Goal: Task Accomplishment & Management: Manage account settings

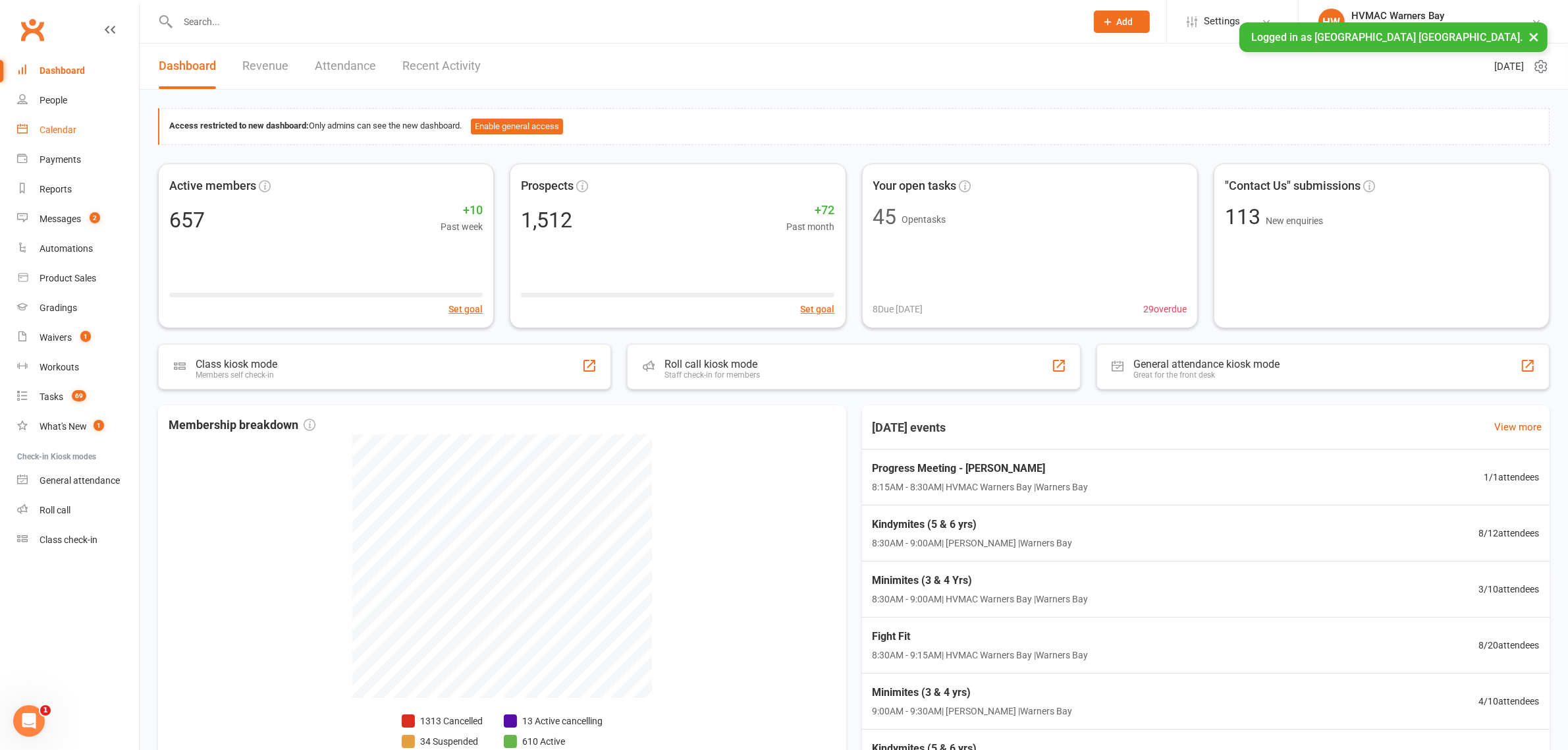
click at [80, 140] on link "Calendar" at bounding box center [78, 130] width 122 height 30
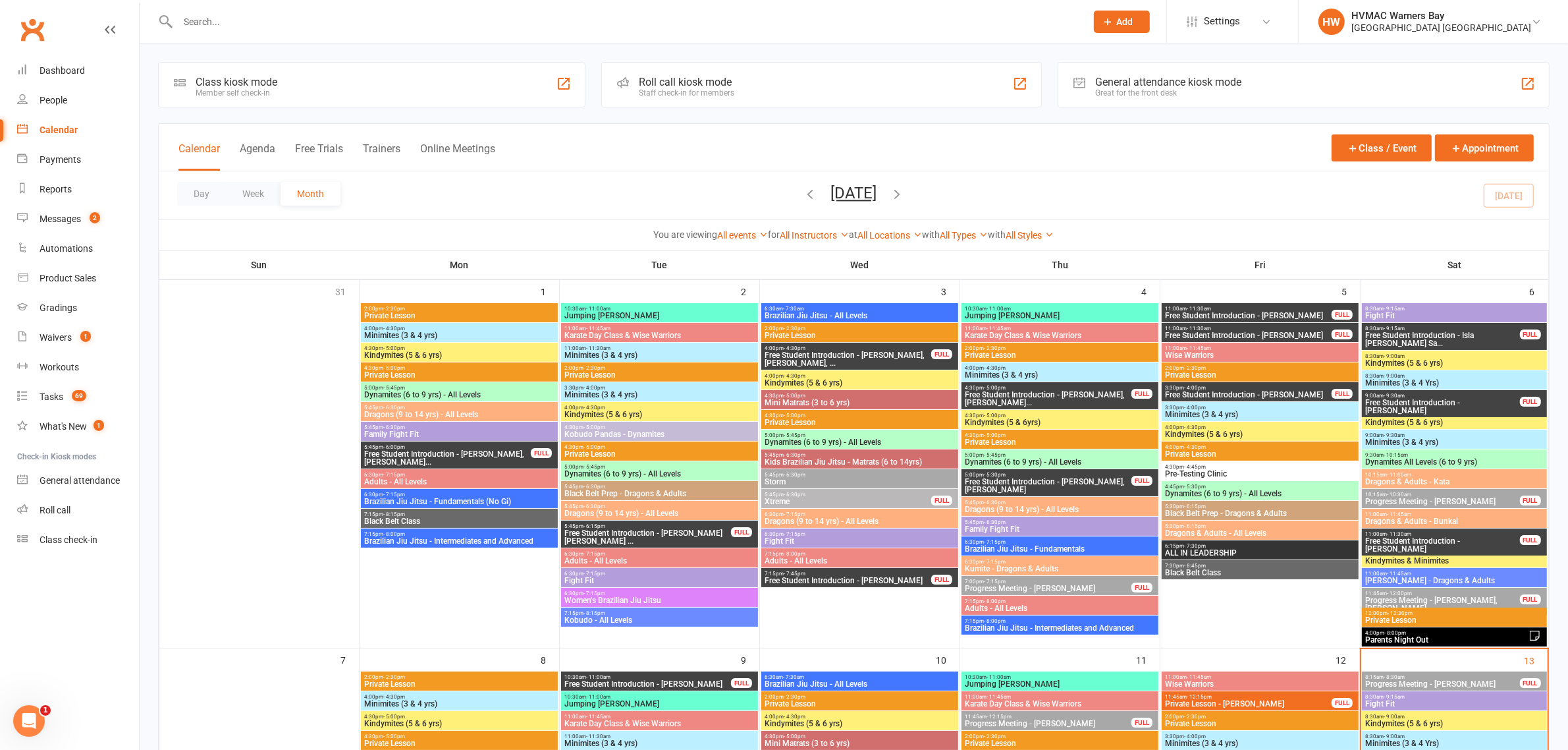
scroll to position [165, 0]
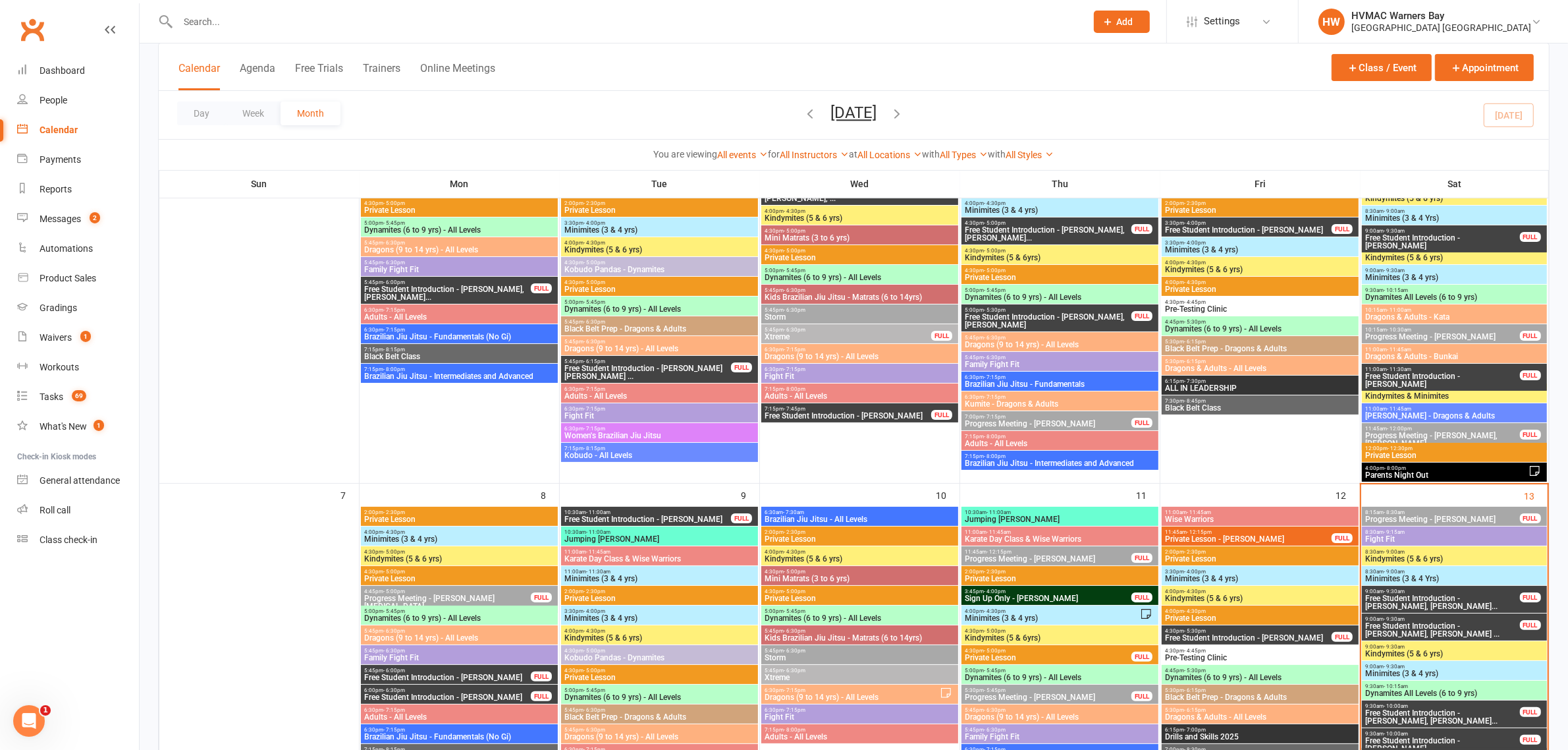
drag, startPoint x: 1442, startPoint y: 331, endPoint x: 1196, endPoint y: 97, distance: 339.5
click at [1196, 97] on div "Day Week Month September 2025 September 2025 Sun Mon Tue Wed Thu Fri Sat 31 01 …" at bounding box center [854, 114] width 1390 height 48
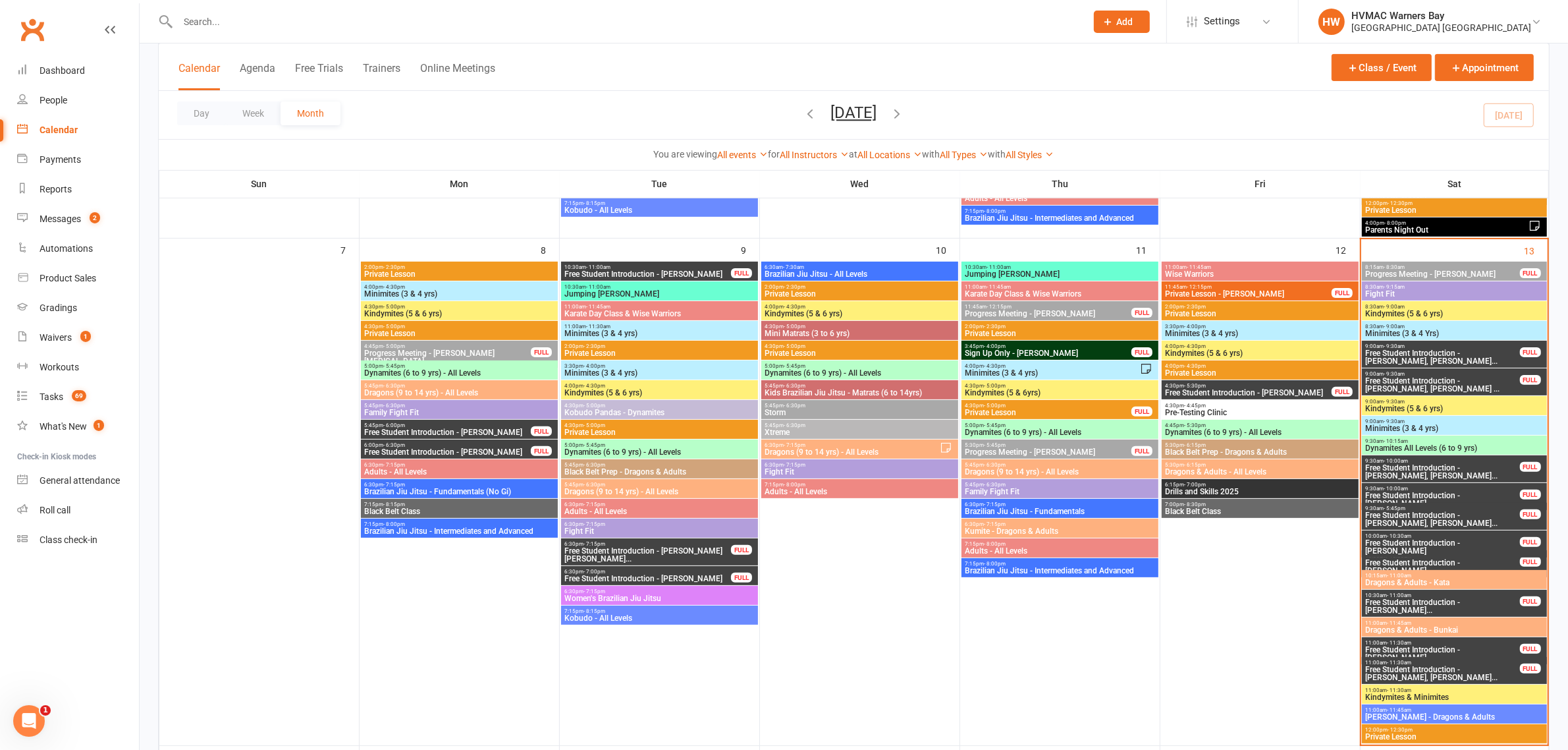
scroll to position [412, 0]
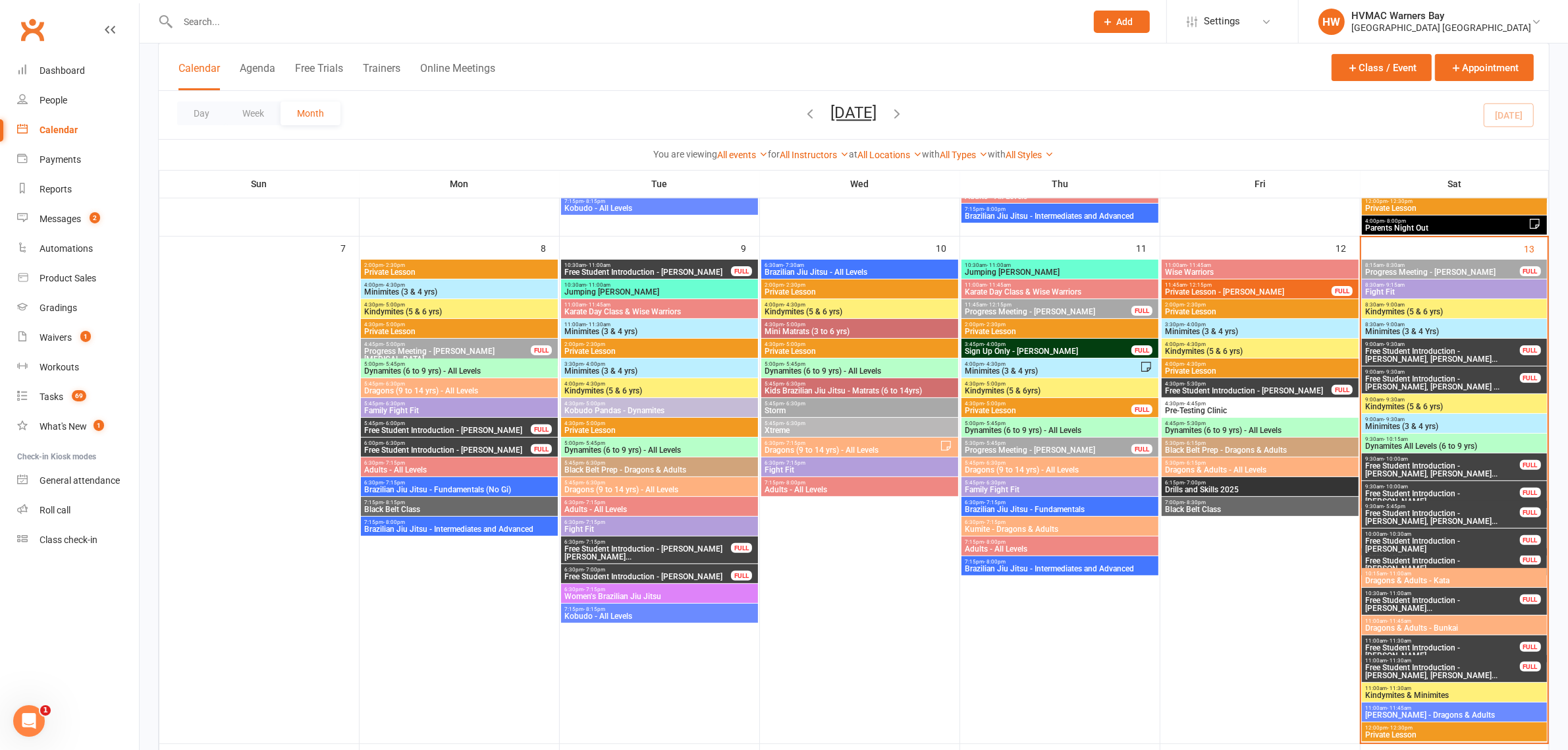
click at [1440, 269] on span "Progress Meeting - Ted Rossi" at bounding box center [1442, 272] width 156 height 8
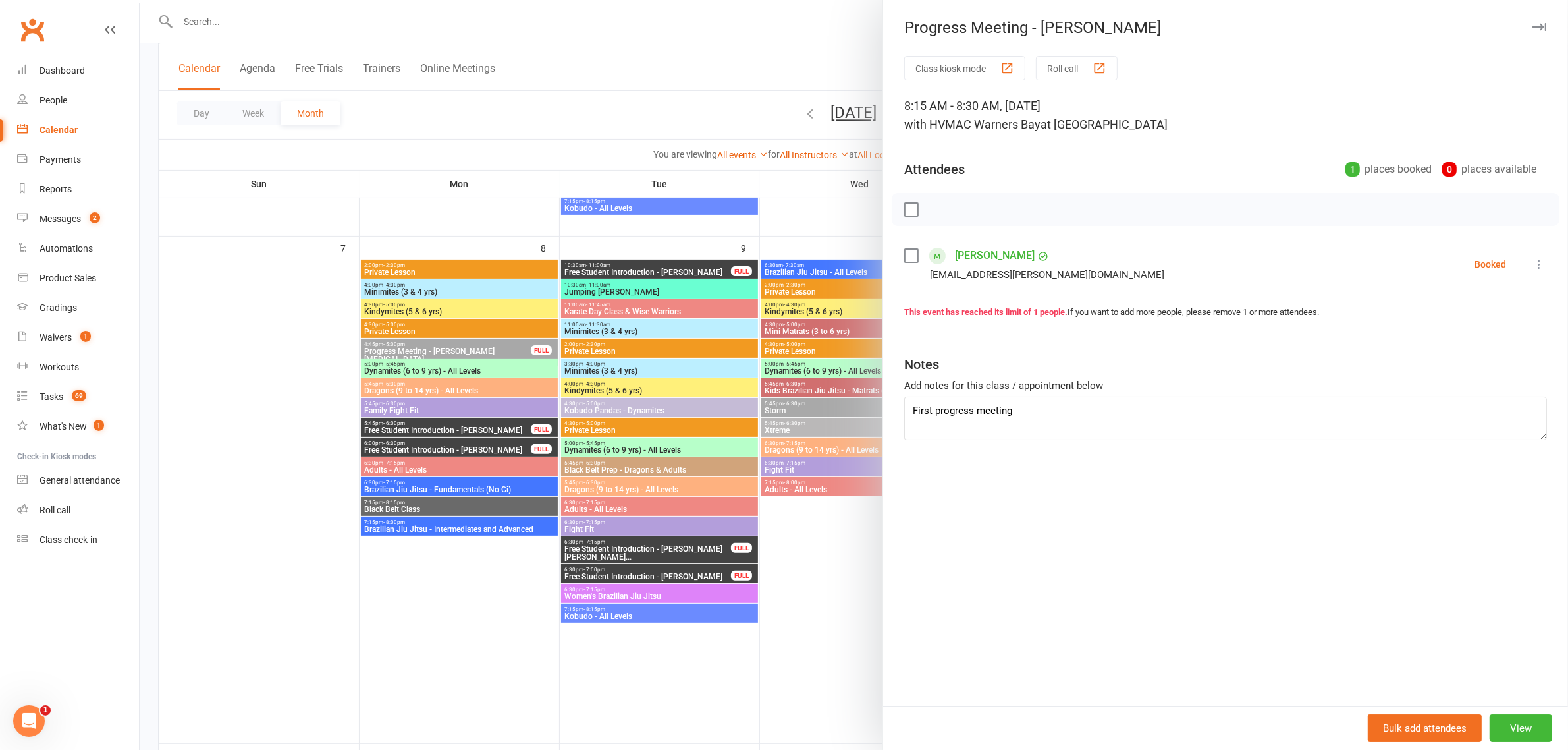
click at [690, 70] on div at bounding box center [853, 375] width 1428 height 750
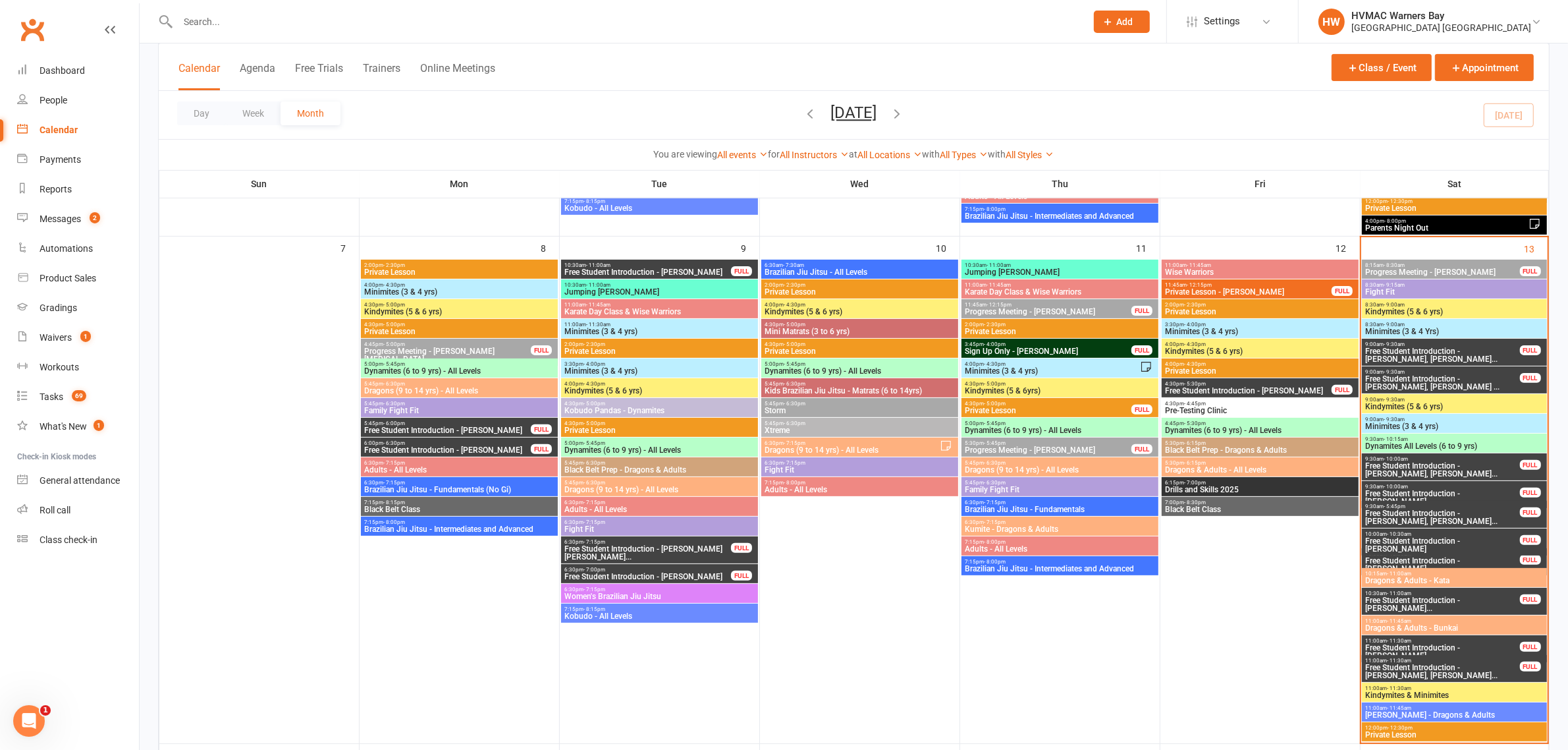
click at [1410, 312] on span "Kindymites (5 & 6 yrs)" at bounding box center [1454, 312] width 179 height 8
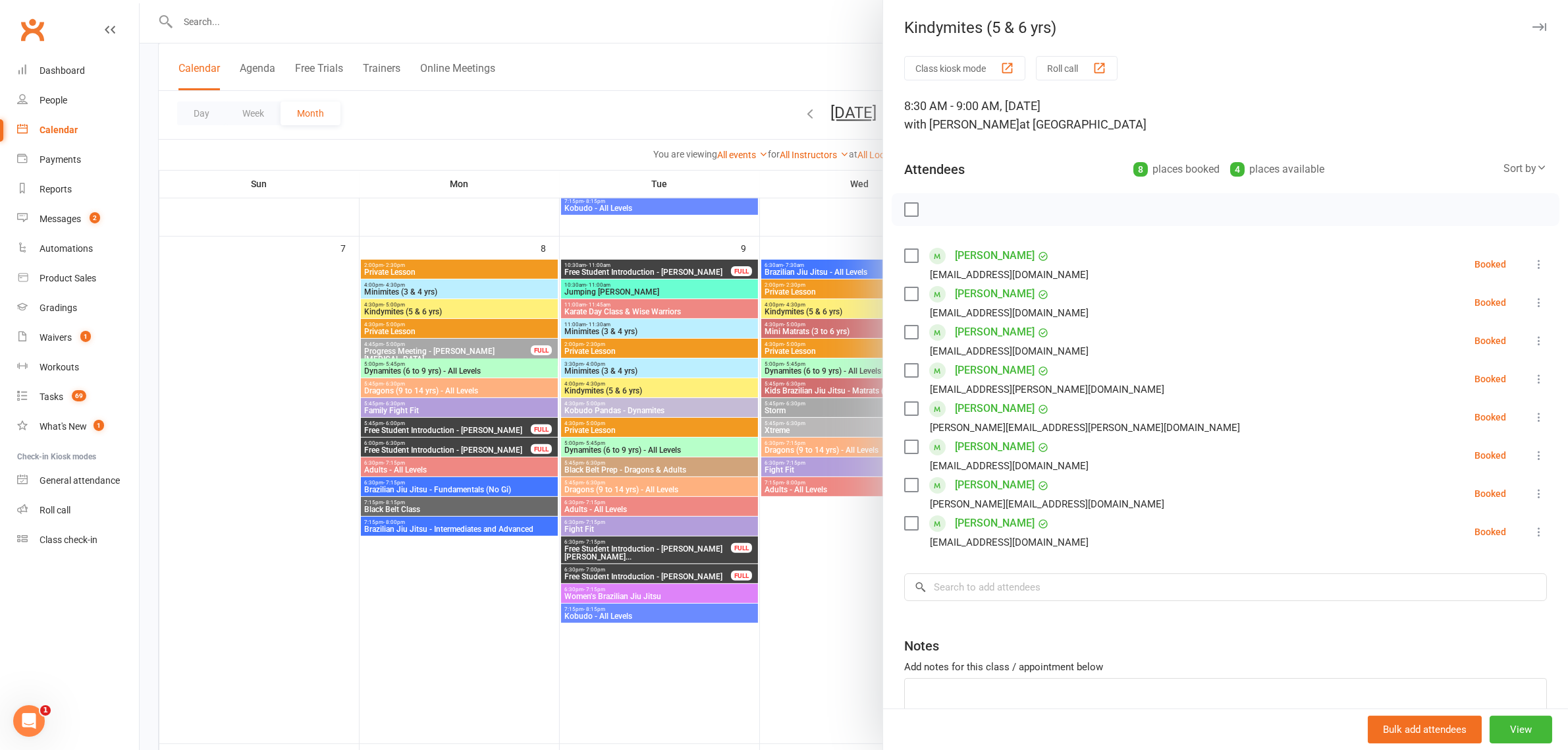
drag, startPoint x: 662, startPoint y: 100, endPoint x: 681, endPoint y: 103, distance: 19.2
click at [662, 100] on div at bounding box center [853, 375] width 1428 height 750
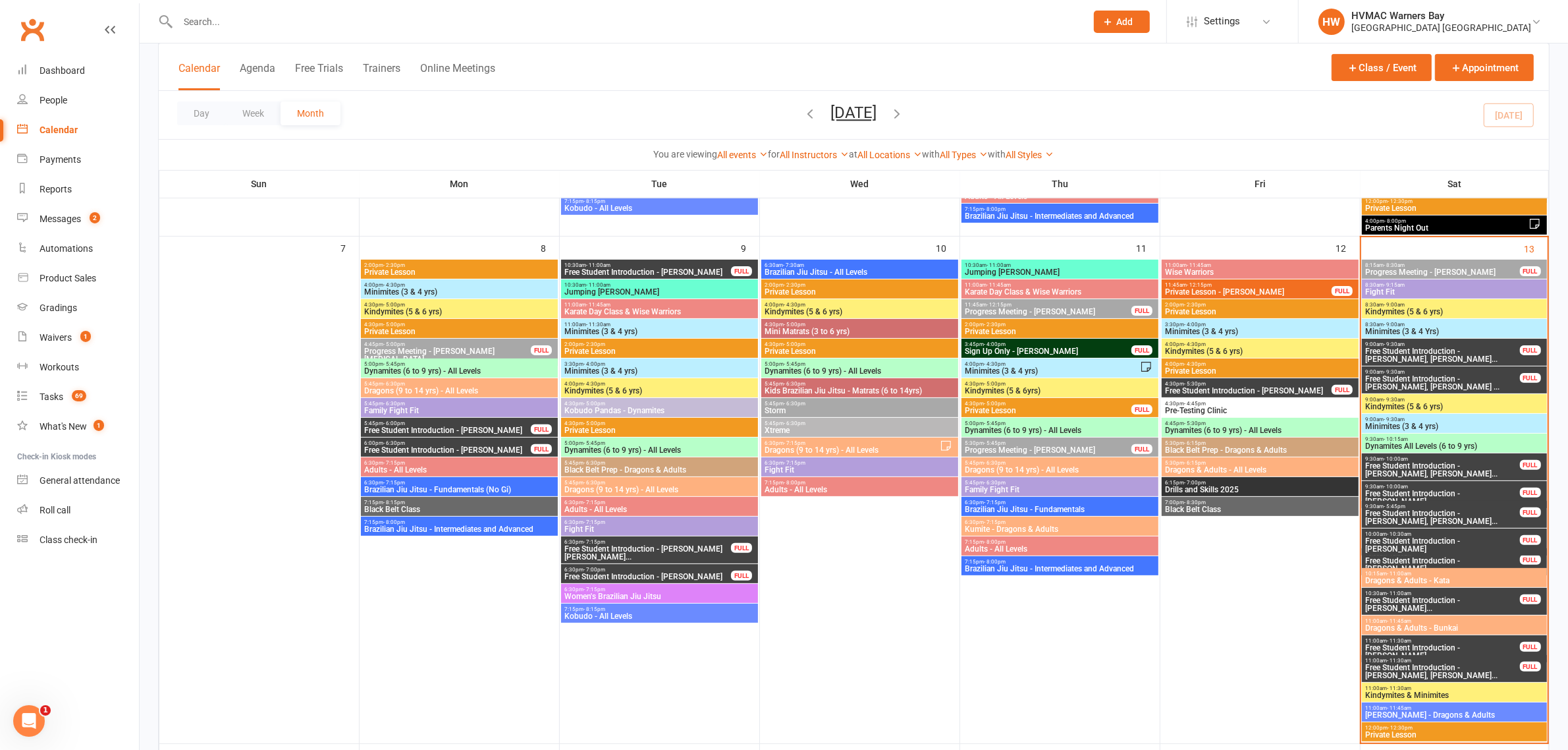
click at [1415, 330] on span "Minimites (3 & 4 Yrs)" at bounding box center [1454, 331] width 179 height 8
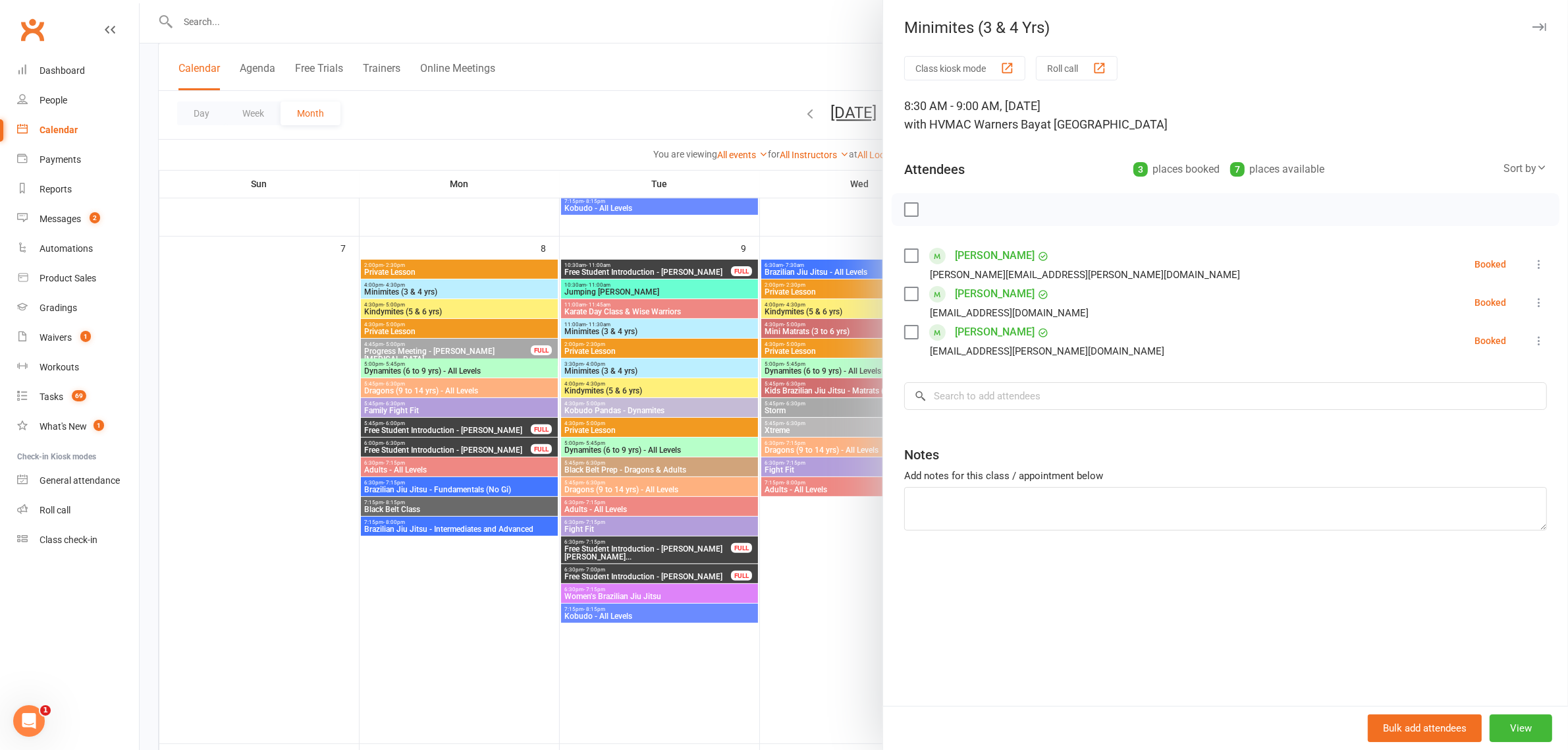
click at [702, 117] on div at bounding box center [853, 375] width 1428 height 750
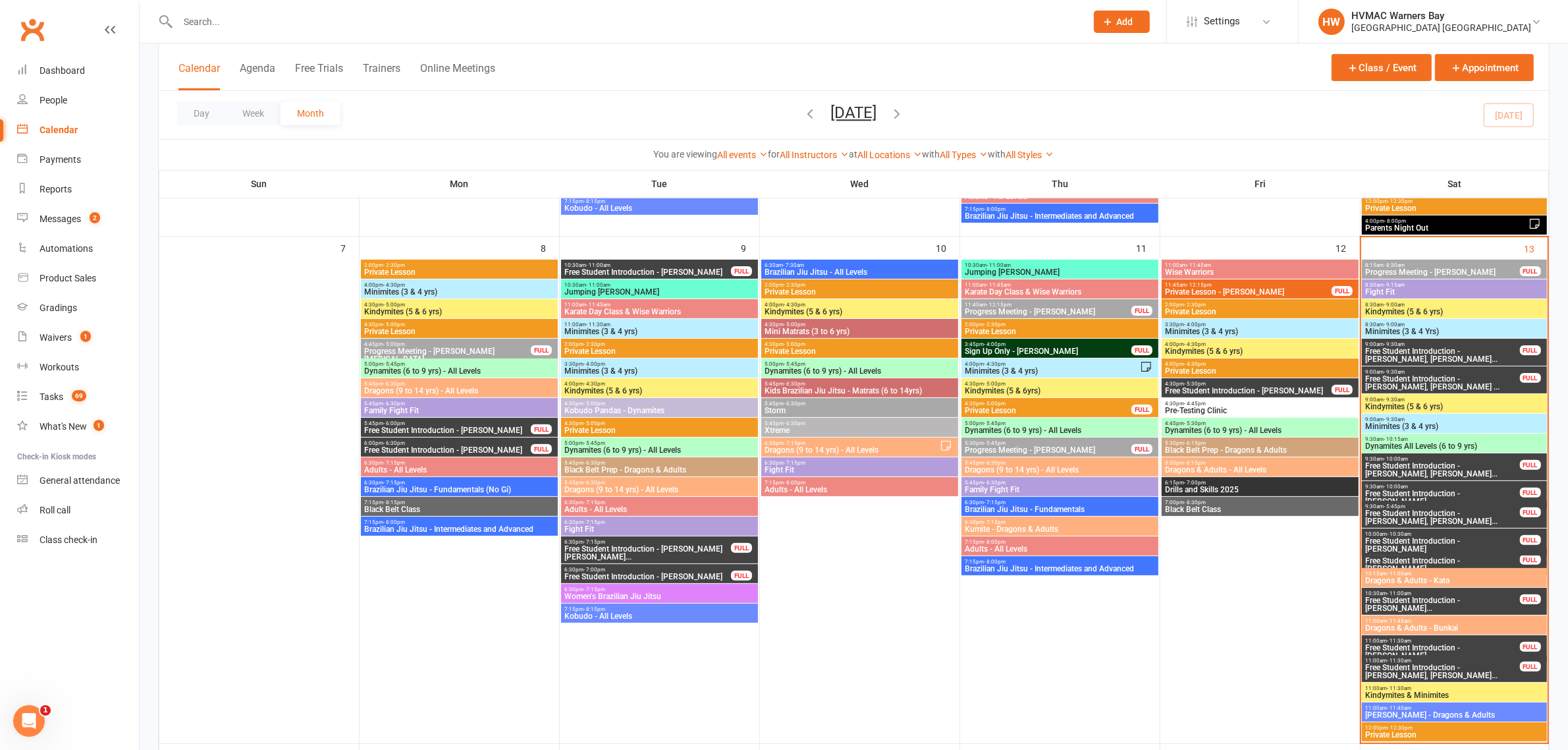
click at [1439, 401] on span "9:00am - 9:30am" at bounding box center [1454, 399] width 179 height 6
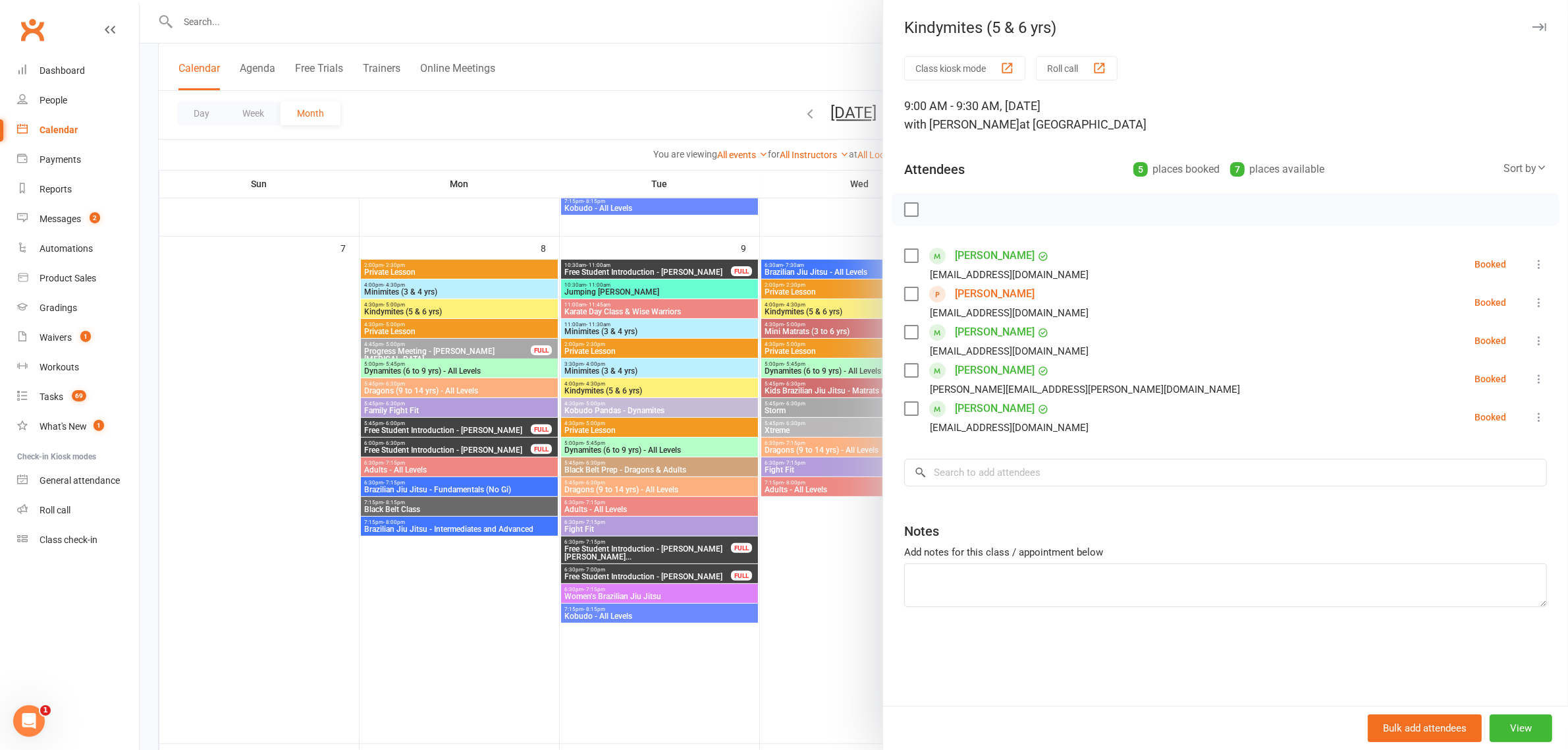
click at [639, 110] on div at bounding box center [853, 375] width 1428 height 750
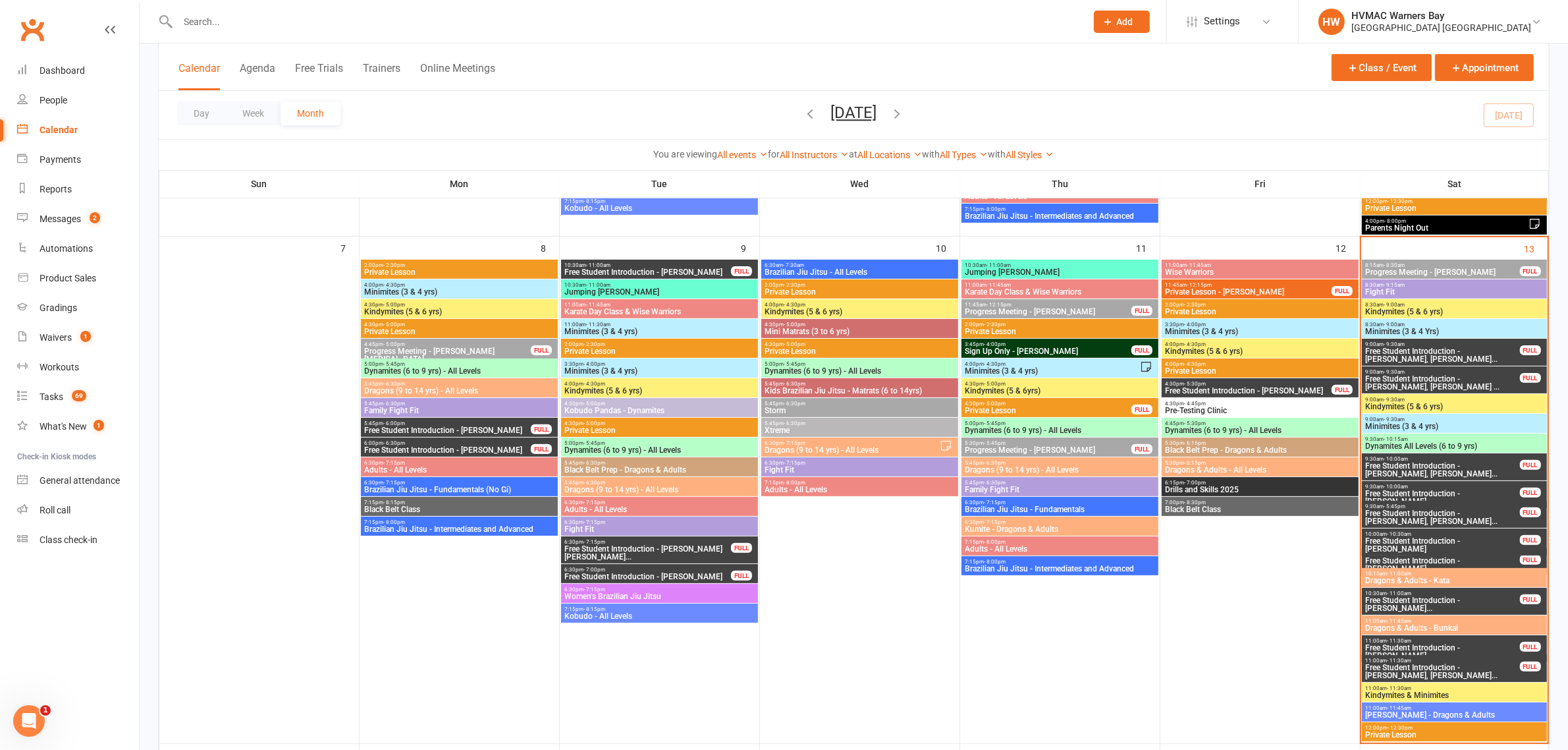
click at [1409, 422] on span "Minimites (3 & 4 yrs)" at bounding box center [1454, 426] width 179 height 8
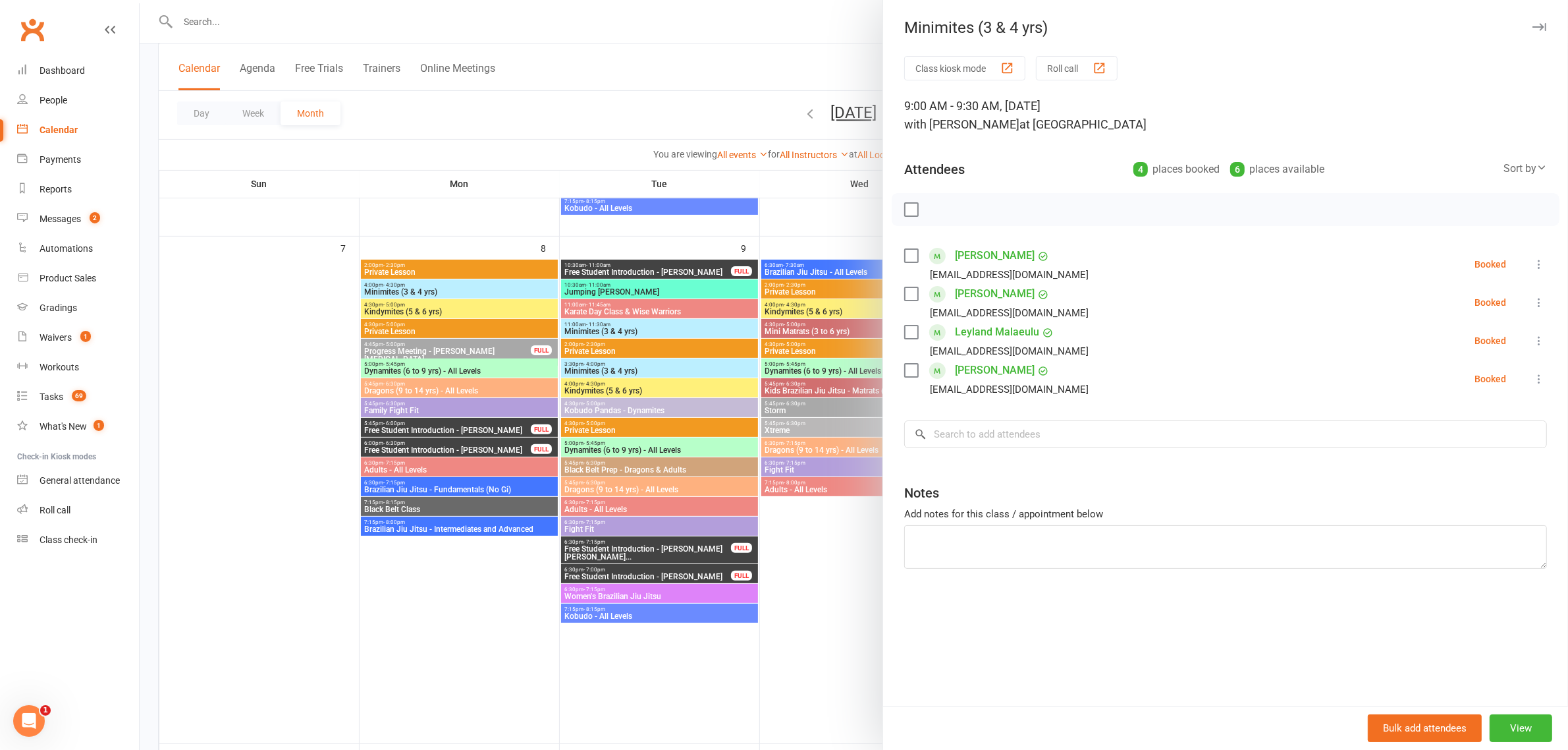
click at [586, 101] on div at bounding box center [853, 375] width 1428 height 750
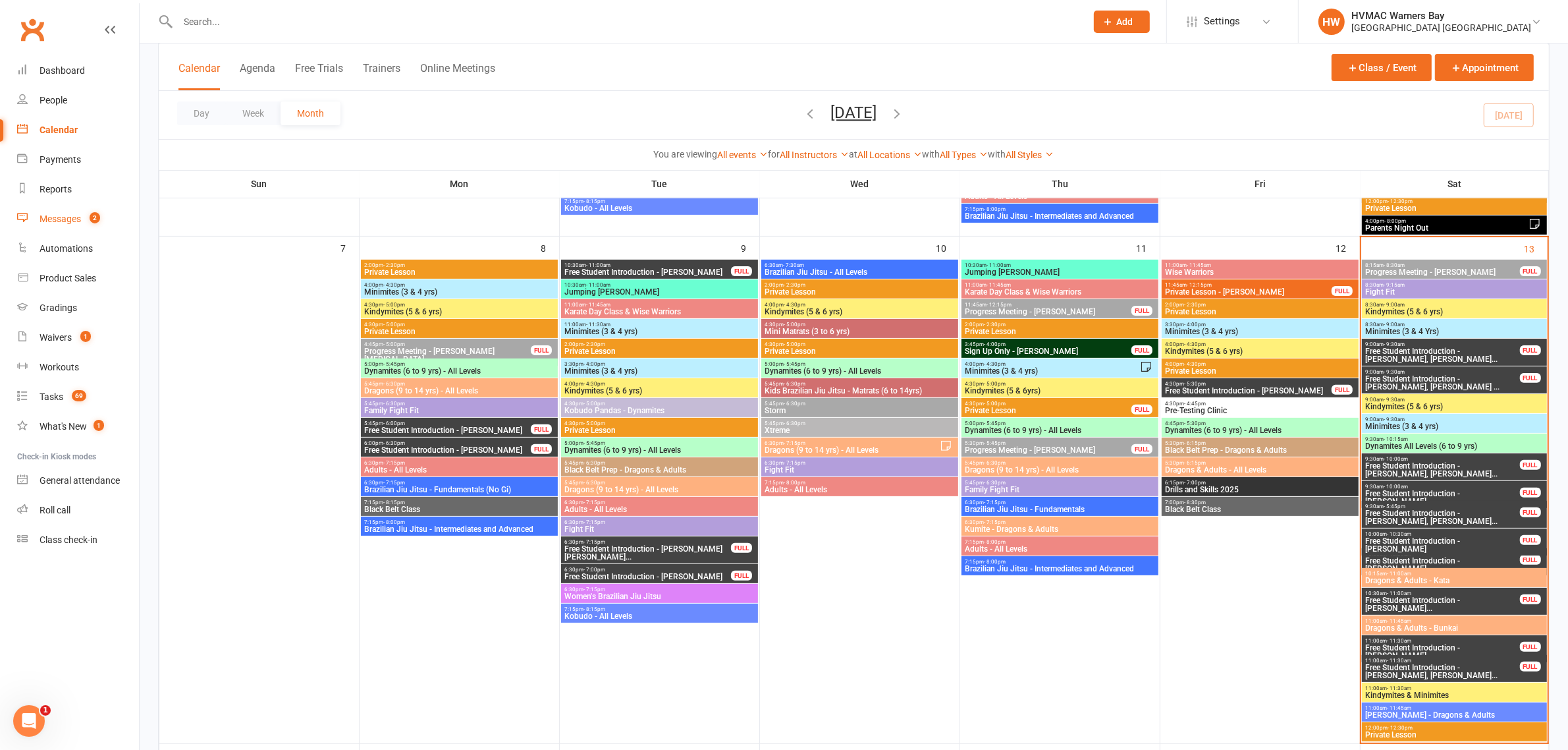
click at [73, 218] on div "Messages" at bounding box center [60, 218] width 41 height 11
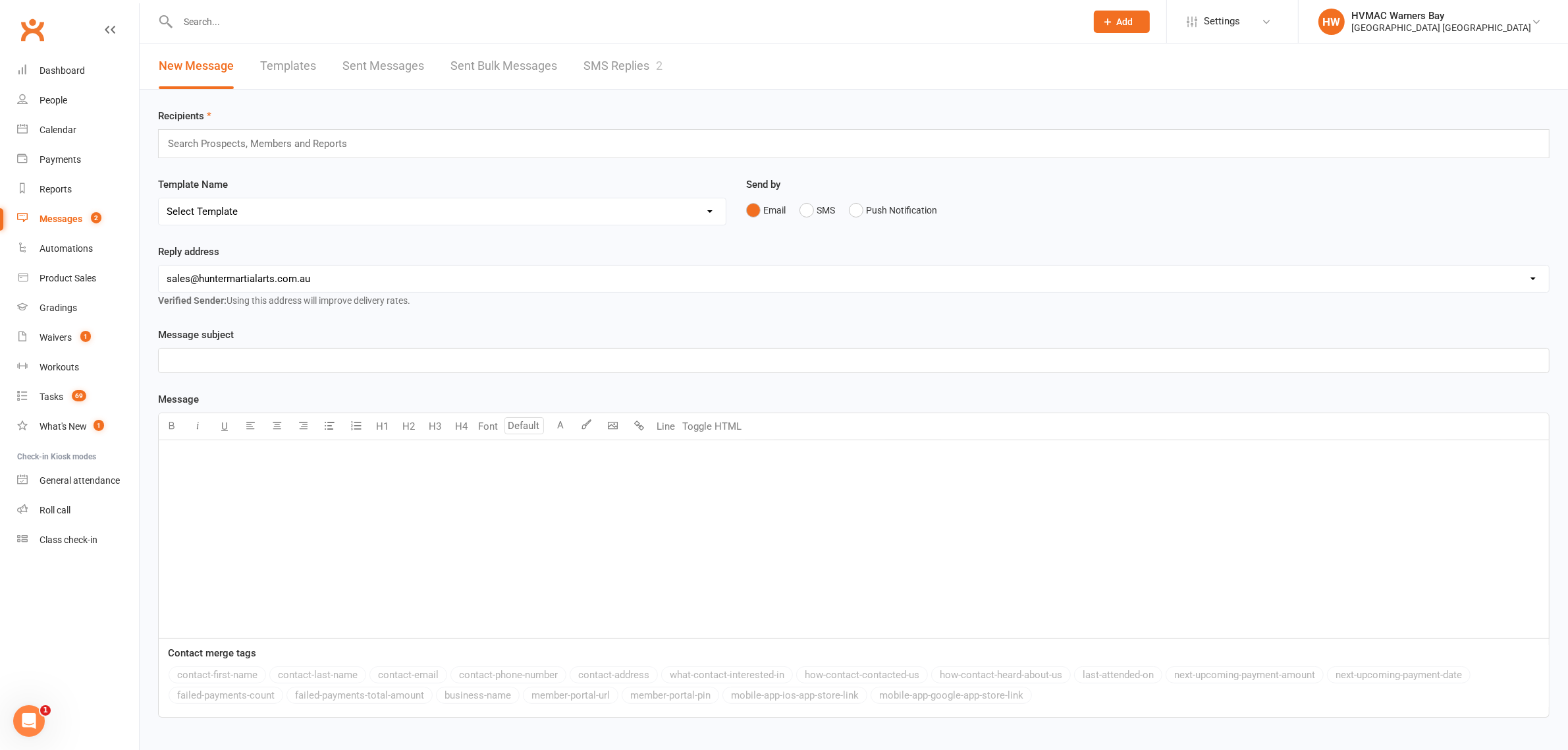
click at [600, 58] on link "SMS Replies 2" at bounding box center [622, 67] width 79 height 45
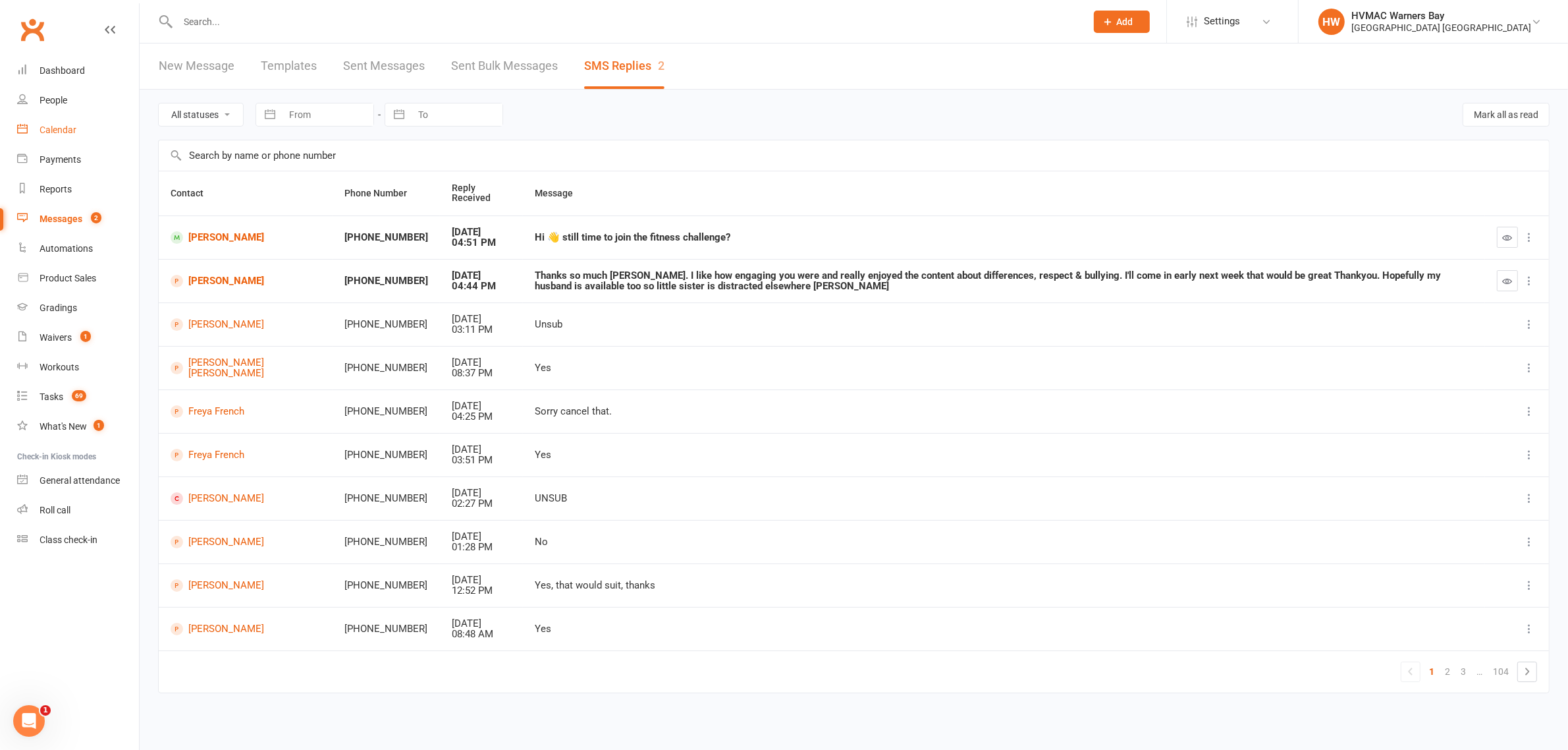
click at [74, 124] on div "Calendar" at bounding box center [58, 129] width 37 height 11
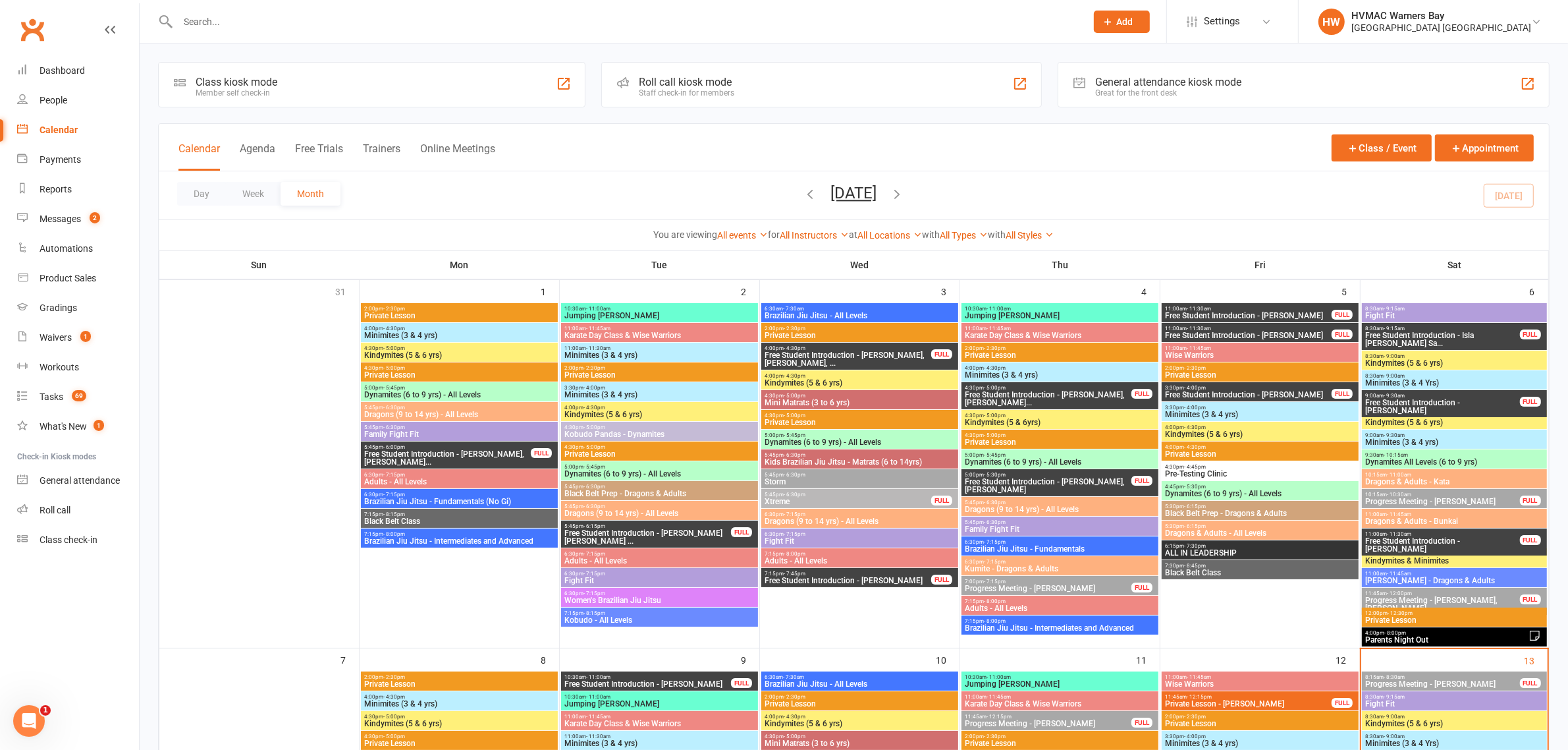
click at [1469, 369] on div "8:30am - 9:00am Kindymites (5 & 6 yrs)" at bounding box center [1454, 360] width 184 height 19
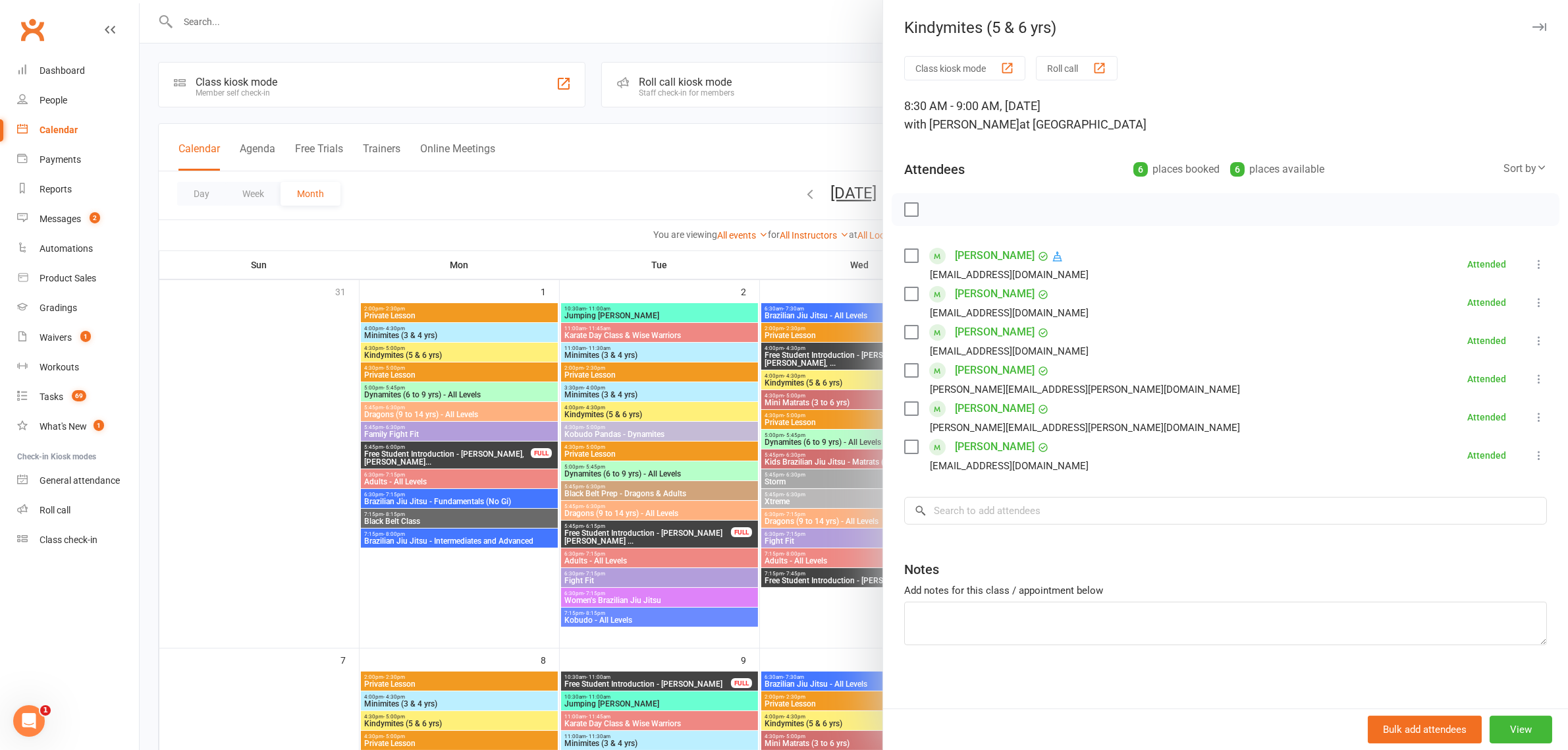
click at [836, 101] on div at bounding box center [853, 375] width 1428 height 750
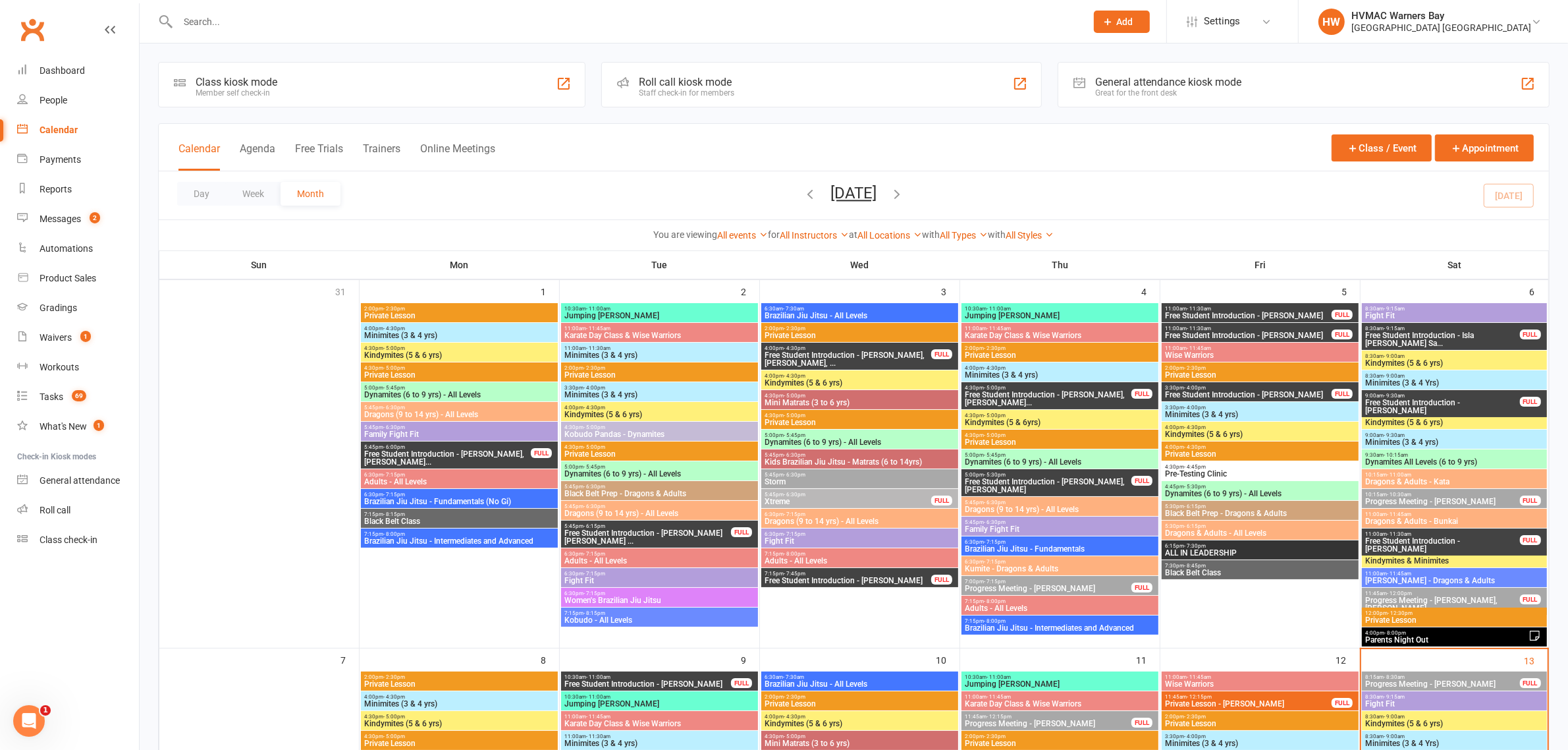
click at [1393, 374] on span "- 9:00am" at bounding box center [1394, 375] width 21 height 6
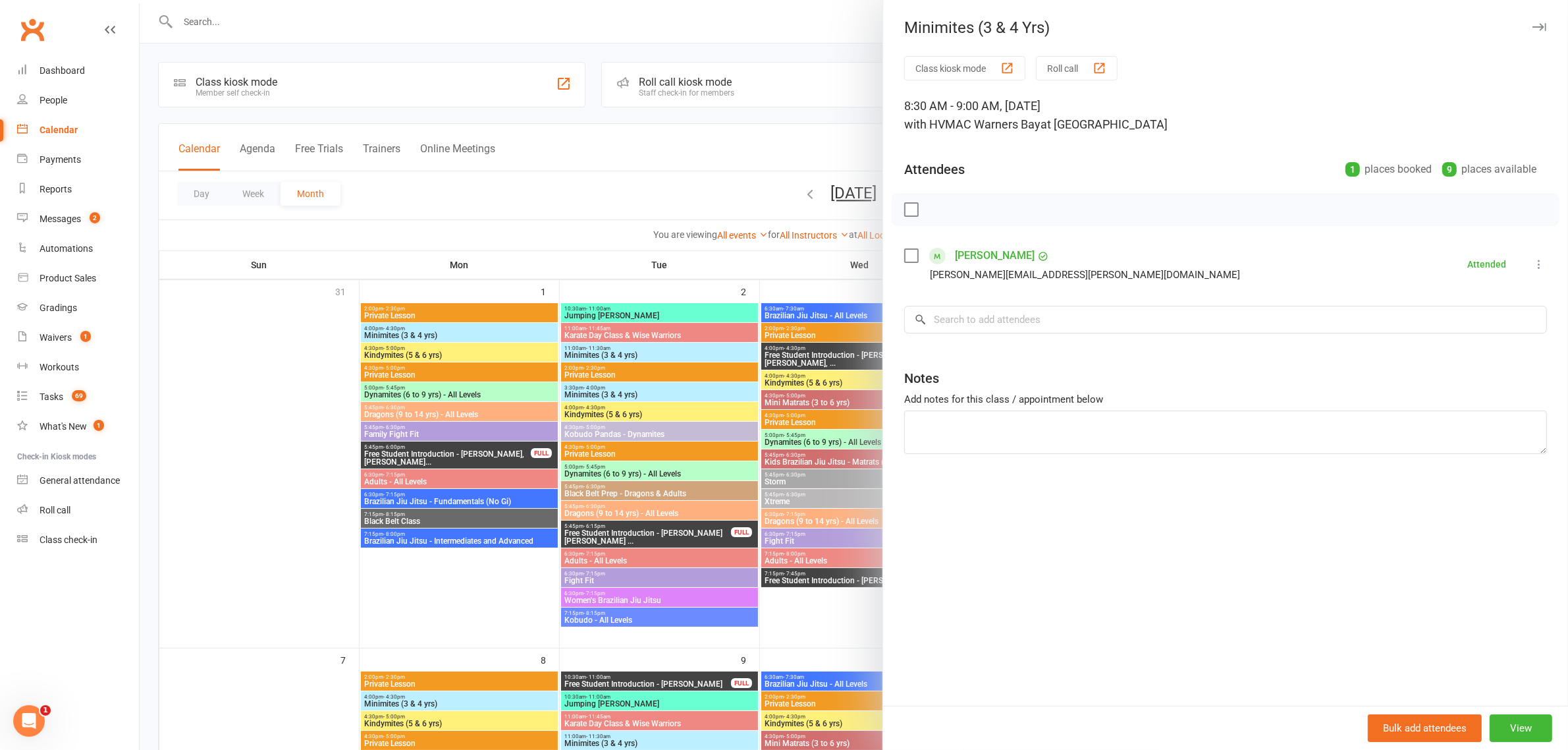
click at [808, 131] on div at bounding box center [853, 375] width 1428 height 750
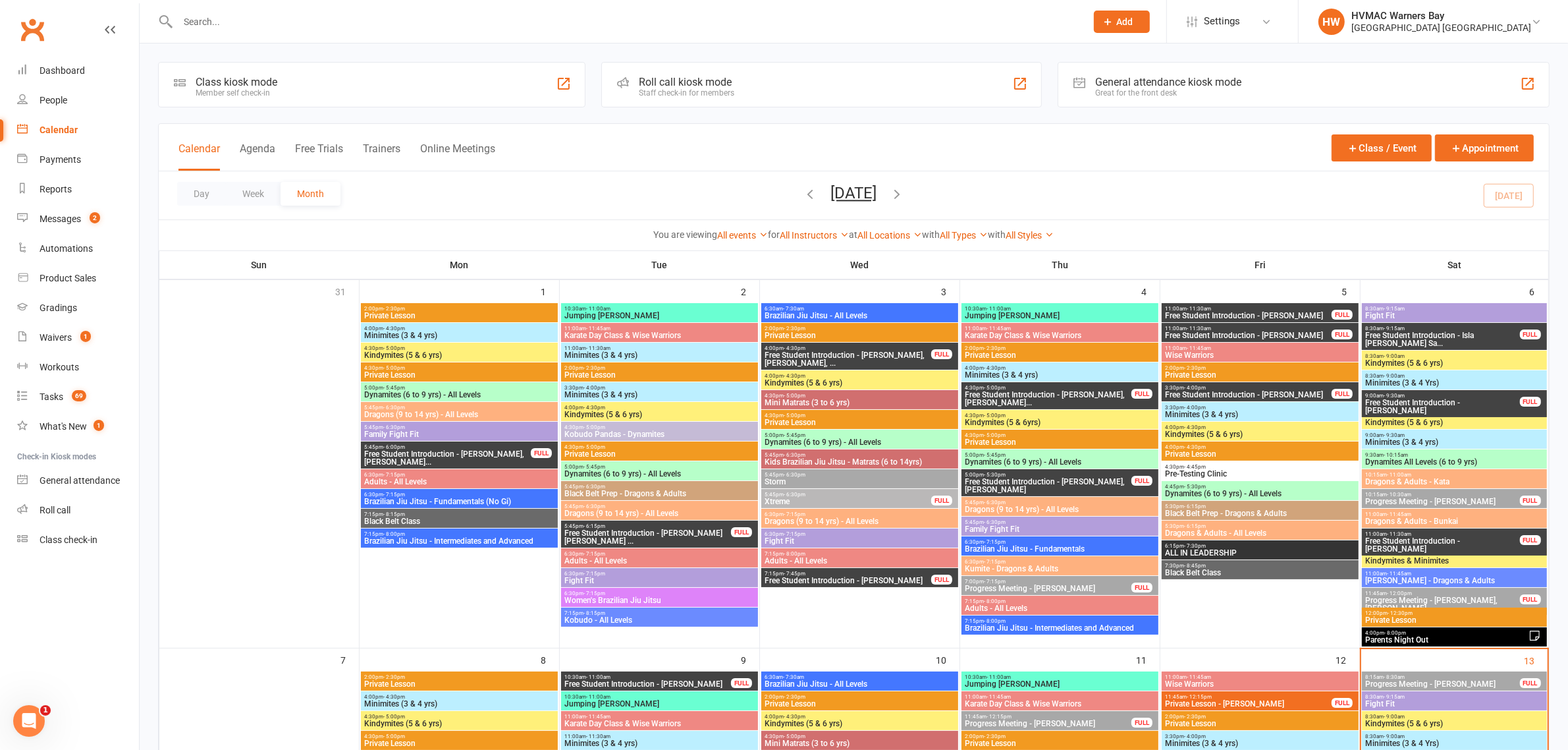
click at [1397, 418] on span "Kindymites (5 & 6 yrs)" at bounding box center [1454, 422] width 179 height 8
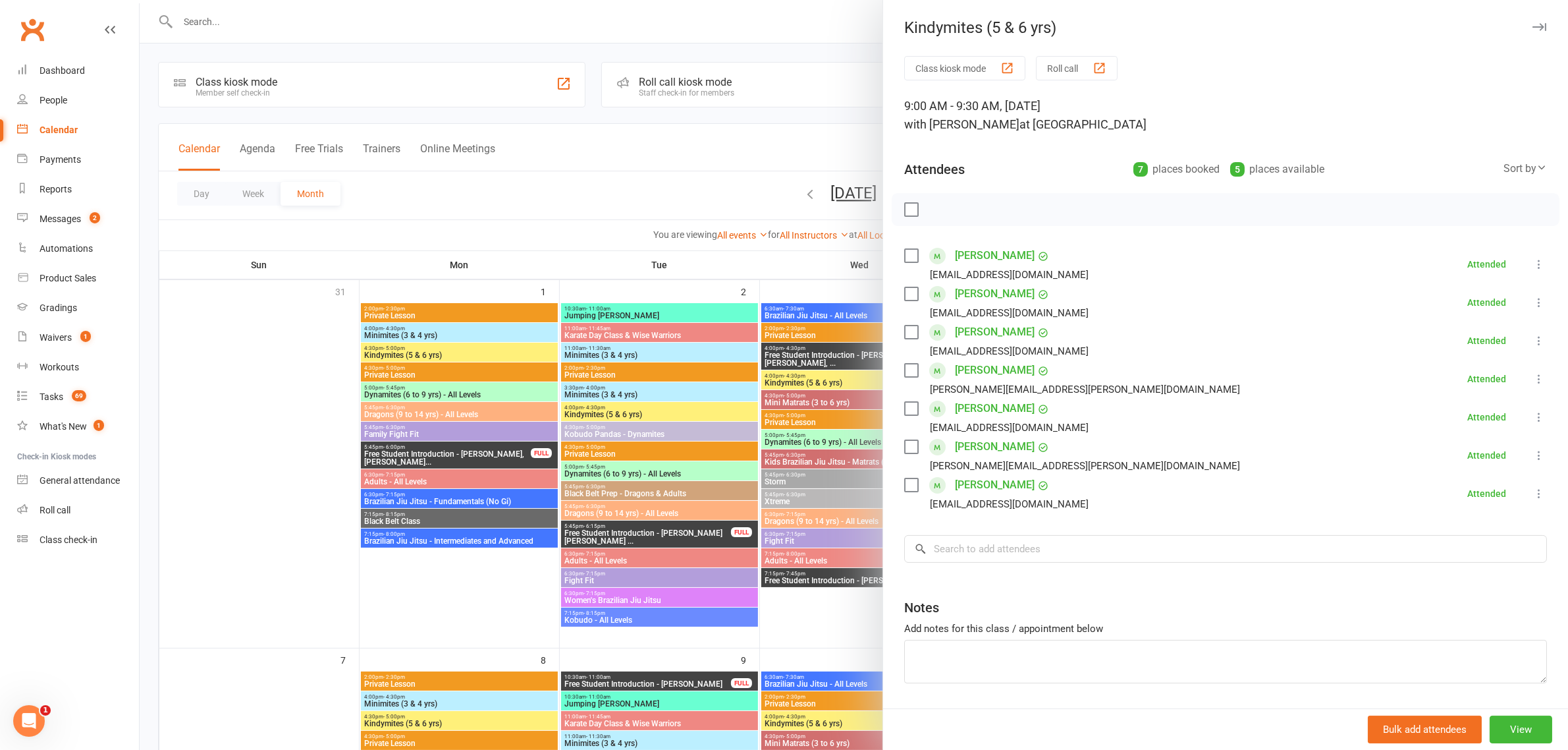
click at [804, 88] on div at bounding box center [853, 375] width 1428 height 750
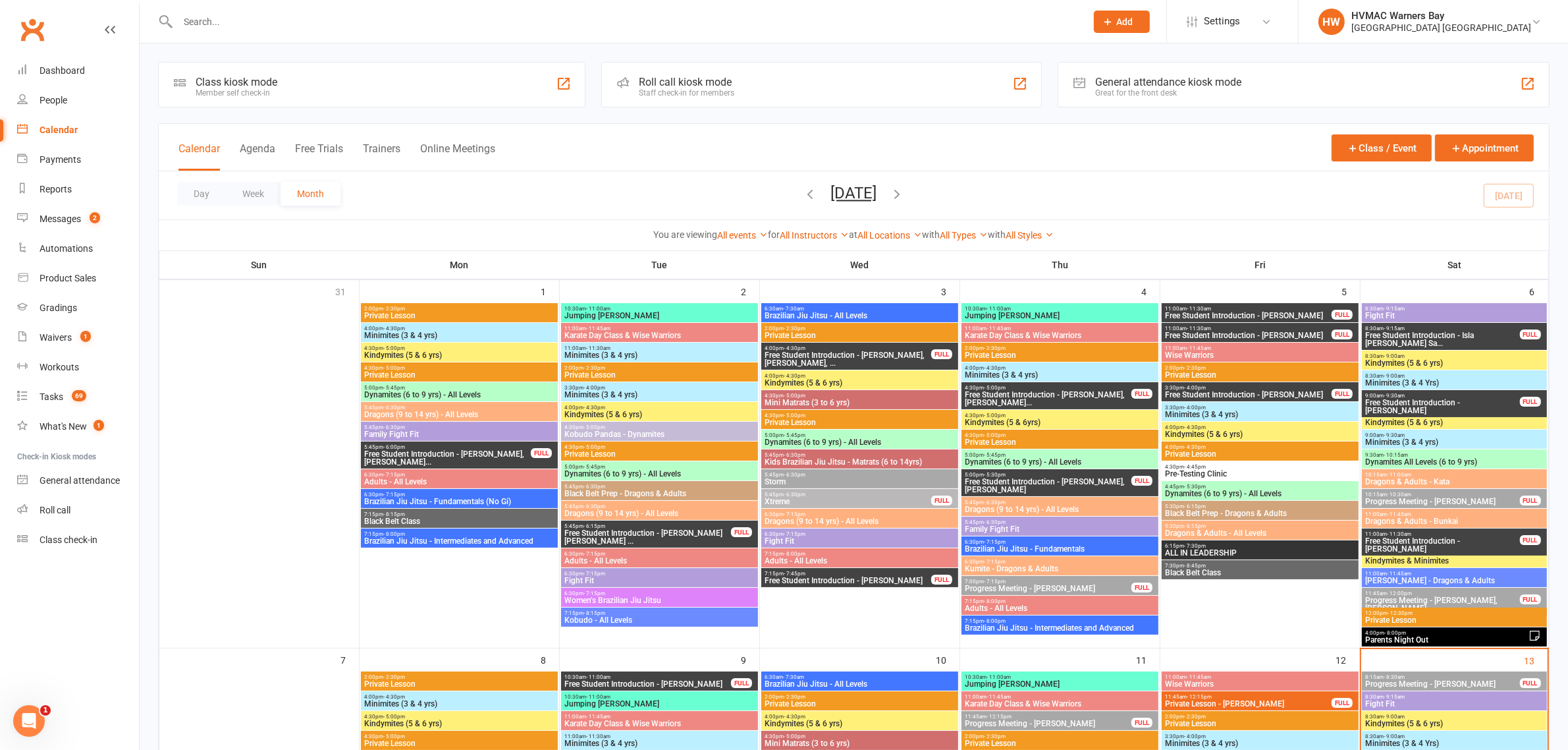
click at [1428, 443] on span "Minimites (3 & 4 yrs)" at bounding box center [1454, 442] width 179 height 8
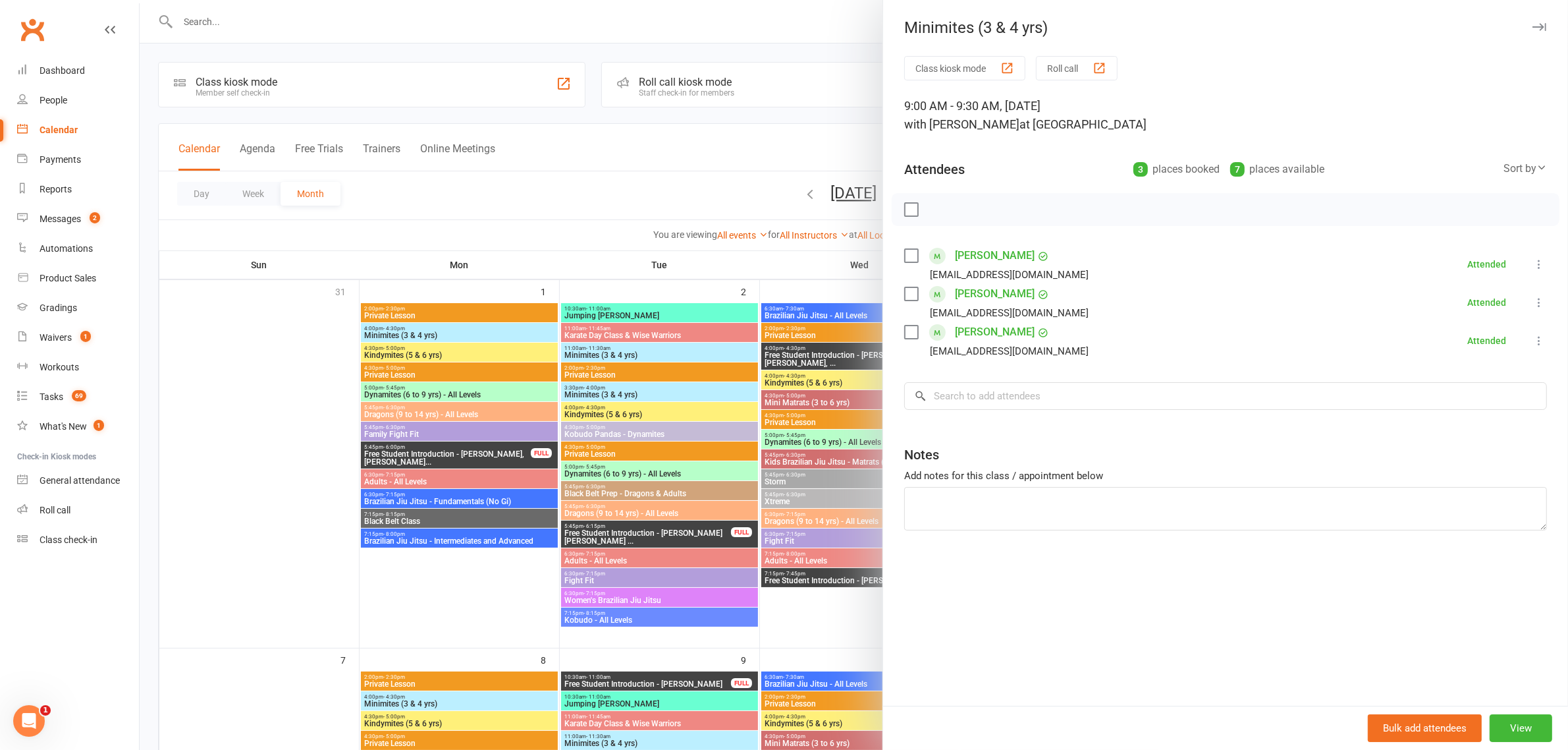
click at [804, 123] on div at bounding box center [853, 375] width 1428 height 750
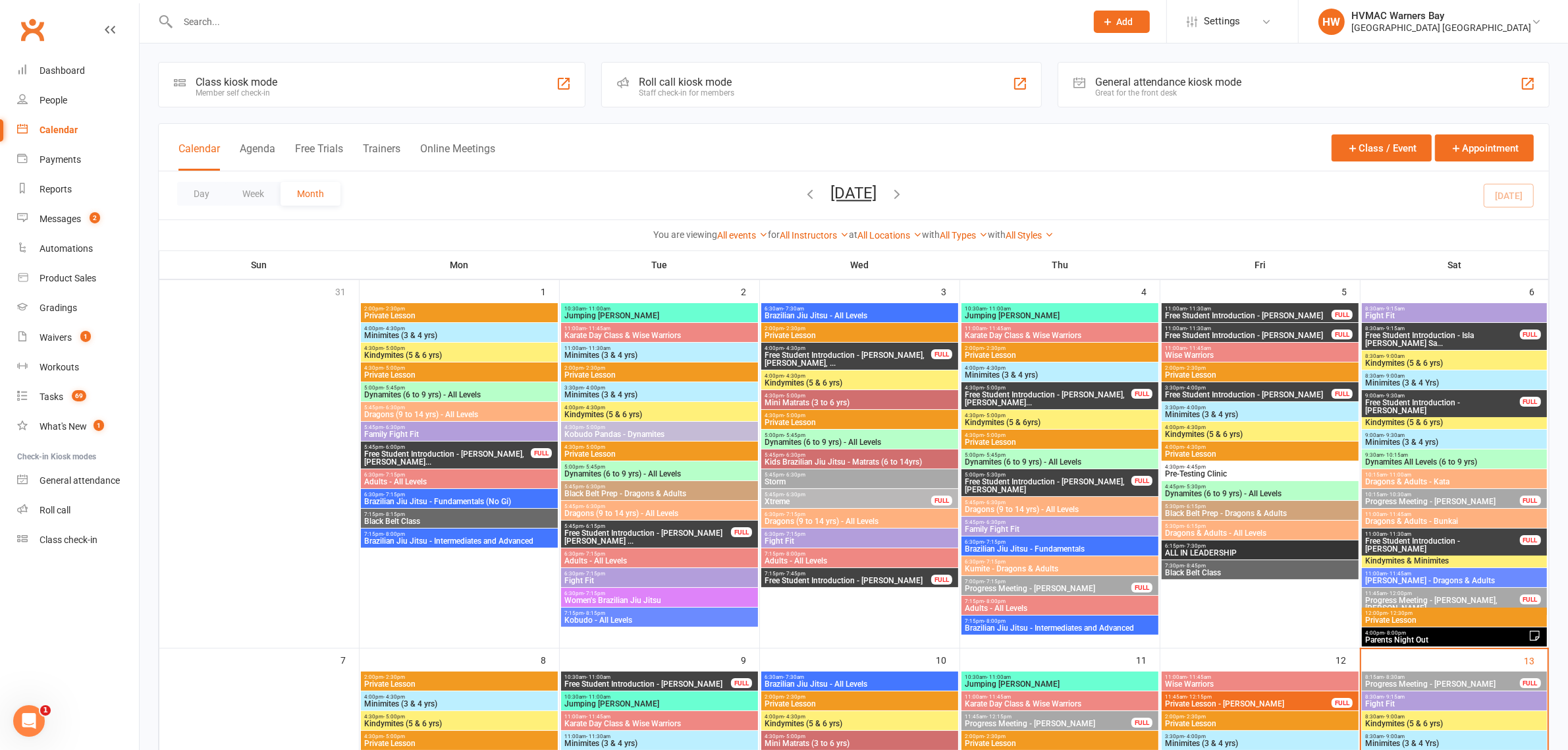
click at [1441, 458] on span "Dynamites All Levels (6 to 9 yrs)" at bounding box center [1454, 462] width 179 height 8
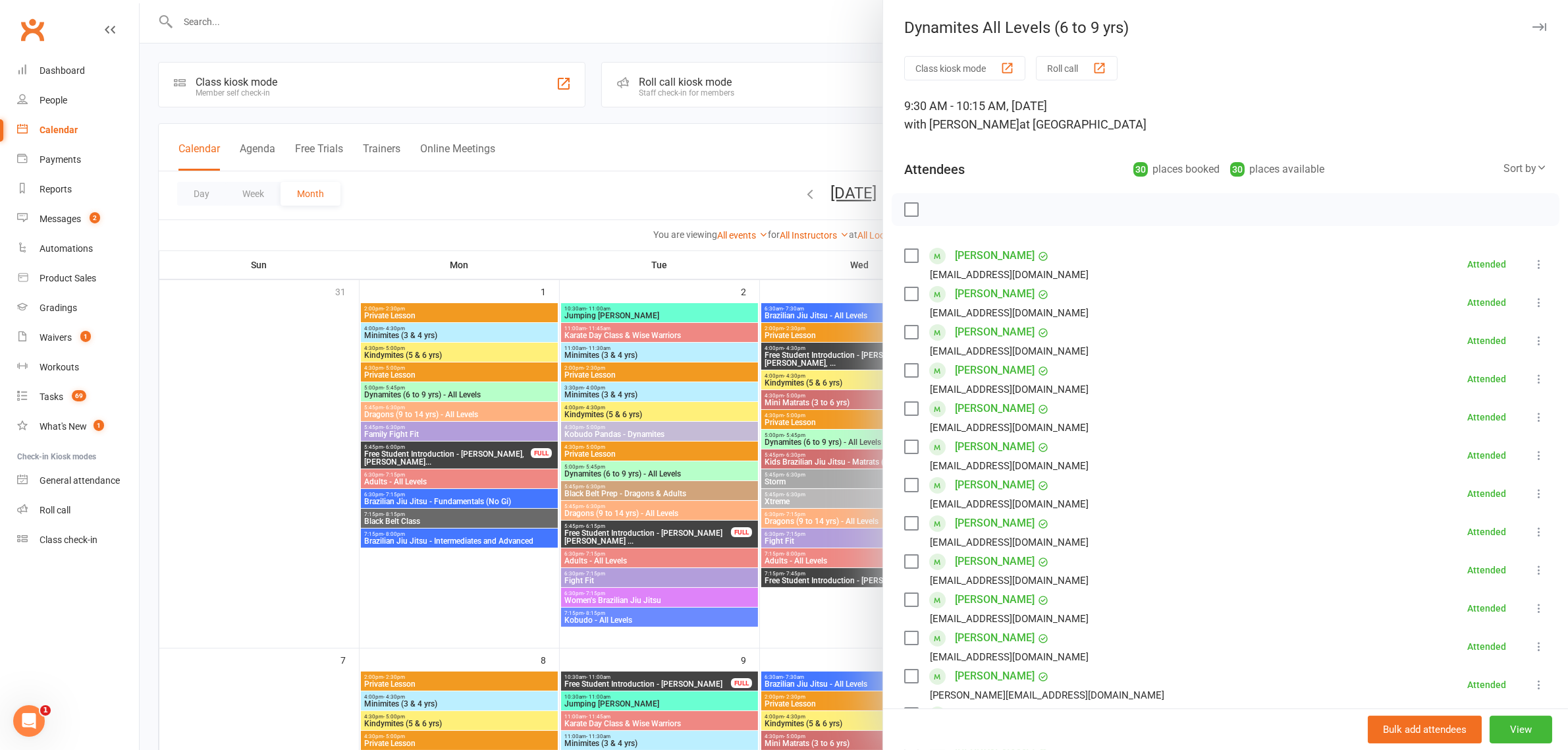
click at [823, 126] on div at bounding box center [853, 375] width 1428 height 750
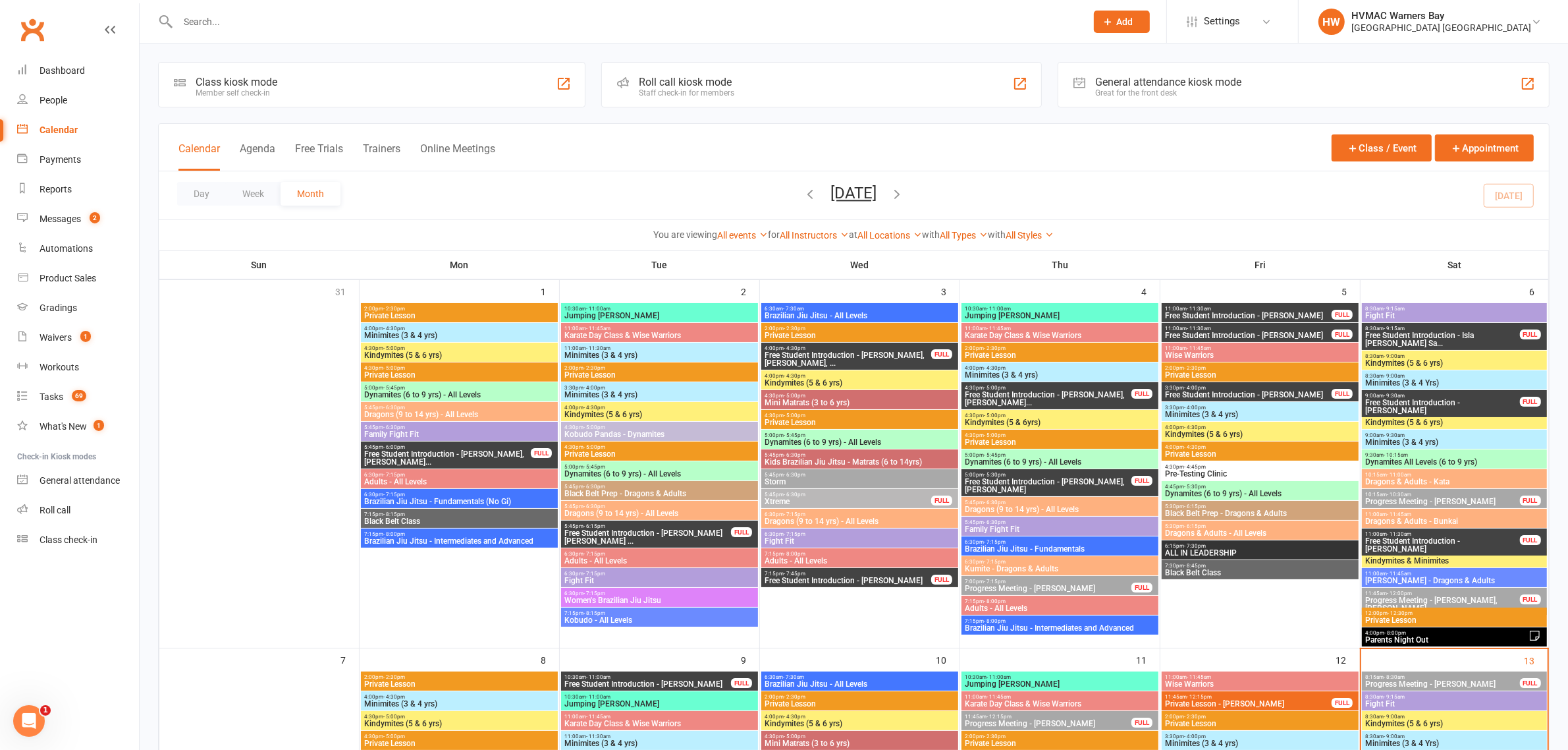
click at [1439, 489] on div "10:15am - 10:30am Progress Meeting - Everley Hobson Riley FULL" at bounding box center [1454, 498] width 184 height 19
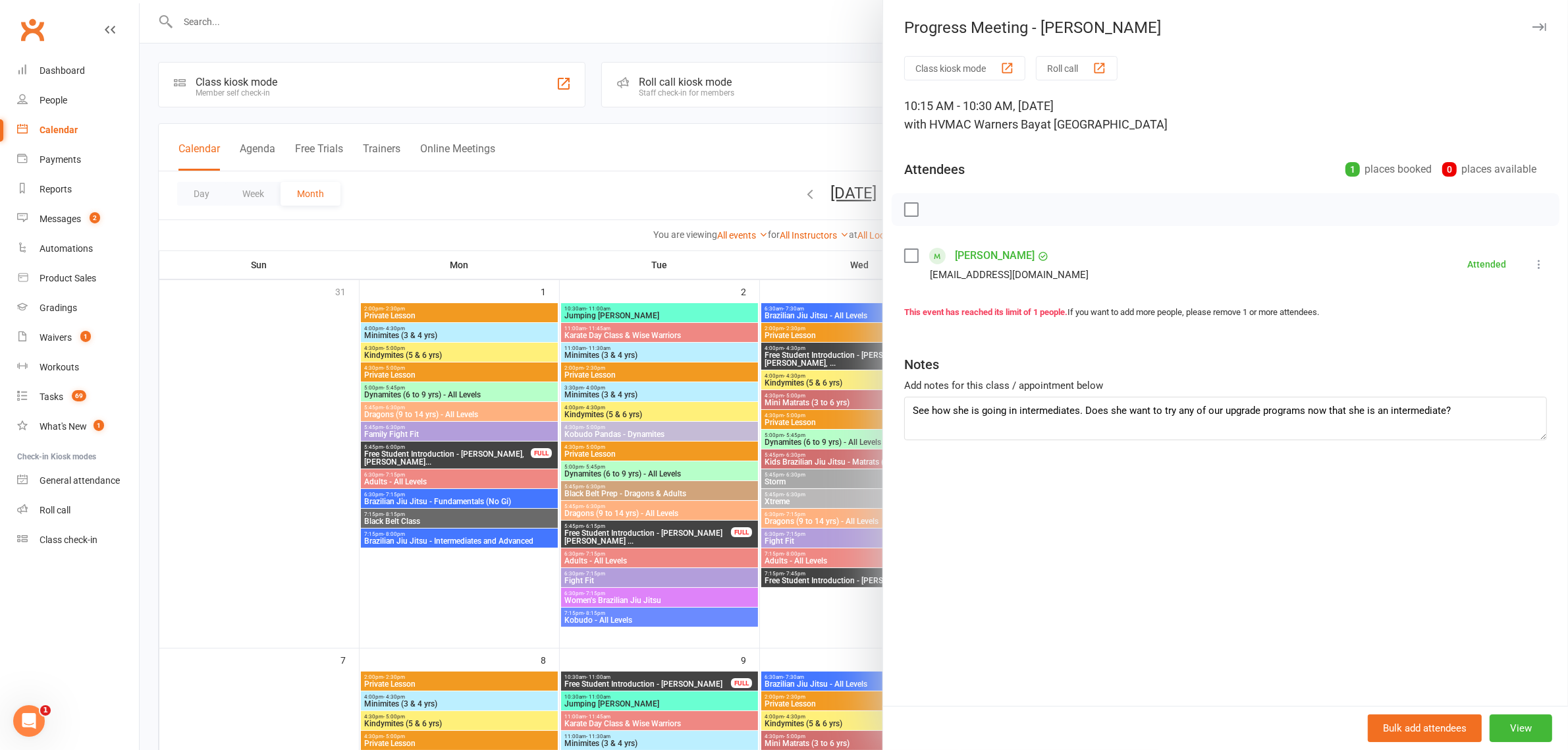
click at [689, 153] on div at bounding box center [853, 375] width 1428 height 750
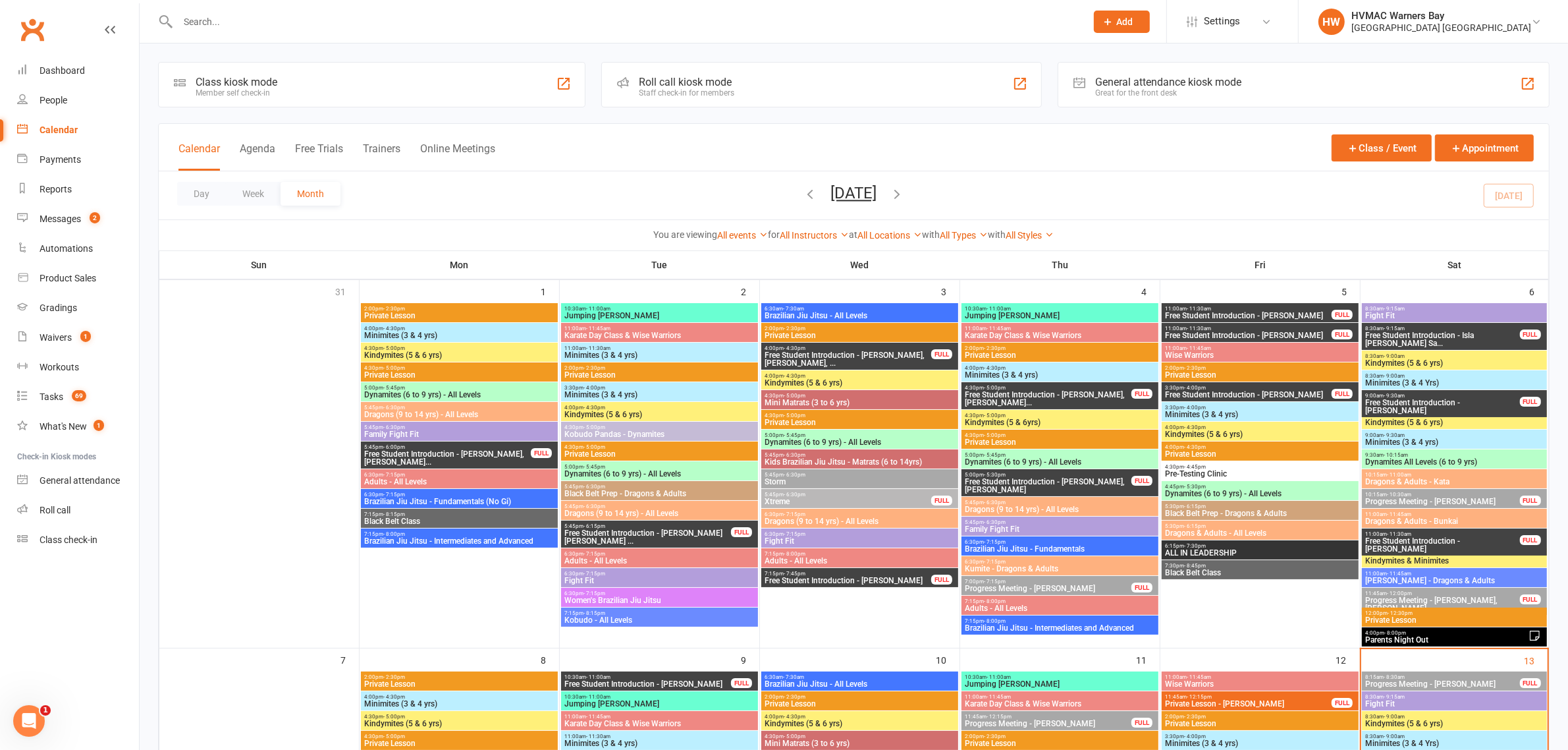
click at [1394, 483] on span "Dragons & Adults - Kata" at bounding box center [1454, 482] width 179 height 8
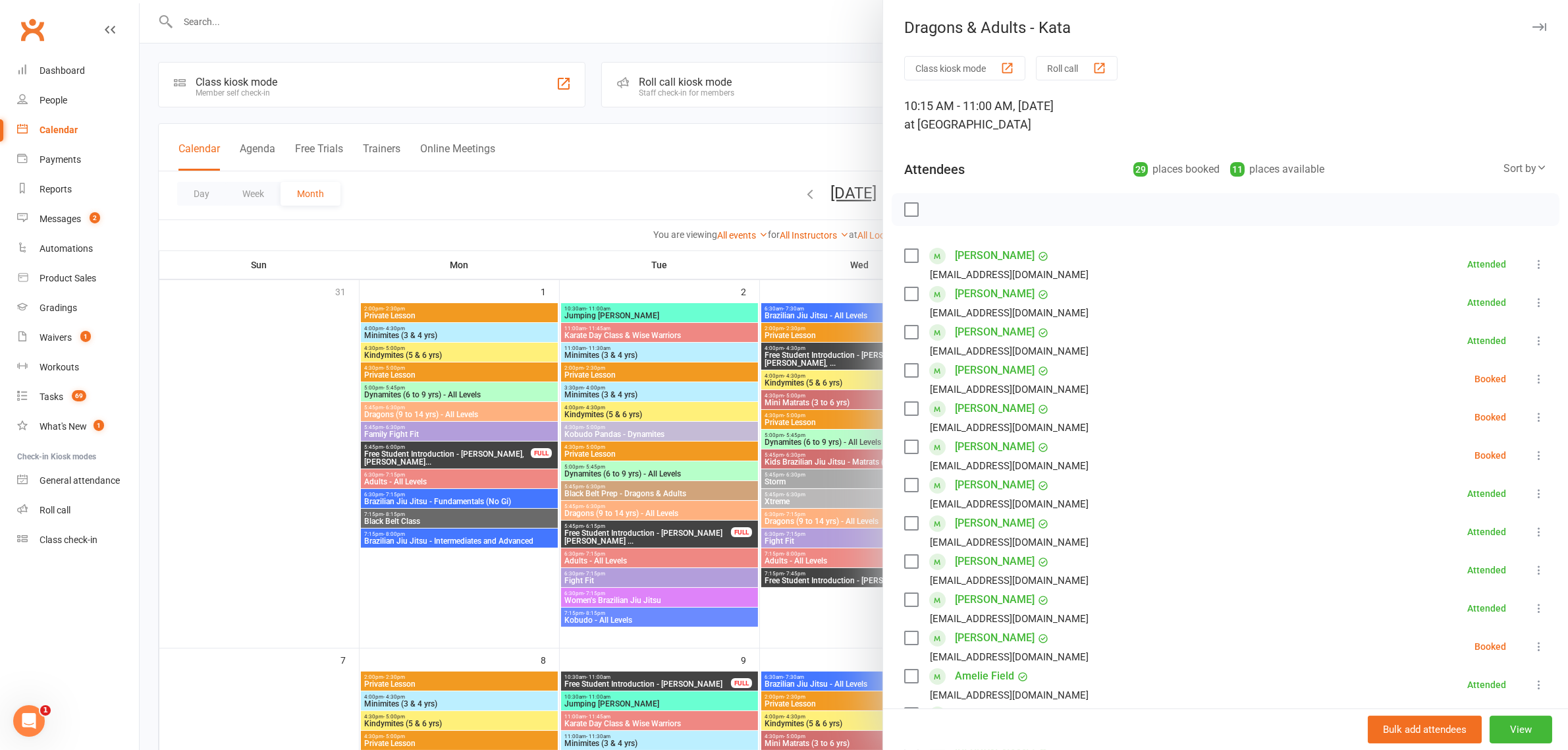
click at [719, 173] on div at bounding box center [853, 375] width 1428 height 750
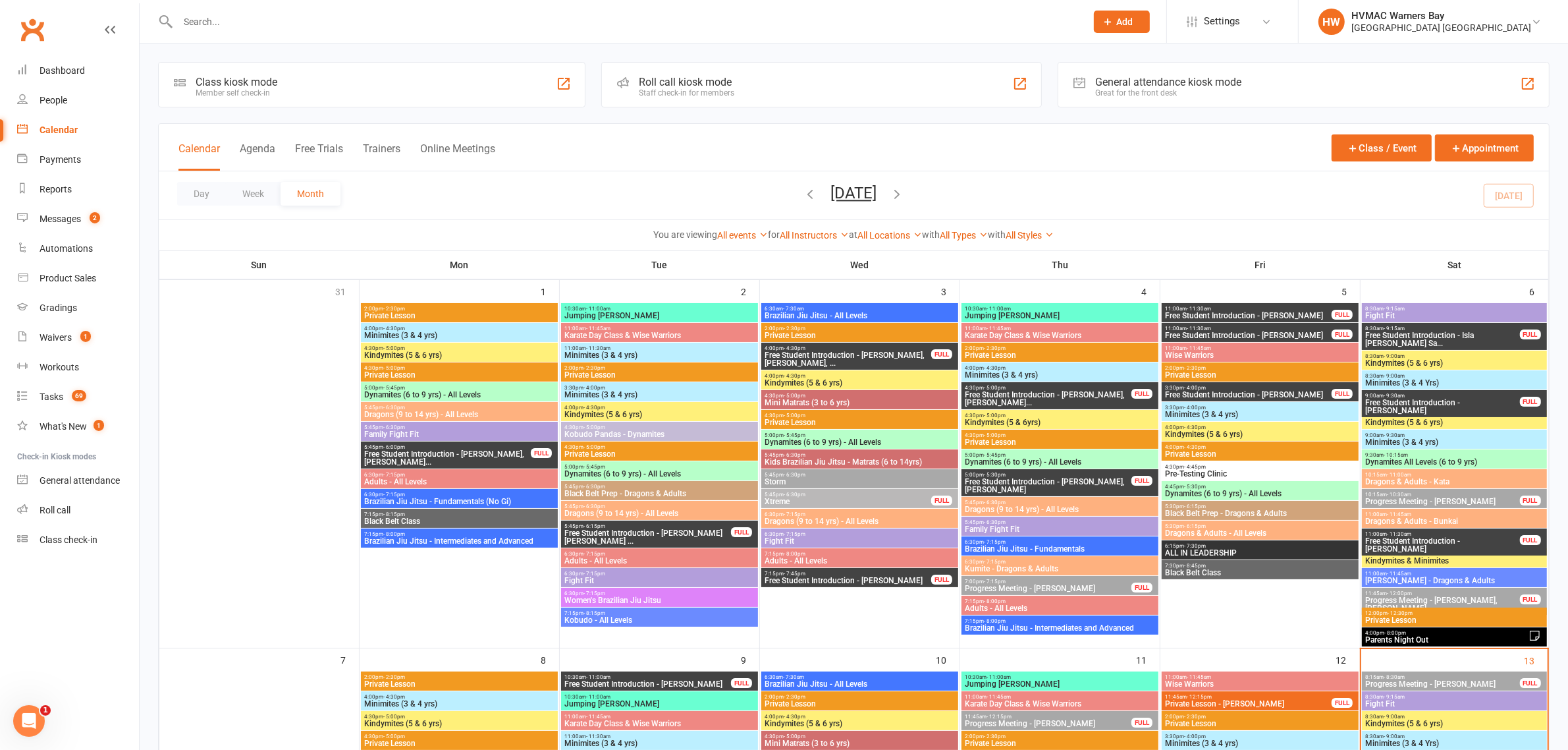
click at [1403, 522] on span "Dragons & Adults - Bunkai" at bounding box center [1454, 521] width 179 height 8
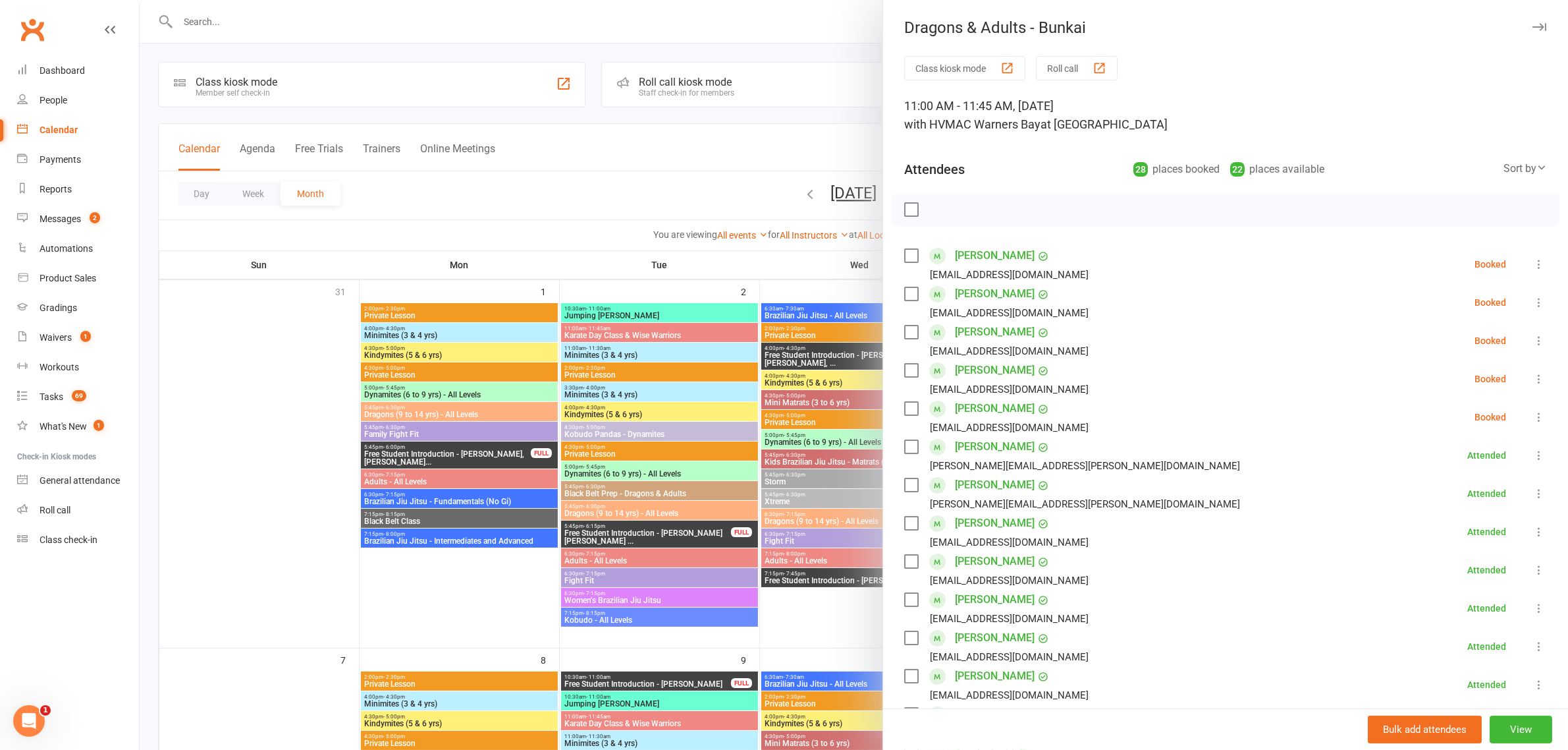
click at [599, 179] on div at bounding box center [853, 375] width 1428 height 750
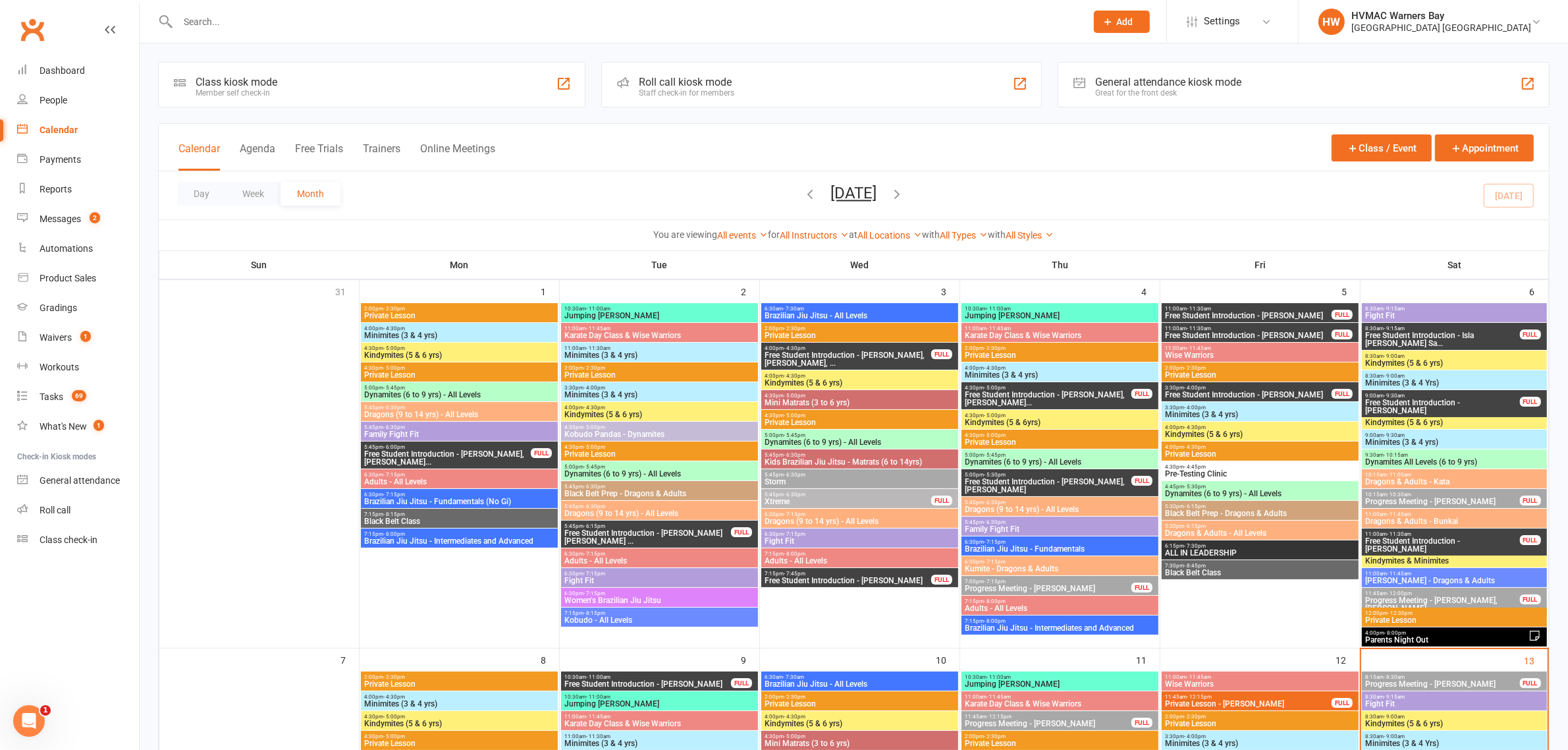
click at [1442, 380] on span "Minimites (3 & 4 Yrs)" at bounding box center [1454, 383] width 179 height 8
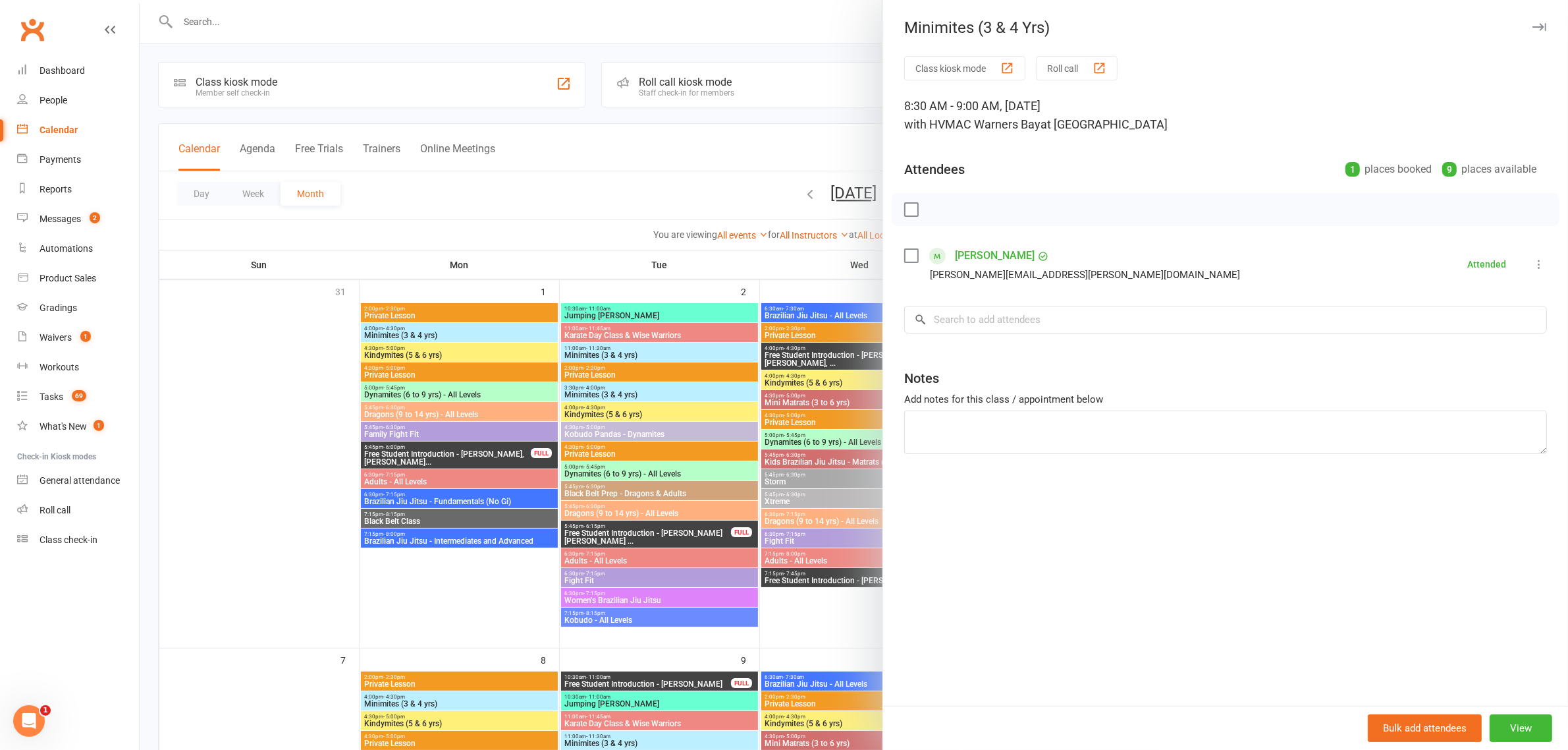
click at [684, 186] on div at bounding box center [853, 375] width 1428 height 750
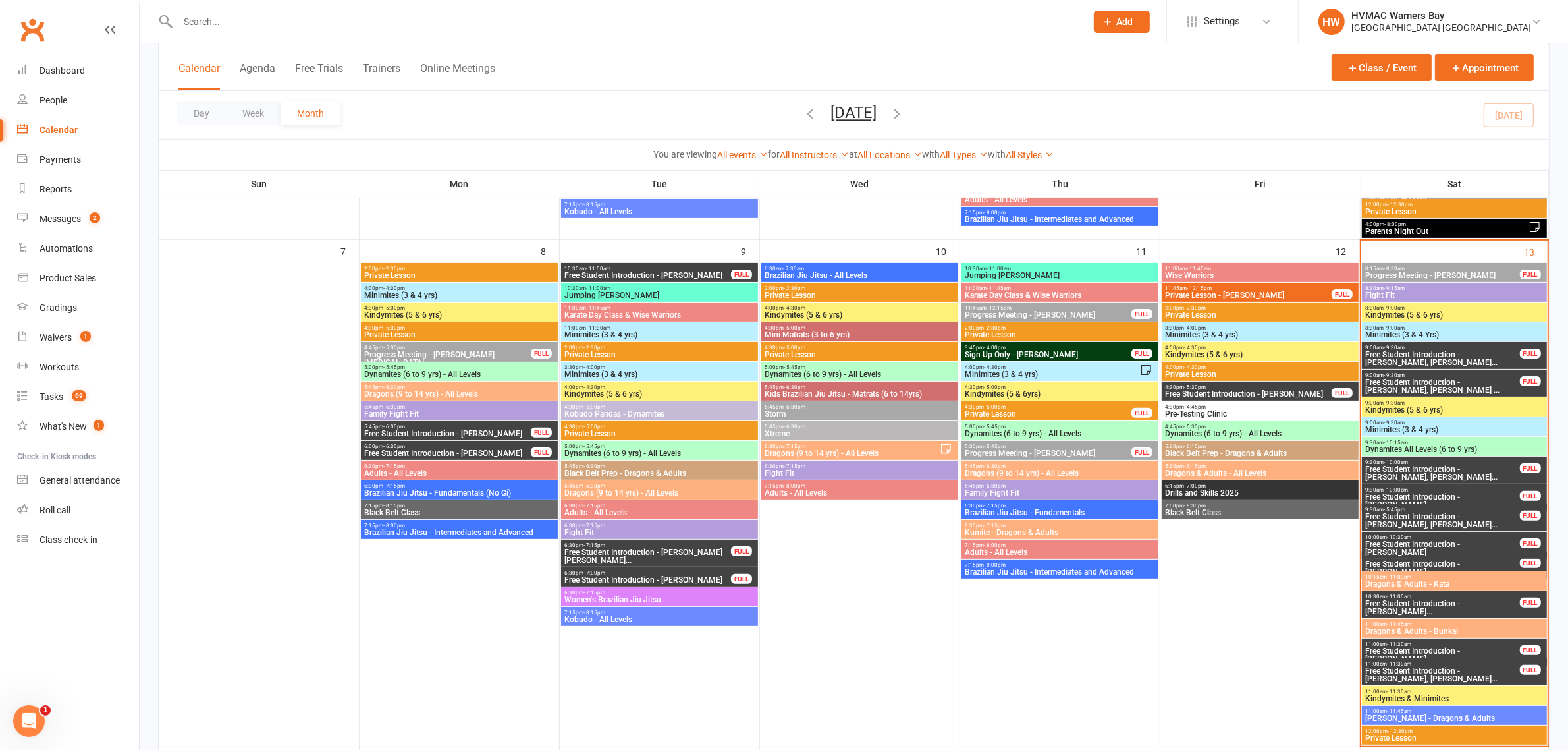
scroll to position [412, 0]
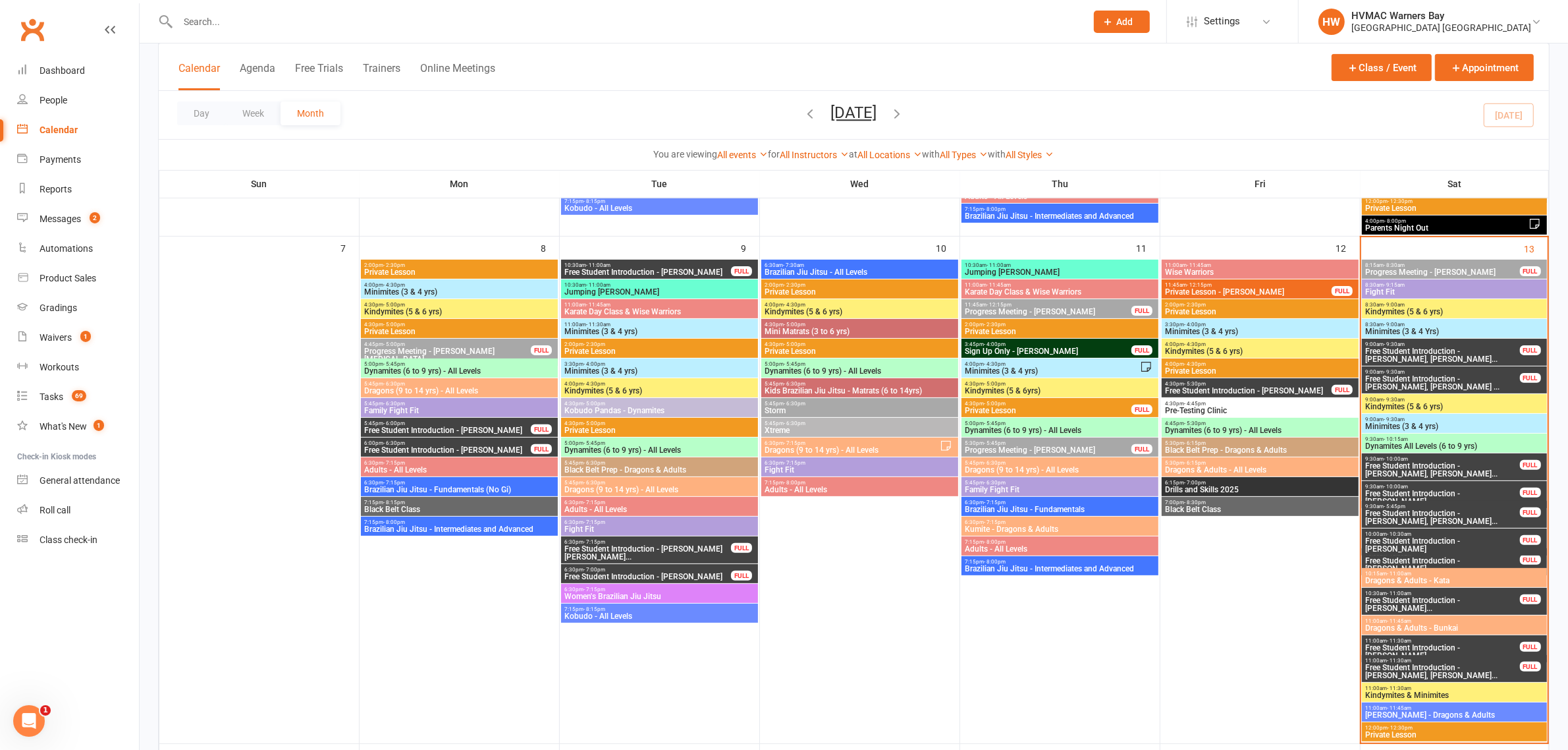
click at [1415, 271] on span "Progress Meeting - Ted Rossi" at bounding box center [1442, 272] width 156 height 8
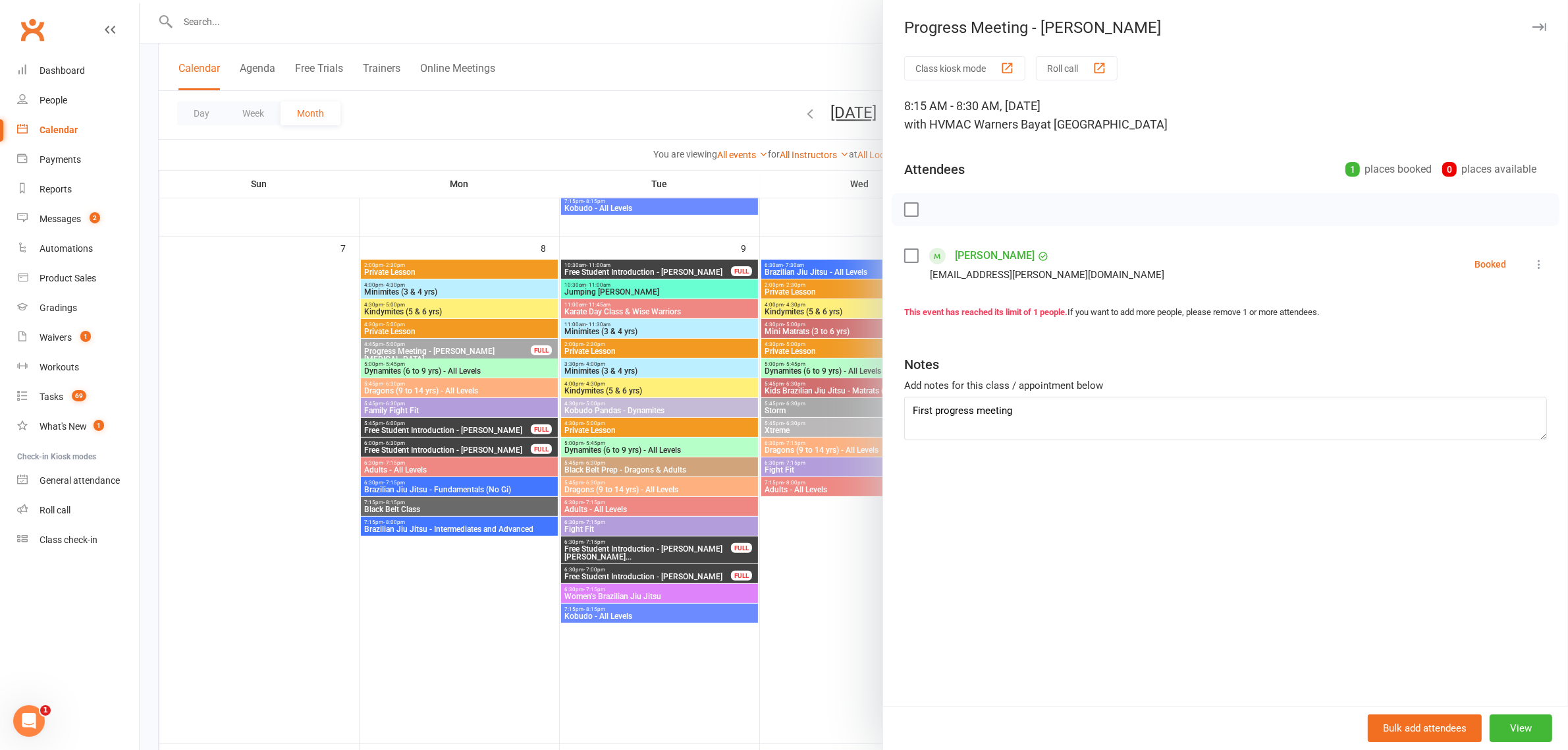
click at [1532, 265] on icon at bounding box center [1539, 264] width 13 height 13
click at [1465, 334] on link "Check in" at bounding box center [1480, 343] width 131 height 26
click at [715, 119] on div at bounding box center [853, 375] width 1428 height 750
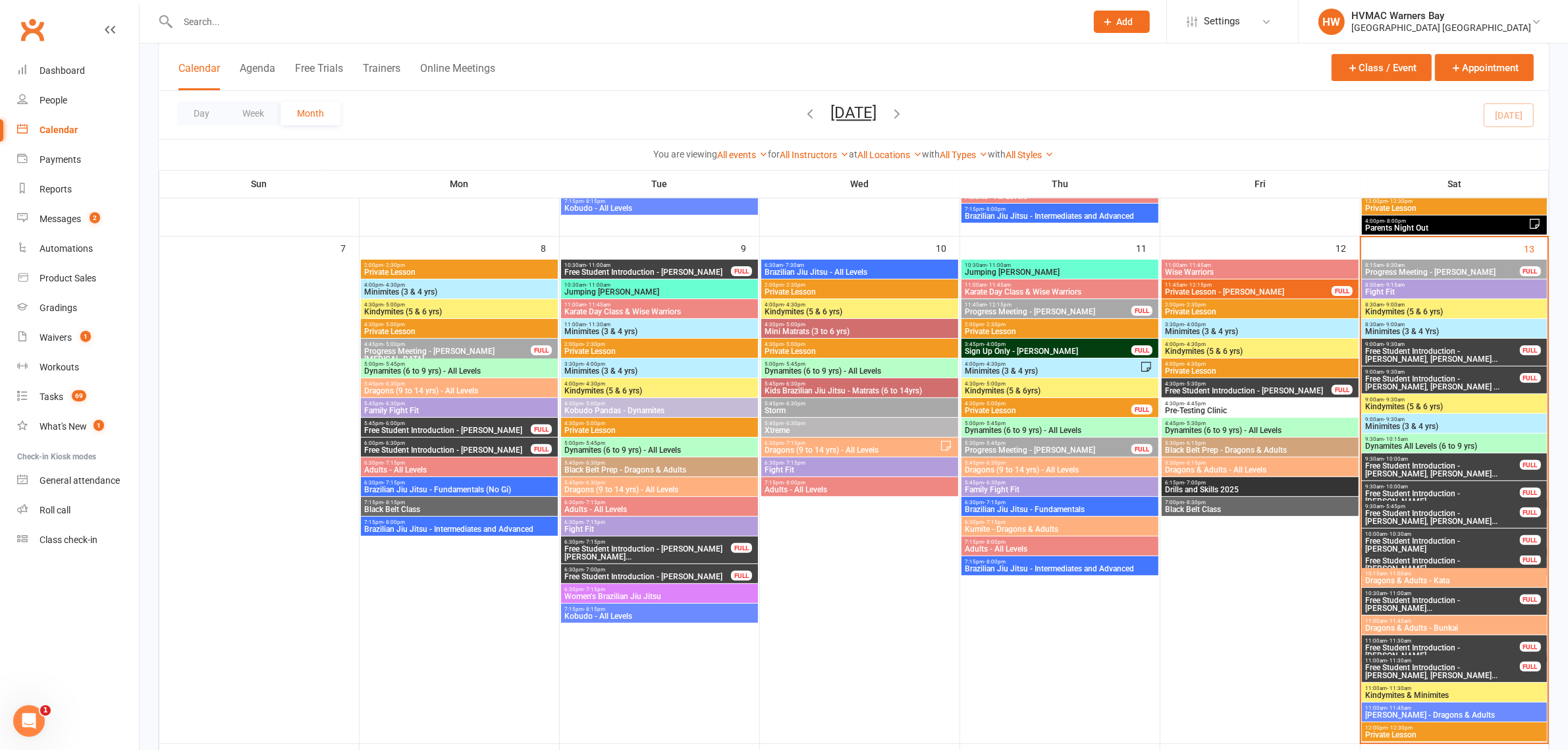
click at [1423, 317] on div "8:30am - 9:00am Kindymites (5 & 6 yrs)" at bounding box center [1454, 309] width 184 height 19
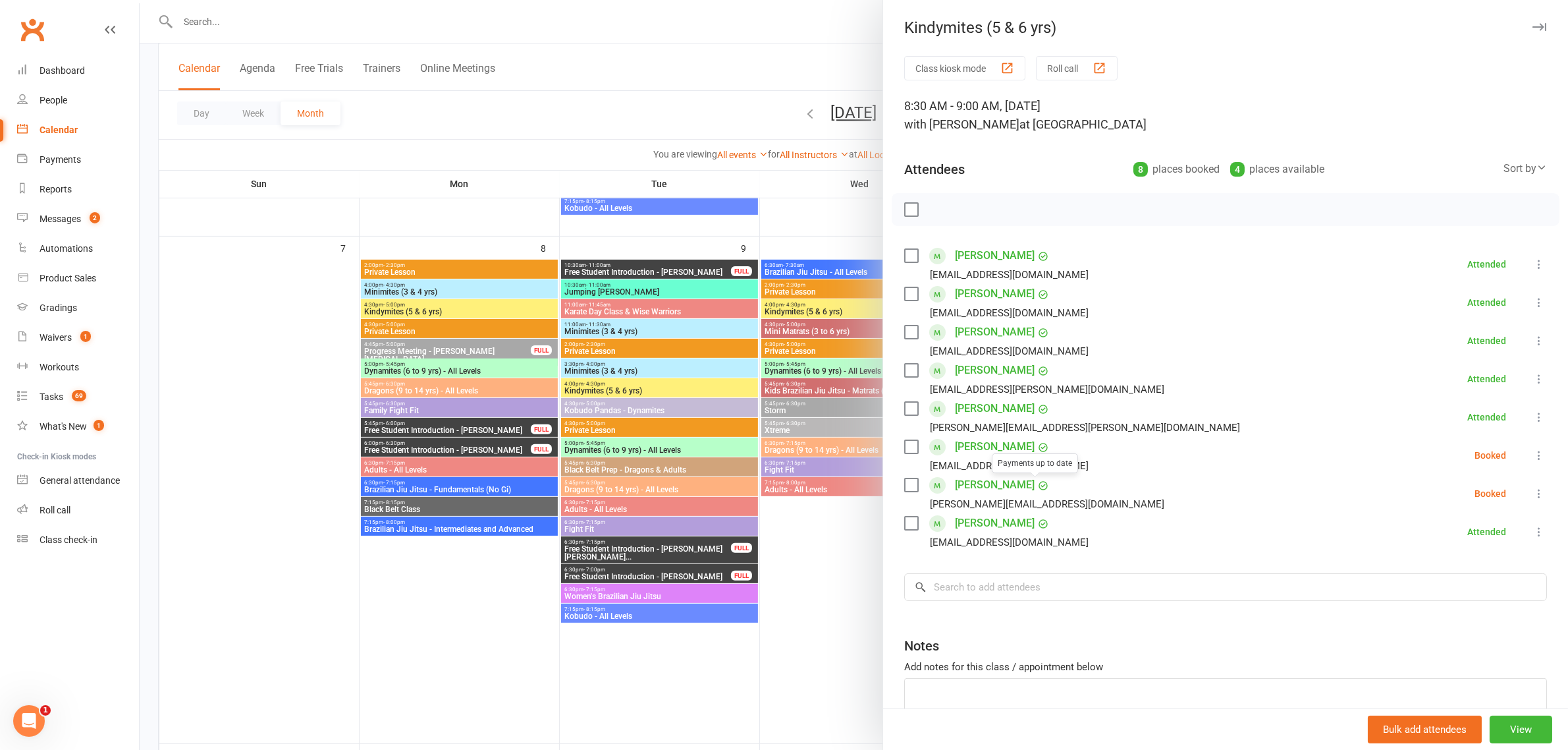
click at [656, 93] on div at bounding box center [853, 375] width 1428 height 750
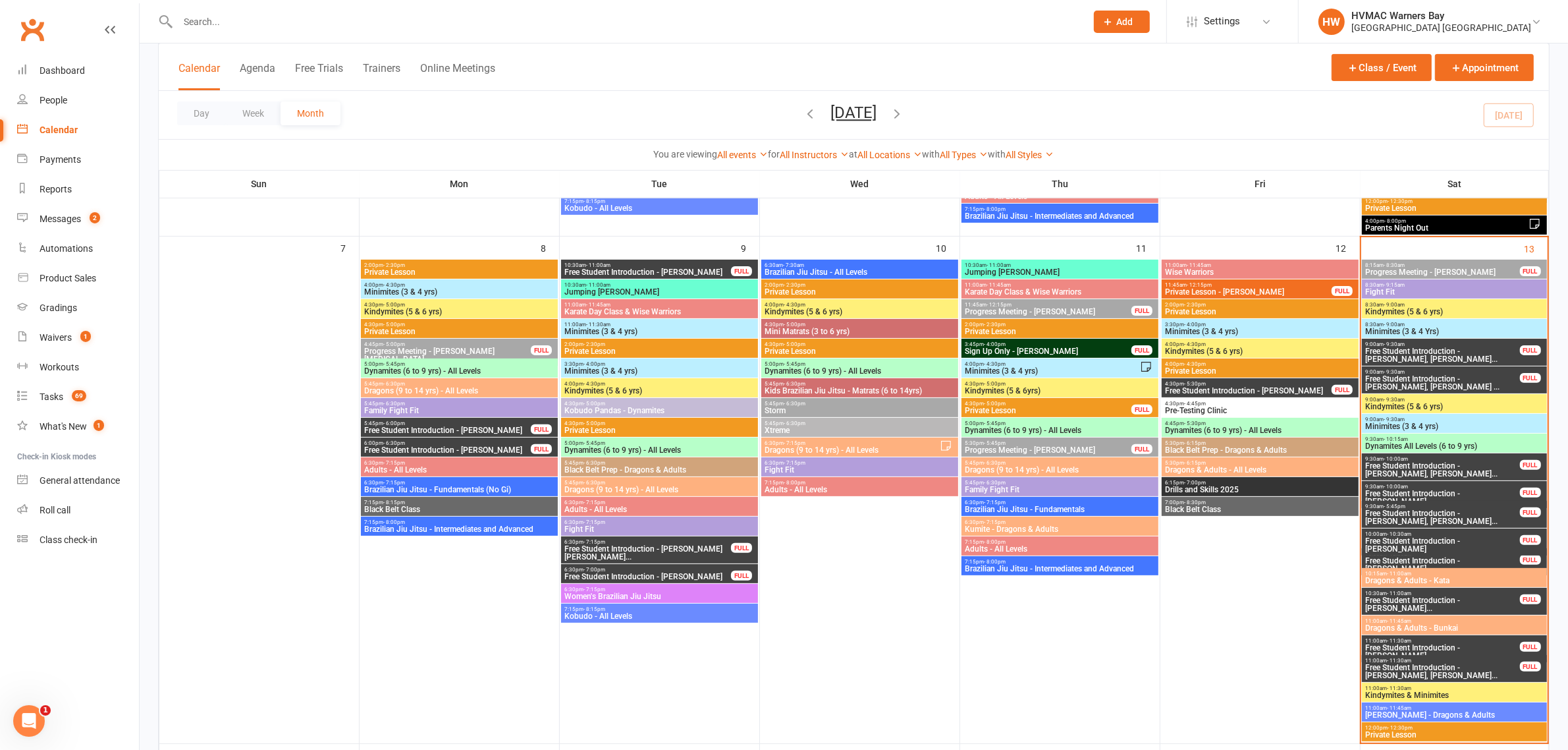
click at [1417, 347] on span "Free Student Introduction - Byron Krix, Harvey Kri..." at bounding box center [1442, 355] width 156 height 15
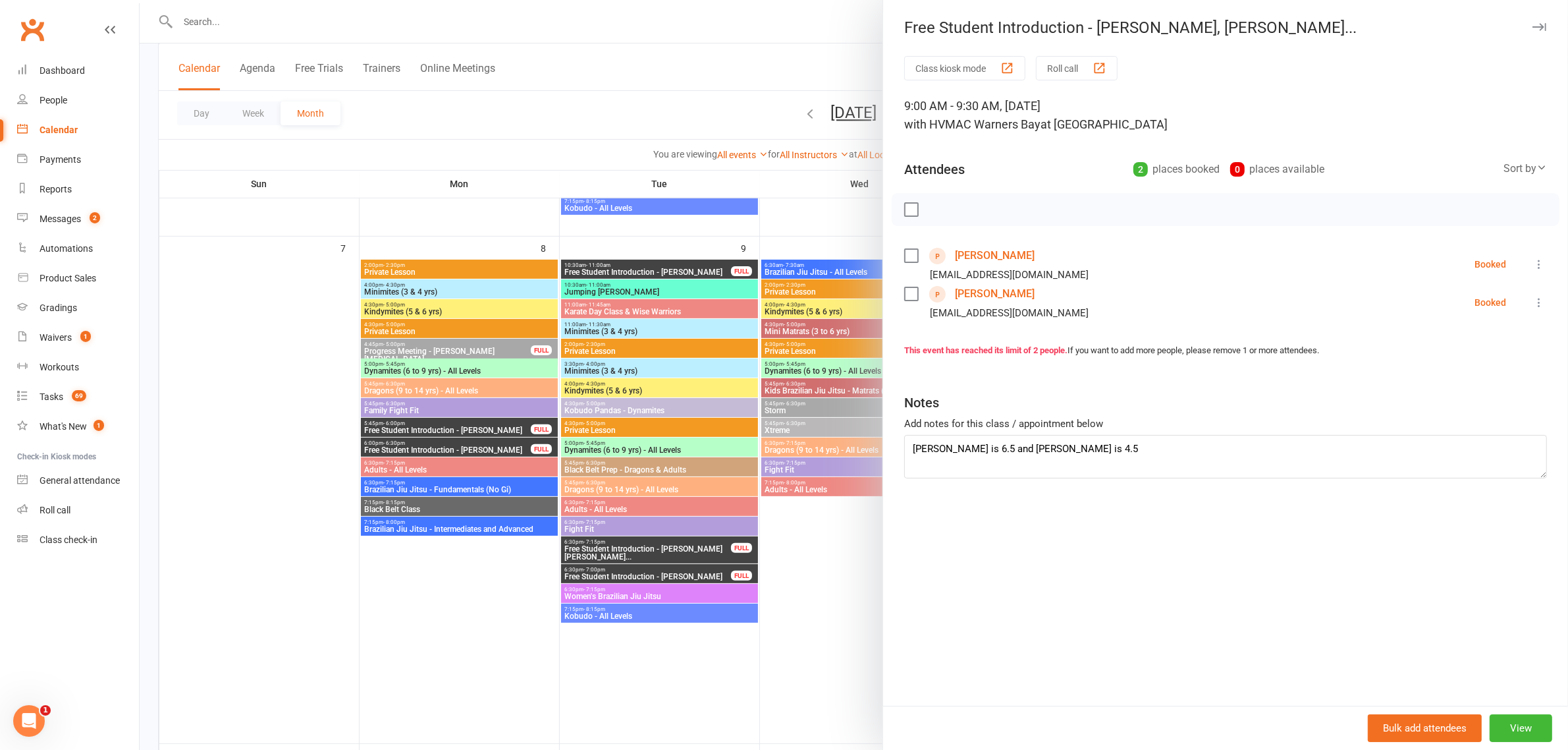
click at [694, 71] on div at bounding box center [853, 375] width 1428 height 750
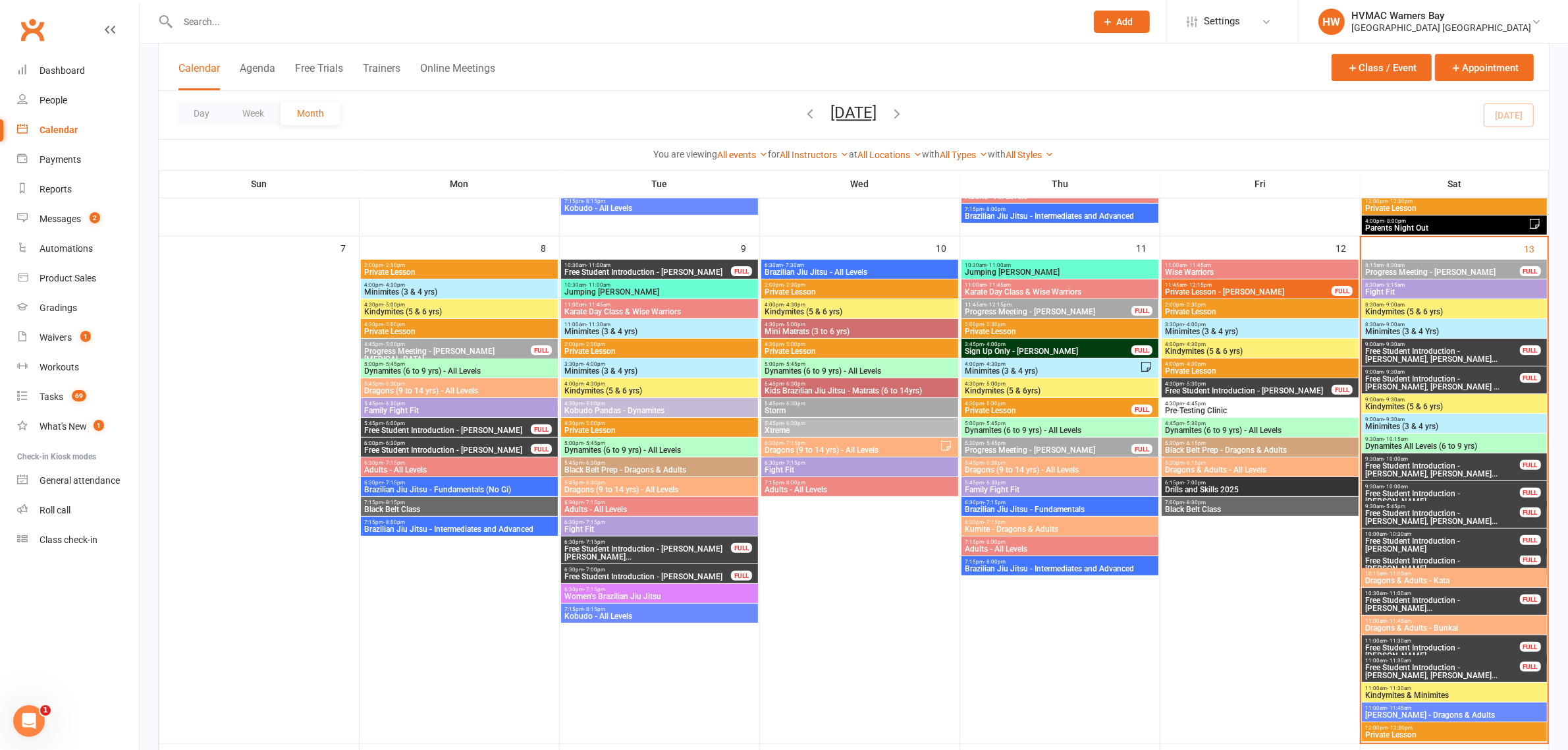
click at [1398, 403] on span "Kindymites (5 & 6 yrs)" at bounding box center [1454, 407] width 179 height 8
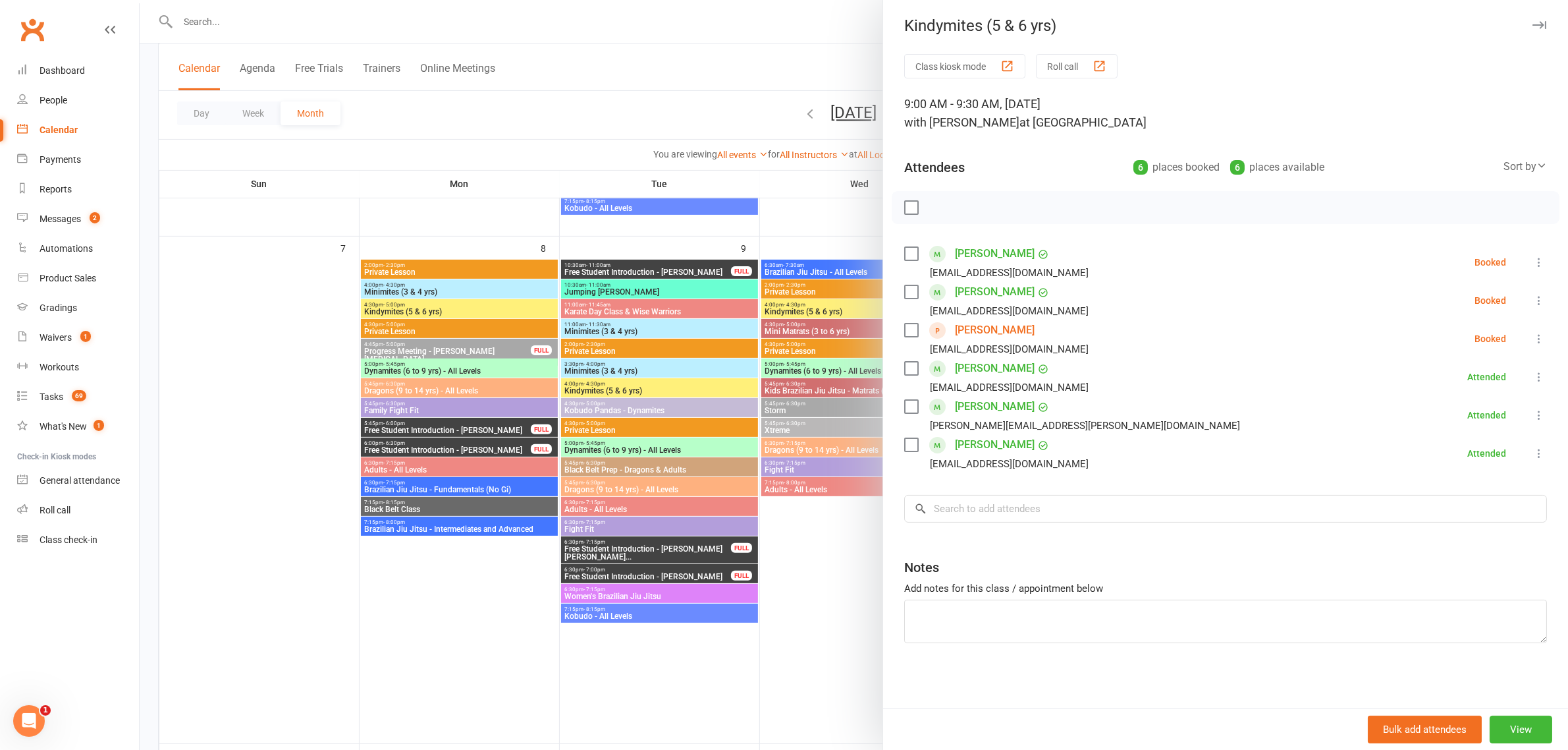
scroll to position [3, 0]
click at [1028, 499] on input "search" at bounding box center [1226, 508] width 642 height 28
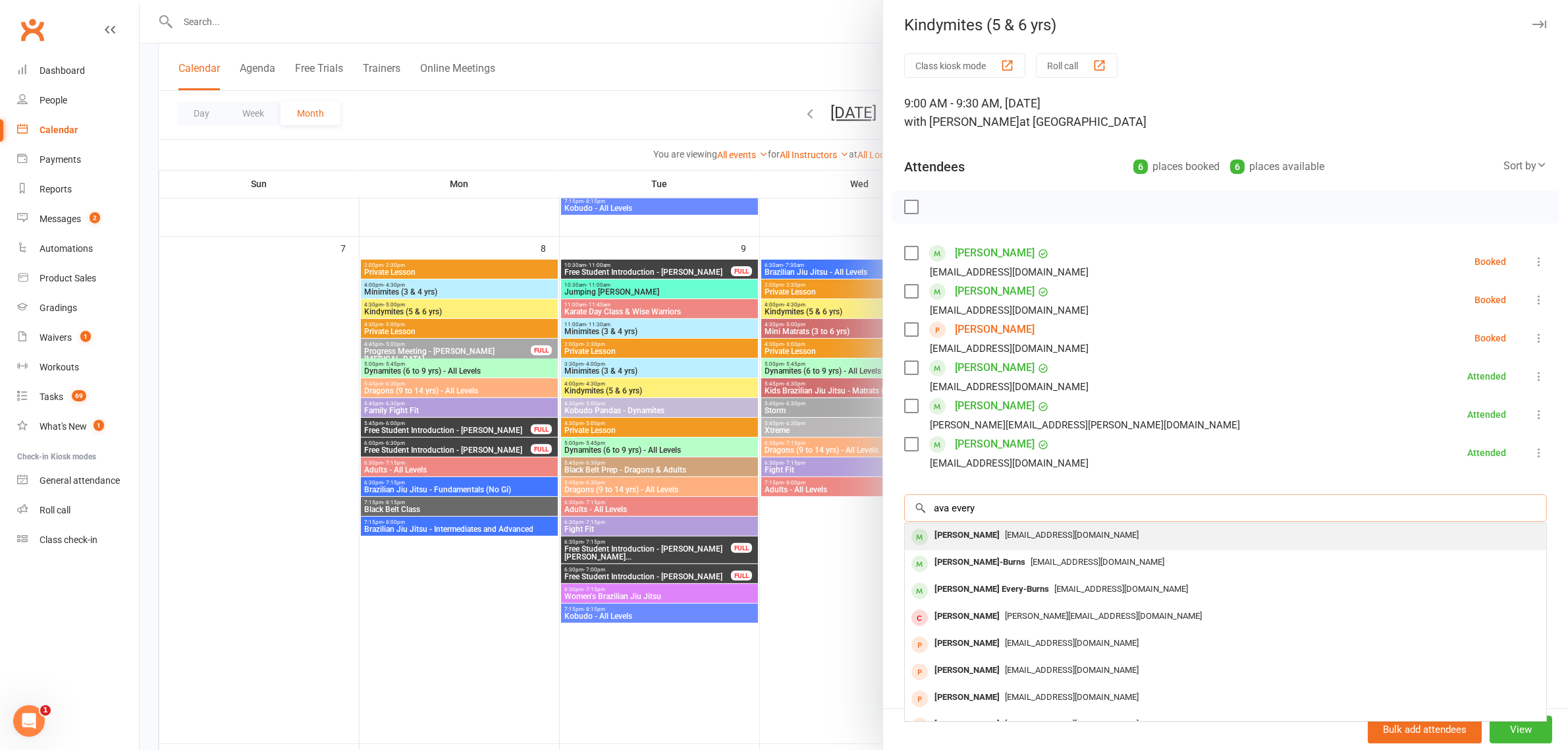
type input "ava every"
click at [1005, 534] on span "bri.ev97@gmail.com" at bounding box center [1072, 535] width 134 height 10
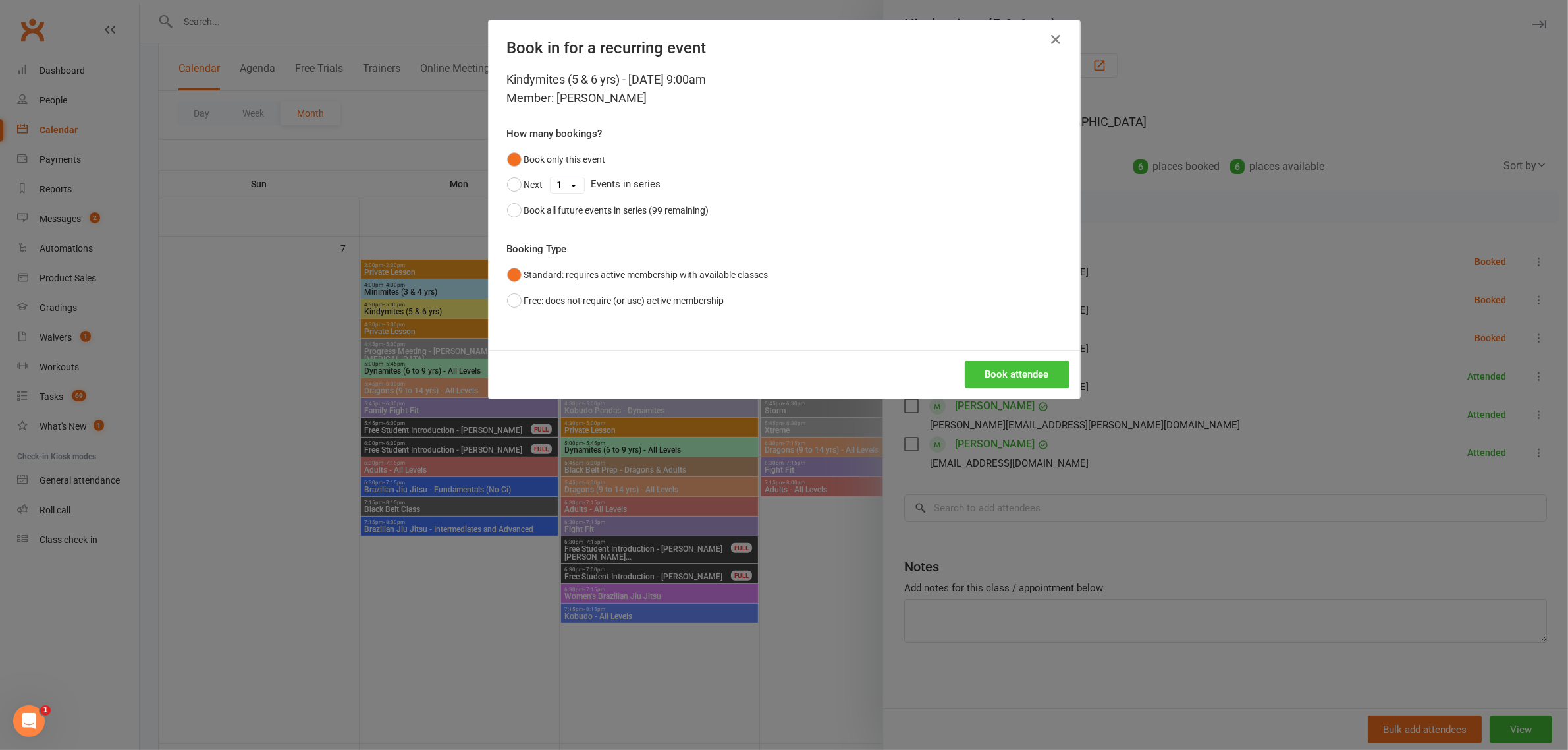
click at [994, 376] on button "Book attendee" at bounding box center [1016, 374] width 105 height 28
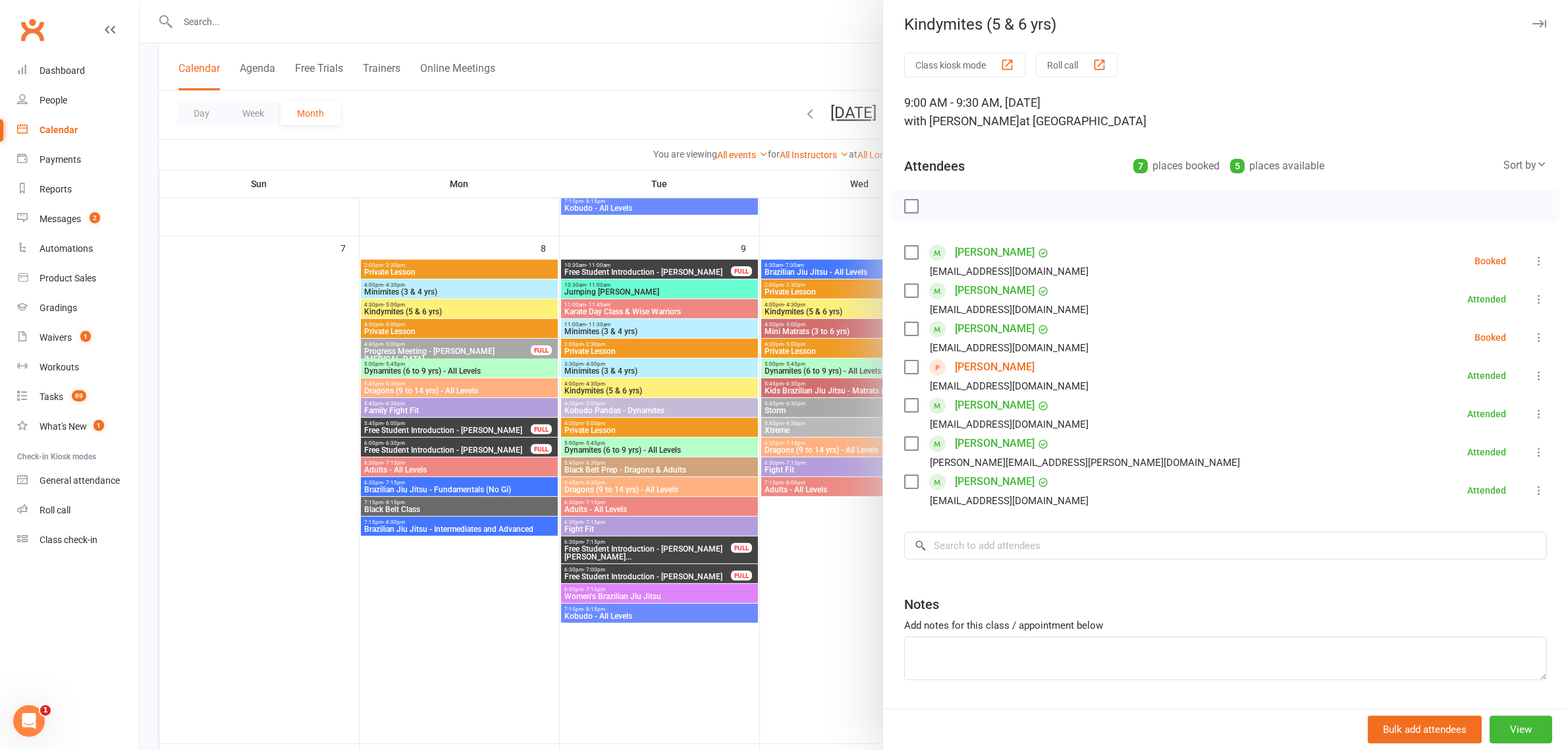
click at [1531, 344] on button at bounding box center [1538, 337] width 15 height 15
click at [1508, 423] on link "Check in" at bounding box center [1476, 416] width 142 height 26
click at [738, 373] on div at bounding box center [853, 375] width 1428 height 750
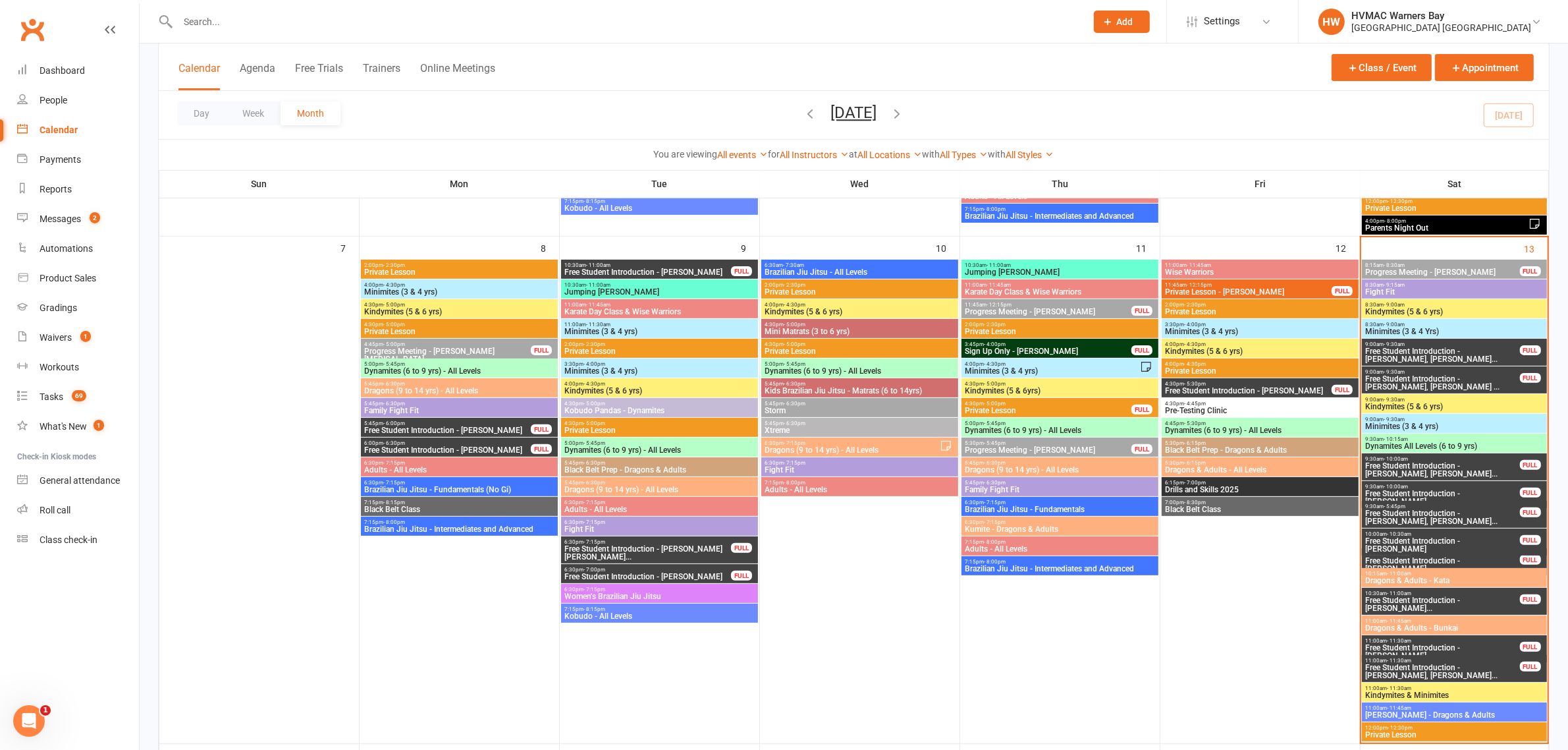
click at [1462, 404] on span "Kindymites (5 & 6 yrs)" at bounding box center [1454, 407] width 179 height 8
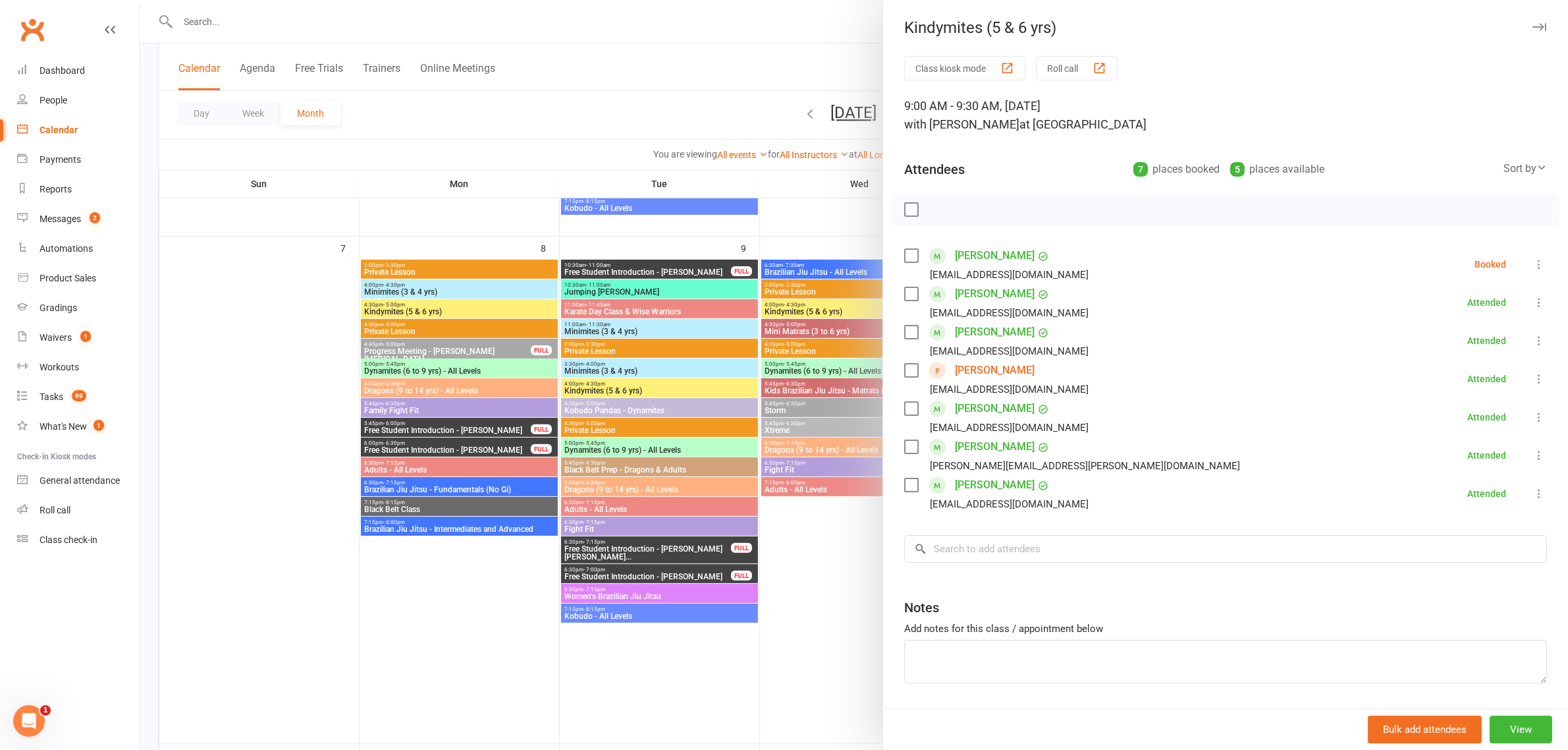
drag, startPoint x: 791, startPoint y: 435, endPoint x: 877, endPoint y: 416, distance: 88.1
click at [791, 435] on div at bounding box center [853, 375] width 1428 height 750
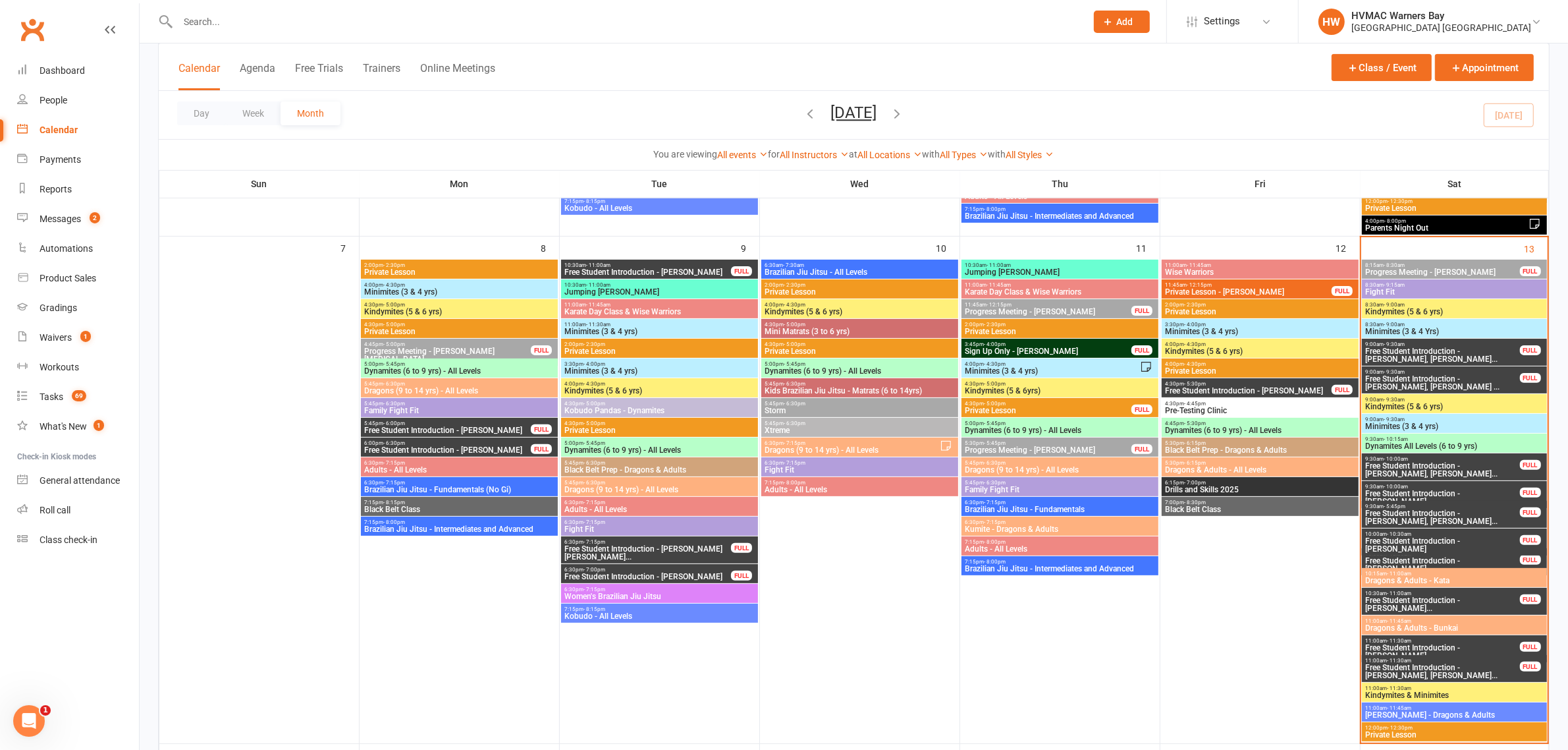
click at [1381, 419] on span "9:00am - 9:30am" at bounding box center [1454, 419] width 179 height 6
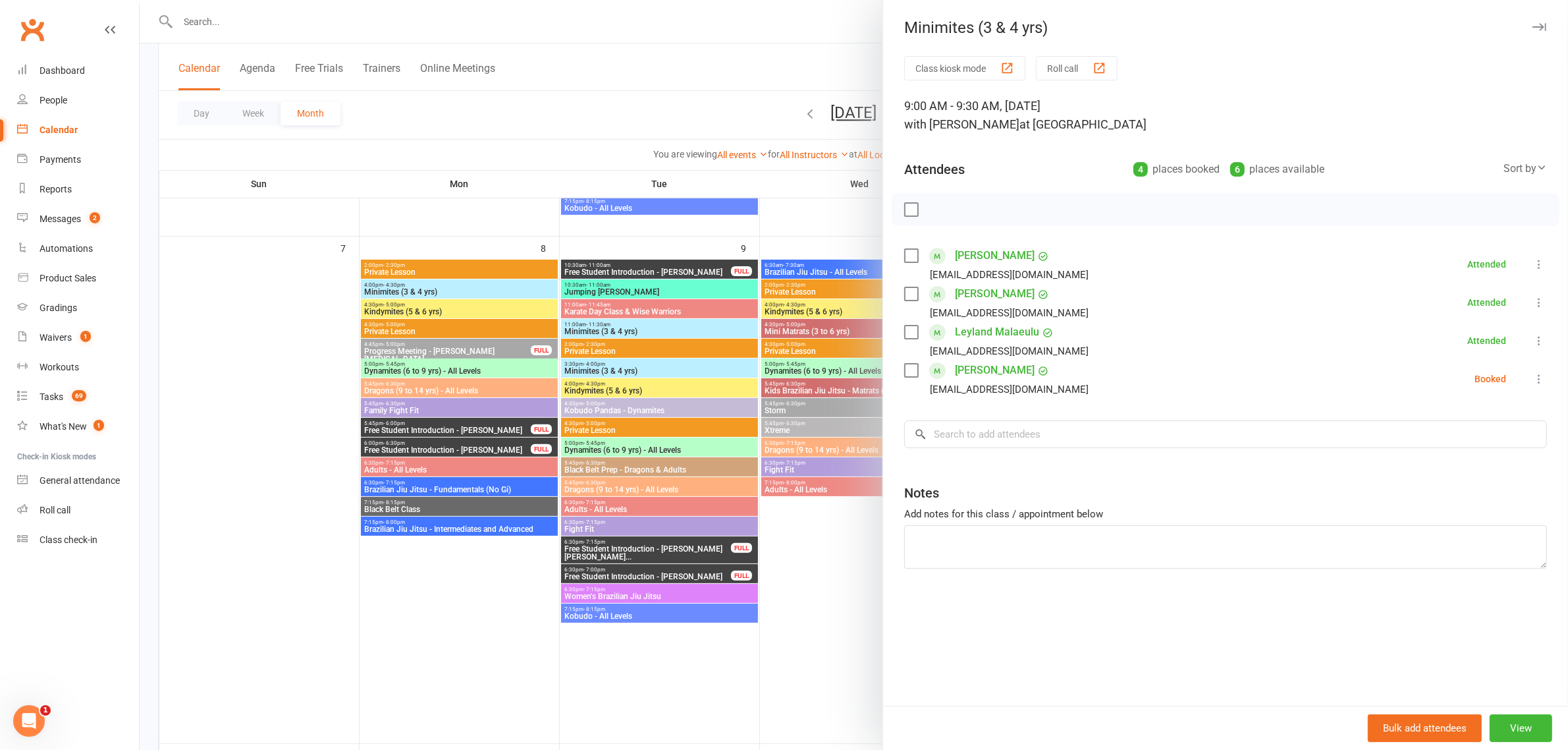
click at [577, 317] on div at bounding box center [853, 375] width 1428 height 750
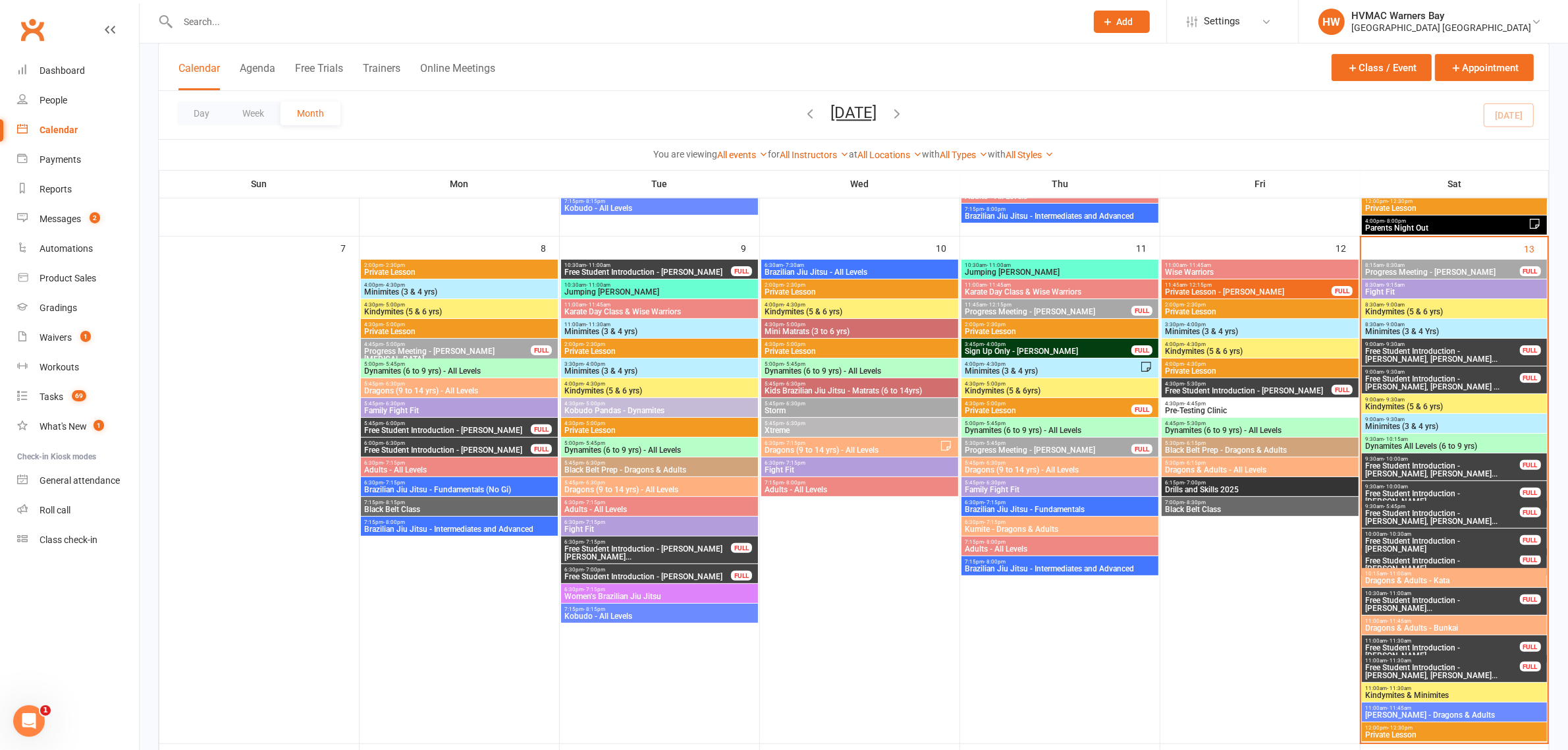
click at [242, 26] on input "text" at bounding box center [625, 21] width 903 height 19
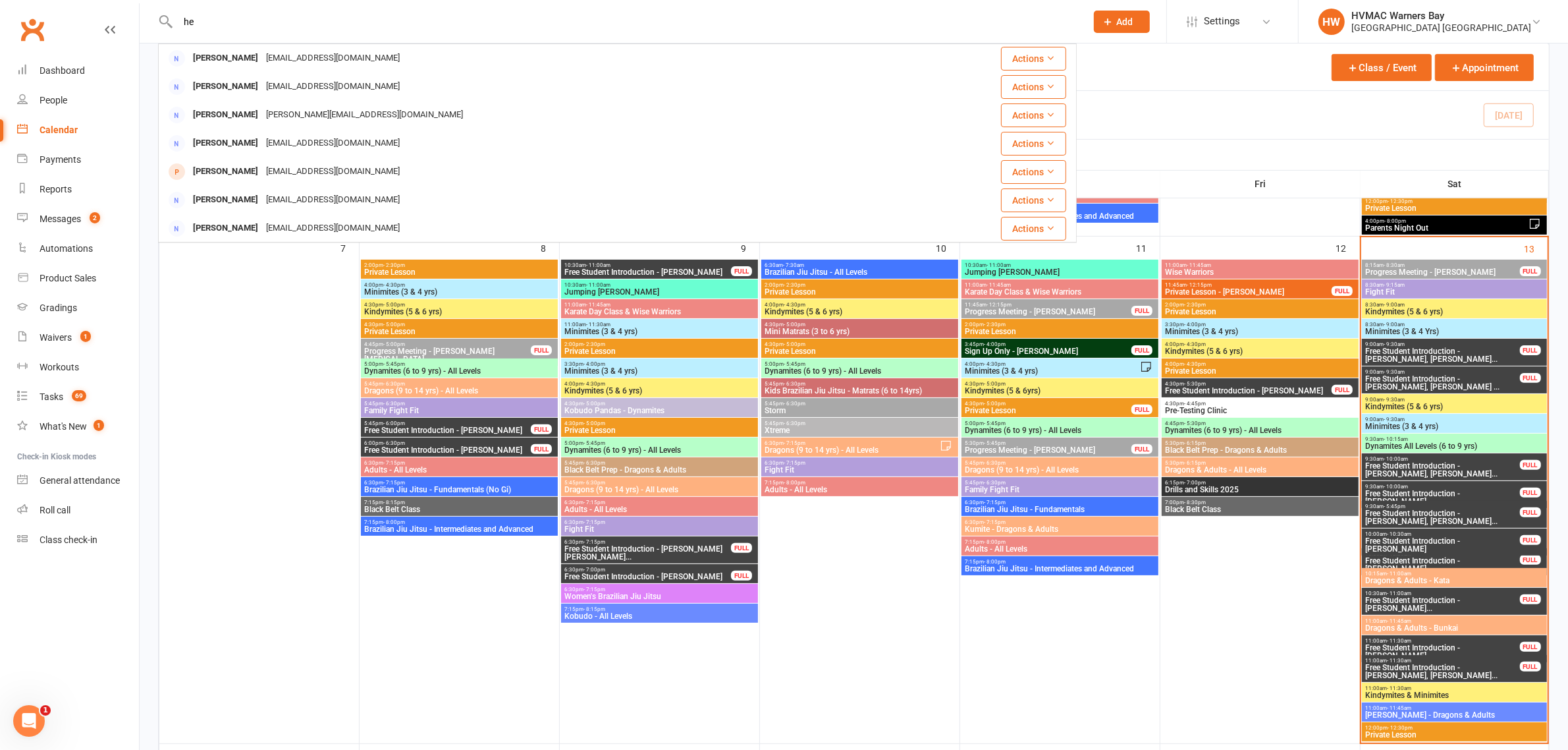
type input "h"
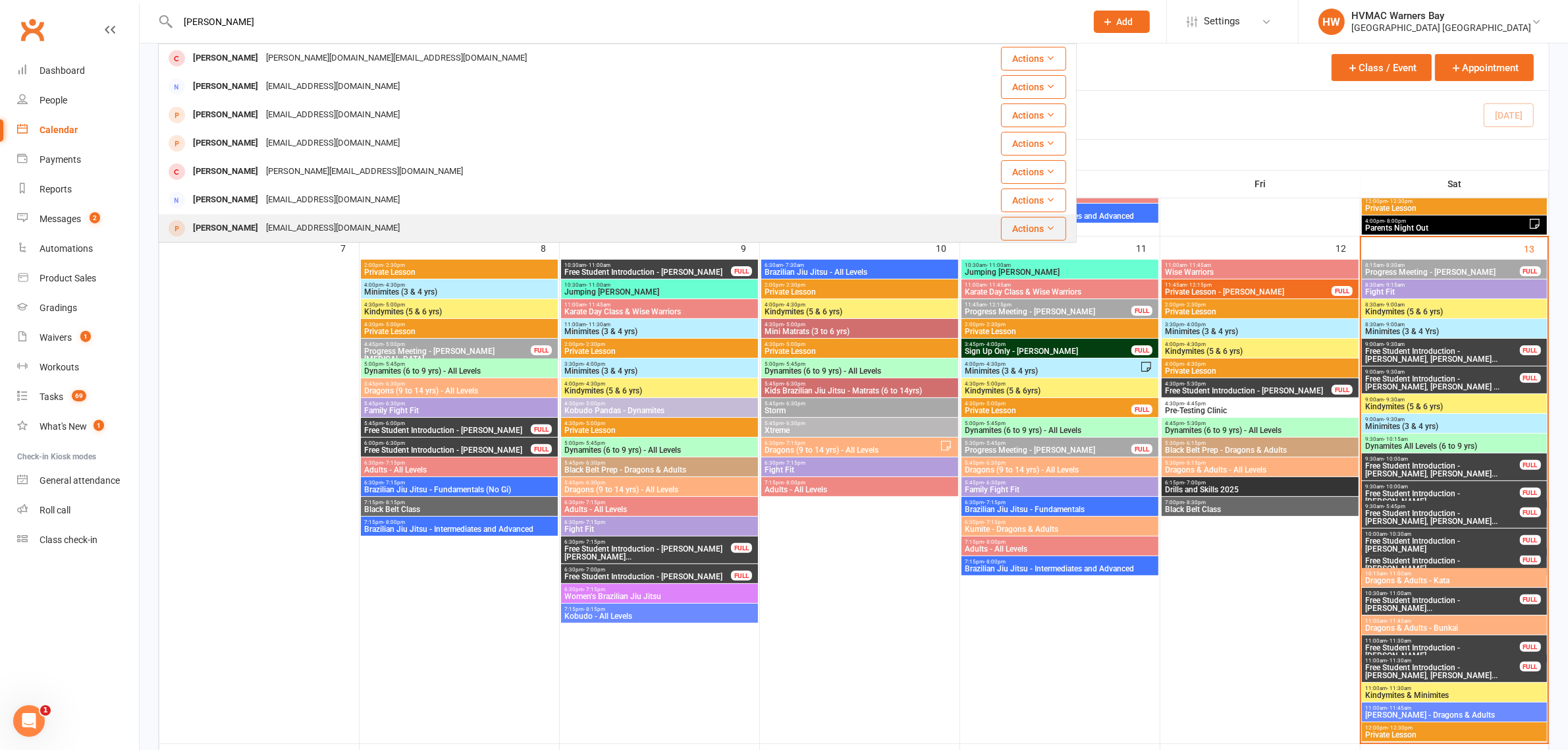
type input "lucy"
click at [238, 228] on div "Lucy Hammer" at bounding box center [226, 229] width 73 height 19
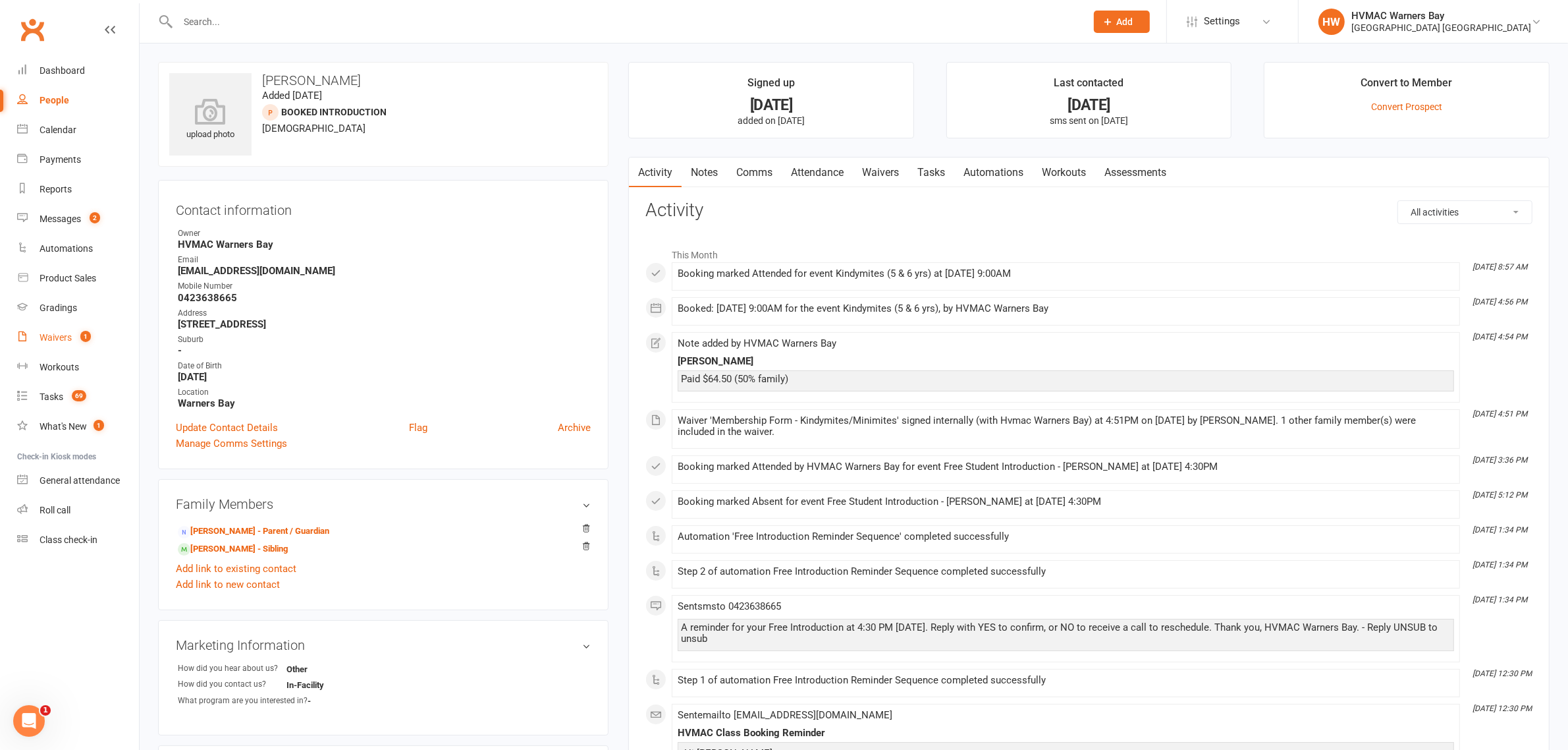
click at [43, 330] on link "Waivers 1" at bounding box center [78, 338] width 122 height 30
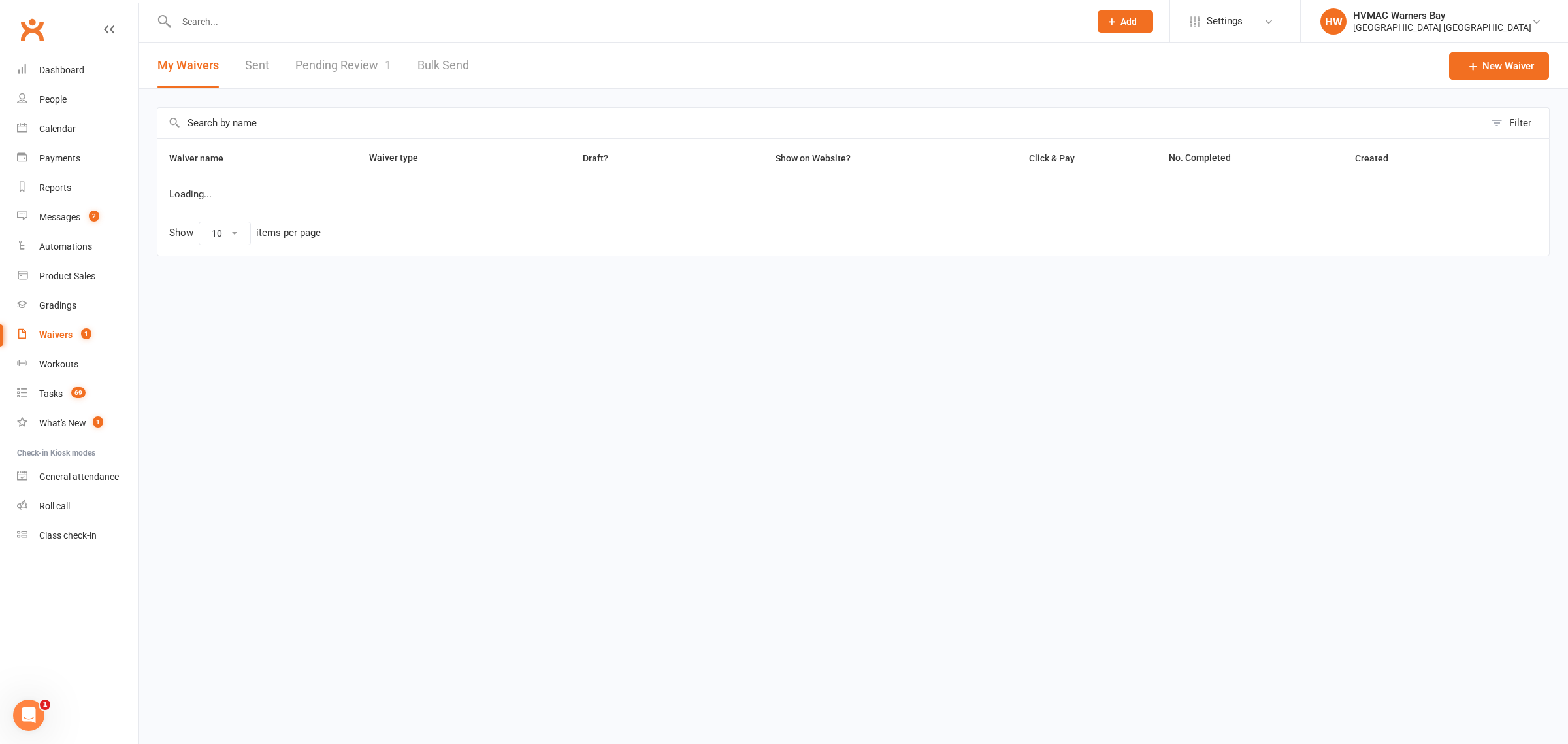
select select "100"
click at [385, 60] on span "1" at bounding box center [388, 64] width 6 height 14
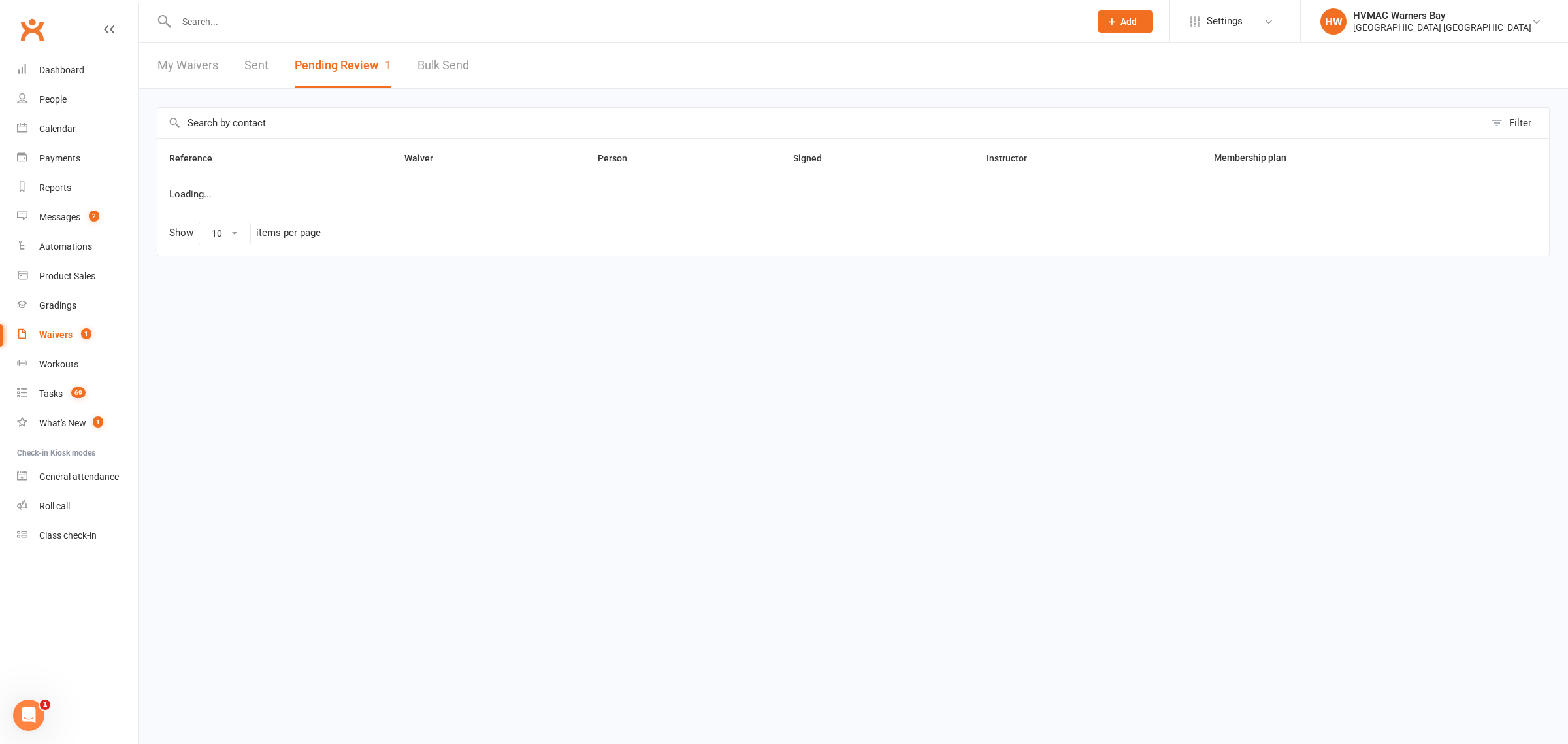
select select "100"
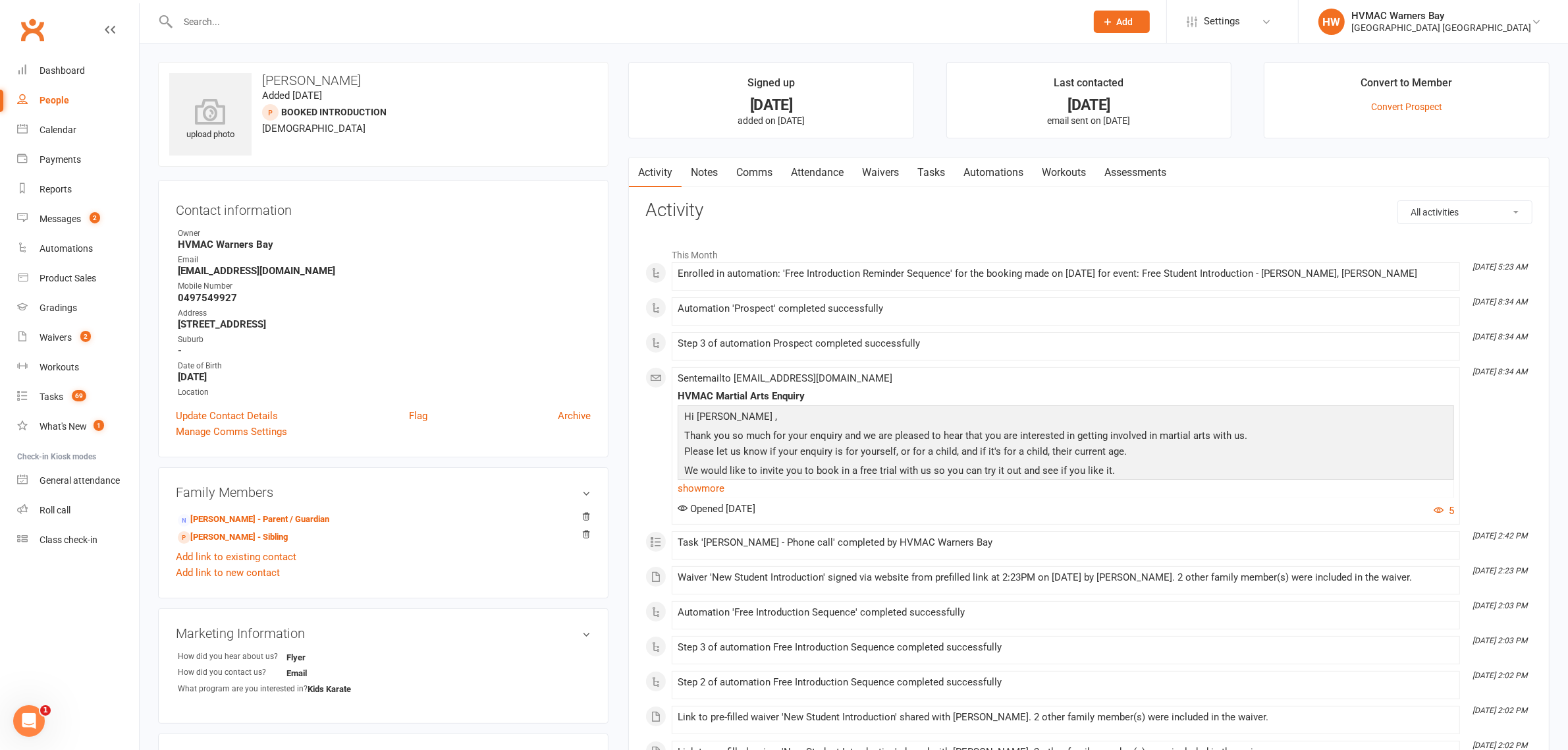
click at [891, 171] on link "Waivers" at bounding box center [880, 172] width 55 height 30
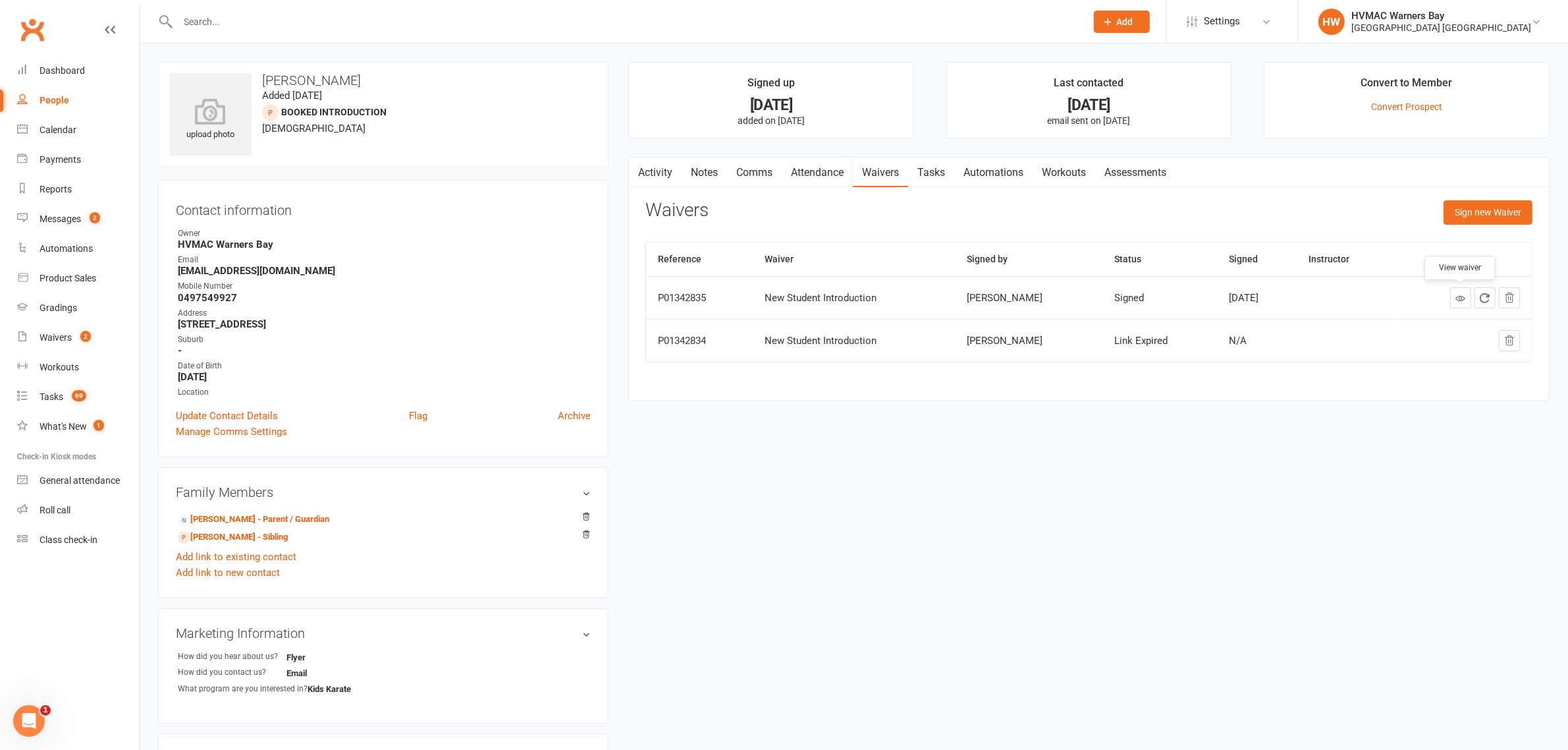
click at [1458, 297] on icon at bounding box center [1460, 298] width 10 height 10
click at [68, 222] on div "Messages" at bounding box center [60, 218] width 41 height 11
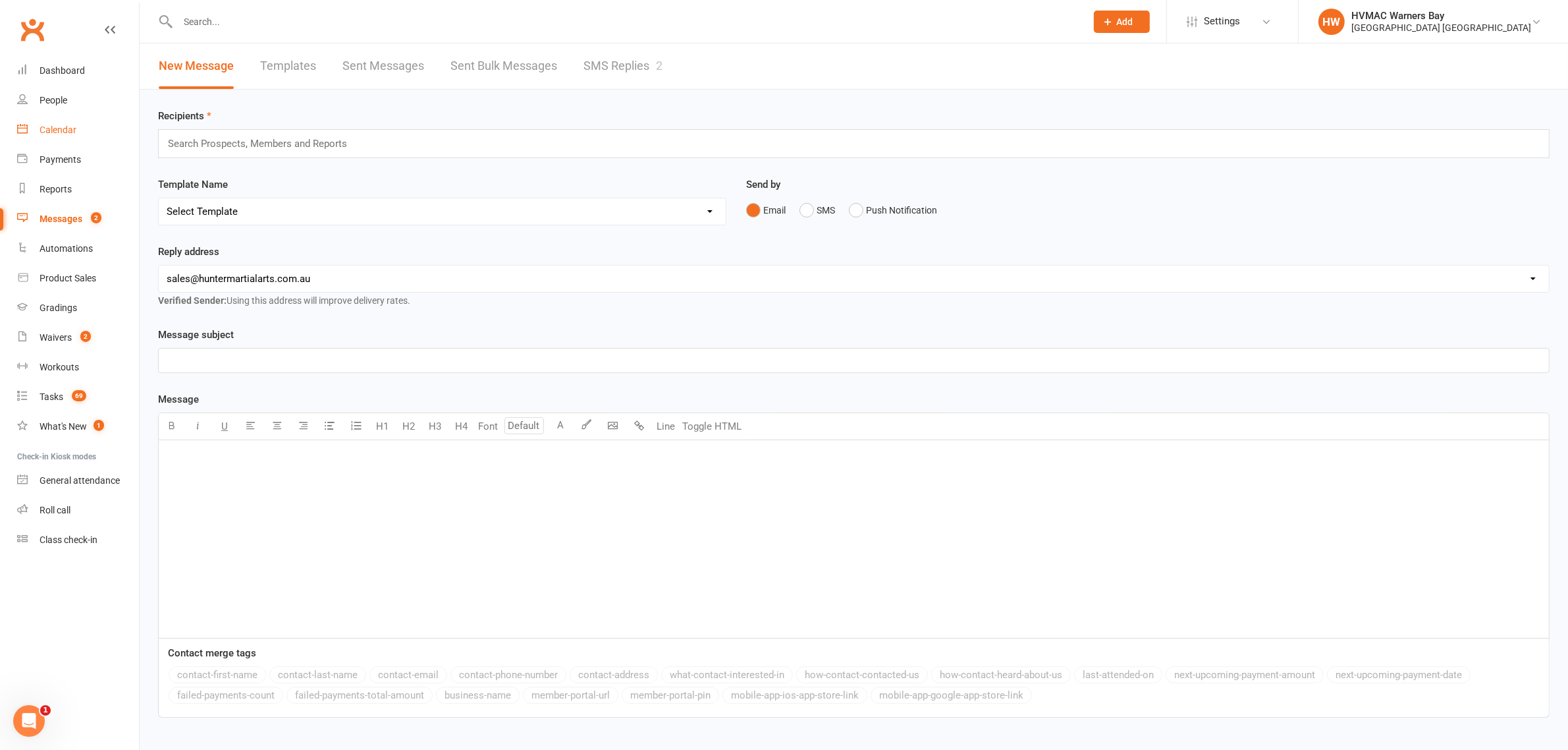
click at [49, 131] on div "Calendar" at bounding box center [58, 129] width 37 height 11
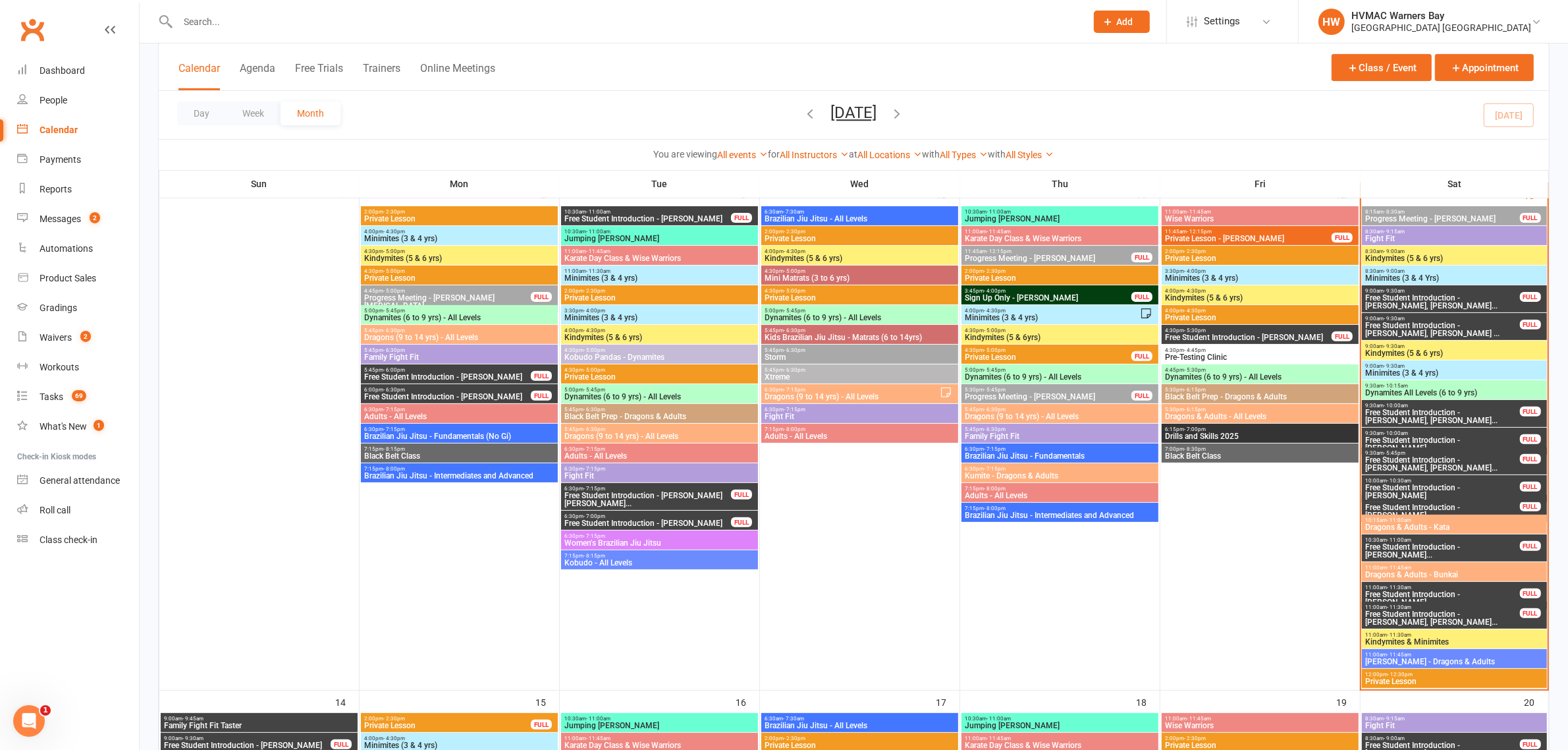
scroll to position [494, 0]
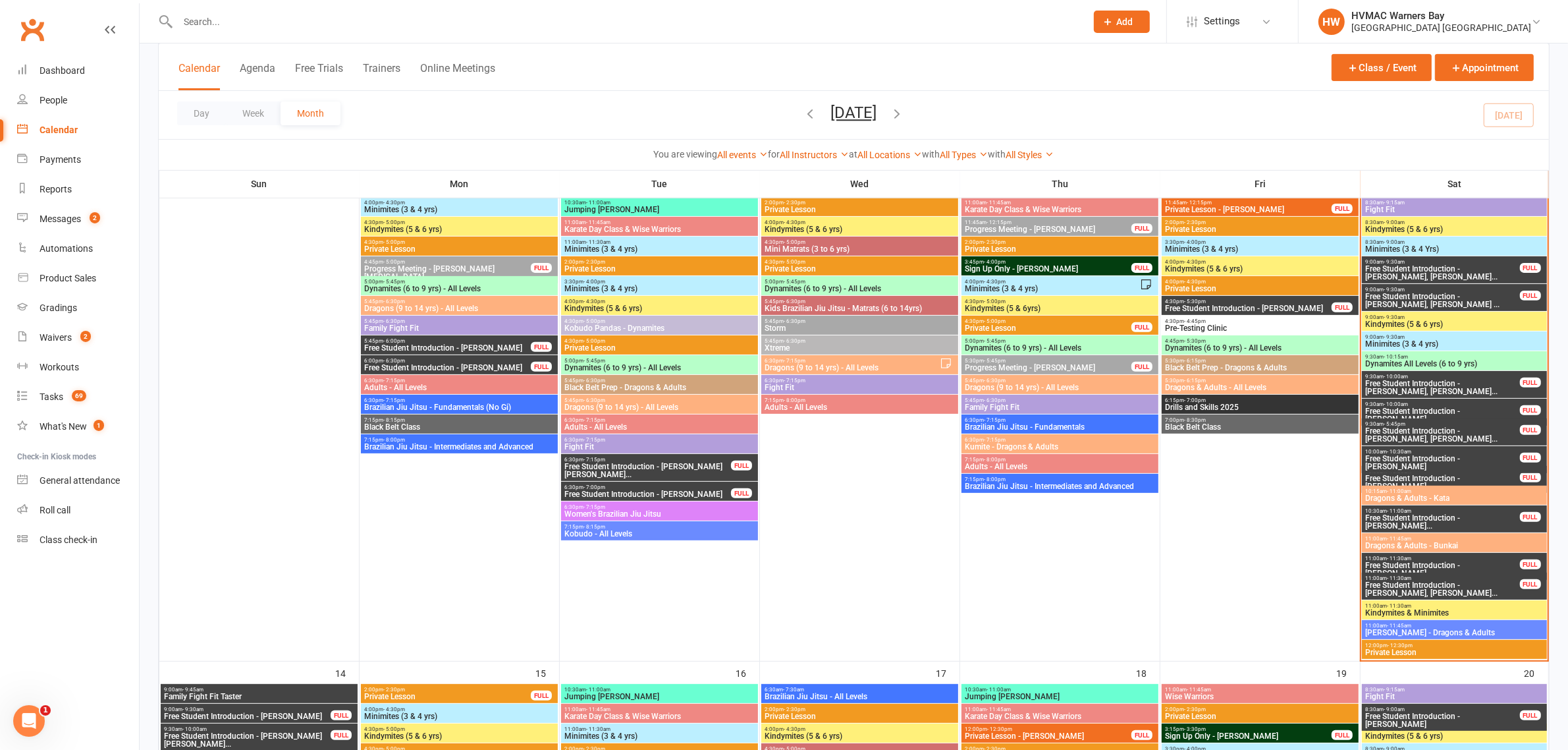
click at [1493, 296] on span "Free Student Introduction - Edward Winter, Tobias ..." at bounding box center [1442, 300] width 156 height 15
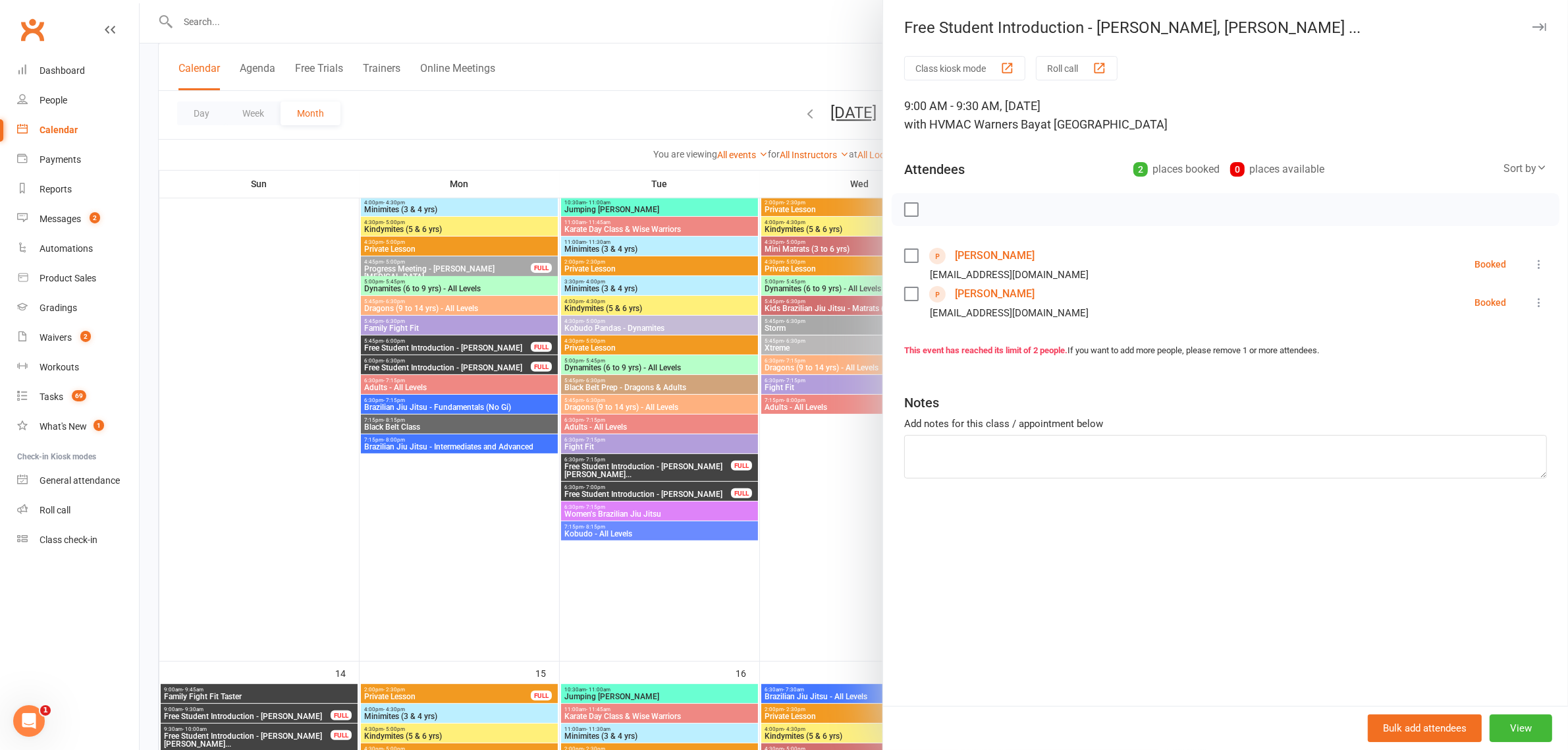
click at [626, 122] on div at bounding box center [853, 375] width 1428 height 750
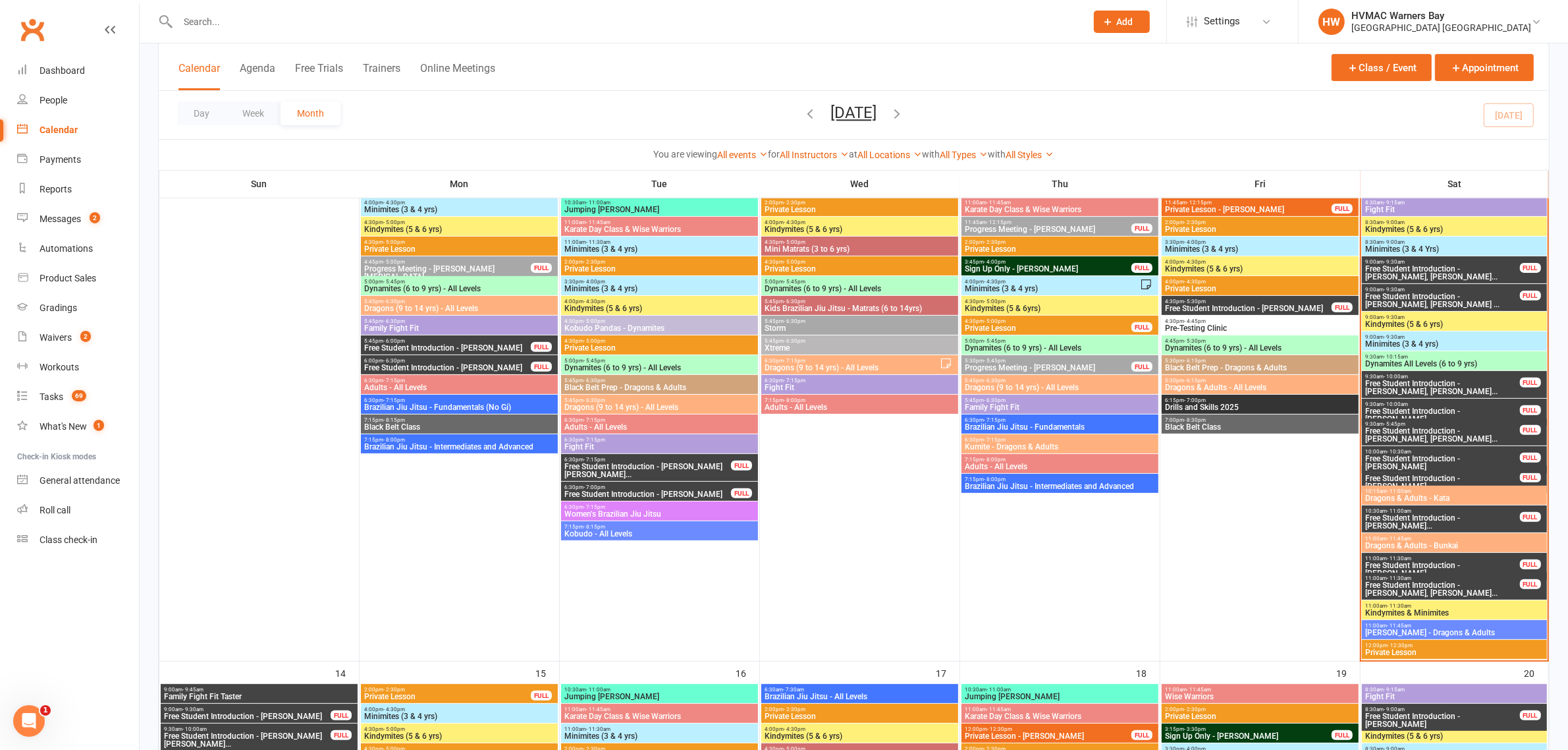
click at [1399, 270] on span "Free Student Introduction - Byron Krix, Harvey Kri..." at bounding box center [1442, 272] width 156 height 15
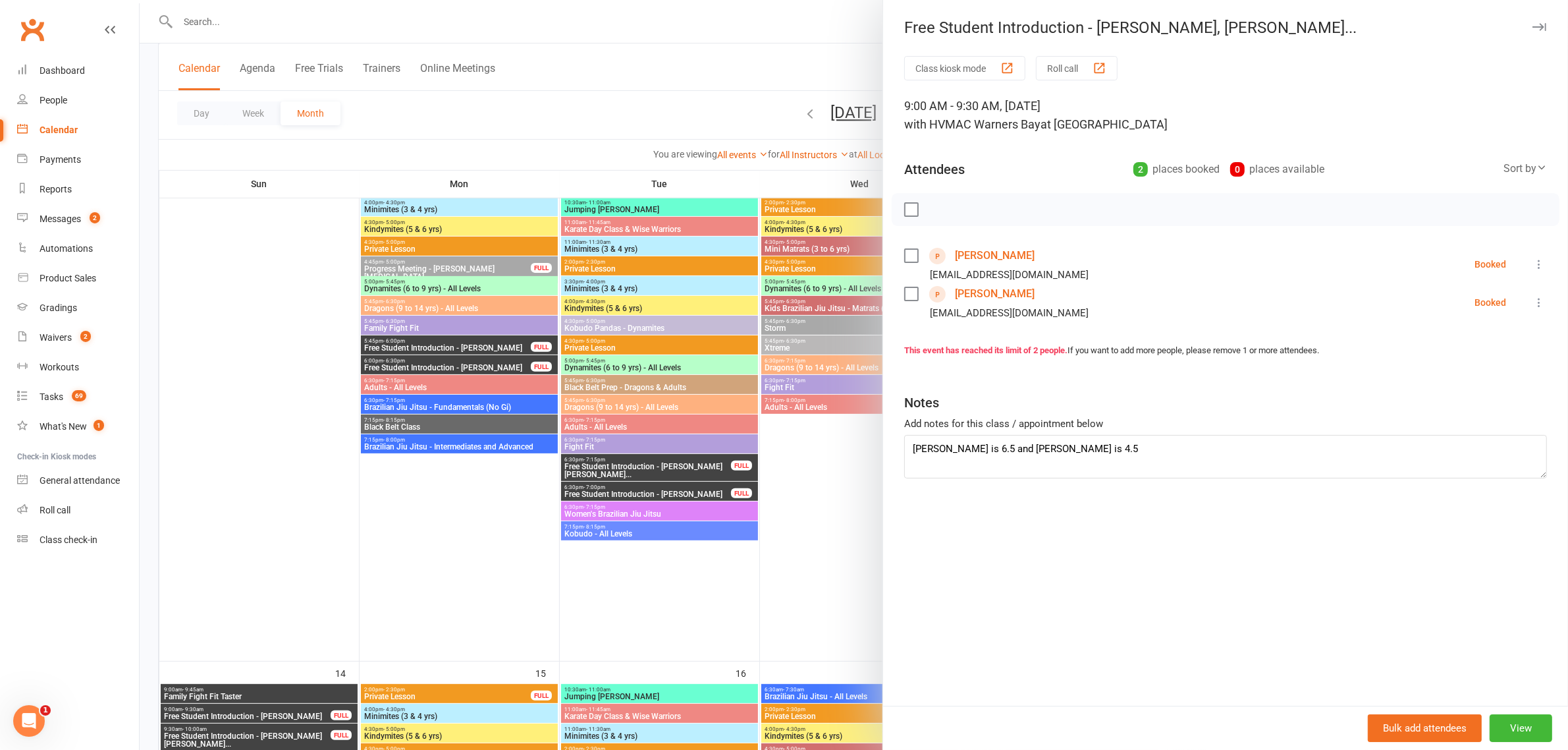
drag, startPoint x: 743, startPoint y: 112, endPoint x: 992, endPoint y: 145, distance: 251.2
click at [743, 112] on div at bounding box center [853, 375] width 1428 height 750
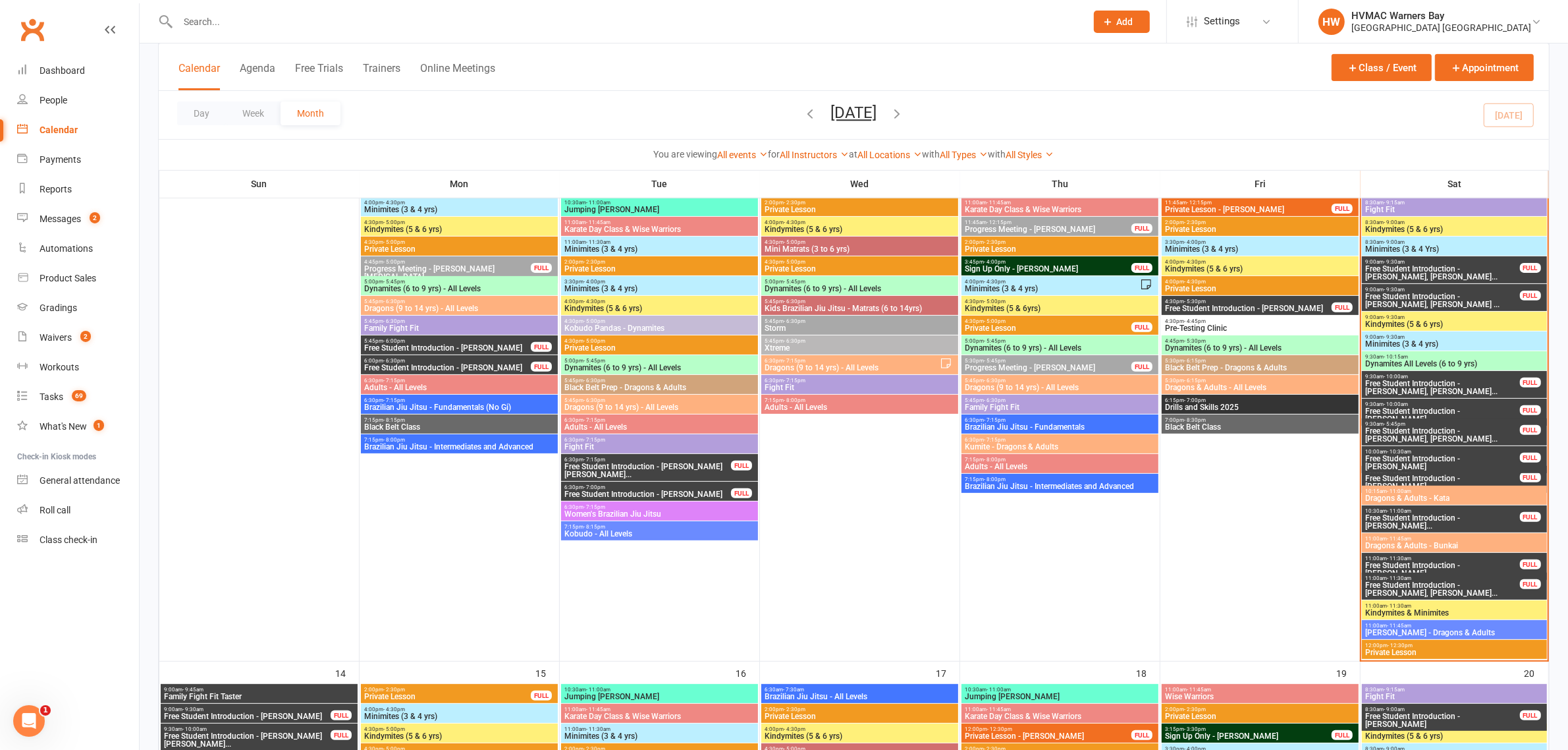
click at [1482, 291] on span "9:00am - 9:30am" at bounding box center [1442, 289] width 156 height 6
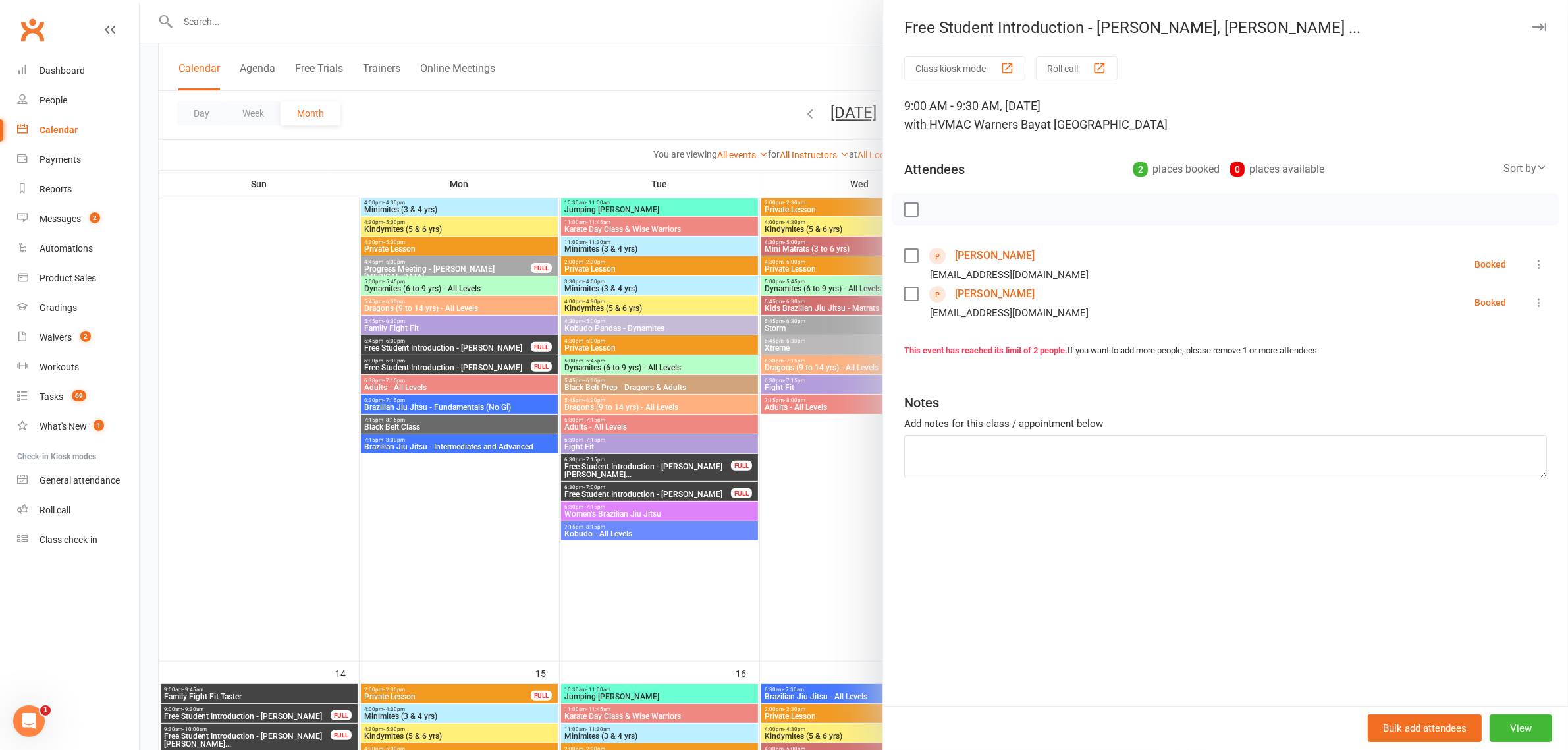
click at [633, 122] on div at bounding box center [853, 375] width 1428 height 750
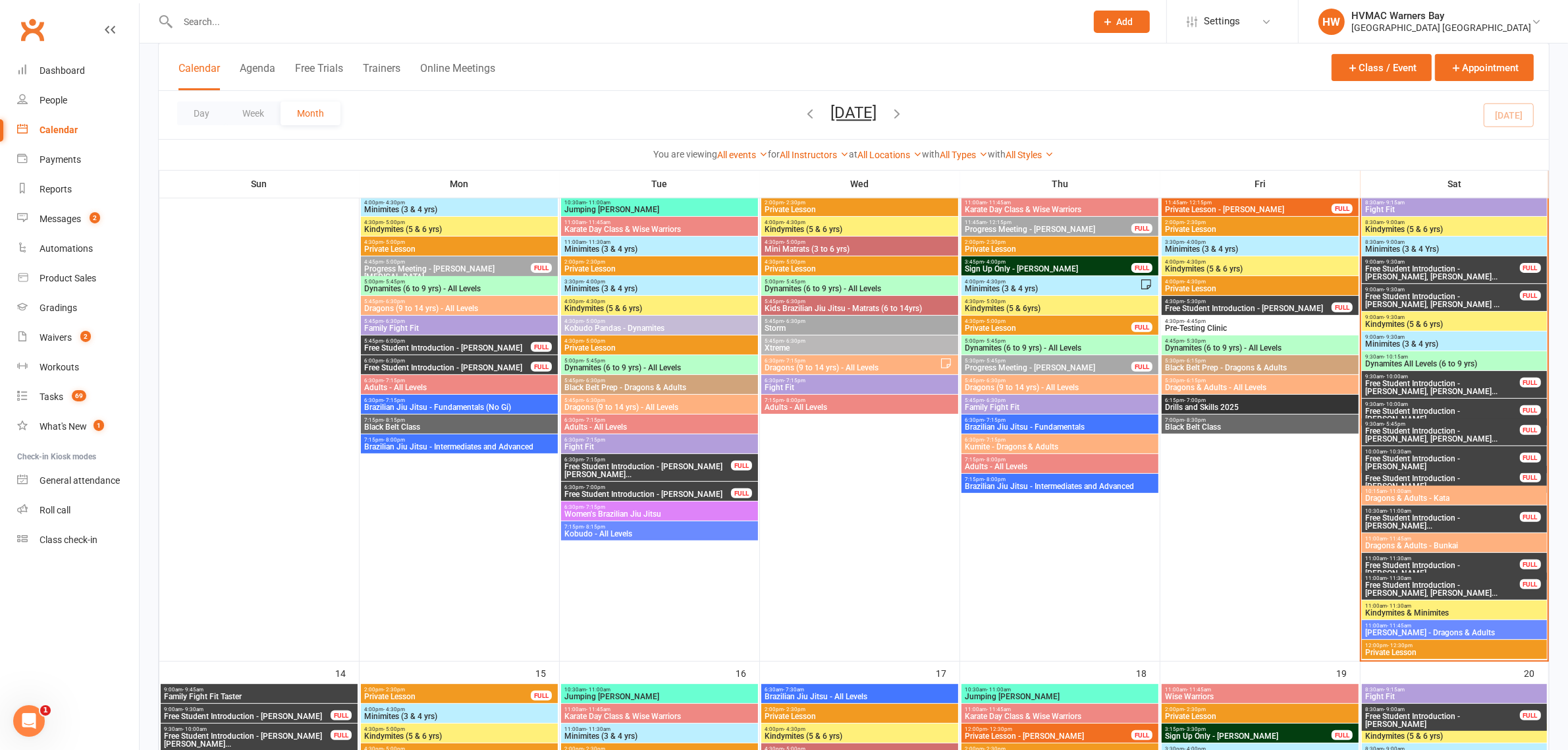
click at [1439, 295] on span "Free Student Introduction - Edward Winter, Tobias ..." at bounding box center [1442, 300] width 156 height 15
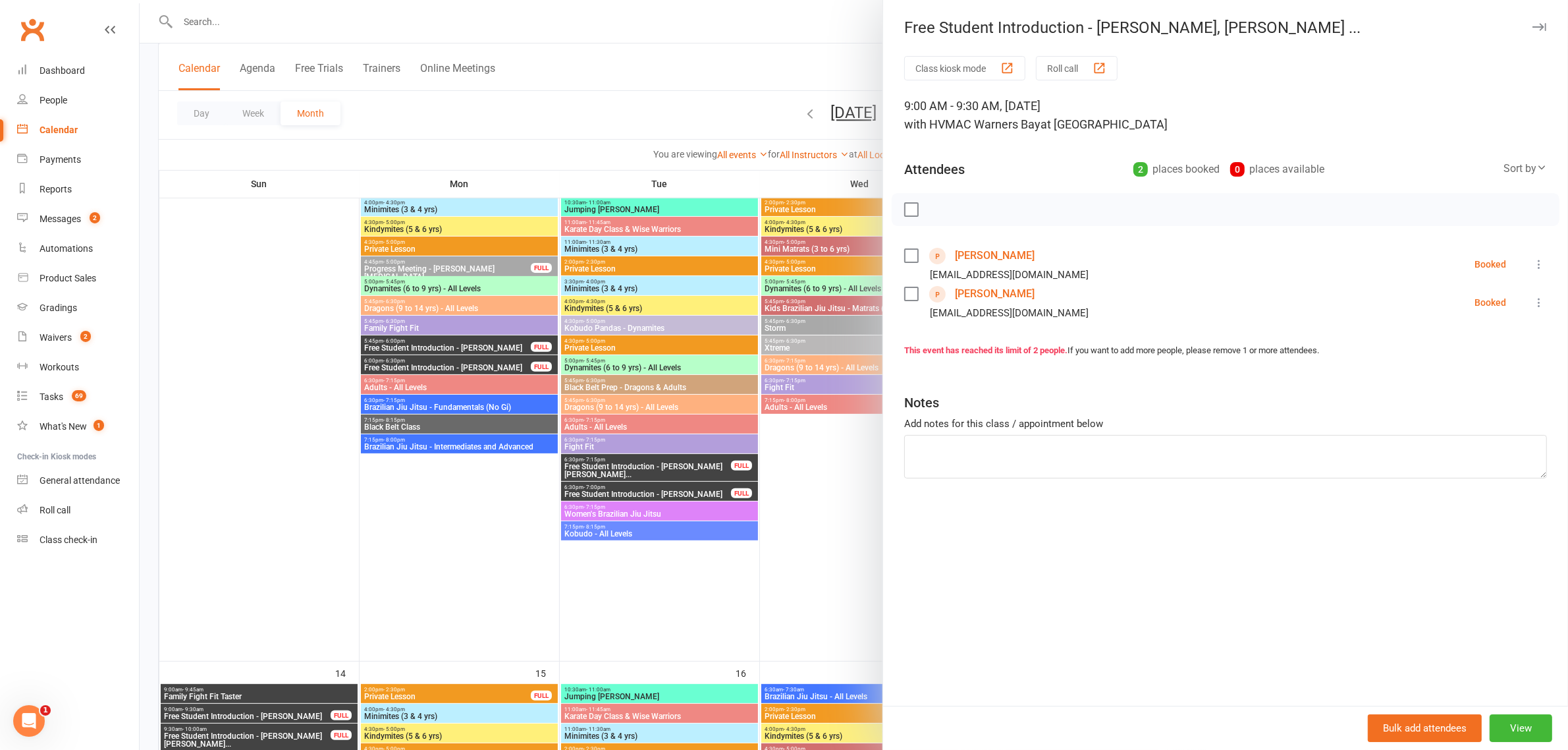
click at [659, 125] on div at bounding box center [853, 375] width 1428 height 750
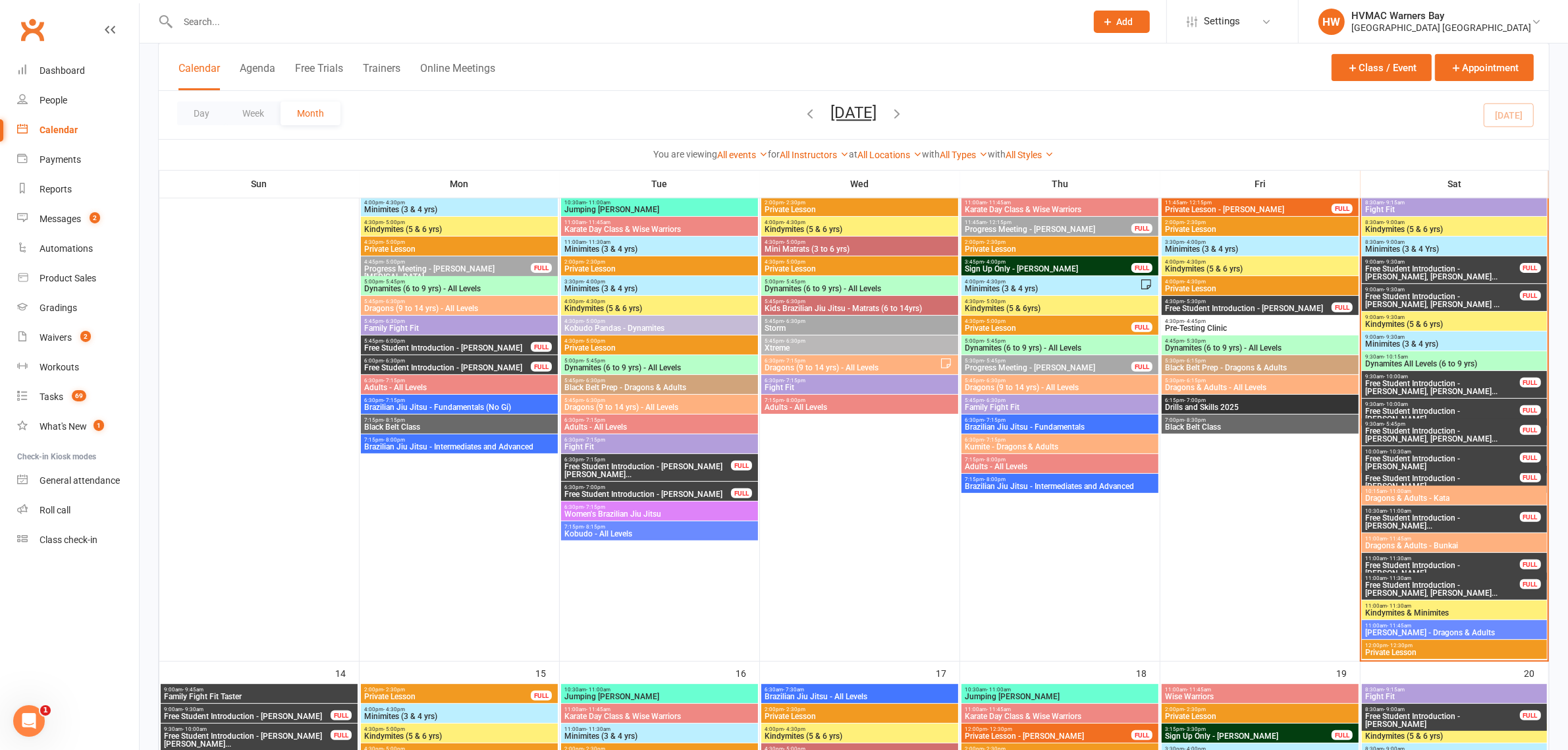
click at [1417, 290] on span "9:00am - 9:30am" at bounding box center [1442, 289] width 156 height 6
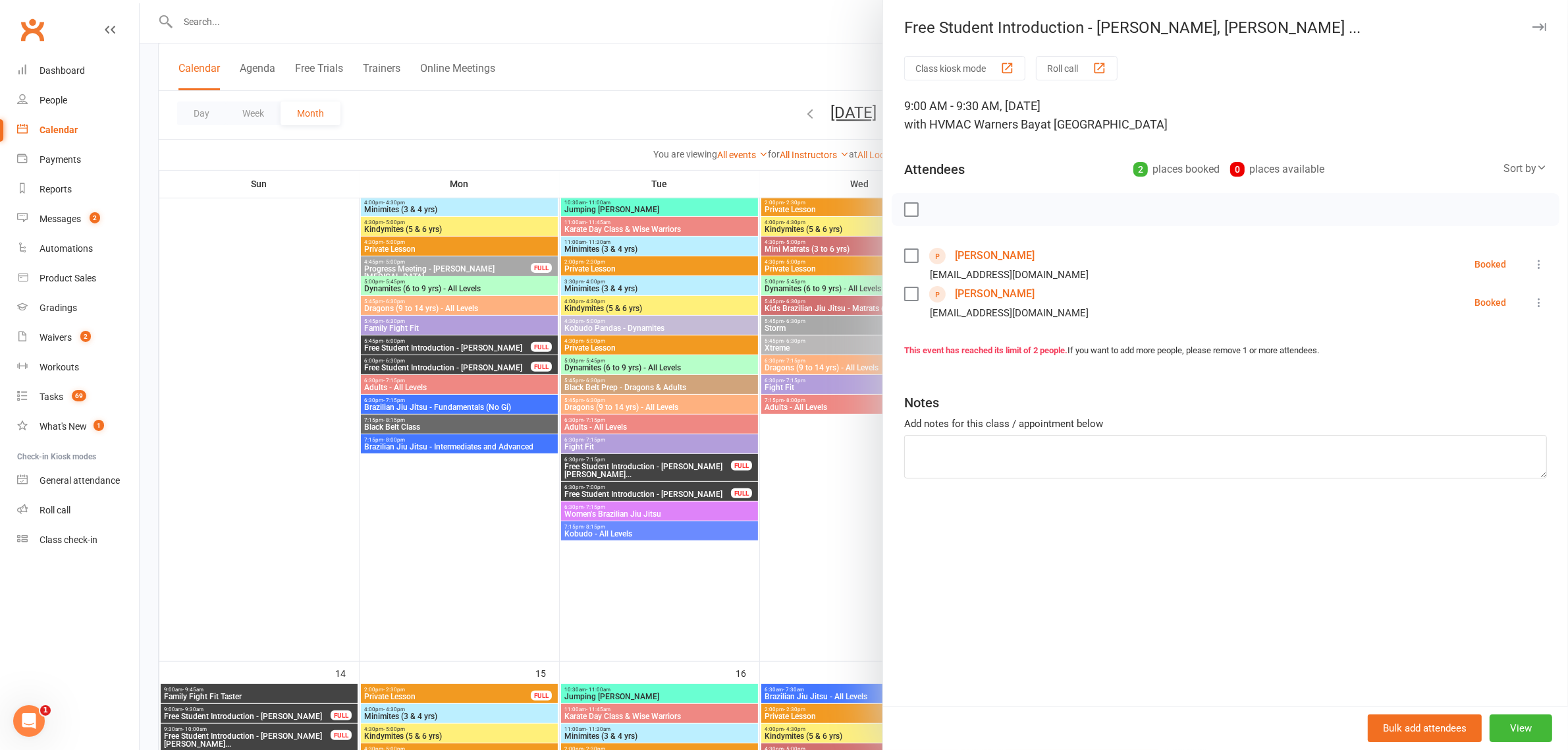
click at [983, 256] on link "Edward Winter" at bounding box center [994, 256] width 79 height 21
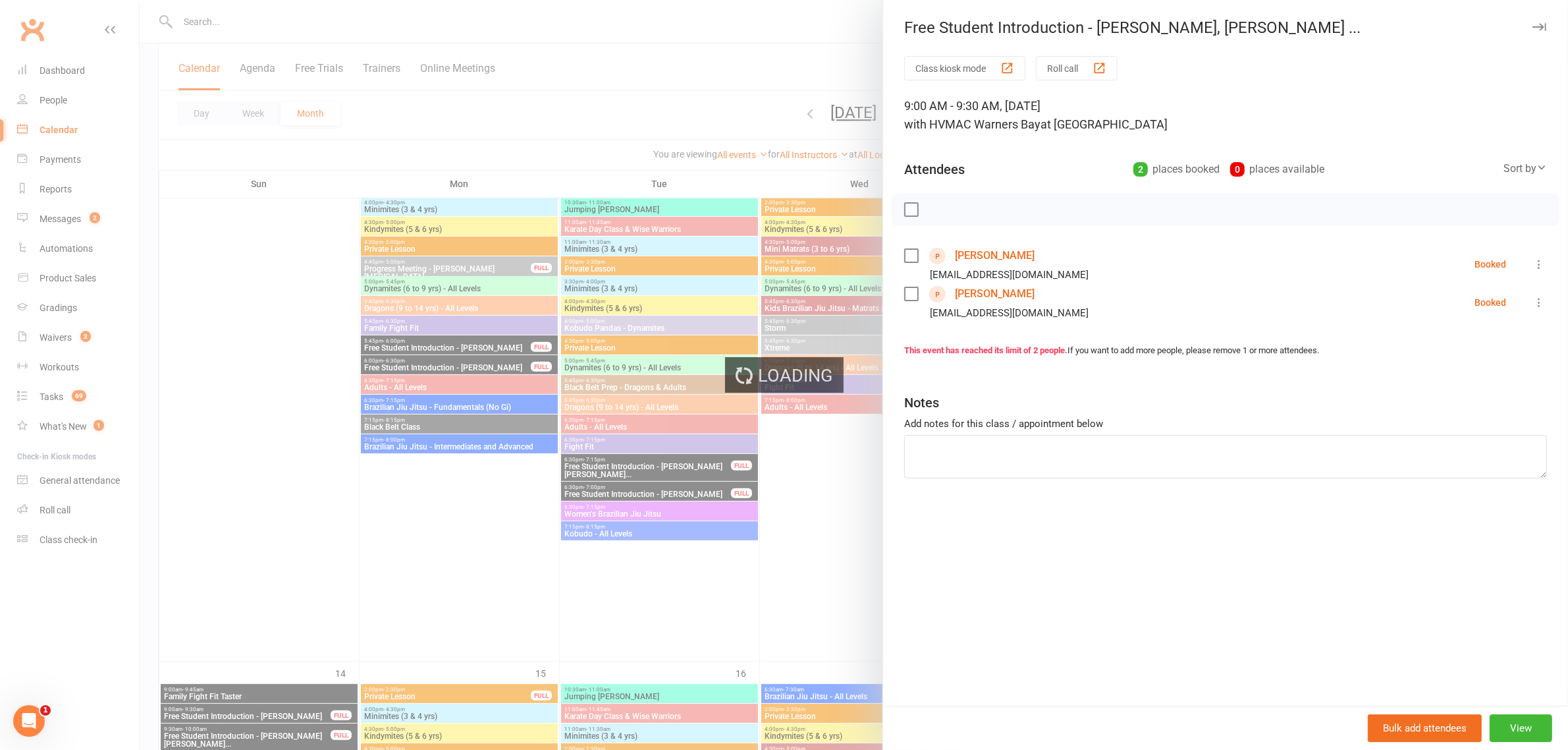
click at [983, 256] on link "Edward Winter" at bounding box center [994, 256] width 79 height 21
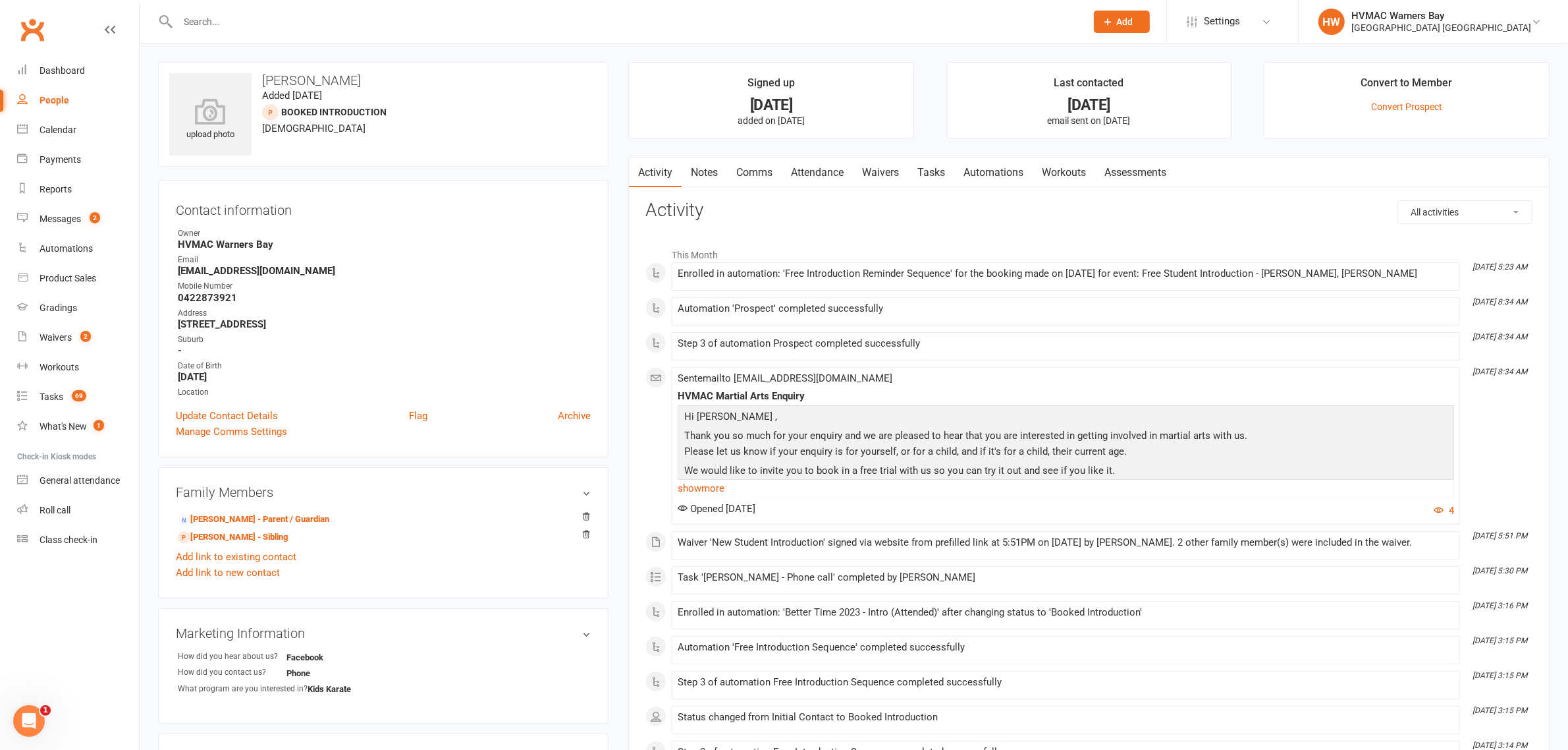
click at [870, 170] on link "Waivers" at bounding box center [880, 172] width 55 height 30
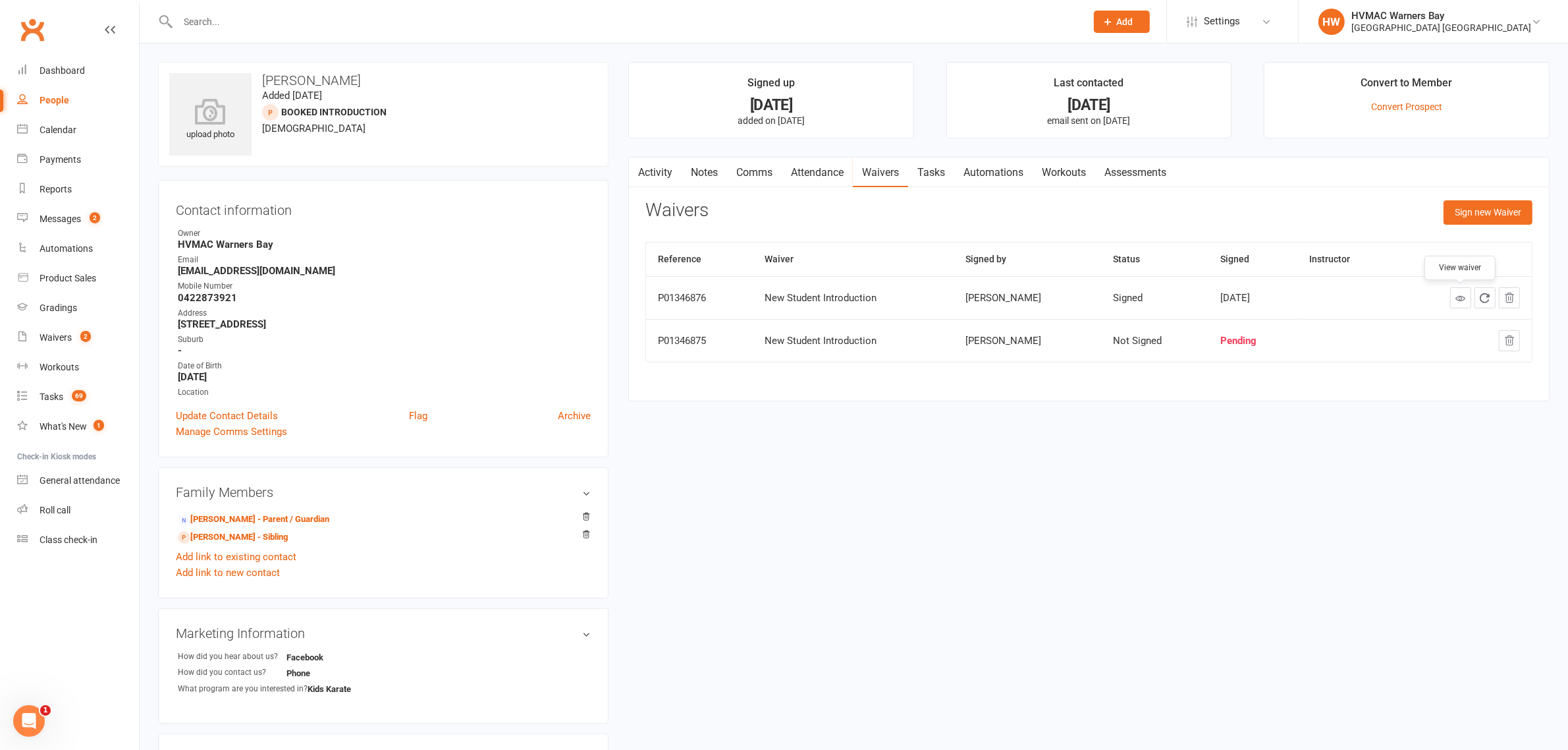
click at [1457, 295] on icon at bounding box center [1460, 298] width 10 height 10
click at [61, 135] on div "Calendar" at bounding box center [58, 129] width 37 height 11
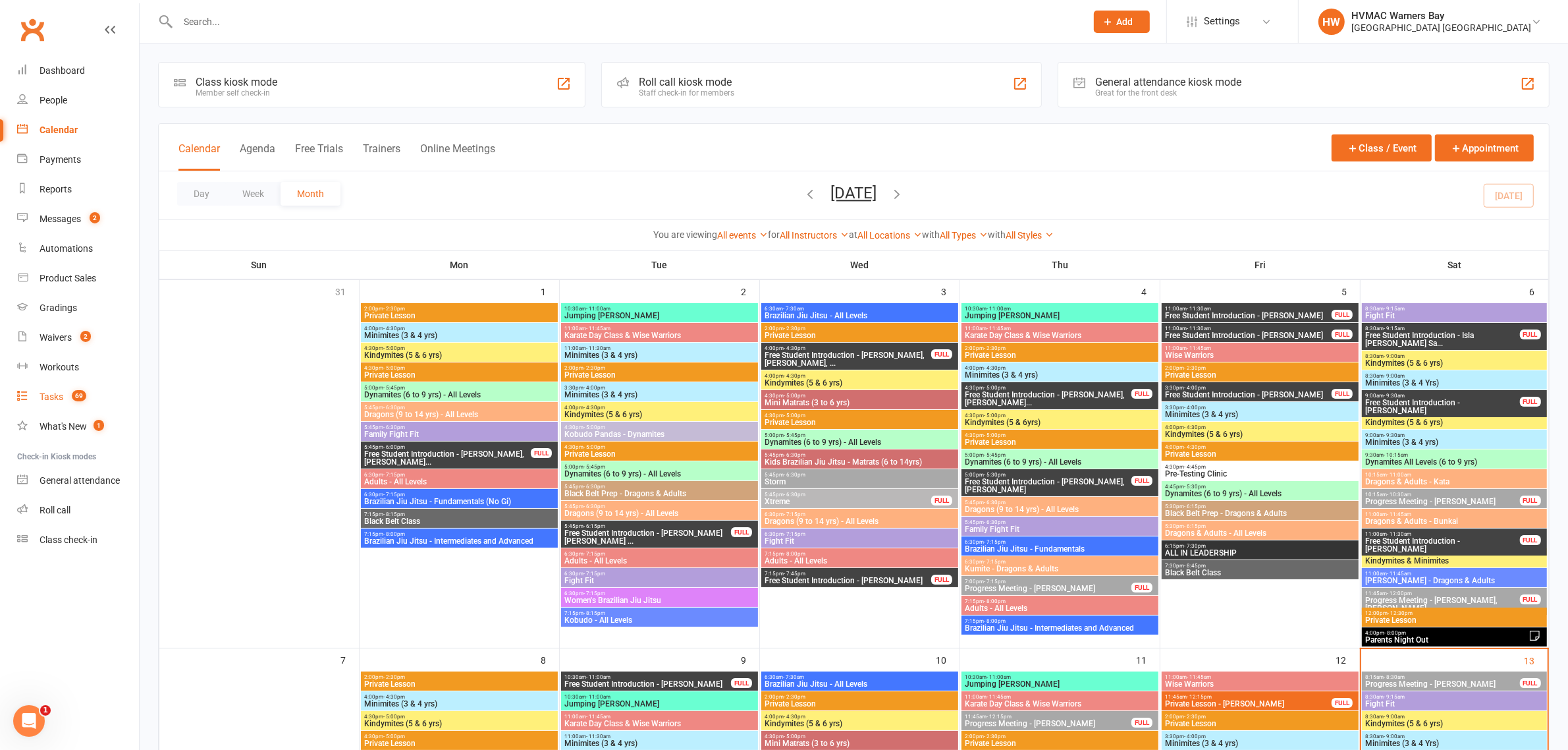
click at [78, 400] on span "69" at bounding box center [79, 396] width 15 height 11
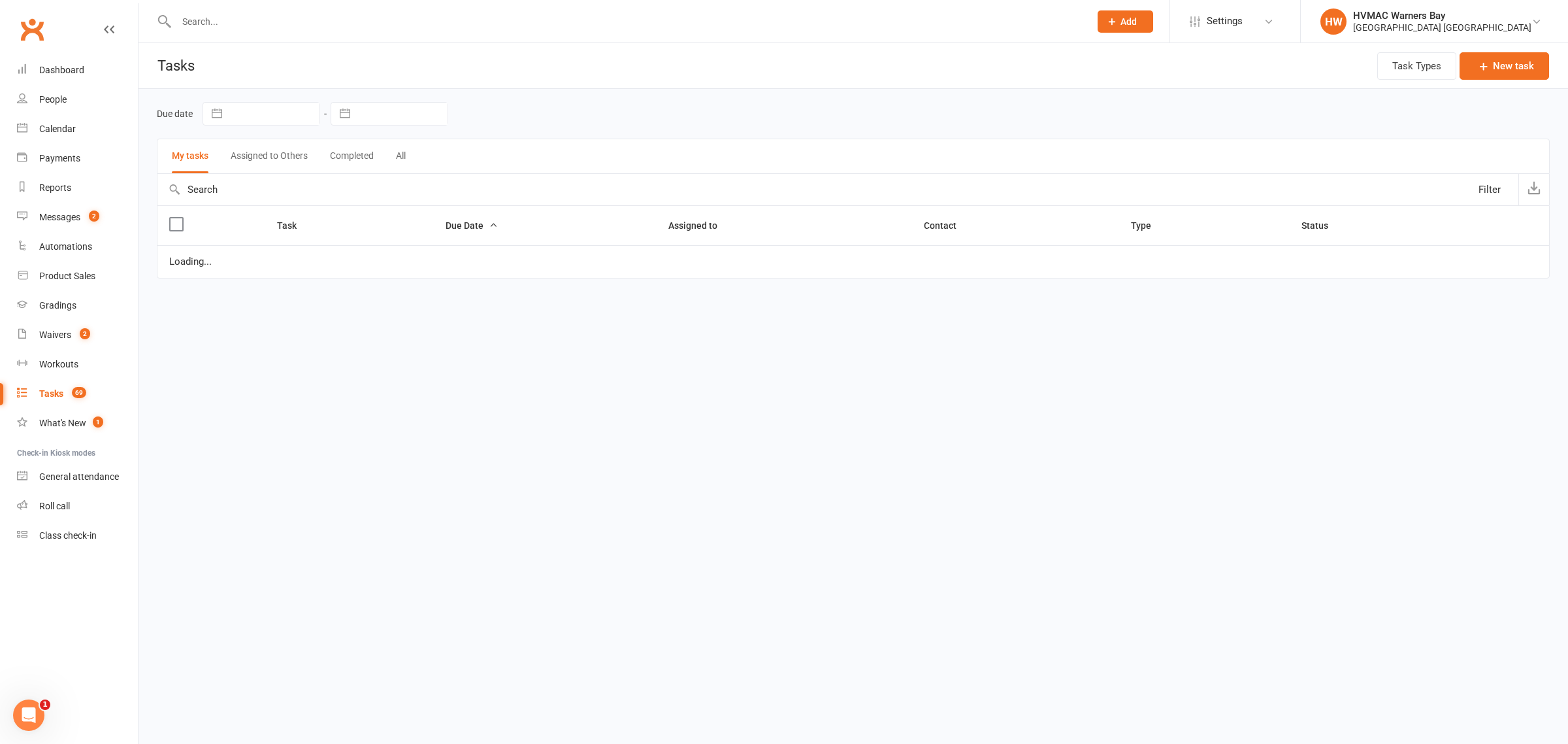
select select "started"
select select "waiting"
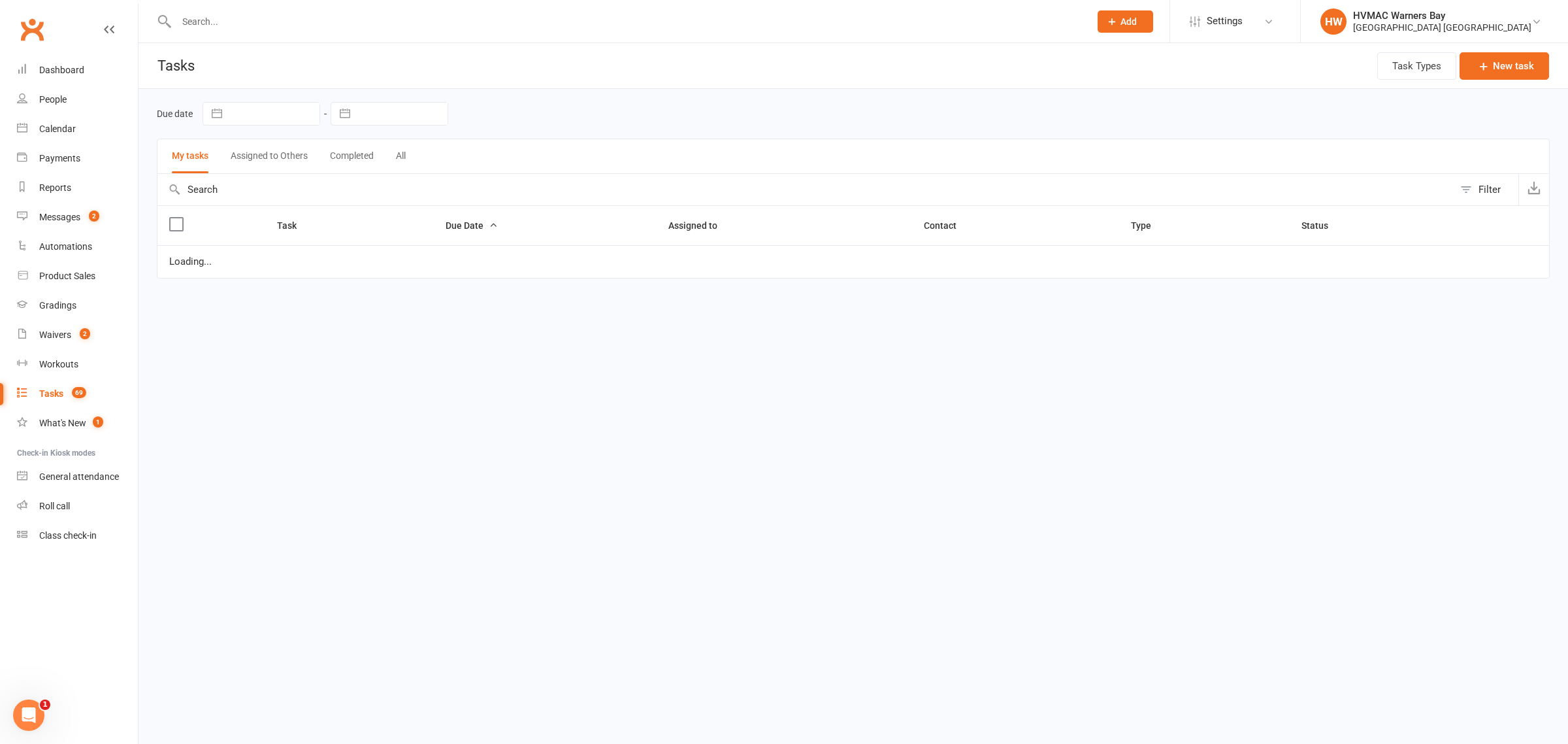
select select "started"
select select "waiting"
select select "started"
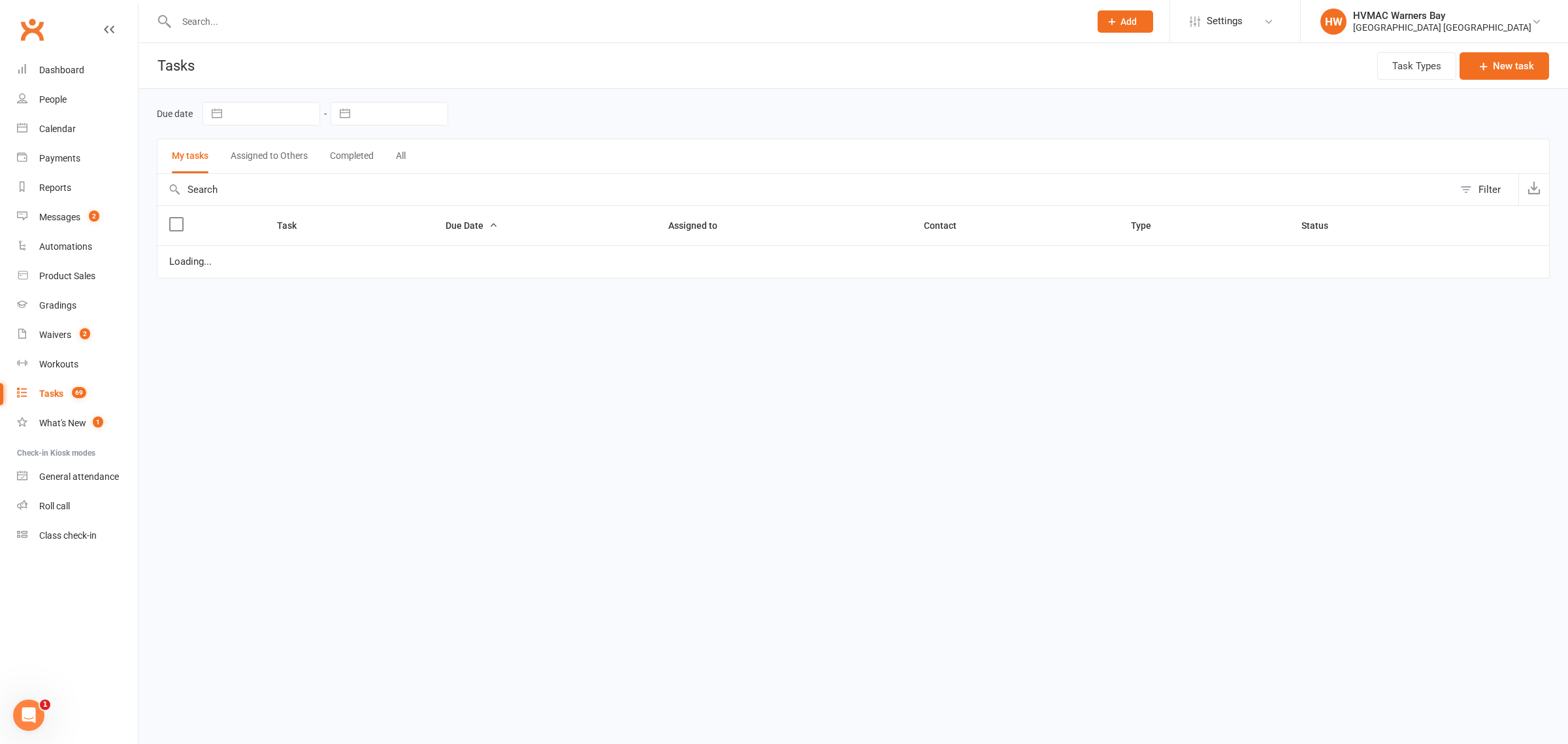
select select "started"
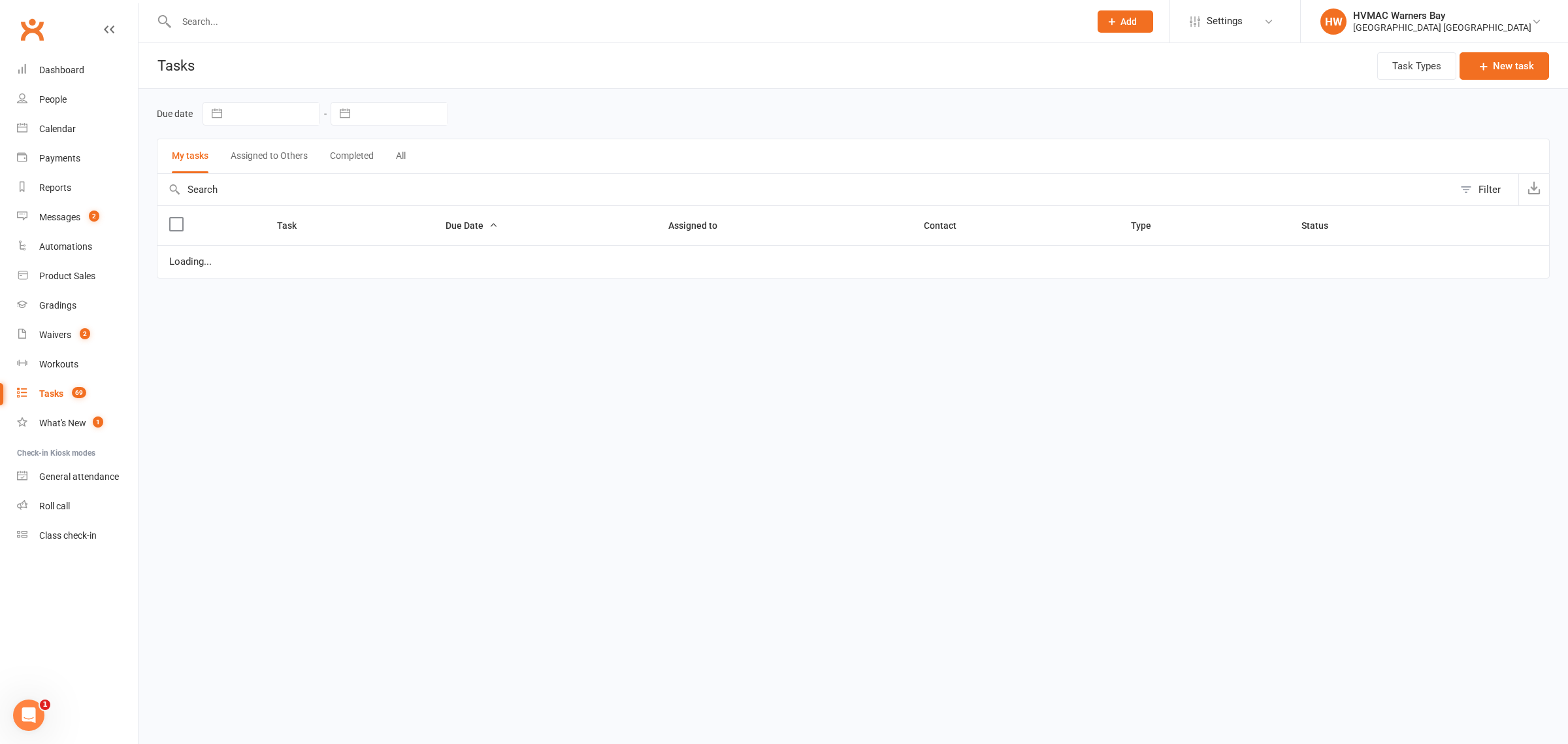
select select "started"
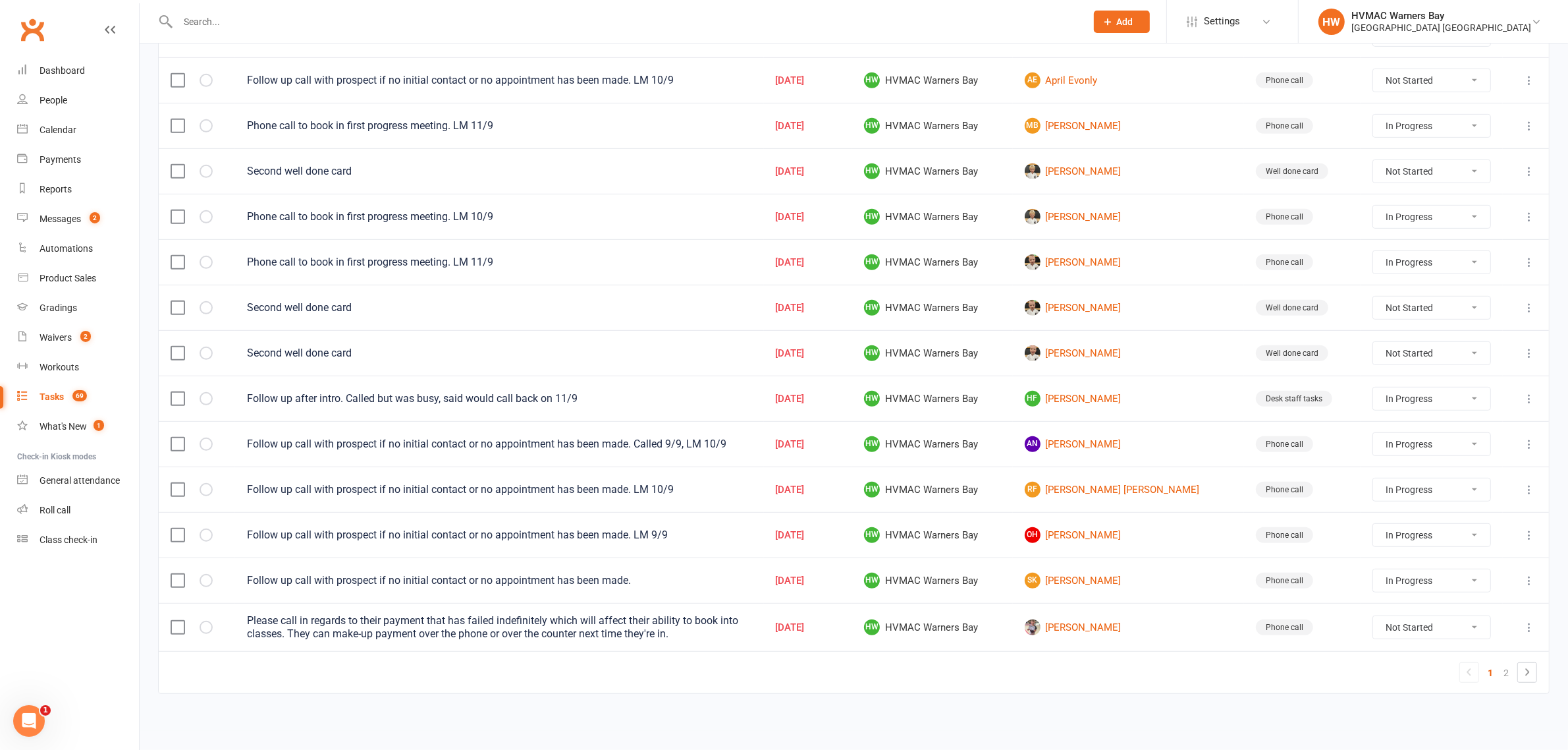
scroll to position [763, 0]
click at [1531, 670] on icon at bounding box center [1527, 671] width 15 height 15
select select "started"
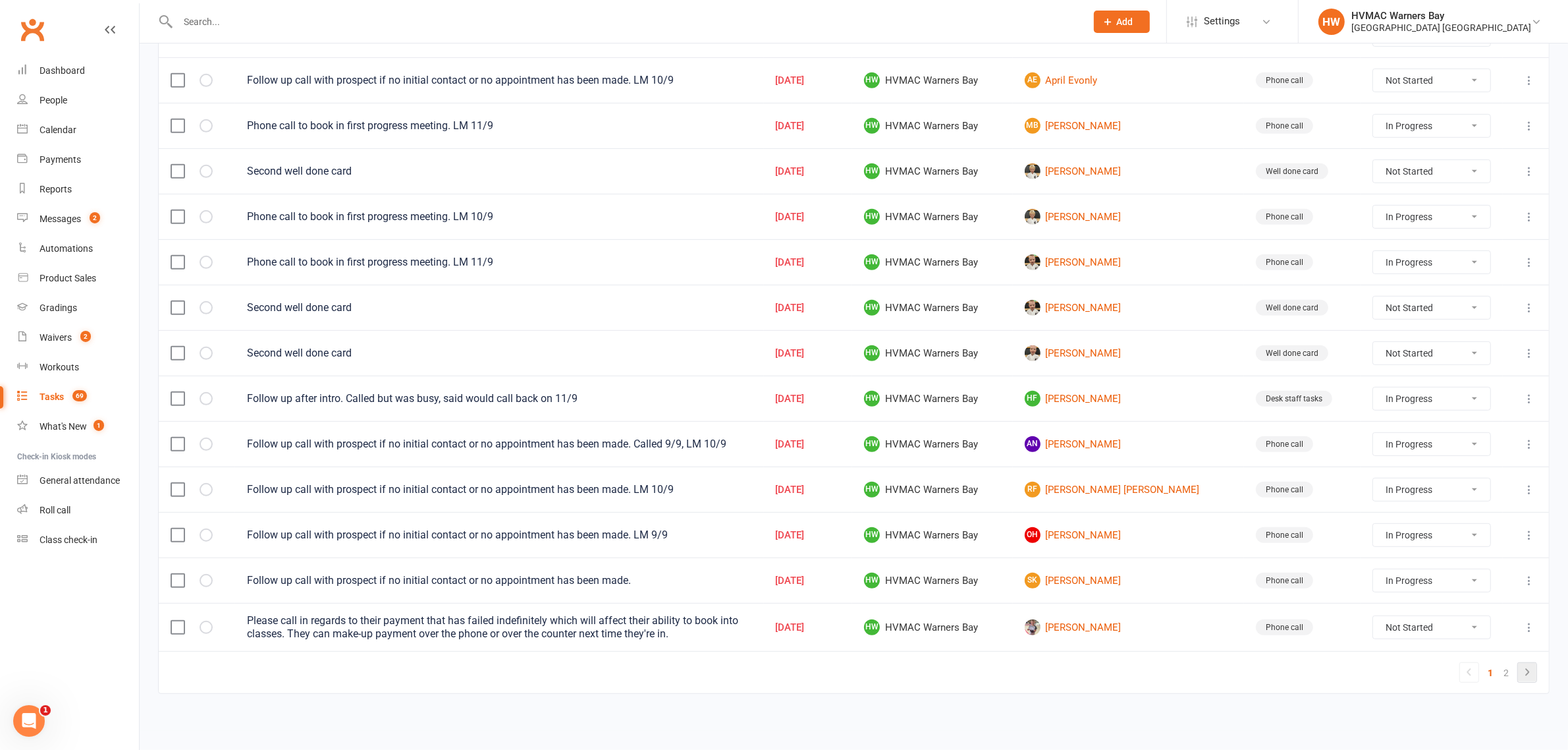
select select "waiting"
select select "started"
select select "waiting"
select select "started"
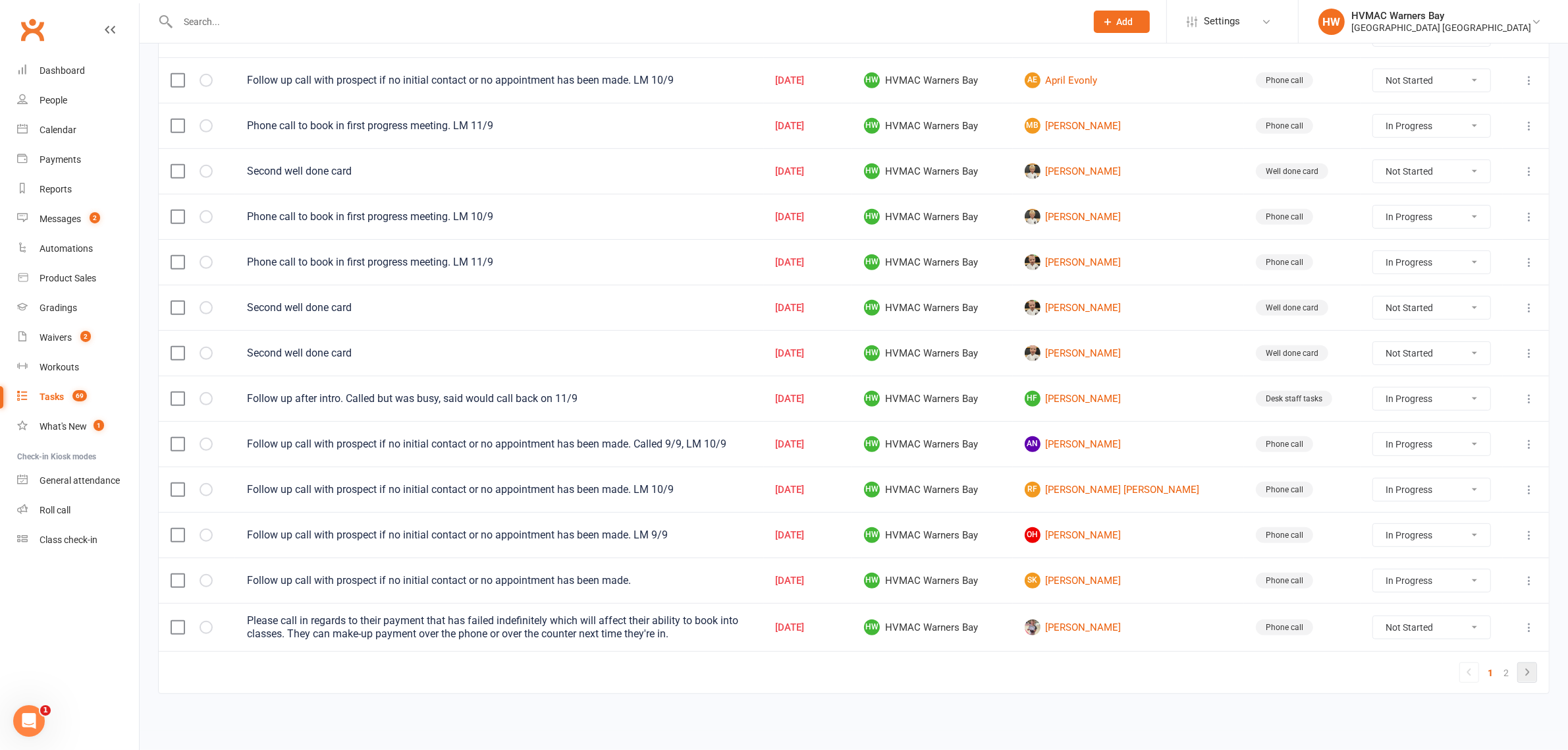
select select "started"
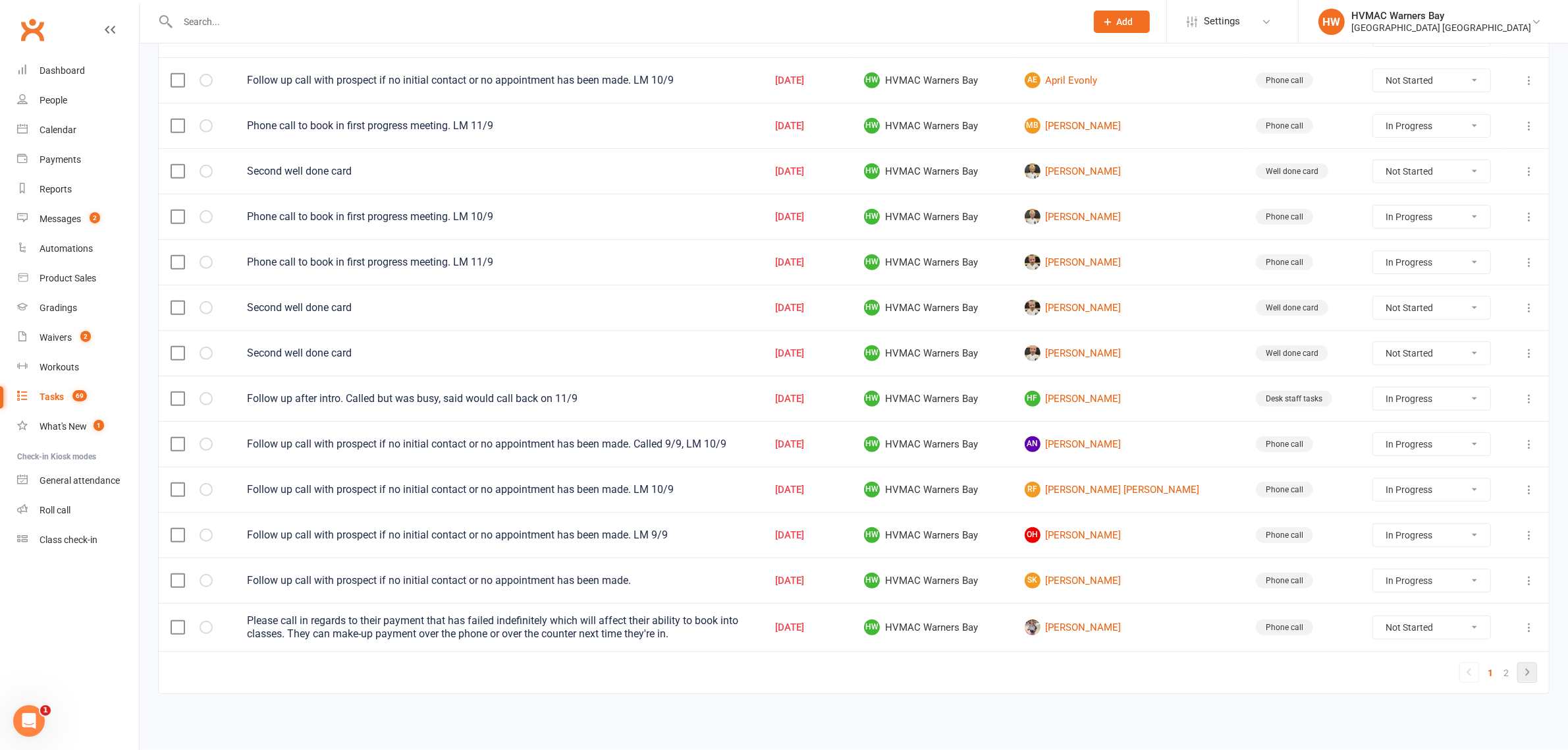
select select "started"
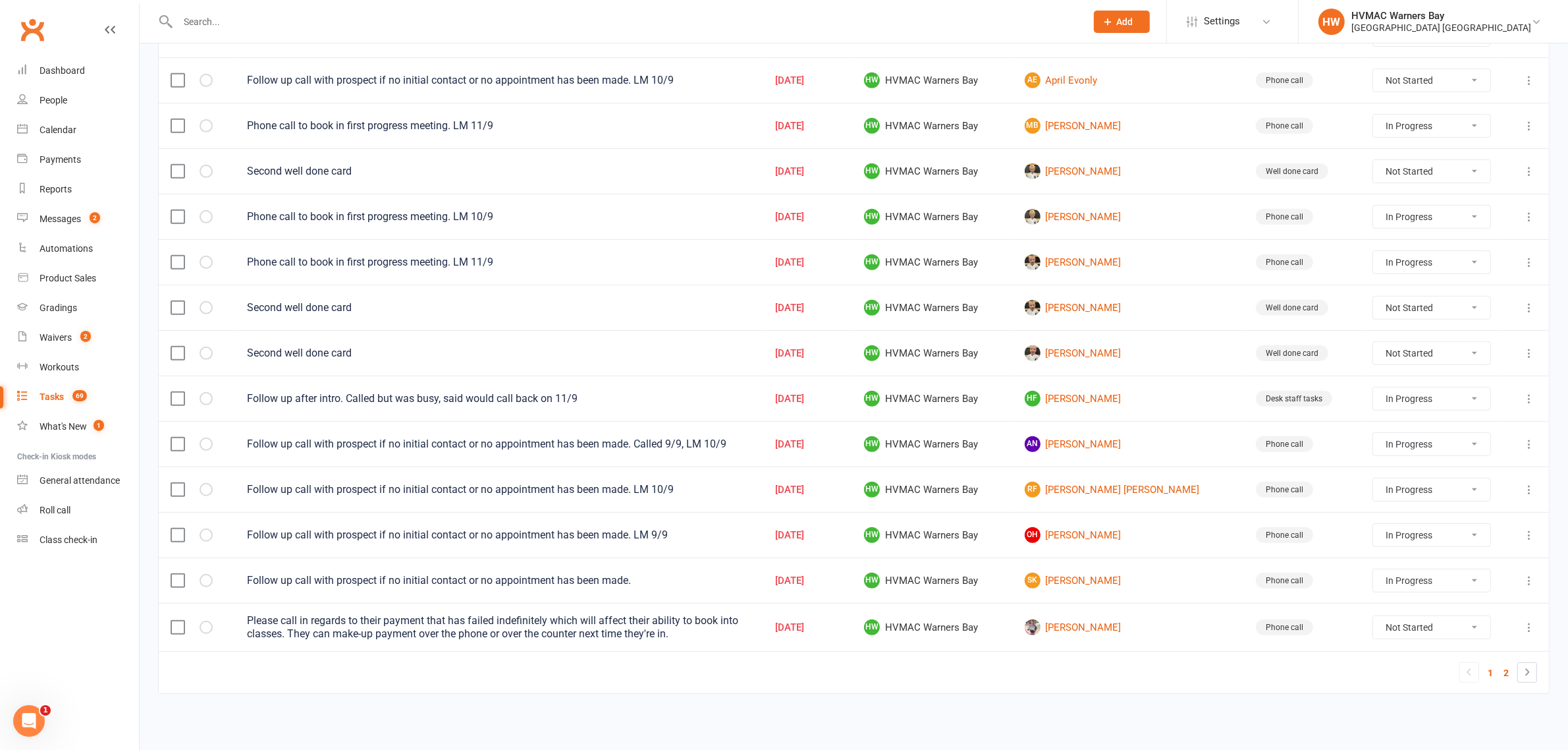
select select "started"
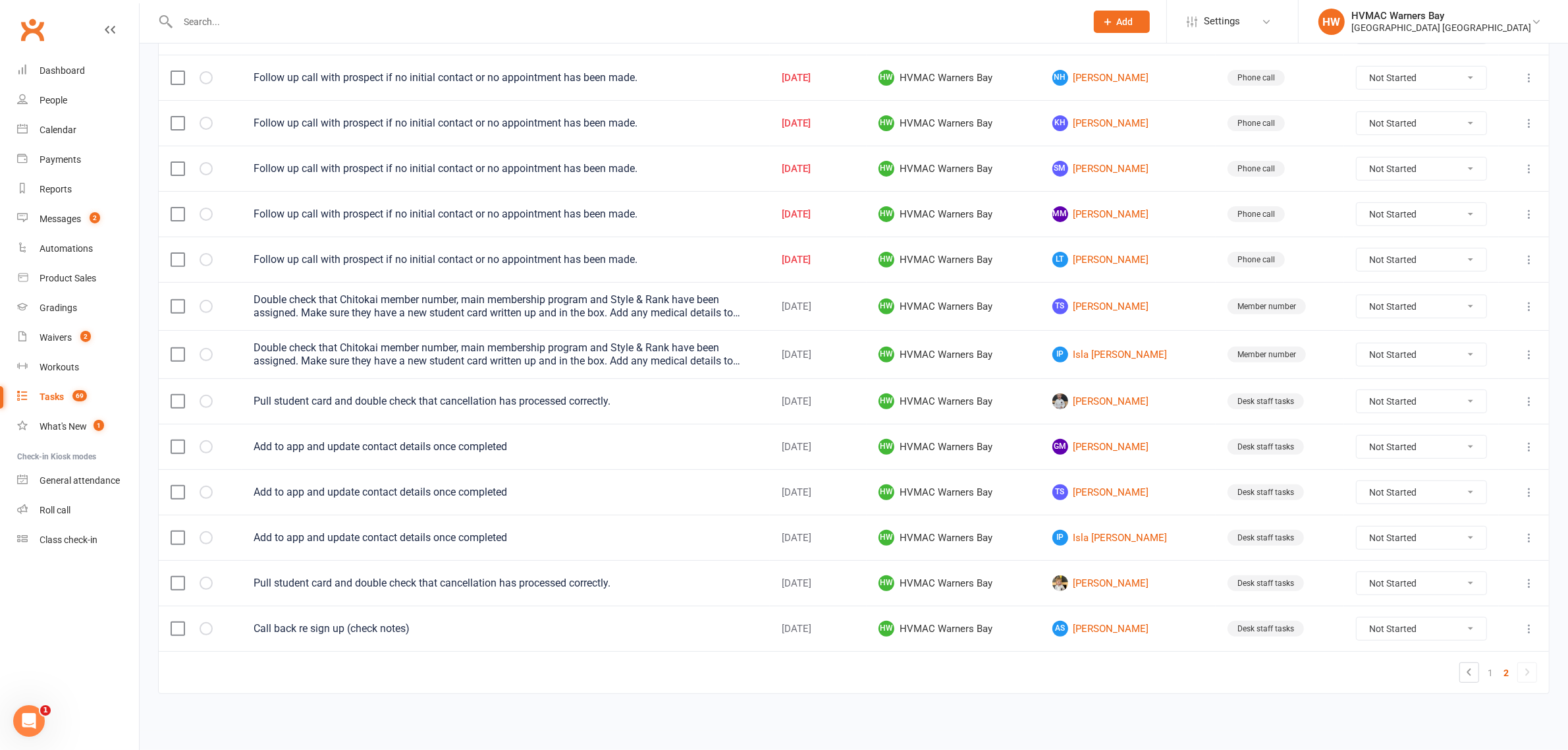
scroll to position [528, 0]
click at [1386, 537] on select "Not Started In Progress Waiting Complete" at bounding box center [1421, 538] width 130 height 23
click at [1356, 527] on select "Not Started In Progress Waiting Complete" at bounding box center [1421, 538] width 130 height 23
select select "unstarted"
select select "started"
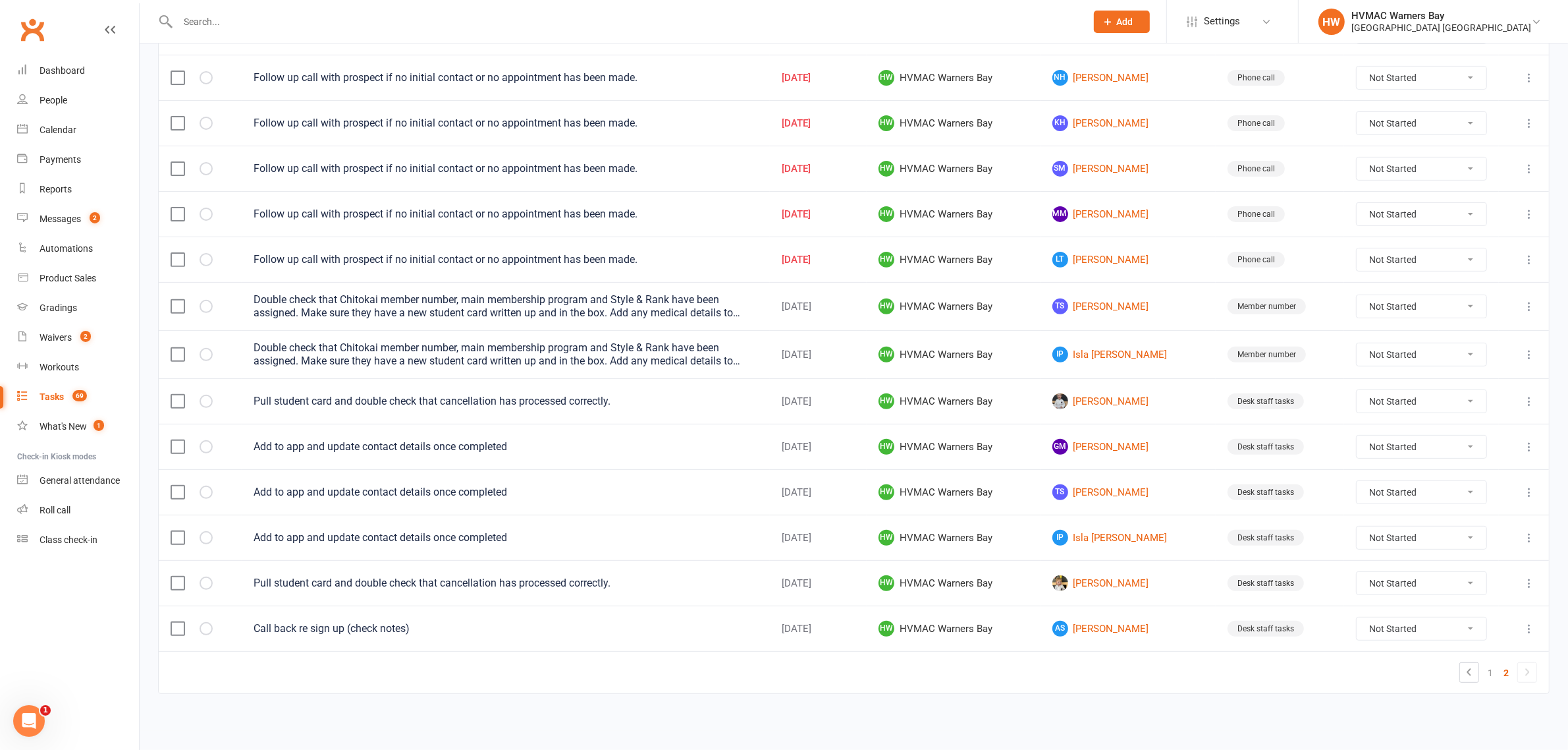
select select "started"
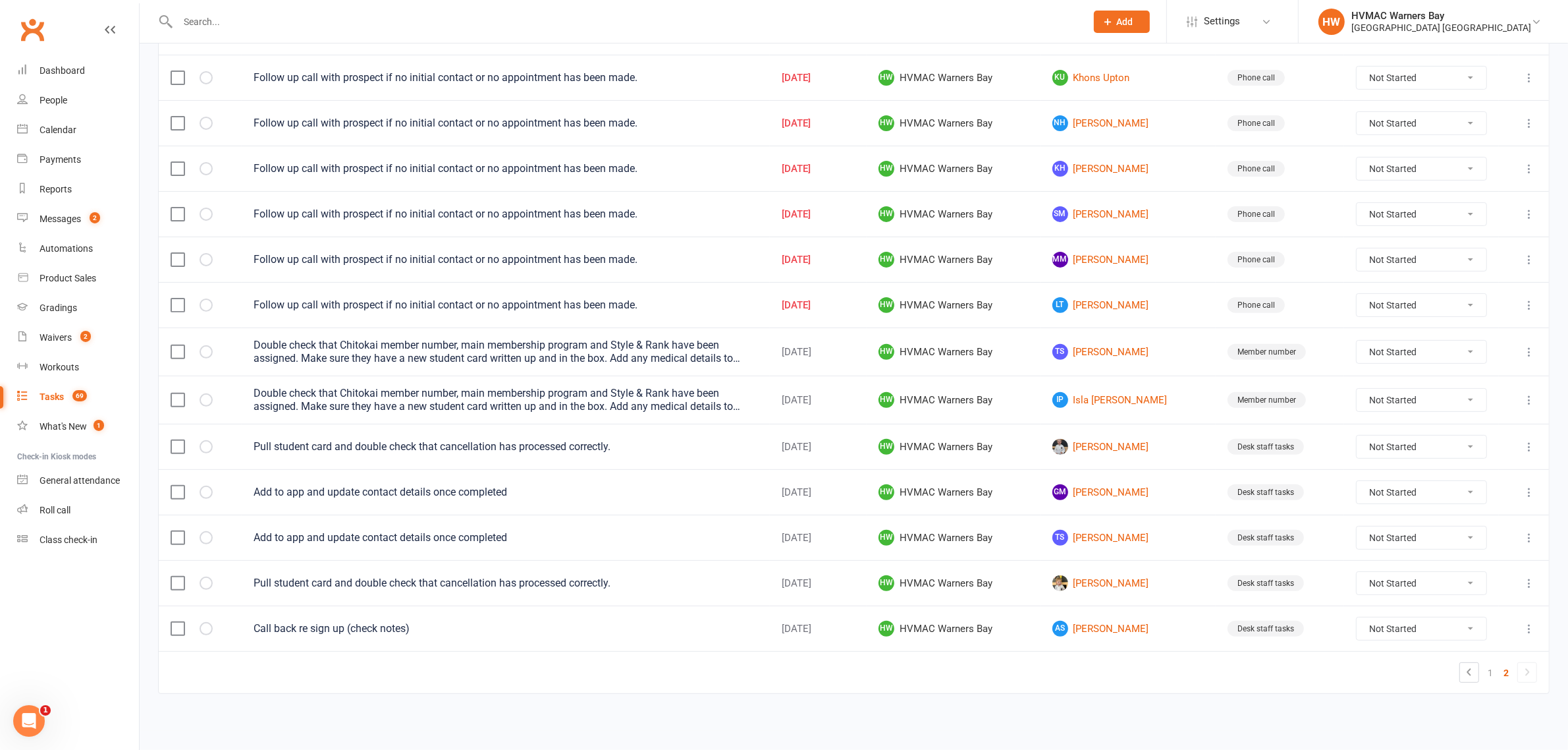
scroll to position [483, 0]
click at [1374, 537] on select "Not Started In Progress Waiting Complete" at bounding box center [1421, 538] width 130 height 23
click at [1356, 527] on select "Not Started In Progress Waiting Complete" at bounding box center [1421, 538] width 130 height 23
select select "unstarted"
select select "started"
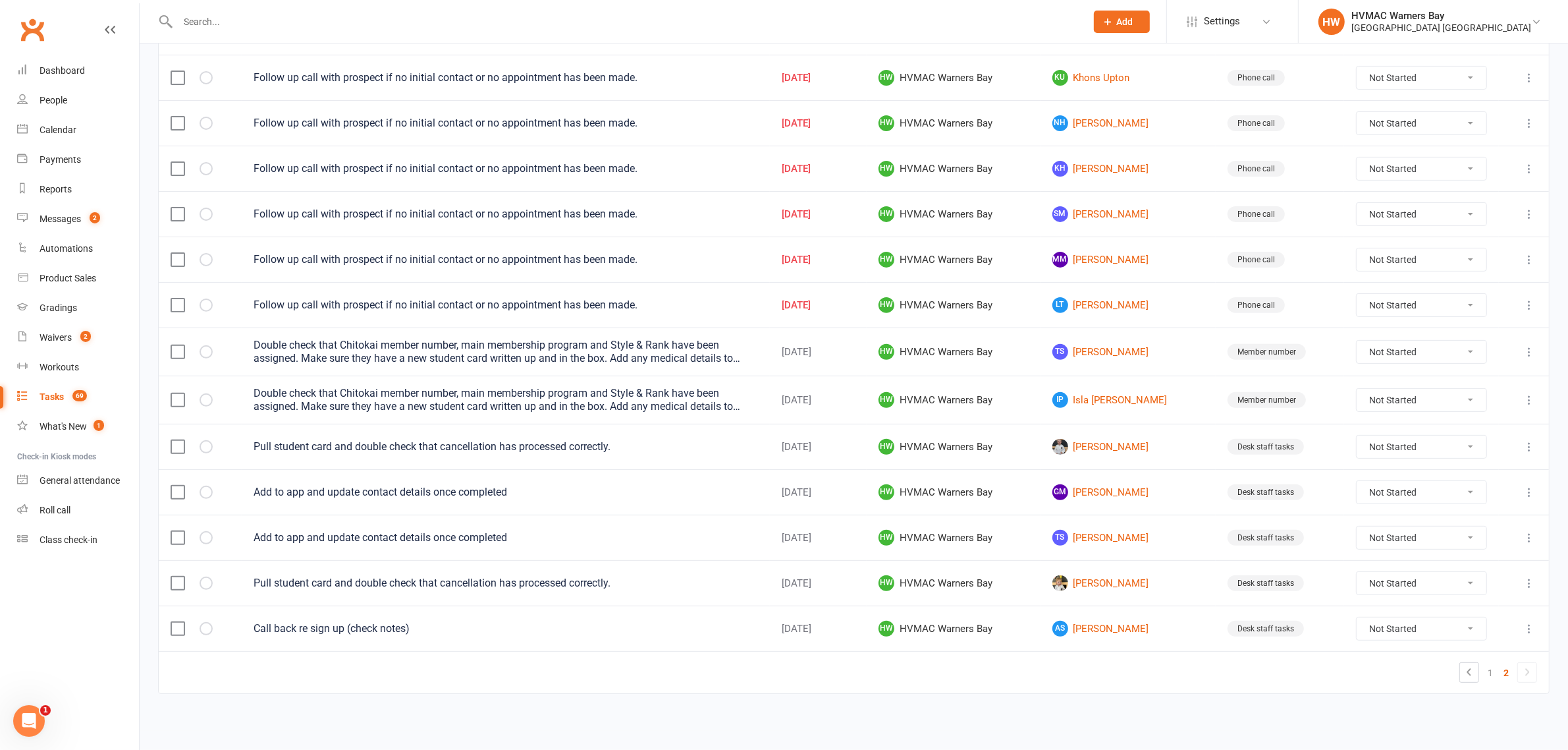
select select "started"
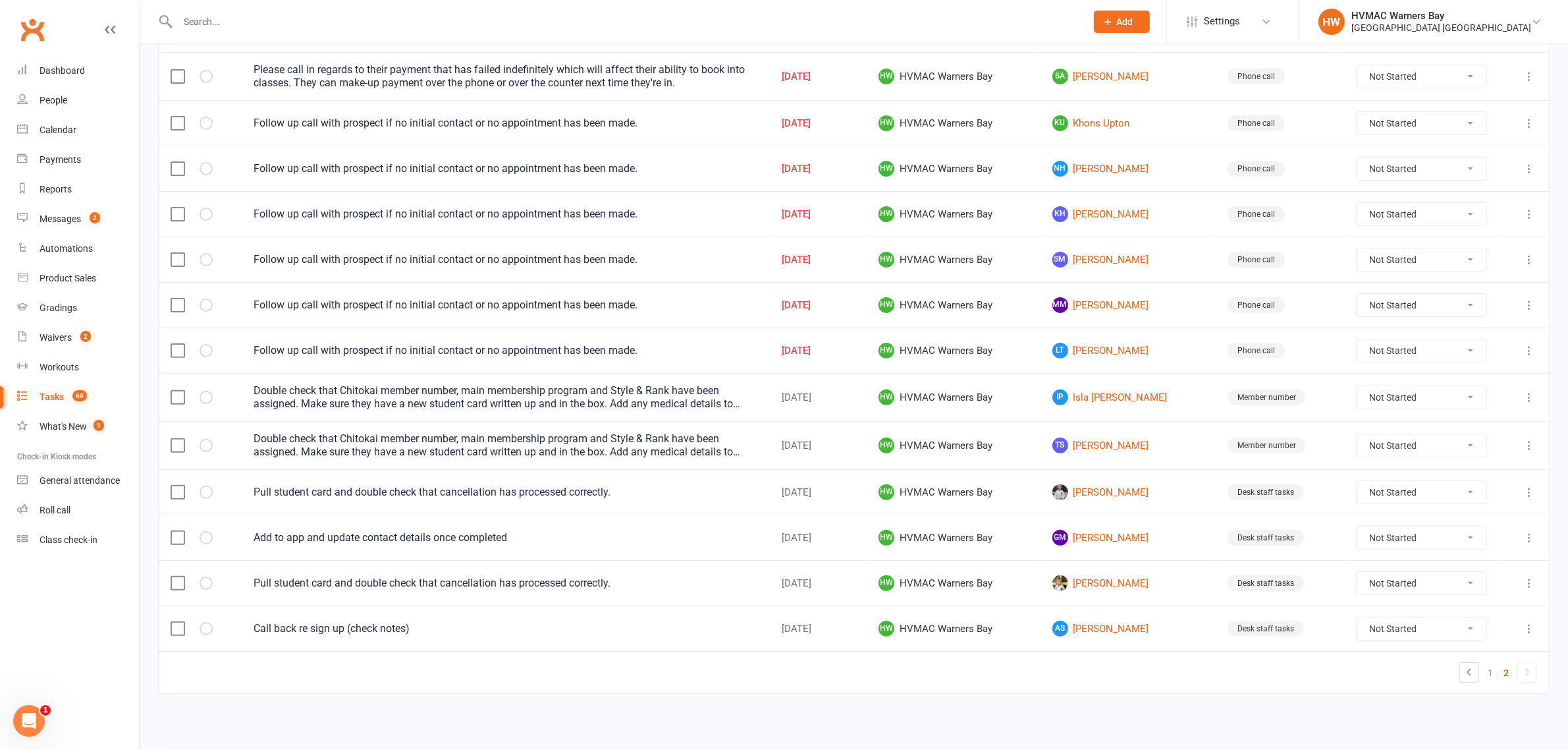
scroll to position [437, 0]
drag, startPoint x: 1411, startPoint y: 528, endPoint x: 1413, endPoint y: 538, distance: 10.2
click at [1411, 528] on select "Not Started In Progress Waiting Complete" at bounding box center [1421, 538] width 130 height 23
click at [1356, 527] on select "Not Started In Progress Waiting Complete" at bounding box center [1421, 538] width 130 height 23
select select "unstarted"
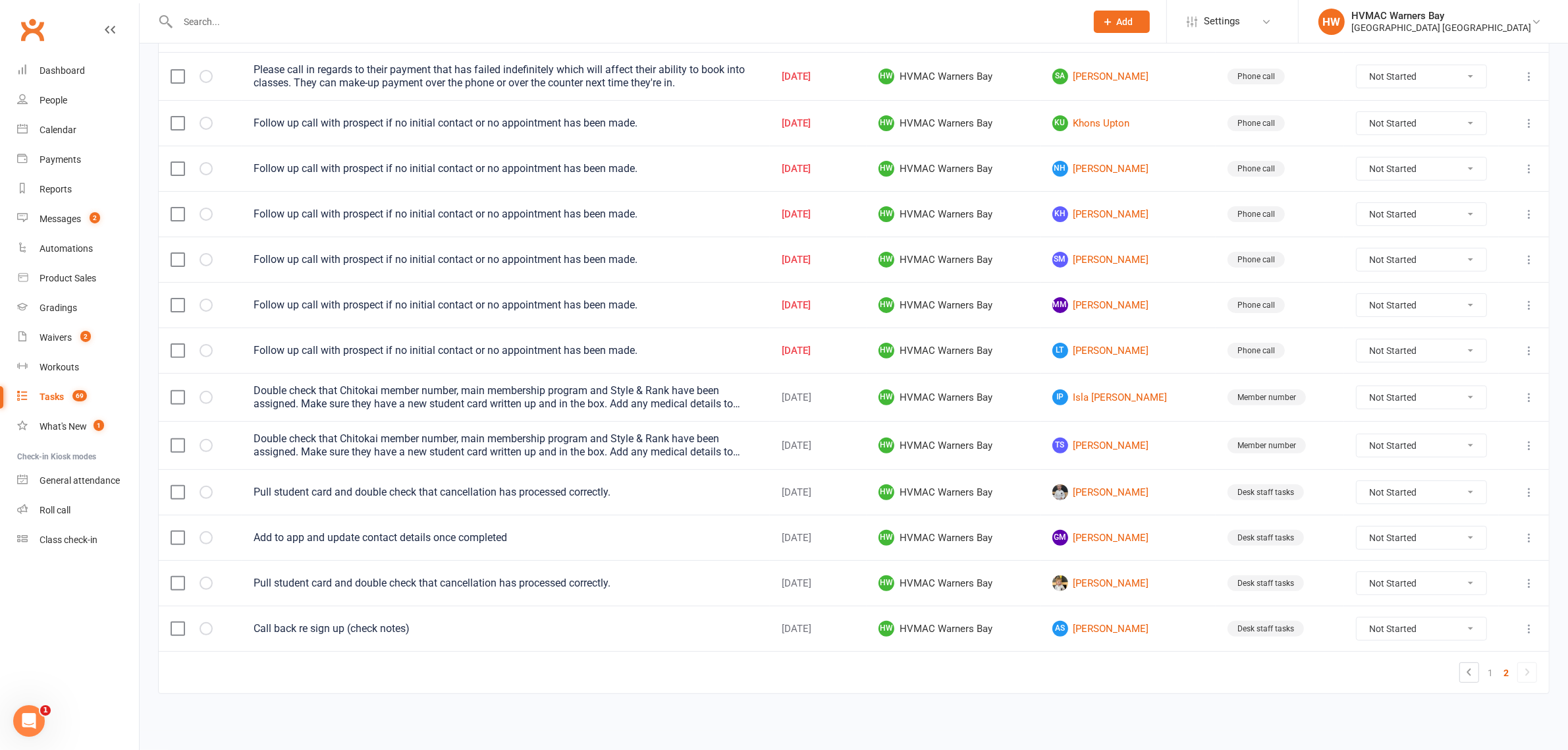
select select "started"
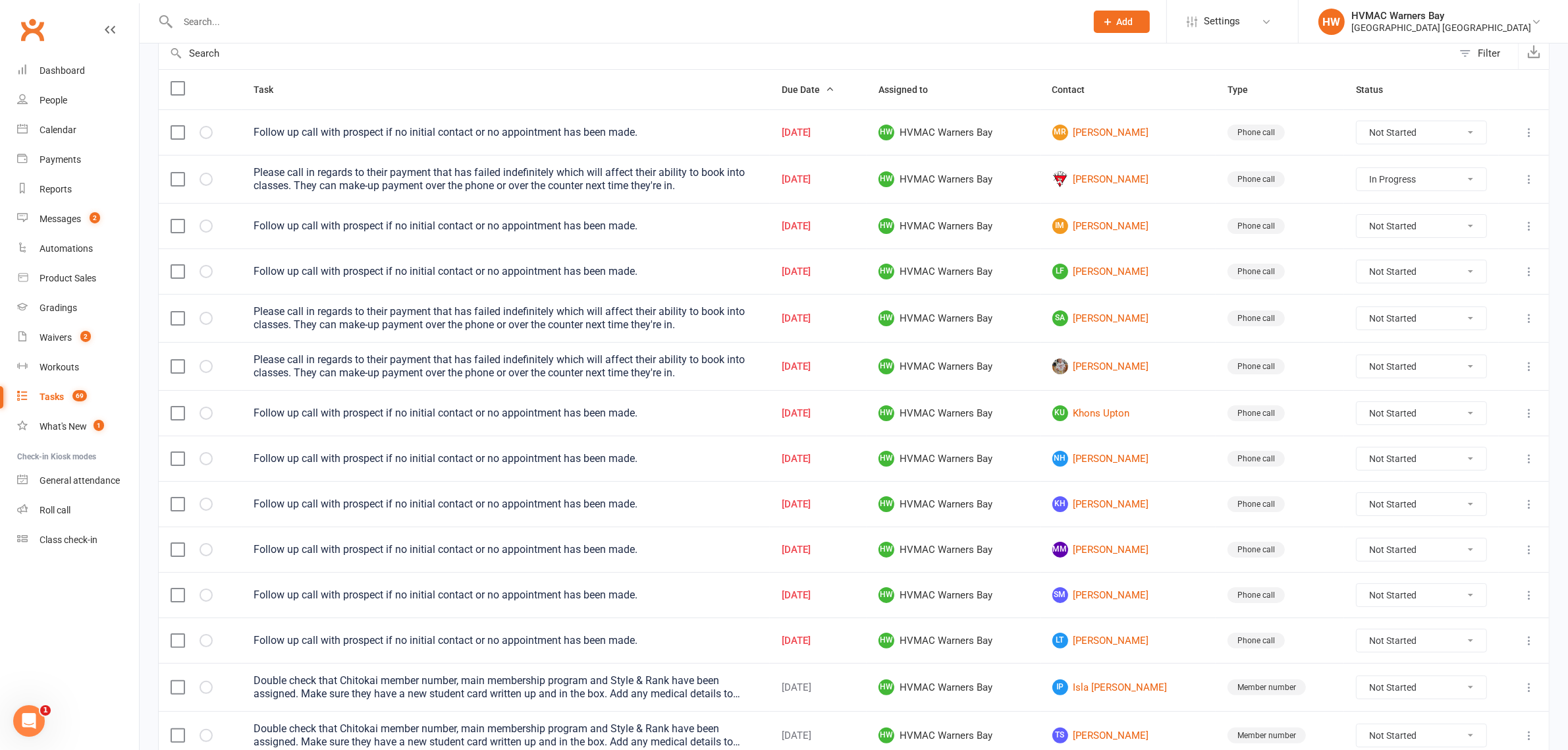
scroll to position [0, 0]
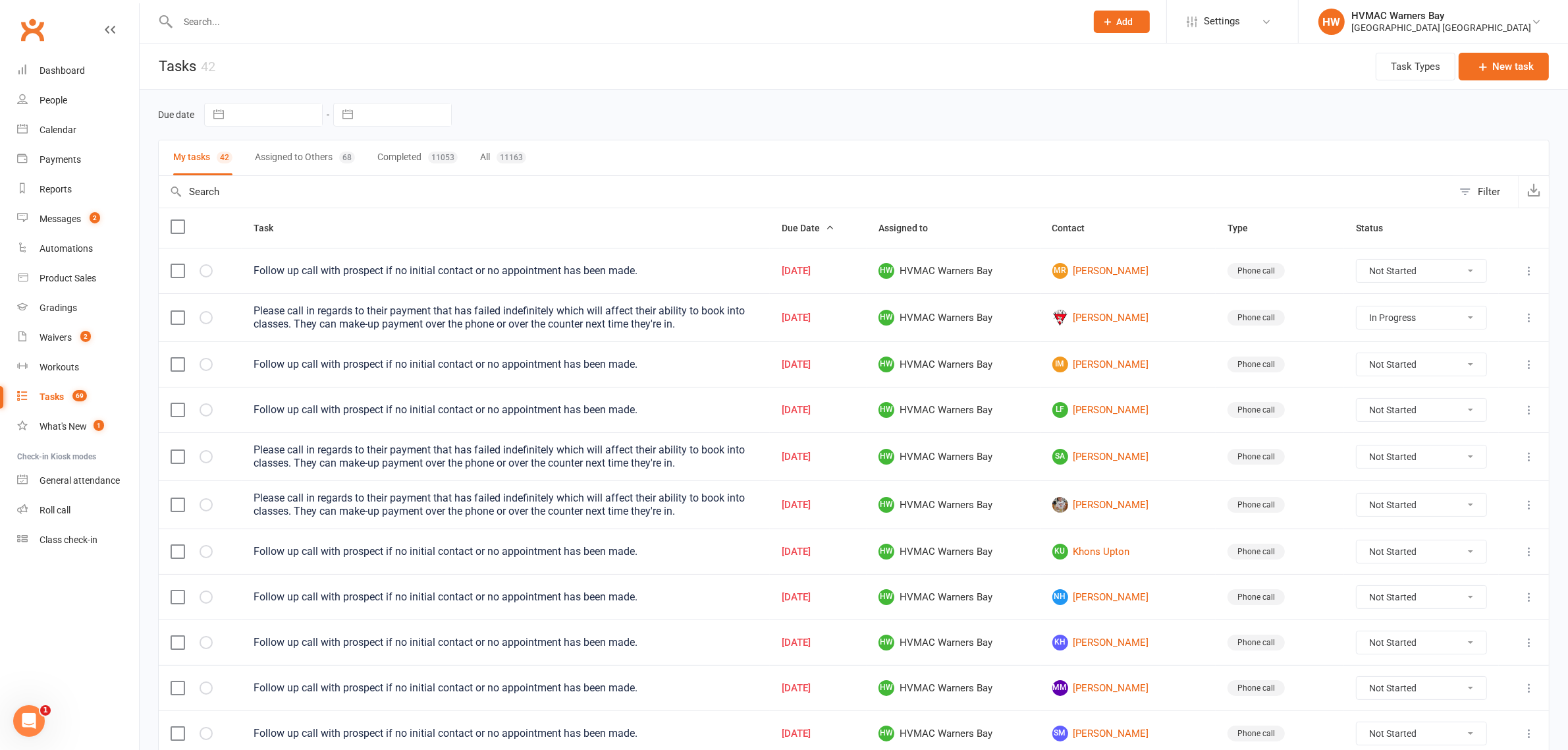
click at [272, 153] on button "Assigned to Others 68" at bounding box center [304, 157] width 100 height 35
select select "started"
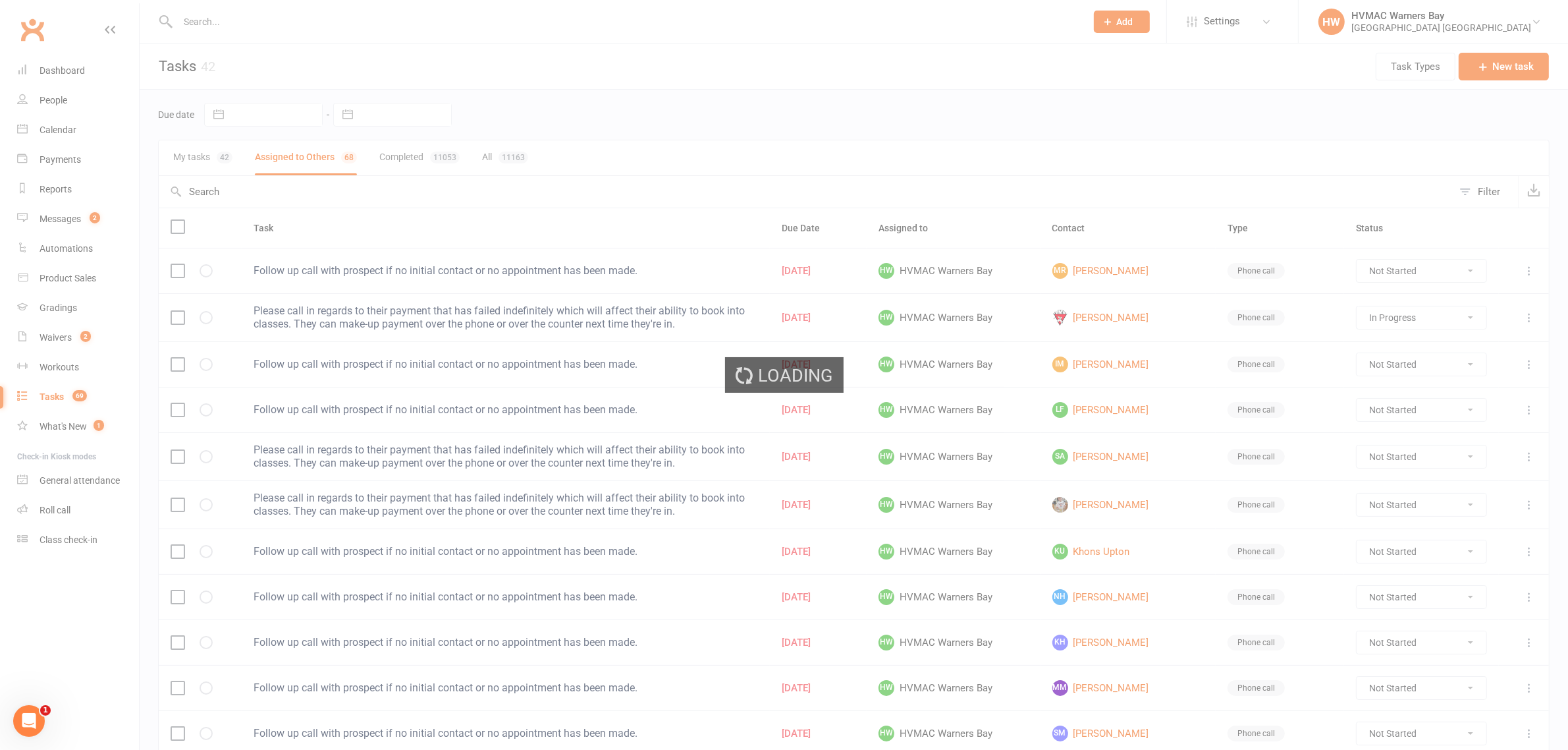
select select "started"
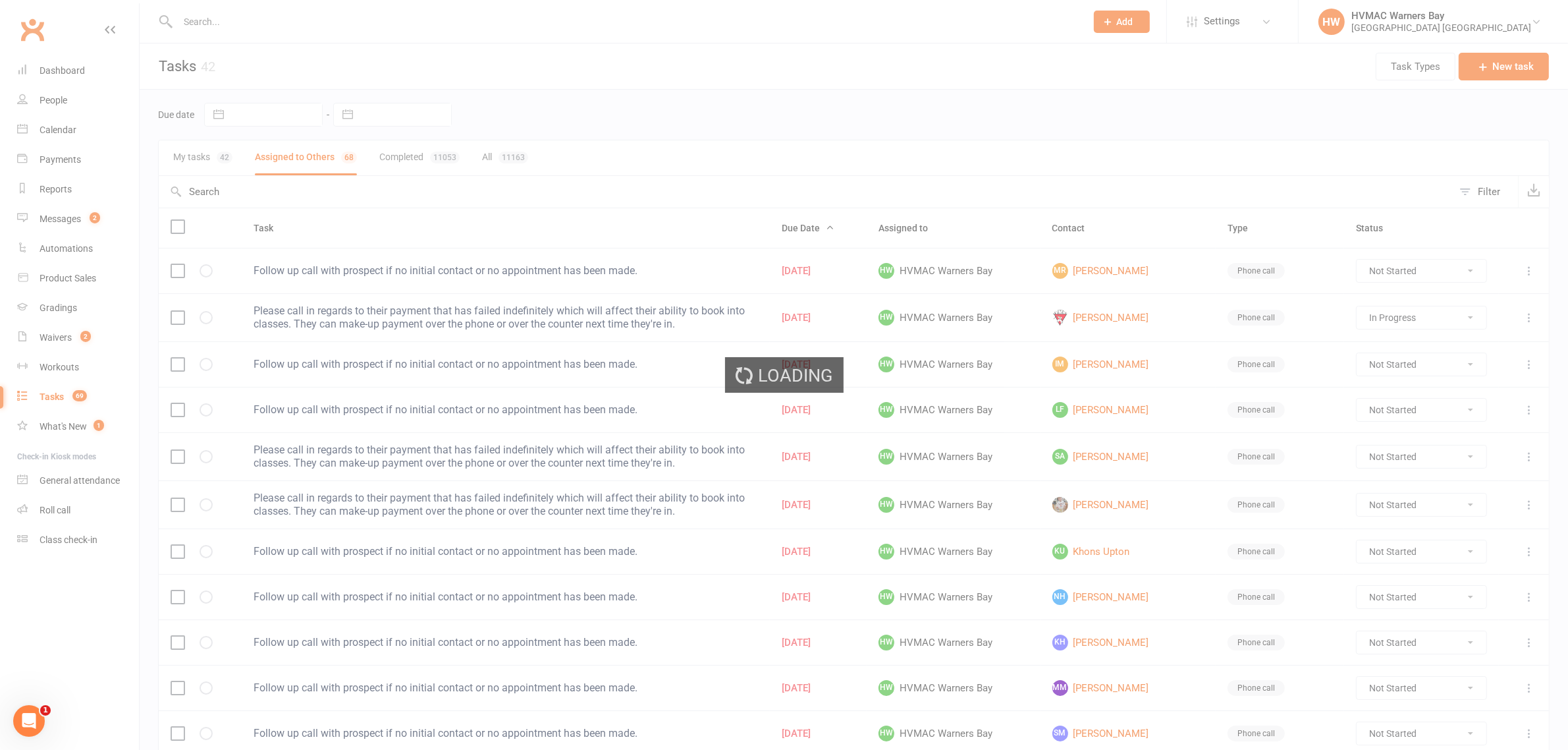
select select "started"
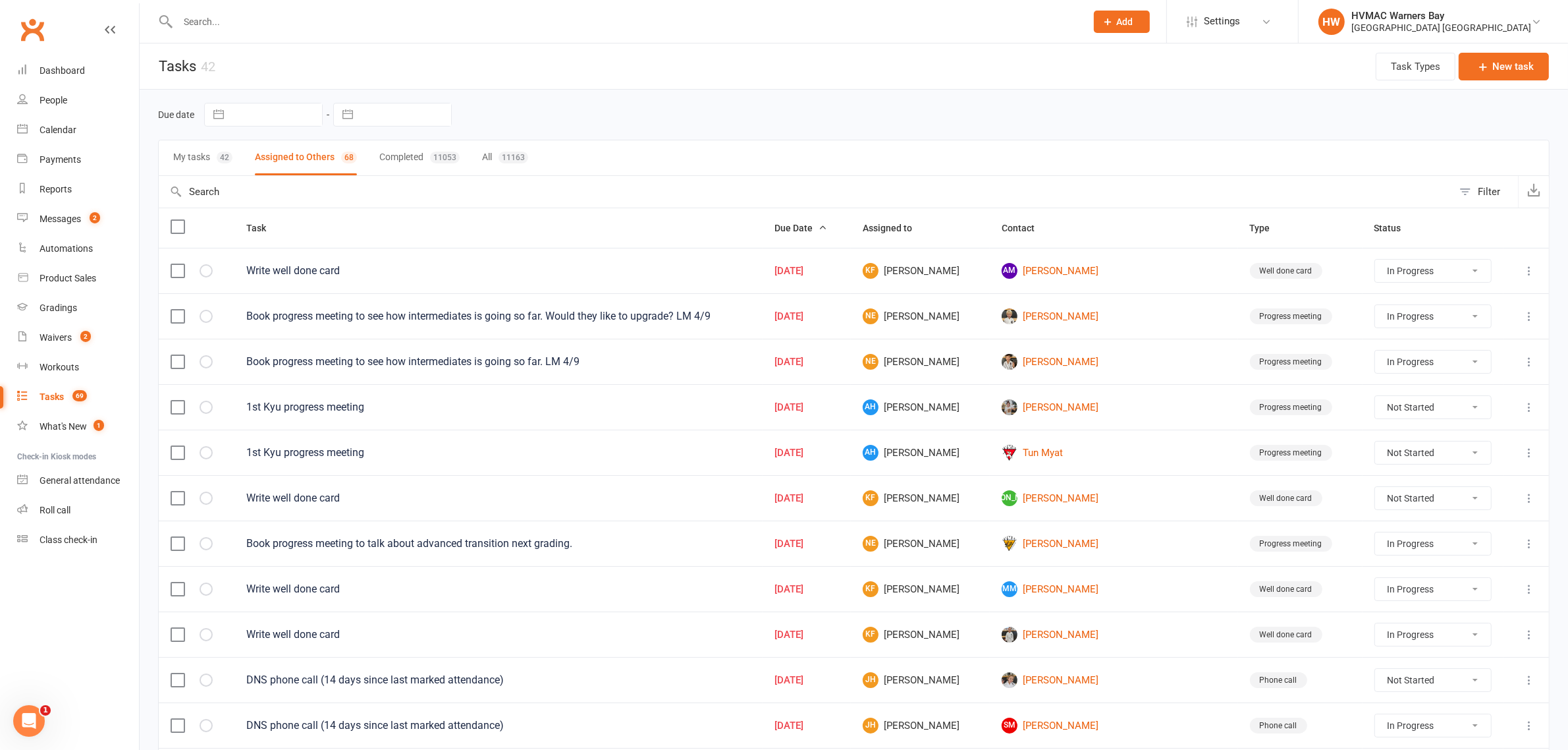
select select "started"
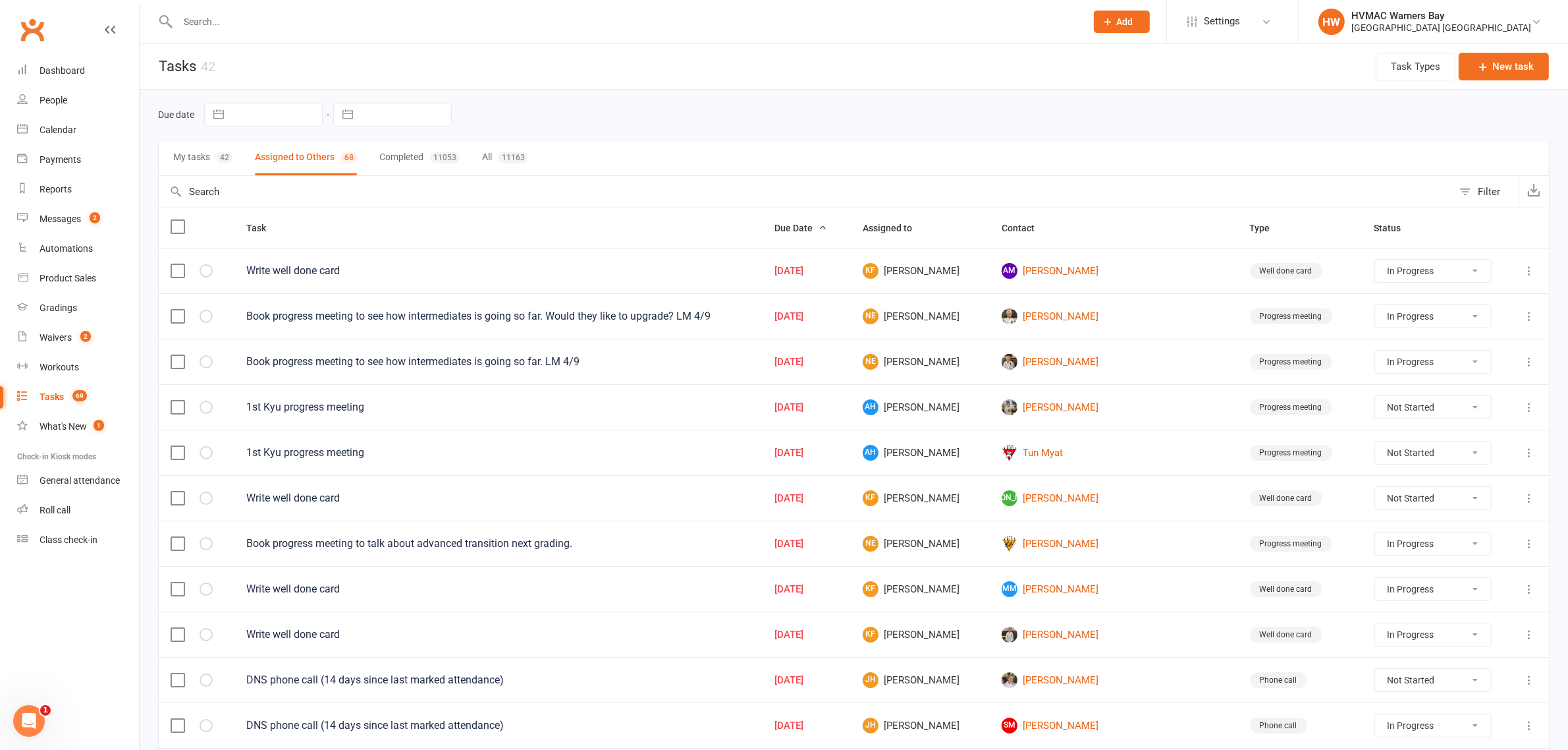
select select "started"
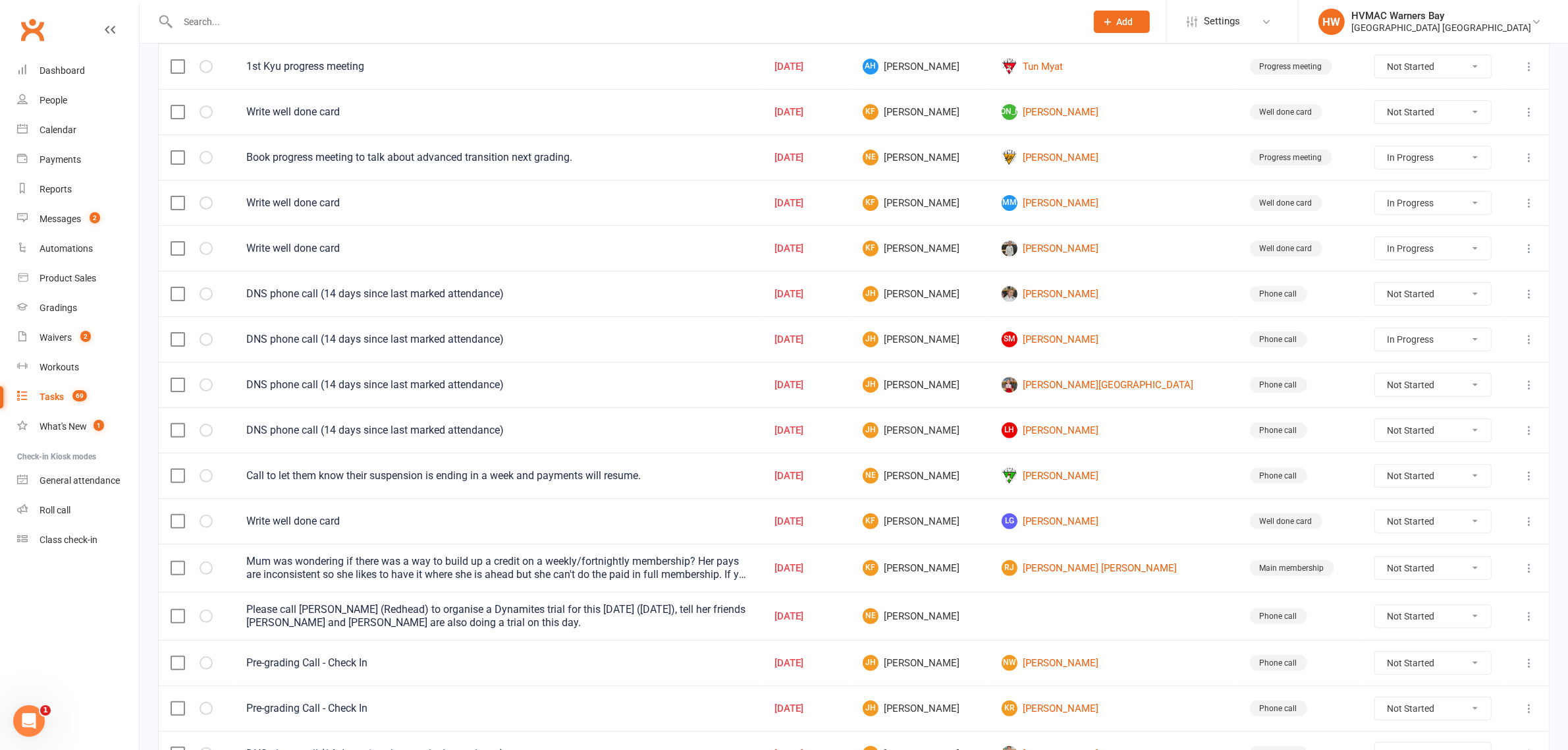
scroll to position [412, 0]
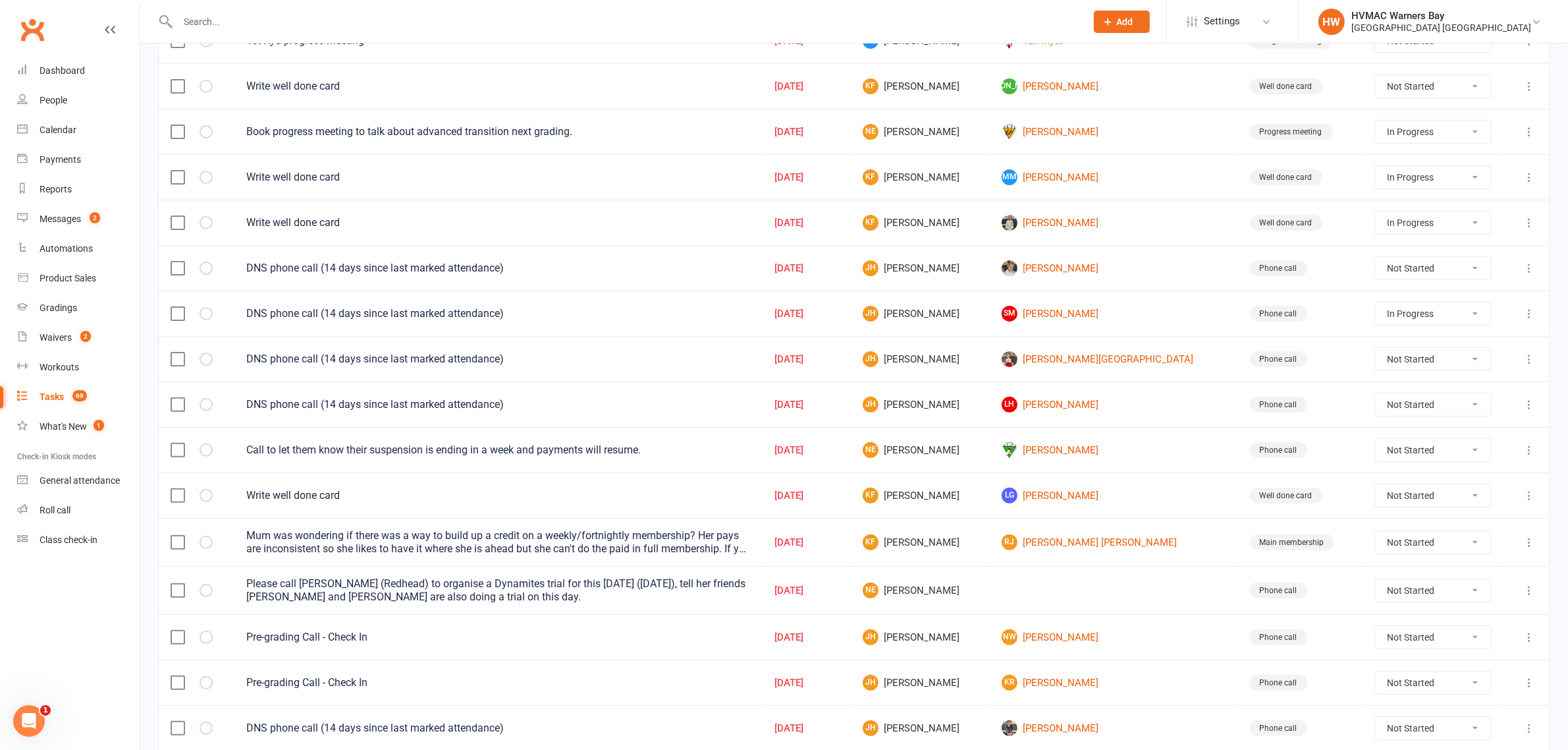
click at [1446, 416] on select "Not Started In Progress Waiting Complete" at bounding box center [1433, 405] width 116 height 23
click at [1375, 401] on select "Not Started In Progress Waiting Complete" at bounding box center [1433, 405] width 116 height 23
select select "unstarted"
select select "started"
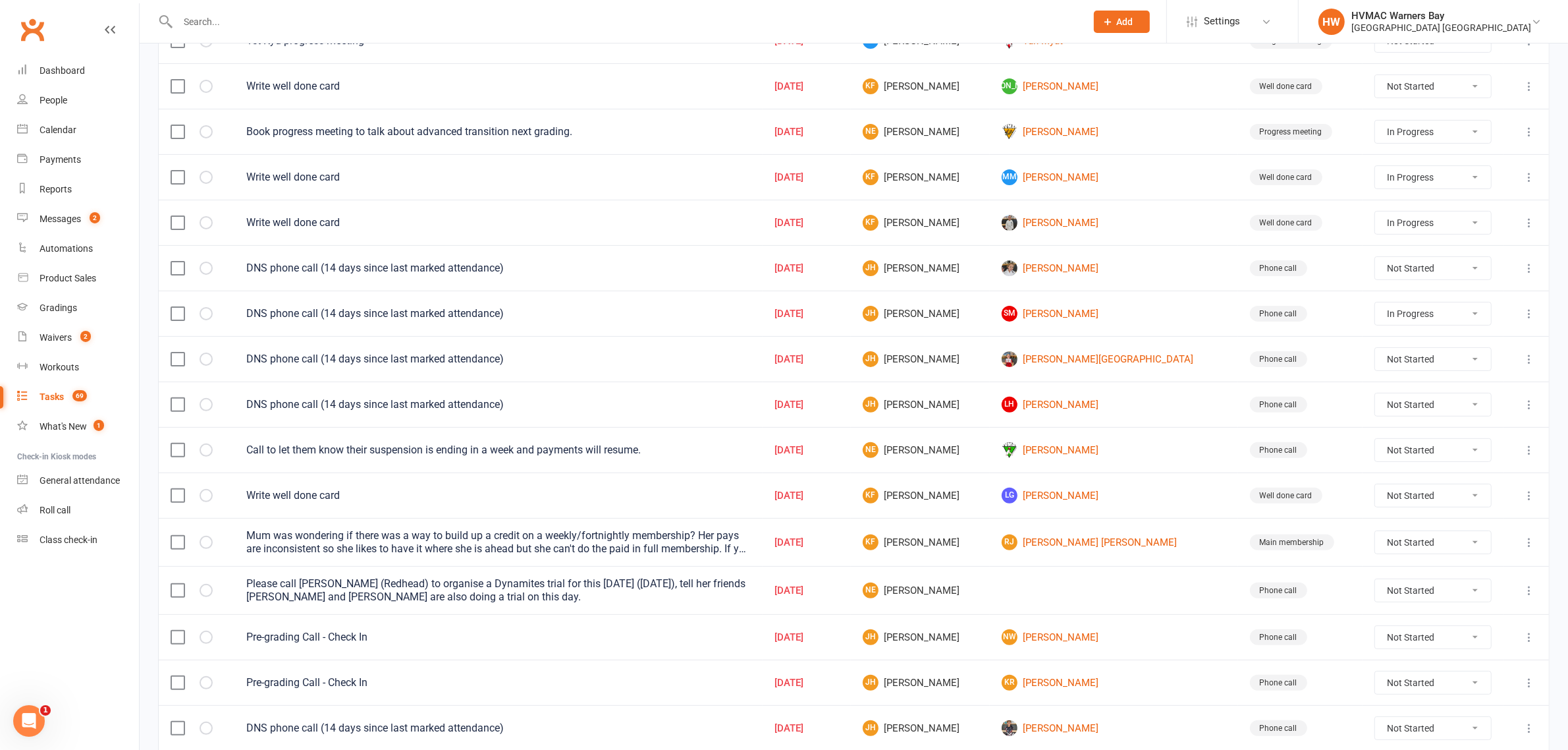
select select "started"
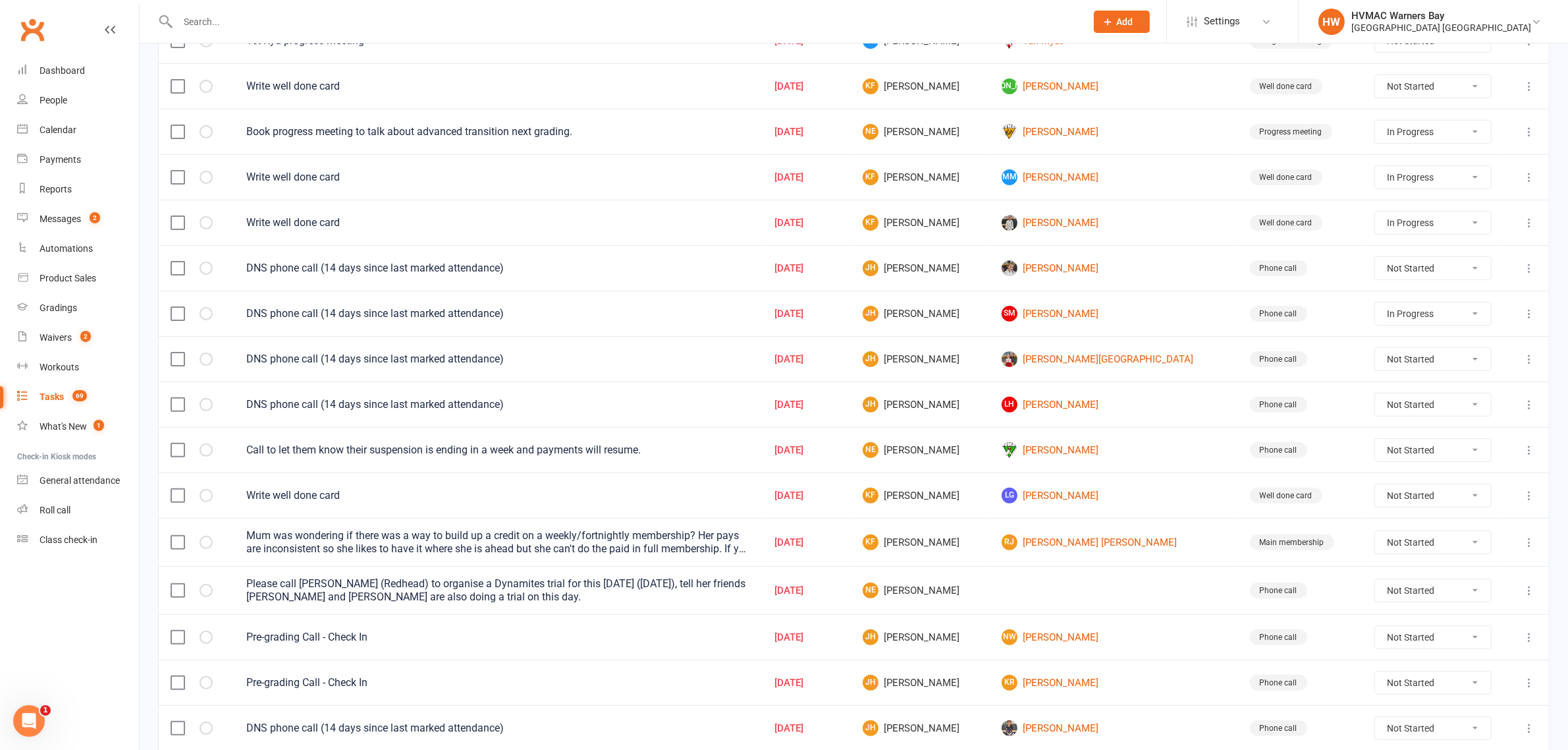
select select "started"
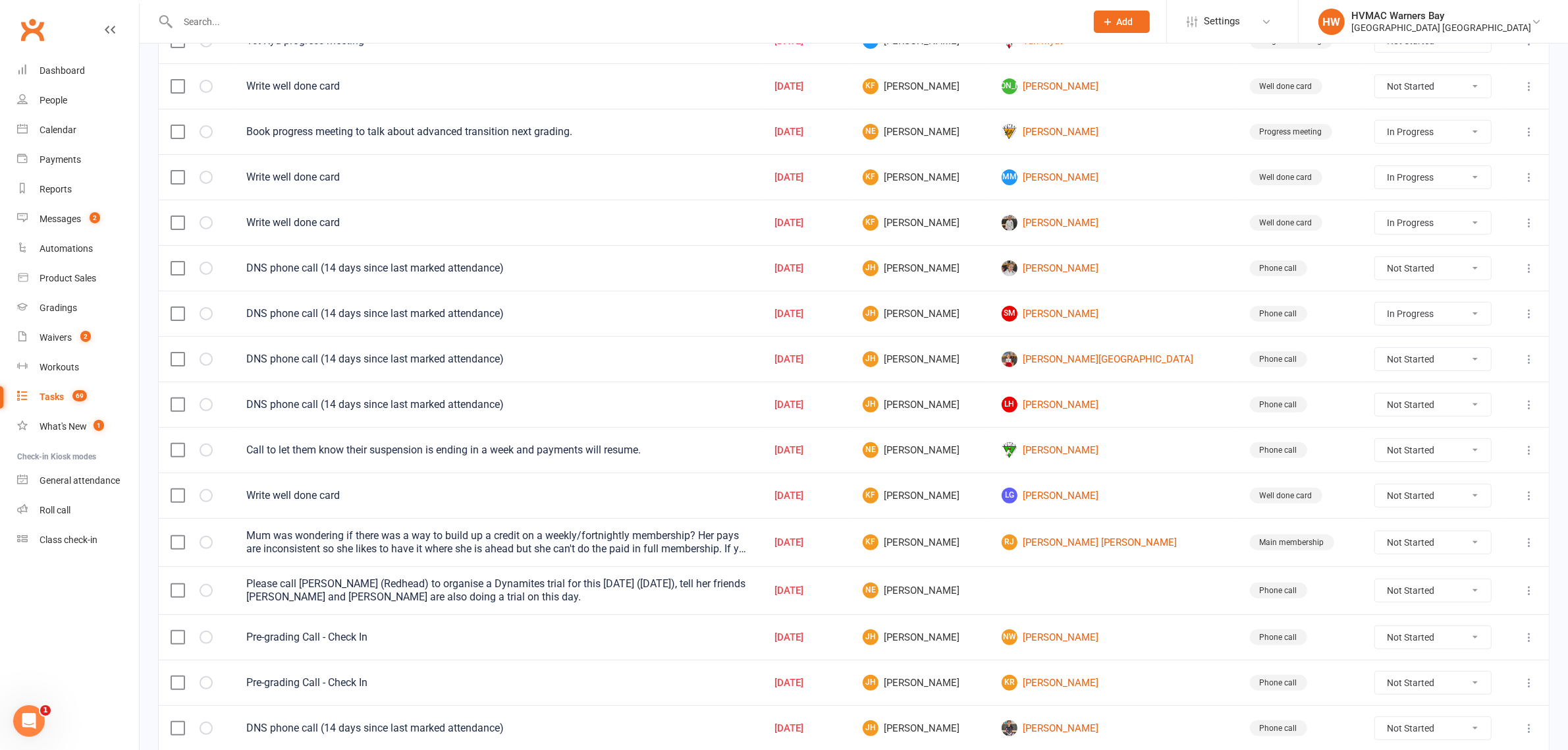
select select "started"
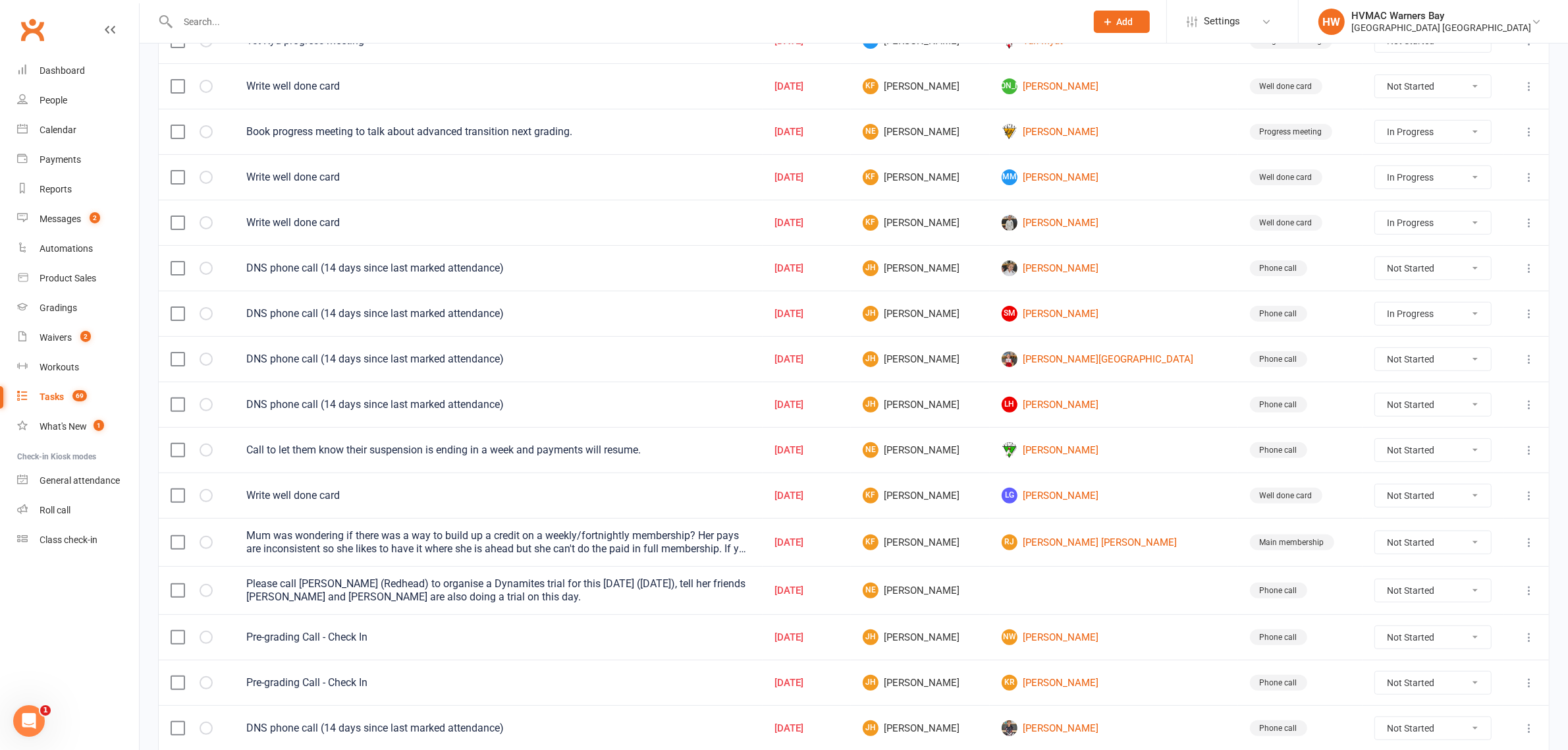
select select "started"
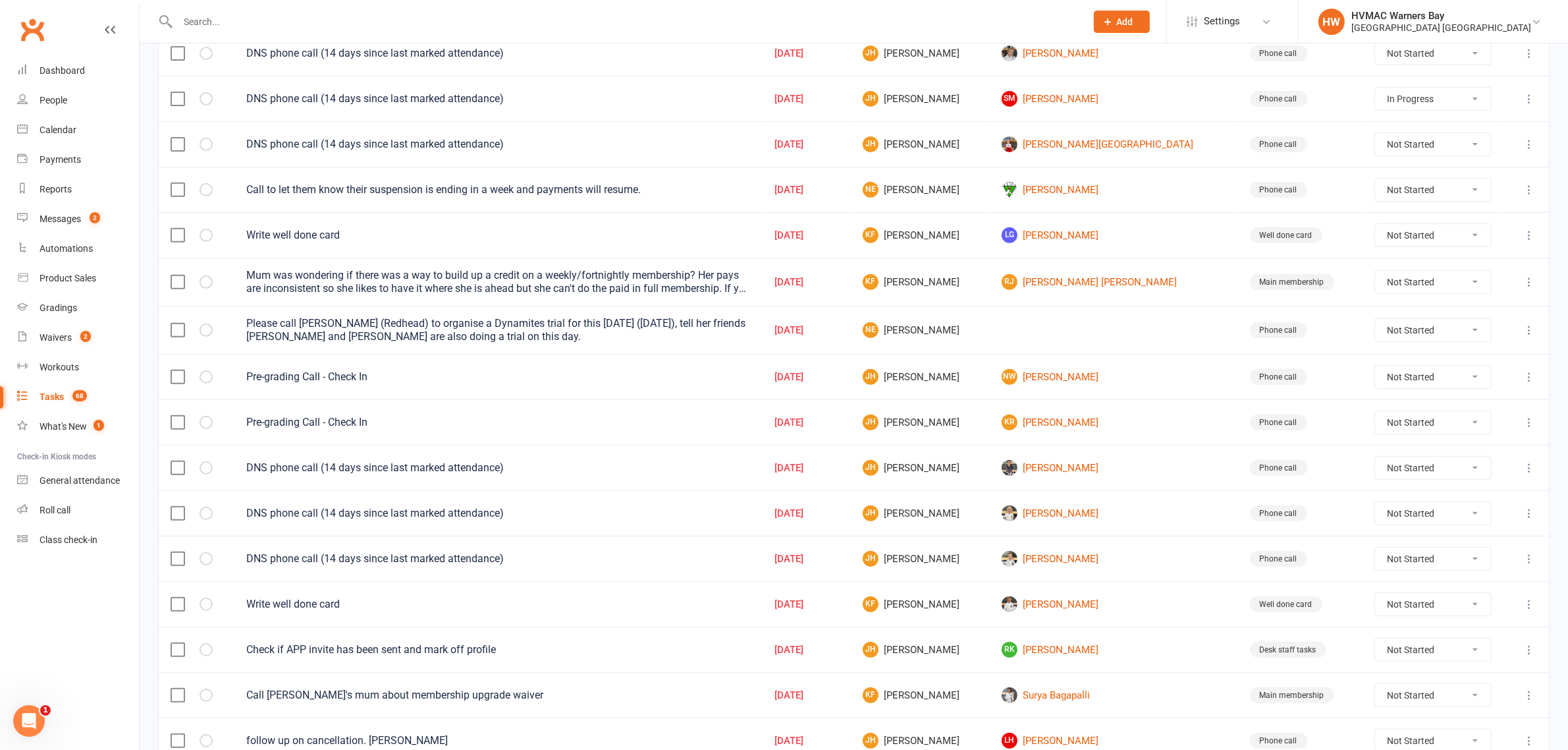
scroll to position [752, 0]
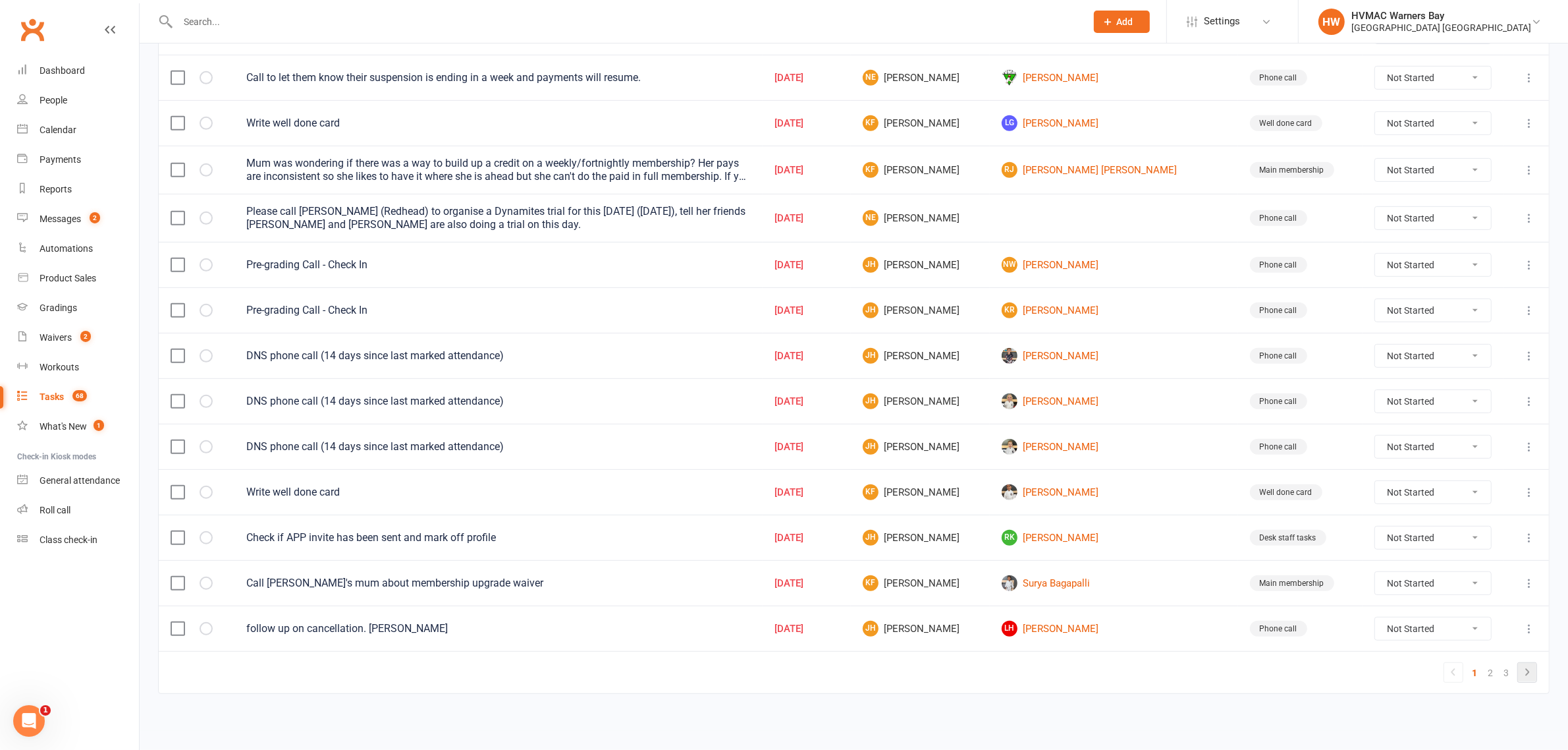
click at [1523, 670] on icon at bounding box center [1527, 671] width 15 height 15
select select "started"
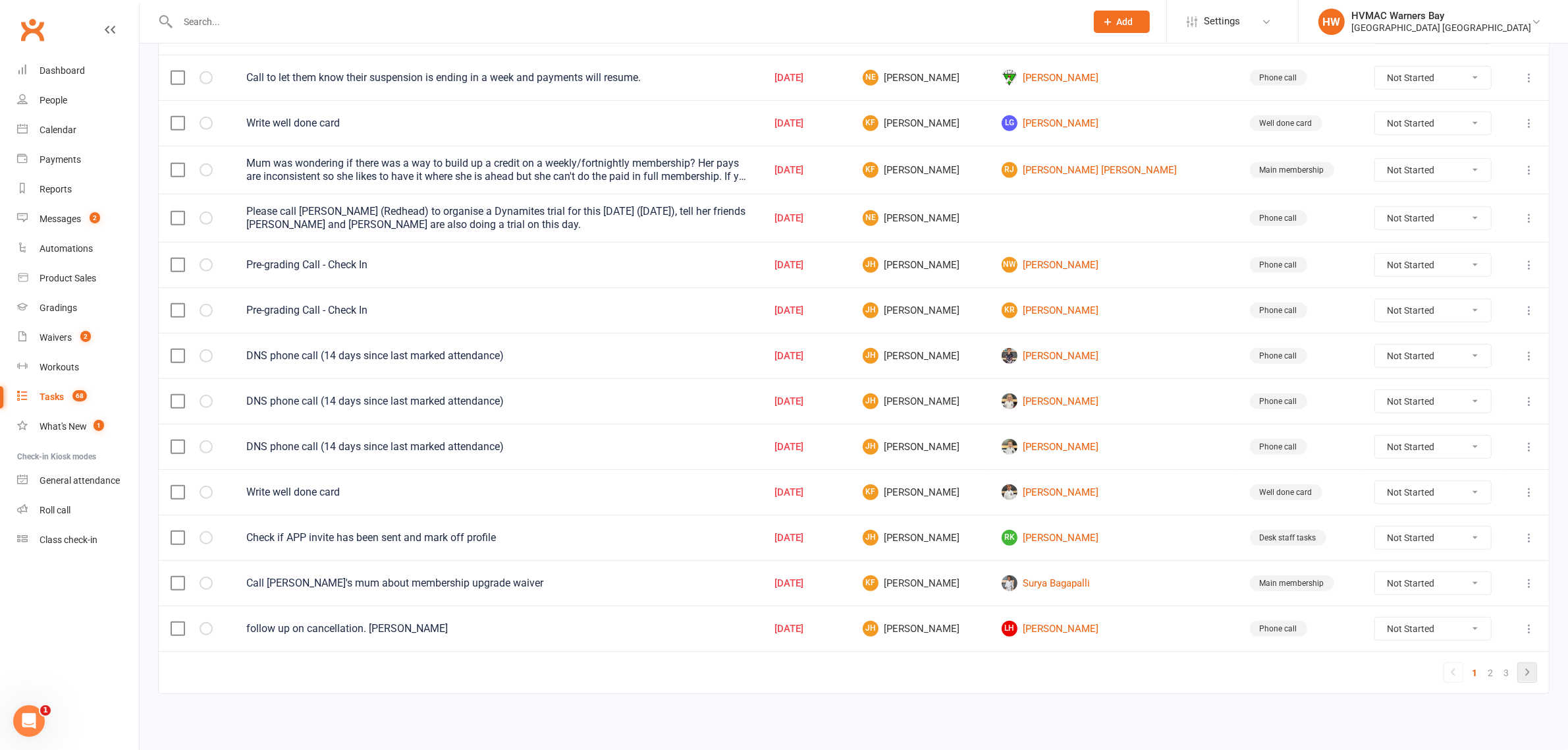
select select "started"
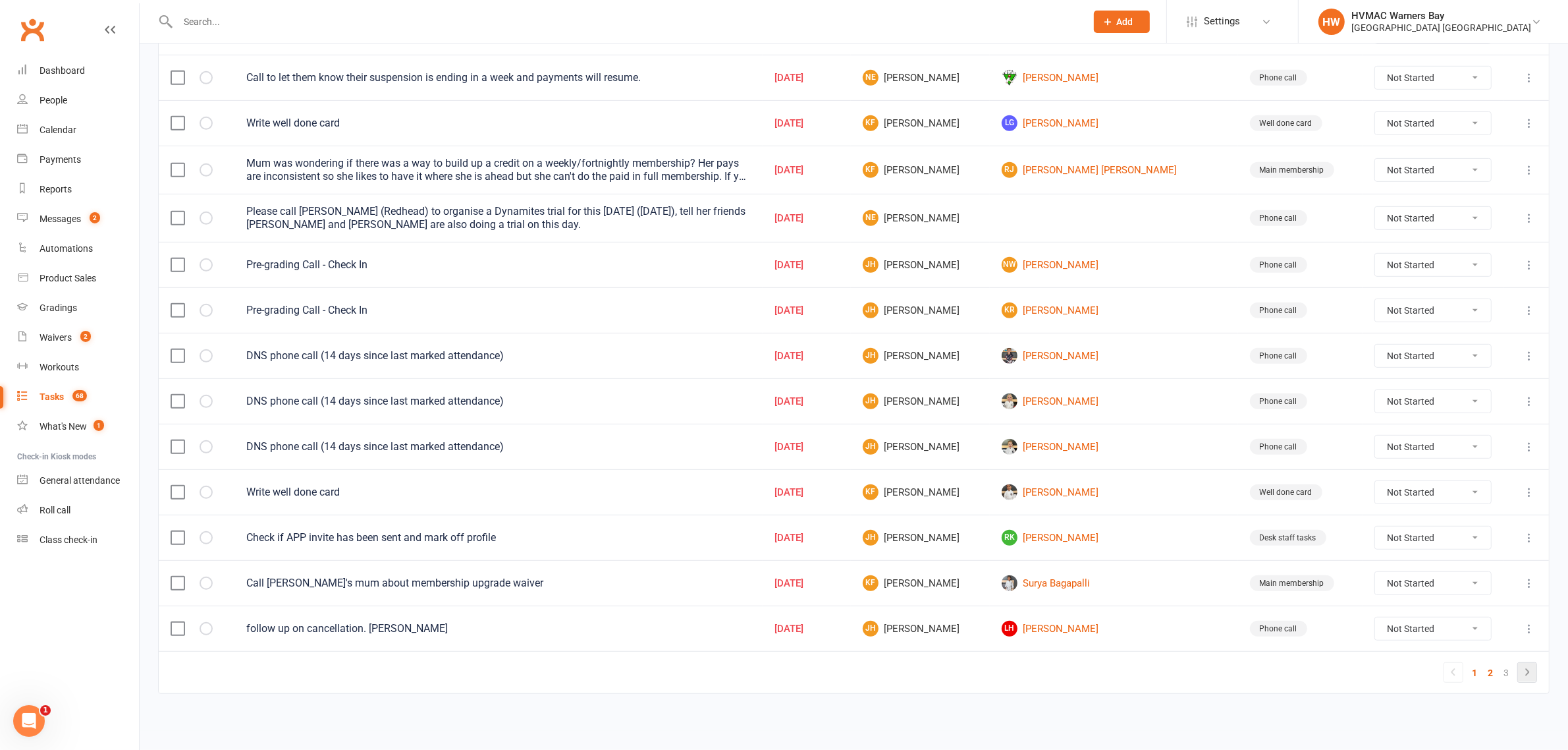
select select "started"
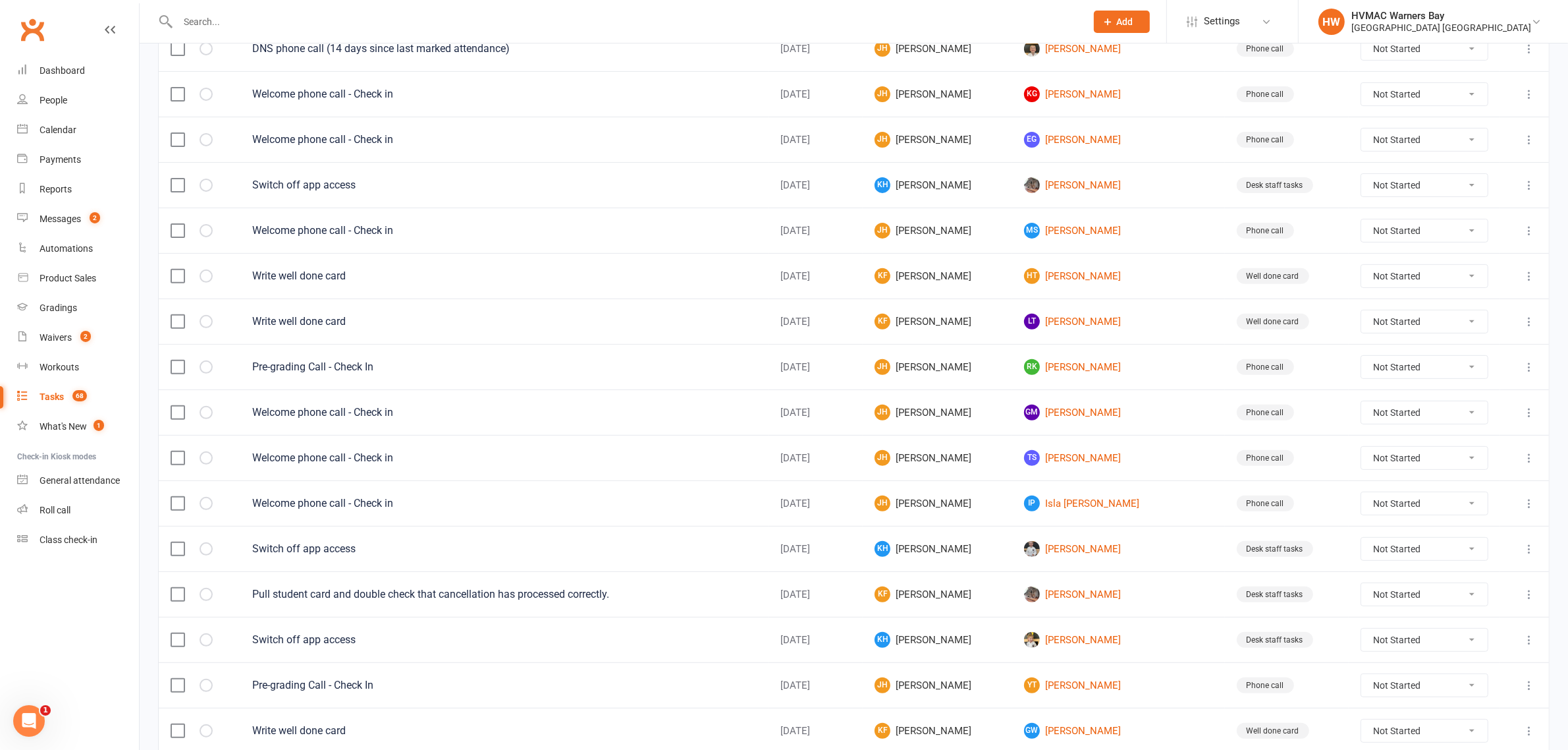
scroll to position [502, 0]
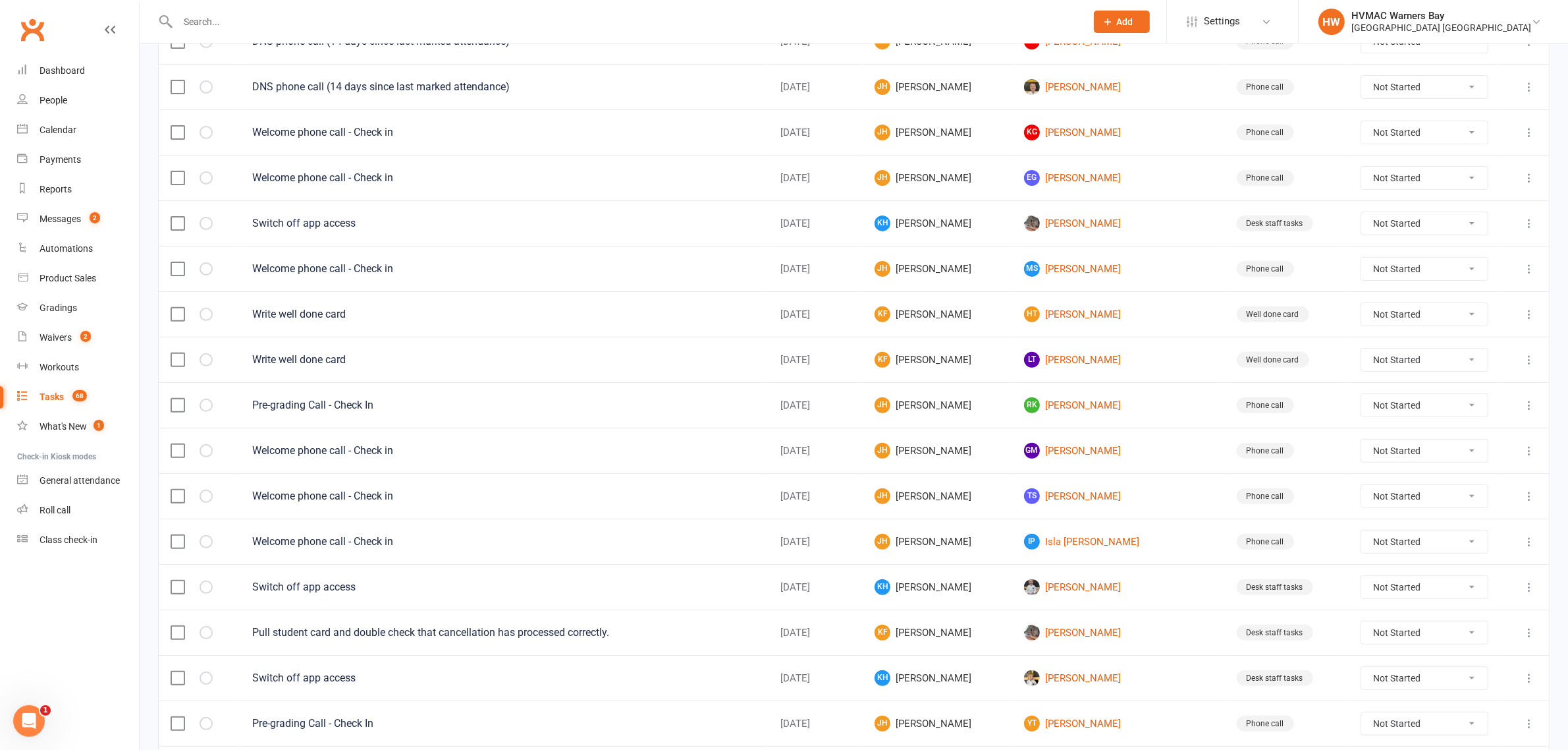
click at [1368, 228] on select "Not Started In Progress Waiting Complete" at bounding box center [1424, 223] width 127 height 23
click at [1361, 218] on select "Not Started In Progress Waiting Complete" at bounding box center [1424, 223] width 127 height 23
select select "unstarted"
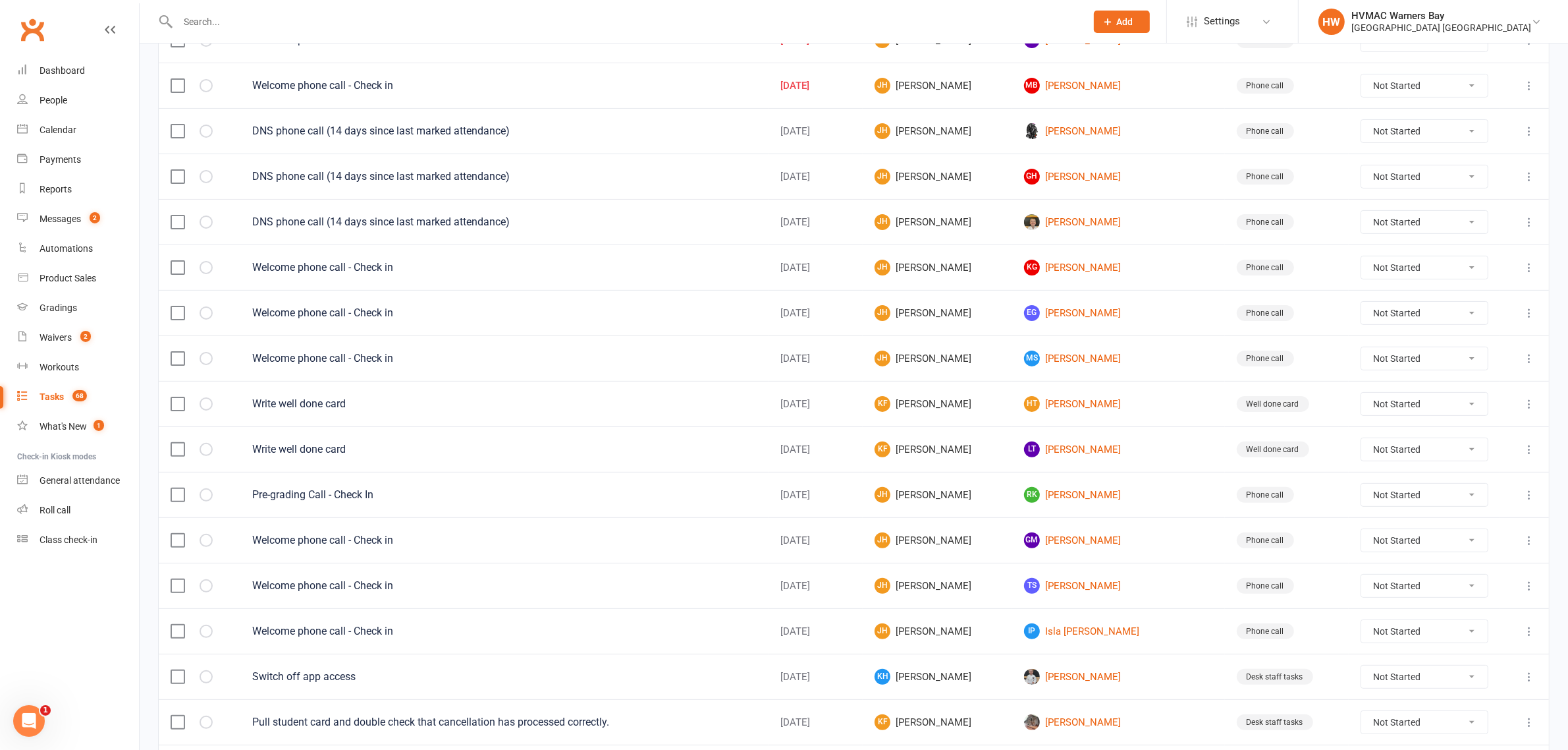
scroll to position [338, 0]
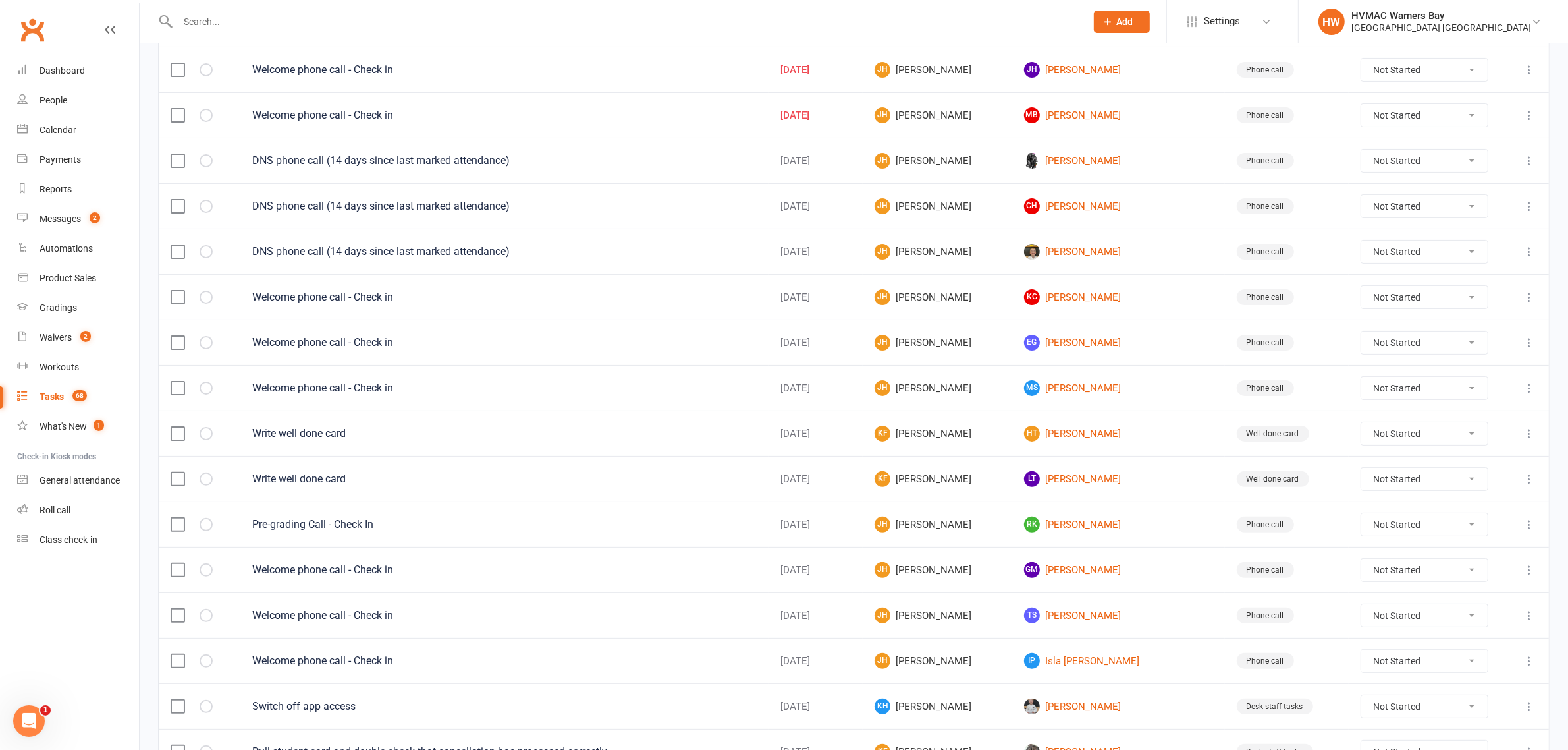
click at [1374, 170] on select "Not Started In Progress Waiting Complete" at bounding box center [1424, 161] width 127 height 23
click at [1361, 153] on select "Not Started In Progress Waiting Complete" at bounding box center [1424, 161] width 127 height 23
select select "unstarted"
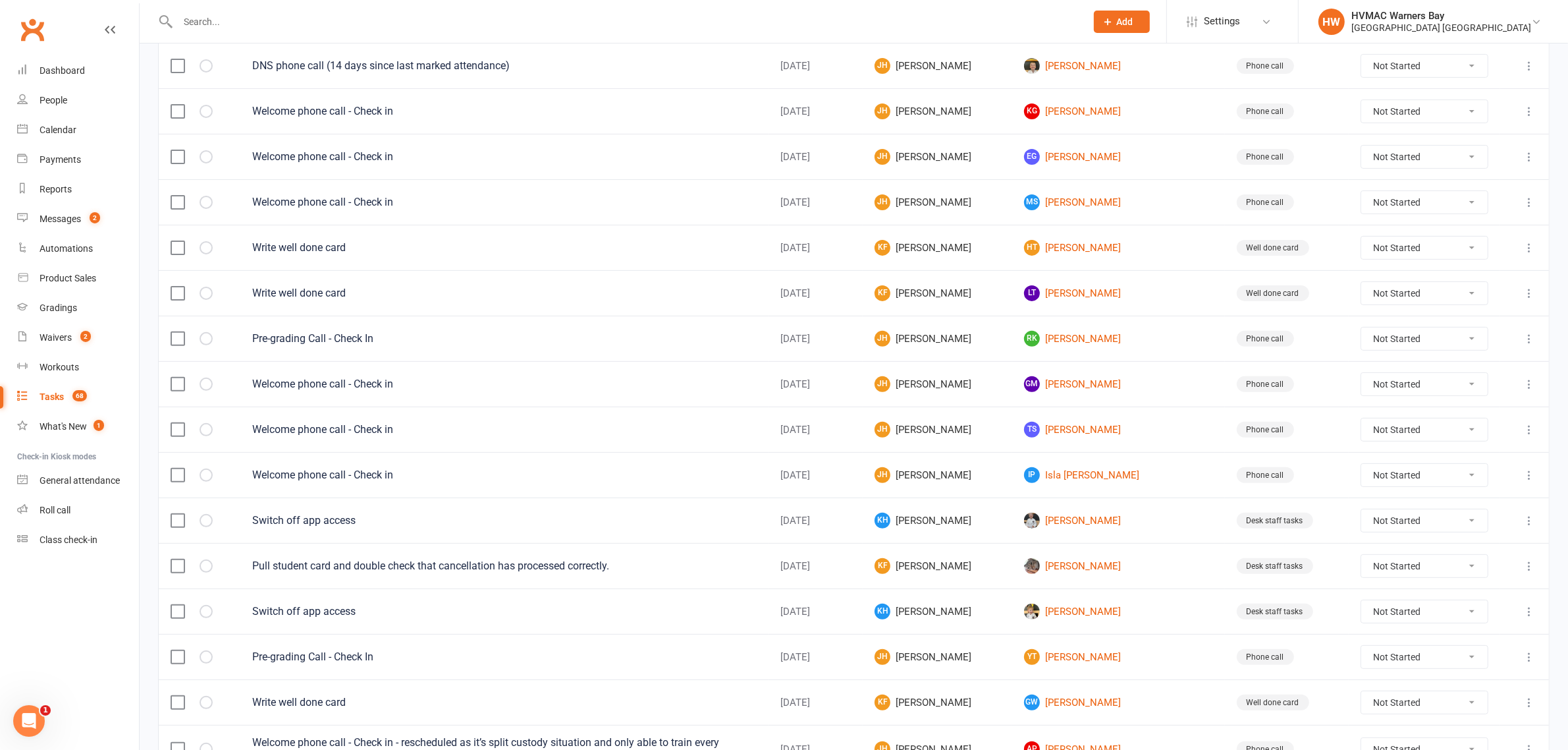
scroll to position [749, 0]
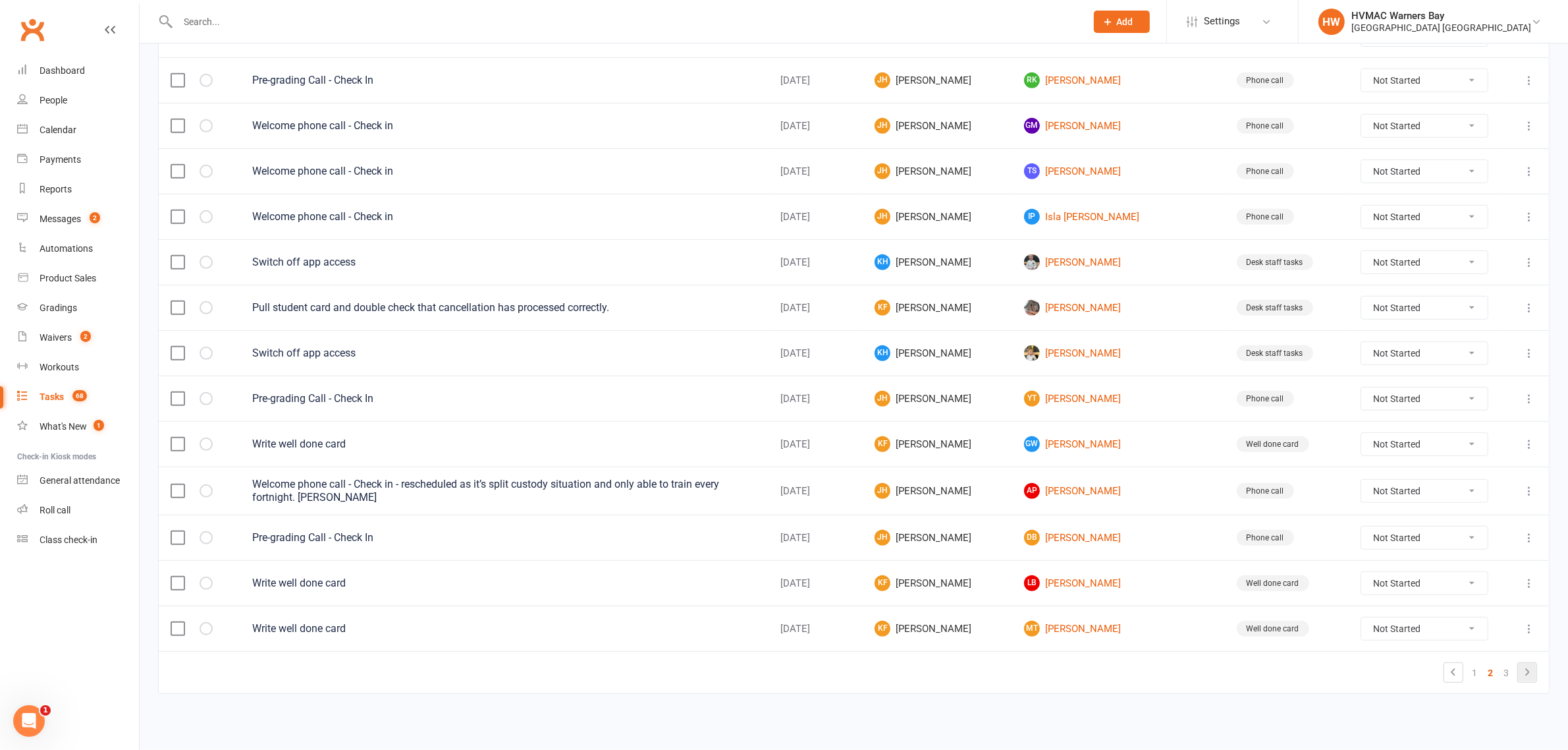
click at [1521, 676] on icon at bounding box center [1527, 671] width 15 height 15
select select "started"
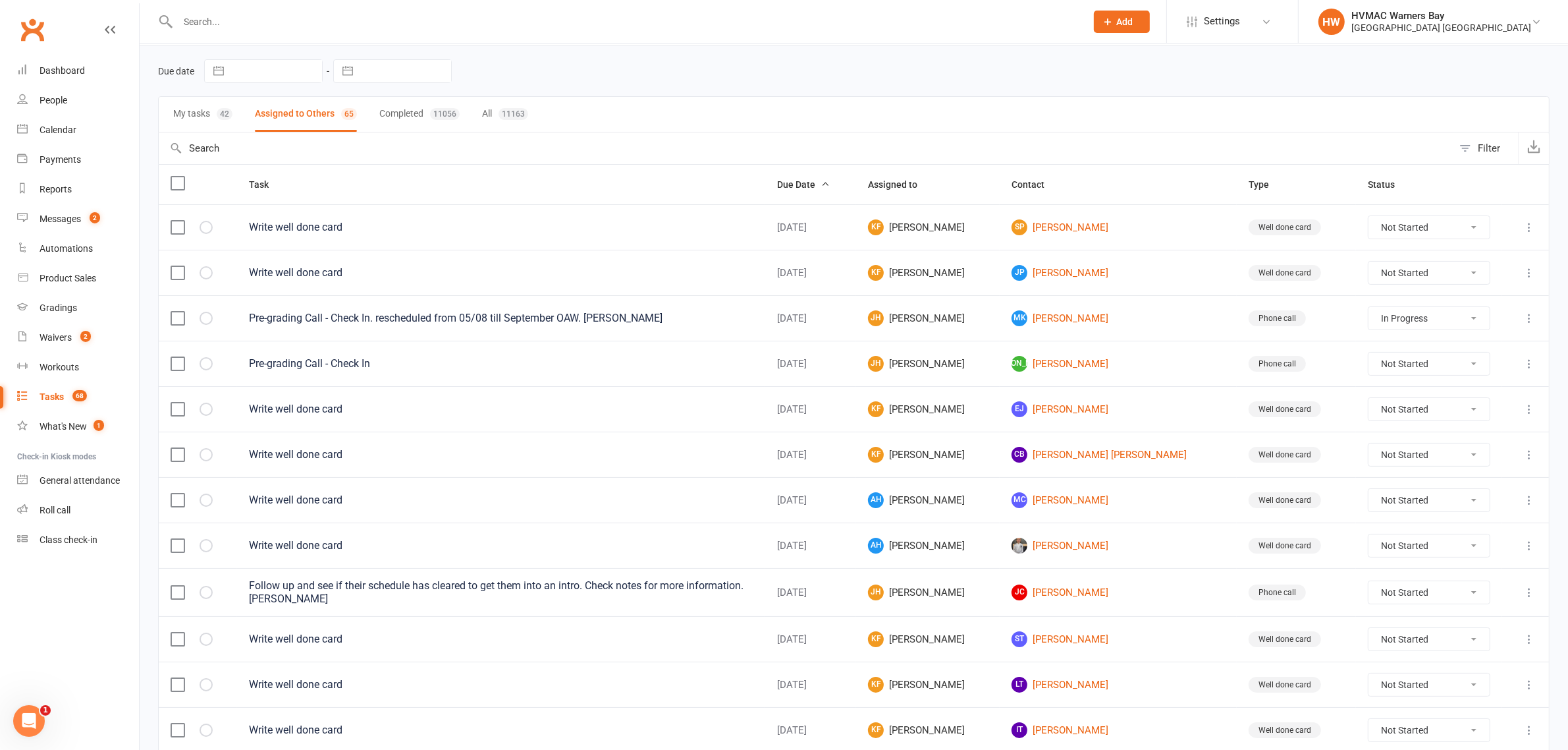
scroll to position [43, 0]
click at [54, 129] on div "Calendar" at bounding box center [58, 129] width 37 height 11
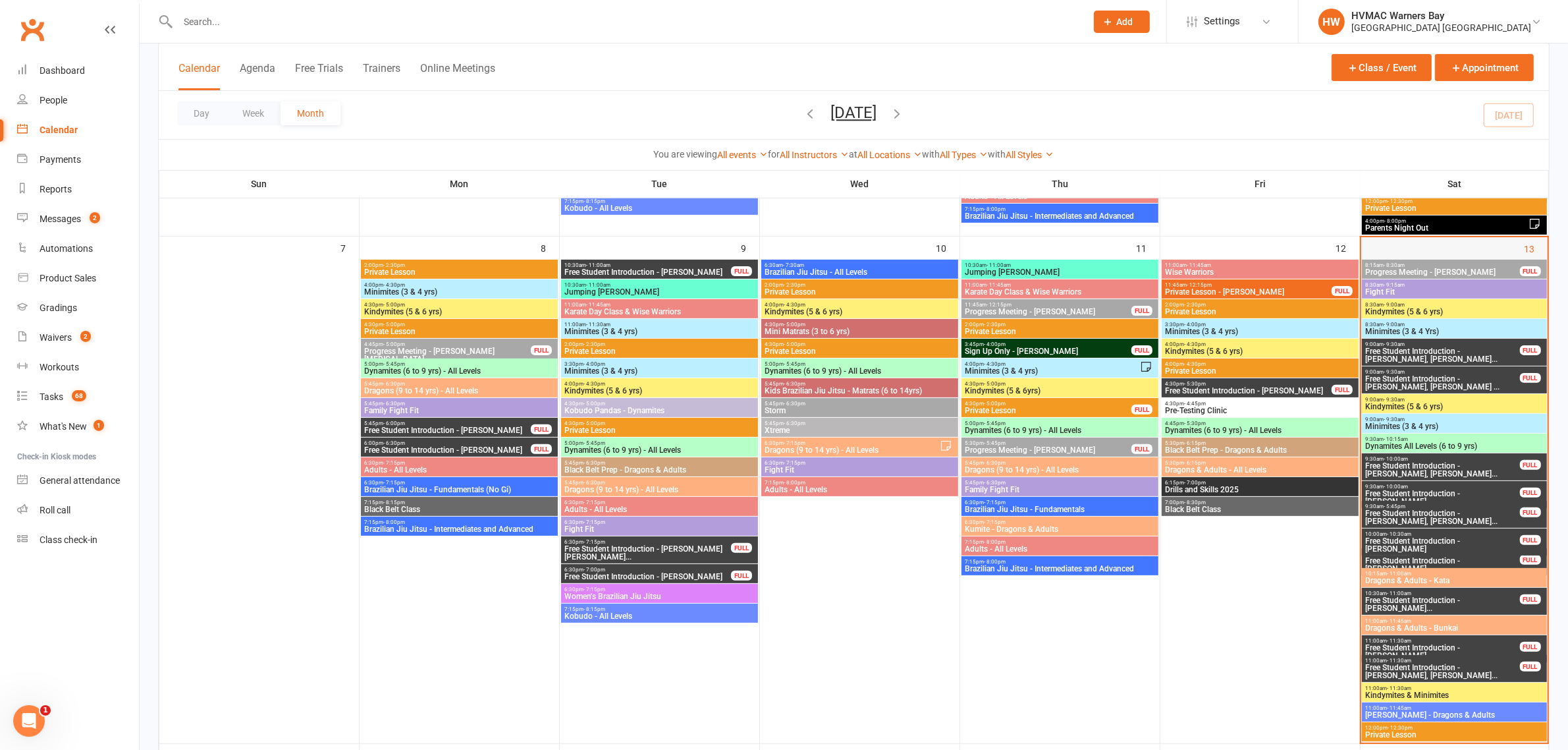
scroll to position [494, 0]
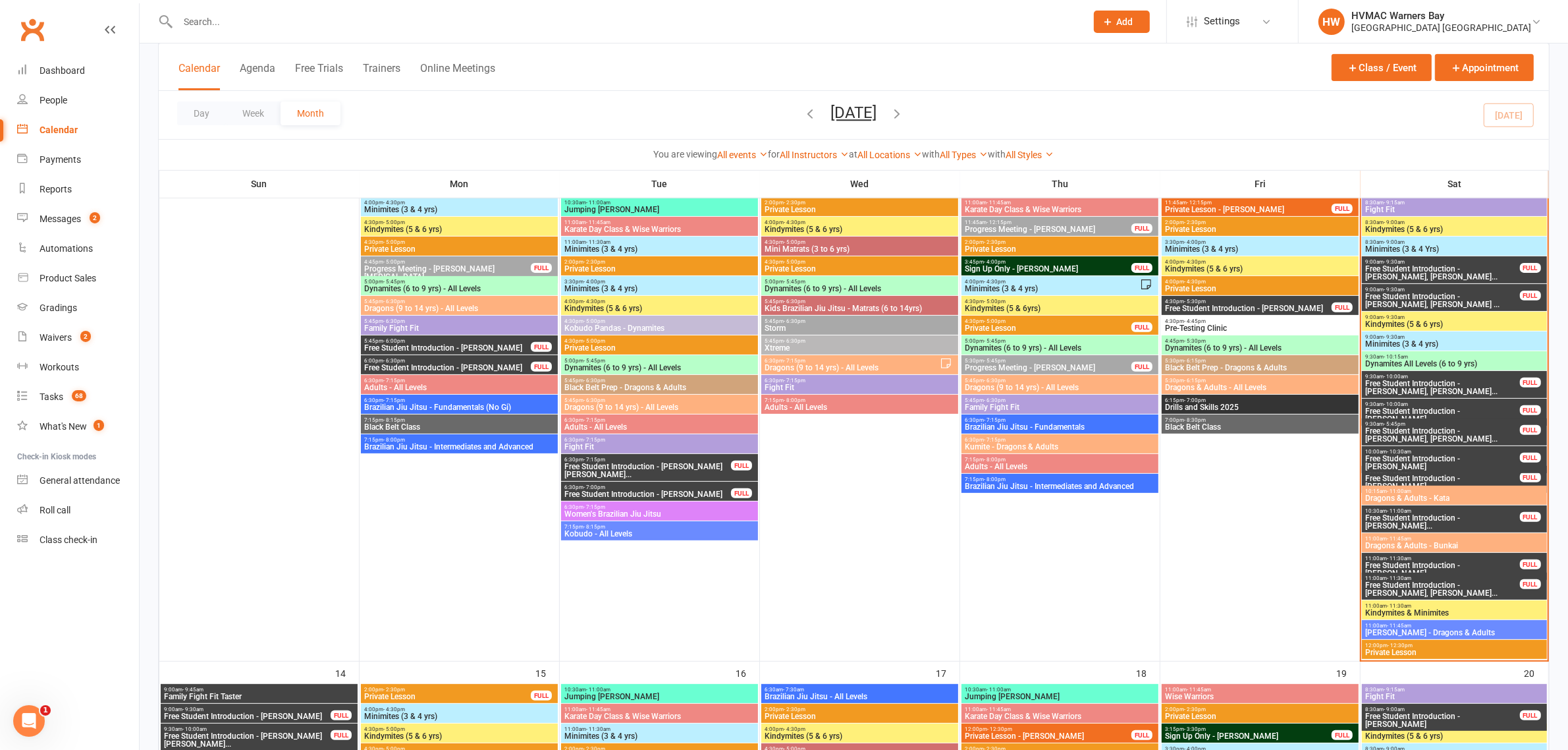
click at [1424, 387] on span "Free Student Introduction - Brayden Thorley, Zacha..." at bounding box center [1442, 387] width 156 height 15
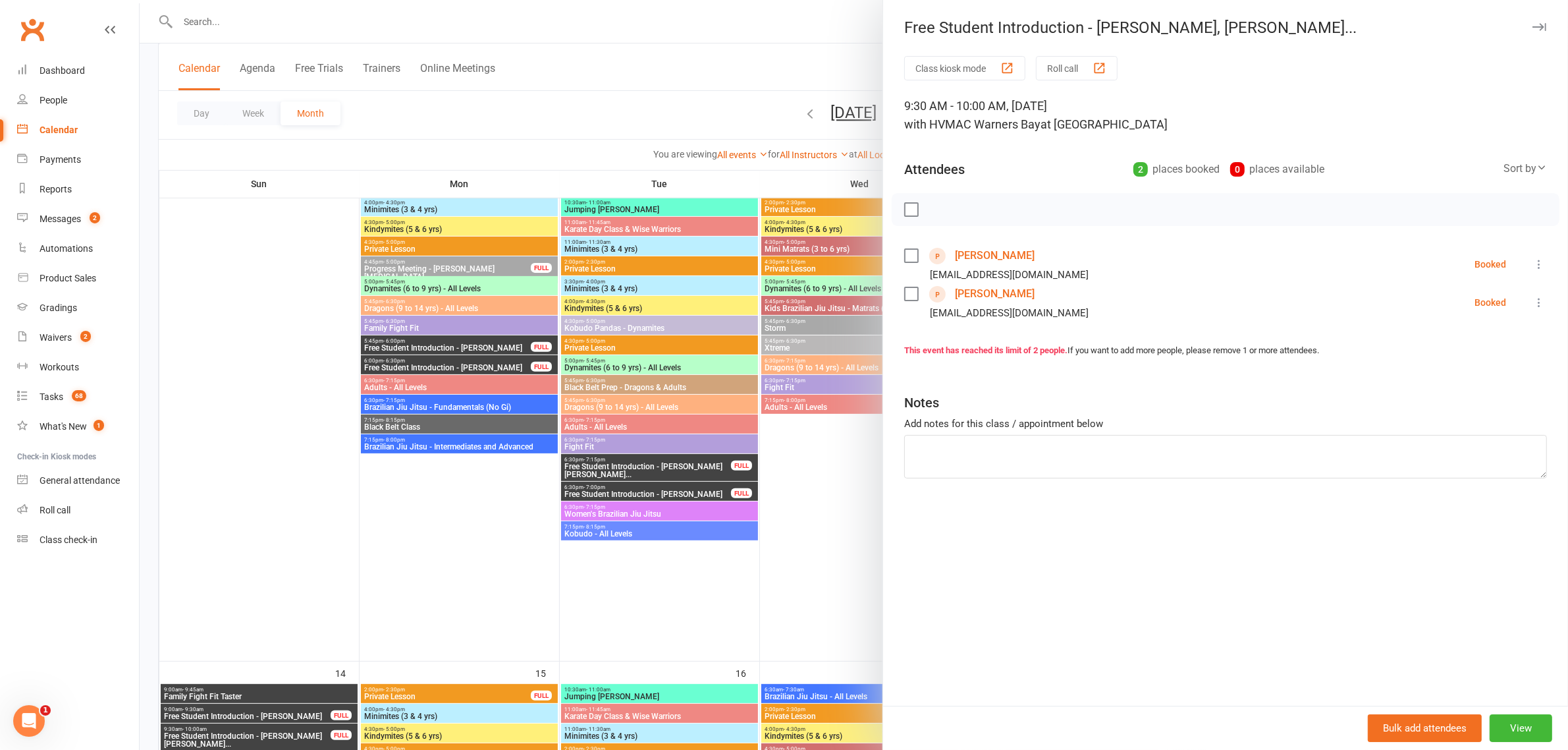
click at [1003, 258] on link "Brayden Wilson" at bounding box center [994, 256] width 79 height 21
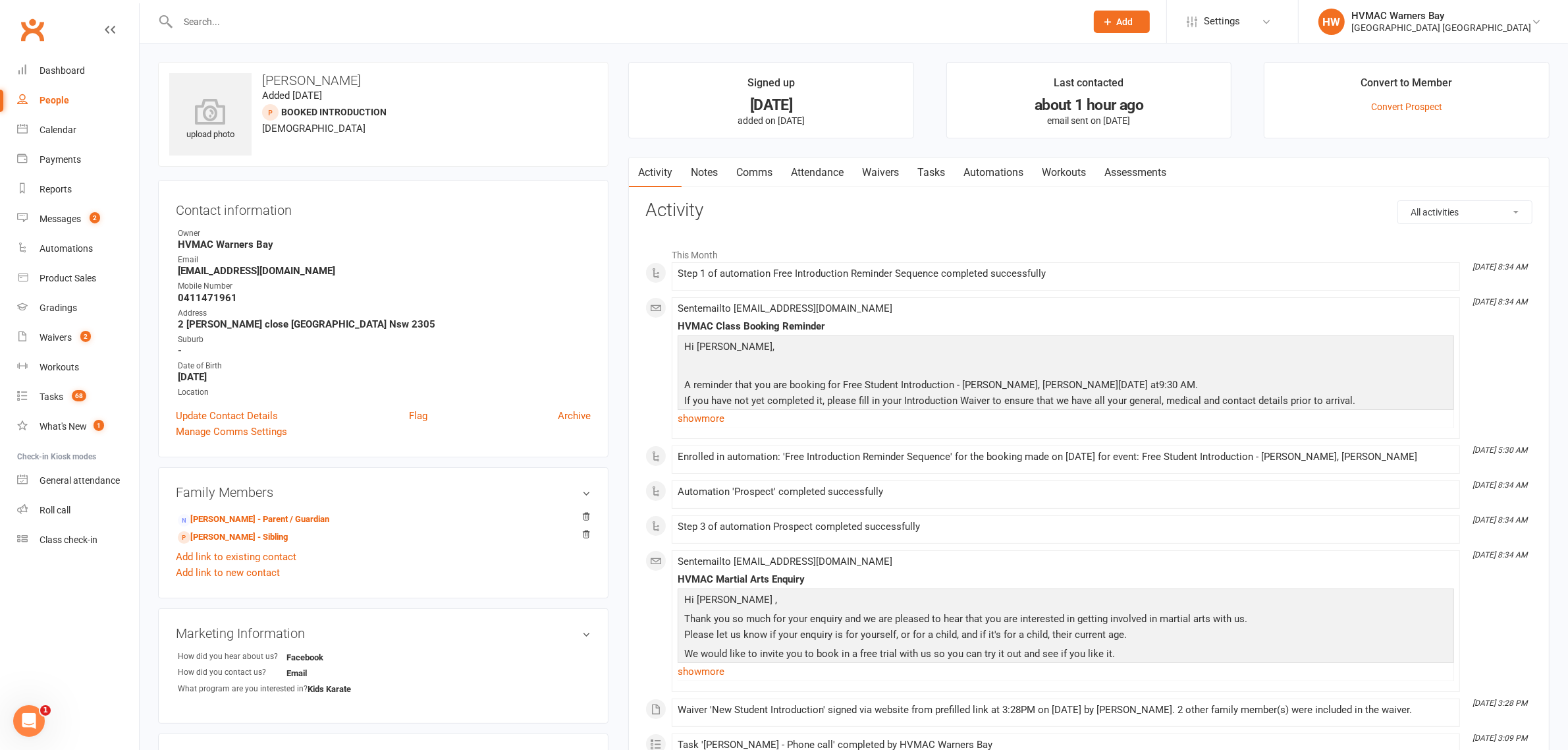
click at [900, 166] on link "Waivers" at bounding box center [880, 172] width 55 height 30
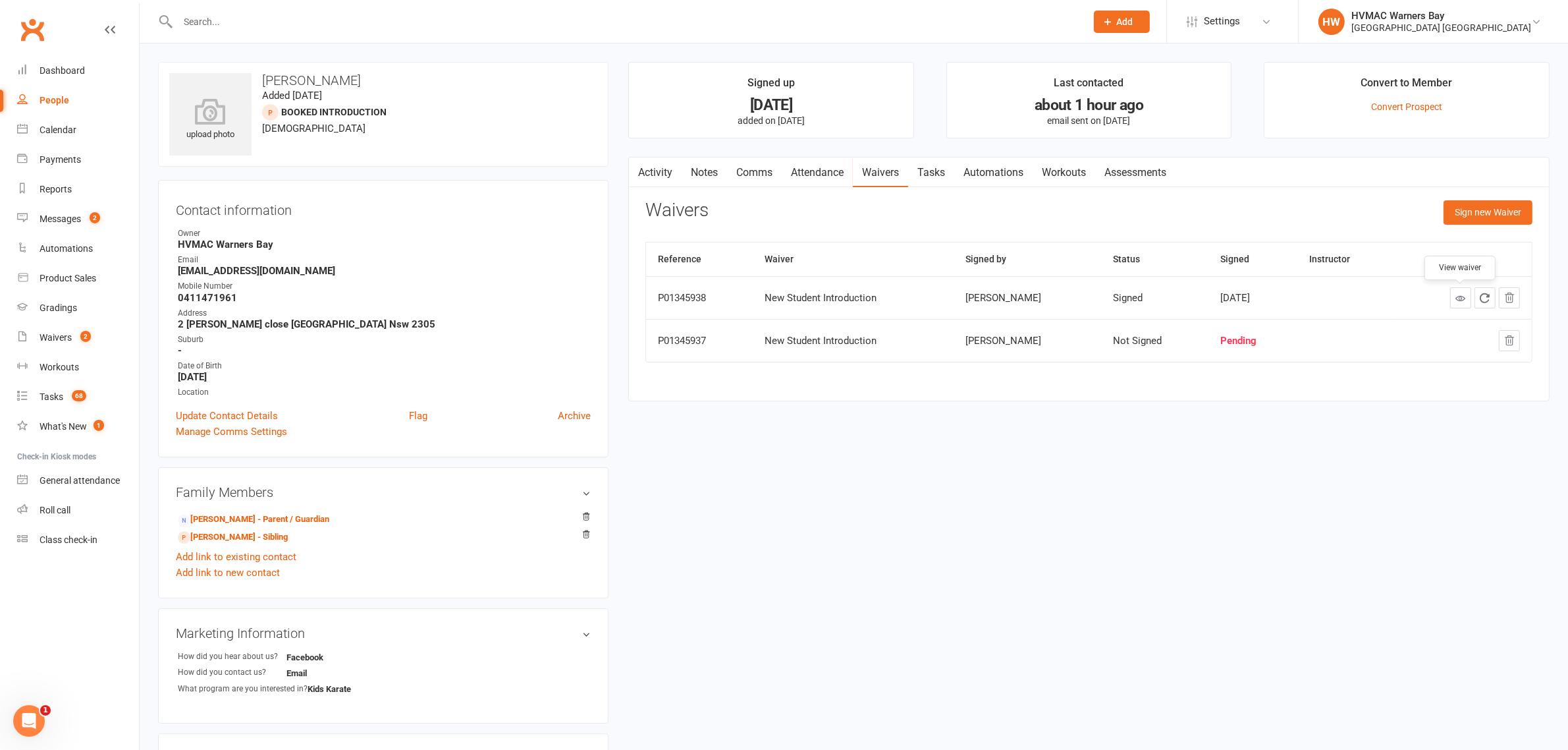
click at [1455, 298] on link at bounding box center [1461, 298] width 21 height 21
click at [92, 136] on link "Calendar" at bounding box center [78, 130] width 122 height 30
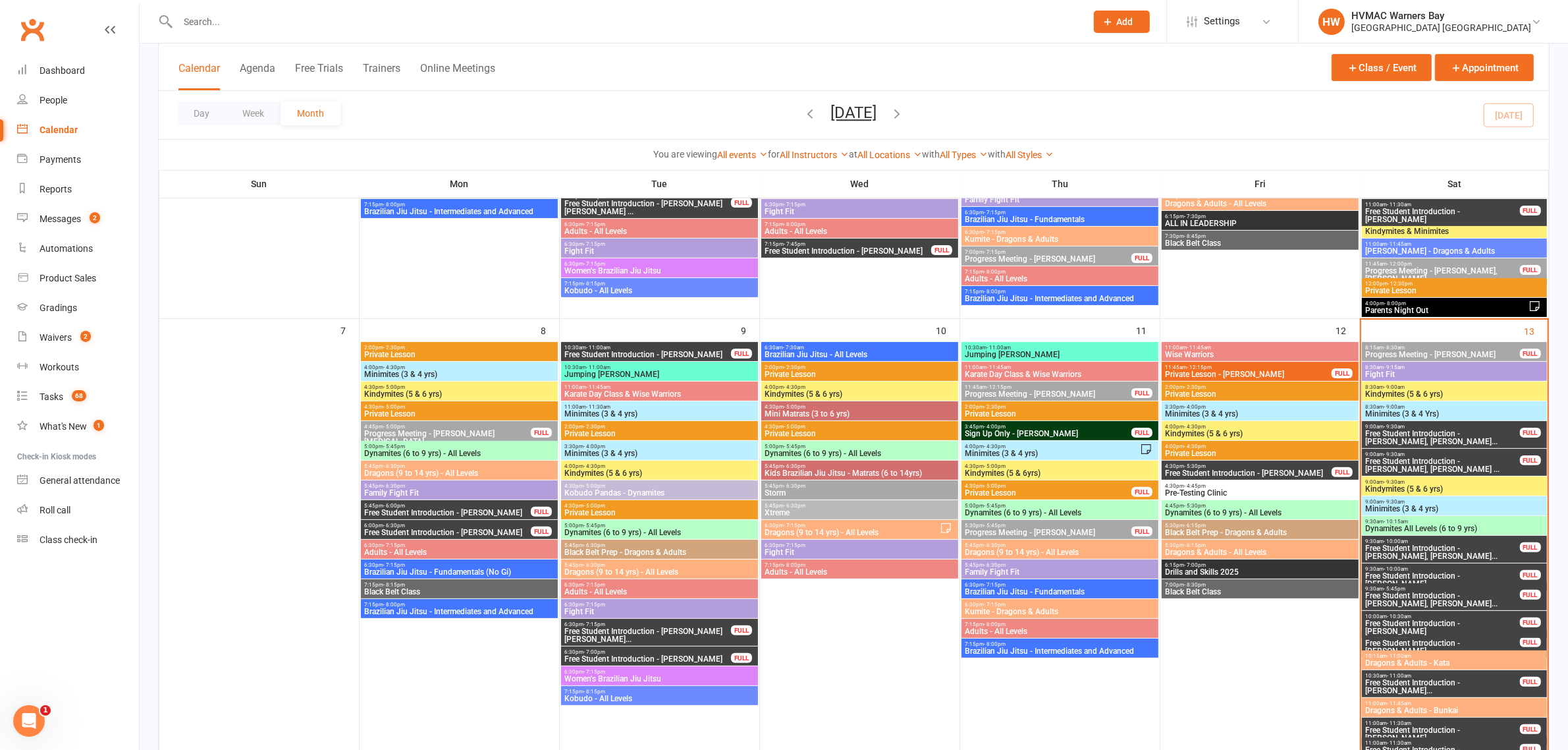
scroll to position [412, 0]
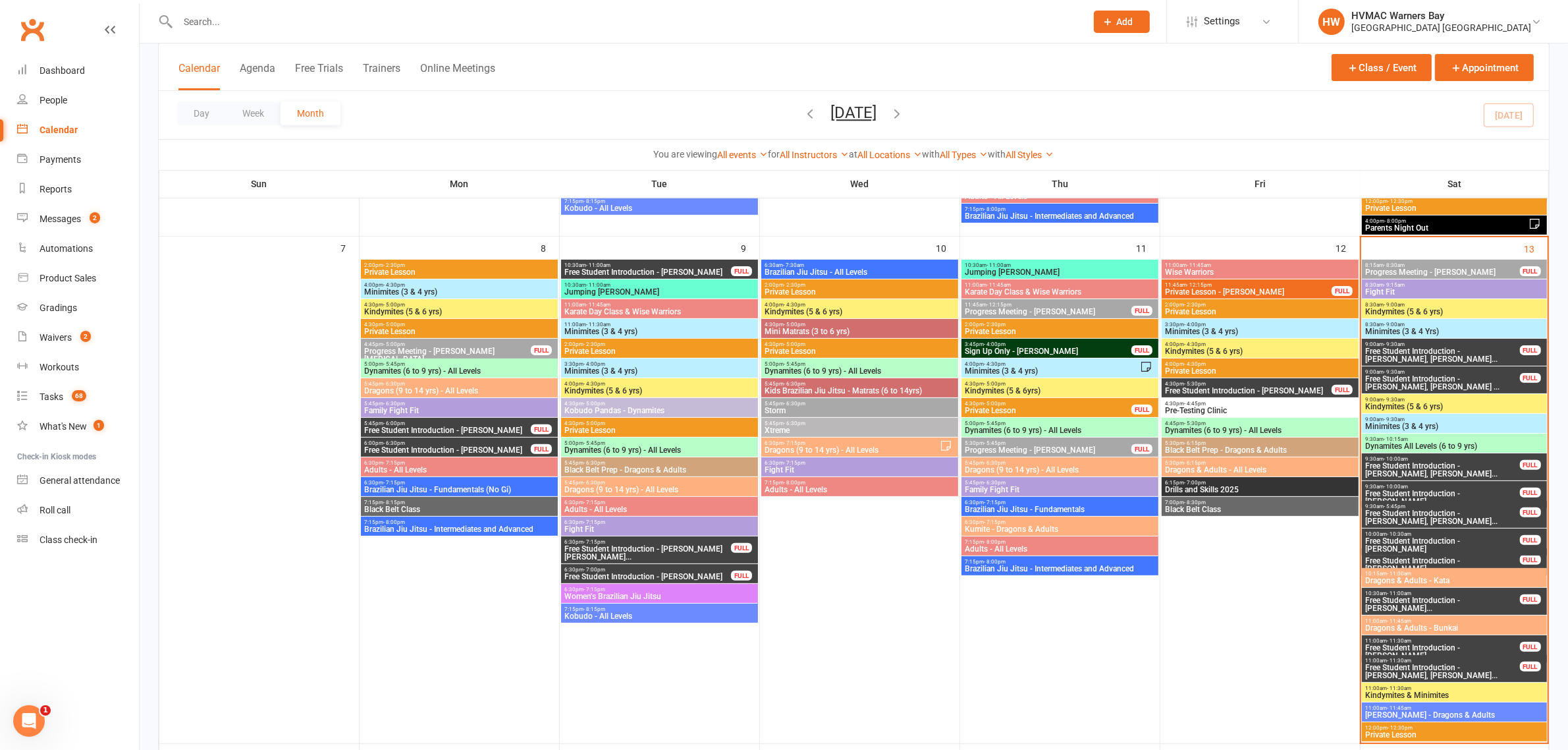
click at [1426, 425] on span "Minimites (3 & 4 yrs)" at bounding box center [1454, 426] width 179 height 8
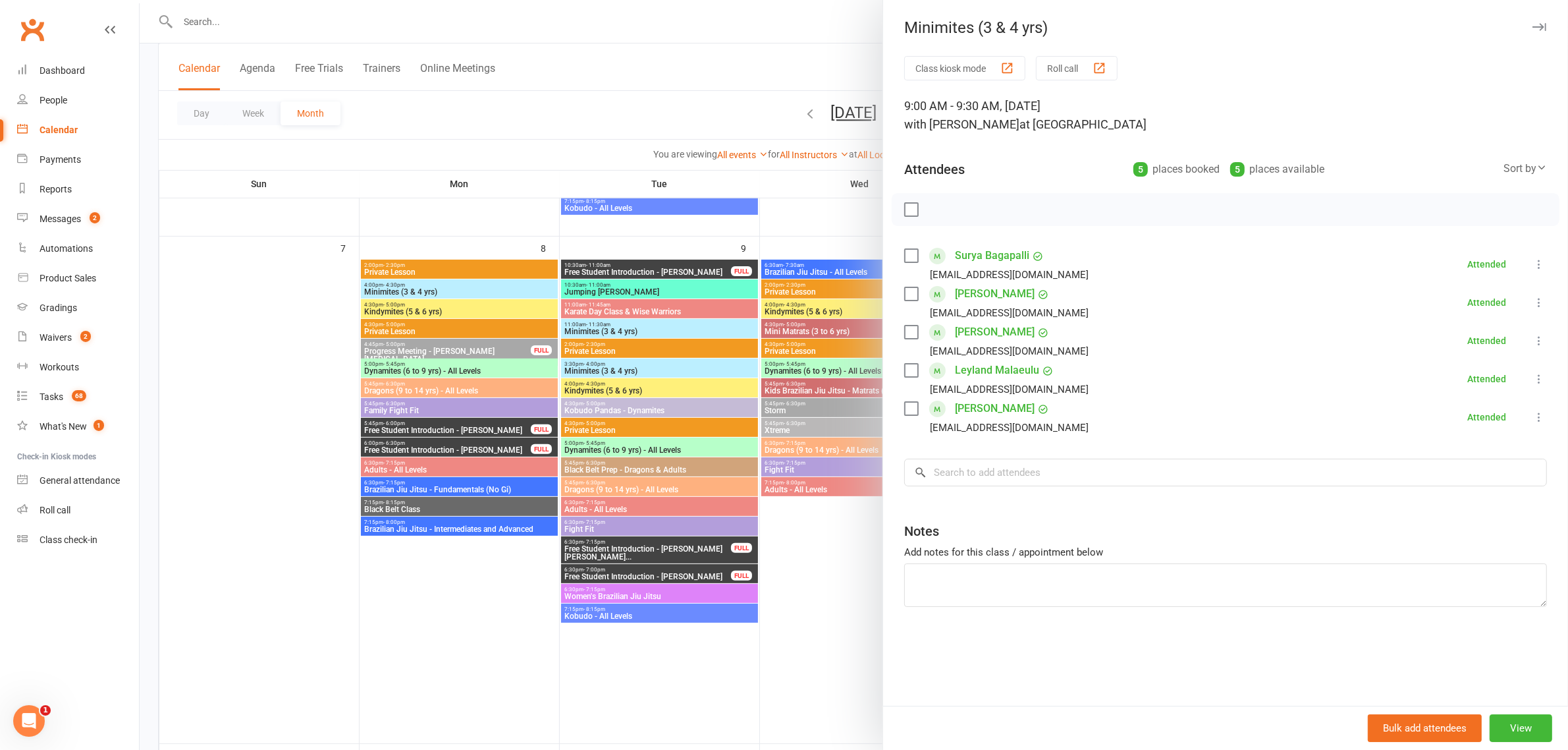
click at [1532, 24] on icon "button" at bounding box center [1539, 27] width 14 height 8
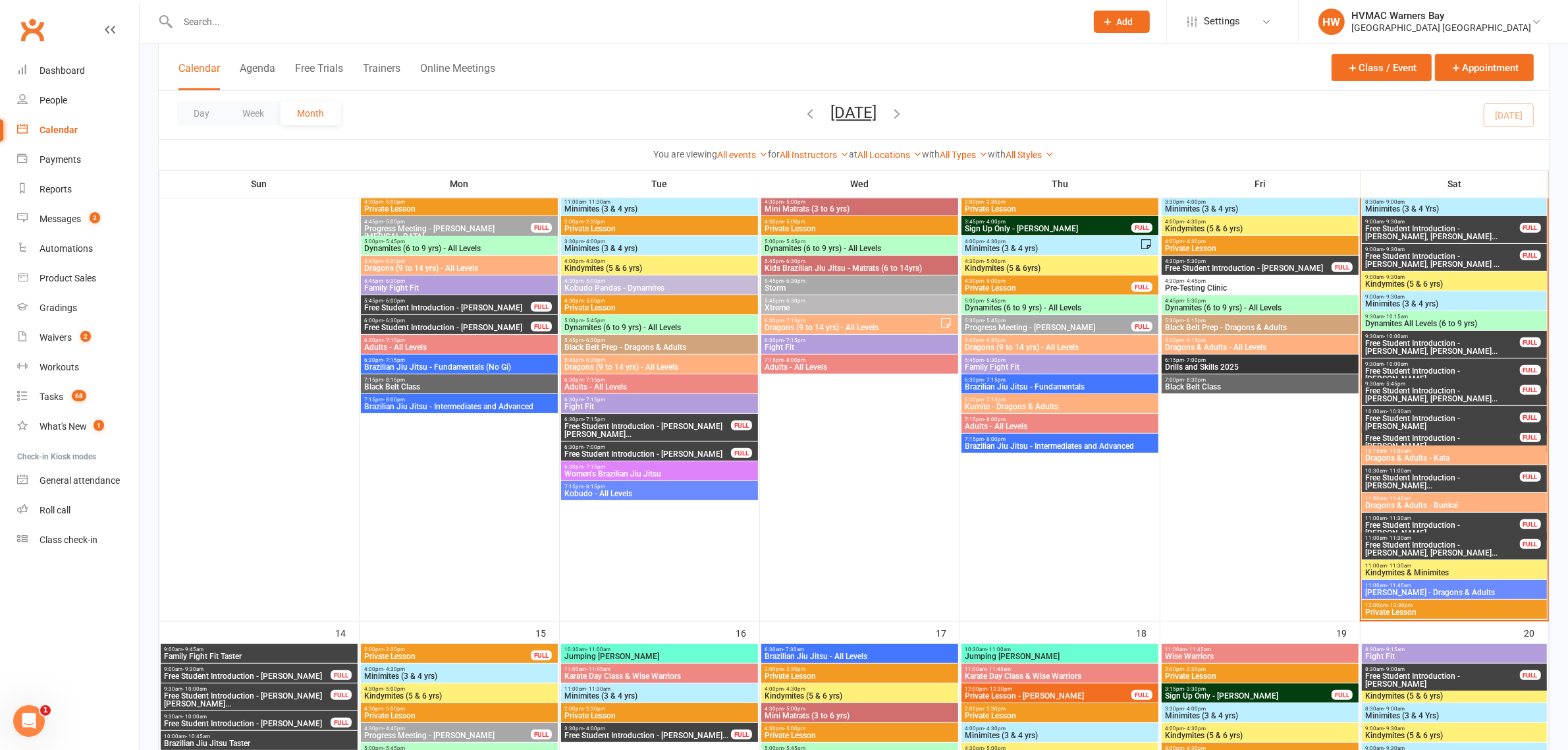
scroll to position [576, 0]
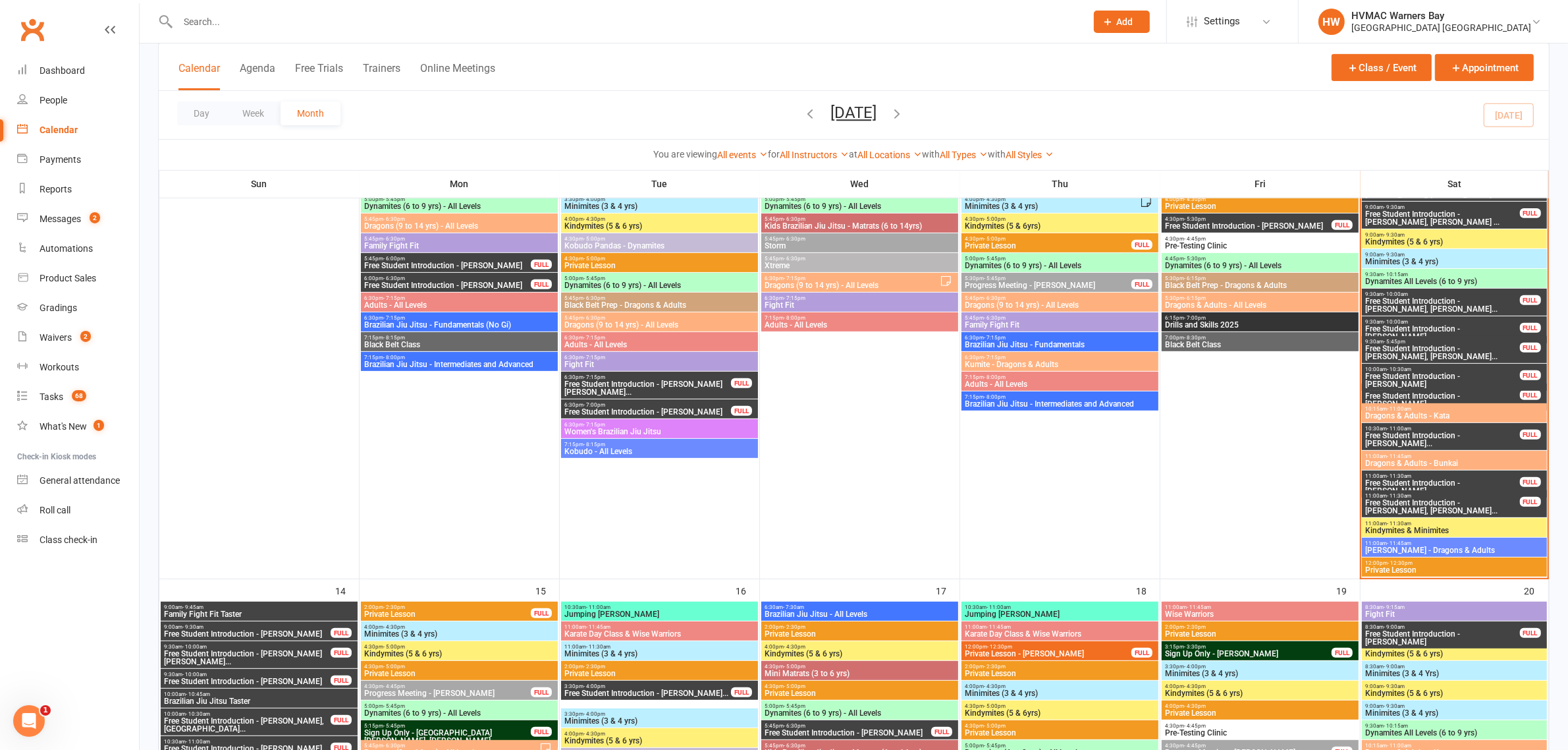
click at [1478, 327] on span "Free Student Introduction - Kruz Johnson" at bounding box center [1442, 332] width 156 height 15
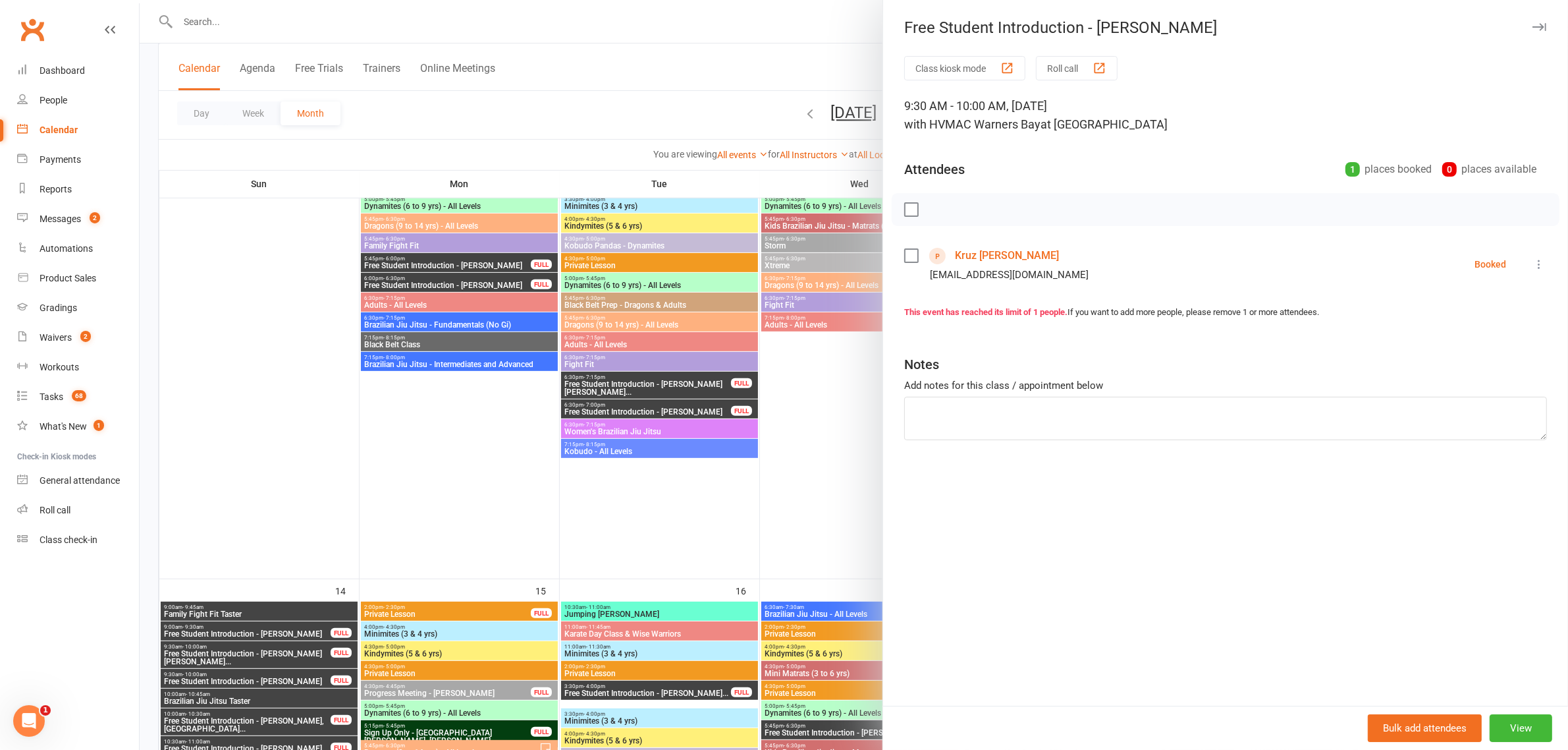
click at [1007, 257] on link "Kruz Trimboli" at bounding box center [1007, 256] width 104 height 21
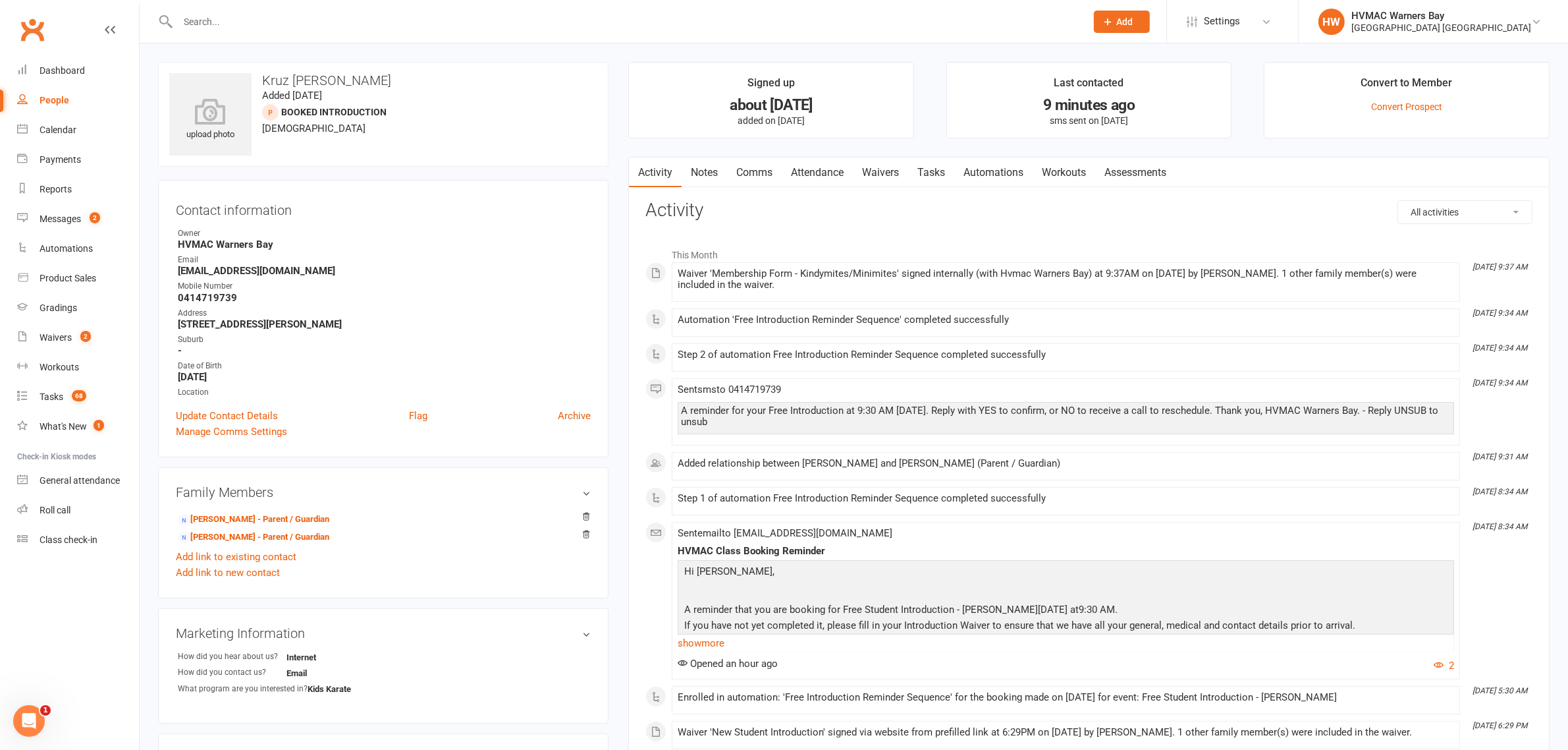
click at [817, 170] on link "Attendance" at bounding box center [818, 172] width 71 height 30
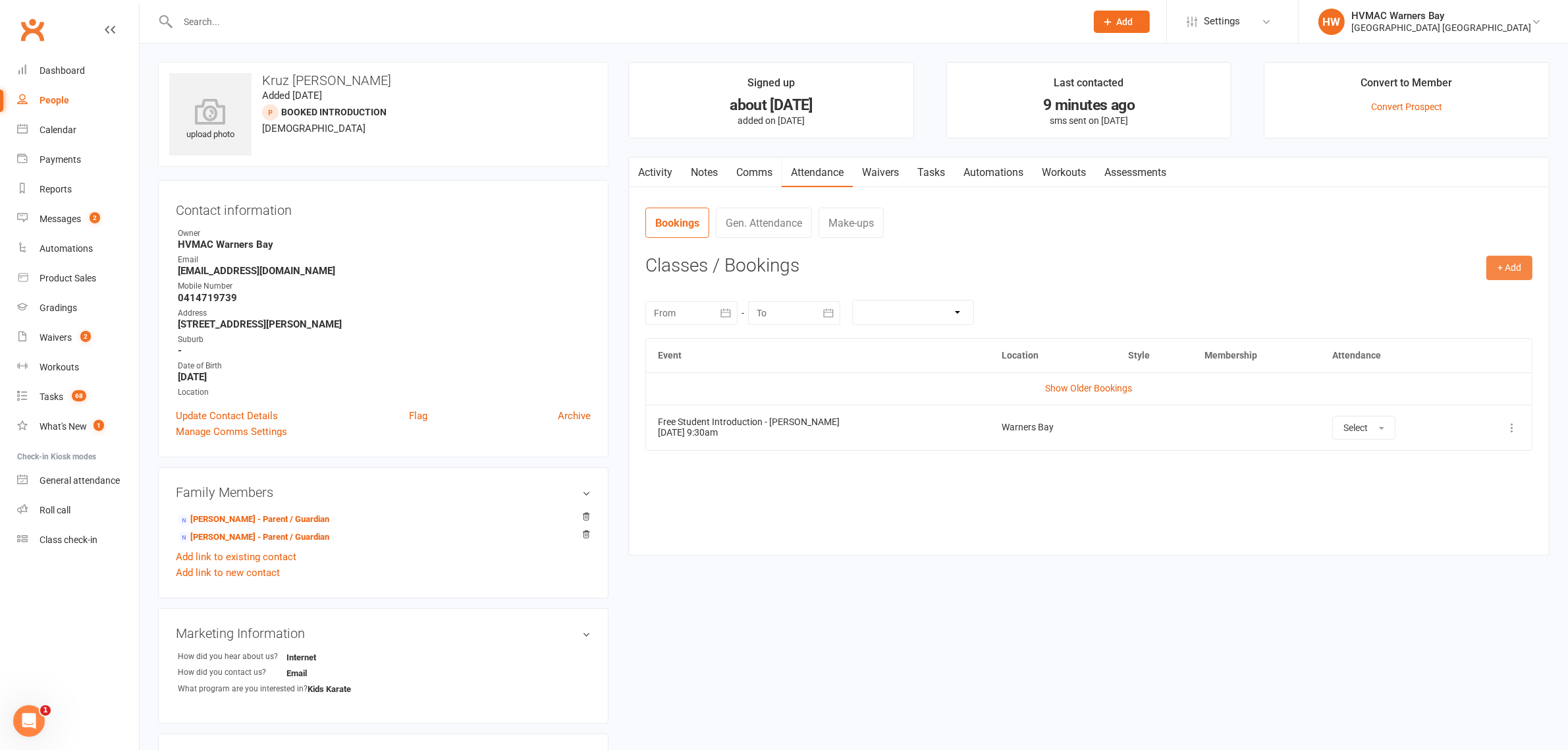
click at [1517, 265] on button "+ Add" at bounding box center [1509, 267] width 46 height 24
click at [1461, 292] on link "Book Event" at bounding box center [1466, 298] width 131 height 26
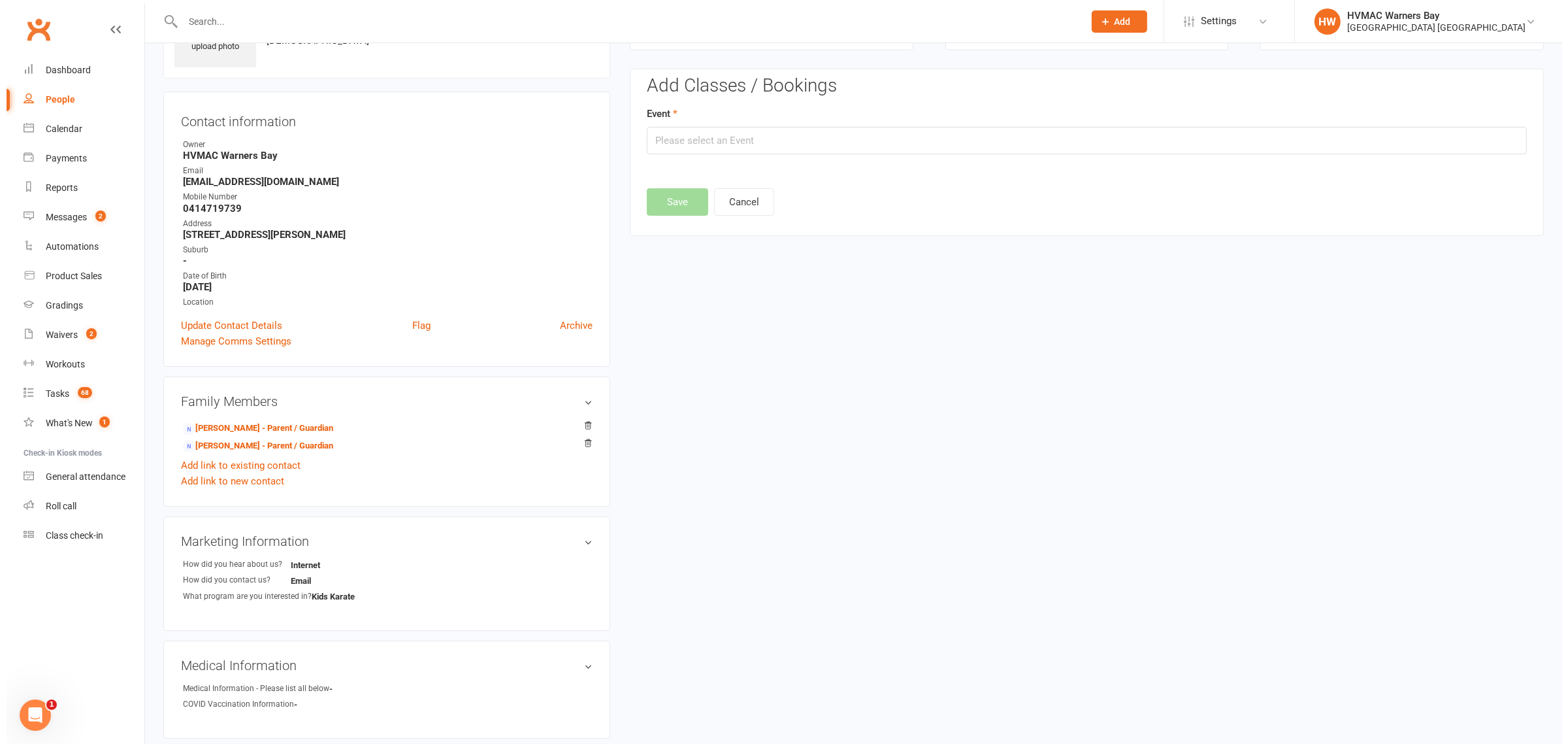
scroll to position [89, 0]
click at [662, 127] on input "text" at bounding box center [1080, 138] width 880 height 27
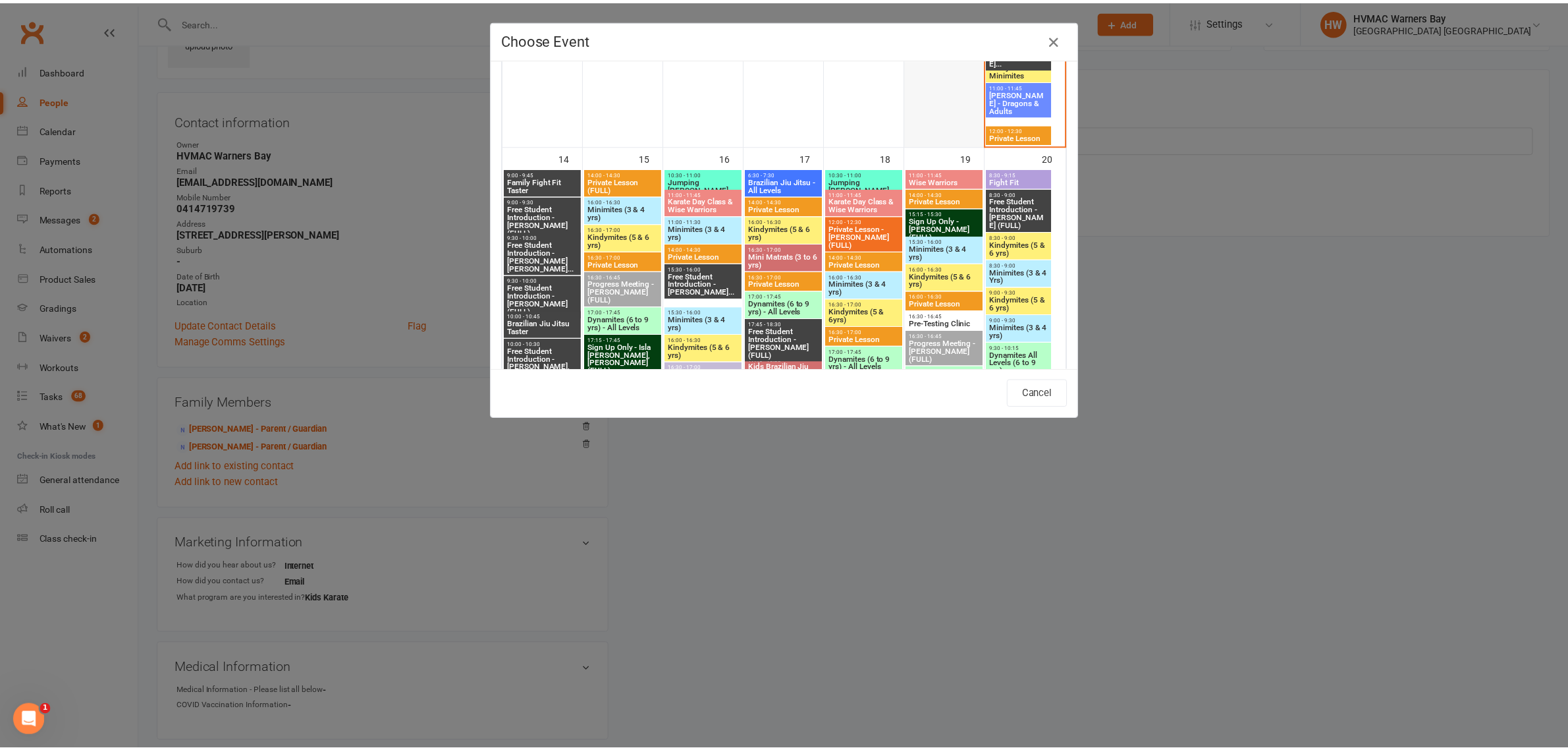
scroll to position [1483, 0]
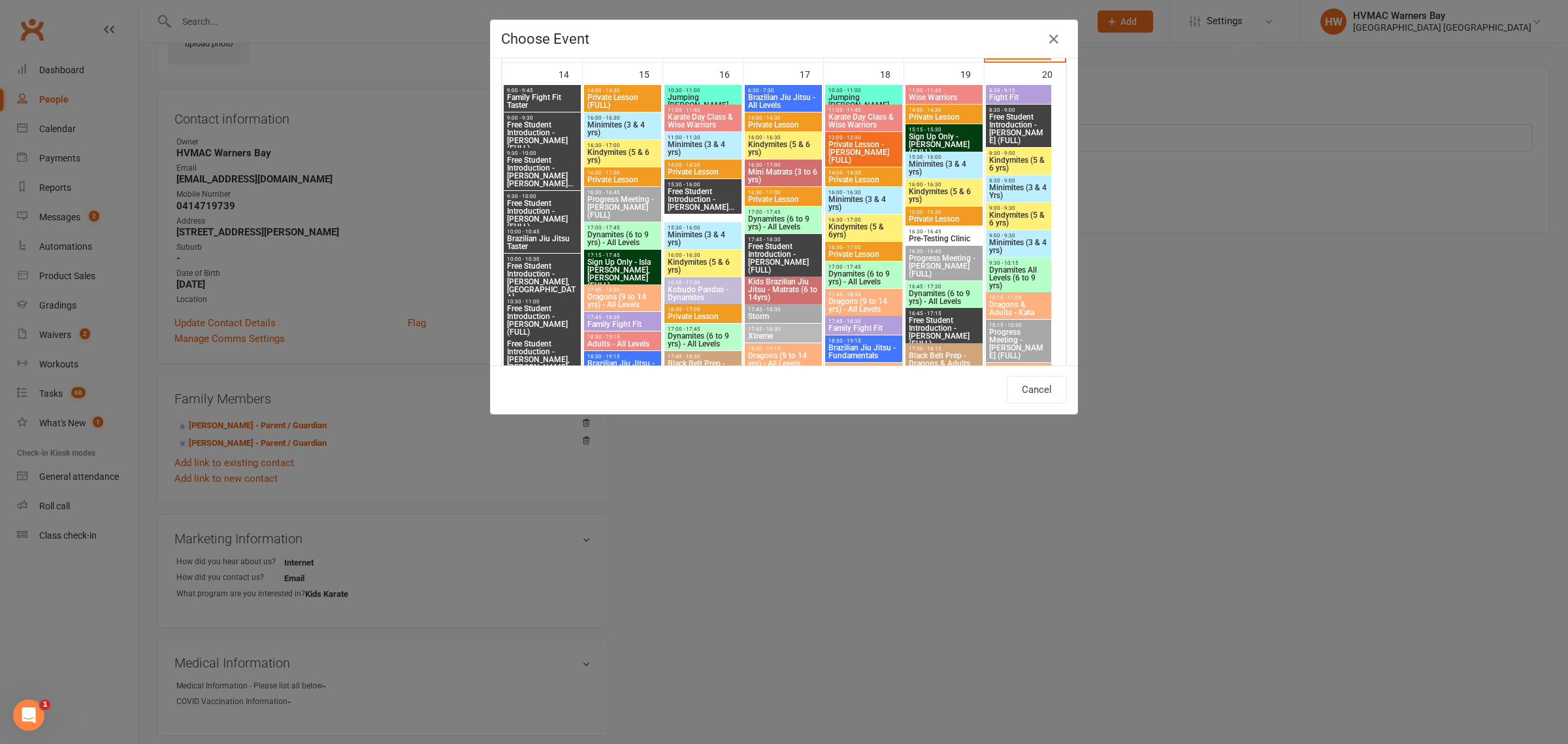
click at [783, 144] on span "Kindymites (5 & 6 yrs)" at bounding box center [783, 148] width 72 height 15
type input "Kindymites (5 & 6 yrs) - Sep 17, 2025 4:00:00 PM"
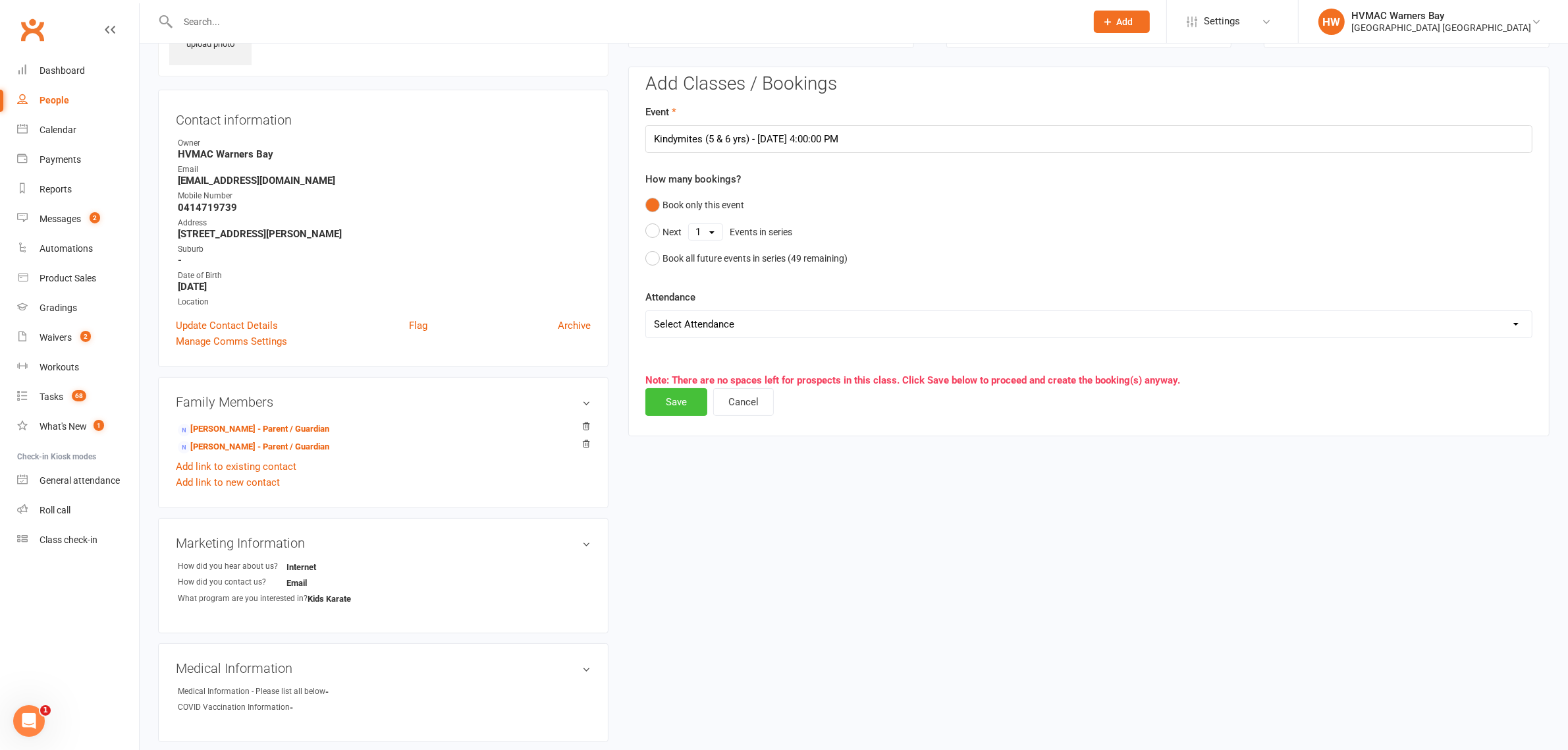
click at [663, 412] on button "Save" at bounding box center [677, 402] width 62 height 28
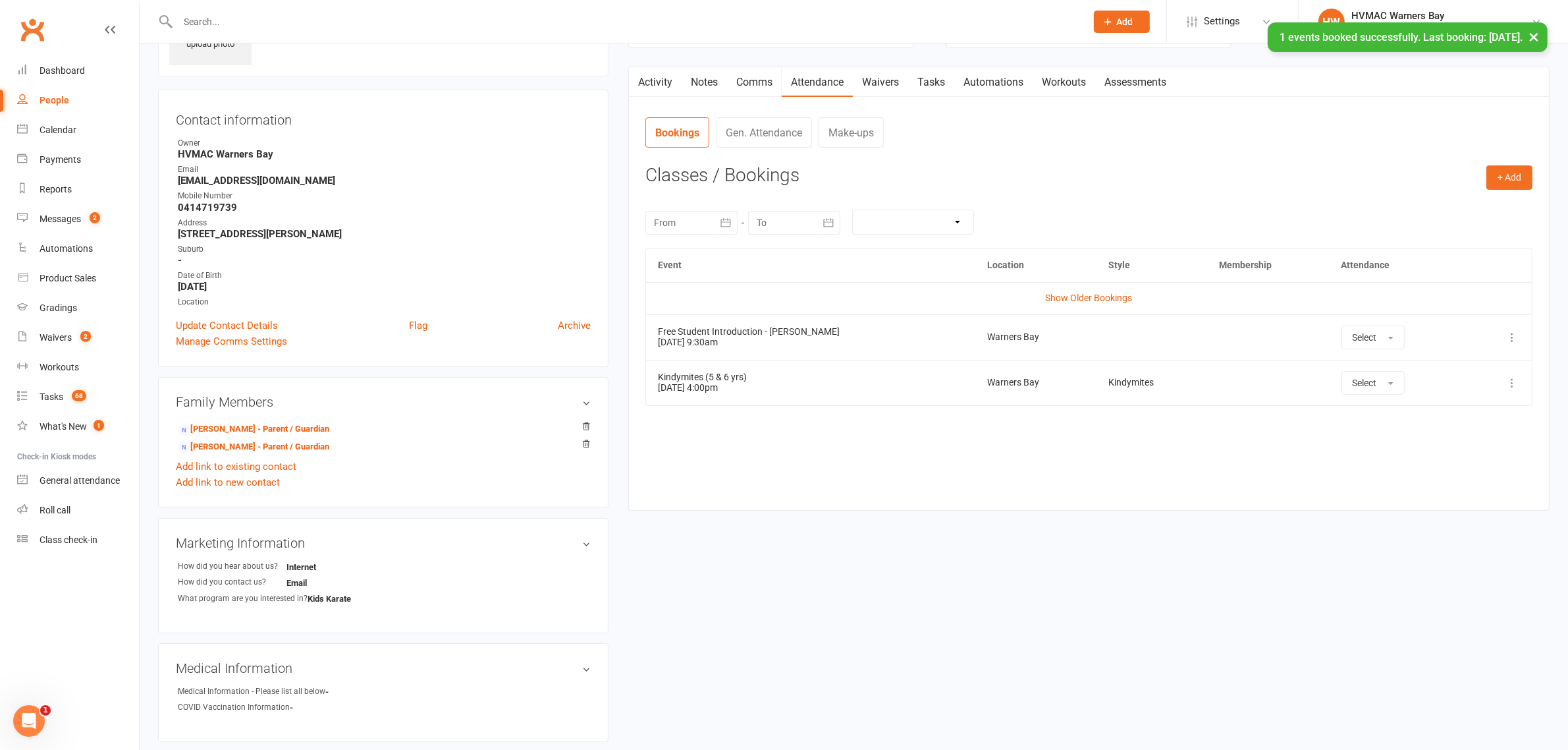
click at [775, 512] on main "Signed up about 1 month ago added on 8 Aug 2025 Last contacted 9 minutes ago sm…" at bounding box center [1089, 248] width 941 height 552
click at [54, 135] on div "Calendar" at bounding box center [58, 129] width 37 height 11
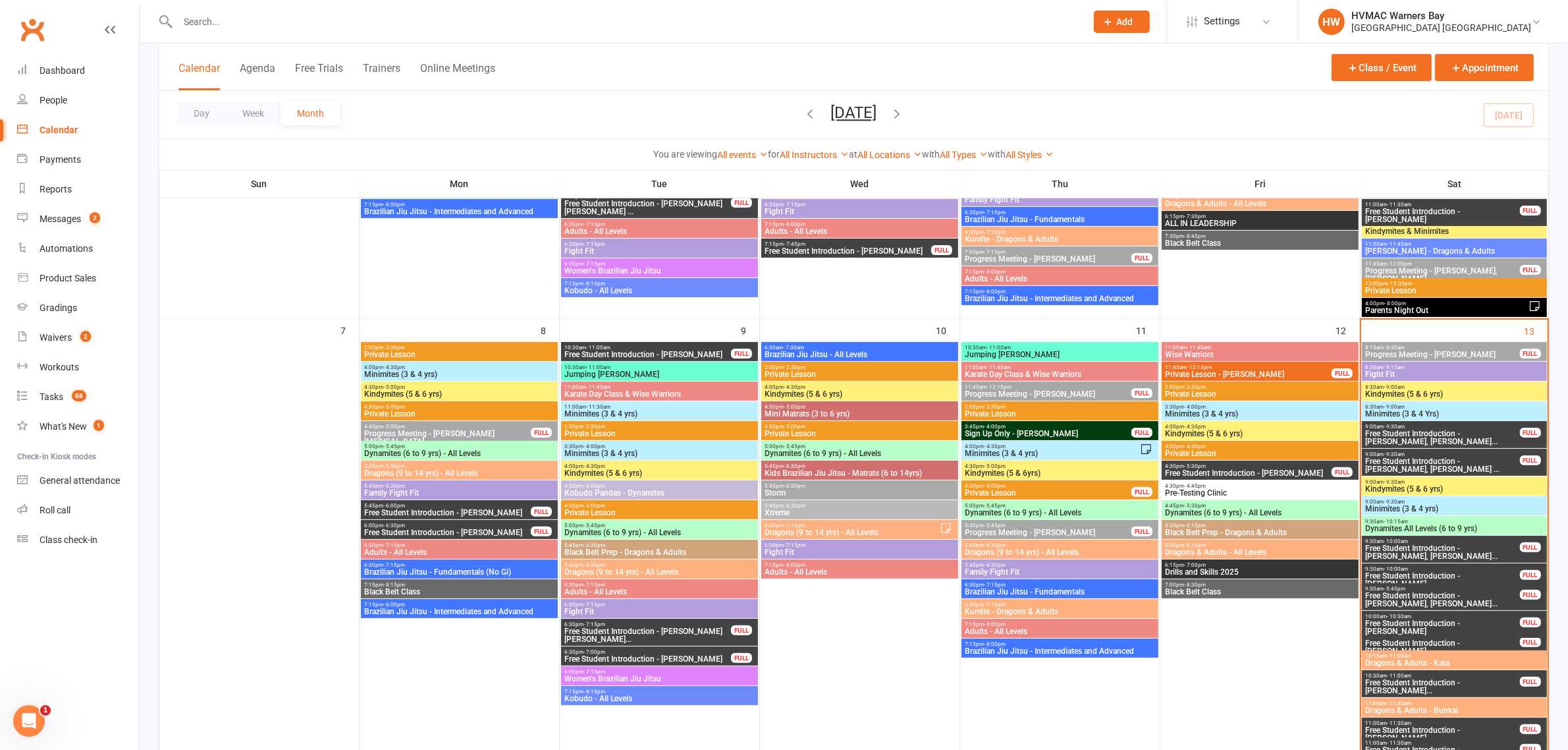
scroll to position [412, 0]
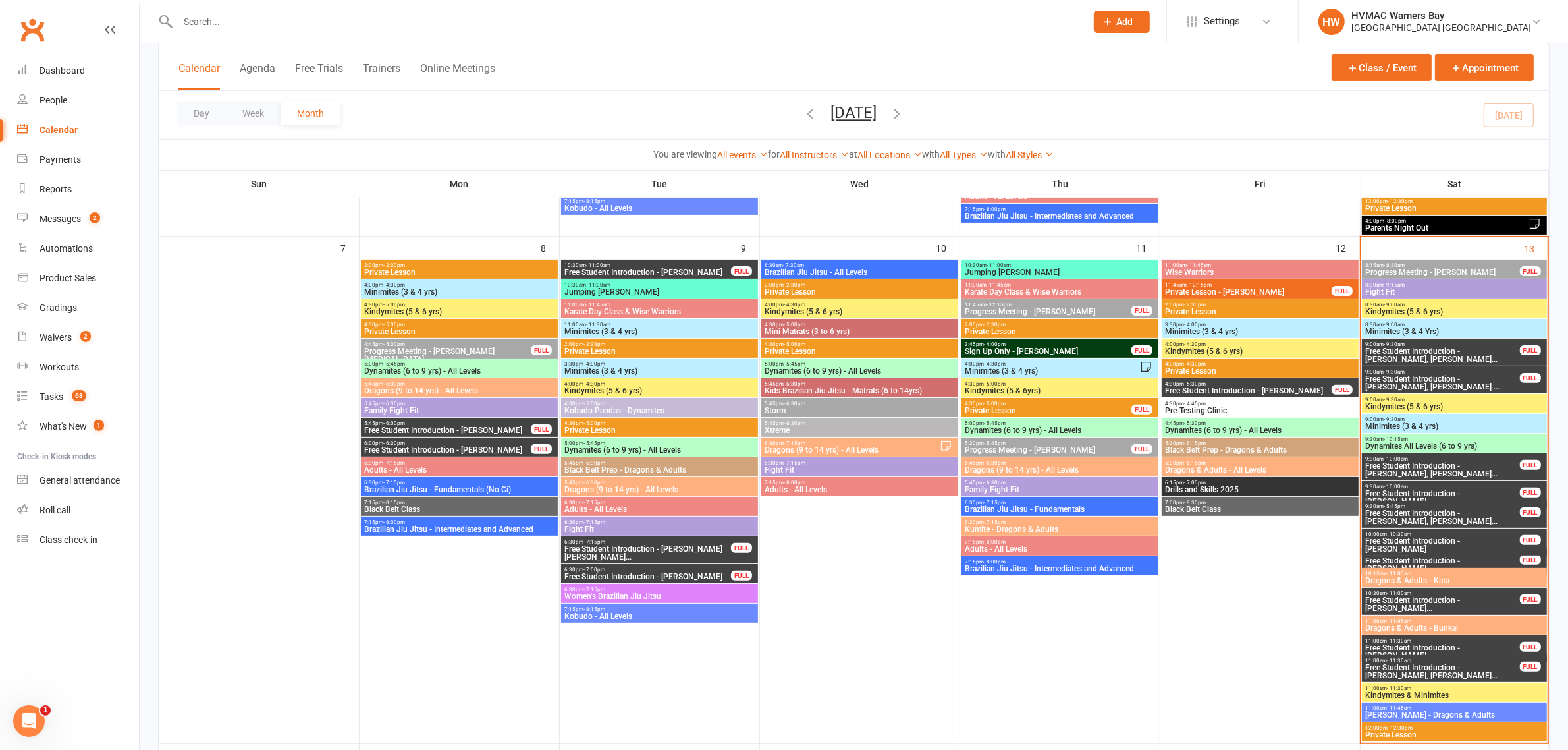
click at [1452, 377] on span "Free Student Introduction - Edward Winter, Tobias ..." at bounding box center [1442, 382] width 156 height 15
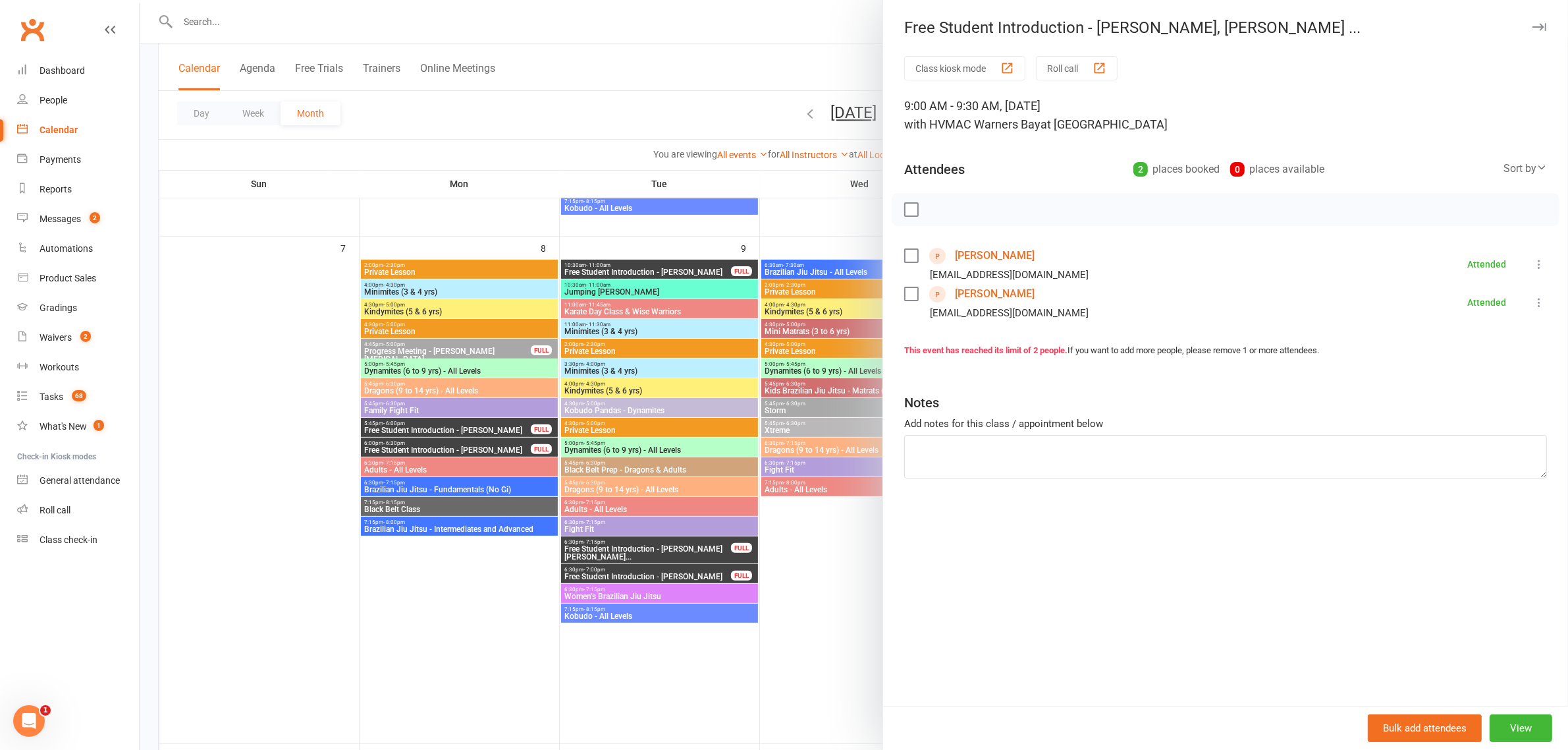
click at [771, 429] on div at bounding box center [853, 375] width 1428 height 750
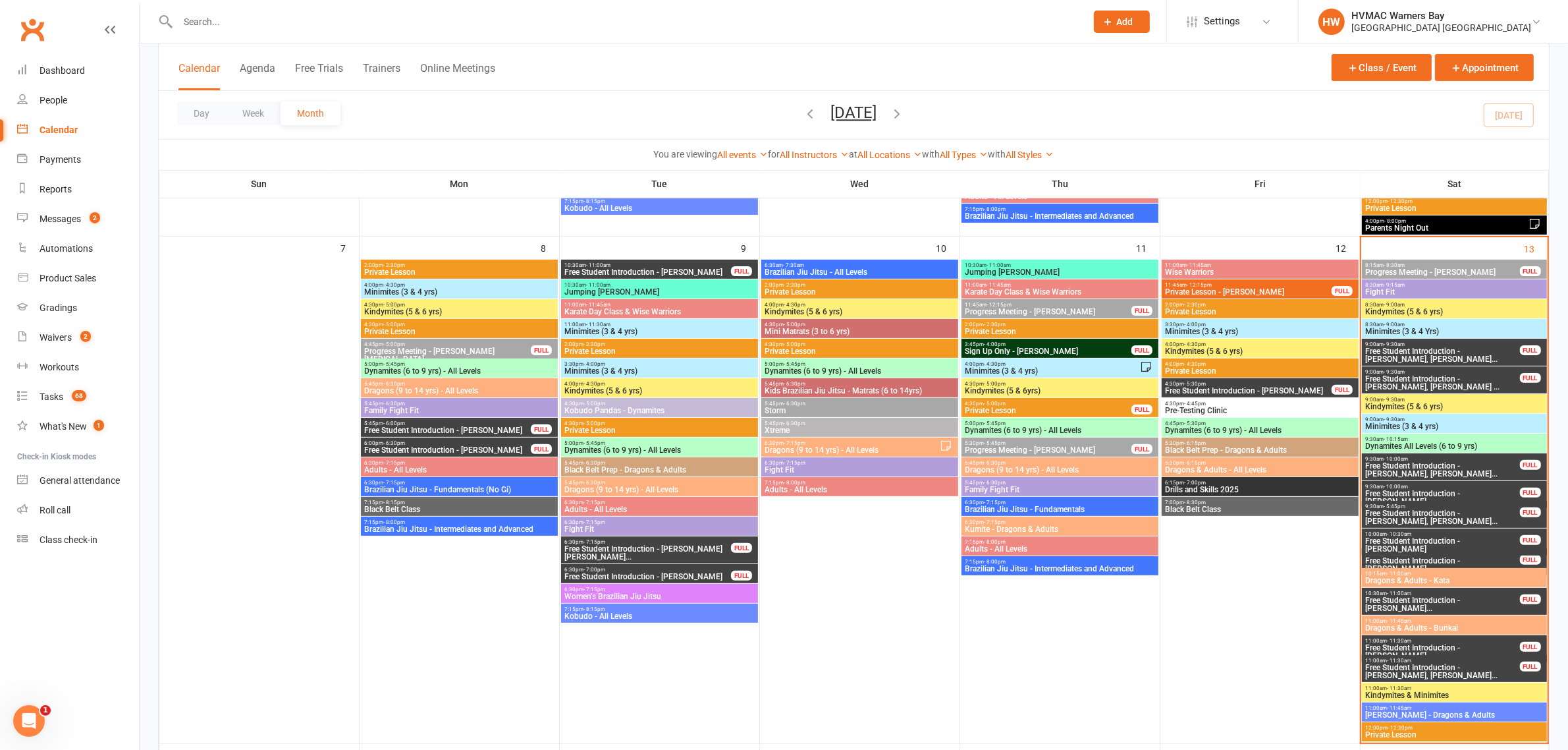
click at [1441, 356] on span "Free Student Introduction - Byron Krix, Harvey Kri..." at bounding box center [1442, 355] width 156 height 15
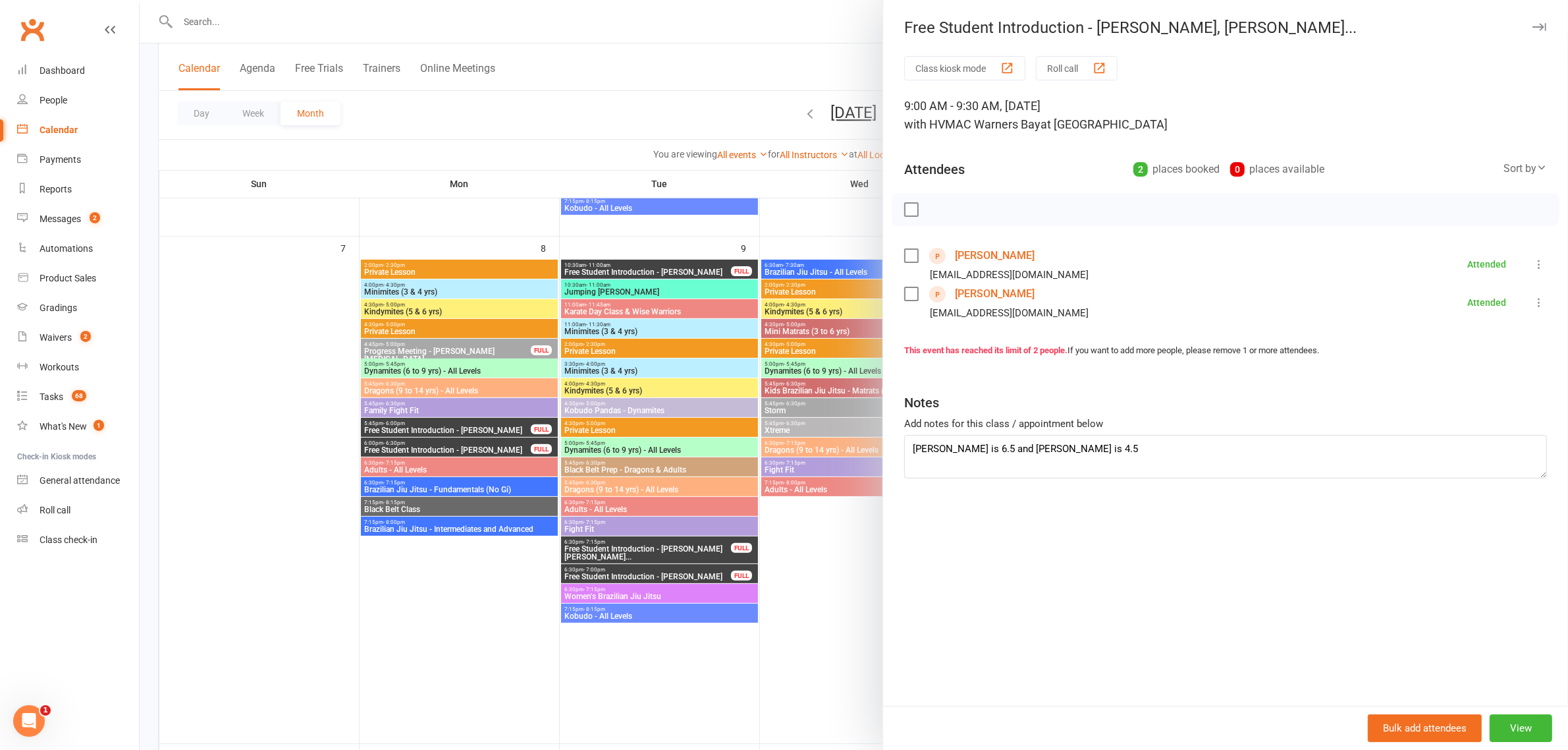
click at [974, 257] on link "Byron Krix" at bounding box center [994, 256] width 79 height 21
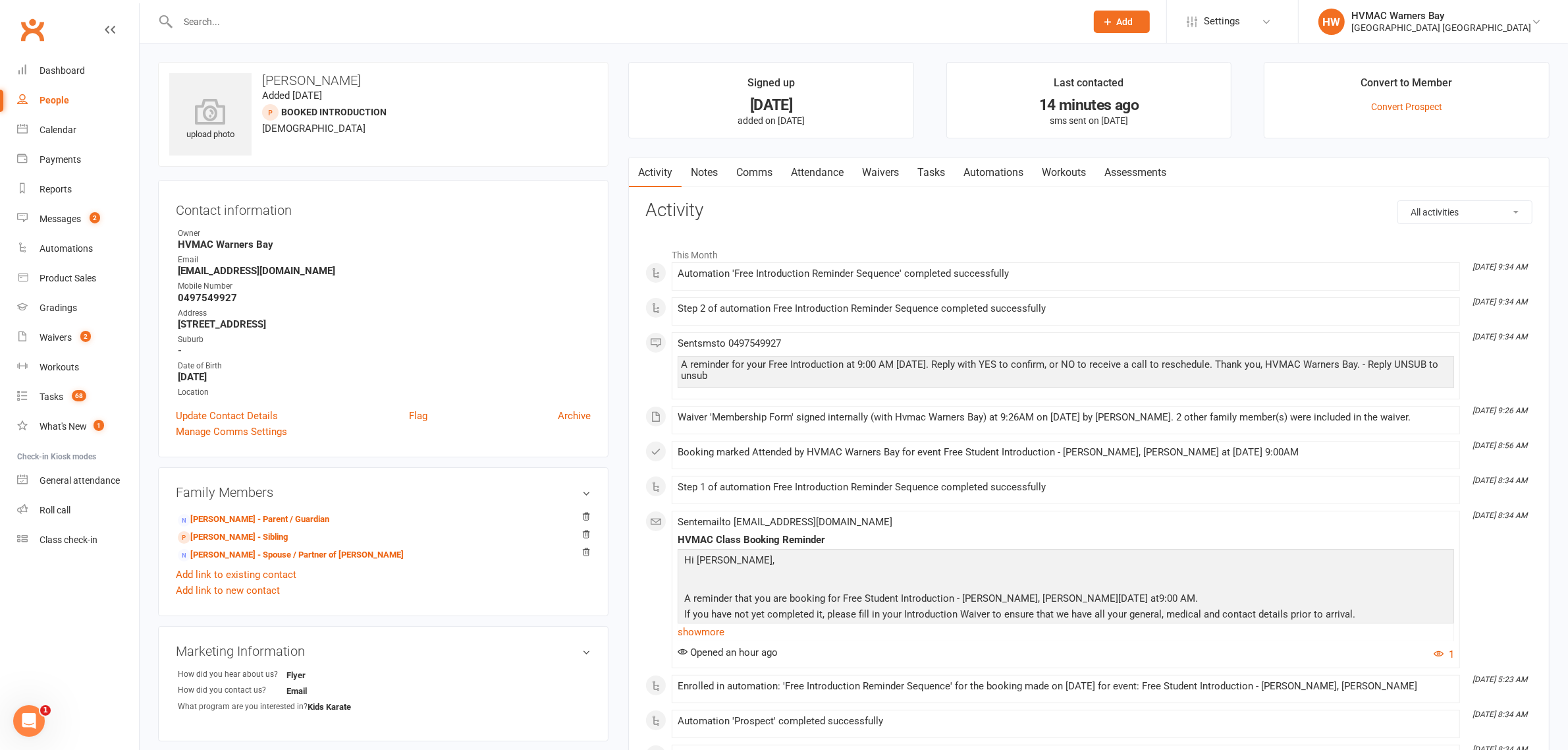
click at [817, 185] on link "Attendance" at bounding box center [818, 172] width 71 height 30
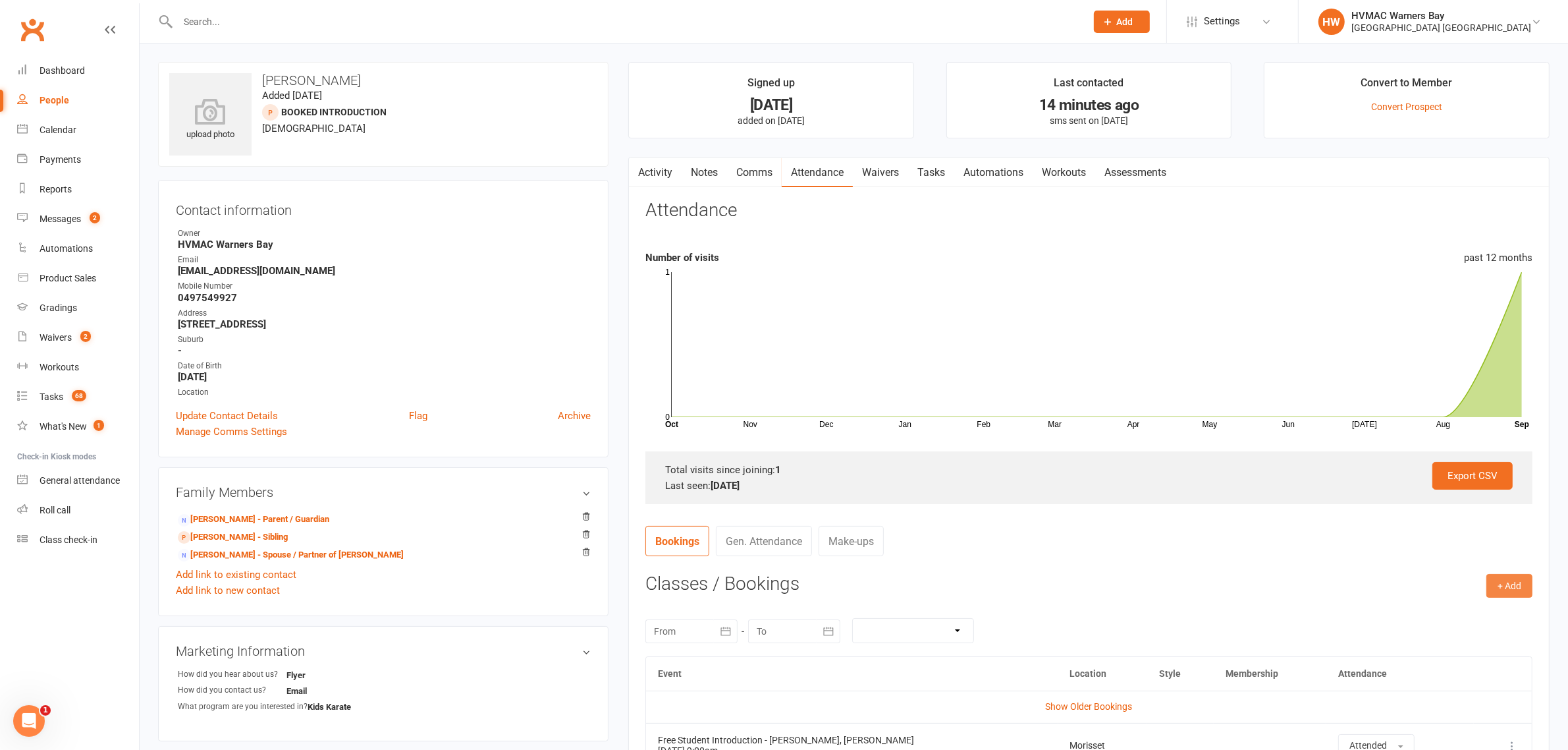
click at [1502, 590] on button "+ Add" at bounding box center [1509, 585] width 46 height 24
click at [1454, 606] on link "Book Event" at bounding box center [1466, 615] width 131 height 26
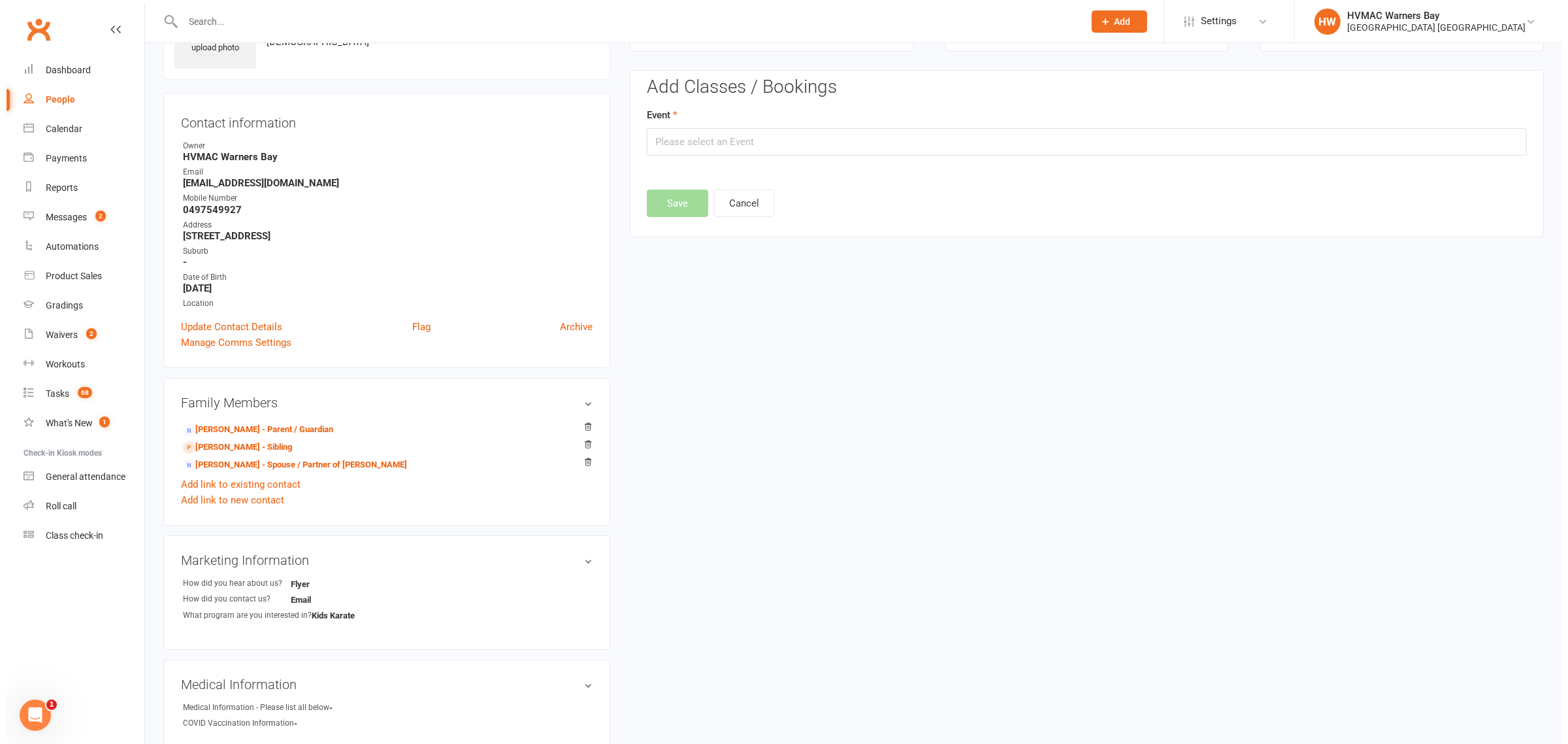
scroll to position [89, 0]
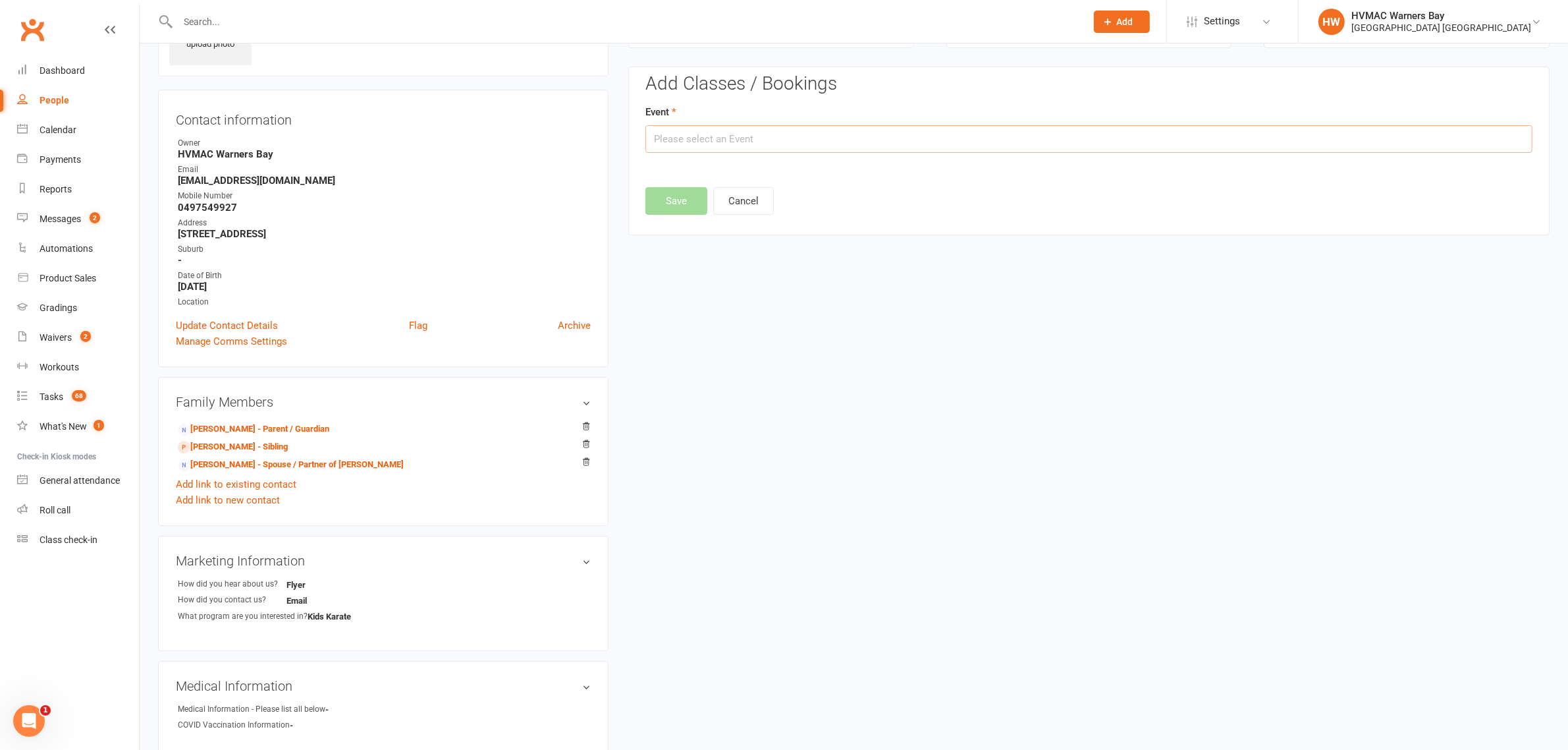
click at [686, 142] on input "text" at bounding box center [1089, 139] width 887 height 28
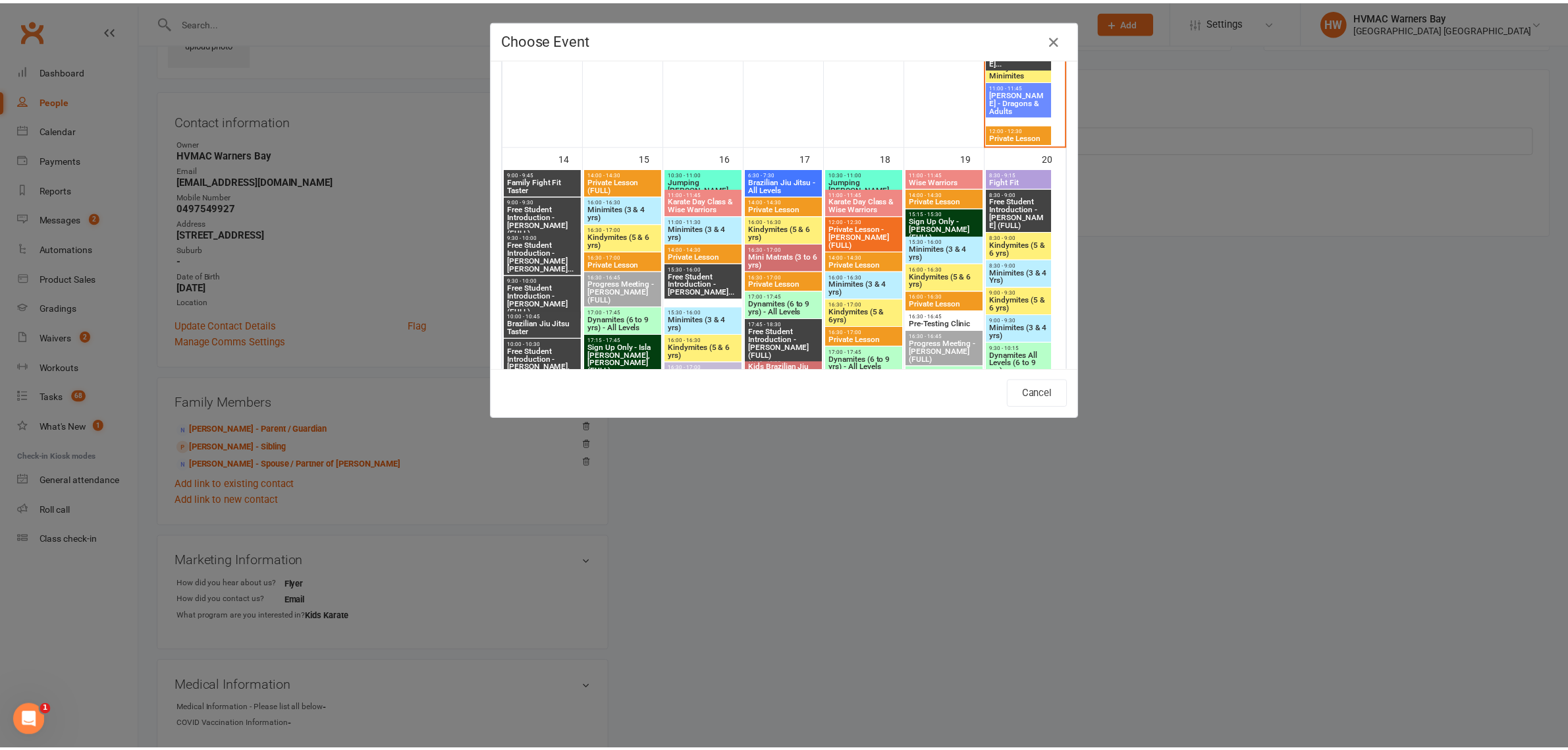
scroll to position [1483, 0]
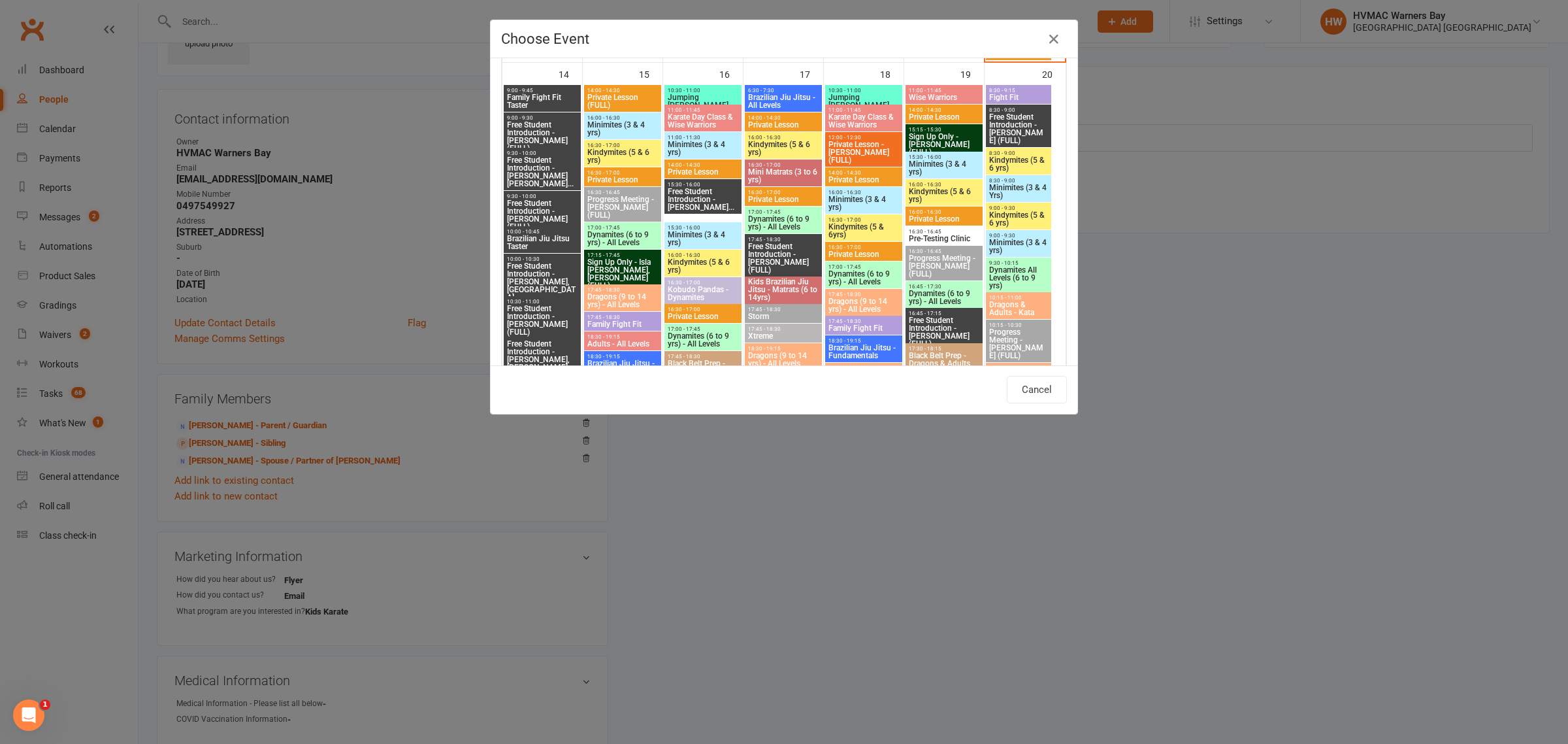
click at [623, 148] on span "Kindymites (5 & 6 yrs)" at bounding box center [622, 155] width 72 height 15
type input "Kindymites (5 & 6 yrs) - Sep 15, 2025 4:30:00 PM"
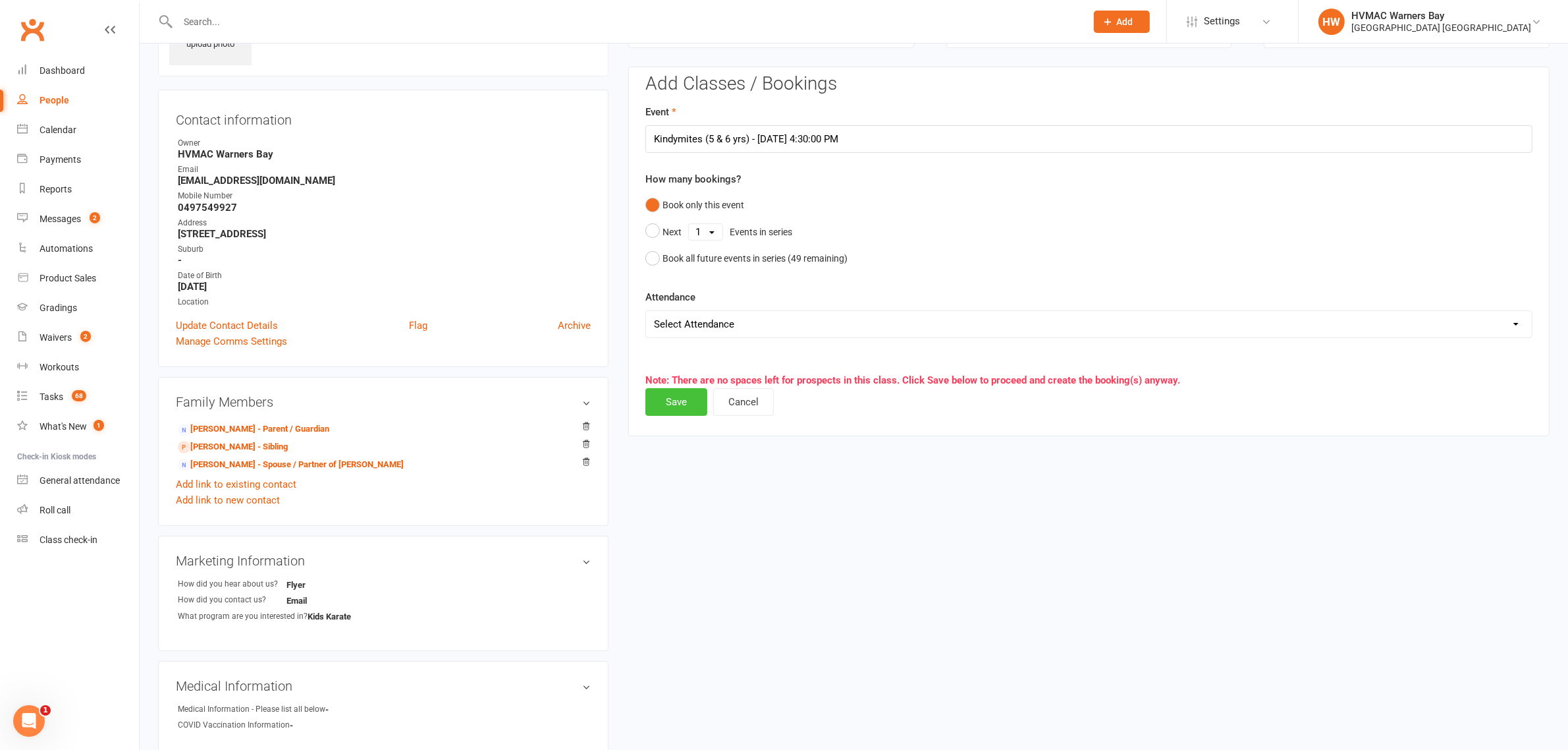
click at [649, 399] on button "Save" at bounding box center [677, 402] width 62 height 28
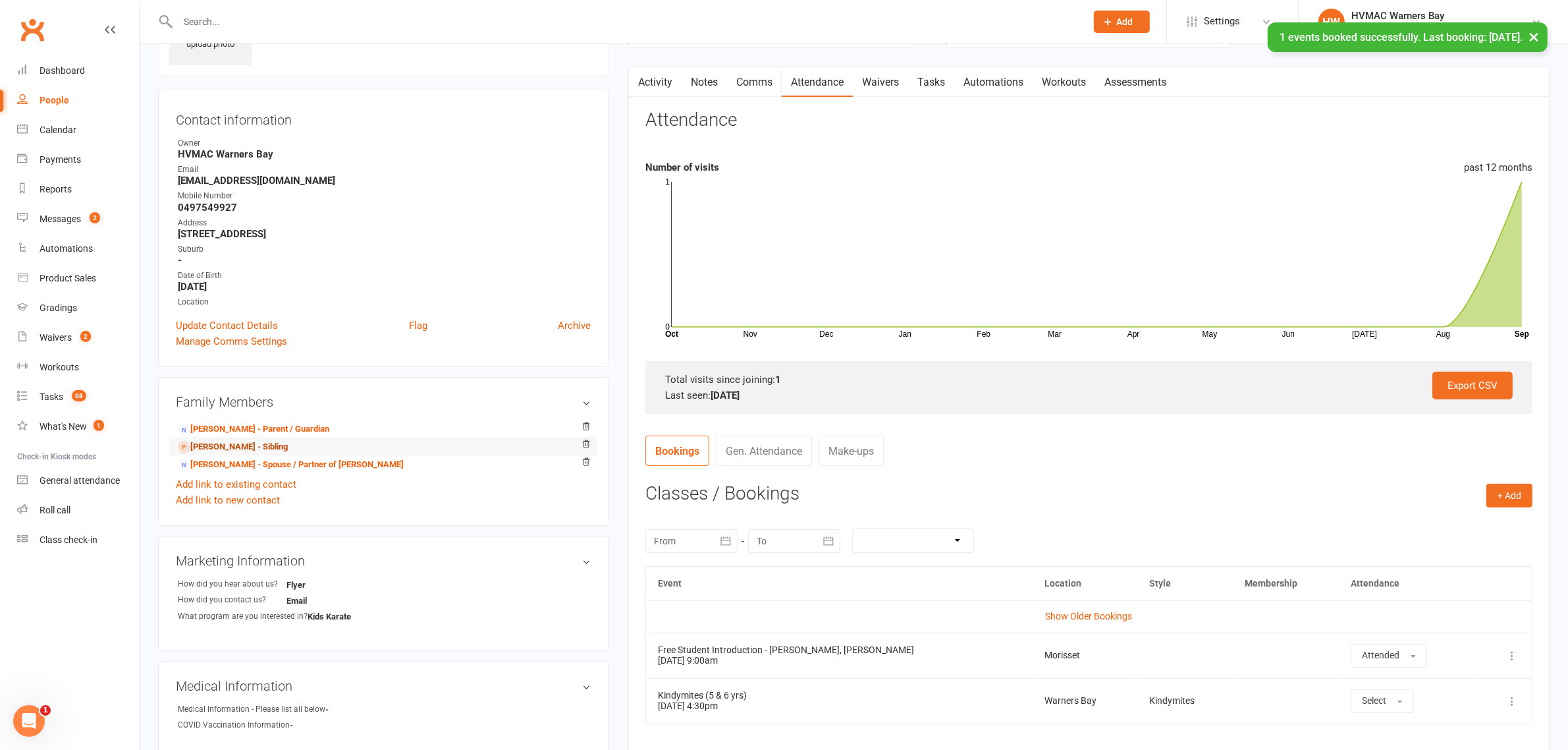
click at [271, 440] on link "Harvey Krix - Sibling" at bounding box center [233, 446] width 110 height 14
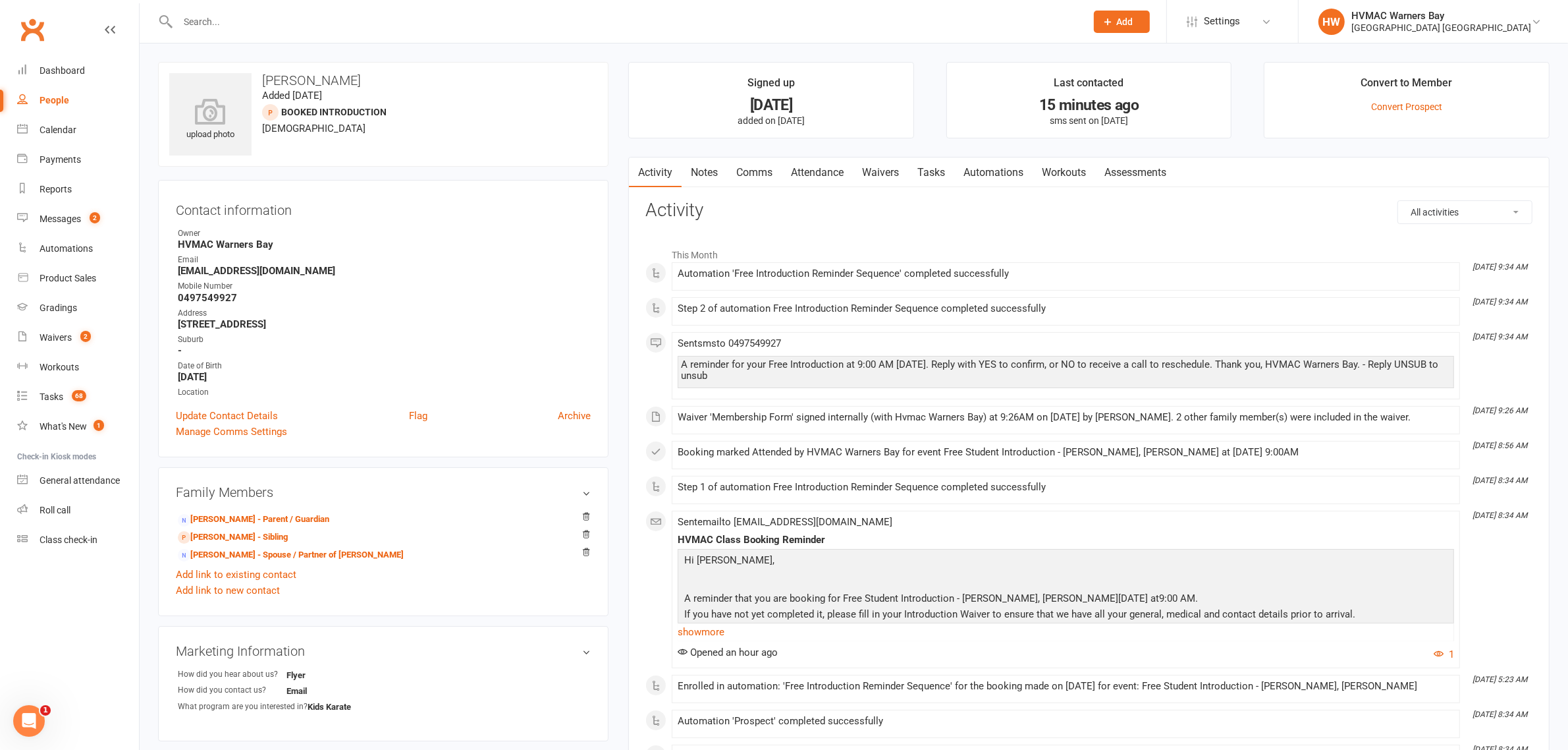
click at [831, 172] on link "Attendance" at bounding box center [818, 172] width 71 height 30
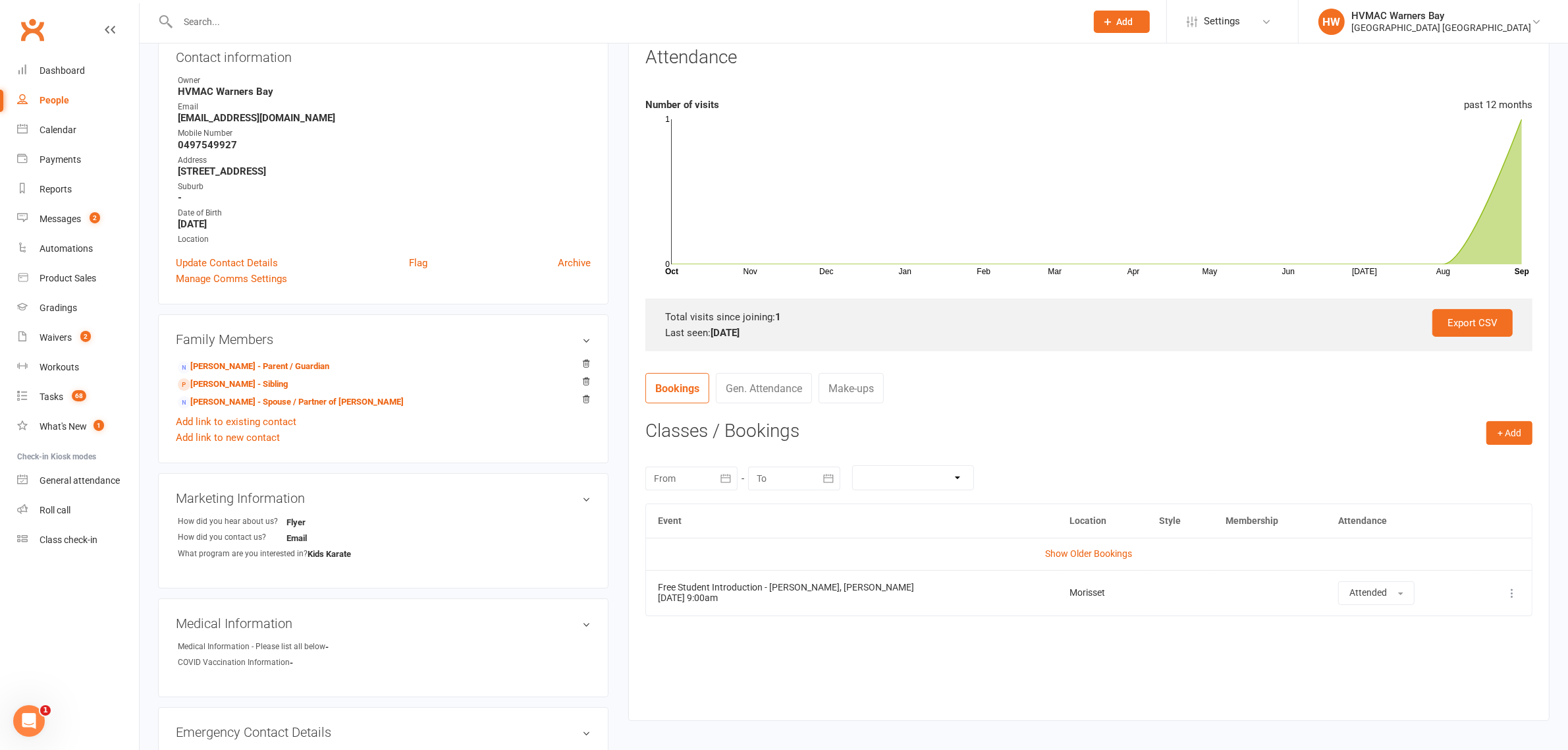
scroll to position [165, 0]
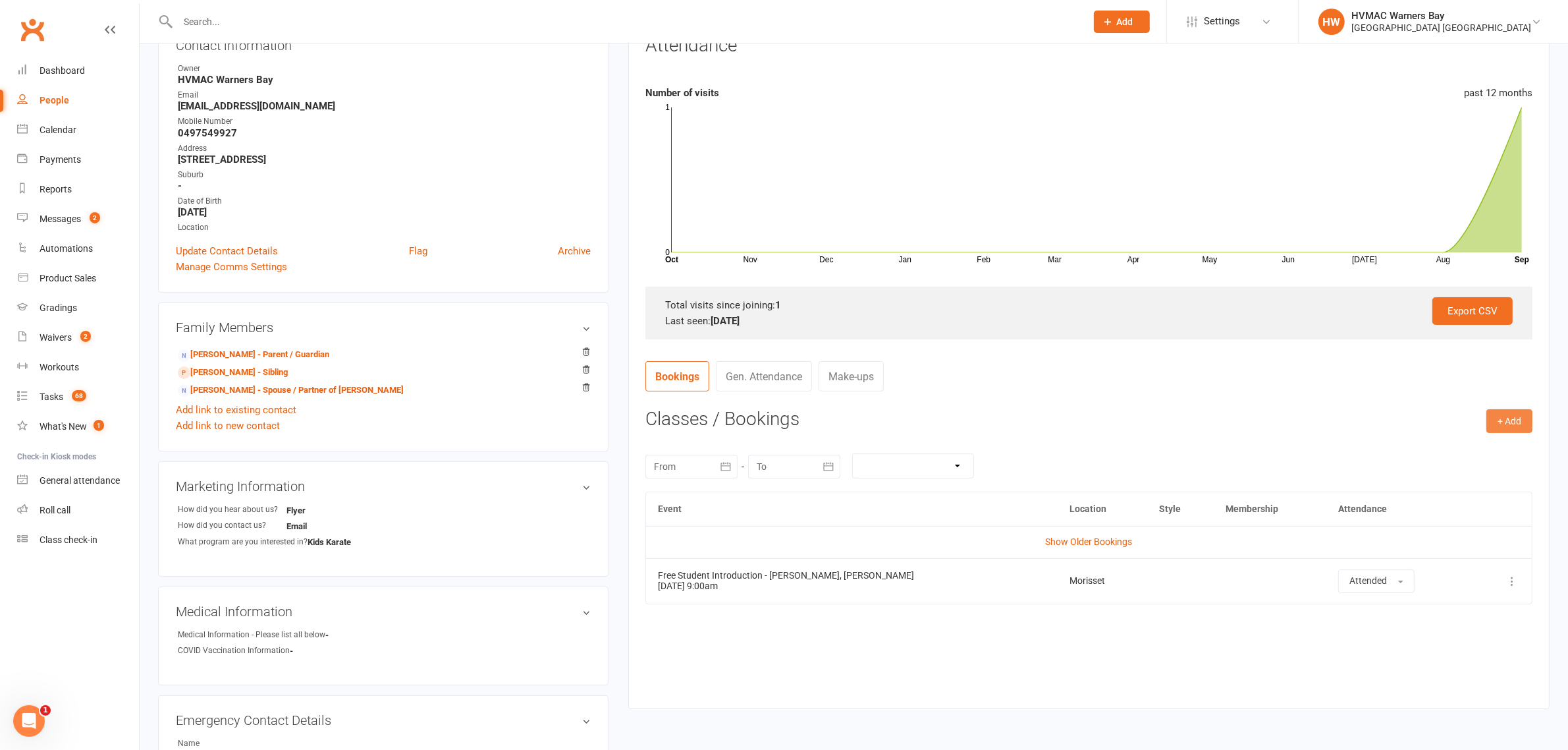
click at [1505, 412] on button "+ Add" at bounding box center [1509, 420] width 46 height 24
click at [1437, 460] on link "Book Event" at bounding box center [1466, 450] width 131 height 26
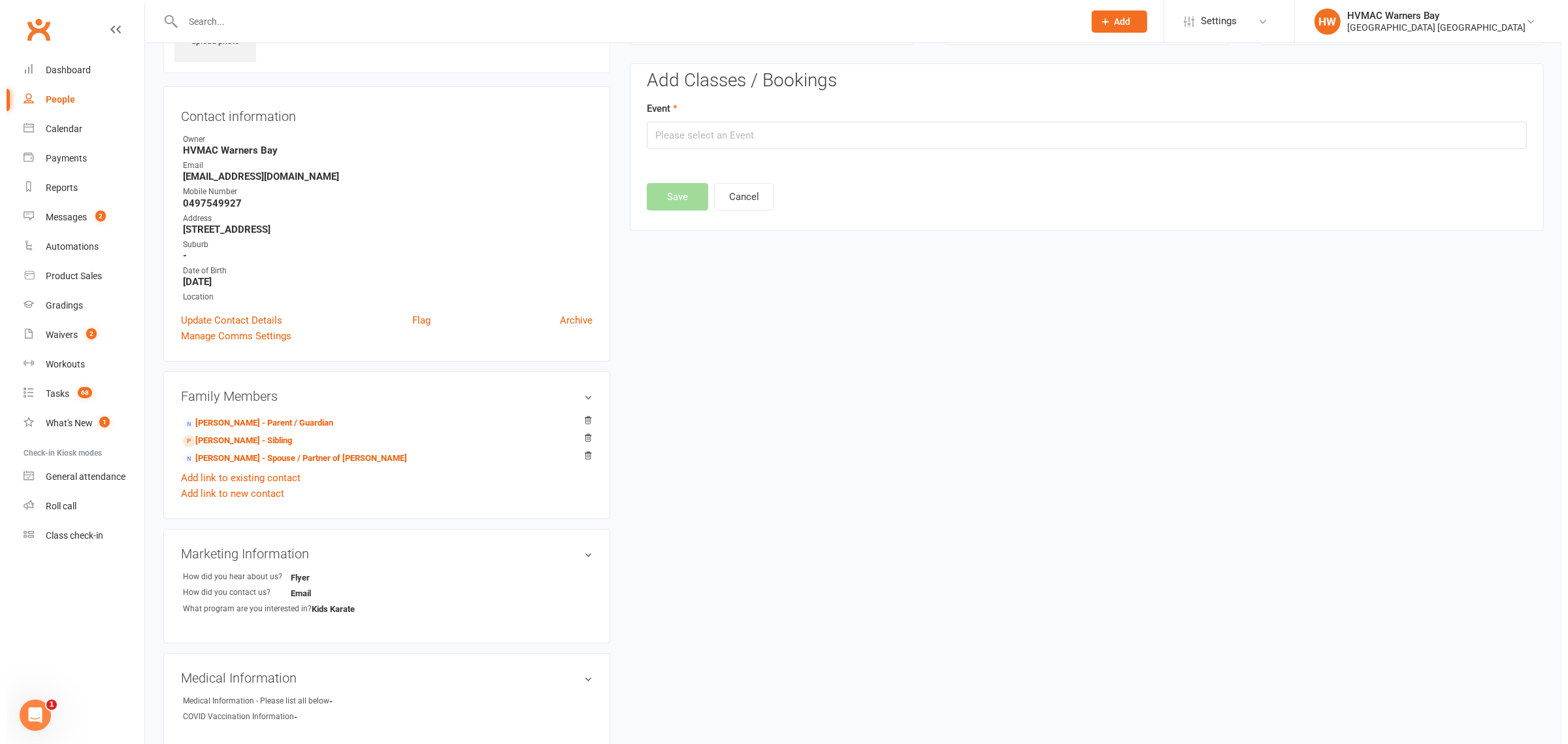
scroll to position [89, 0]
click at [903, 147] on input "text" at bounding box center [1080, 138] width 880 height 27
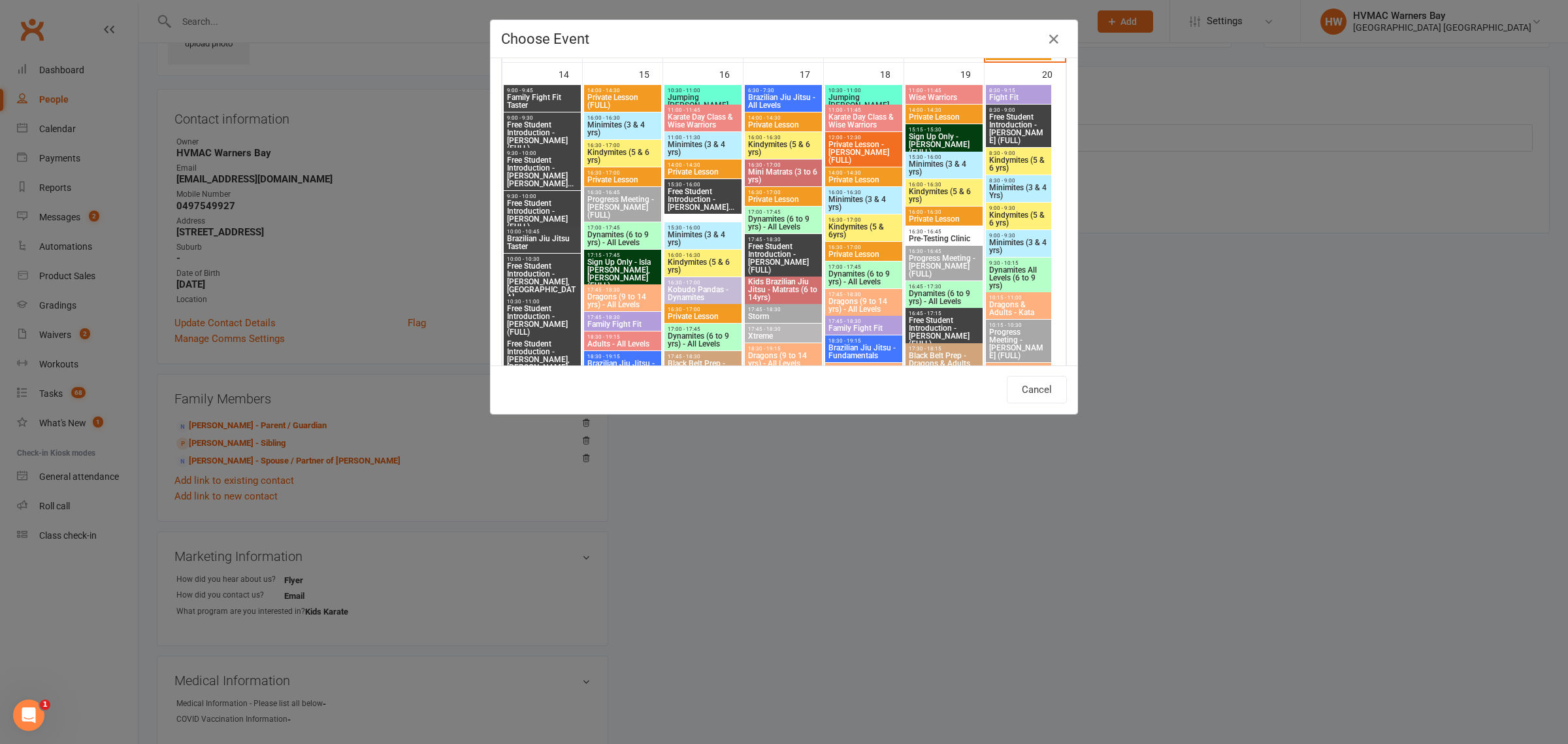
scroll to position [1552, 0]
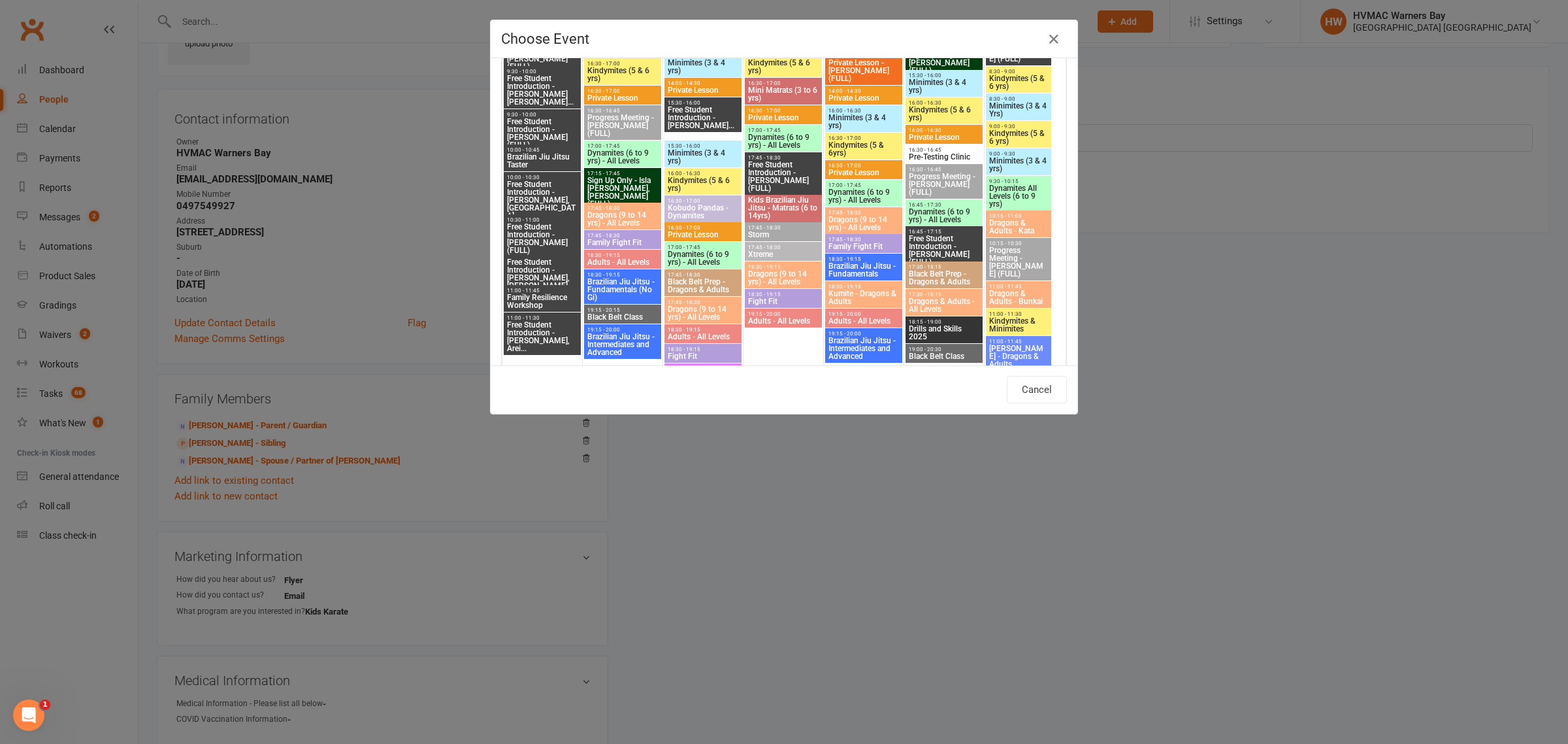
click at [609, 71] on span "Kindymites (5 & 6 yrs)" at bounding box center [622, 74] width 72 height 15
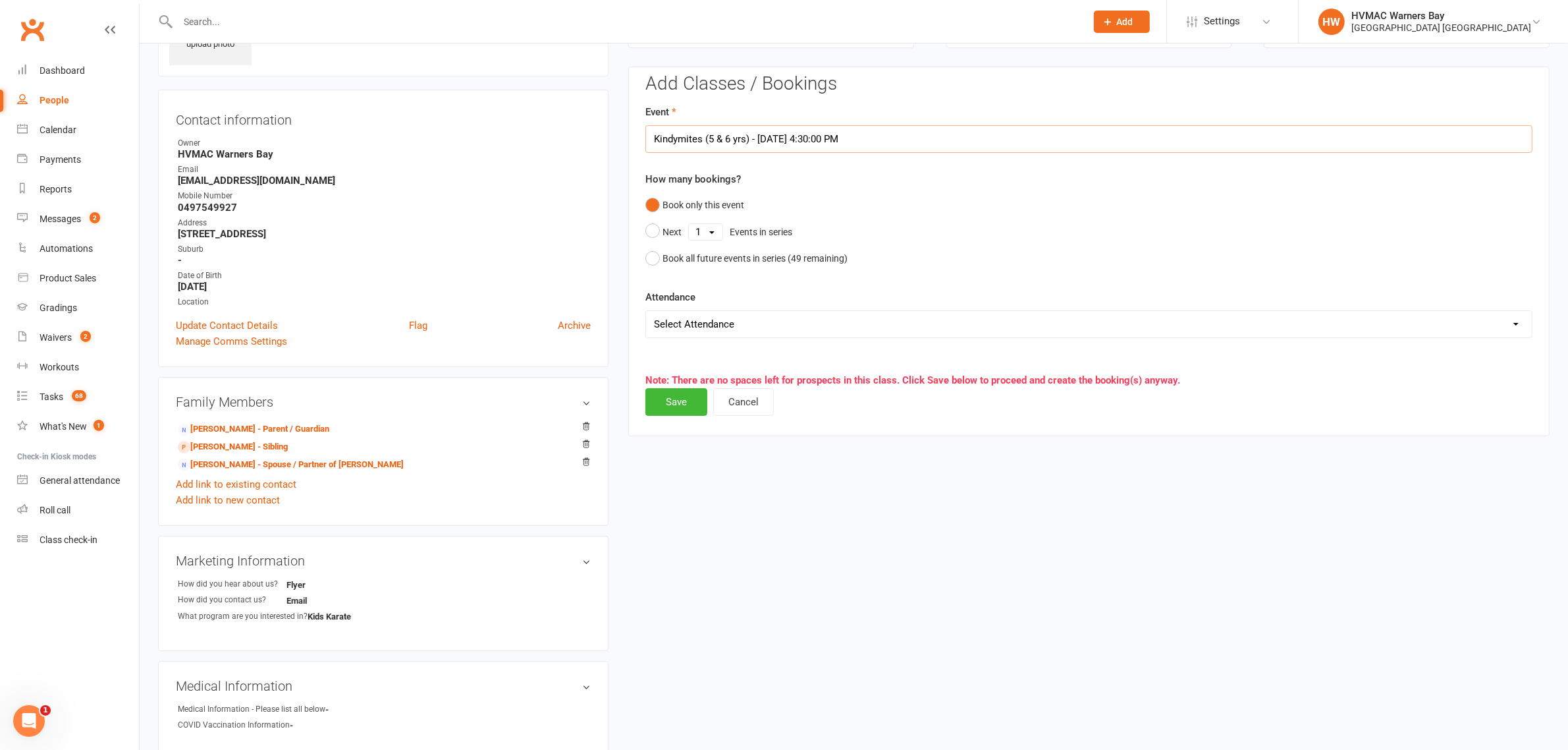
click at [825, 132] on input "Kindymites (5 & 6 yrs) - Sep 15, 2025 4:30:00 PM" at bounding box center [1089, 139] width 887 height 28
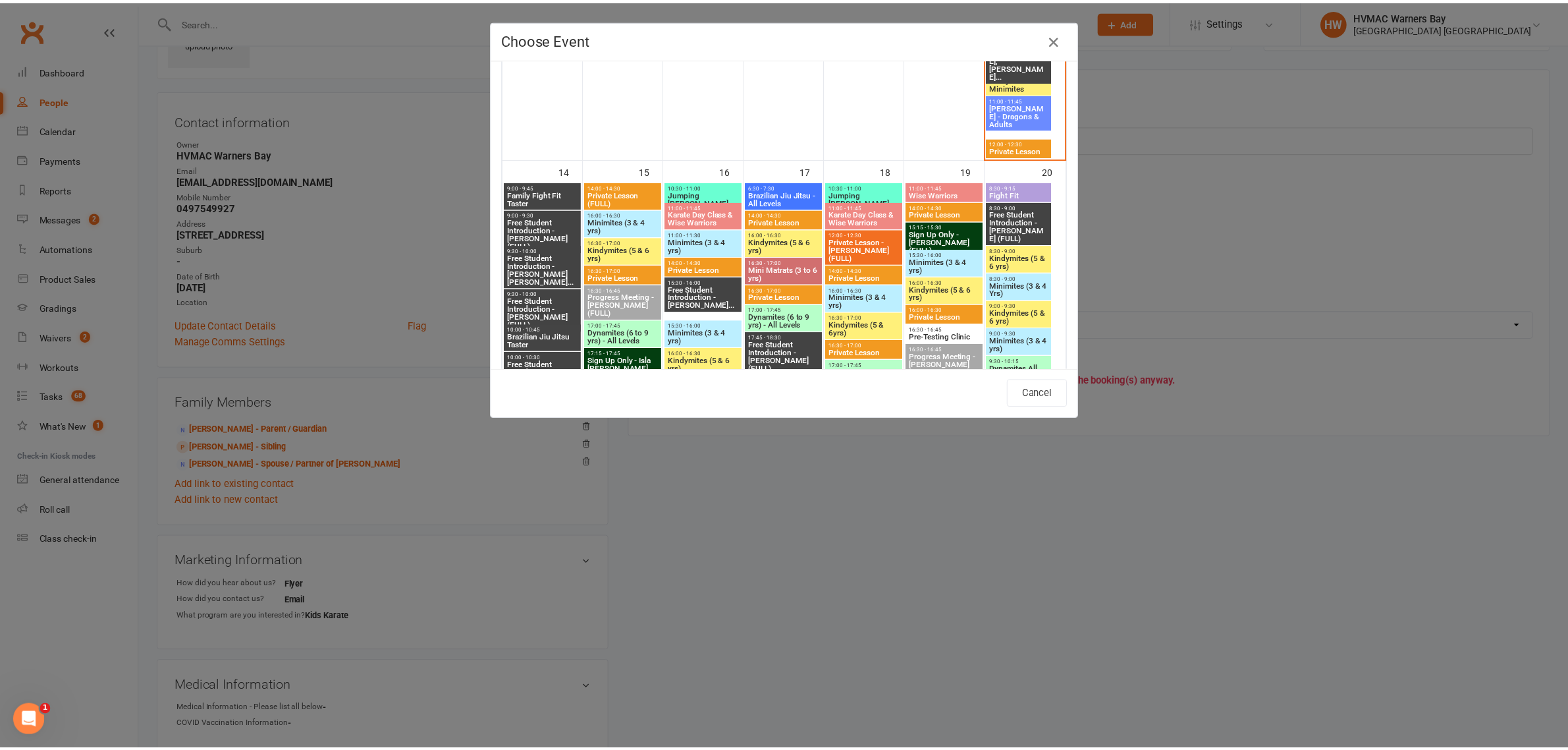
scroll to position [1400, 0]
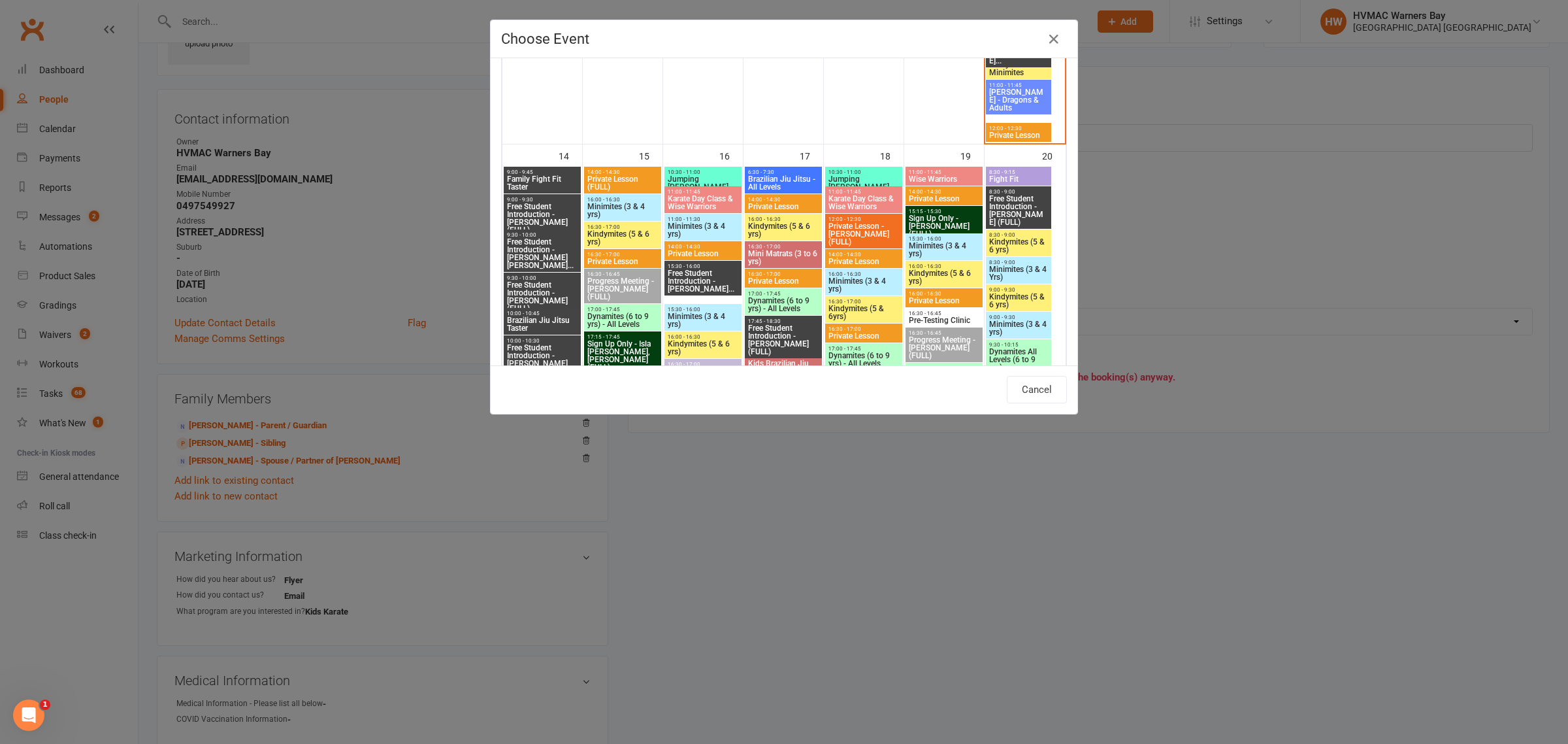
click at [626, 207] on span "Minimites (3 & 4 yrs)" at bounding box center [622, 210] width 72 height 15
type input "Minimites (3 & 4 yrs) - Sep 15, 2025 4:00:00 PM"
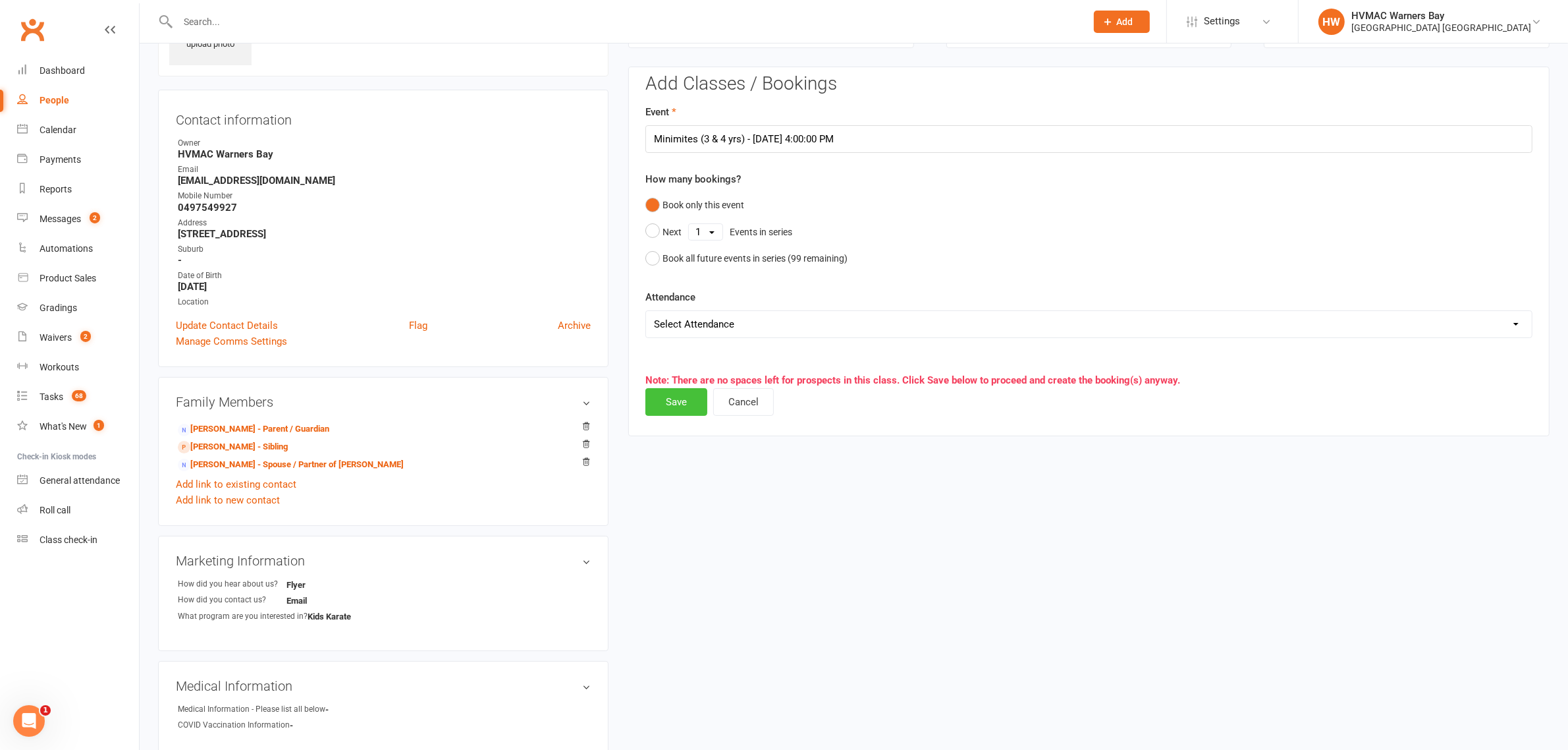
click at [670, 409] on button "Save" at bounding box center [677, 402] width 62 height 28
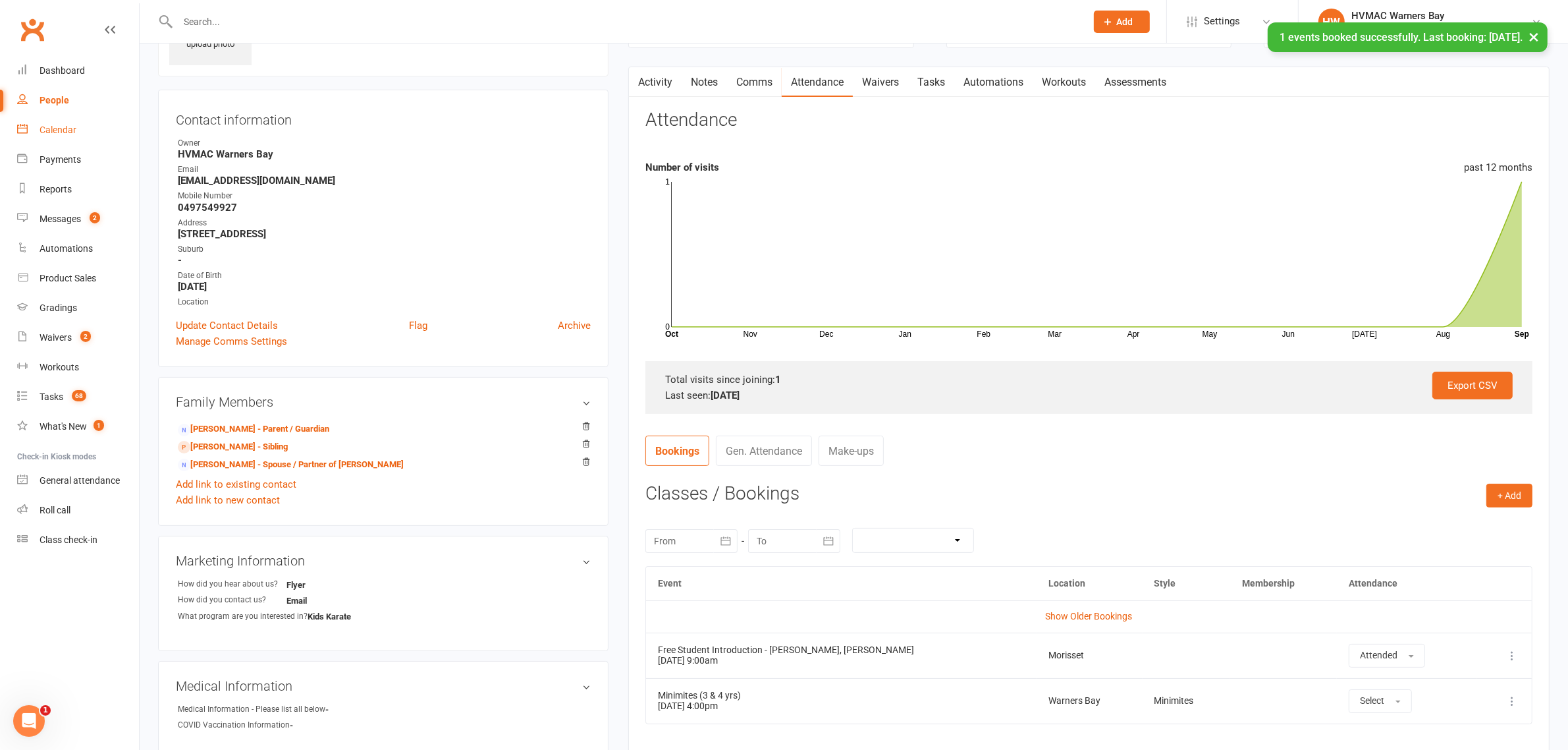
click at [66, 140] on link "Calendar" at bounding box center [78, 130] width 122 height 30
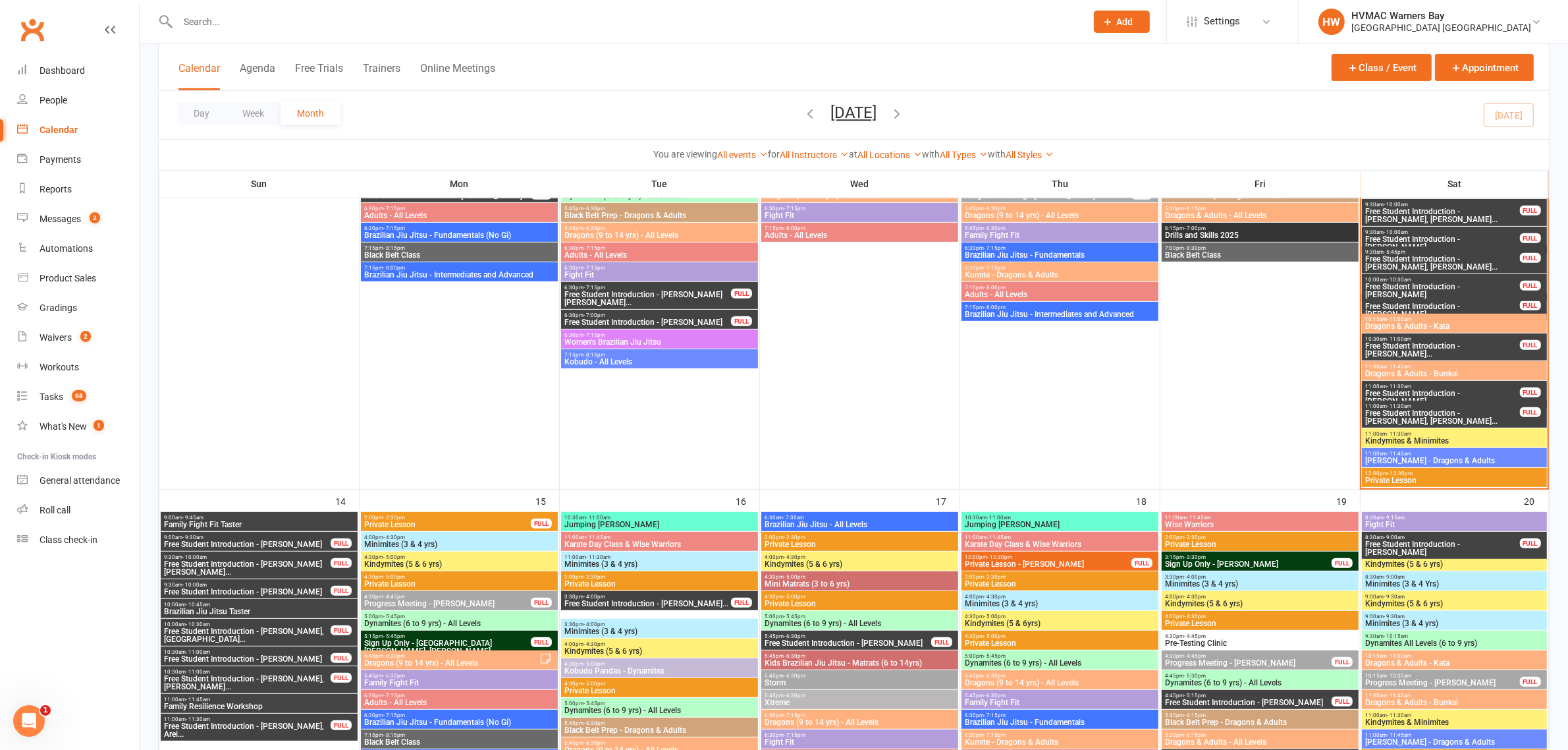
scroll to position [494, 0]
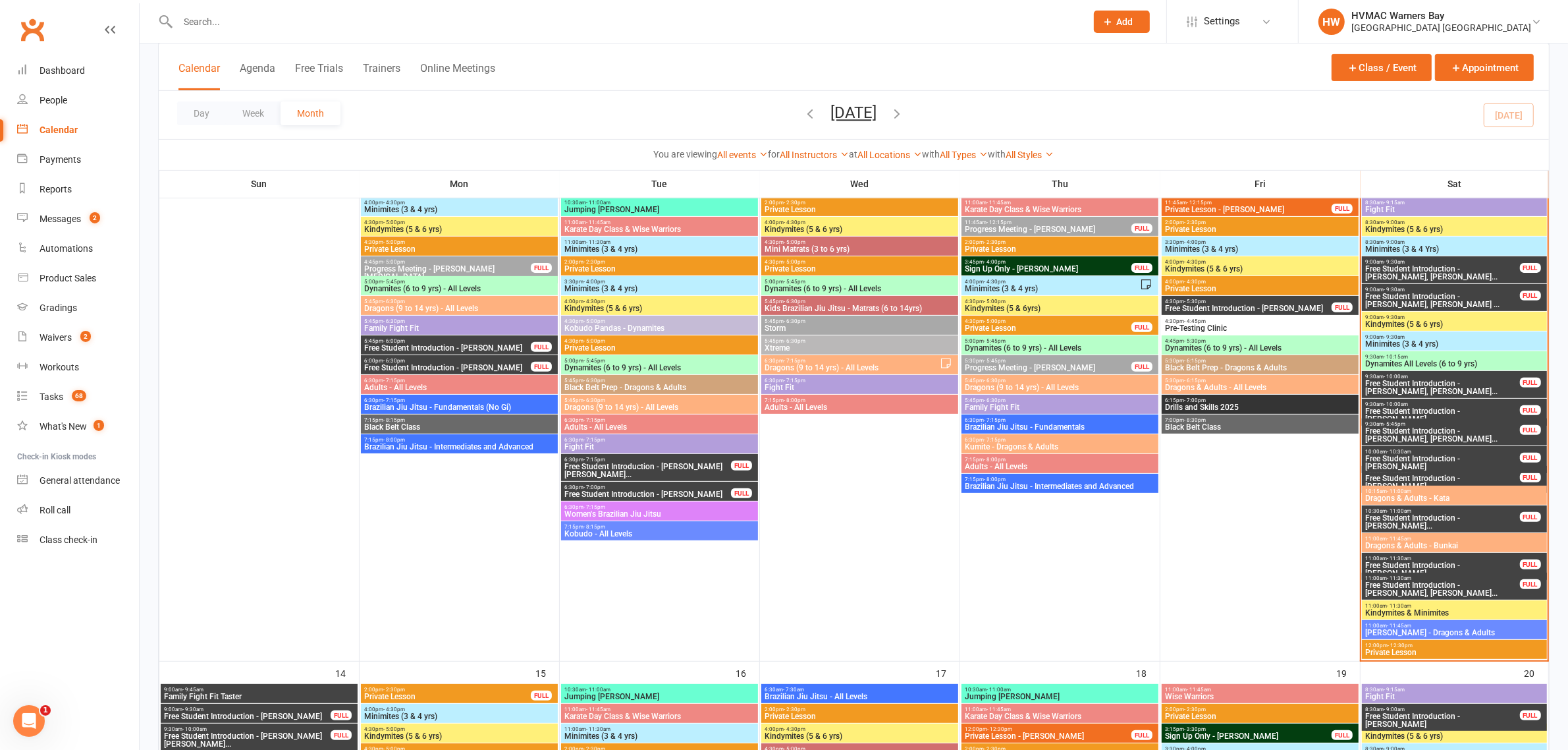
click at [1489, 271] on span "Free Student Introduction - [PERSON_NAME], [PERSON_NAME]..." at bounding box center [1442, 272] width 156 height 15
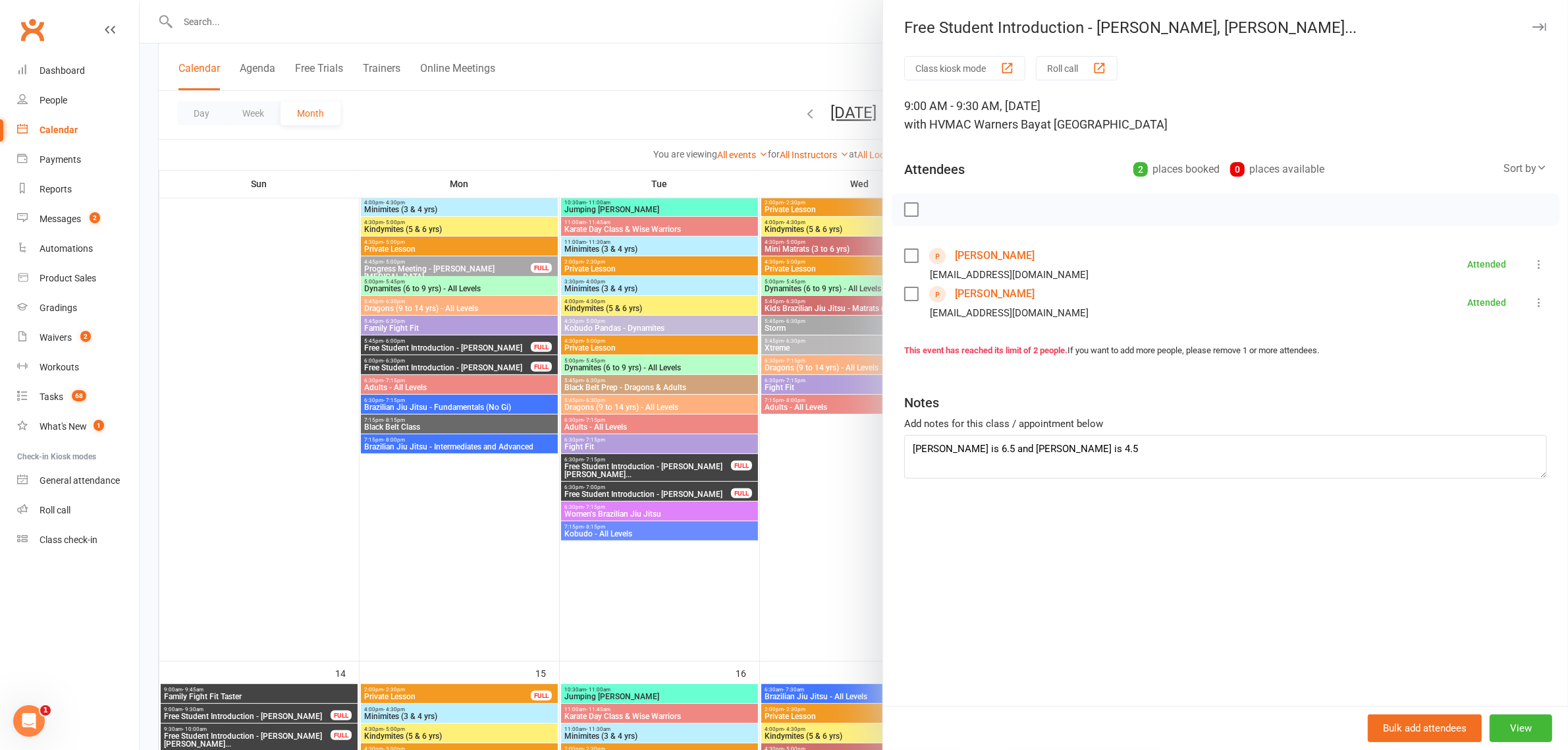
click at [788, 297] on div at bounding box center [853, 375] width 1428 height 750
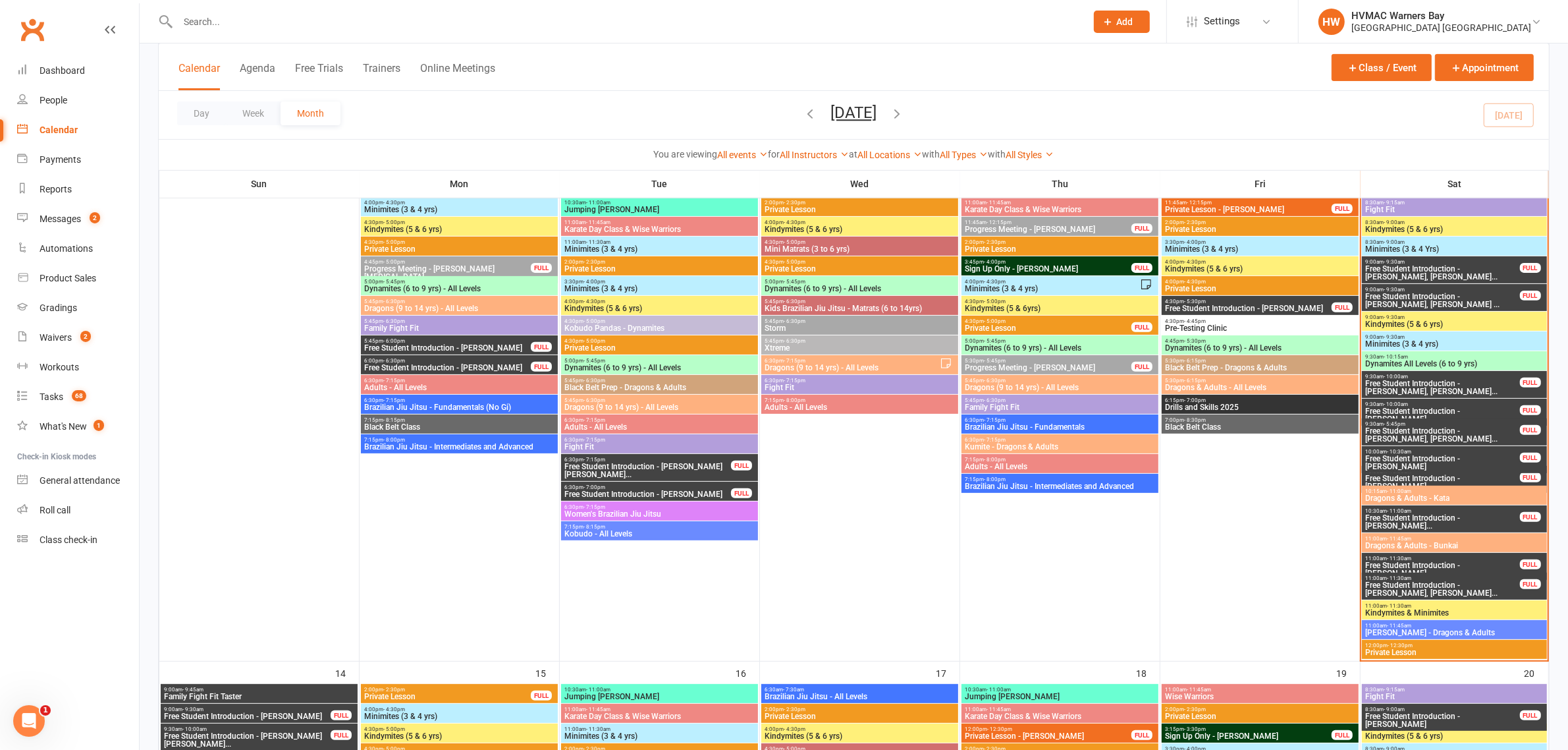
click at [1478, 303] on span "Free Student Introduction - [PERSON_NAME], [PERSON_NAME] ..." at bounding box center [1442, 300] width 156 height 15
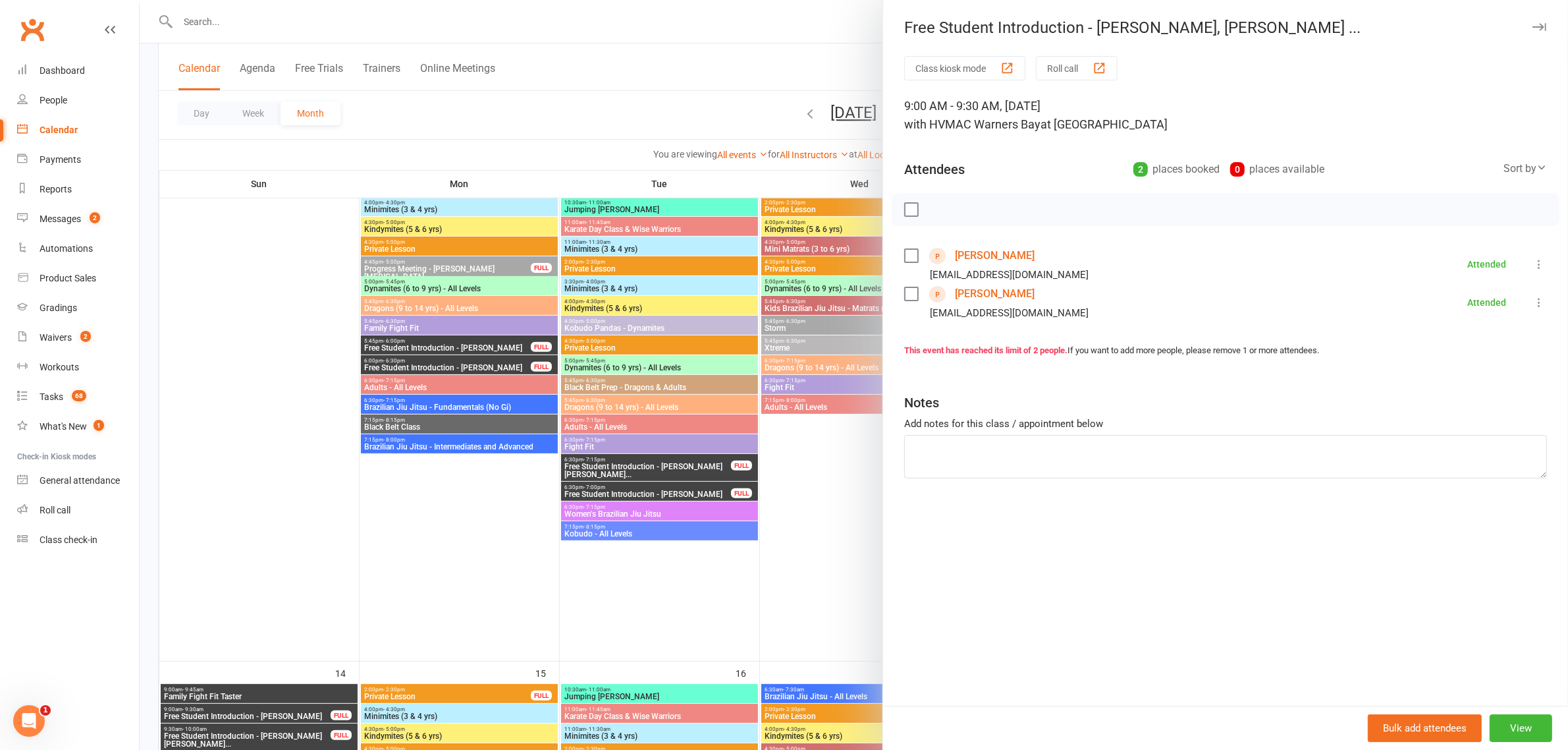
click at [782, 362] on div at bounding box center [853, 375] width 1428 height 750
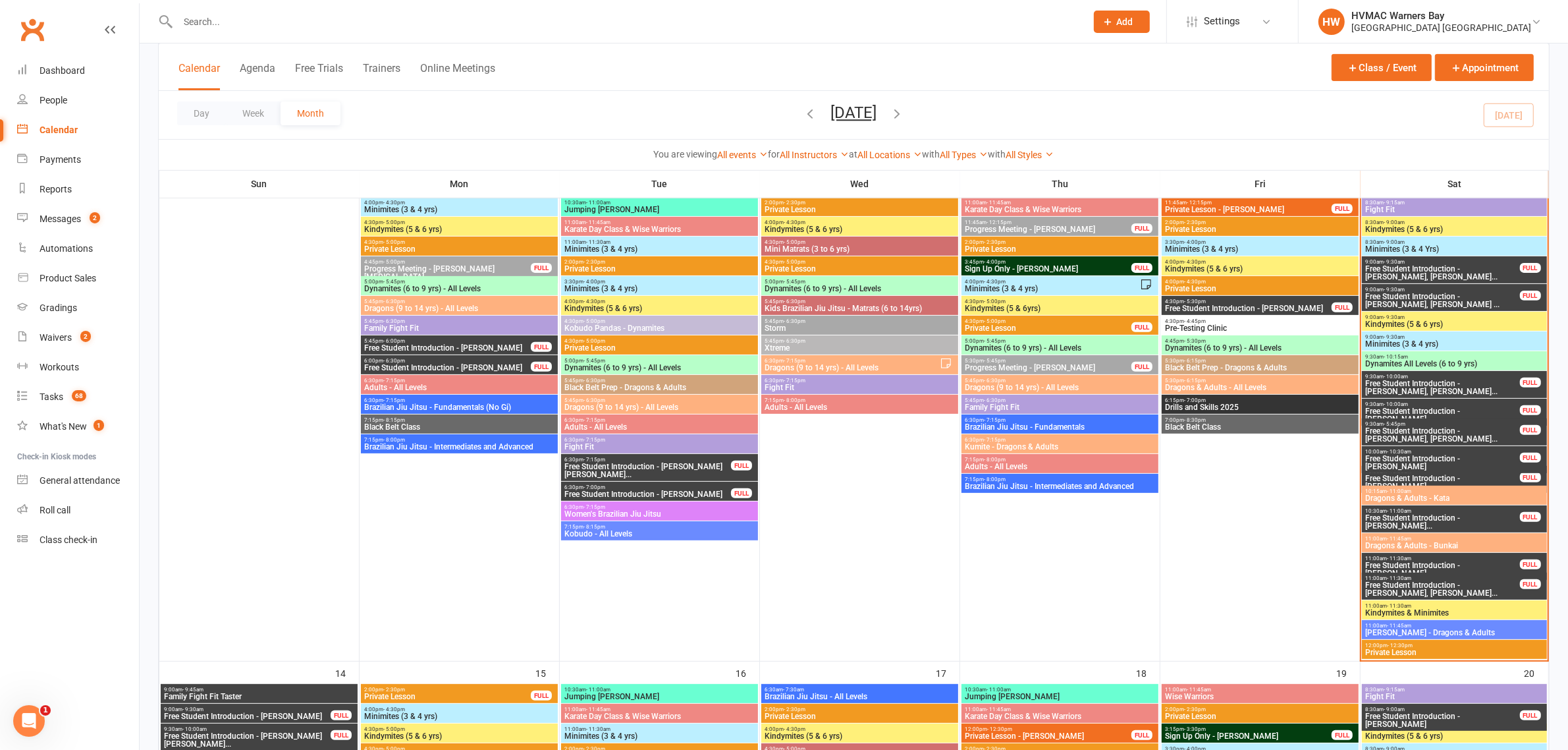
click at [1469, 387] on span "Free Student Introduction - [PERSON_NAME], [PERSON_NAME]..." at bounding box center [1442, 387] width 156 height 15
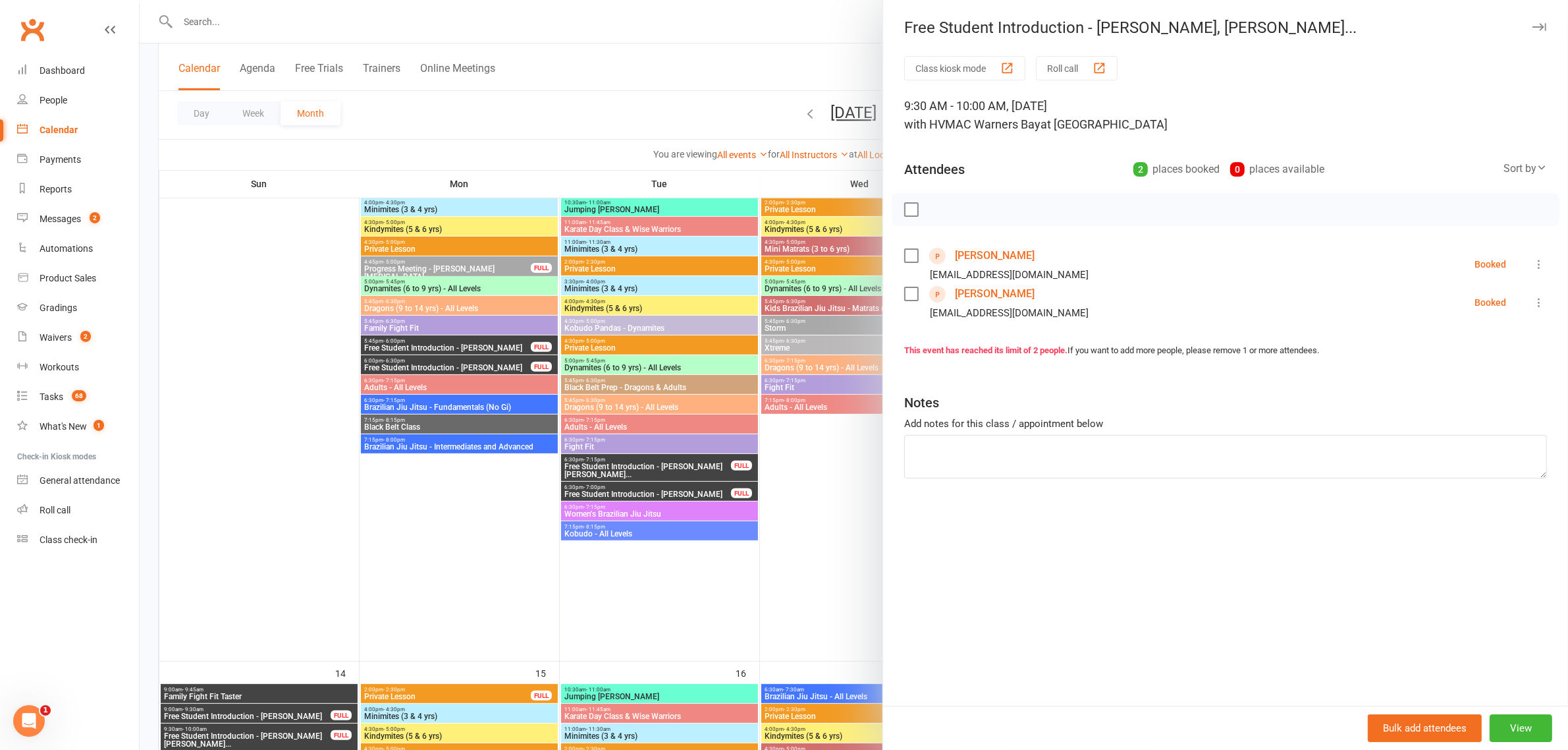
drag, startPoint x: 779, startPoint y: 501, endPoint x: 837, endPoint y: 489, distance: 59.2
click at [779, 501] on div at bounding box center [853, 375] width 1428 height 750
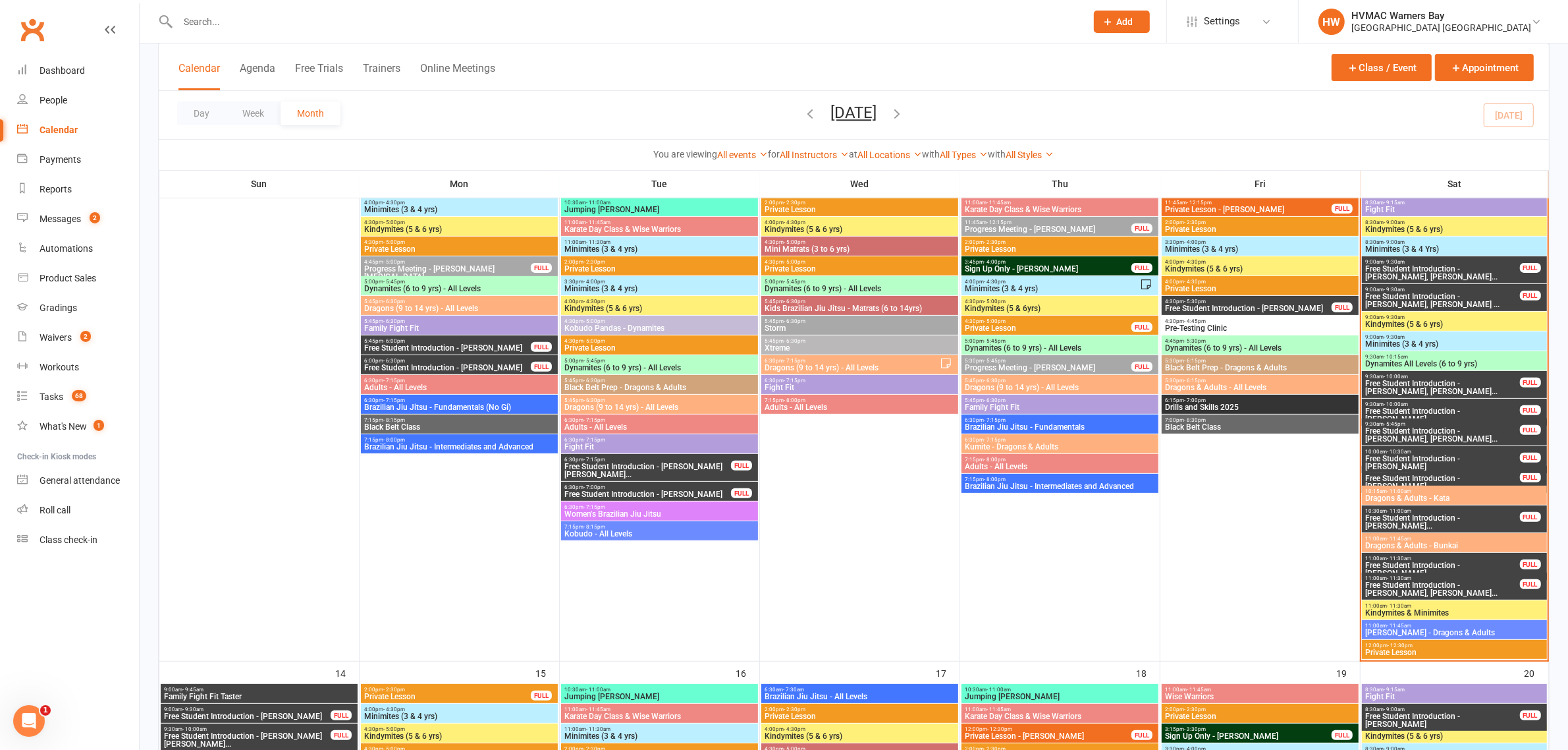
click at [1420, 407] on span "Free Student Introduction - [PERSON_NAME]" at bounding box center [1442, 415] width 156 height 15
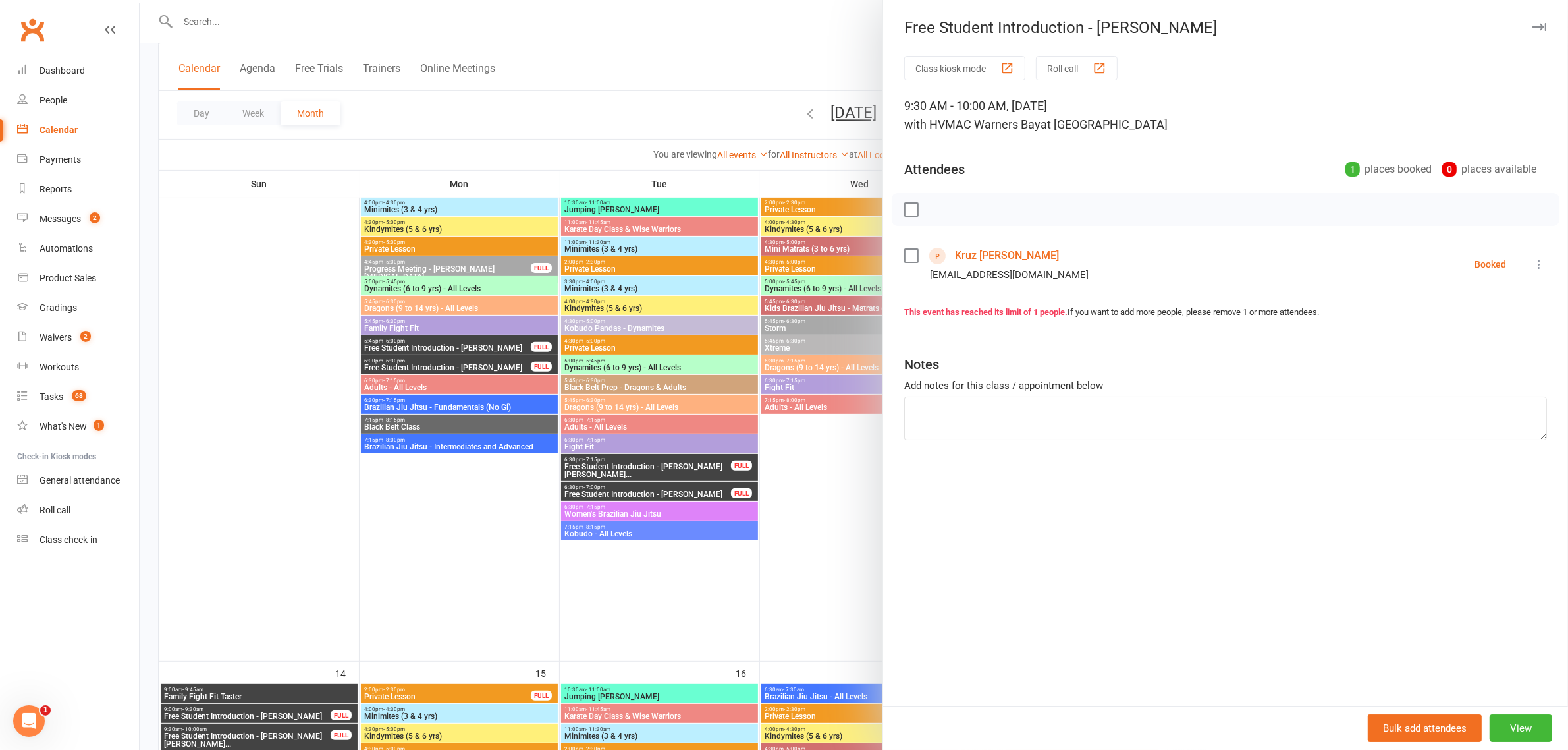
click at [1523, 274] on li "Kruz Trimboli Taaytaay96@hotmail.com Booked More info Remove Check in Mark abse…" at bounding box center [1226, 264] width 642 height 38
click at [1532, 265] on icon at bounding box center [1539, 264] width 13 height 13
click at [1478, 356] on link "Mark absent" at bounding box center [1480, 369] width 131 height 26
click at [1532, 262] on icon at bounding box center [1539, 264] width 13 height 13
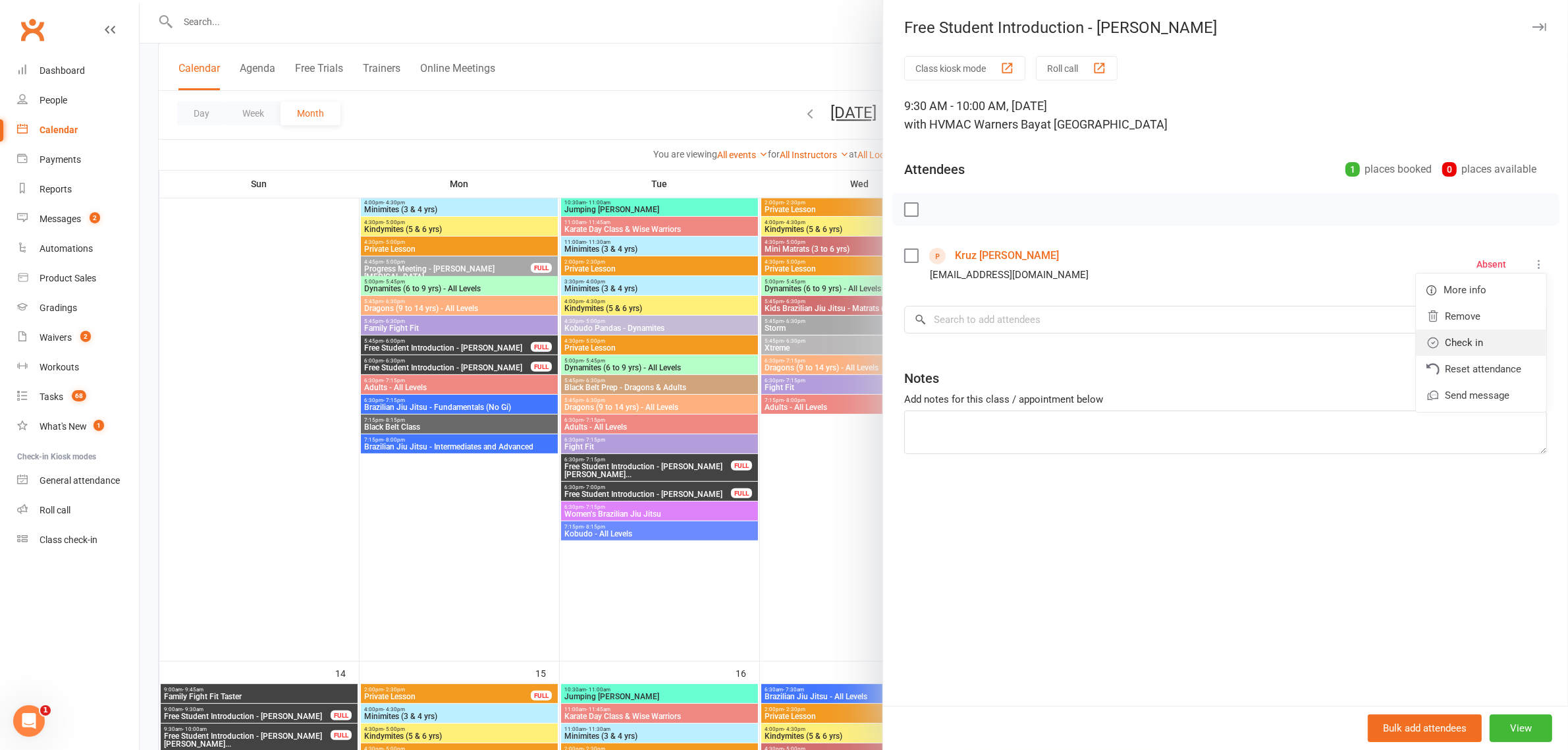
click at [1487, 334] on link "Check in" at bounding box center [1480, 343] width 131 height 26
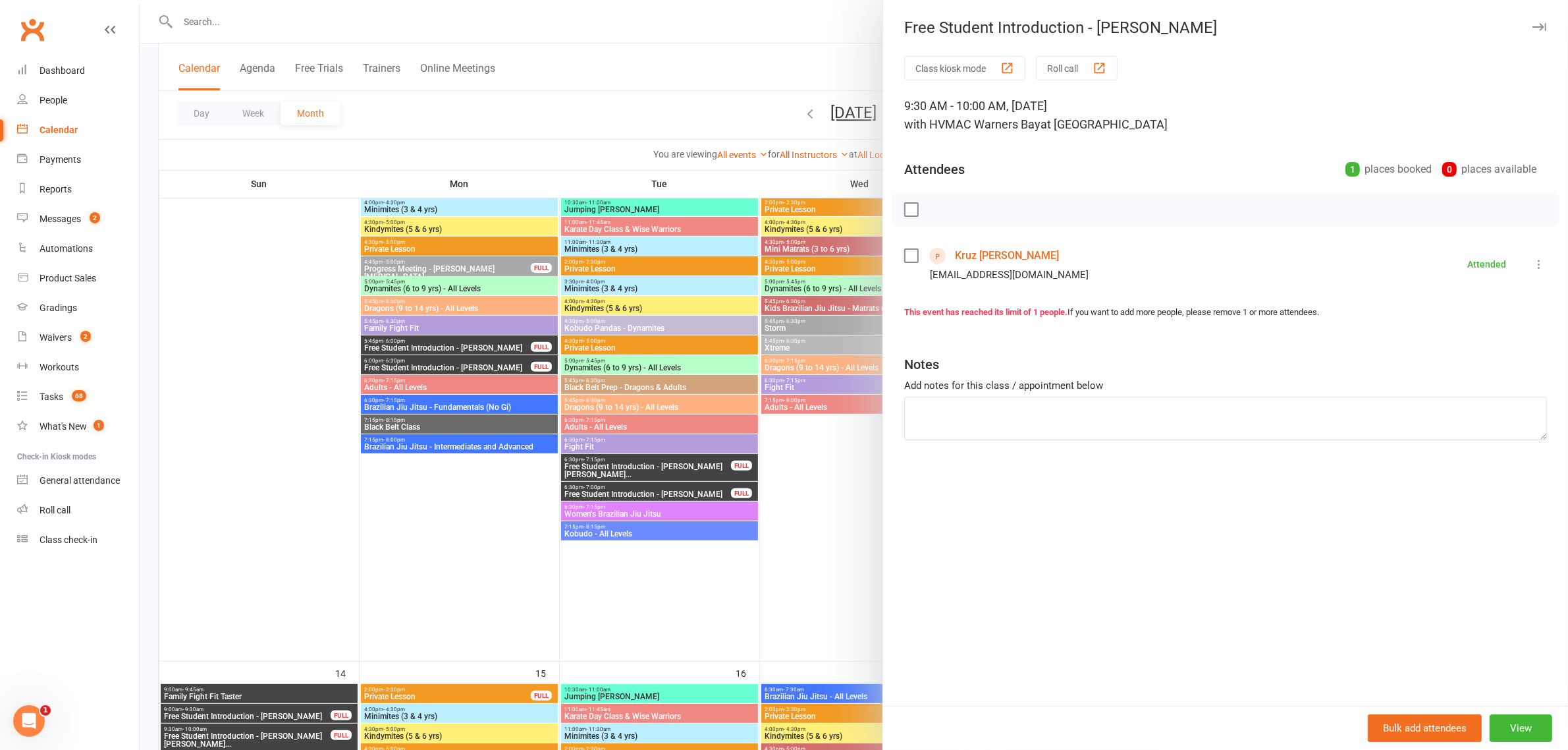
click at [840, 355] on div at bounding box center [853, 375] width 1428 height 750
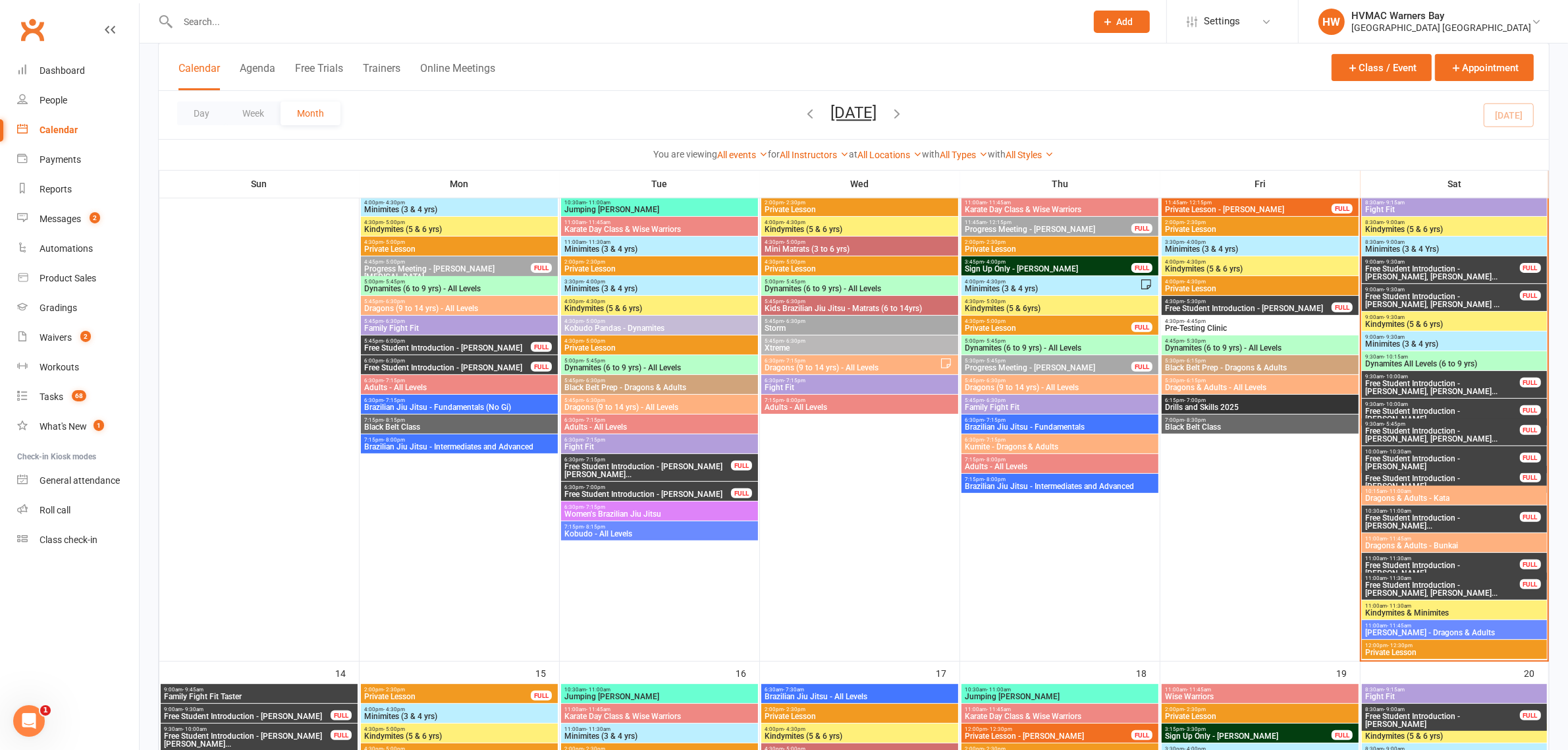
click at [1449, 265] on span "Free Student Introduction - [PERSON_NAME], [PERSON_NAME]..." at bounding box center [1442, 272] width 156 height 15
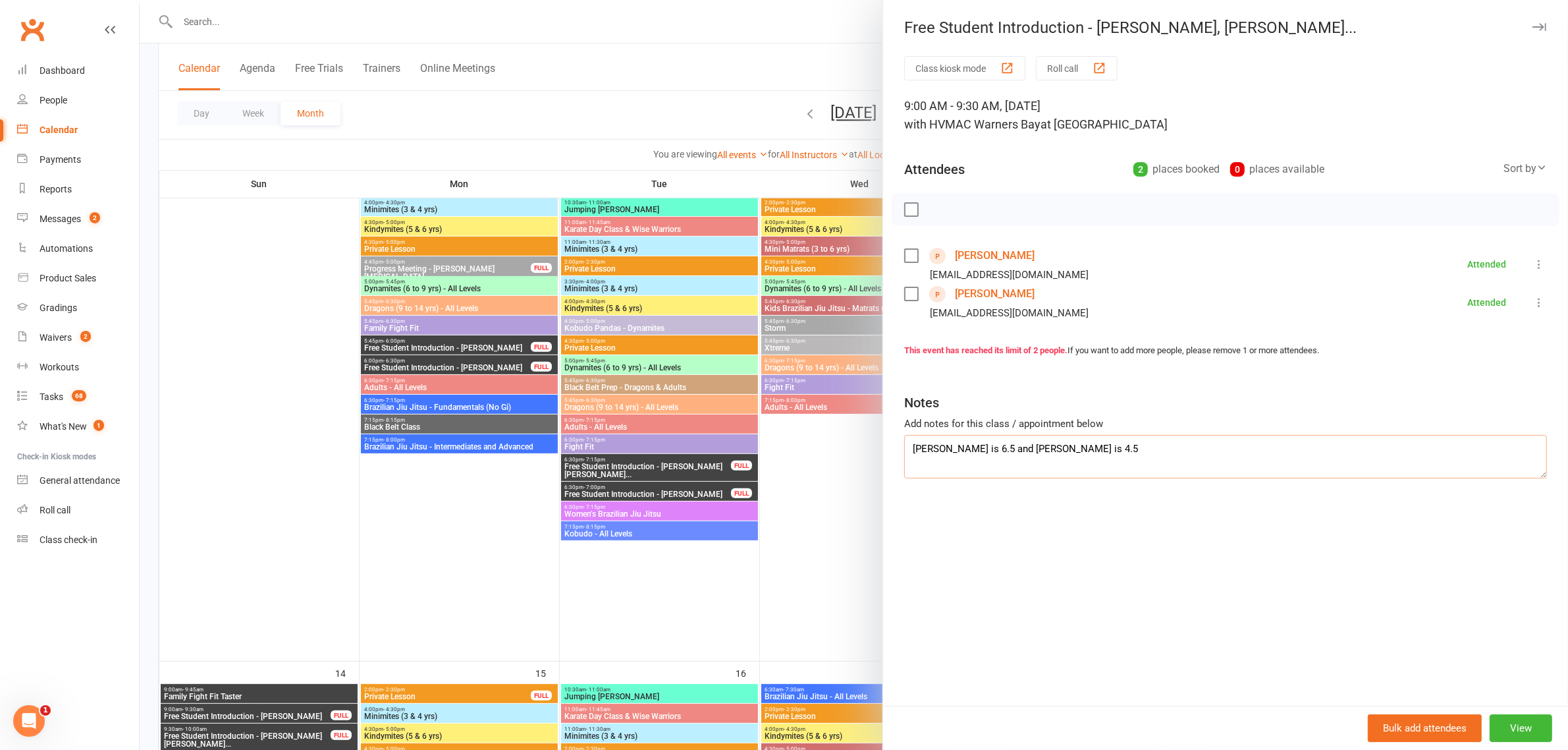
click at [1126, 450] on textarea "Byron is 6.5 and Harvey is 4.5" at bounding box center [1226, 457] width 642 height 44
type textarea "[PERSON_NAME] is 6.5 and [PERSON_NAME] is 4.5 Signed up"
click at [845, 422] on div at bounding box center [853, 375] width 1428 height 750
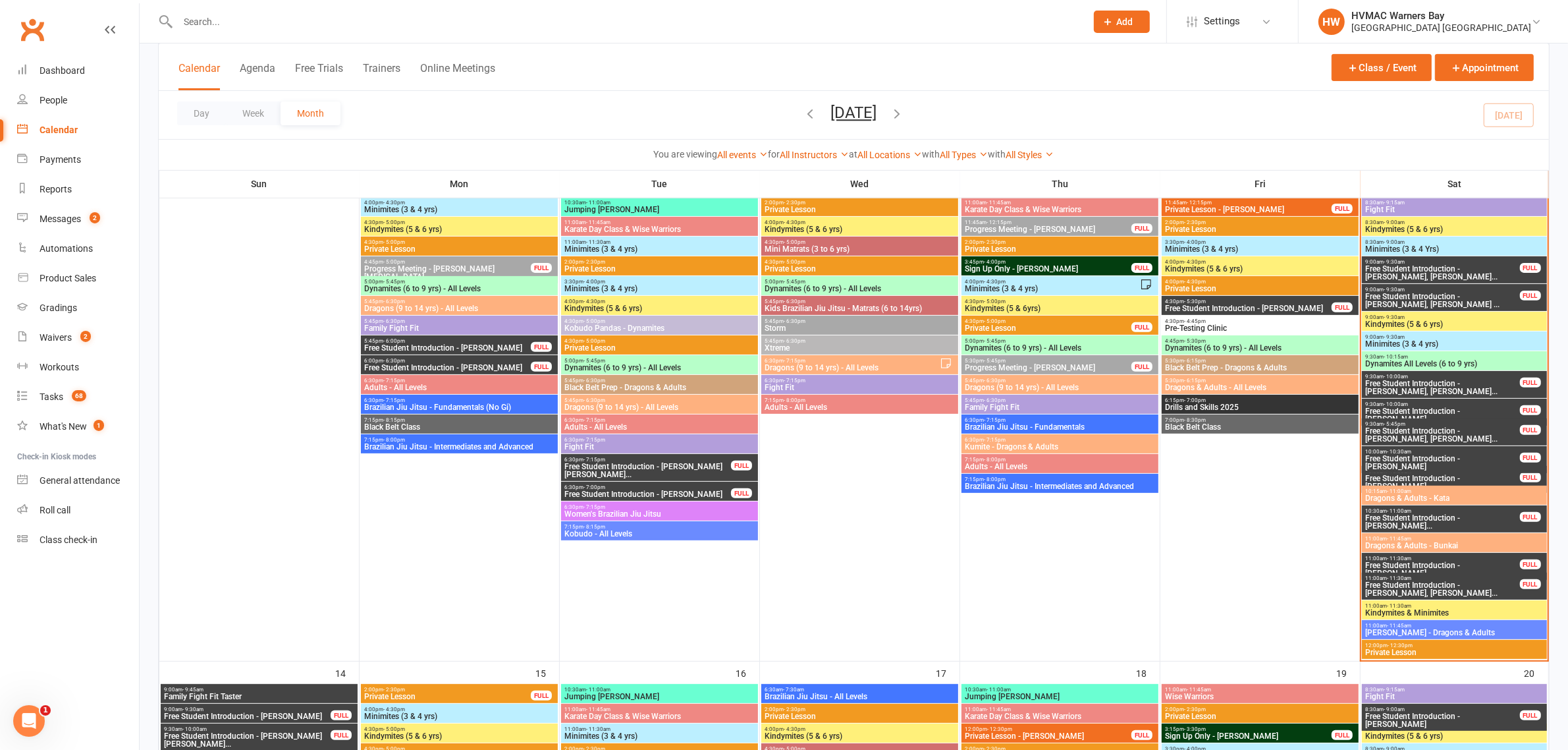
click at [1474, 298] on span "Free Student Introduction - [PERSON_NAME], [PERSON_NAME] ..." at bounding box center [1442, 300] width 156 height 15
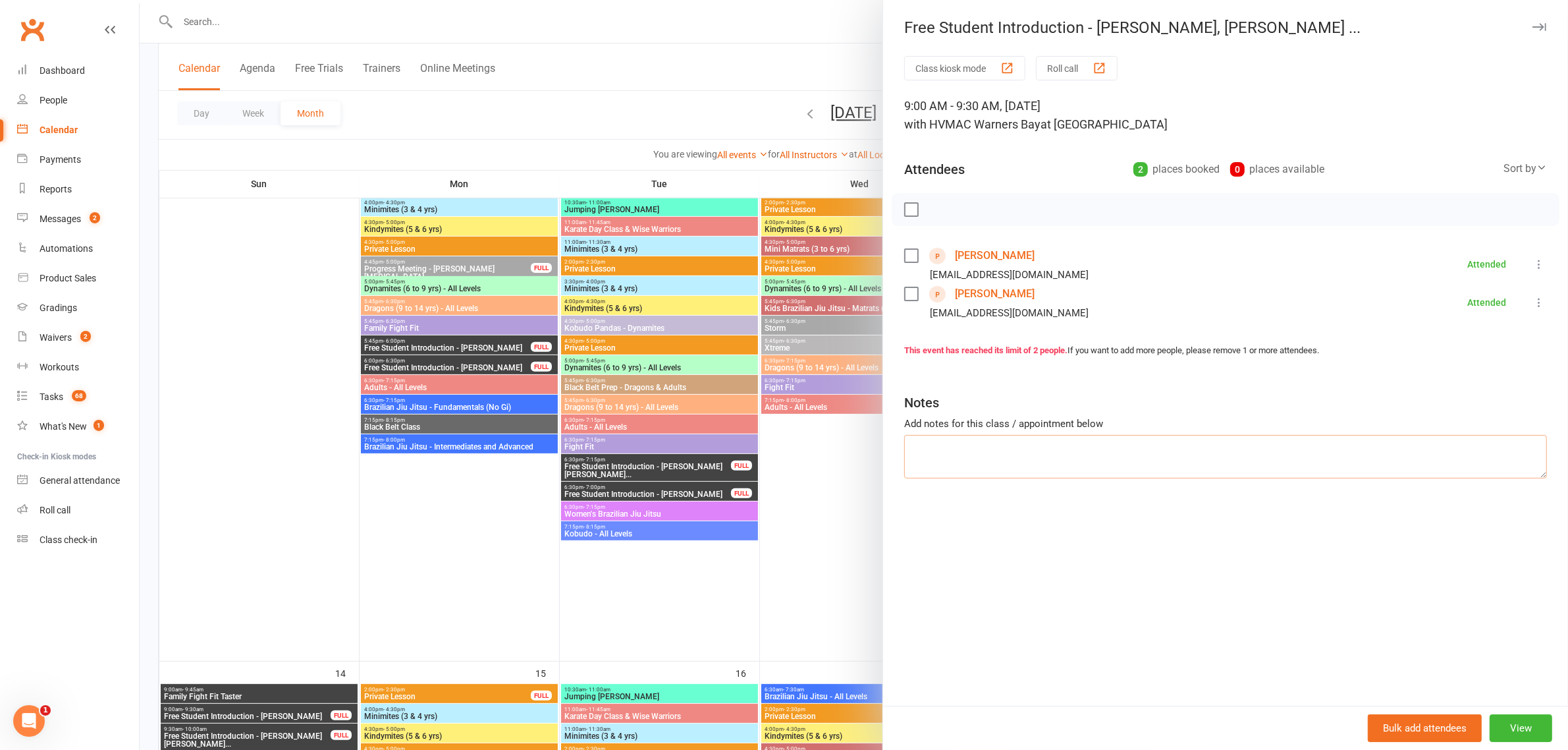
click at [1115, 469] on textarea at bounding box center [1226, 457] width 642 height 44
type textarea "Signed up"
click at [852, 409] on div at bounding box center [853, 375] width 1428 height 750
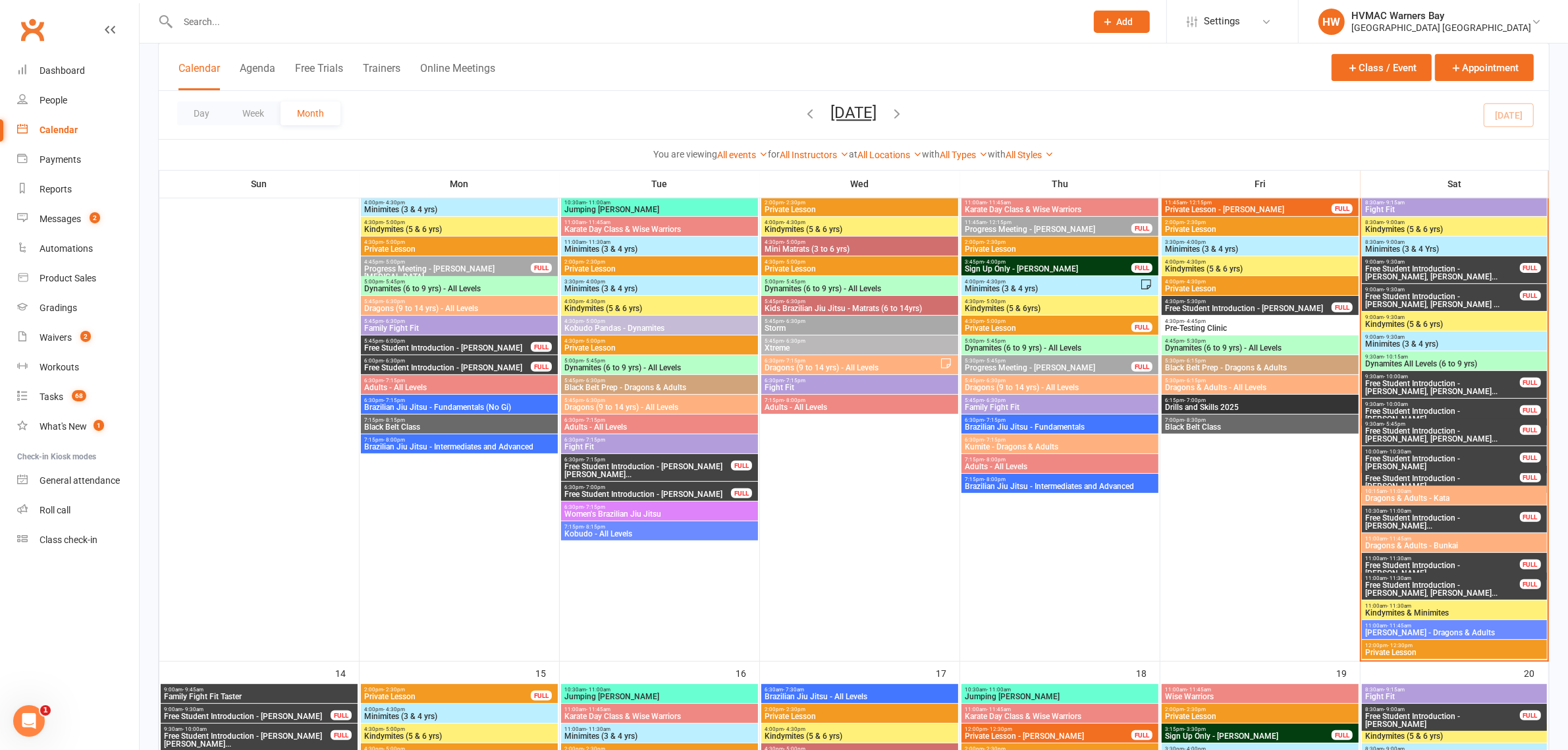
click at [1446, 382] on span "Free Student Introduction - [PERSON_NAME], [PERSON_NAME]..." at bounding box center [1442, 387] width 156 height 15
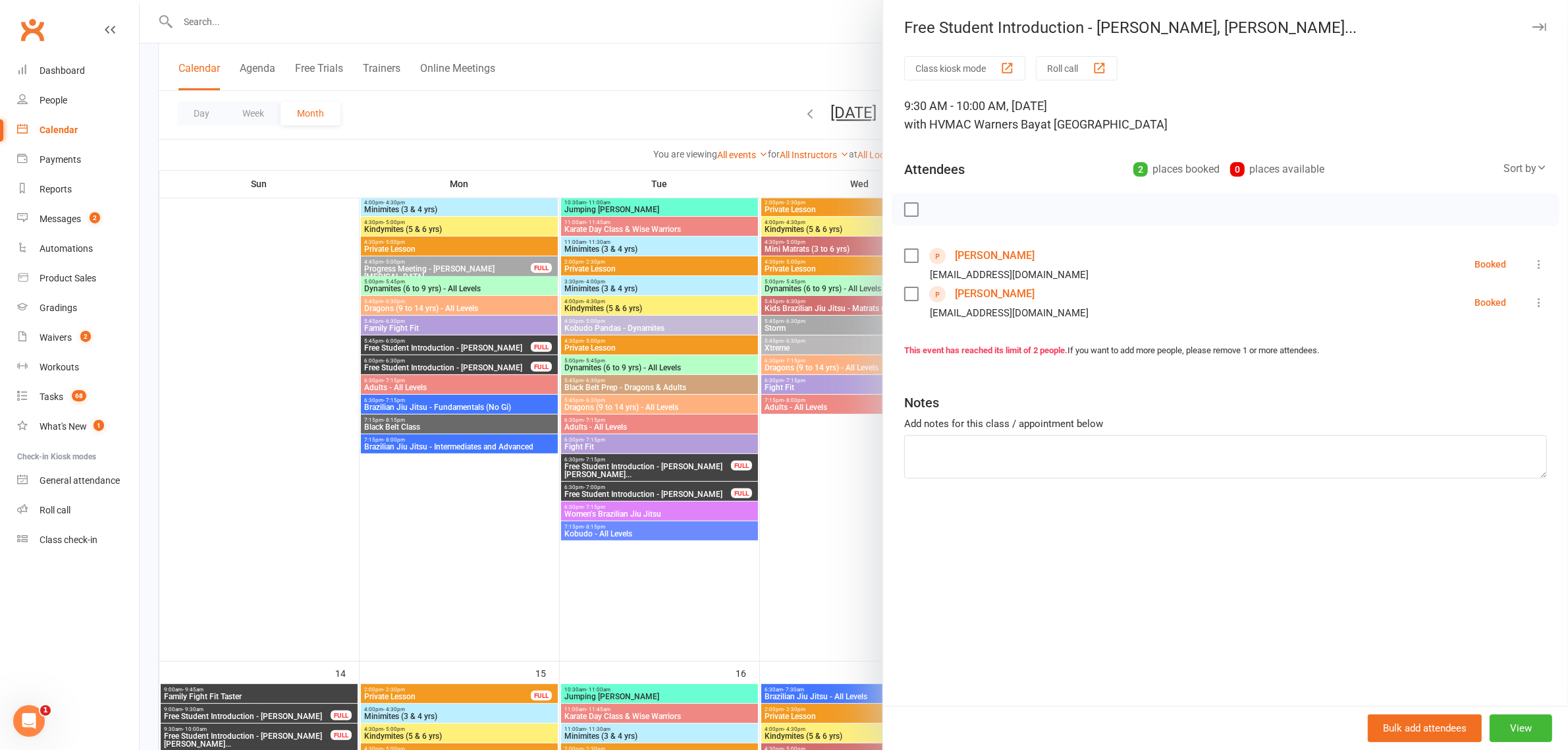
click at [1532, 265] on icon at bounding box center [1539, 264] width 13 height 13
click at [1483, 343] on link "Check in" at bounding box center [1480, 343] width 131 height 26
click at [1532, 305] on icon at bounding box center [1539, 302] width 13 height 13
click at [1485, 373] on link "Check in" at bounding box center [1480, 381] width 131 height 26
click at [670, 422] on div at bounding box center [853, 375] width 1428 height 750
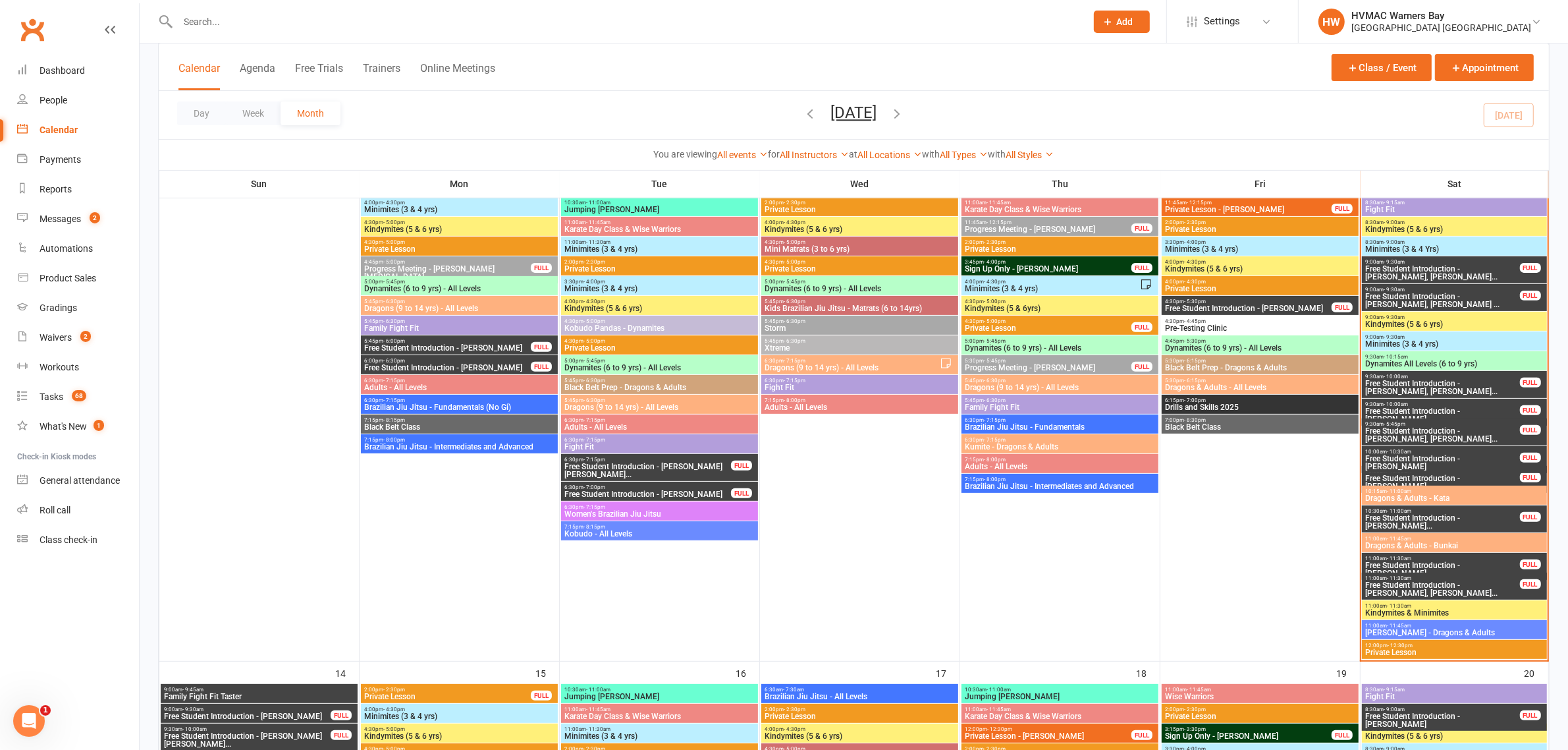
click at [1478, 408] on span "Free Student Introduction - [PERSON_NAME]" at bounding box center [1442, 415] width 156 height 15
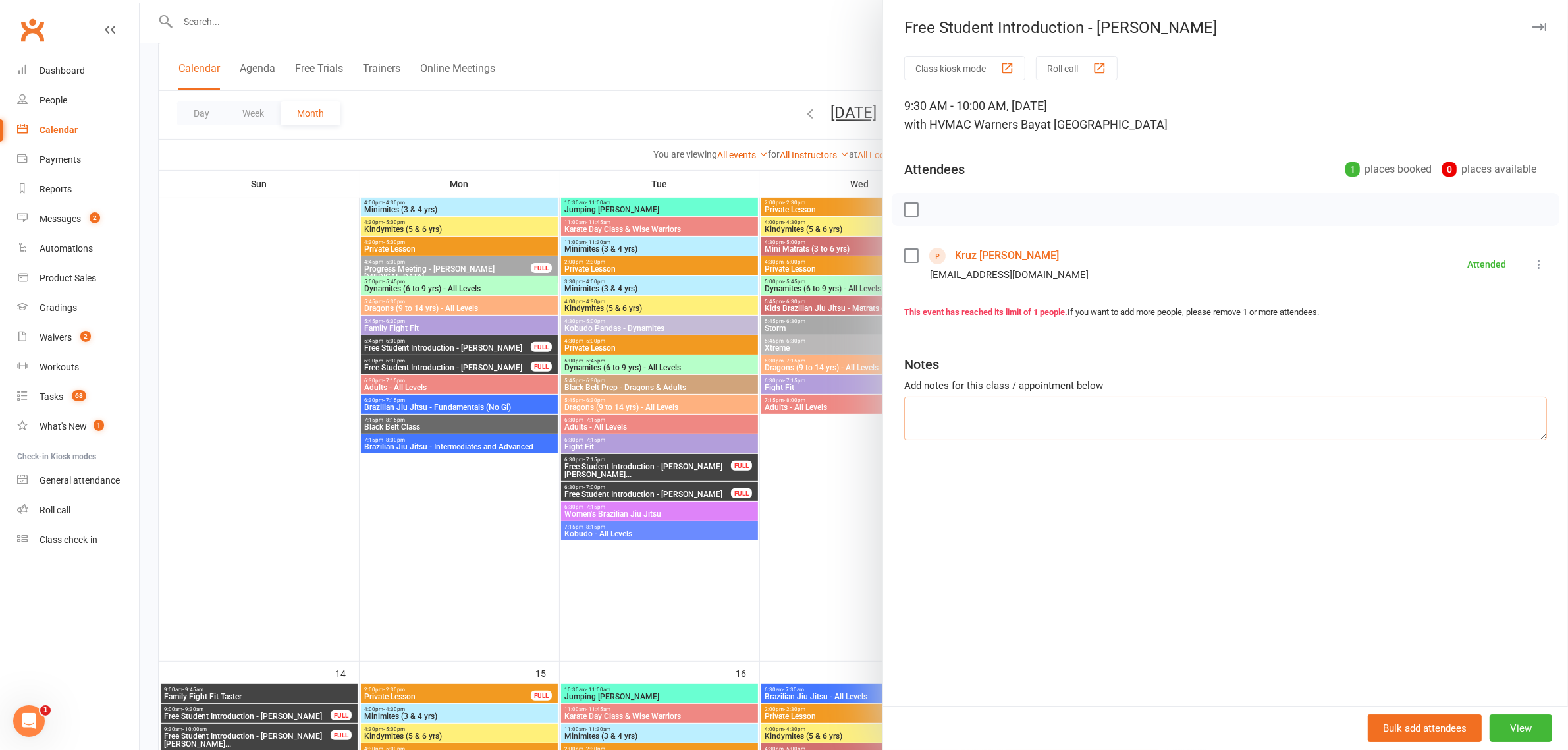
click at [1436, 437] on textarea at bounding box center [1226, 419] width 642 height 44
type textarea "i"
type textarea "Signed up"
click at [801, 436] on div at bounding box center [853, 375] width 1428 height 750
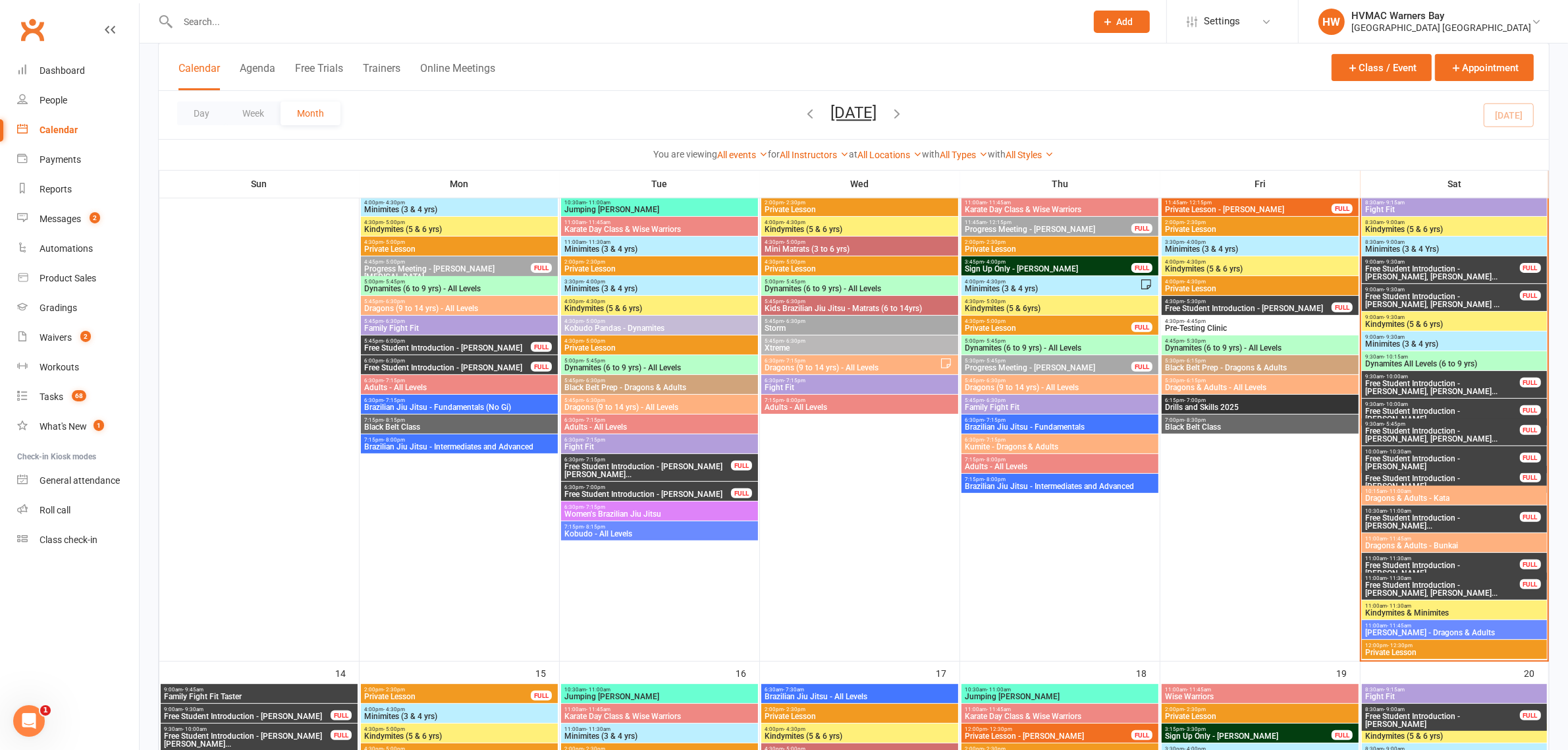
click at [1414, 433] on span "Free Student Introduction - [PERSON_NAME], [PERSON_NAME]..." at bounding box center [1442, 434] width 156 height 15
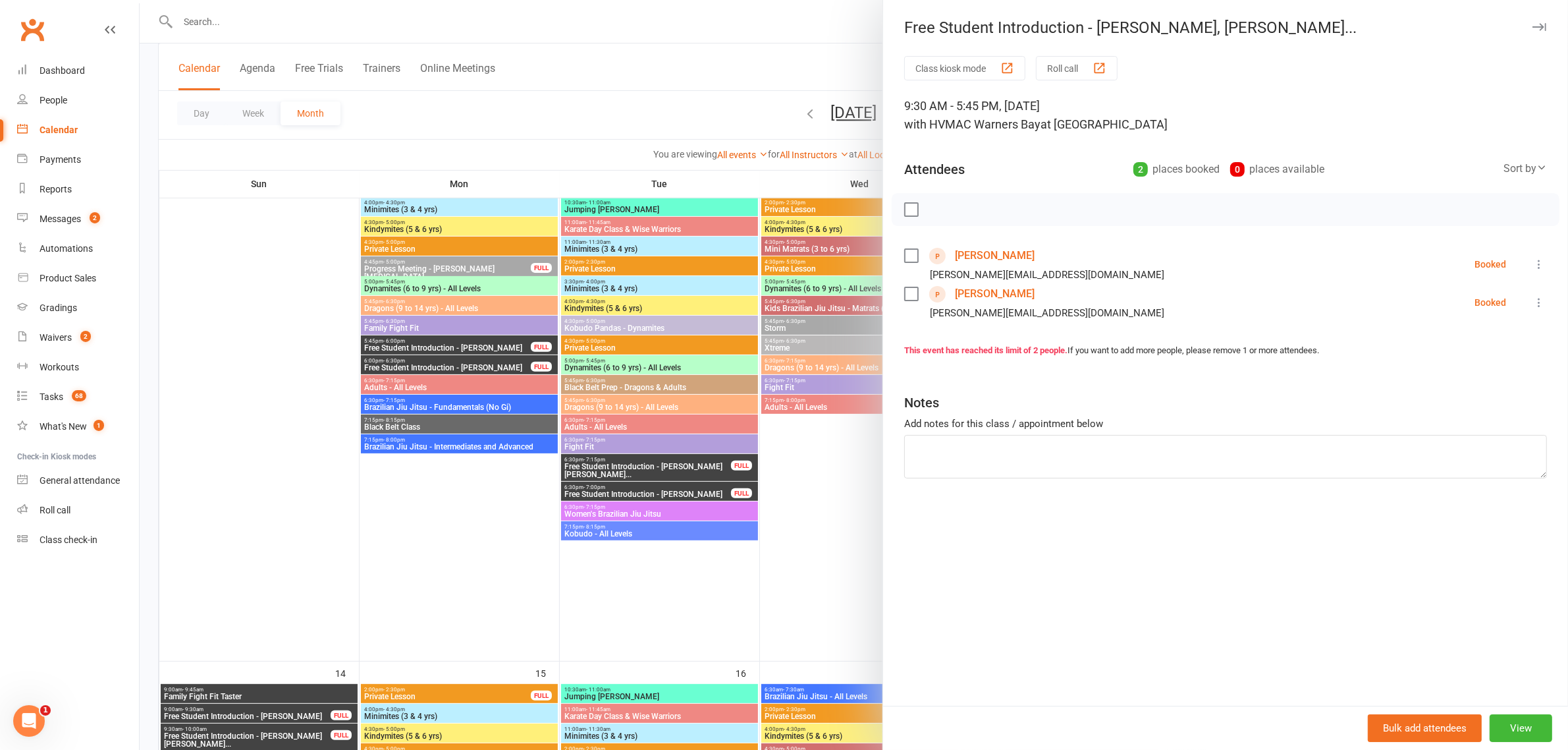
click at [835, 545] on div at bounding box center [853, 375] width 1428 height 750
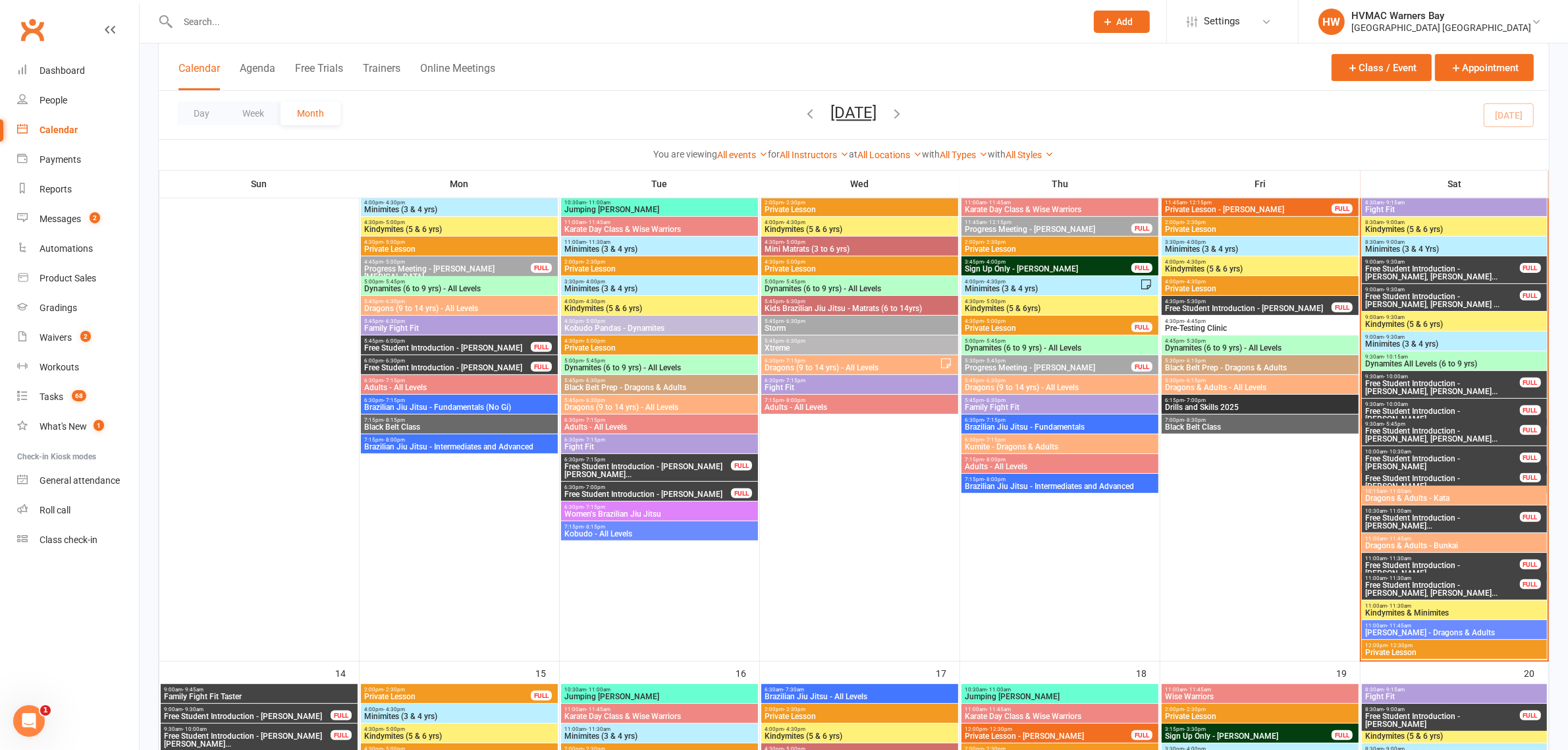
click at [1434, 474] on span "Free Student Introduction - [PERSON_NAME]" at bounding box center [1442, 481] width 156 height 15
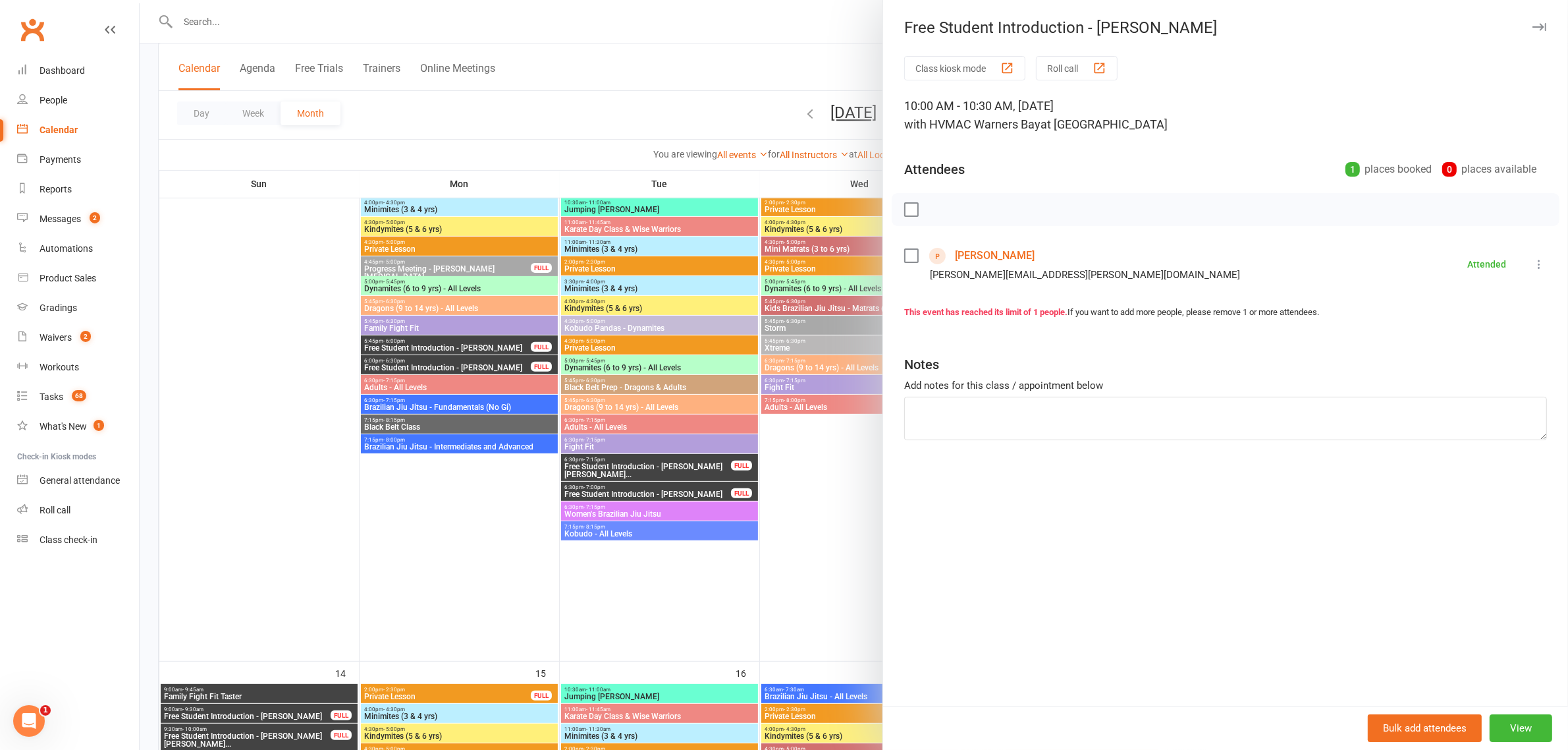
click at [841, 454] on div at bounding box center [853, 375] width 1428 height 750
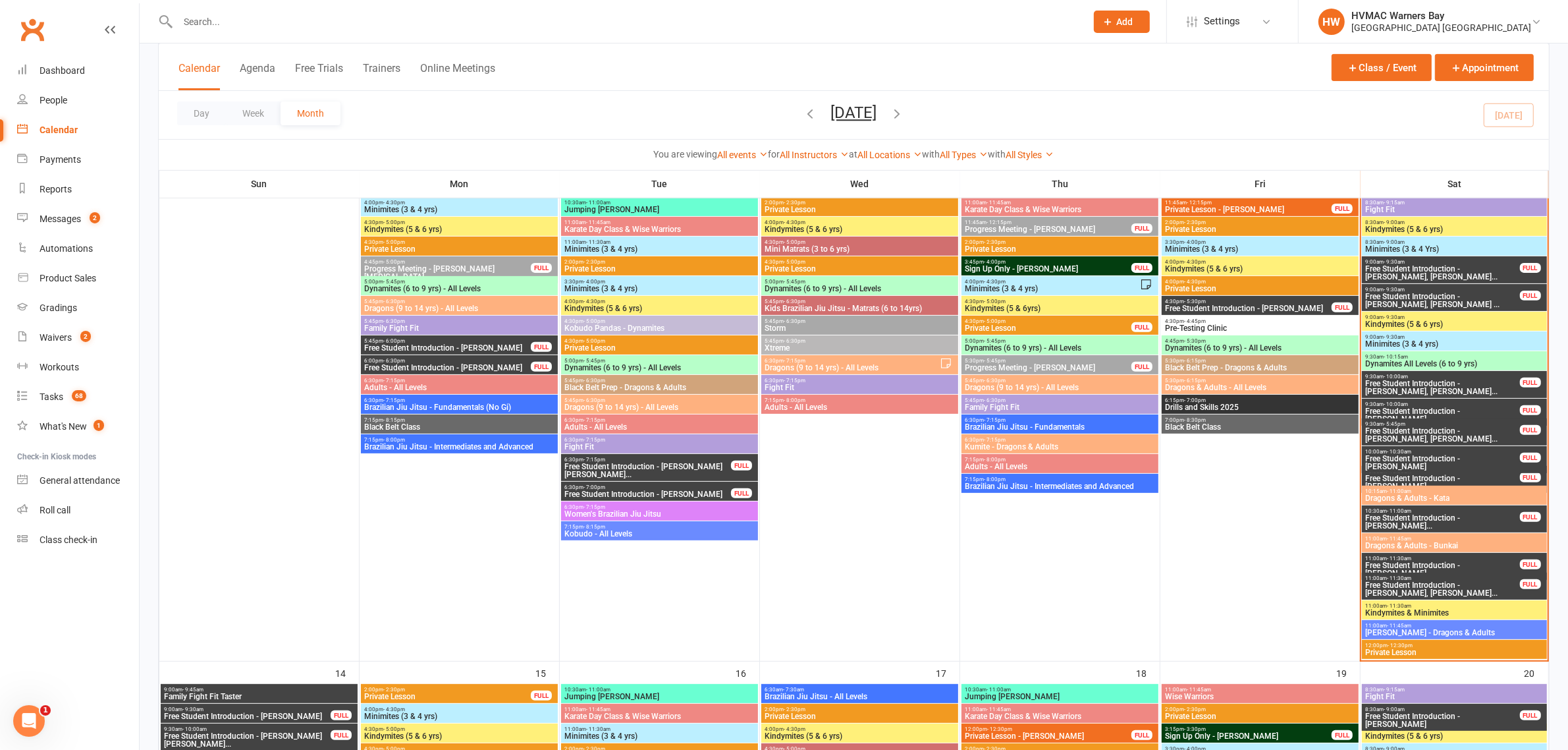
click at [1452, 435] on span "Free Student Introduction - [PERSON_NAME], [PERSON_NAME]..." at bounding box center [1442, 434] width 156 height 15
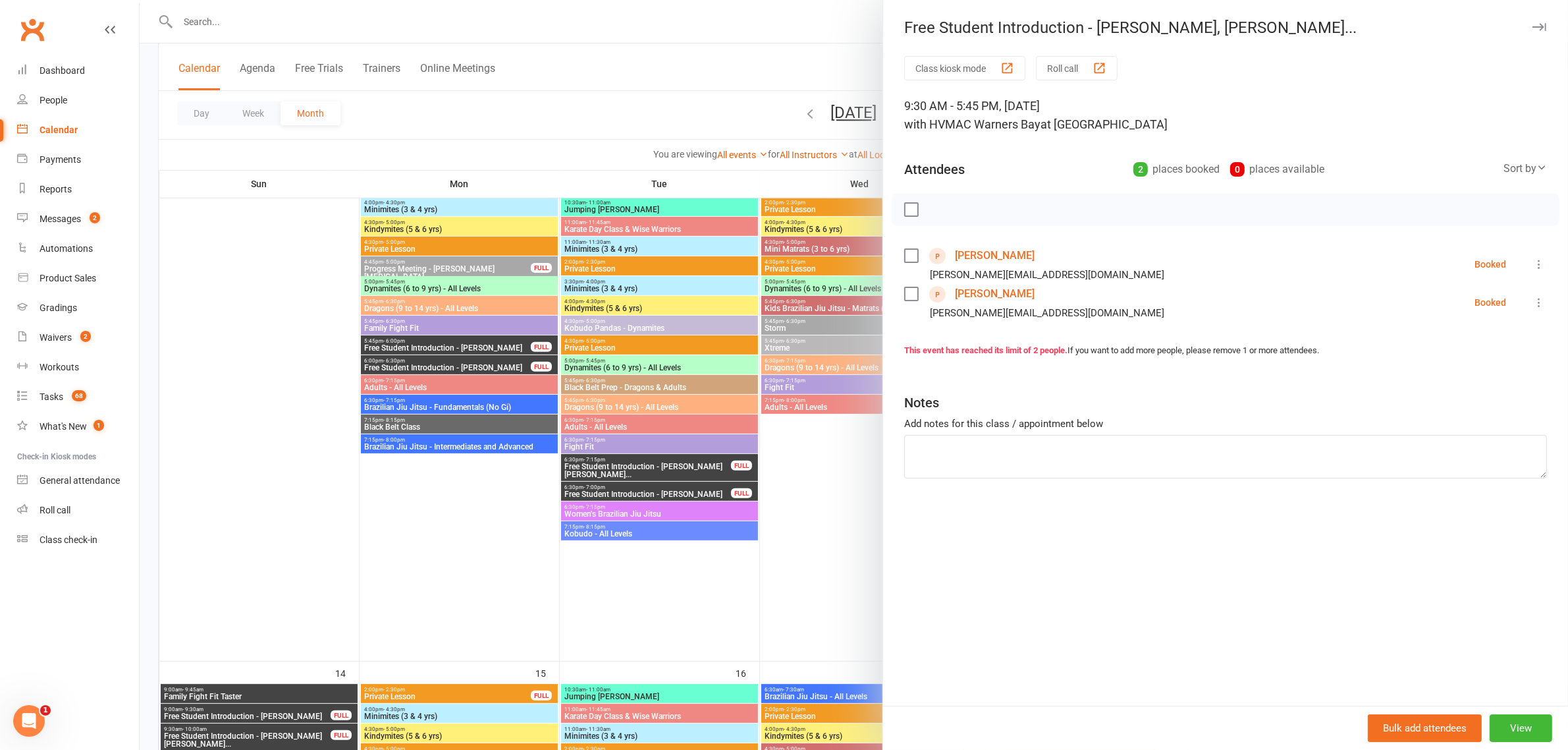
click at [667, 516] on div at bounding box center [853, 375] width 1428 height 750
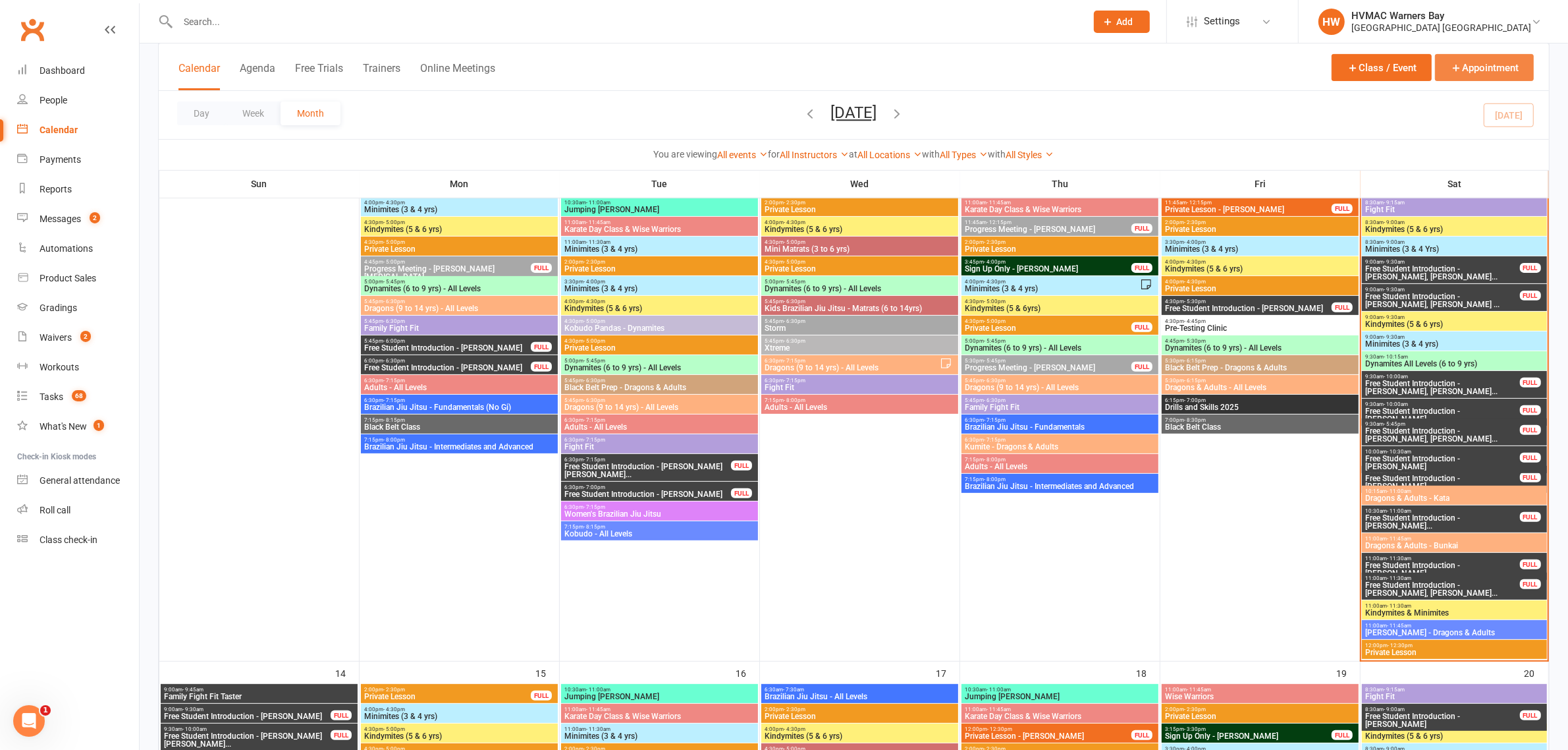
click at [1468, 70] on button "Appointment" at bounding box center [1484, 67] width 99 height 27
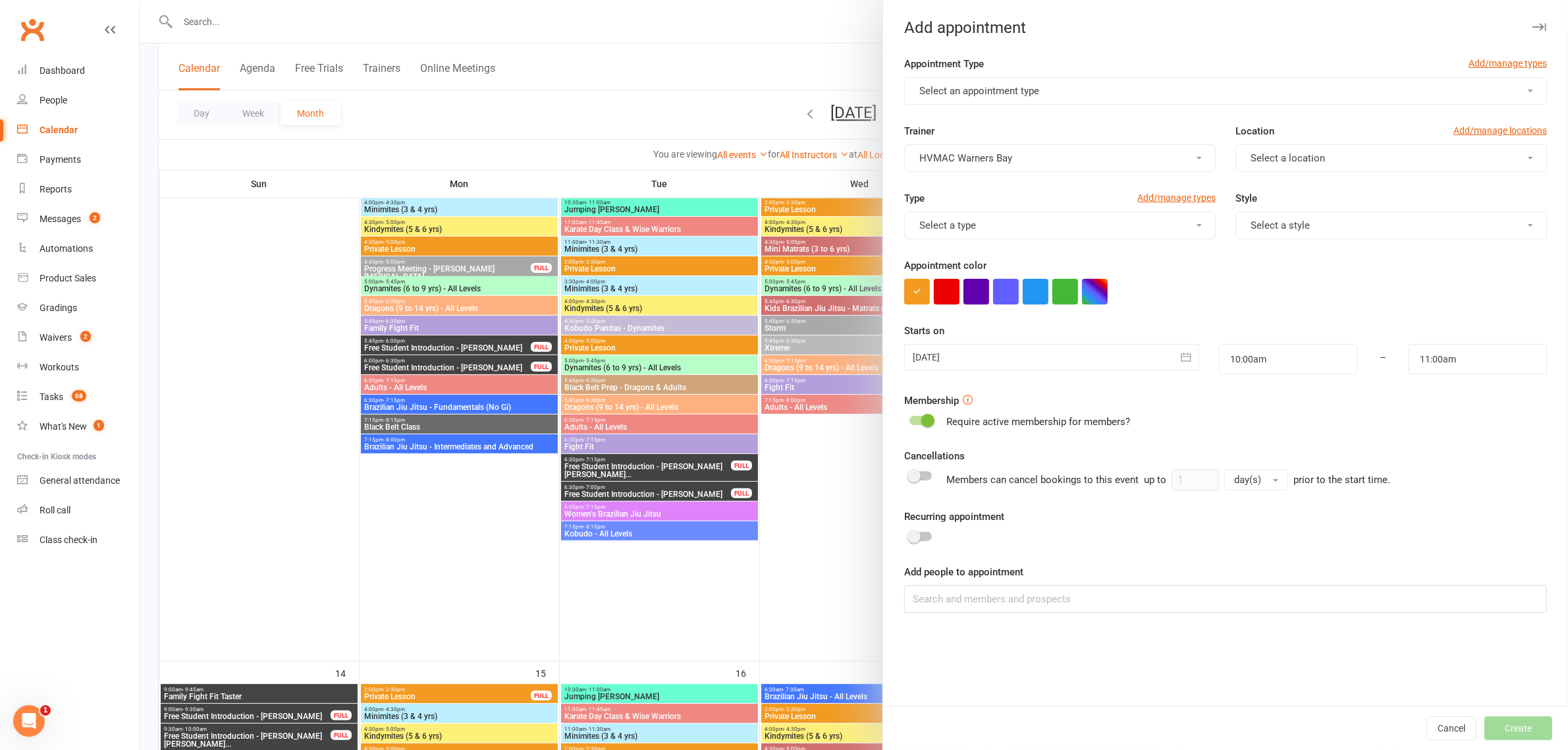
click at [982, 81] on button "Select an appointment type" at bounding box center [1226, 91] width 642 height 28
click at [952, 232] on span "Free Student Introduction" at bounding box center [970, 228] width 111 height 12
type input "10:30am"
click at [1230, 360] on input "10:00am" at bounding box center [1288, 359] width 138 height 30
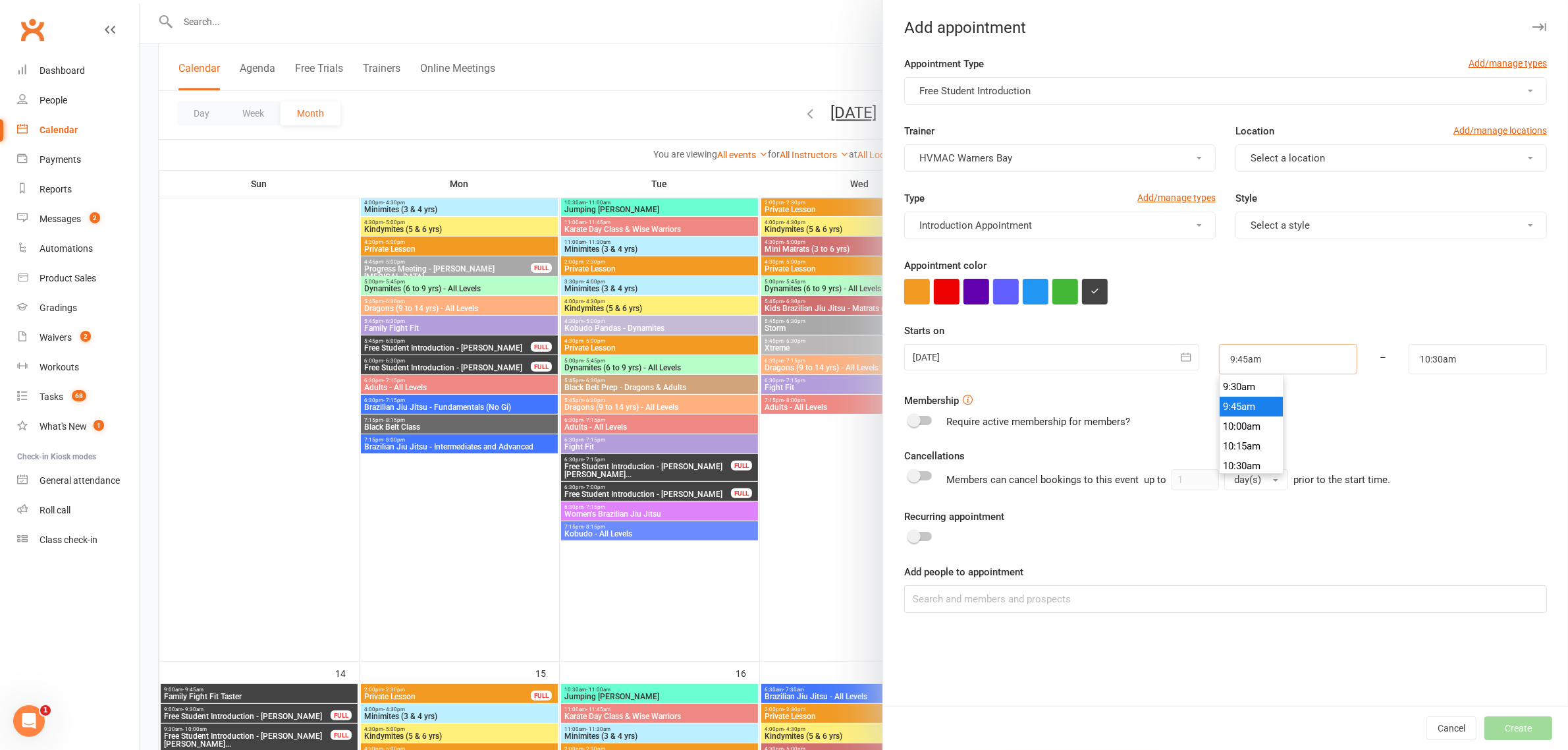
type input "9:45am"
click at [1231, 399] on li "9:45am" at bounding box center [1251, 407] width 63 height 19
click at [1419, 359] on input "10:30am" at bounding box center [1477, 359] width 138 height 30
click at [1428, 357] on input "10:30am" at bounding box center [1477, 359] width 138 height 30
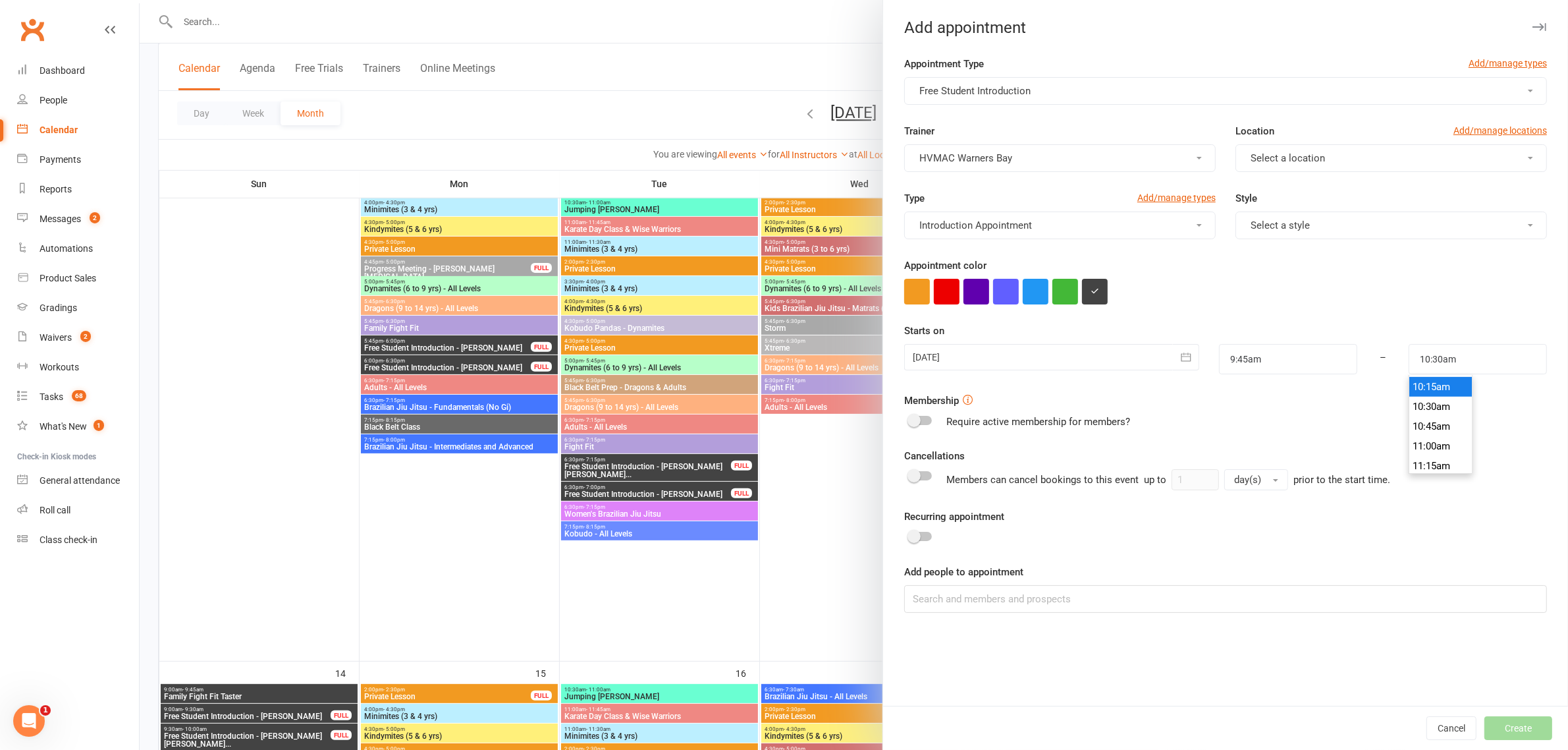
type input "10:15am"
click at [1426, 382] on li "10:15am" at bounding box center [1441, 386] width 63 height 19
click at [993, 593] on input at bounding box center [1226, 599] width 642 height 28
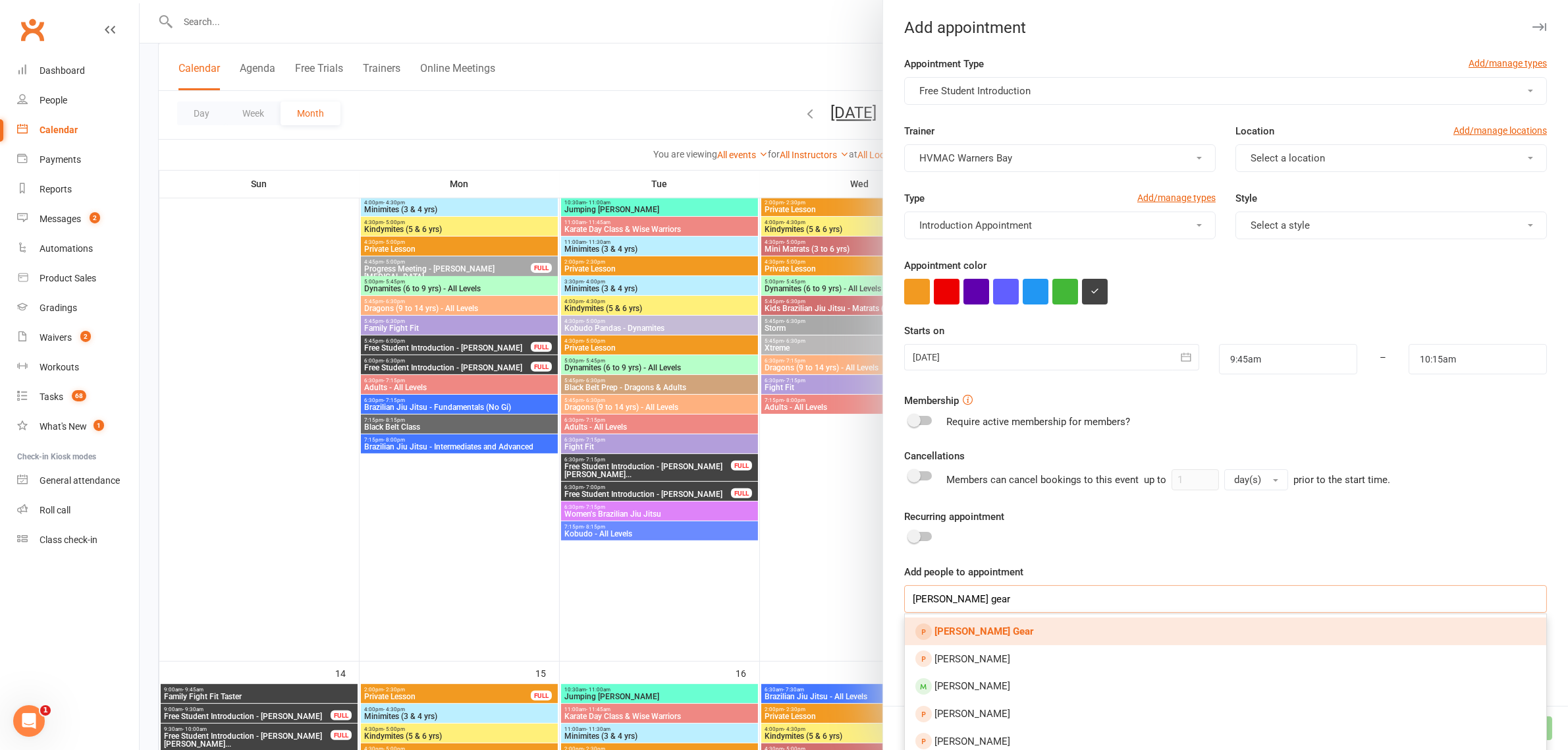
type input "eli gear"
click at [980, 631] on link "[PERSON_NAME] Gear" at bounding box center [1225, 631] width 642 height 28
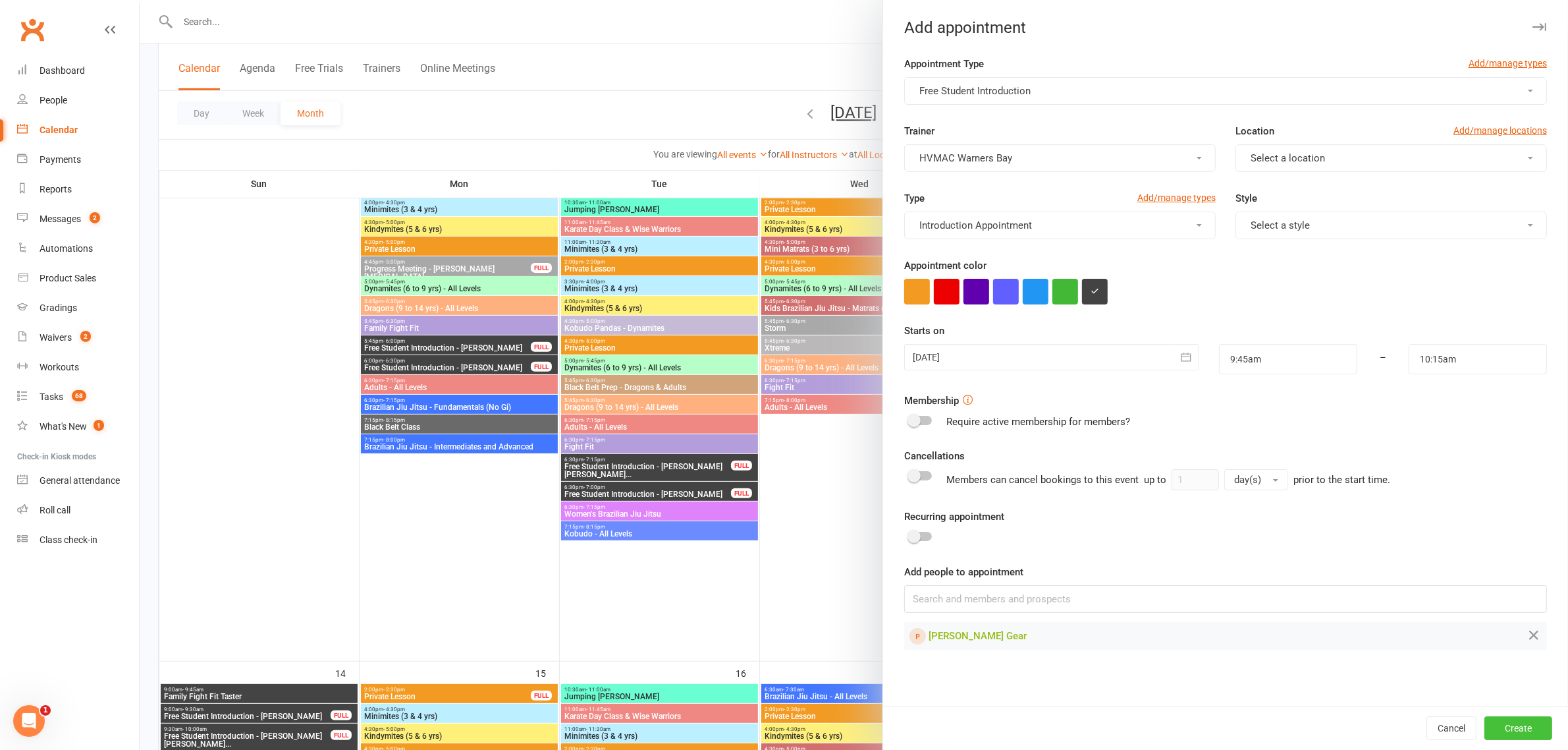
click at [1502, 726] on button "Create" at bounding box center [1519, 727] width 68 height 24
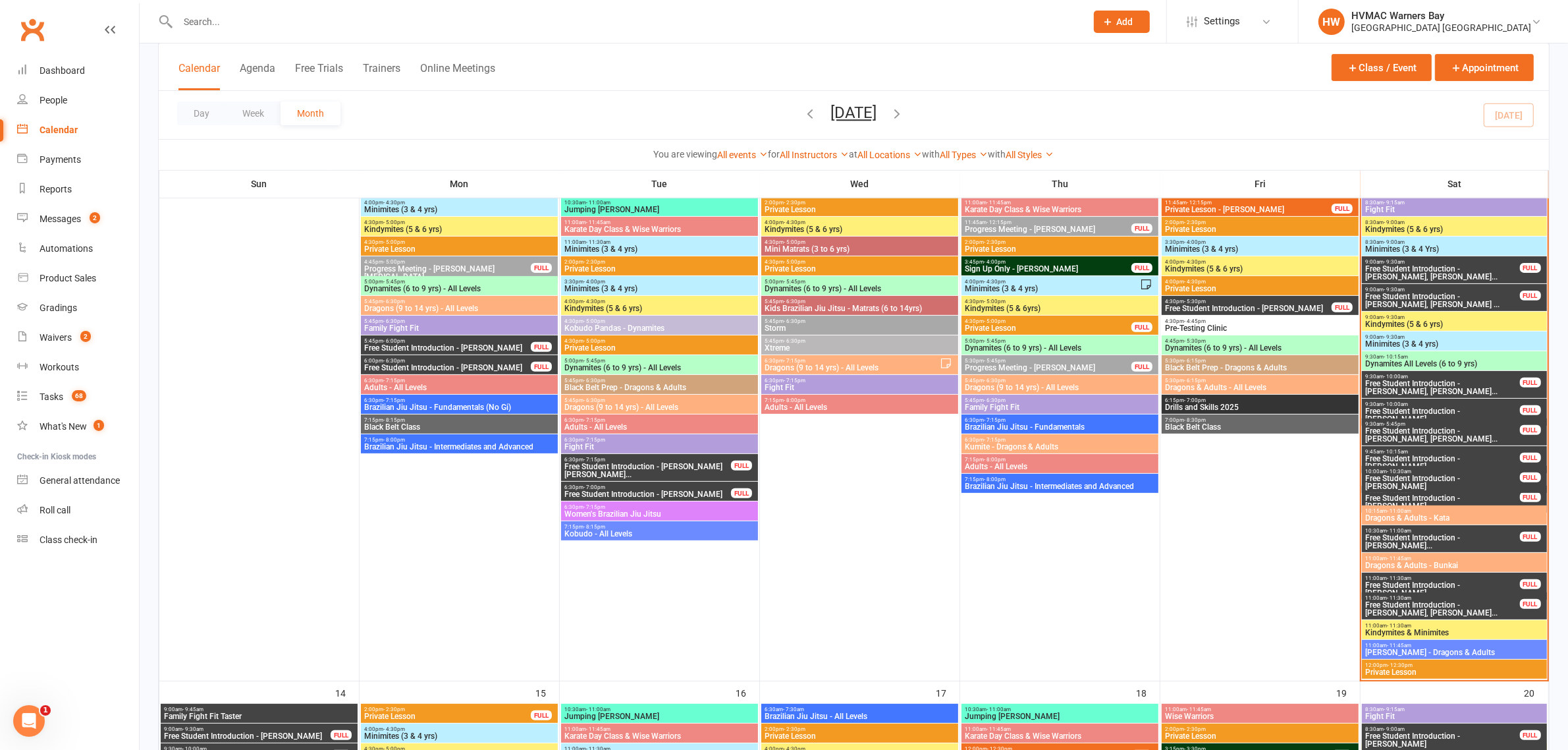
click at [1466, 455] on span "Free Student Introduction - [PERSON_NAME]" at bounding box center [1442, 462] width 156 height 15
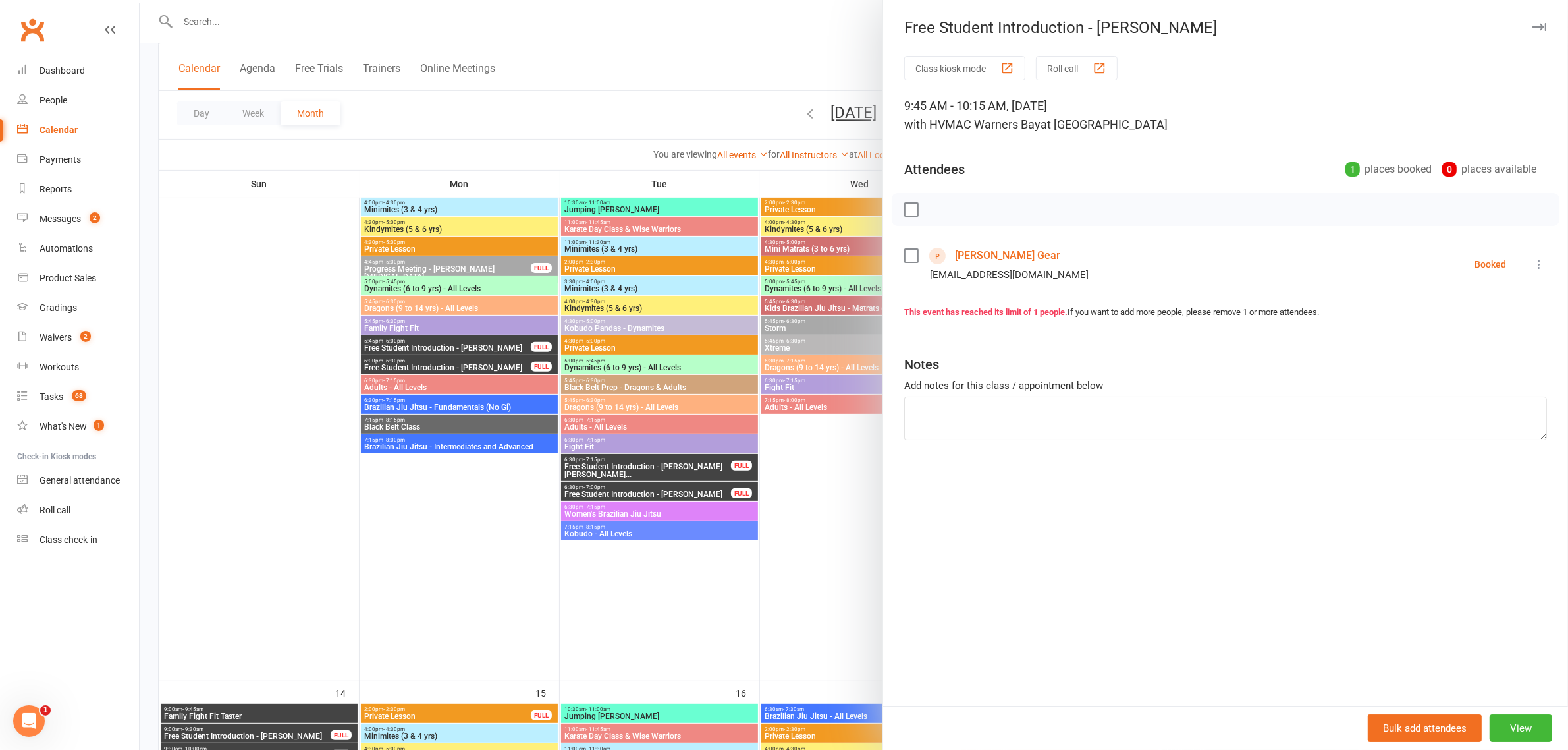
click at [1532, 259] on icon at bounding box center [1539, 264] width 13 height 13
drag, startPoint x: 1478, startPoint y: 346, endPoint x: 1405, endPoint y: 360, distance: 74.3
click at [1478, 346] on link "Check in" at bounding box center [1480, 343] width 131 height 26
click at [818, 462] on div at bounding box center [853, 375] width 1428 height 750
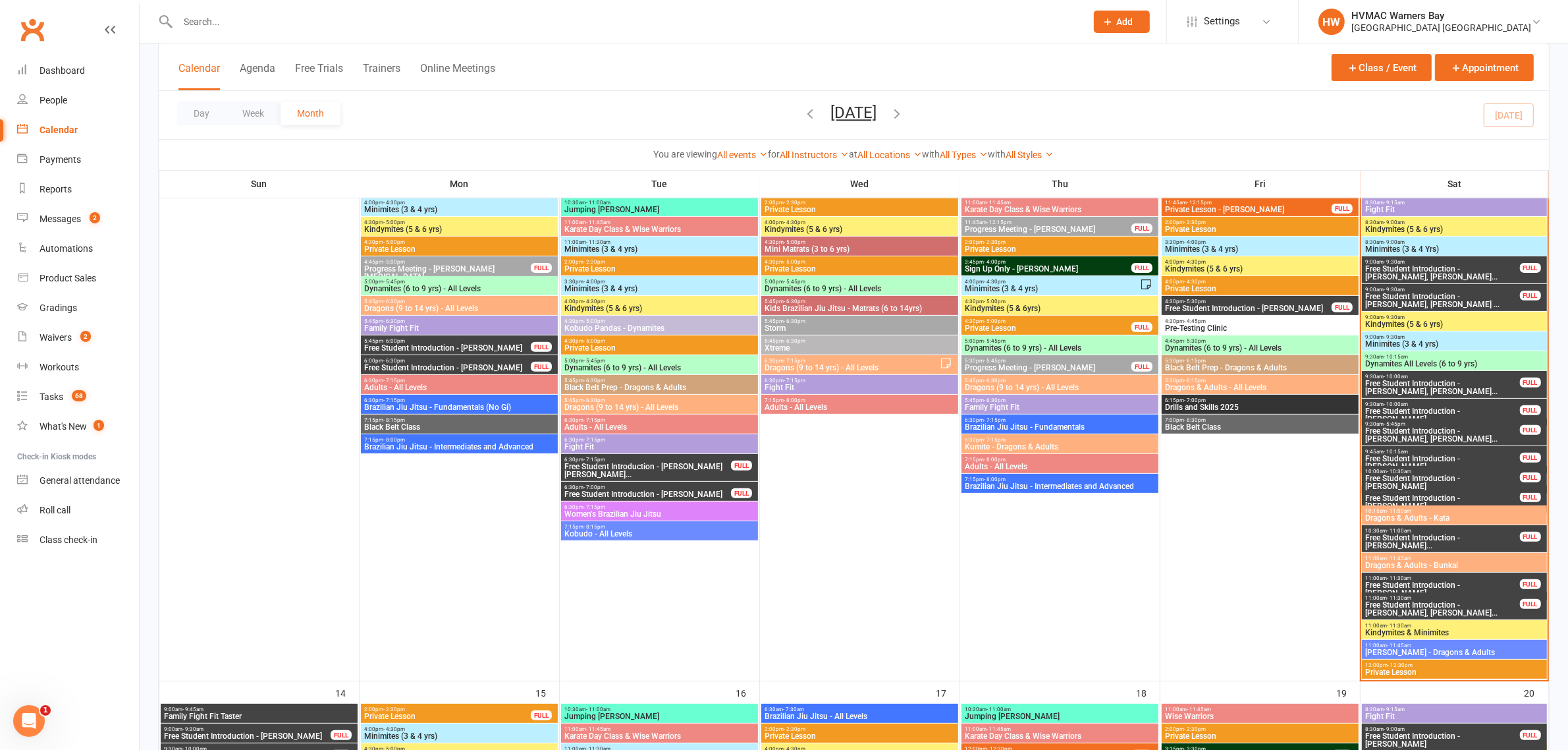
click at [1454, 423] on span "9:30am - 5:45pm" at bounding box center [1442, 424] width 156 height 6
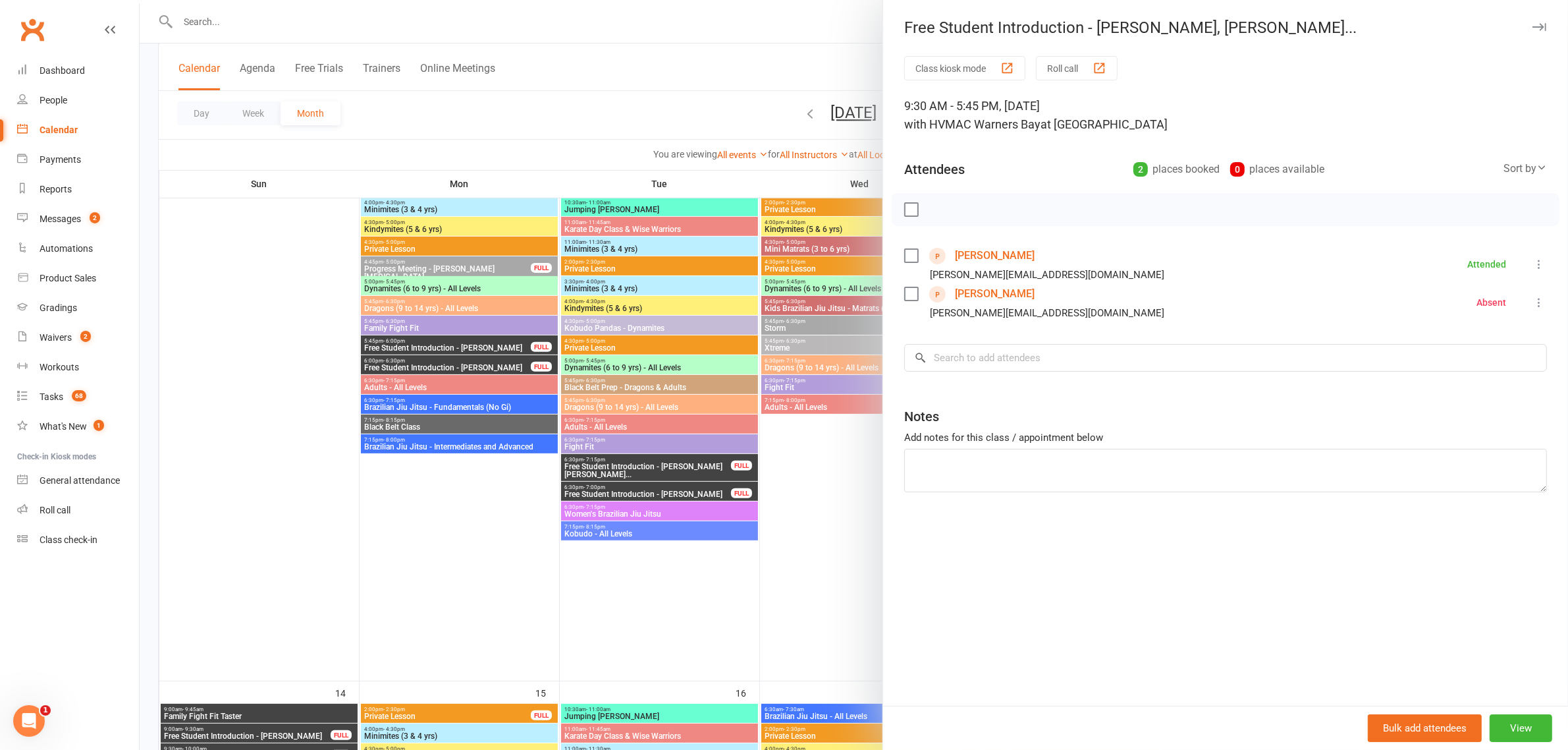
click at [736, 390] on div at bounding box center [853, 375] width 1428 height 750
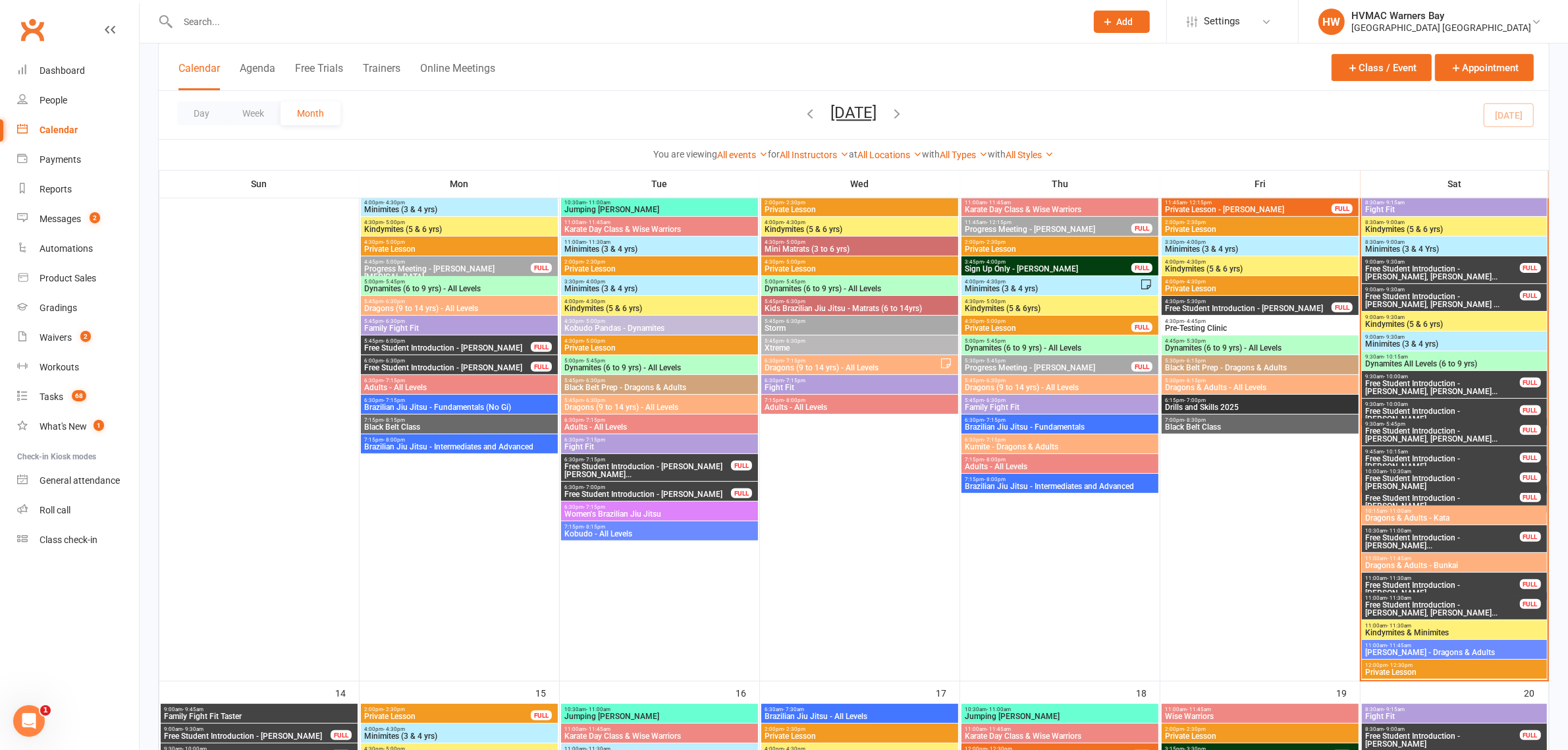
click at [1463, 304] on span "Free Student Introduction - [PERSON_NAME], [PERSON_NAME] ..." at bounding box center [1442, 300] width 156 height 15
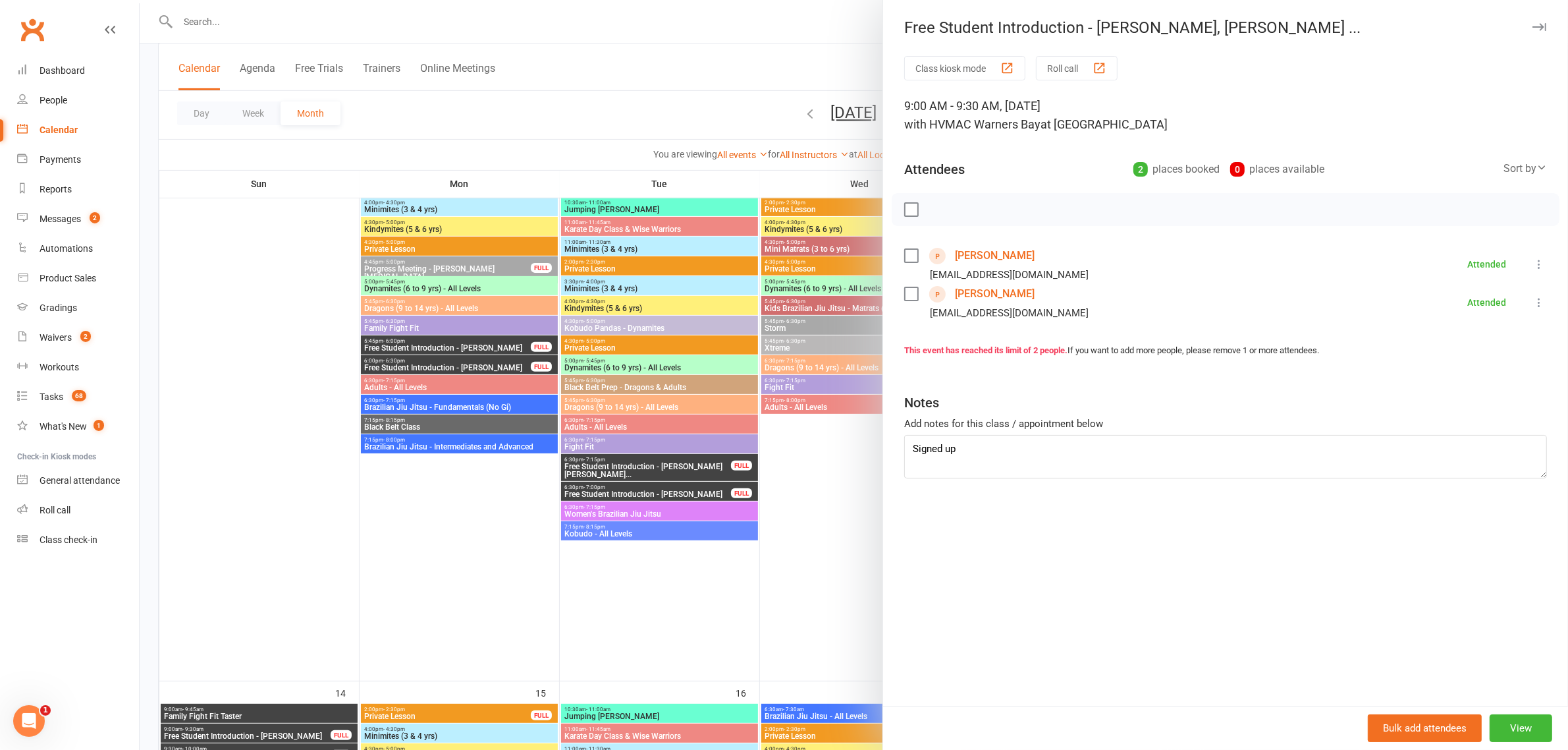
click at [499, 475] on div at bounding box center [853, 375] width 1428 height 750
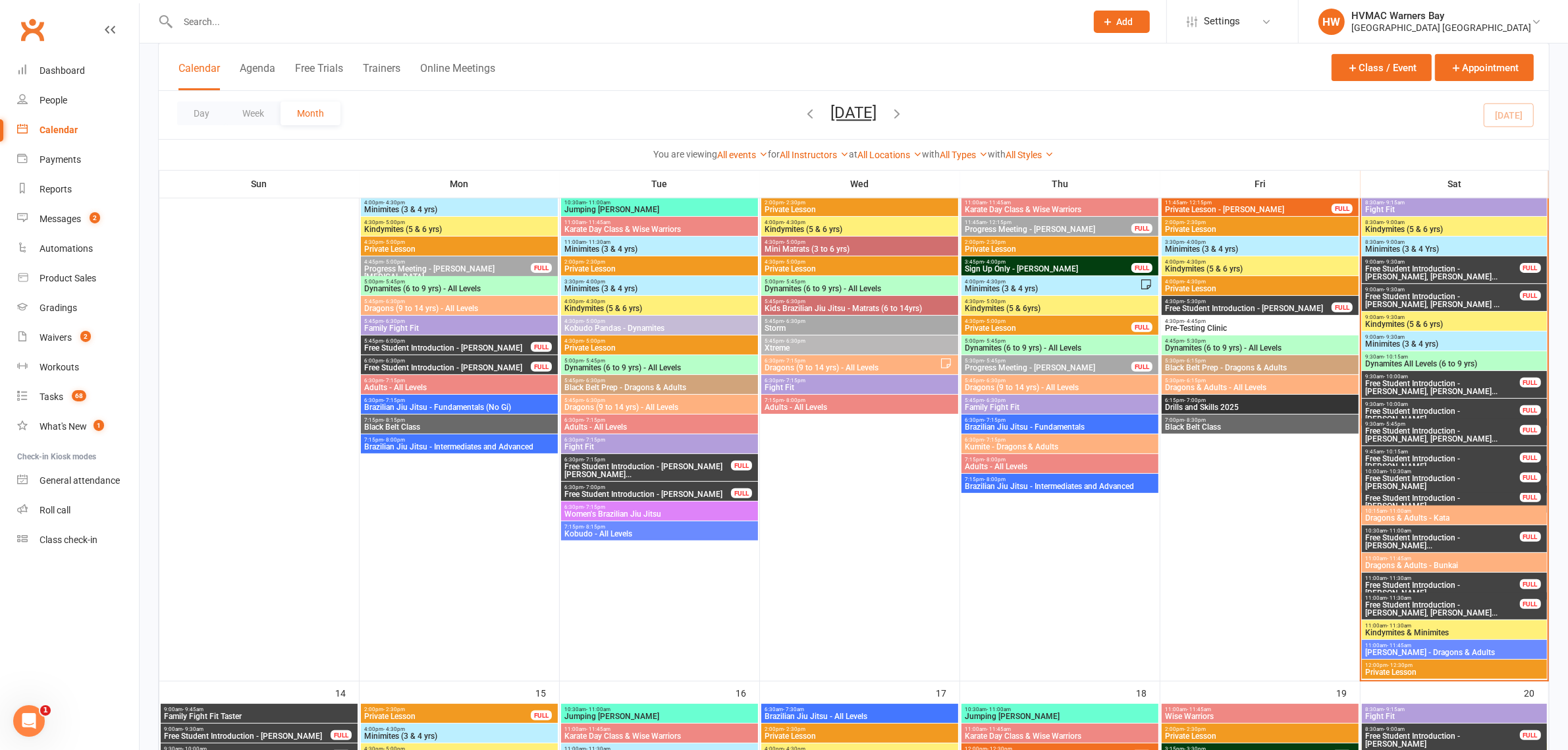
click at [1443, 386] on span "Free Student Introduction - [PERSON_NAME], [PERSON_NAME]..." at bounding box center [1442, 387] width 156 height 15
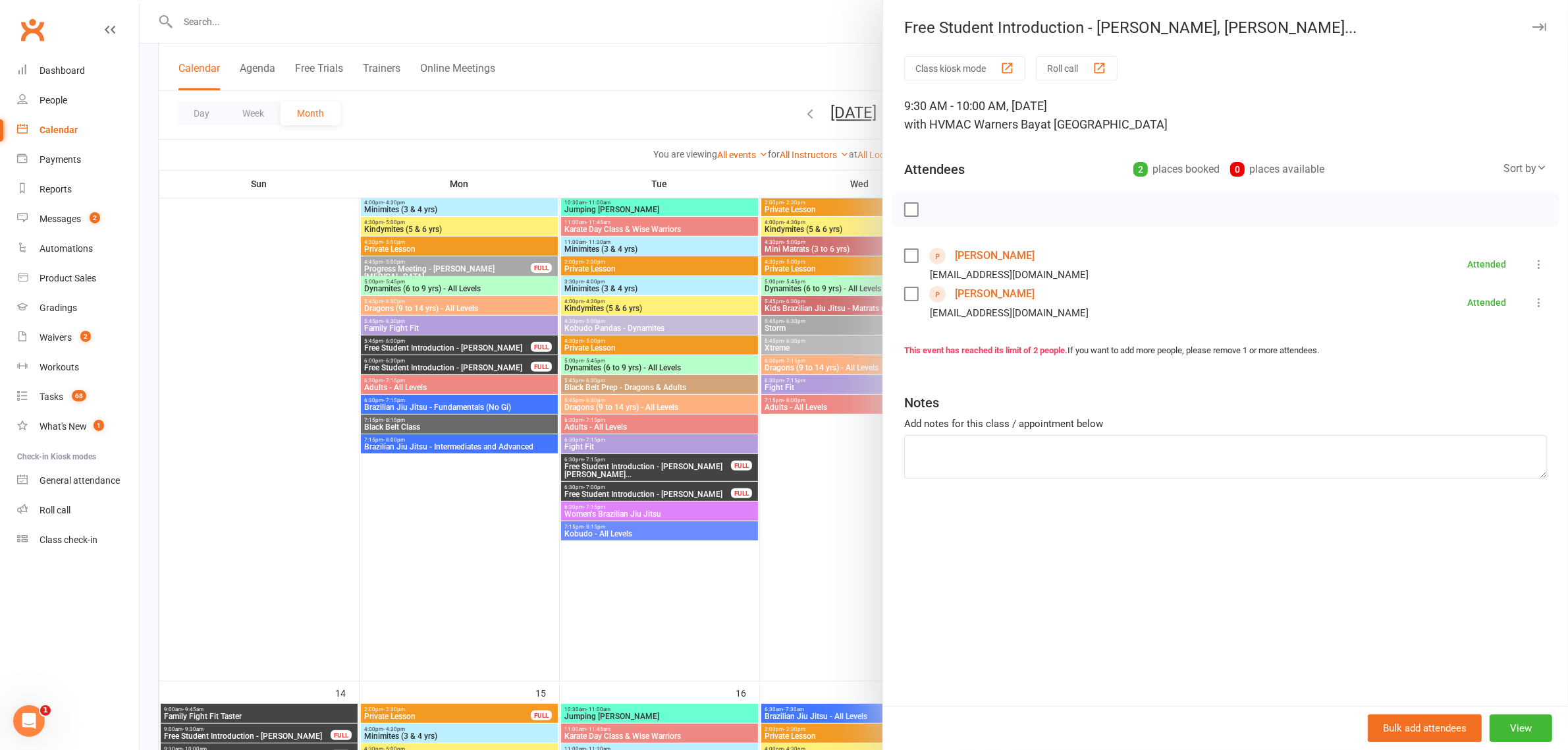
click at [814, 403] on div at bounding box center [853, 375] width 1428 height 750
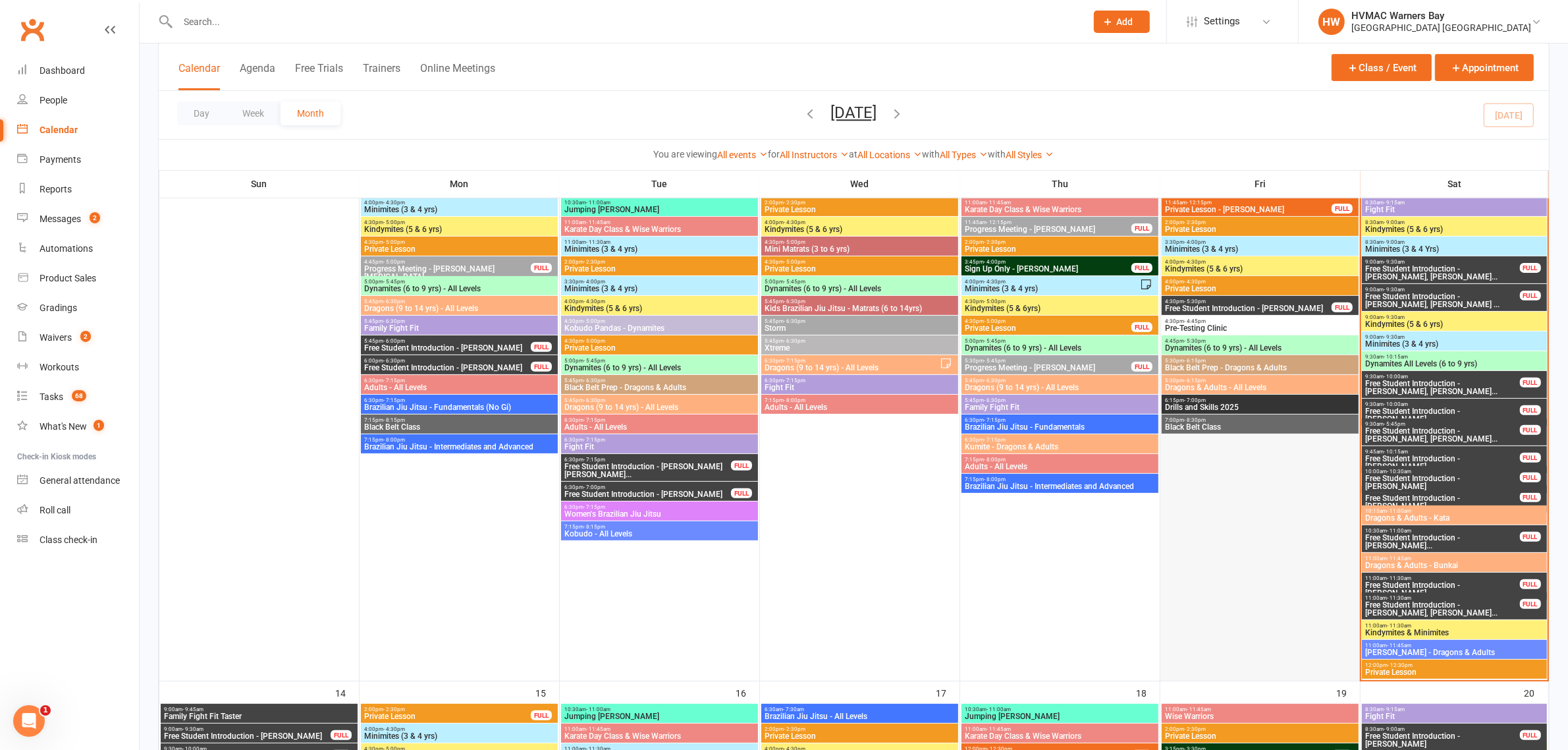
scroll to position [576, 0]
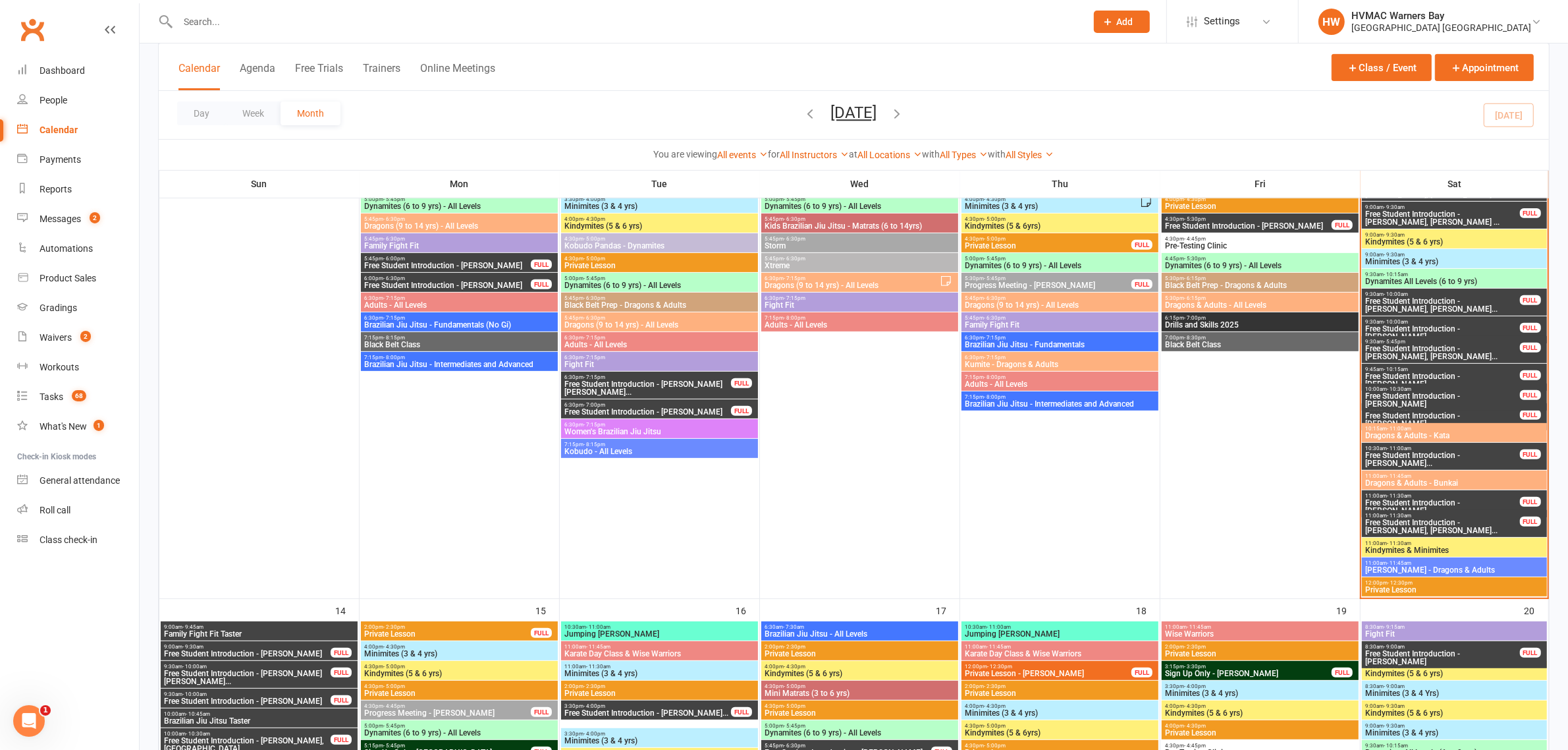
click at [1461, 274] on span "9:30am - 10:15am" at bounding box center [1454, 274] width 179 height 6
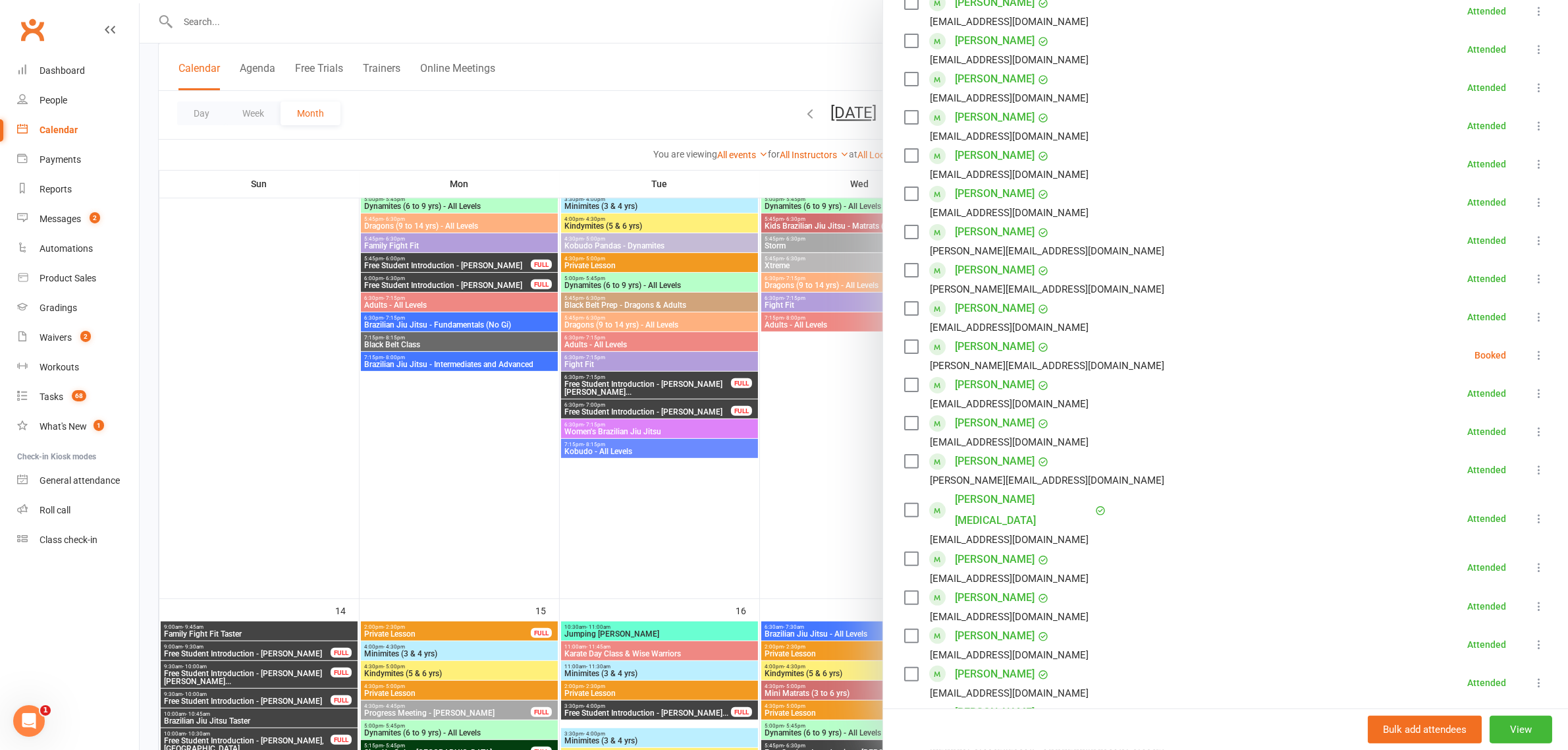
scroll to position [692, 0]
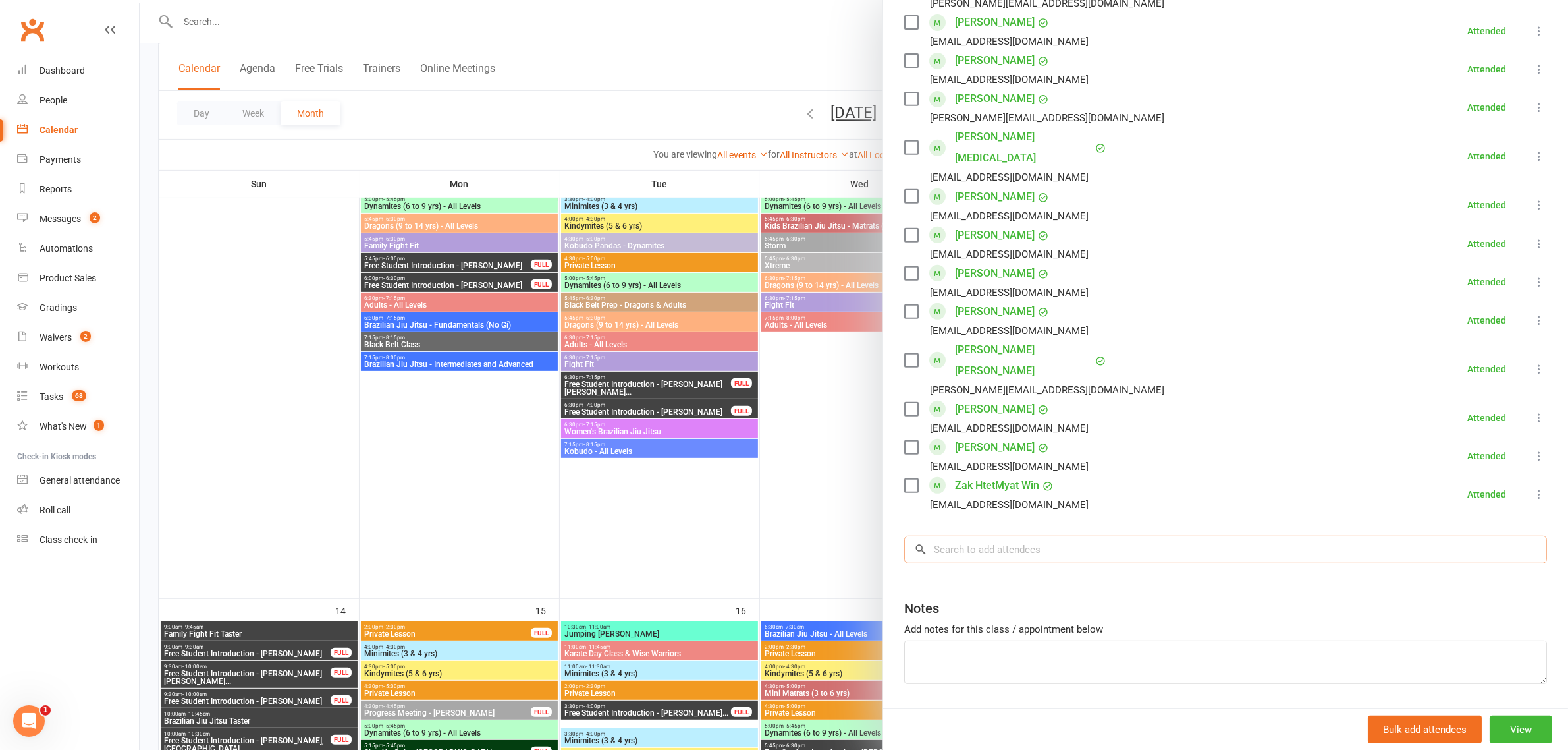
click at [1014, 536] on input "search" at bounding box center [1226, 550] width 642 height 28
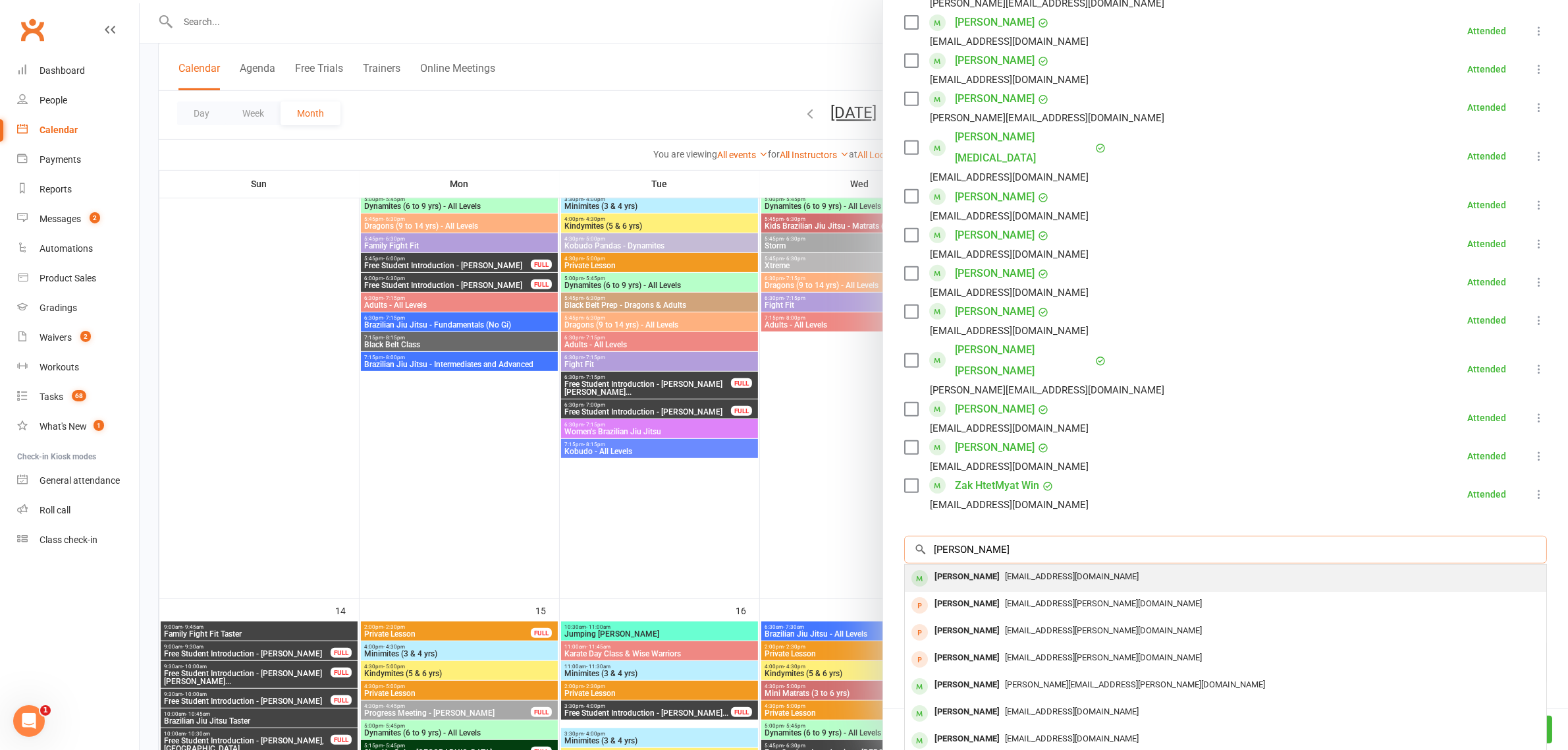
type input "amara fernandez"
click at [1041, 571] on span "[EMAIL_ADDRESS][DOMAIN_NAME]" at bounding box center [1072, 576] width 134 height 10
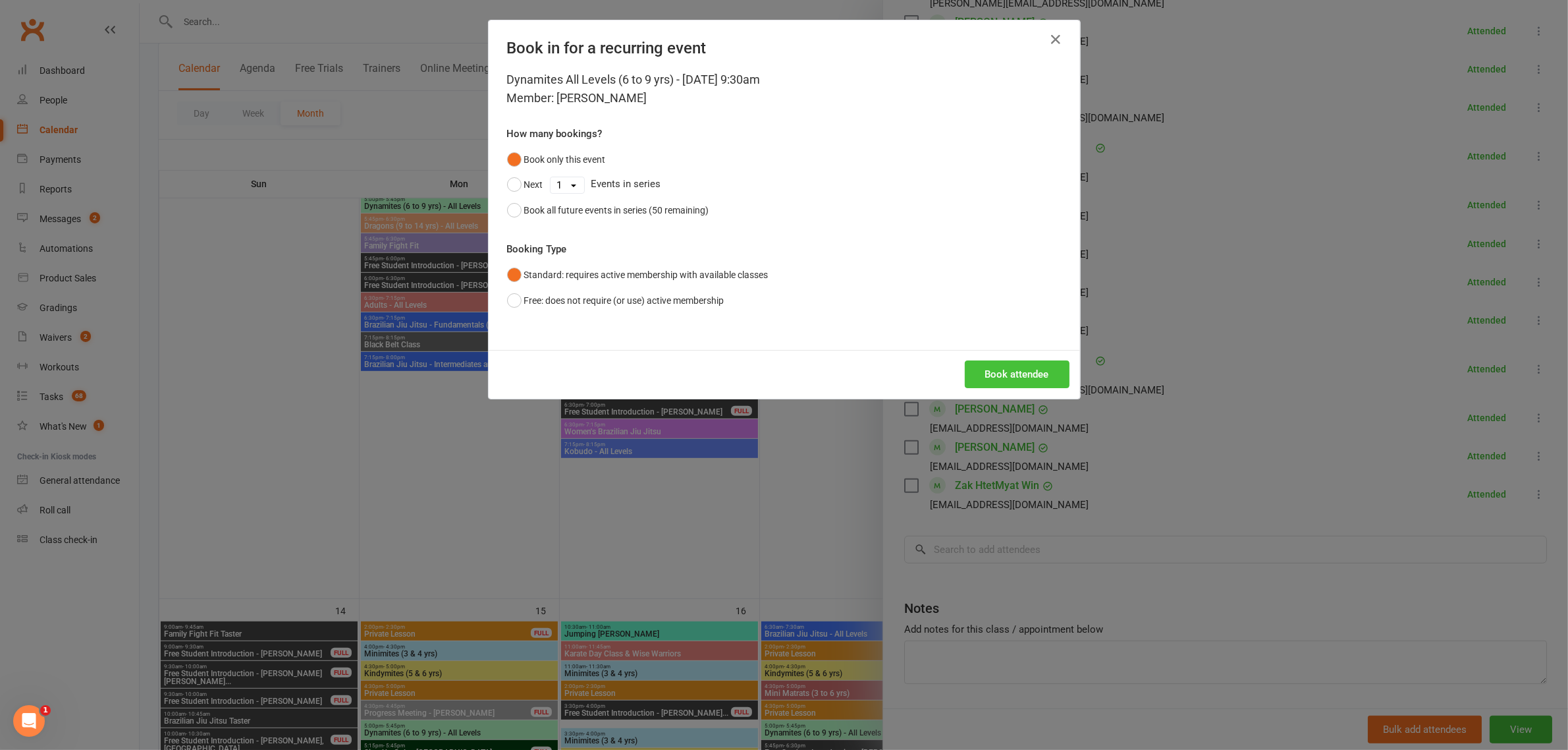
click at [991, 377] on button "Book attendee" at bounding box center [1016, 374] width 105 height 28
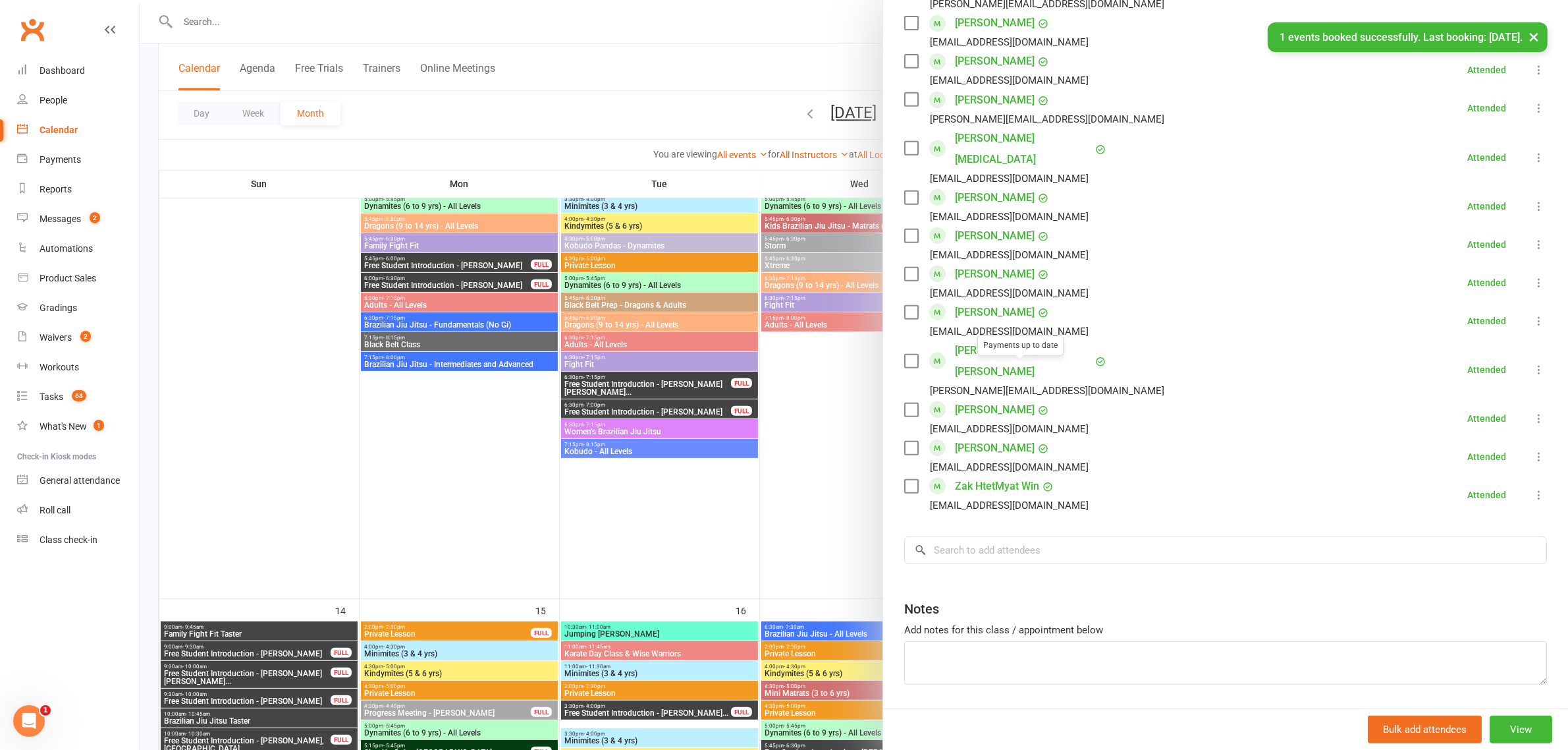
scroll to position [71, 0]
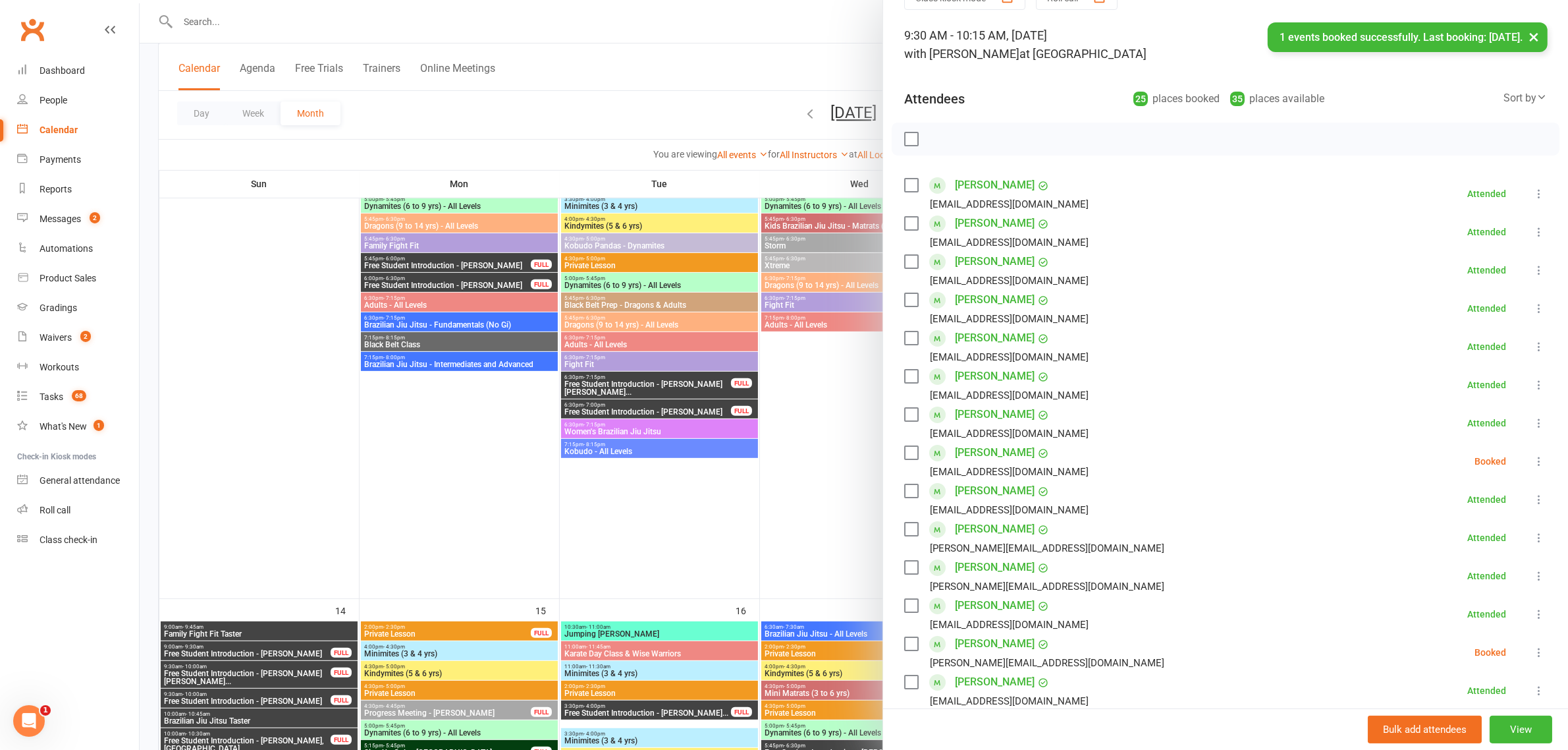
click at [1532, 459] on icon at bounding box center [1539, 461] width 13 height 13
click at [1483, 537] on link "Check in" at bounding box center [1476, 540] width 142 height 26
click at [830, 498] on div at bounding box center [853, 375] width 1428 height 750
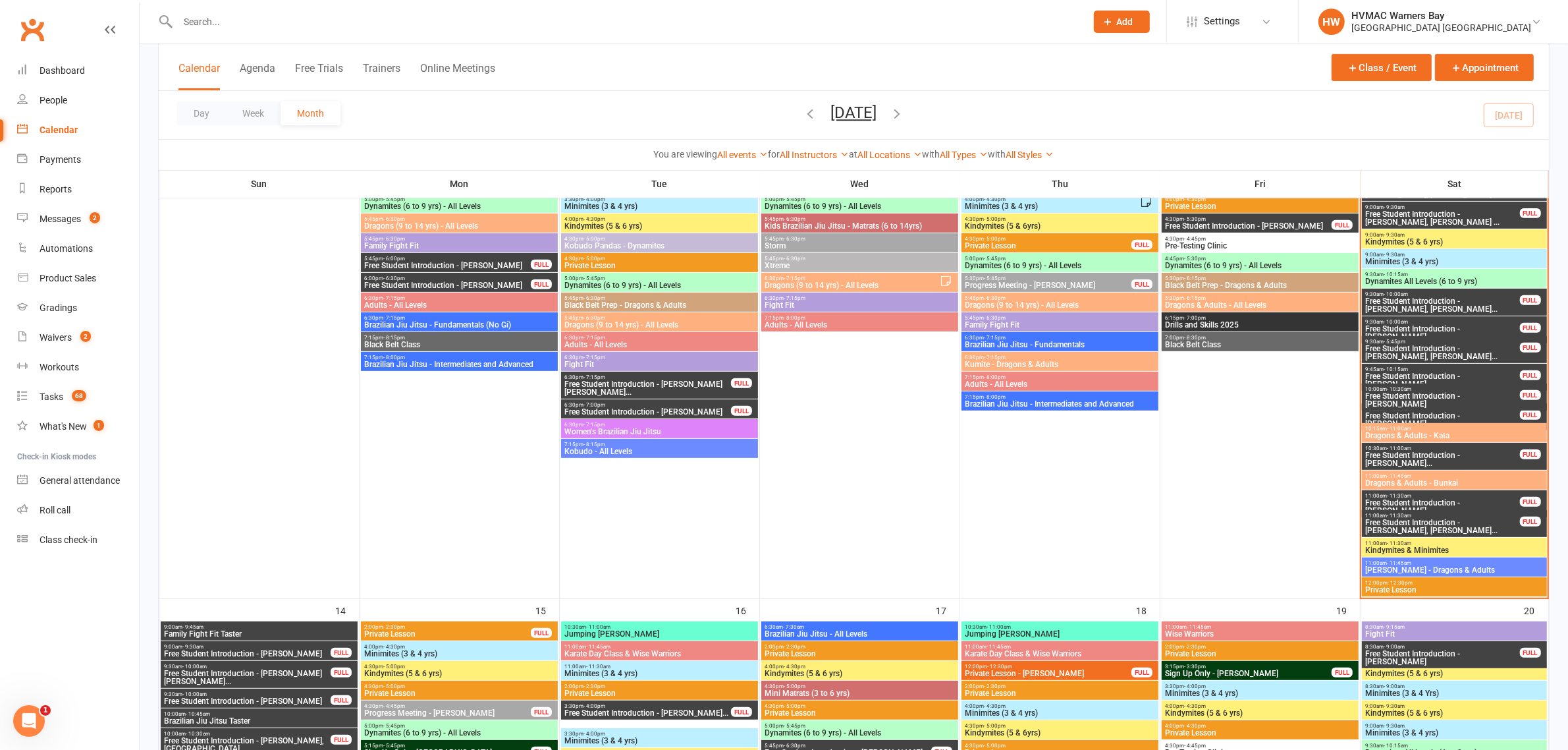
click at [1463, 297] on span "Free Student Introduction - [PERSON_NAME], [PERSON_NAME]..." at bounding box center [1442, 304] width 156 height 15
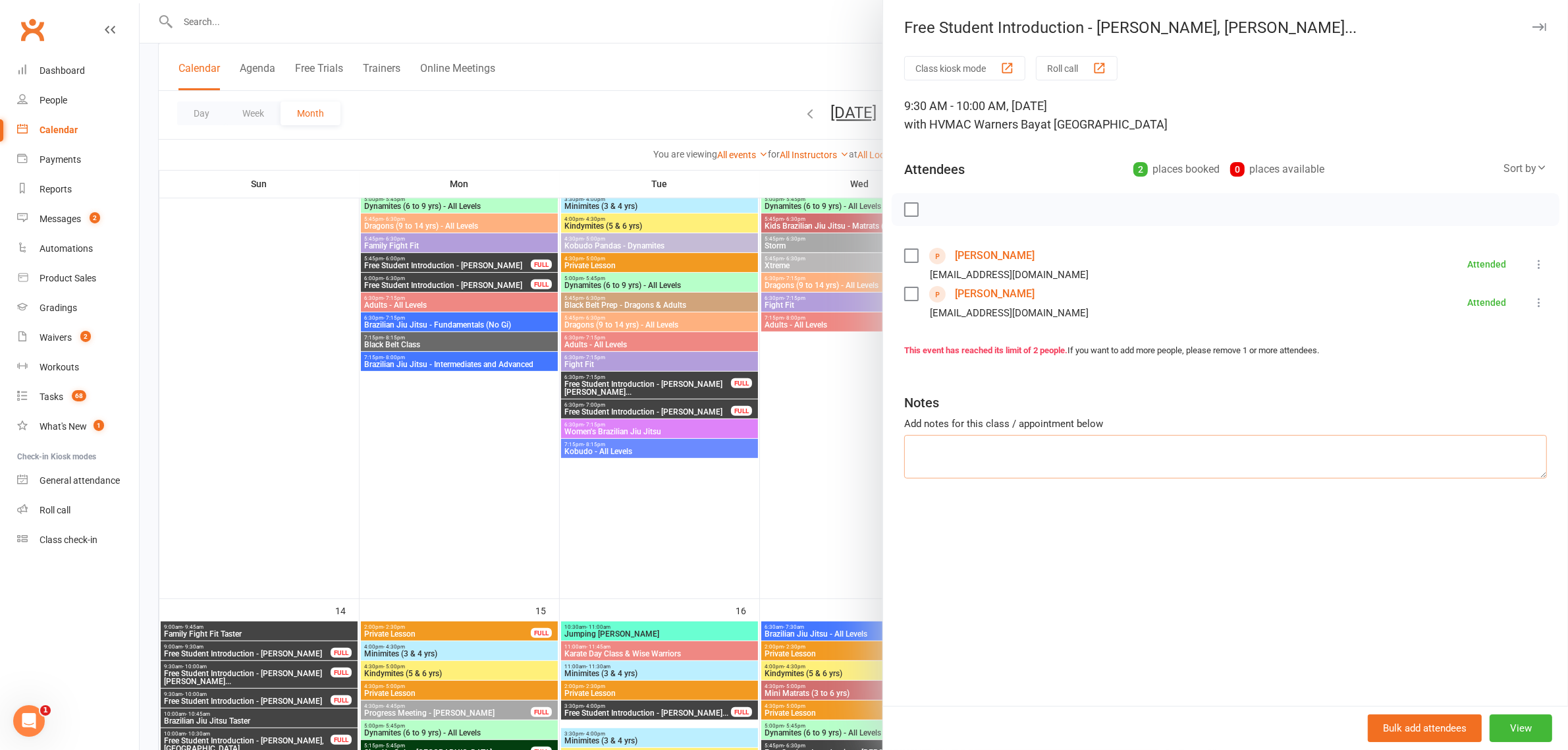
click at [1004, 457] on textarea at bounding box center [1226, 457] width 642 height 44
type textarea "Coming in next week to trial"
click at [845, 420] on div at bounding box center [853, 375] width 1428 height 750
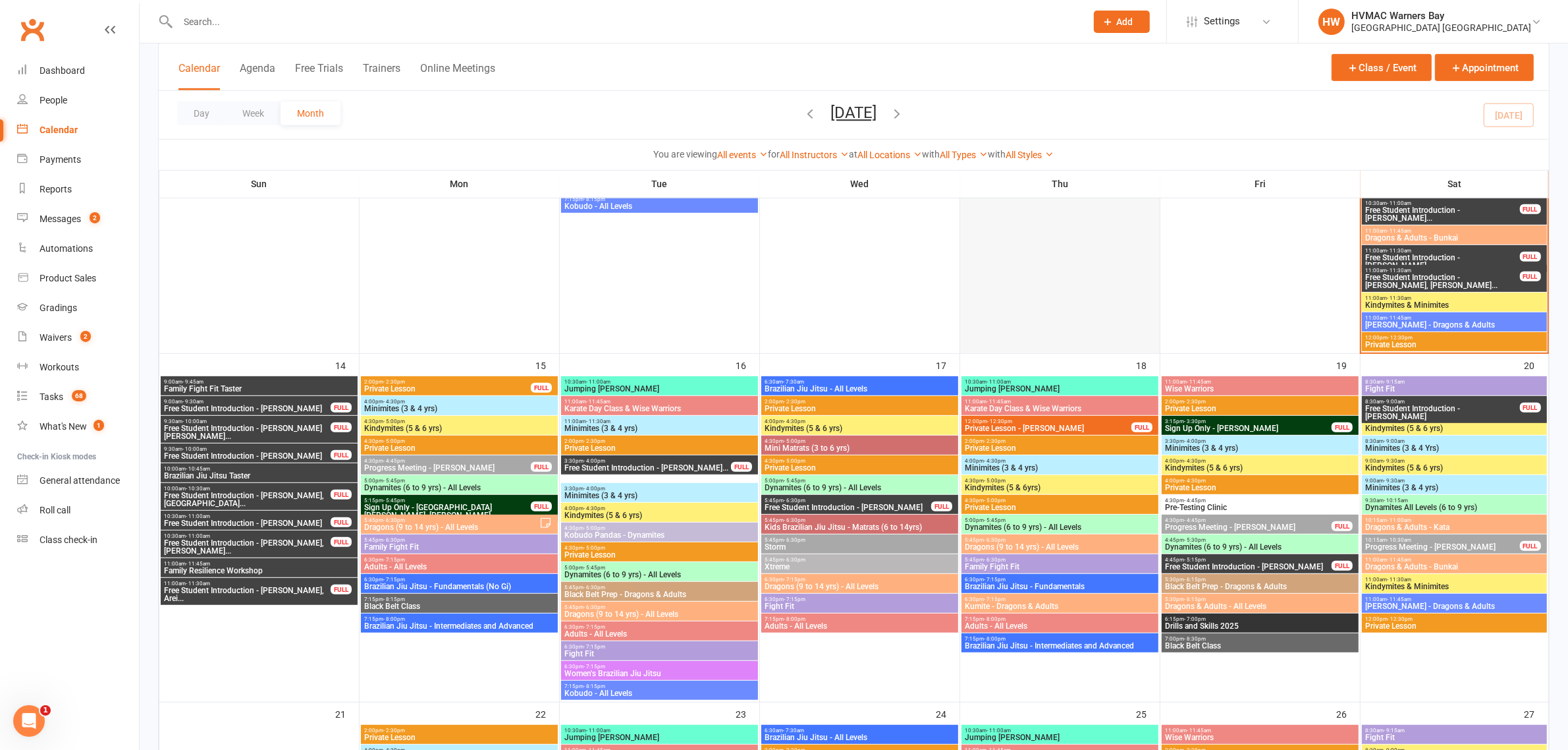
scroll to position [824, 0]
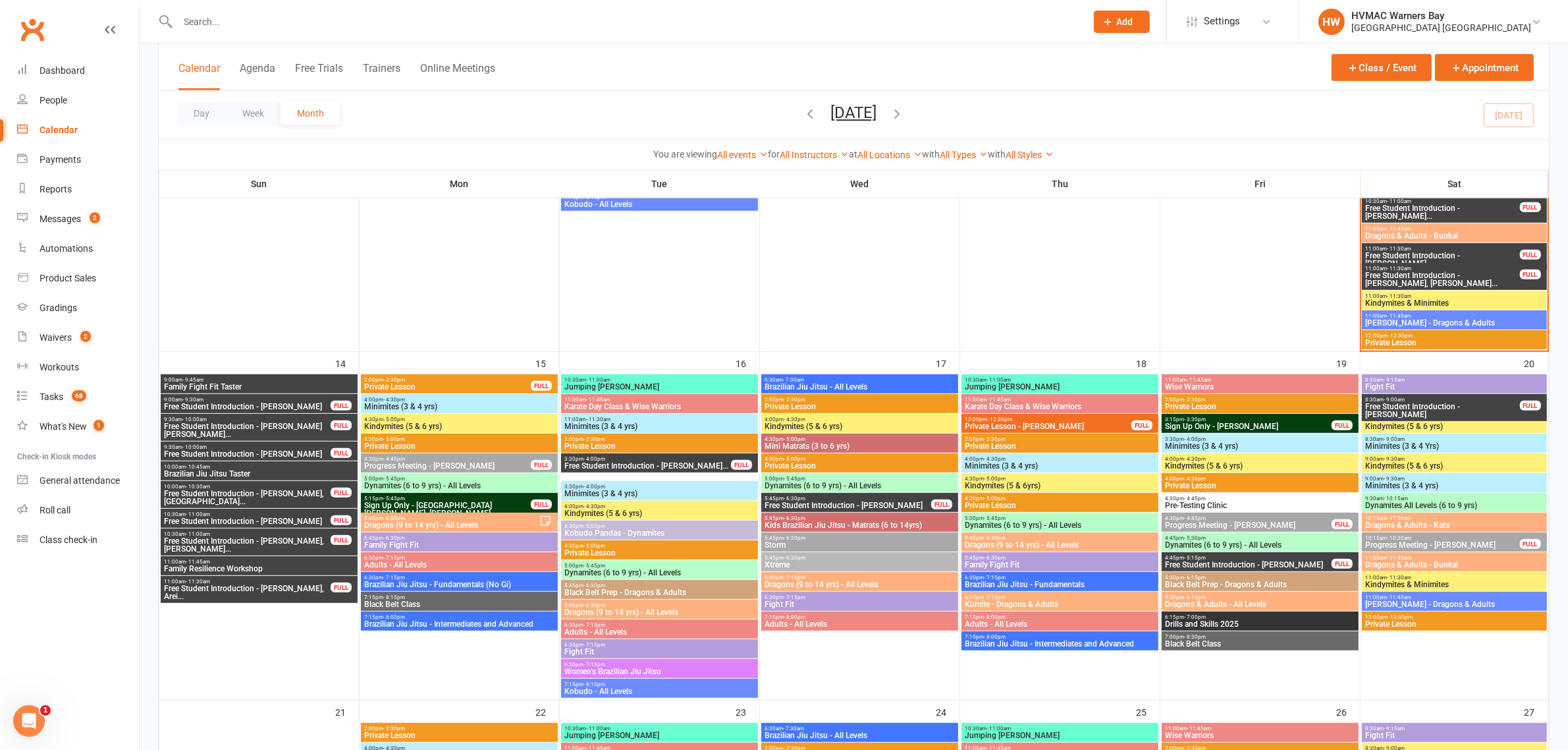
click at [1388, 446] on span "Minimites (3 & 4 Yrs)" at bounding box center [1454, 446] width 179 height 8
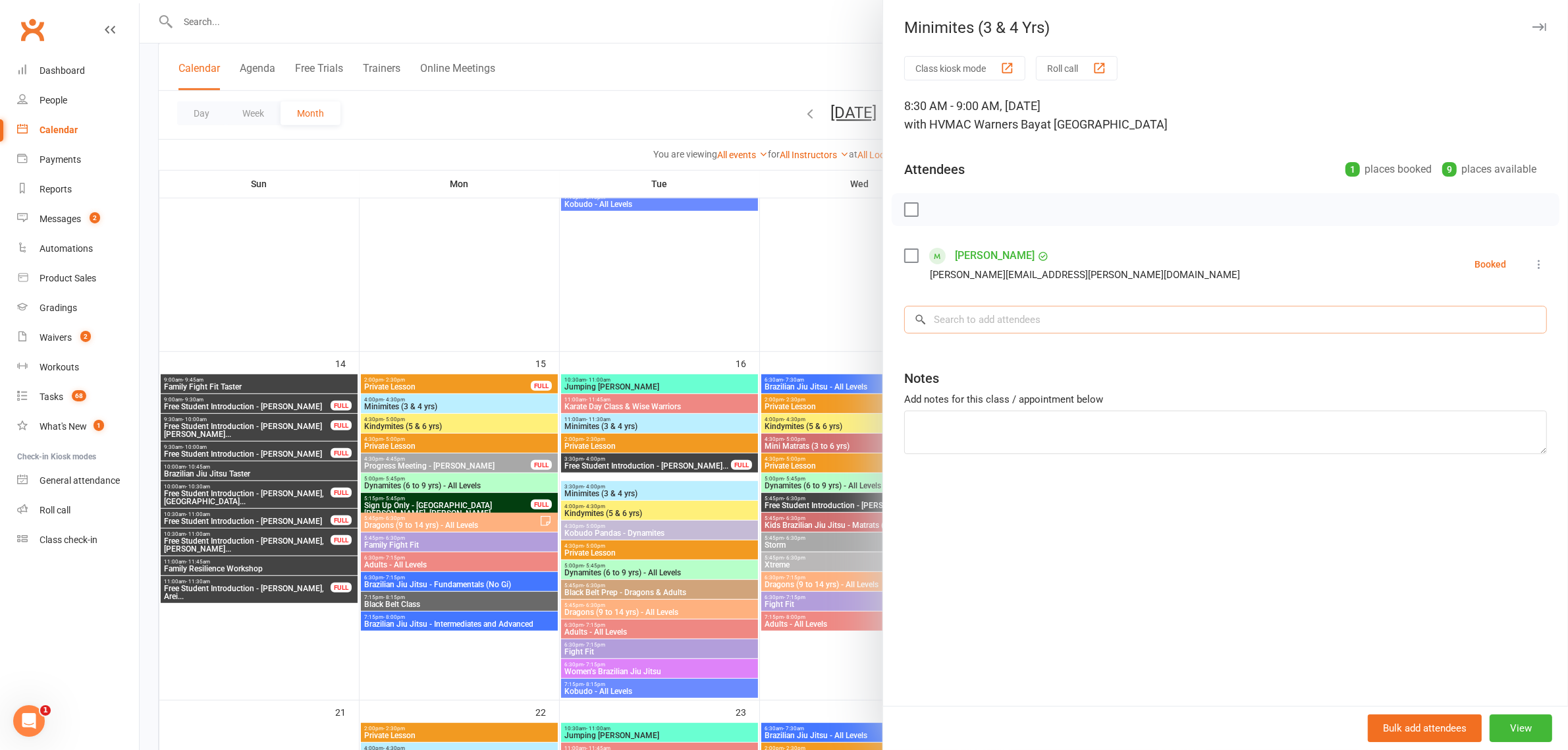
click at [1223, 307] on input "search" at bounding box center [1226, 320] width 642 height 28
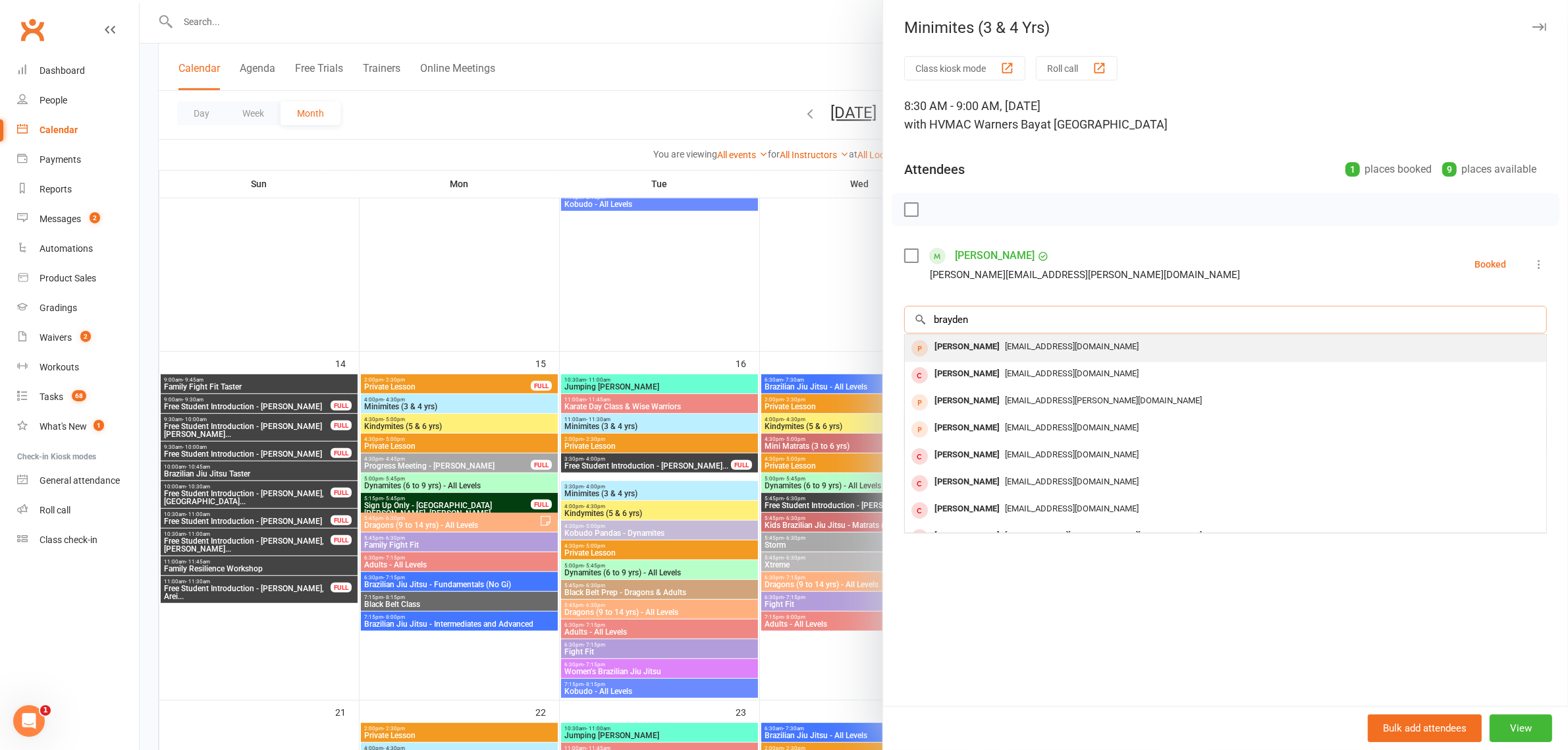
type input "brayden"
click at [991, 352] on div "Brayden Wilson" at bounding box center [966, 347] width 75 height 19
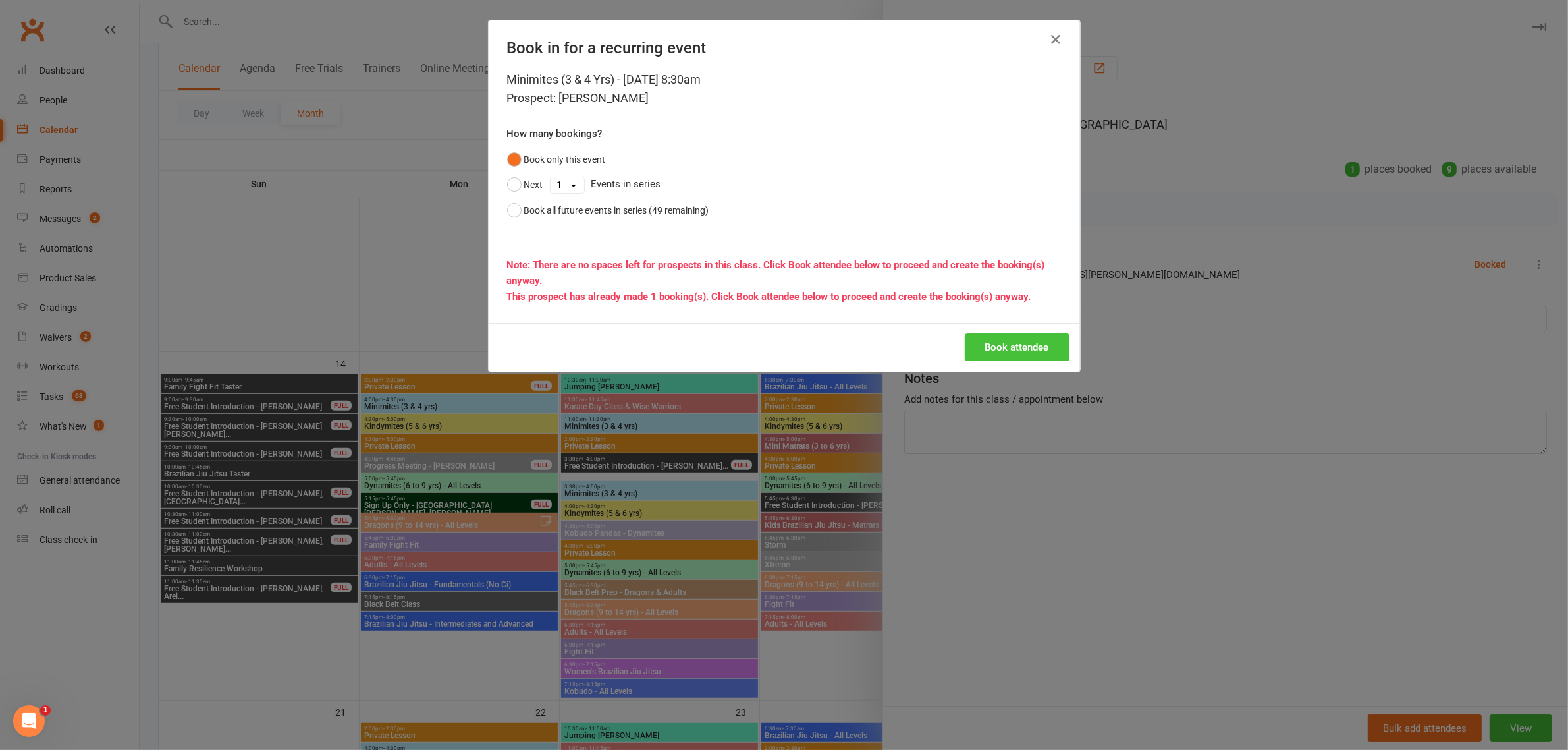
click at [983, 347] on button "Book attendee" at bounding box center [1016, 347] width 105 height 28
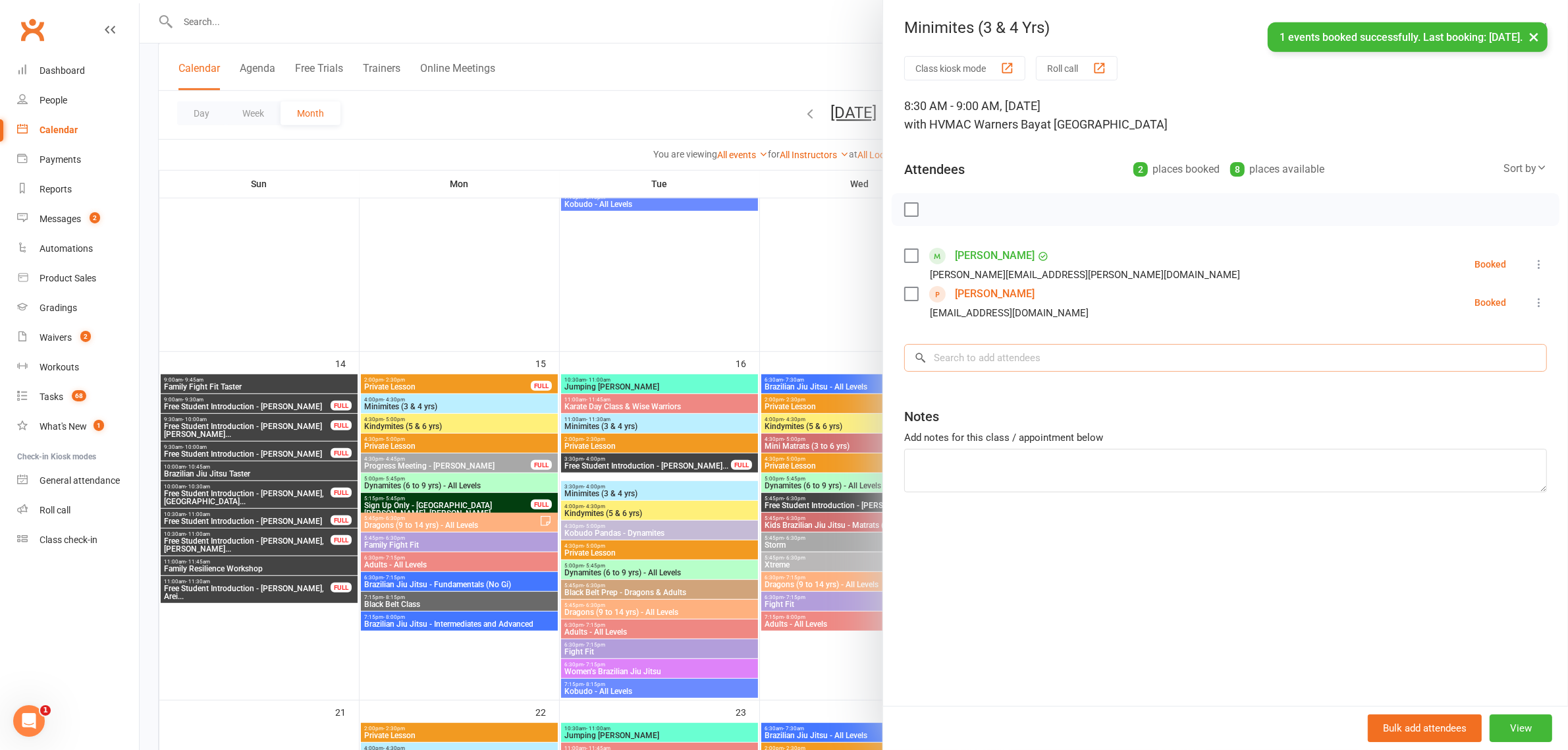
click at [980, 360] on input "search" at bounding box center [1226, 358] width 642 height 28
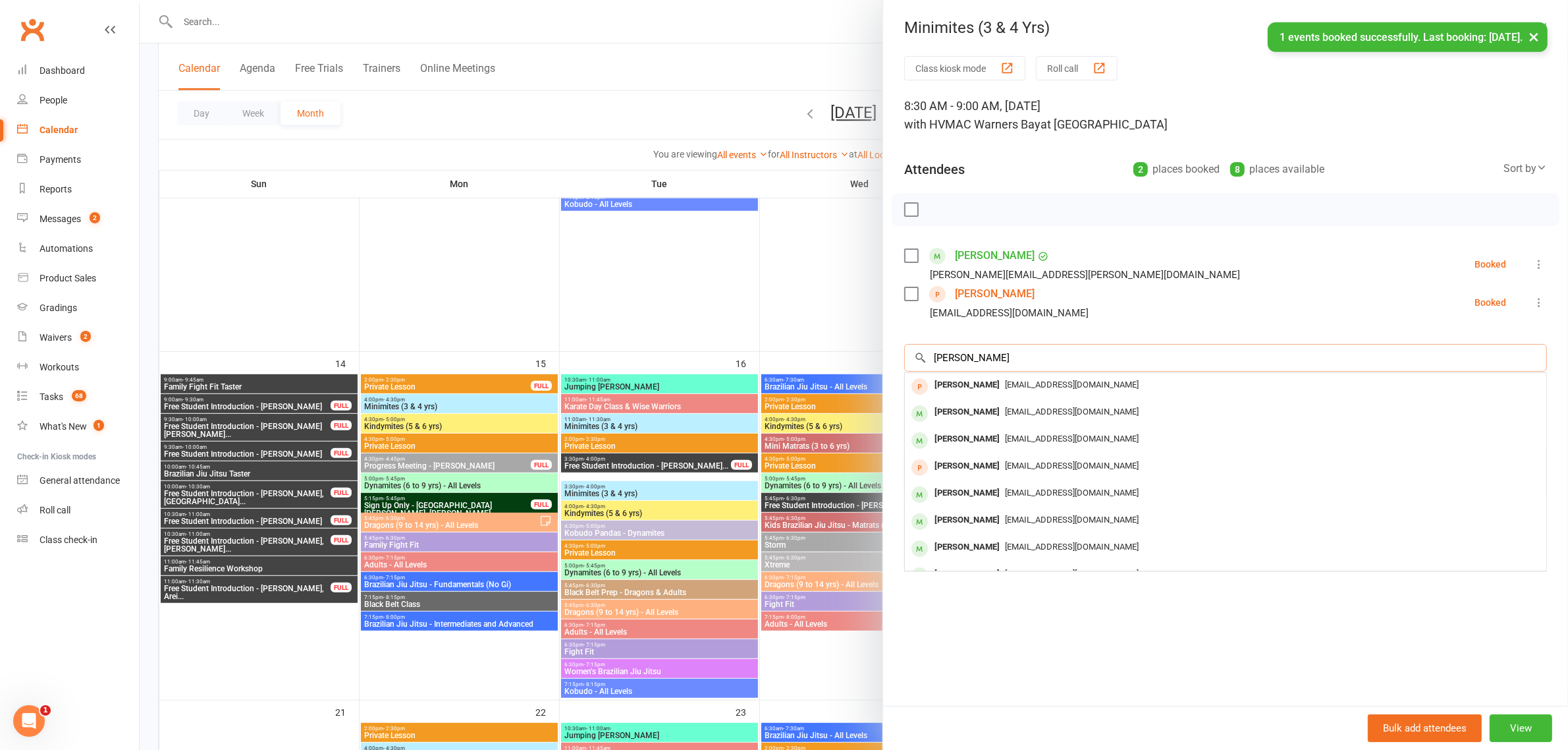
type input "zachary wilson"
click at [969, 386] on div "Zachary Wilson" at bounding box center [966, 386] width 75 height 19
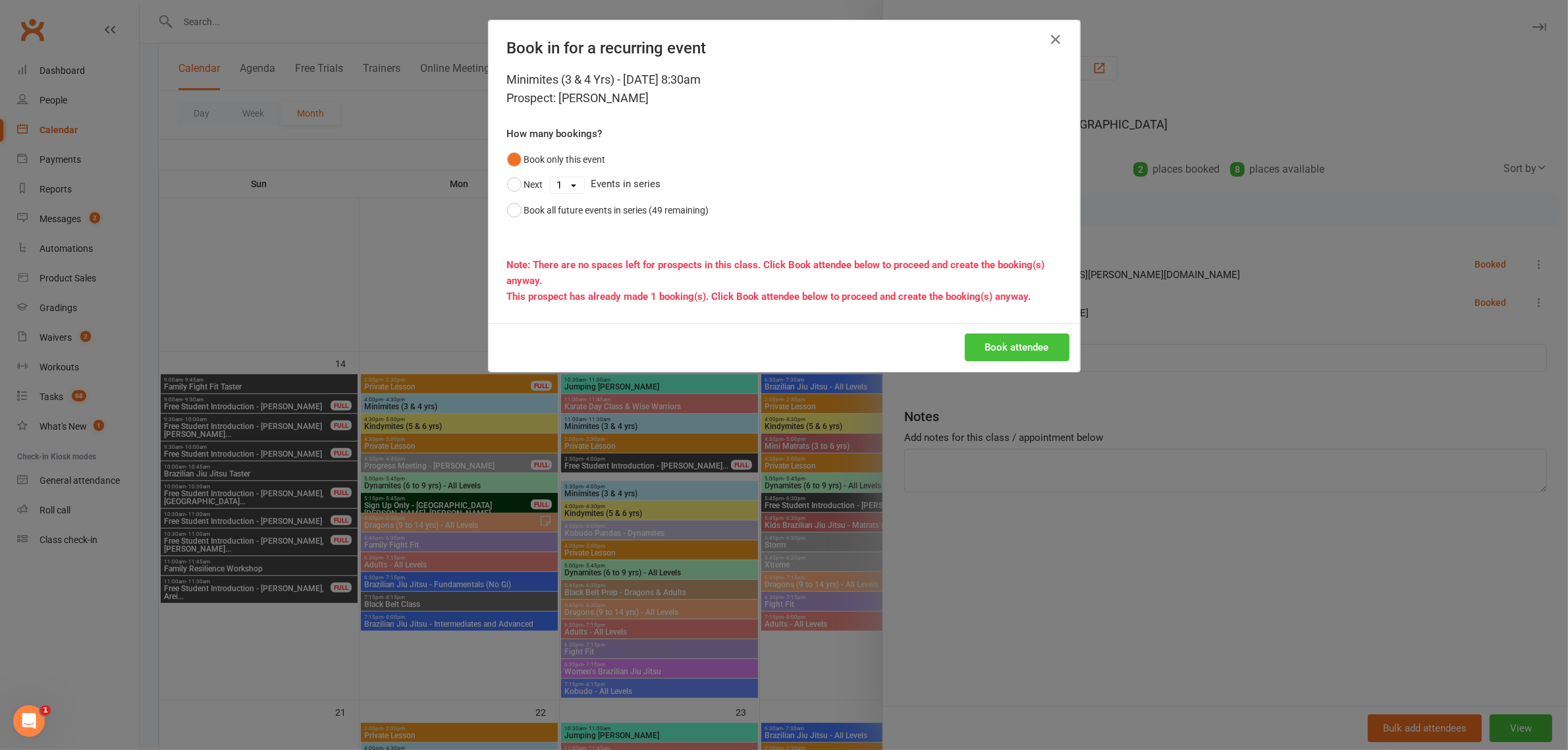
click at [983, 349] on button "Book attendee" at bounding box center [1016, 347] width 105 height 28
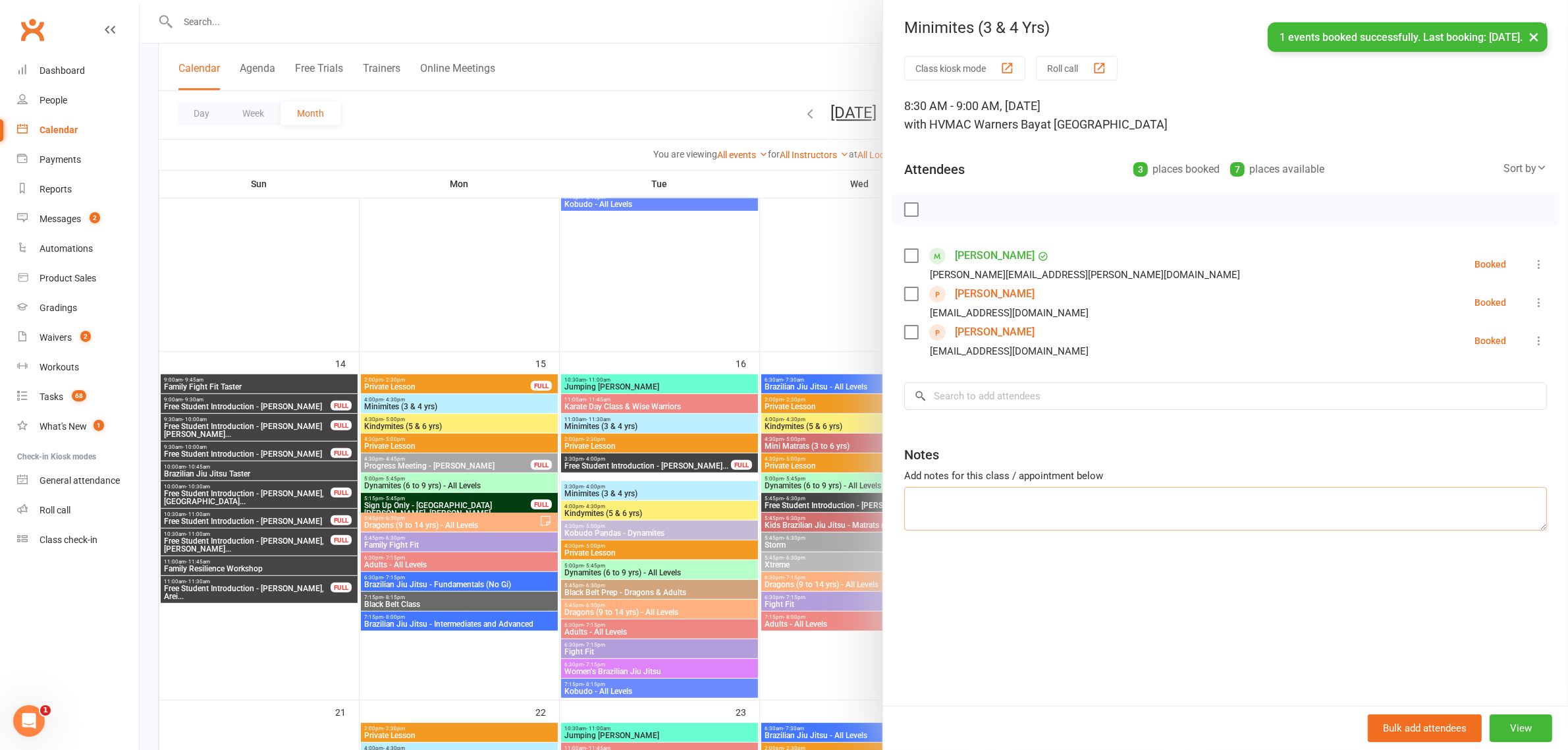
click at [946, 529] on textarea at bounding box center [1226, 509] width 642 height 44
type textarea "$"
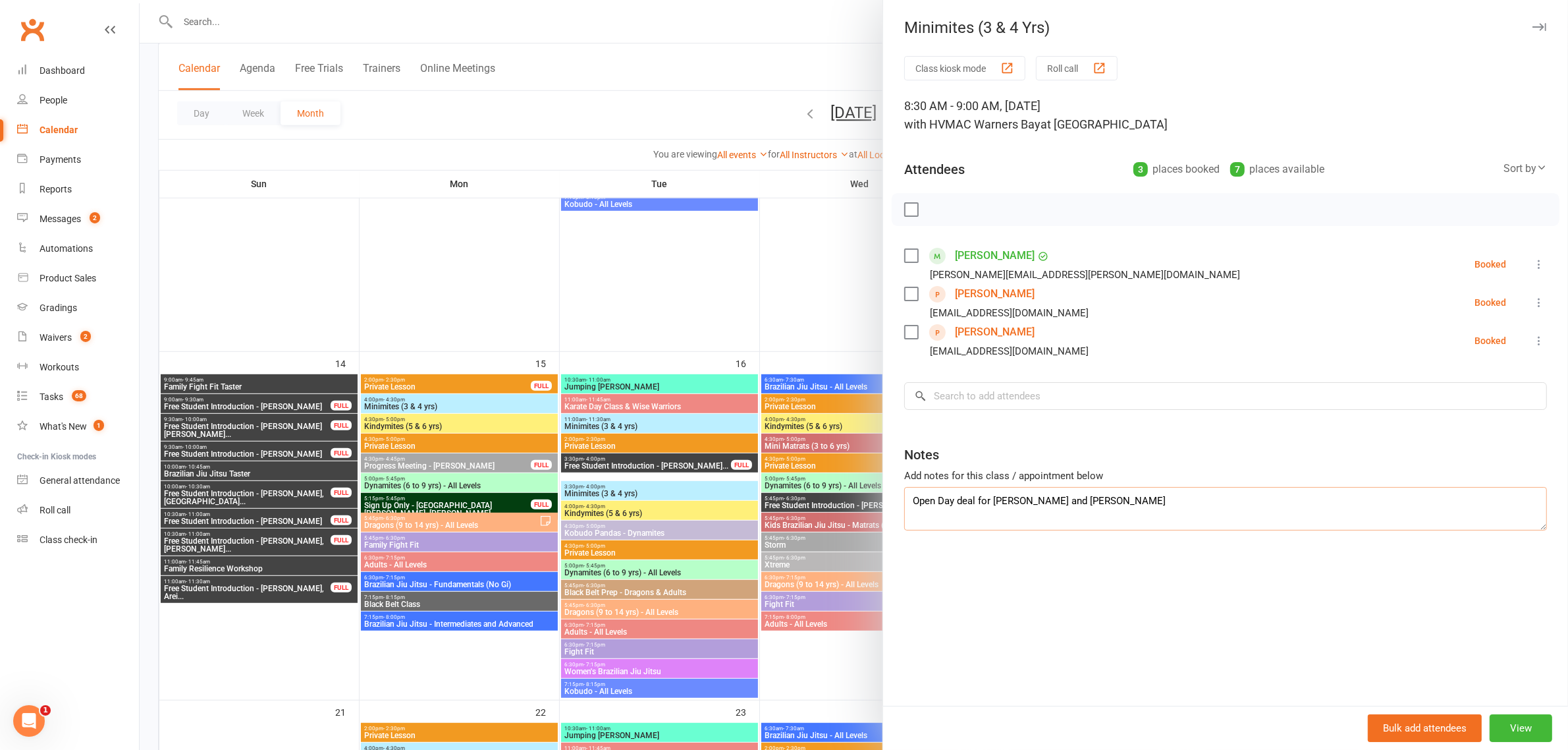
type textarea "Open Day deal for Brayden and Zachary"
click at [827, 283] on div at bounding box center [853, 375] width 1428 height 750
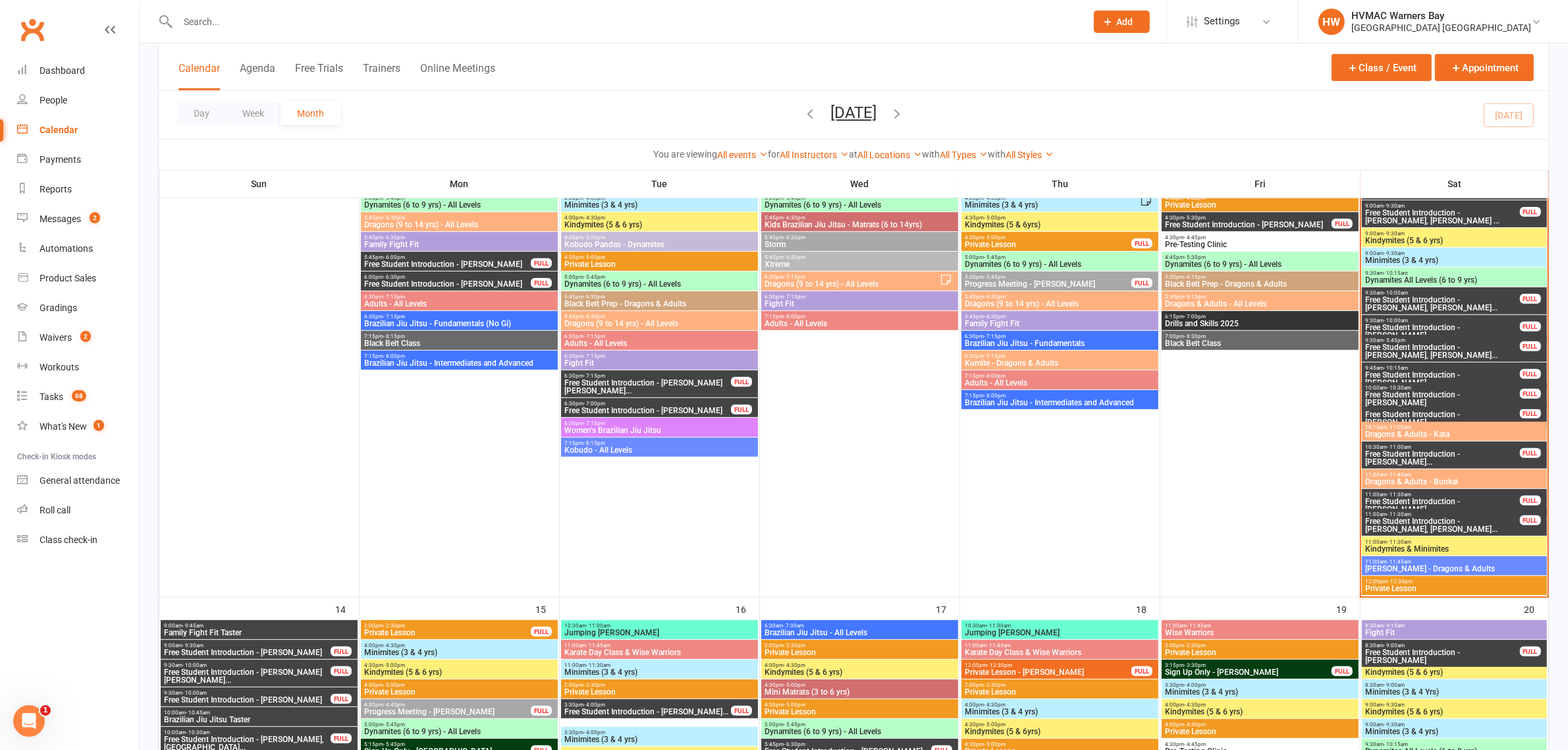
scroll to position [576, 0]
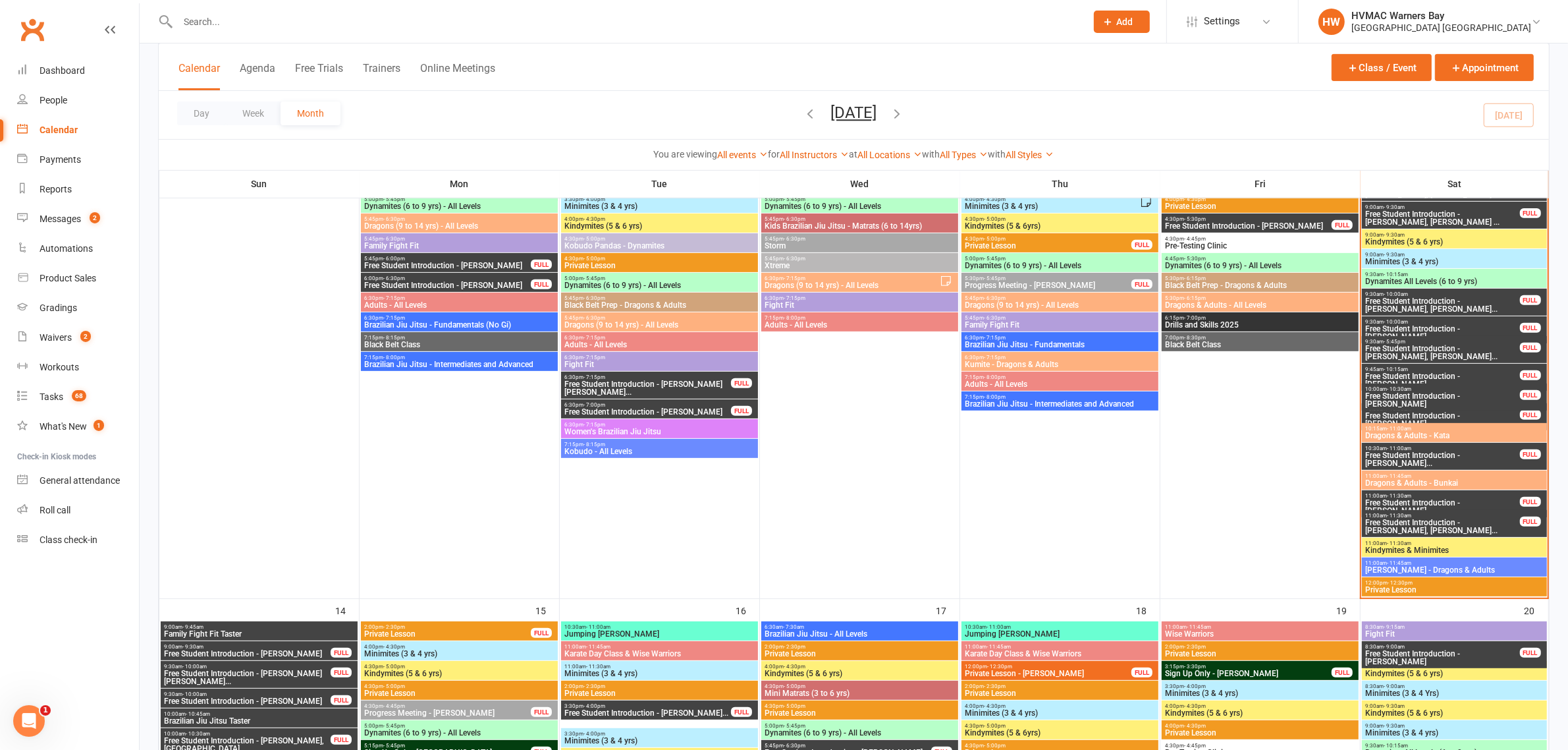
click at [1467, 387] on span "10:00am - 10:30am" at bounding box center [1442, 389] width 156 height 6
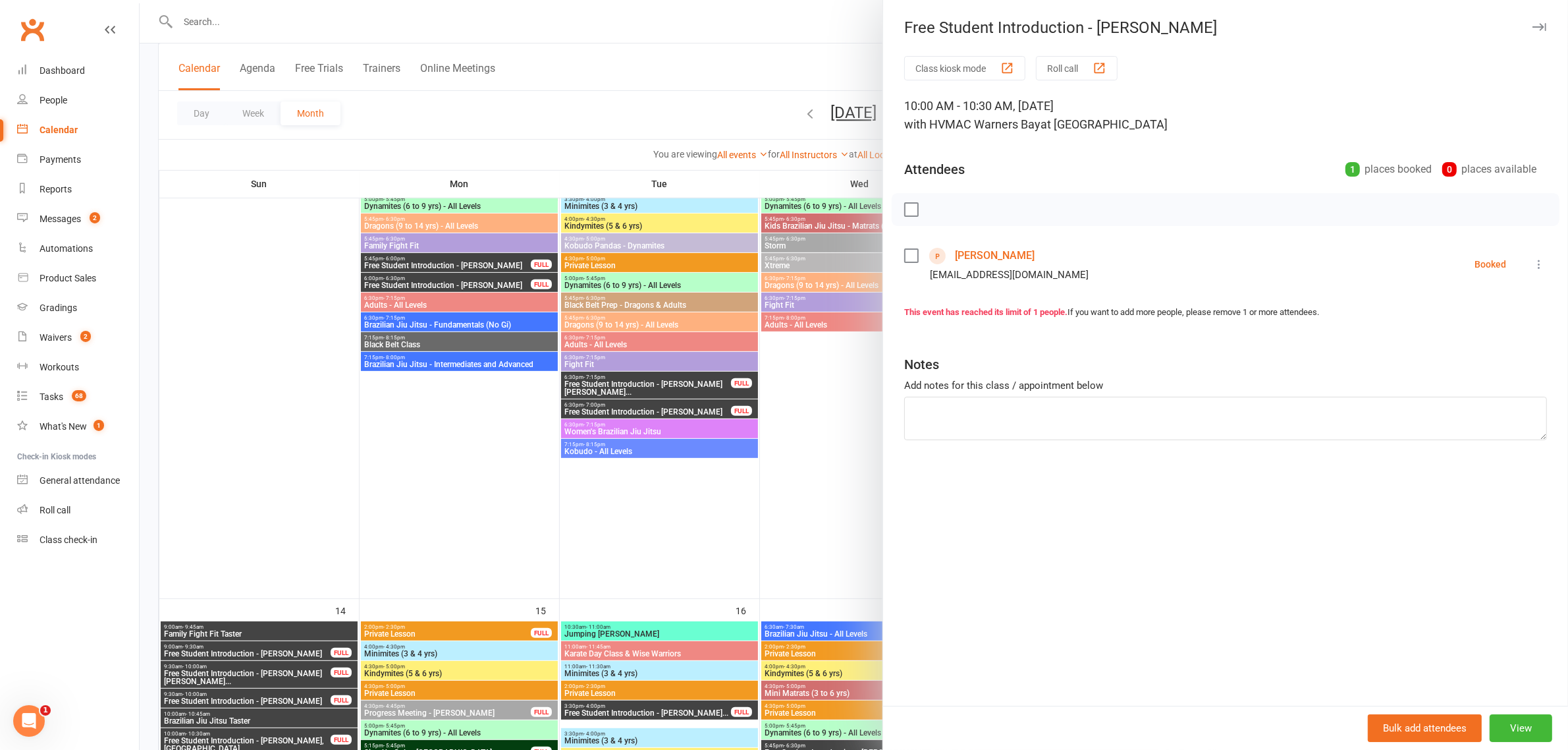
click at [1532, 264] on icon at bounding box center [1539, 264] width 13 height 13
click at [1485, 347] on link "Check in" at bounding box center [1480, 343] width 131 height 26
click at [775, 436] on div at bounding box center [853, 375] width 1428 height 750
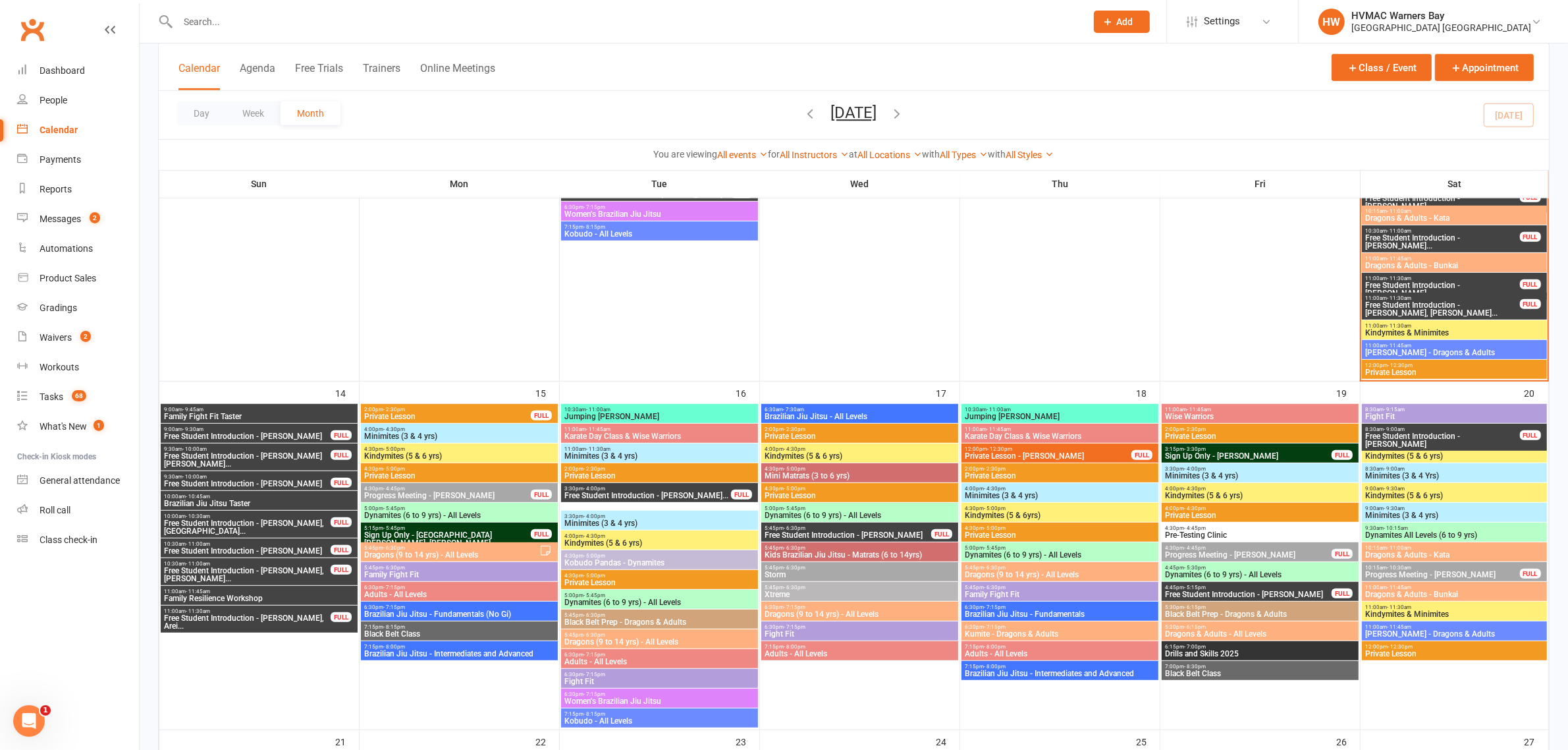
scroll to position [824, 0]
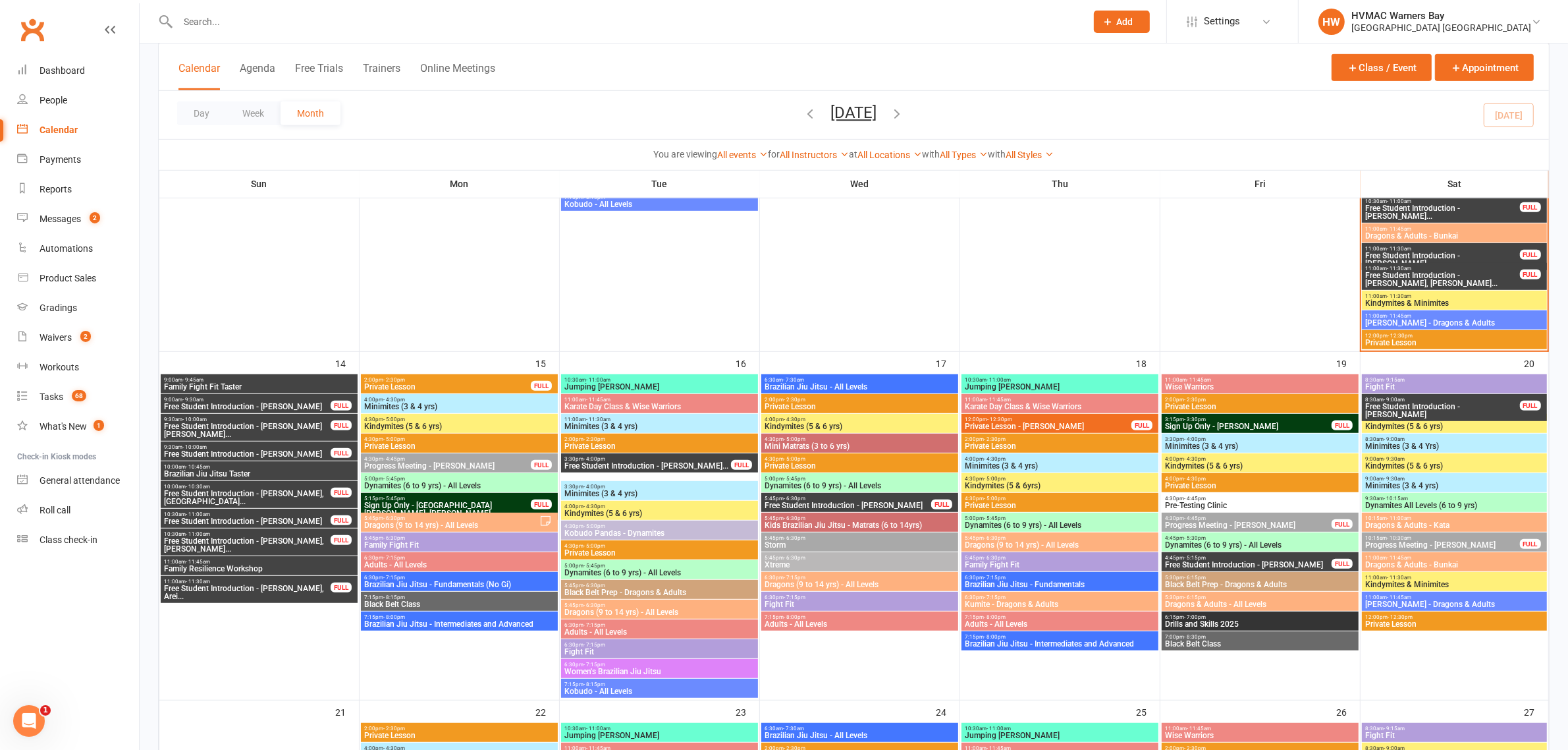
click at [238, 466] on span "10:00am - 10:45am" at bounding box center [259, 466] width 191 height 6
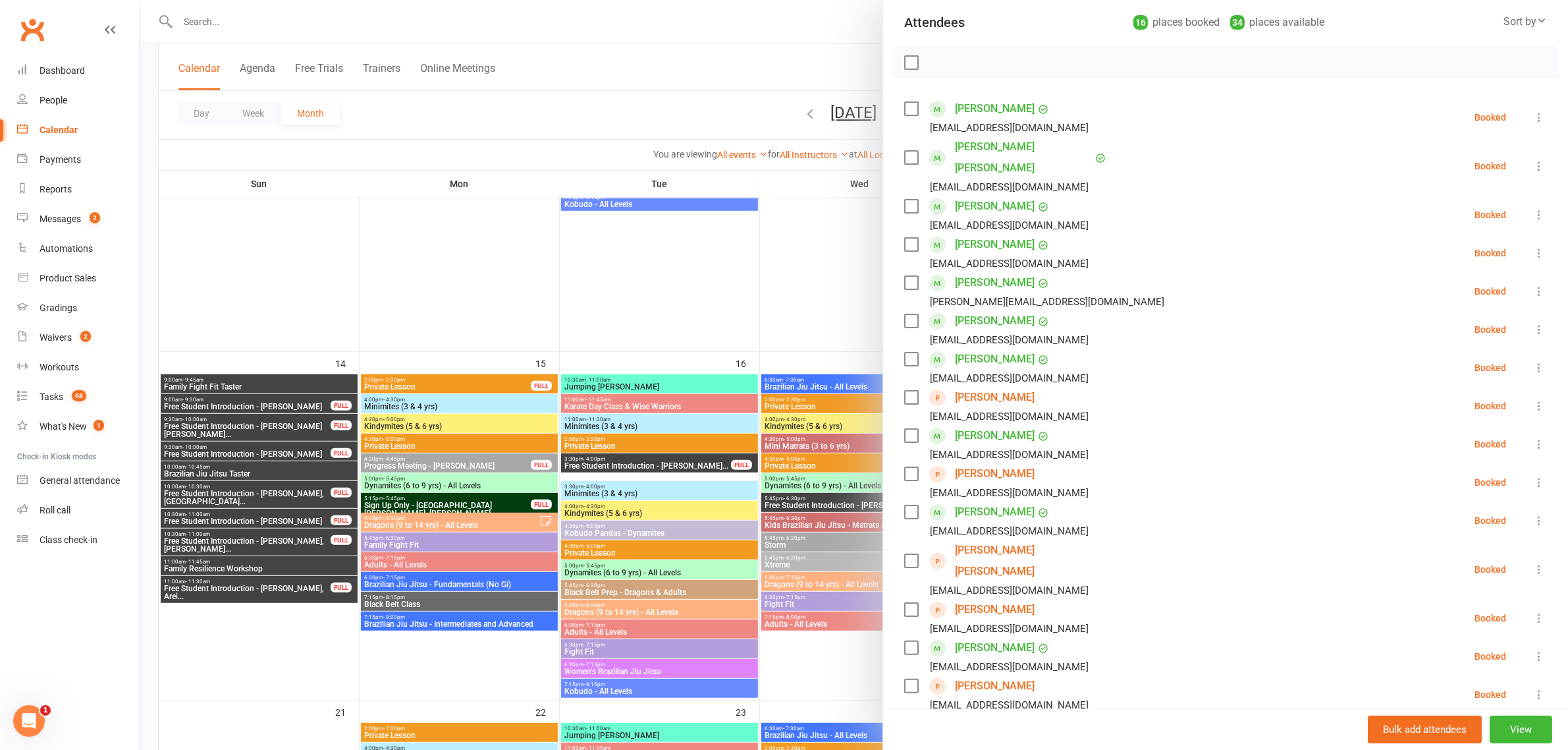
scroll to position [330, 0]
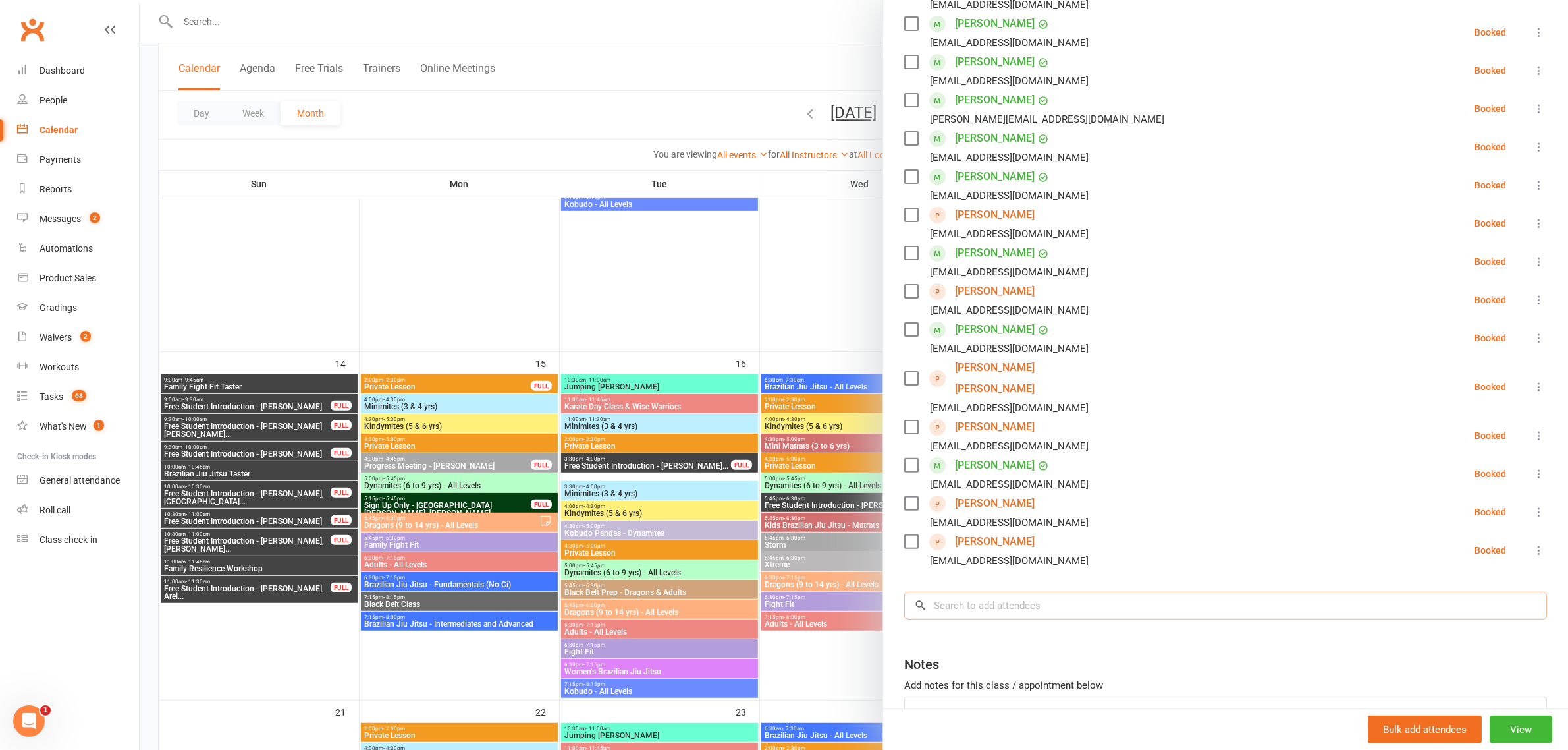
click at [1068, 592] on input "search" at bounding box center [1226, 606] width 642 height 28
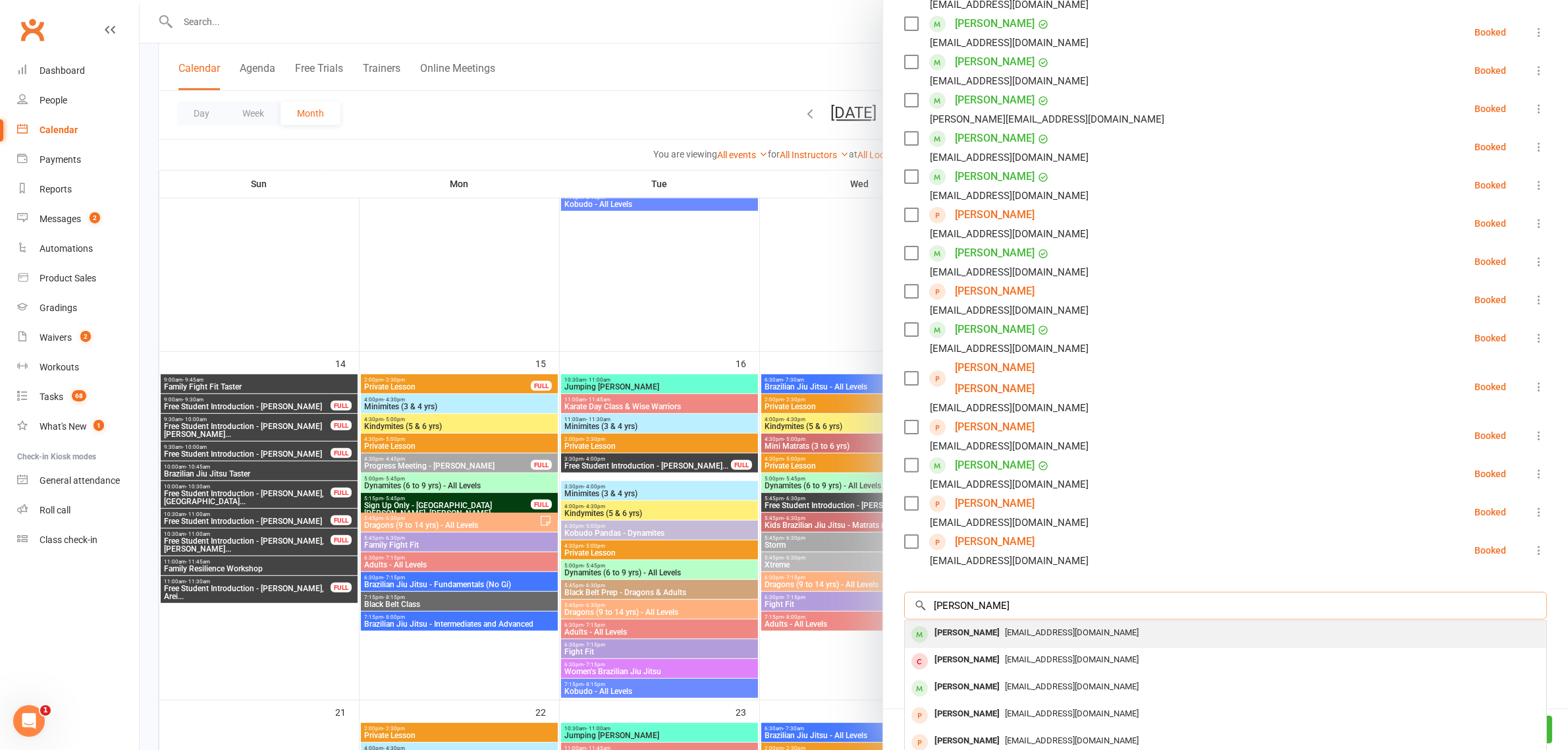
type input "harrison levey"
click at [989, 623] on div "[PERSON_NAME]" at bounding box center [966, 633] width 75 height 19
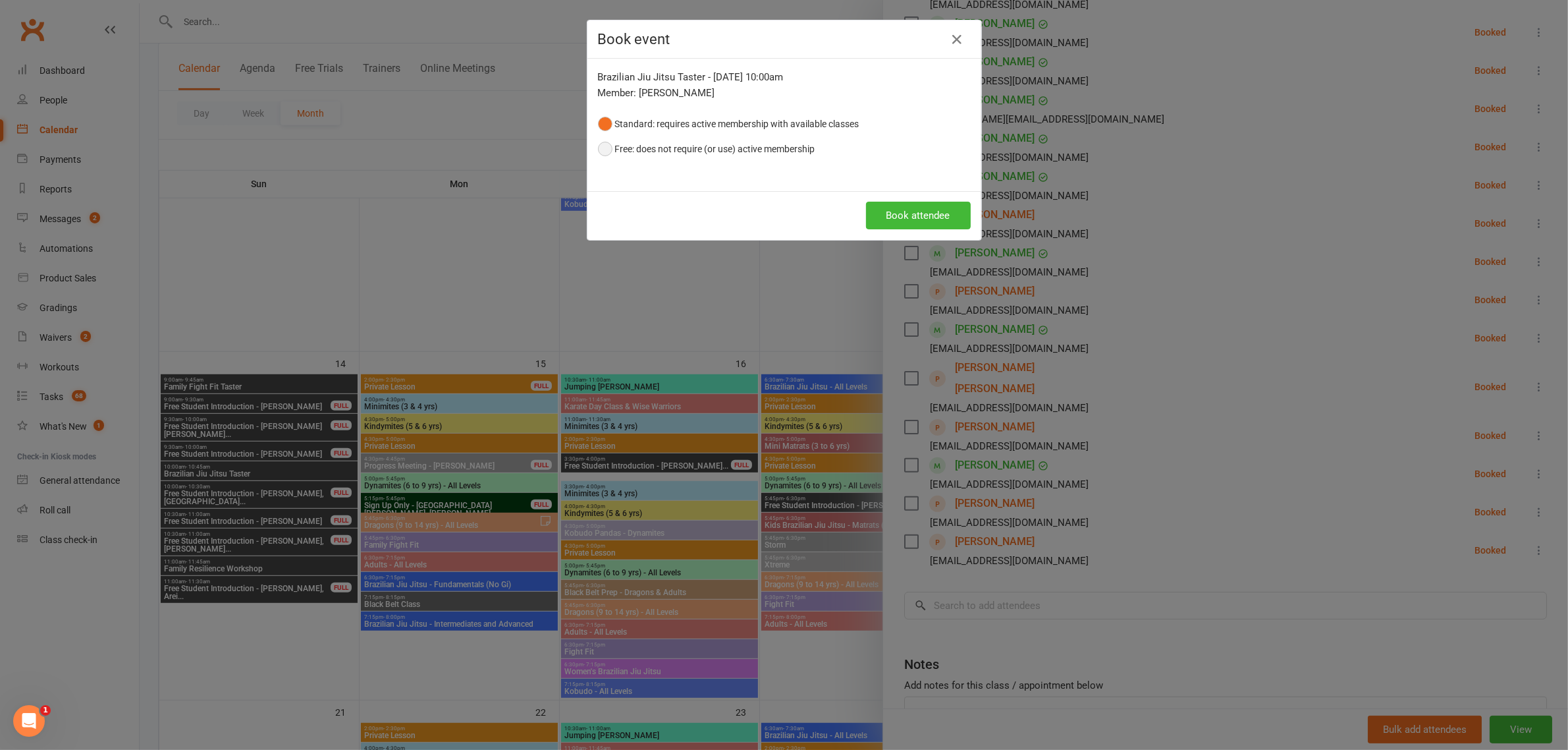
click at [752, 145] on button "Free: does not require (or use) active membership" at bounding box center [707, 149] width 217 height 25
click at [886, 211] on button "Book attendee" at bounding box center [917, 215] width 105 height 28
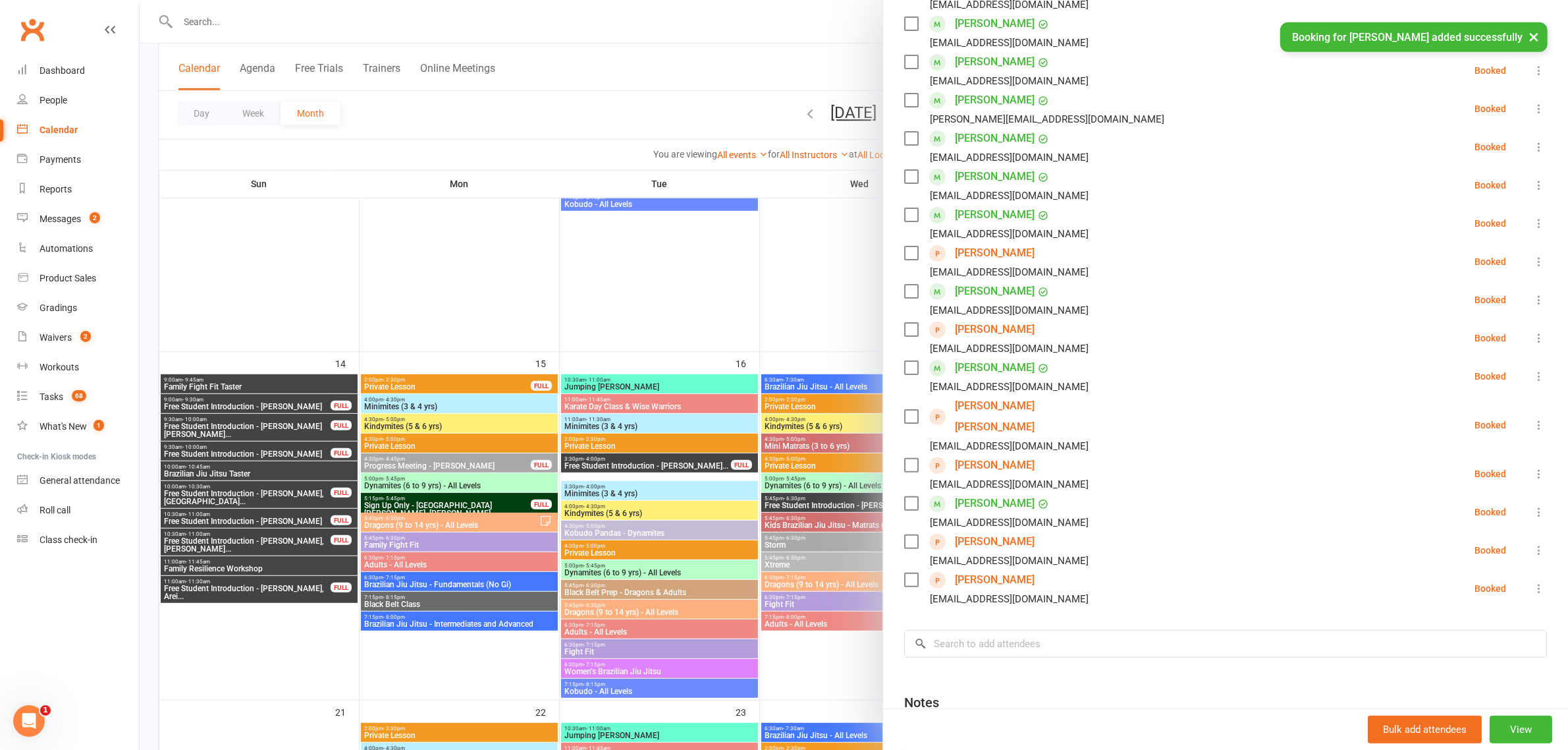
click at [371, 321] on div at bounding box center [853, 375] width 1428 height 750
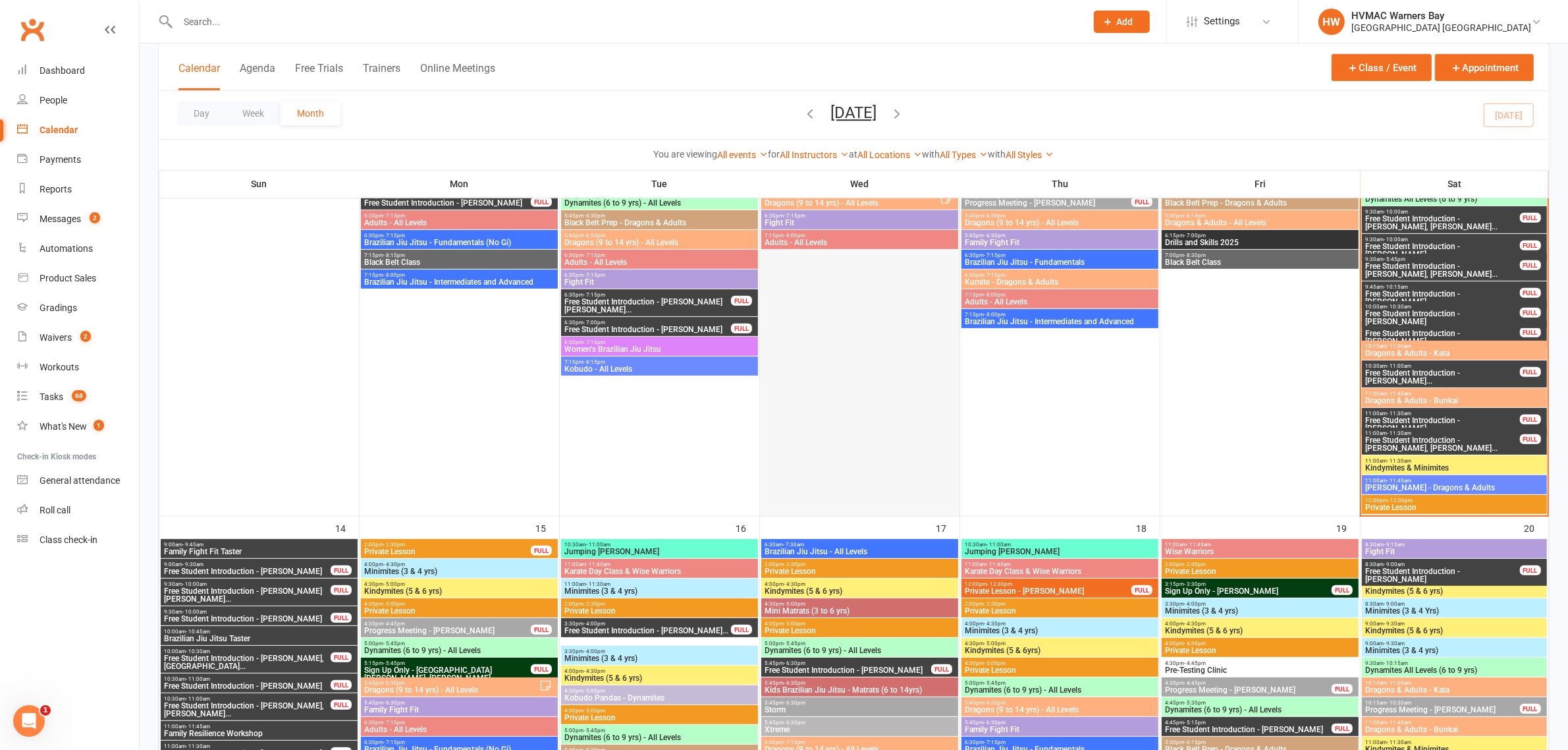
scroll to position [576, 0]
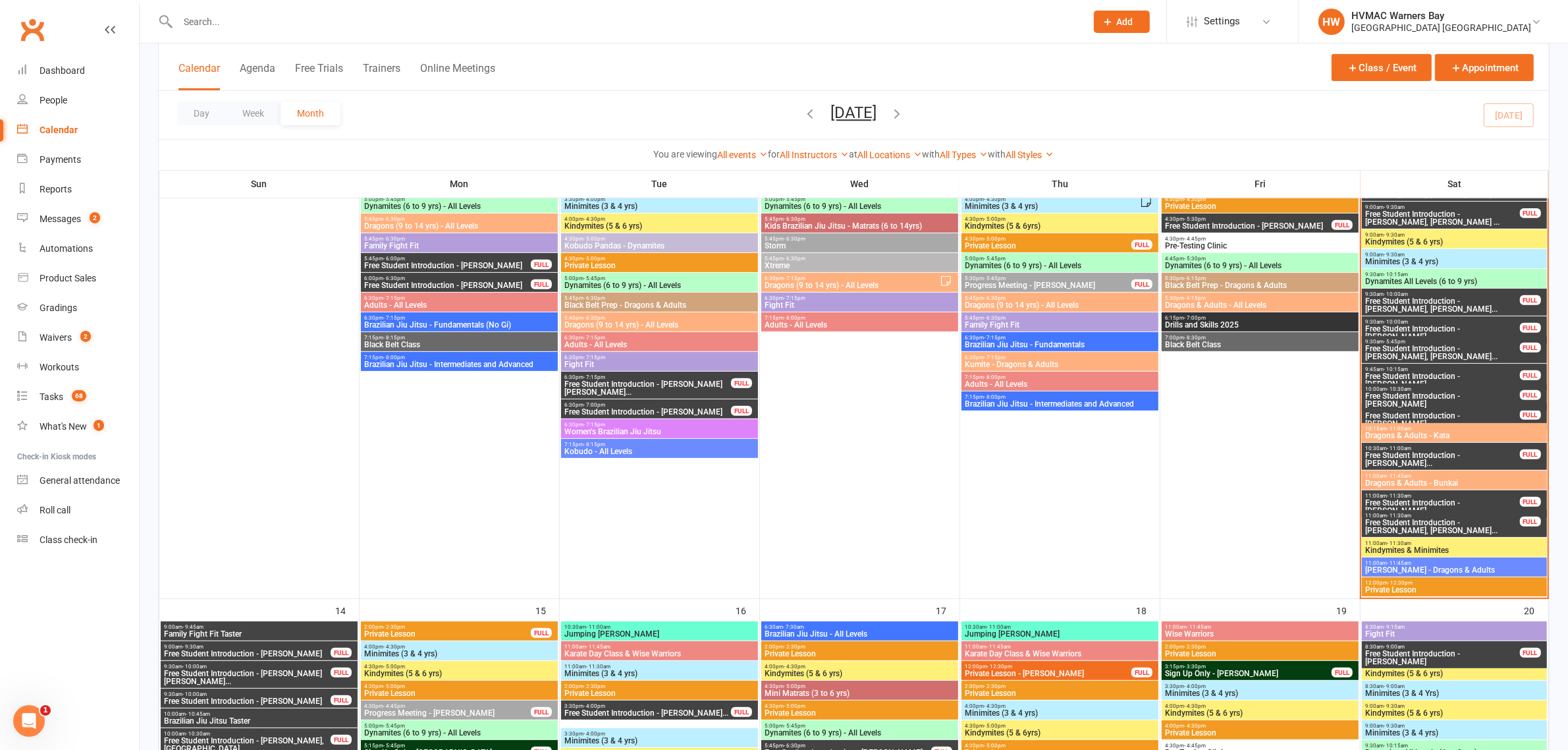
click at [1463, 278] on span "Dynamites All Levels (6 to 9 yrs)" at bounding box center [1454, 282] width 179 height 8
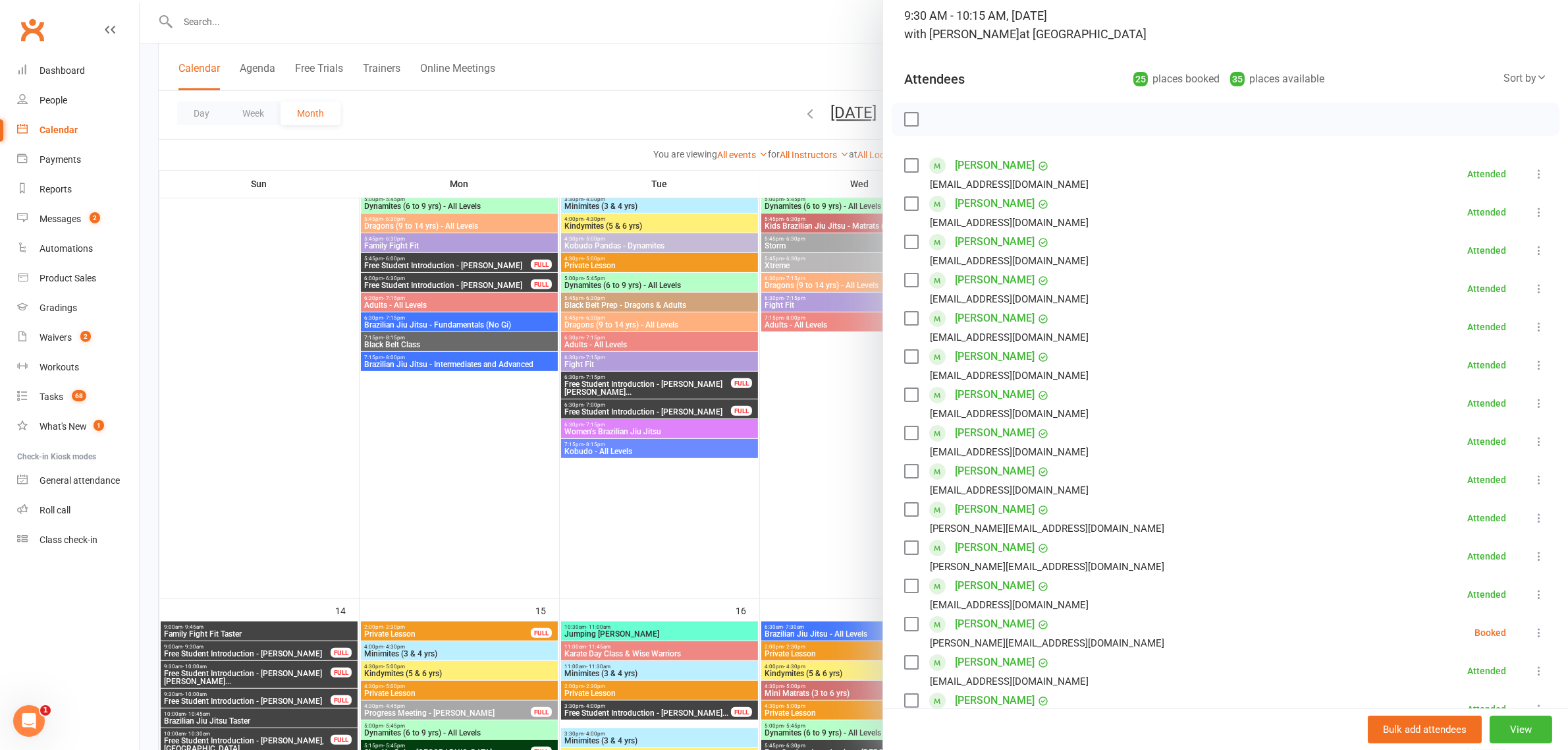
scroll to position [82, 0]
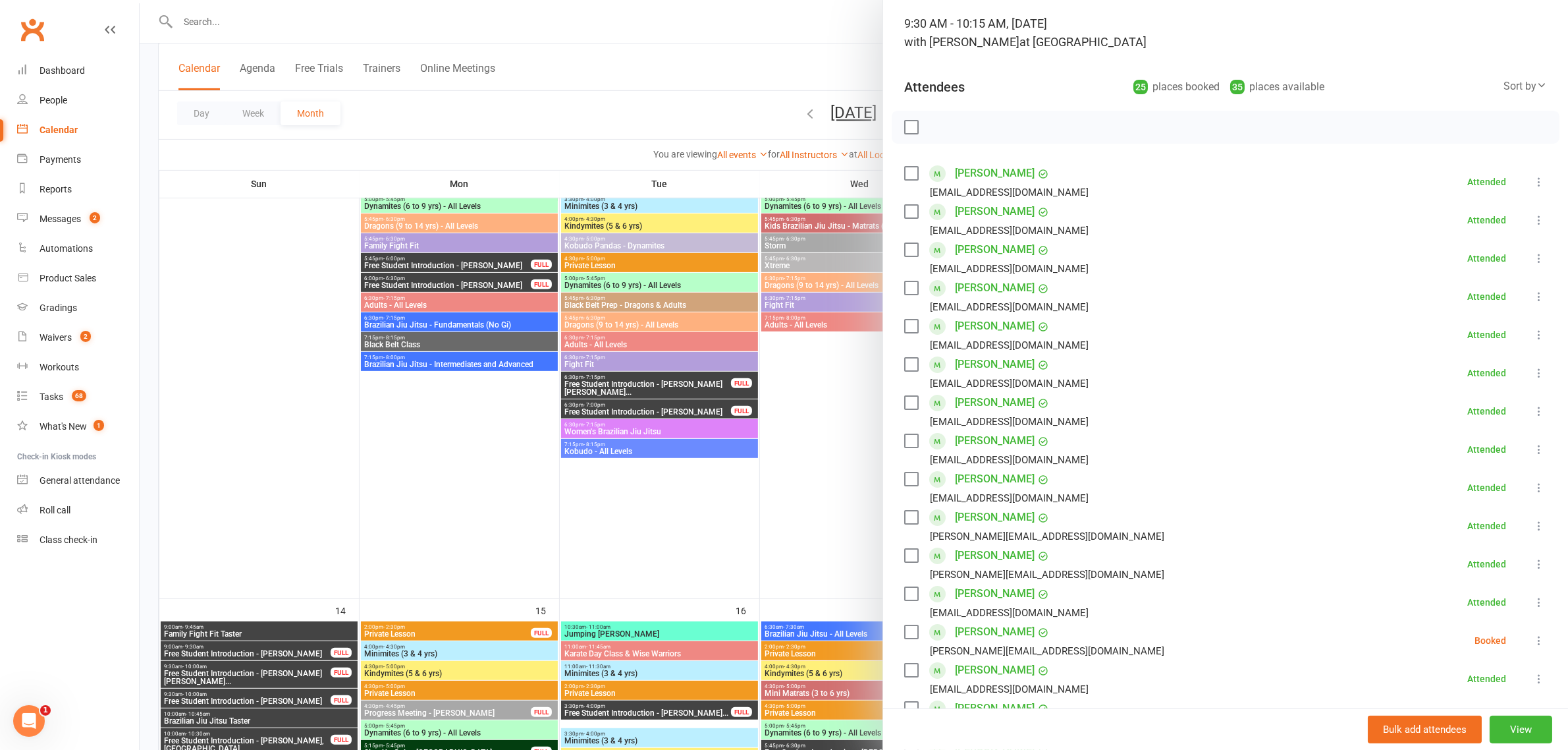
click at [795, 360] on div at bounding box center [853, 375] width 1428 height 750
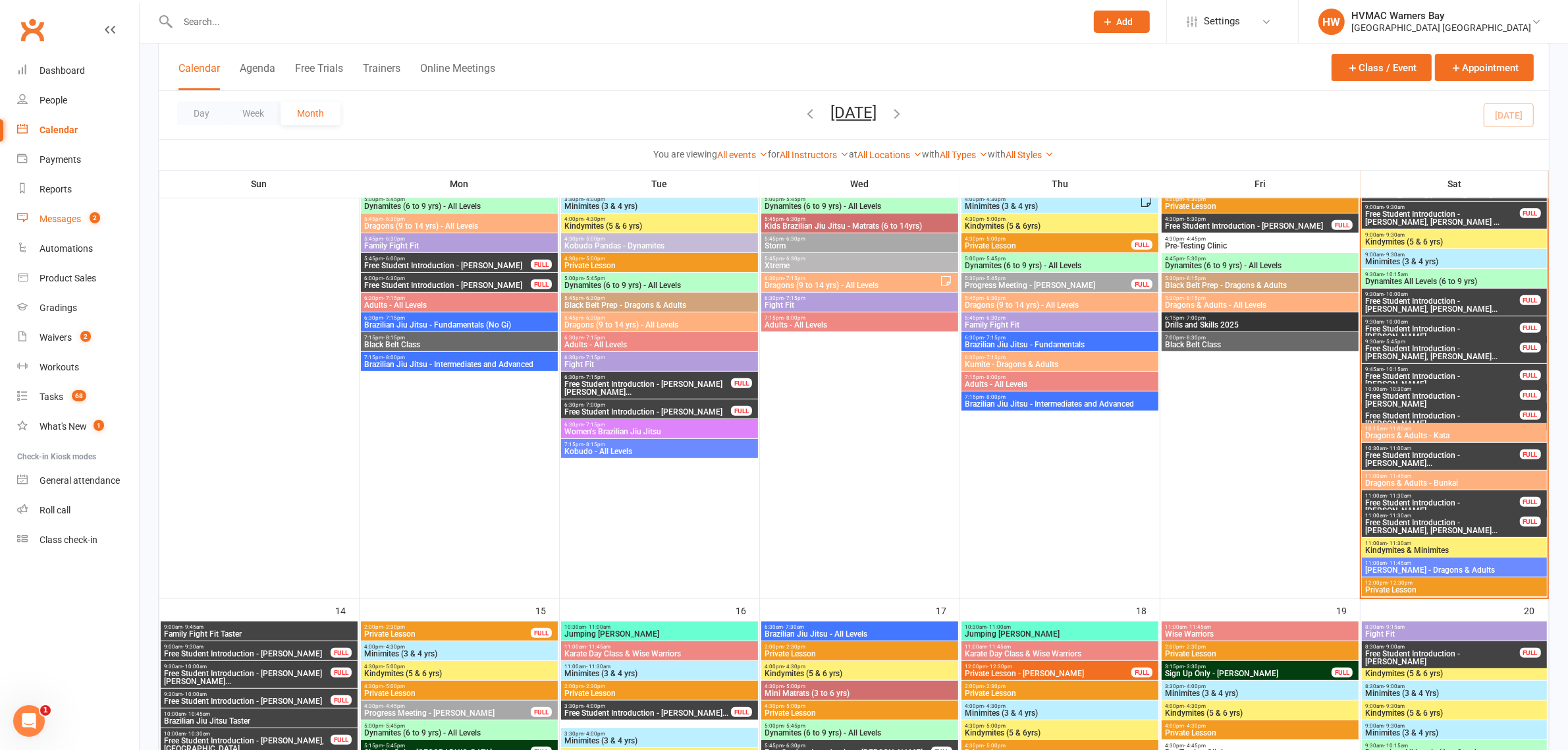
click at [101, 208] on link "Messages 2" at bounding box center [78, 219] width 122 height 30
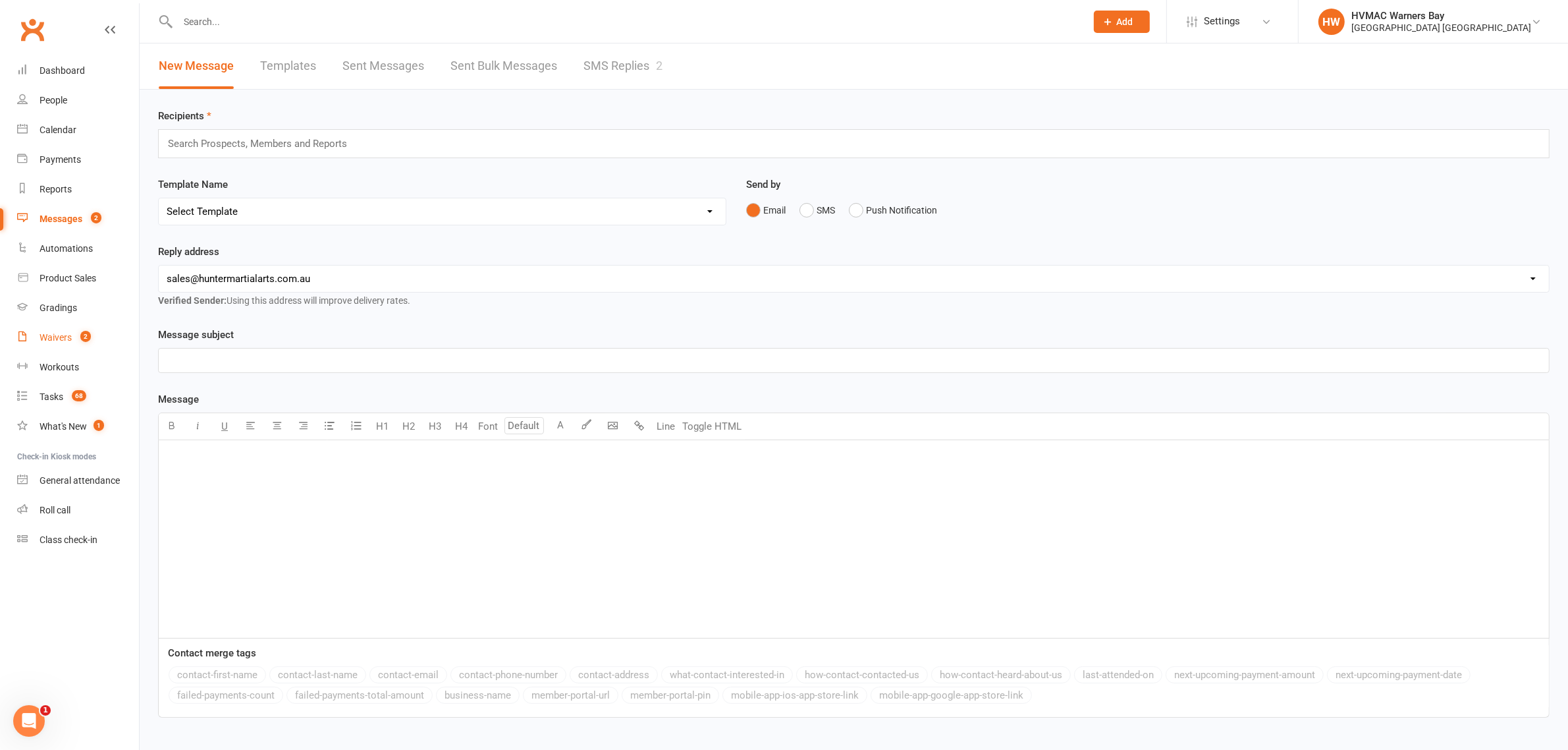
click at [99, 331] on link "Waivers 2" at bounding box center [78, 338] width 122 height 30
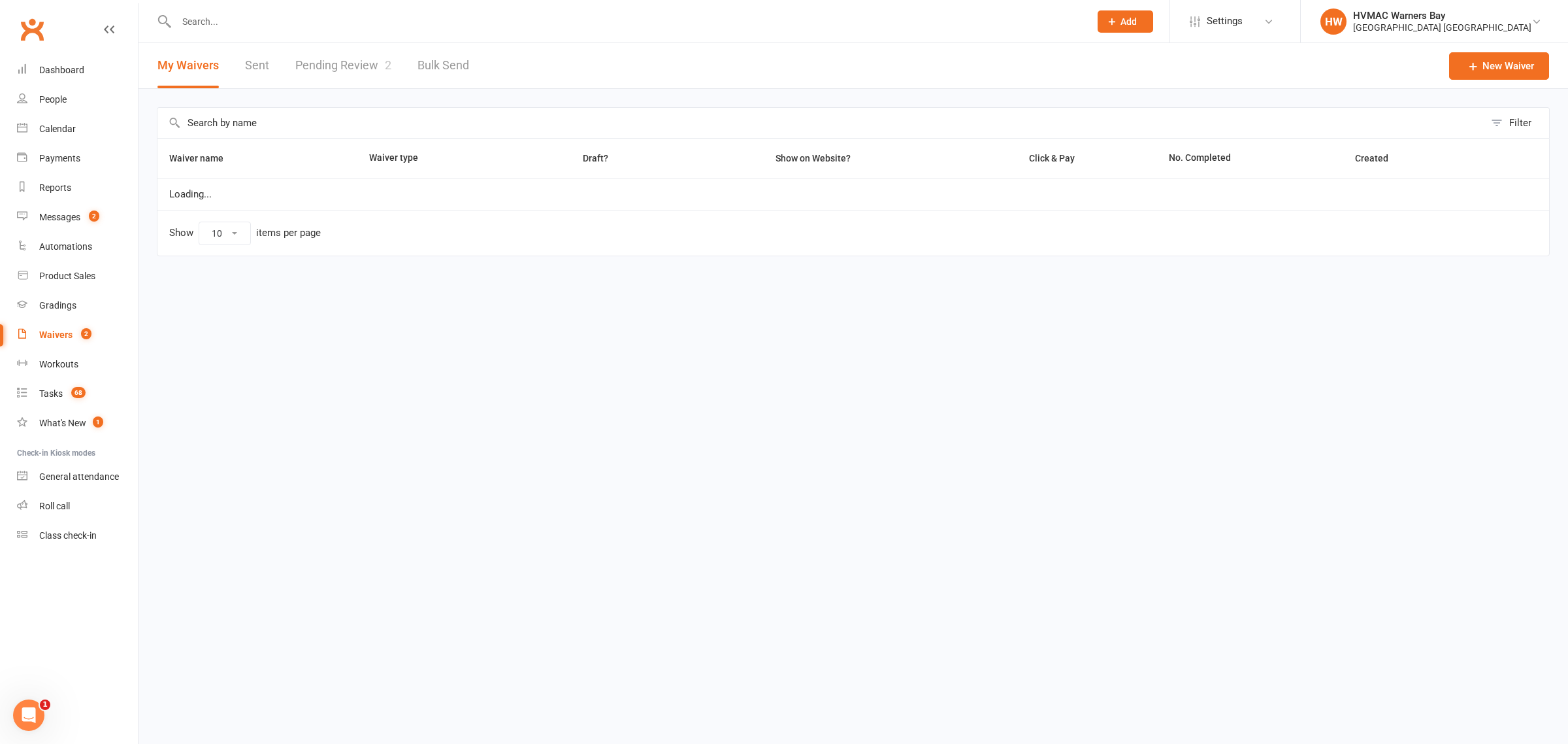
select select "100"
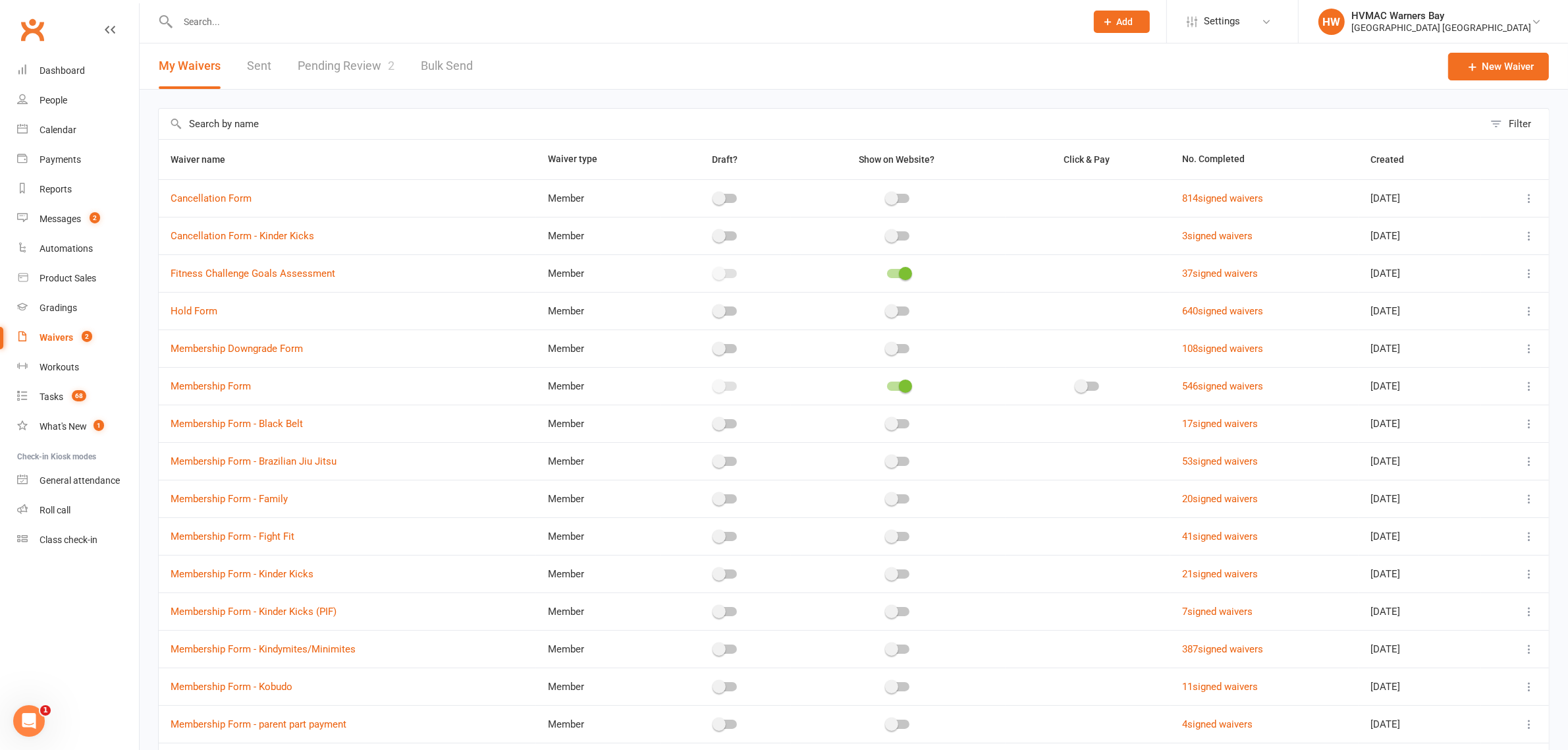
click at [339, 75] on link "Pending Review 2" at bounding box center [346, 67] width 97 height 45
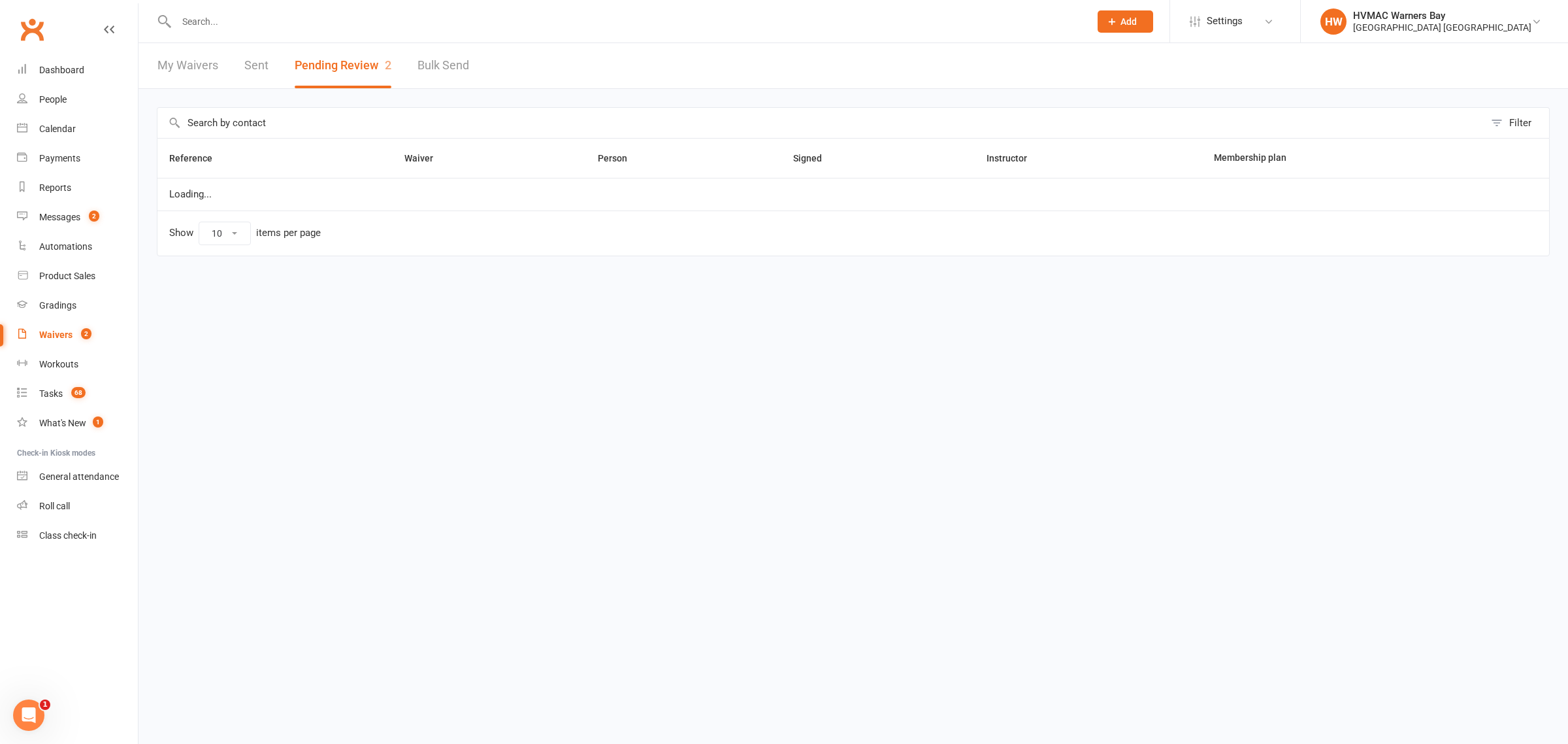
select select "100"
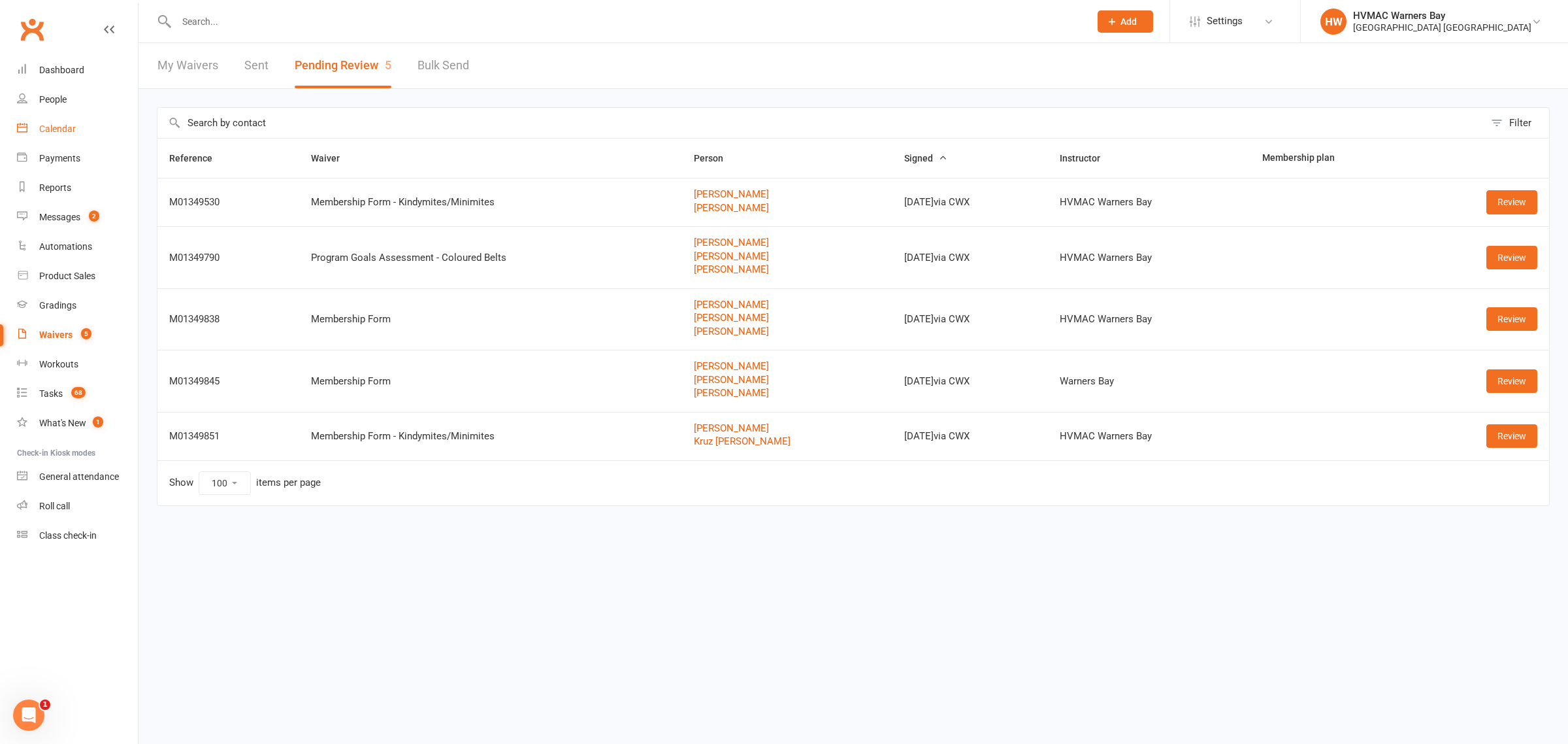
click at [72, 124] on div "Calendar" at bounding box center [57, 128] width 36 height 10
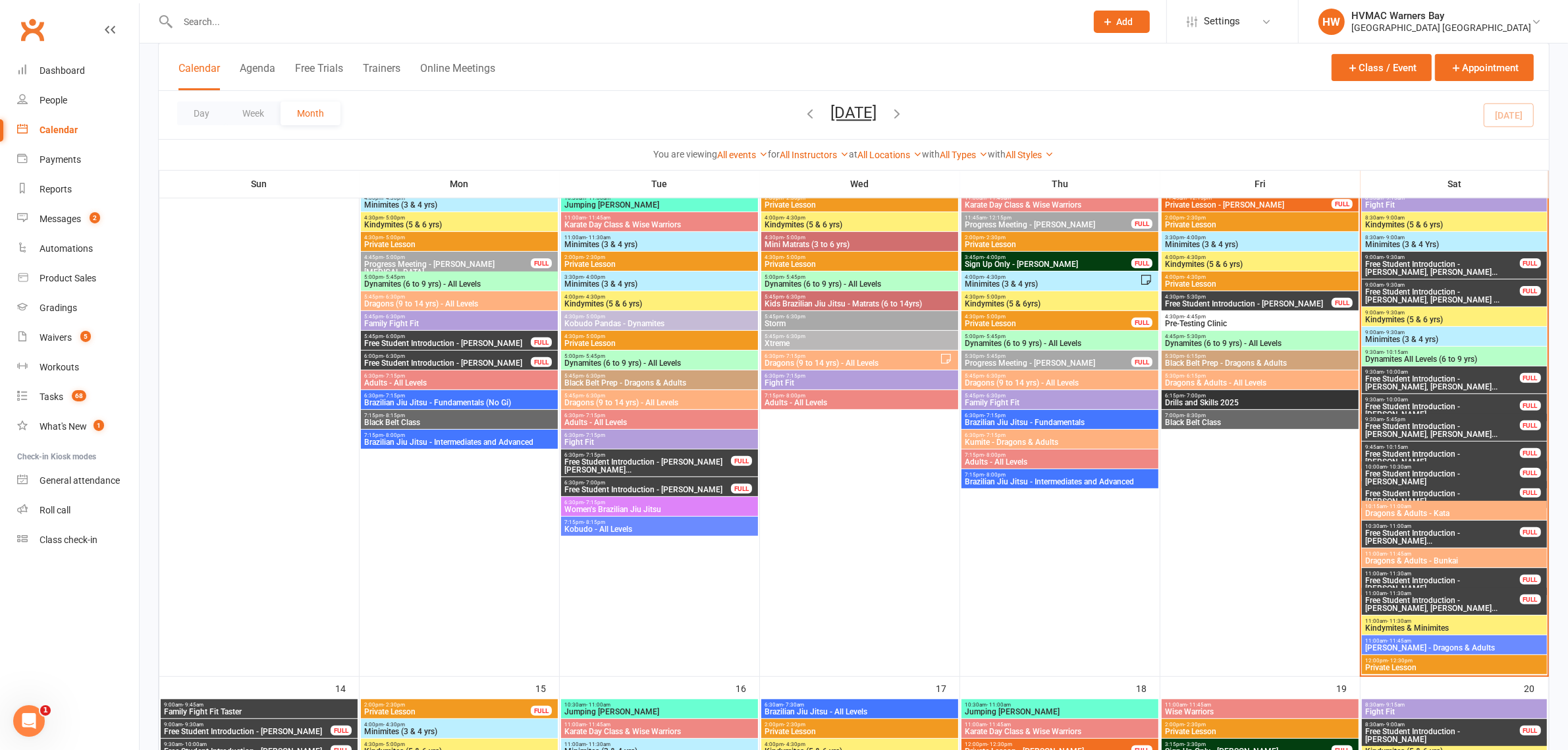
scroll to position [450, 0]
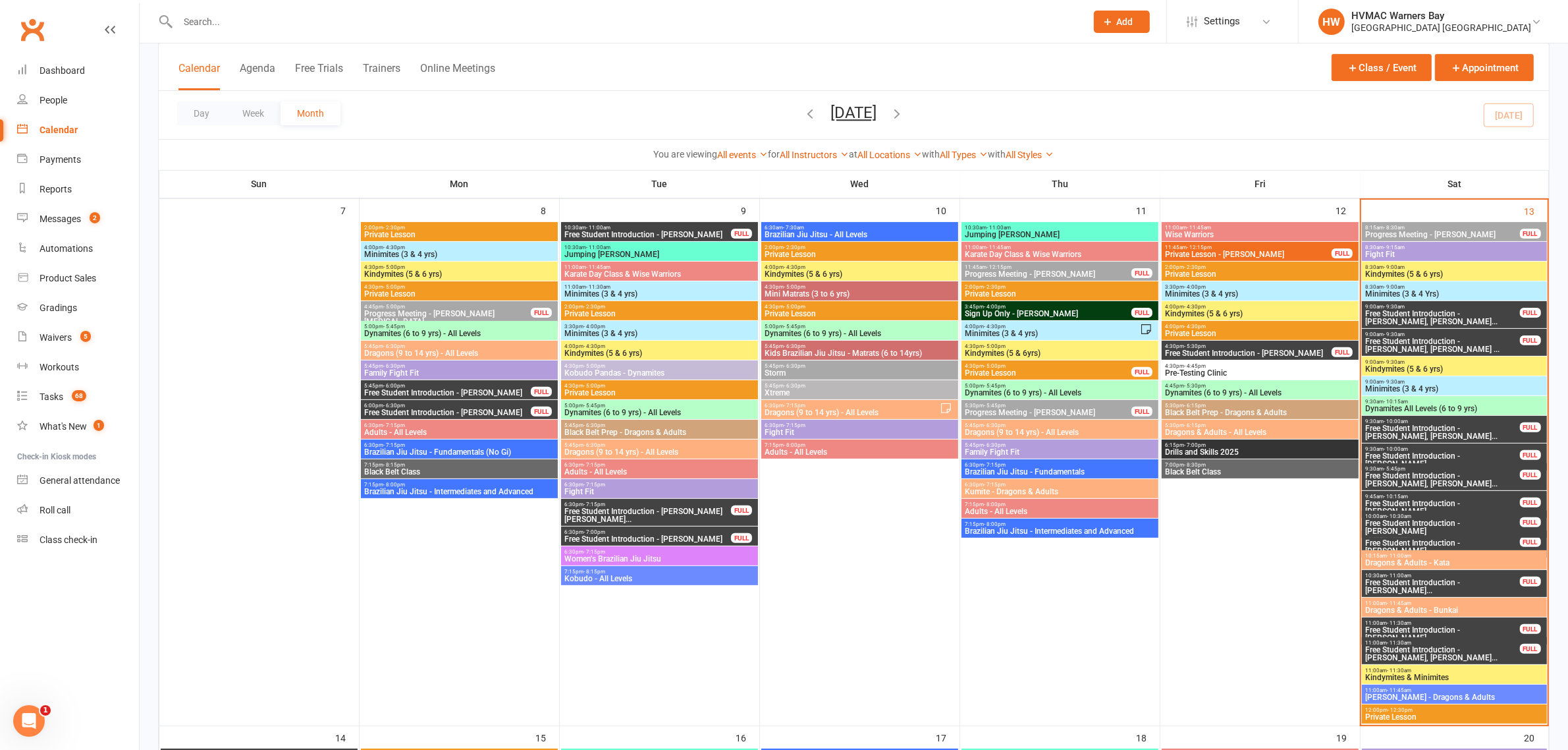
click at [219, 23] on input "text" at bounding box center [625, 21] width 903 height 19
click at [1433, 555] on span "10:15am - 11:00am" at bounding box center [1454, 555] width 179 height 6
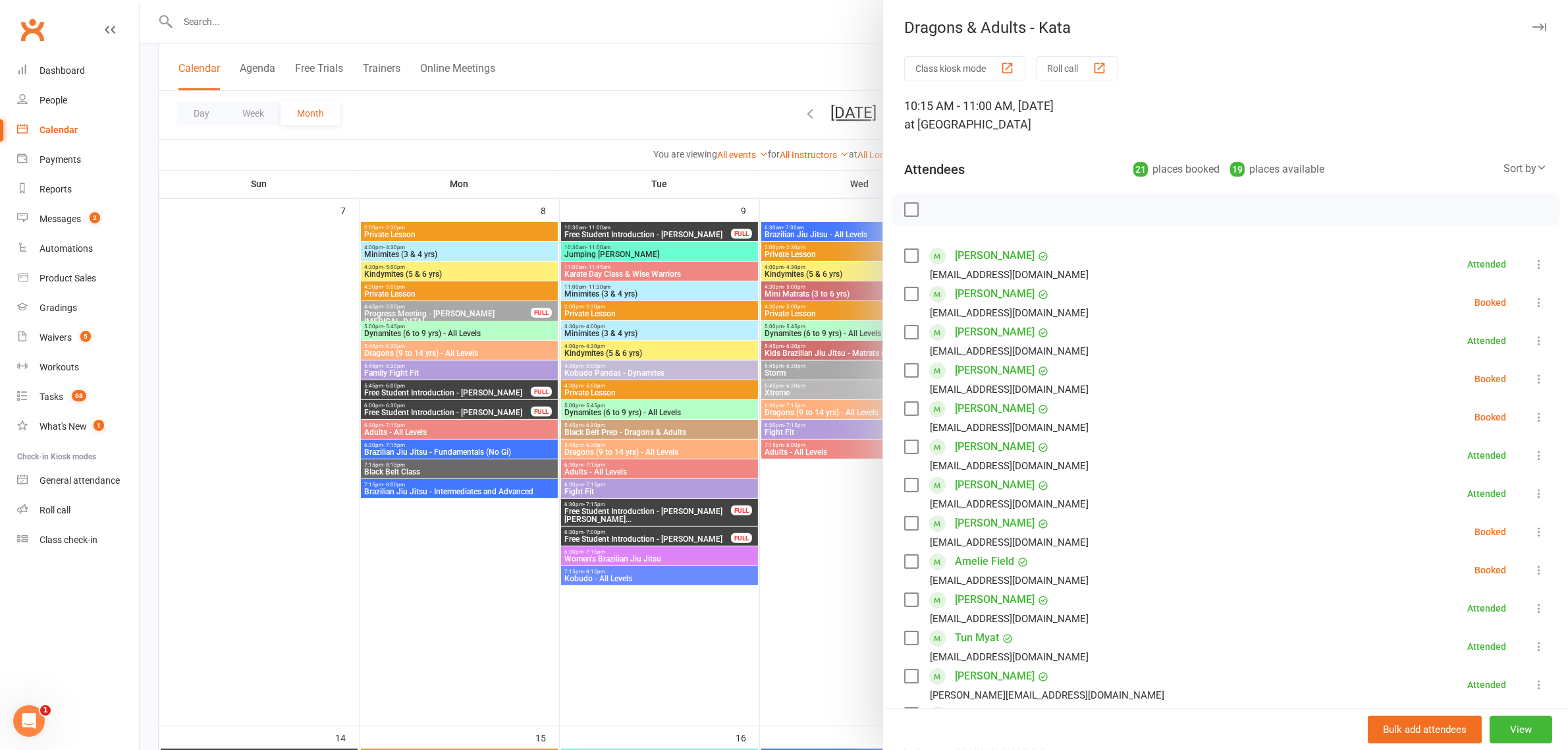
click at [963, 257] on link "Josiah Barlow" at bounding box center [994, 256] width 79 height 21
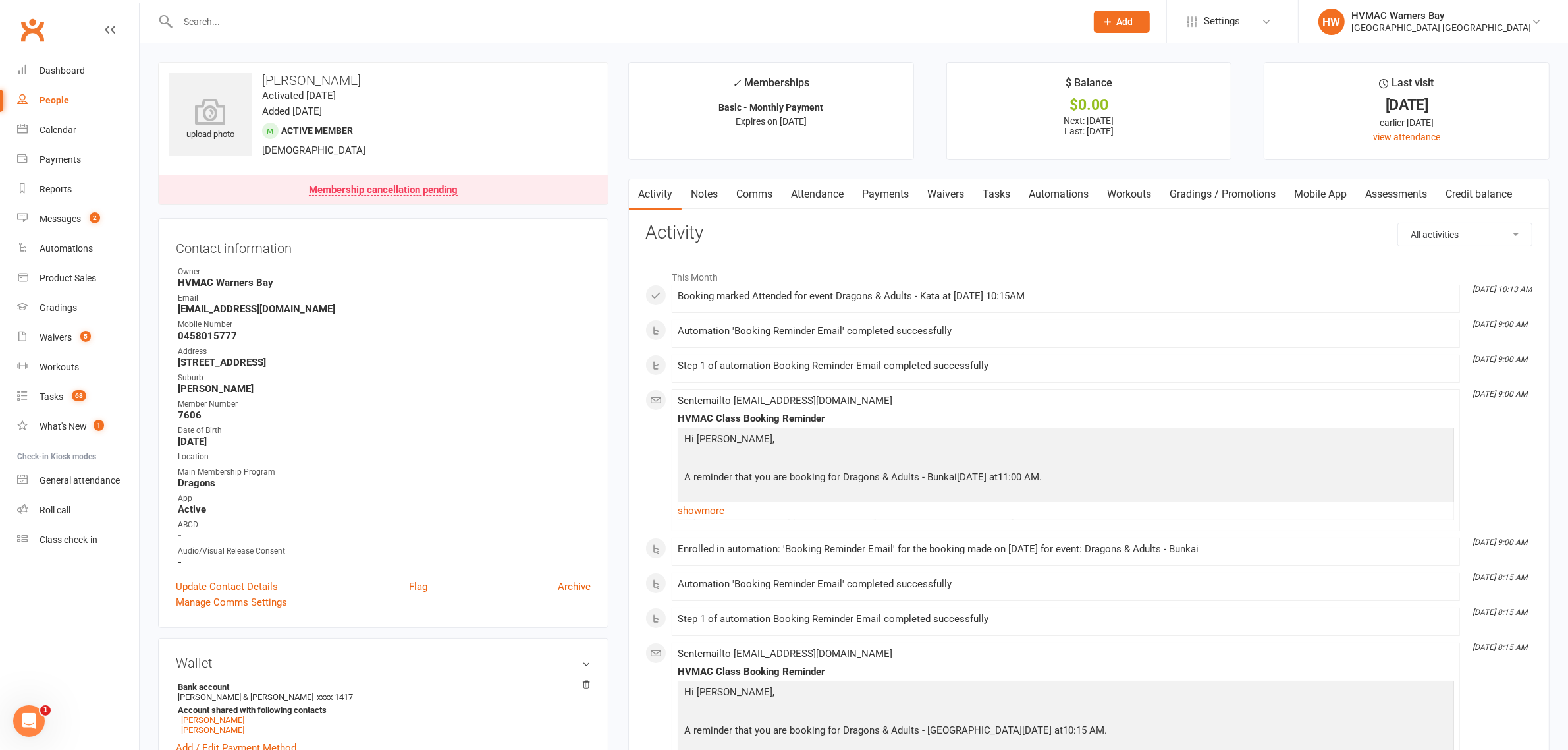
click at [807, 190] on link "Attendance" at bounding box center [818, 194] width 71 height 30
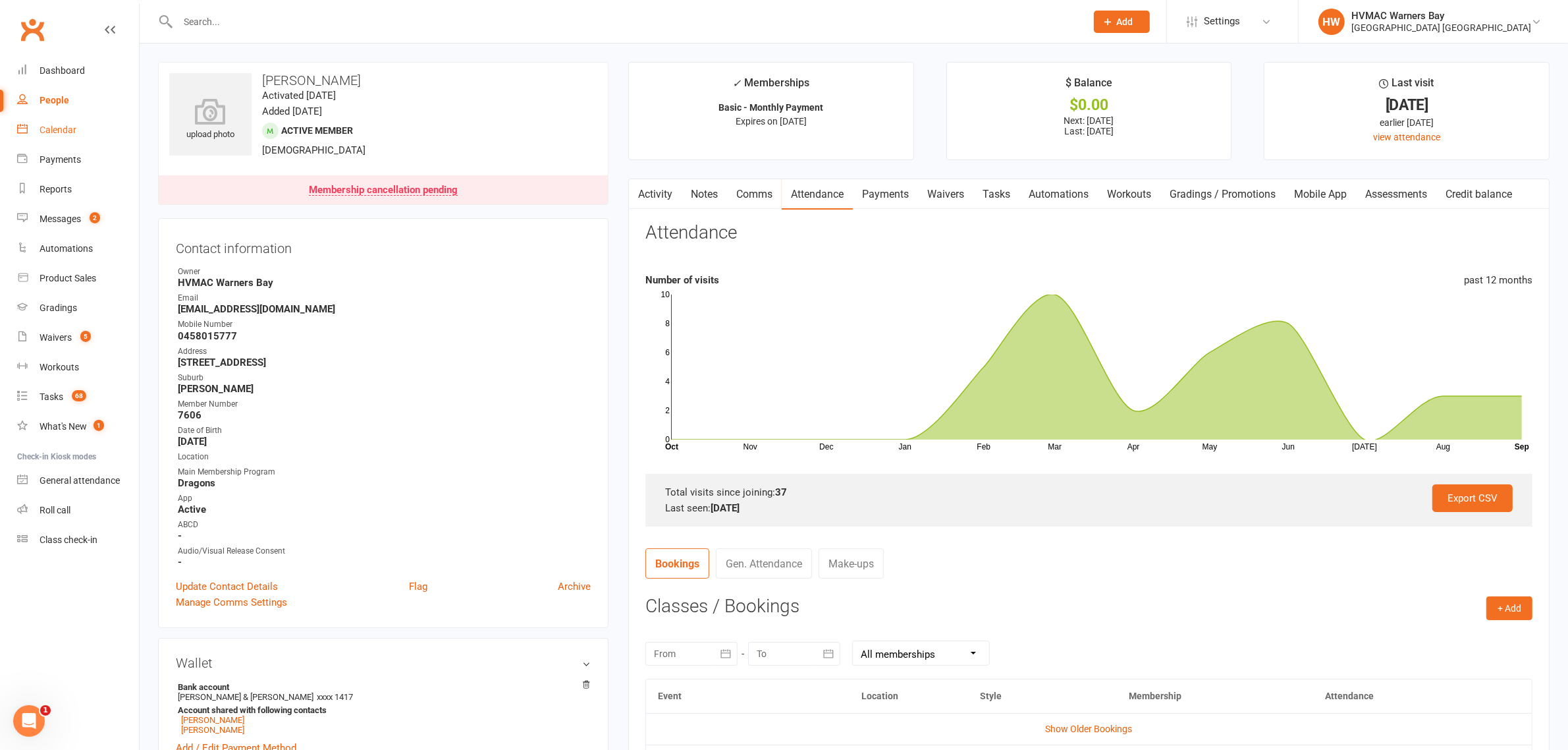
click at [90, 123] on link "Calendar" at bounding box center [78, 130] width 122 height 30
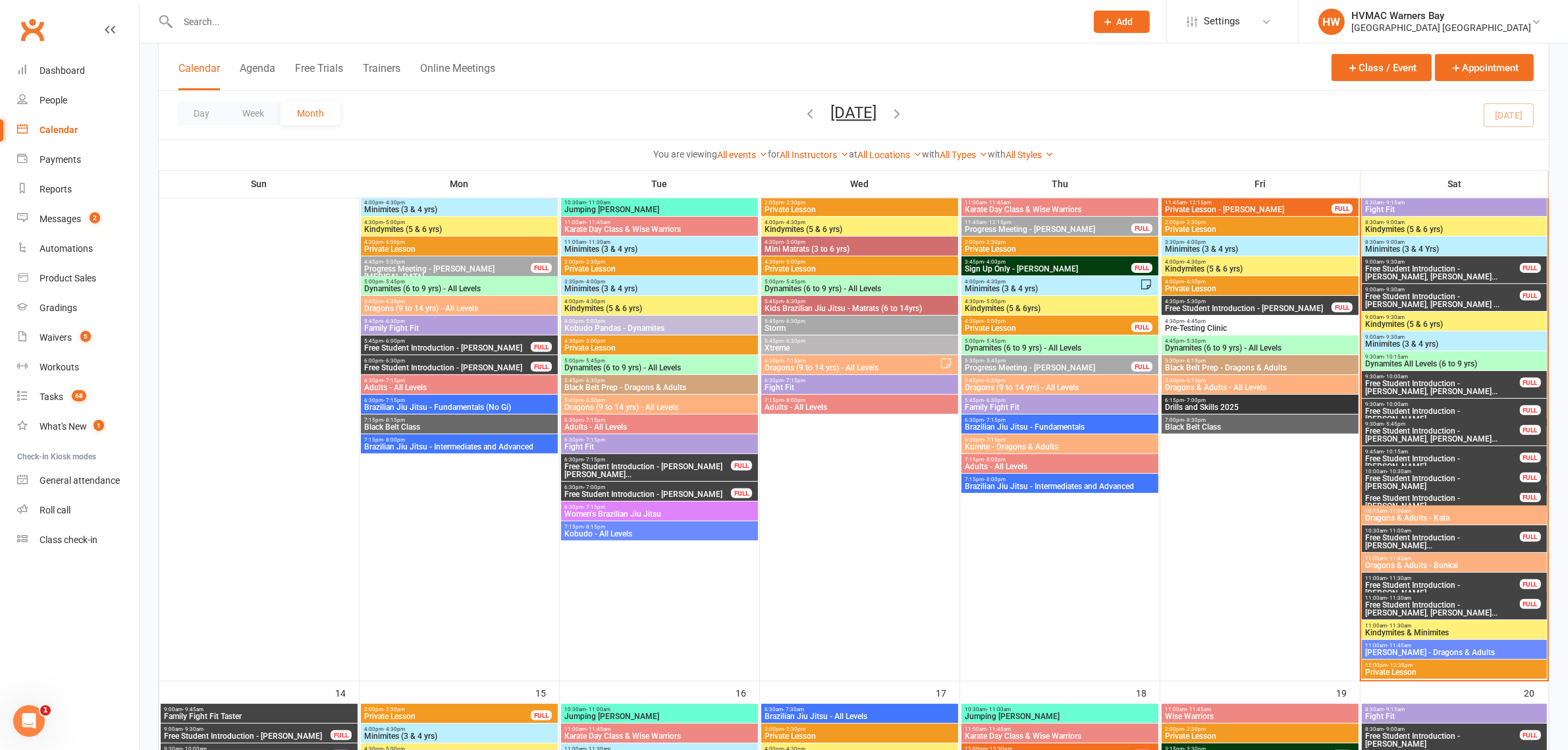
scroll to position [456, 0]
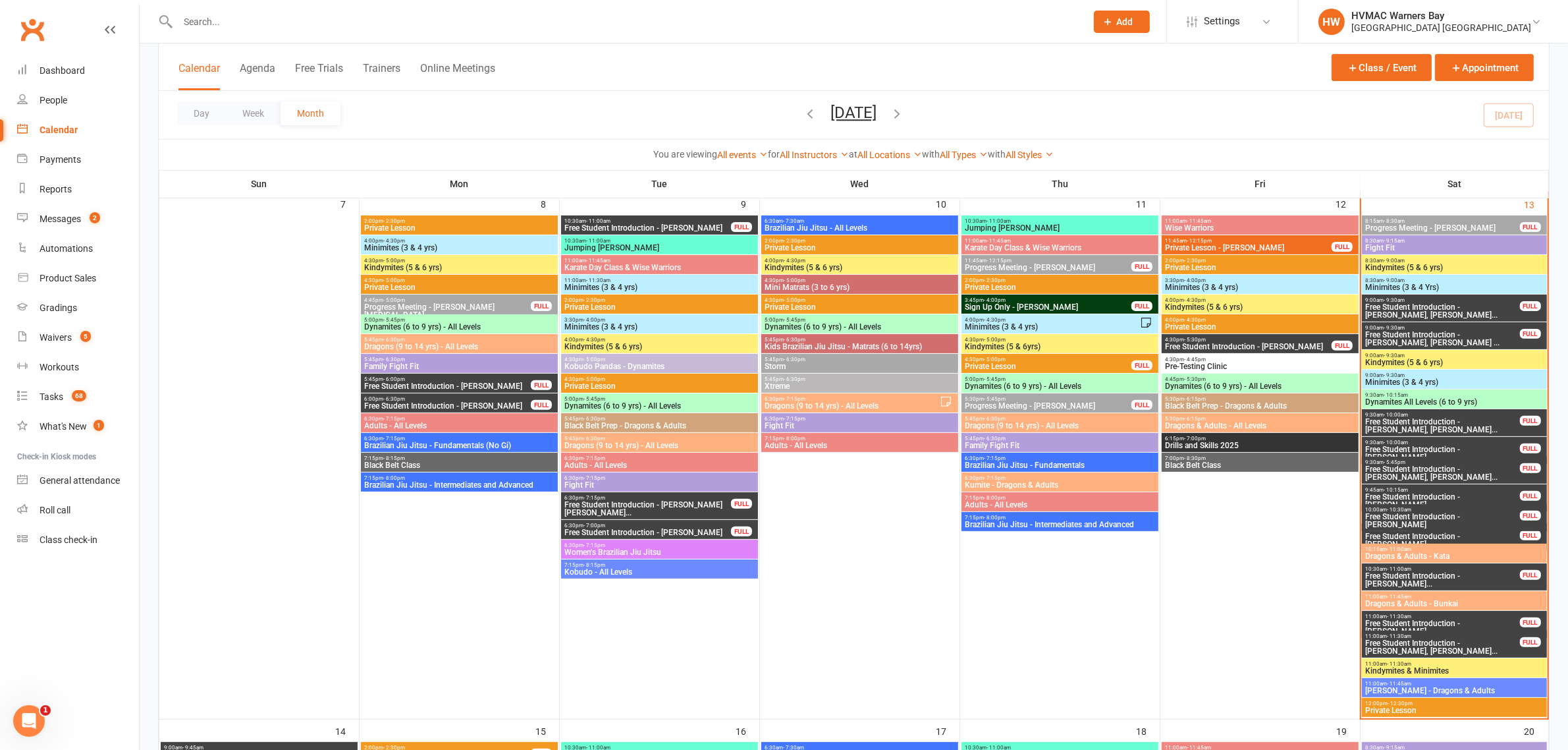
click at [1506, 555] on span "Dragons & Adults - Kata" at bounding box center [1454, 556] width 179 height 8
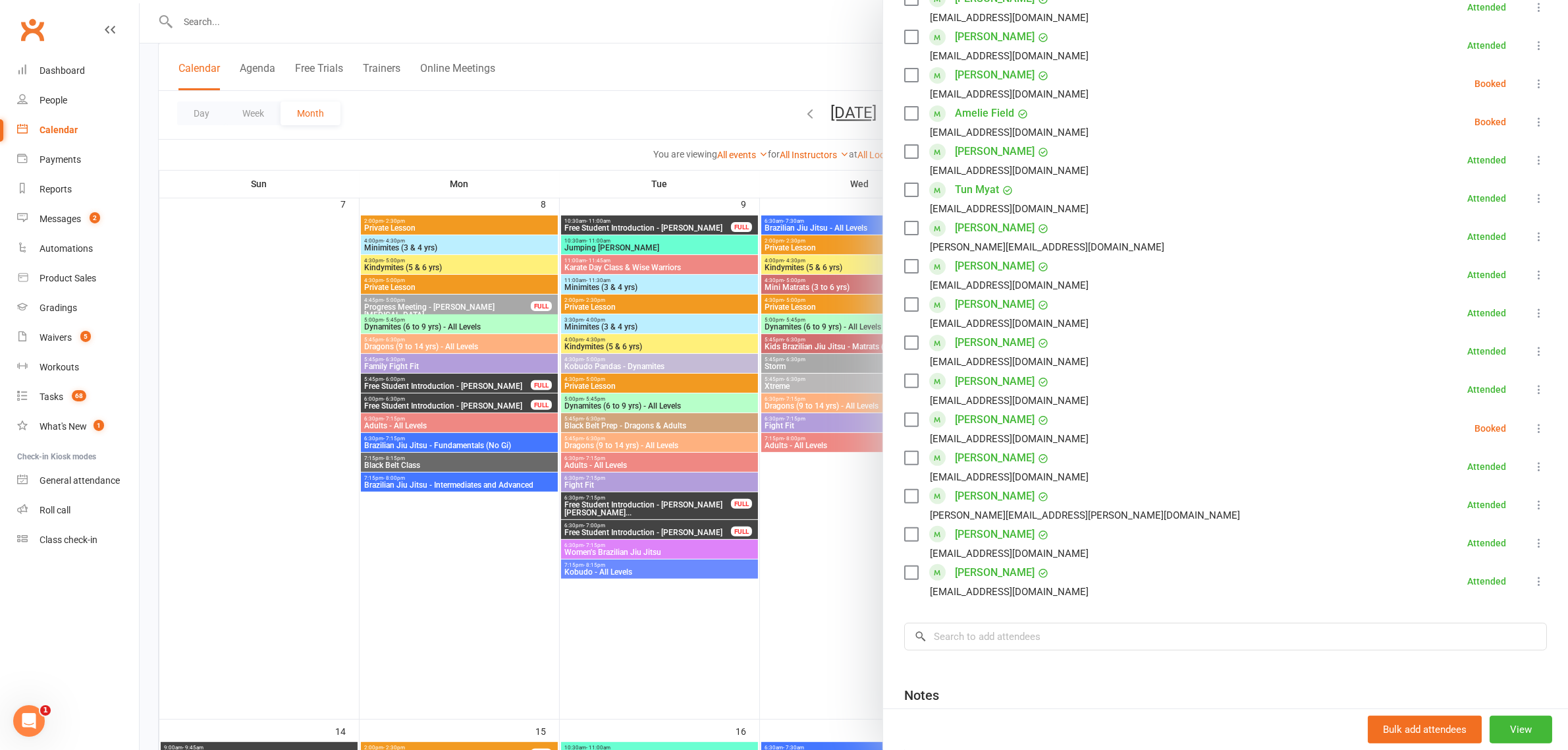
scroll to position [577, 0]
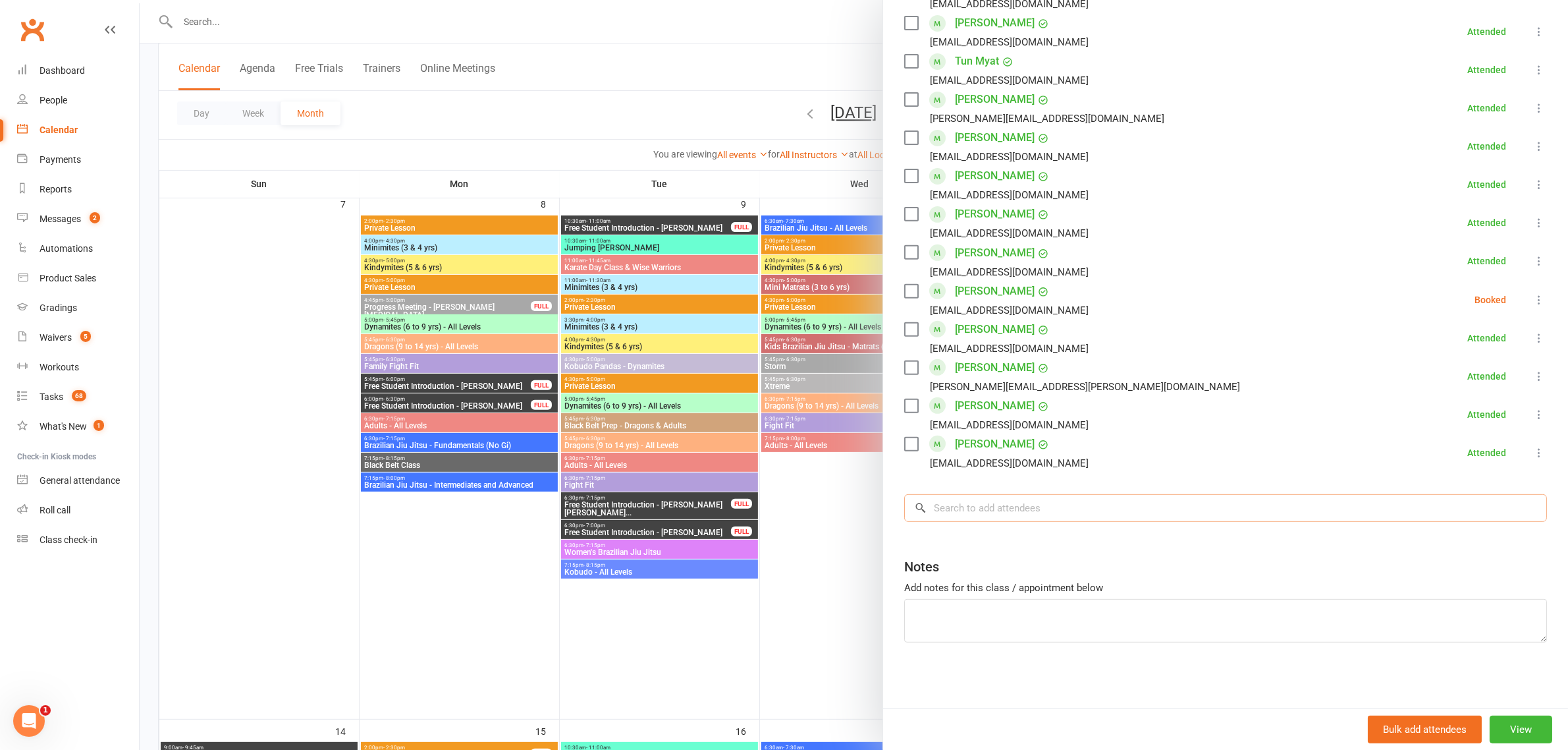
click at [1051, 505] on input "search" at bounding box center [1226, 508] width 642 height 28
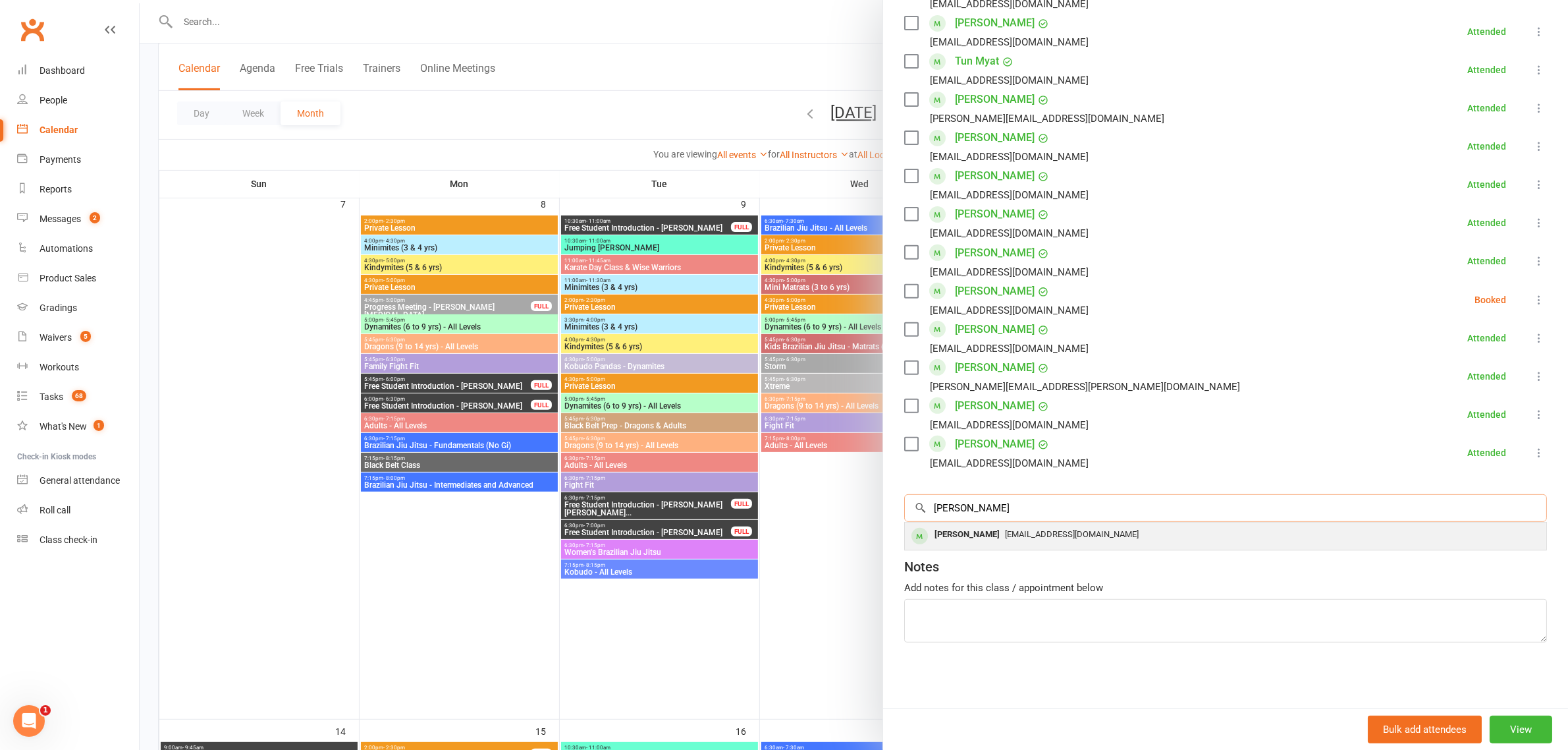
type input "jill"
click at [1025, 545] on div "Jill Lu Jilllu6@msn.com" at bounding box center [1225, 536] width 642 height 27
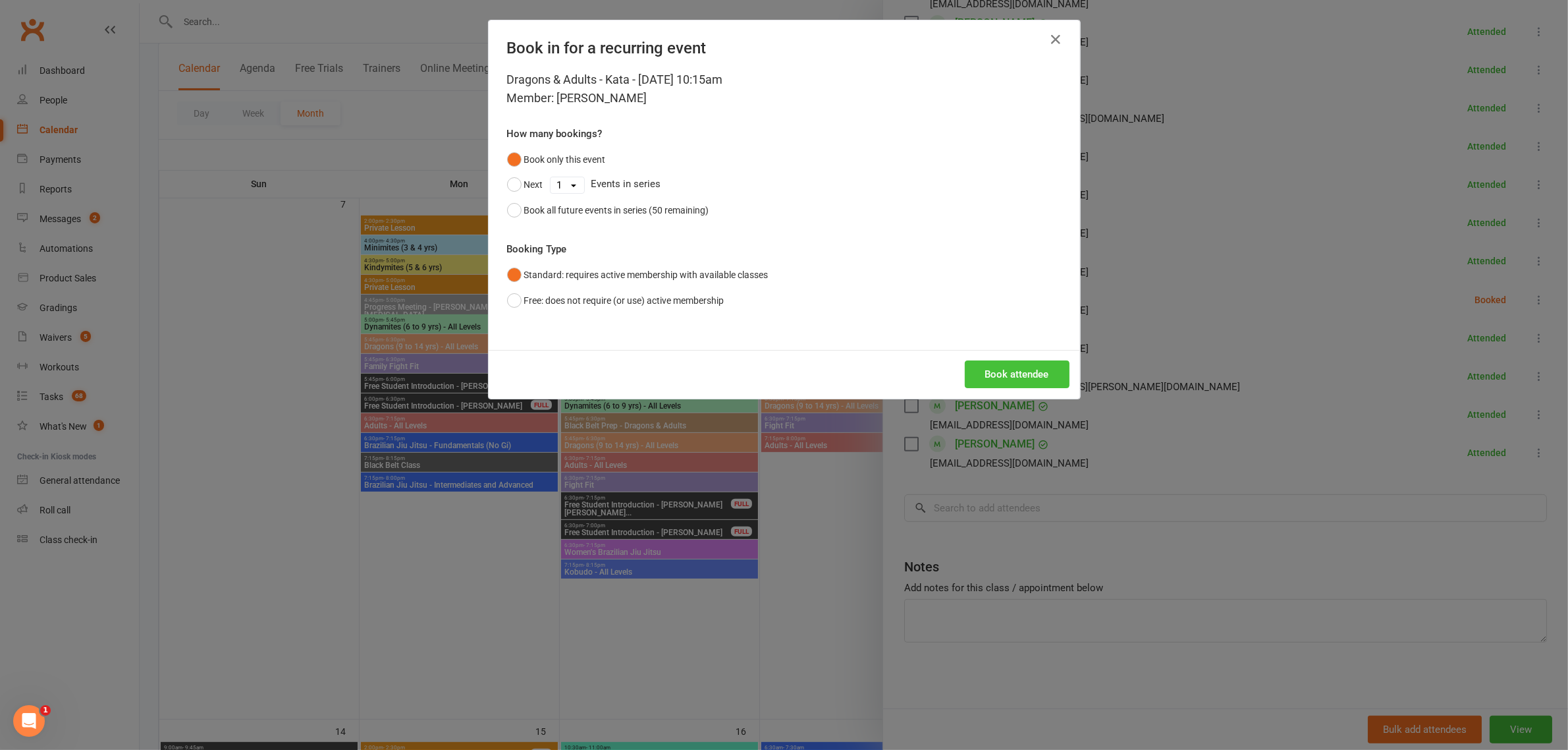
click at [980, 386] on button "Book attendee" at bounding box center [1016, 374] width 105 height 28
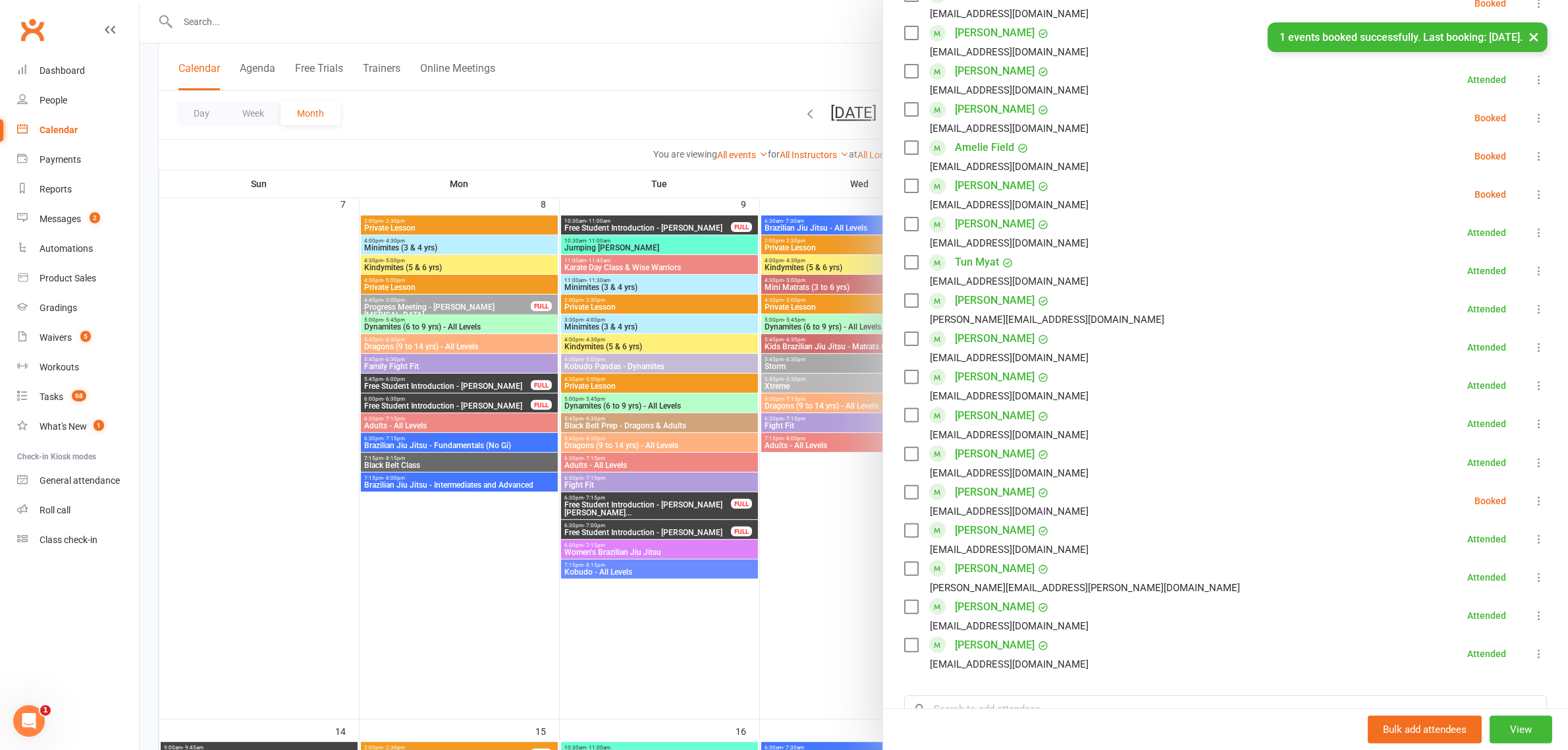
scroll to position [412, 0]
click at [1532, 198] on icon at bounding box center [1539, 196] width 13 height 13
click at [1427, 281] on link "Check in" at bounding box center [1476, 274] width 142 height 26
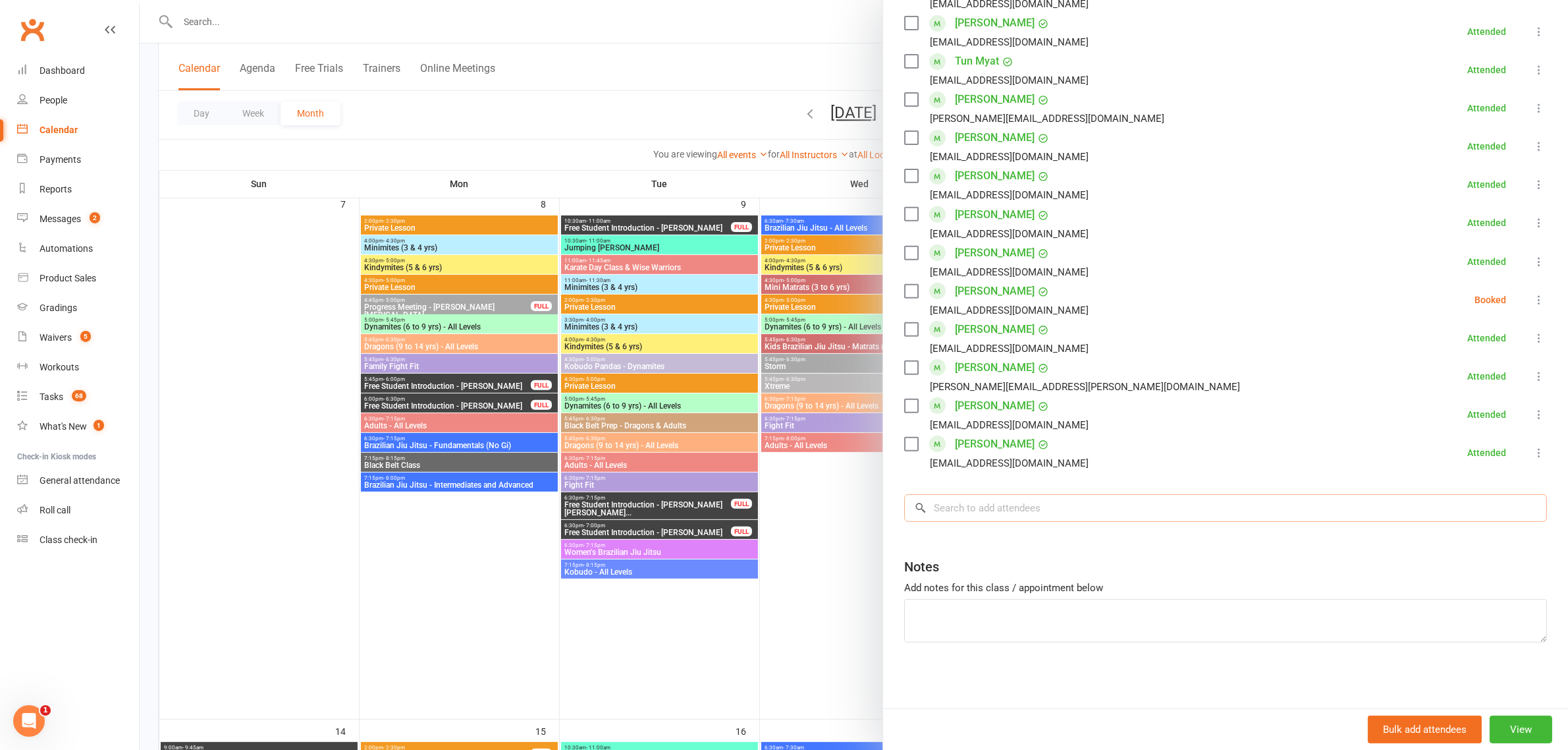
click at [1068, 511] on input "search" at bounding box center [1226, 508] width 642 height 28
type input "j"
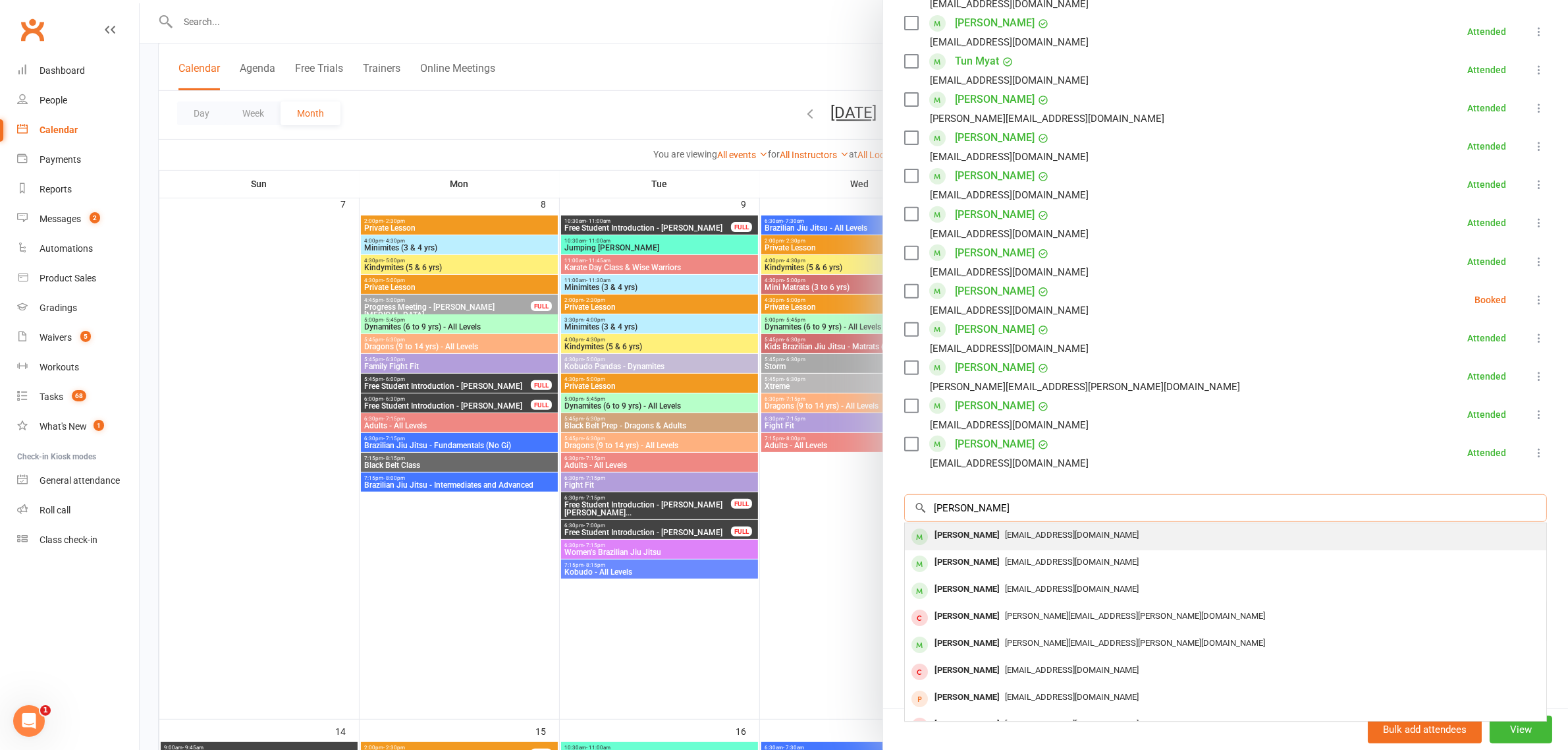
type input "katie wood"
click at [1055, 532] on span "katietourmaline@gmail.com" at bounding box center [1072, 535] width 134 height 10
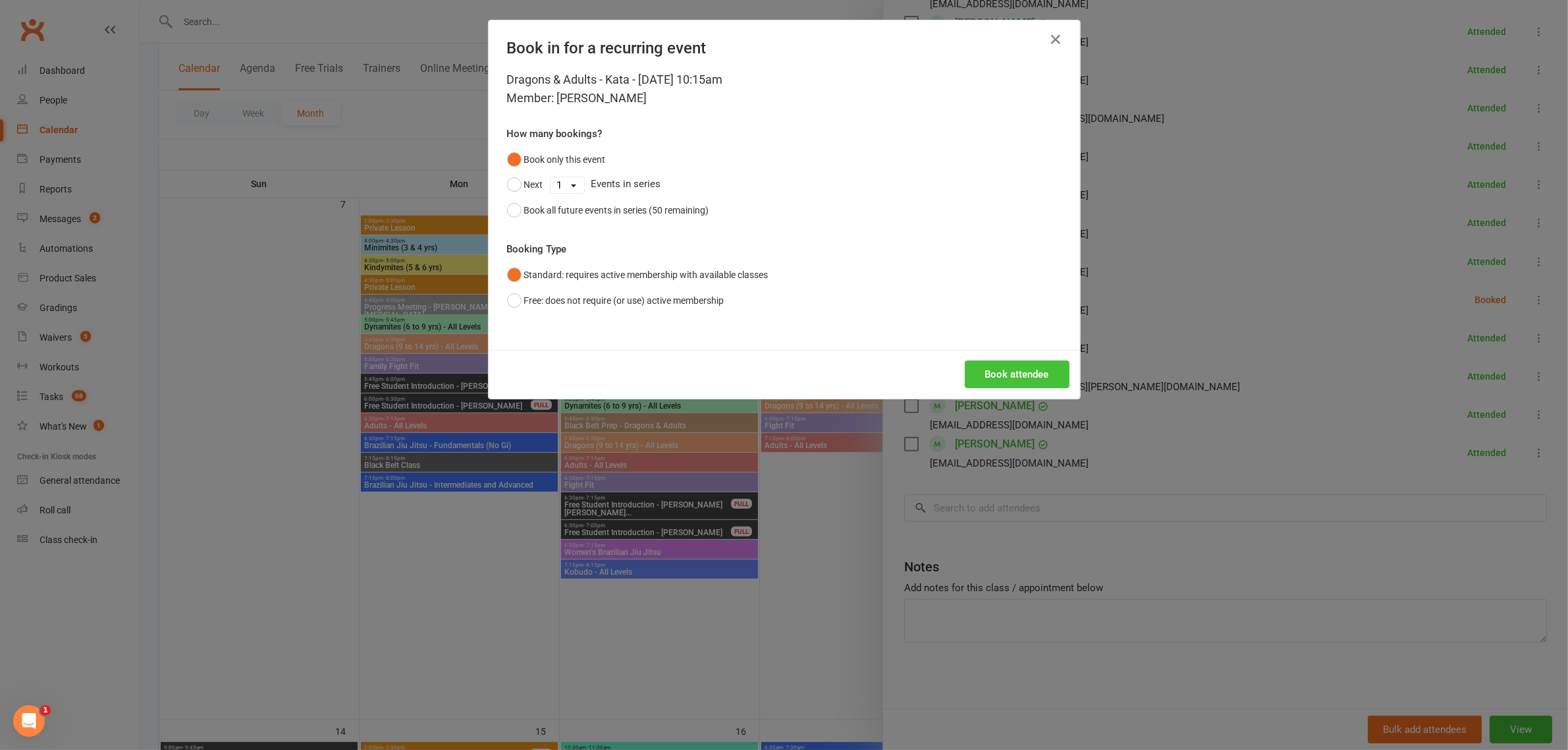
click at [1036, 369] on button "Book attendee" at bounding box center [1016, 374] width 105 height 28
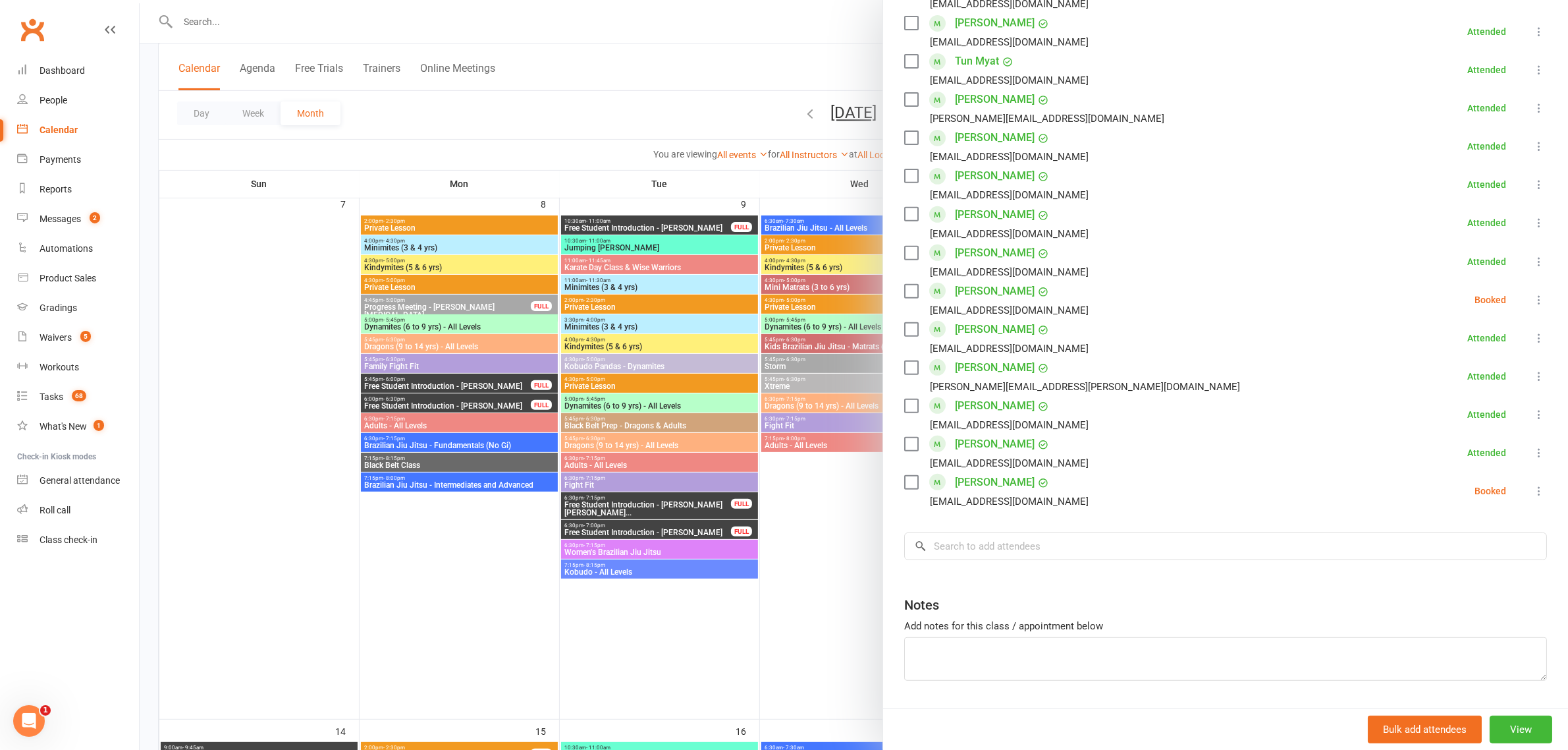
click at [169, 321] on div at bounding box center [853, 375] width 1428 height 750
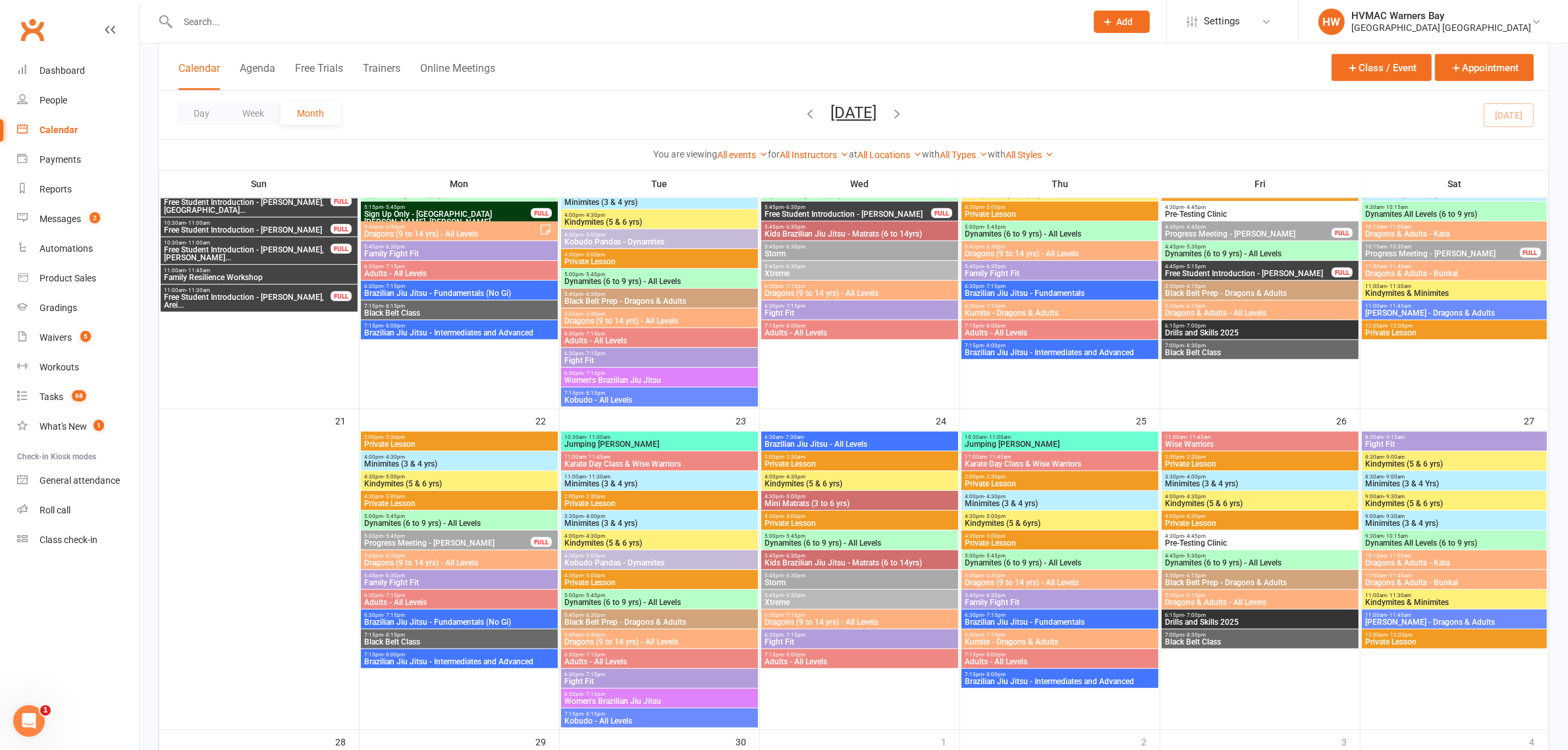
scroll to position [1444, 0]
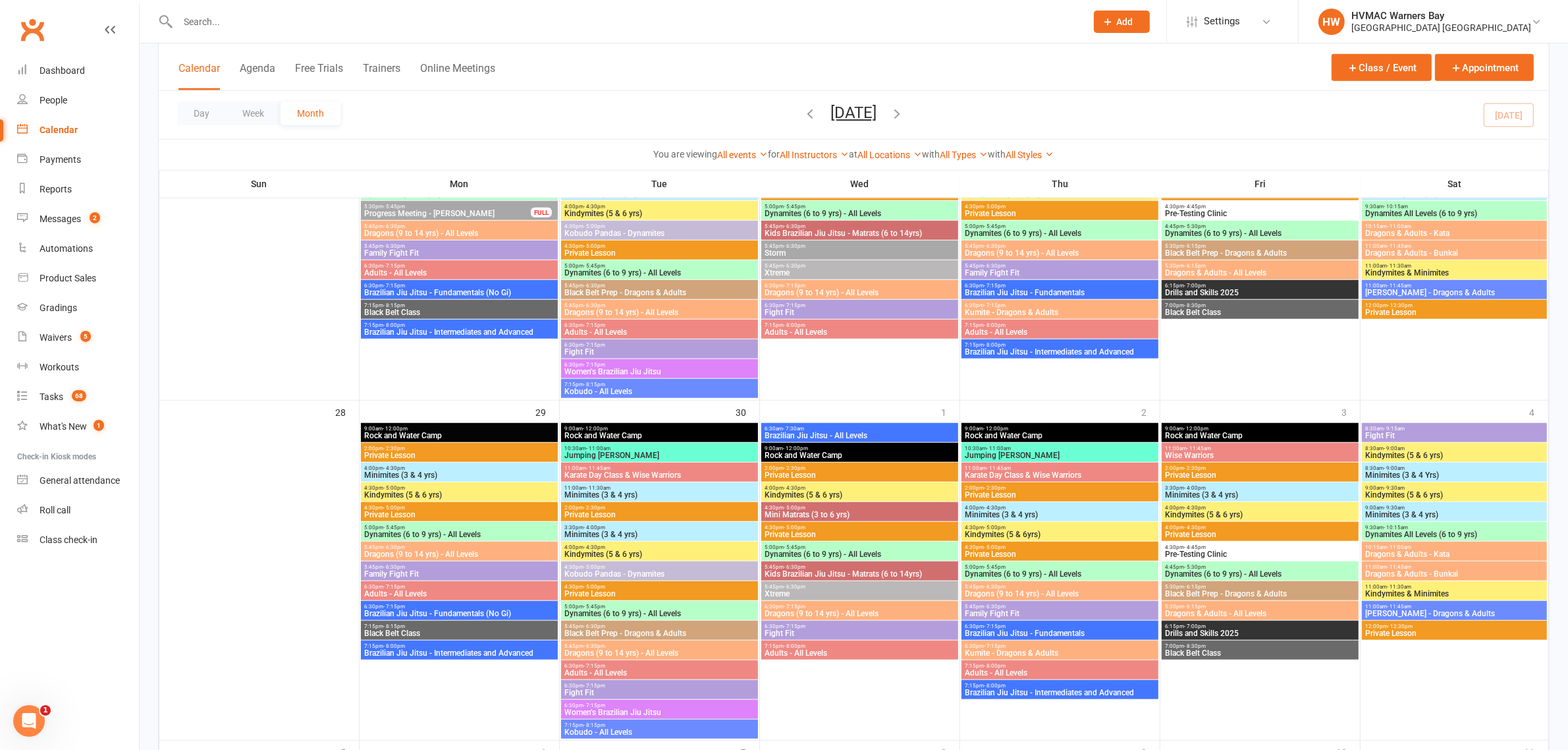
click at [1055, 433] on span "Rock and Water Camp" at bounding box center [1059, 436] width 191 height 8
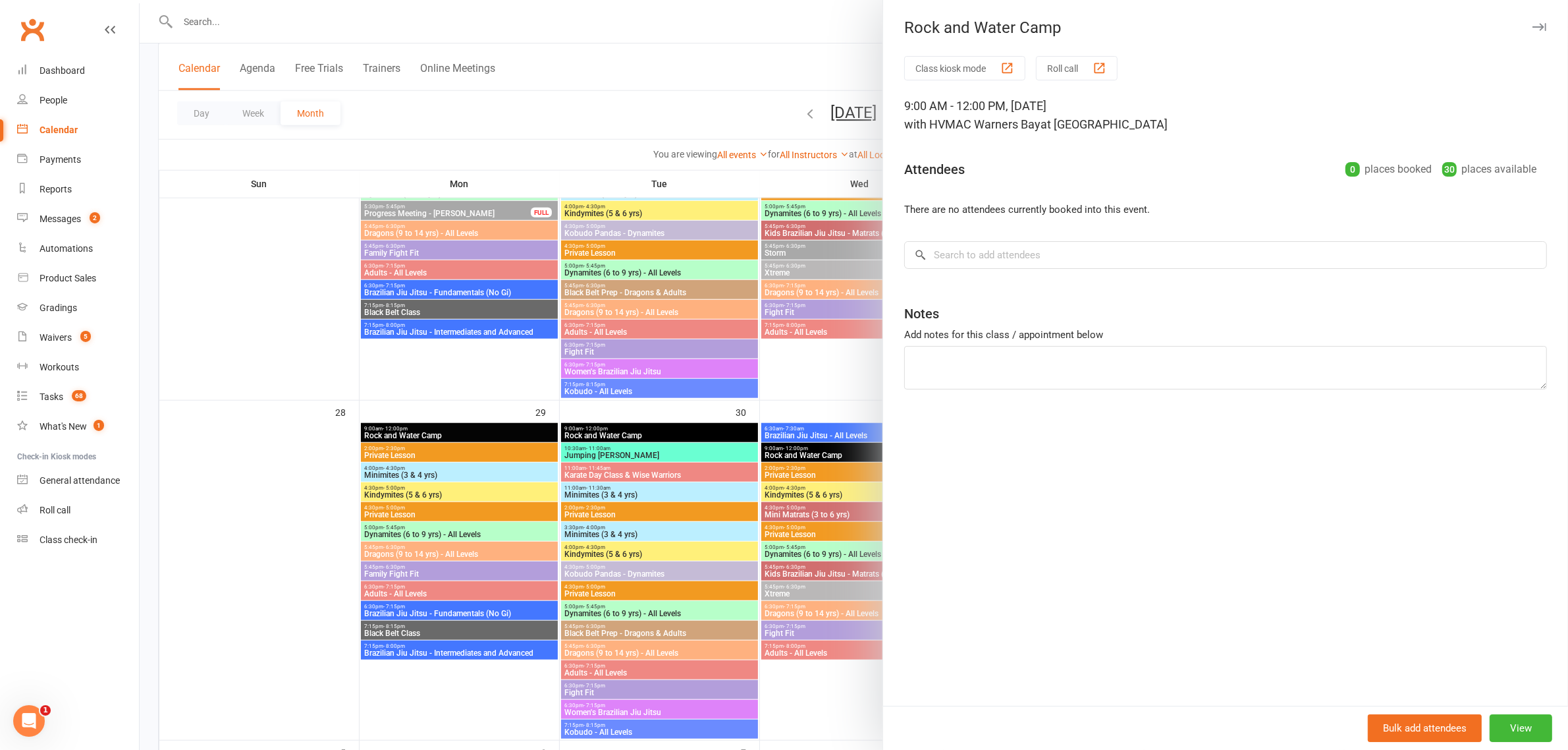
click at [677, 294] on div at bounding box center [853, 375] width 1428 height 750
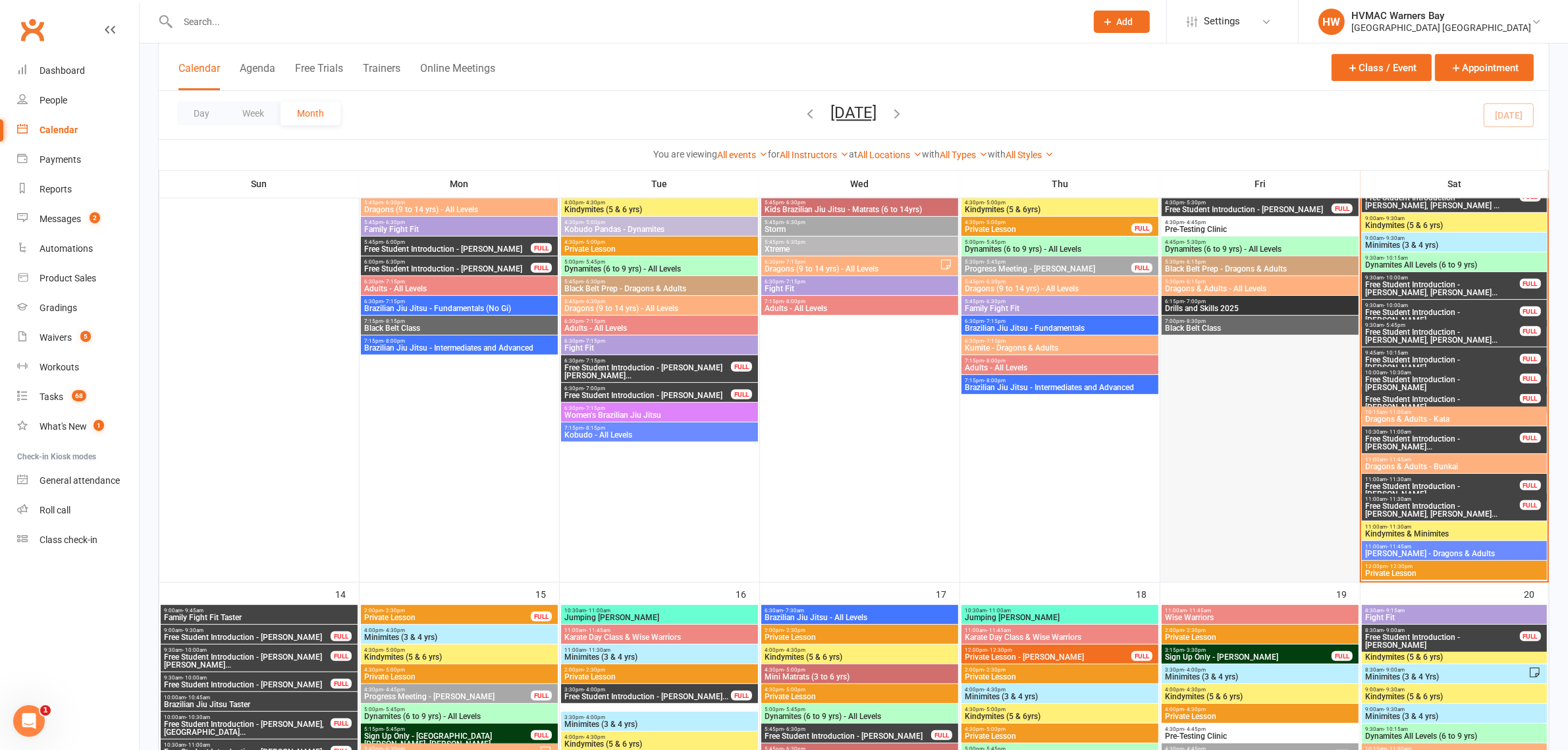
scroll to position [621, 0]
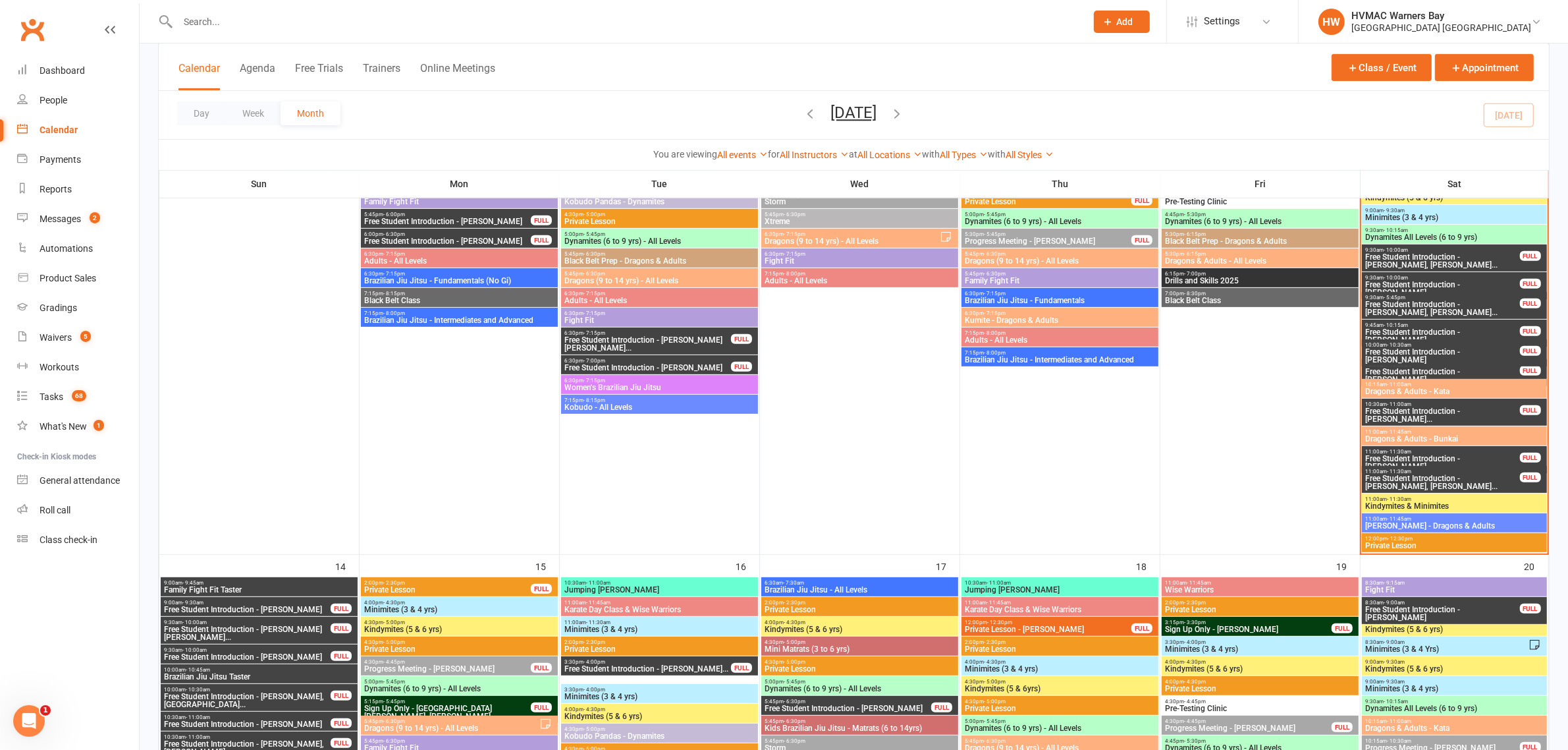
click at [1456, 346] on span "10:00am - 10:30am" at bounding box center [1442, 344] width 156 height 6
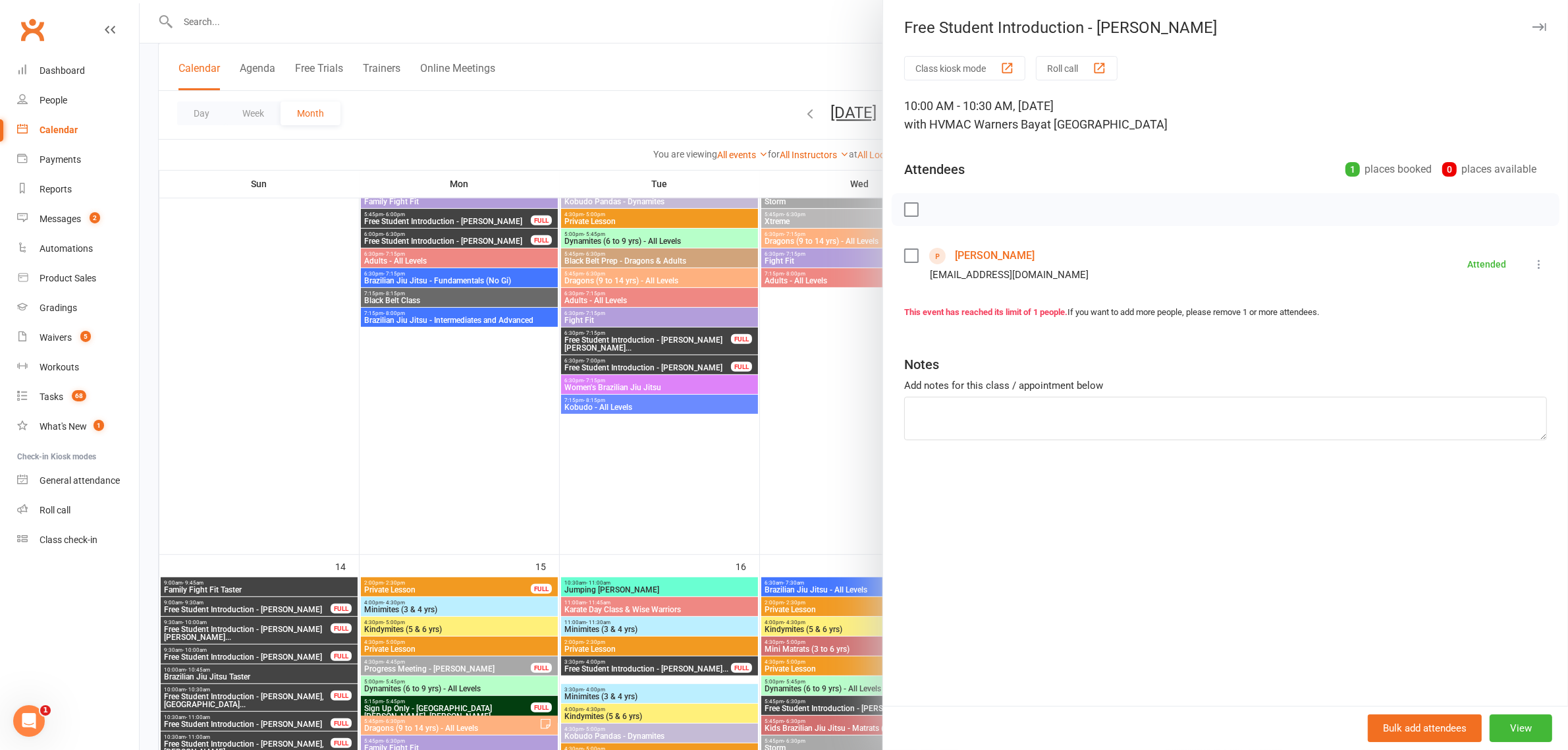
click at [745, 369] on div at bounding box center [853, 375] width 1428 height 750
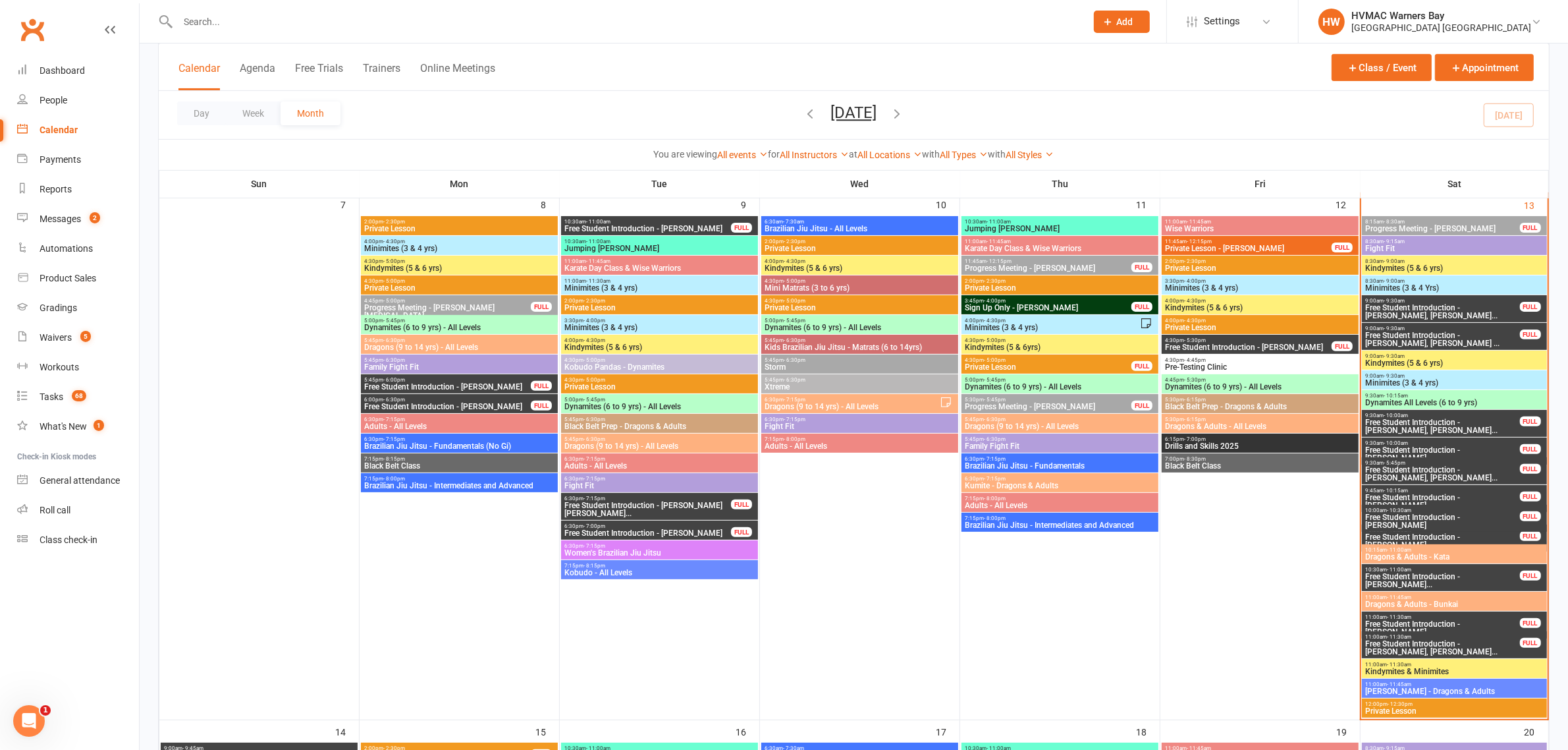
scroll to position [456, 0]
click at [1476, 576] on span "Free Student Introduction - [PERSON_NAME]..." at bounding box center [1442, 580] width 156 height 15
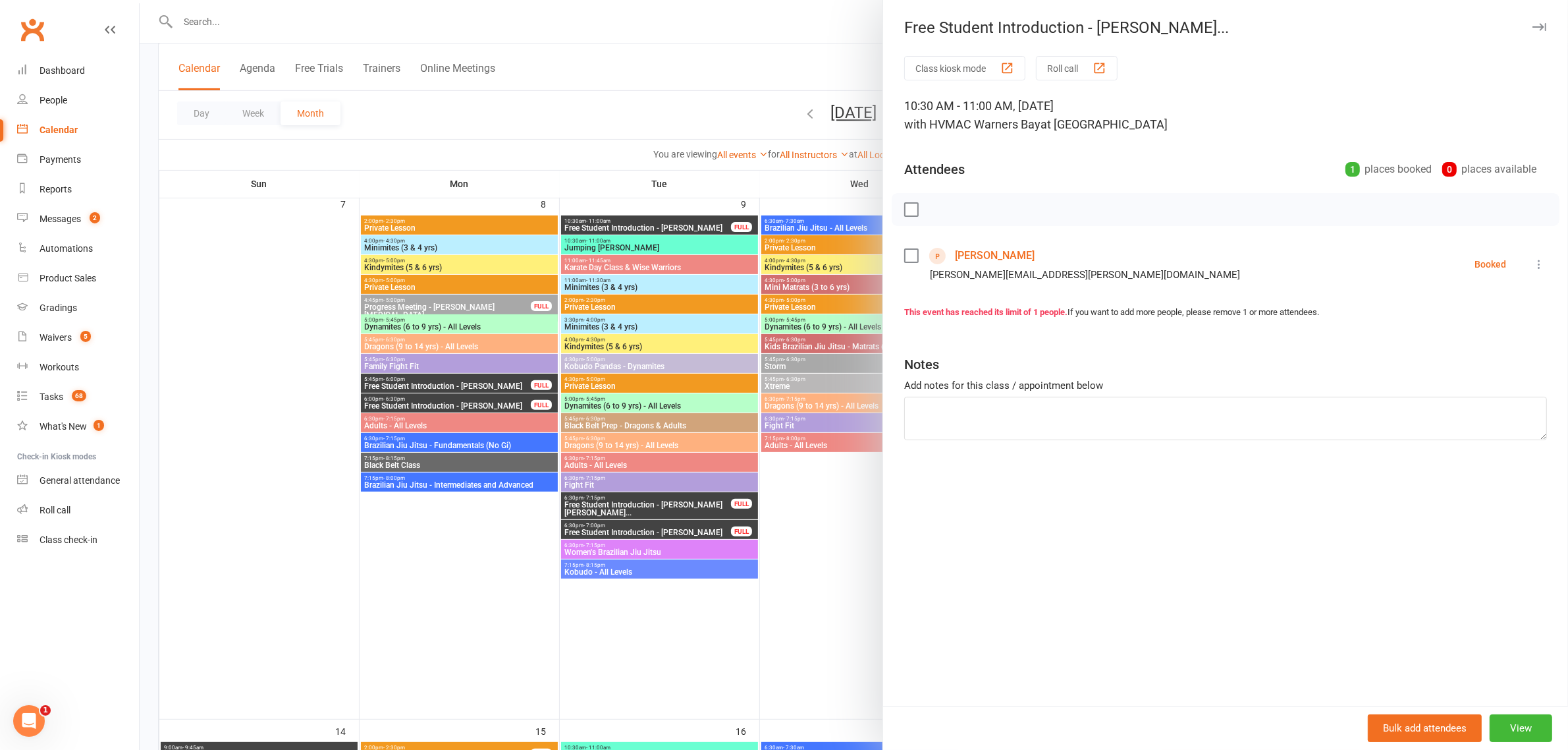
click at [985, 255] on link "Gabriel Frohlichhernandez" at bounding box center [994, 256] width 79 height 21
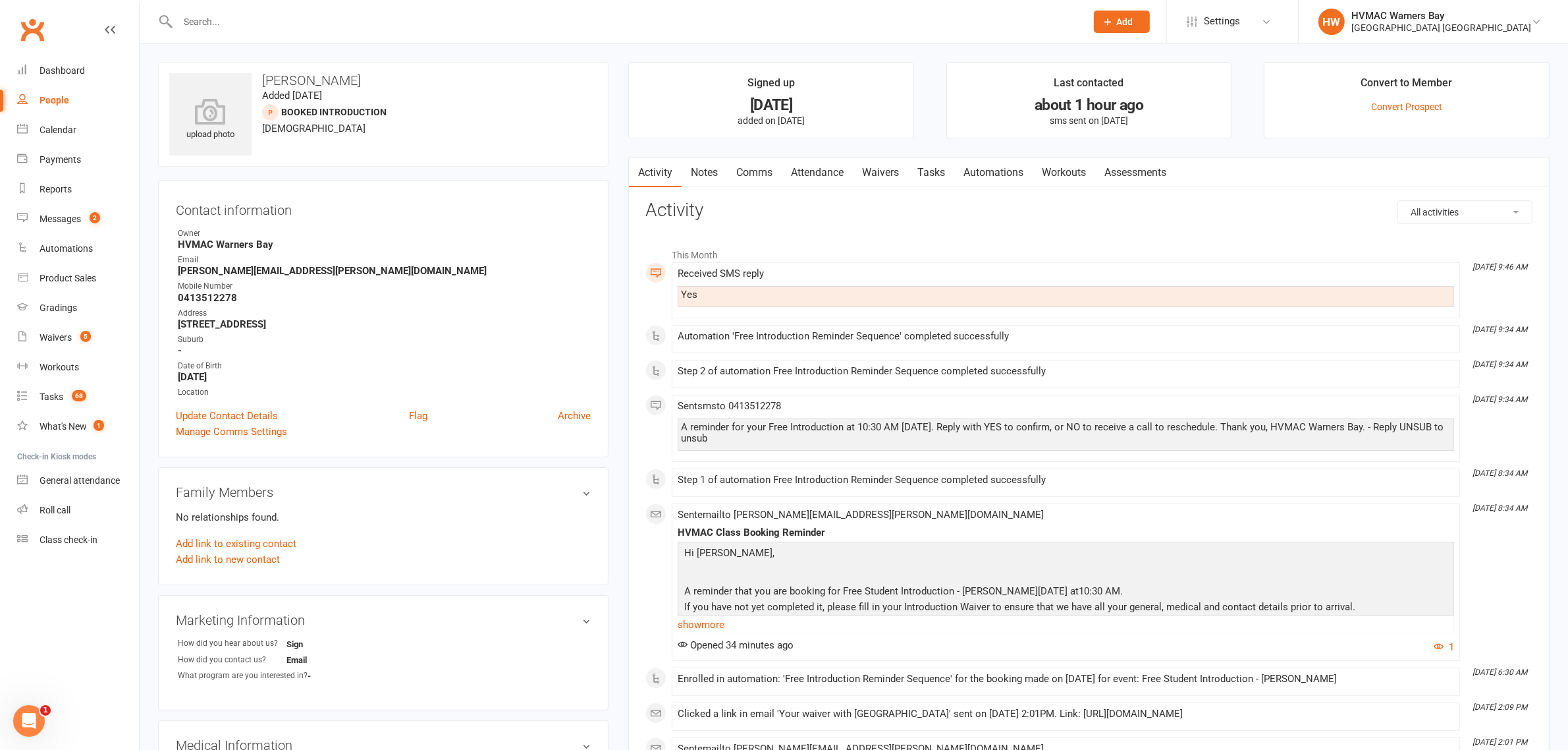
click at [880, 169] on link "Waivers" at bounding box center [880, 172] width 55 height 30
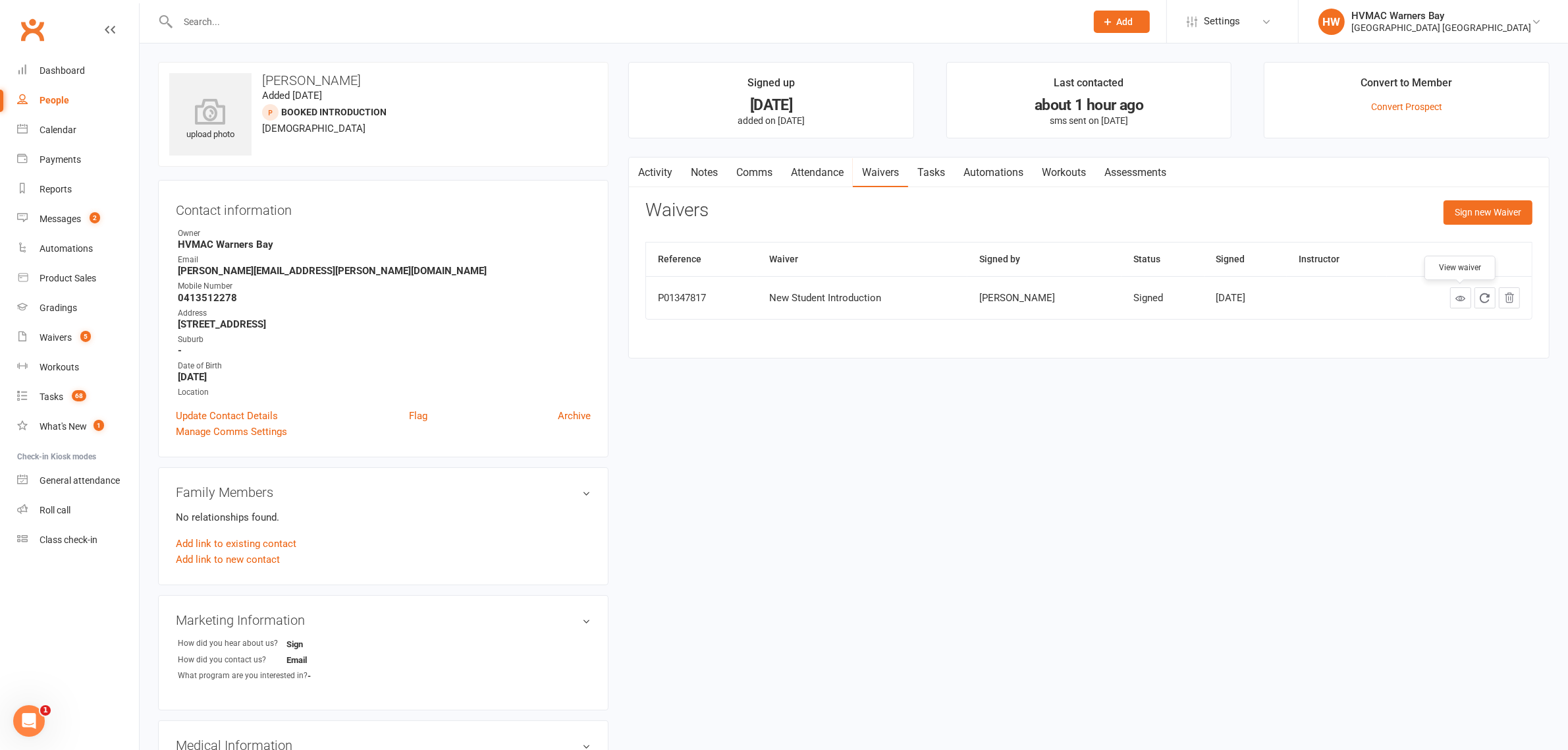
click at [1456, 298] on icon at bounding box center [1460, 298] width 10 height 10
click at [423, 24] on input "text" at bounding box center [625, 21] width 903 height 19
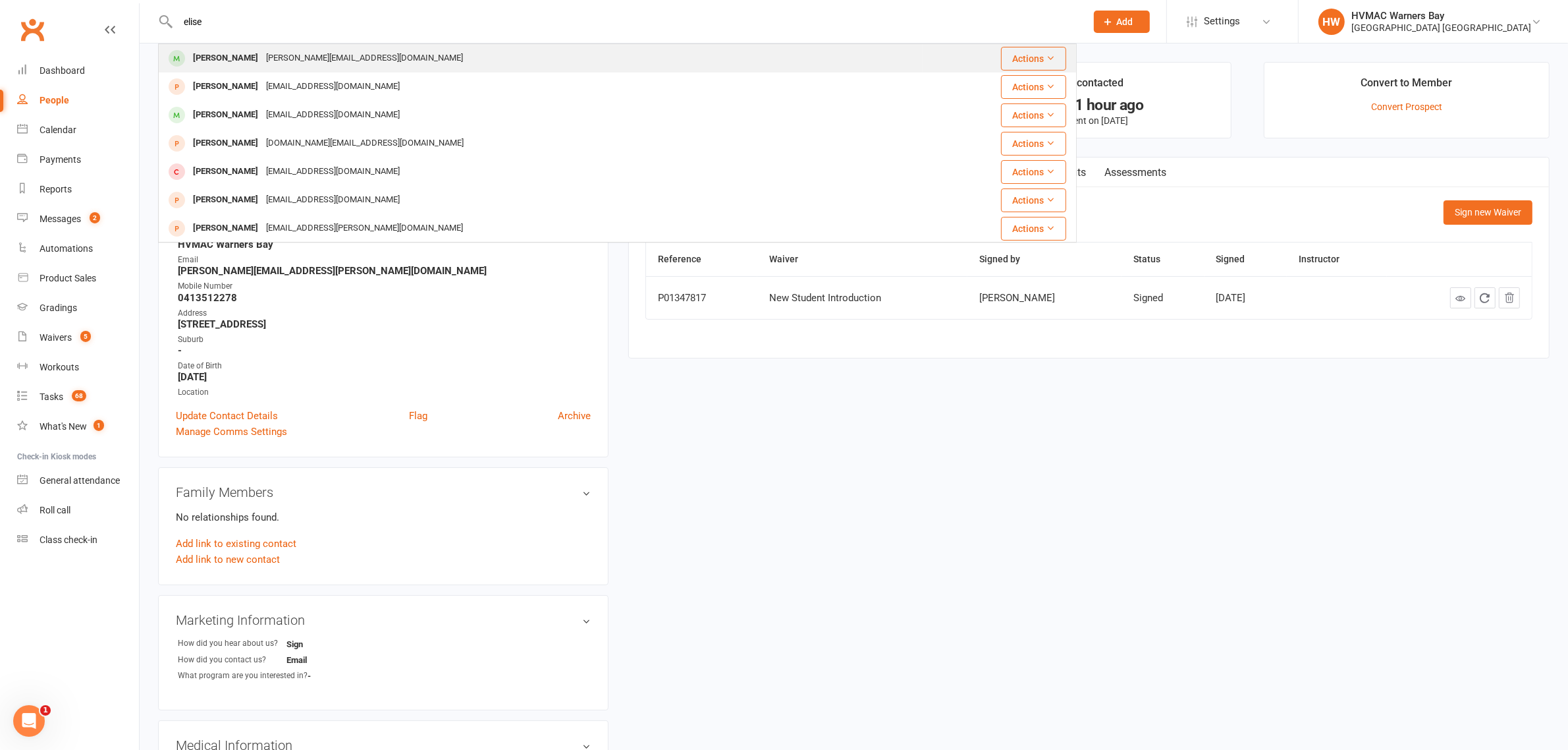
type input "elise"
click at [318, 58] on div "elise.fellowes@bigpond.com" at bounding box center [364, 58] width 204 height 19
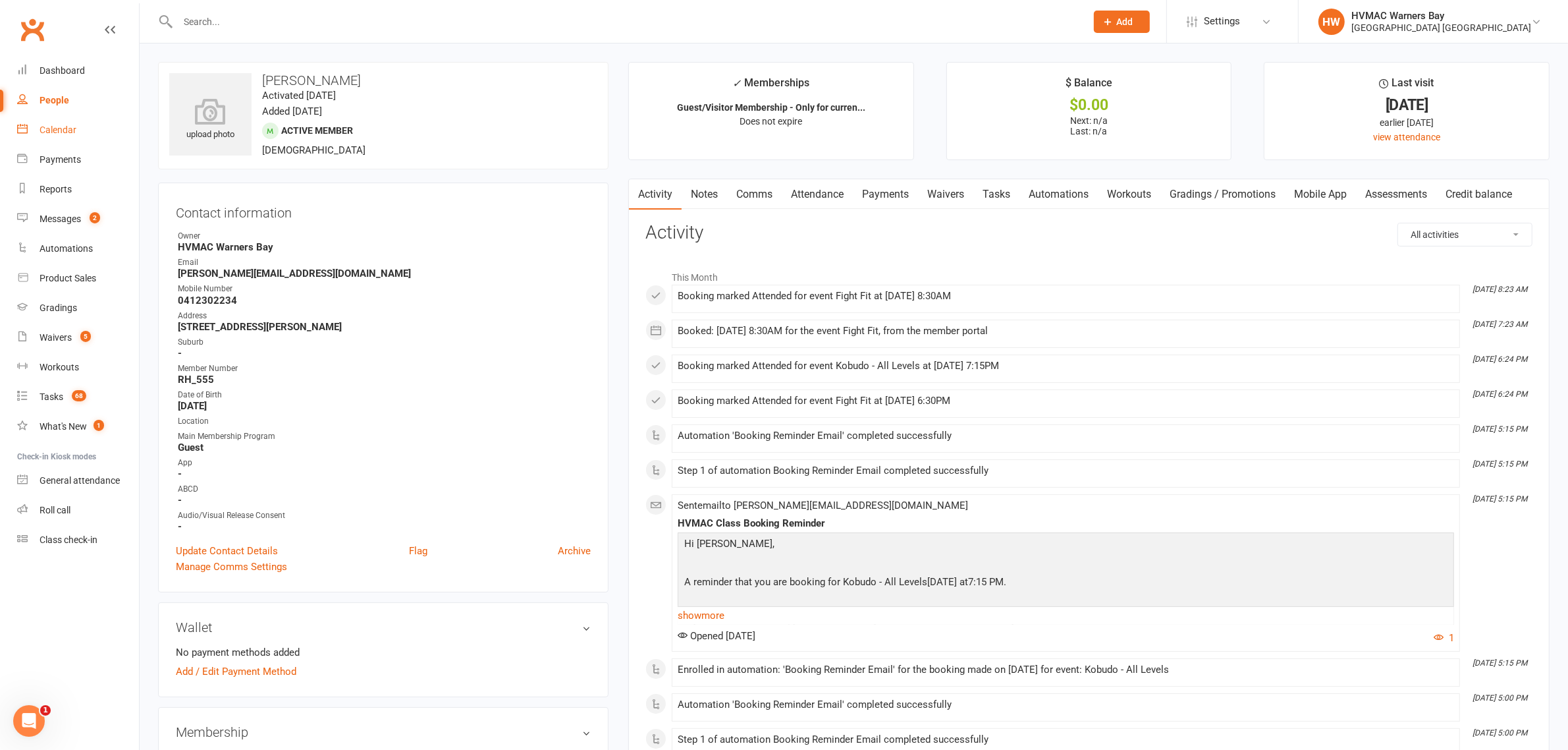
click at [51, 127] on div "Calendar" at bounding box center [58, 129] width 37 height 11
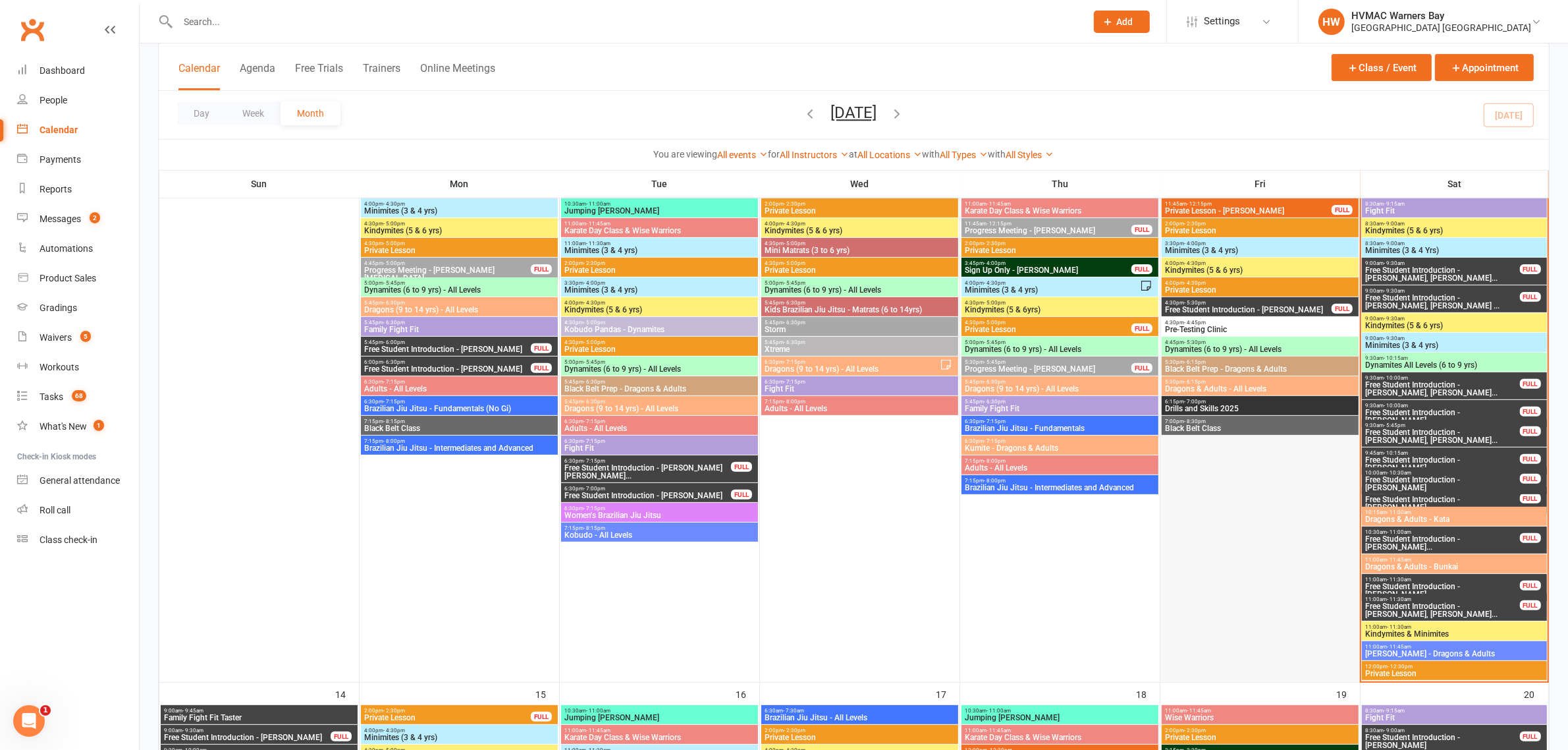
scroll to position [494, 0]
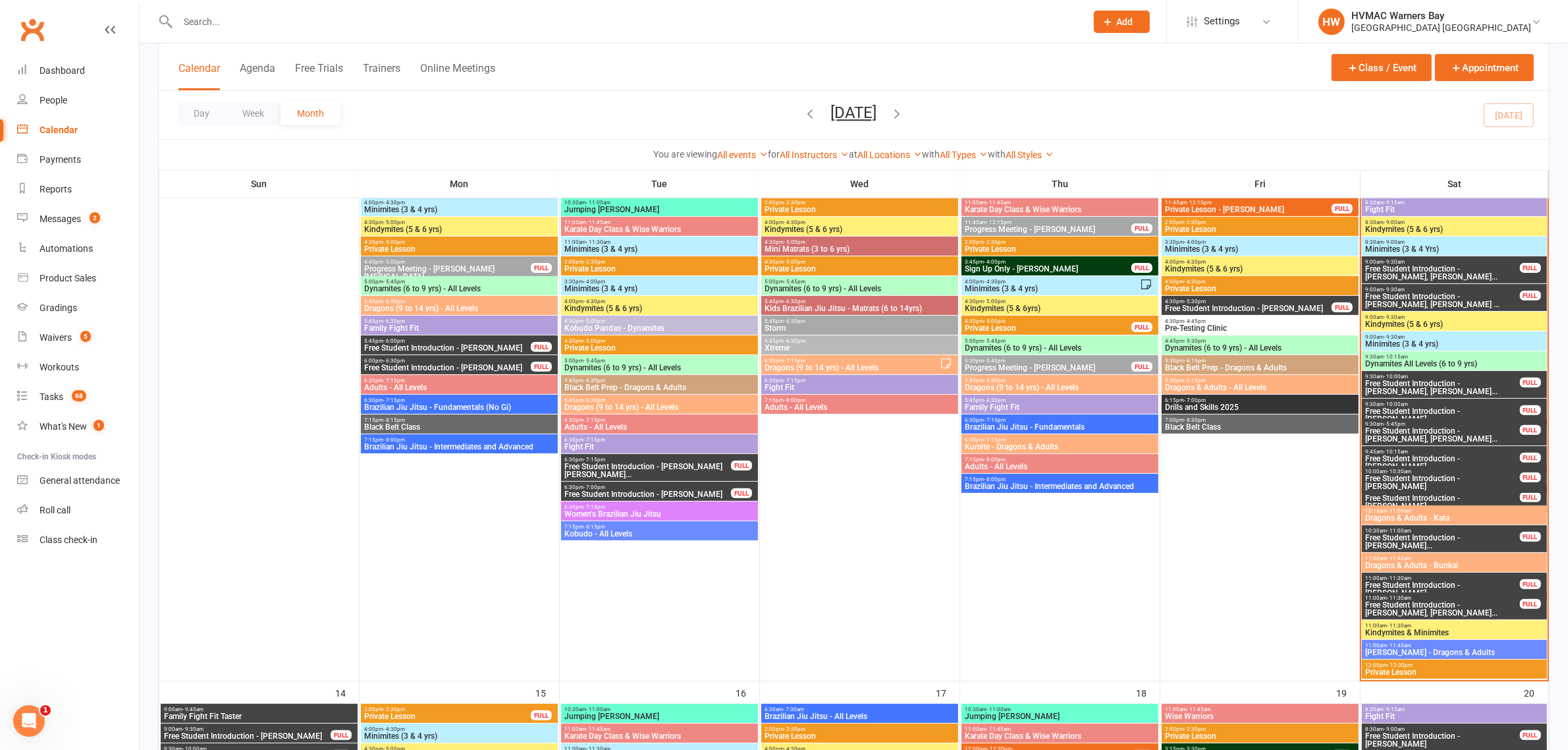
click at [1420, 366] on span "Dynamites All Levels (6 to 9 yrs)" at bounding box center [1454, 364] width 179 height 8
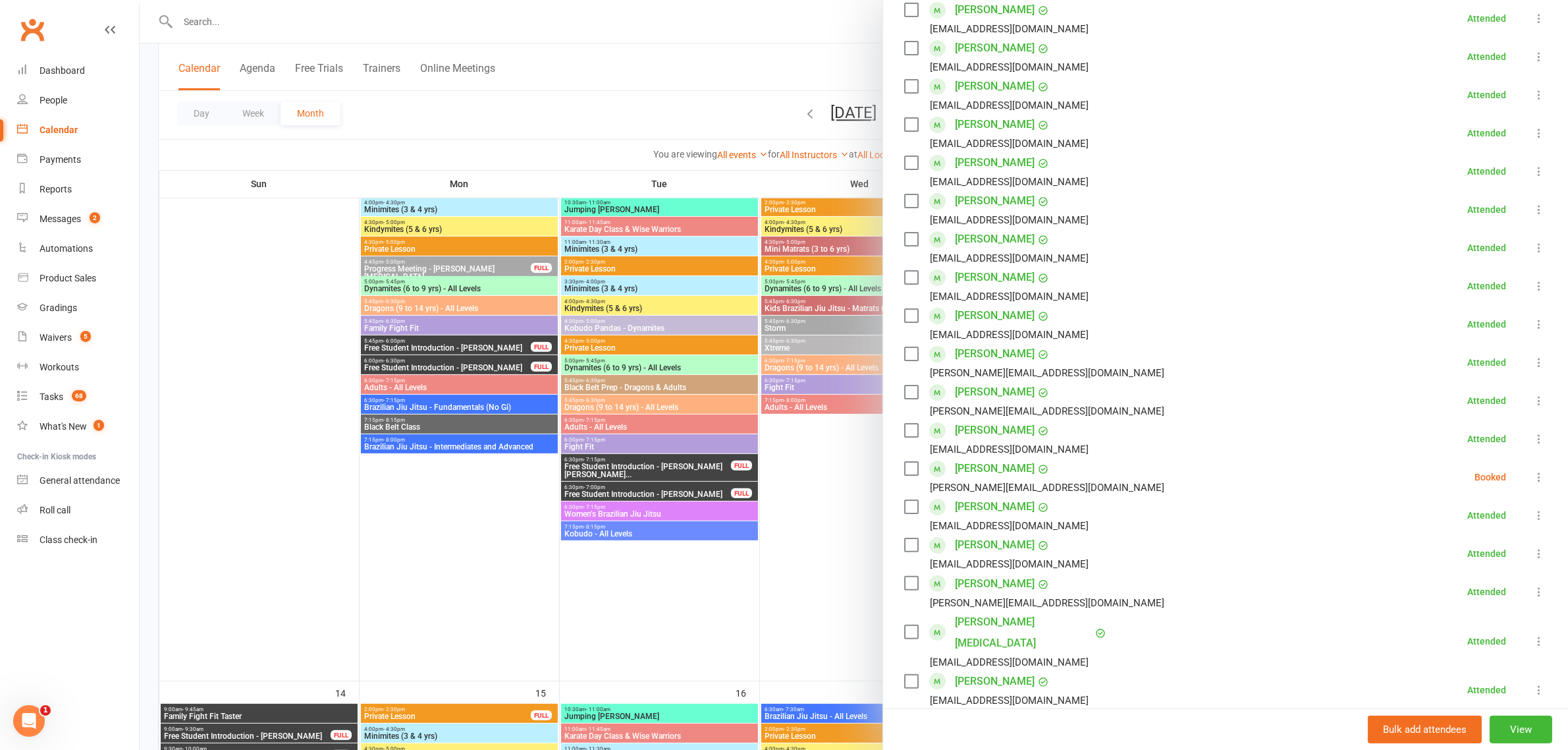
scroll to position [247, 0]
click at [1532, 475] on icon at bounding box center [1539, 476] width 13 height 13
click at [1463, 551] on link "Check in" at bounding box center [1476, 554] width 142 height 26
click at [0, 209] on li "Messages 2" at bounding box center [69, 219] width 139 height 30
click at [712, 446] on div at bounding box center [853, 375] width 1428 height 750
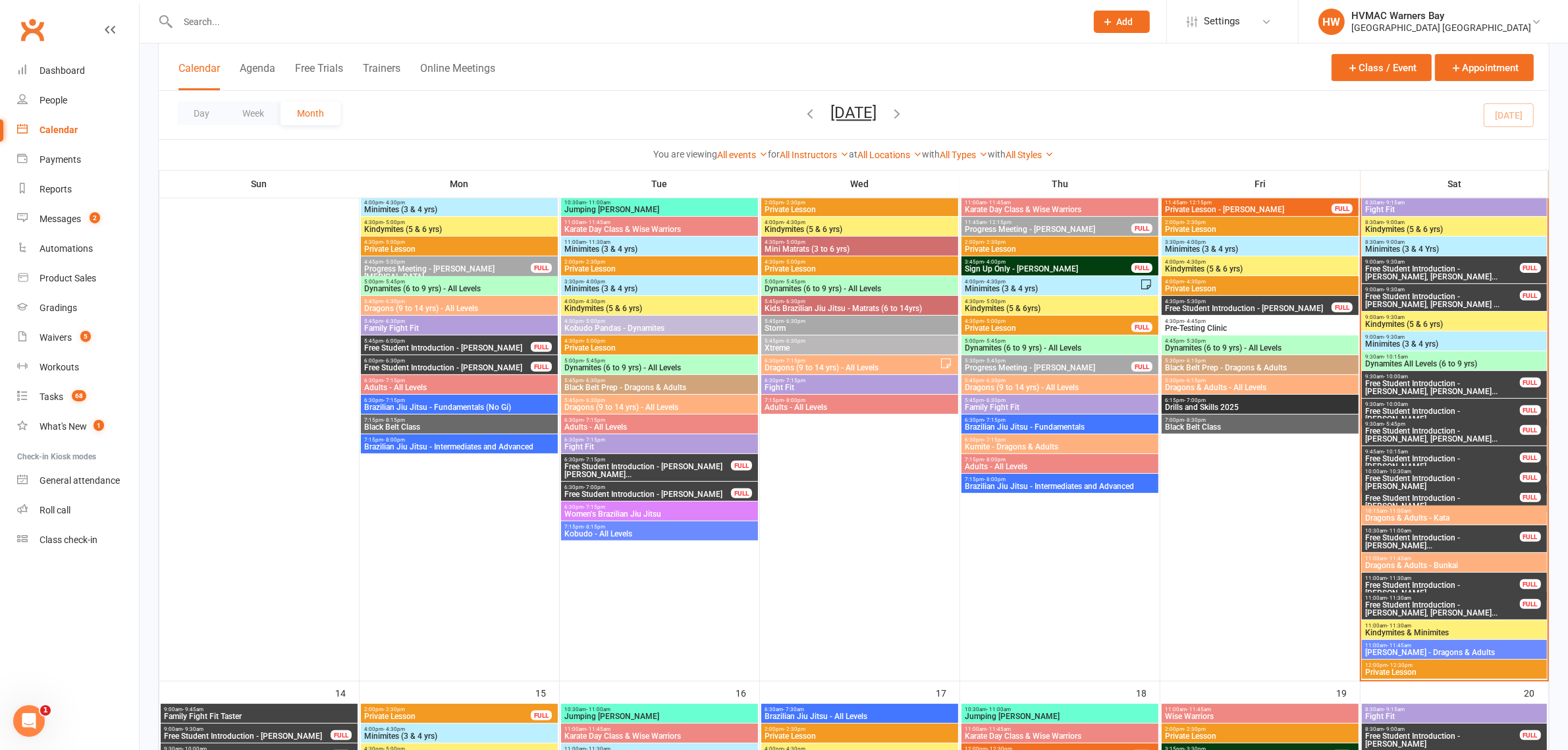
click at [1433, 516] on span "Dragons & Adults - Kata" at bounding box center [1454, 518] width 179 height 8
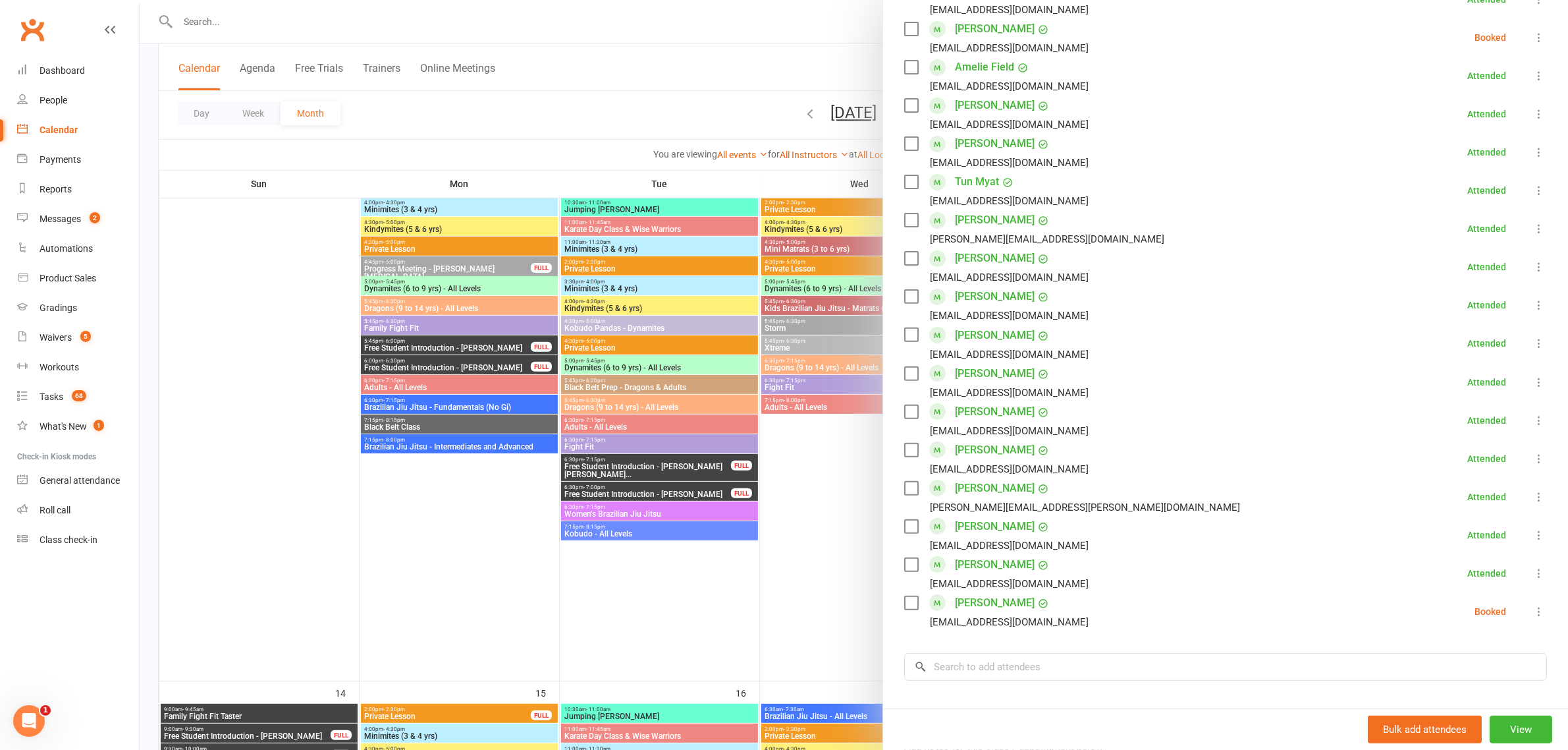
scroll to position [165, 0]
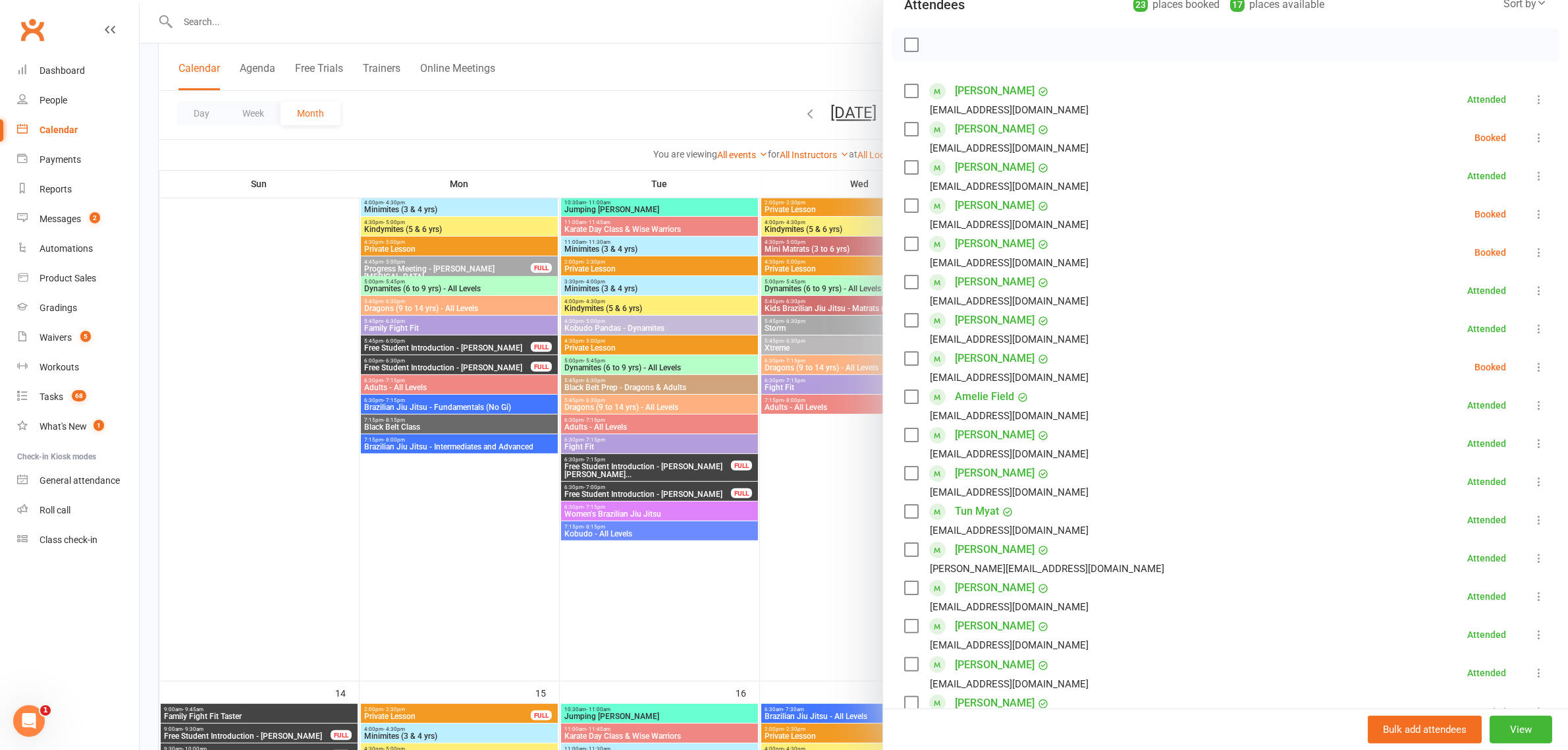
click at [910, 123] on label at bounding box center [911, 129] width 13 height 13
click at [896, 205] on div "Class kiosk mode Roll call 10:15 AM - 11:00 AM, Saturday, September, 13, 2025 a…" at bounding box center [1226, 544] width 685 height 1305
click at [904, 205] on label at bounding box center [911, 205] width 13 height 13
click at [906, 237] on label at bounding box center [911, 244] width 13 height 13
click at [904, 360] on label at bounding box center [911, 358] width 13 height 13
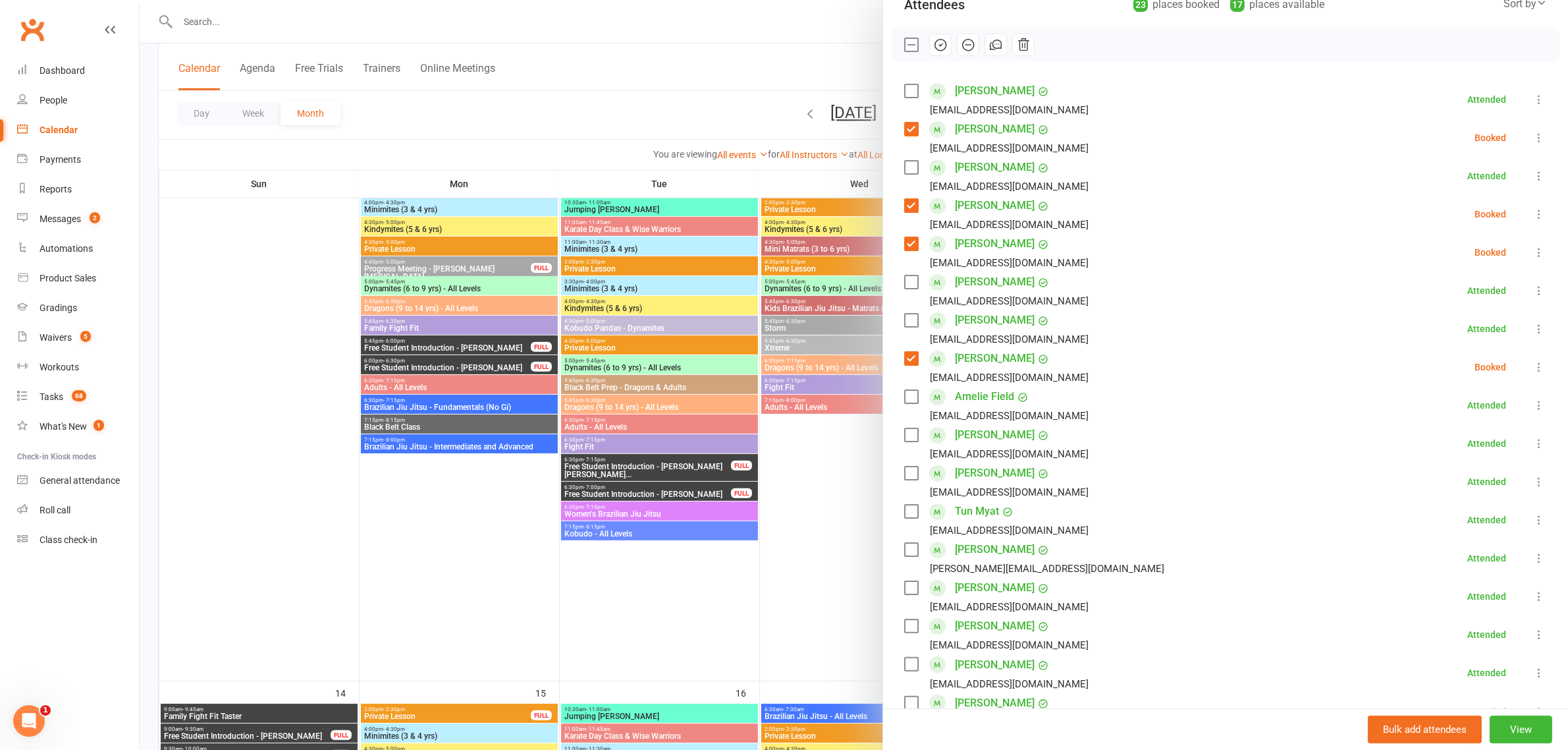
click at [937, 50] on icon "button" at bounding box center [941, 45] width 11 height 11
click at [935, 41] on icon "button" at bounding box center [941, 45] width 11 height 11
click at [909, 48] on label at bounding box center [911, 45] width 13 height 13
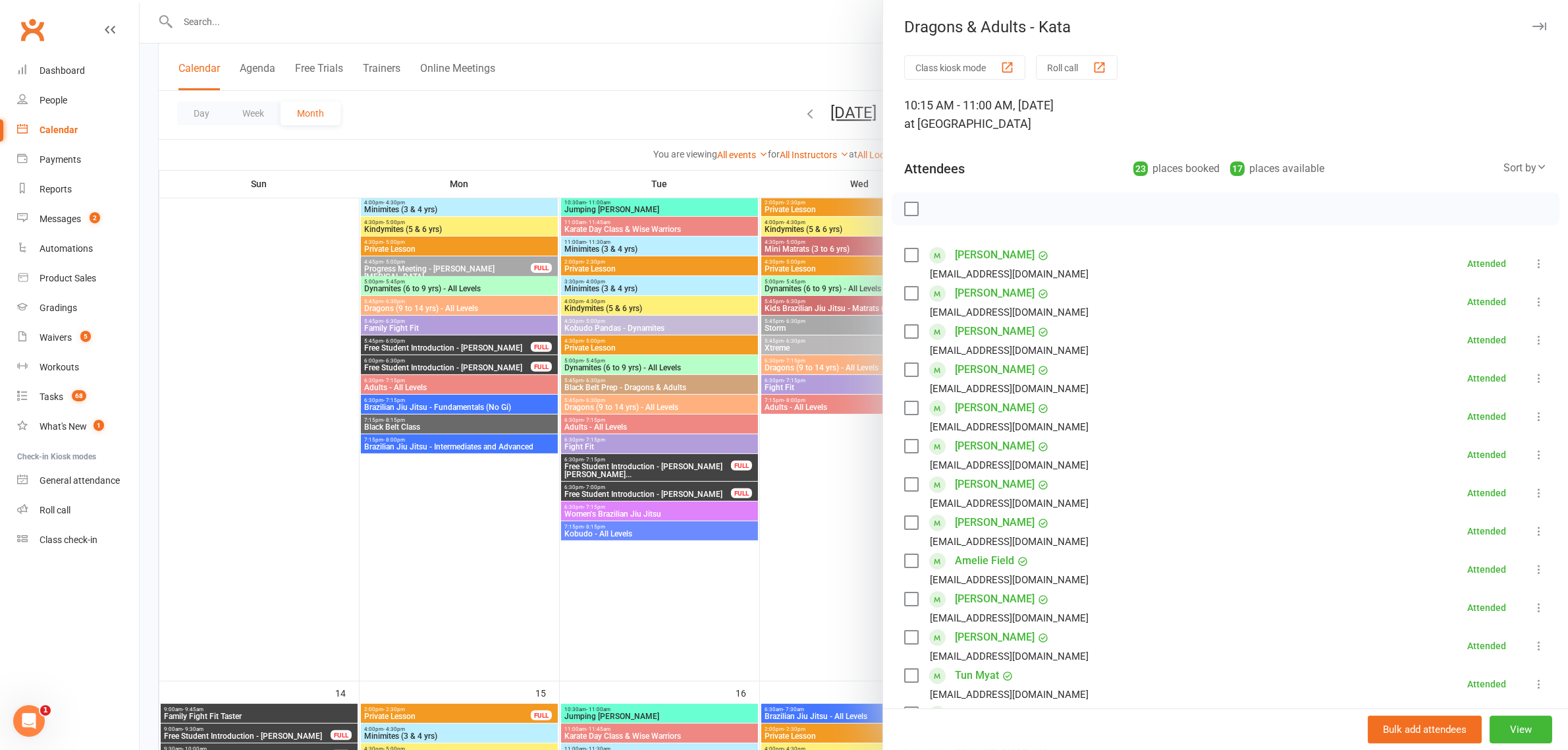
scroll to position [0, 0]
click at [1532, 28] on icon "button" at bounding box center [1539, 27] width 14 height 8
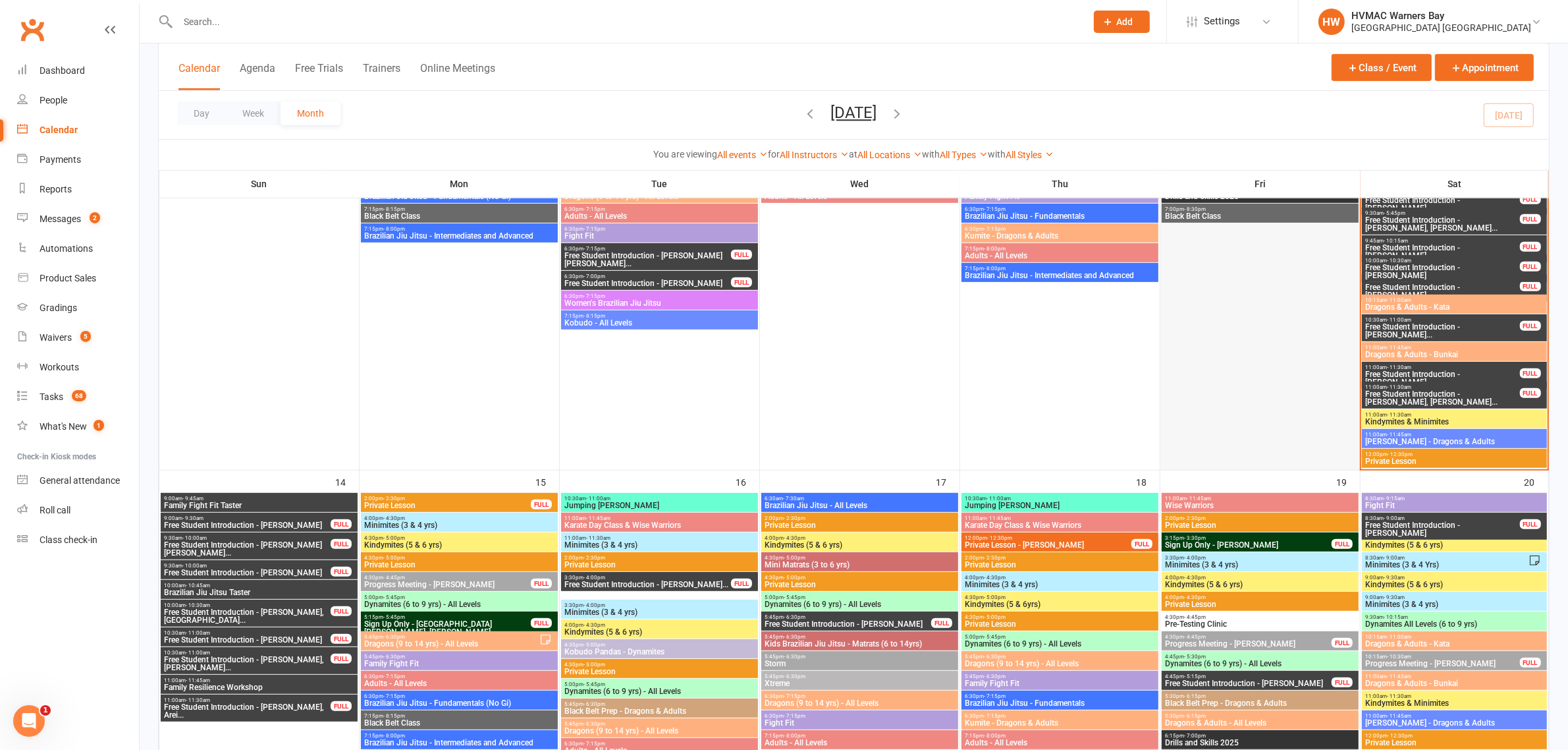
scroll to position [741, 0]
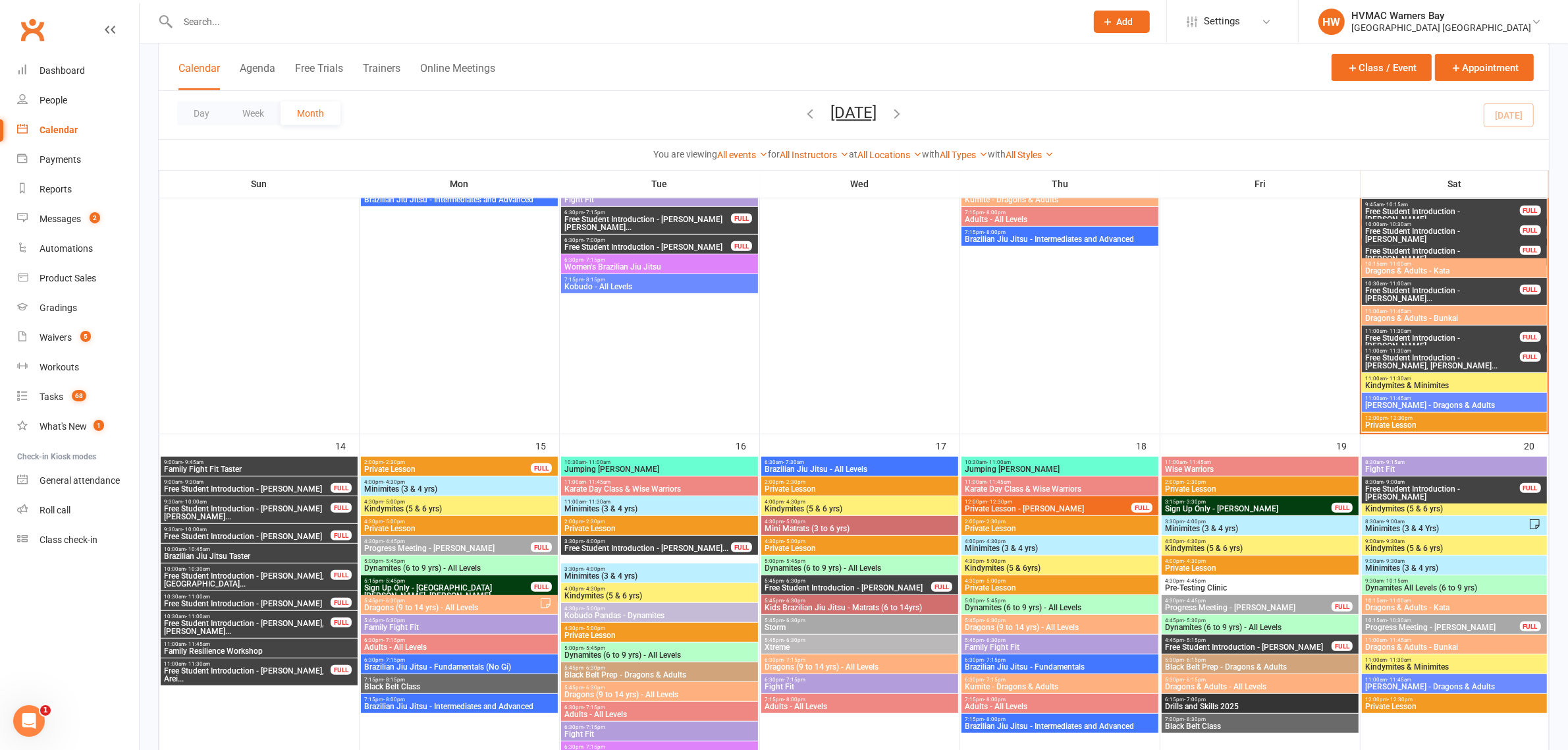
click at [1102, 26] on icon at bounding box center [1108, 21] width 12 height 12
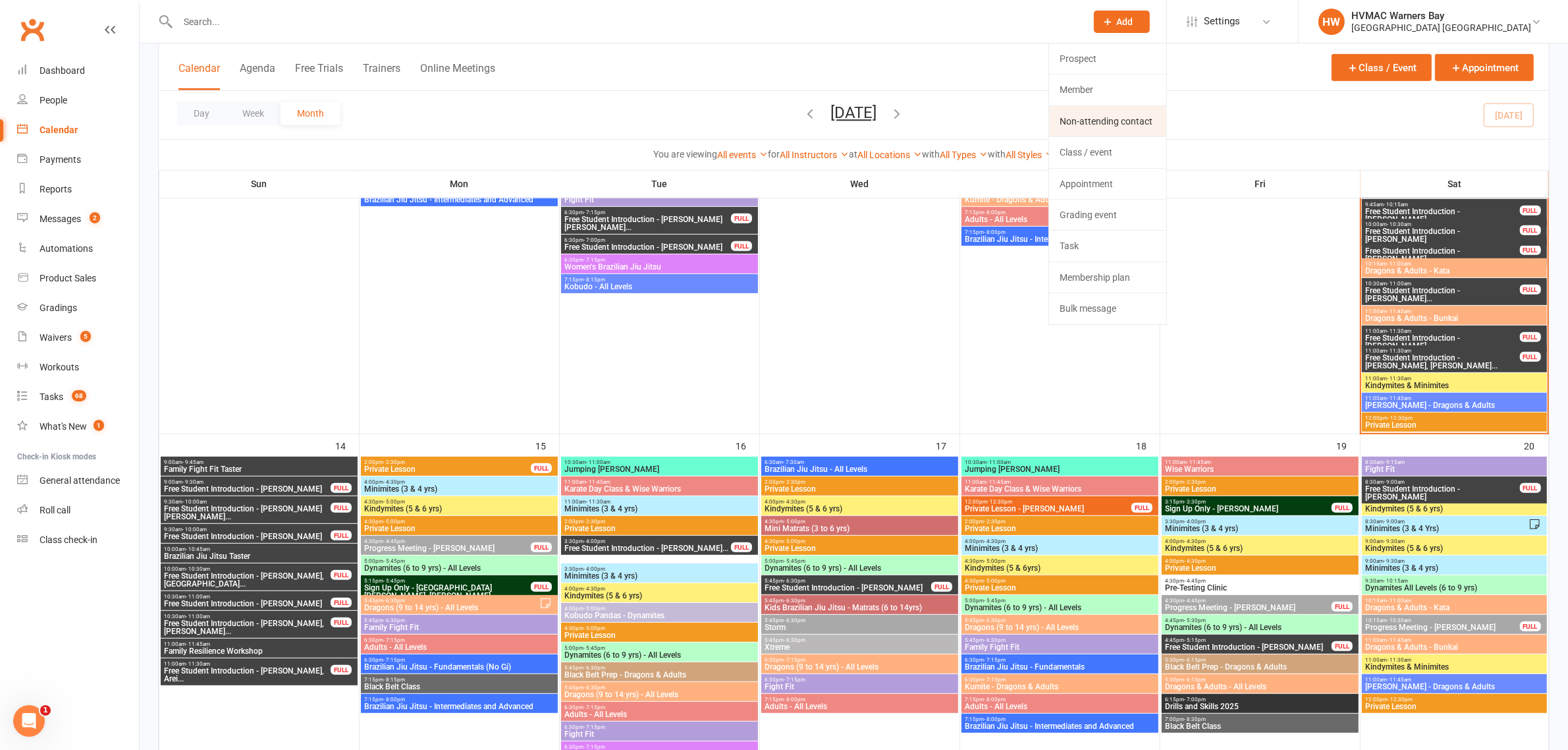
click at [1090, 117] on link "Non-attending contact" at bounding box center [1107, 121] width 117 height 30
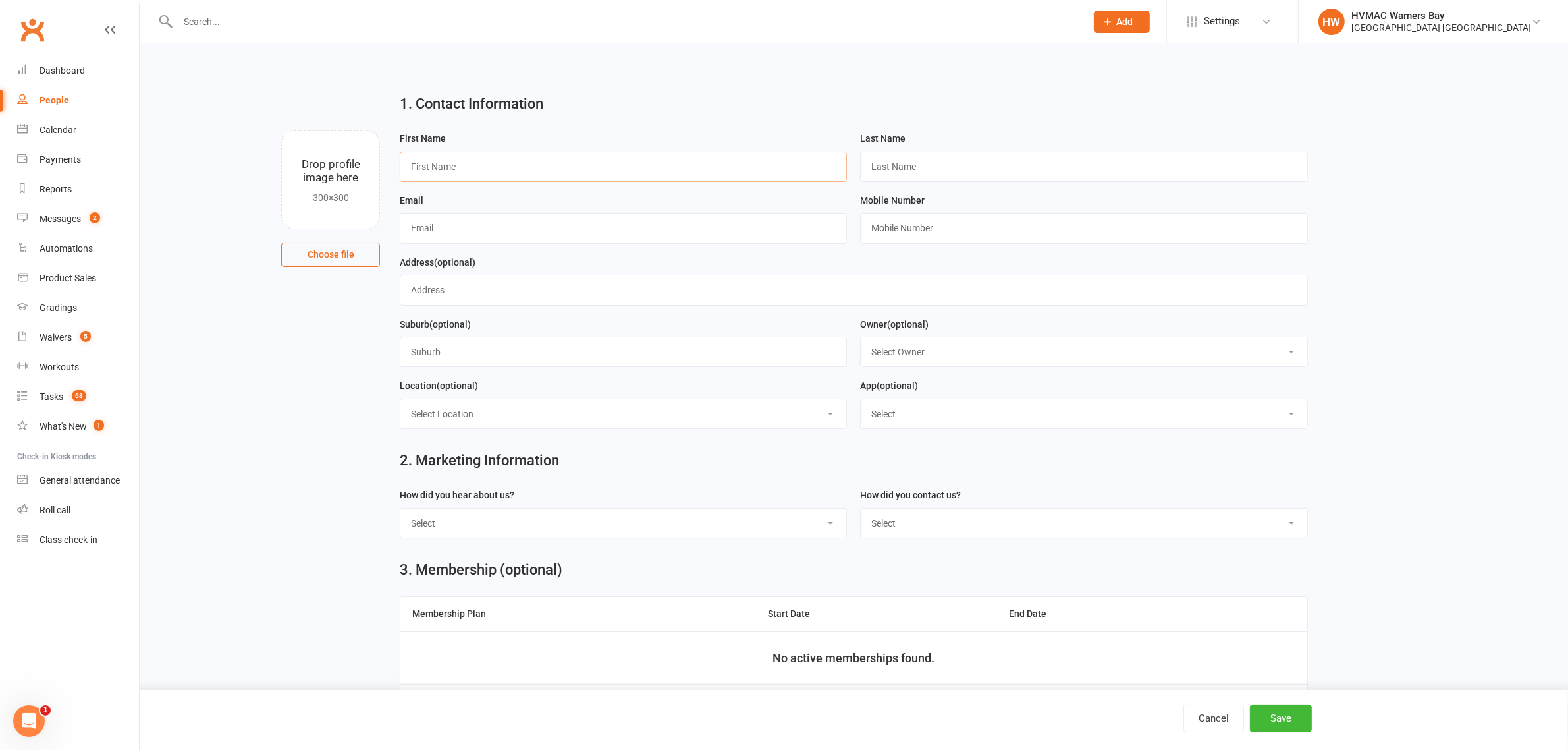
click at [410, 168] on input "text" at bounding box center [623, 166] width 447 height 30
type input "Kate"
type input "Barton"
click at [414, 222] on input "text" at bounding box center [623, 227] width 447 height 30
type input "d"
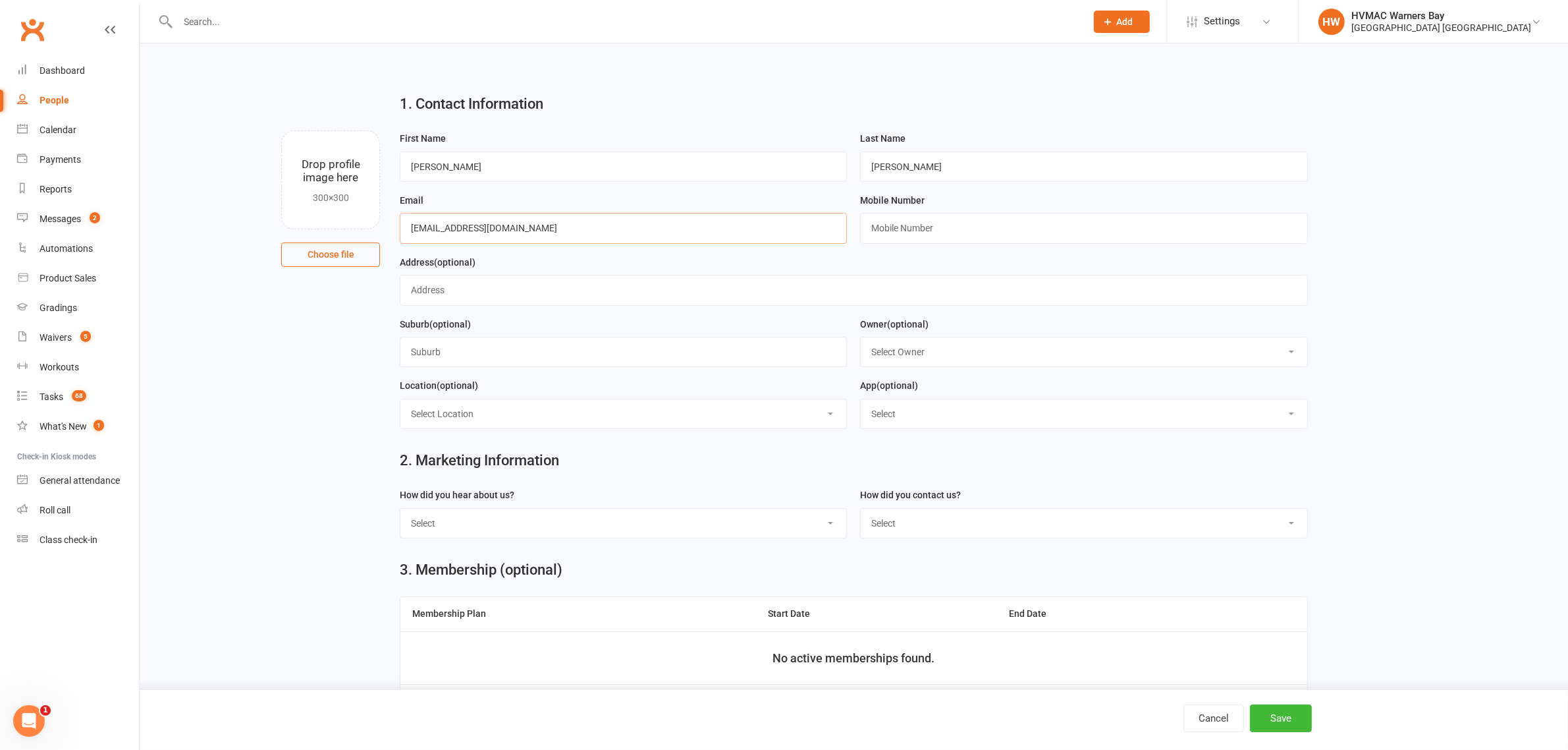
click at [432, 228] on input "gobieirds@aol.com" at bounding box center [623, 227] width 447 height 30
type input "gobibirds@aol.com"
click at [921, 232] on input "text" at bounding box center [1083, 227] width 447 height 30
type input "0413128434"
click at [505, 517] on select "Select Internet Facebook Referral Flyer Sign Direct Mail Demo Other" at bounding box center [624, 524] width 446 height 29
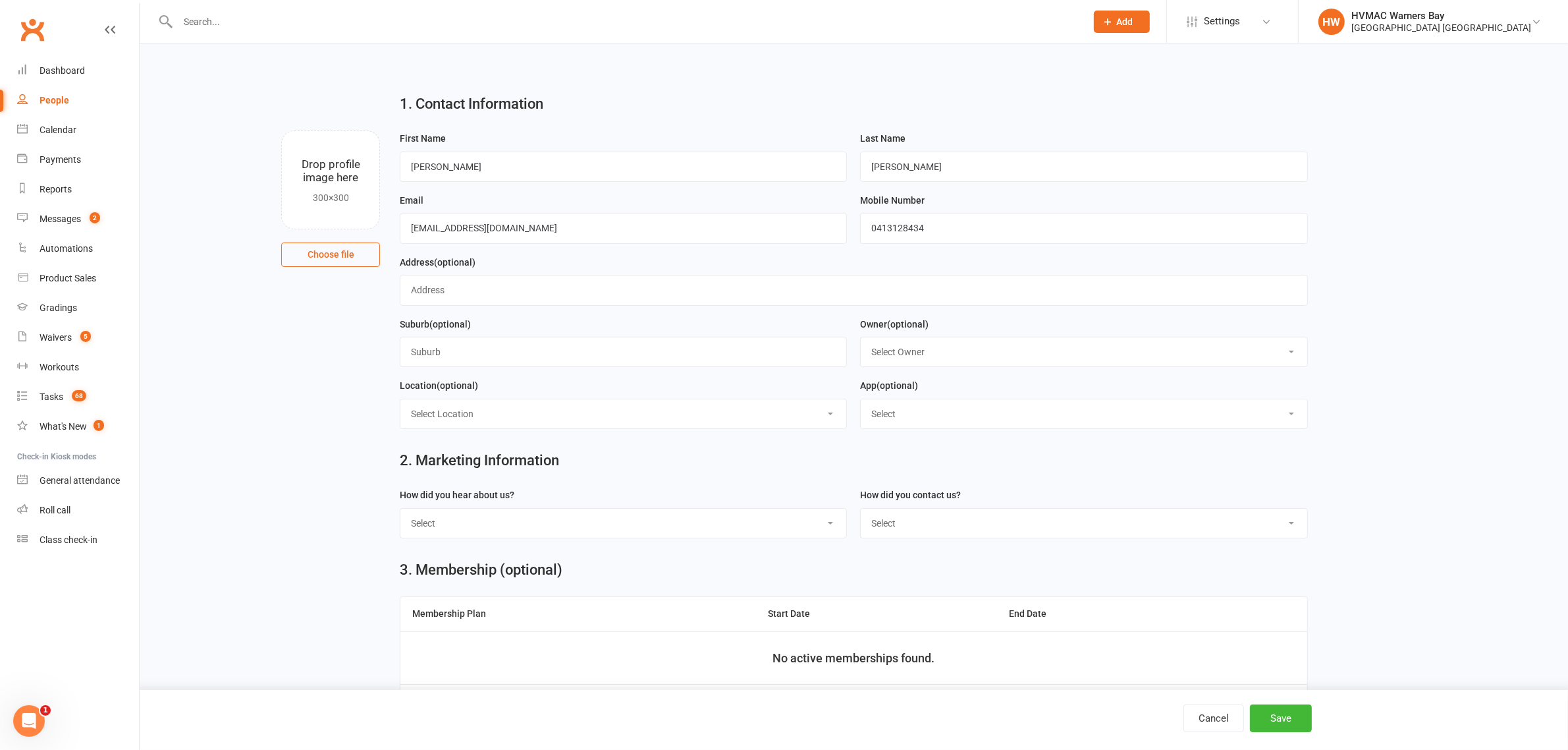
select select "Internet"
click at [401, 511] on select "Select Internet Facebook Referral Flyer Sign Direct Mail Demo Other" at bounding box center [624, 524] width 446 height 29
click at [900, 521] on select "Select Phone Email In-Facility" at bounding box center [1084, 524] width 446 height 29
select select "Phone"
click at [861, 511] on select "Select Phone Email In-Facility" at bounding box center [1084, 524] width 446 height 29
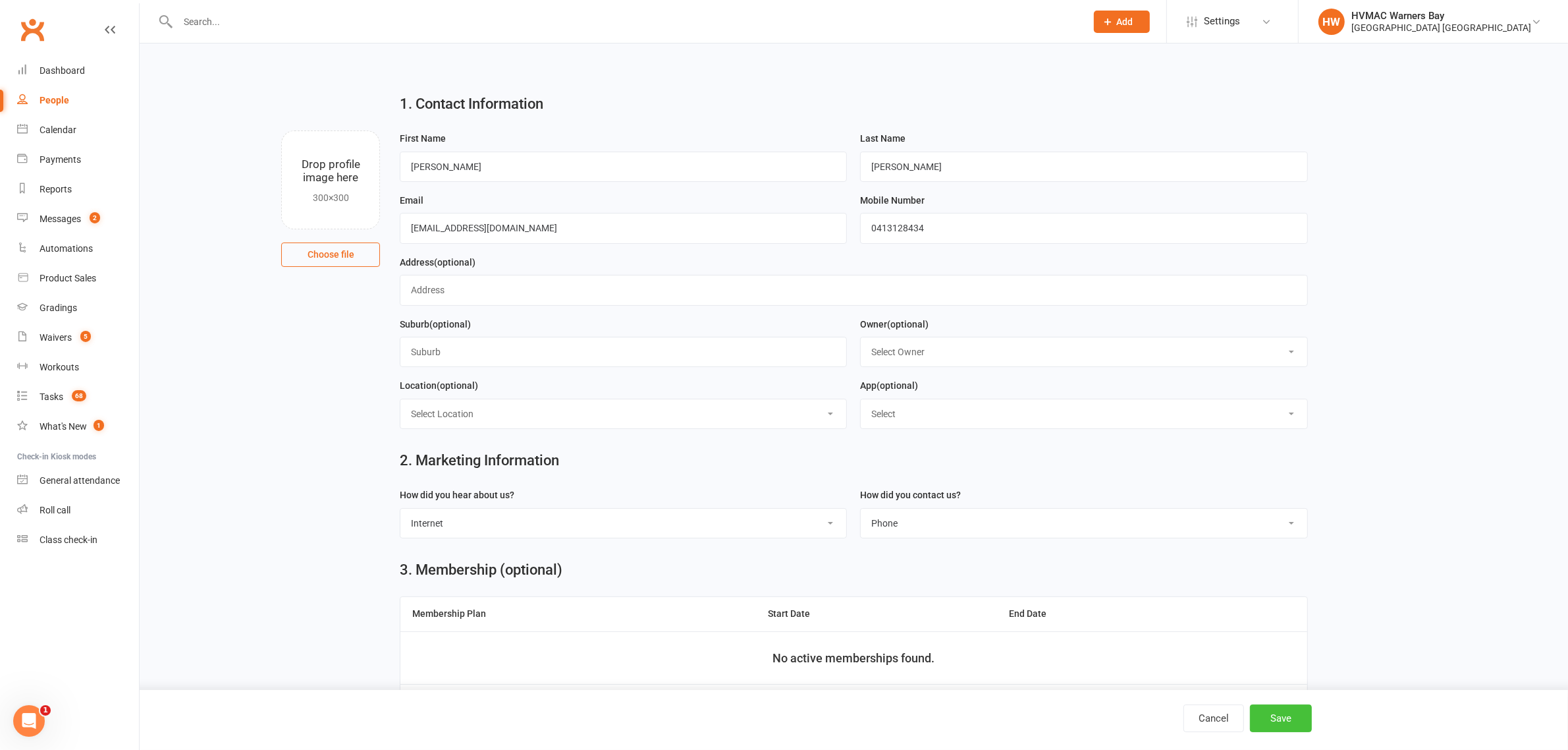
click at [1278, 725] on button "Save" at bounding box center [1281, 718] width 62 height 28
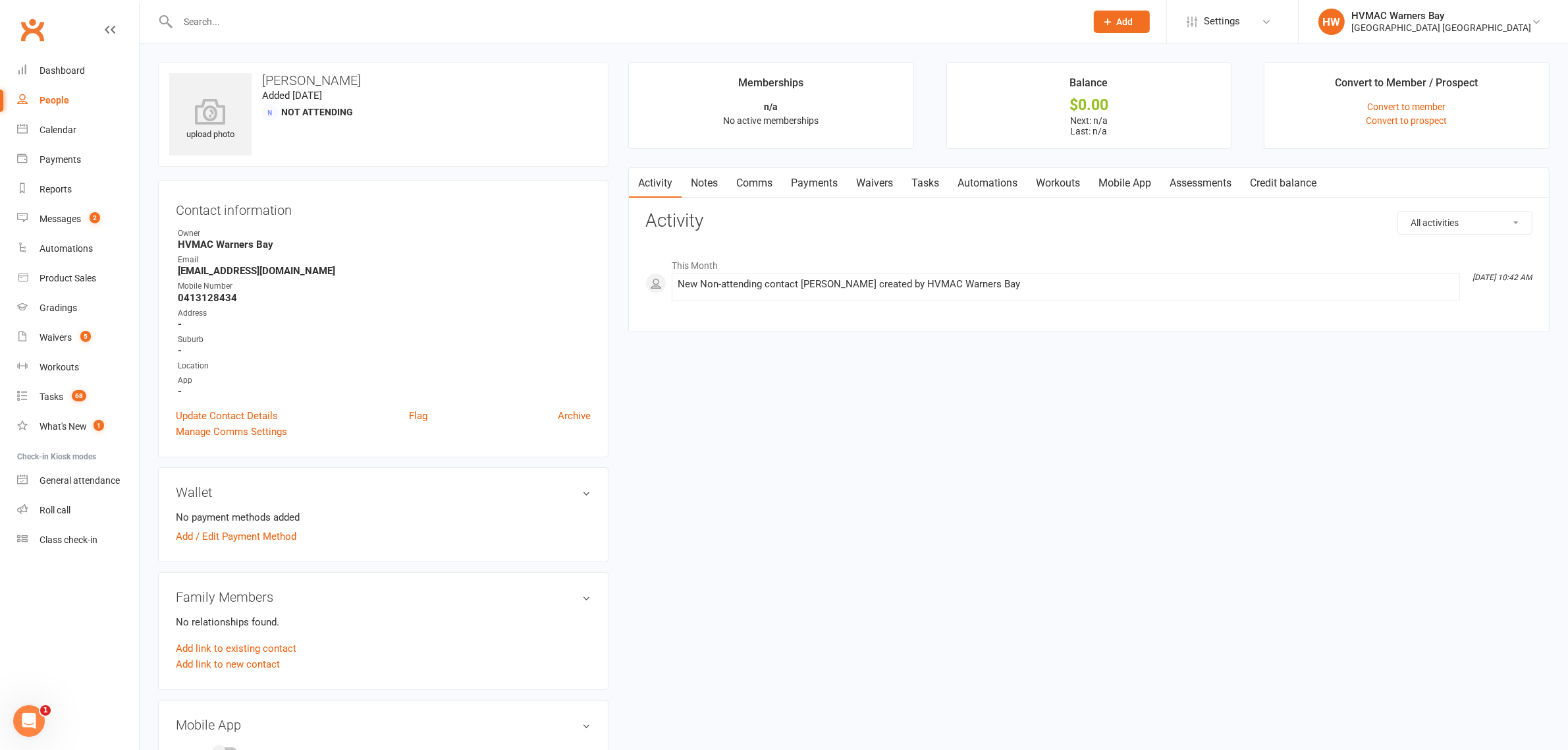
drag, startPoint x: 929, startPoint y: 457, endPoint x: 670, endPoint y: 657, distance: 327.2
click at [708, 670] on div "upload photo Kate Barton Added 13 September, 2025 Not Attending Contact informa…" at bounding box center [854, 644] width 1411 height 1165
click at [236, 666] on link "Add link to new contact" at bounding box center [228, 664] width 104 height 15
click at [268, 643] on button "Member" at bounding box center [243, 650] width 84 height 19
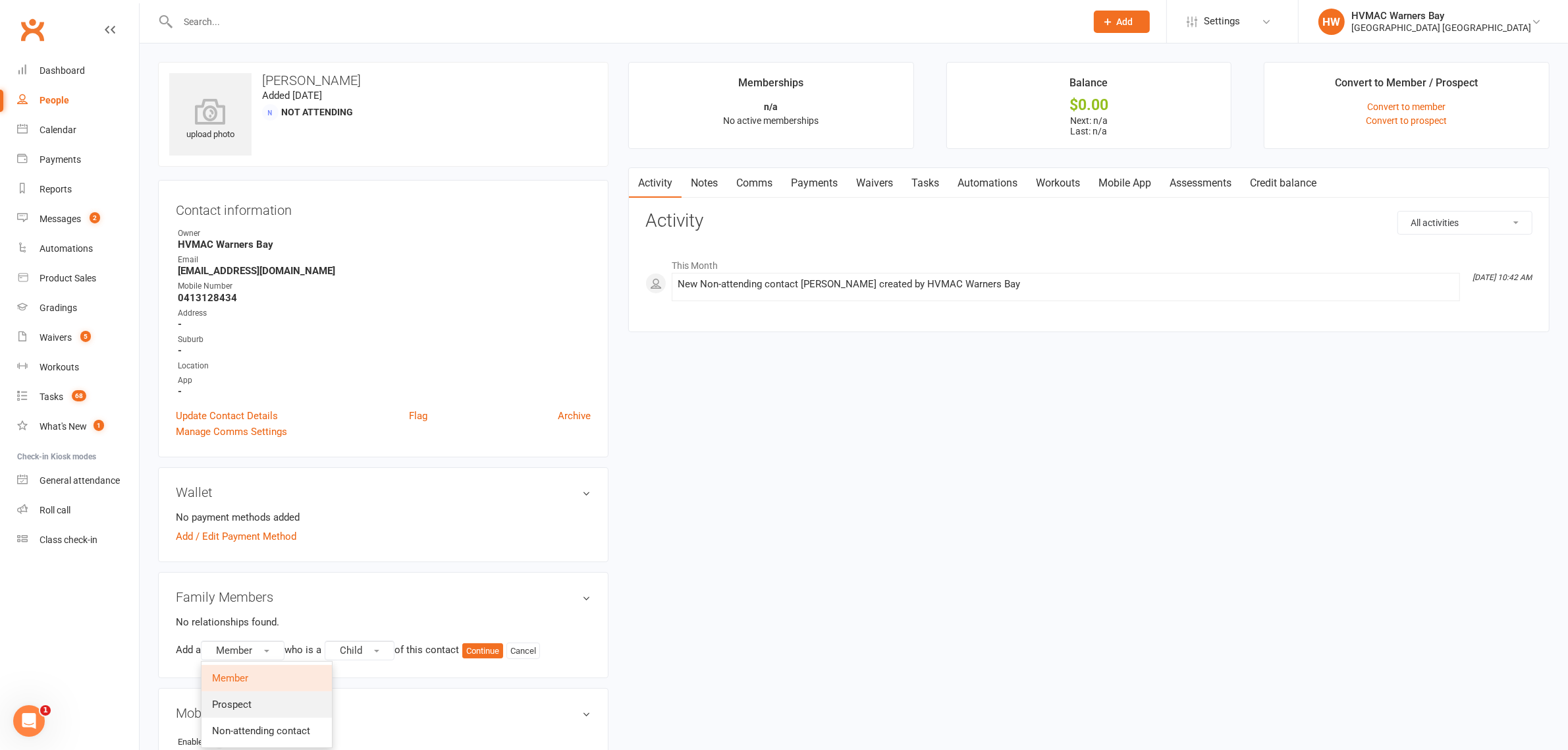
click at [250, 698] on span "Prospect" at bounding box center [231, 704] width 40 height 12
click at [492, 651] on button "Continue" at bounding box center [486, 650] width 41 height 15
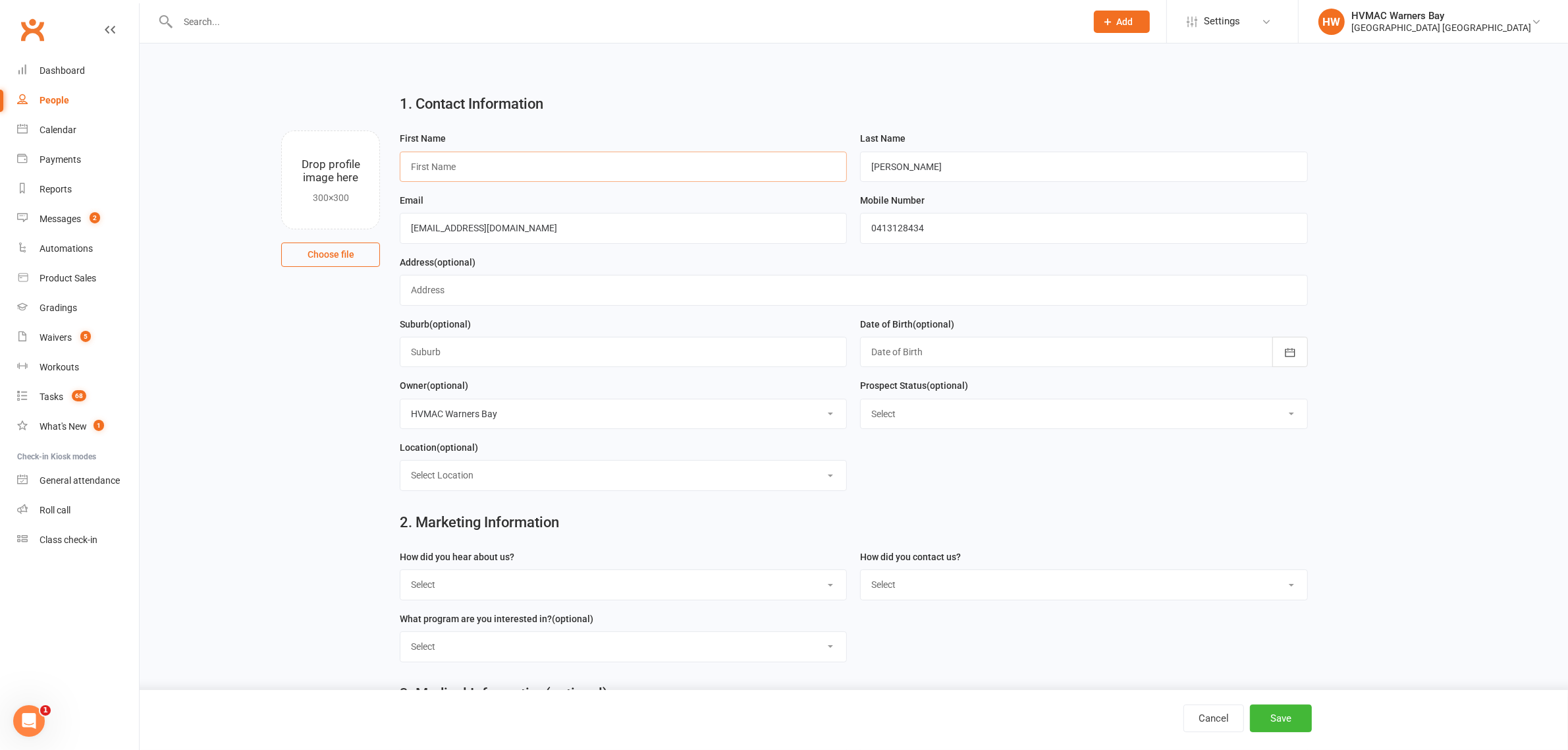
click at [430, 166] on input "text" at bounding box center [623, 166] width 447 height 30
type input "x"
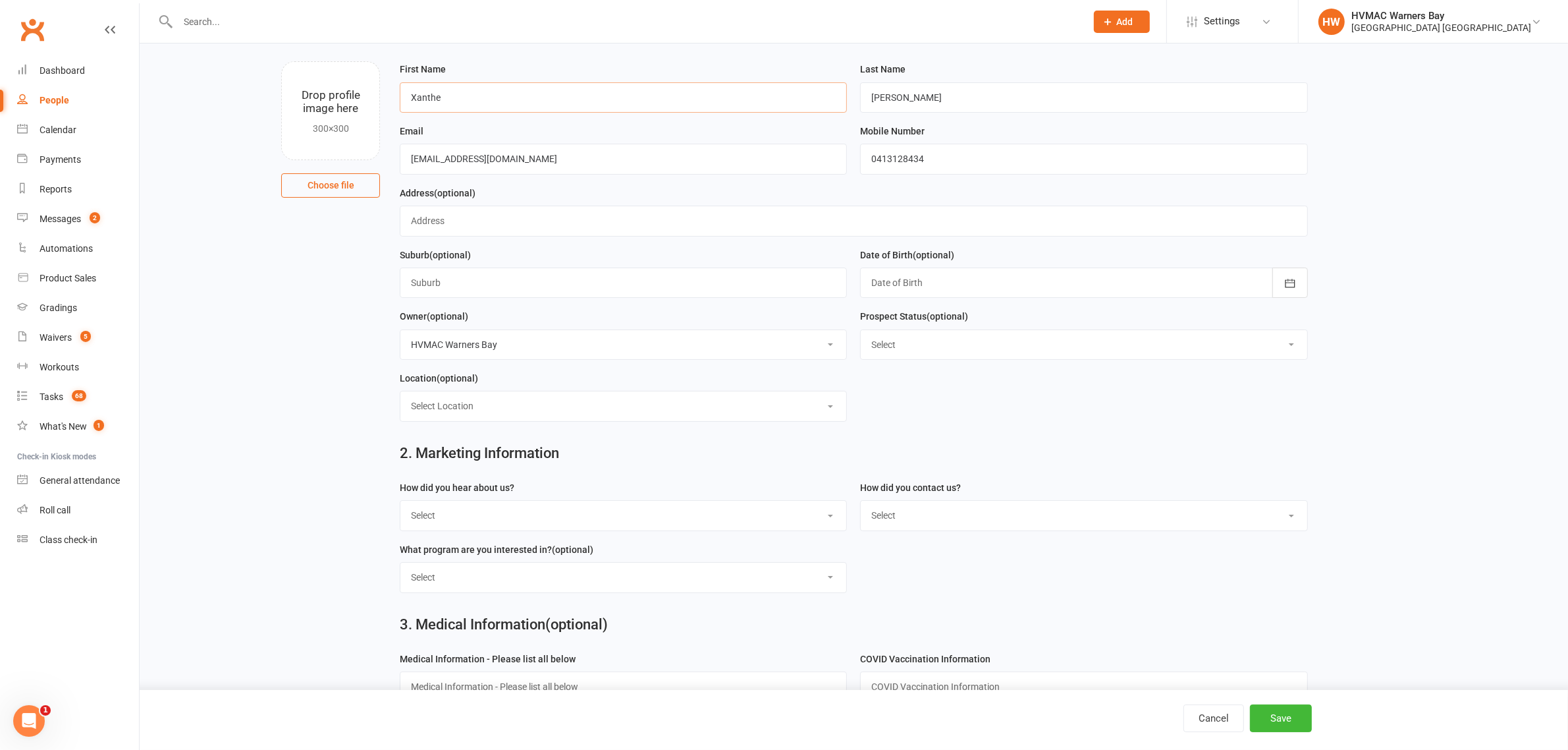
scroll to position [165, 0]
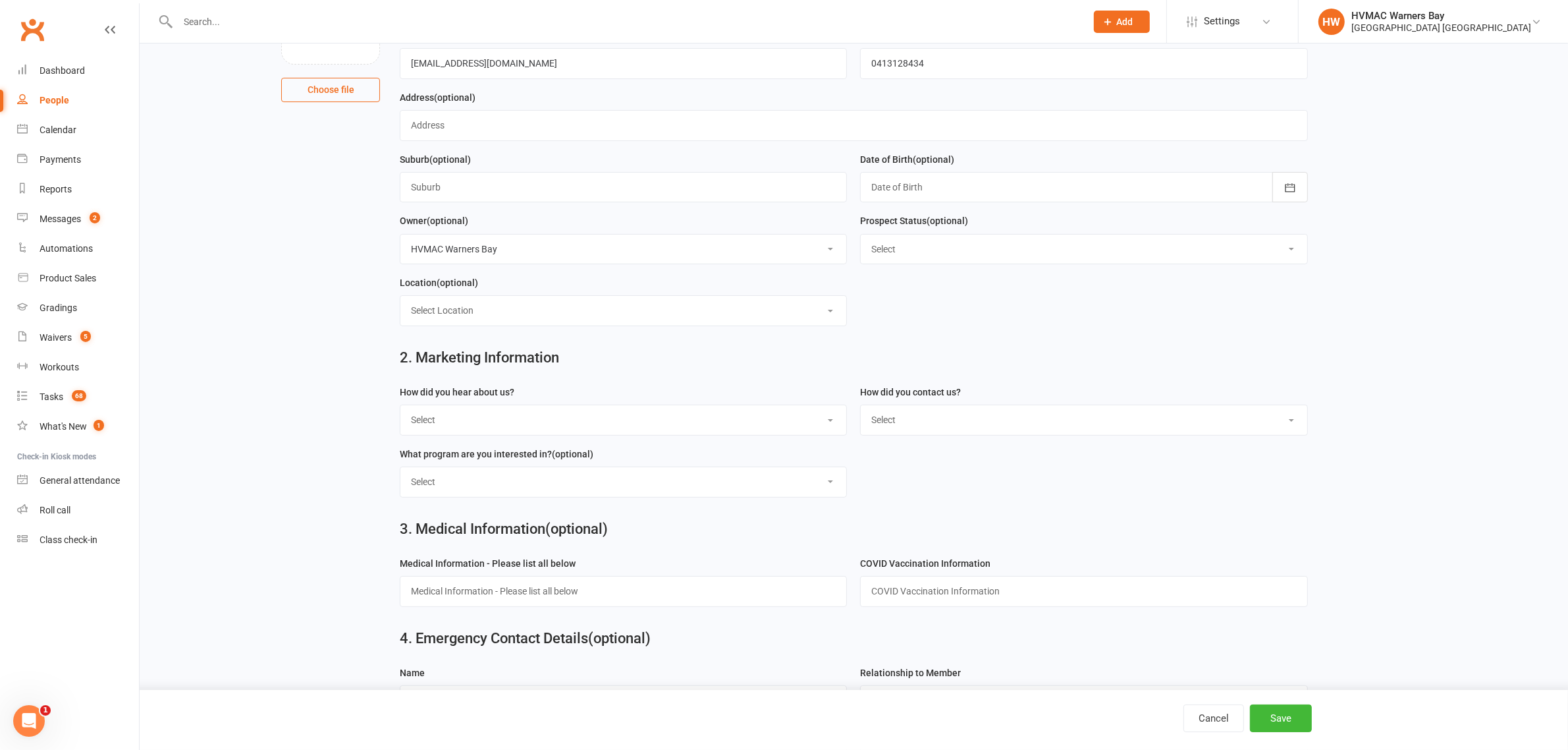
type input "Xanthe"
drag, startPoint x: 963, startPoint y: 248, endPoint x: 964, endPoint y: 265, distance: 17.0
click at [963, 248] on select "Select Initial Contact Booked Introduction Booking confirmed Ready to register …" at bounding box center [1084, 249] width 446 height 29
select select "Booked Introduction"
click at [861, 236] on select "Select Initial Contact Booked Introduction Booking confirmed Ready to register …" at bounding box center [1084, 249] width 446 height 29
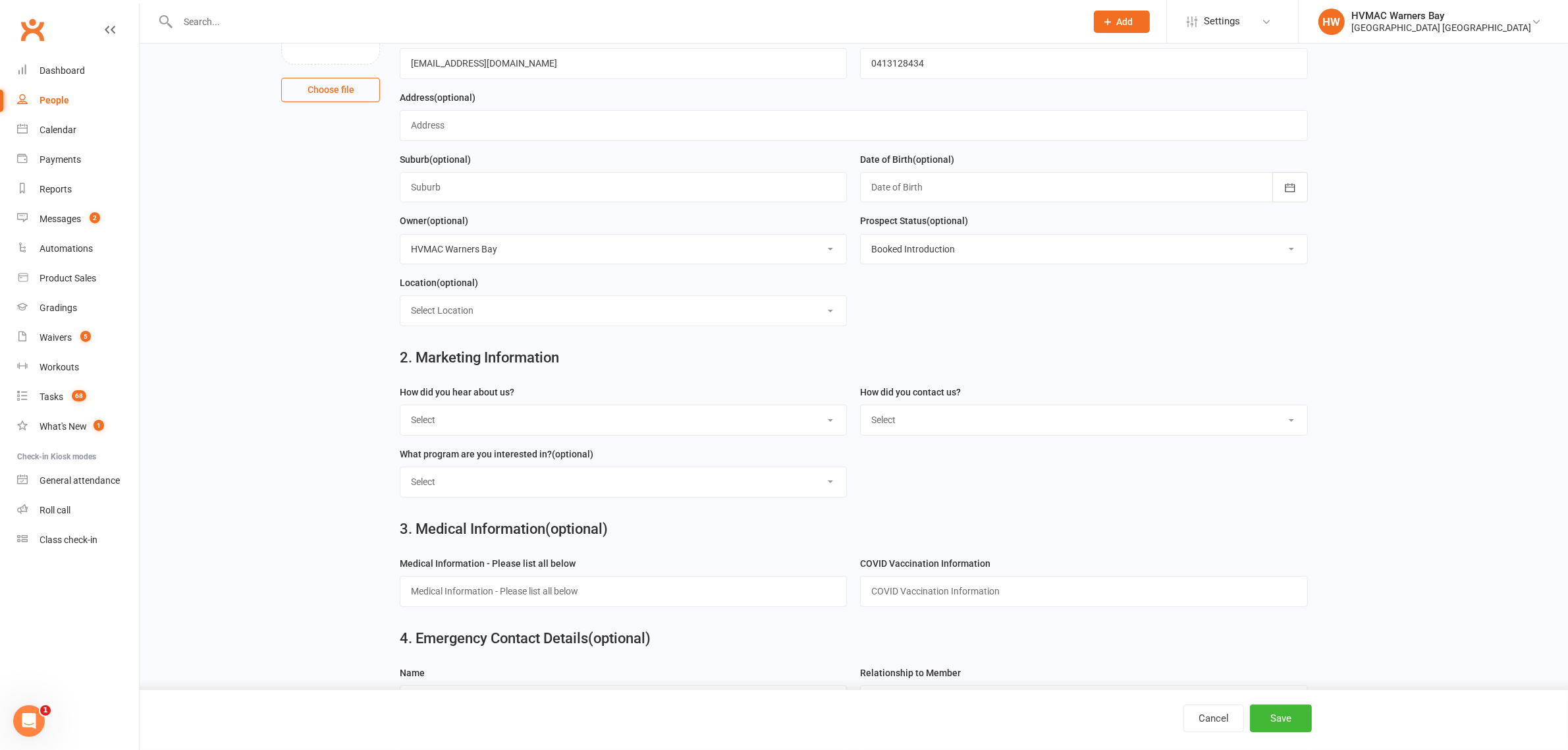
click at [543, 425] on select "Select Internet Facebook Referral Flyer Sign Direct Mail Demo Other" at bounding box center [624, 420] width 446 height 29
select select "Internet"
click at [401, 408] on select "Select Internet Facebook Referral Flyer Sign Direct Mail Demo Other" at bounding box center [624, 420] width 446 height 29
click at [1021, 424] on select "Select Phone Email In-Facility" at bounding box center [1084, 420] width 446 height 29
select select "Phone"
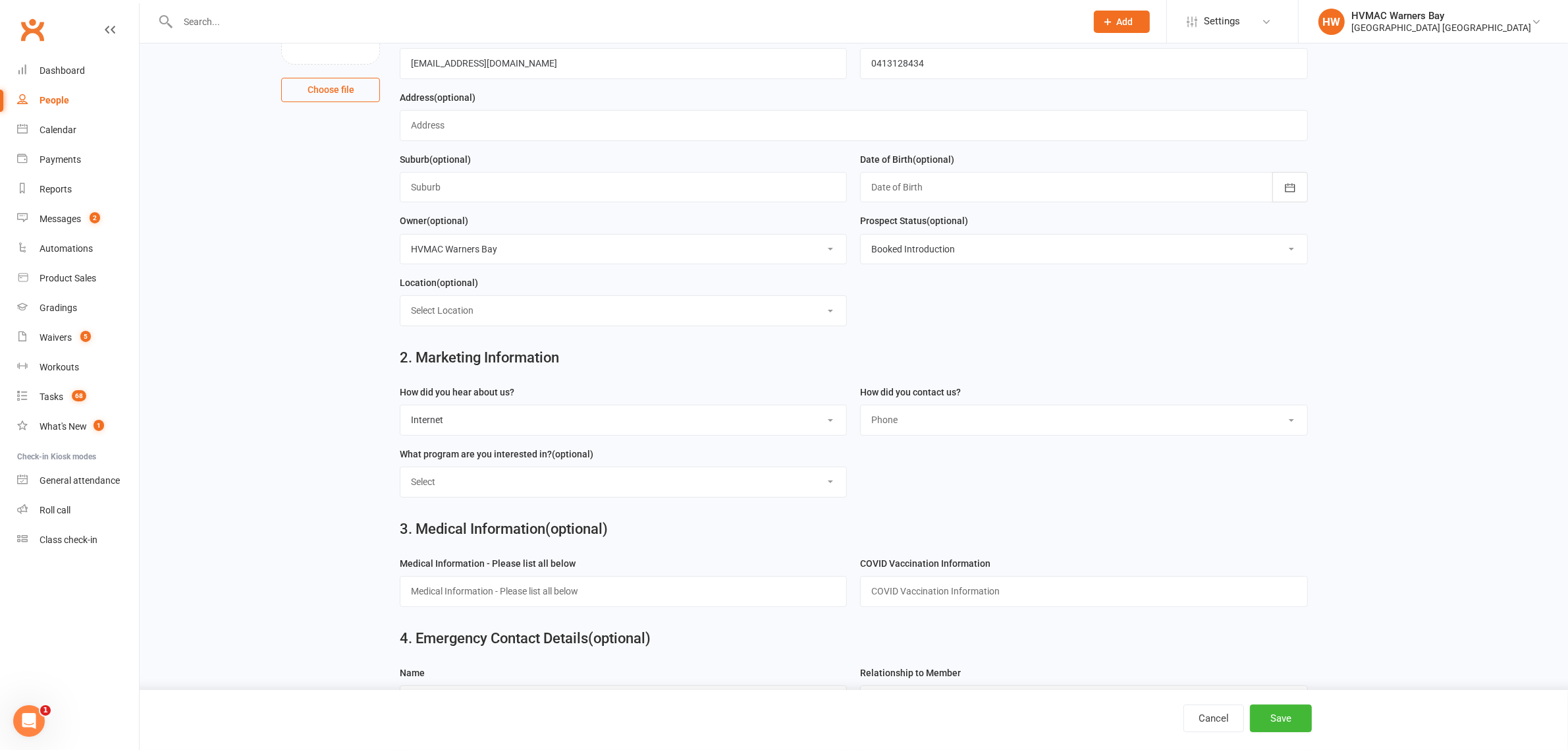
click at [861, 408] on select "Select Phone Email In-Facility" at bounding box center [1084, 420] width 446 height 29
click at [673, 489] on select "Select Kids Karate Adults Karate Kids Brazilian Jiu Jitsu Adults Brazilian Jiu …" at bounding box center [624, 482] width 446 height 29
select select "Kids Karate"
click at [401, 471] on select "Select Kids Karate Adults Karate Kids Brazilian Jiu Jitsu Adults Brazilian Jiu …" at bounding box center [624, 482] width 446 height 29
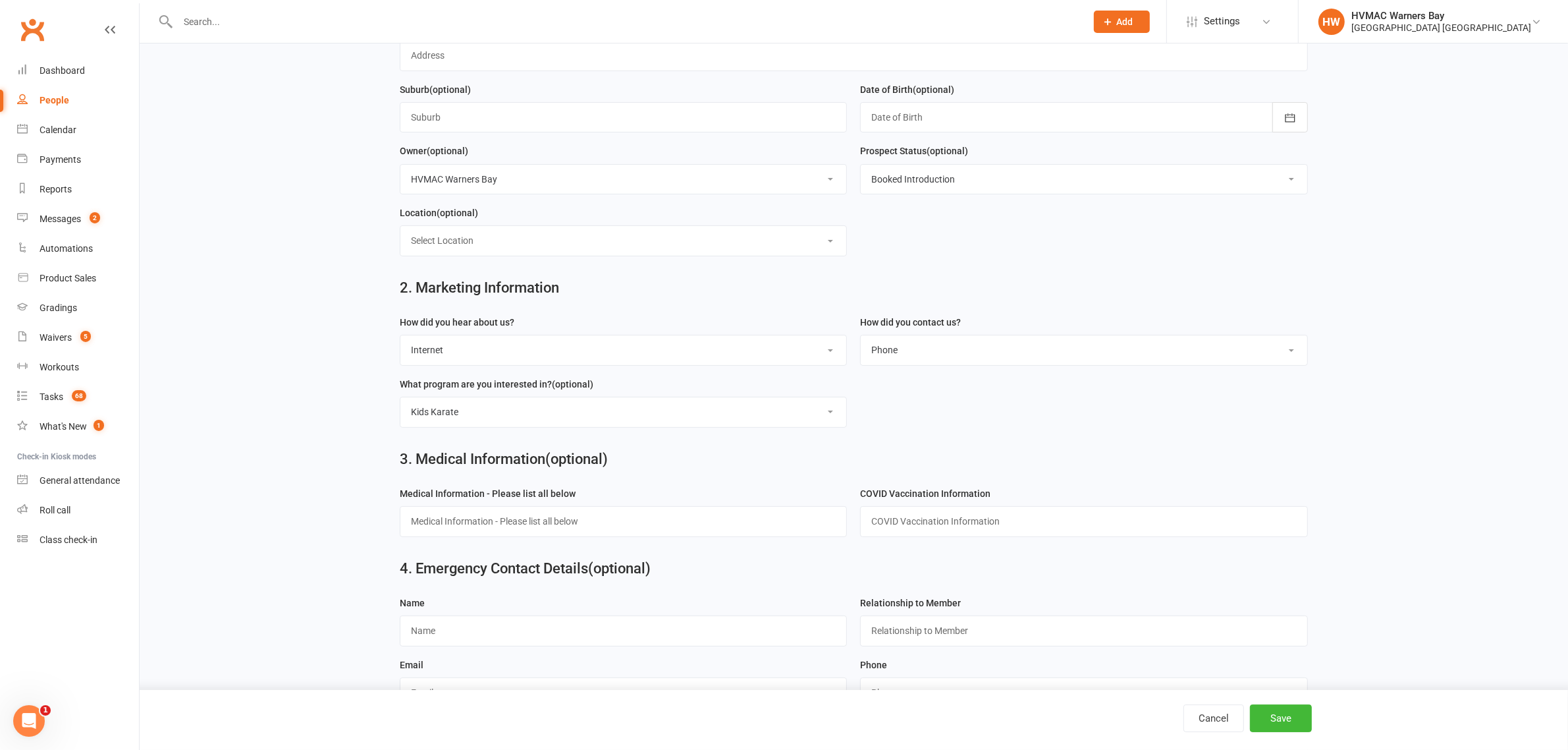
scroll to position [330, 0]
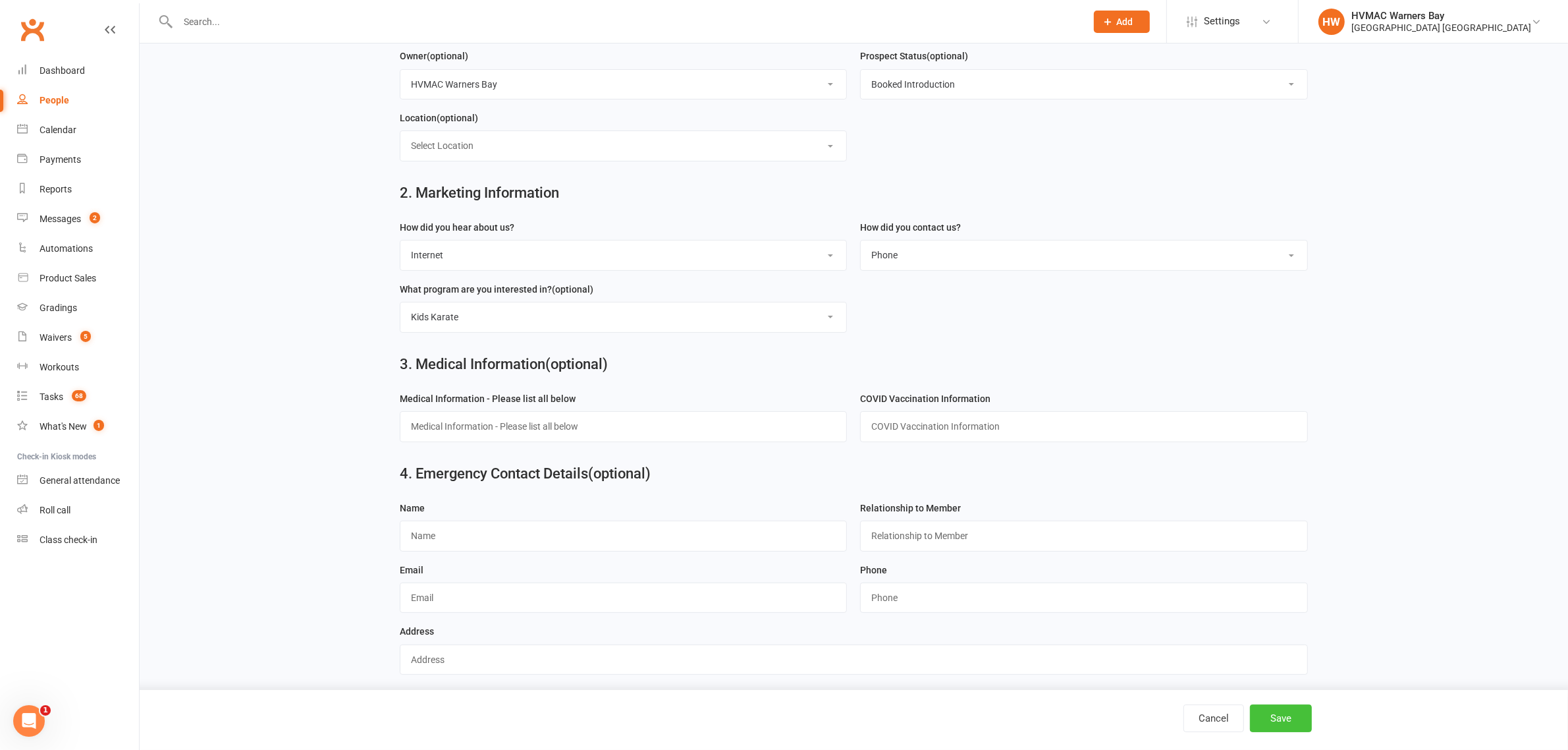
click at [1279, 713] on button "Save" at bounding box center [1281, 718] width 62 height 28
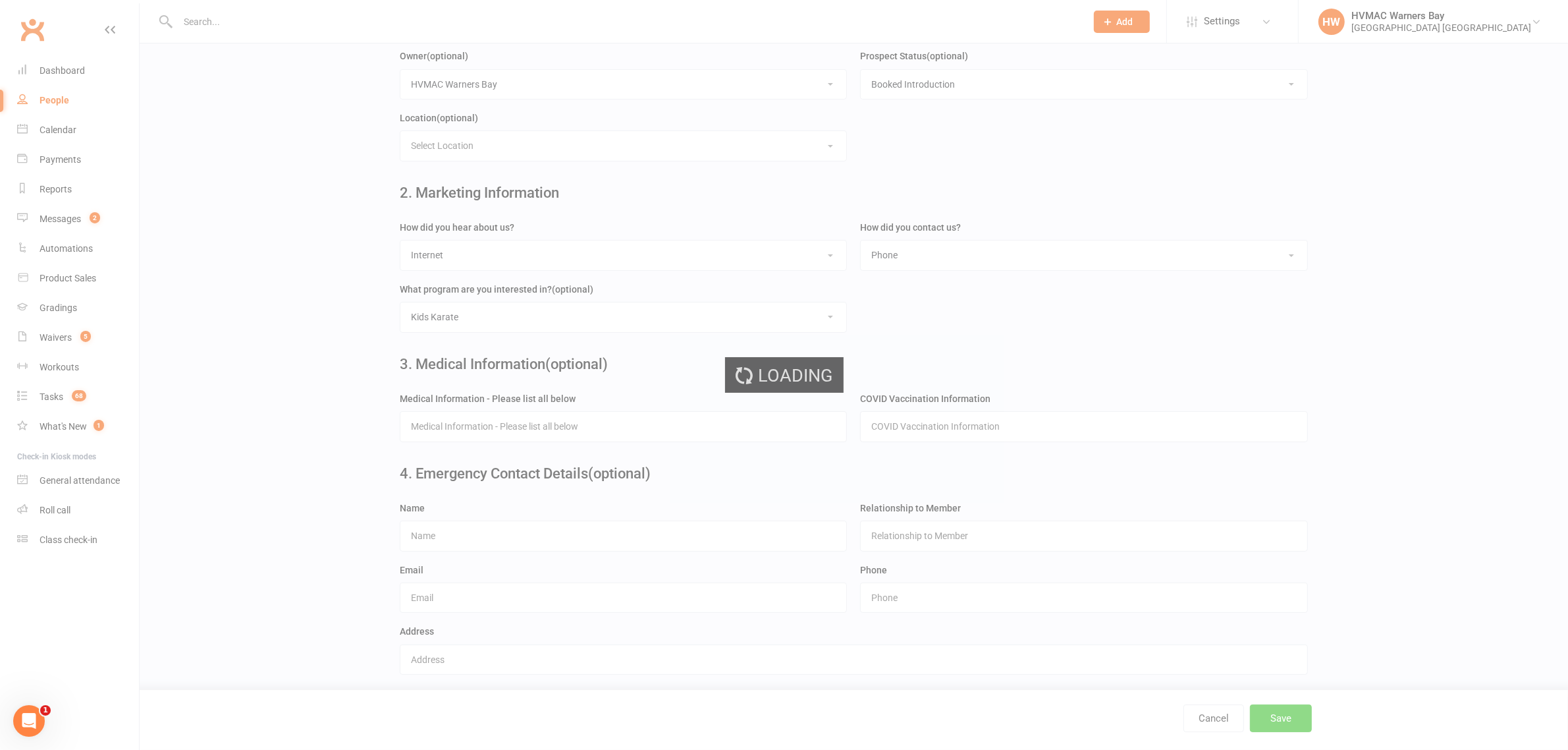
scroll to position [0, 0]
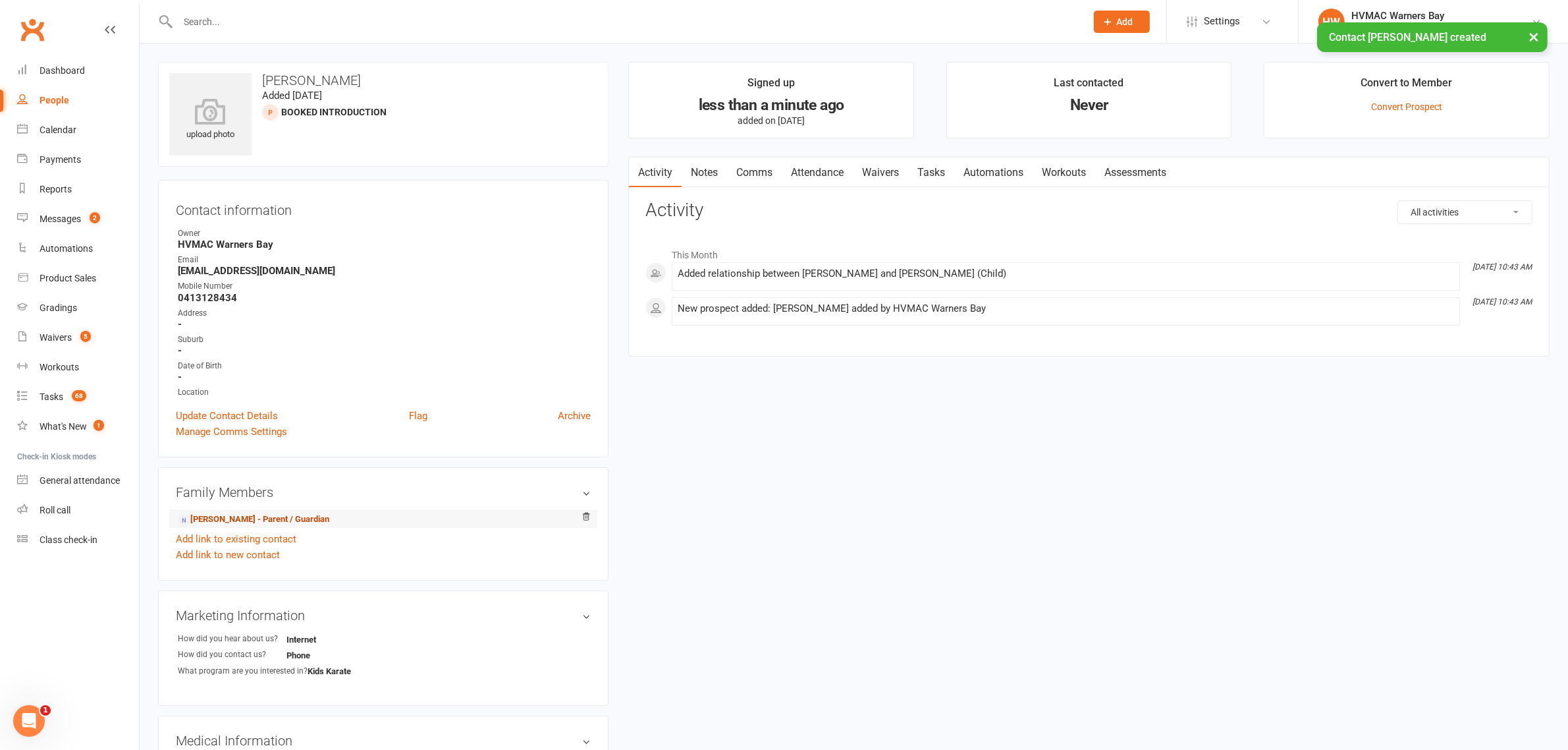
click at [225, 522] on link "Kate Barton - Parent / Guardian" at bounding box center [253, 519] width 152 height 14
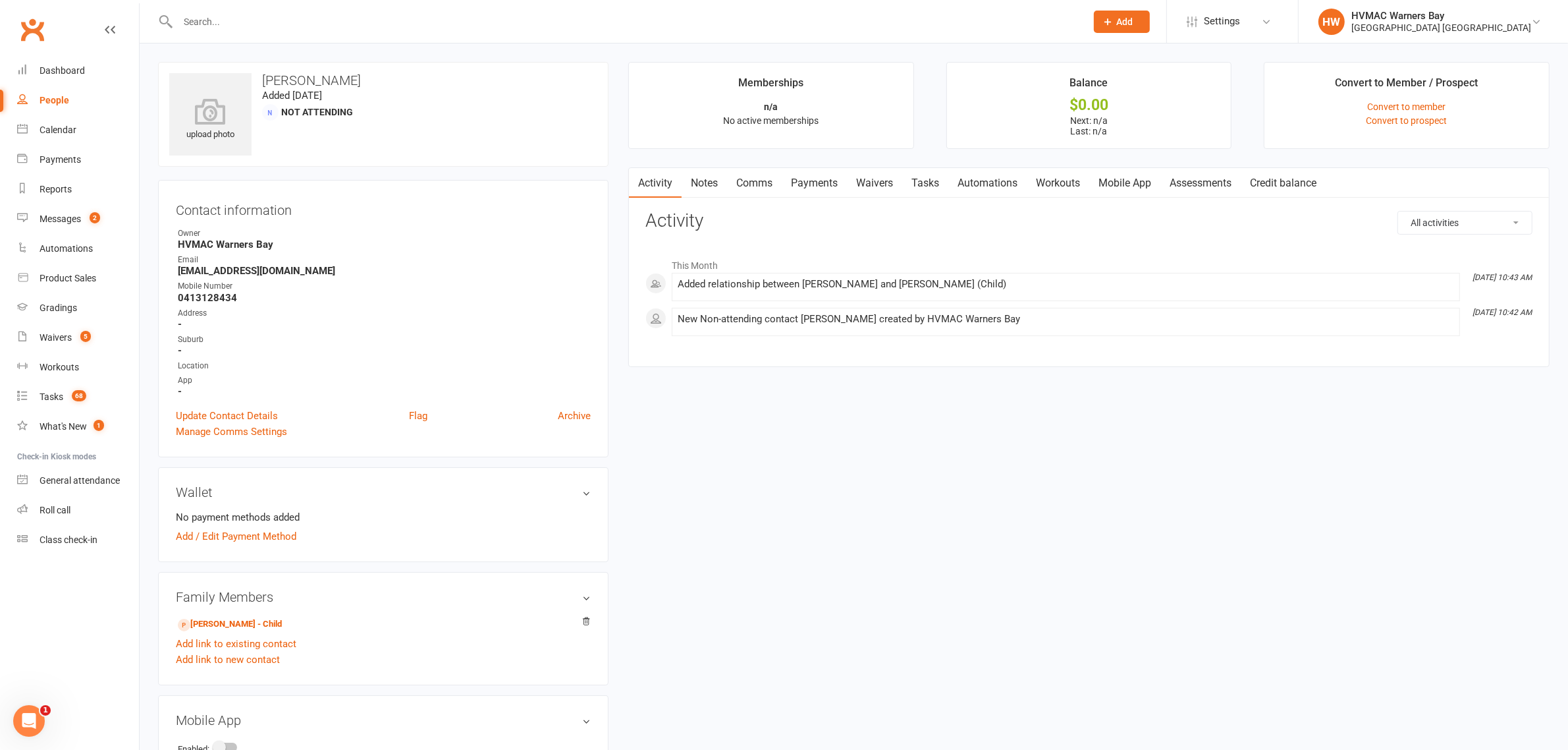
click at [879, 176] on link "Waivers" at bounding box center [874, 183] width 55 height 30
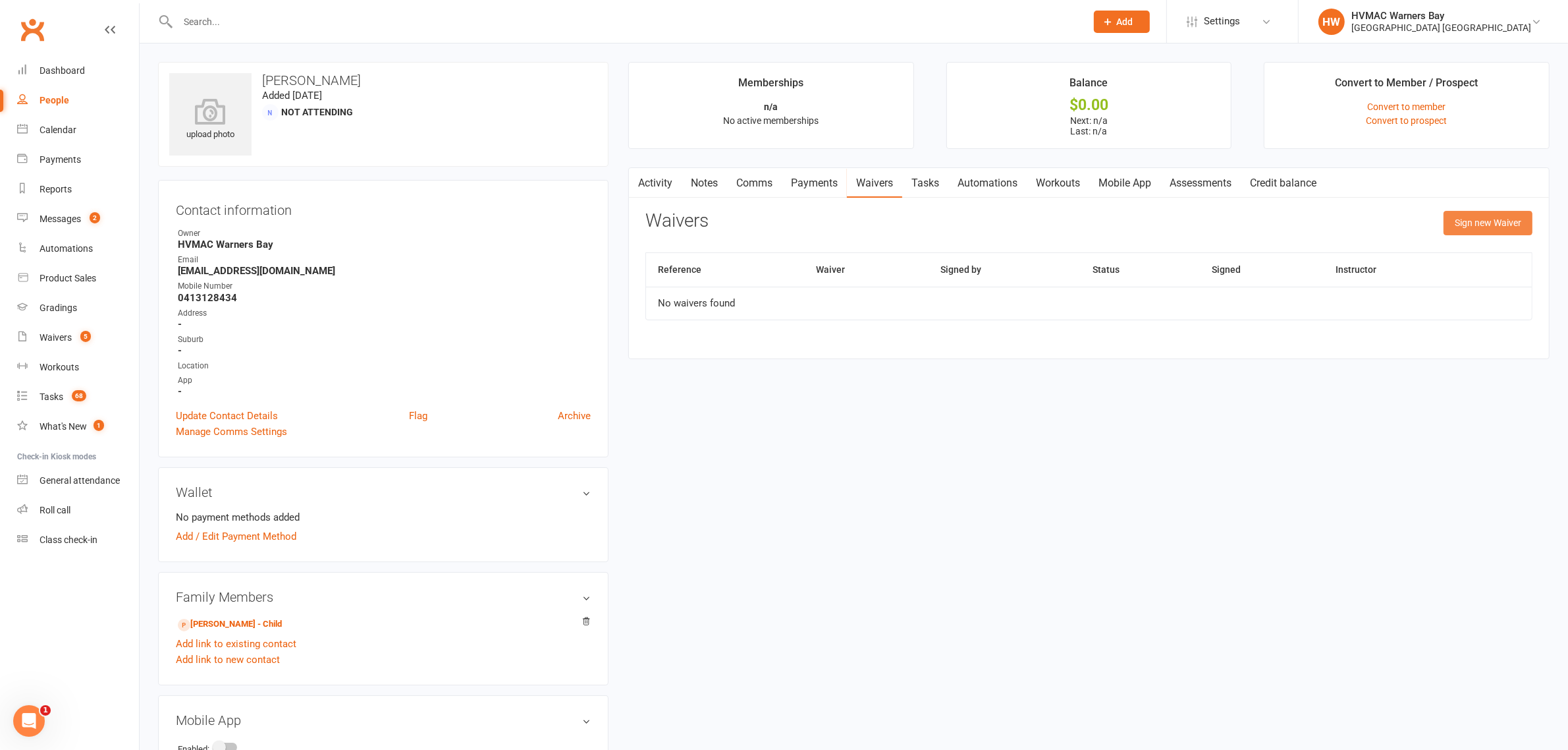
click at [1509, 227] on button "Sign new Waiver" at bounding box center [1488, 222] width 89 height 24
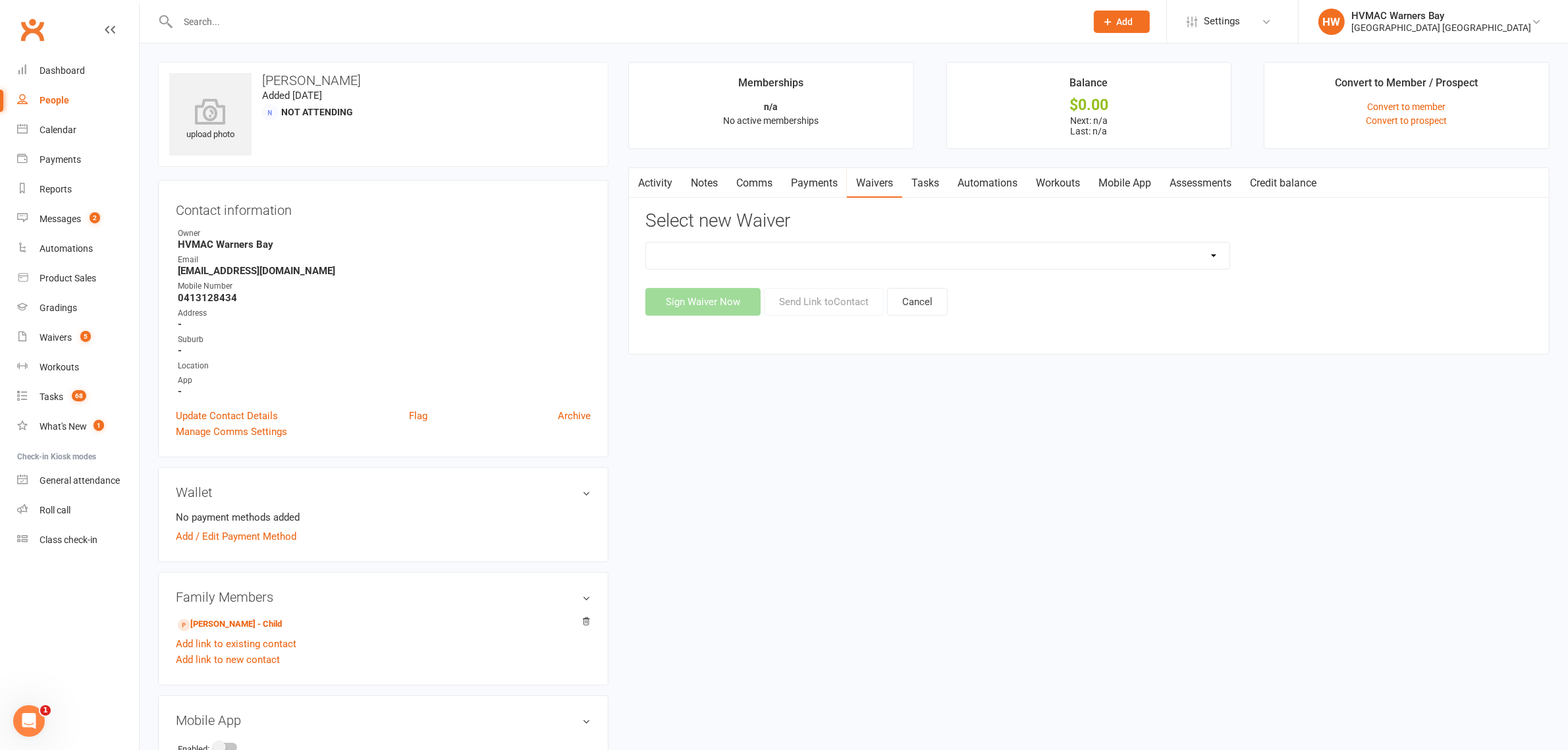
click at [1037, 259] on select "Cancellation Form Cancellation Form - Kinder Kicks Fitness Challenge Goals Asse…" at bounding box center [937, 256] width 583 height 26
select select "3130"
click at [646, 243] on select "Cancellation Form Cancellation Form - Kinder Kicks Fitness Challenge Goals Asse…" at bounding box center [937, 256] width 583 height 26
click at [841, 298] on button "Send Link to Contact" at bounding box center [824, 302] width 120 height 28
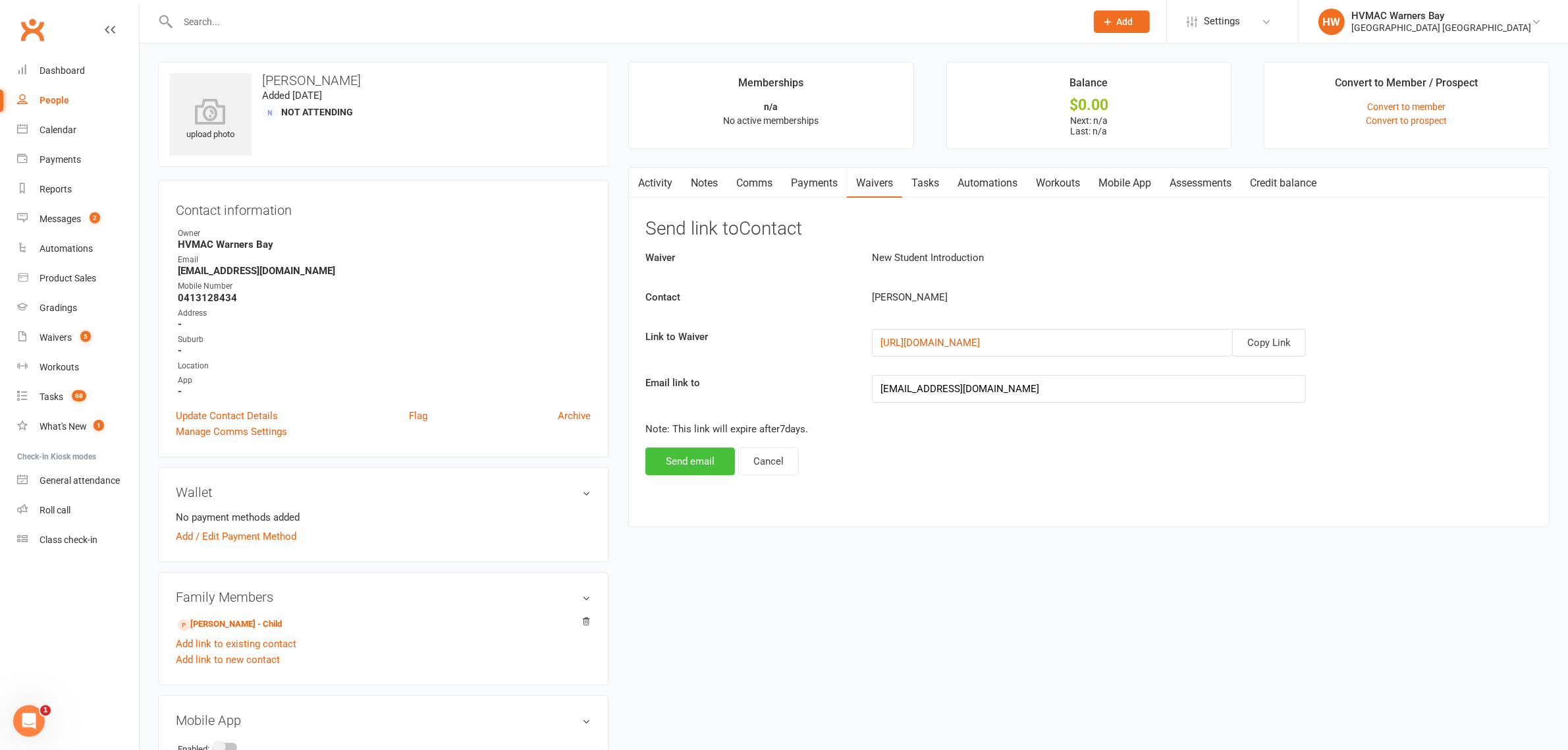
click at [676, 463] on button "Send email" at bounding box center [690, 461] width 89 height 28
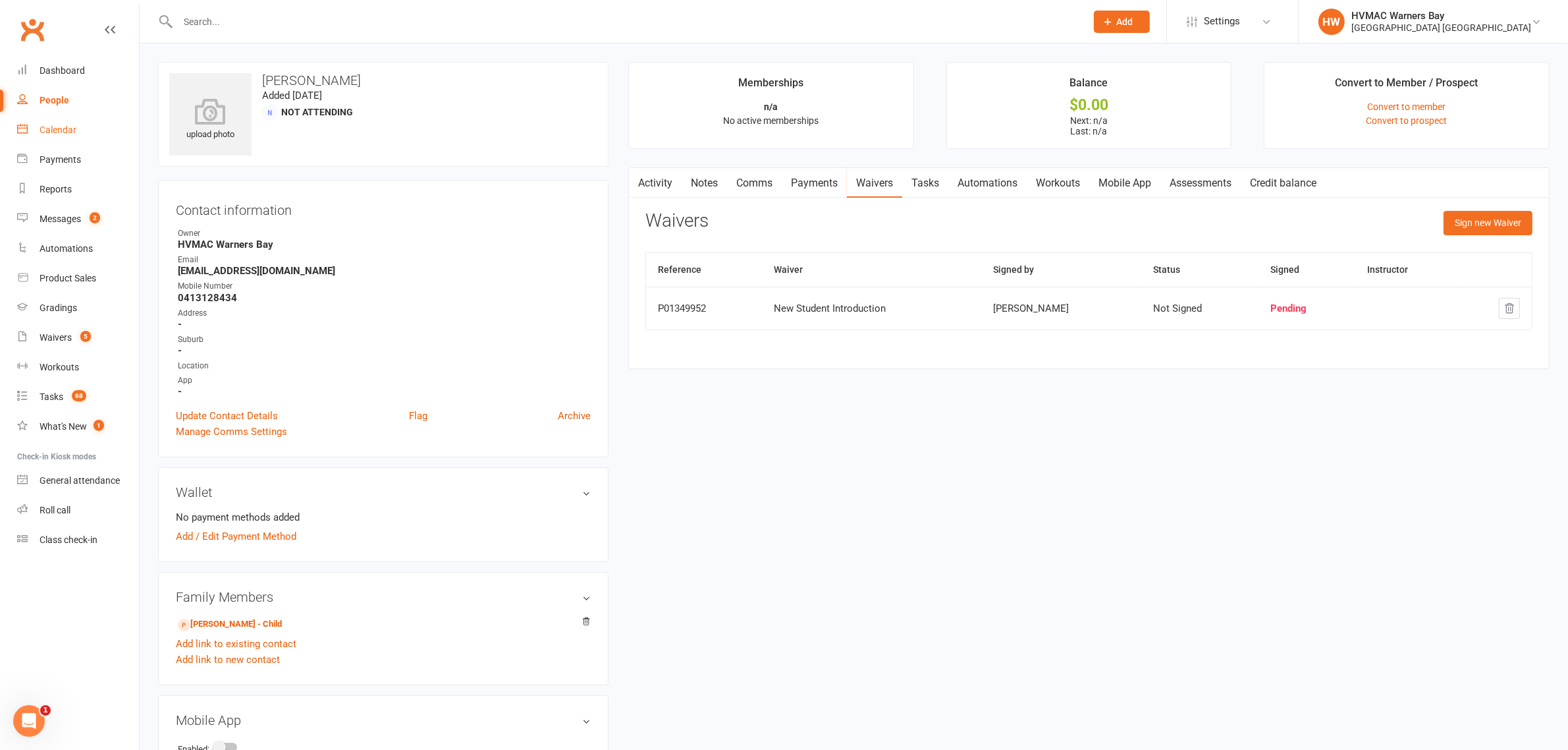
click at [64, 128] on div "Calendar" at bounding box center [58, 129] width 37 height 11
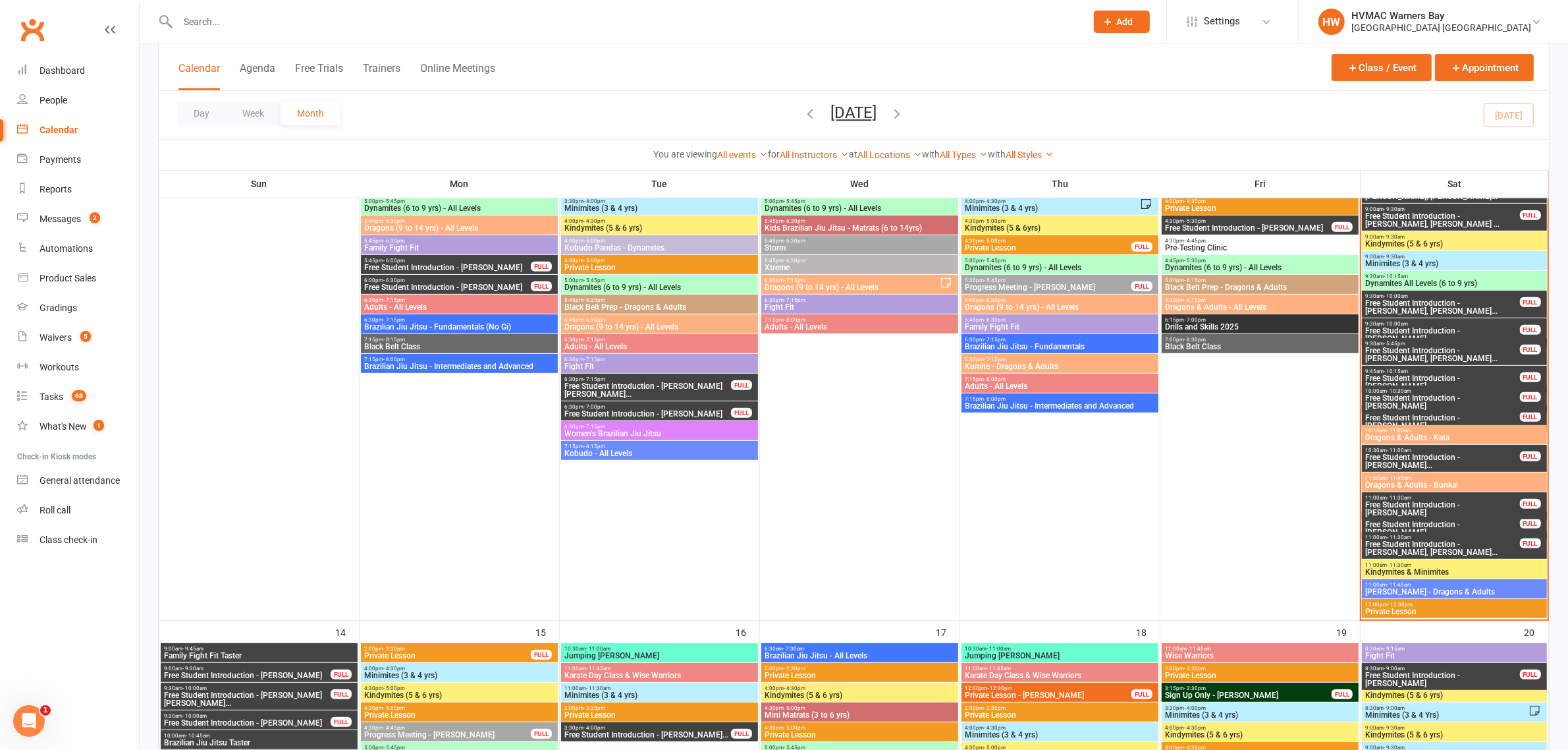
scroll to position [576, 0]
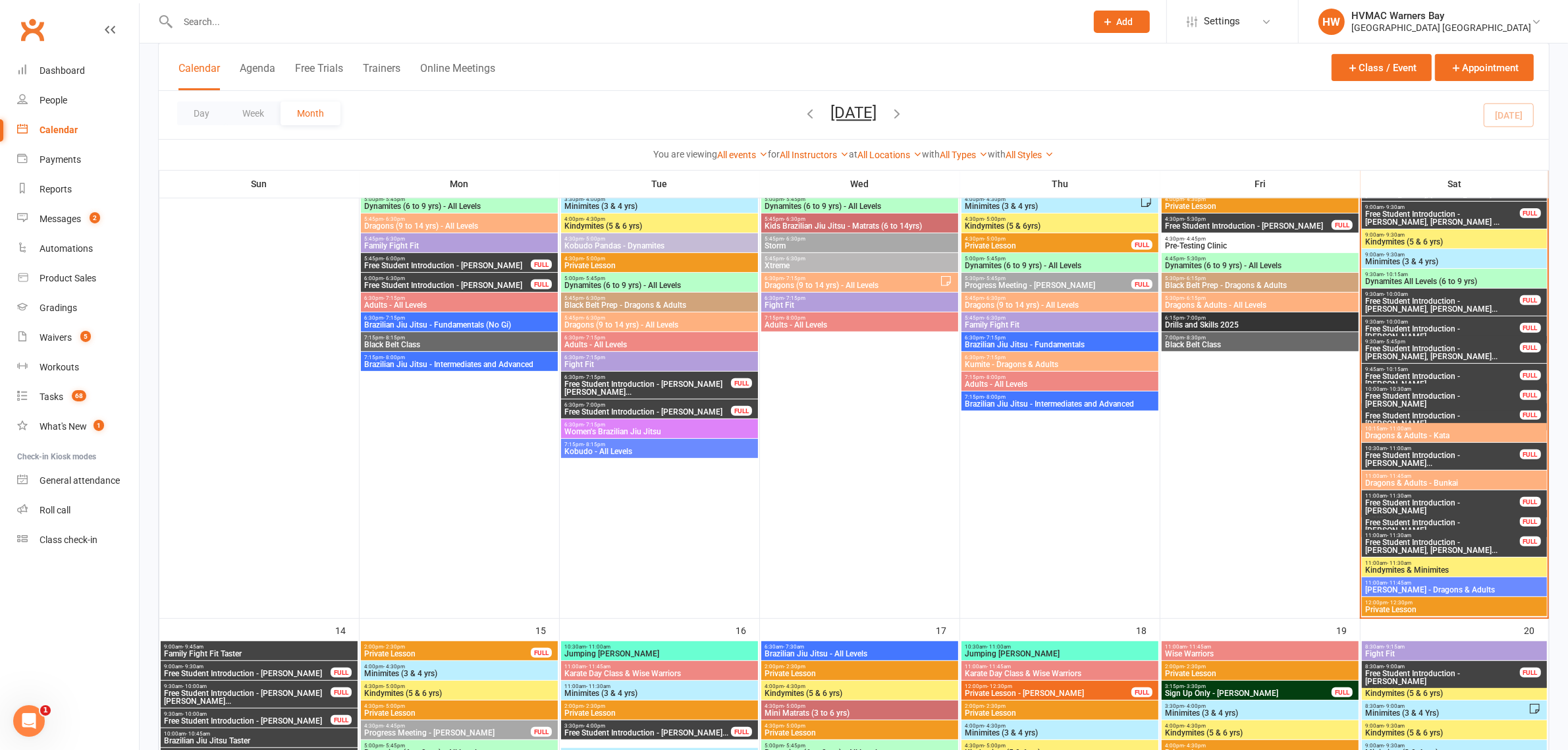
click at [1440, 479] on span "Dragons & Adults - Bunkai" at bounding box center [1454, 483] width 179 height 8
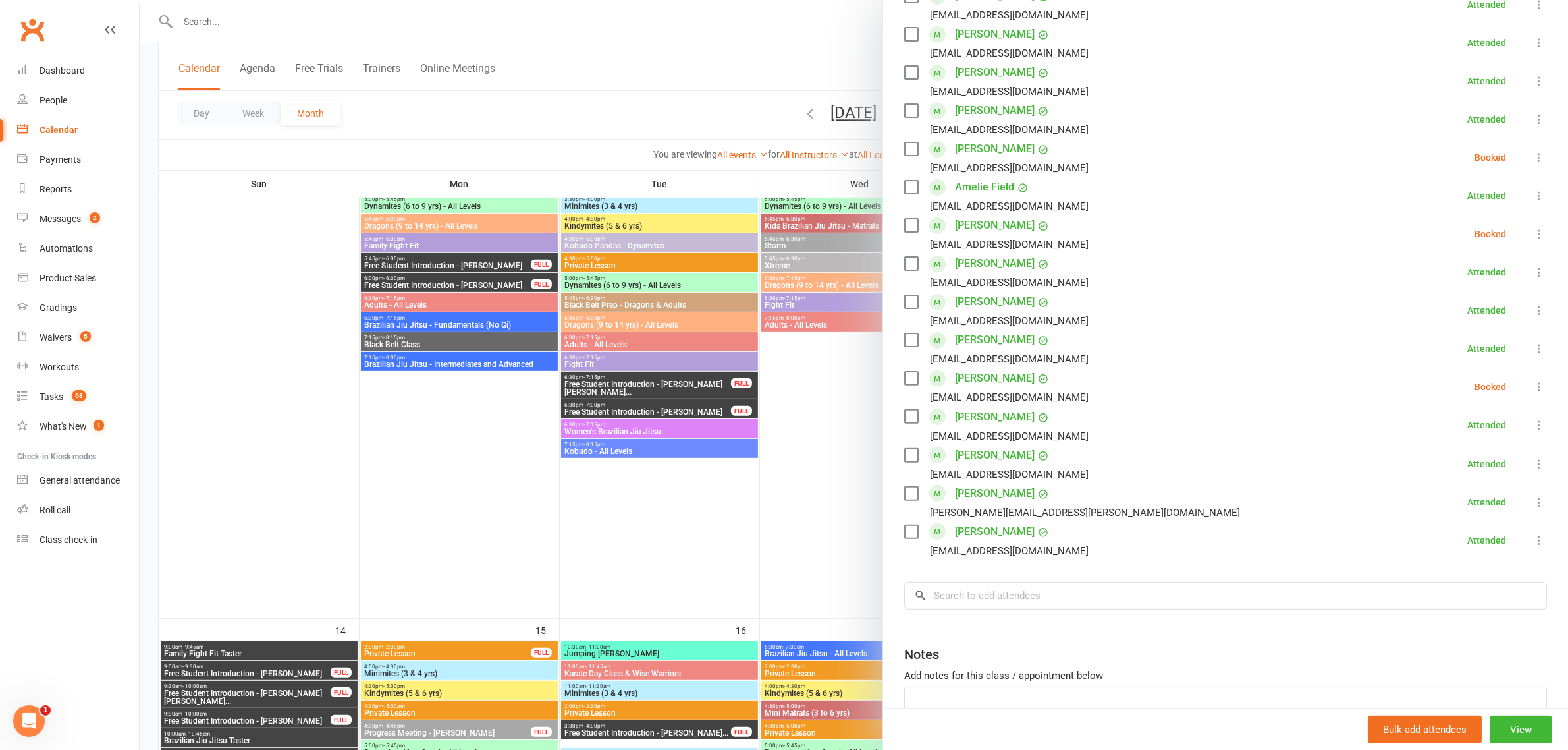
scroll to position [501, 0]
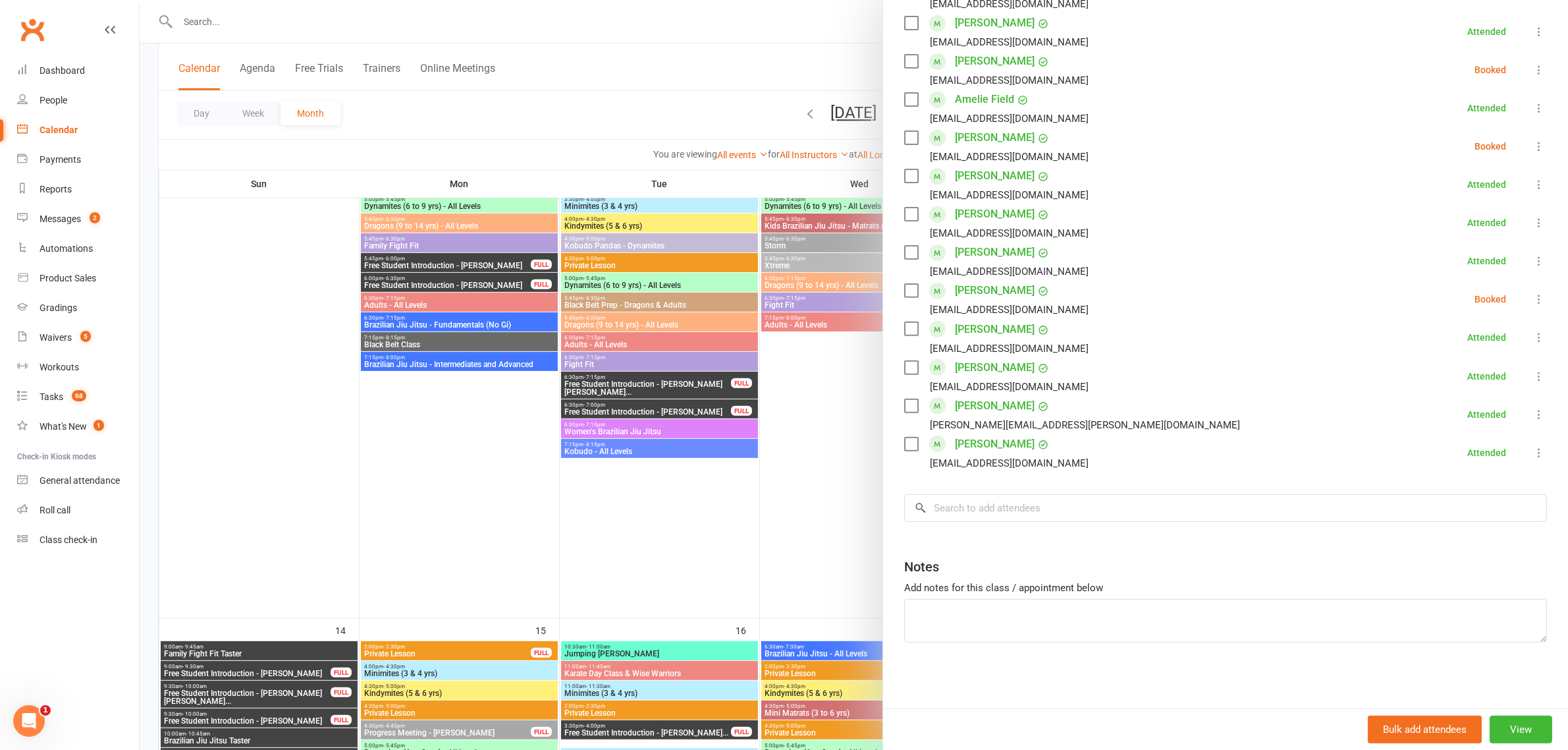
click at [1029, 491] on div "Class kiosk mode Roll call 11:00 AM - 11:45 AM, Saturday, September, 13, 2025 w…" at bounding box center [1226, 132] width 685 height 1153
click at [1028, 506] on input "search" at bounding box center [1226, 508] width 642 height 28
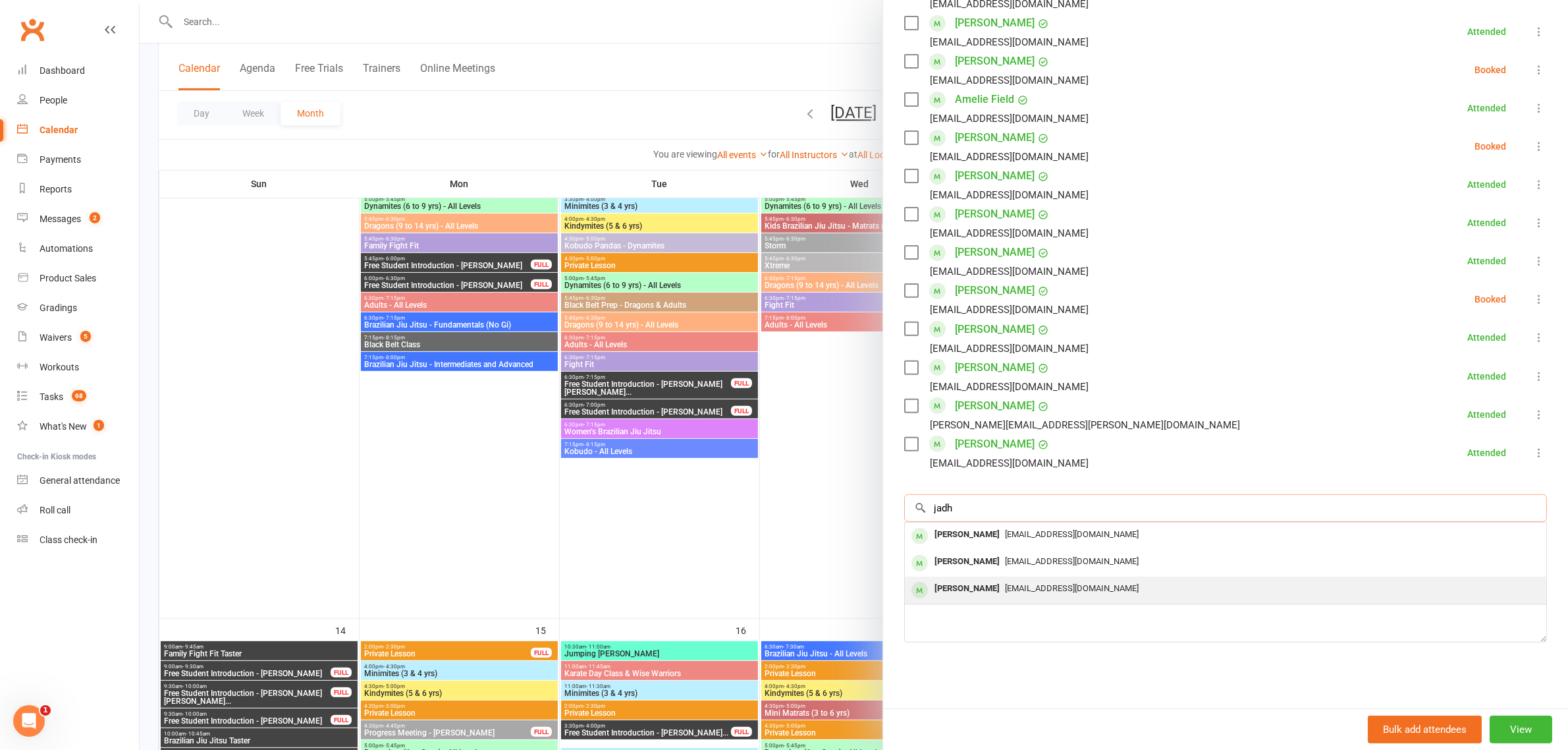
type input "jadh"
click at [966, 587] on div "Ishana Jadhav" at bounding box center [966, 589] width 75 height 19
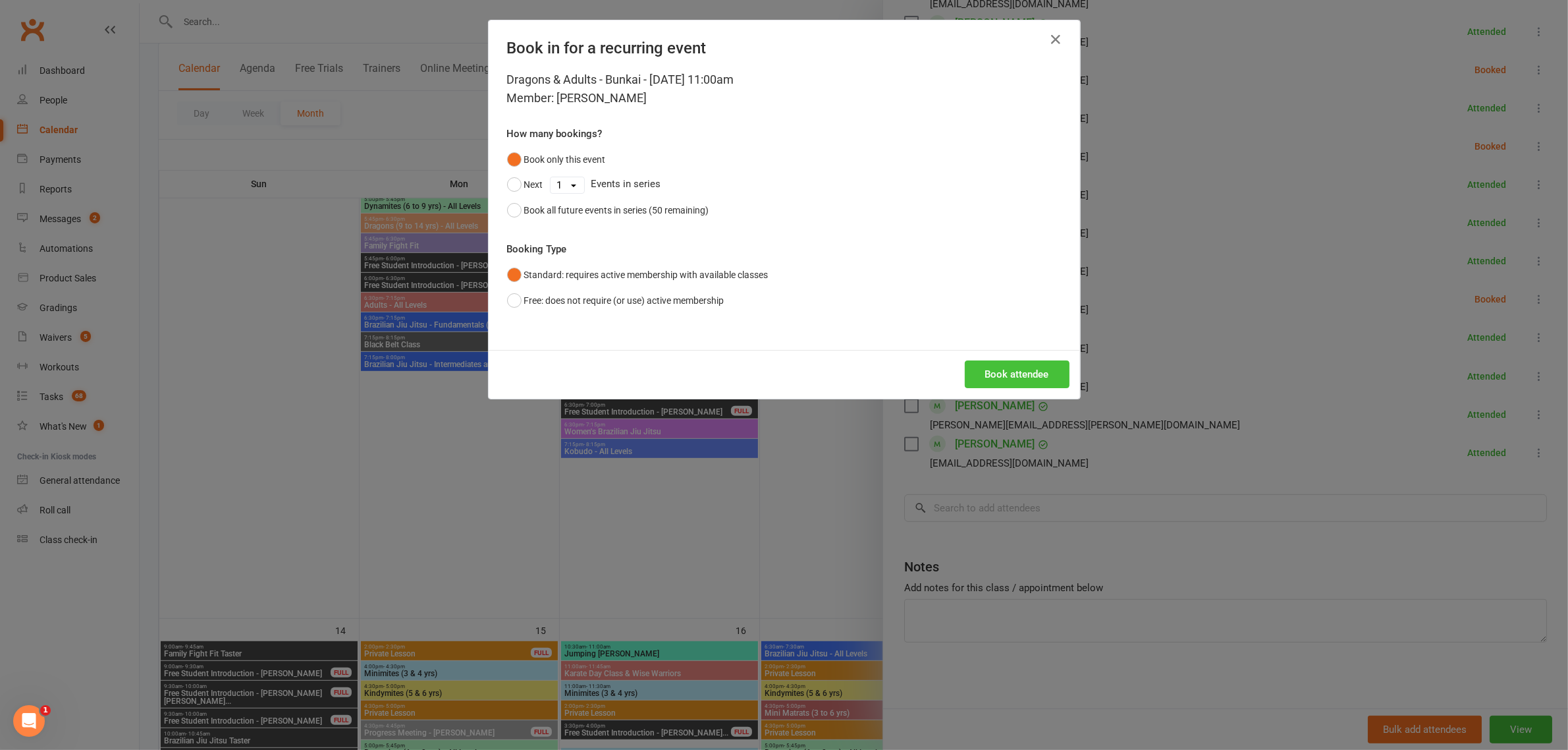
click at [999, 380] on button "Book attendee" at bounding box center [1016, 374] width 105 height 28
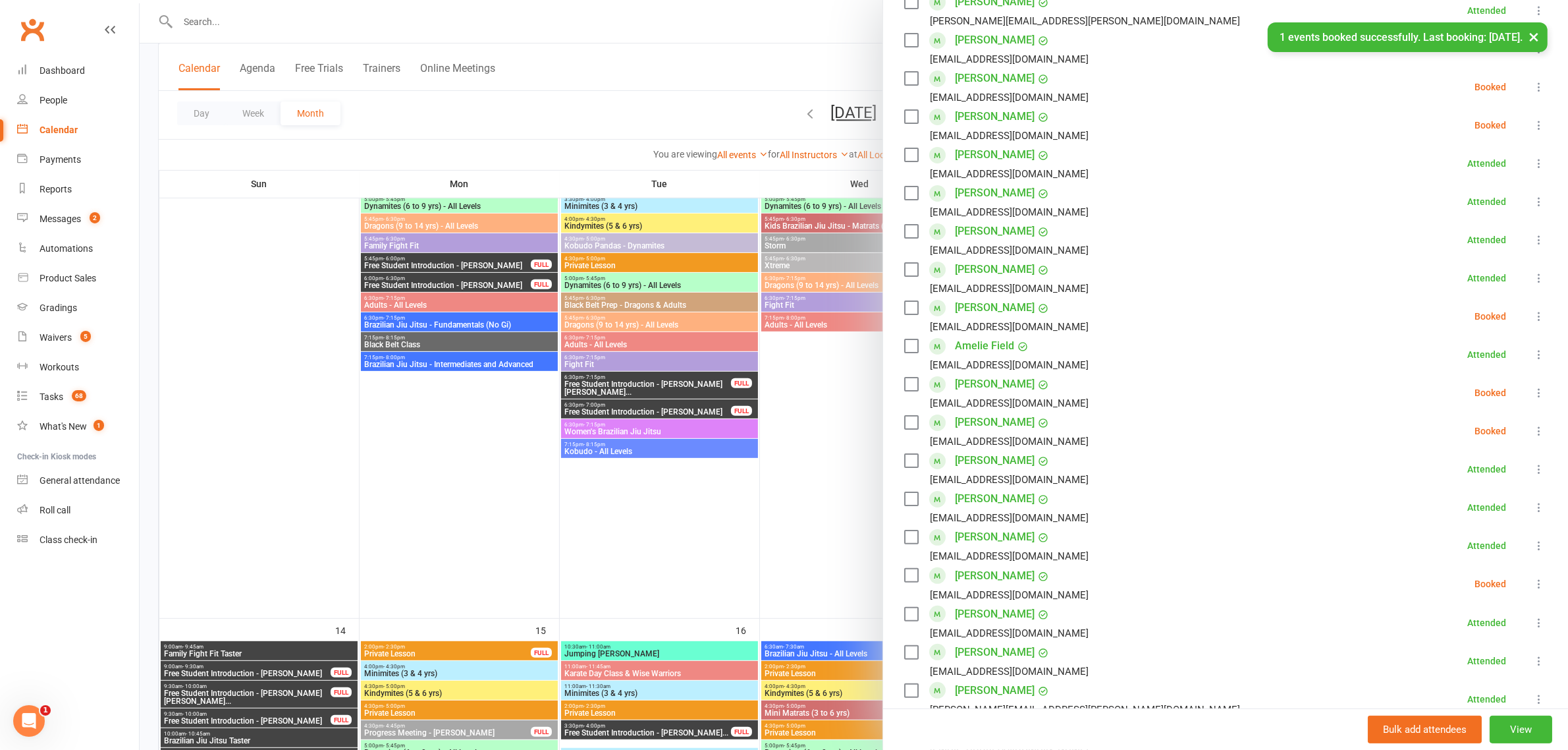
scroll to position [89, 0]
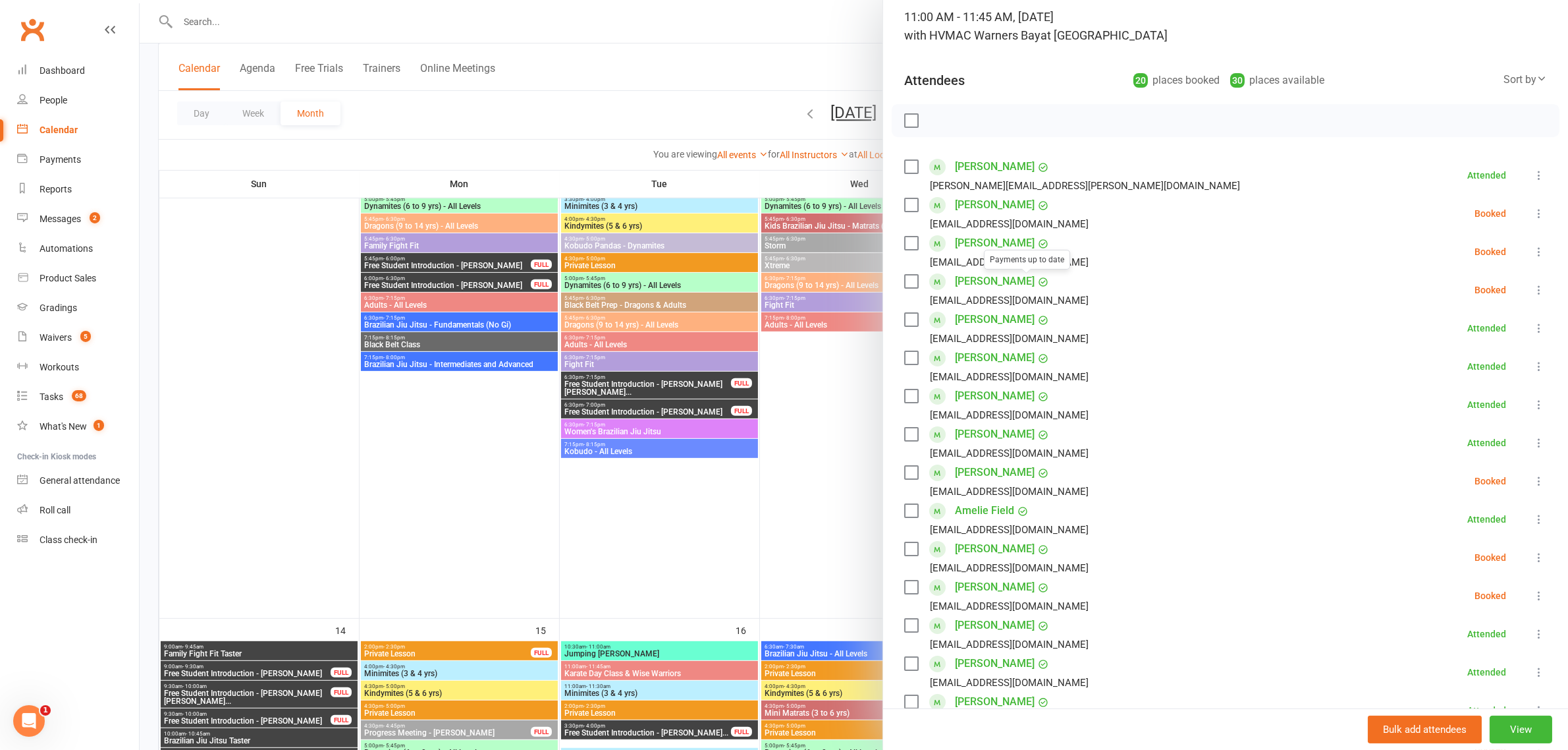
click at [904, 201] on label at bounding box center [911, 205] width 13 height 13
click at [904, 239] on label at bounding box center [911, 243] width 13 height 13
click at [904, 282] on label at bounding box center [911, 282] width 13 height 13
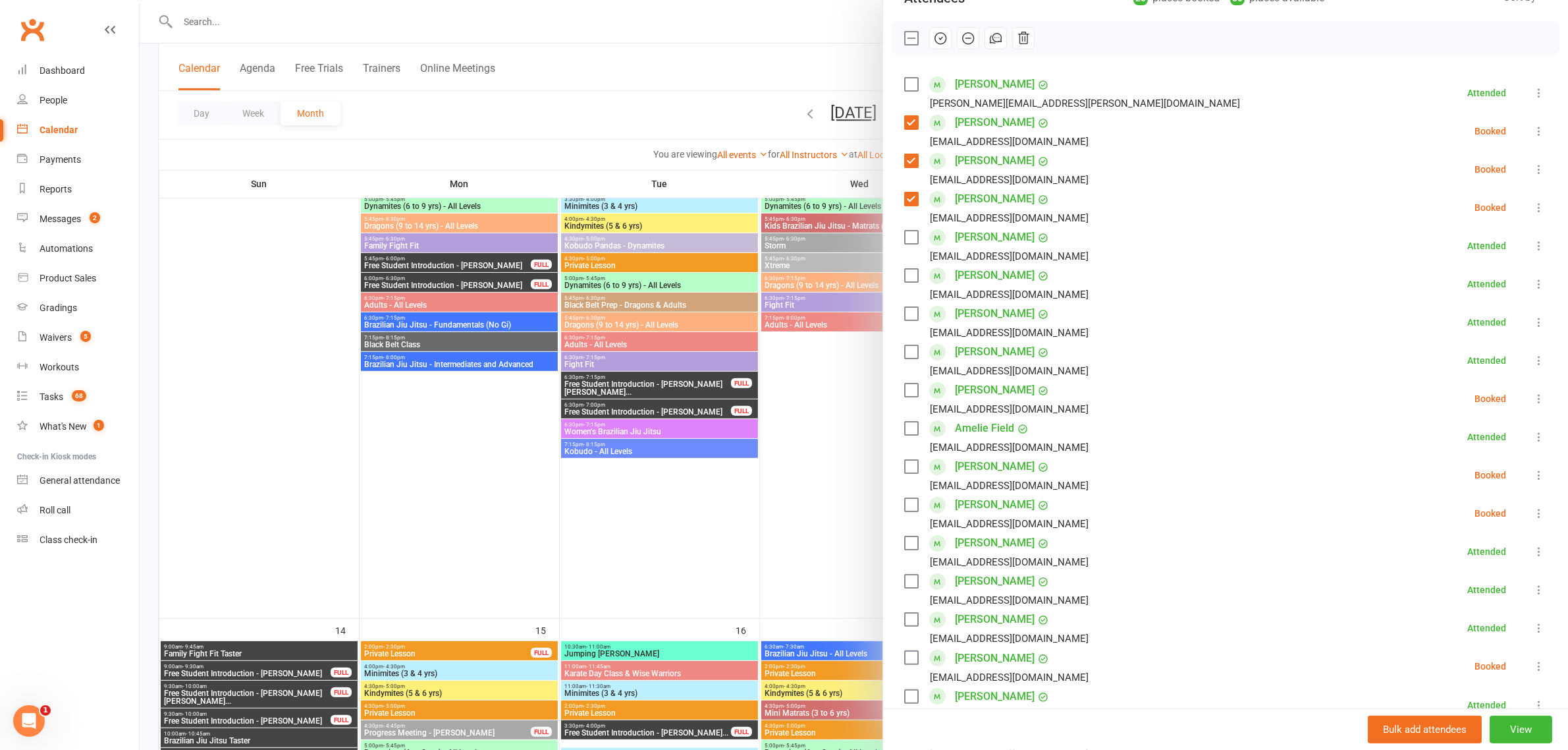
click at [904, 390] on label at bounding box center [911, 390] width 13 height 13
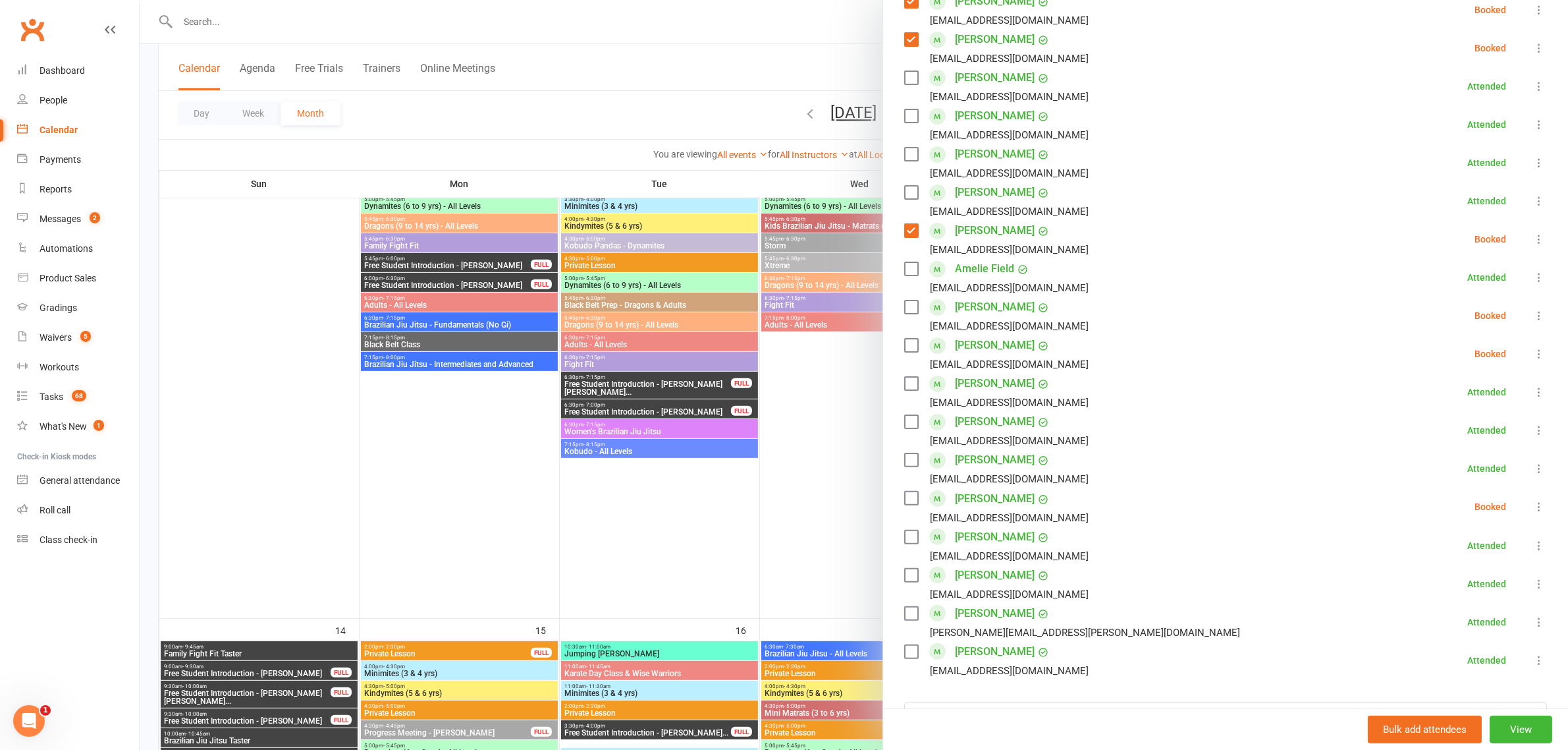
scroll to position [336, 0]
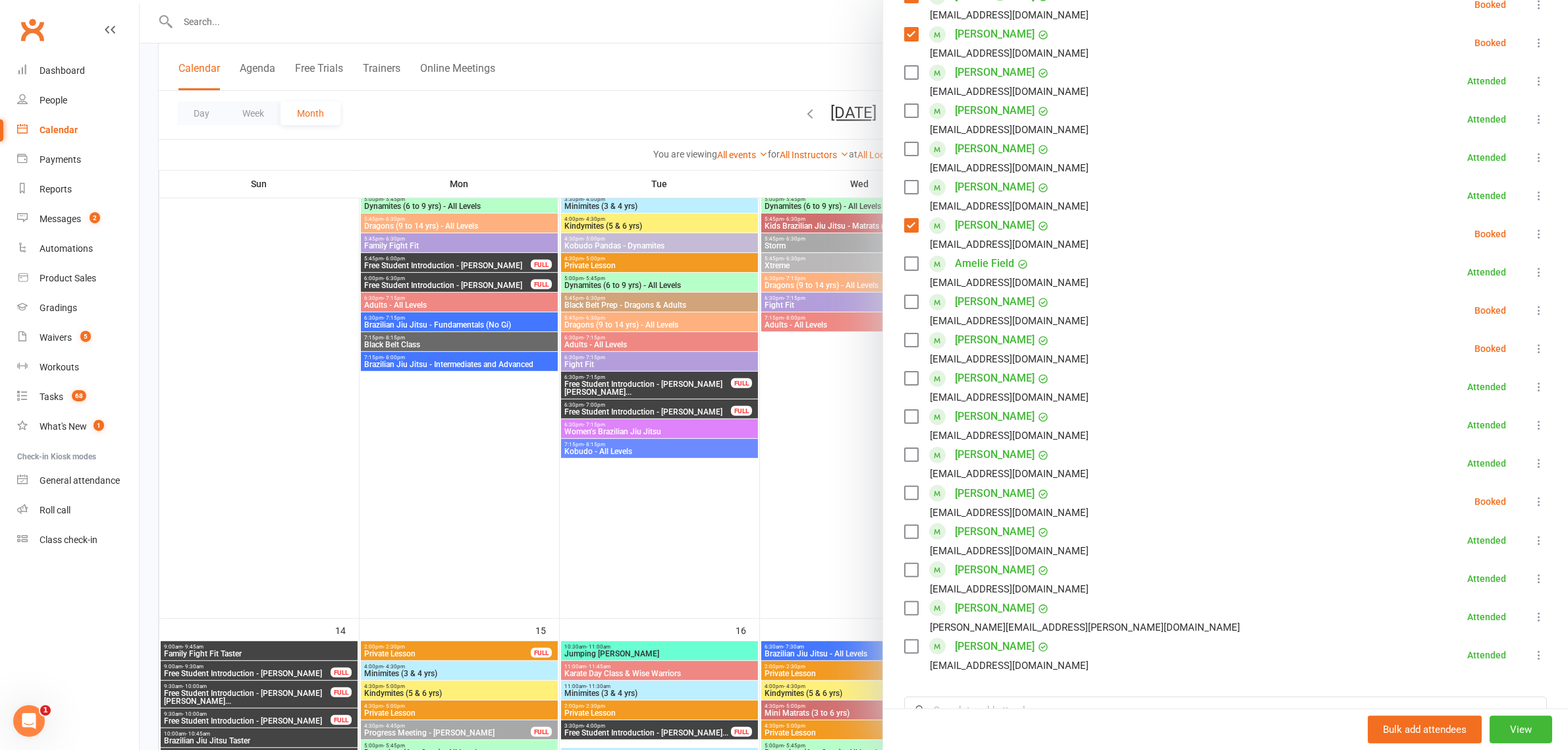
click at [906, 305] on label at bounding box center [911, 302] width 13 height 13
click at [904, 340] on label at bounding box center [911, 340] width 13 height 13
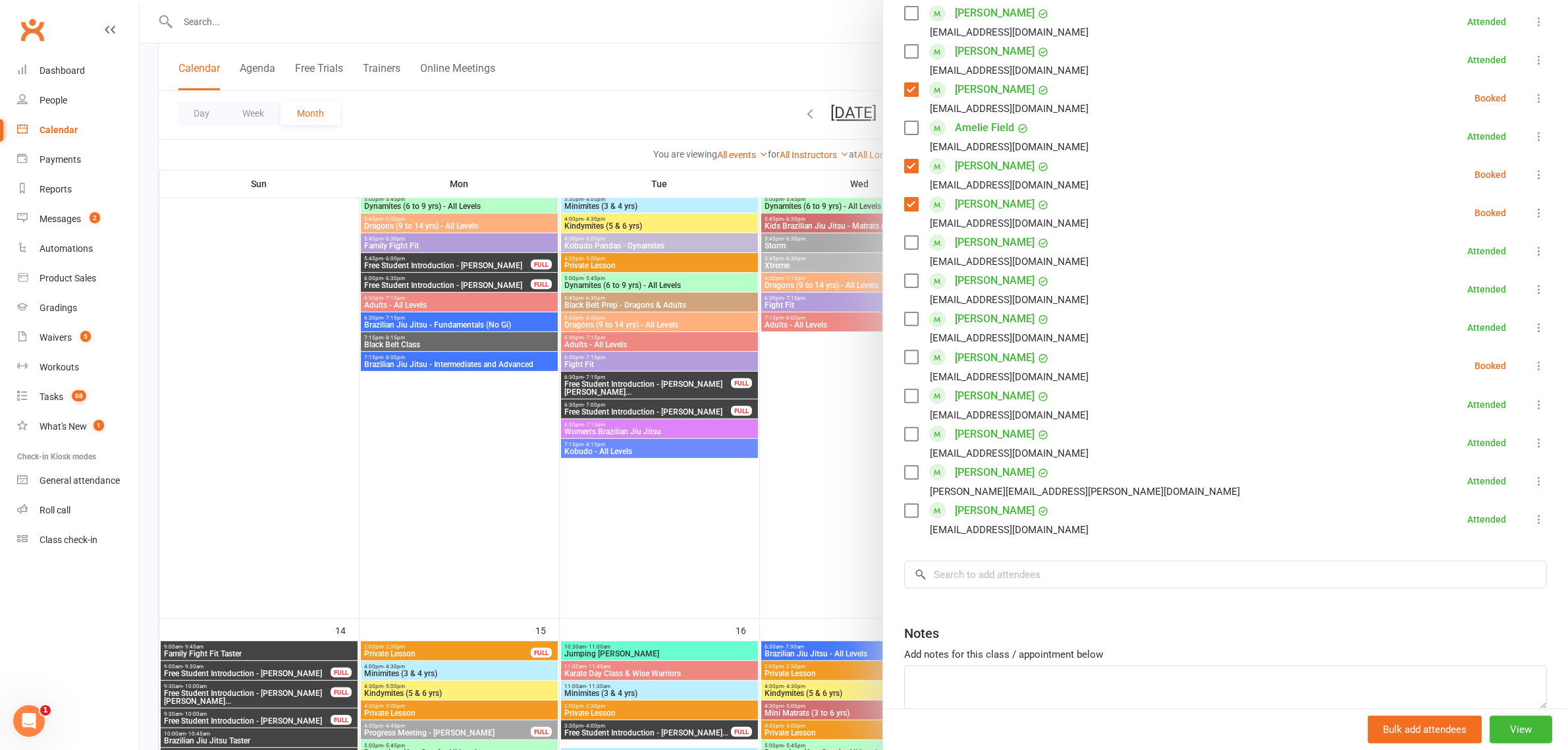
scroll to position [501, 0]
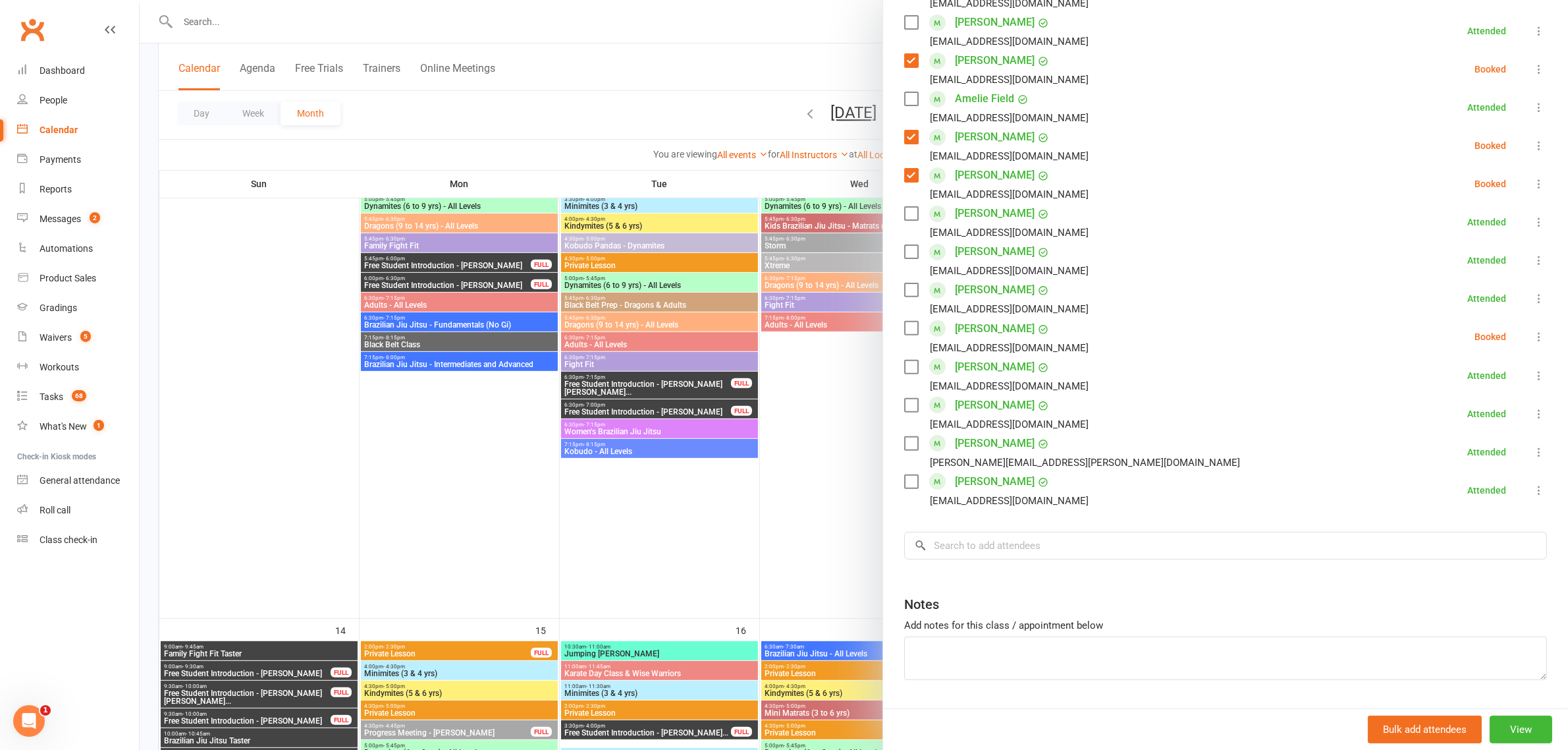
click at [909, 330] on label at bounding box center [911, 328] width 13 height 13
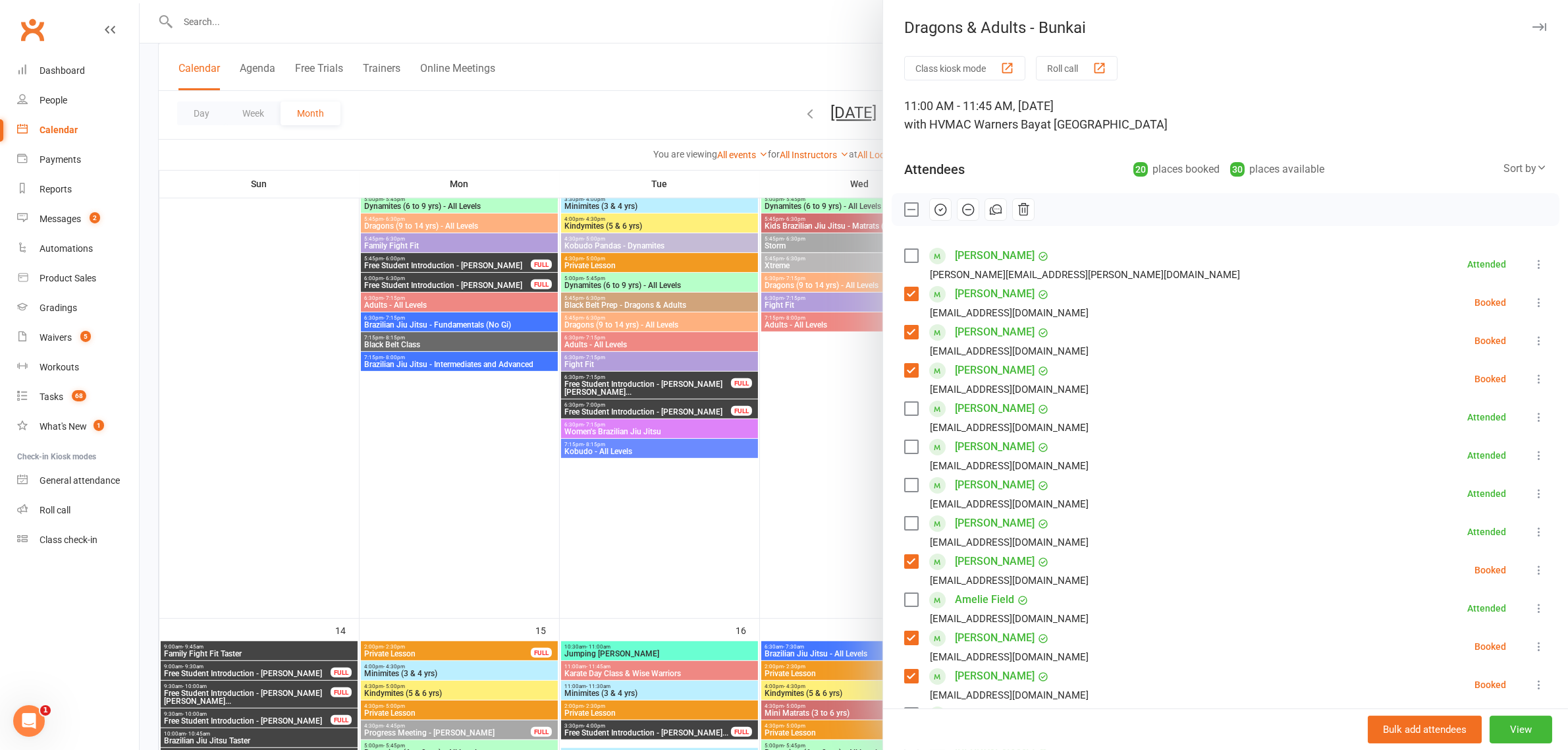
click at [933, 209] on icon "button" at bounding box center [940, 209] width 15 height 15
click at [906, 212] on label at bounding box center [911, 209] width 13 height 13
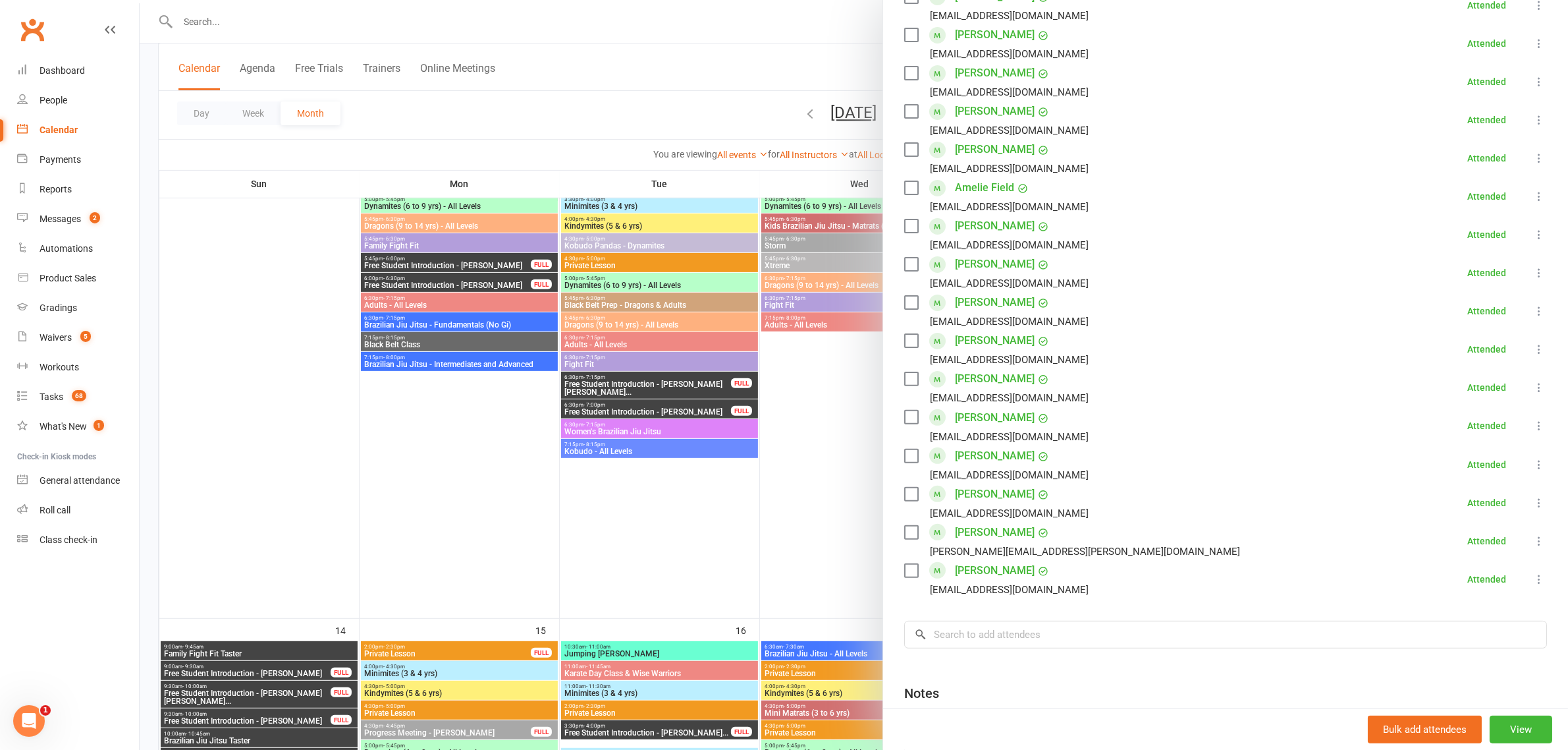
scroll to position [330, 0]
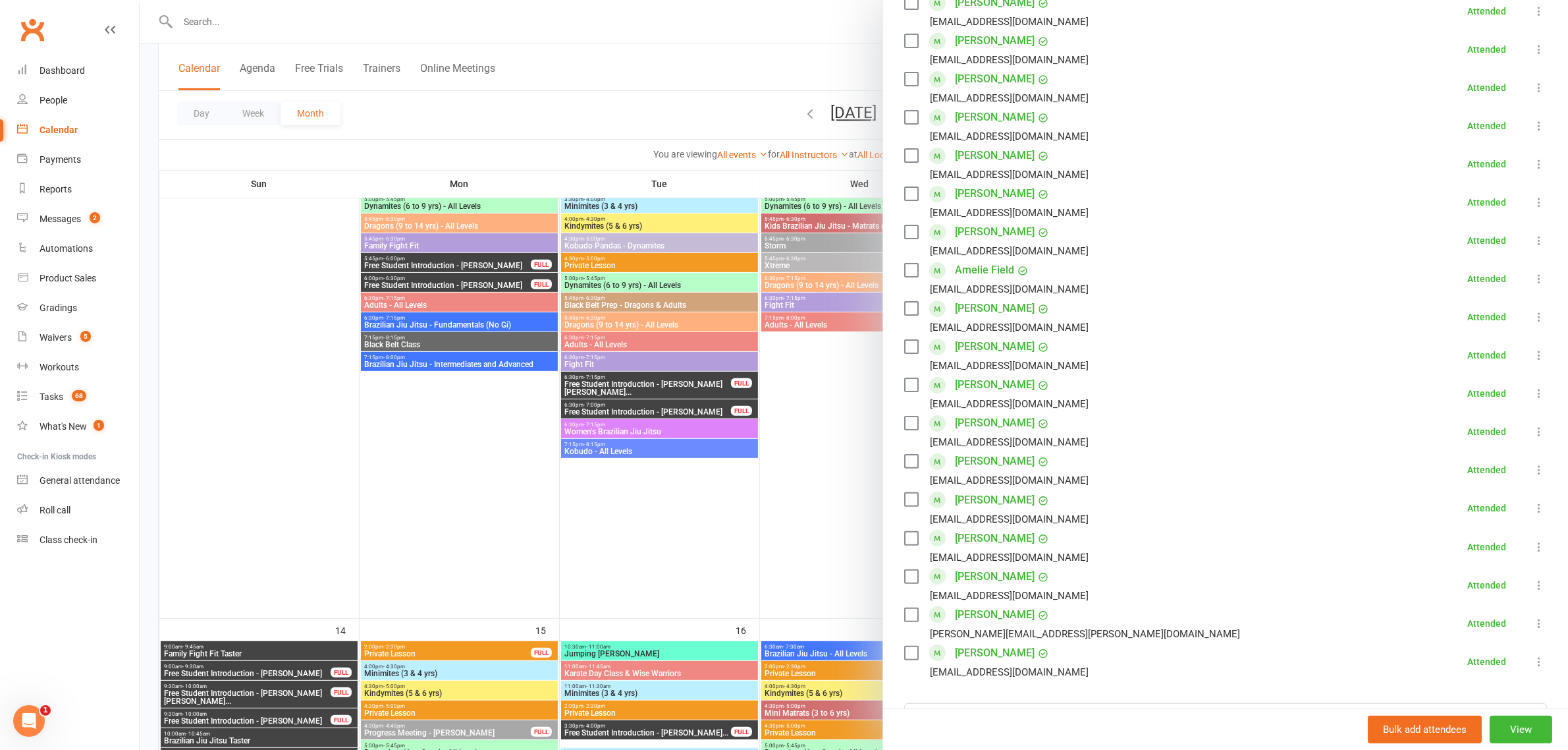
click at [821, 347] on div at bounding box center [853, 375] width 1428 height 750
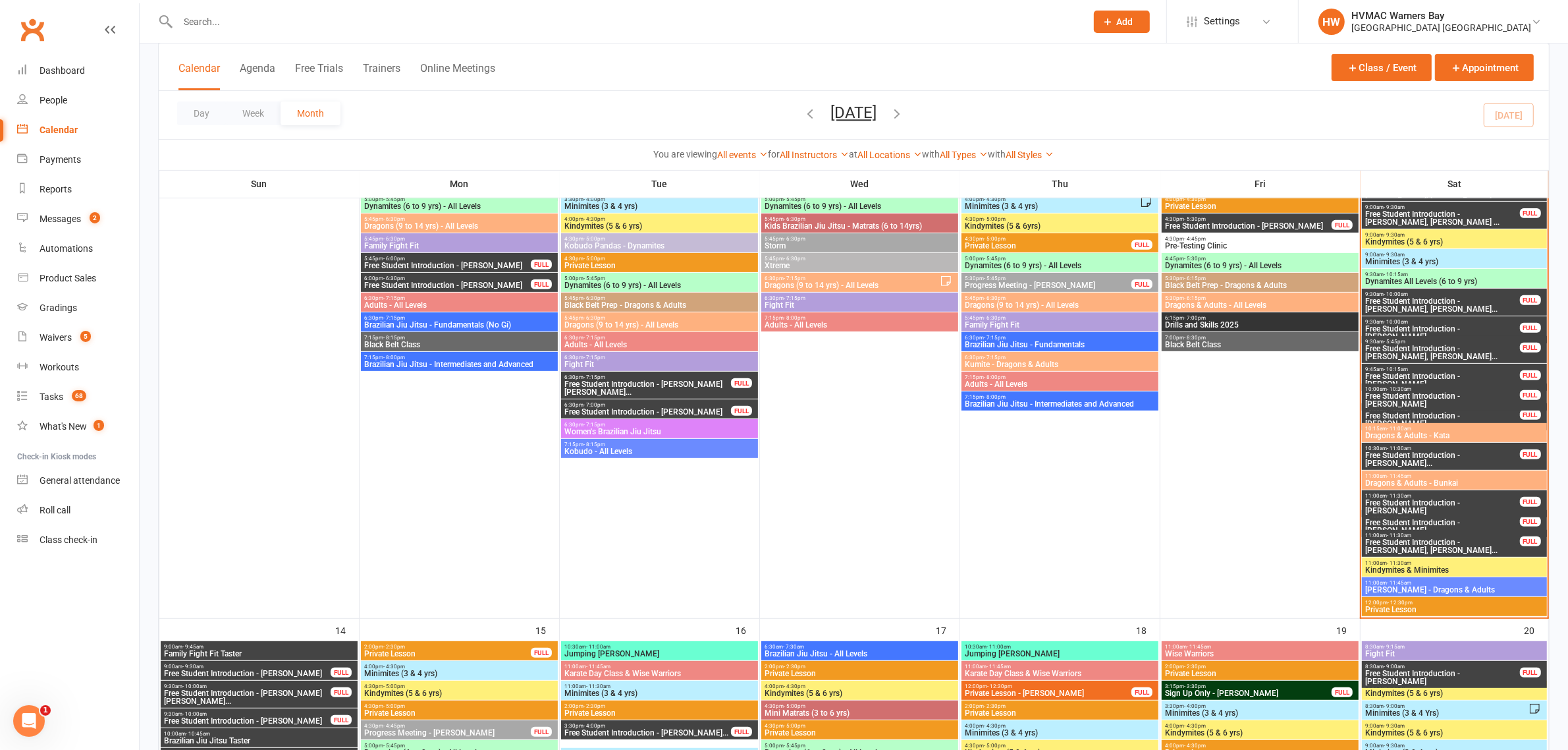
click at [1457, 469] on div "10:30am - 11:00am Free Student Introduction - Gabriel Frohlichhernan... FULL" at bounding box center [1454, 456] width 184 height 27
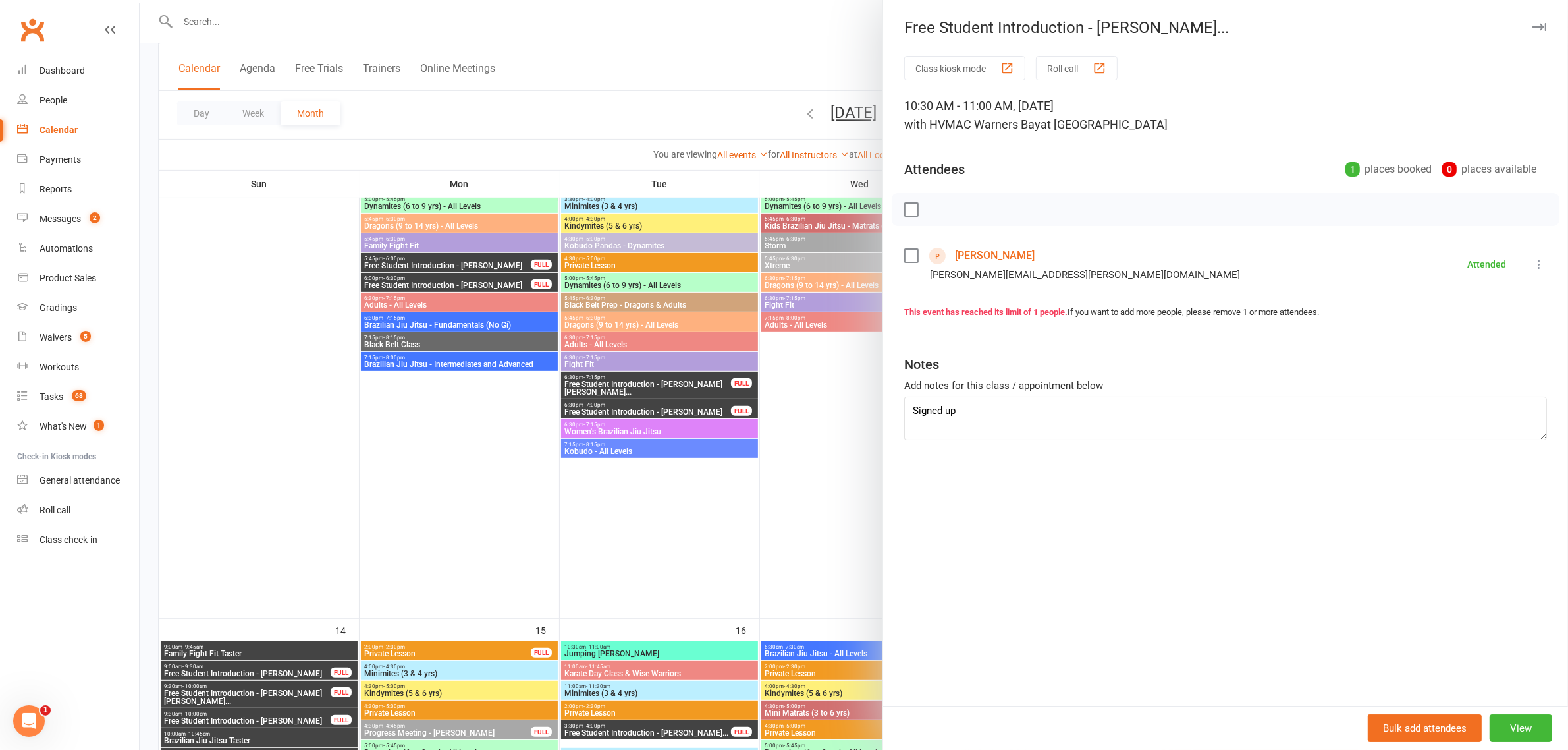
drag, startPoint x: 736, startPoint y: 368, endPoint x: 1579, endPoint y: 515, distance: 855.7
click at [737, 368] on div at bounding box center [853, 375] width 1428 height 750
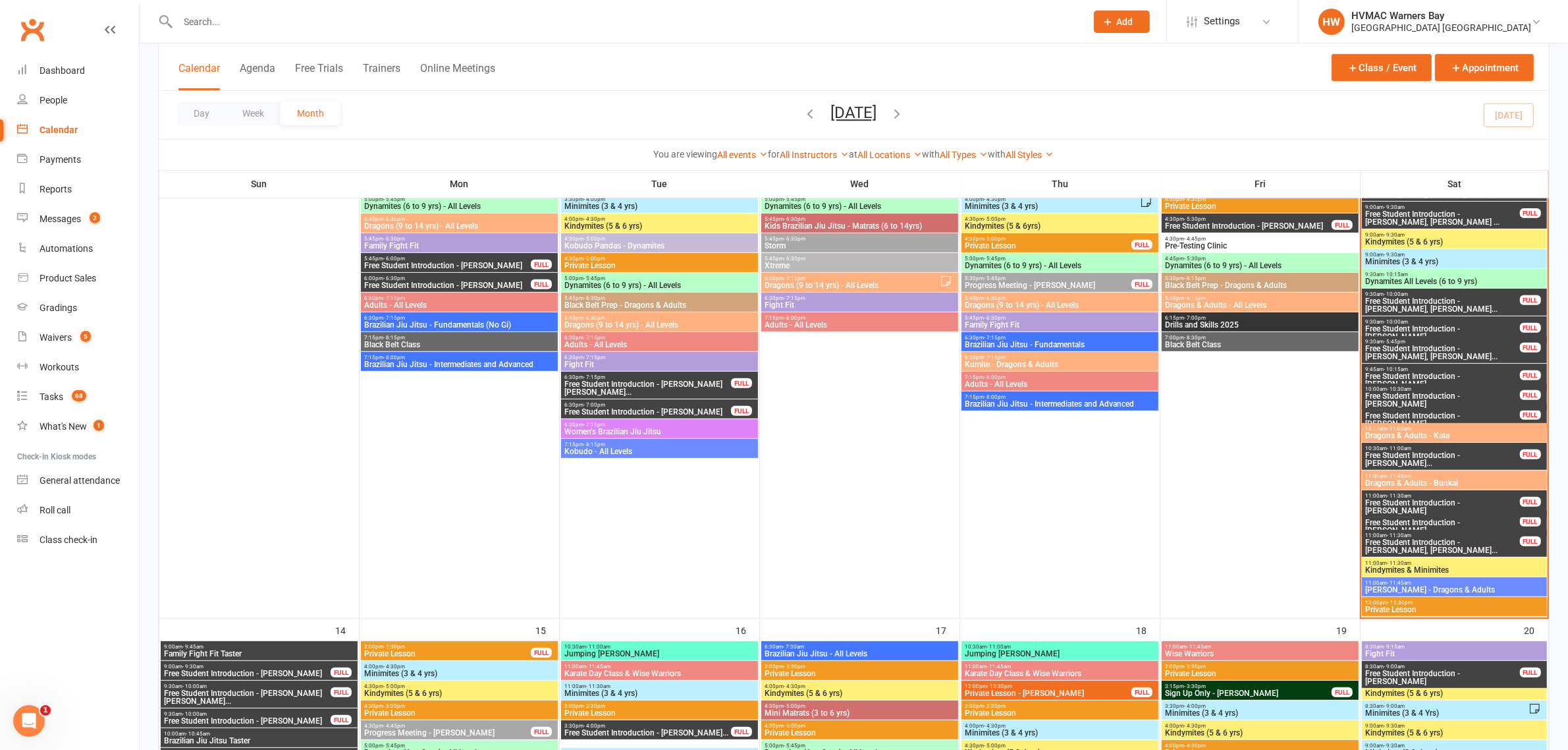
click at [1441, 453] on span "Free Student Introduction - Gabriel Frohlichhernan..." at bounding box center [1442, 459] width 156 height 15
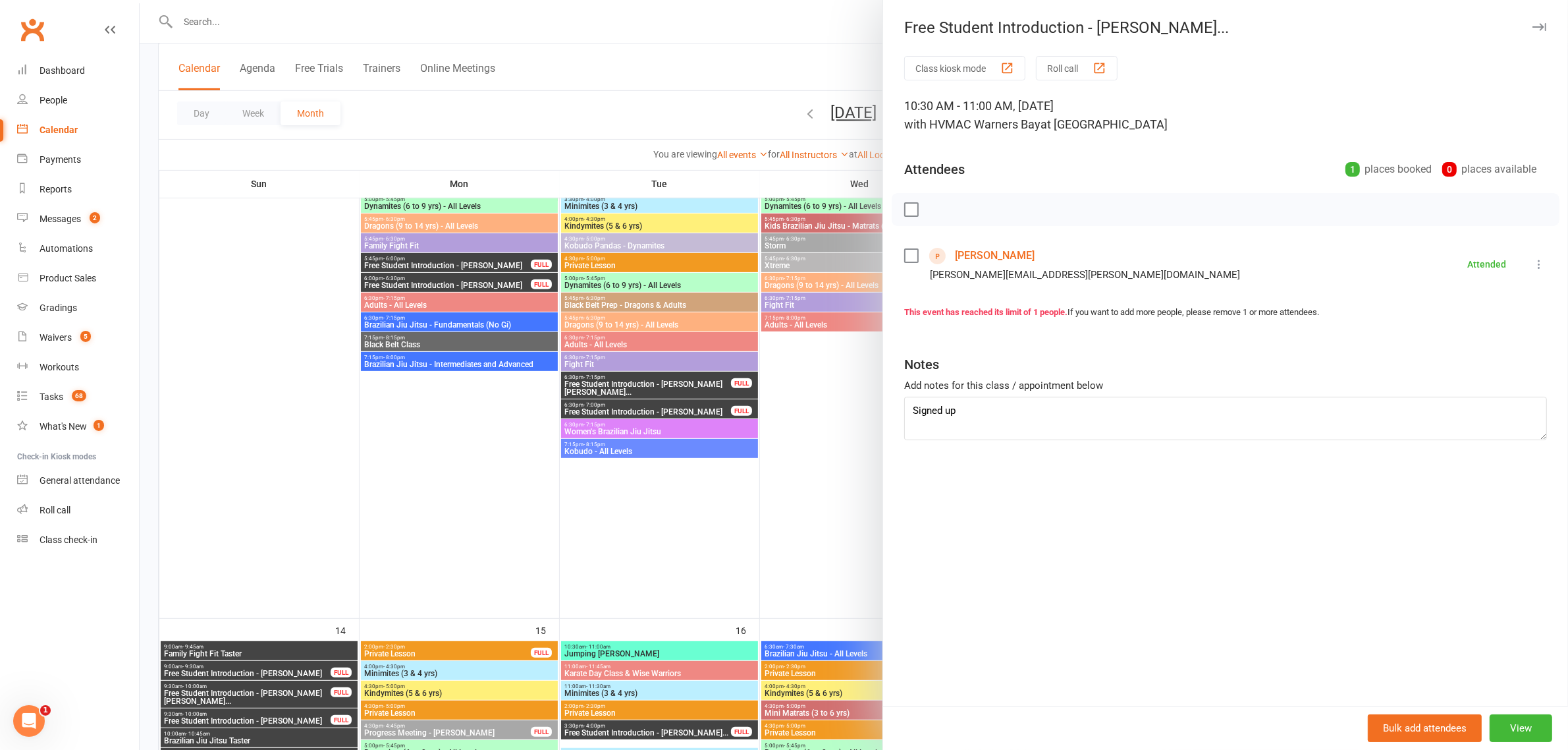
click at [608, 446] on div at bounding box center [853, 375] width 1428 height 750
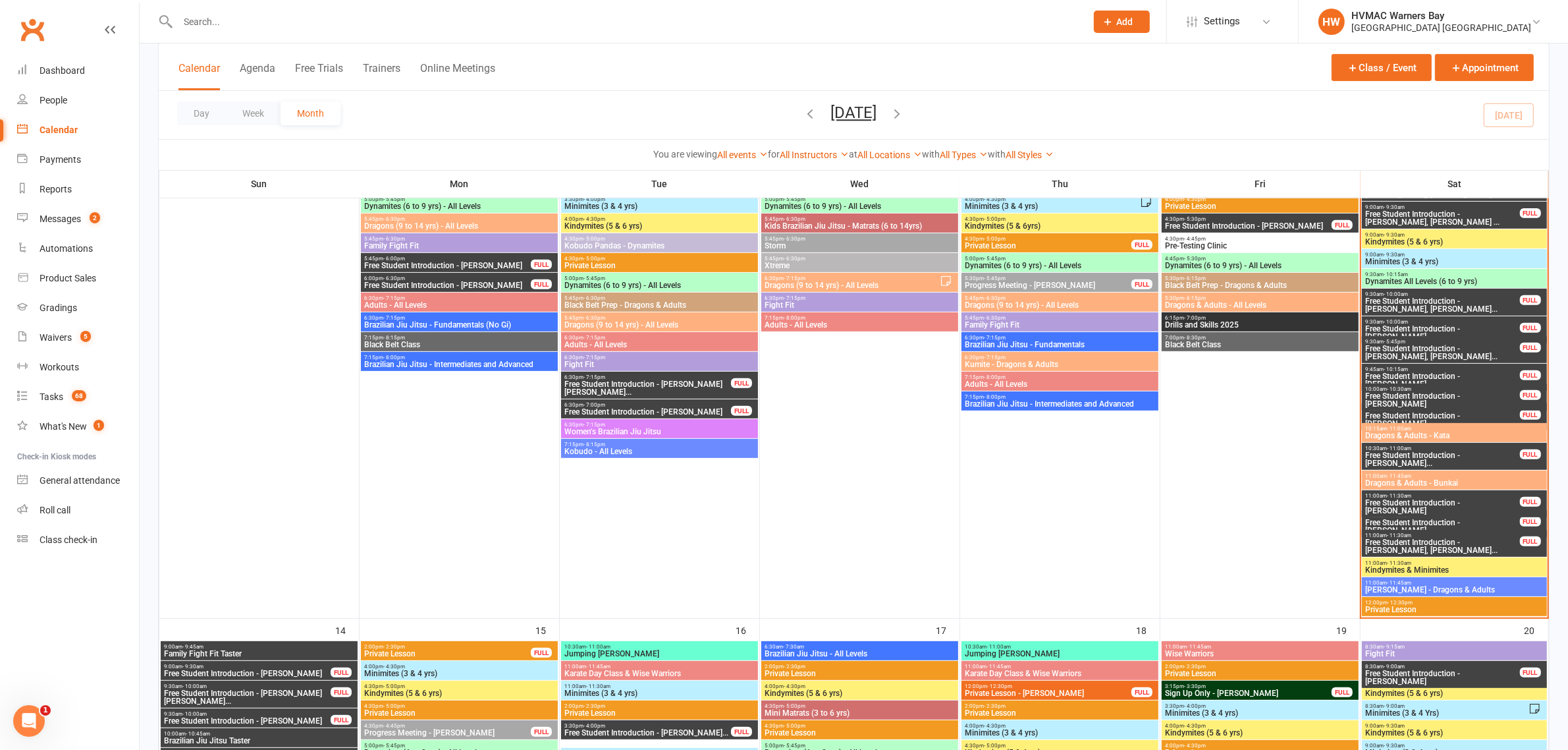
click at [1493, 505] on span "Free Student Introduction - Eric Mcclelland" at bounding box center [1442, 506] width 156 height 15
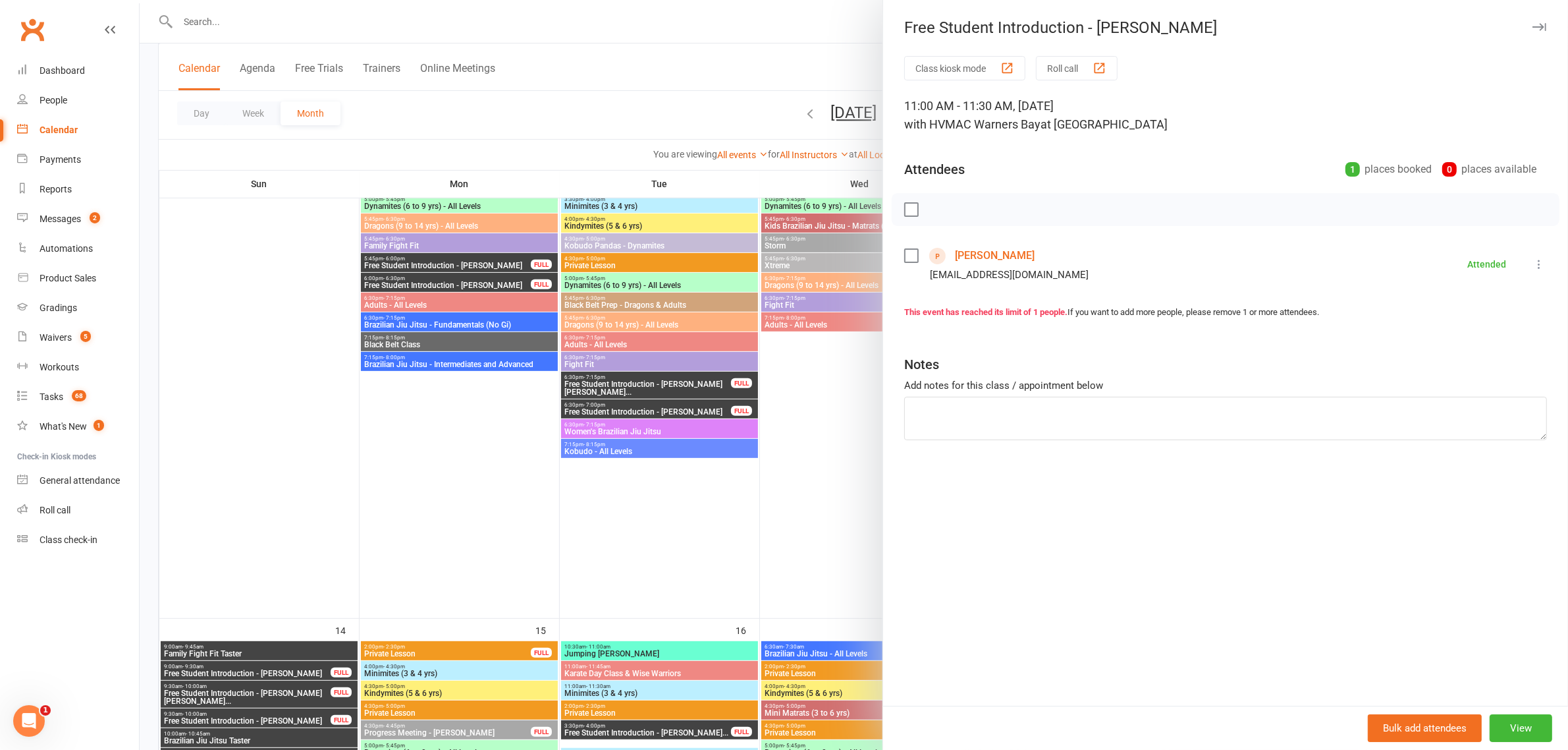
click at [825, 436] on div at bounding box center [853, 375] width 1428 height 750
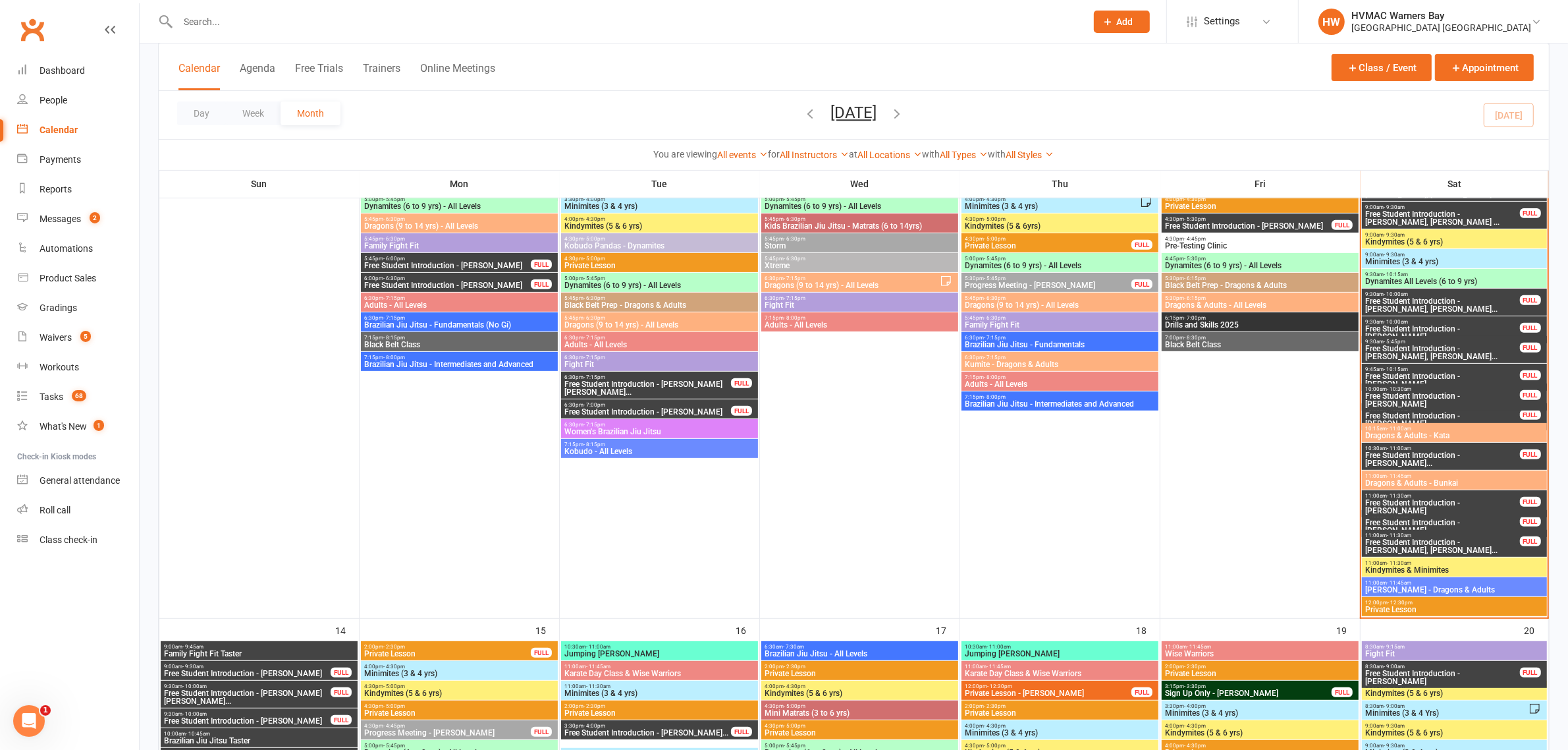
click at [1446, 519] on span "Free Student Introduction - Noah Berry" at bounding box center [1442, 526] width 156 height 15
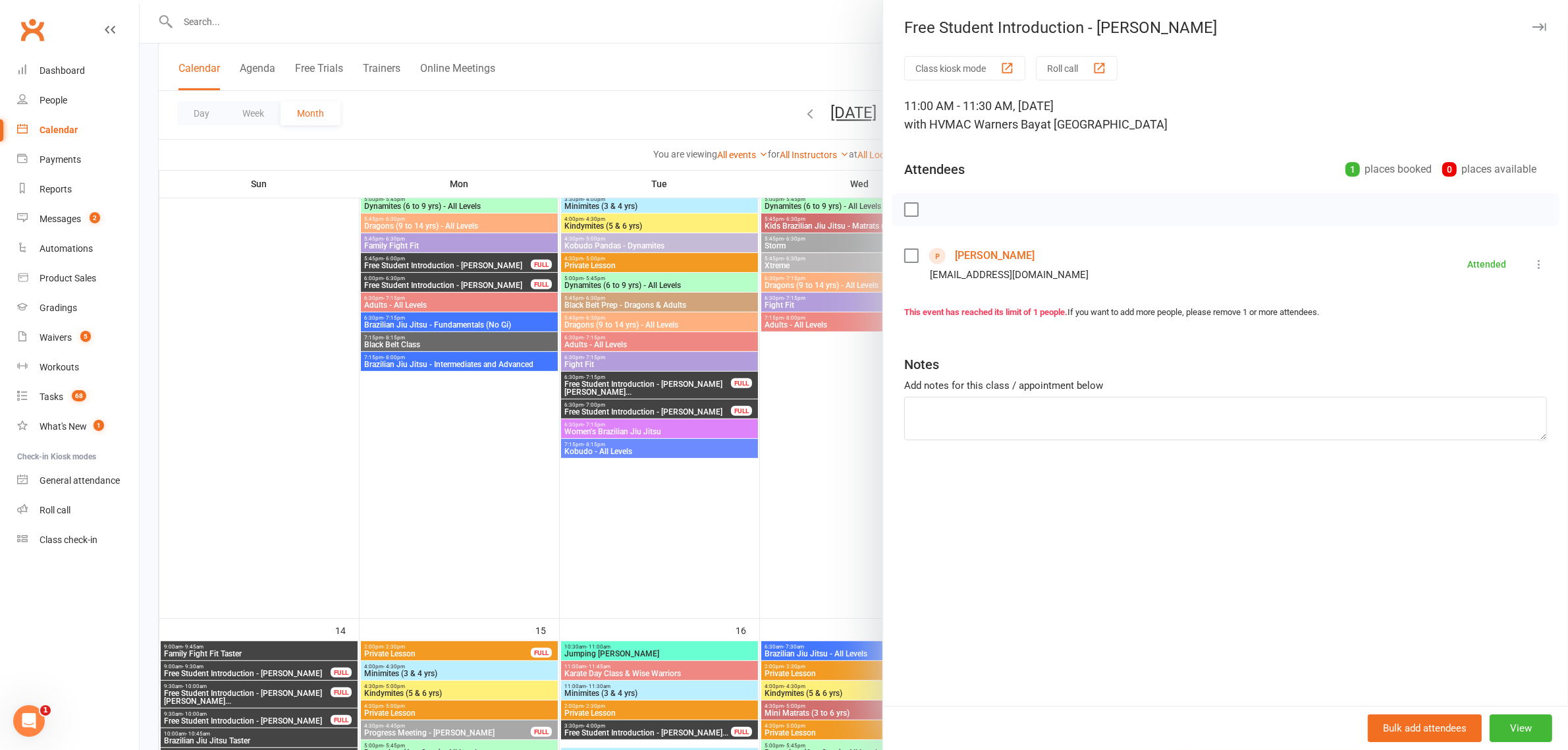
click at [854, 440] on div at bounding box center [853, 375] width 1428 height 750
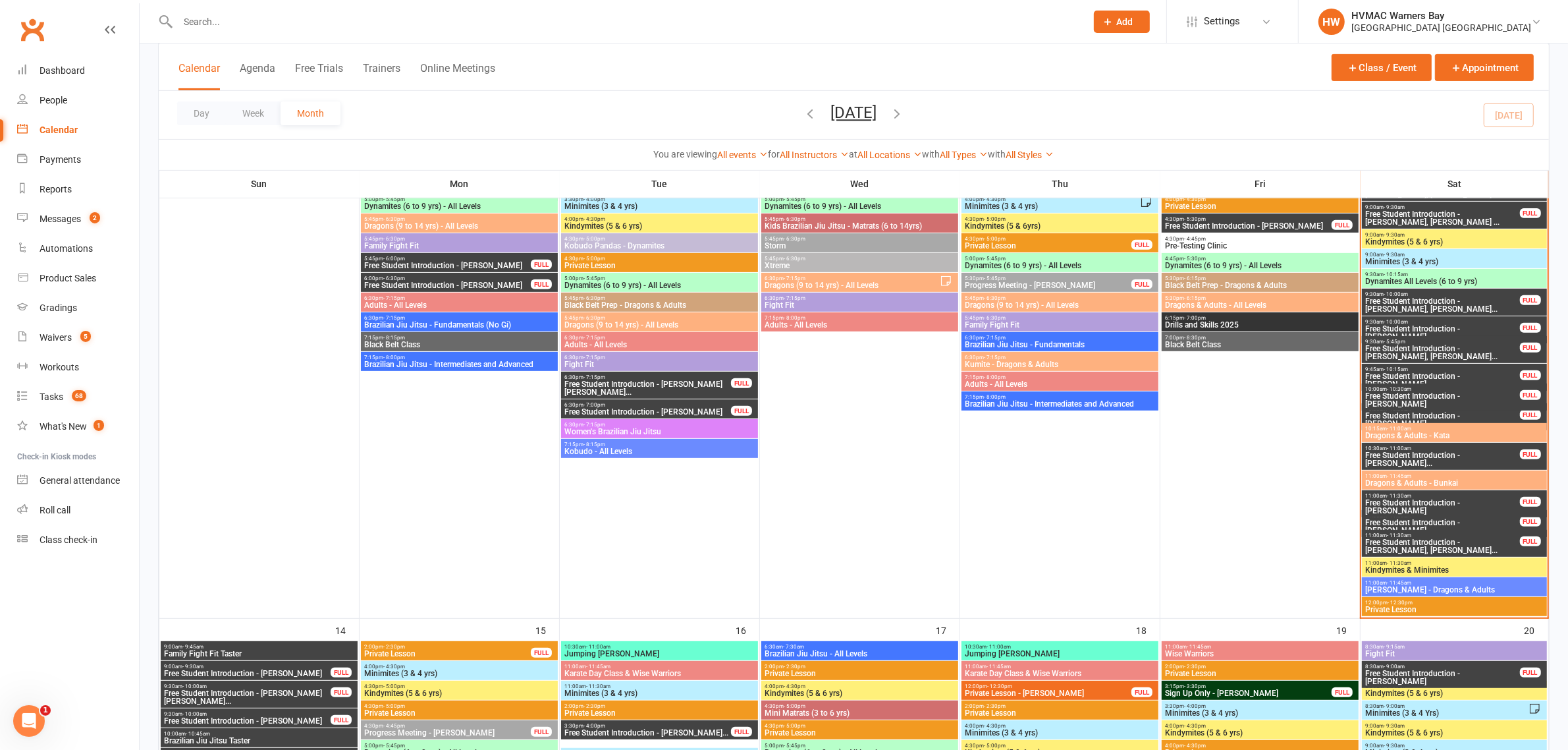
click at [1473, 541] on span "Free Student Introduction - Sophia Strong, Liam St..." at bounding box center [1442, 545] width 156 height 15
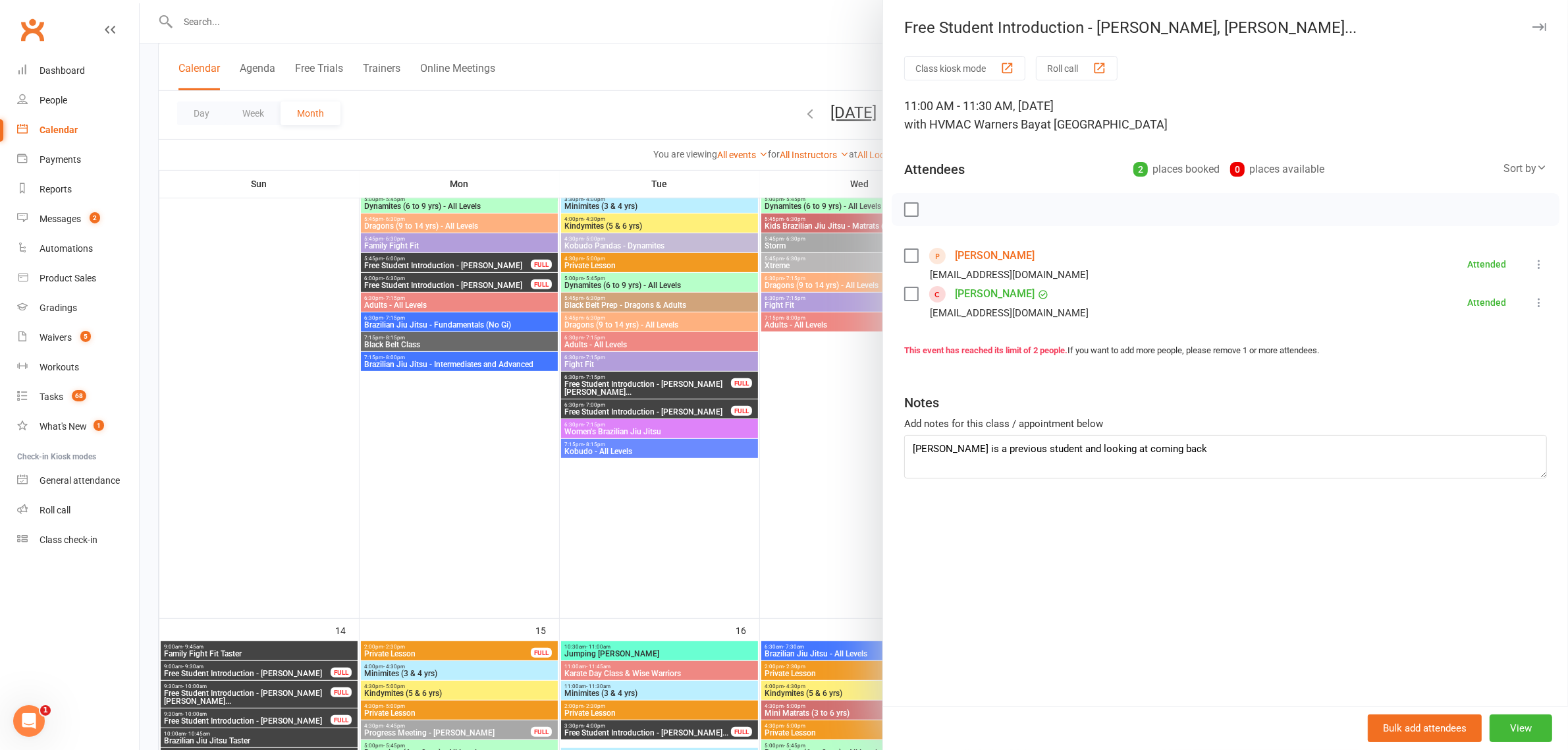
click at [621, 465] on div at bounding box center [853, 375] width 1428 height 750
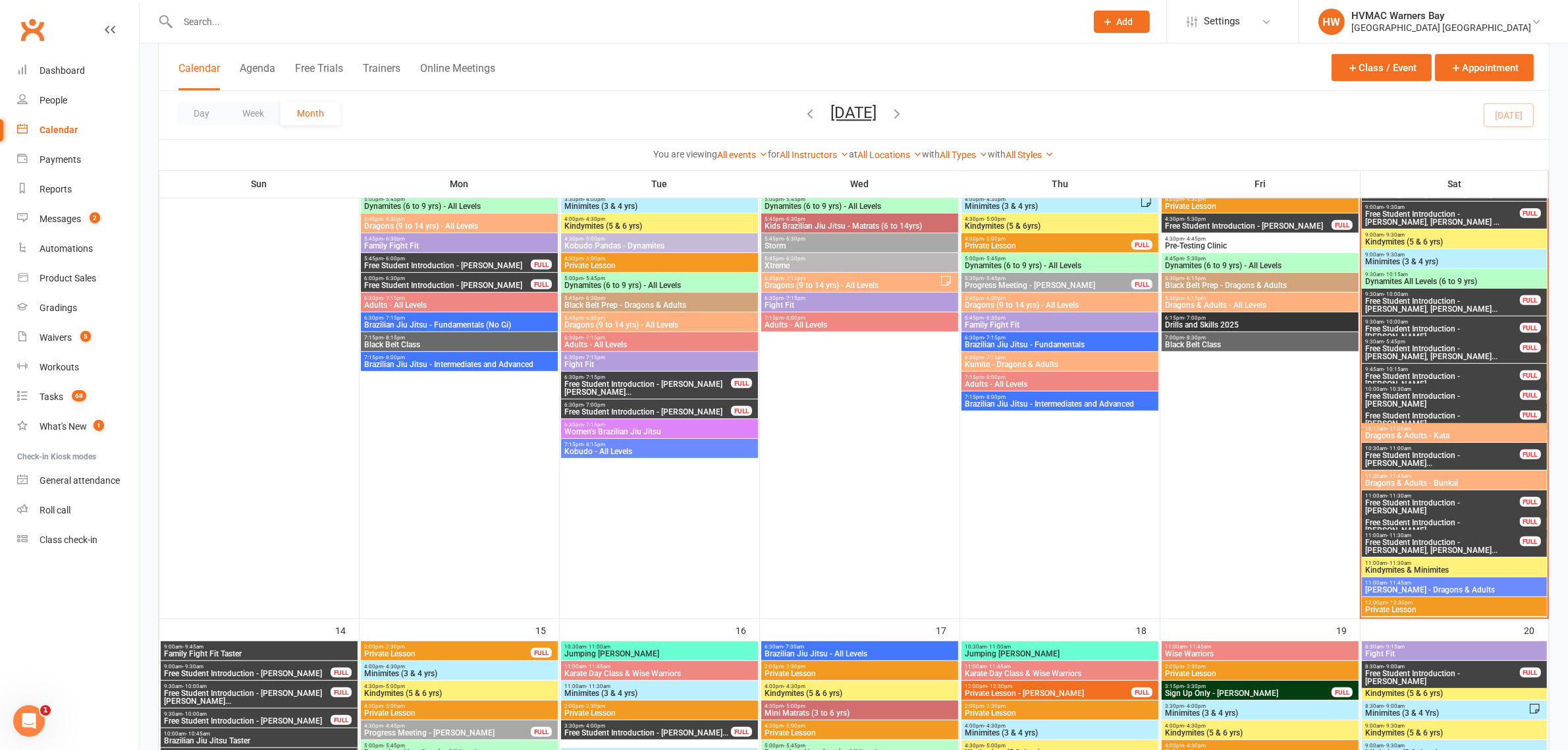
click at [1452, 588] on span "Matayoshi Kobudo - Dragons & Adults" at bounding box center [1454, 590] width 179 height 8
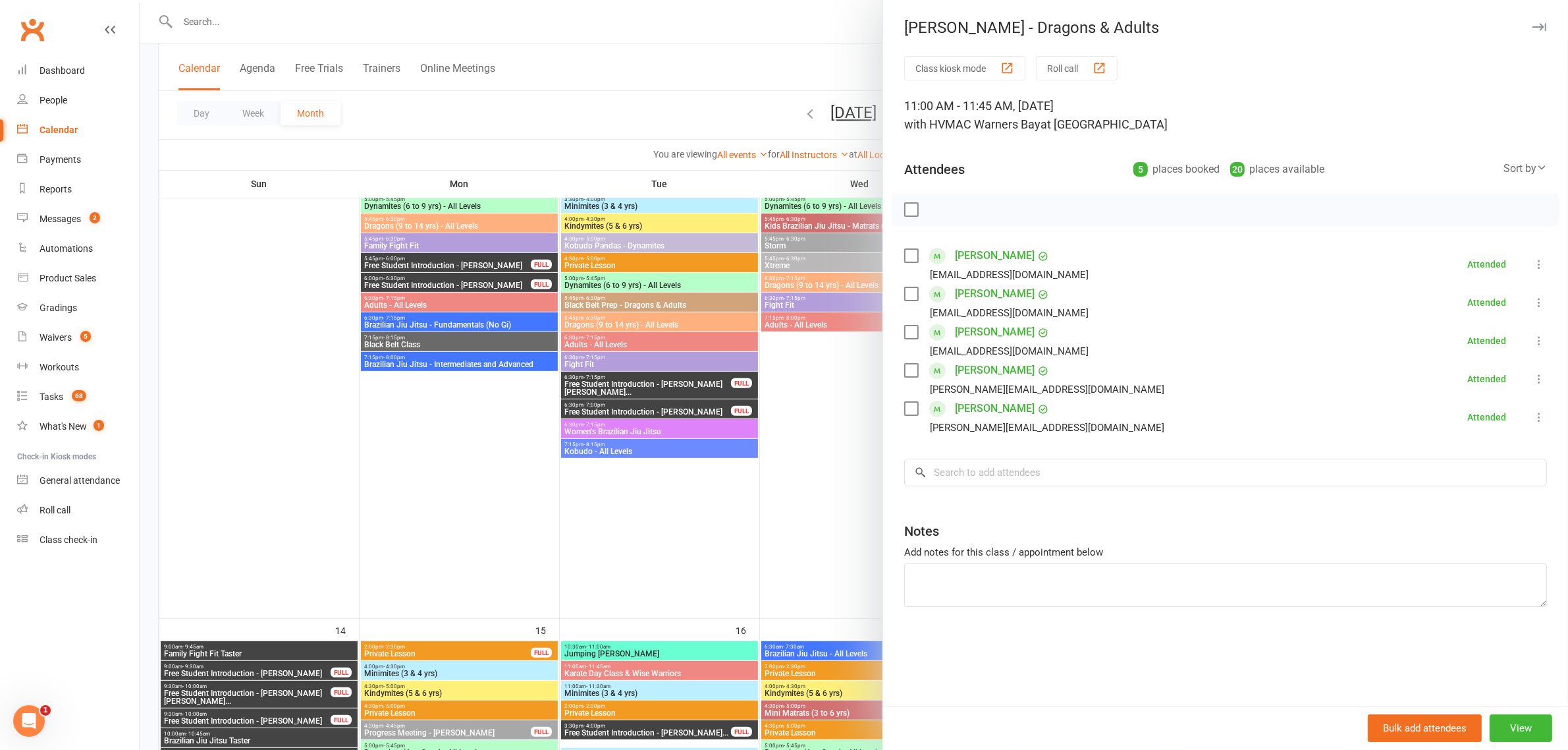
click at [774, 459] on div at bounding box center [853, 375] width 1428 height 750
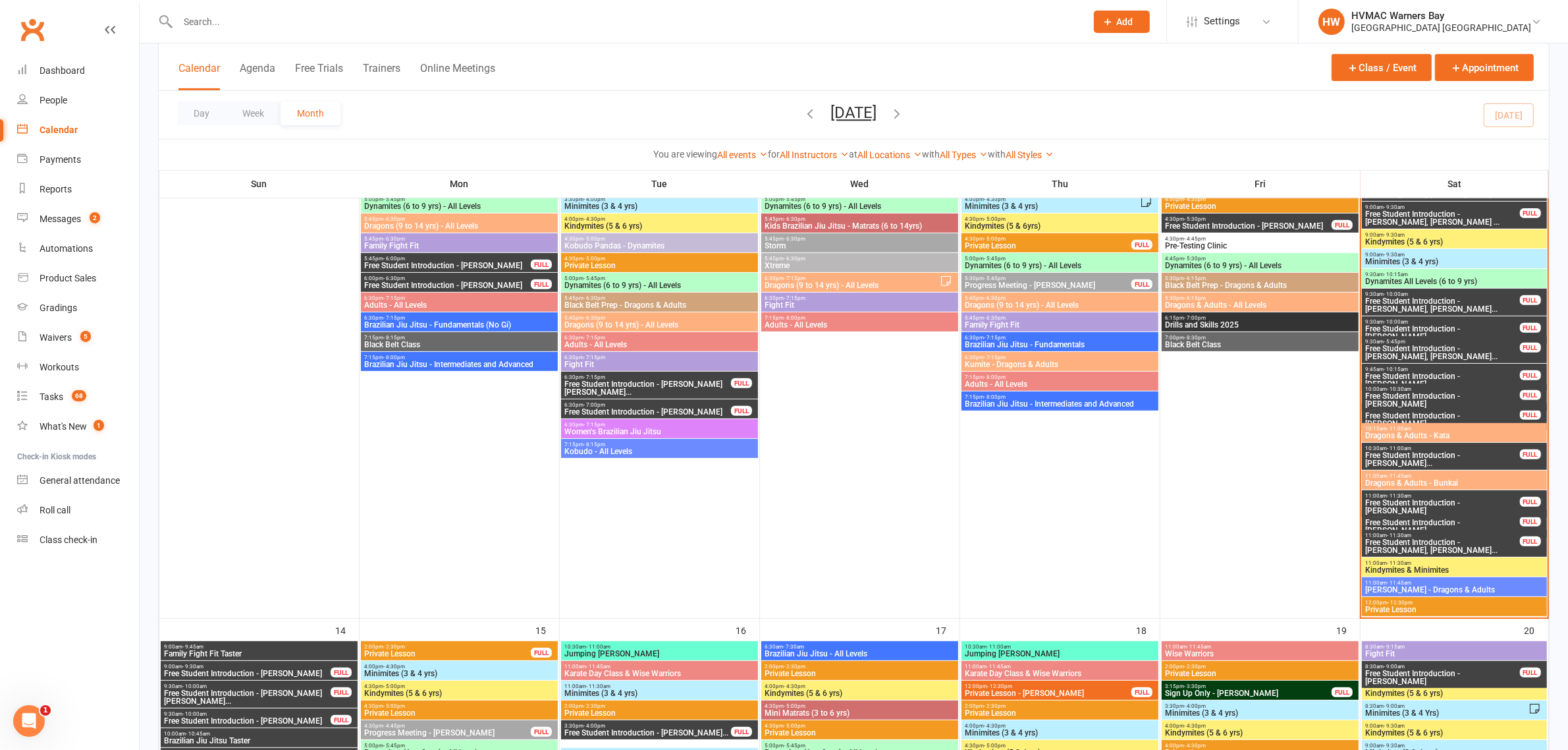
click at [1485, 588] on span "Matayoshi Kobudo - Dragons & Adults" at bounding box center [1454, 590] width 179 height 8
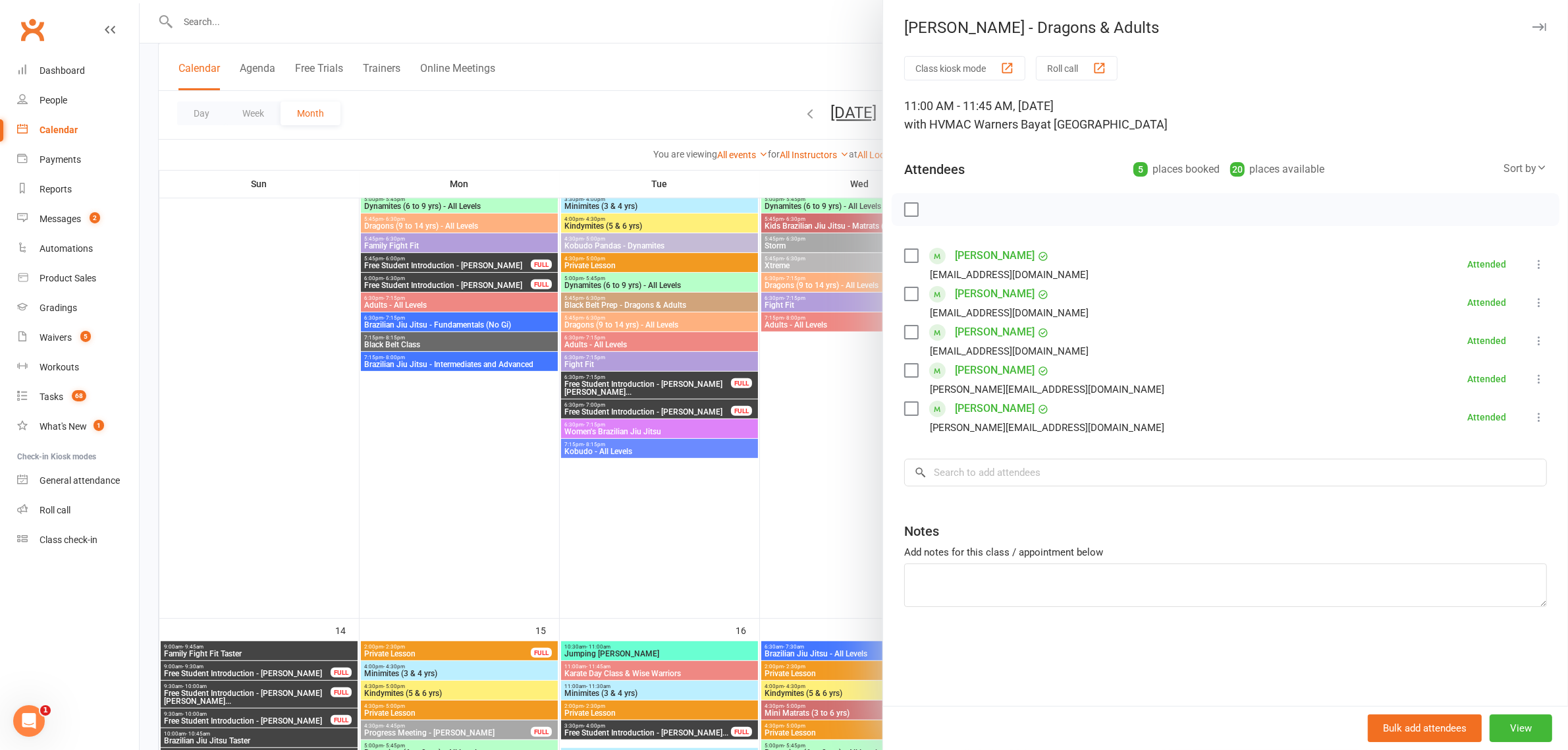
click at [683, 667] on div at bounding box center [853, 375] width 1428 height 750
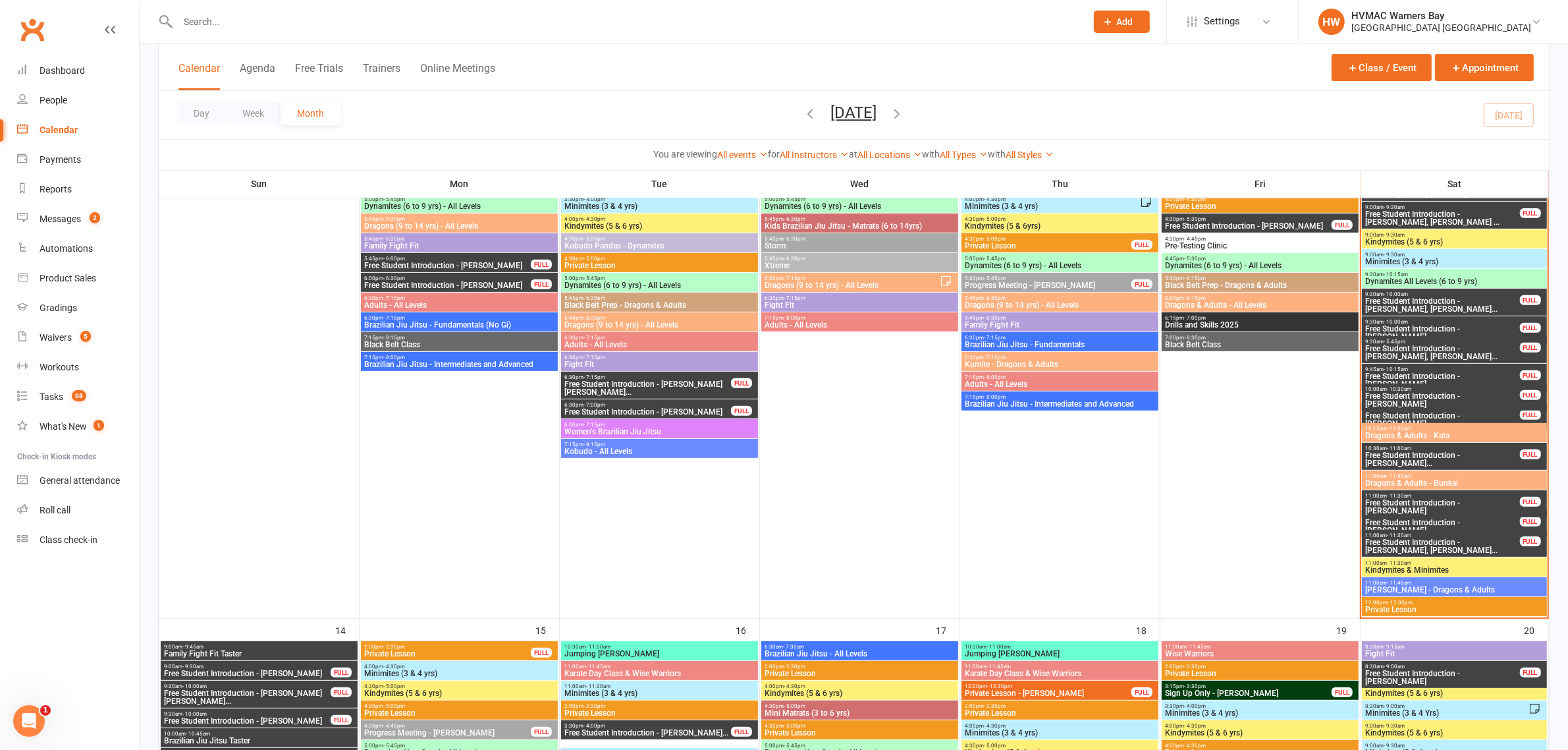
click at [208, 738] on span "Brazilian Jiu Jitsu Taster" at bounding box center [259, 741] width 191 height 8
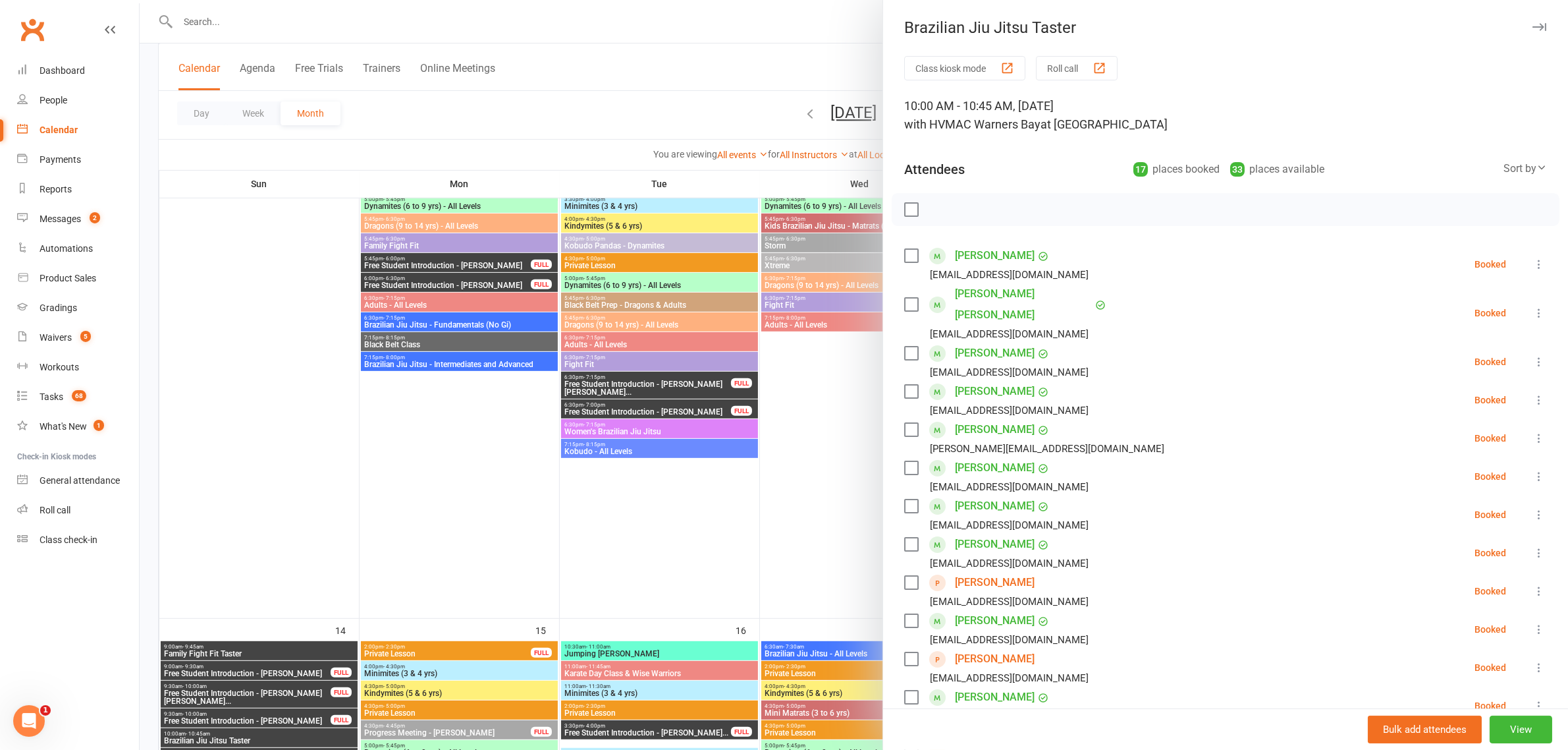
scroll to position [82, 0]
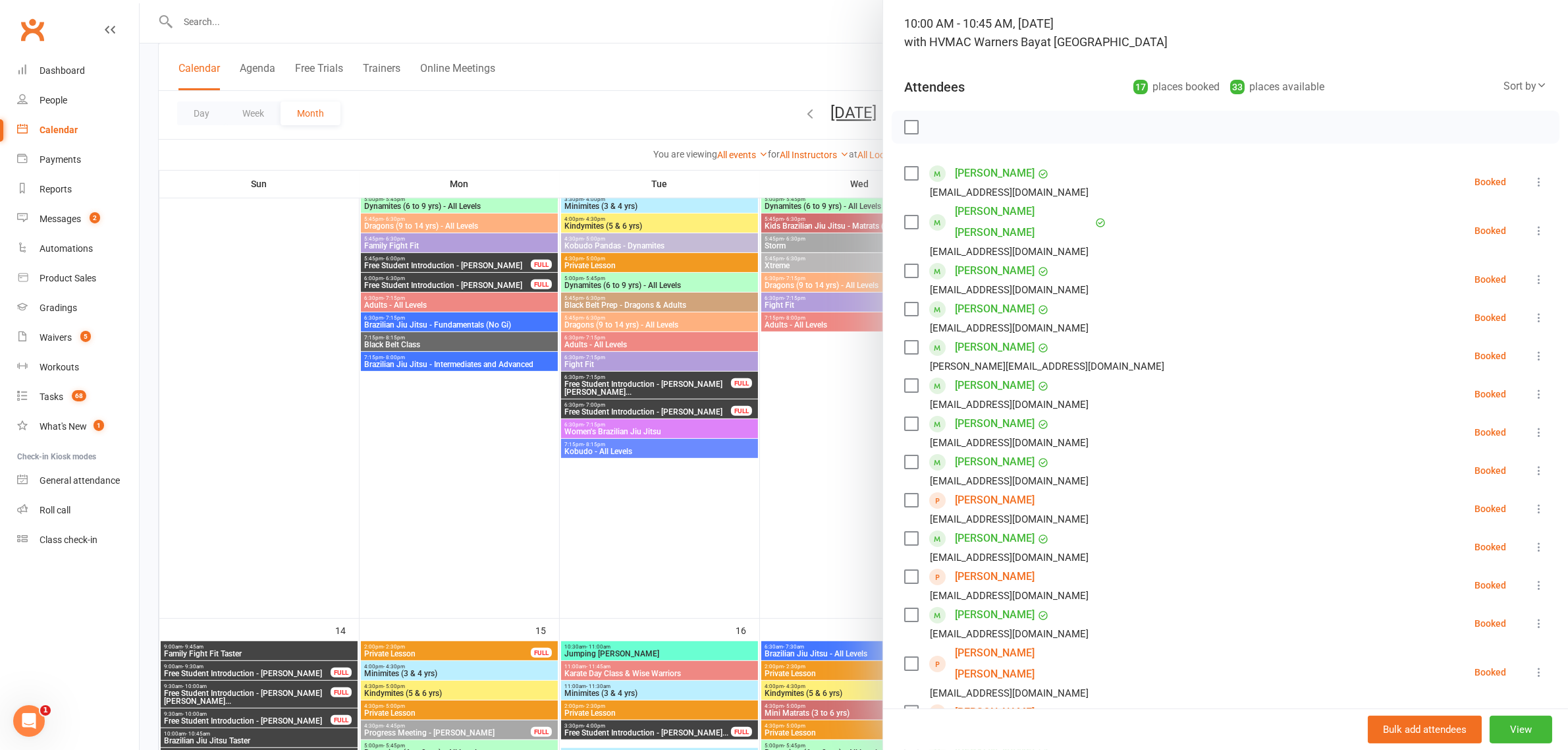
click at [771, 419] on div at bounding box center [853, 375] width 1428 height 750
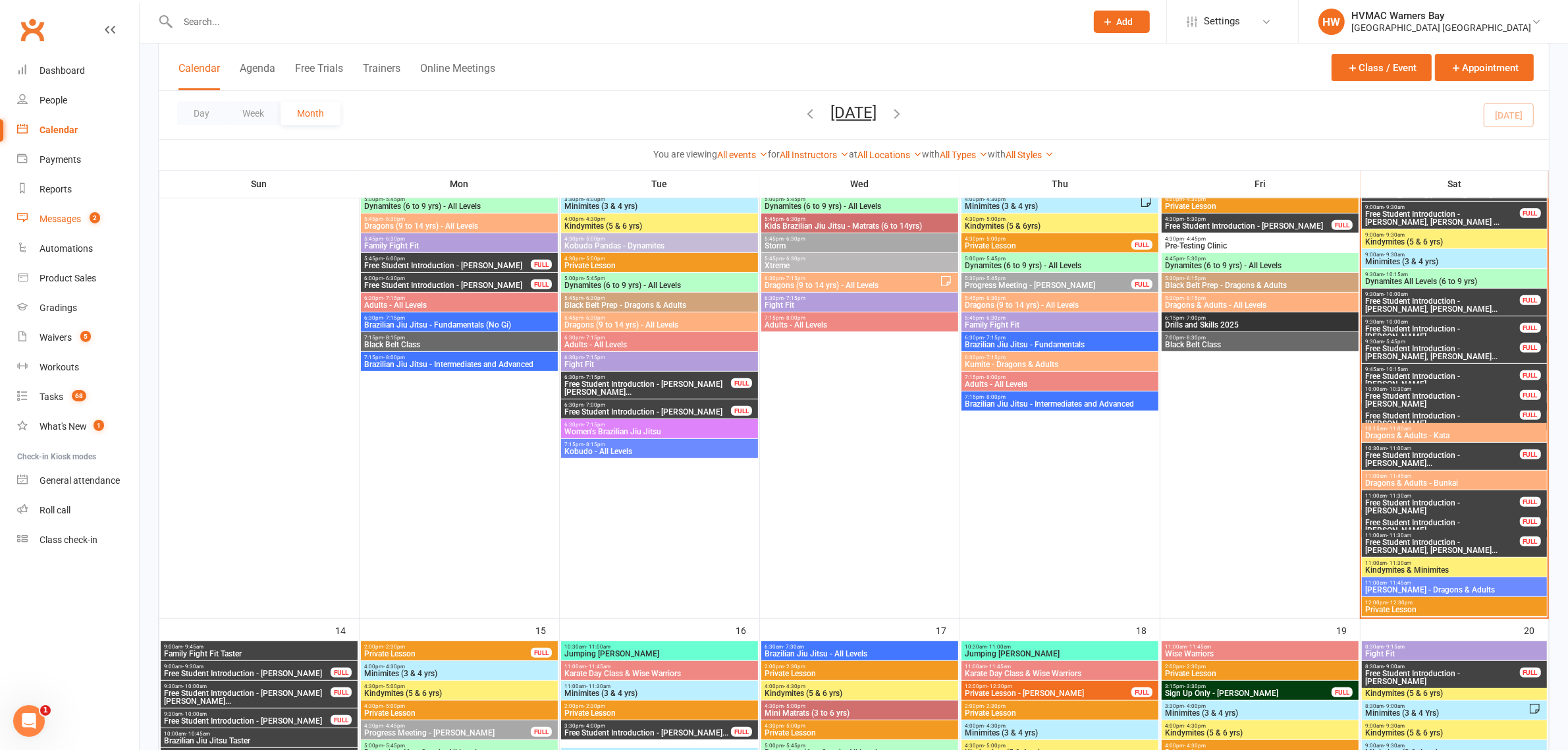
click at [77, 221] on div "Messages" at bounding box center [60, 218] width 41 height 11
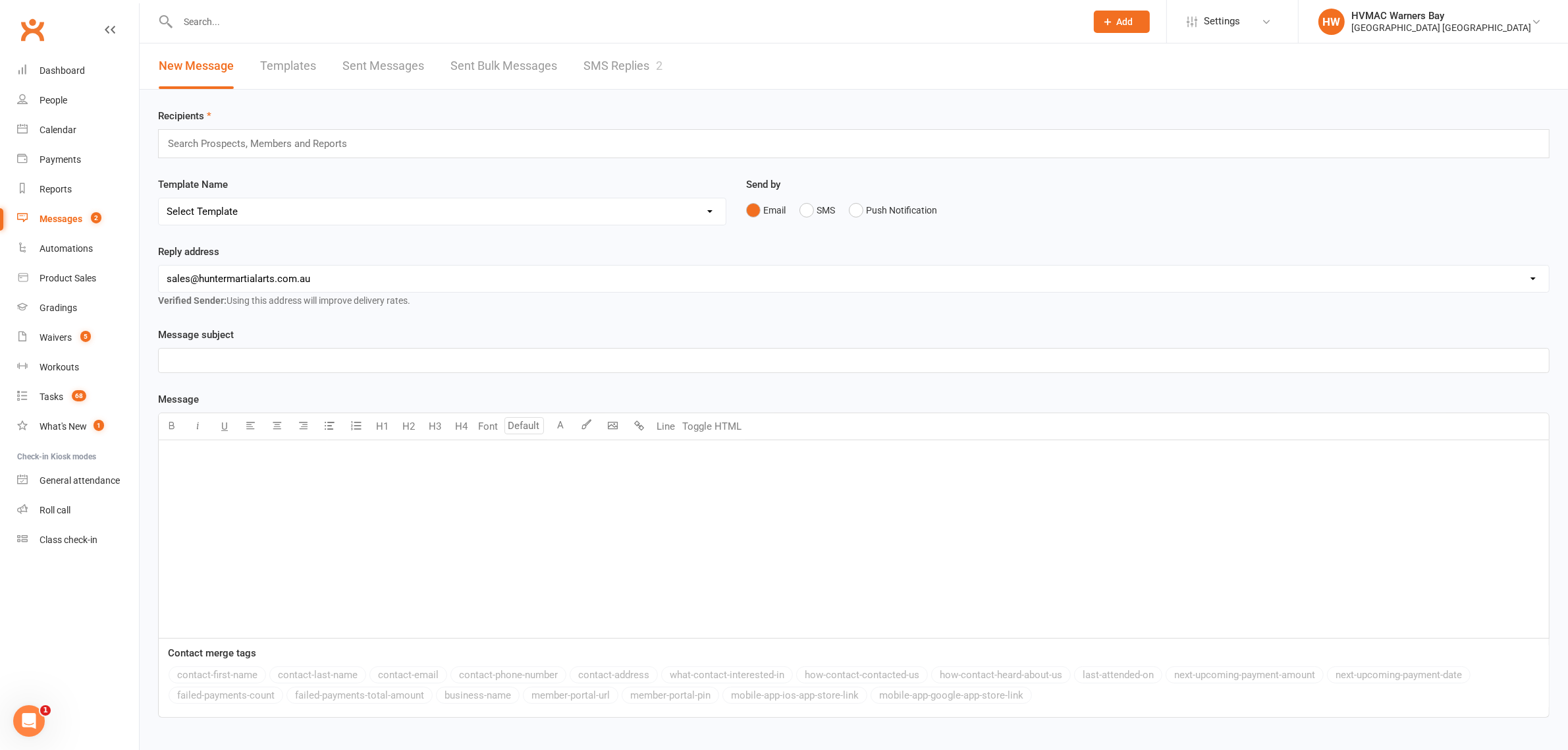
click at [649, 53] on link "SMS Replies 2" at bounding box center [622, 67] width 79 height 45
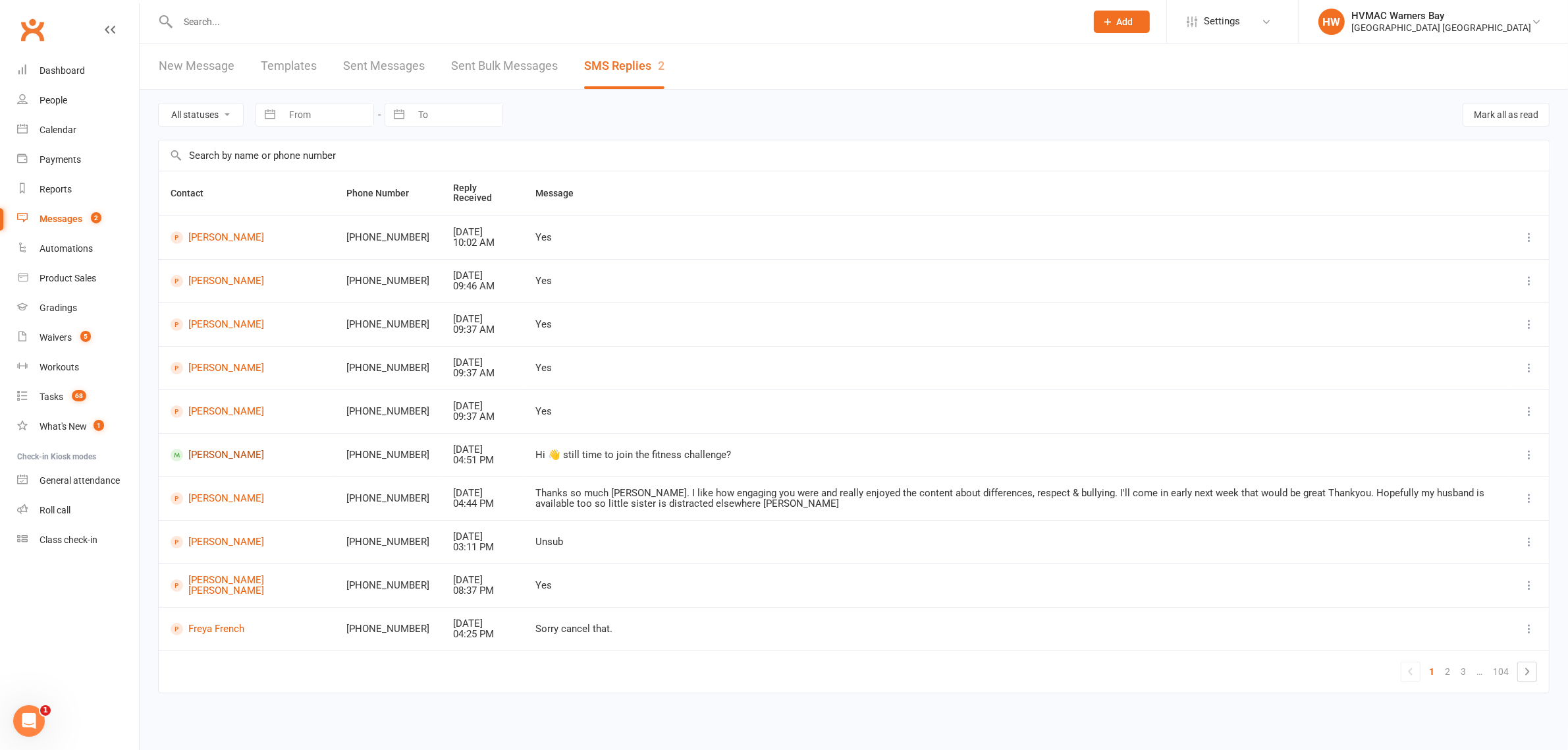
click at [200, 453] on link "Jay Blackie" at bounding box center [247, 455] width 153 height 12
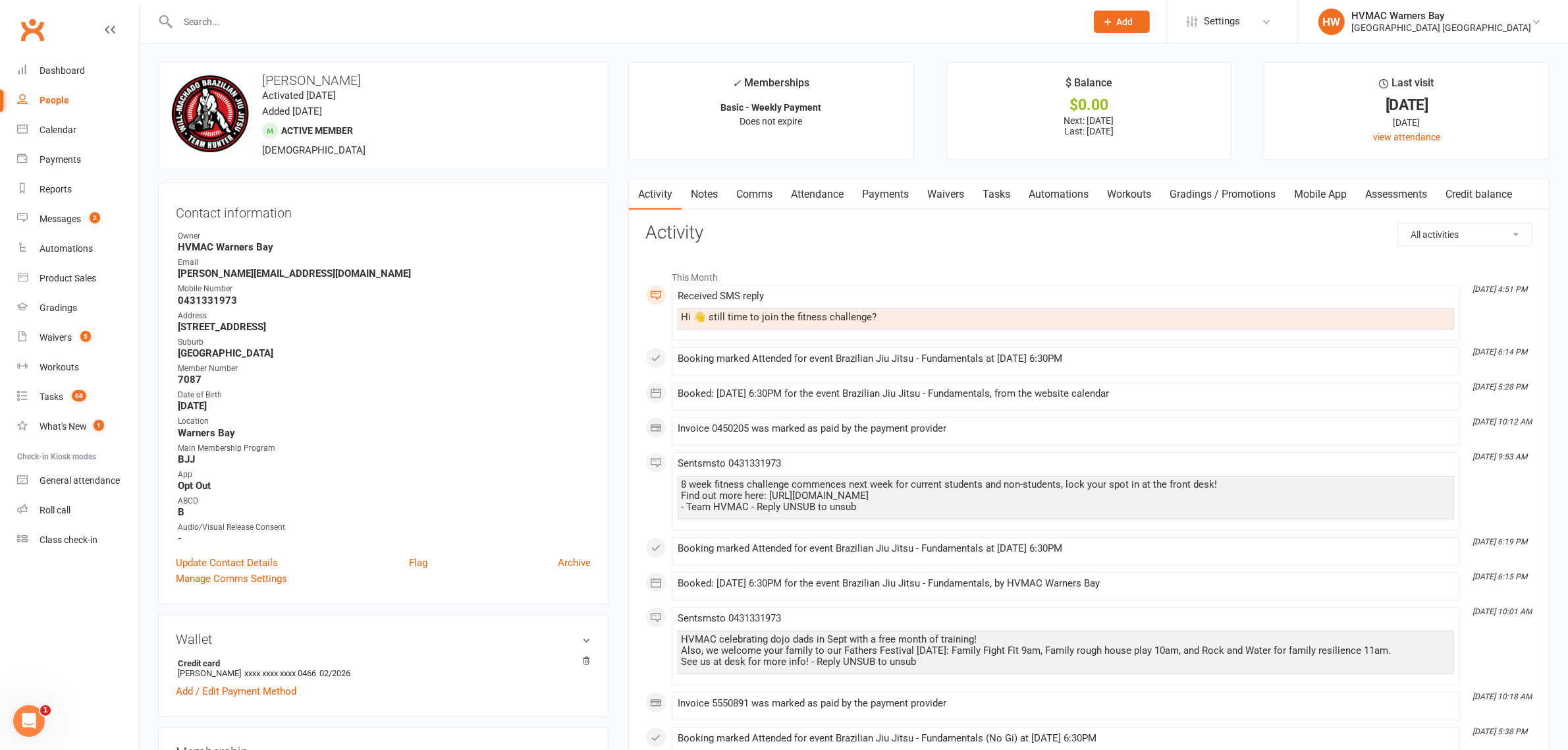
click at [761, 198] on link "Comms" at bounding box center [754, 194] width 54 height 30
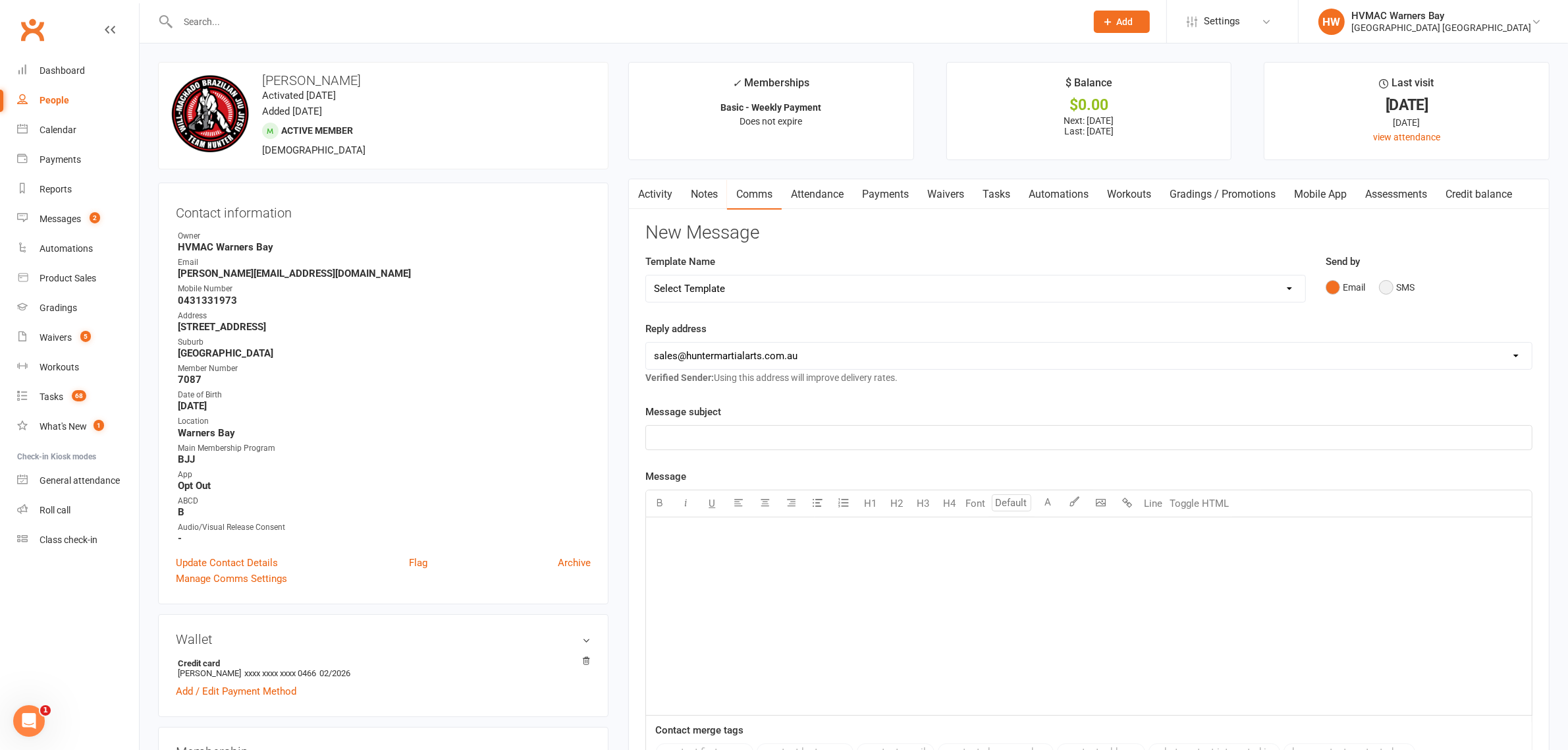
click at [1390, 291] on button "SMS" at bounding box center [1397, 287] width 36 height 25
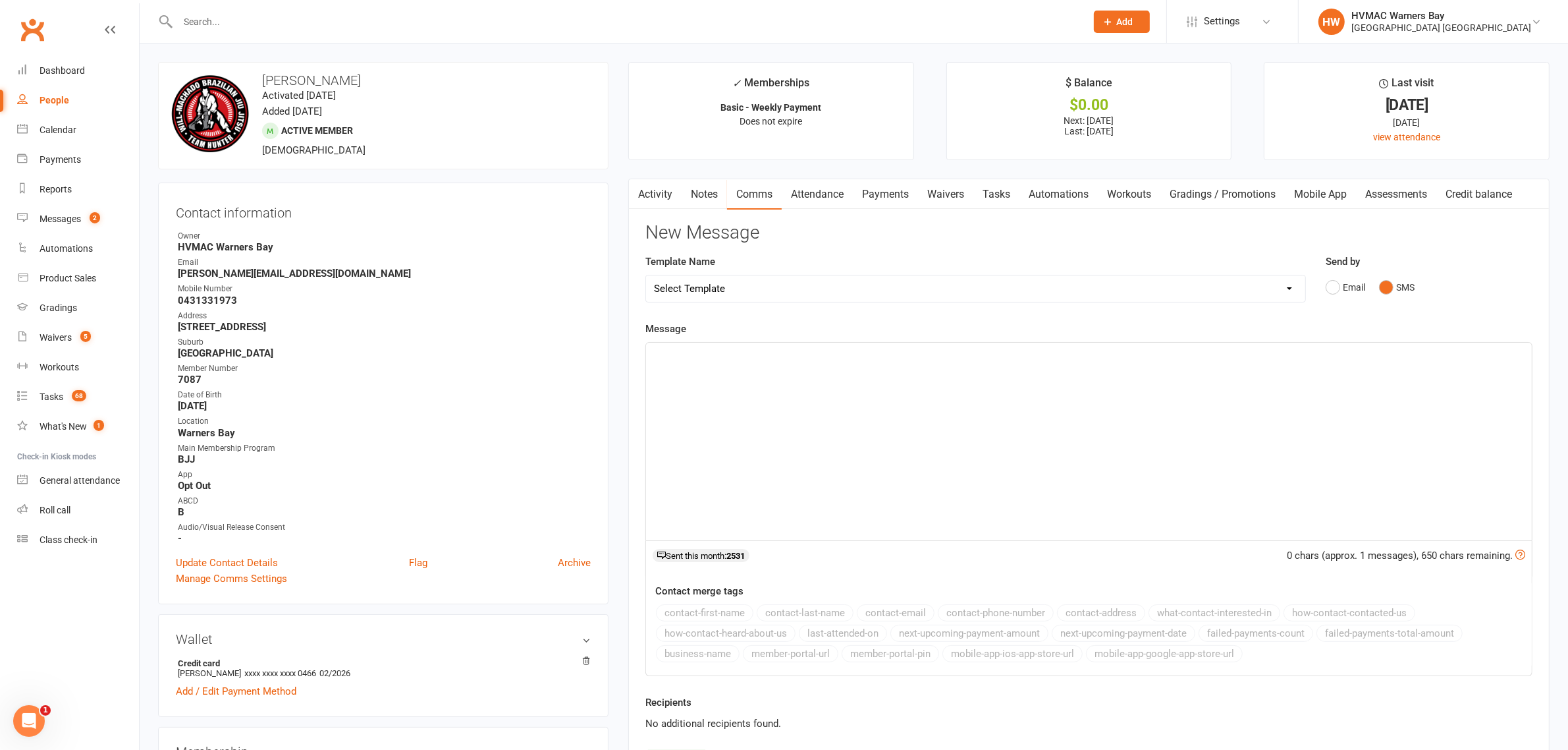
click at [651, 196] on link "Activity" at bounding box center [655, 194] width 53 height 30
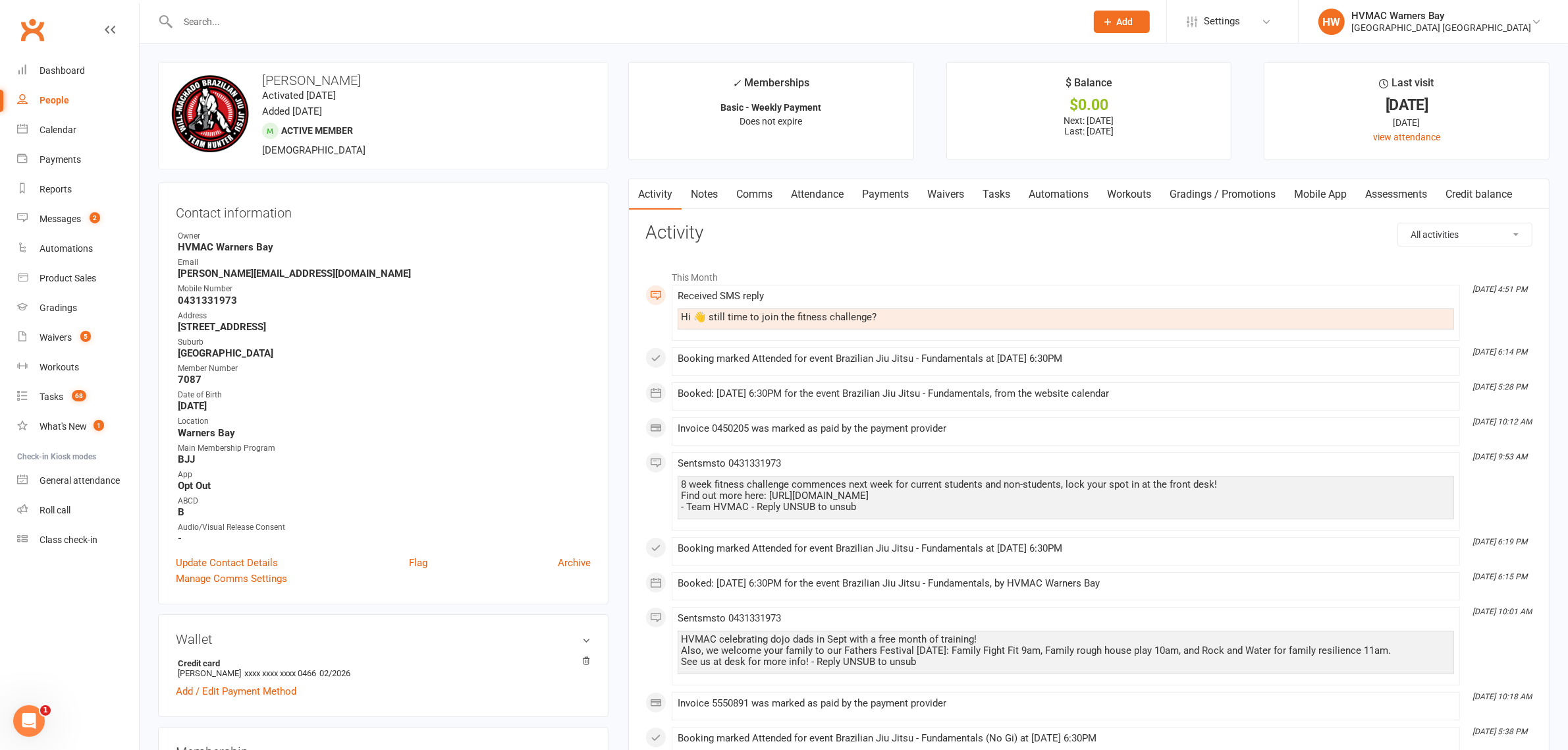
click at [749, 191] on link "Comms" at bounding box center [754, 194] width 54 height 30
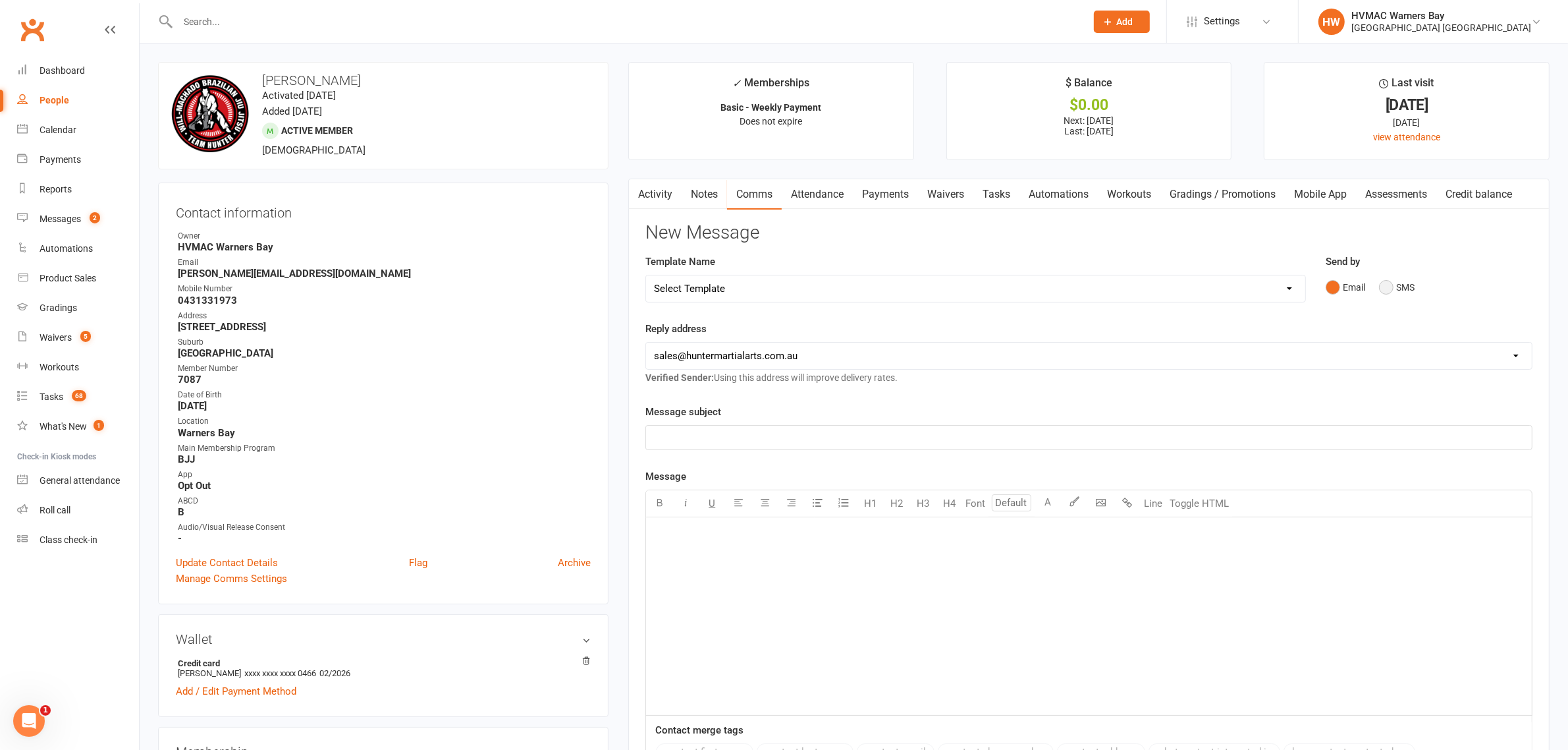
click at [1384, 290] on button "SMS" at bounding box center [1397, 287] width 36 height 25
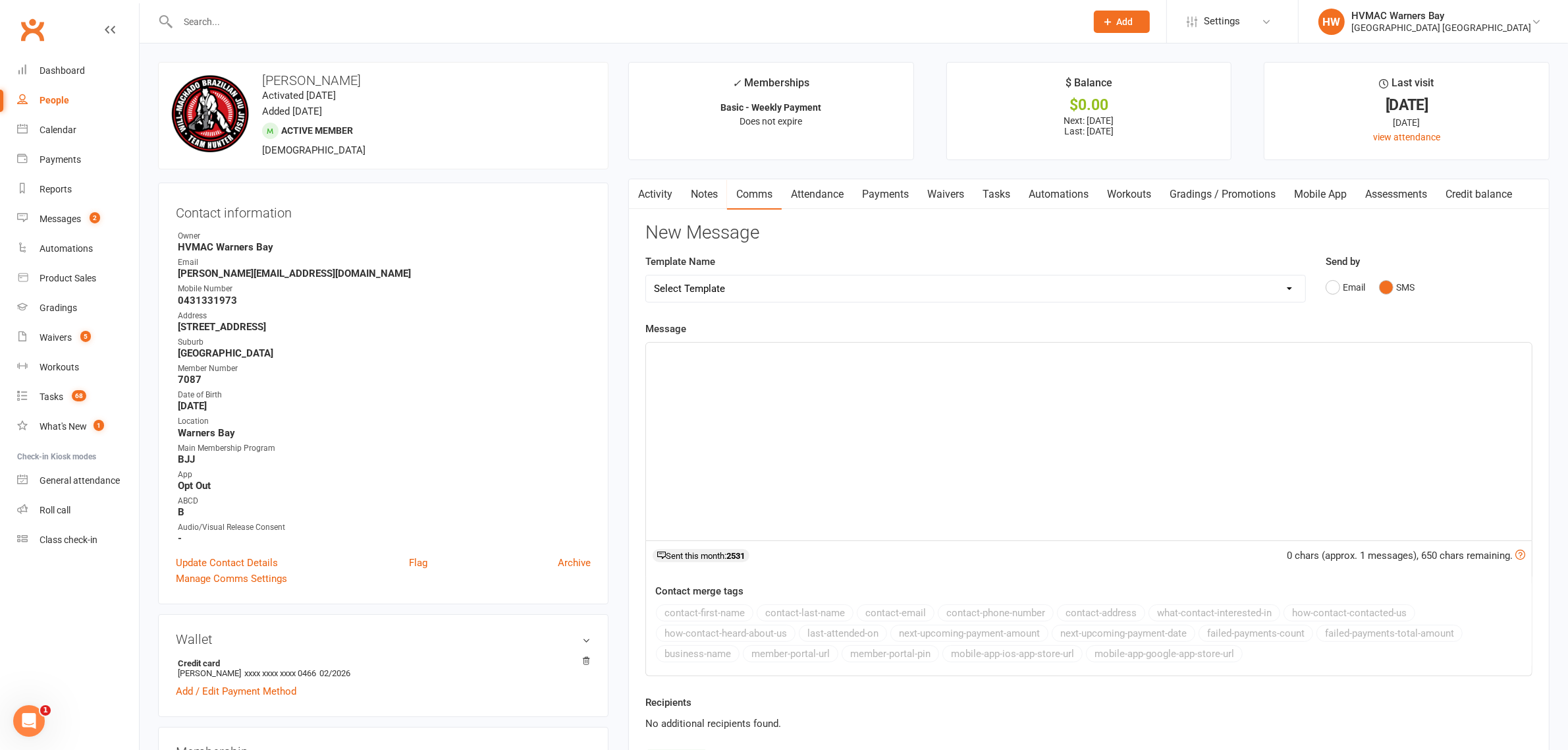
click at [1093, 451] on div "﻿" at bounding box center [1089, 442] width 886 height 198
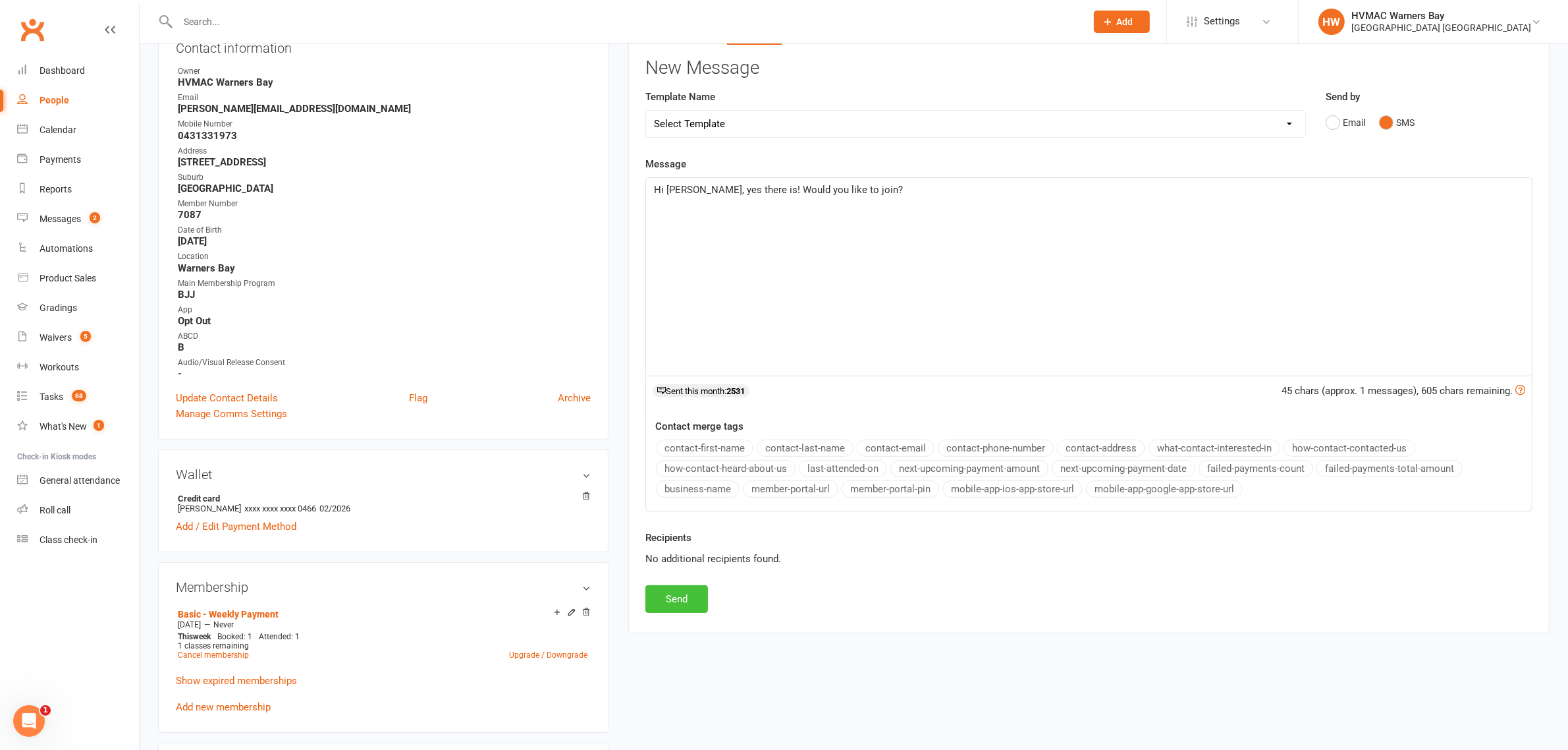
click at [668, 594] on button "Send" at bounding box center [677, 599] width 62 height 28
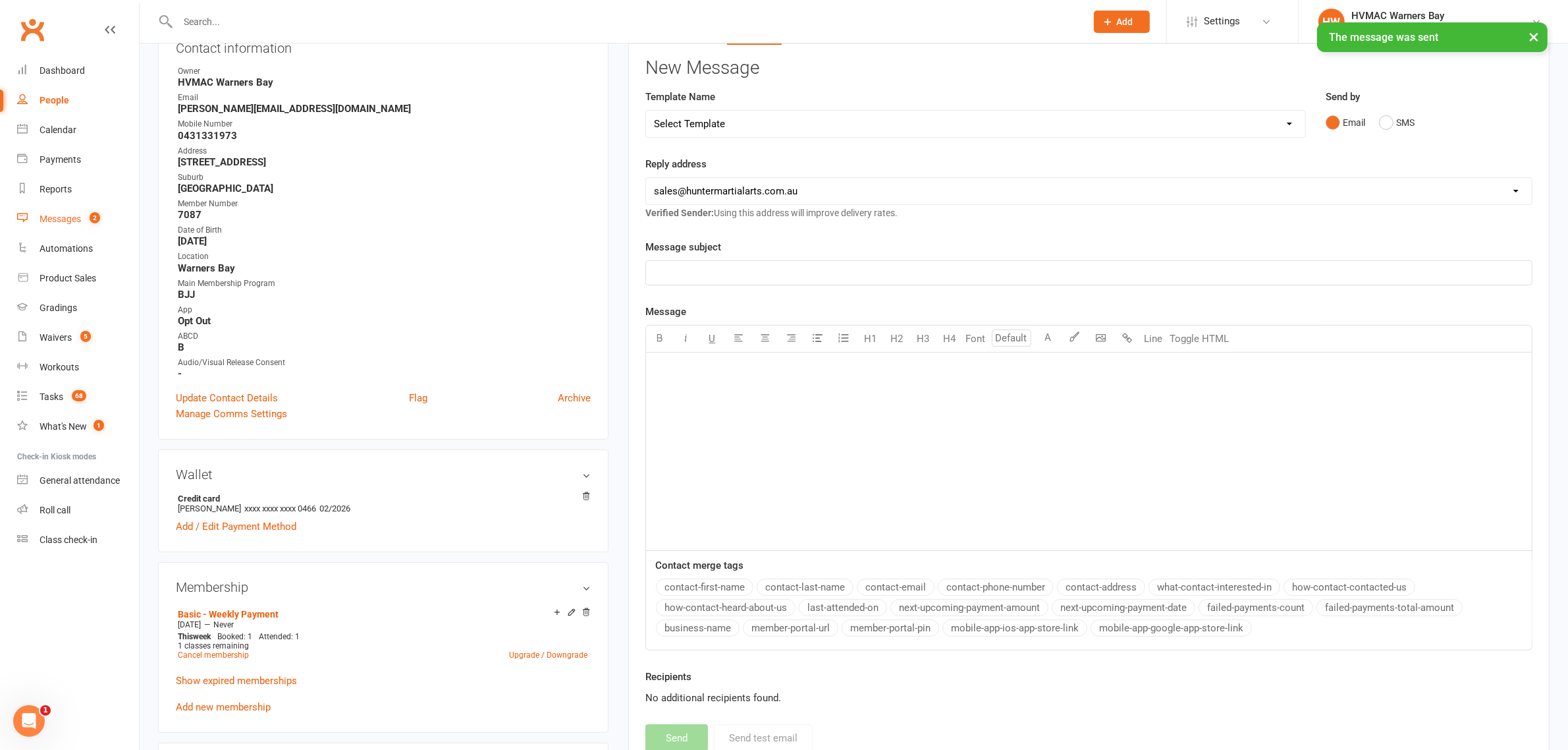
click at [74, 222] on div "Messages" at bounding box center [60, 218] width 41 height 11
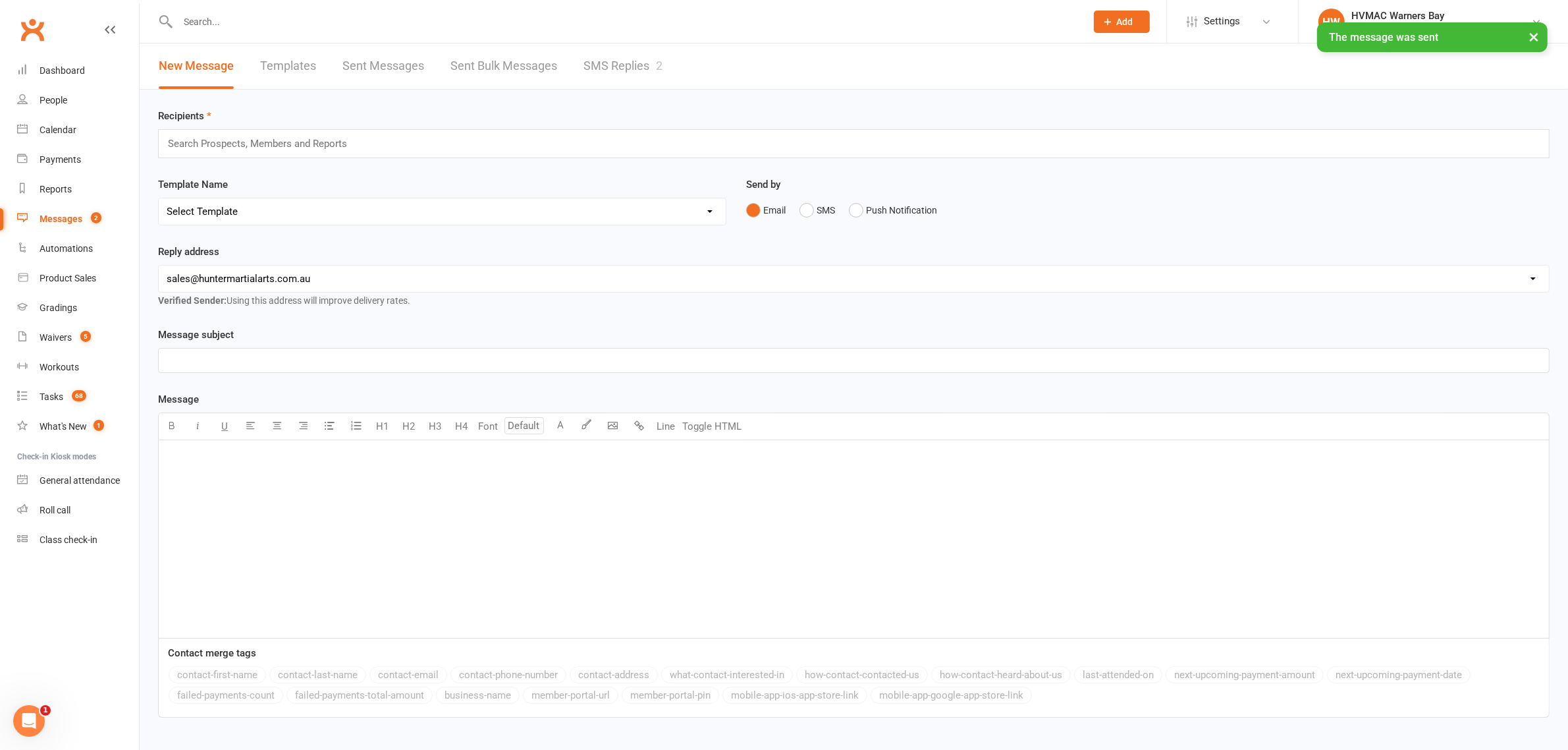
click at [631, 84] on link "SMS Replies 2" at bounding box center [622, 67] width 79 height 45
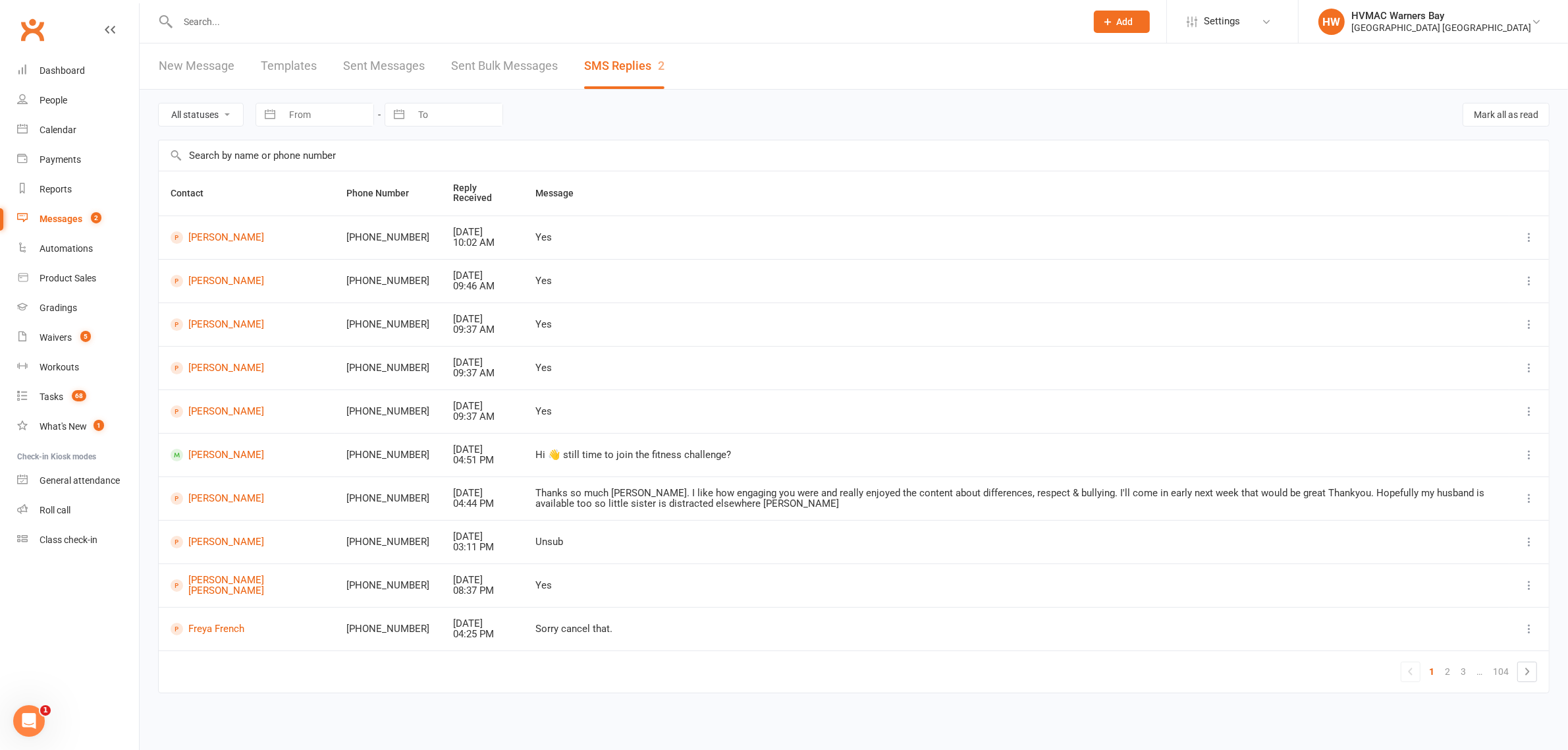
drag, startPoint x: 712, startPoint y: 456, endPoint x: 465, endPoint y: 456, distance: 247.0
click at [465, 456] on tr "Jay Blackie +61431331973 Sep 12, 2025 04:51 PM Hi 👋 still time to join the fitn…" at bounding box center [854, 455] width 1390 height 44
click at [537, 455] on div "Hi 👋 still time to join the fitness challenge?" at bounding box center [1016, 455] width 961 height 11
drag, startPoint x: 728, startPoint y: 452, endPoint x: 498, endPoint y: 468, distance: 230.6
click at [524, 468] on td "Hi 👋 still time to join the fitness challenge?" at bounding box center [1016, 455] width 985 height 44
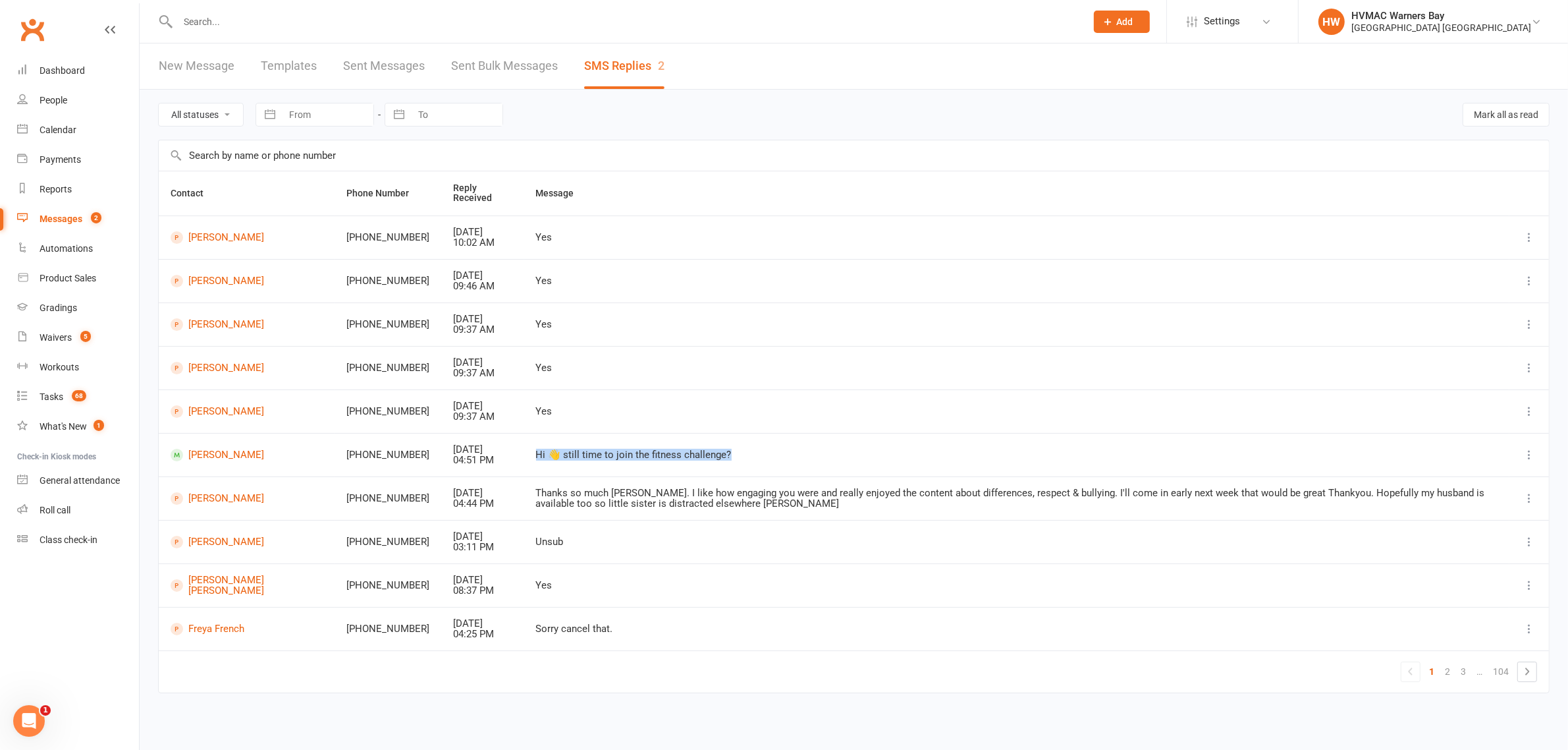
click at [720, 450] on td "Hi 👋 still time to join the fitness challenge?" at bounding box center [1016, 455] width 985 height 44
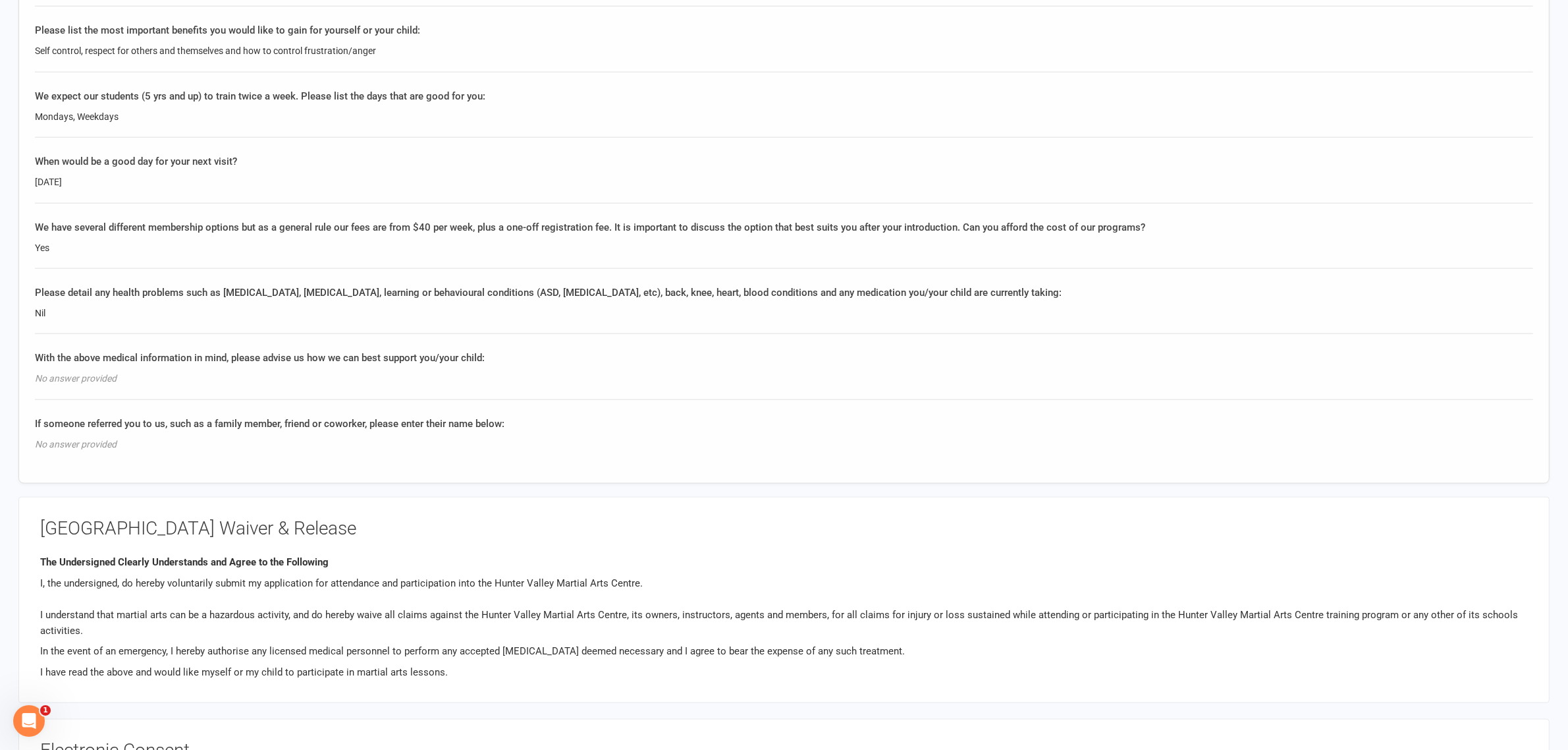
scroll to position [2141, 0]
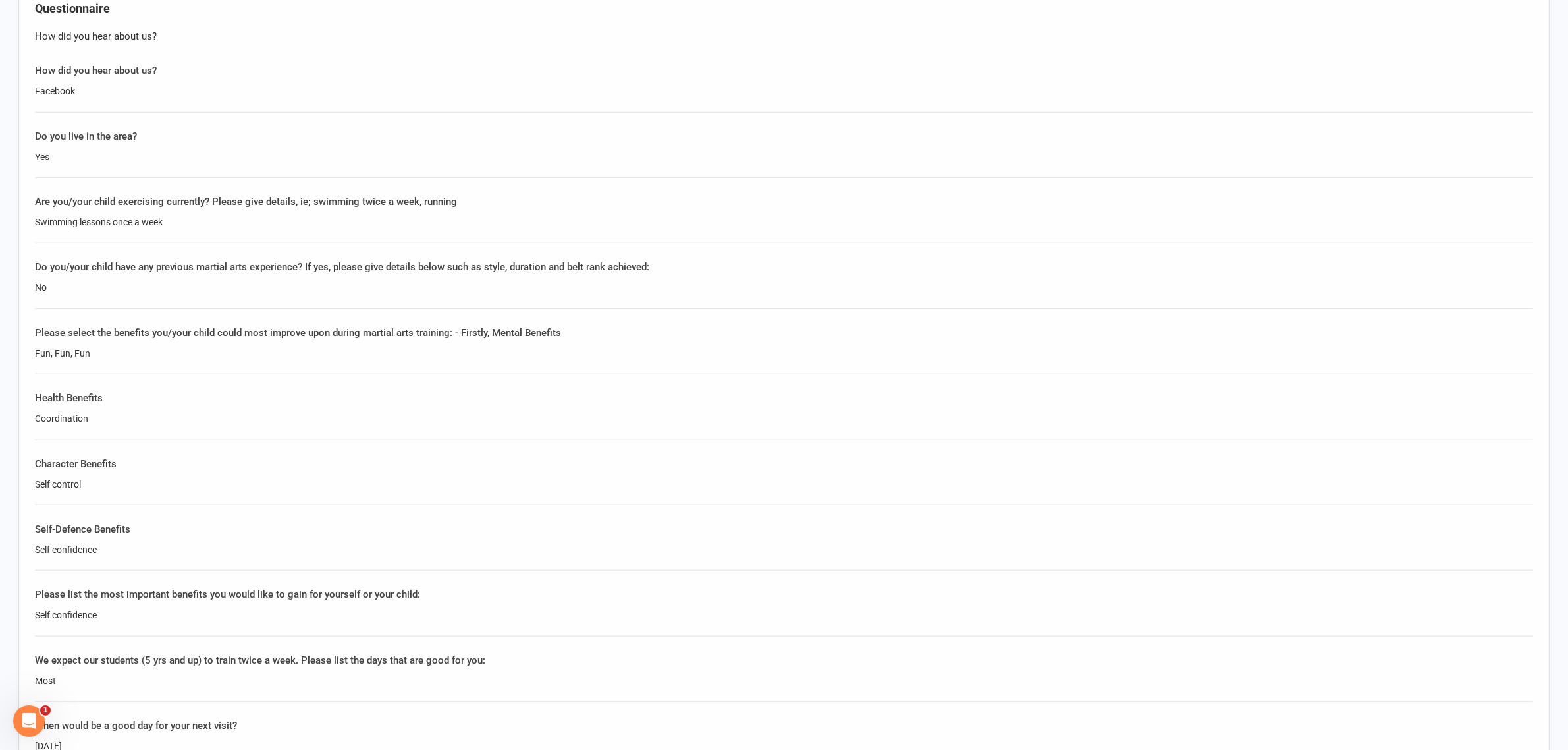
scroll to position [1565, 0]
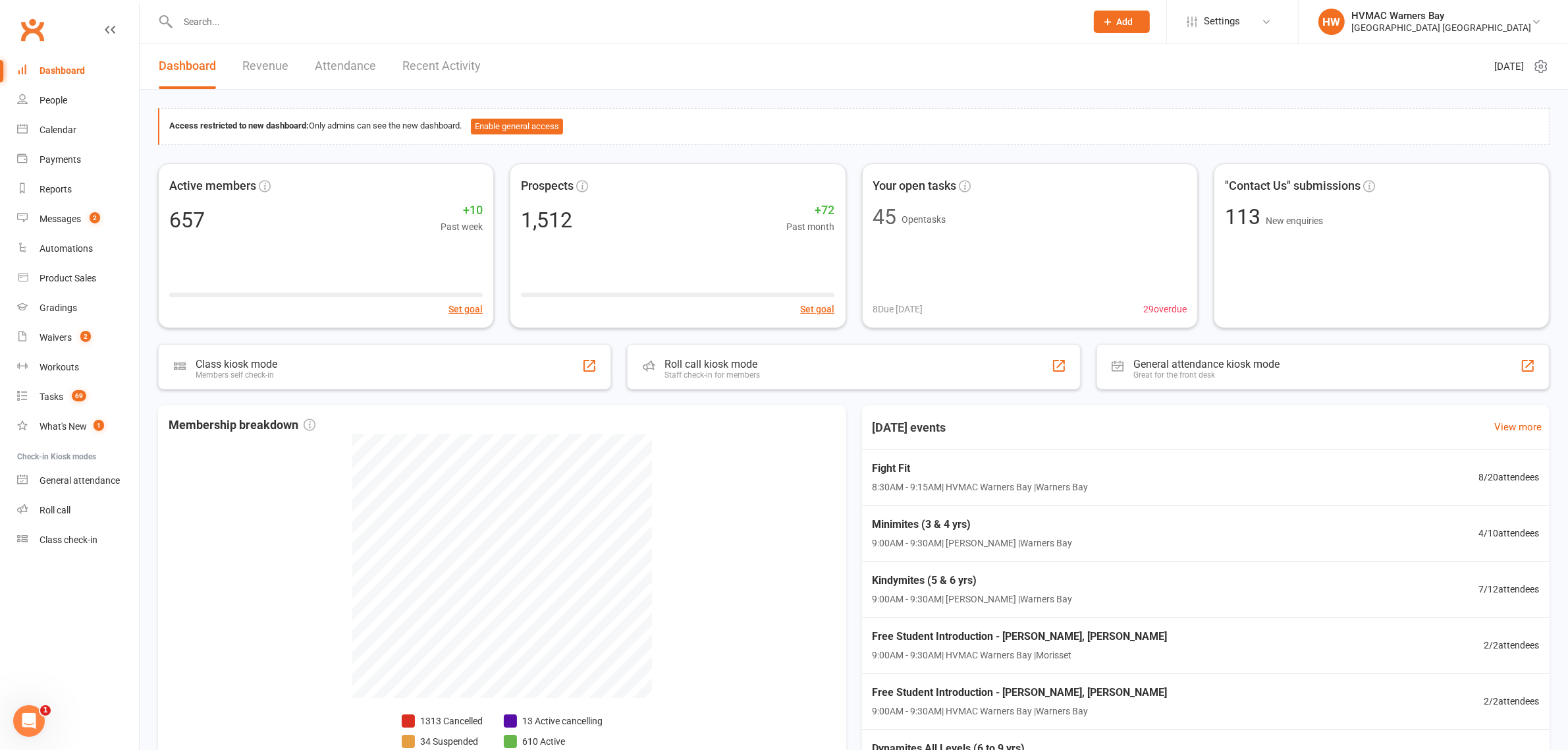
click at [264, 19] on input "text" at bounding box center [625, 21] width 903 height 19
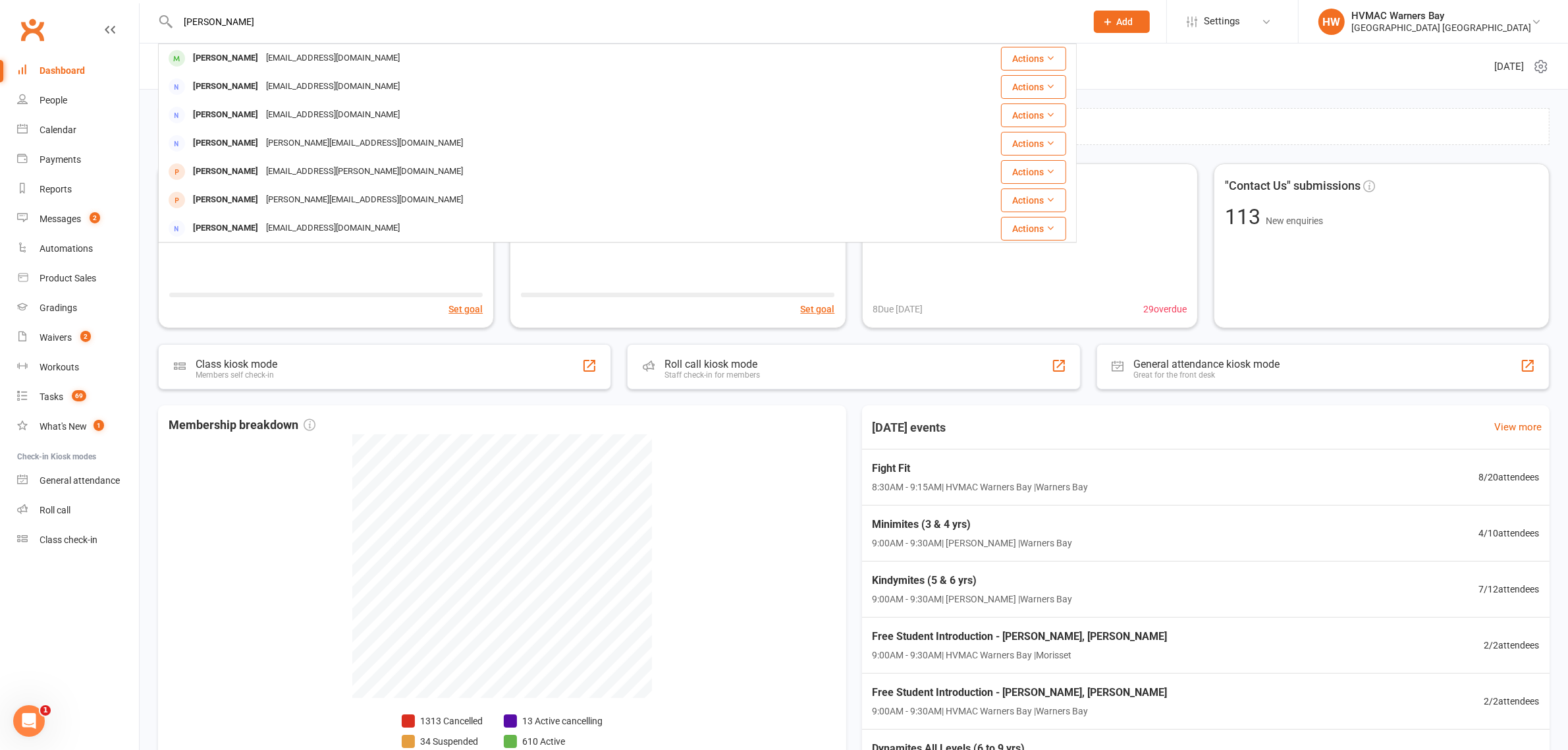
type input "[PERSON_NAME]"
click at [219, 59] on div "[PERSON_NAME]" at bounding box center [226, 58] width 73 height 19
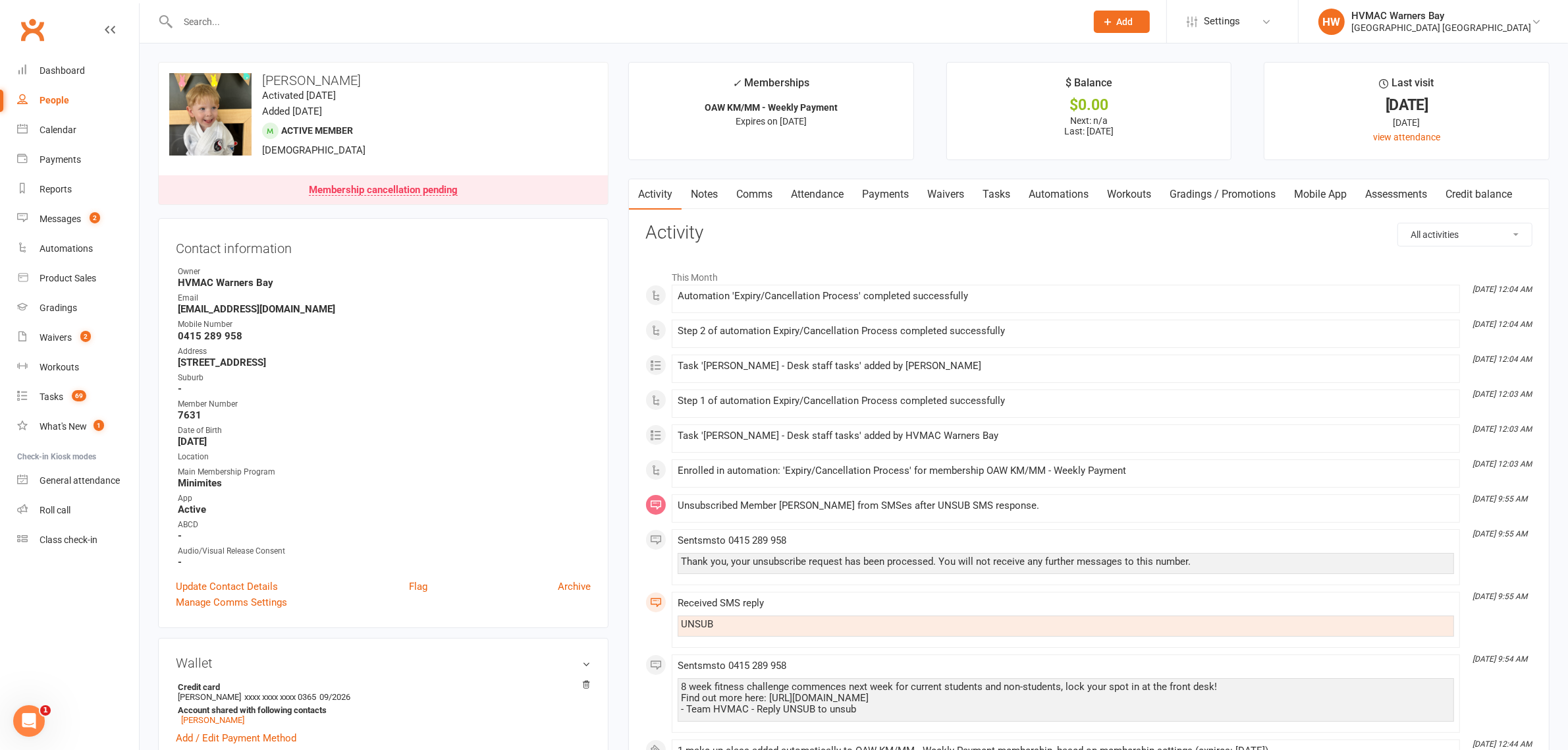
click at [260, 30] on input "text" at bounding box center [625, 21] width 903 height 19
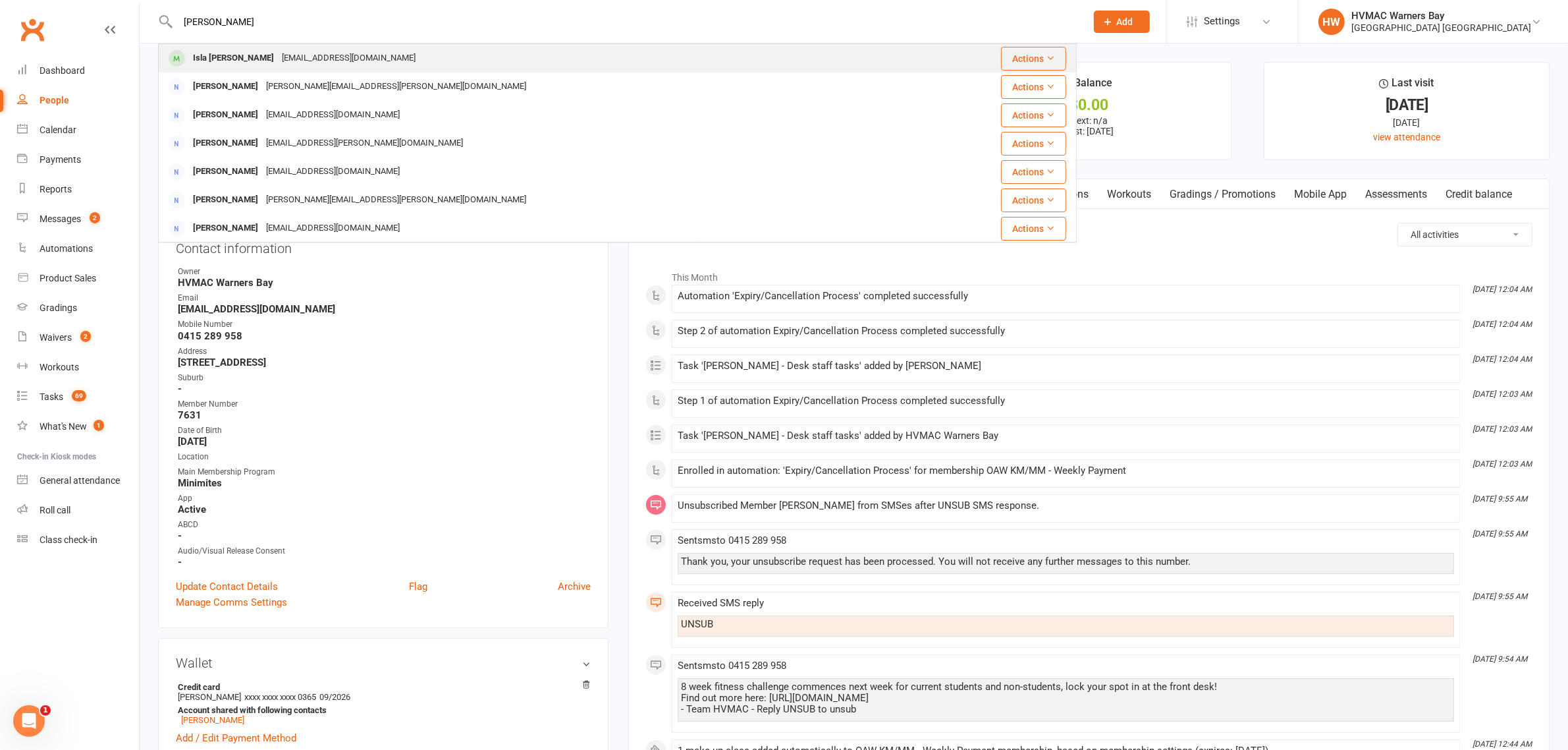
type input "[PERSON_NAME]"
click at [278, 50] on div "tanille1985@gmail.com" at bounding box center [349, 58] width 142 height 19
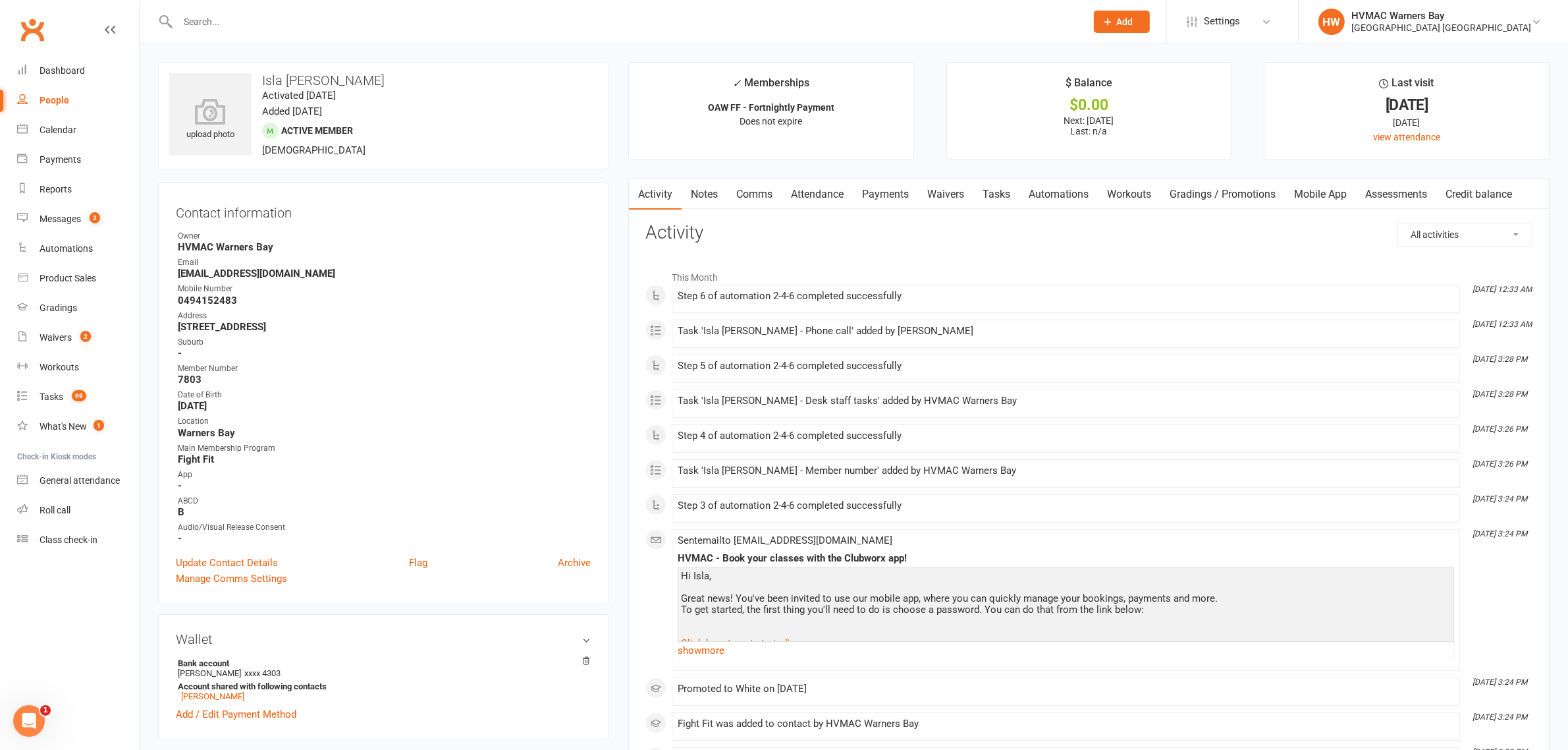
click at [265, 274] on strong "tanille1985@gmail.com" at bounding box center [384, 274] width 413 height 12
copy render-form-field "tanille1985@gmail.com"
click at [267, 27] on input "text" at bounding box center [625, 21] width 903 height 19
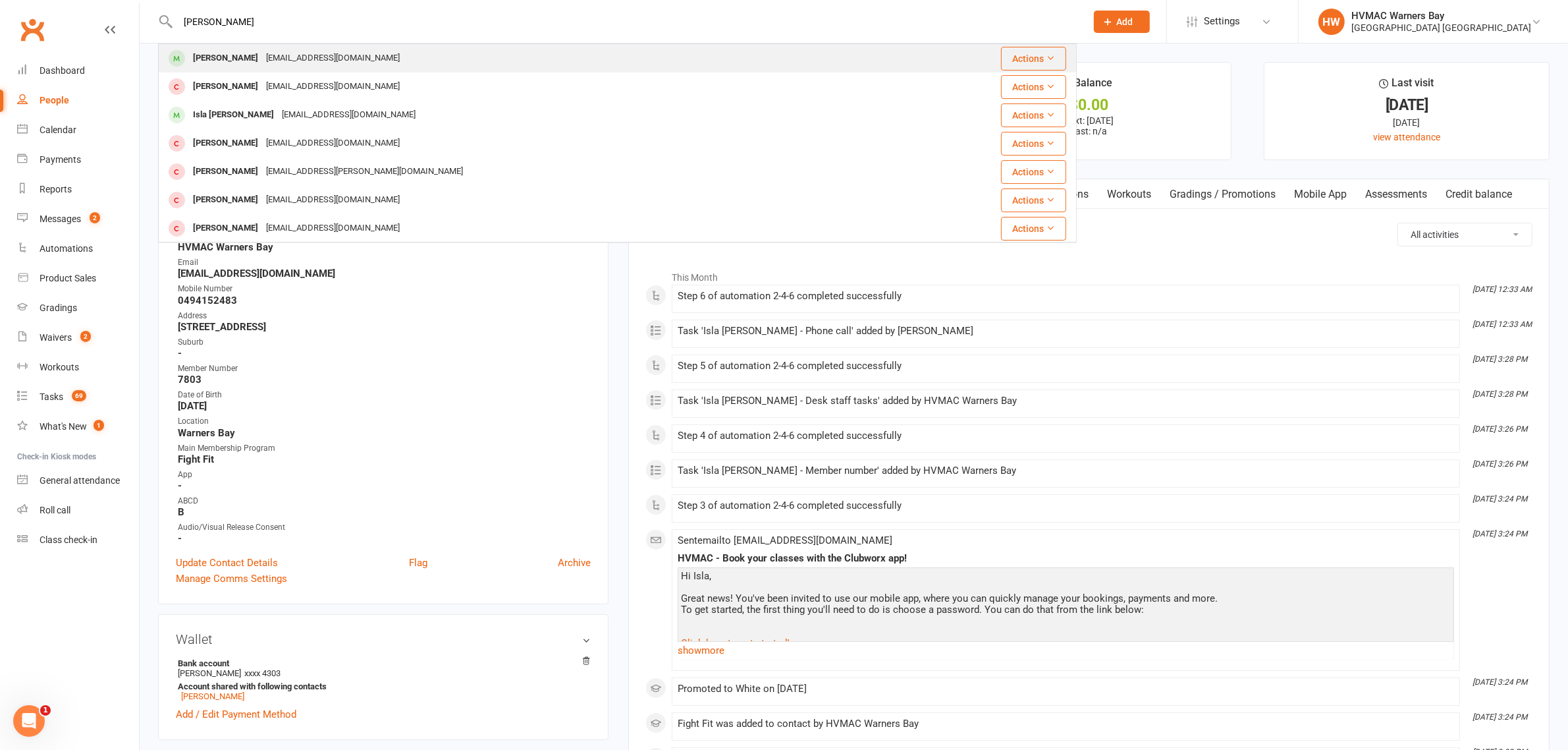
type input "tanille samuels"
click at [219, 51] on div "Tanille Samuels" at bounding box center [226, 58] width 73 height 19
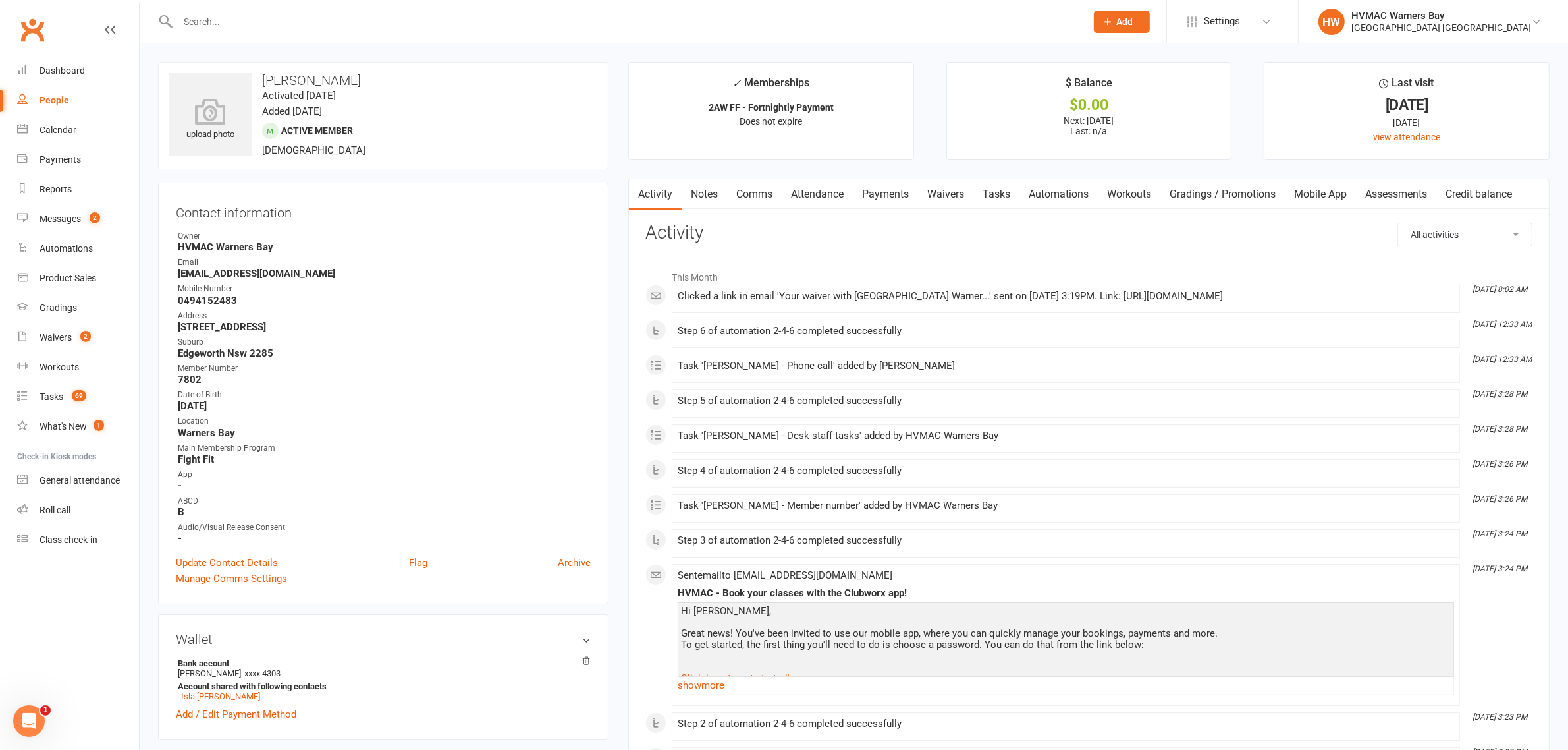
click at [260, 274] on strong "tanille1985@gmail.com" at bounding box center [384, 274] width 413 height 12
copy render-form-field "tanille1985@gmail.com"
click at [275, 18] on input "text" at bounding box center [625, 21] width 903 height 19
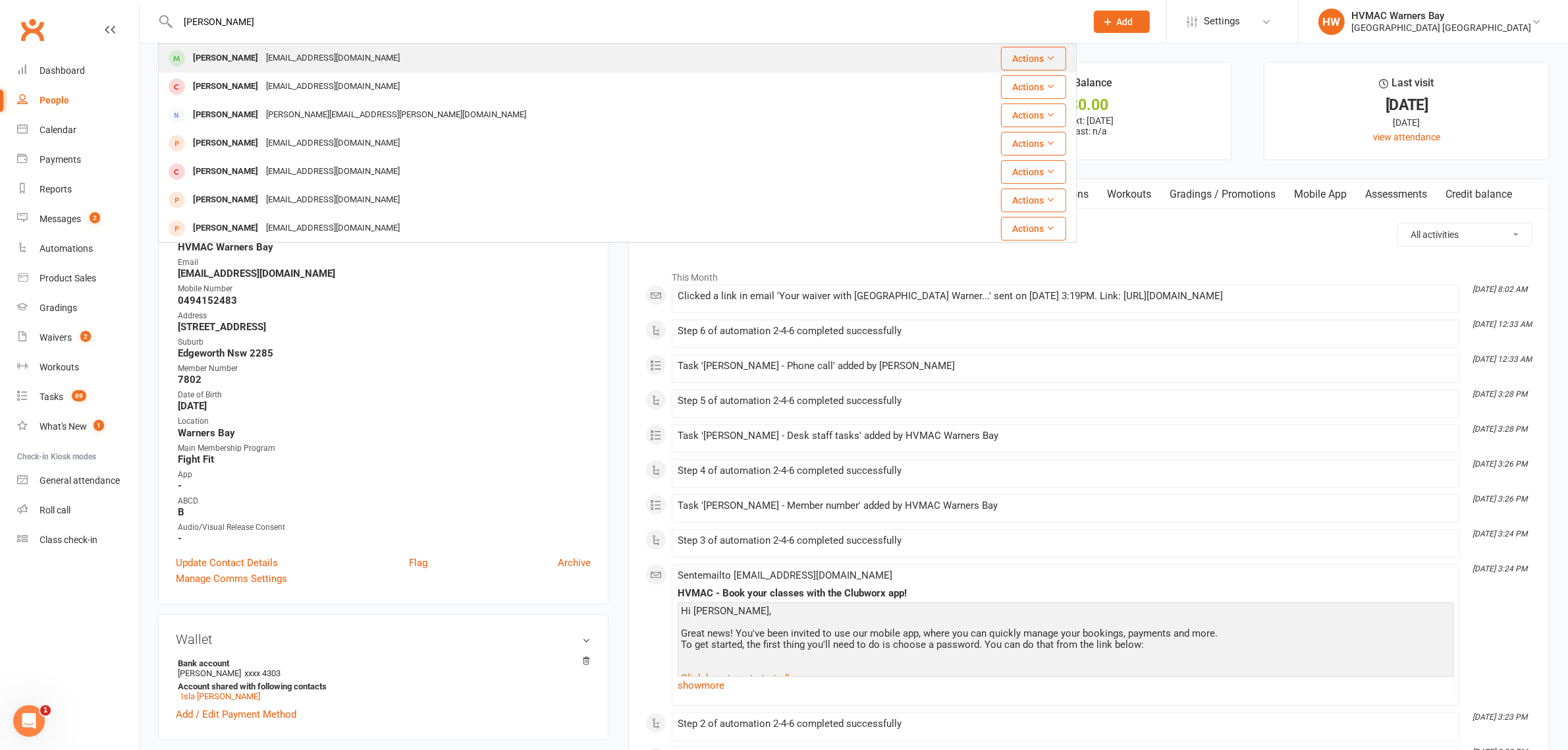
type input "grace mahaffrey"
click at [254, 67] on div "Grace Mahaffey" at bounding box center [226, 58] width 73 height 19
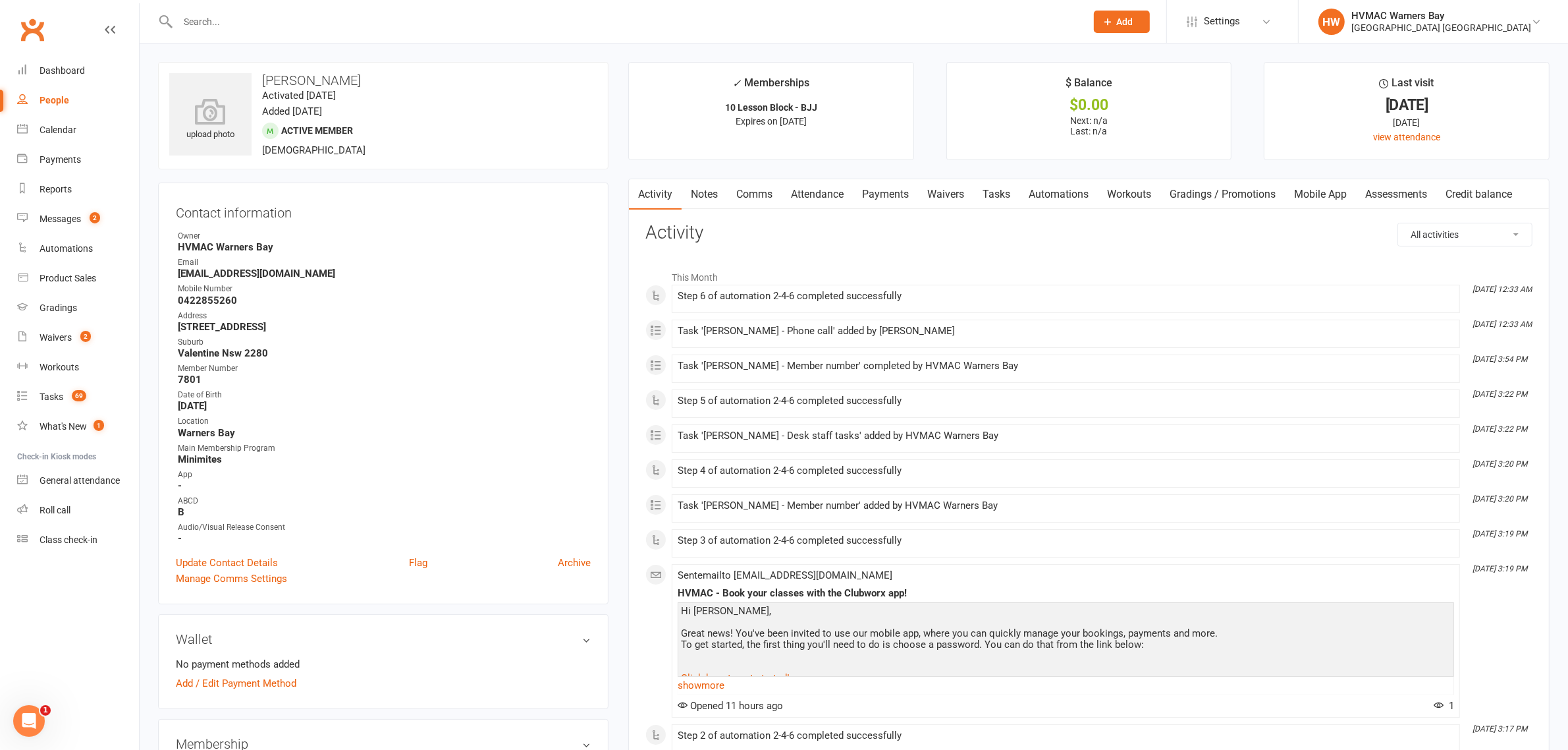
click at [233, 275] on strong "dleatham@live.com.au" at bounding box center [384, 274] width 413 height 12
copy render-form-field "dleatham@live.com.au"
click at [254, 24] on input "text" at bounding box center [625, 21] width 903 height 19
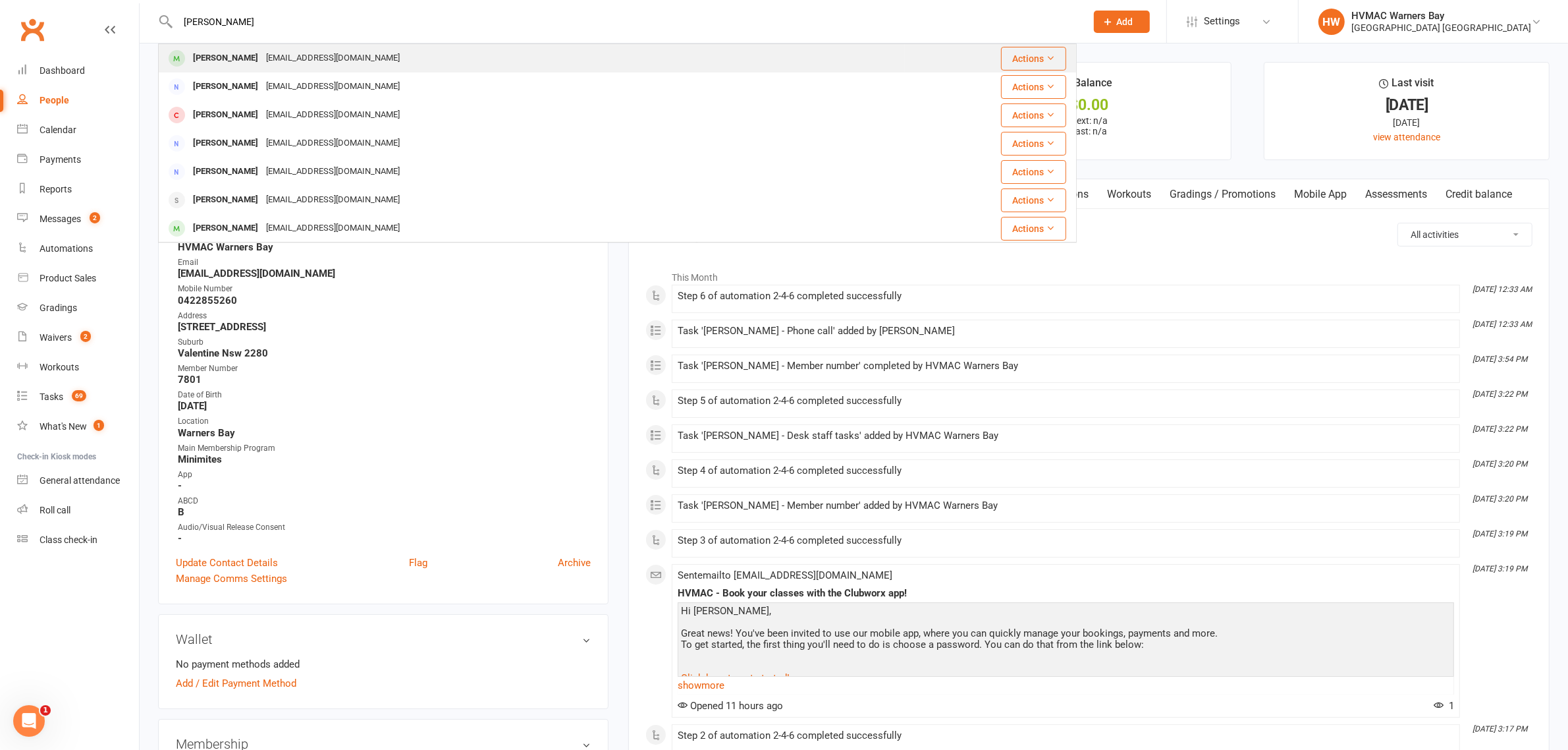
type input "eva bell"
click at [262, 53] on div "alanabell84@gmail.com" at bounding box center [333, 58] width 142 height 19
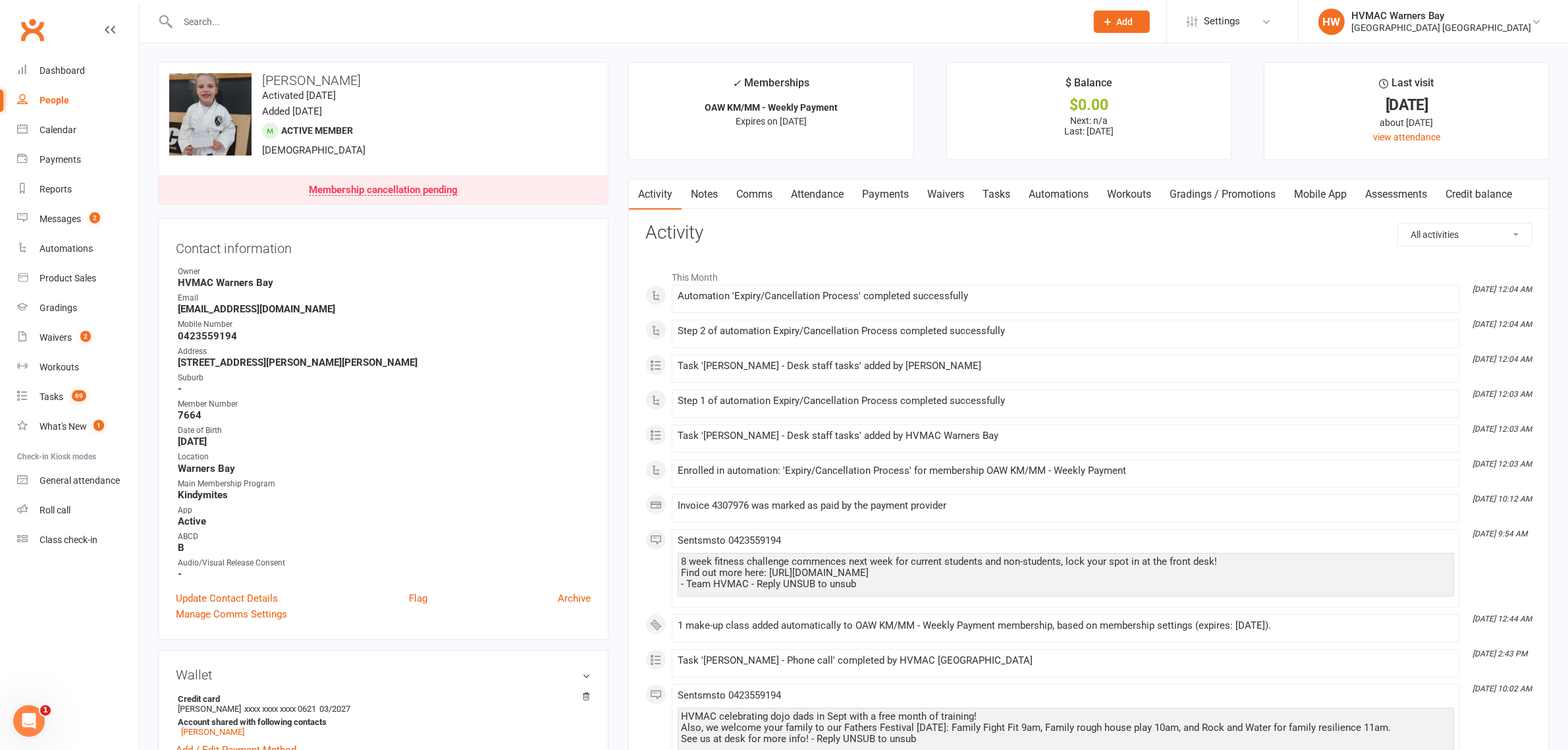
click at [259, 6] on div at bounding box center [617, 21] width 918 height 43
click at [260, 24] on input "text" at bounding box center [625, 21] width 903 height 19
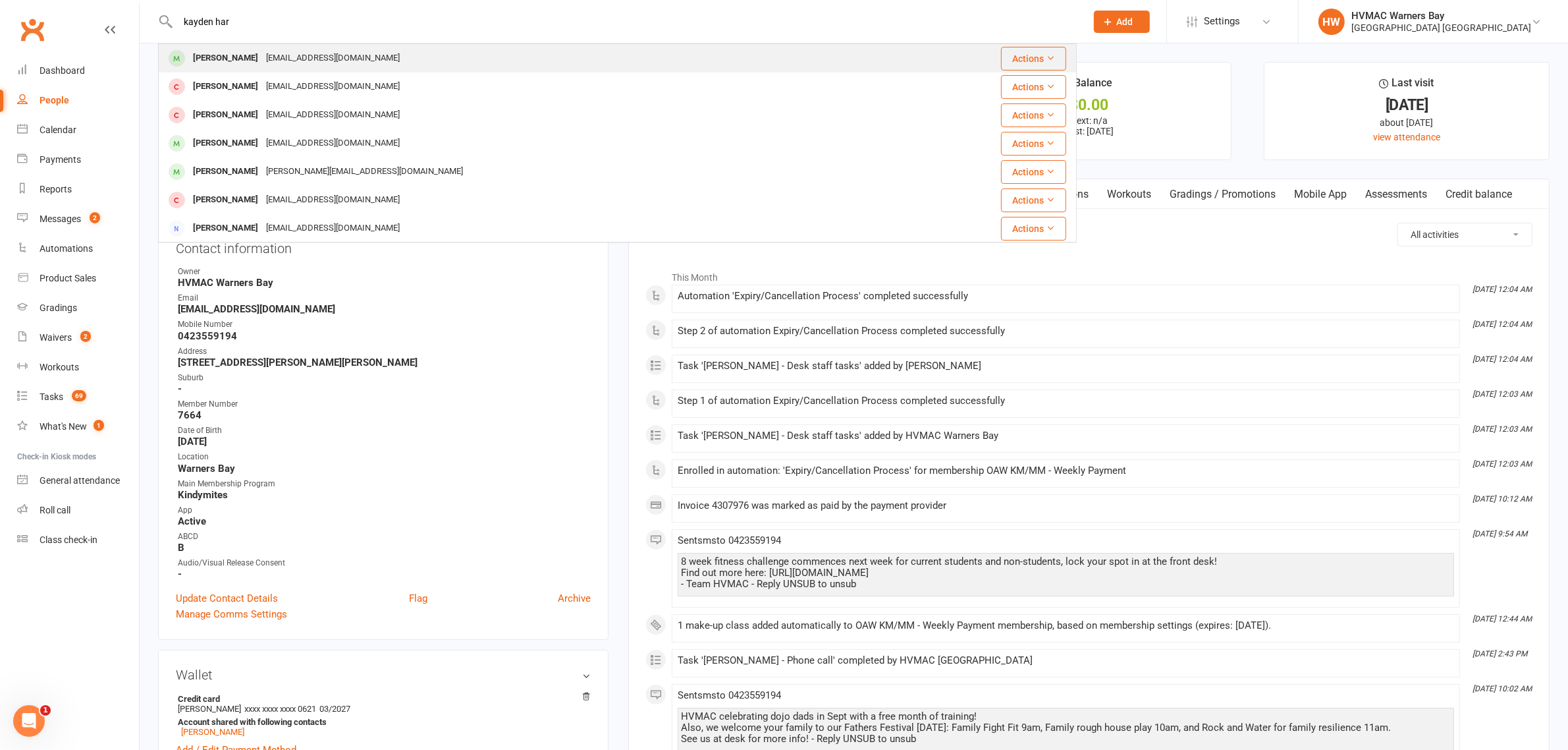
type input "kayden har"
click at [262, 66] on div "serenahart01@outlook.com" at bounding box center [333, 58] width 142 height 19
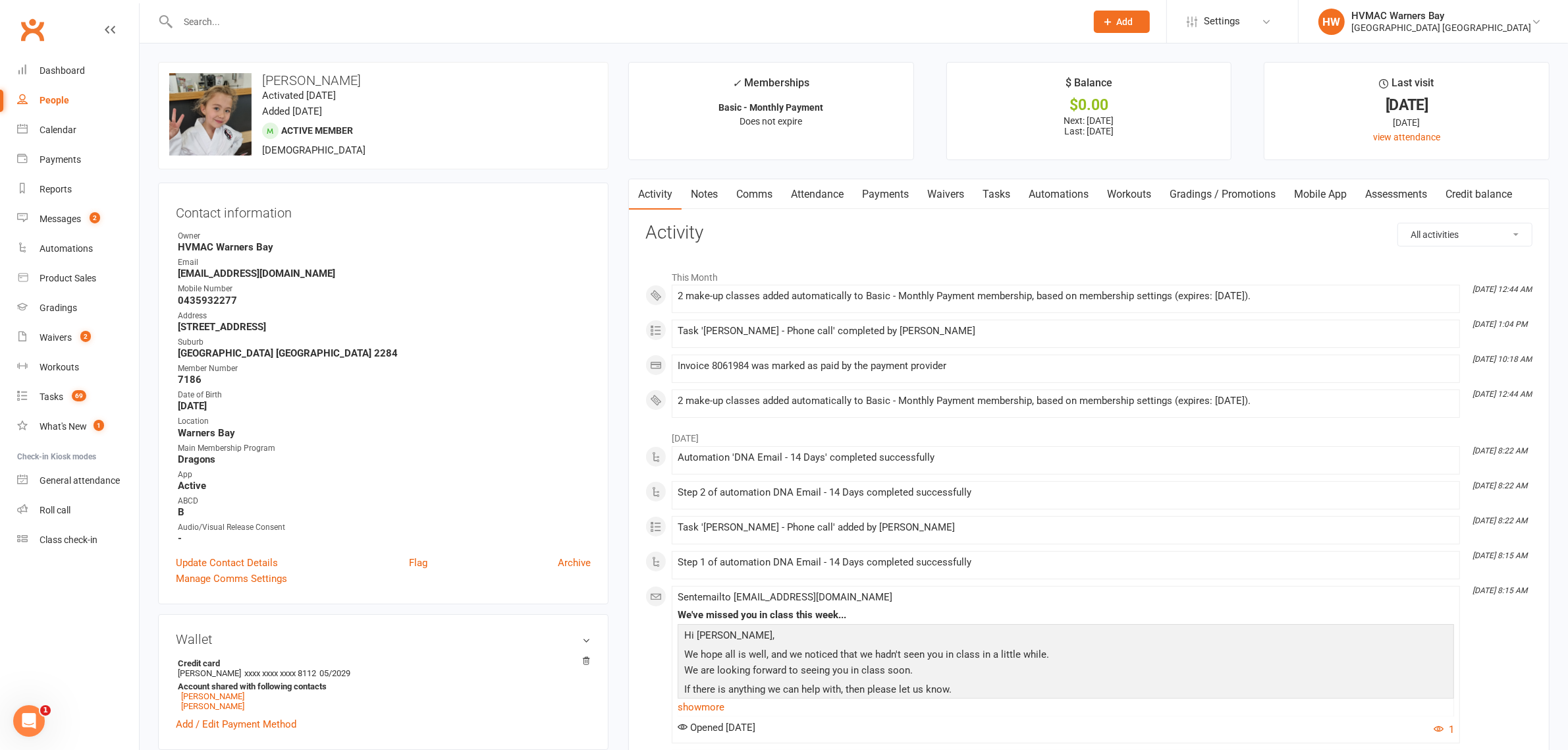
click at [789, 189] on link "Attendance" at bounding box center [818, 194] width 71 height 30
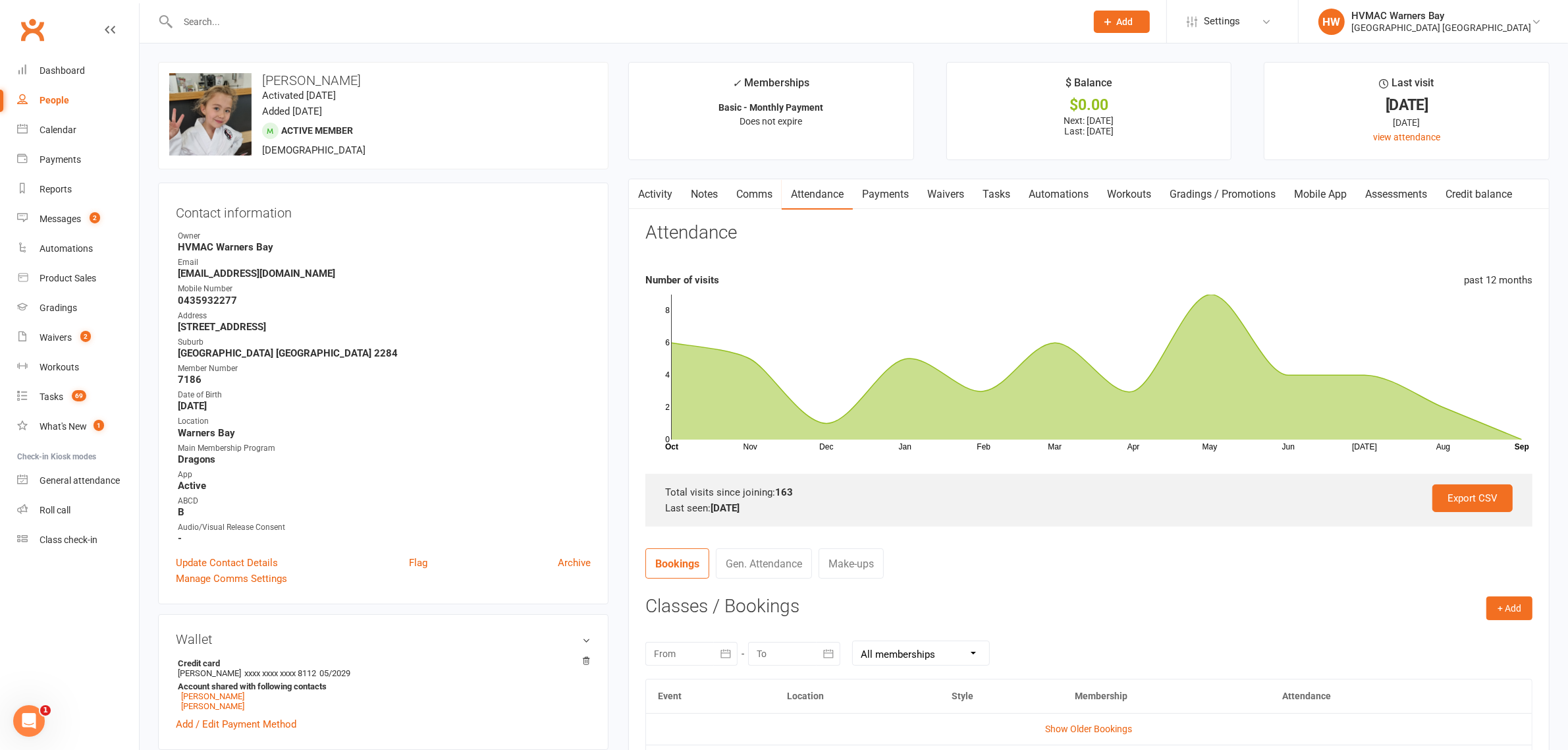
click at [247, 19] on input "text" at bounding box center [625, 21] width 903 height 19
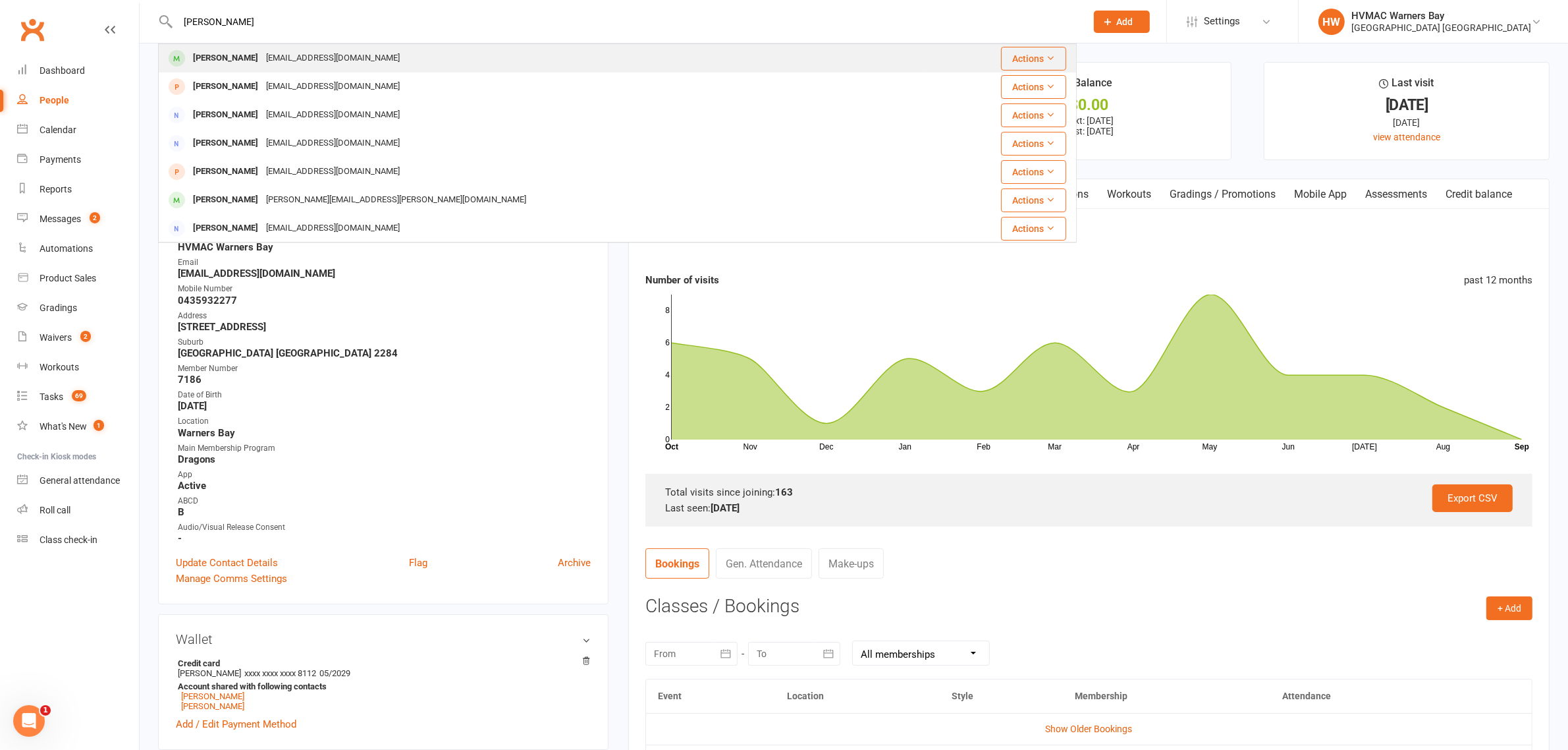
type input "sariah murphy"
click at [262, 51] on div "sariahmurphy802@gmail.com" at bounding box center [333, 58] width 142 height 19
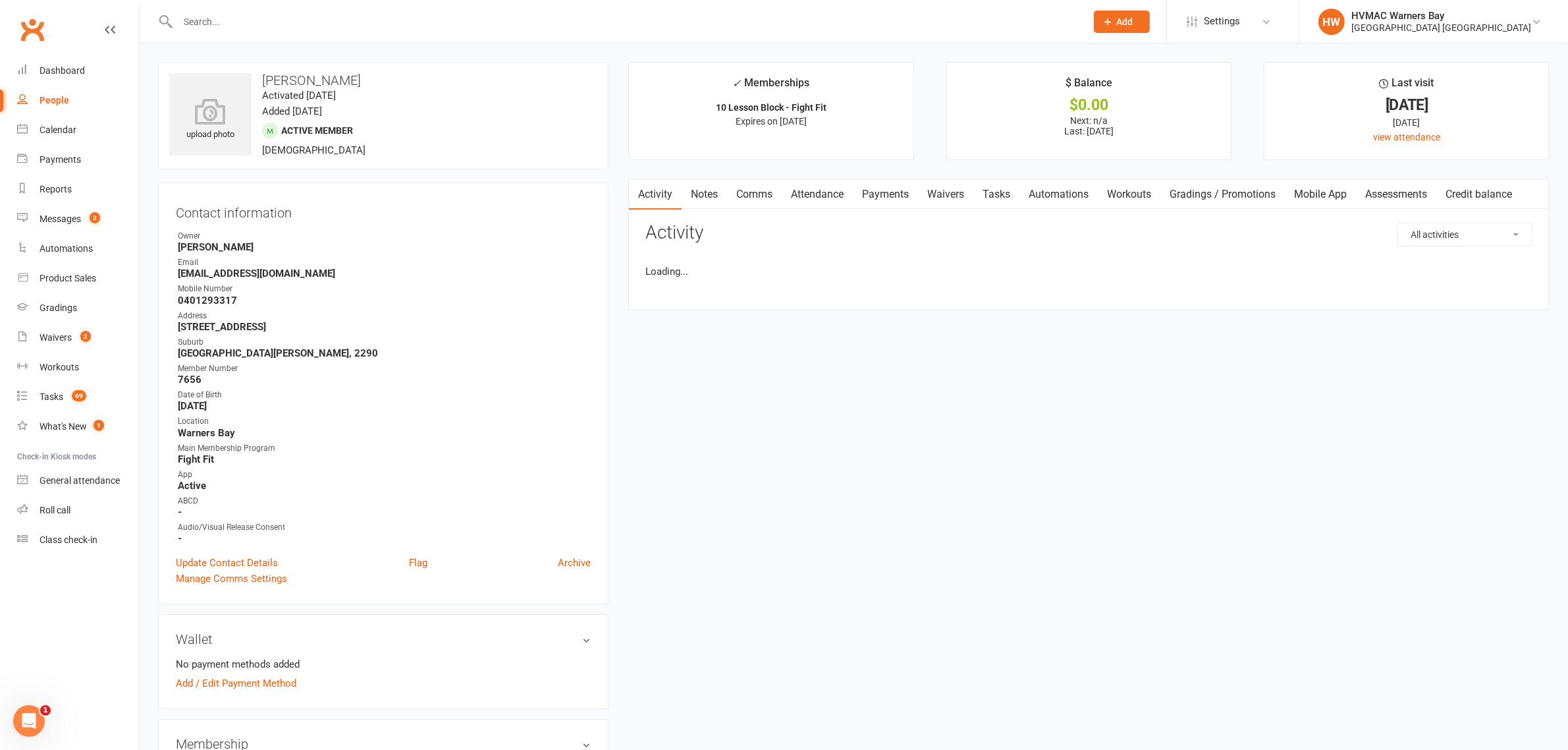
click at [814, 193] on link "Attendance" at bounding box center [818, 194] width 71 height 30
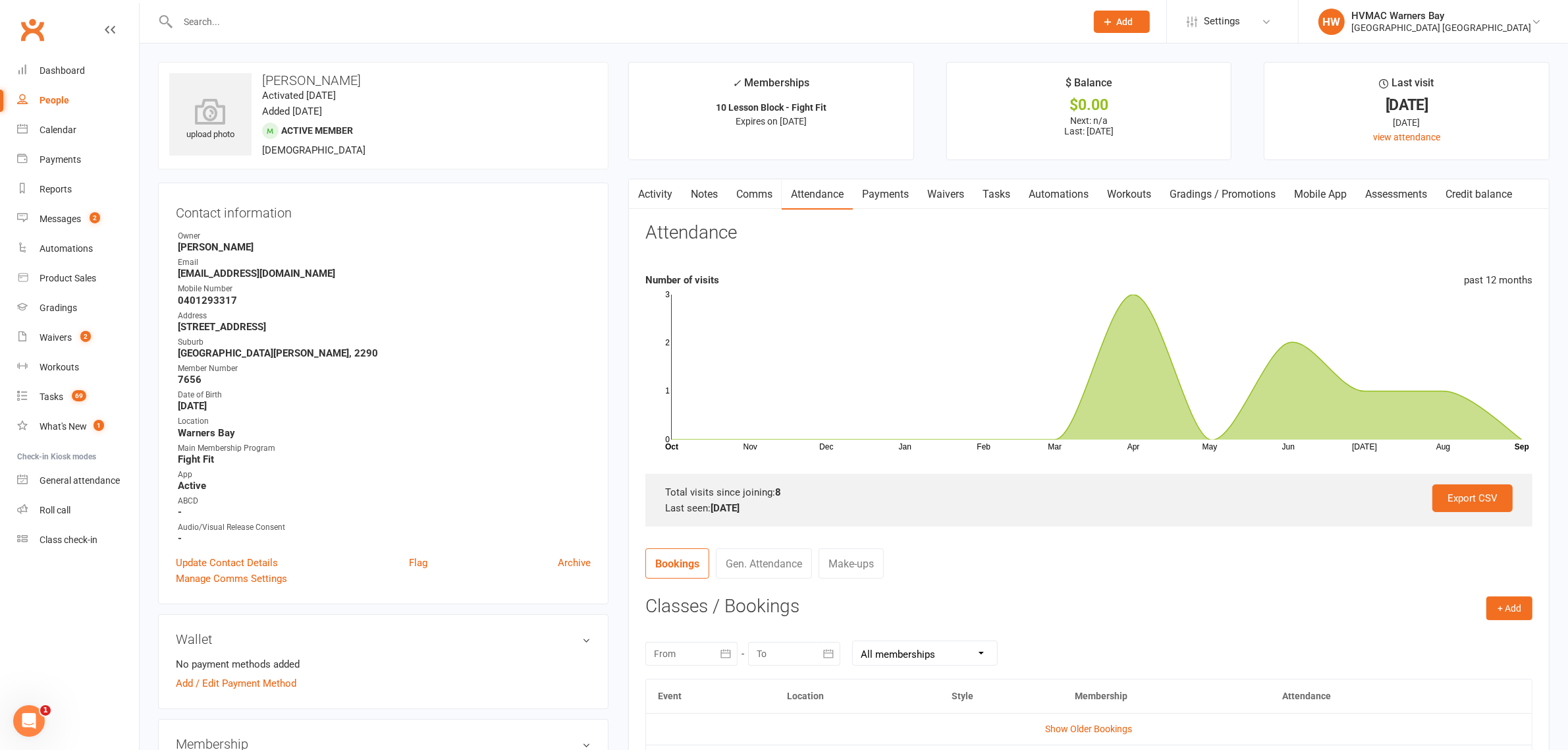
click at [201, 22] on input "text" at bounding box center [625, 21] width 903 height 19
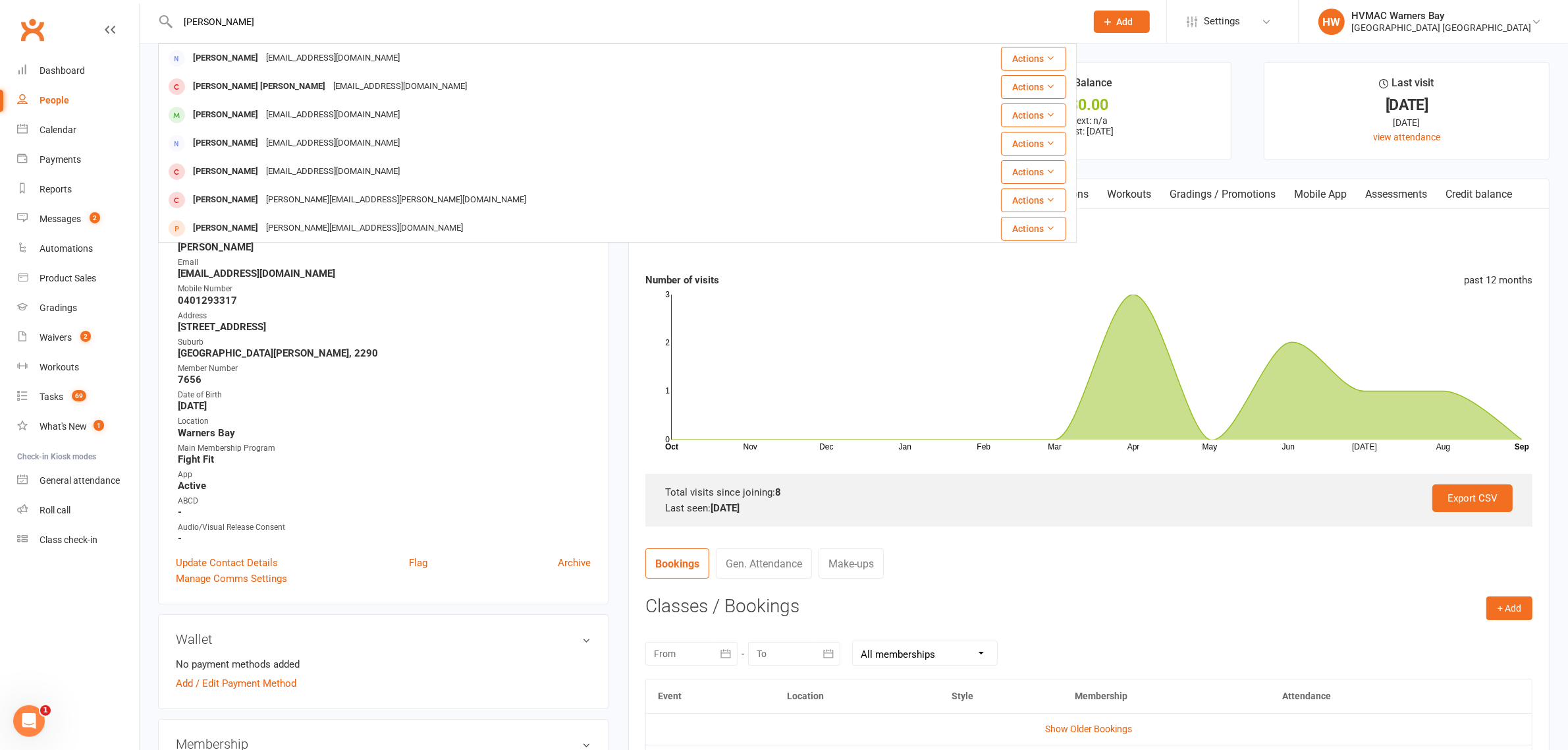
click at [192, 22] on input "peyton matterson" at bounding box center [625, 21] width 903 height 19
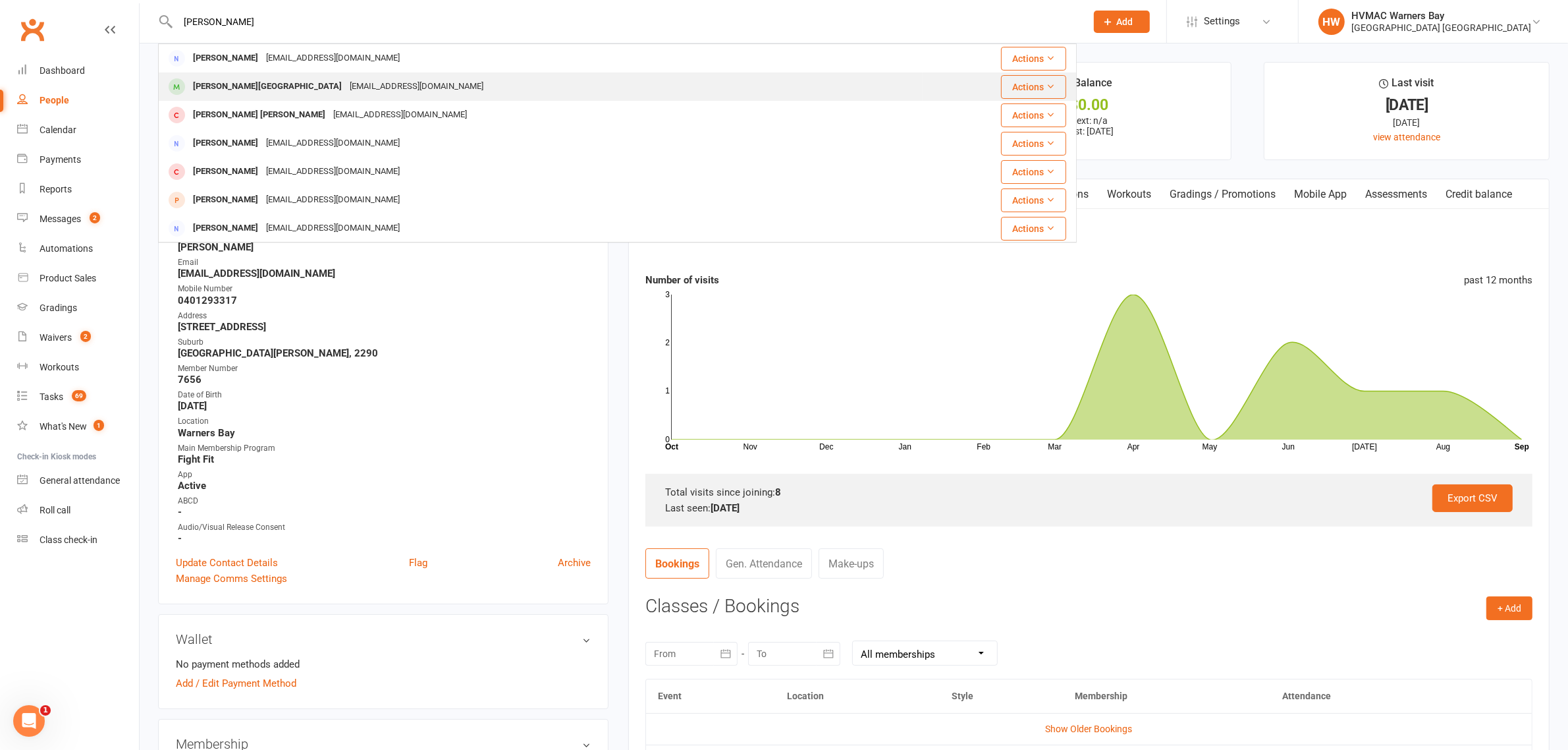
type input "payton matterson"
click at [268, 77] on div "Payton Matheson-Douglas" at bounding box center [267, 87] width 157 height 19
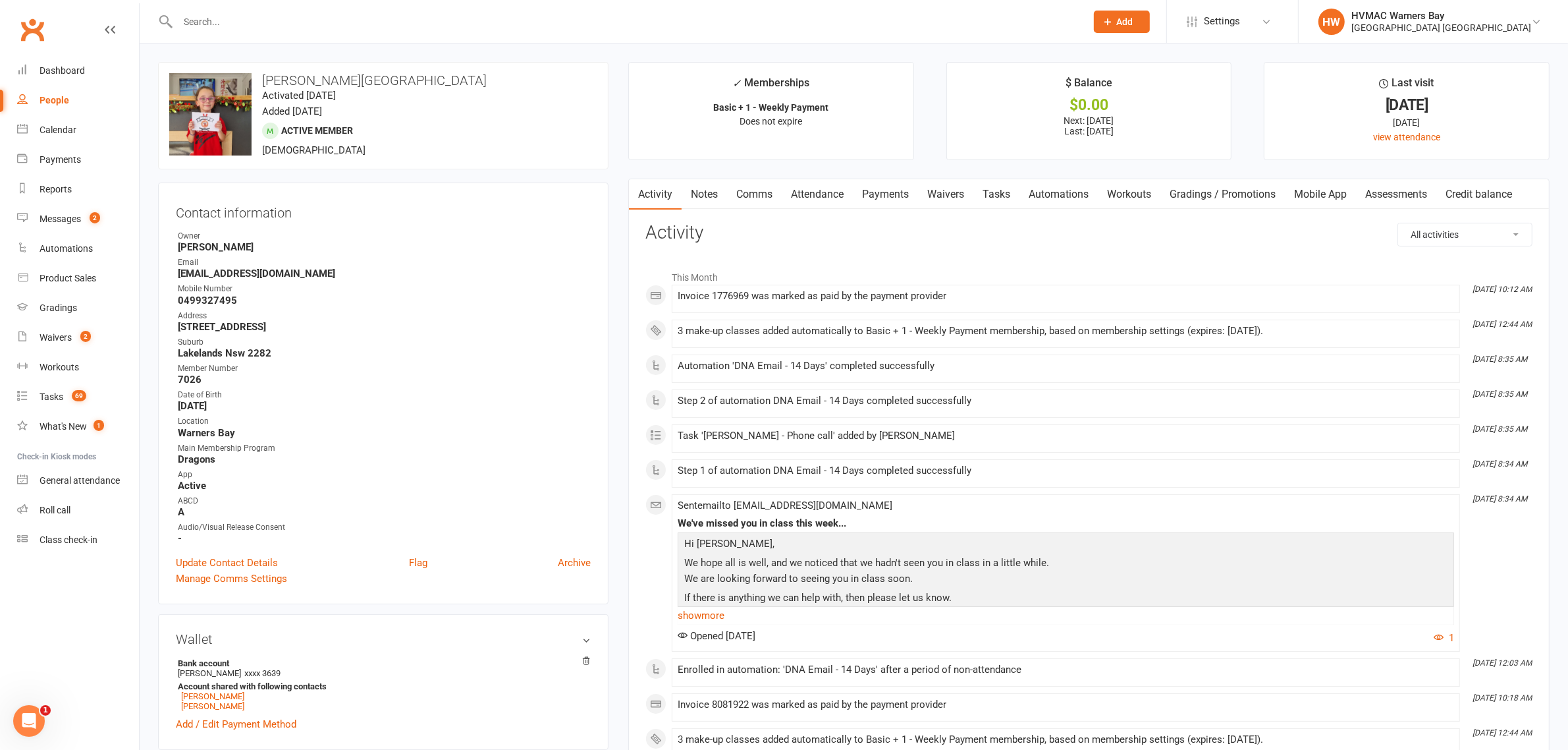
click at [801, 191] on link "Attendance" at bounding box center [818, 194] width 71 height 30
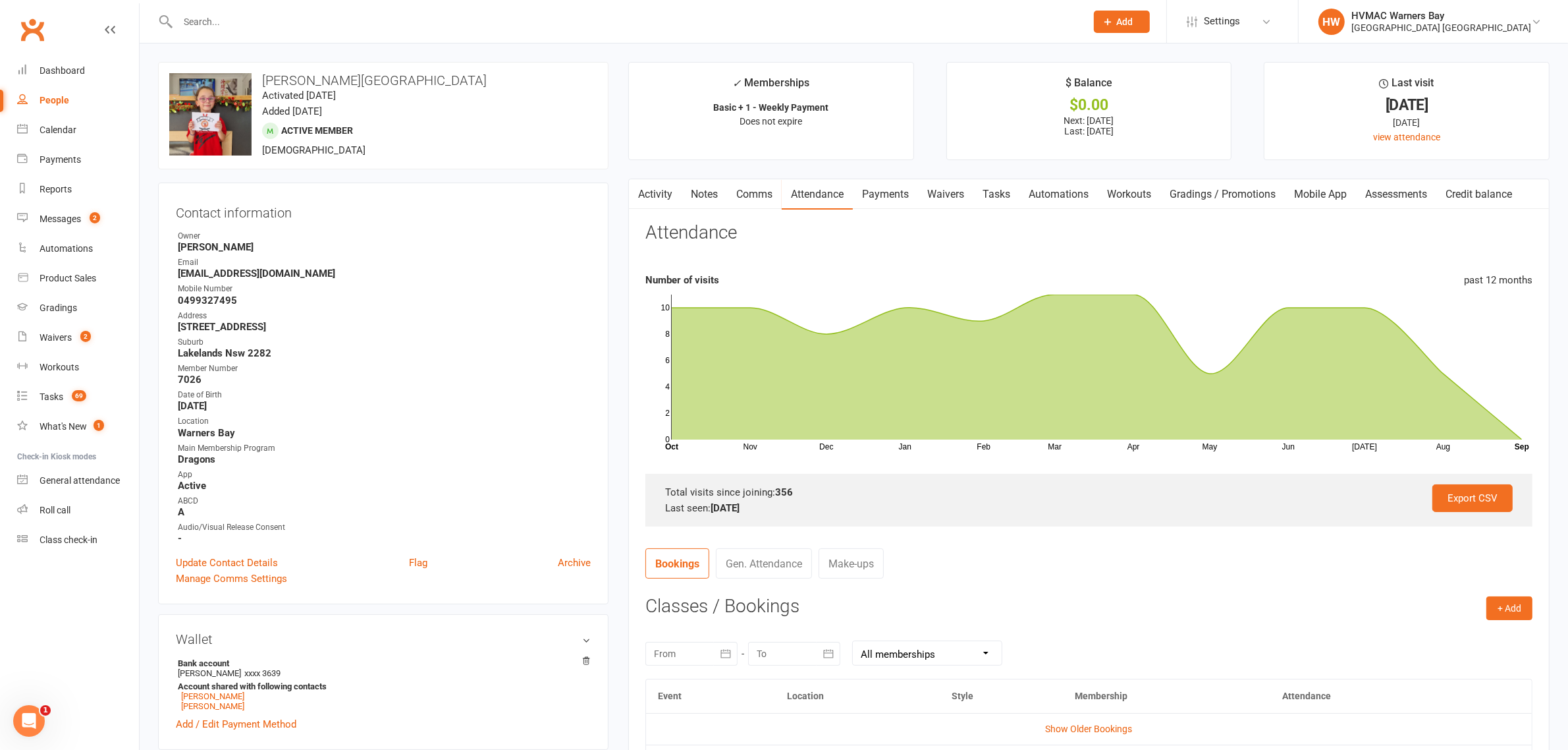
click at [292, 17] on input "text" at bounding box center [625, 21] width 903 height 19
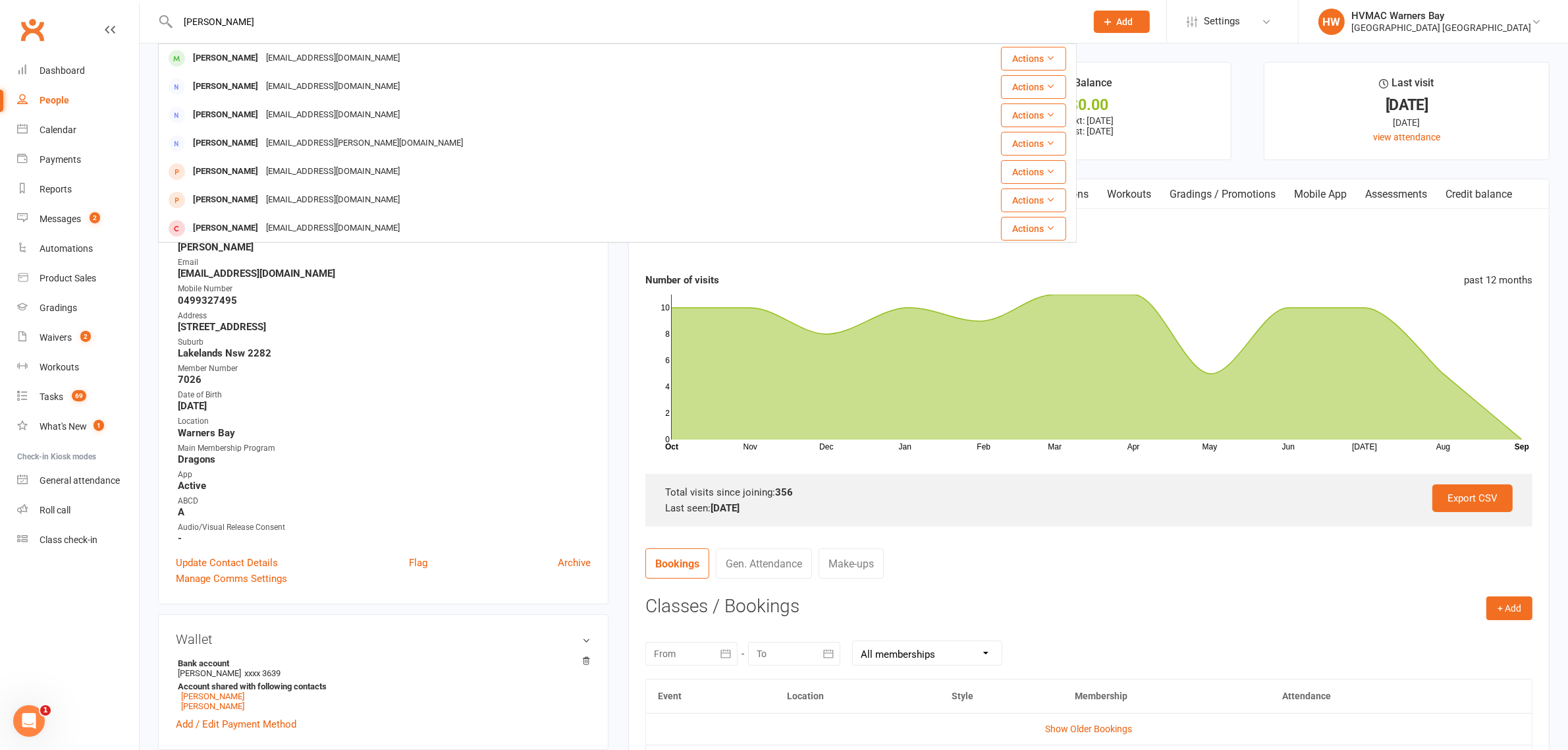
type input "lauren he"
click at [354, 61] on div "lauren.henley1986@gmail.com" at bounding box center [333, 58] width 142 height 19
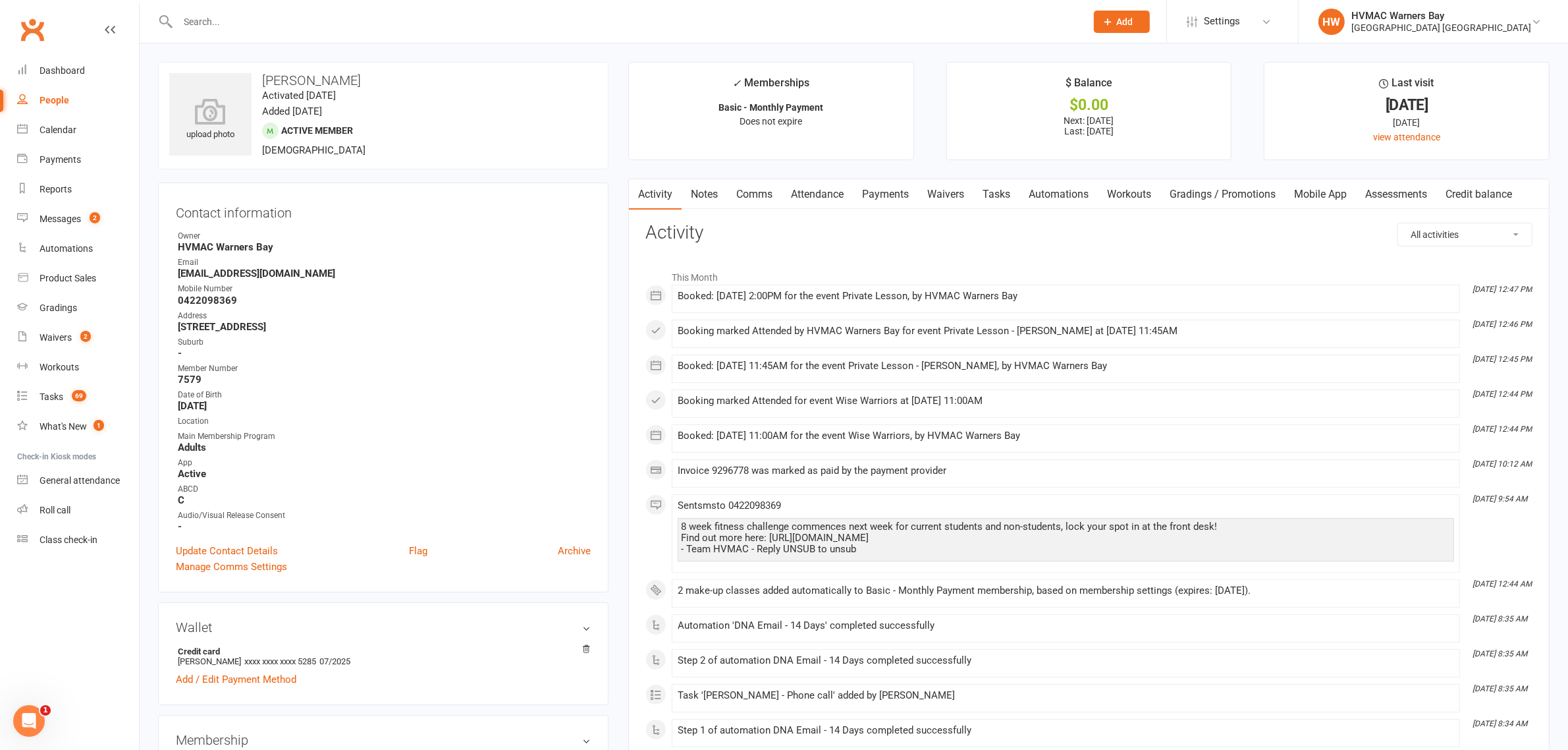
click at [814, 205] on link "Attendance" at bounding box center [818, 194] width 71 height 30
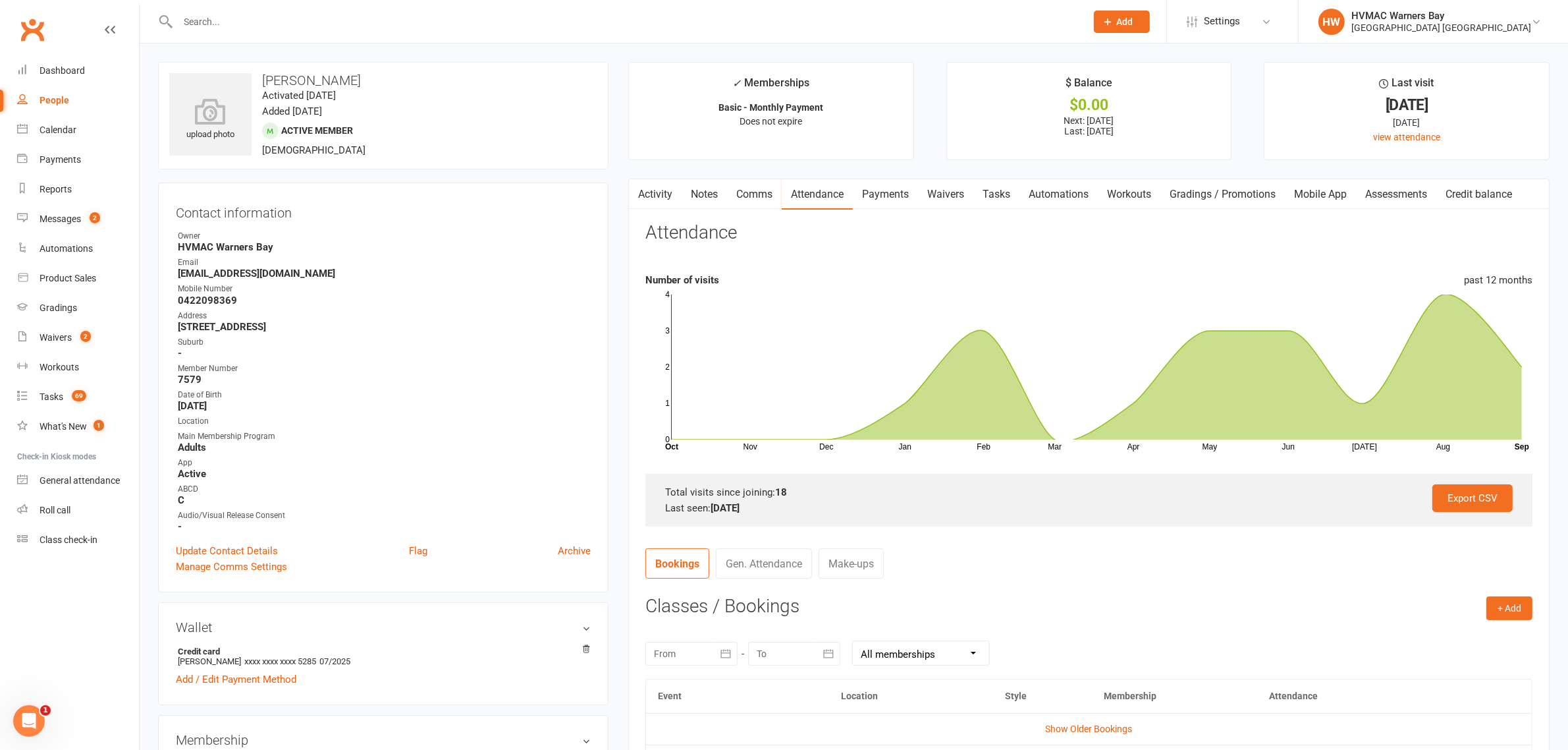
click at [264, 27] on input "text" at bounding box center [625, 21] width 903 height 19
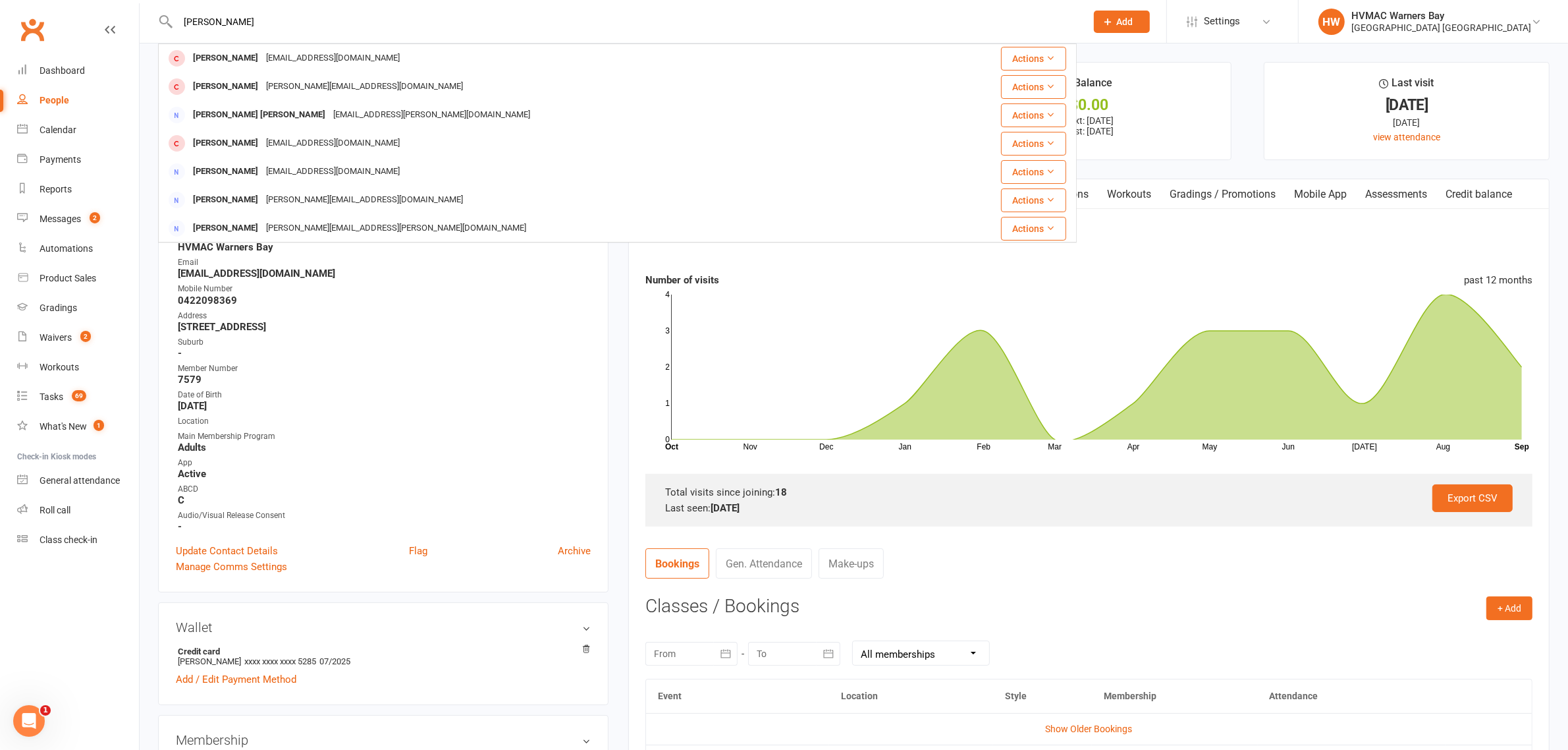
type input "samantha sneddon"
click at [258, 61] on div "Samantha Sneddon" at bounding box center [226, 58] width 73 height 19
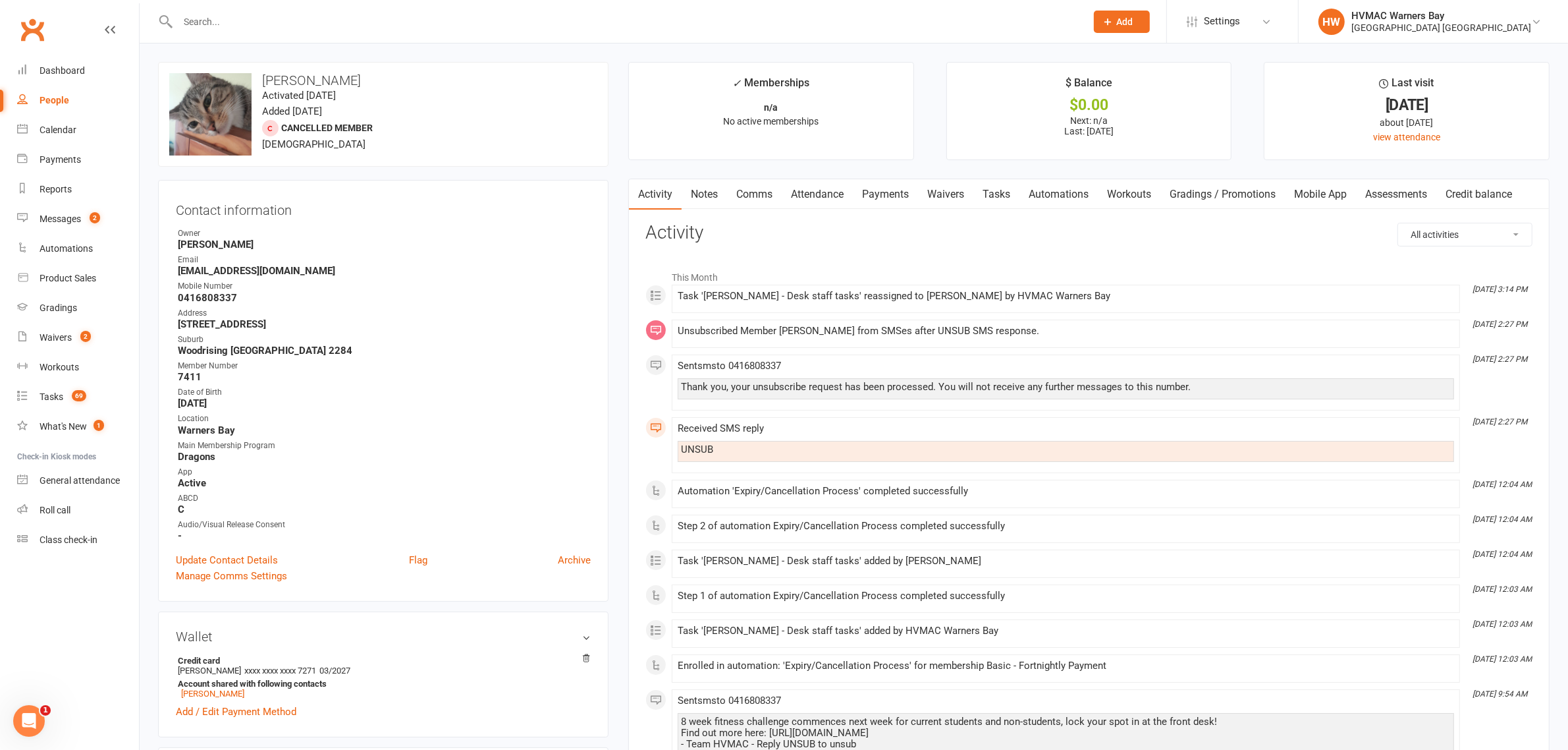
click at [1311, 190] on link "Mobile App" at bounding box center [1321, 194] width 71 height 30
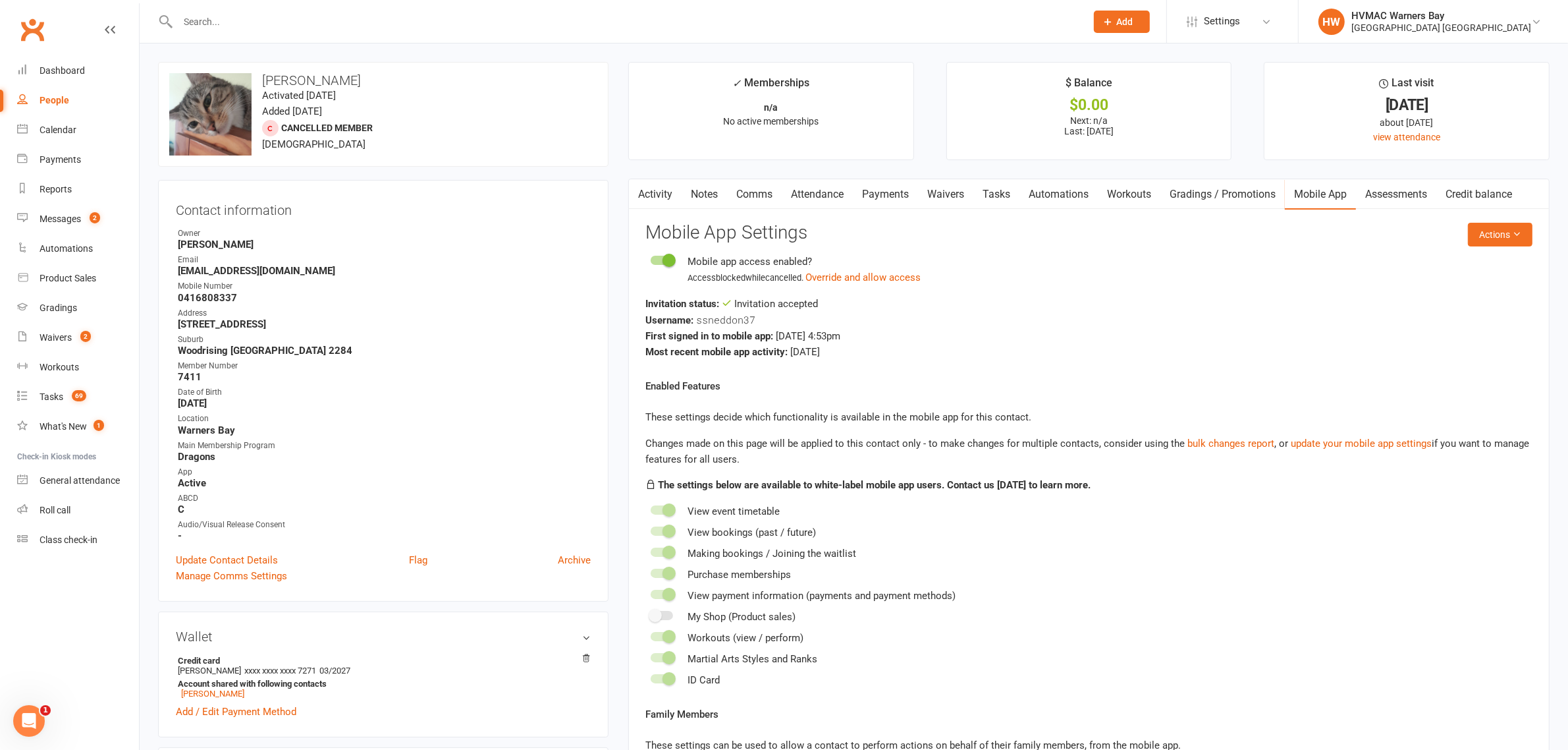
click at [669, 267] on span at bounding box center [669, 261] width 13 height 13
click at [651, 258] on input "checkbox" at bounding box center [651, 258] width 0 height 0
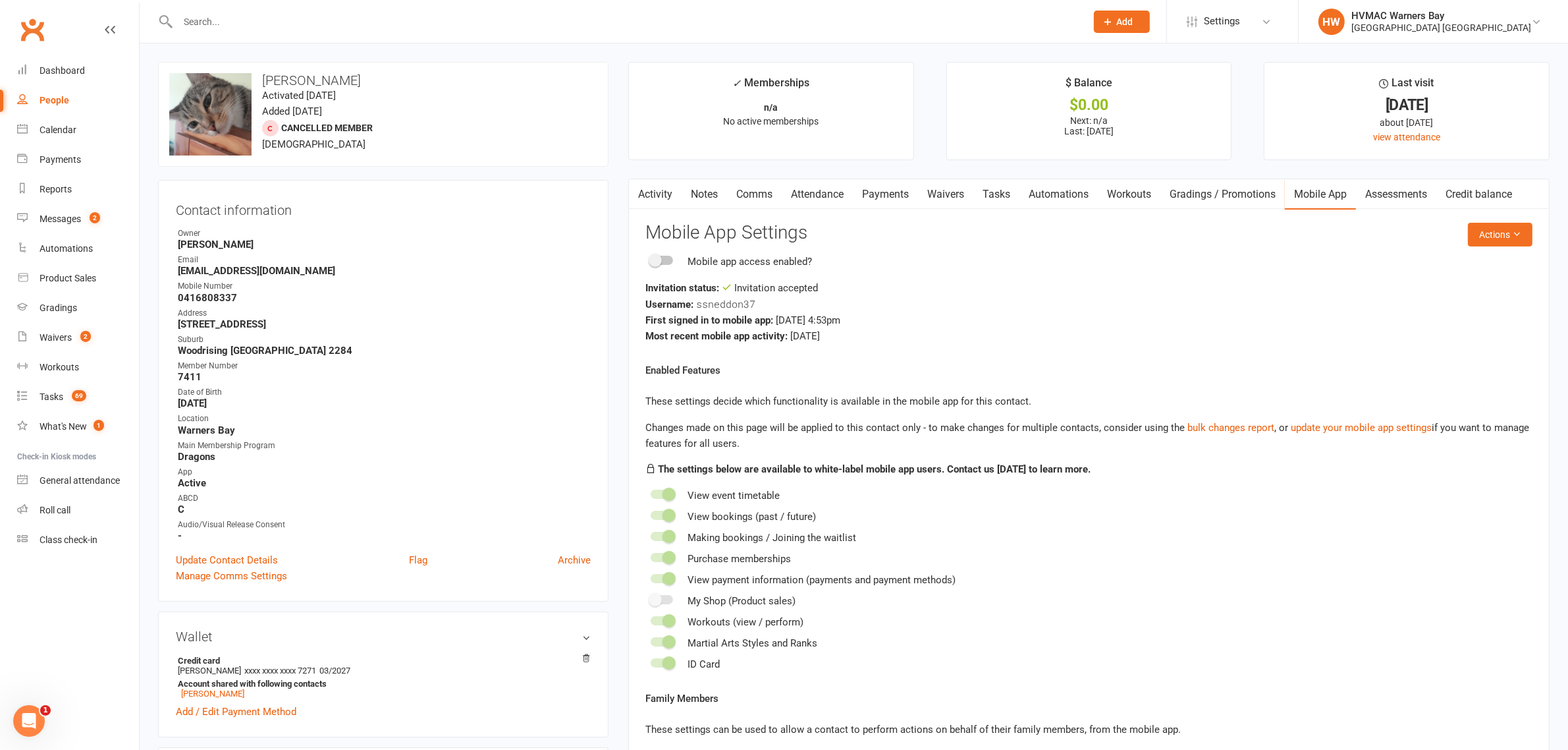
click at [590, 130] on div "upload photo change photo Samantha Sneddon Activated 8 March, 2024 Added 4 Marc…" at bounding box center [383, 114] width 450 height 105
click at [320, 24] on input "text" at bounding box center [625, 21] width 903 height 19
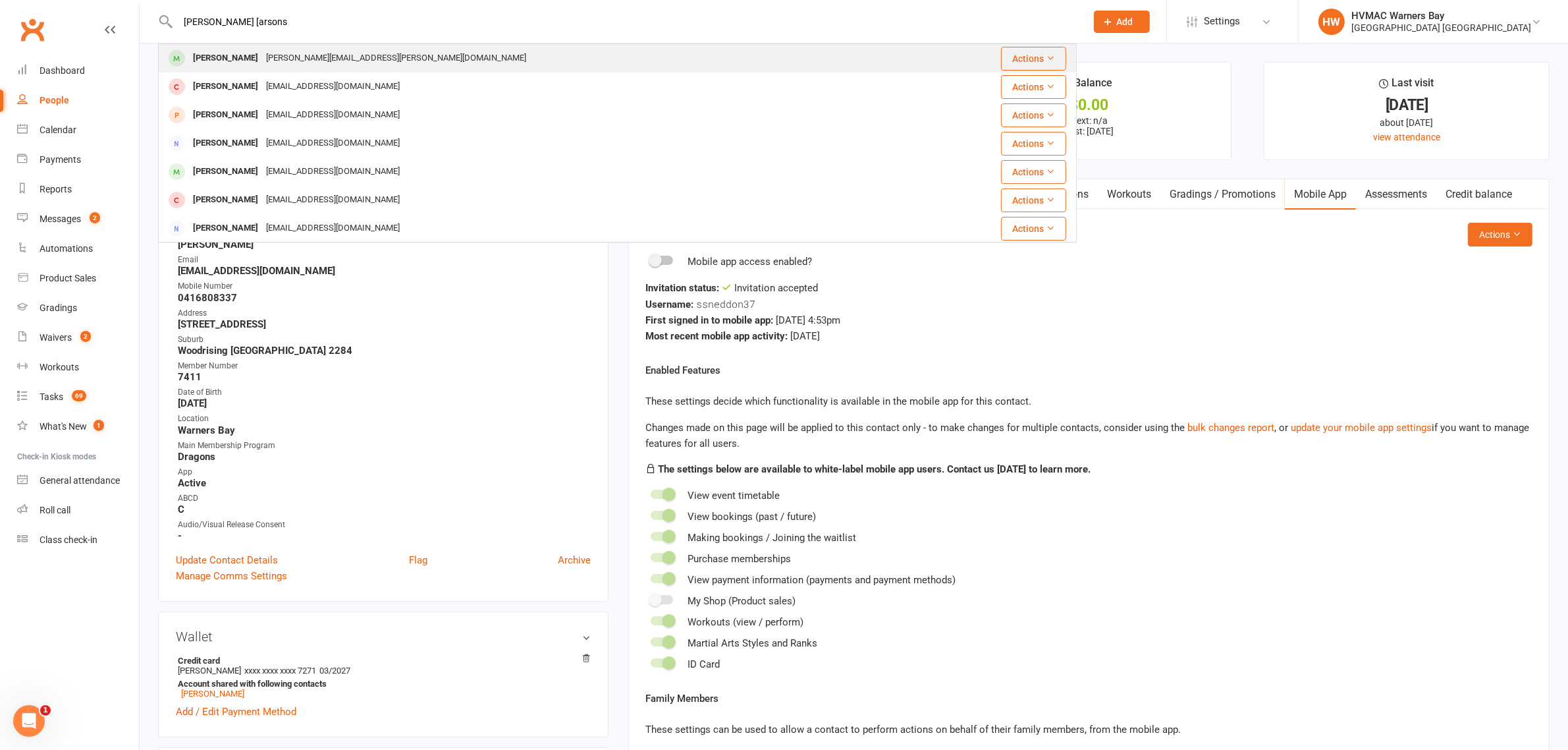
type input "murphy [arsons"
click at [274, 54] on div "joey.t.parsons@gmail.com" at bounding box center [396, 58] width 268 height 19
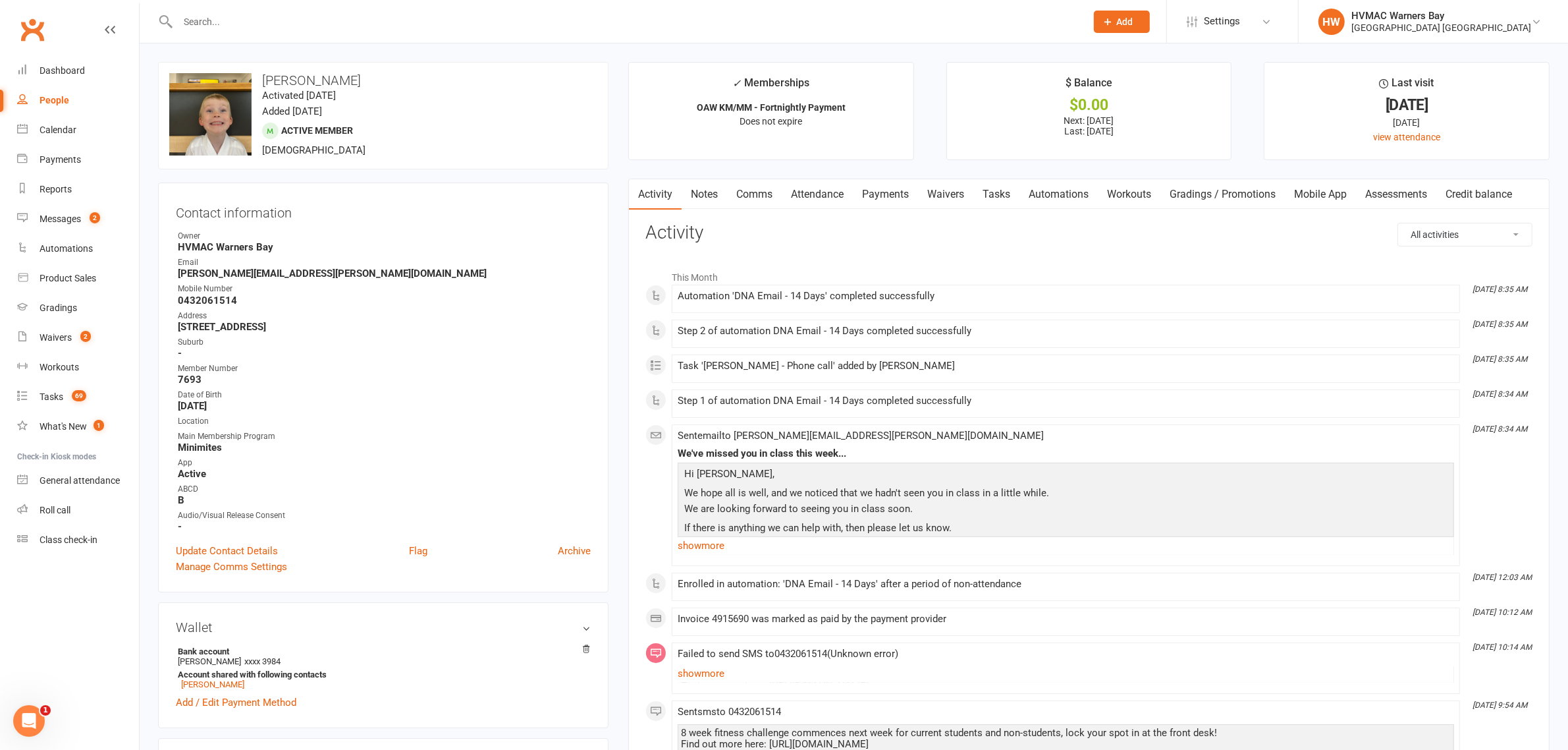
click at [840, 189] on link "Attendance" at bounding box center [818, 194] width 71 height 30
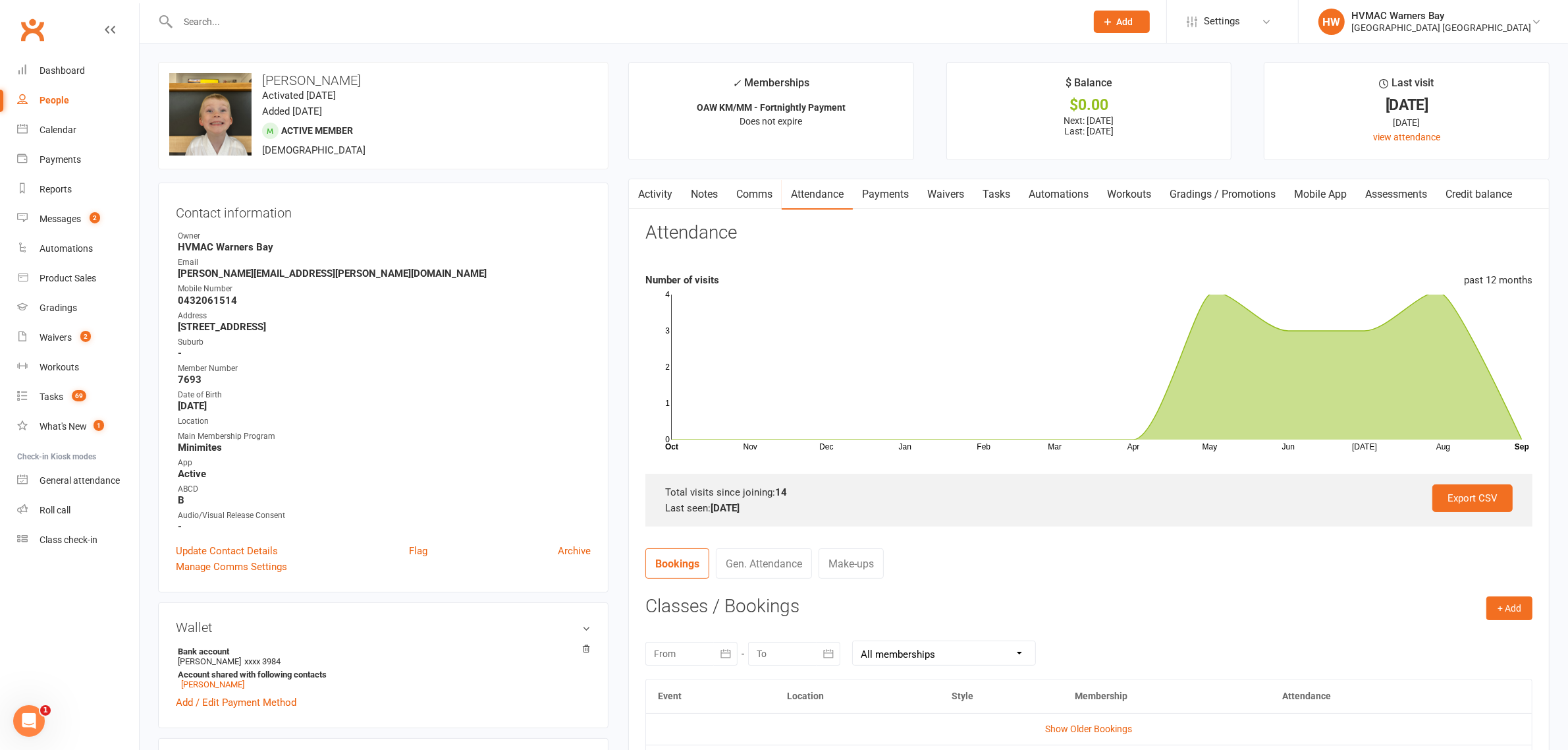
click at [216, 33] on div at bounding box center [617, 21] width 918 height 43
click at [234, 22] on input "text" at bounding box center [625, 21] width 903 height 19
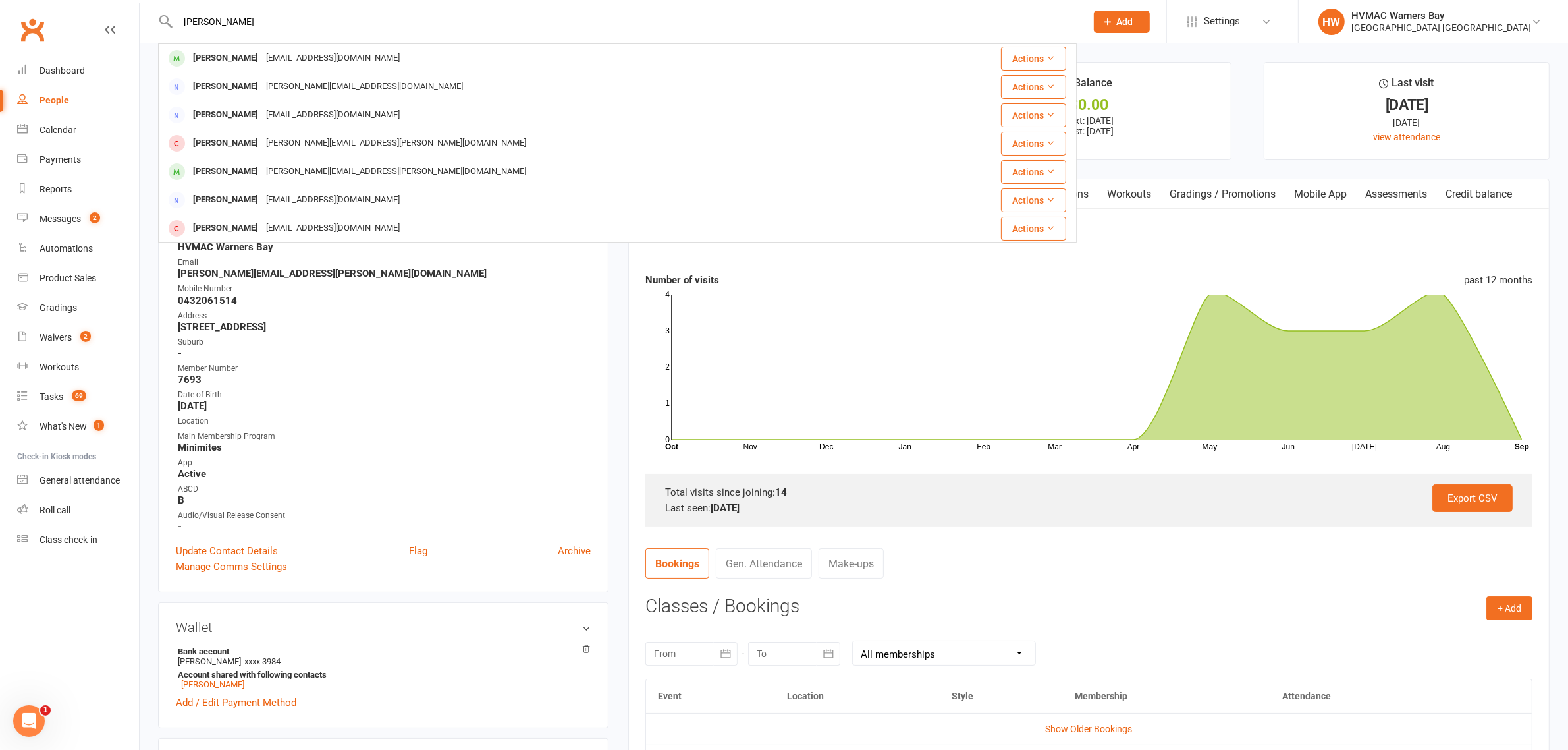
type input "graham hardes"
click at [274, 64] on div "hardzy01@hotmail.com" at bounding box center [333, 58] width 142 height 19
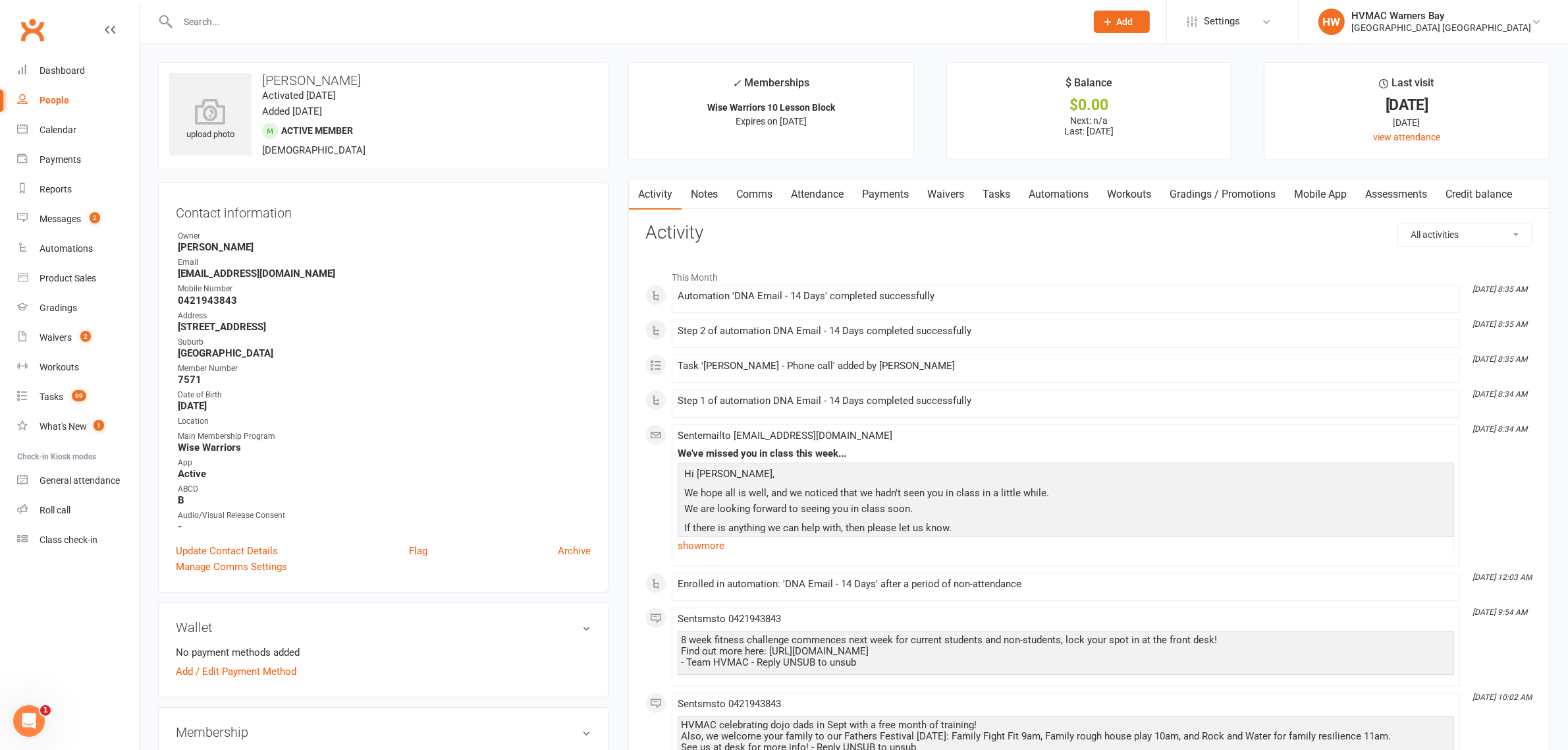
click at [810, 191] on link "Attendance" at bounding box center [818, 194] width 71 height 30
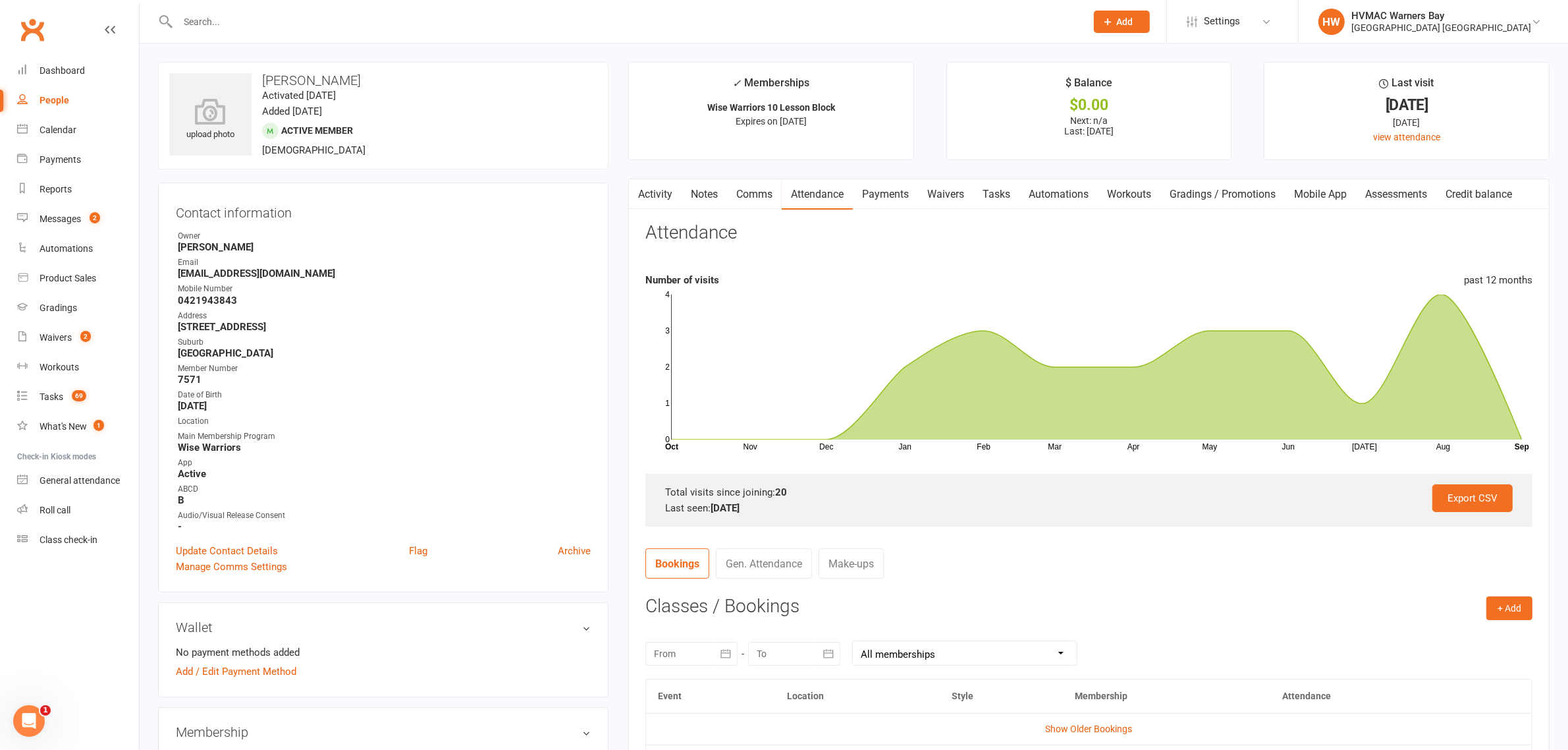
click at [286, 17] on input "text" at bounding box center [625, 21] width 903 height 19
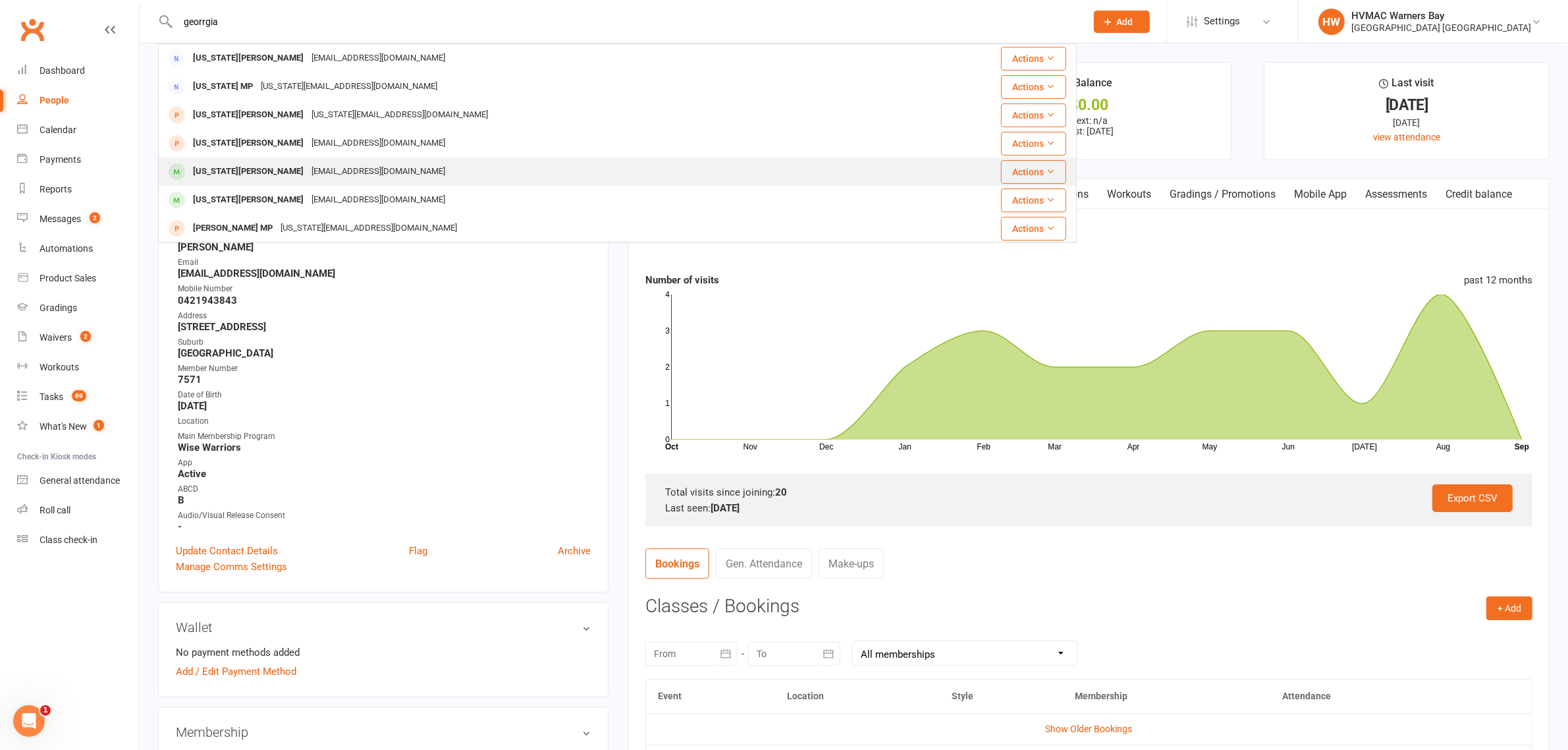
type input "georrgia"
click at [307, 175] on div "deblevi28@gmail.com" at bounding box center [378, 172] width 142 height 19
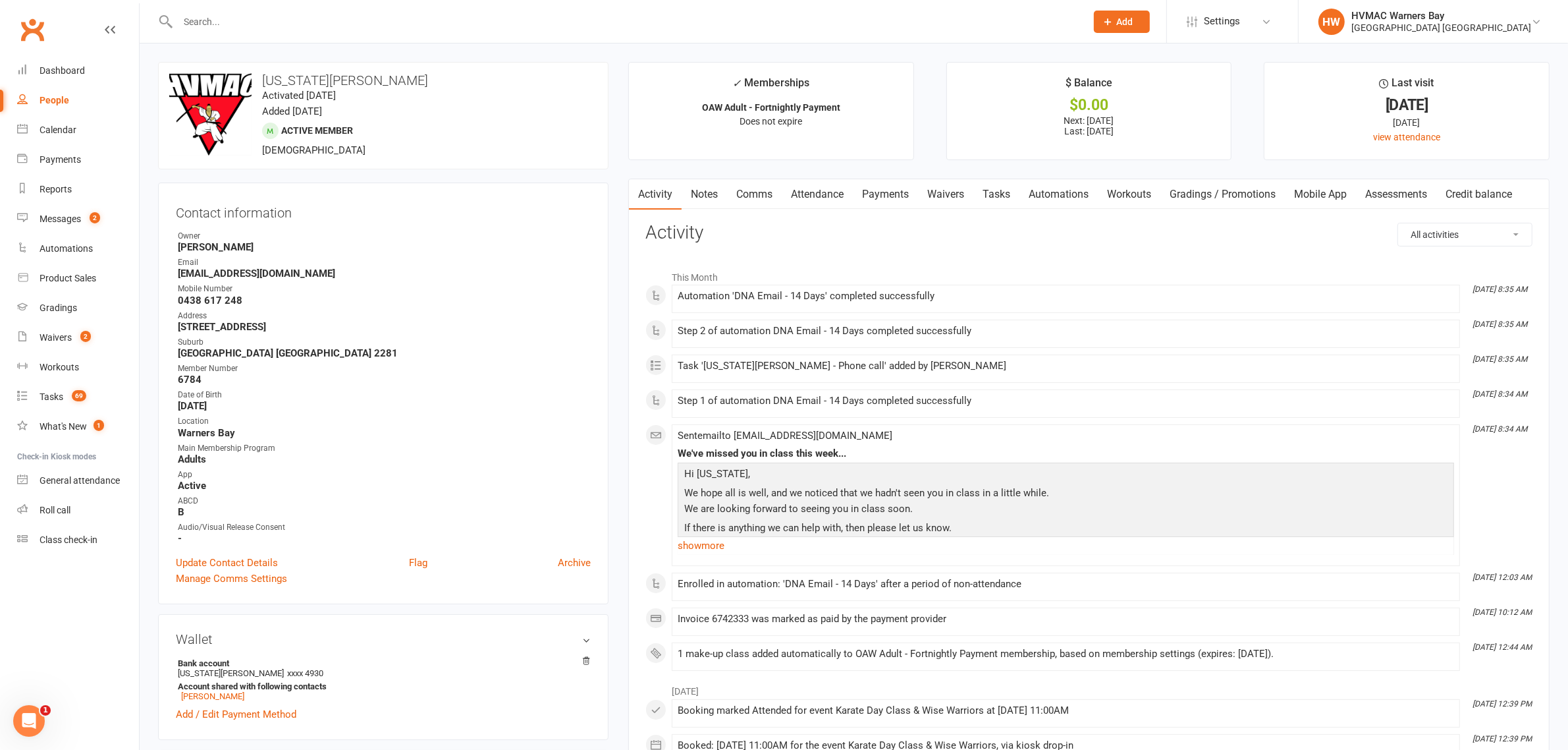
click at [824, 193] on link "Attendance" at bounding box center [818, 194] width 71 height 30
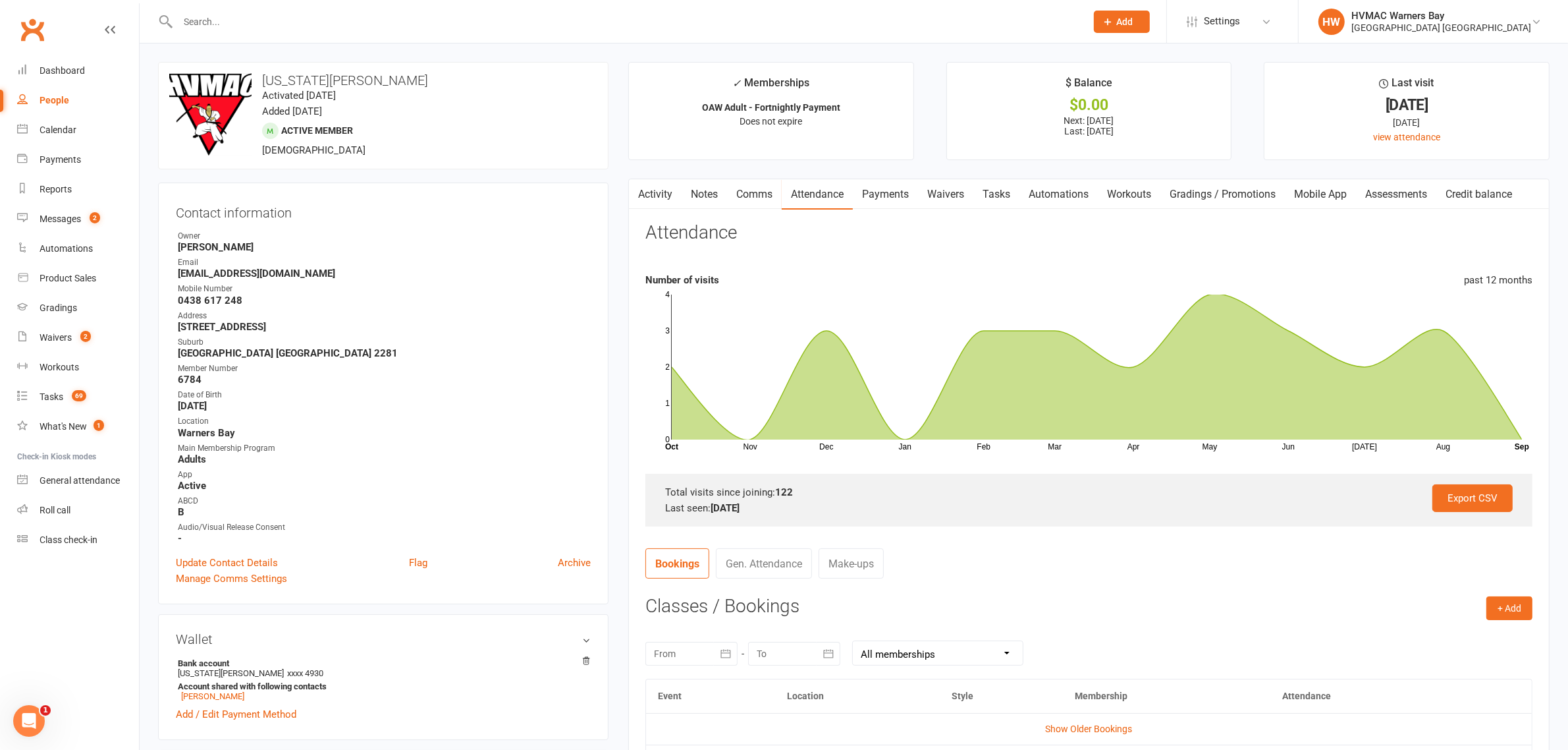
drag, startPoint x: 292, startPoint y: 15, endPoint x: 304, endPoint y: 0, distance: 19.2
click at [294, 15] on input "text" at bounding box center [625, 21] width 903 height 19
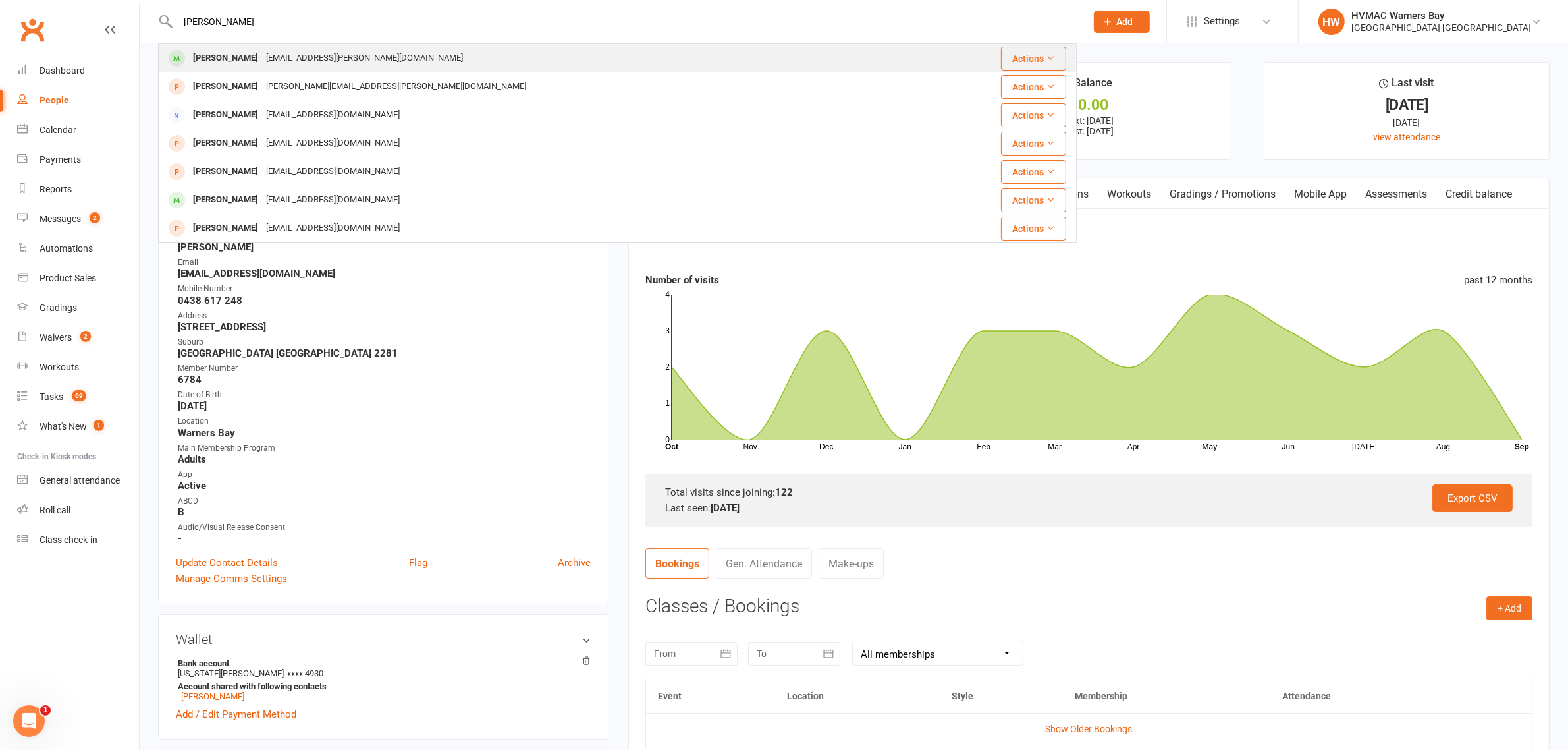
type input "hunter amos"
click at [380, 62] on div "Hunter Amos wd.matthews@bigpond.com" at bounding box center [540, 58] width 763 height 27
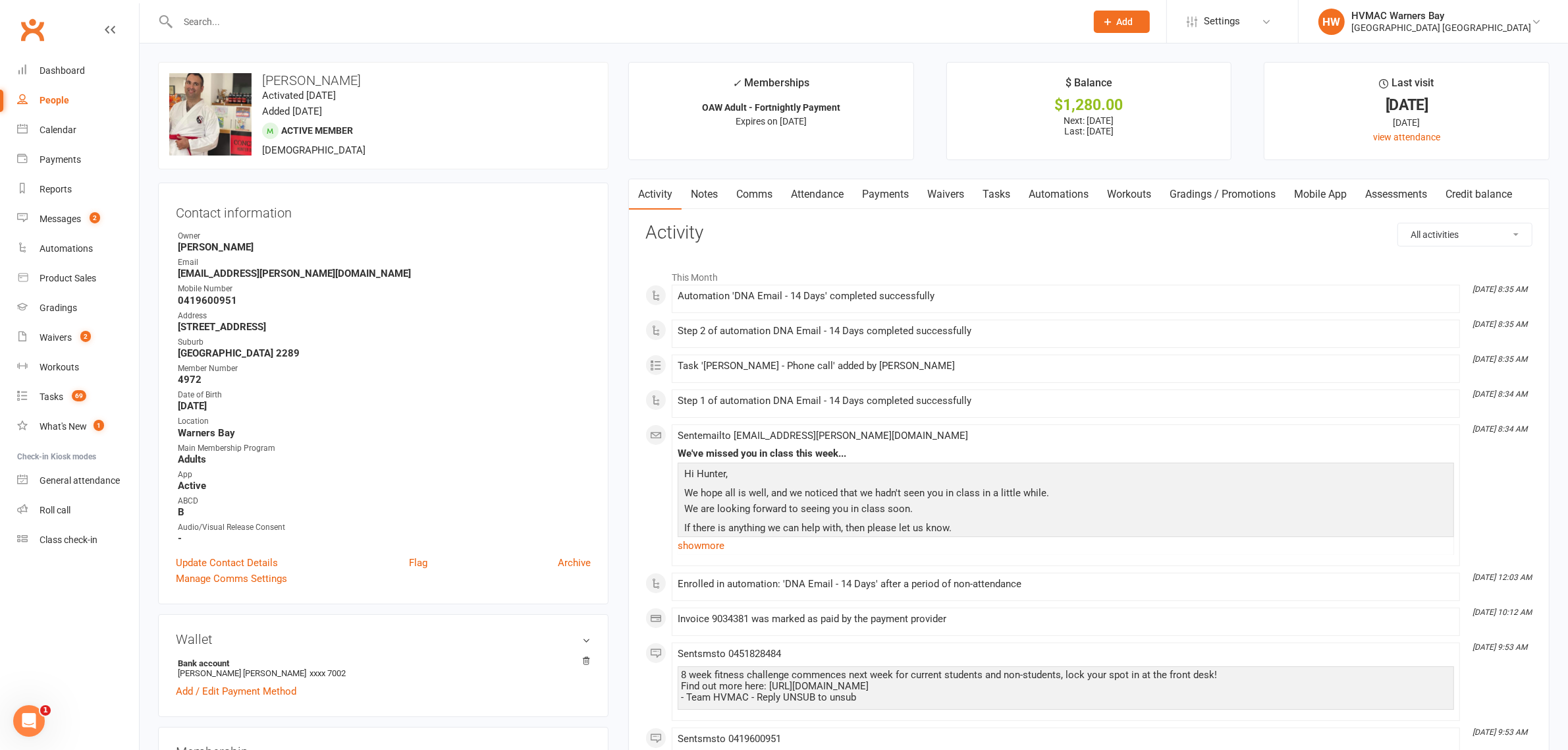
click at [827, 192] on link "Attendance" at bounding box center [818, 194] width 71 height 30
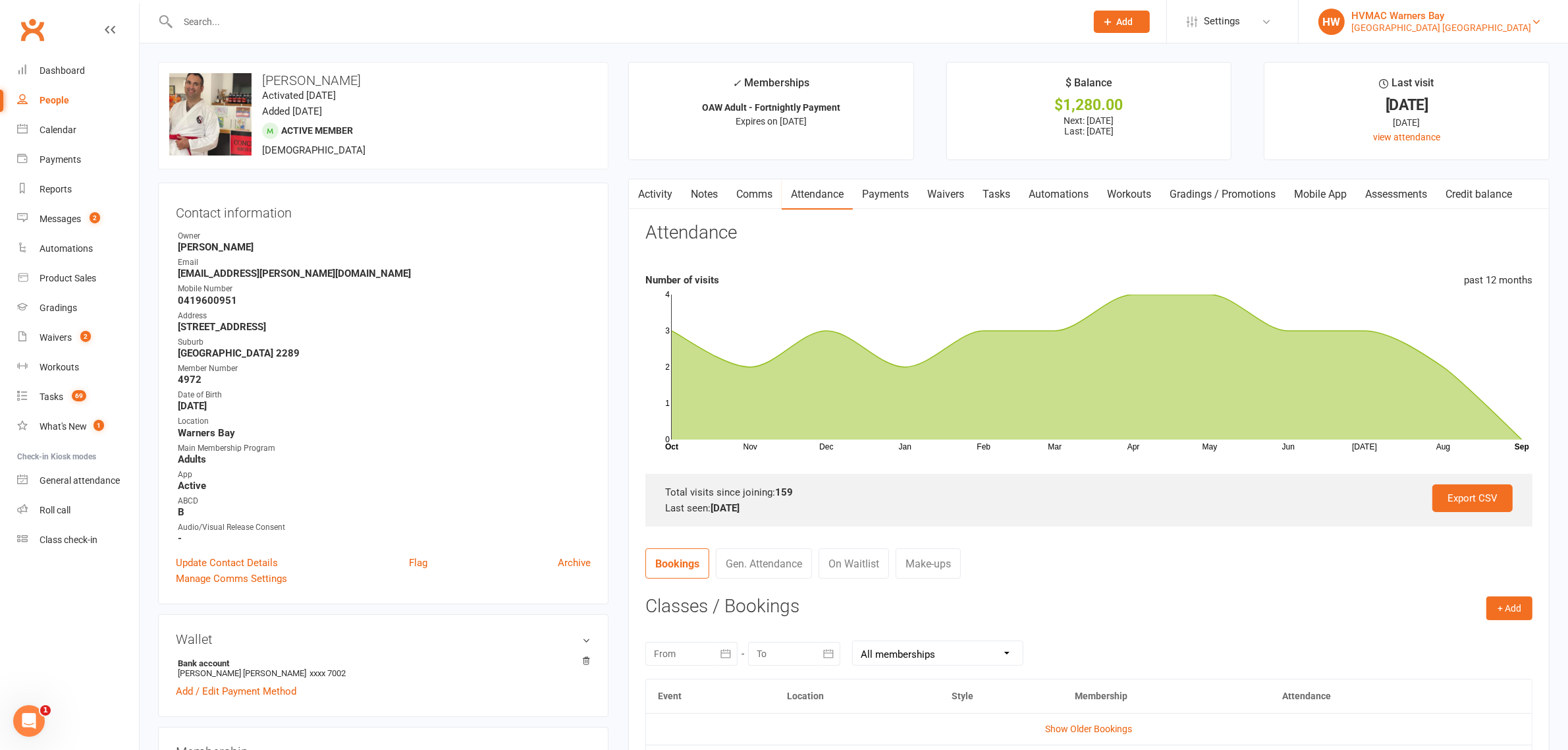
click at [1503, 19] on div "HVMAC Warners Bay" at bounding box center [1441, 15] width 180 height 12
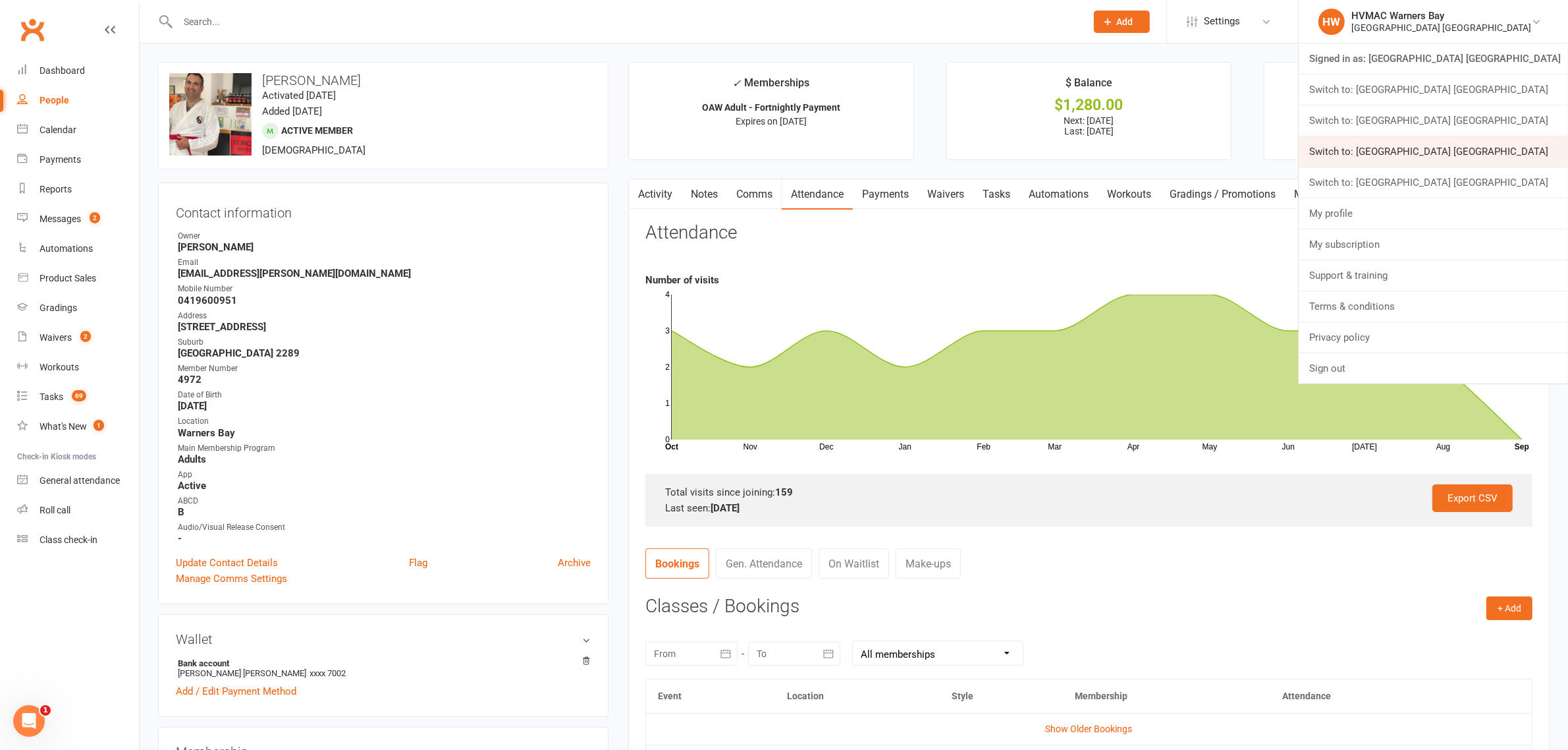
click at [1503, 153] on link "Switch to: Hunter Valley Martial Arts Centre Redhead" at bounding box center [1433, 151] width 269 height 30
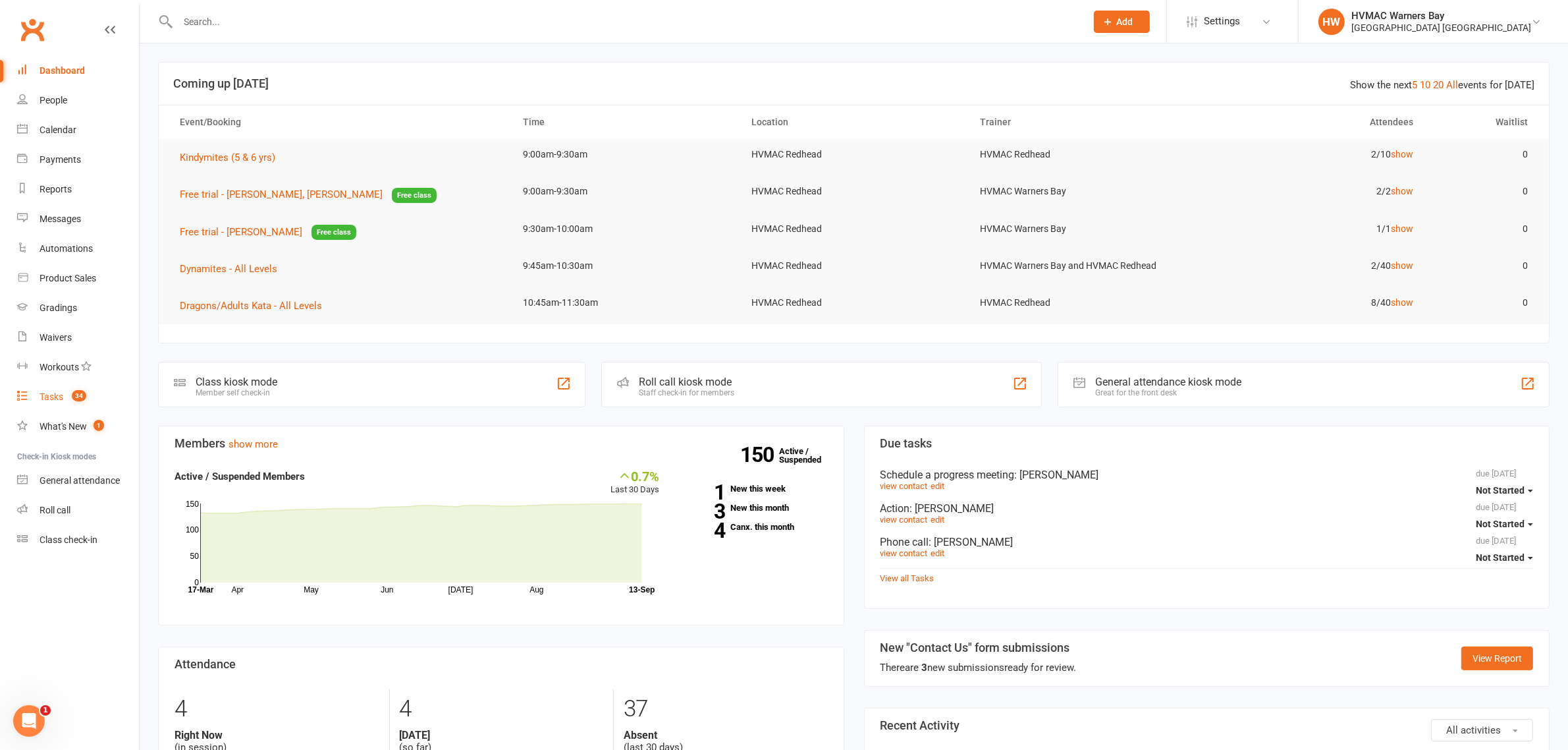
click at [84, 395] on span "34" at bounding box center [79, 396] width 15 height 11
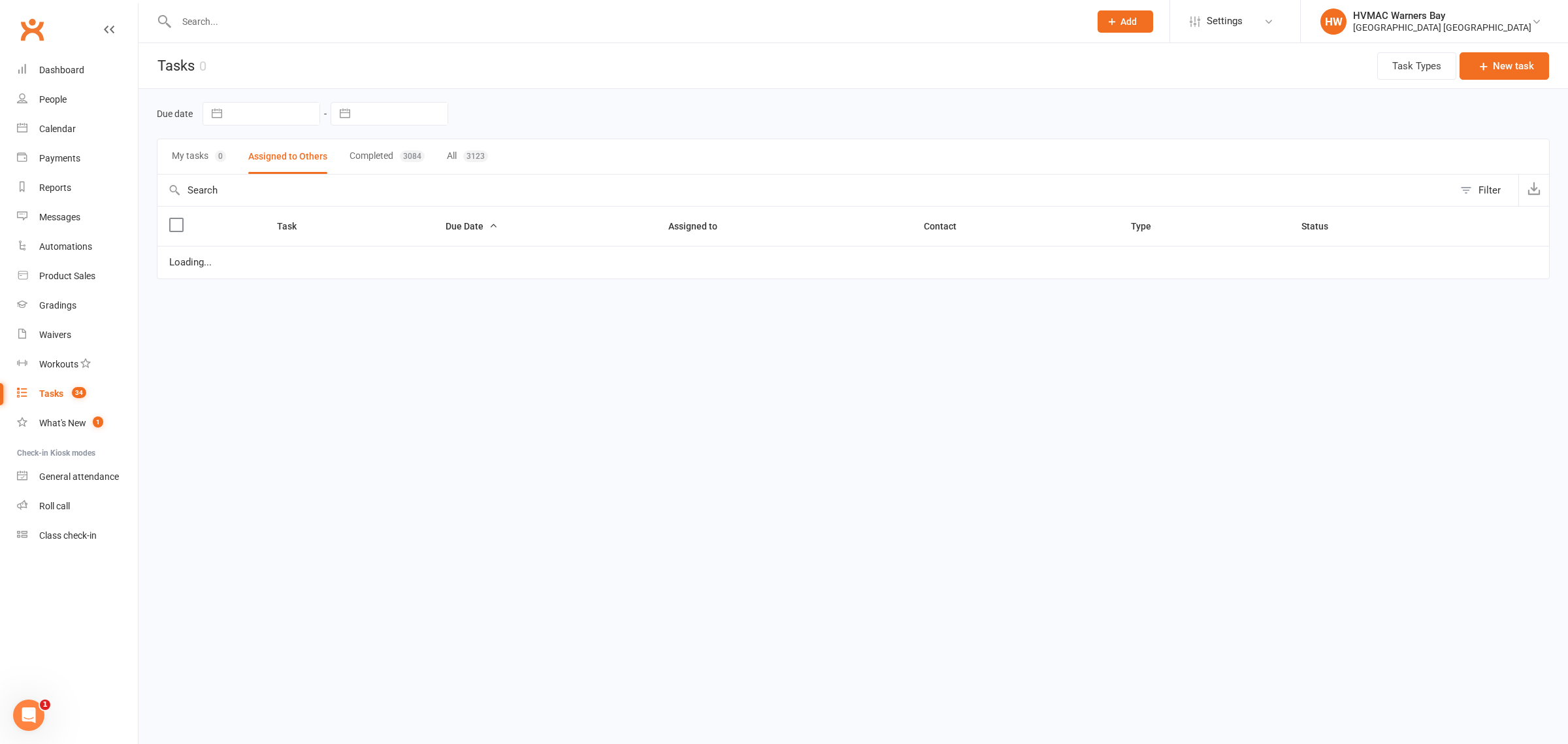
select select "started"
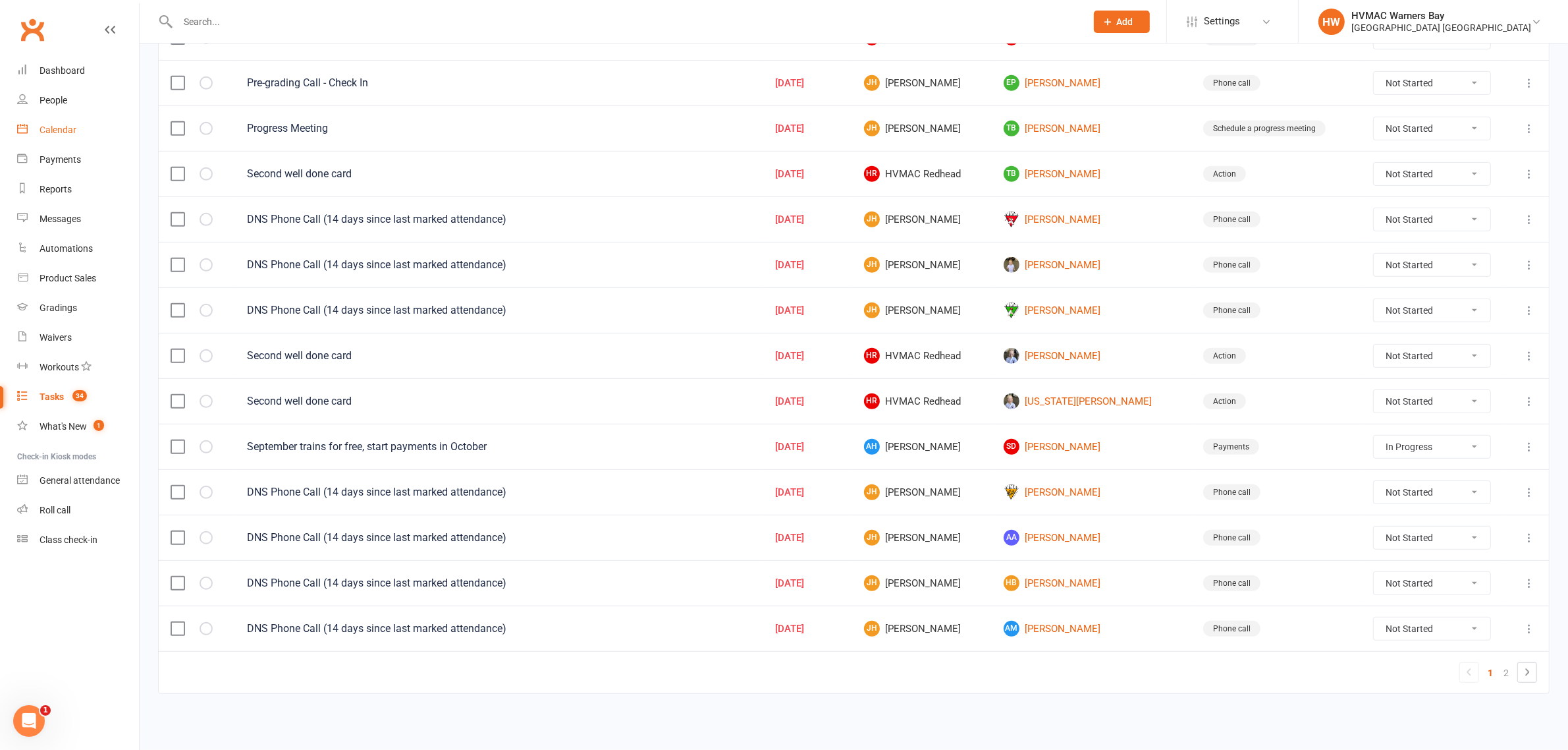
scroll to position [747, 0]
click at [1524, 663] on link at bounding box center [1527, 672] width 19 height 19
select select "started"
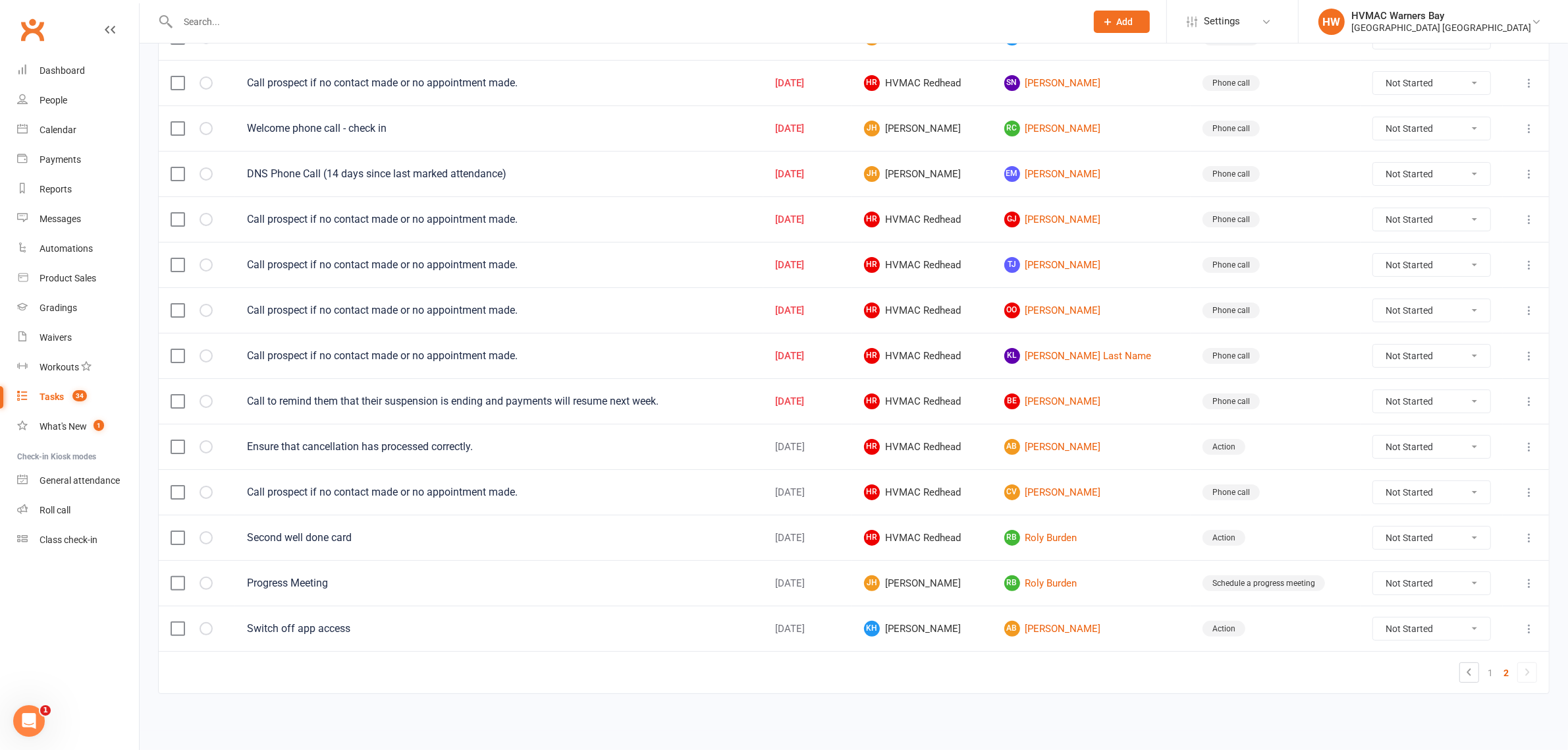
scroll to position [242, 0]
click at [1423, 618] on select "Not Started In Progress Waiting Complete" at bounding box center [1432, 629] width 117 height 23
click at [1373, 618] on select "Not Started In Progress Waiting Complete" at bounding box center [1432, 629] width 117 height 23
select select "unstarted"
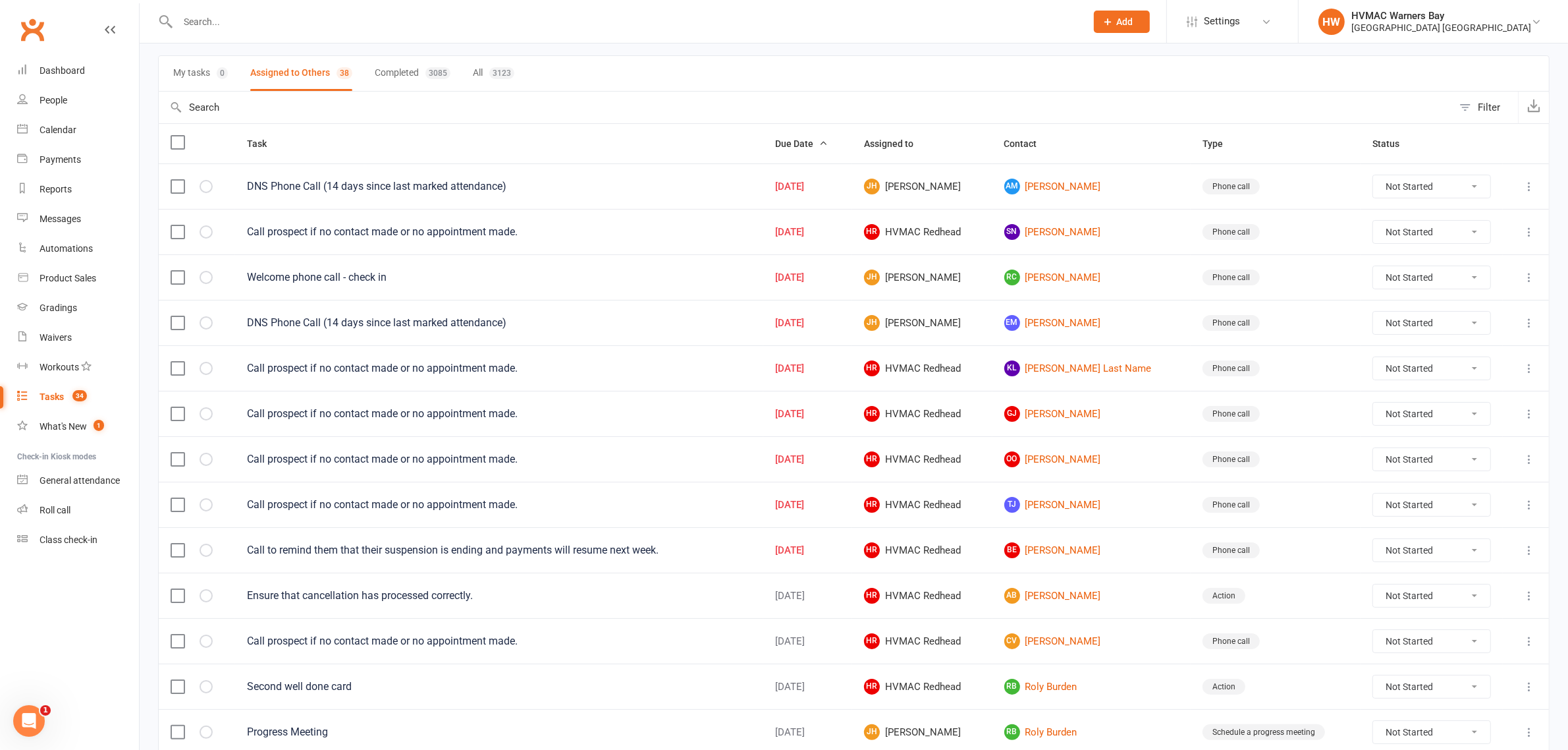
scroll to position [0, 0]
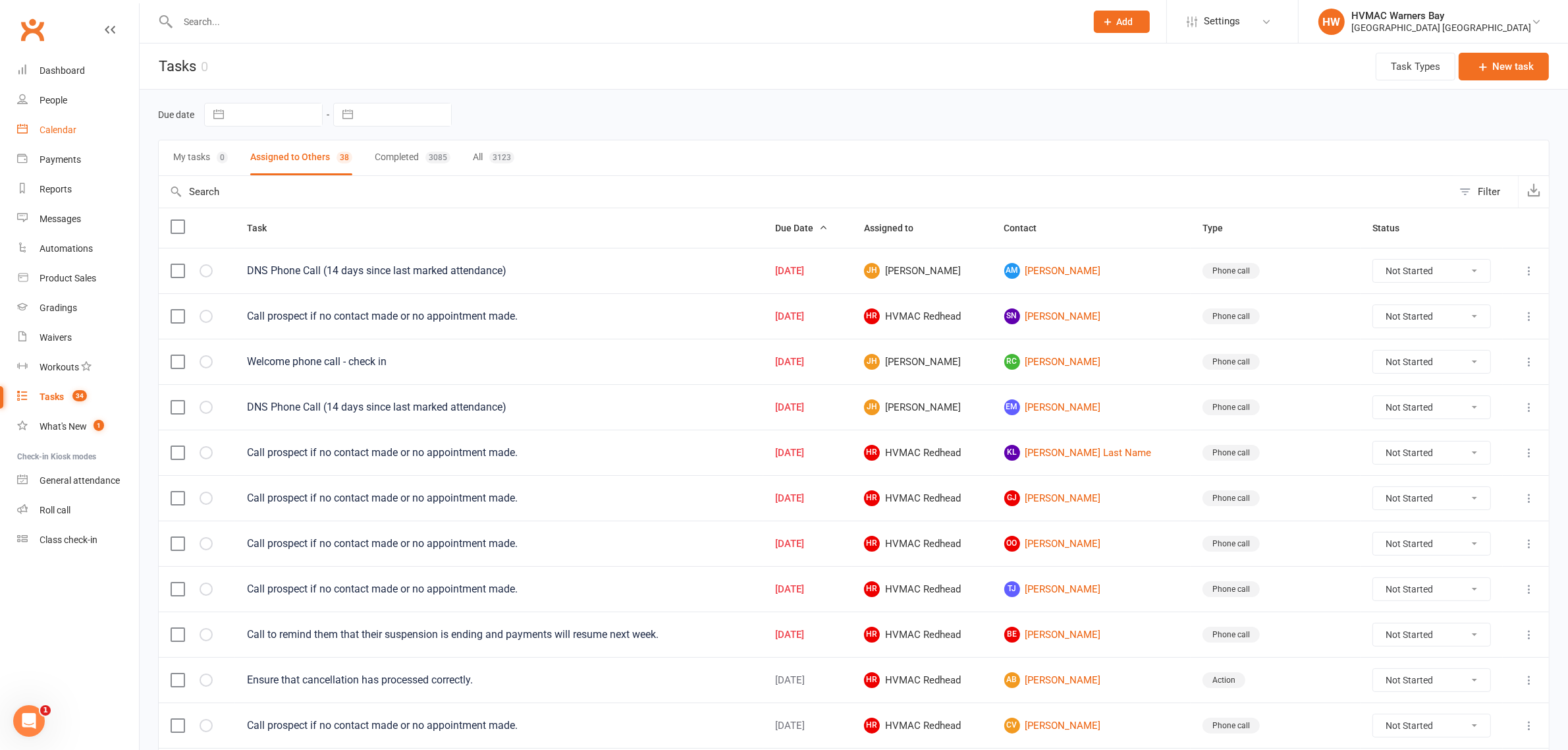
click at [67, 126] on div "Calendar" at bounding box center [58, 129] width 37 height 11
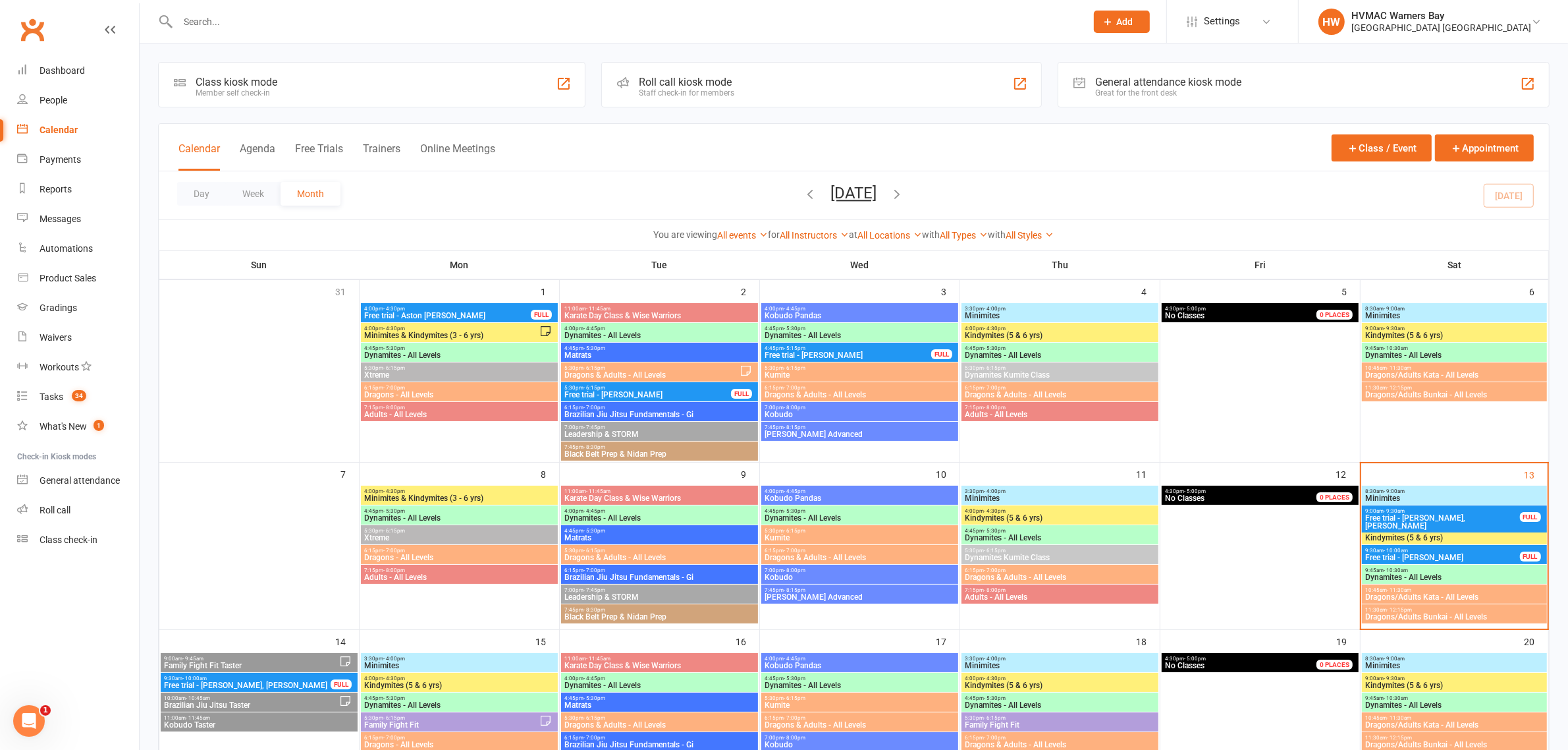
click at [317, 12] on input "text" at bounding box center [625, 21] width 903 height 19
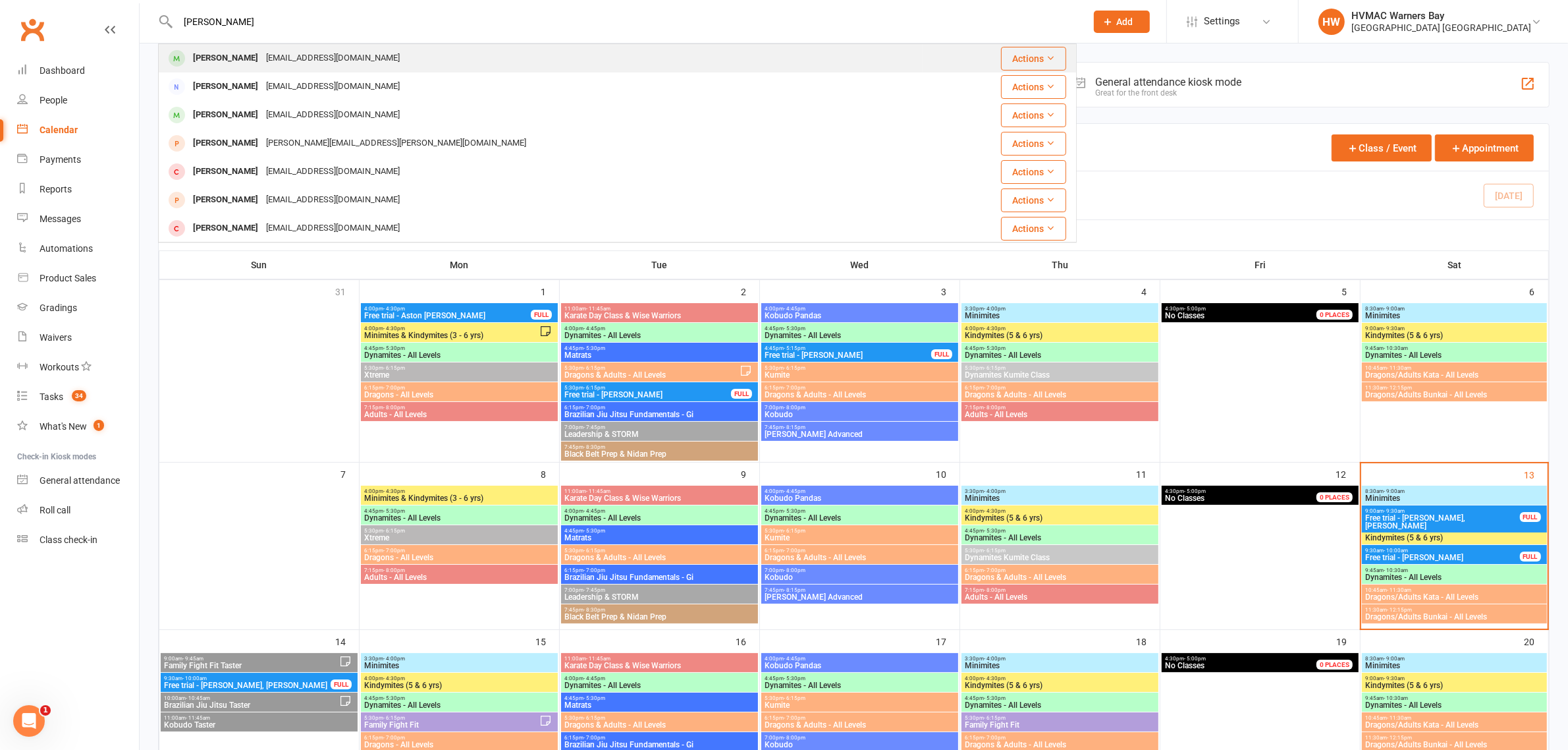
type input "oliver savonov"
click at [222, 47] on div "Oliver Savonov savonov@tpg.com.au" at bounding box center [540, 58] width 763 height 27
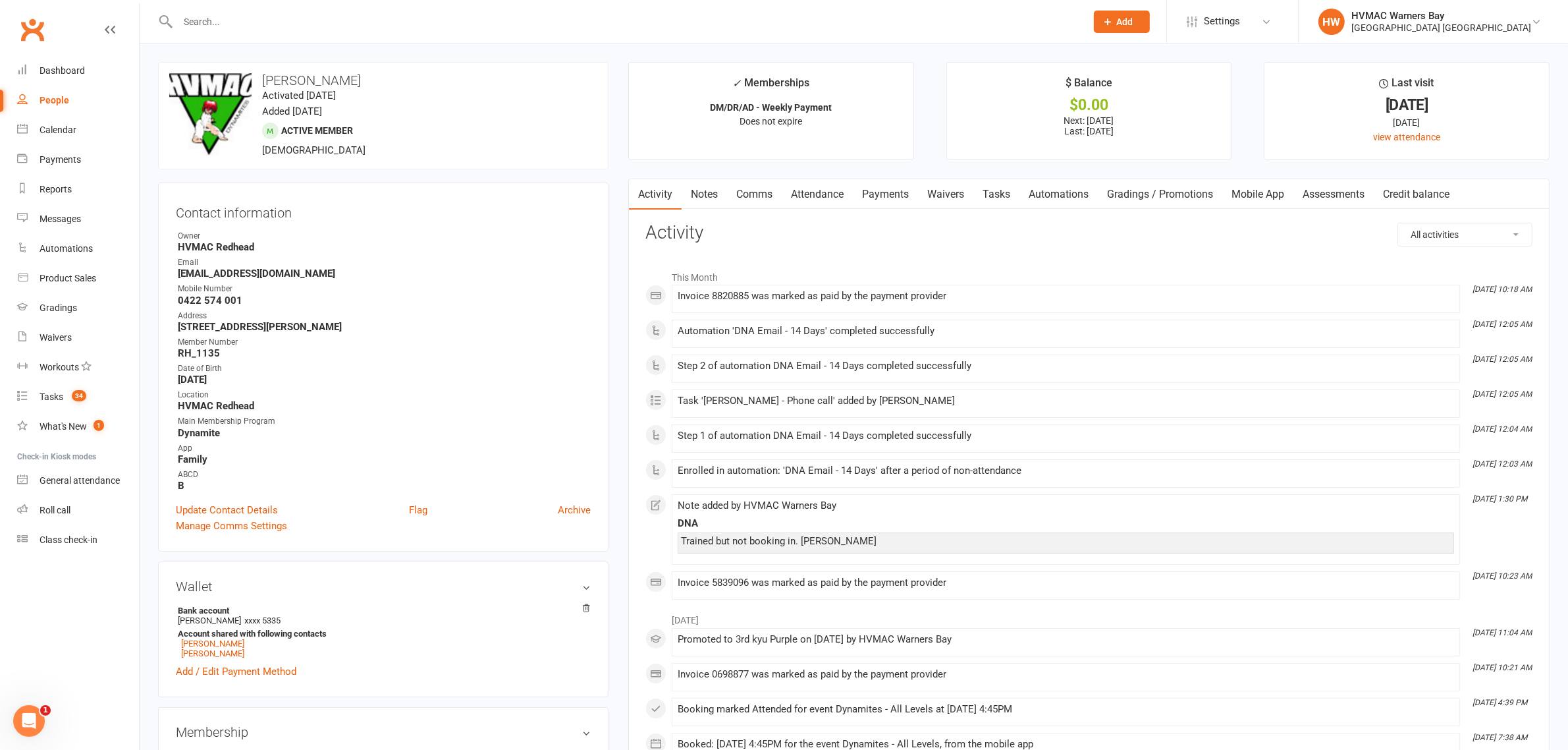
click at [805, 196] on link "Attendance" at bounding box center [818, 194] width 71 height 30
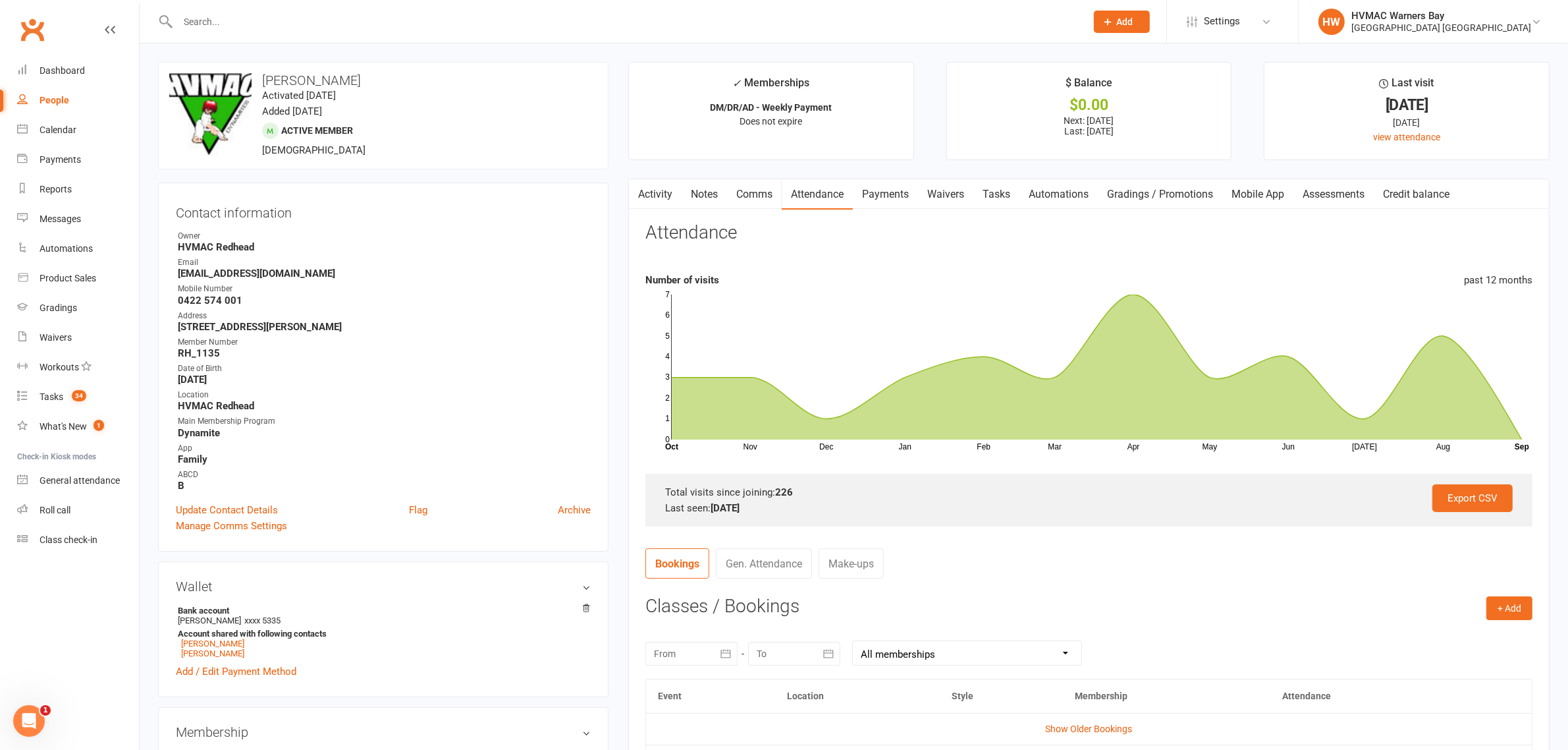
click at [200, 17] on input "text" at bounding box center [625, 21] width 903 height 19
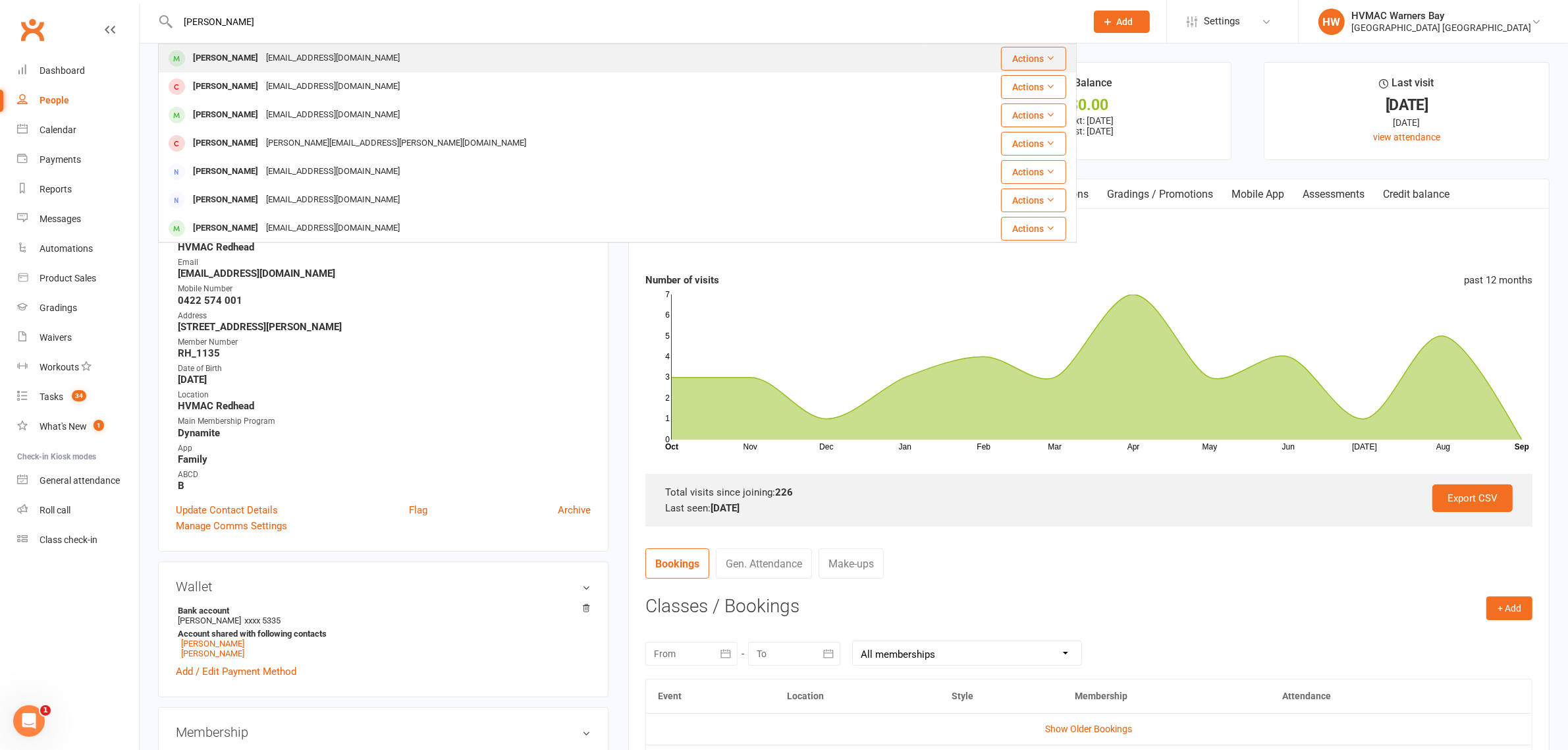
type input "noah mic"
click at [226, 58] on div "Noah Micallef" at bounding box center [226, 58] width 73 height 19
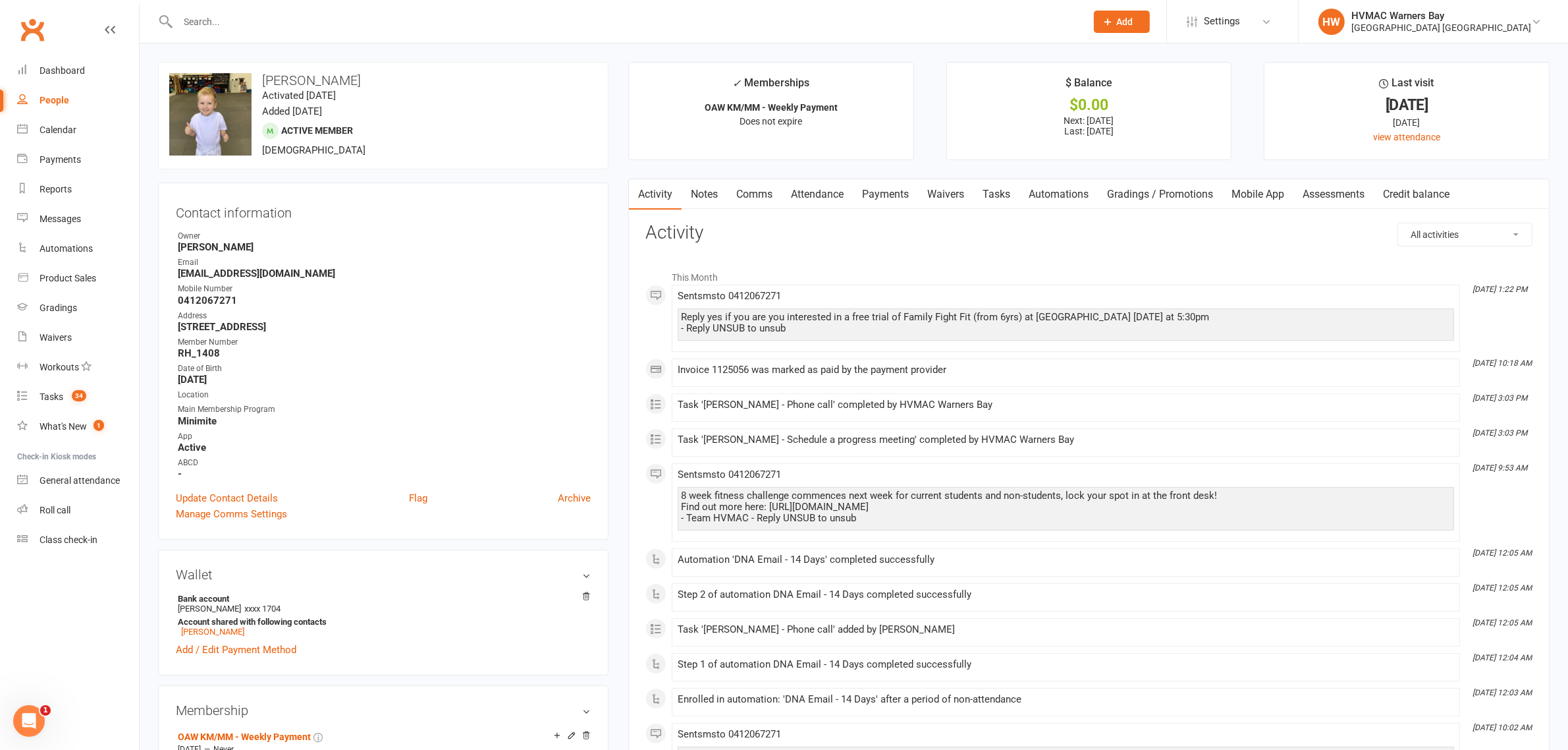
click at [834, 188] on link "Attendance" at bounding box center [818, 194] width 71 height 30
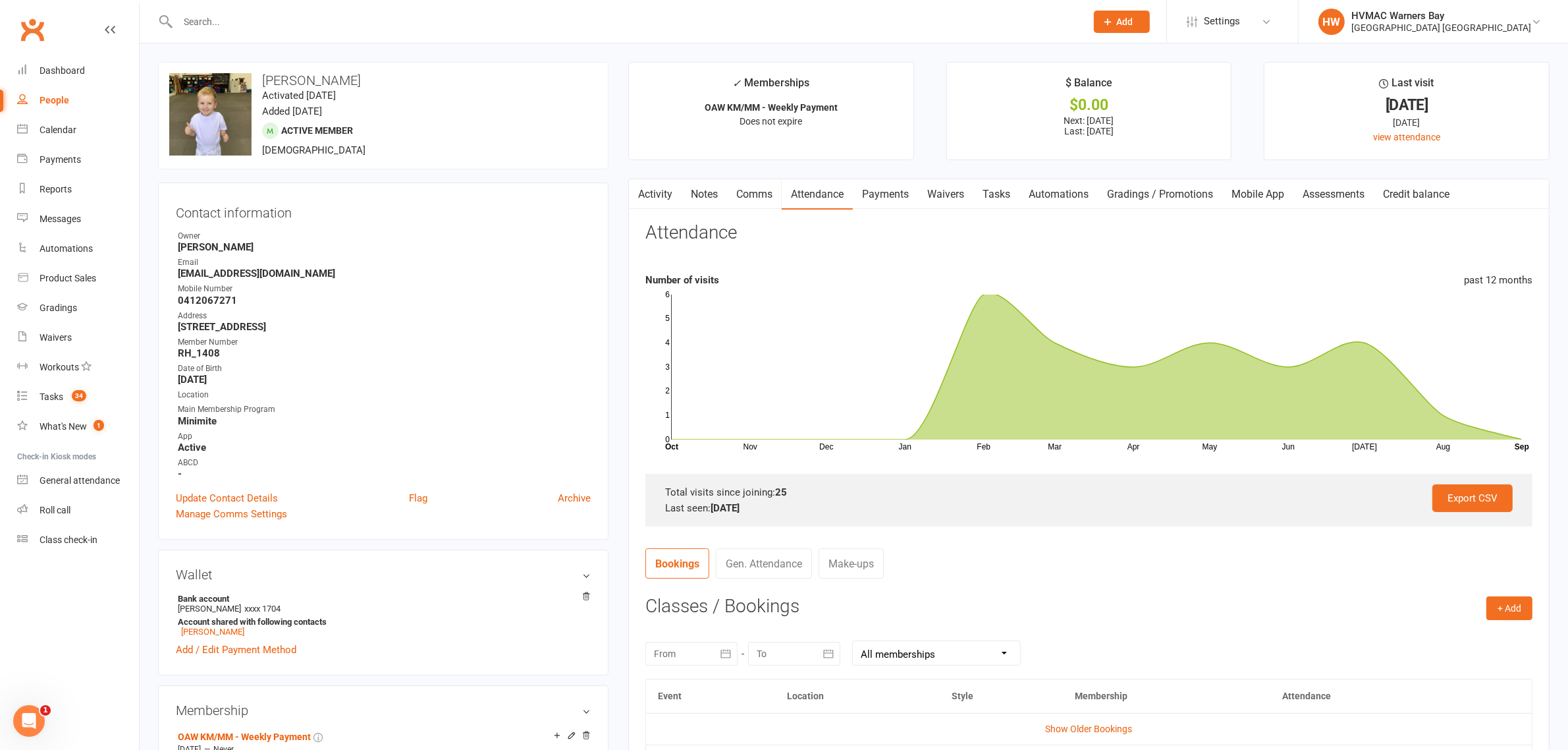
click at [307, 8] on div at bounding box center [617, 21] width 918 height 43
click at [310, 31] on div at bounding box center [617, 21] width 918 height 43
click at [316, 21] on input "text" at bounding box center [625, 21] width 903 height 19
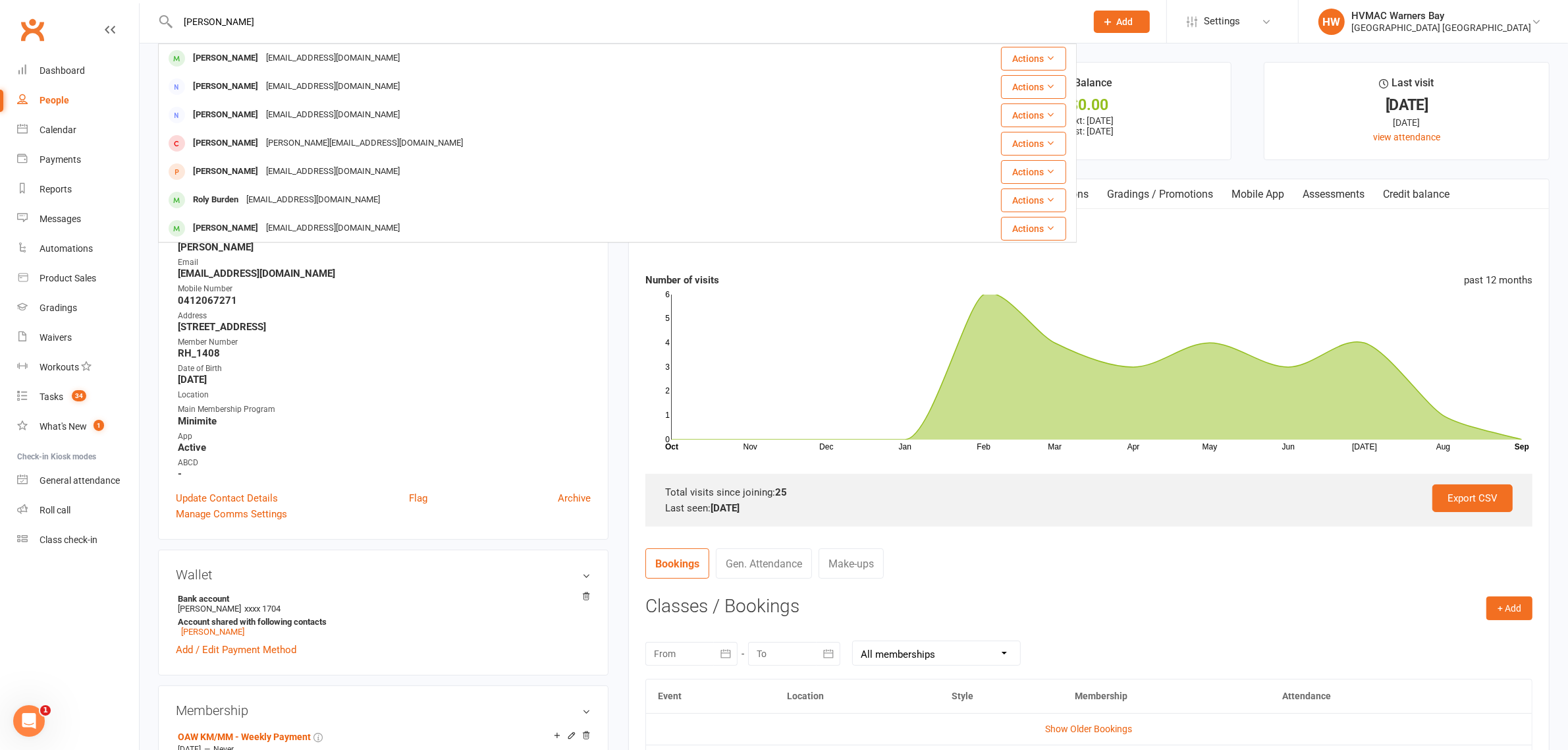
type input "rachel gren"
click at [219, 54] on div "Rachel Grenadier" at bounding box center [226, 58] width 73 height 19
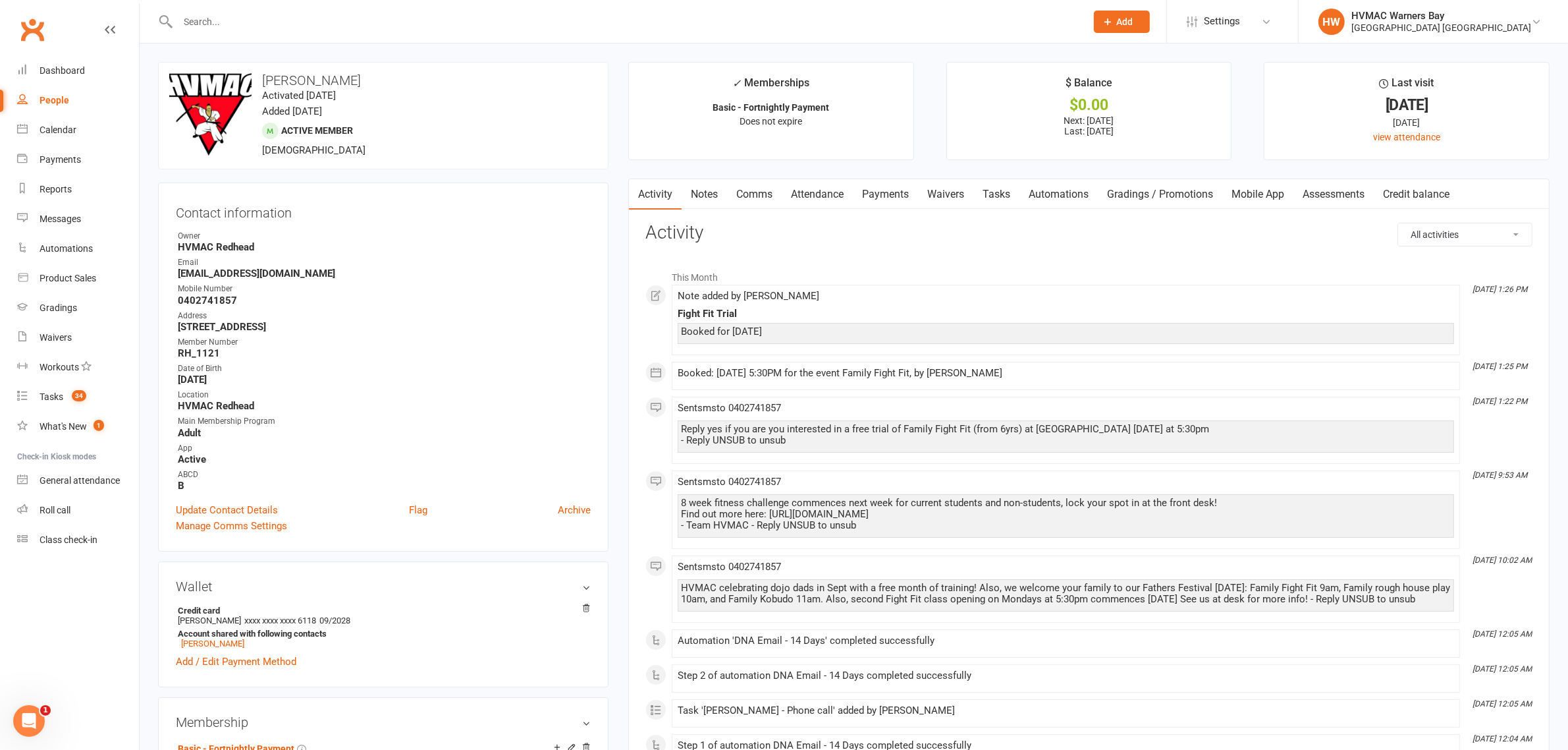
click at [830, 198] on link "Attendance" at bounding box center [818, 194] width 71 height 30
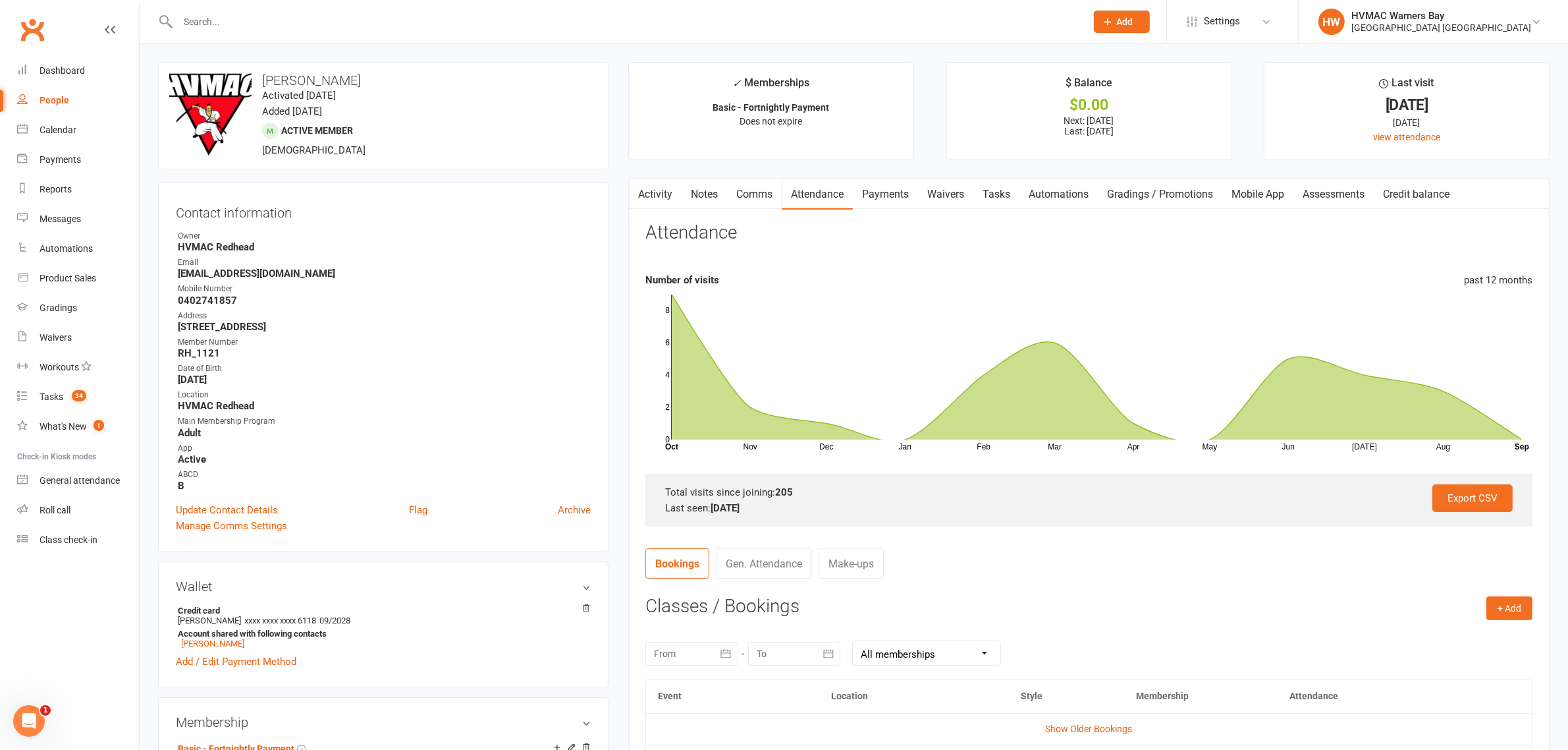
click at [247, 24] on input "text" at bounding box center [625, 21] width 903 height 19
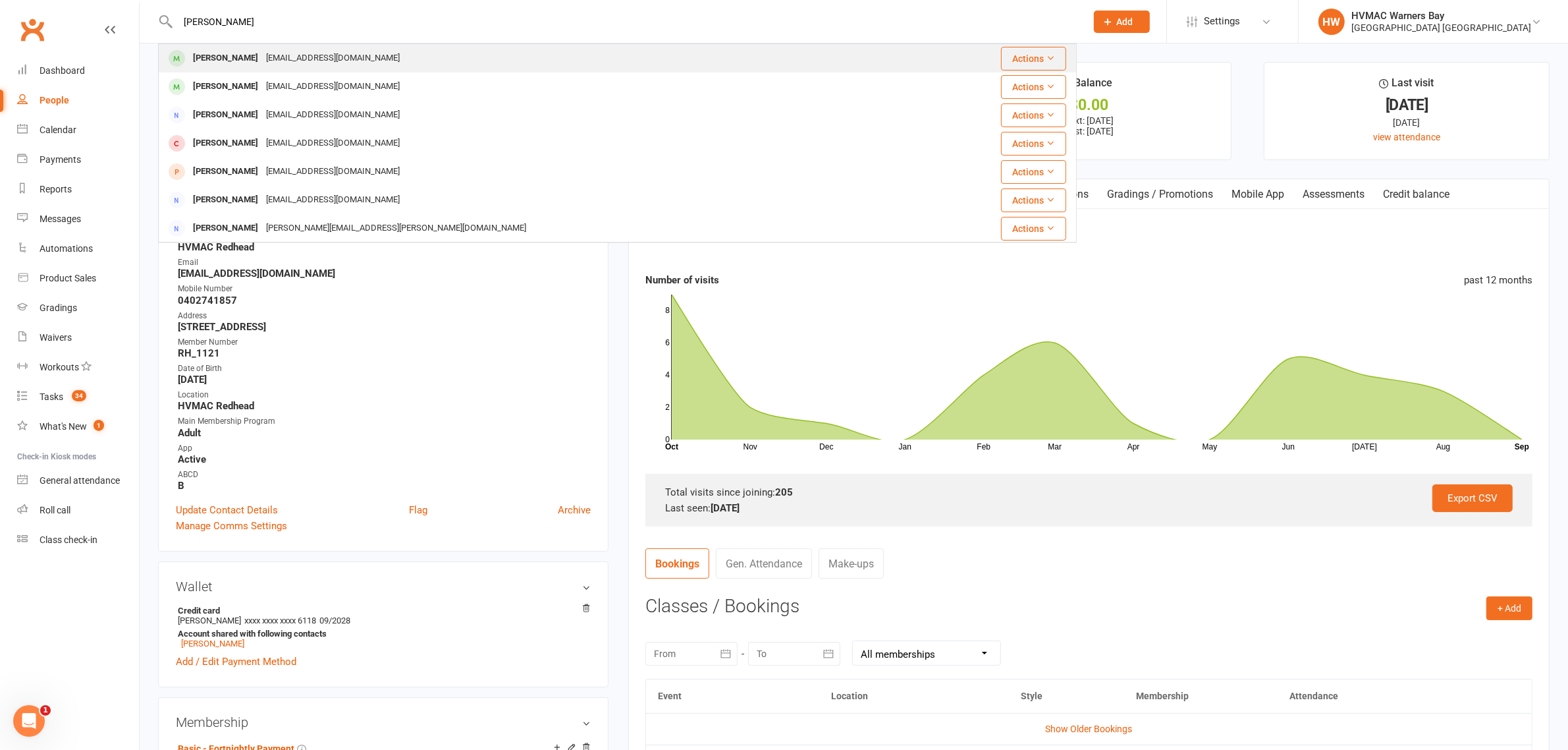
type input "violet hammer"
click at [264, 58] on div "siannaharmer10@icloud.com" at bounding box center [333, 58] width 142 height 19
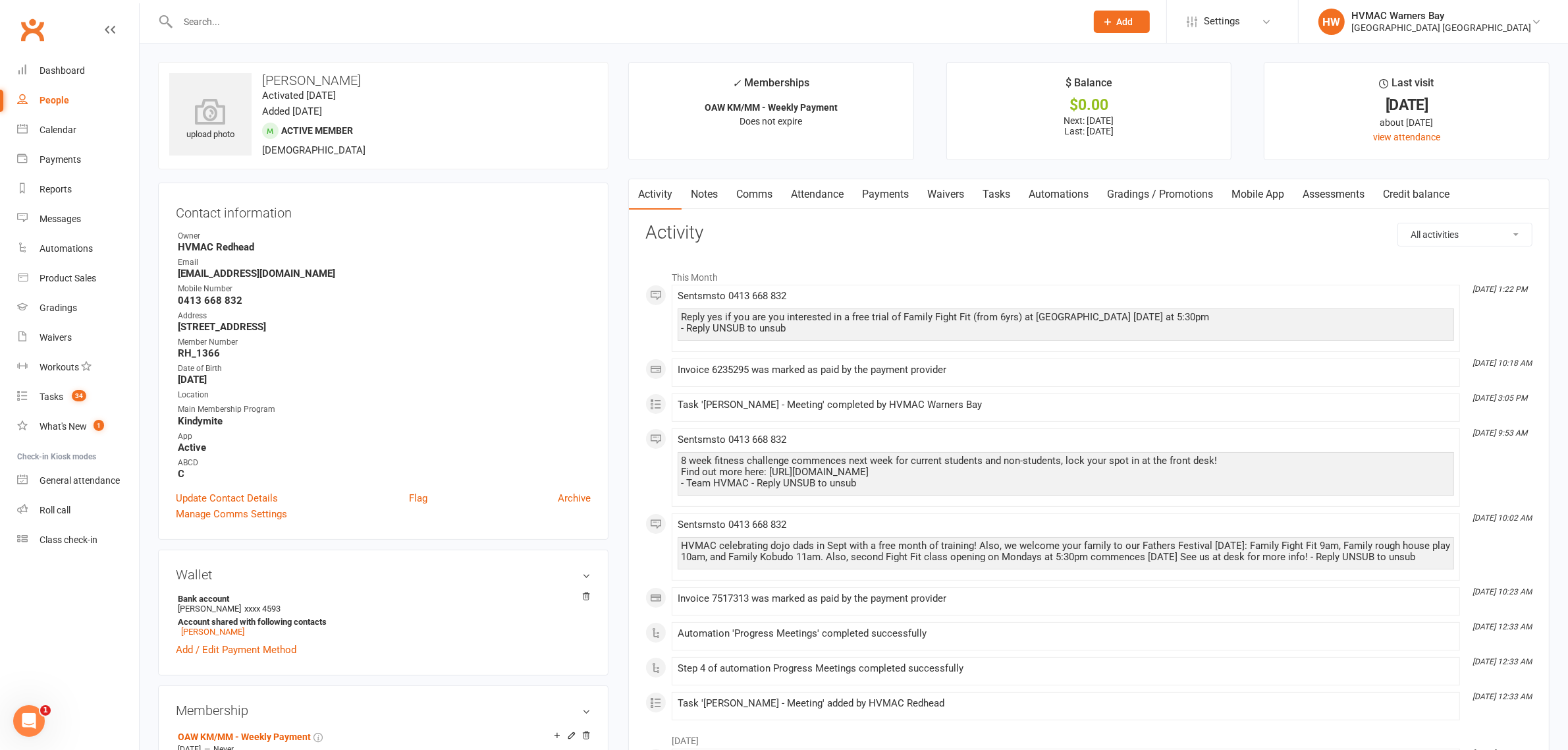
click at [821, 193] on link "Attendance" at bounding box center [818, 194] width 71 height 30
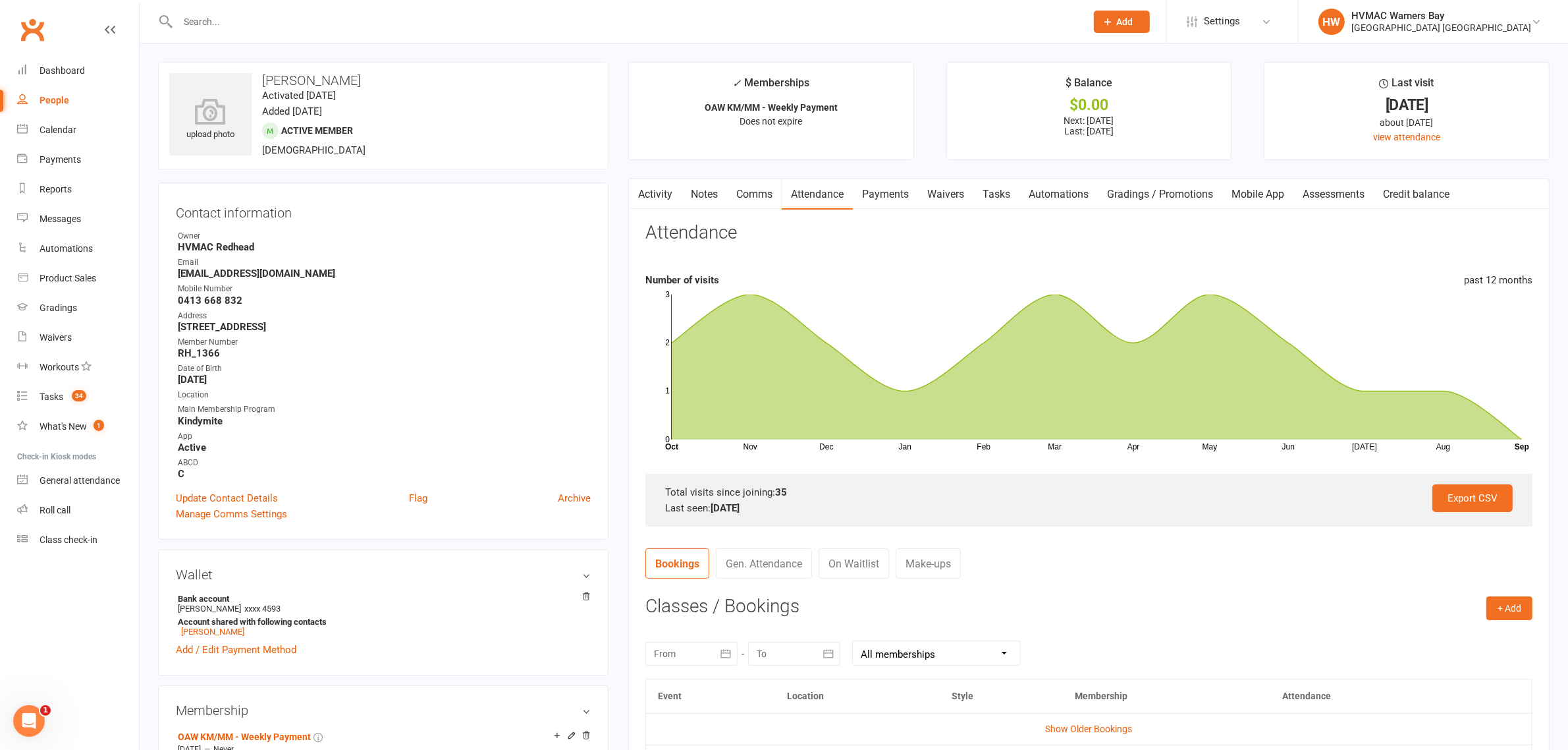
click at [384, 10] on div at bounding box center [617, 21] width 918 height 43
click at [382, 12] on input "text" at bounding box center [625, 21] width 903 height 19
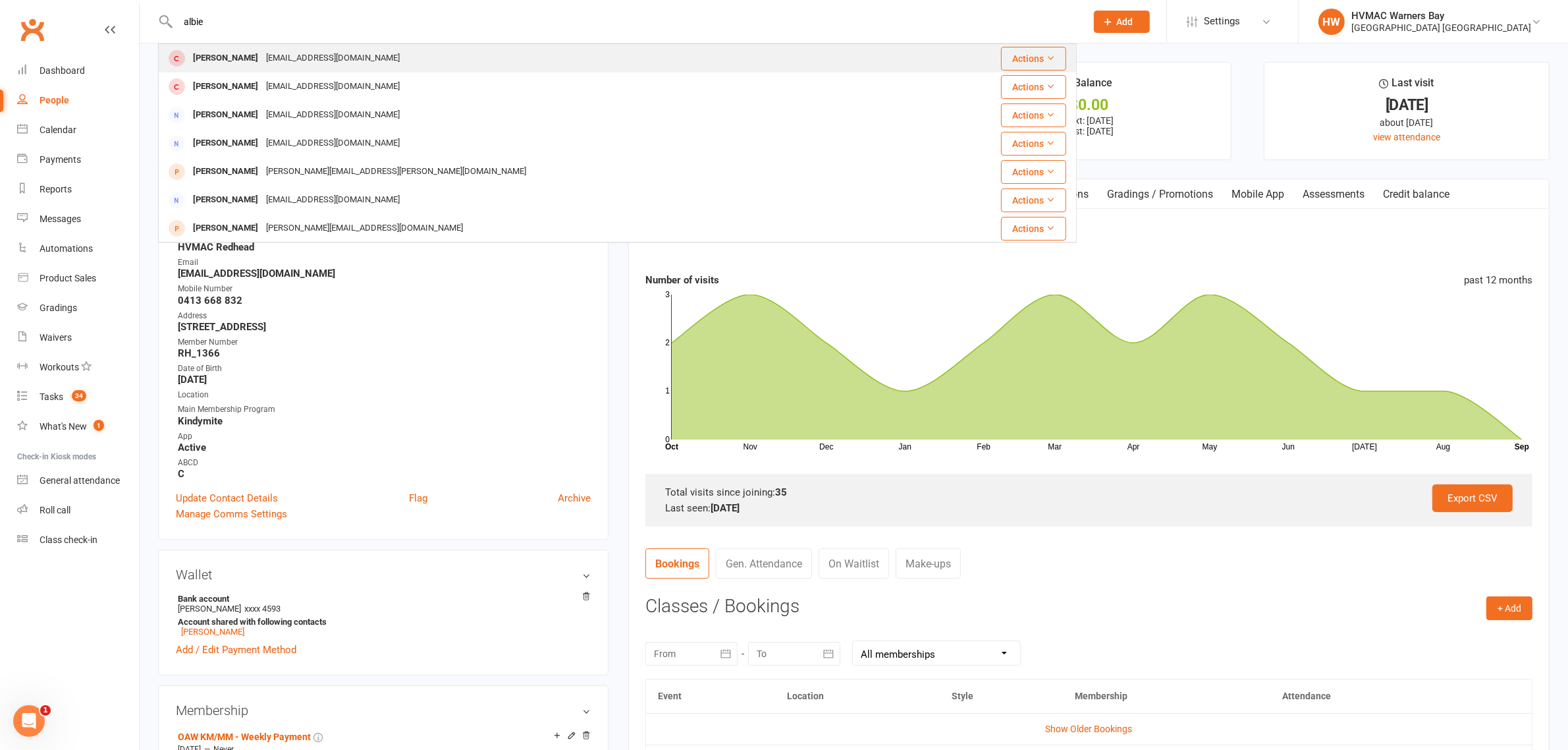
type input "albie"
click at [413, 54] on div "Albie Burden rachelhelenturner@gmail.com" at bounding box center [540, 58] width 763 height 27
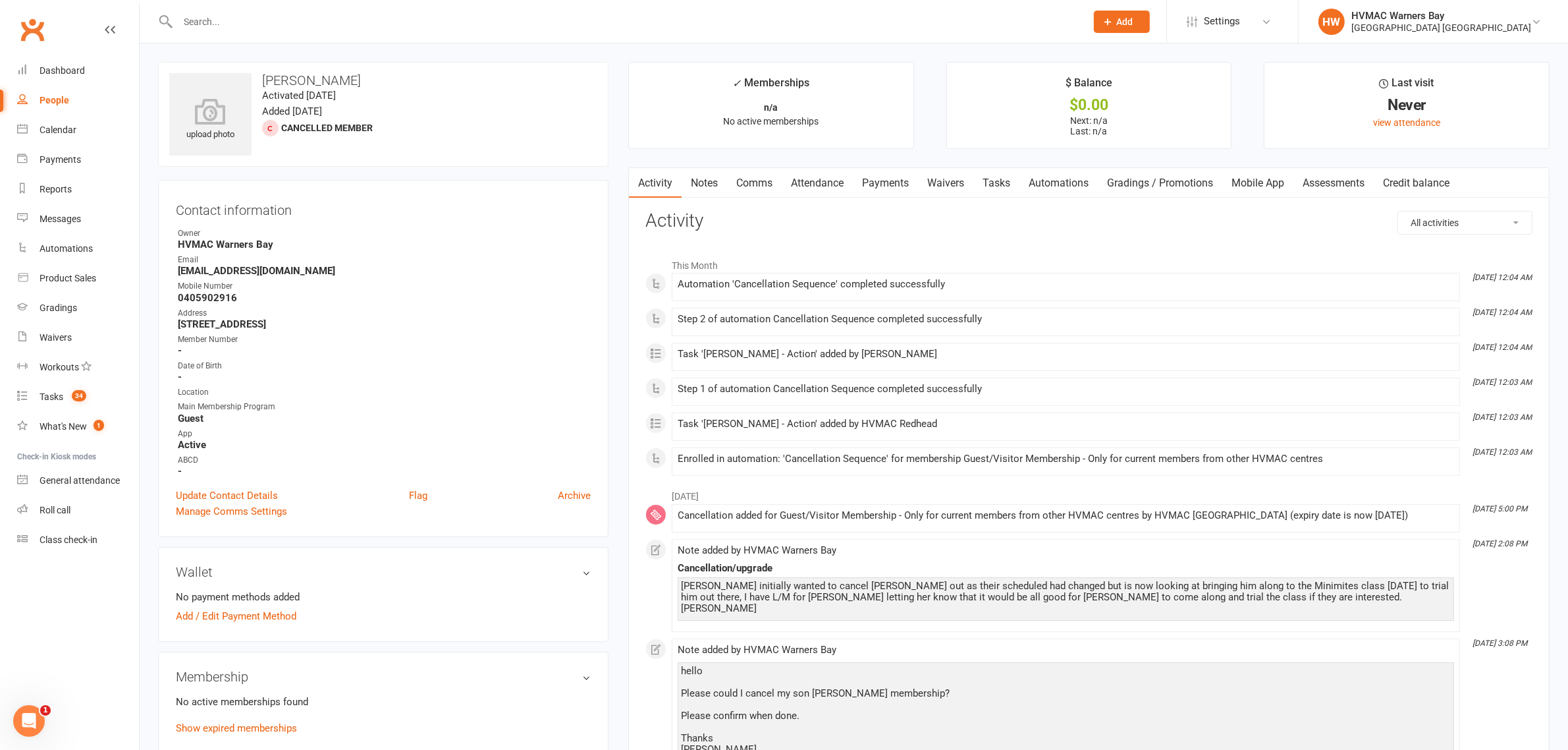
click at [1259, 179] on link "Mobile App" at bounding box center [1258, 183] width 71 height 30
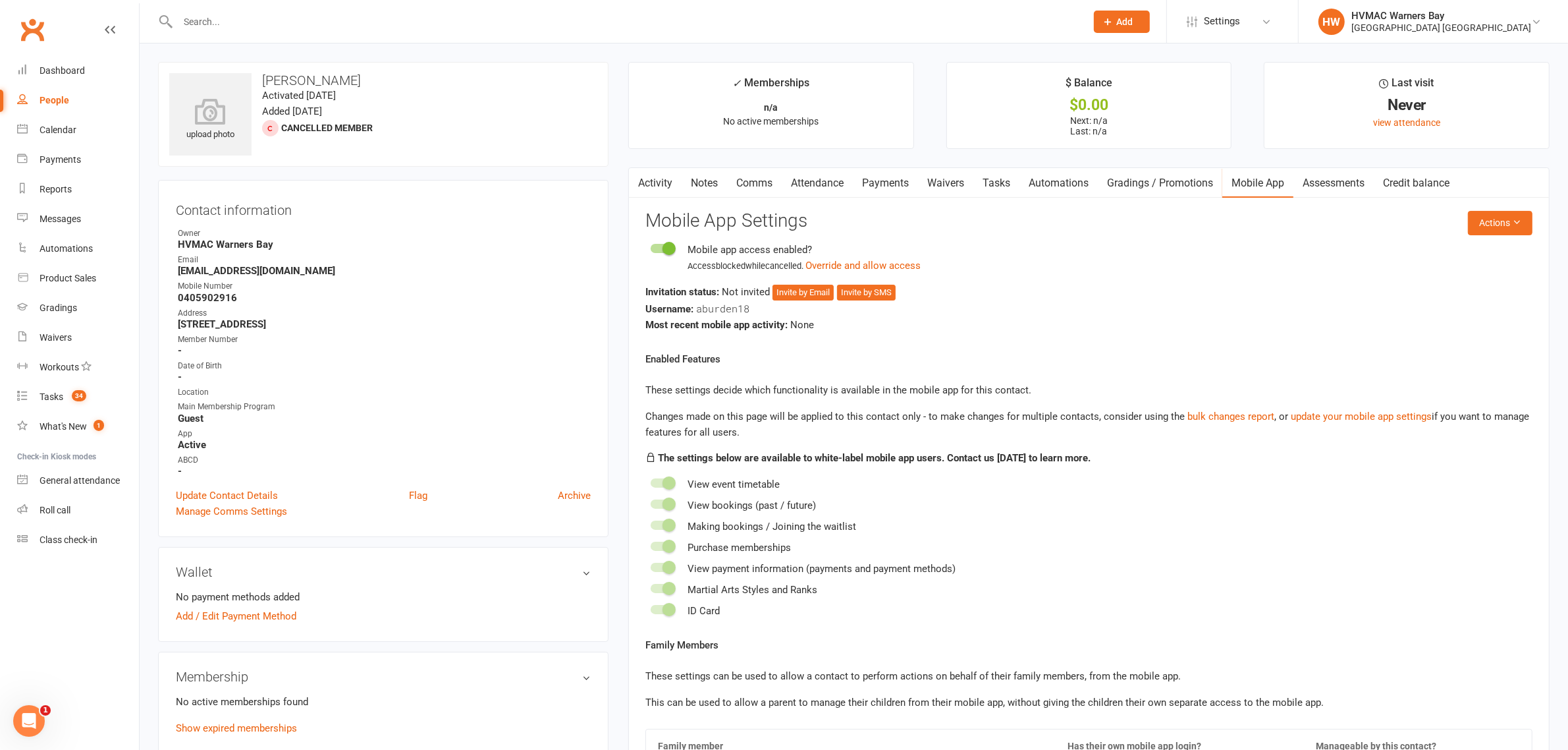
click at [670, 245] on span at bounding box center [669, 248] width 13 height 13
click at [651, 247] on input "checkbox" at bounding box center [651, 247] width 0 height 0
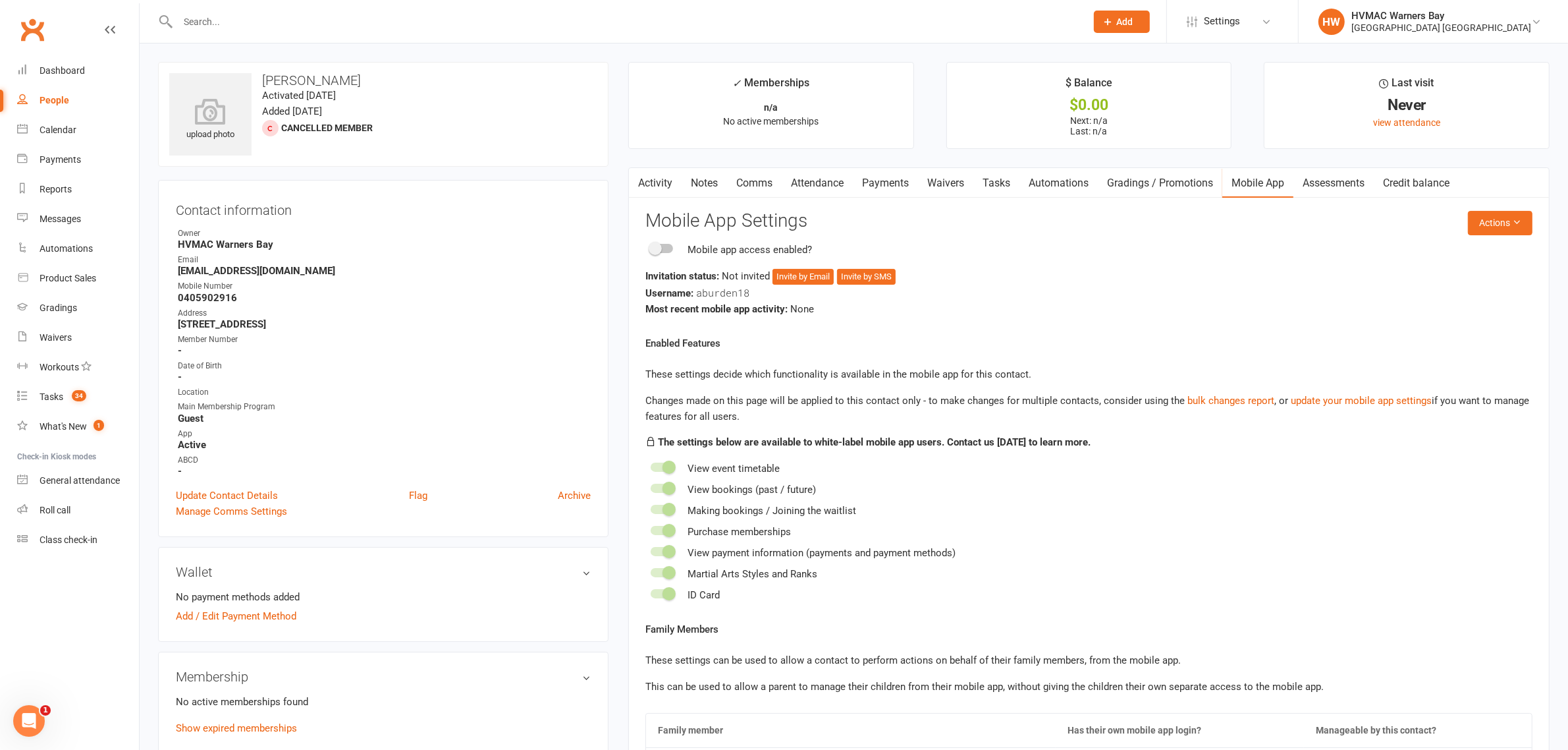
click at [337, 24] on input "text" at bounding box center [625, 21] width 903 height 19
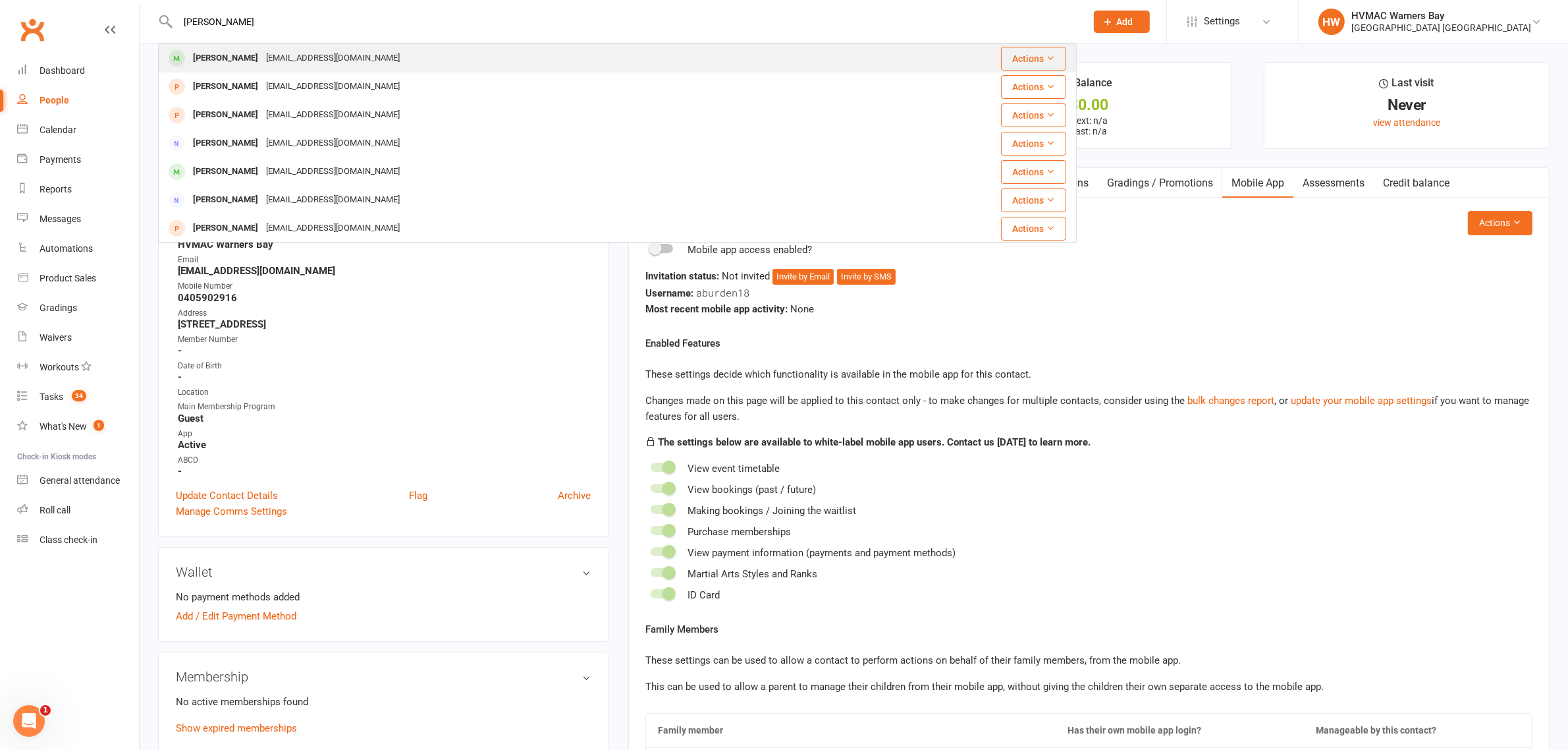
type input "alex obrien"
click at [302, 51] on div "michellemcmob@gmail.com" at bounding box center [333, 58] width 142 height 19
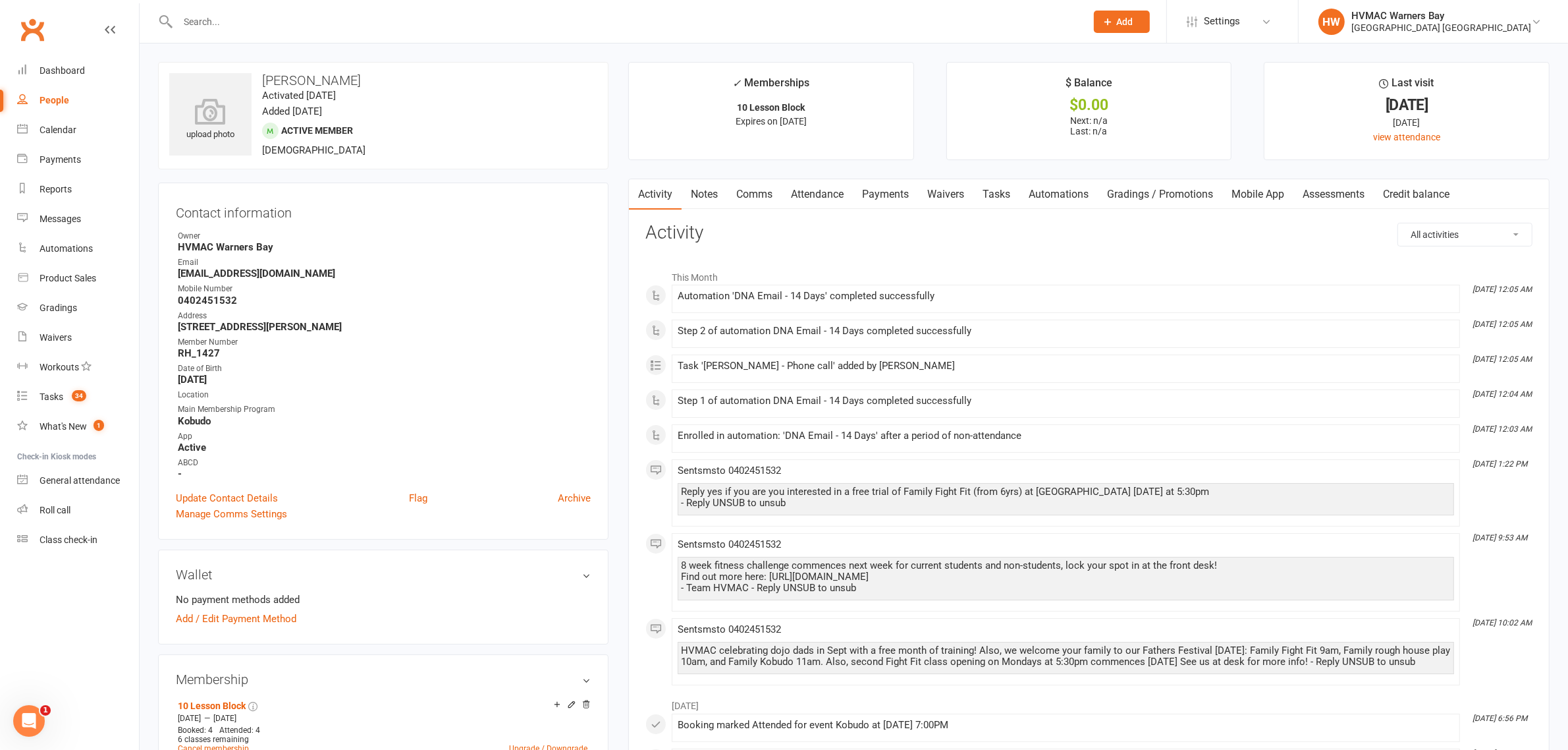
click at [803, 186] on link "Attendance" at bounding box center [818, 194] width 71 height 30
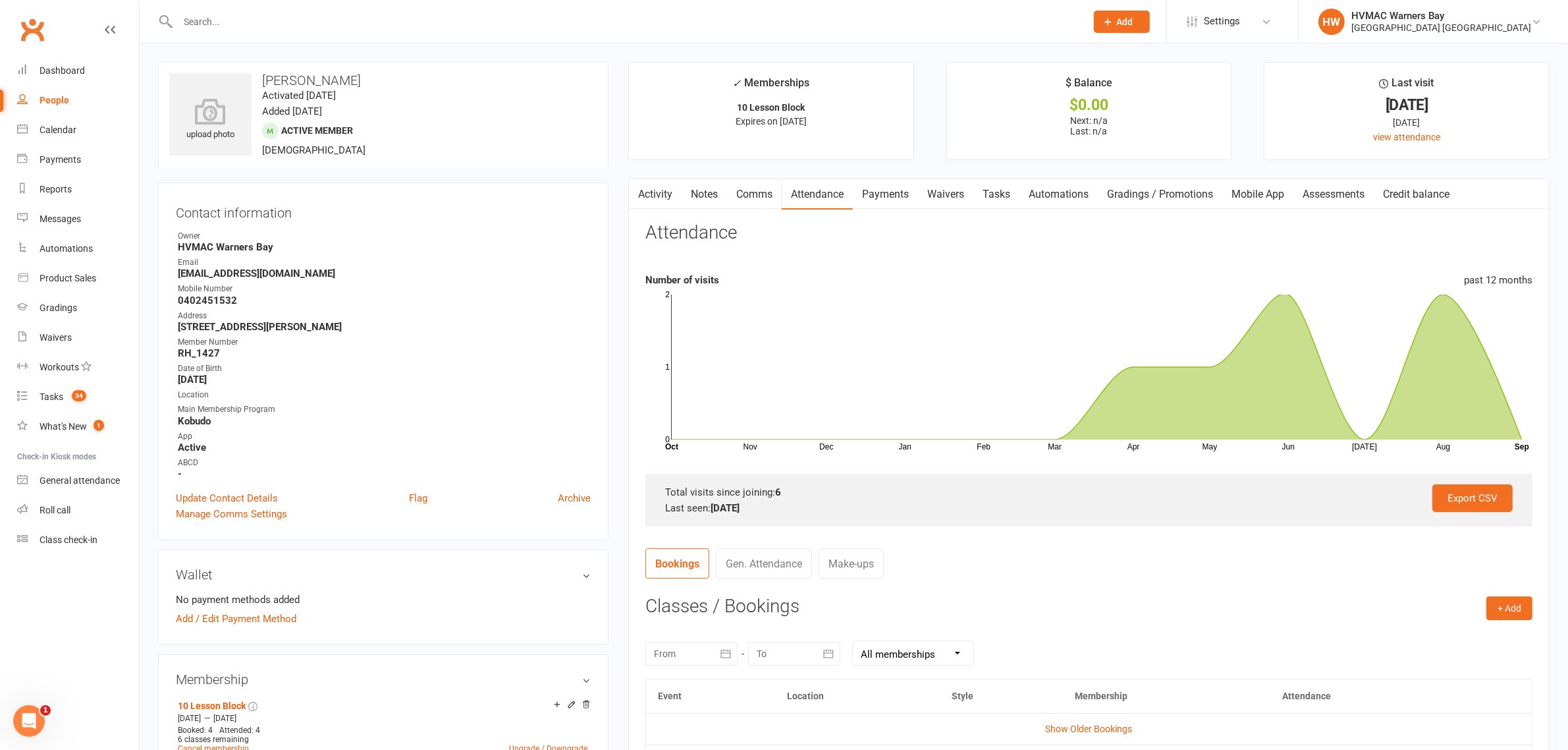
click at [324, 13] on input "text" at bounding box center [625, 21] width 903 height 19
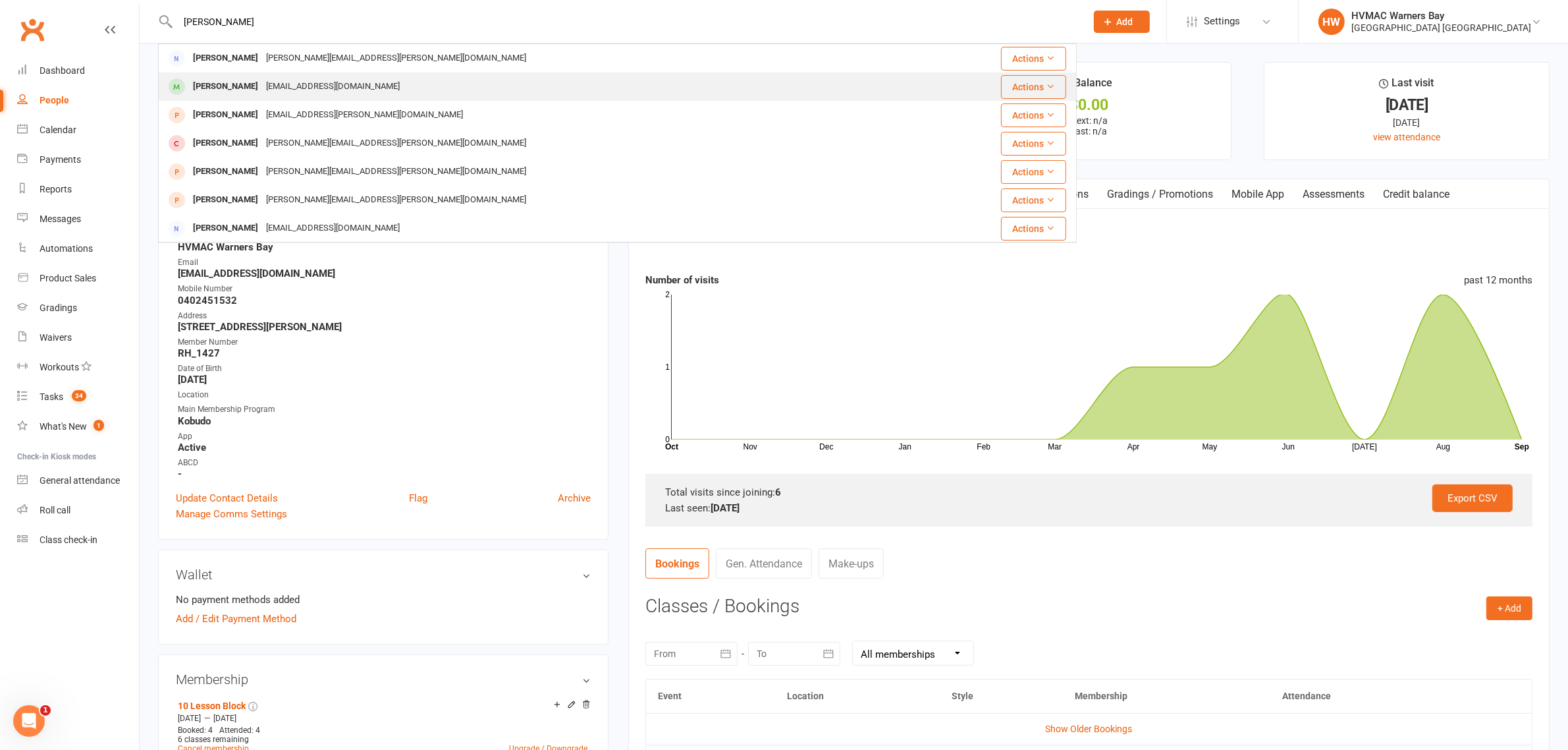
type input "emma mars"
click at [350, 86] on div "guzmoaustralia@gmail.com" at bounding box center [333, 87] width 142 height 19
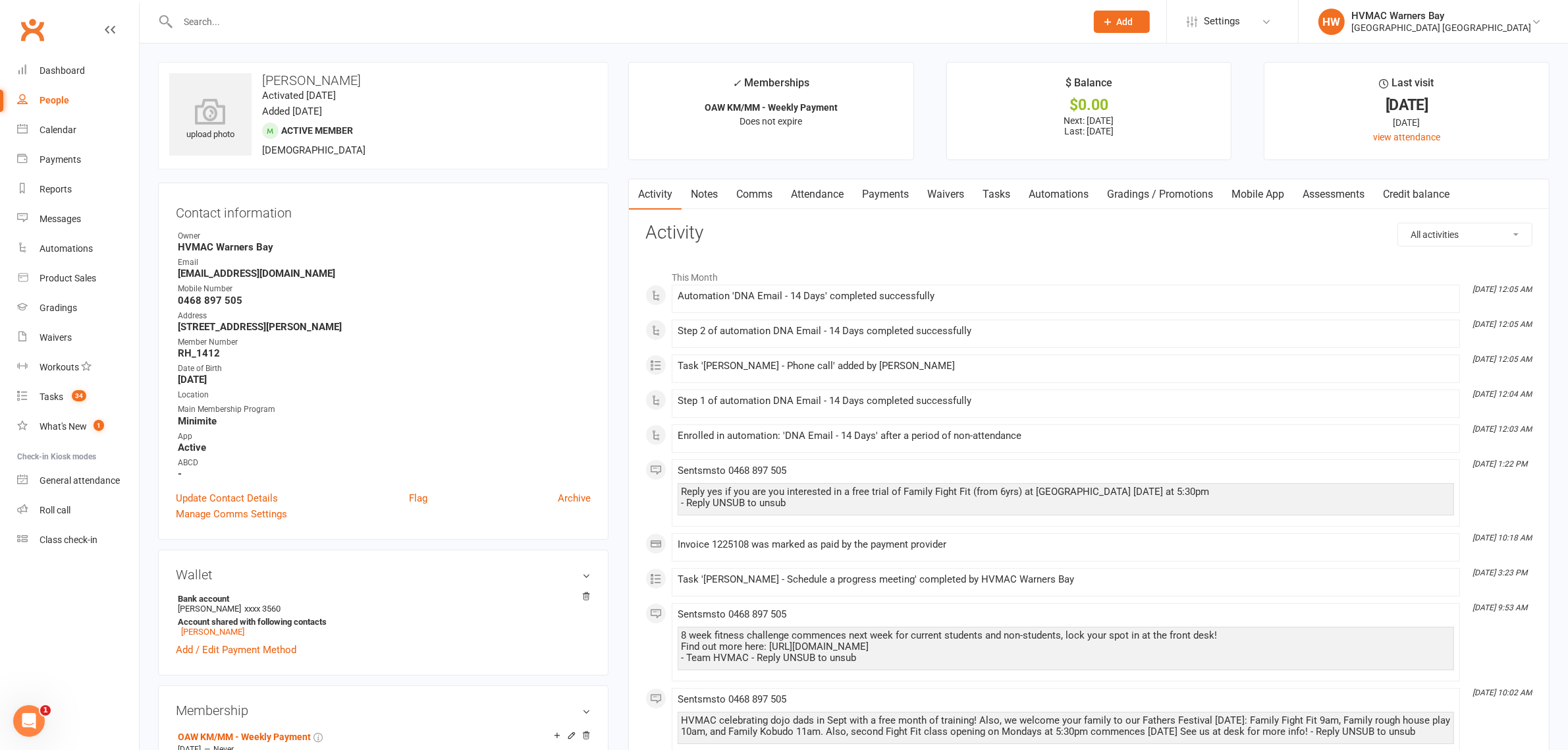
click at [841, 184] on link "Attendance" at bounding box center [818, 194] width 71 height 30
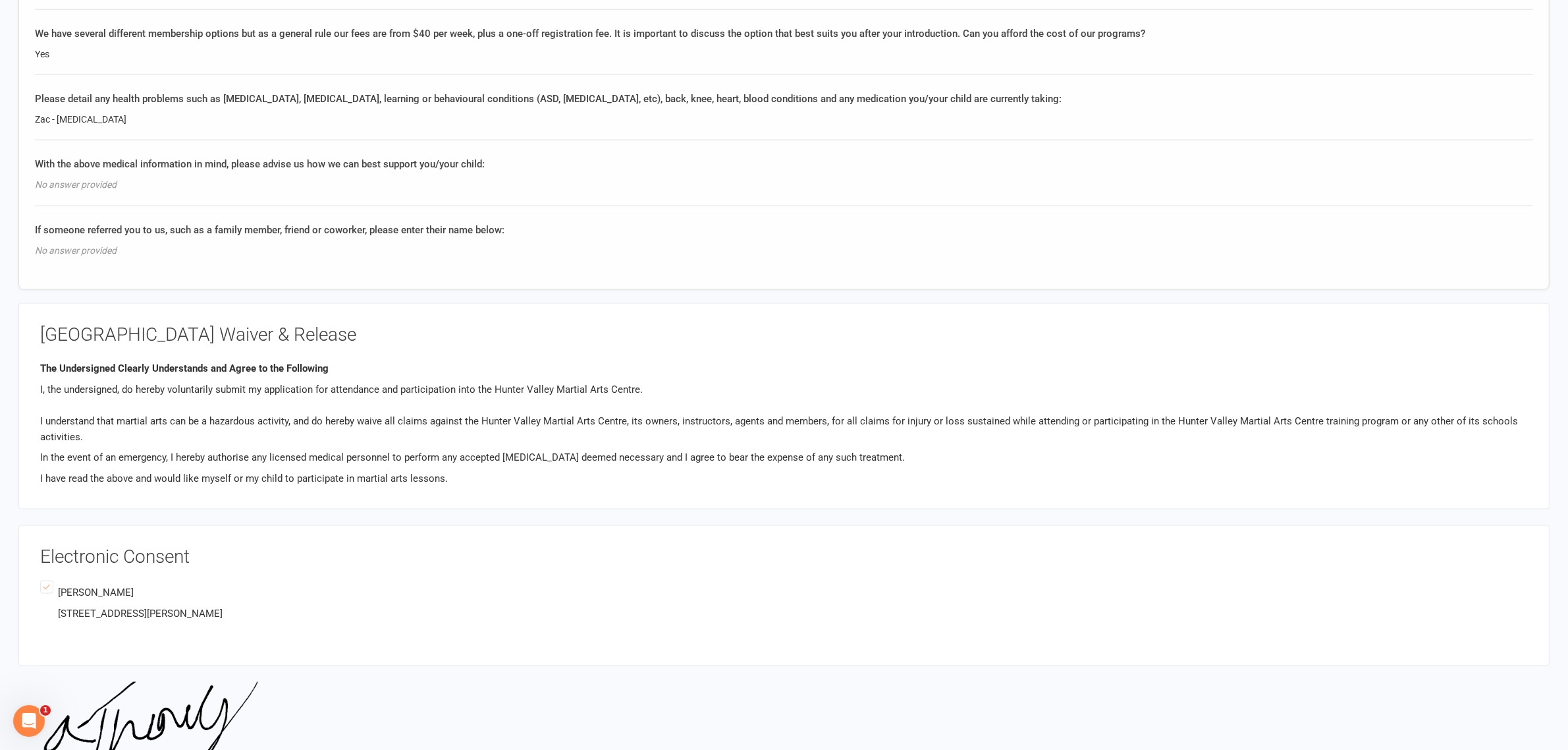
scroll to position [2222, 0]
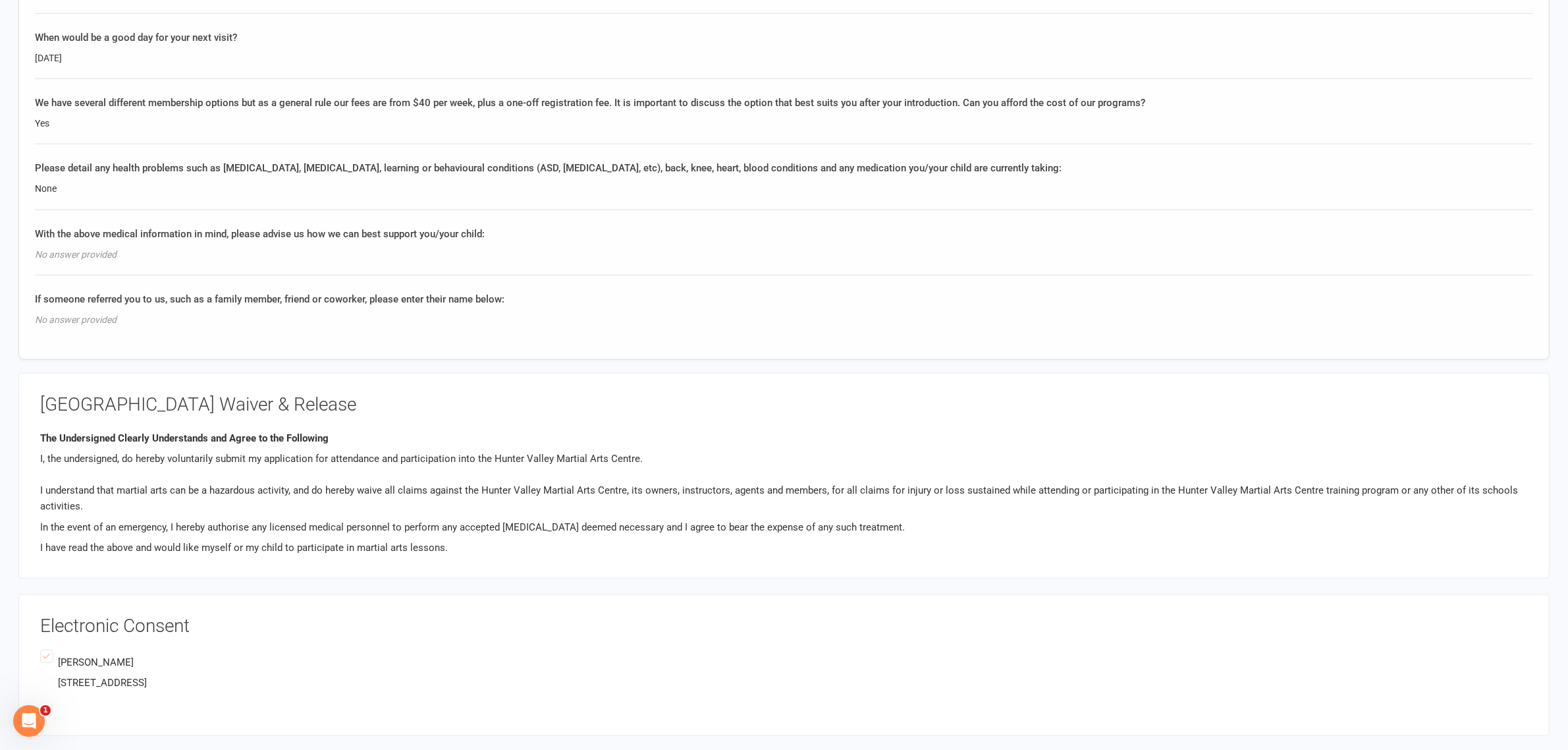
scroll to position [1318, 0]
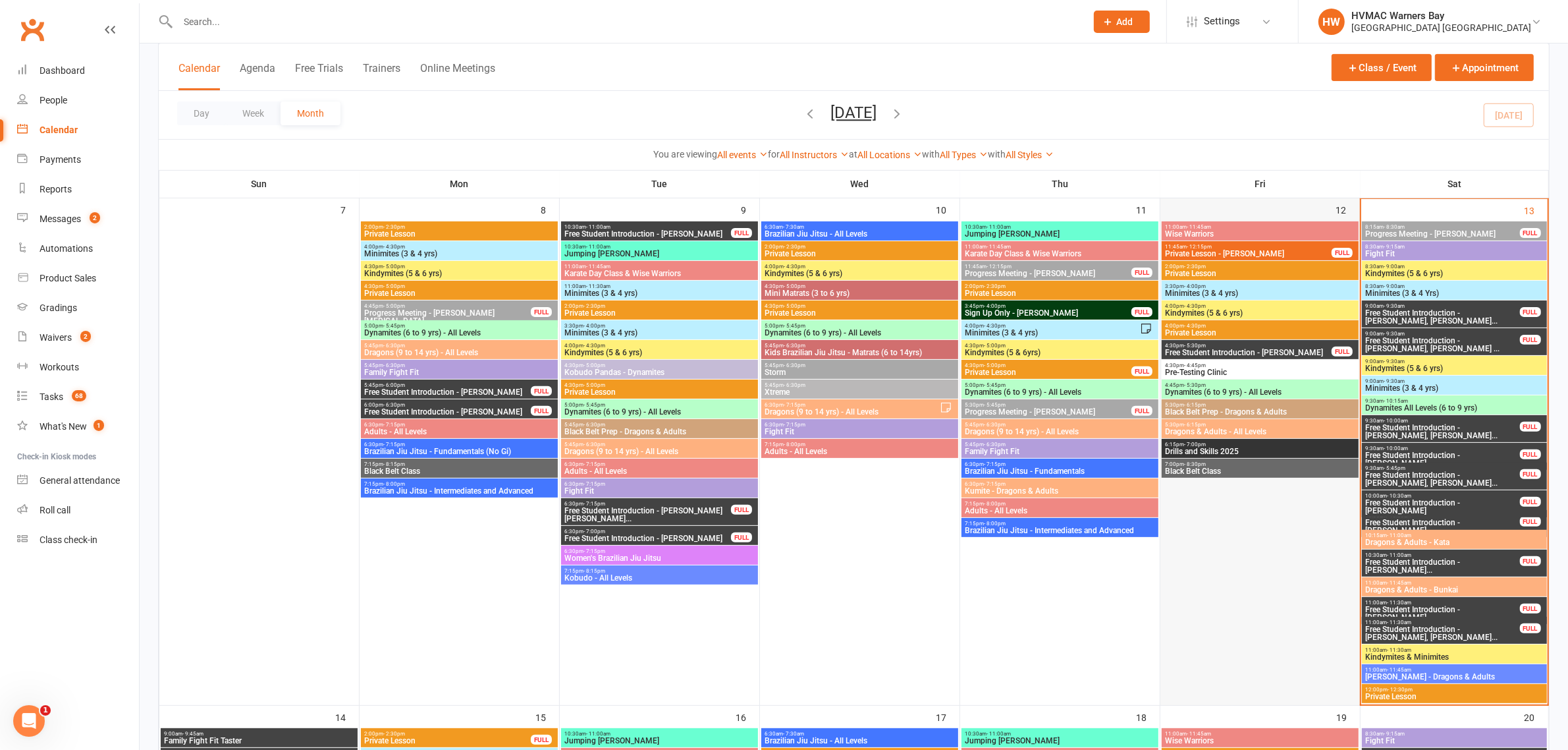
scroll to position [532, 0]
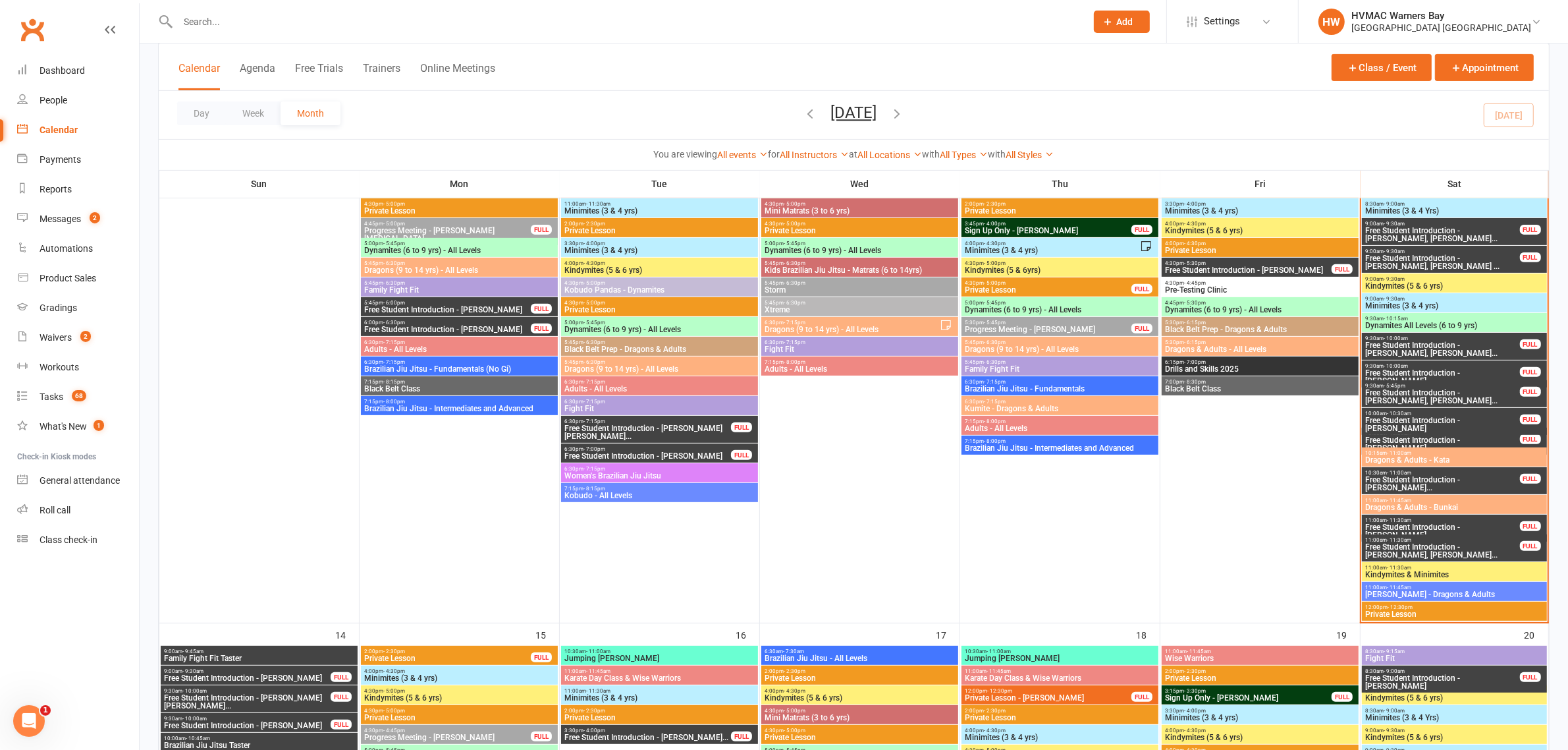
click at [1433, 545] on span "Free Student Introduction - Sophia Strong, Liam St..." at bounding box center [1442, 550] width 156 height 15
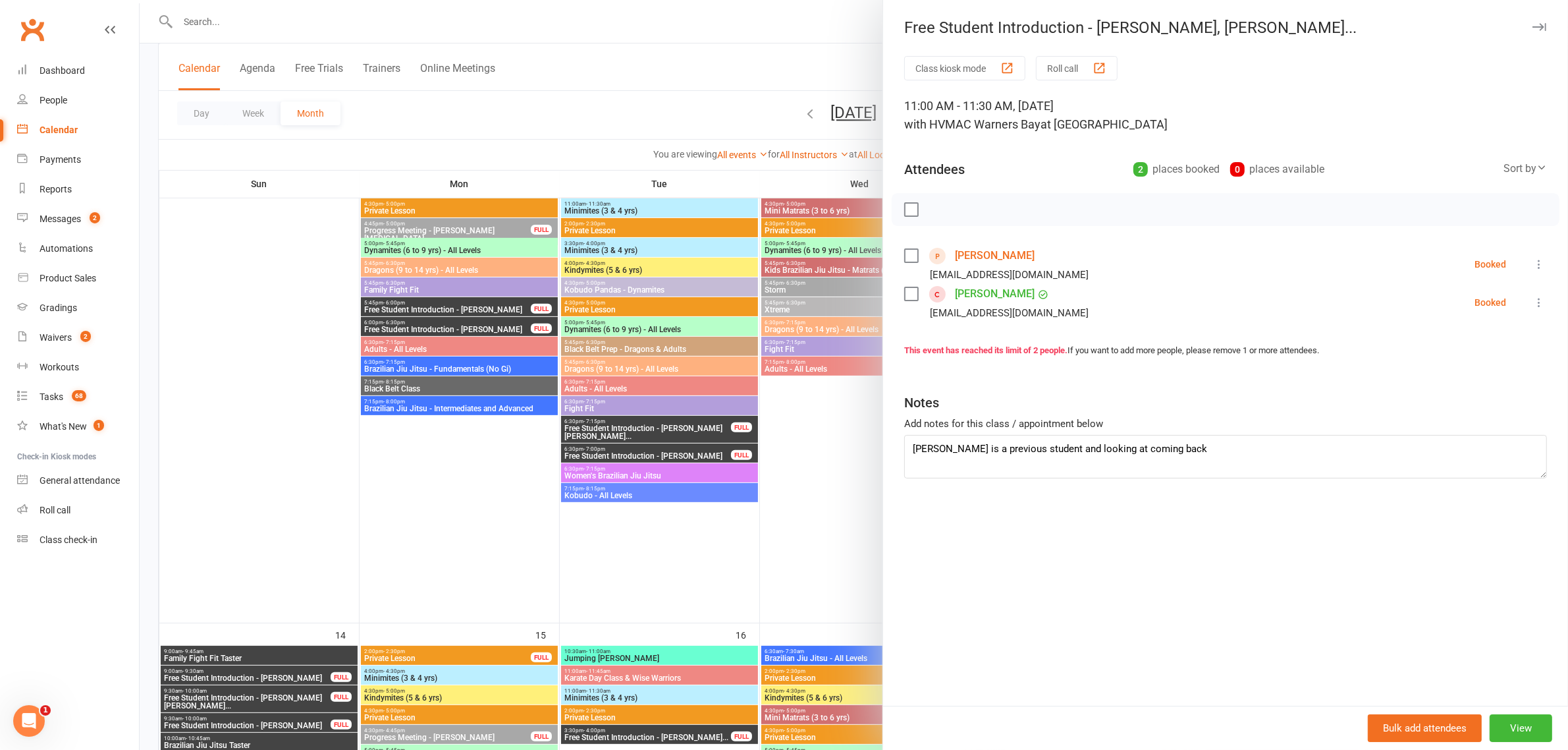
click at [1004, 292] on link "Sophia Strong" at bounding box center [994, 294] width 79 height 21
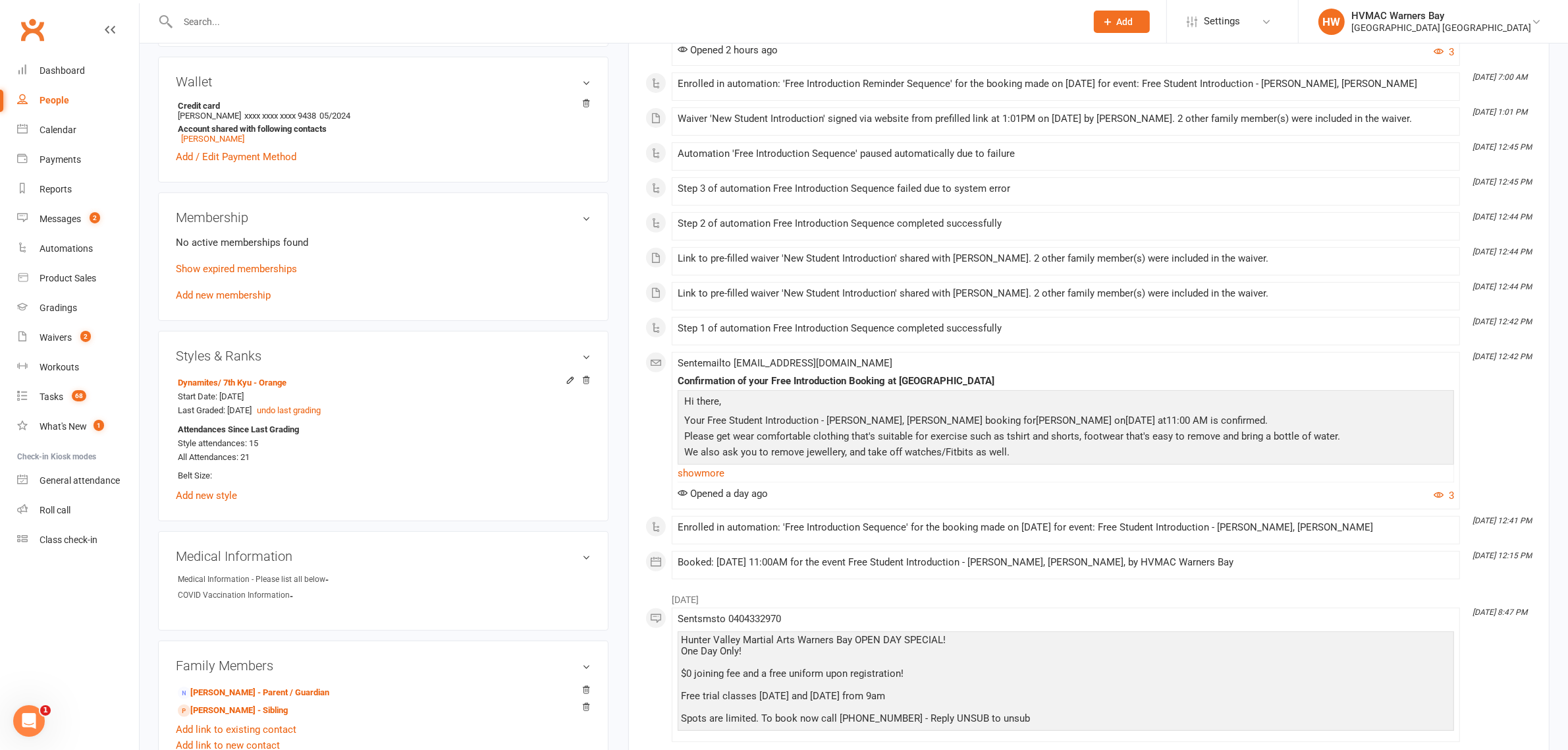
scroll to position [741, 0]
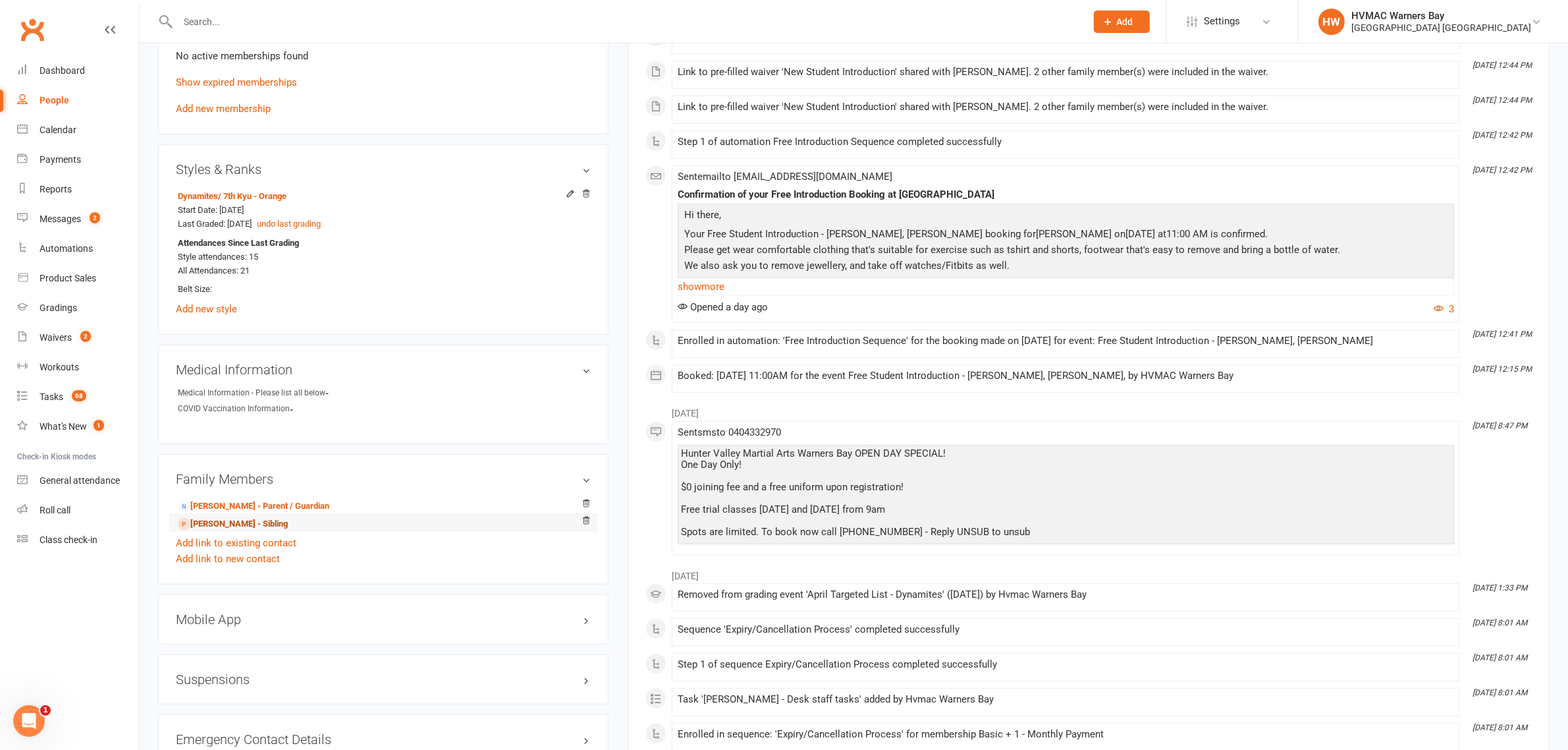
click at [268, 525] on link "Liam Strong - Sibling" at bounding box center [233, 524] width 110 height 14
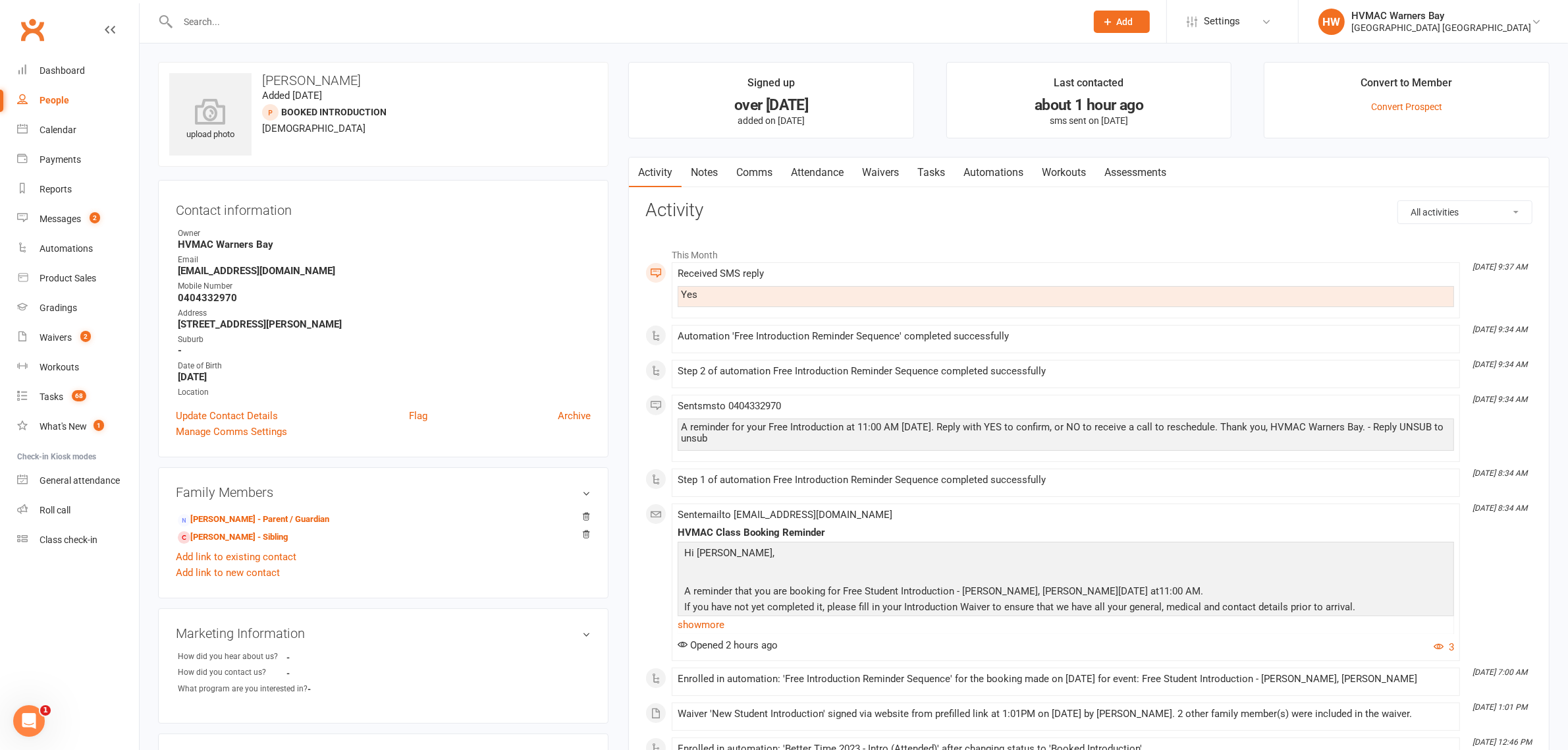
click at [889, 168] on link "Waivers" at bounding box center [880, 172] width 55 height 30
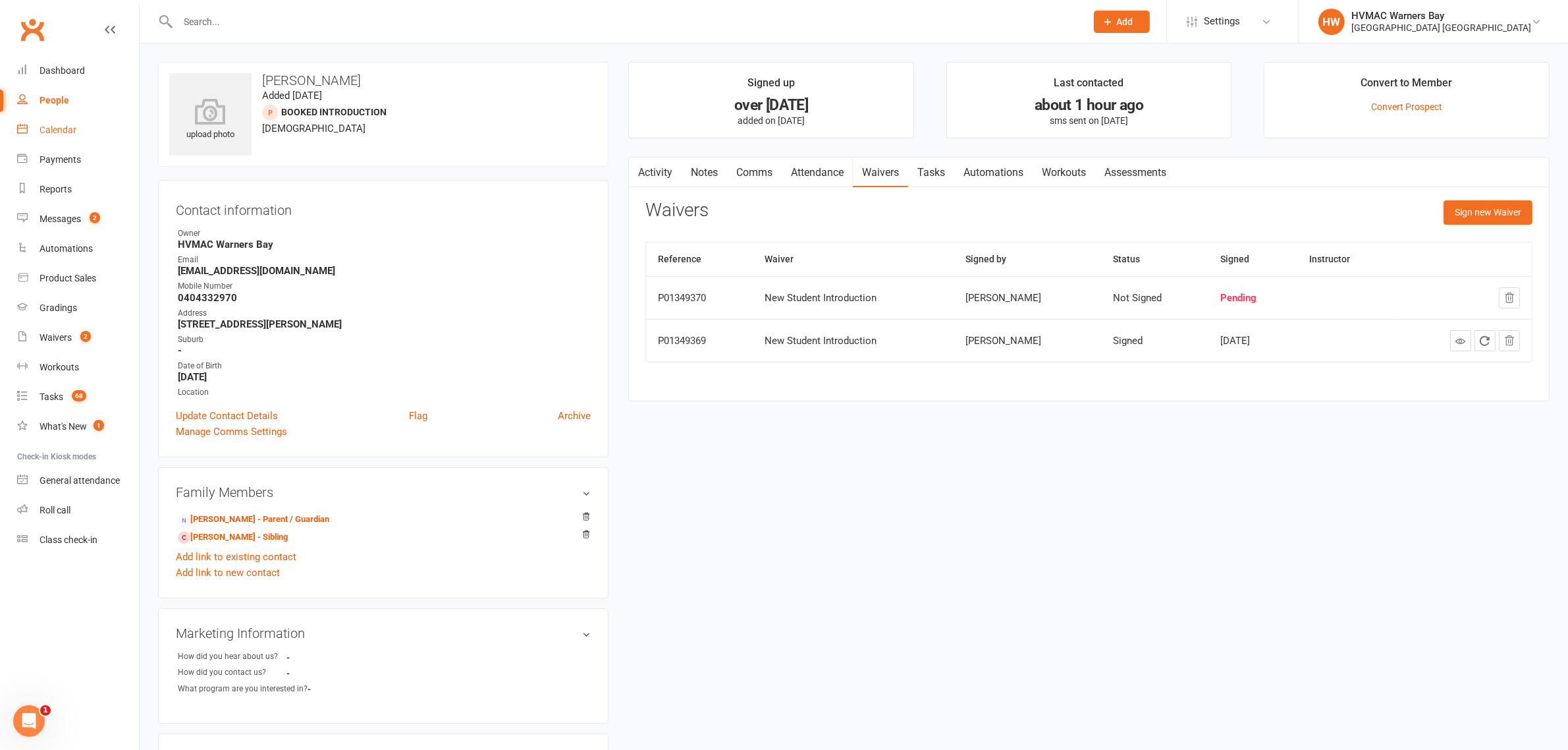
click at [80, 133] on link "Calendar" at bounding box center [78, 130] width 122 height 30
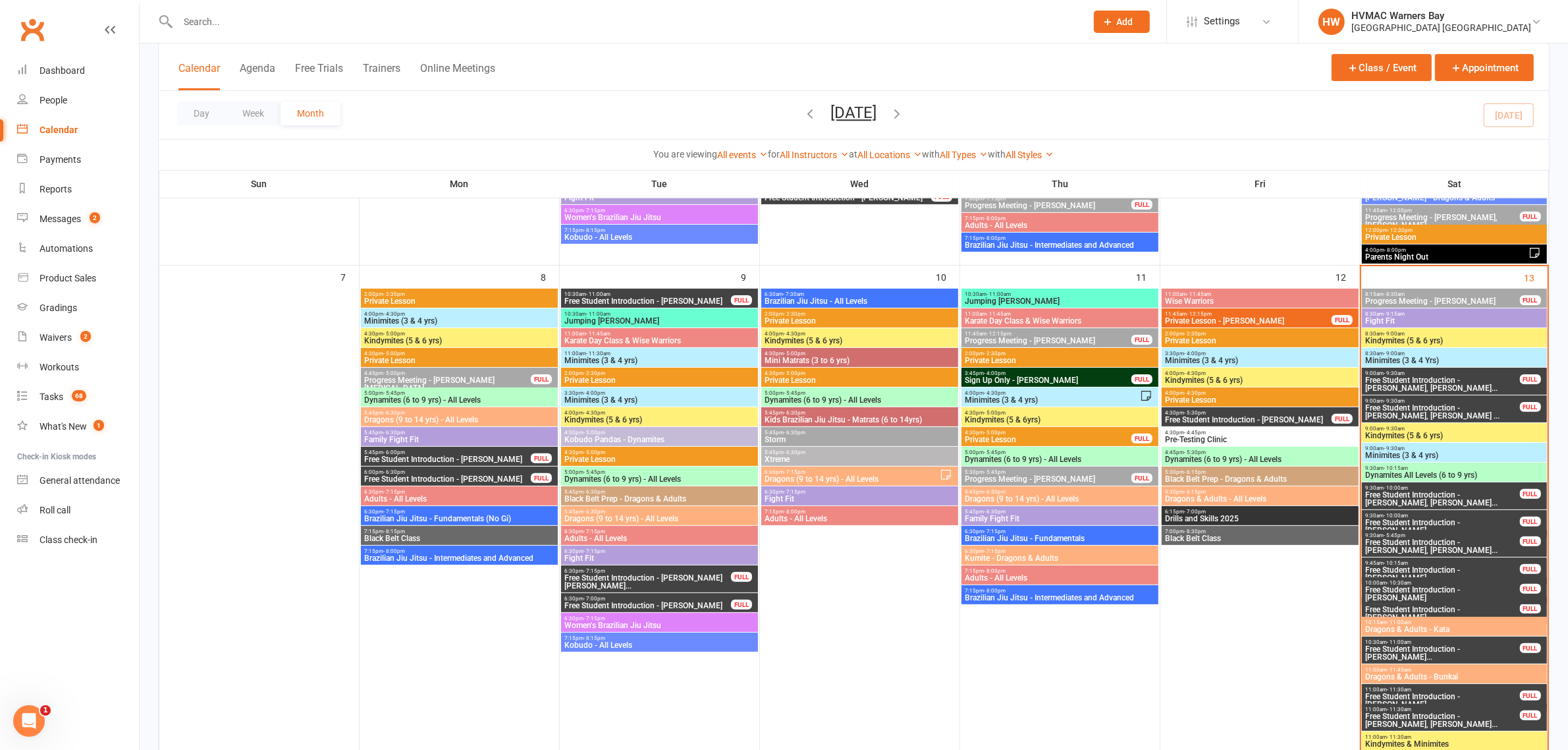
scroll to position [412, 0]
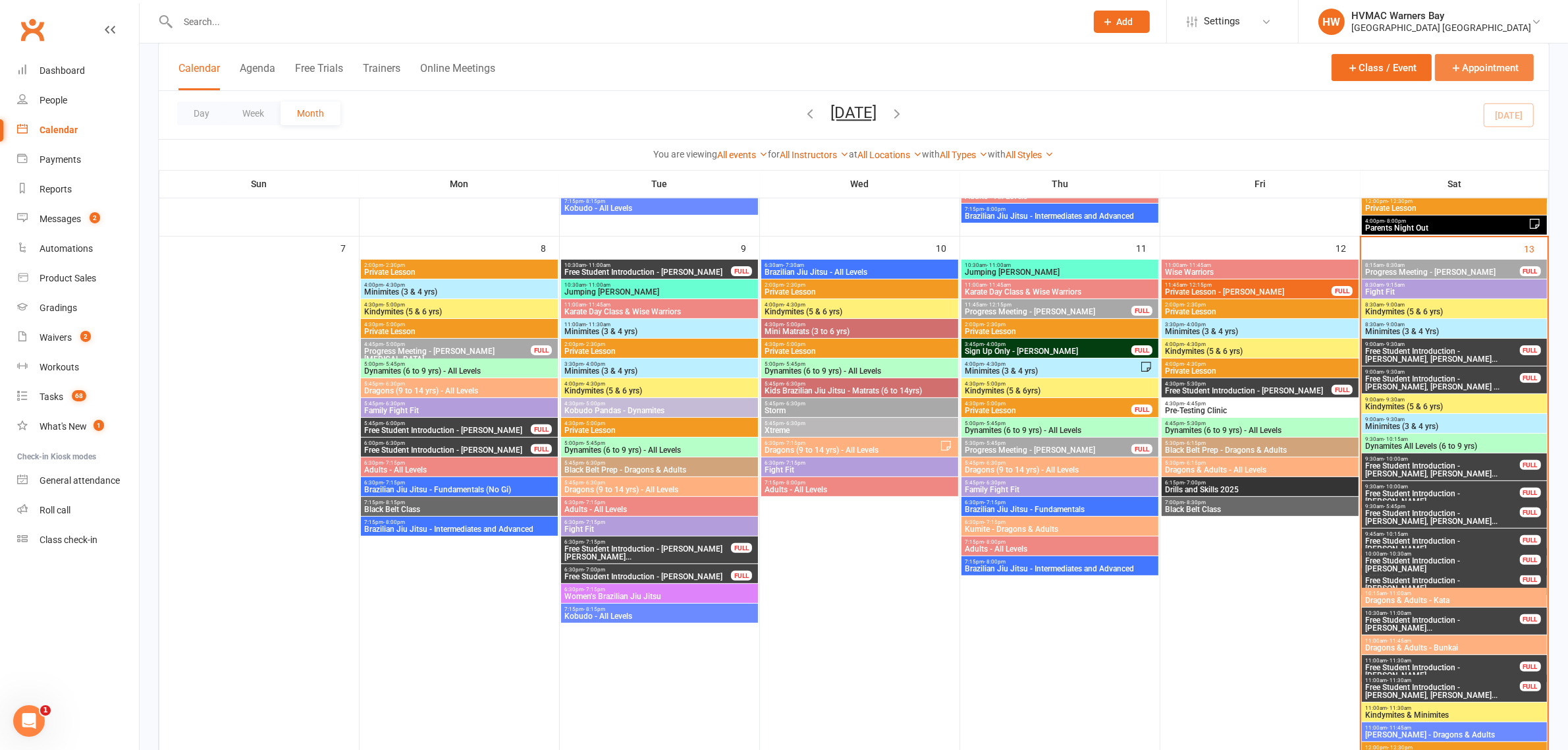
click at [1460, 65] on icon "button" at bounding box center [1456, 67] width 12 height 12
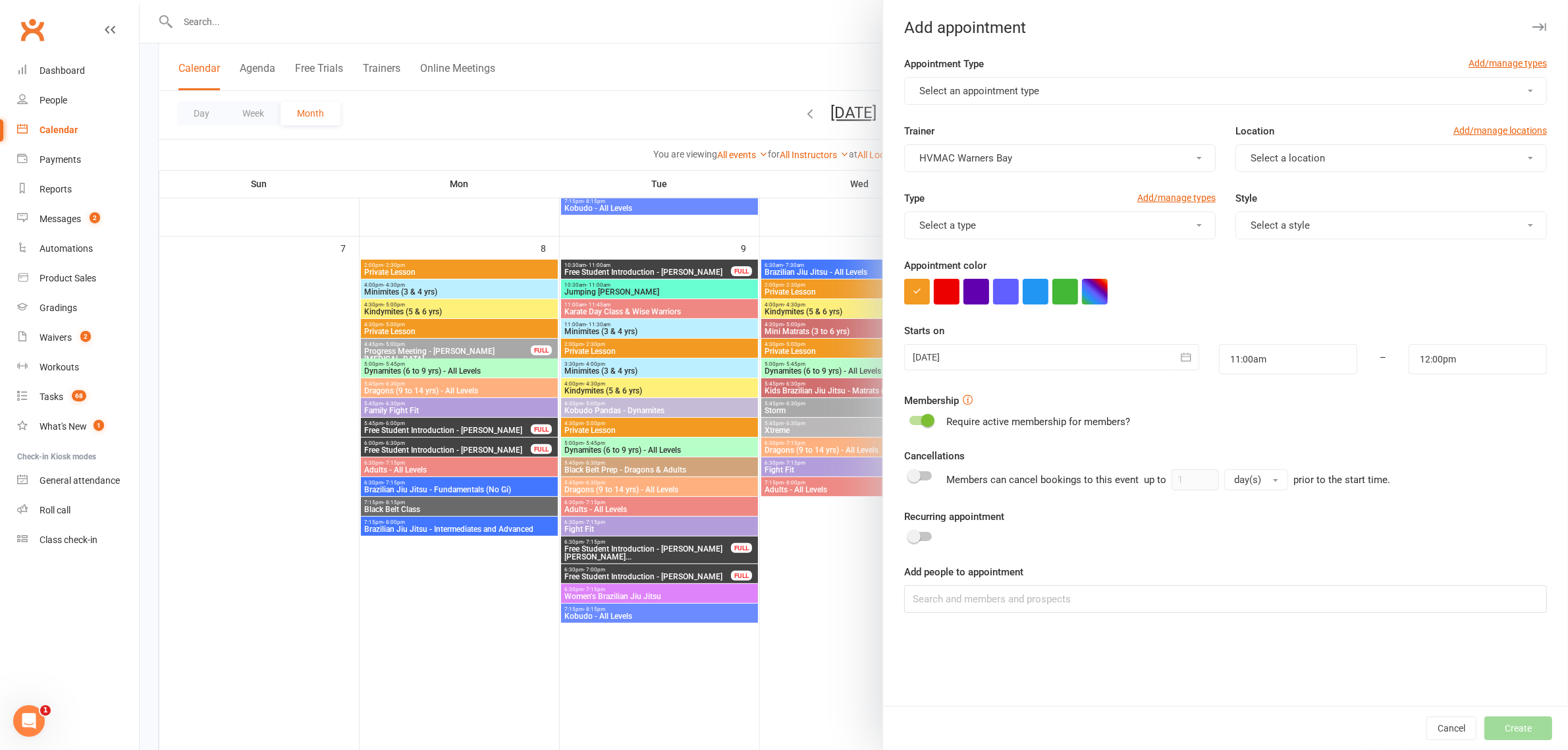
click at [1151, 90] on button "Select an appointment type" at bounding box center [1226, 91] width 642 height 28
click at [962, 232] on span "Free Student Introduction" at bounding box center [970, 228] width 111 height 12
type input "11:30am"
click at [988, 604] on input at bounding box center [1226, 599] width 642 height 28
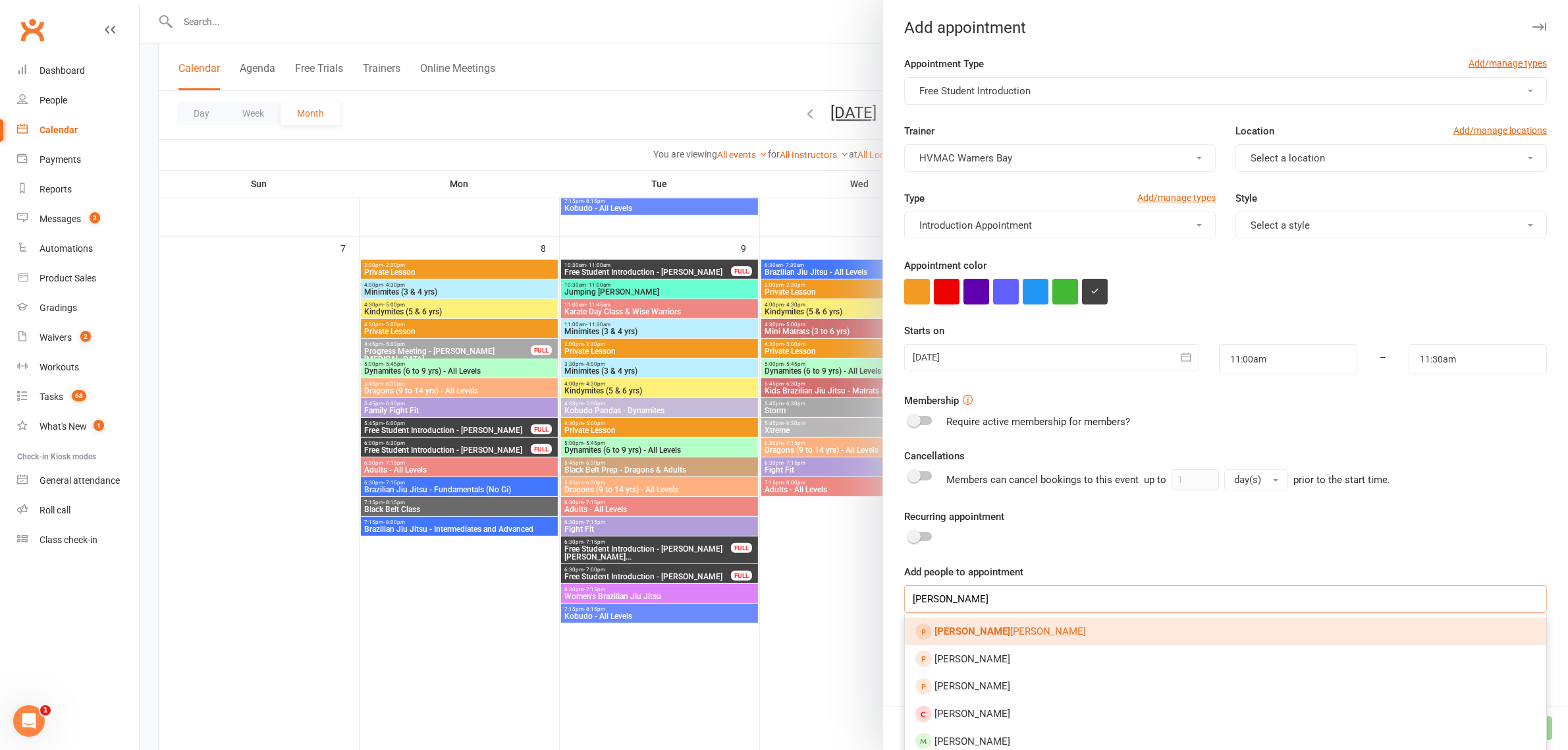
type input "eric mc"
click at [1024, 627] on link "Eric Mc clelland" at bounding box center [1225, 631] width 642 height 28
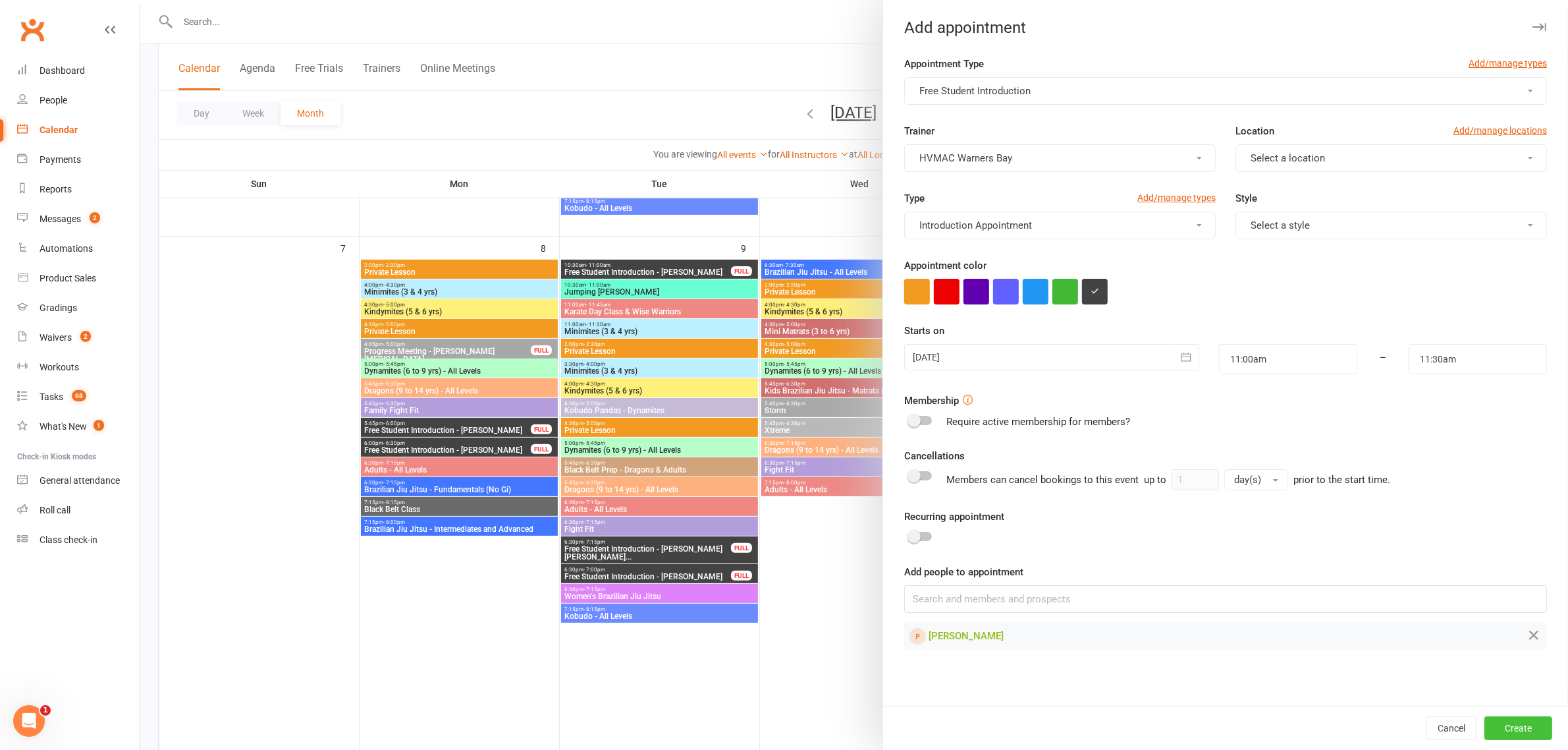
click at [1516, 735] on button "Create" at bounding box center [1519, 727] width 68 height 24
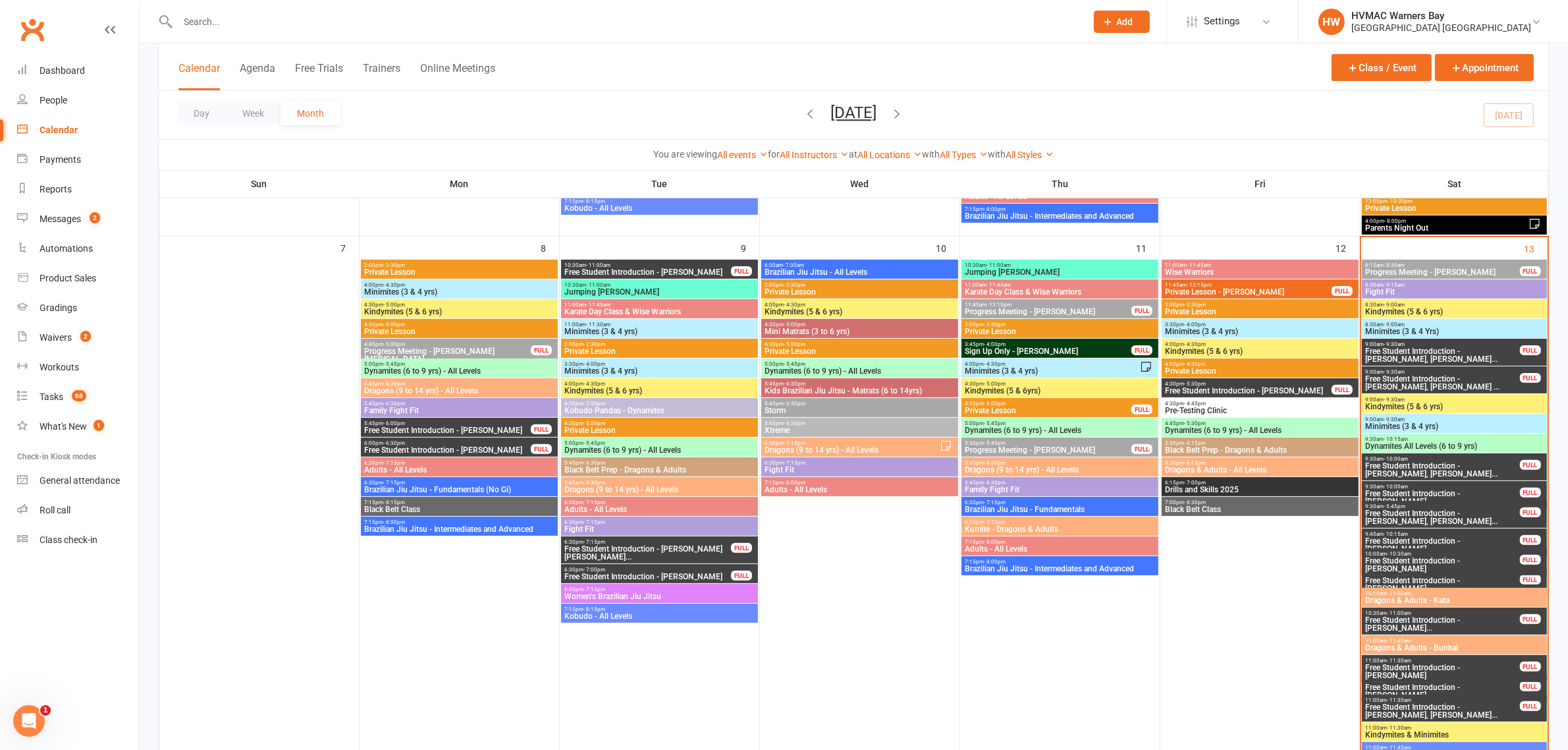
scroll to position [494, 0]
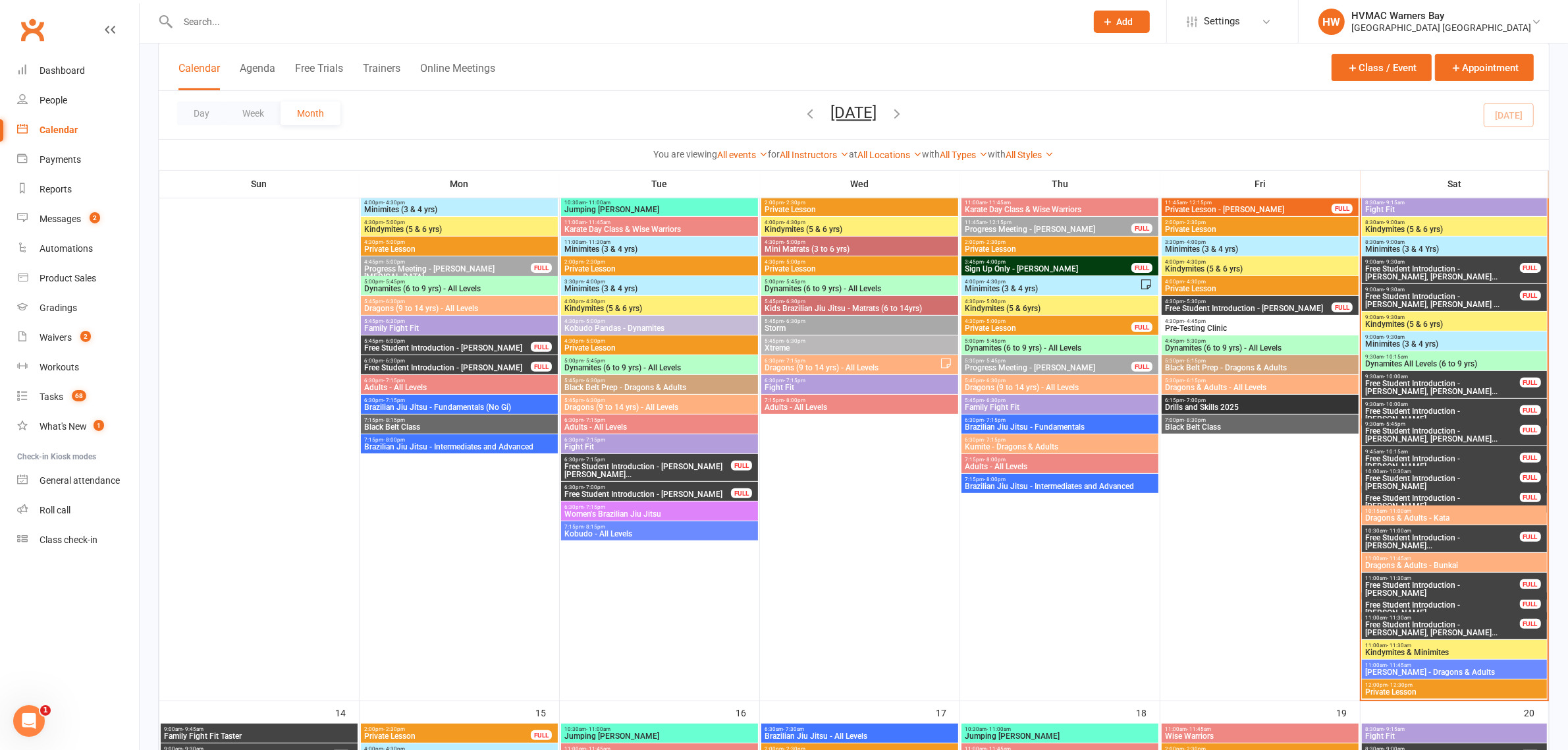
click at [1461, 384] on span "Free Student Introduction - Brayden Thorley, Zacha..." at bounding box center [1442, 387] width 156 height 15
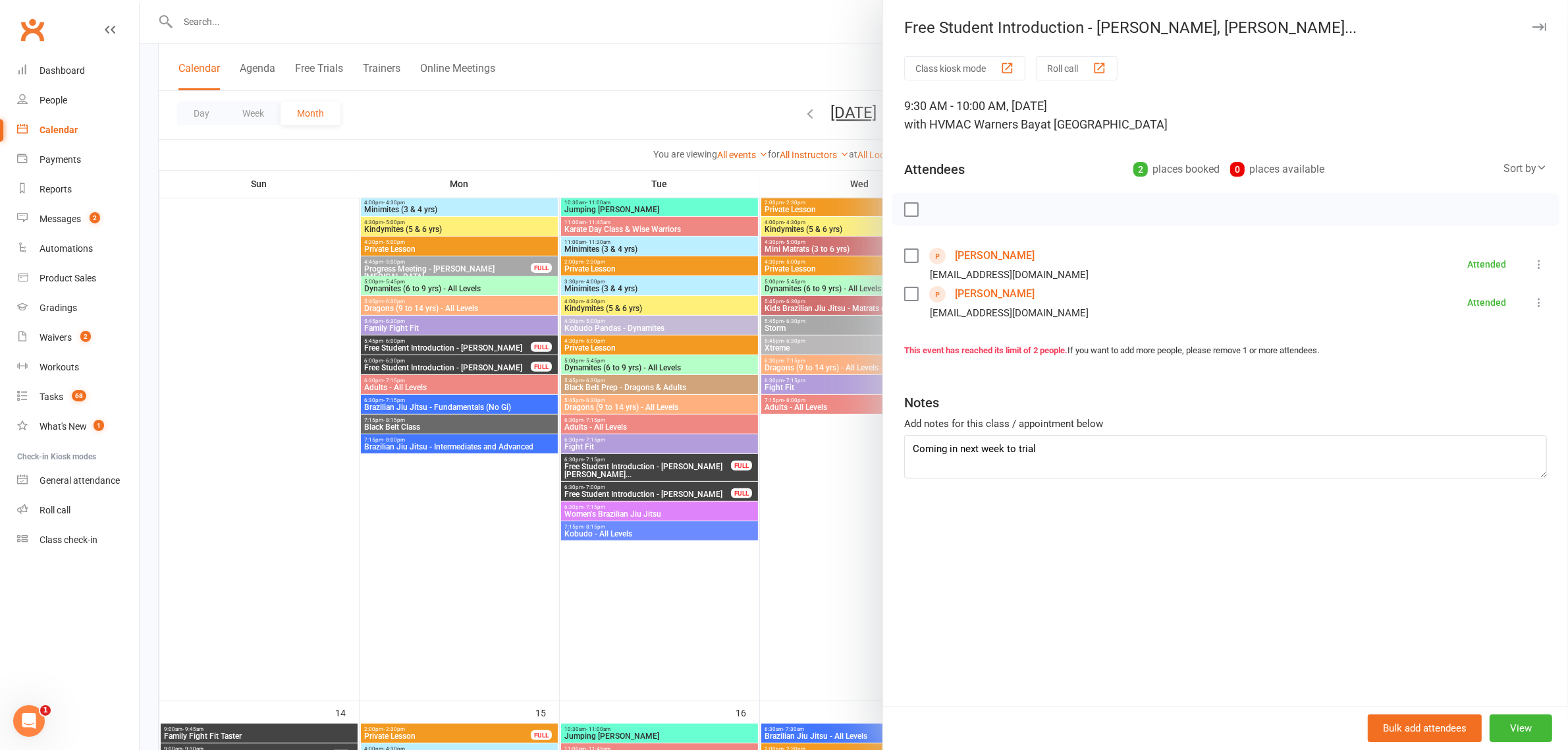
click at [759, 492] on div at bounding box center [853, 375] width 1428 height 750
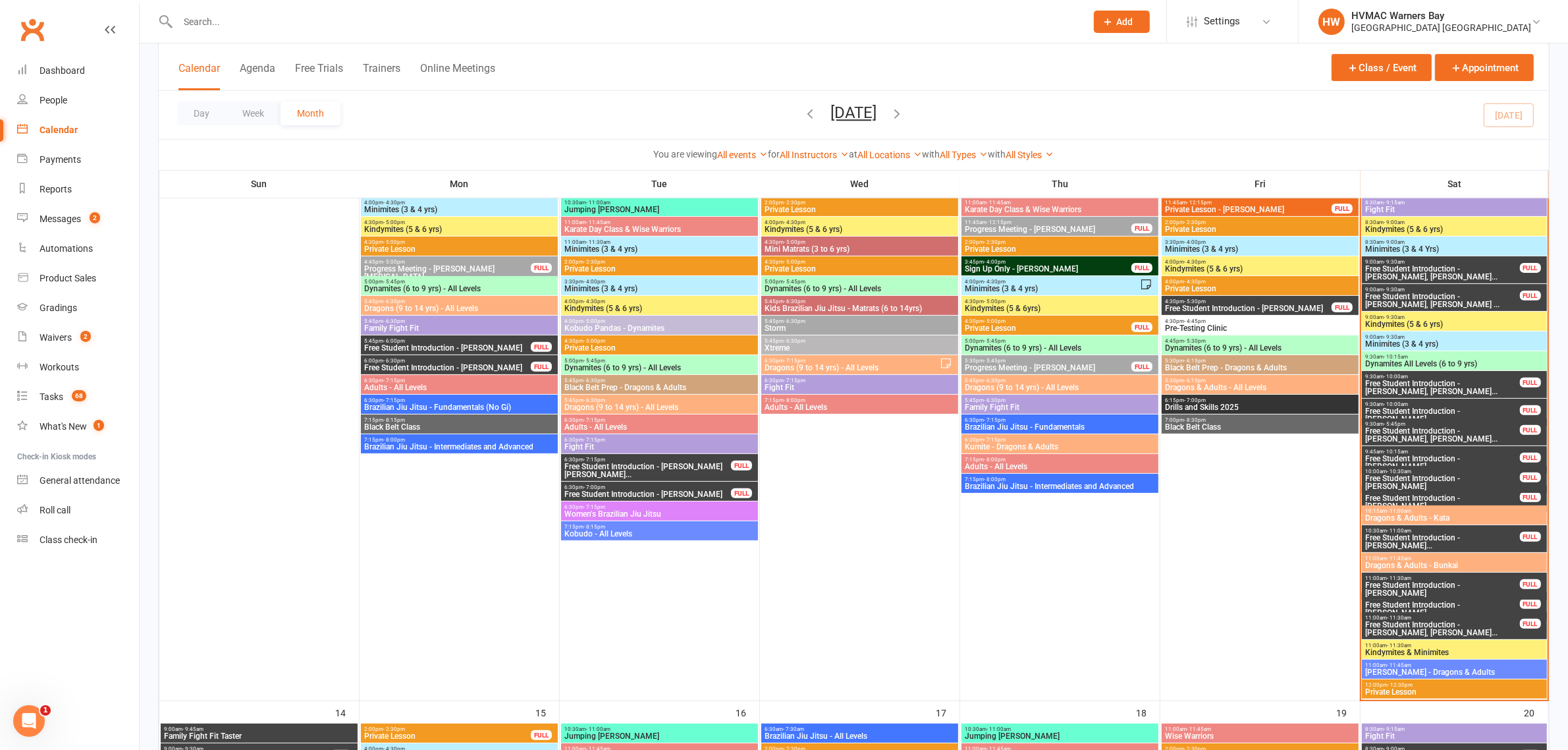
click at [1410, 433] on span "Free Student Introduction - Matilda Mciver, Scarle..." at bounding box center [1442, 434] width 156 height 15
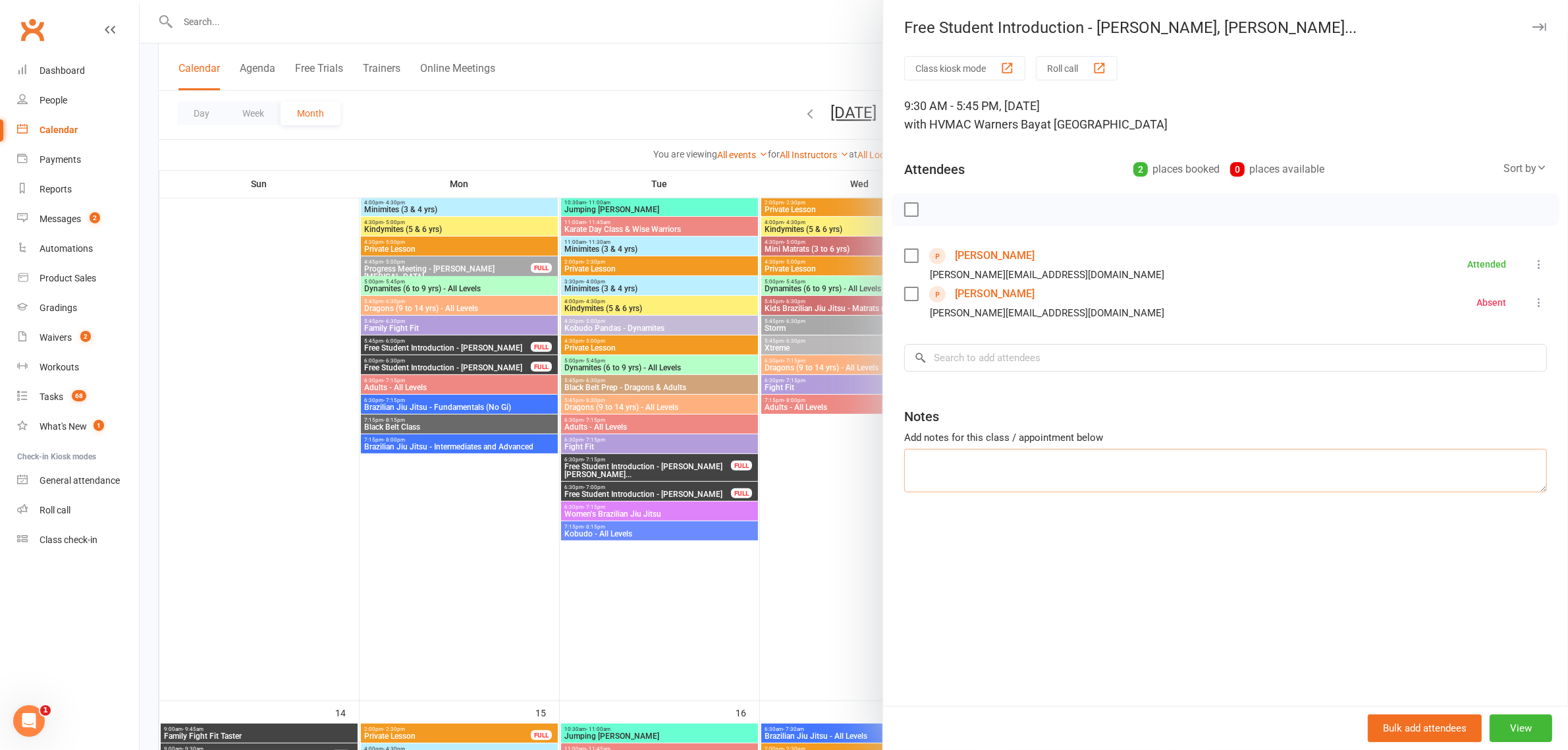
click at [956, 459] on textarea at bounding box center [1226, 471] width 642 height 44
type textarea "M"
type textarea "Matilda signed up"
click at [784, 528] on div at bounding box center [853, 375] width 1428 height 750
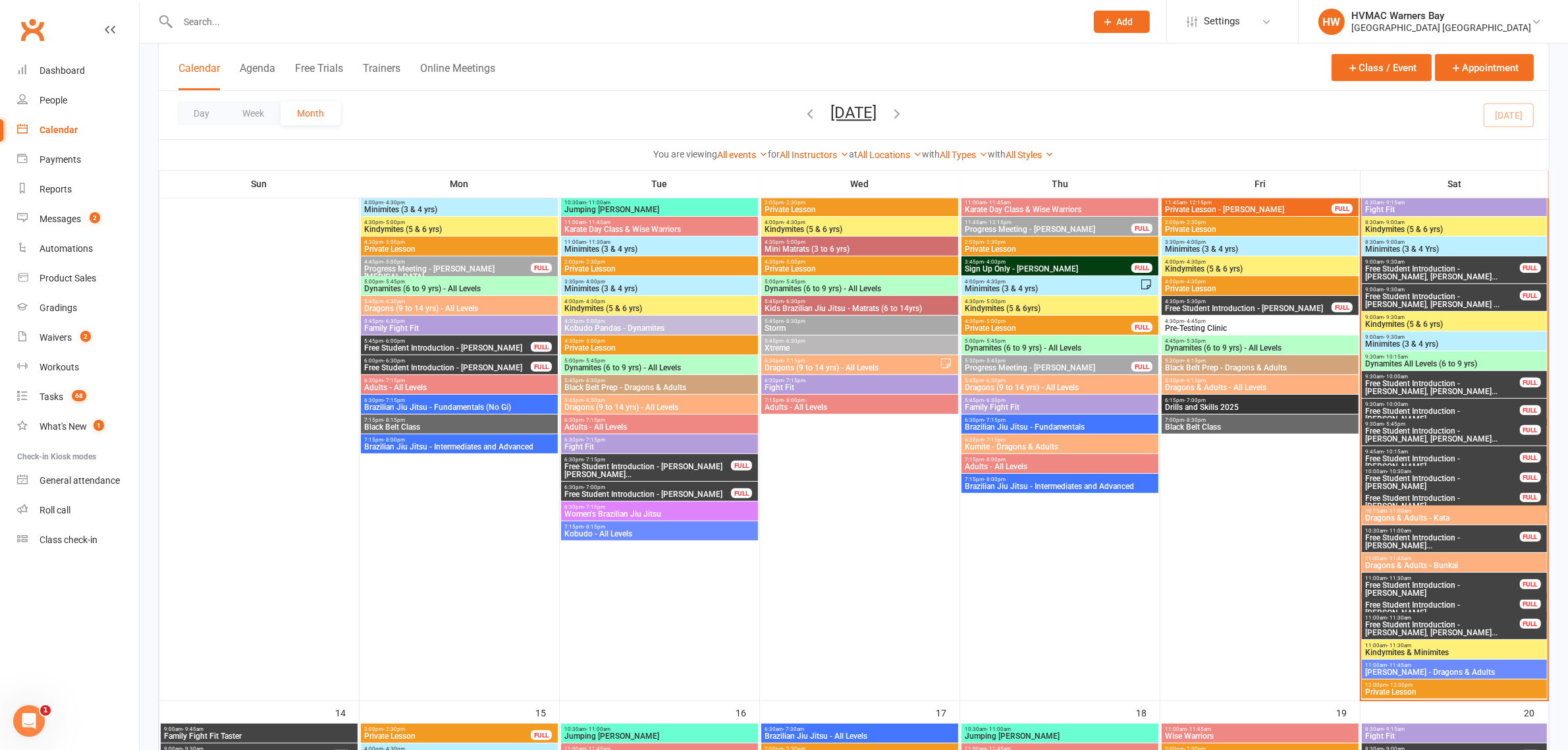
click at [1464, 457] on span "Free Student Introduction - Eli Gear" at bounding box center [1442, 462] width 156 height 15
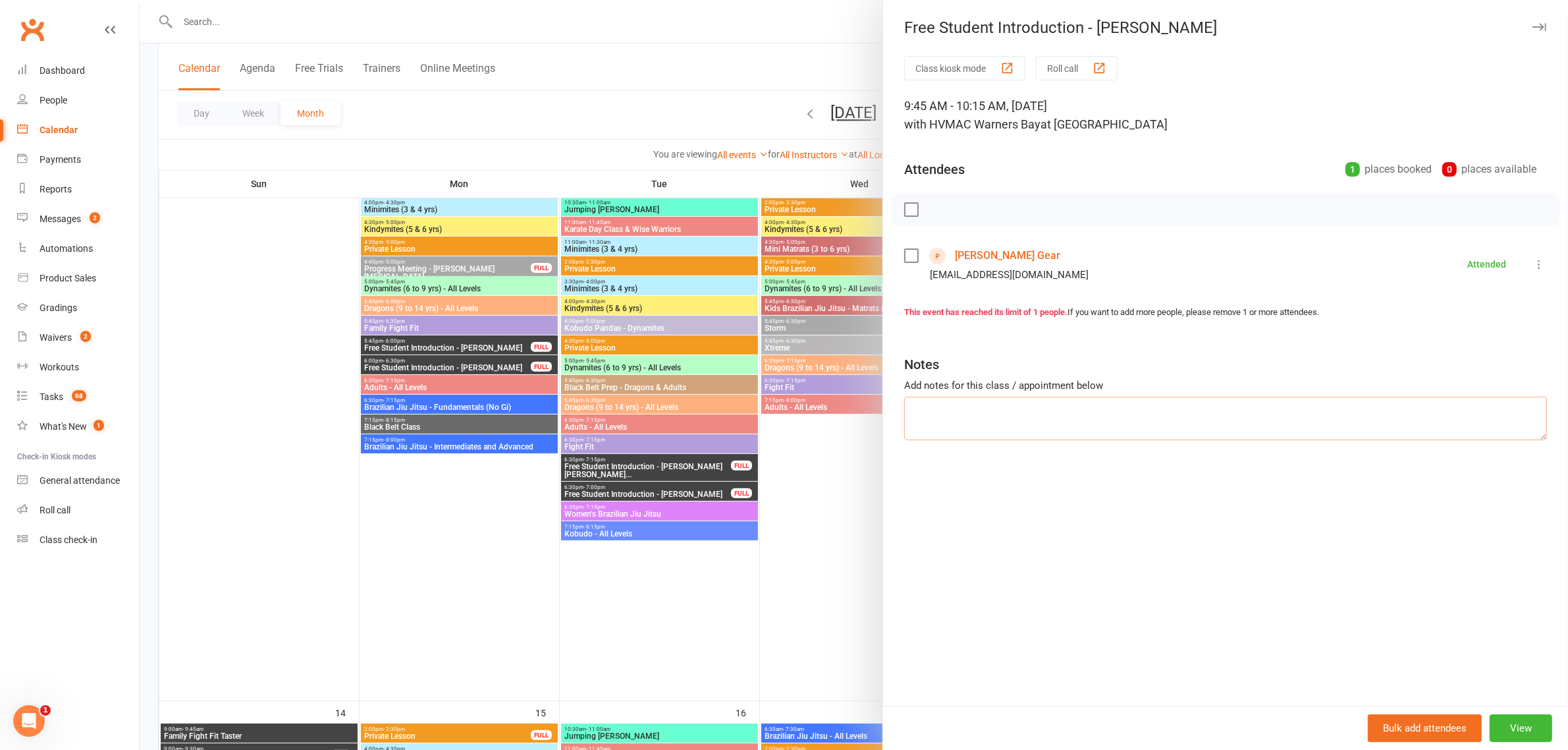
click at [1354, 436] on textarea at bounding box center [1226, 419] width 642 height 44
type textarea "Signed up"
click at [831, 482] on div at bounding box center [853, 375] width 1428 height 750
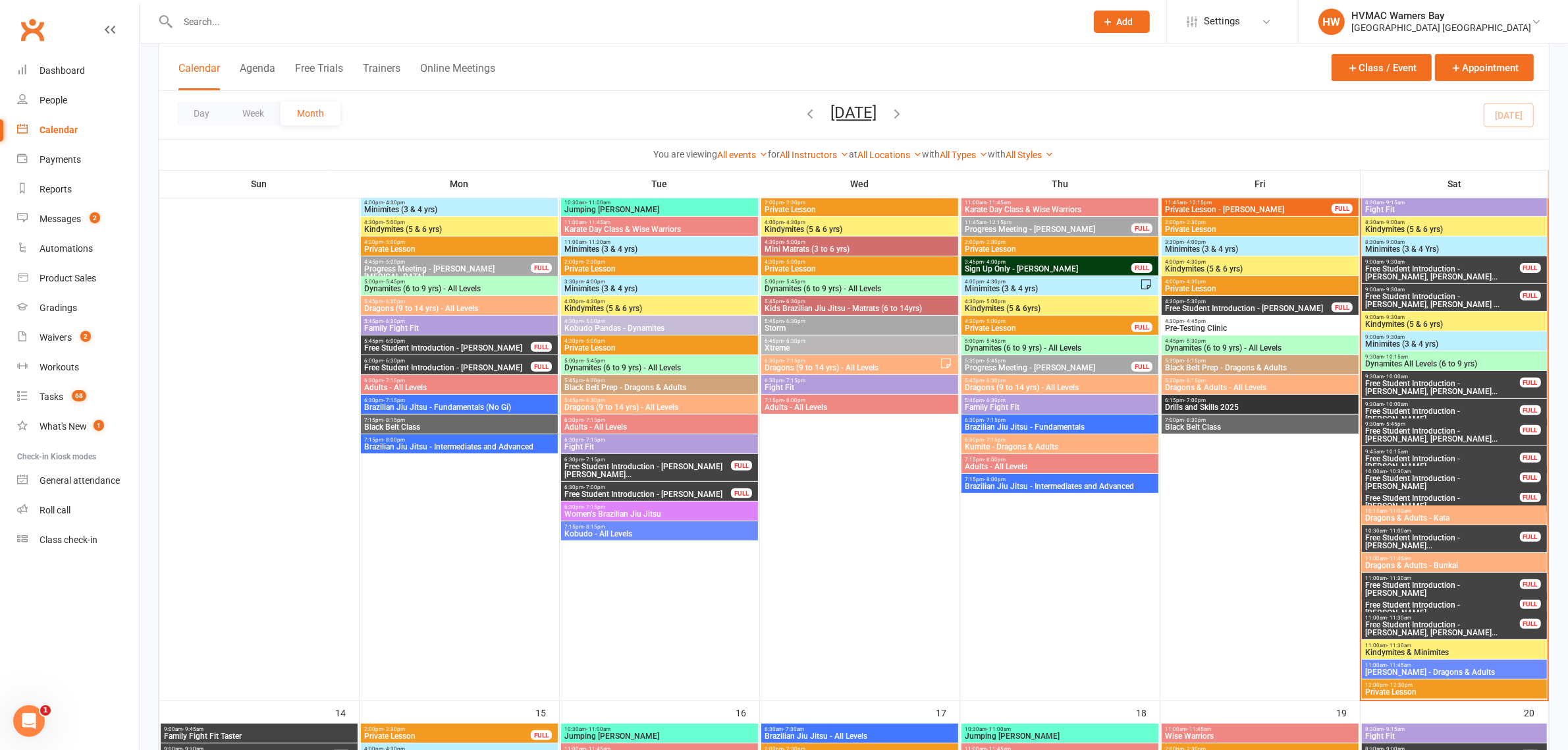
click at [1473, 481] on span "Free Student Introduction - [PERSON_NAME]" at bounding box center [1442, 481] width 156 height 15
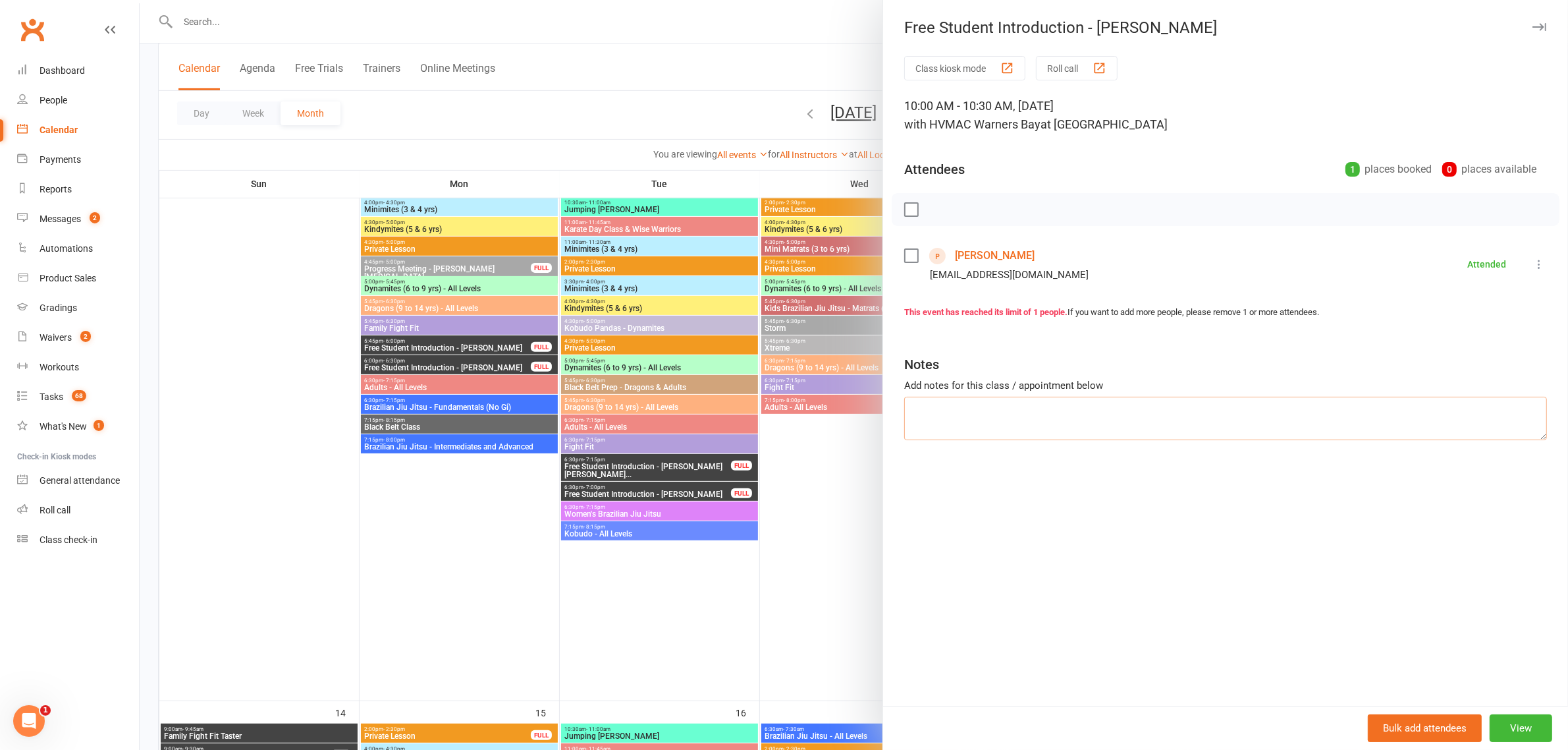
click at [1212, 429] on textarea at bounding box center [1226, 419] width 642 height 44
type textarea "Signed up"
click at [827, 489] on div at bounding box center [853, 375] width 1428 height 750
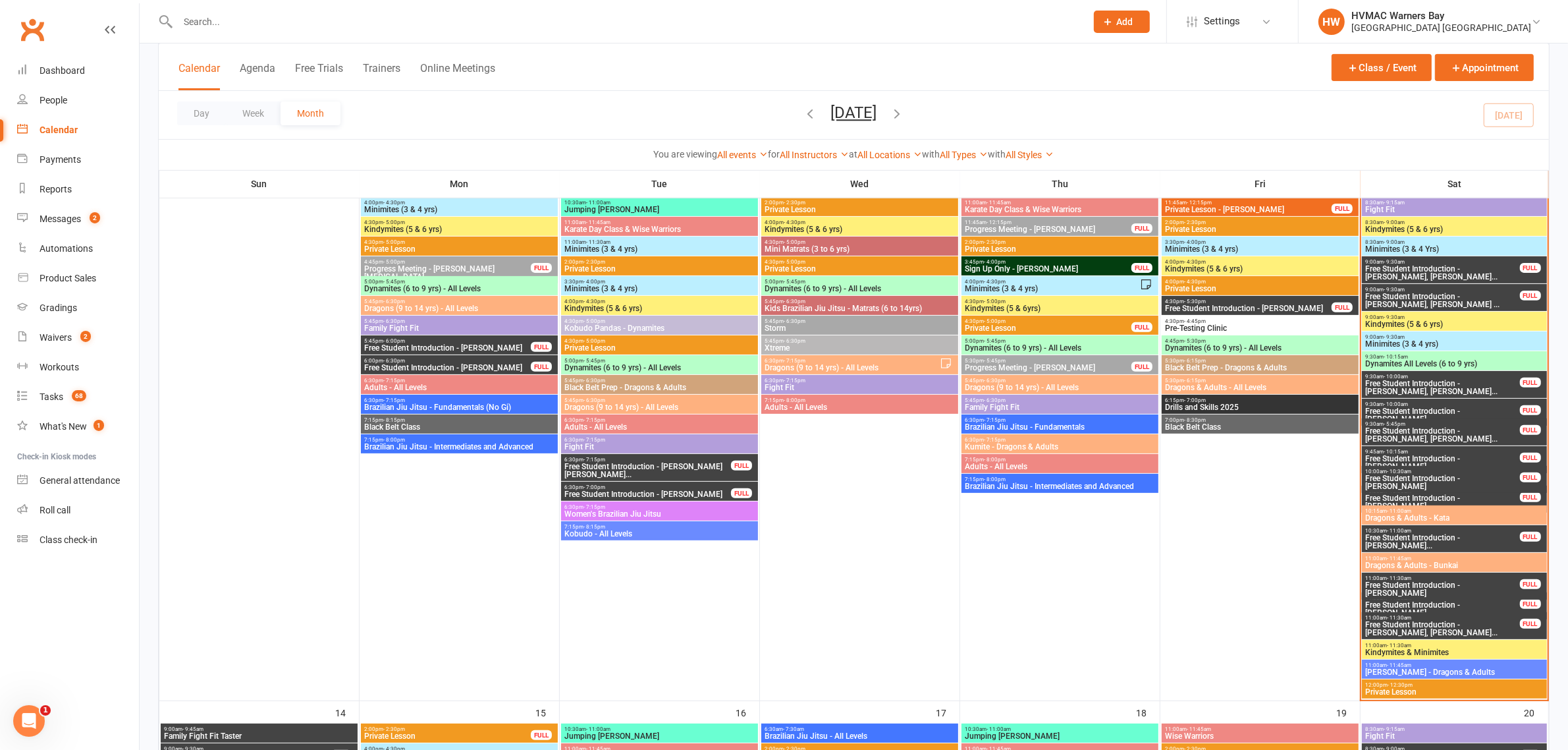
click at [1446, 492] on span "10:00am - 10:30am" at bounding box center [1442, 491] width 156 height 6
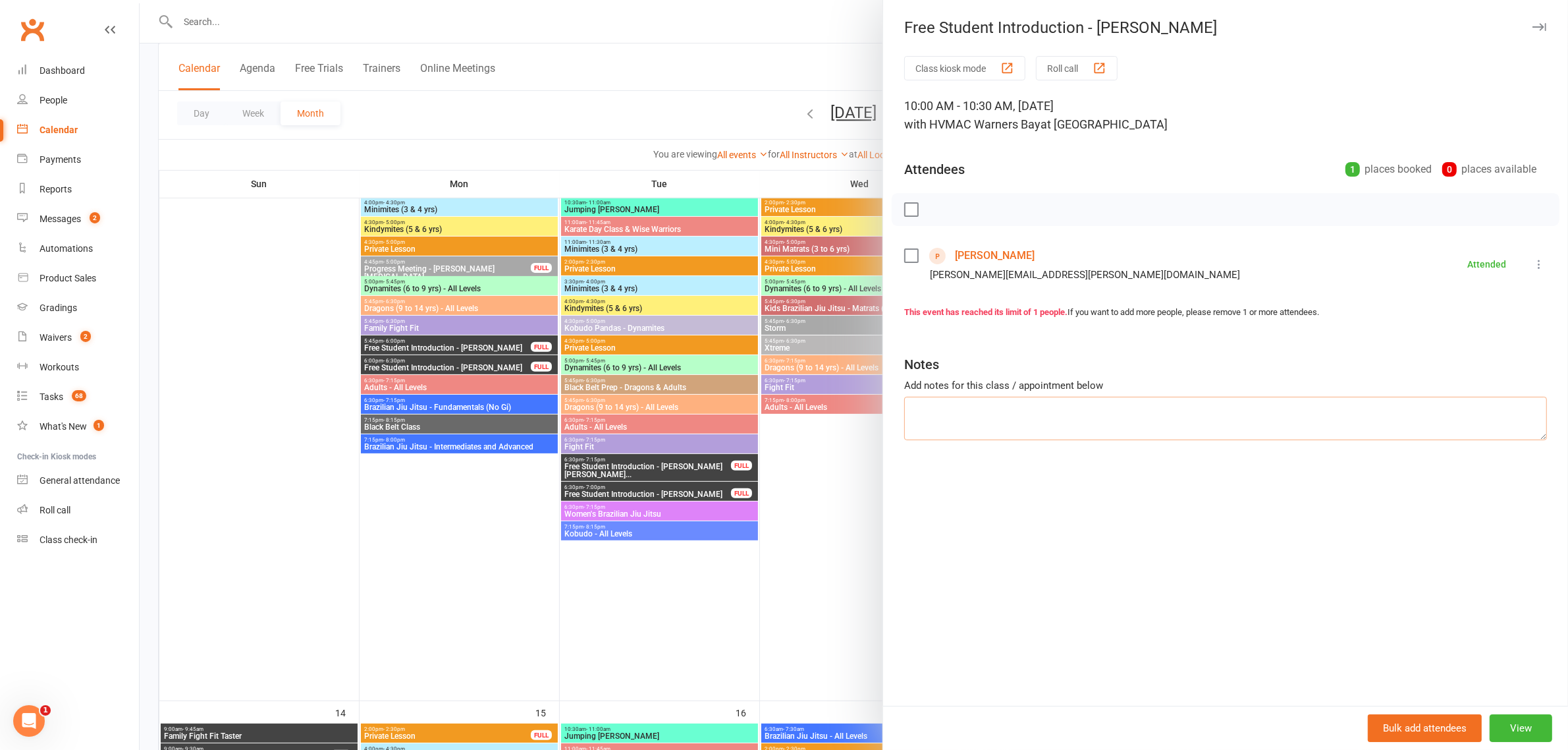
click at [1147, 401] on textarea at bounding box center [1226, 419] width 642 height 44
type textarea "Signed up"
click at [837, 494] on div at bounding box center [853, 375] width 1428 height 750
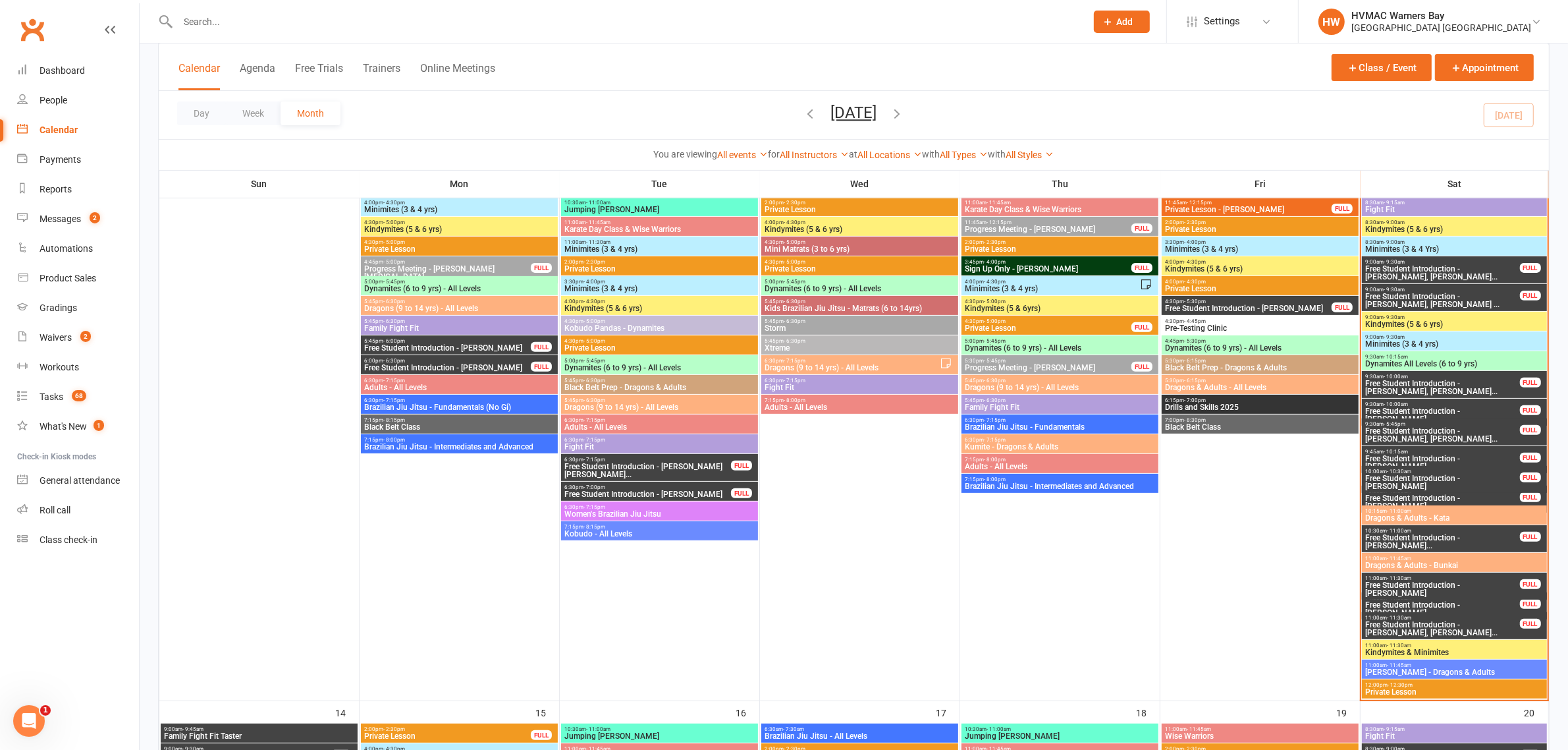
click at [1472, 545] on span "Free Student Introduction - [PERSON_NAME]..." at bounding box center [1442, 541] width 156 height 15
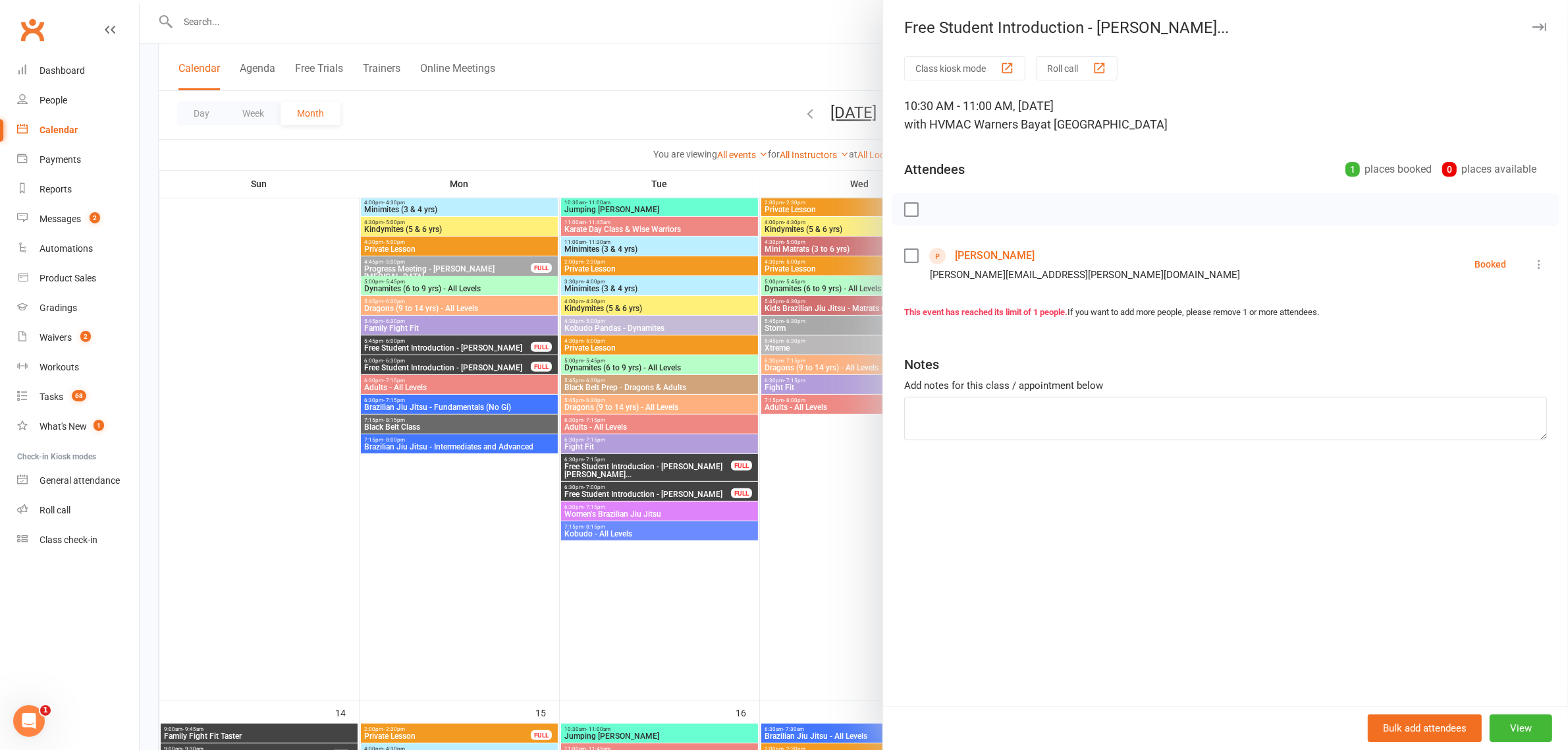
click at [808, 511] on div at bounding box center [853, 375] width 1428 height 750
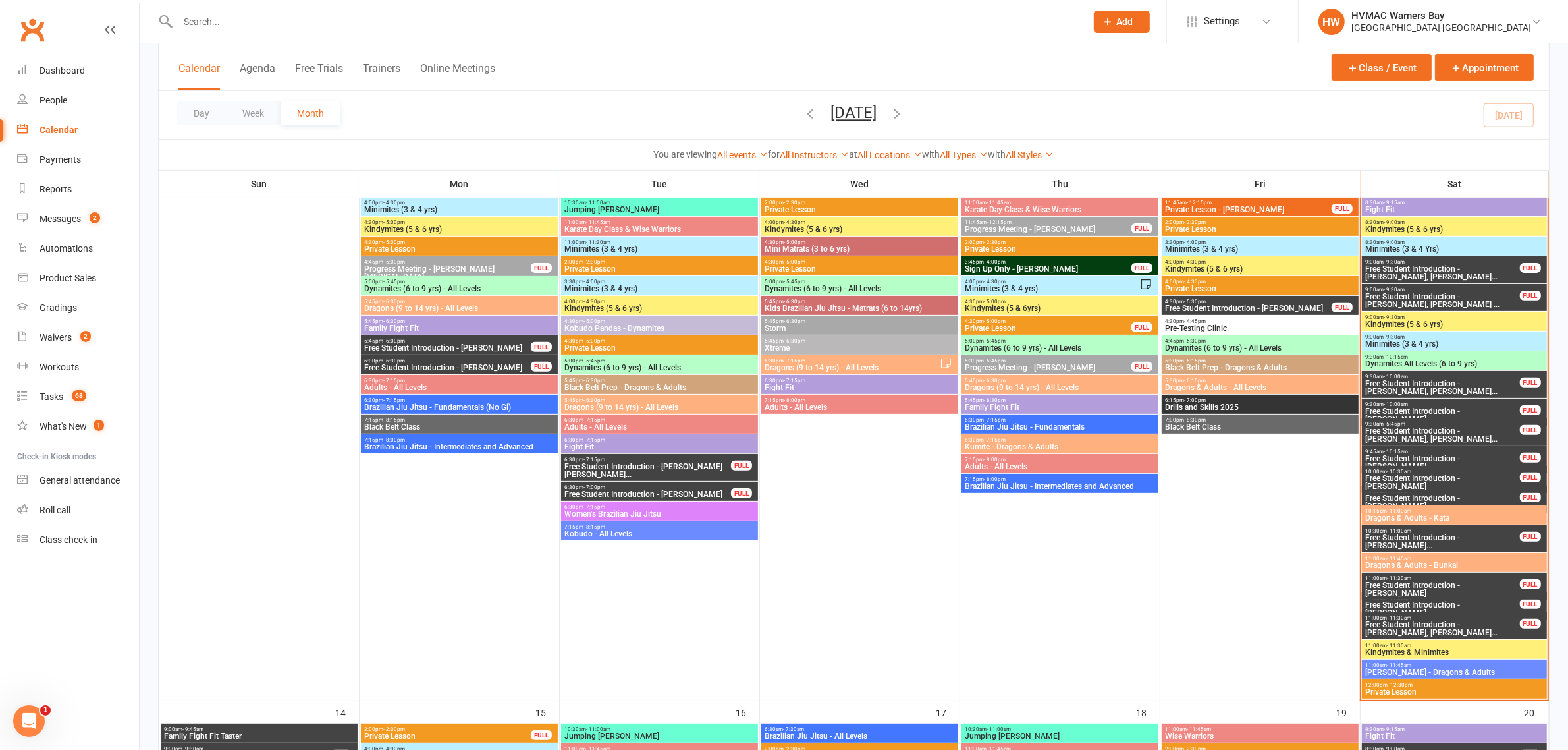
click at [1489, 582] on span "Free Student Introduction - [PERSON_NAME]" at bounding box center [1442, 588] width 156 height 15
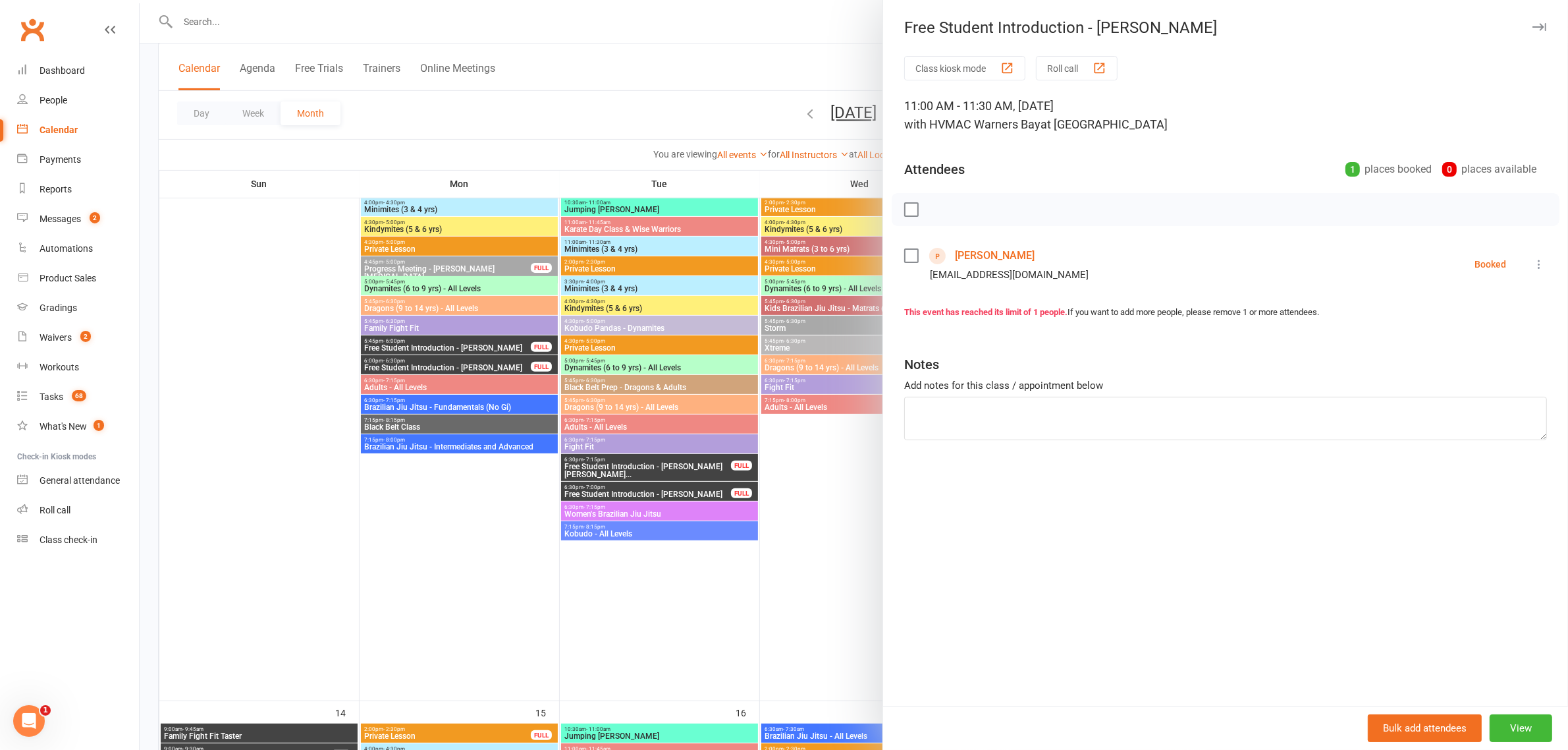
click at [1532, 268] on icon at bounding box center [1539, 264] width 13 height 13
drag, startPoint x: 1461, startPoint y: 343, endPoint x: 1450, endPoint y: 343, distance: 11.0
click at [1461, 343] on link "Check in" at bounding box center [1480, 343] width 131 height 26
click at [805, 512] on div at bounding box center [853, 375] width 1428 height 750
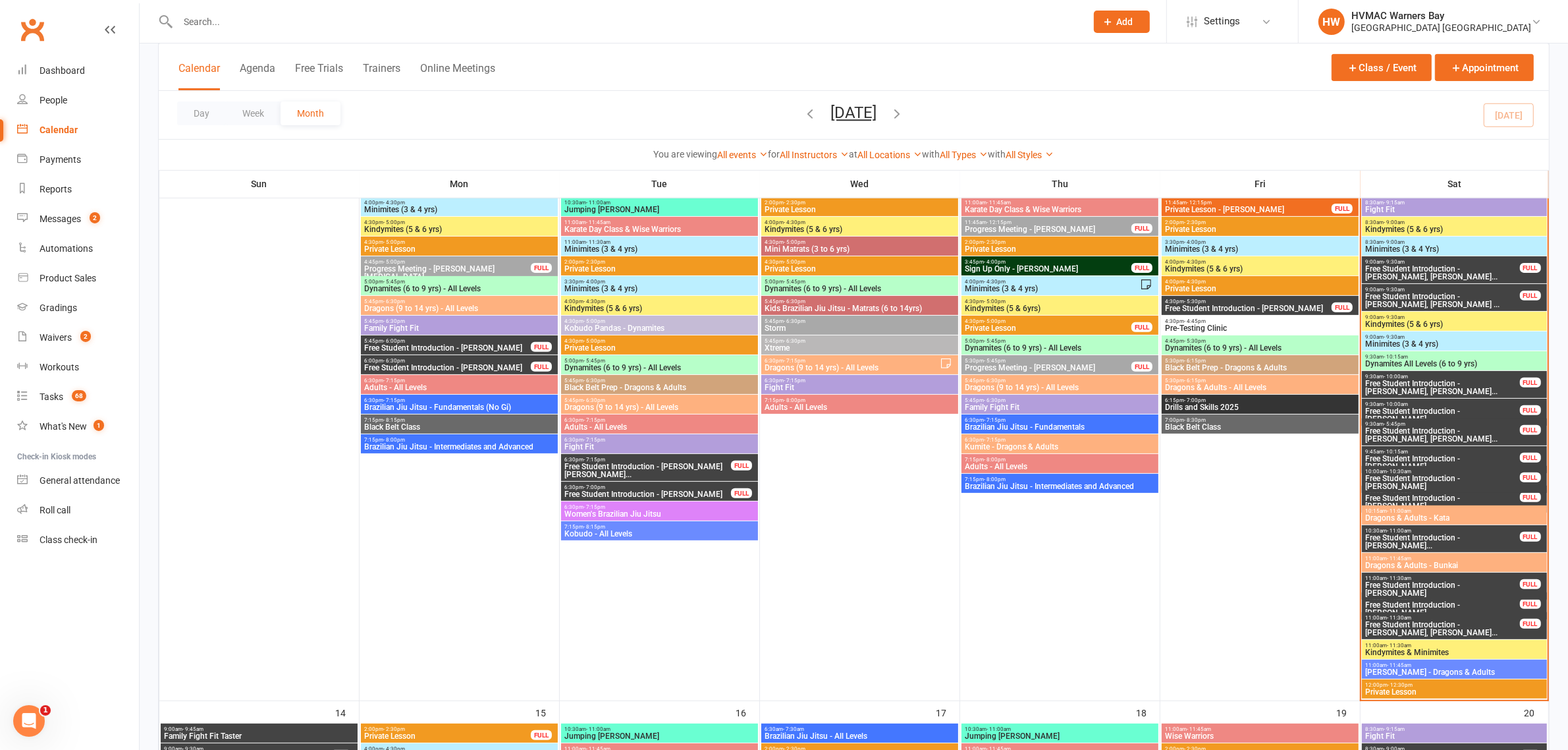
click at [1480, 624] on span "Free Student Introduction - [PERSON_NAME], [PERSON_NAME]..." at bounding box center [1442, 628] width 156 height 15
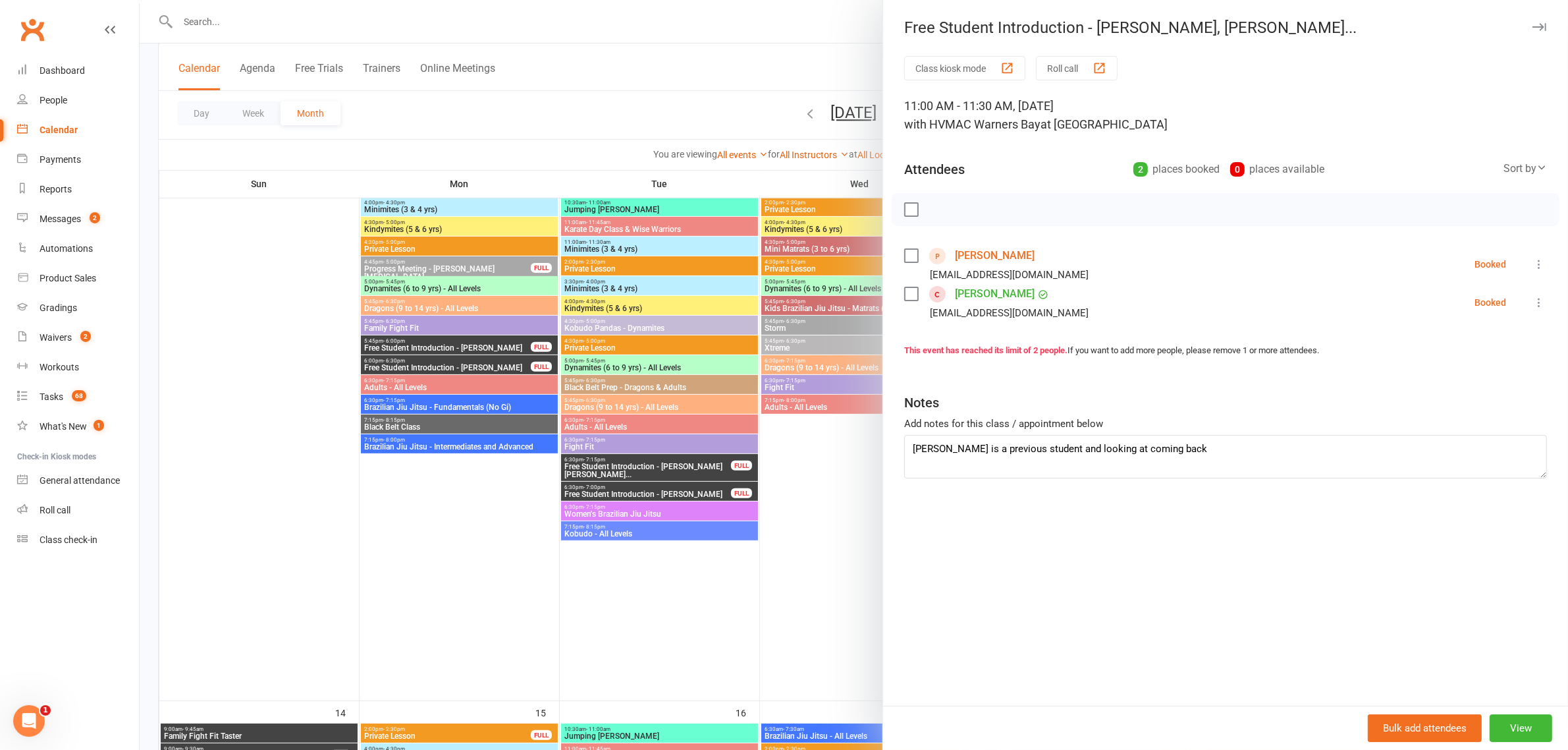
click at [1532, 258] on icon at bounding box center [1539, 264] width 13 height 13
click at [1476, 339] on link "Check in" at bounding box center [1480, 343] width 131 height 26
click at [1533, 305] on button at bounding box center [1538, 302] width 15 height 15
click at [1502, 384] on link "Check in" at bounding box center [1480, 381] width 131 height 26
click at [863, 514] on div at bounding box center [853, 375] width 1428 height 750
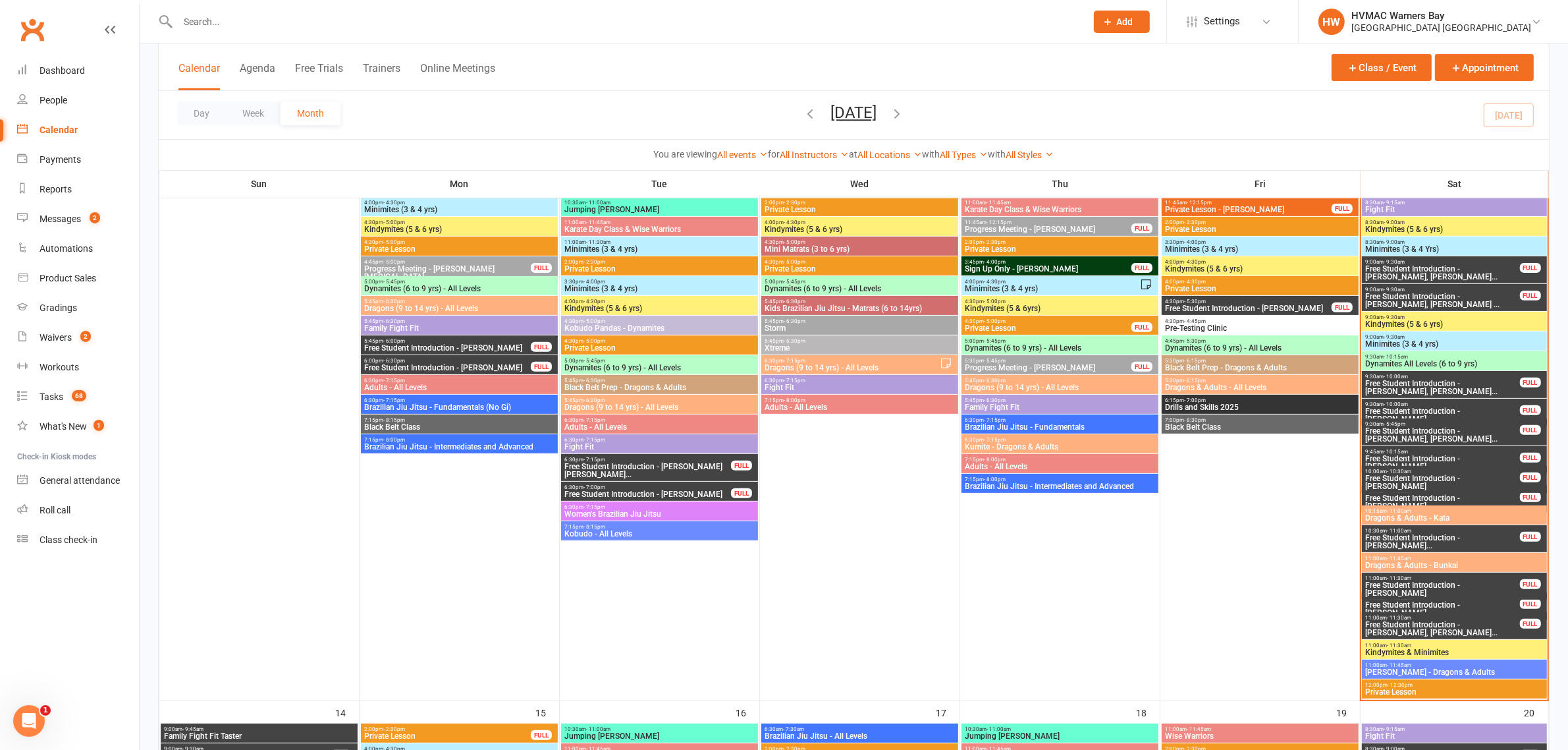
click at [1401, 604] on span "Free Student Introduction - [PERSON_NAME]" at bounding box center [1442, 608] width 156 height 15
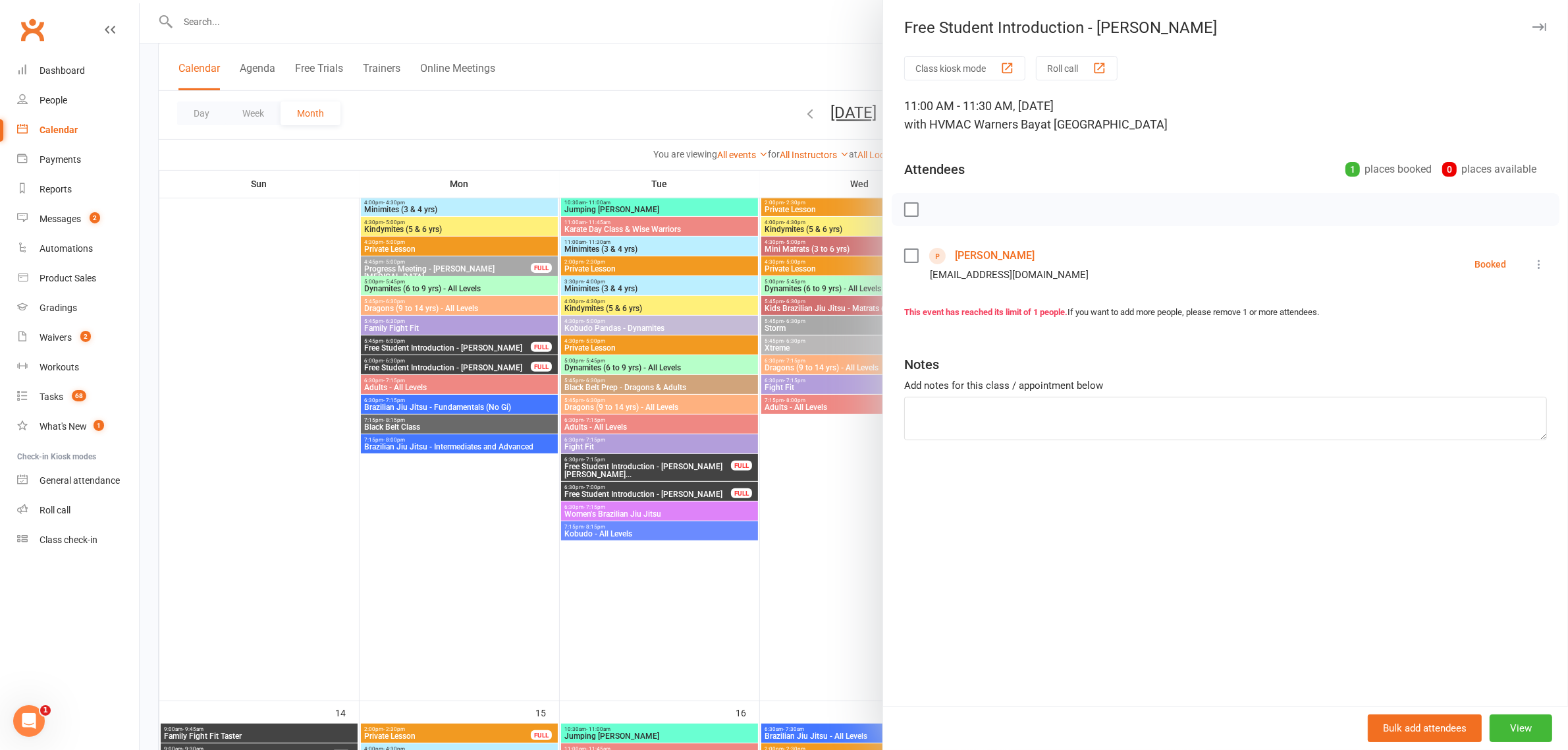
click at [793, 534] on div at bounding box center [853, 375] width 1428 height 750
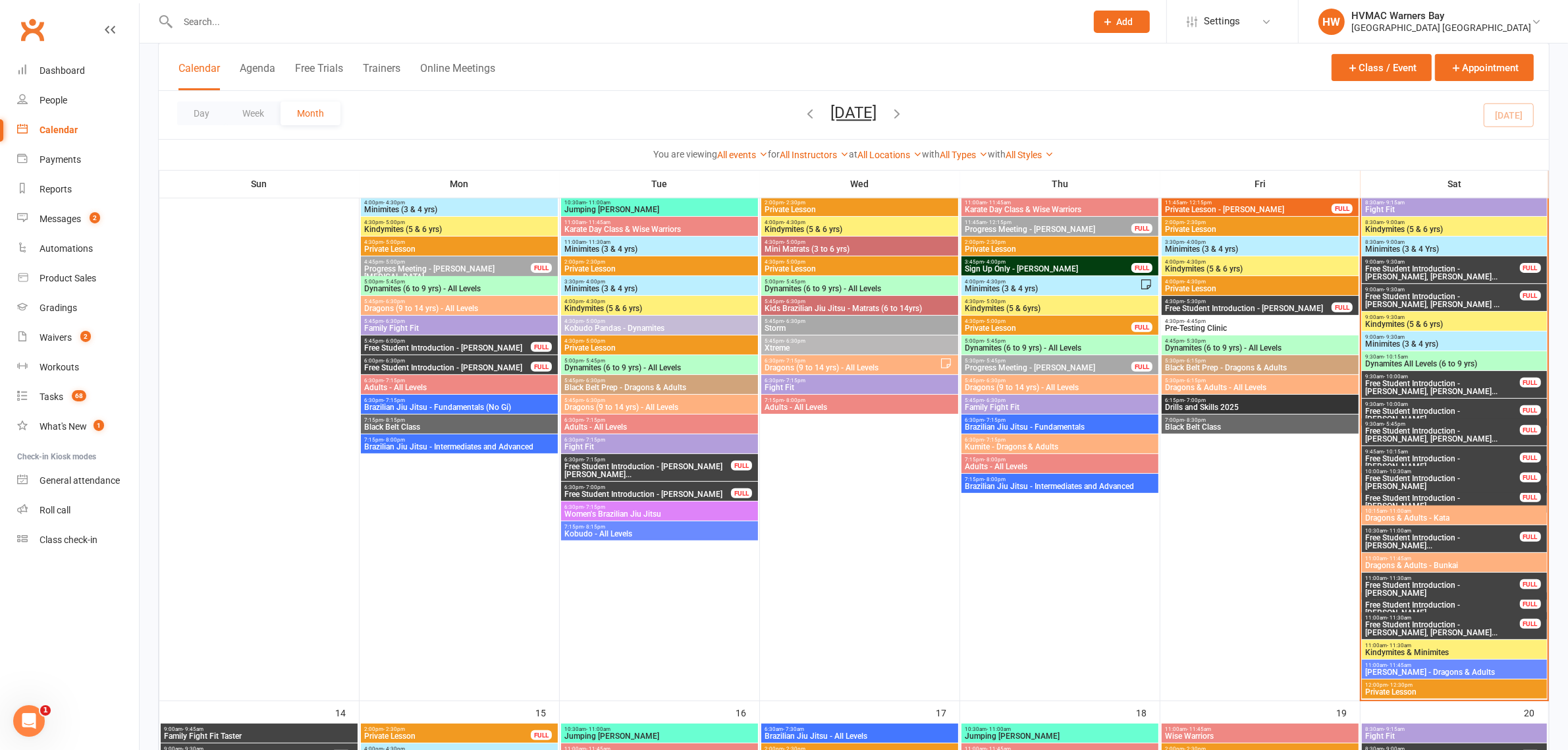
click at [1471, 538] on span "Free Student Introduction - [PERSON_NAME]..." at bounding box center [1442, 541] width 156 height 15
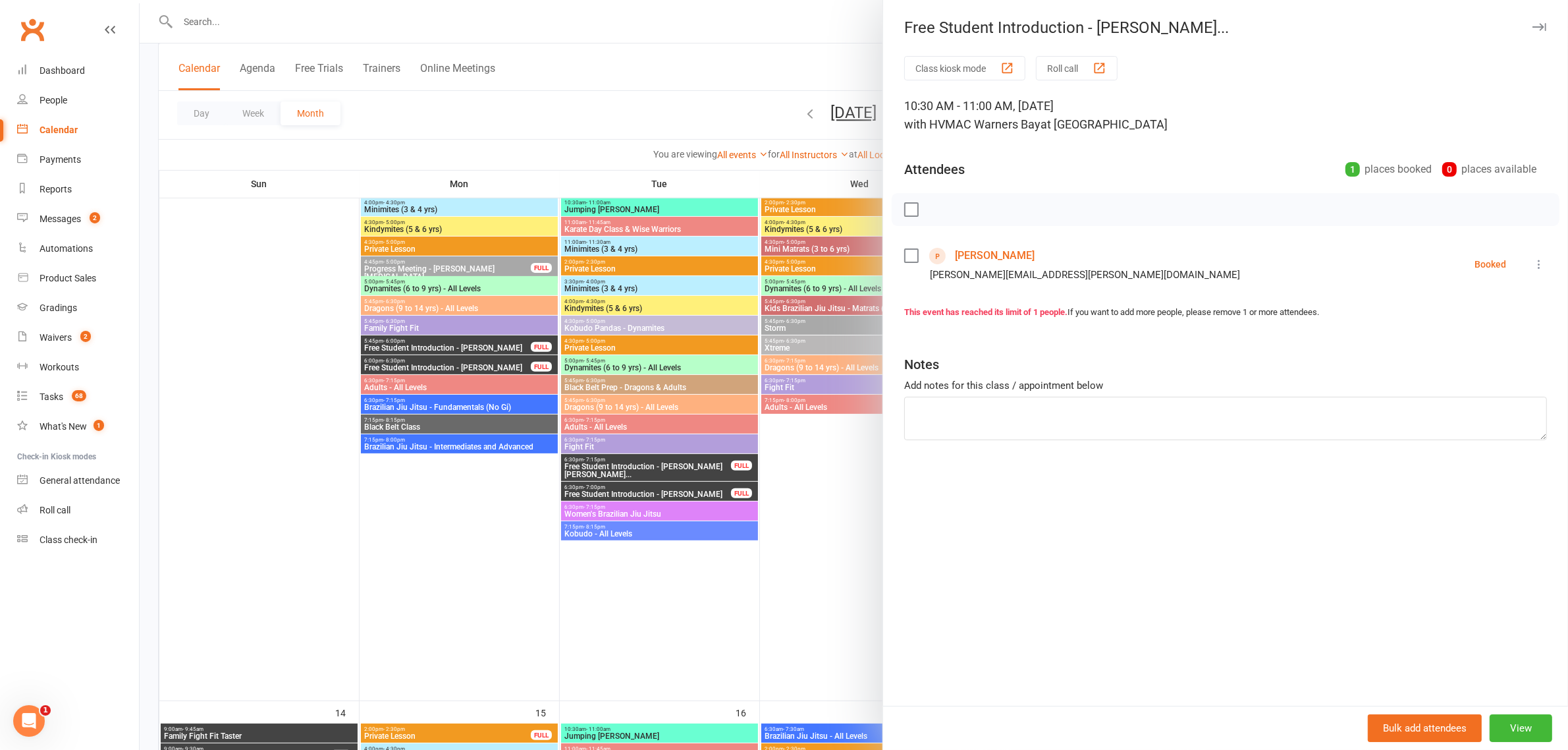
click at [1531, 271] on button at bounding box center [1538, 264] width 15 height 15
click at [1469, 343] on link "Check in" at bounding box center [1480, 343] width 131 height 26
click at [973, 403] on textarea at bounding box center [1226, 419] width 642 height 44
type textarea "Signed up"
click at [733, 508] on div at bounding box center [853, 375] width 1428 height 750
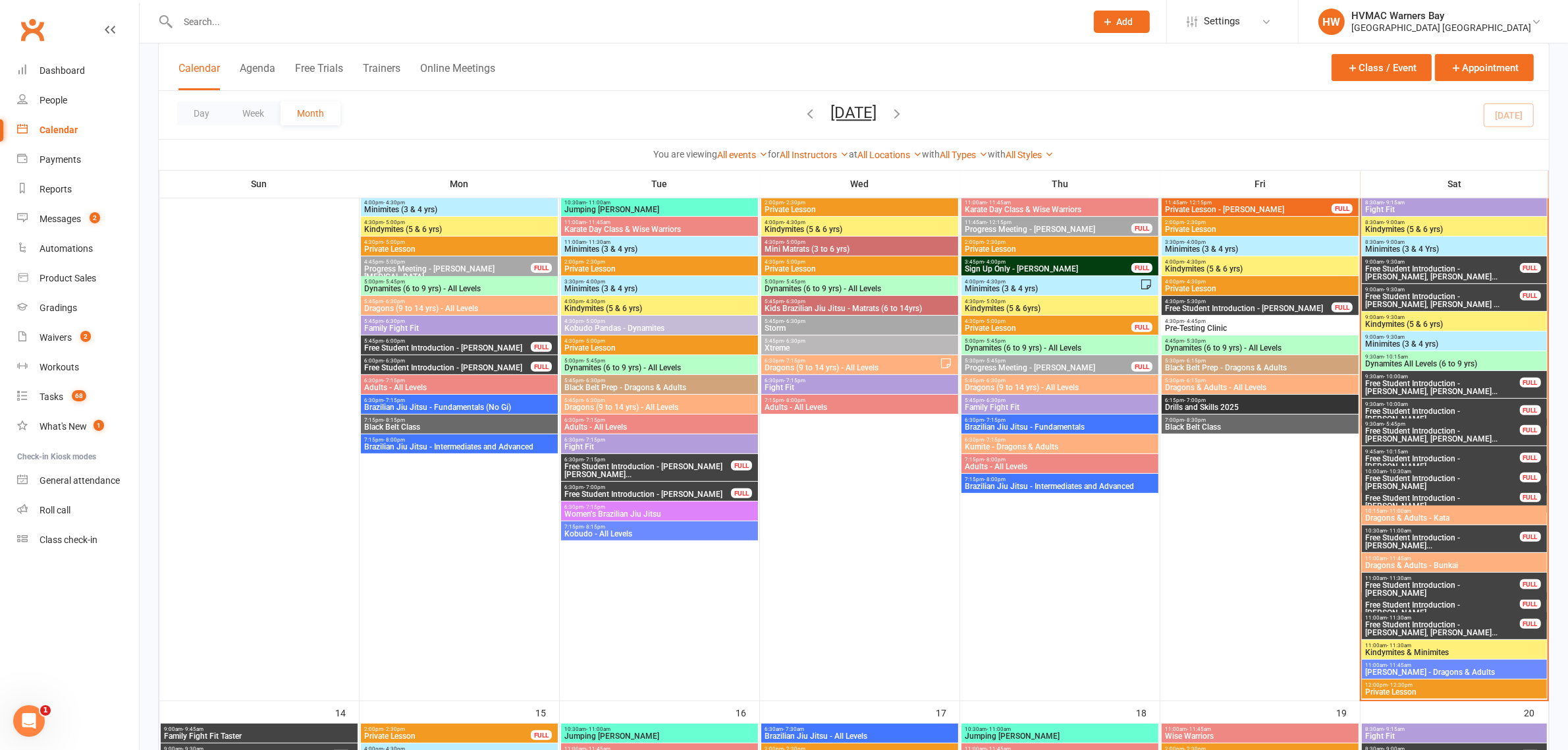
click at [1423, 629] on span "Free Student Introduction - [PERSON_NAME], [PERSON_NAME]..." at bounding box center [1442, 628] width 156 height 15
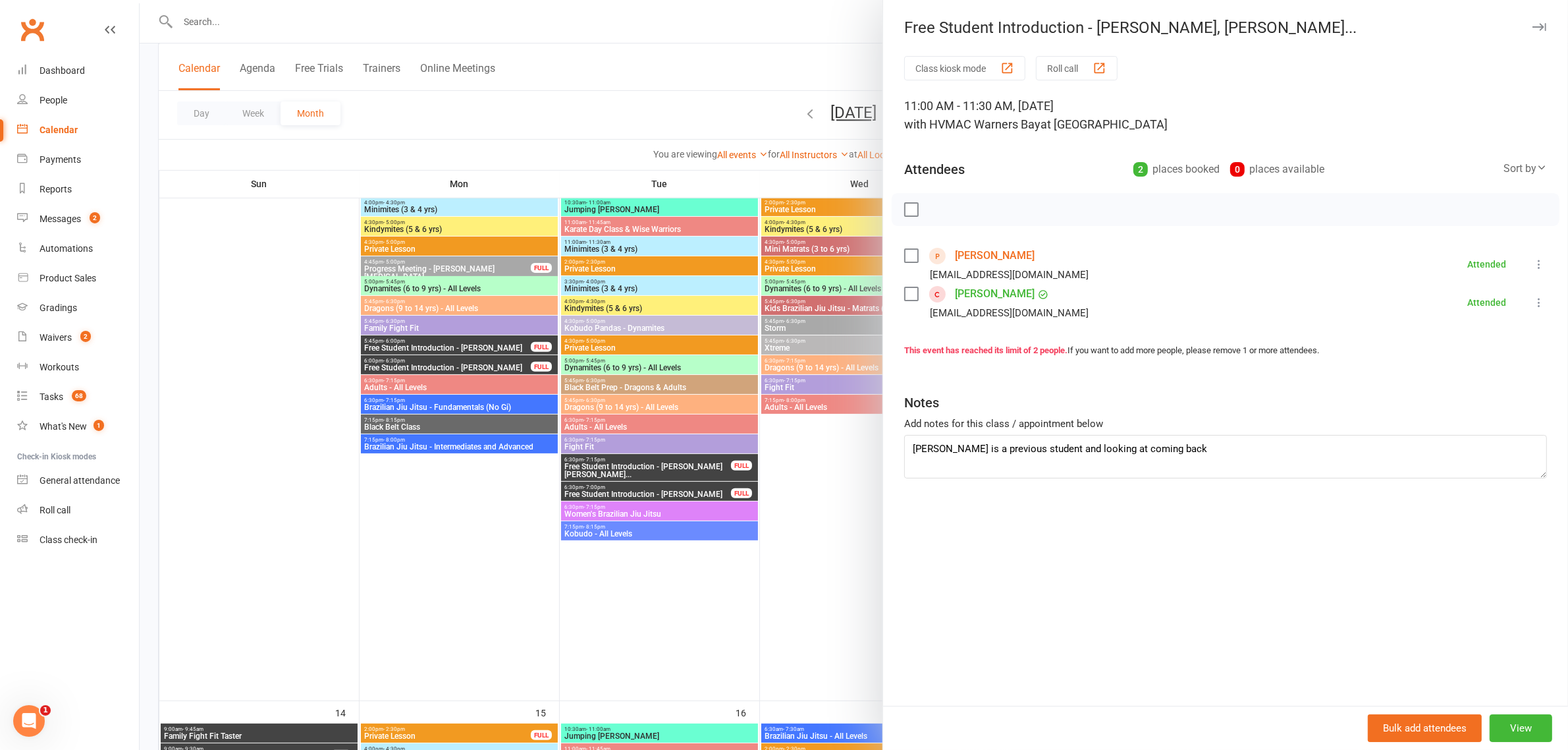
click at [831, 548] on div at bounding box center [853, 375] width 1428 height 750
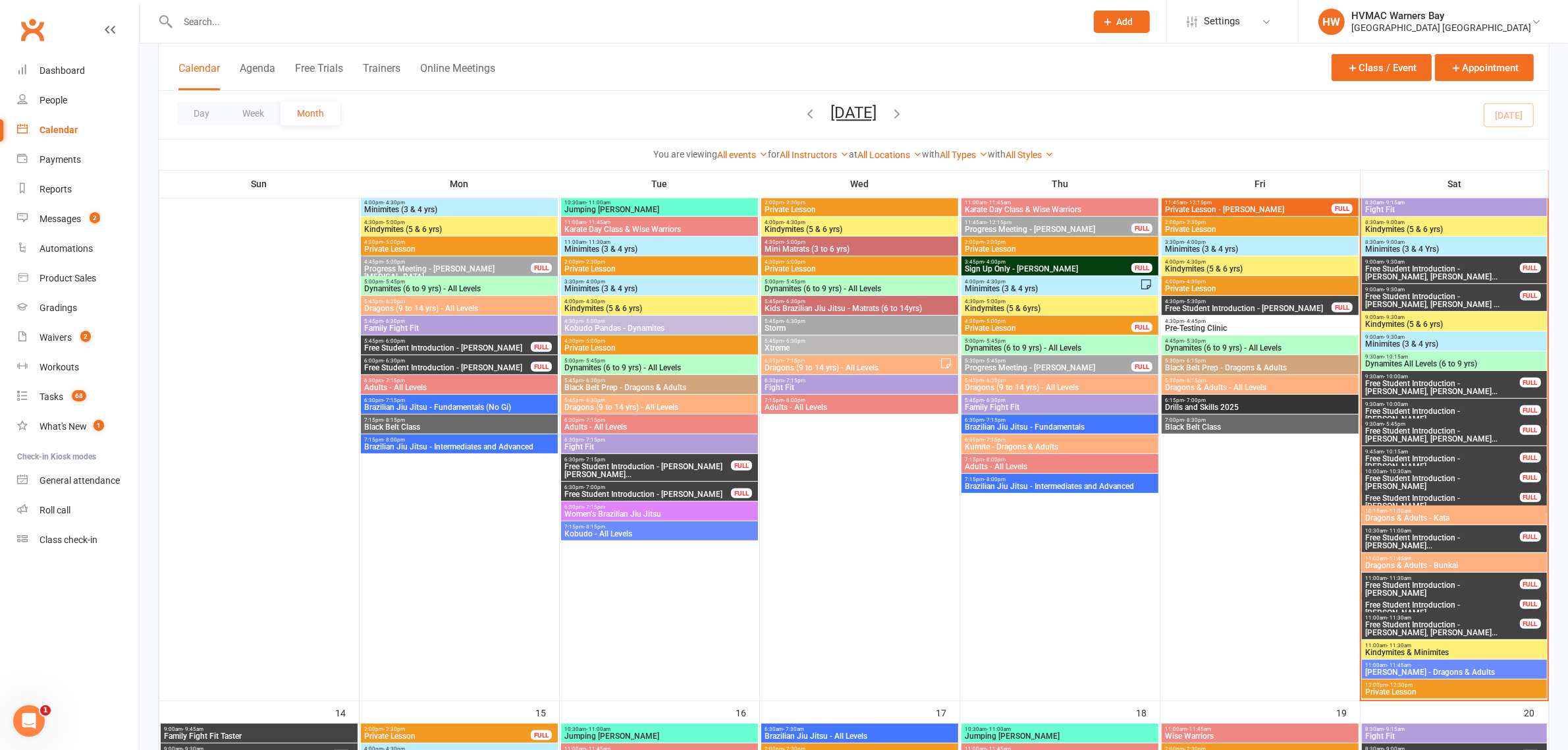
click at [1391, 206] on span "Fight Fit" at bounding box center [1454, 209] width 179 height 8
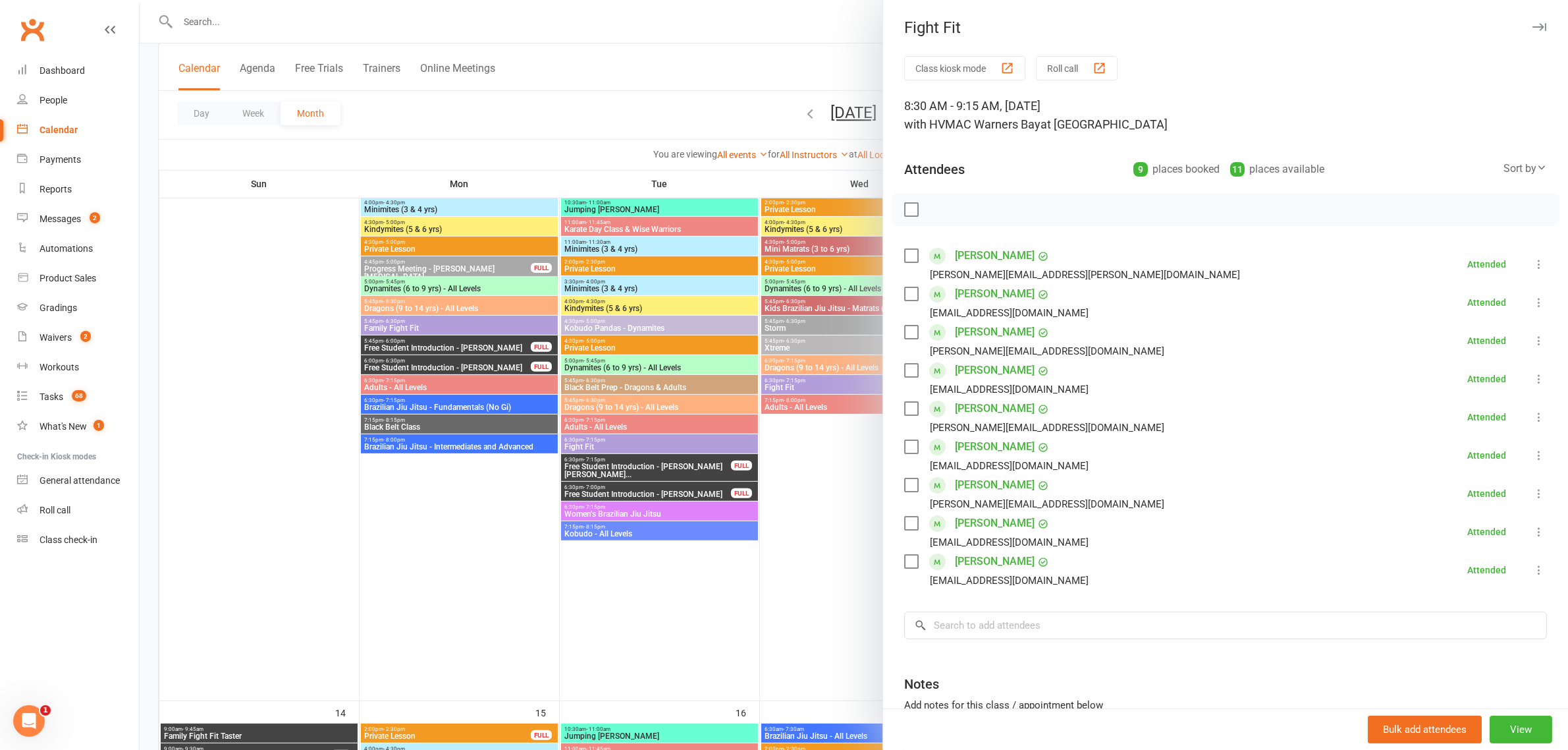
click at [817, 498] on div at bounding box center [853, 375] width 1428 height 750
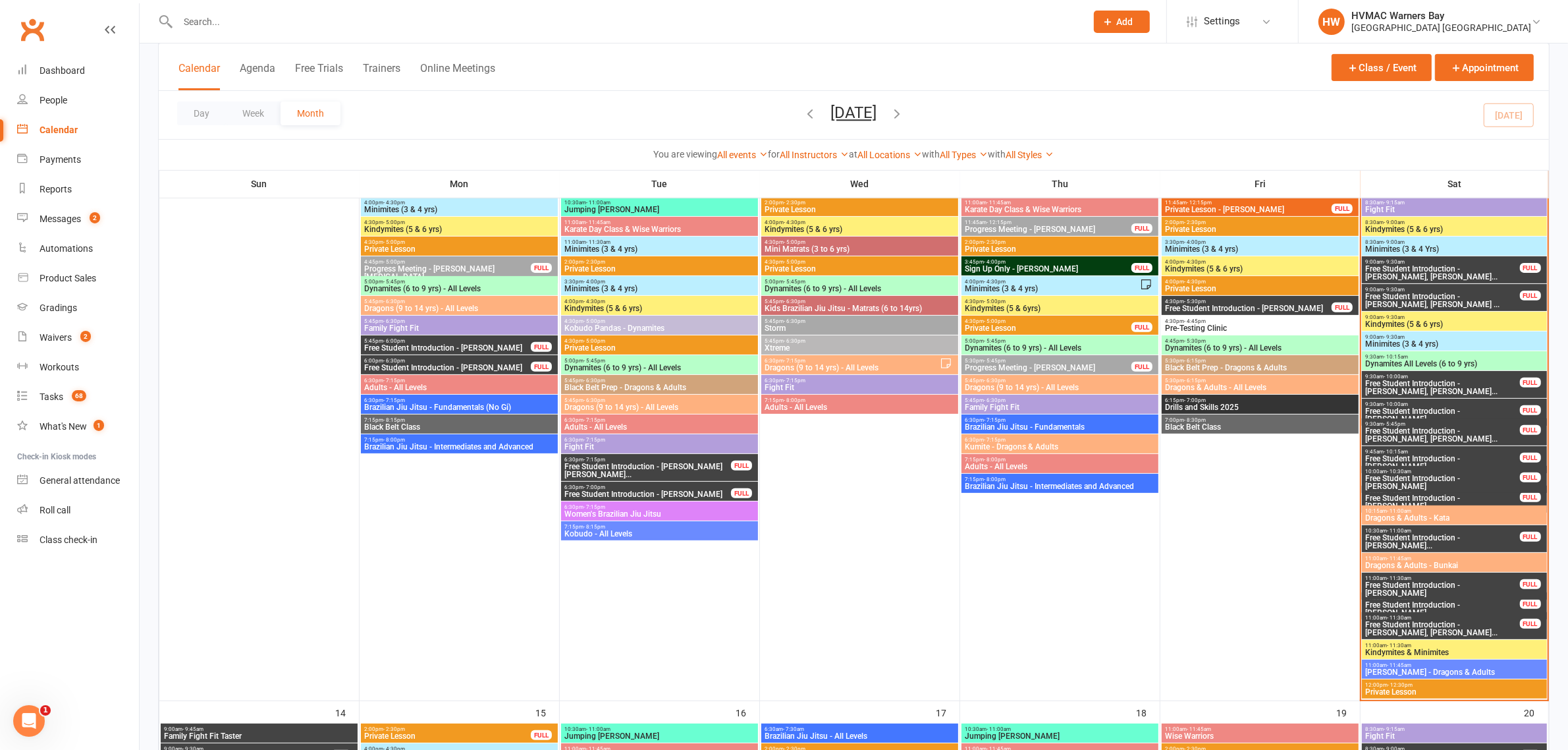
click at [1401, 226] on span "Kindymites (5 & 6 yrs)" at bounding box center [1454, 230] width 179 height 8
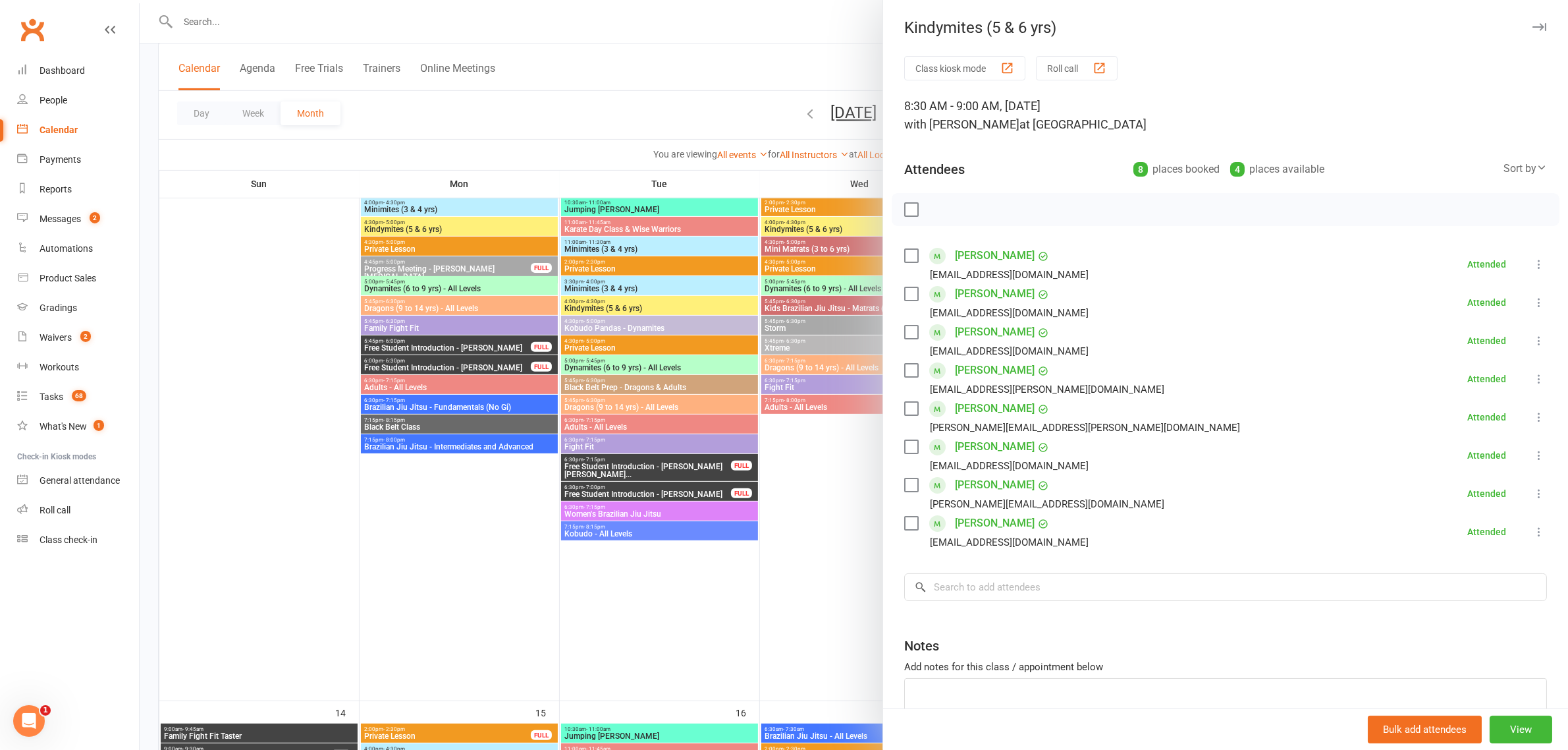
click at [764, 416] on div at bounding box center [853, 375] width 1428 height 750
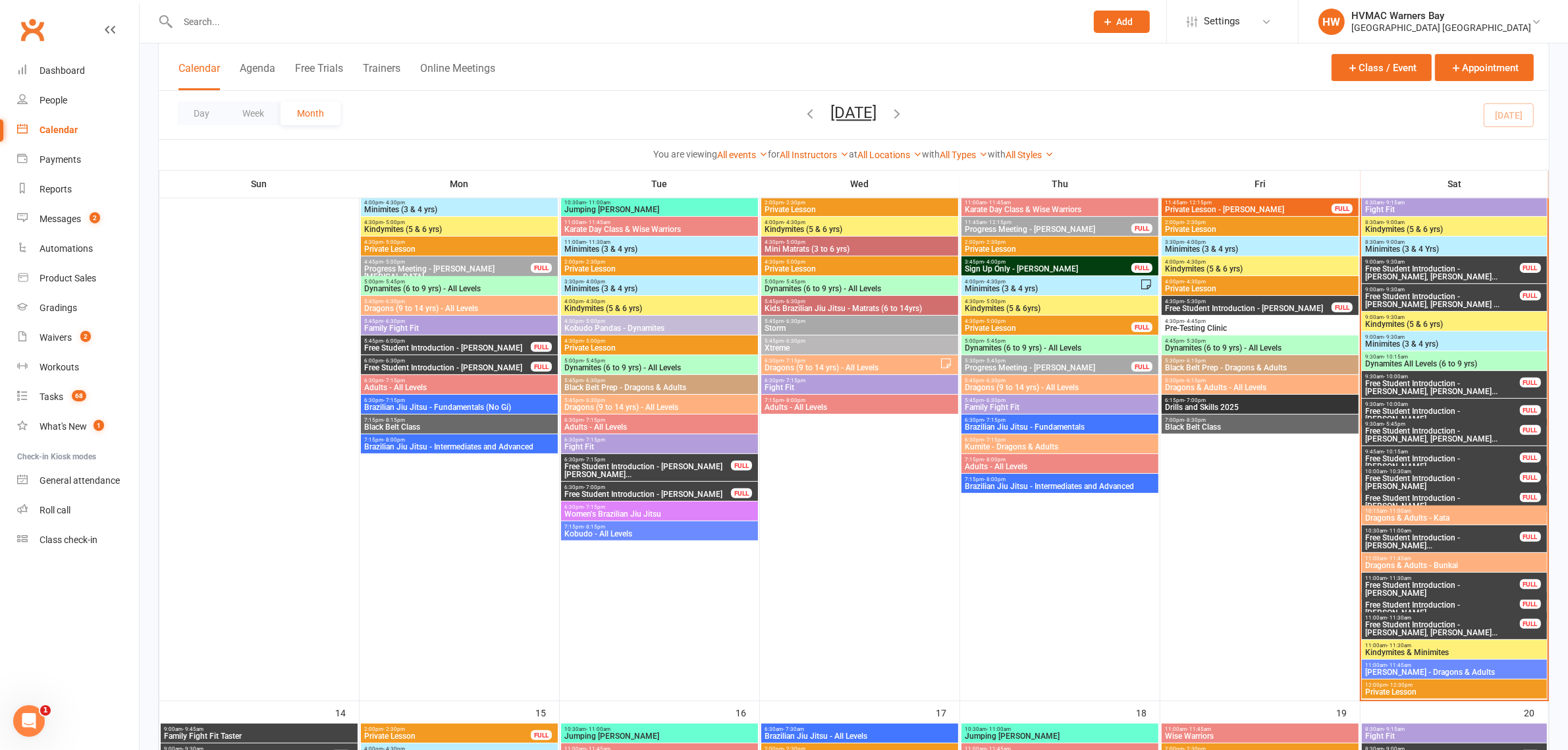
click at [1440, 249] on span "Minimites (3 & 4 Yrs)" at bounding box center [1454, 249] width 179 height 8
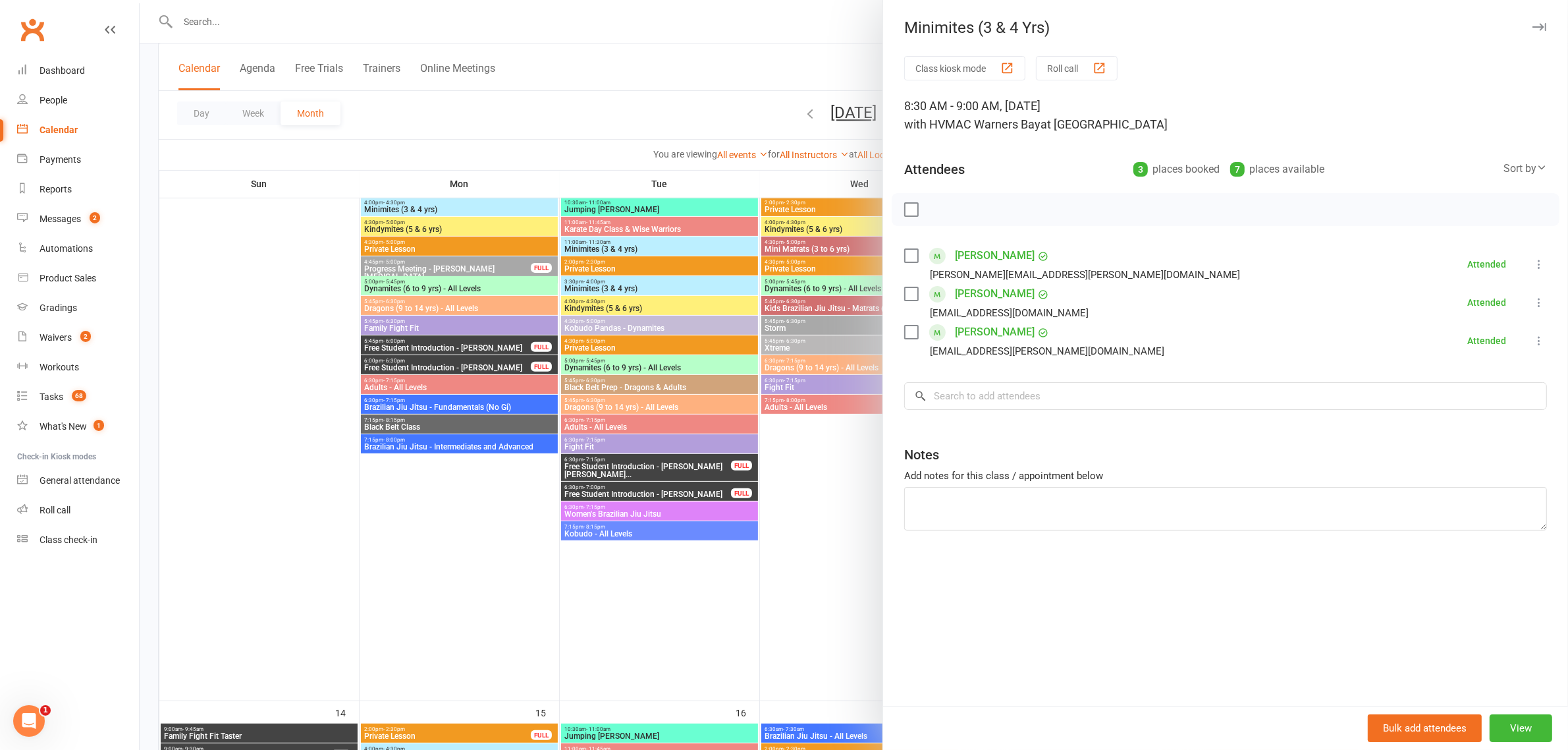
click at [716, 437] on div at bounding box center [853, 375] width 1428 height 750
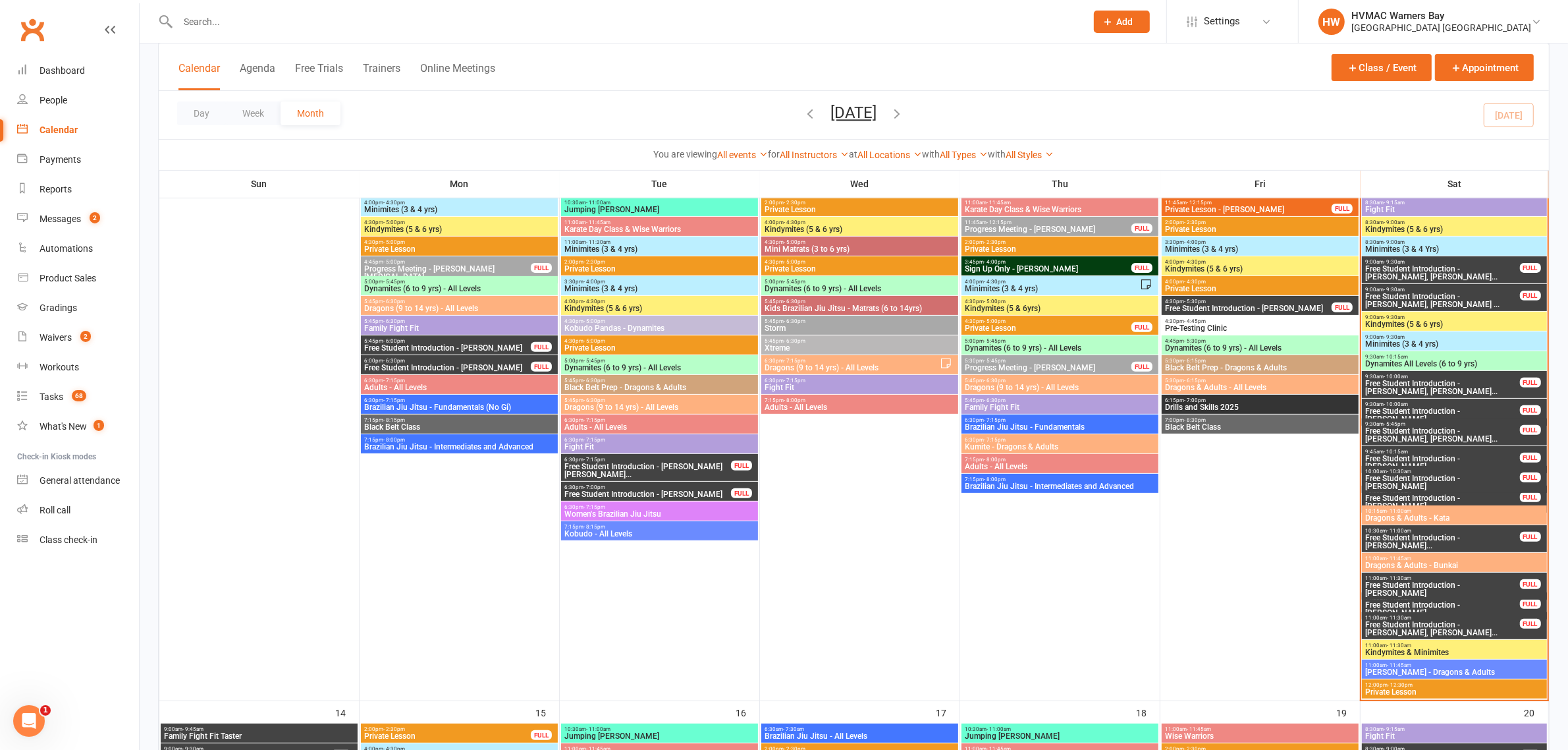
click at [1403, 321] on span "Kindymites (5 & 6 yrs)" at bounding box center [1454, 325] width 179 height 8
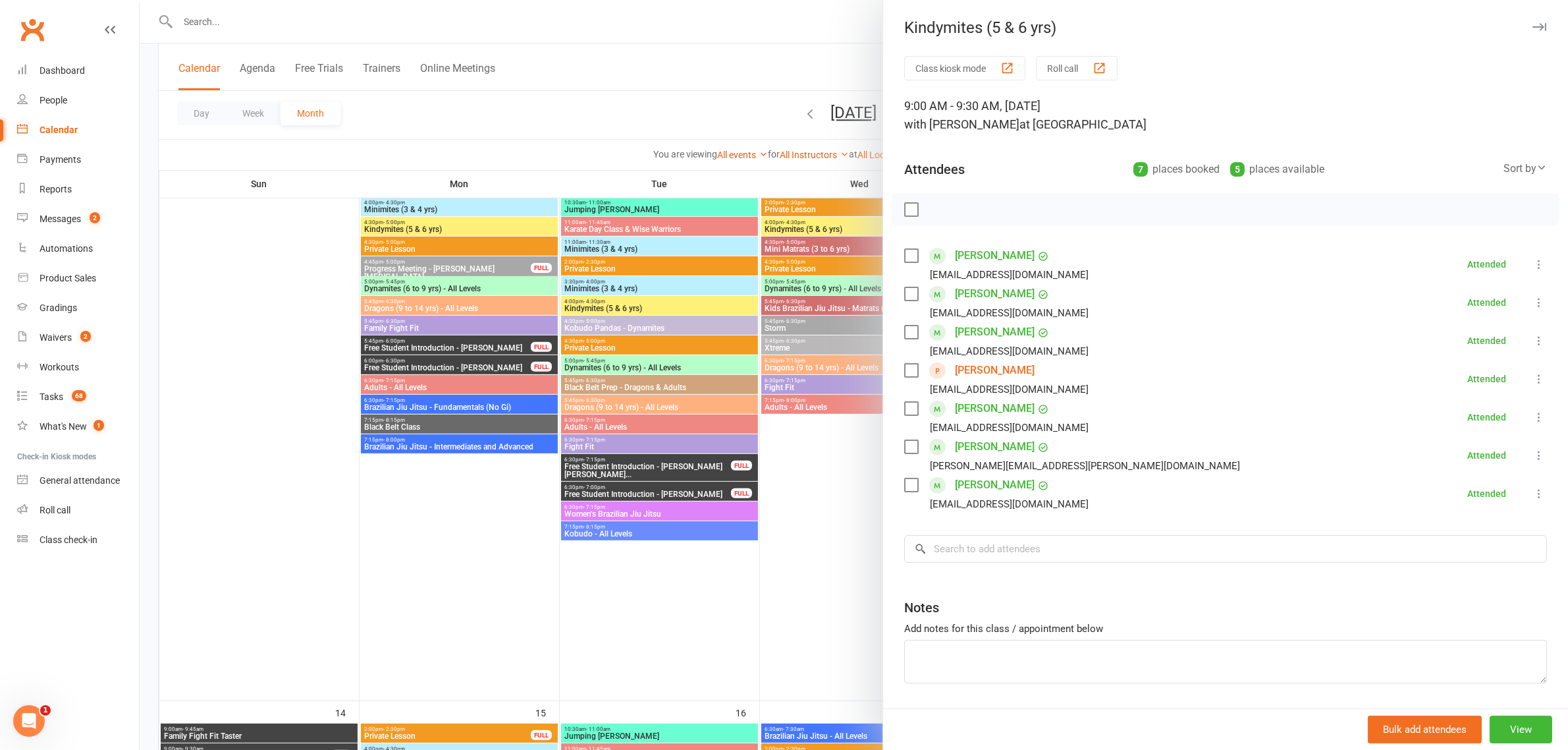
click at [609, 366] on div at bounding box center [853, 375] width 1428 height 750
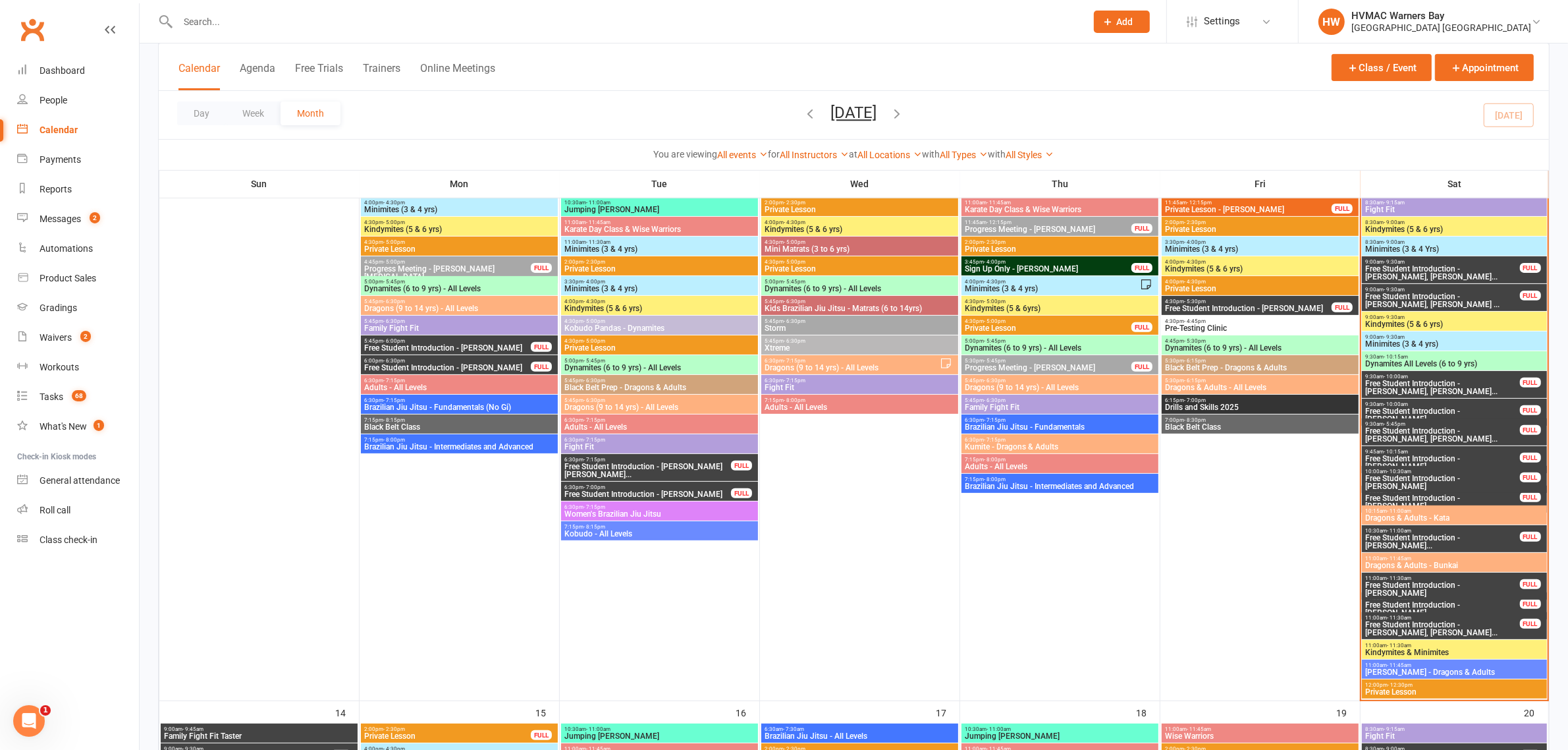
click at [1385, 345] on span "Minimites (3 & 4 yrs)" at bounding box center [1454, 344] width 179 height 8
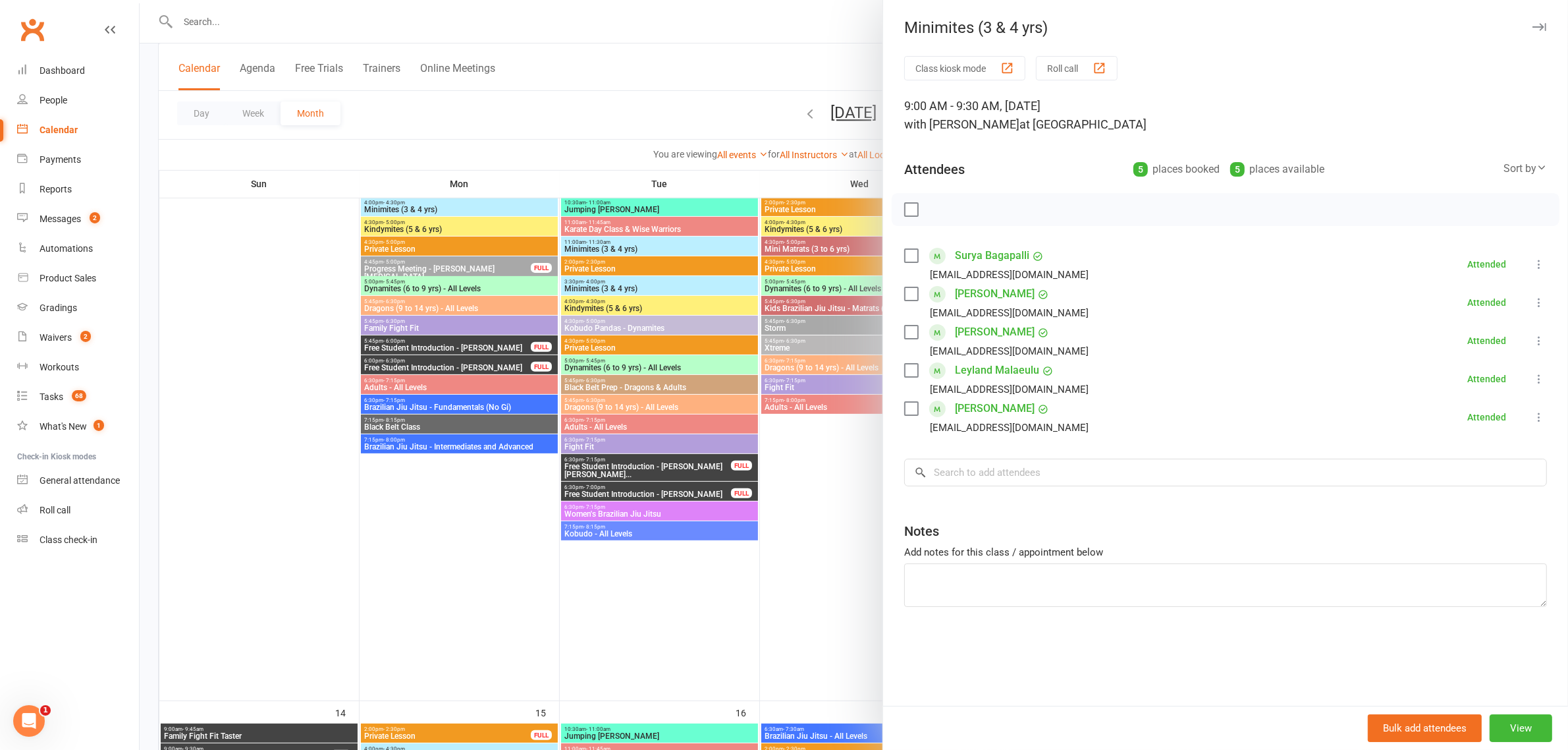
click at [771, 406] on div at bounding box center [853, 375] width 1428 height 750
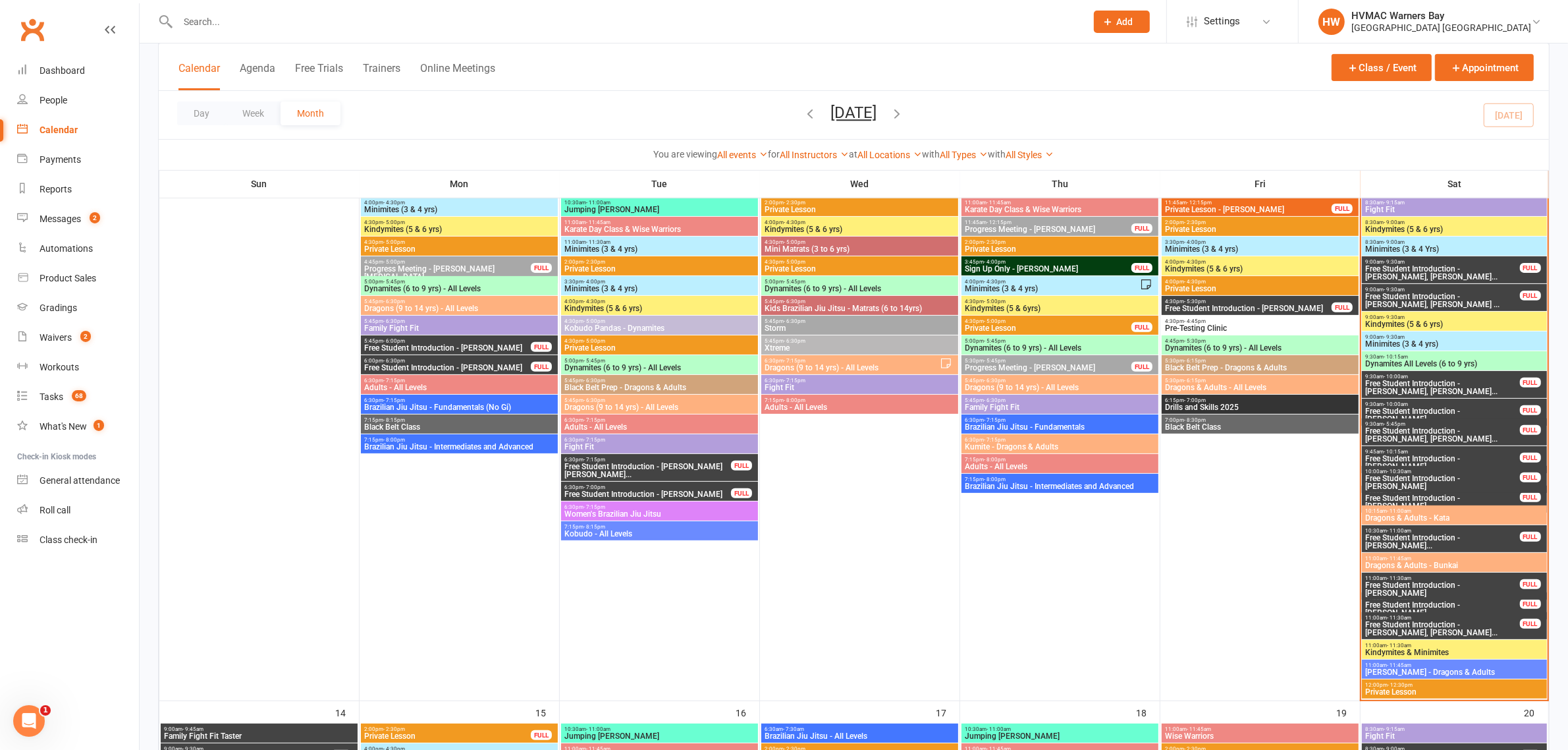
click at [1467, 362] on span "Dynamites All Levels (6 to 9 yrs)" at bounding box center [1454, 364] width 179 height 8
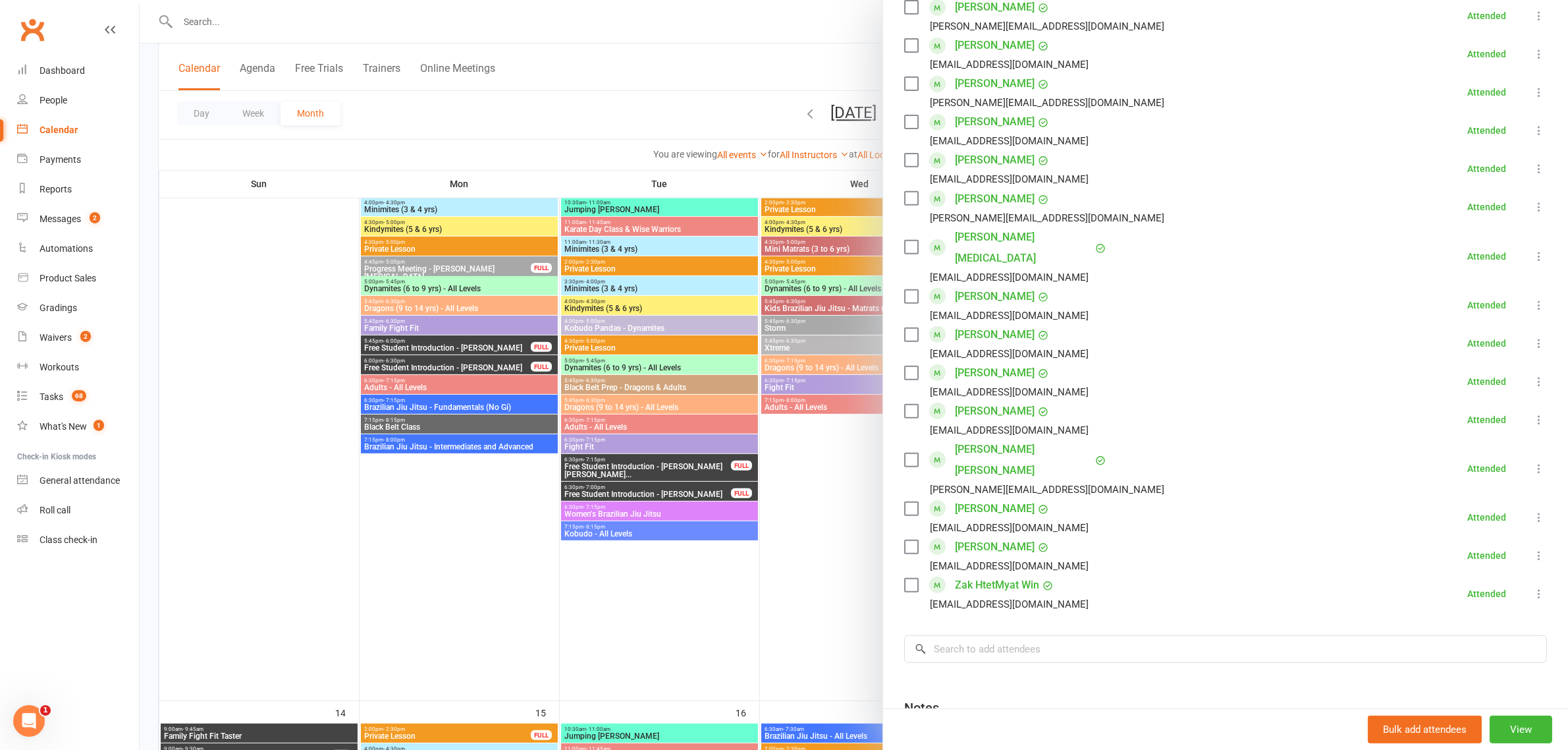
scroll to position [730, 0]
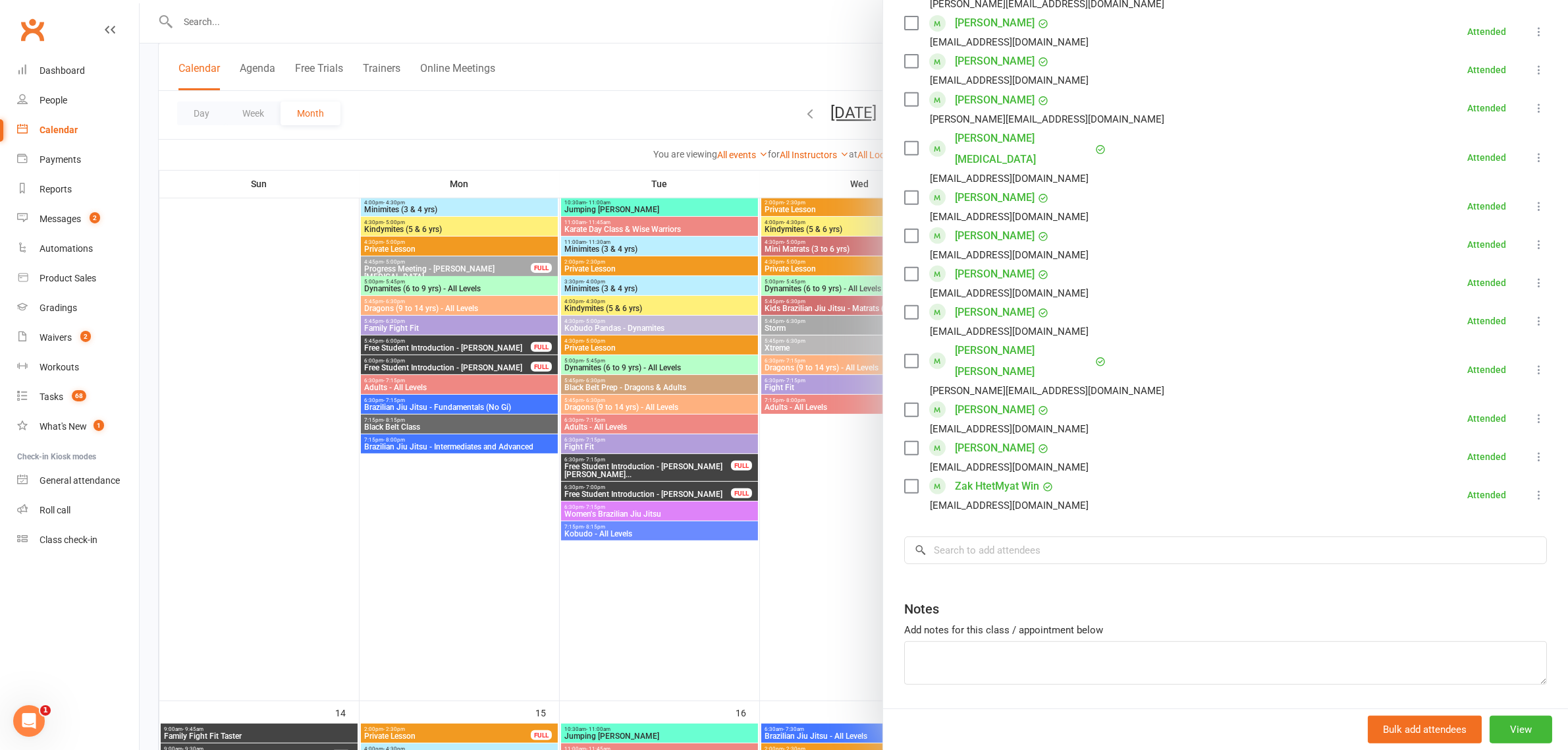
click at [827, 459] on div at bounding box center [853, 375] width 1428 height 750
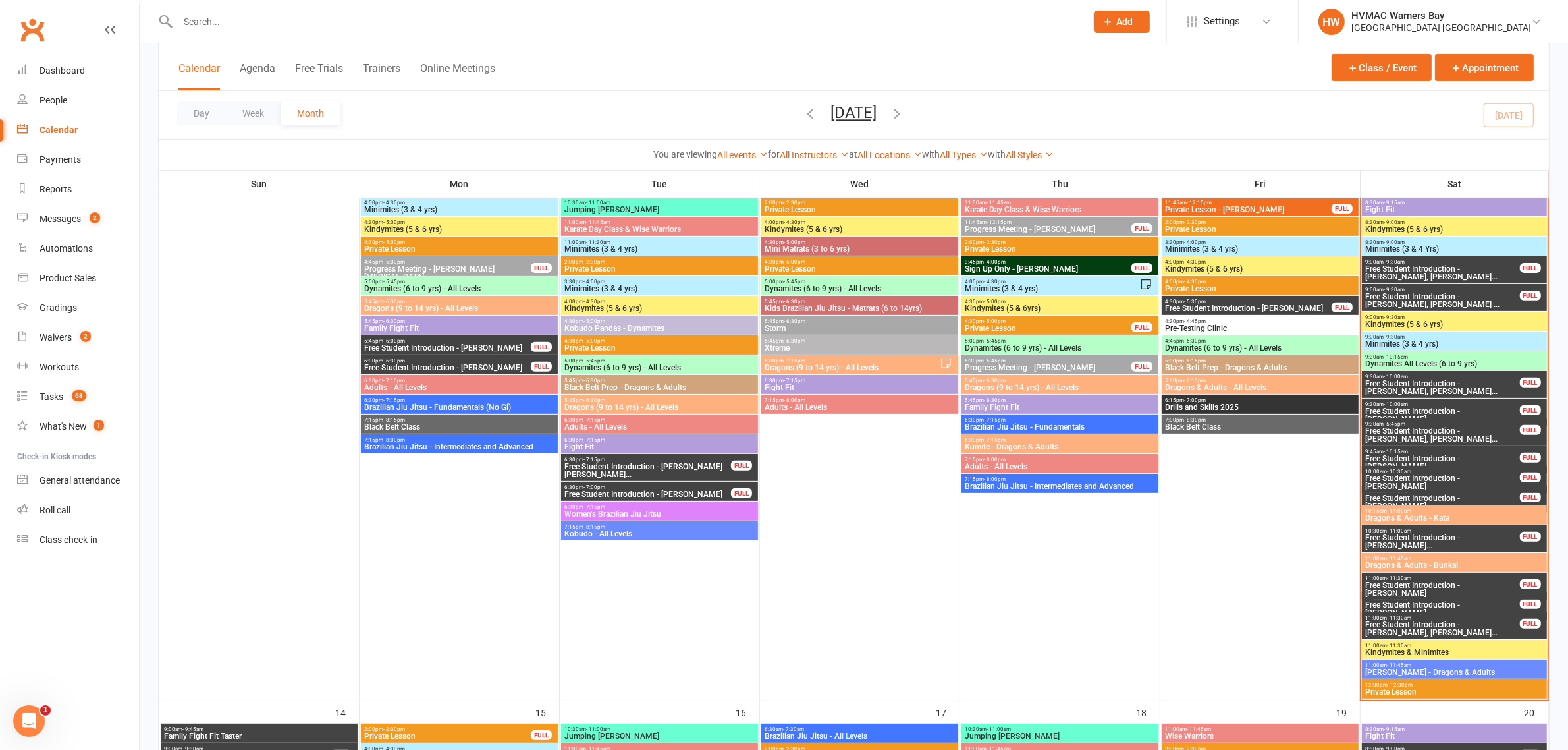
click at [1433, 511] on span "10:15am - 11:00am" at bounding box center [1454, 511] width 179 height 6
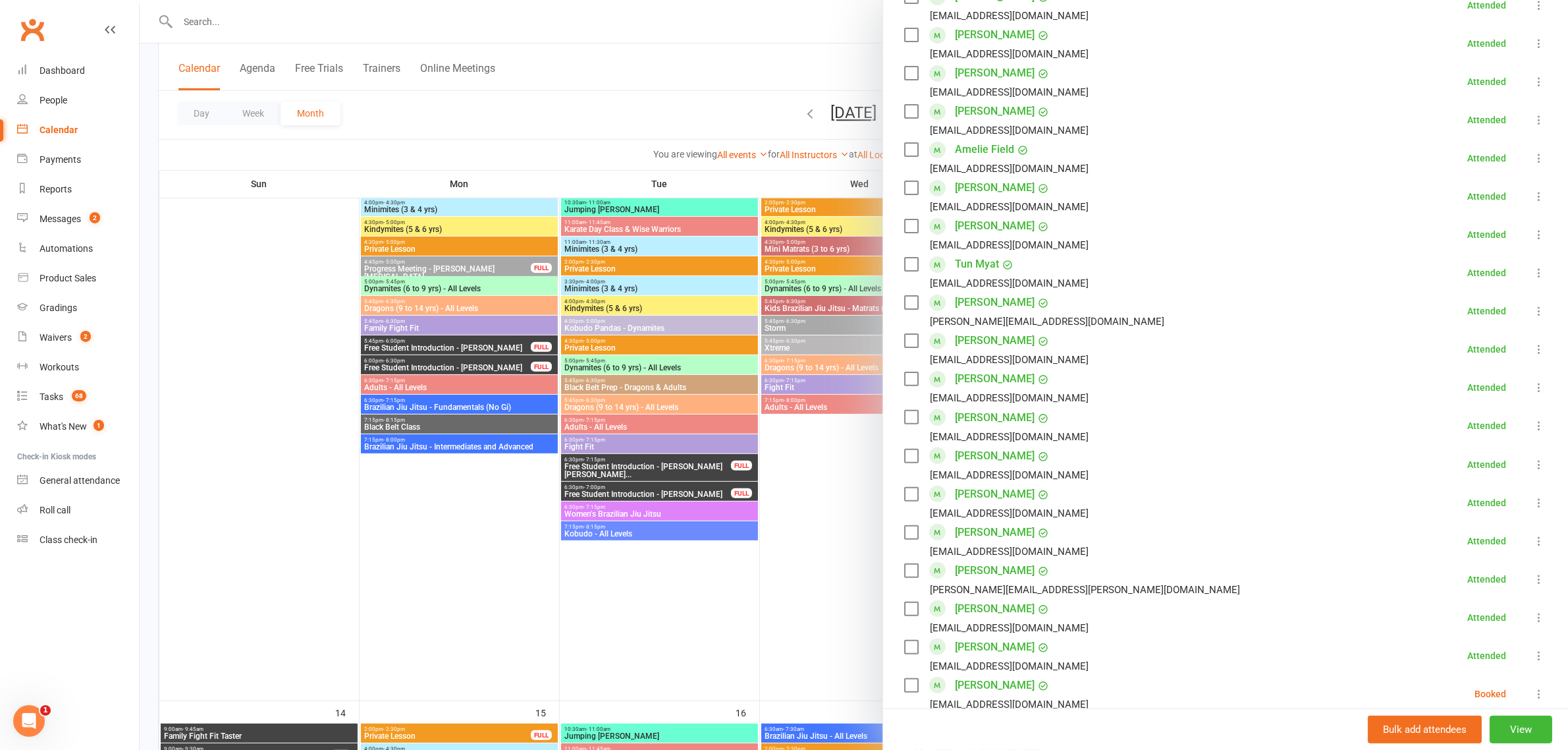
scroll to position [653, 0]
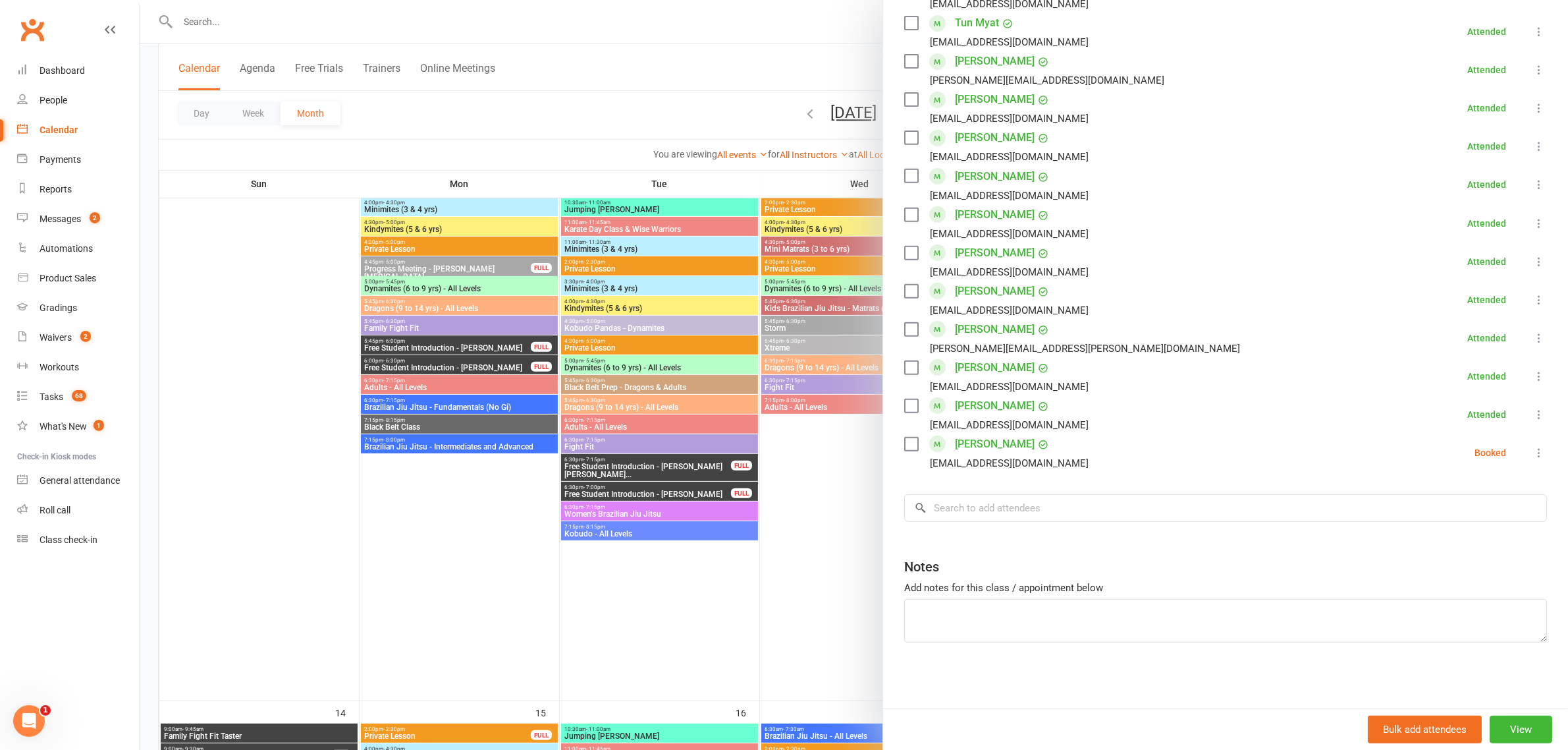
click at [861, 511] on div at bounding box center [853, 375] width 1428 height 750
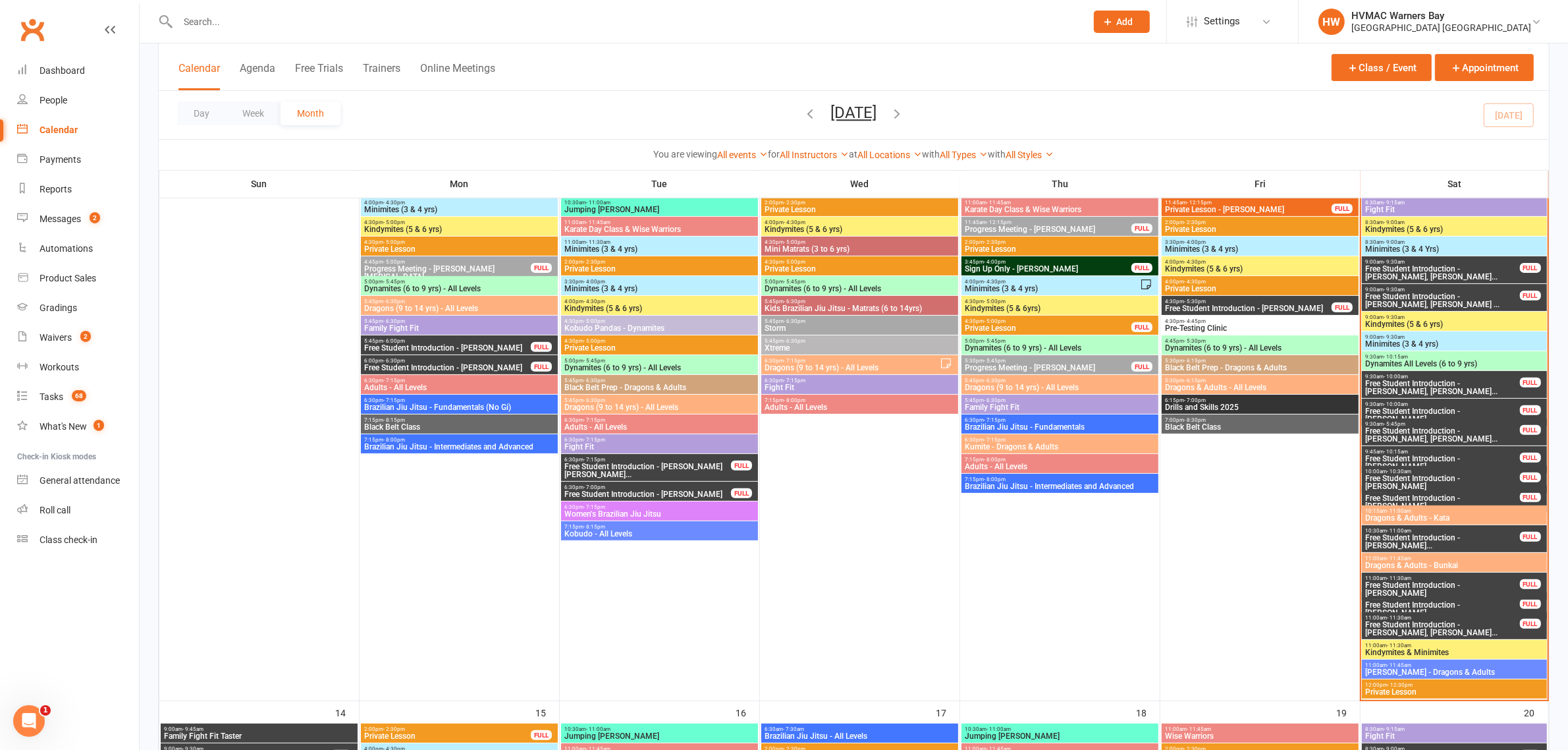
click at [1476, 558] on span "11:00am - 11:45am" at bounding box center [1454, 558] width 179 height 6
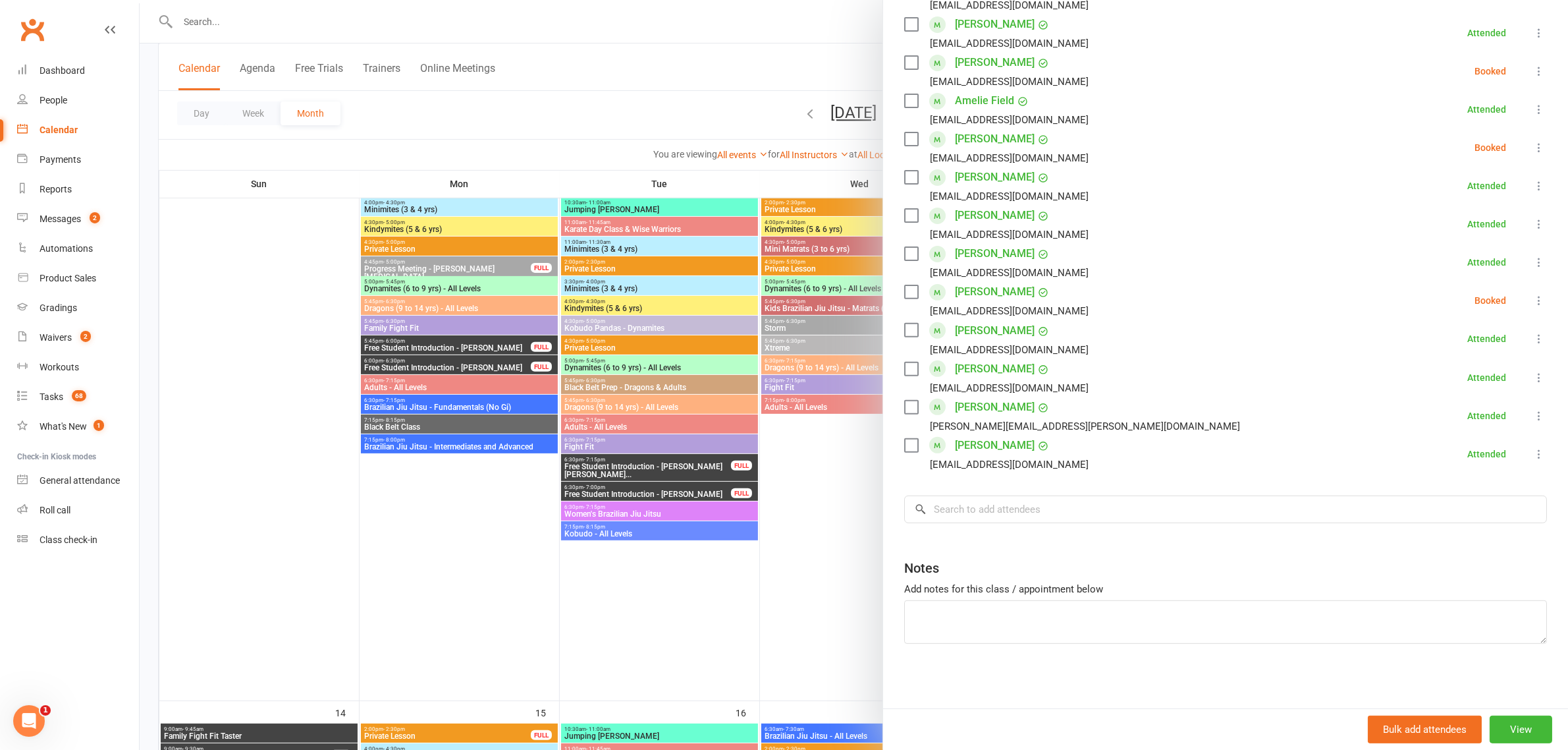
scroll to position [501, 0]
click at [743, 537] on div at bounding box center [853, 375] width 1428 height 750
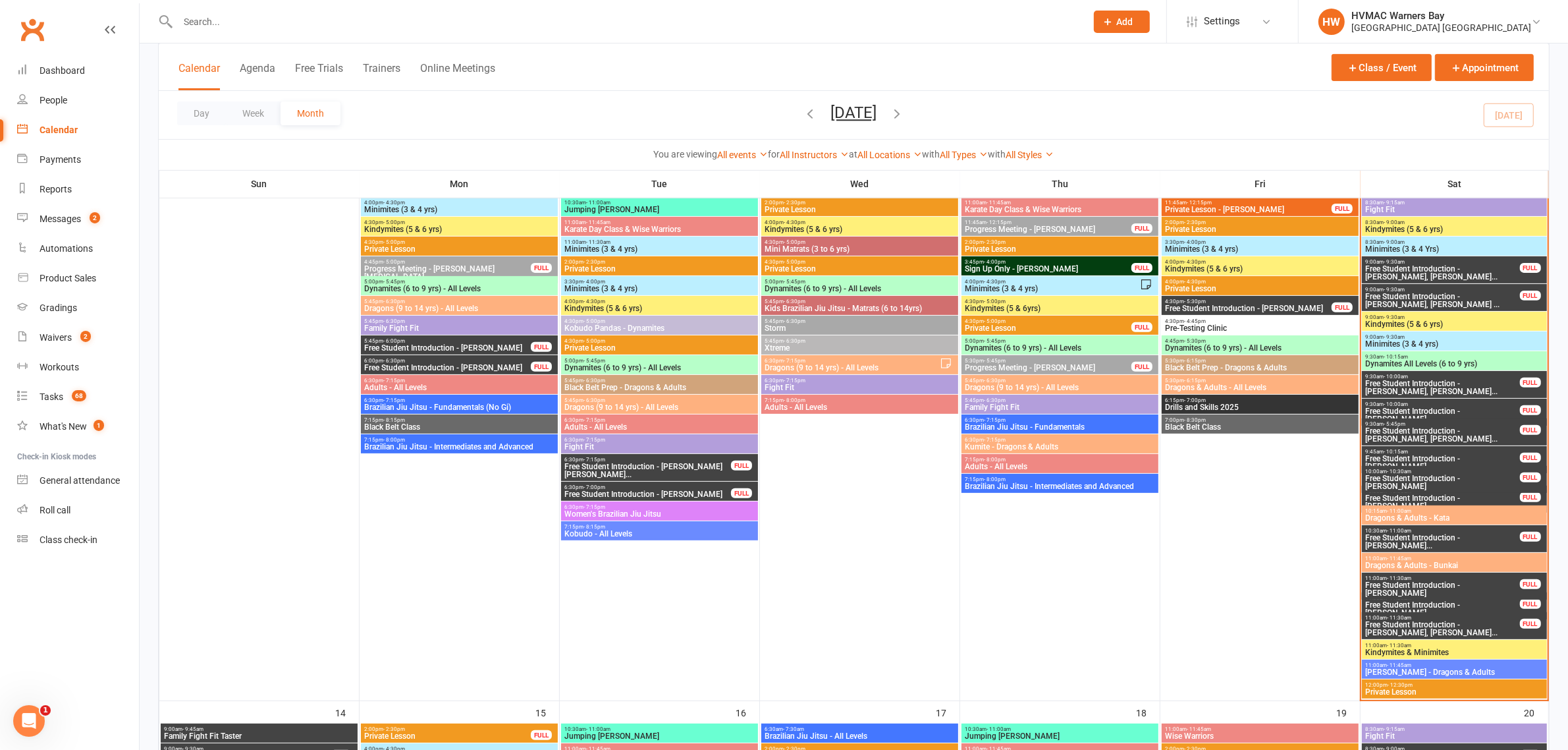
click at [1461, 653] on span "Kindymites & Minimites" at bounding box center [1454, 653] width 179 height 8
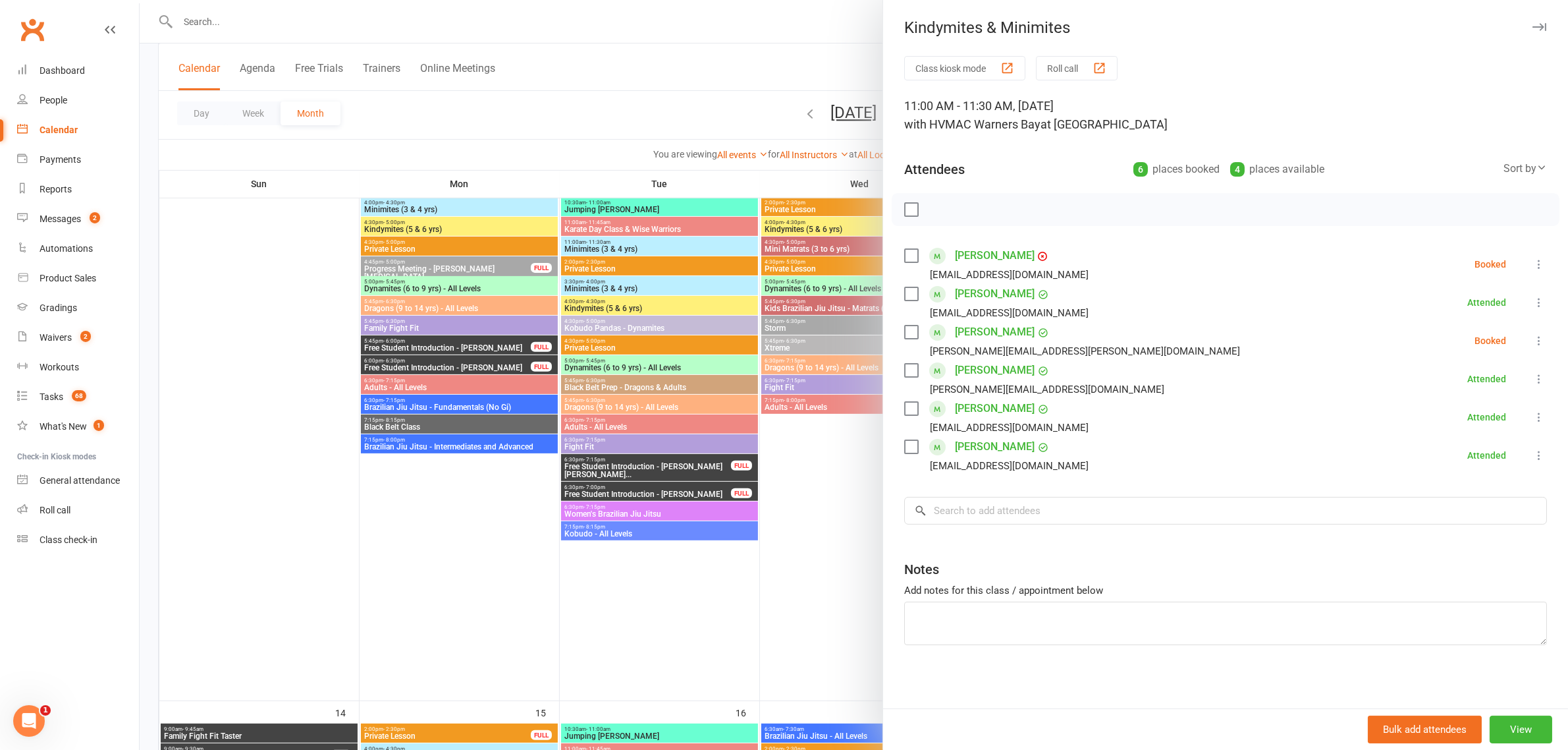
click at [817, 504] on div at bounding box center [853, 375] width 1428 height 750
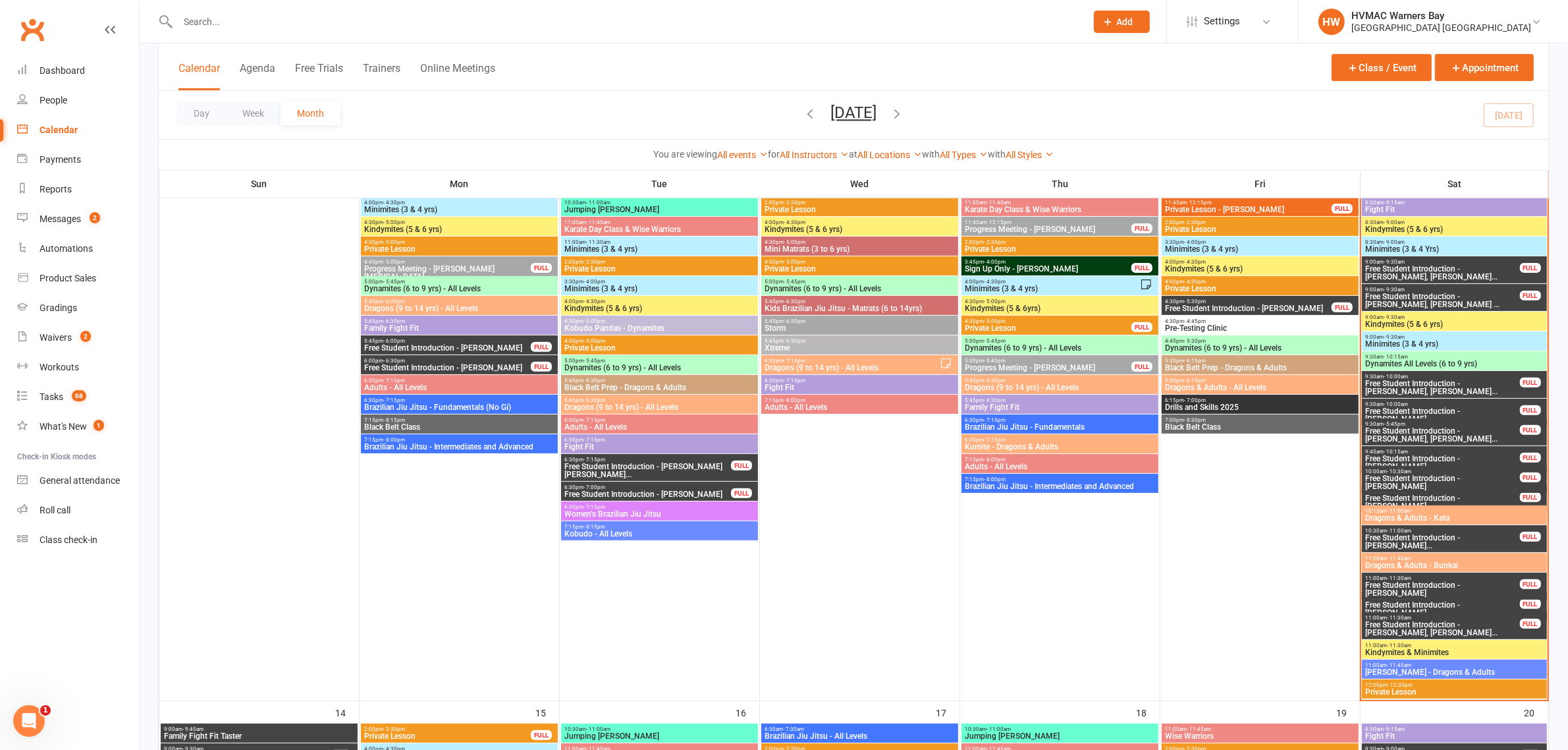
click at [1443, 601] on span "Free Student Introduction - [PERSON_NAME]" at bounding box center [1442, 608] width 156 height 15
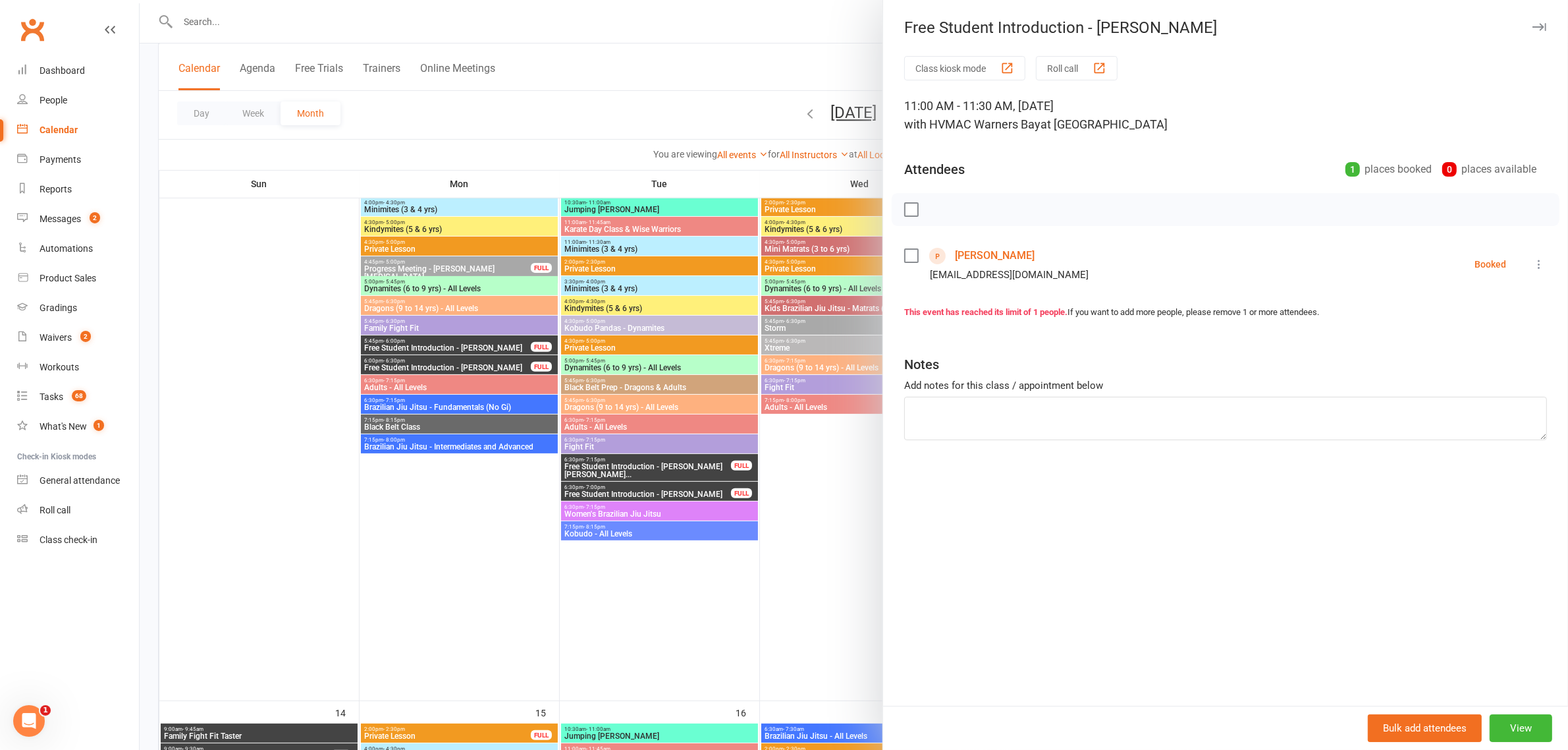
click at [1532, 264] on icon at bounding box center [1539, 264] width 13 height 13
click at [1484, 337] on link "Check in" at bounding box center [1480, 343] width 131 height 26
click at [766, 419] on div at bounding box center [853, 375] width 1428 height 750
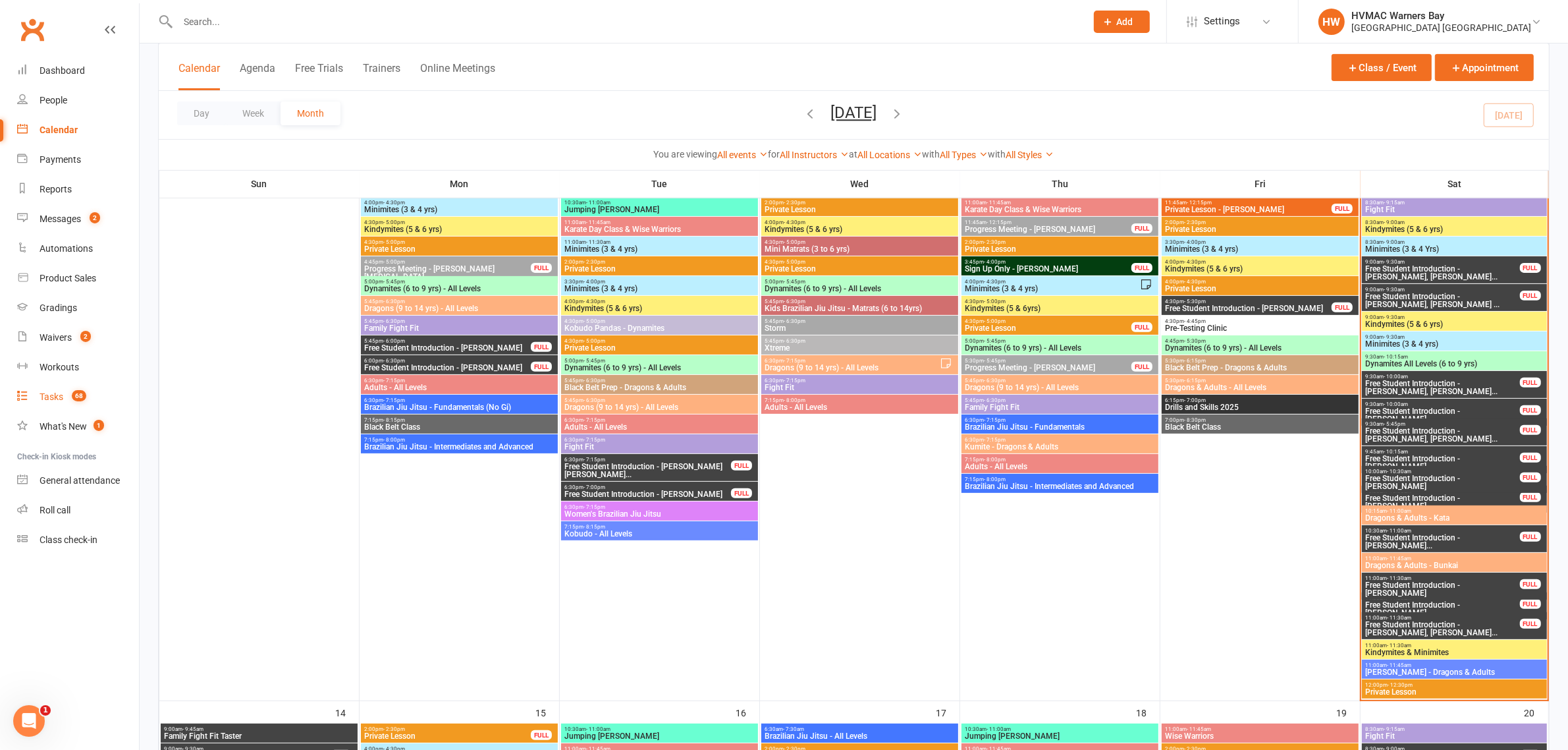
click at [63, 397] on link "Tasks 68" at bounding box center [78, 397] width 122 height 30
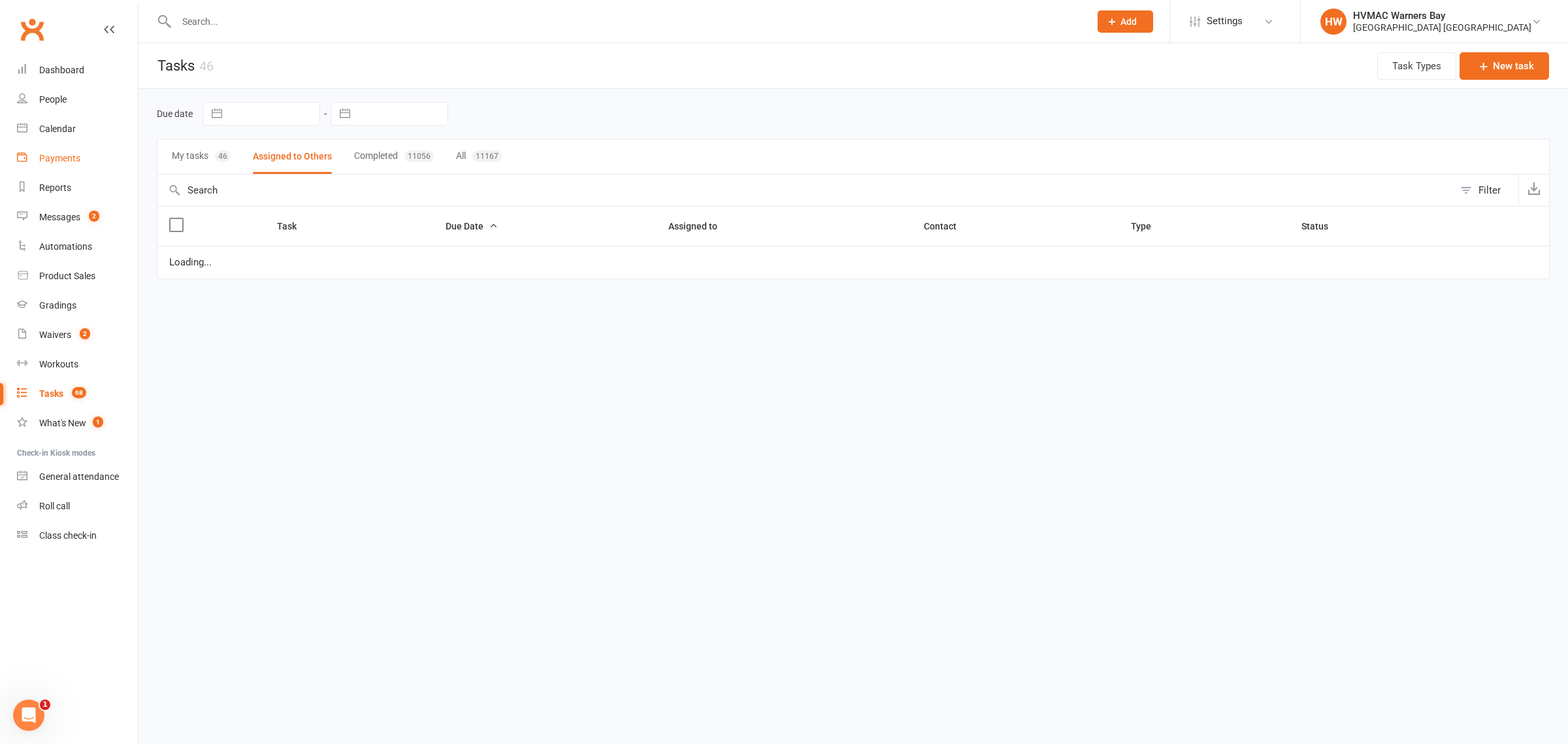
select select "started"
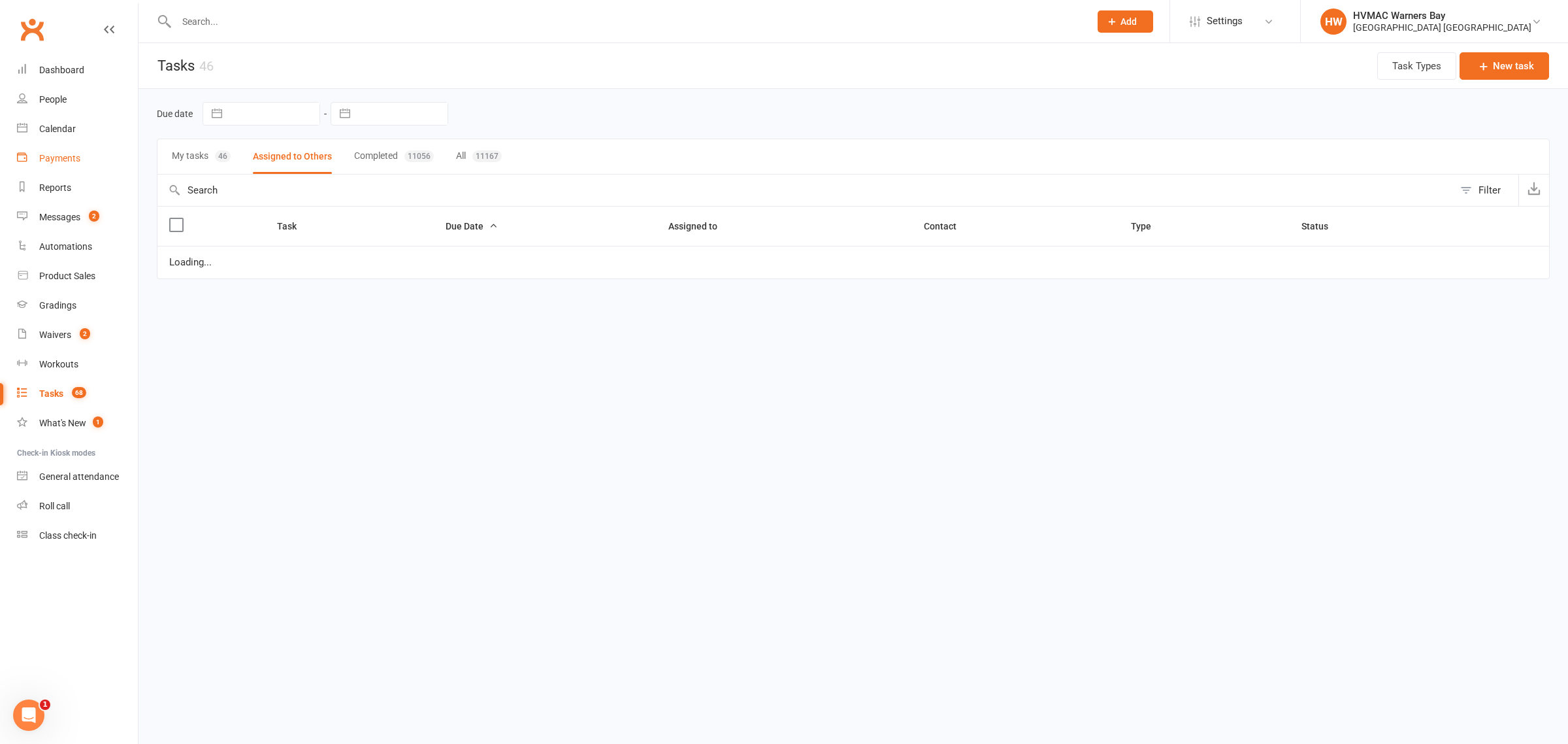
select select "started"
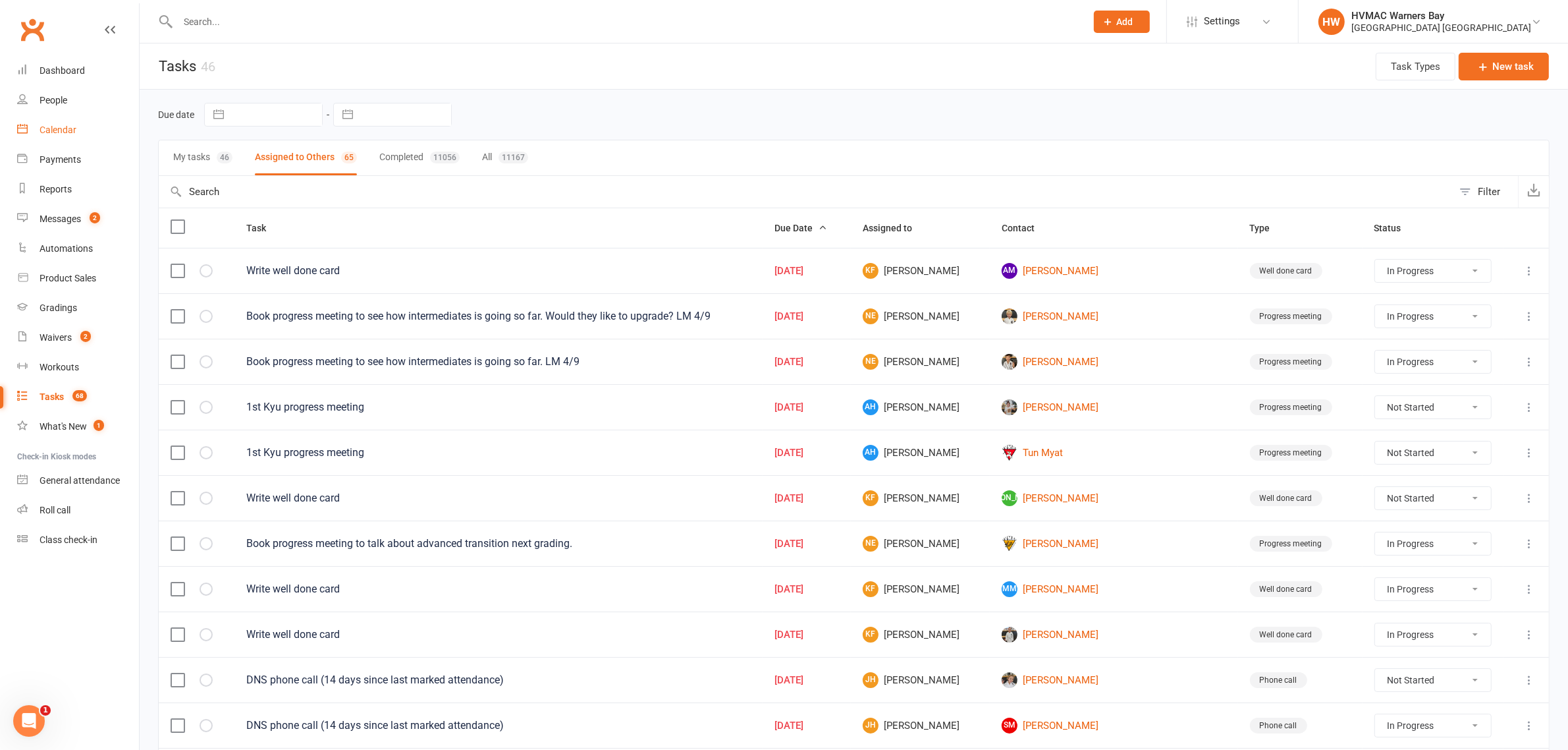
click at [83, 131] on link "Calendar" at bounding box center [78, 130] width 122 height 30
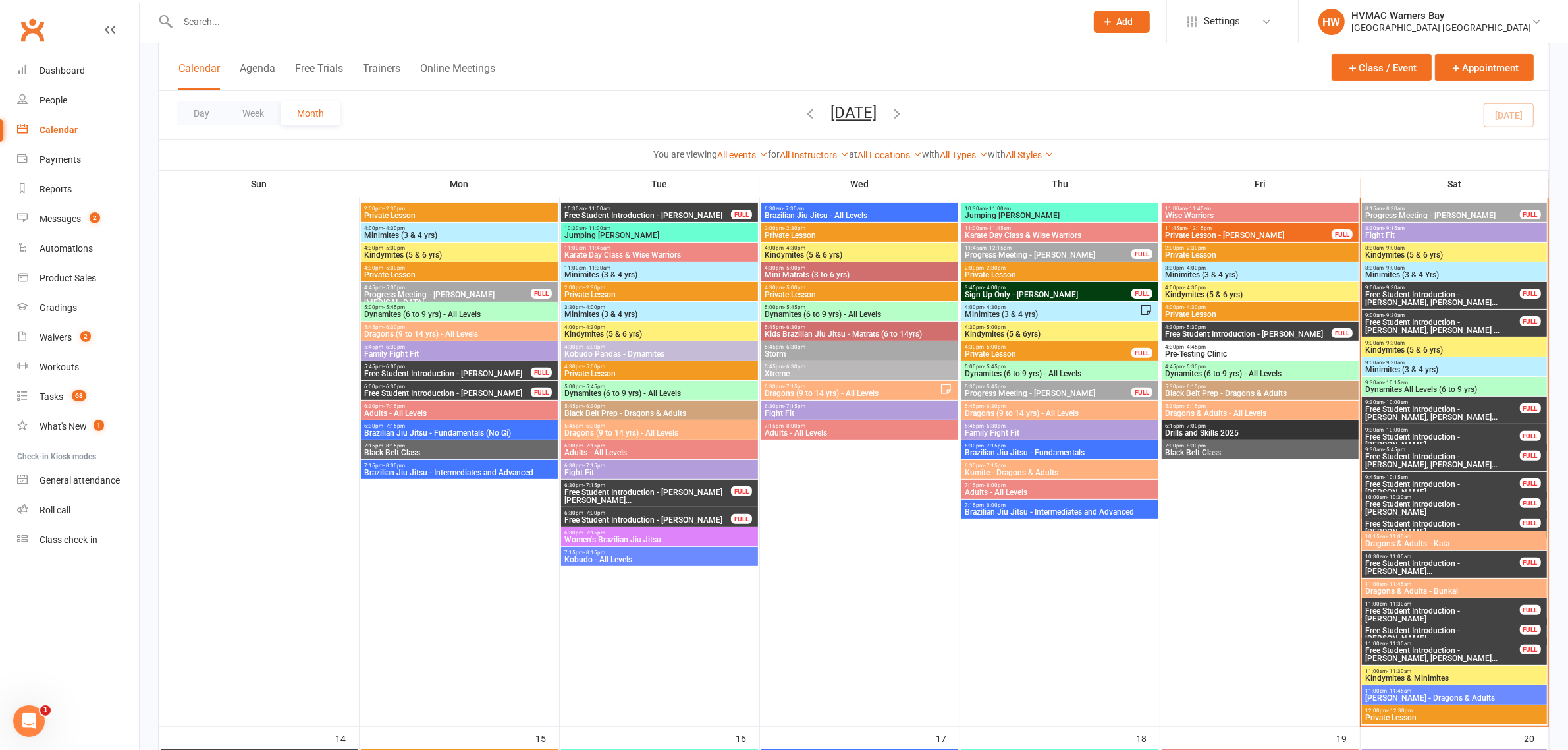
scroll to position [494, 0]
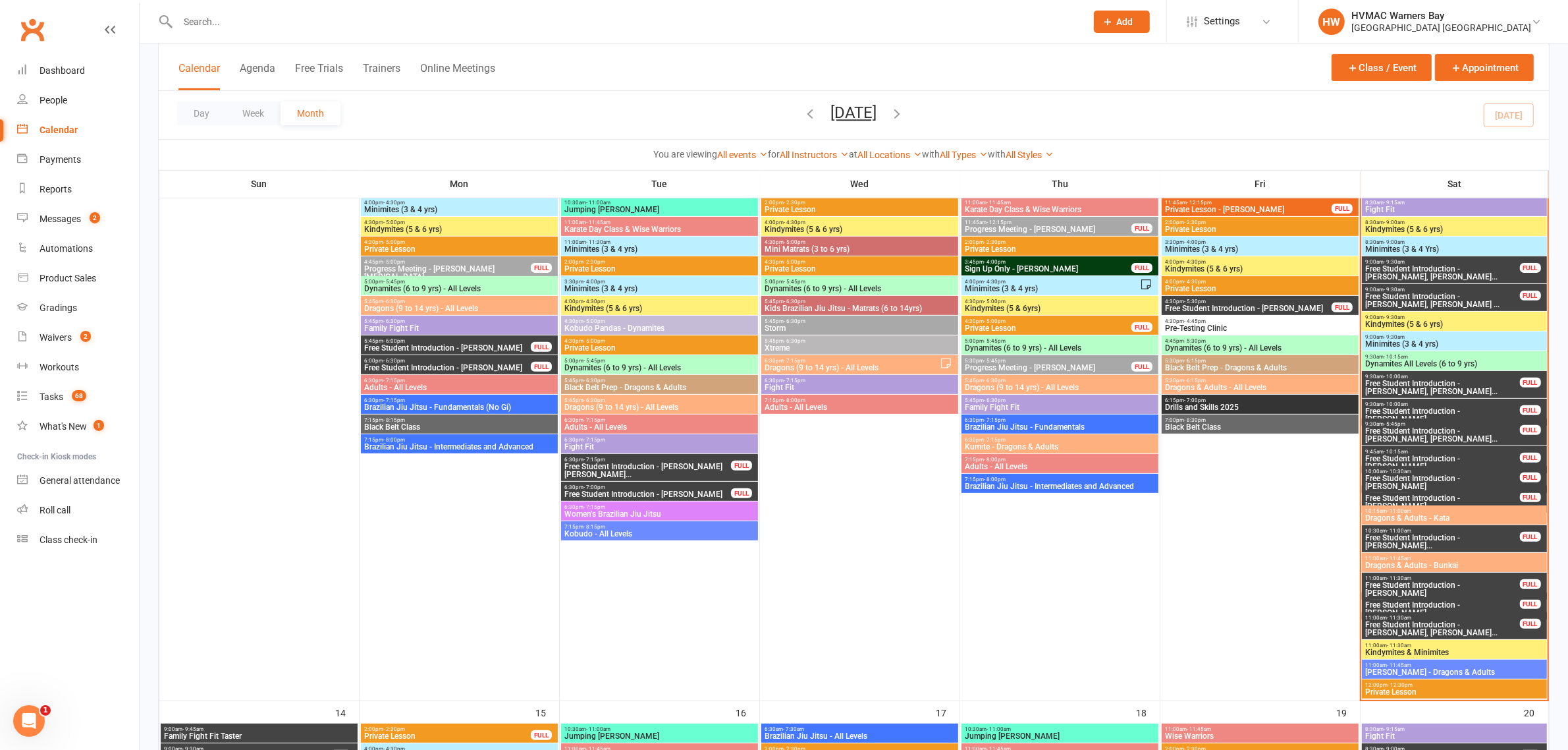
click at [1486, 491] on span "10:00am - 10:30am" at bounding box center [1442, 491] width 156 height 6
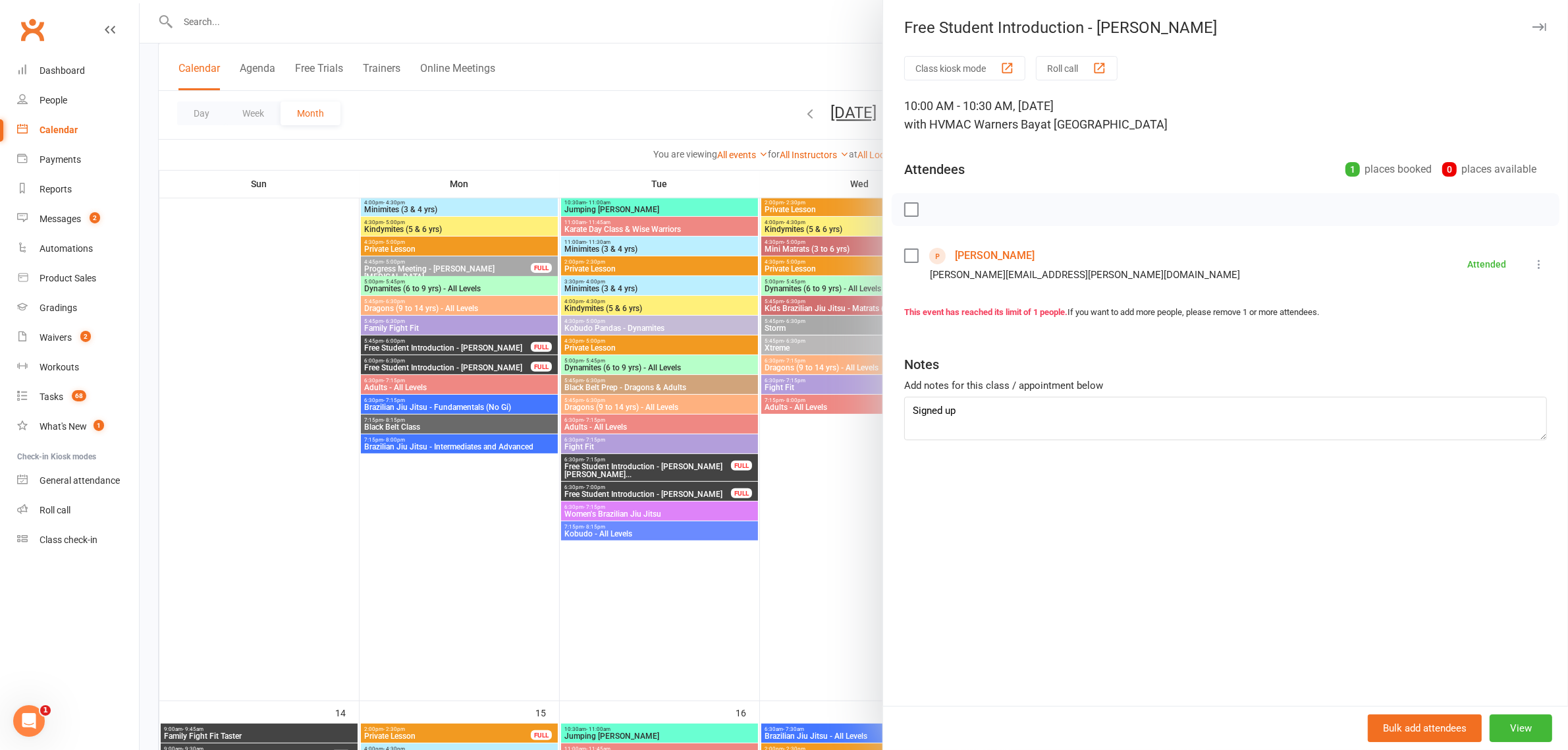
click at [755, 462] on div at bounding box center [853, 375] width 1428 height 750
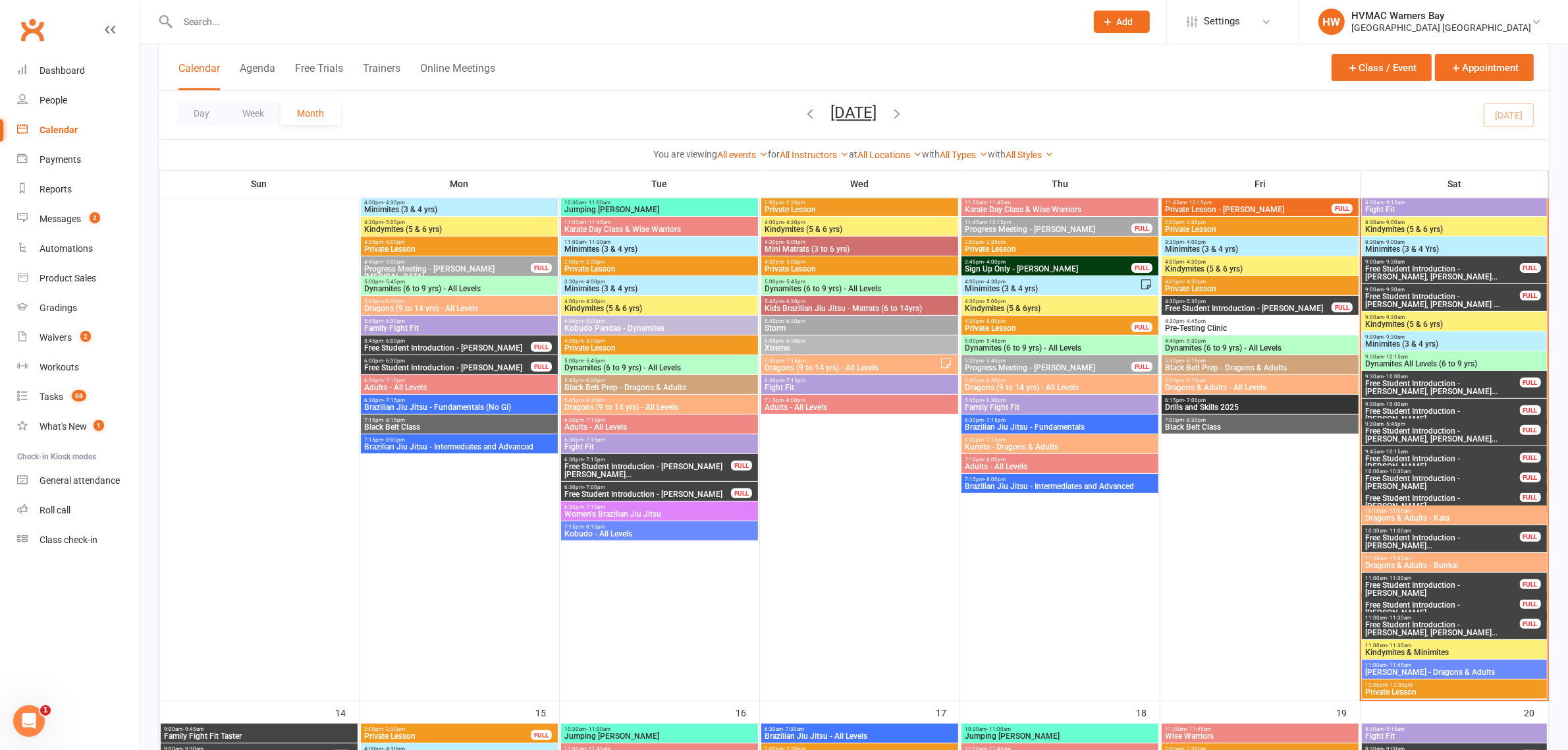
click at [1487, 471] on span "10:00am - 10:30am" at bounding box center [1442, 471] width 156 height 6
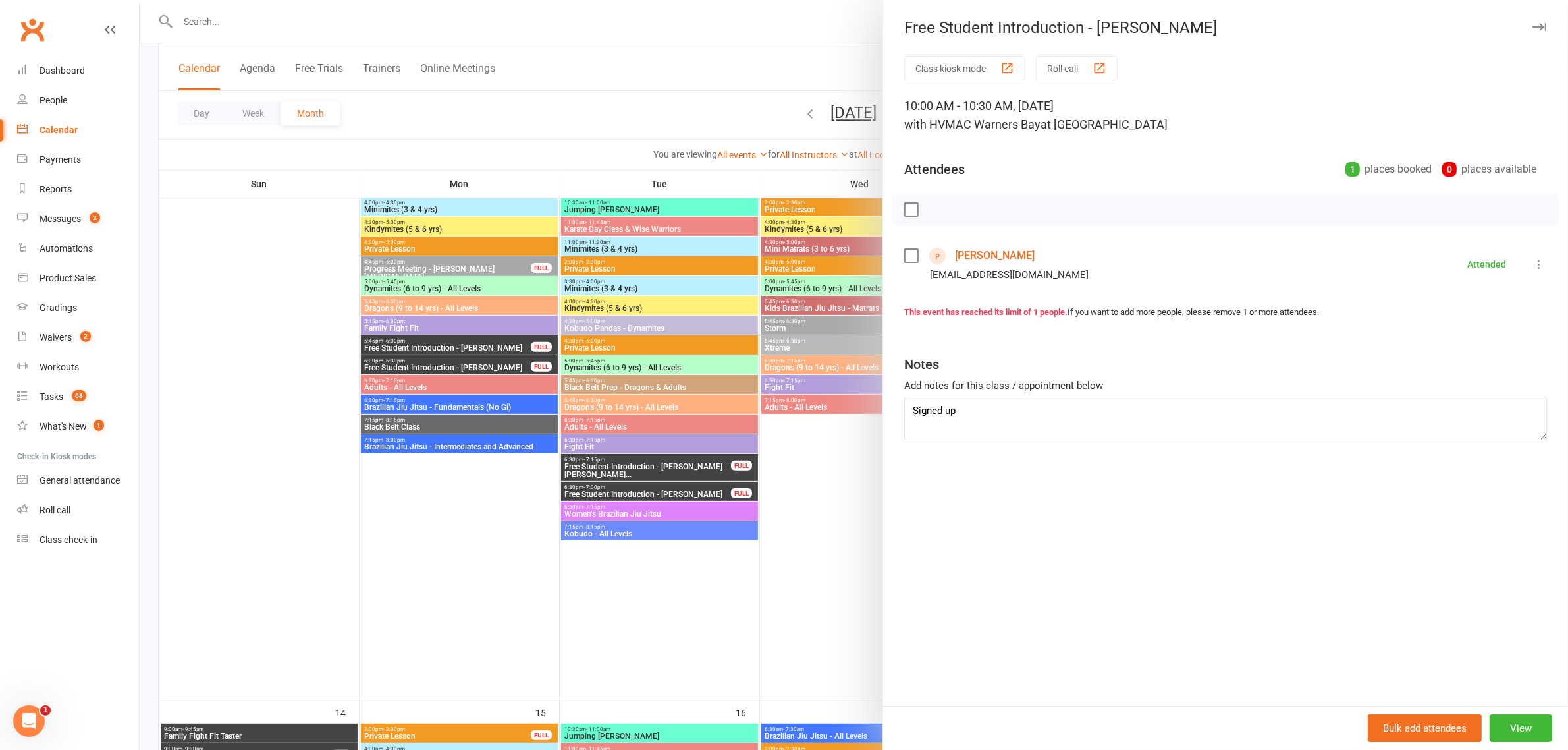
click at [567, 360] on div at bounding box center [853, 375] width 1428 height 750
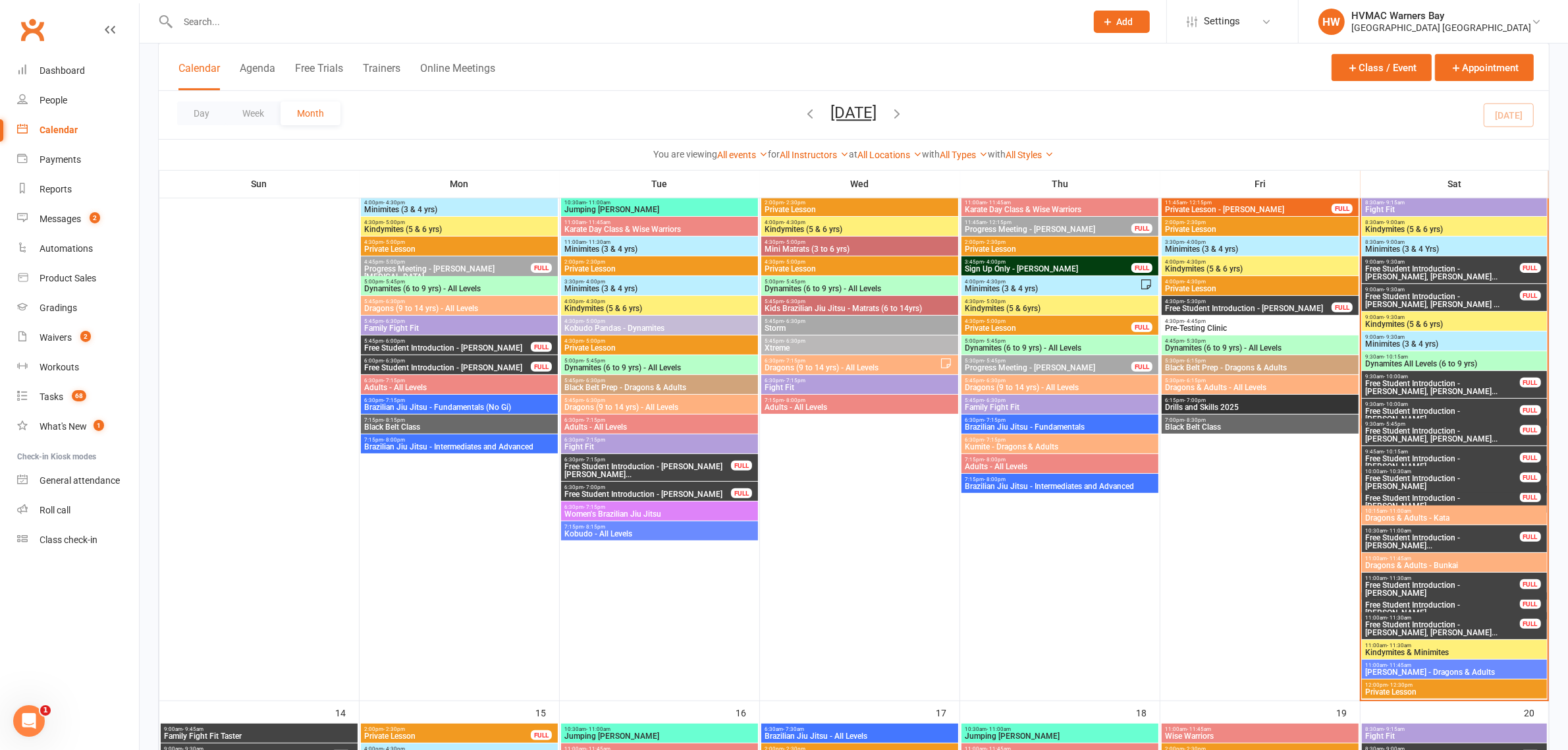
click at [1452, 455] on span "Free Student Introduction - [PERSON_NAME]" at bounding box center [1442, 462] width 156 height 15
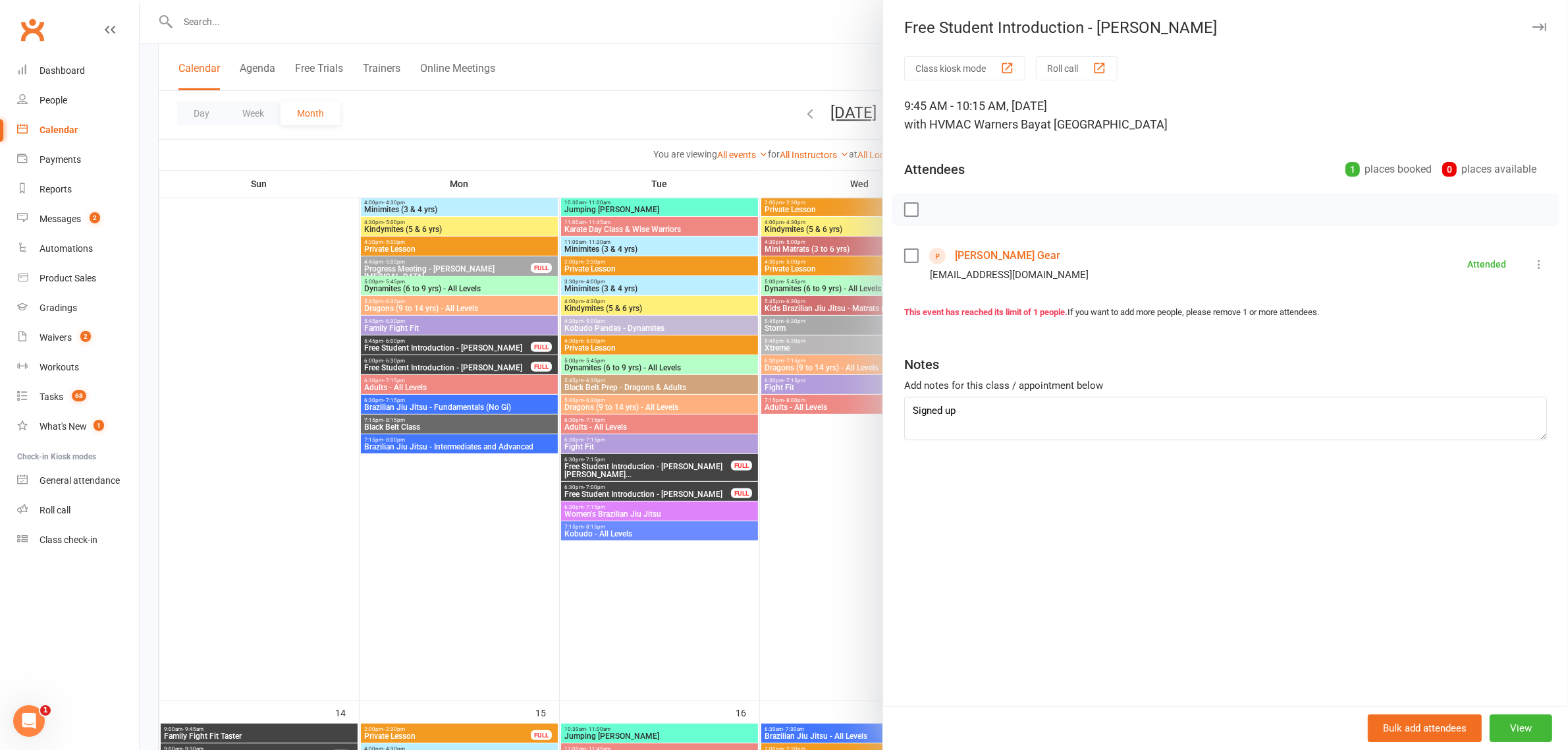
drag, startPoint x: 734, startPoint y: 422, endPoint x: 801, endPoint y: 404, distance: 69.4
click at [737, 419] on div at bounding box center [853, 375] width 1428 height 750
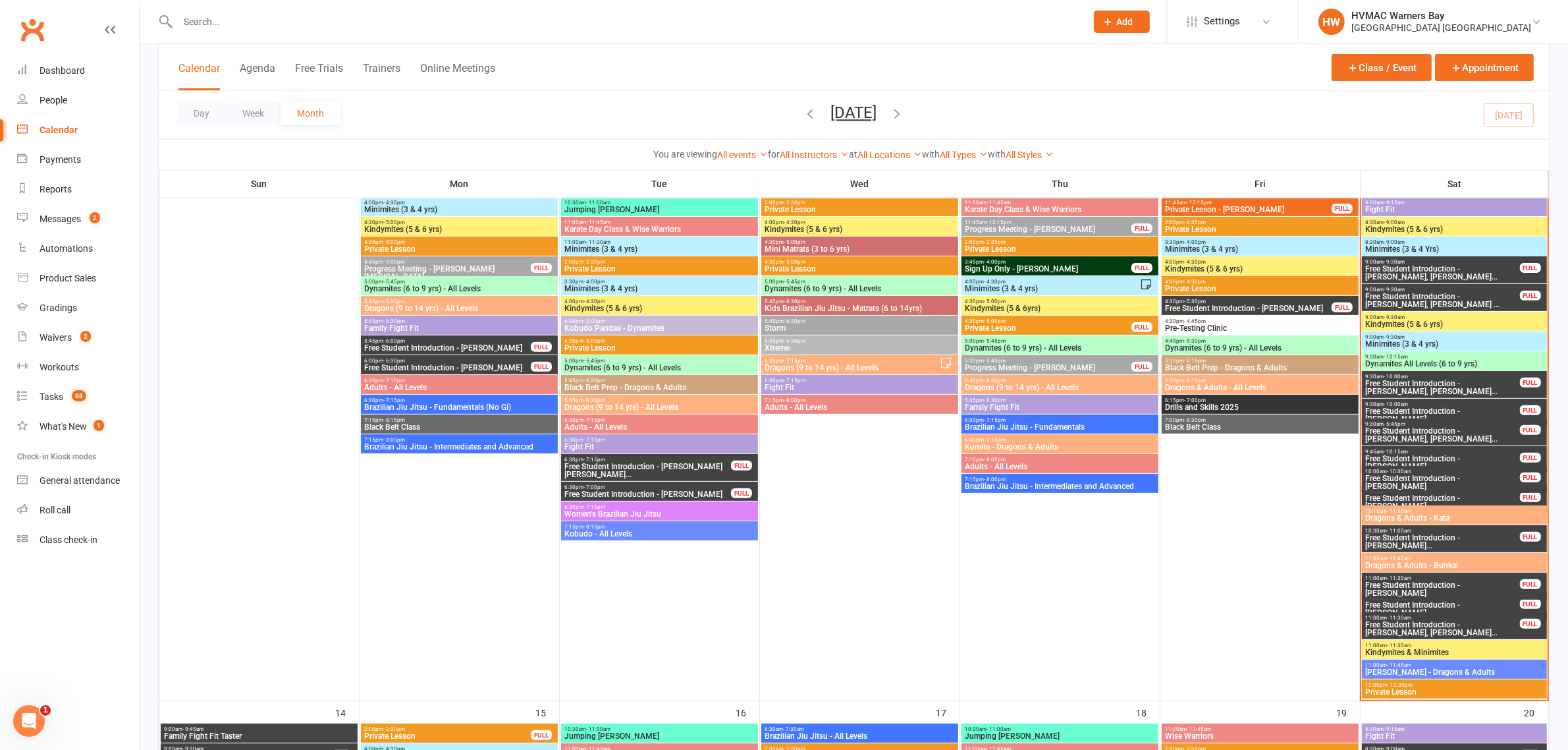
click at [1471, 439] on span "Free Student Introduction - [PERSON_NAME], [PERSON_NAME]..." at bounding box center [1442, 434] width 156 height 15
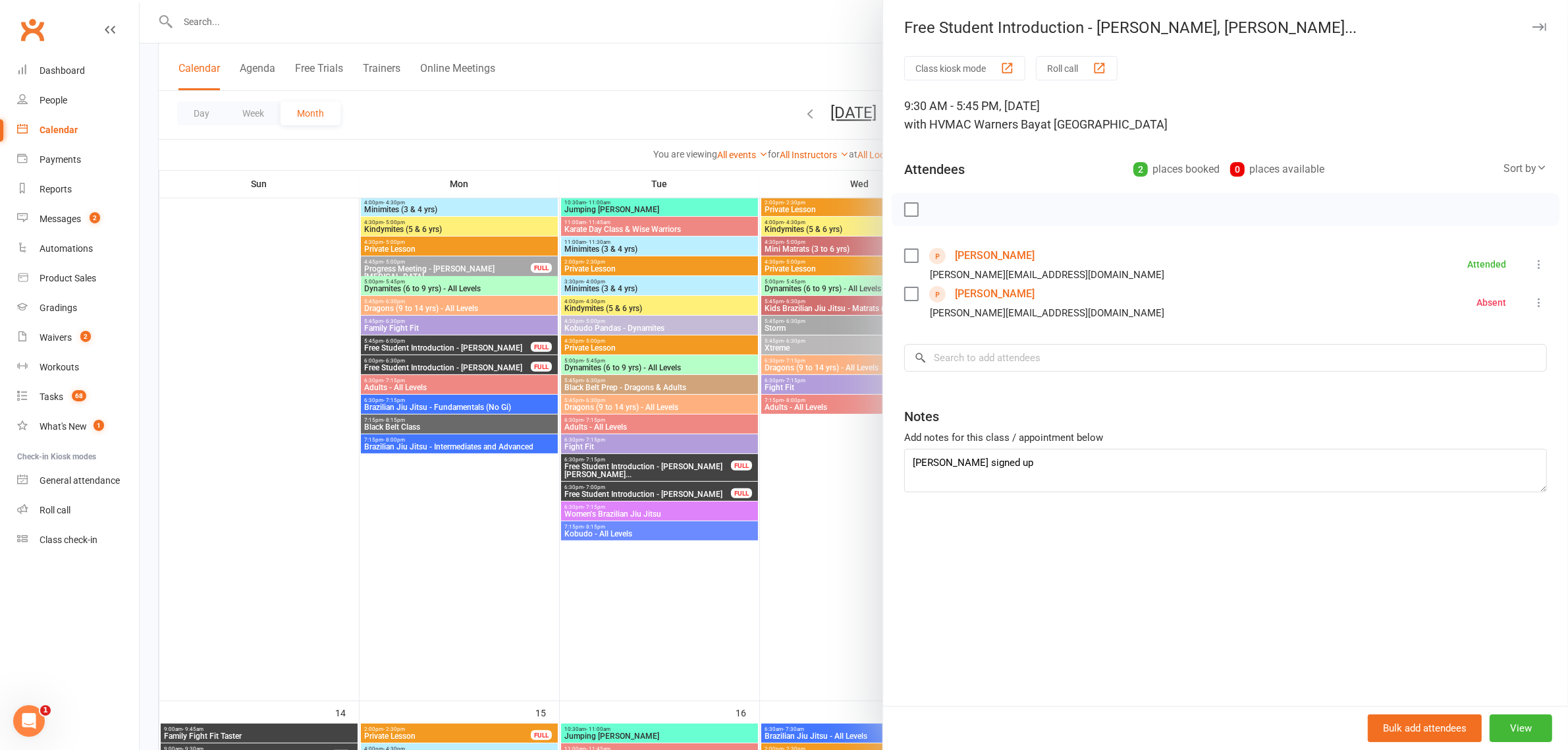
click at [735, 382] on div at bounding box center [853, 375] width 1428 height 750
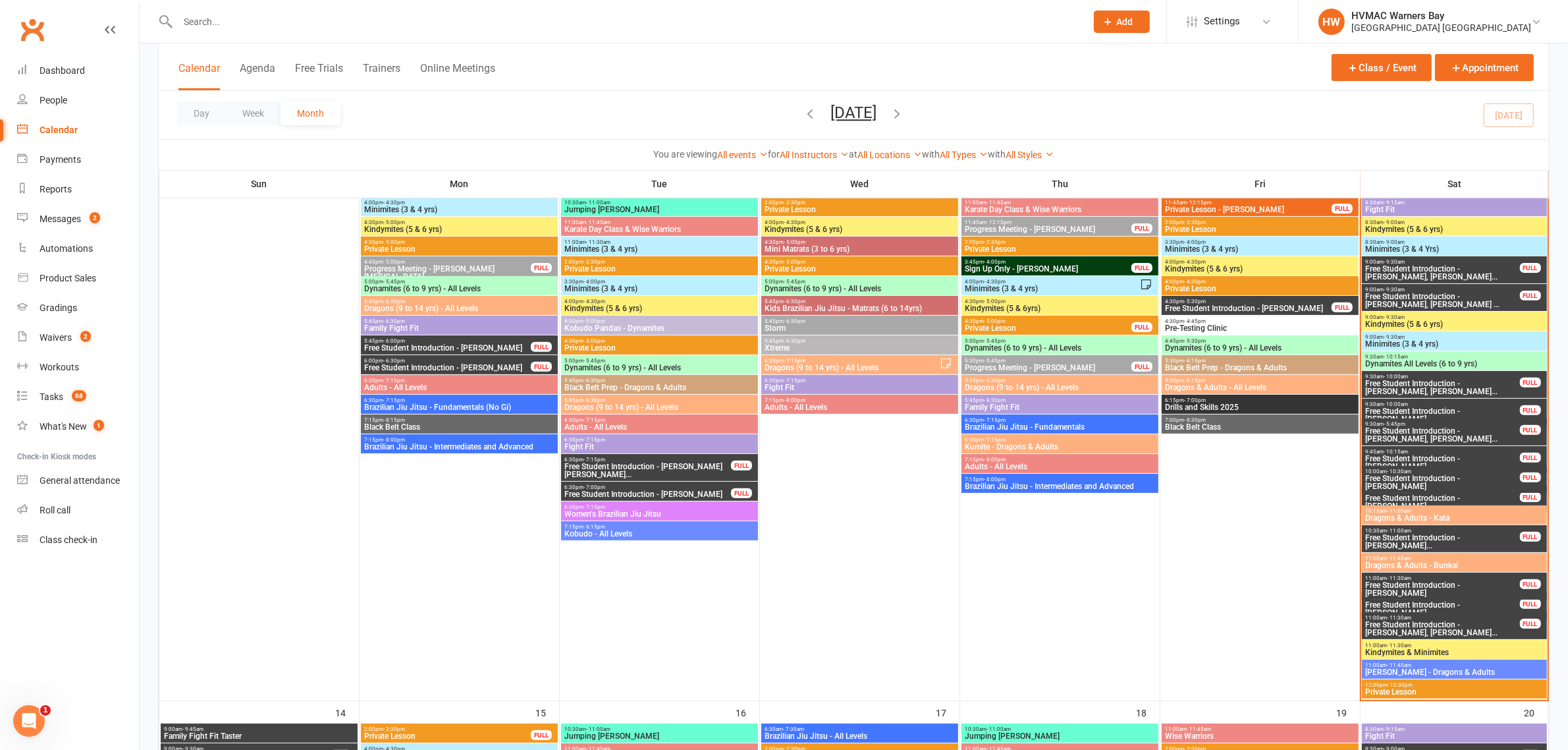
click at [1424, 415] on span "Free Student Introduction - [PERSON_NAME]" at bounding box center [1442, 415] width 156 height 15
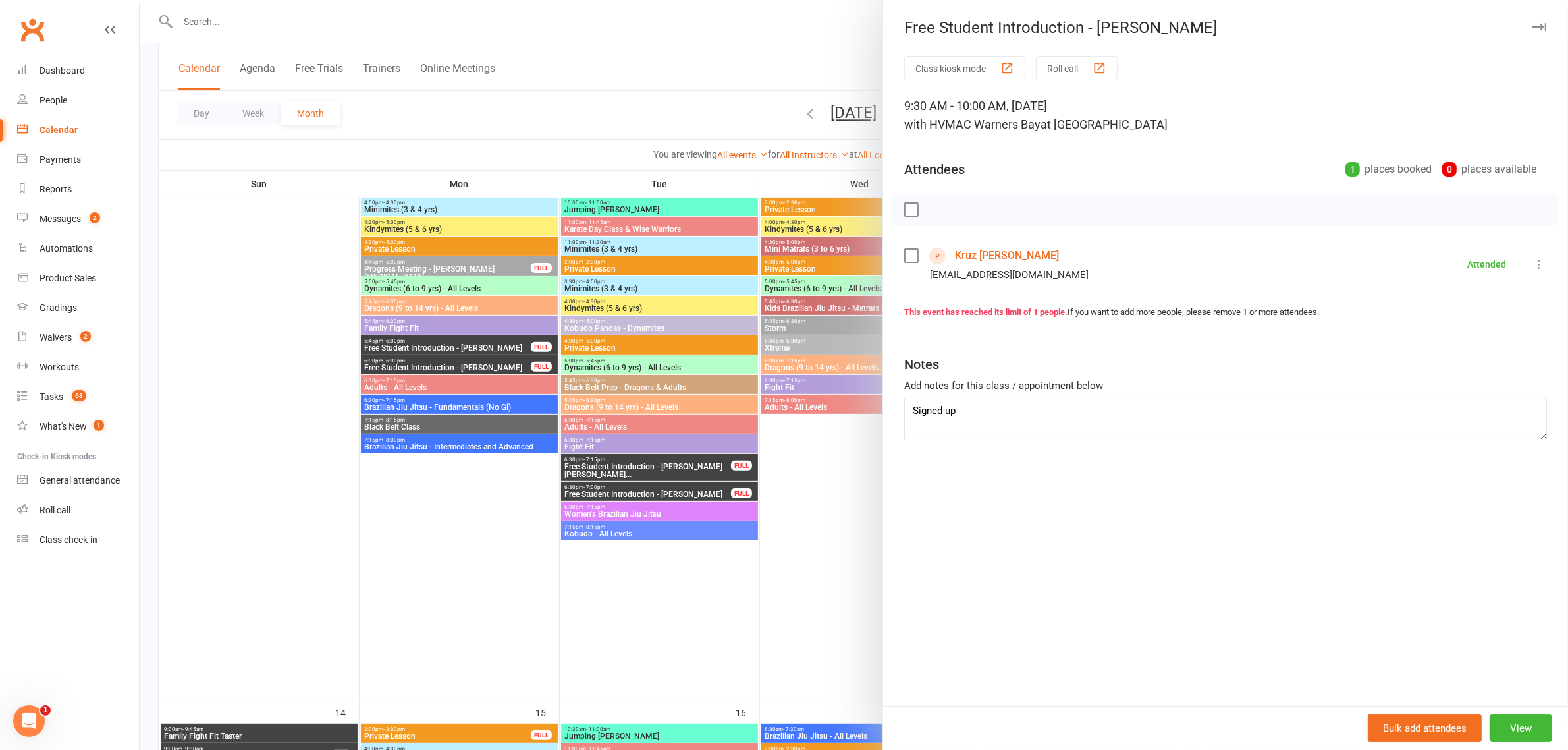
click at [660, 459] on div at bounding box center [853, 375] width 1428 height 750
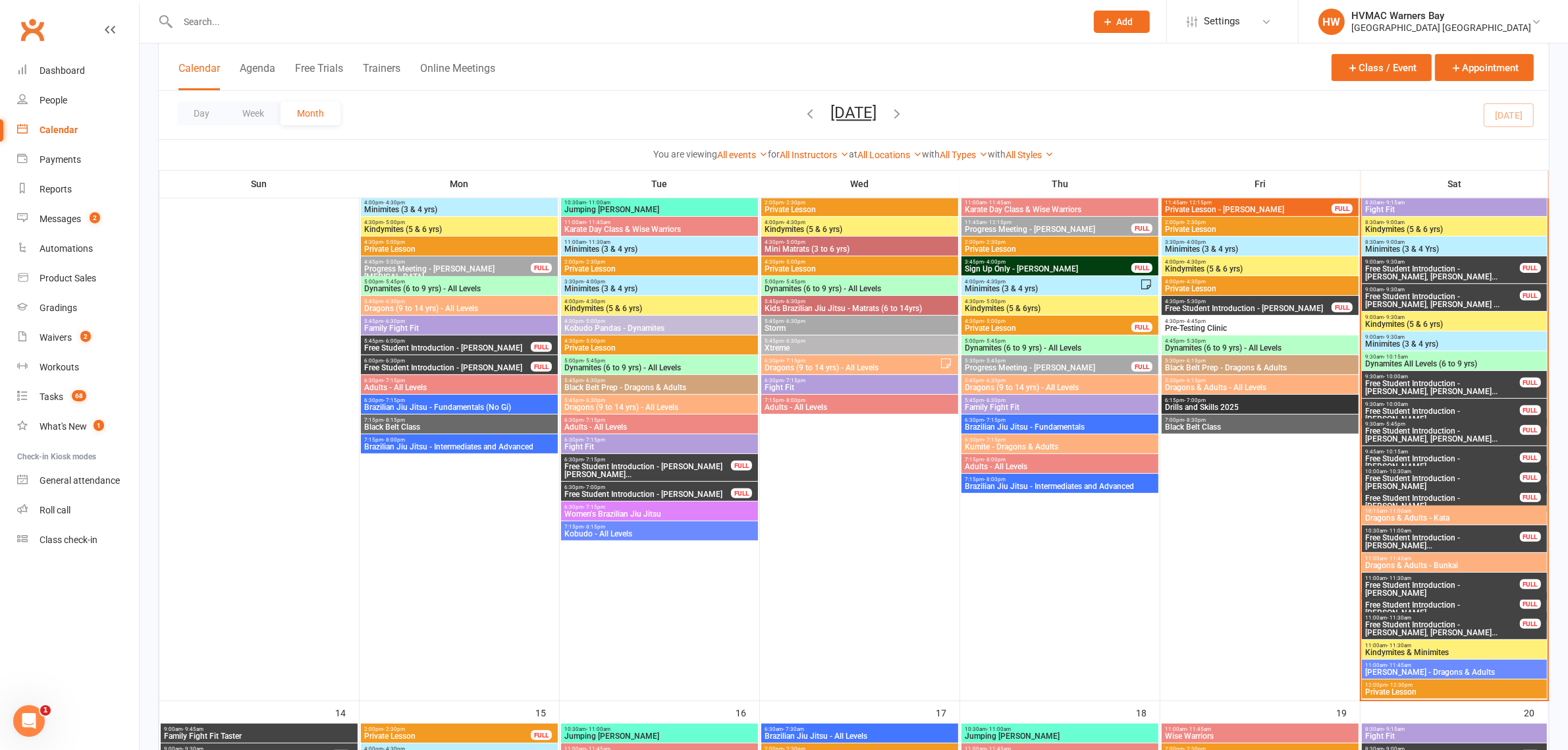
click at [1479, 390] on span "Free Student Introduction - [PERSON_NAME], [PERSON_NAME]..." at bounding box center [1442, 387] width 156 height 15
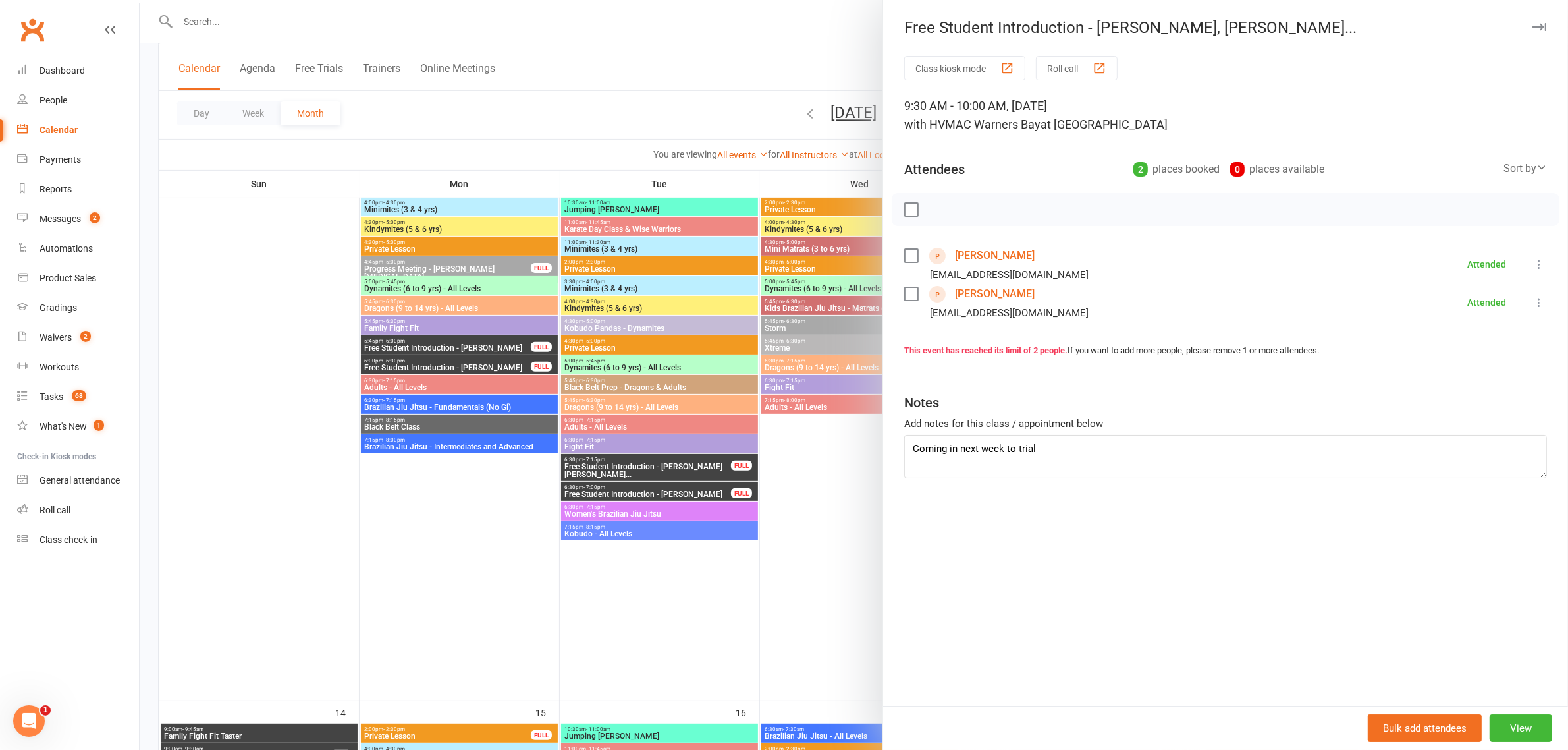
click at [764, 381] on div at bounding box center [853, 375] width 1428 height 750
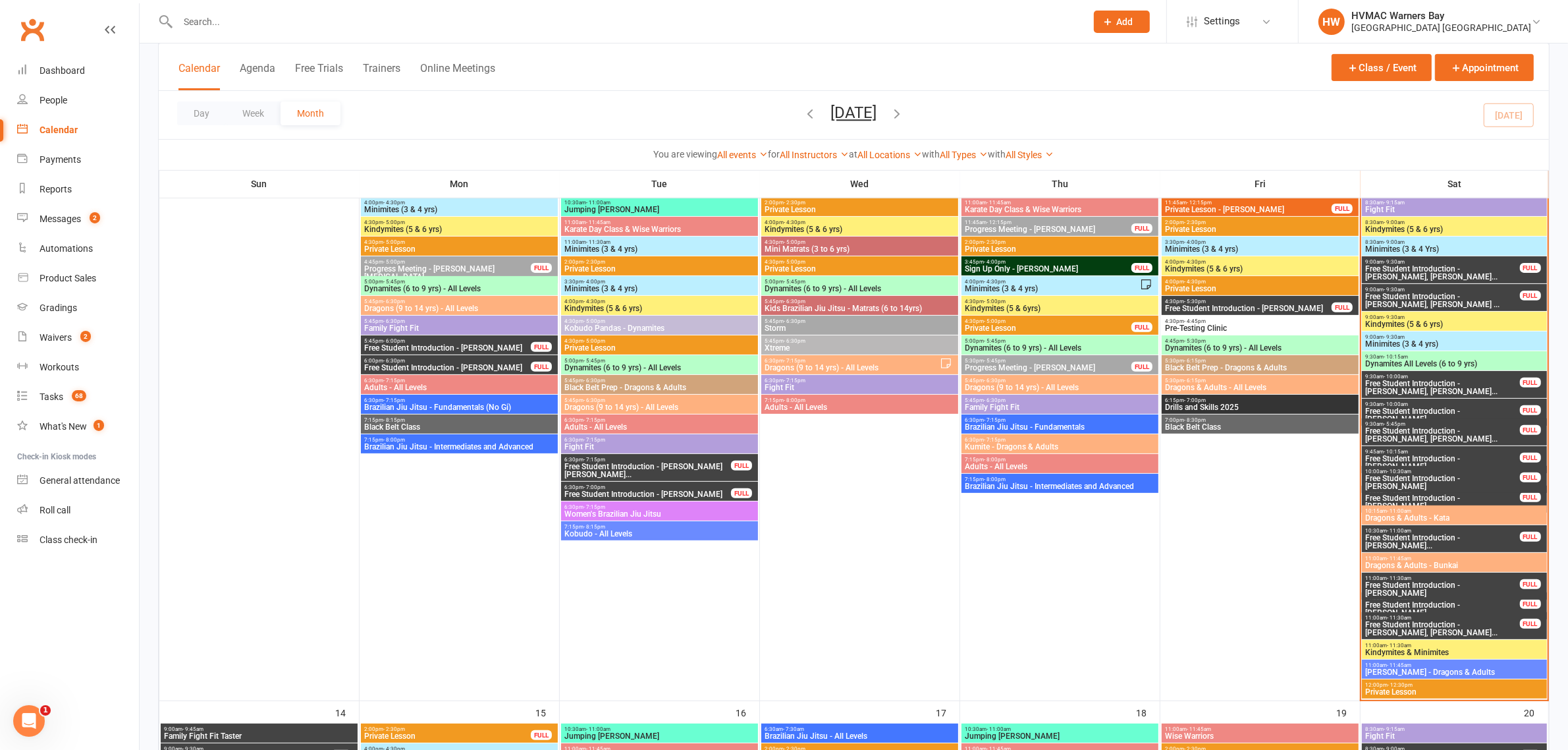
click at [1469, 265] on span "Free Student Introduction - [PERSON_NAME], [PERSON_NAME]..." at bounding box center [1442, 272] width 156 height 15
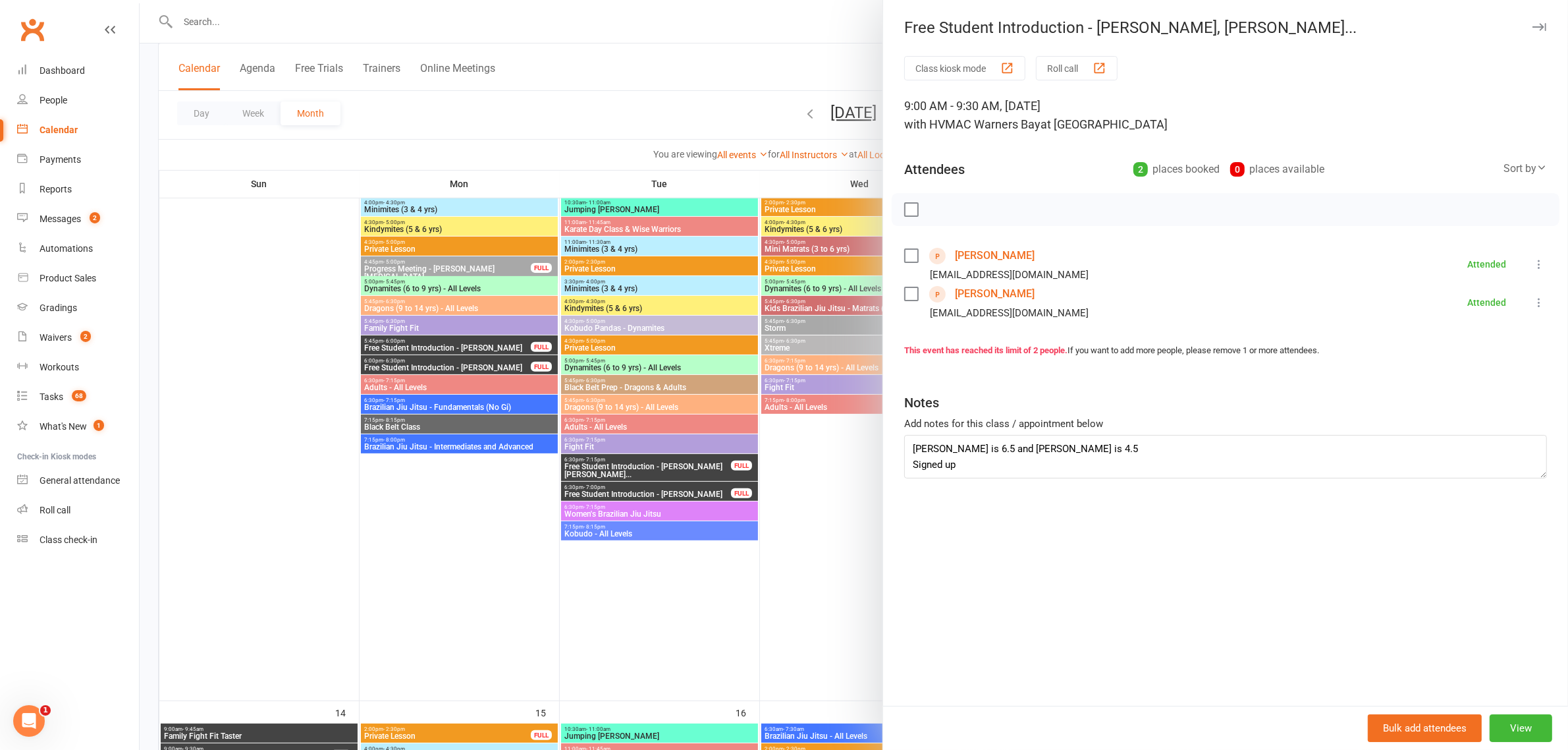
drag, startPoint x: 734, startPoint y: 267, endPoint x: 974, endPoint y: 286, distance: 240.8
click at [734, 267] on div at bounding box center [853, 375] width 1428 height 750
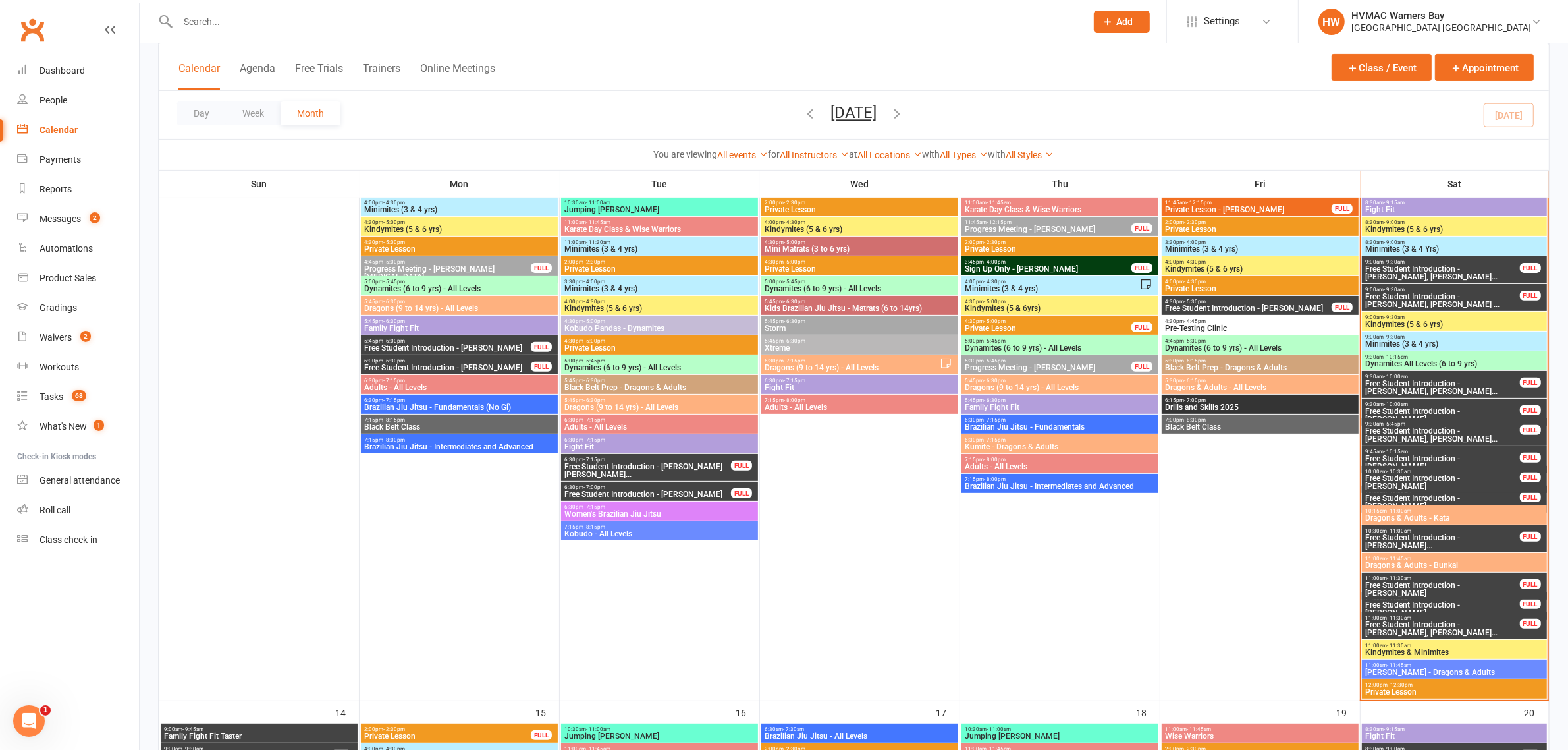
click at [1428, 291] on span "9:00am - 9:30am" at bounding box center [1442, 289] width 156 height 6
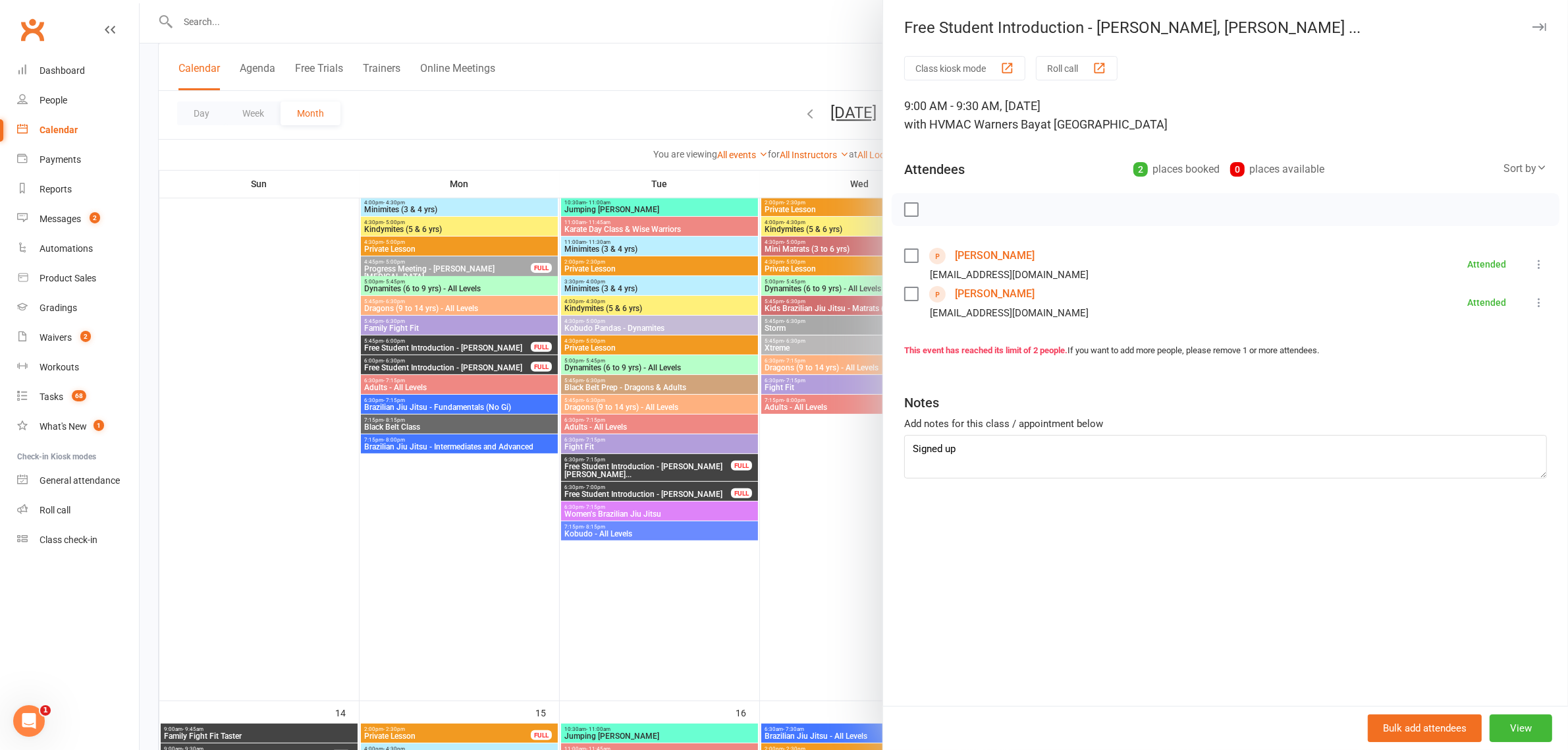
click at [847, 324] on div at bounding box center [853, 375] width 1428 height 750
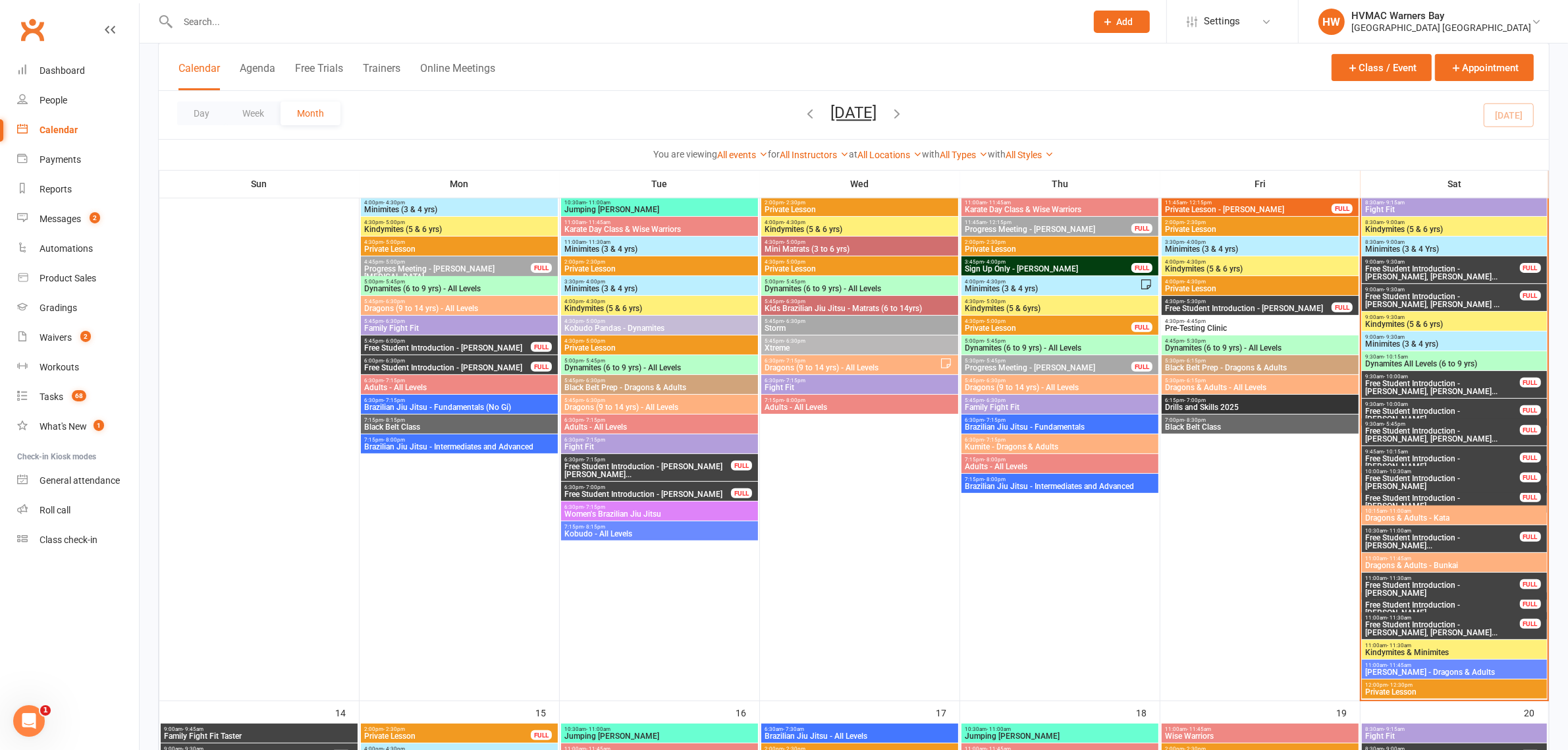
click at [1411, 535] on span "Free Student Introduction - [PERSON_NAME]..." at bounding box center [1442, 541] width 156 height 15
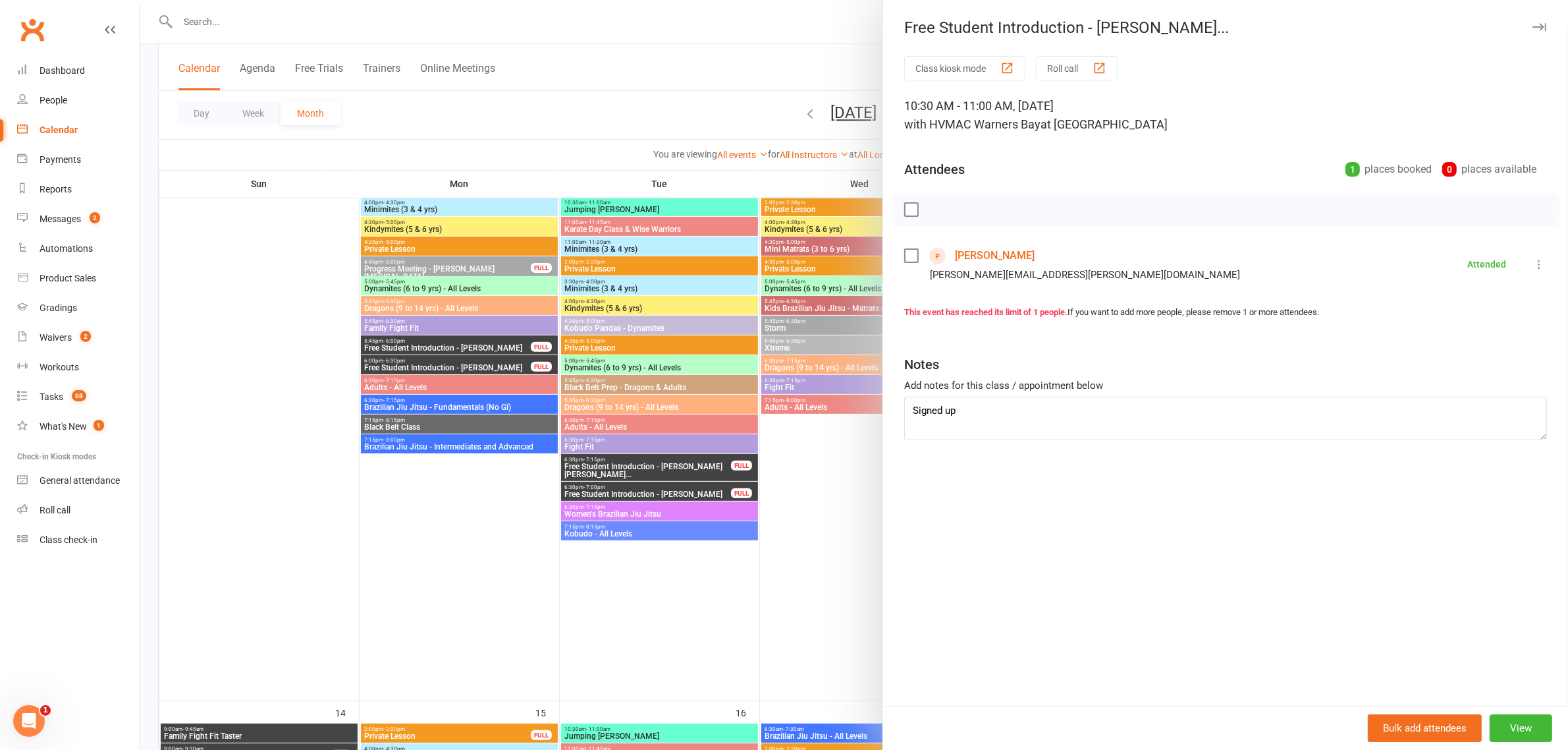
click at [734, 429] on div at bounding box center [853, 375] width 1428 height 750
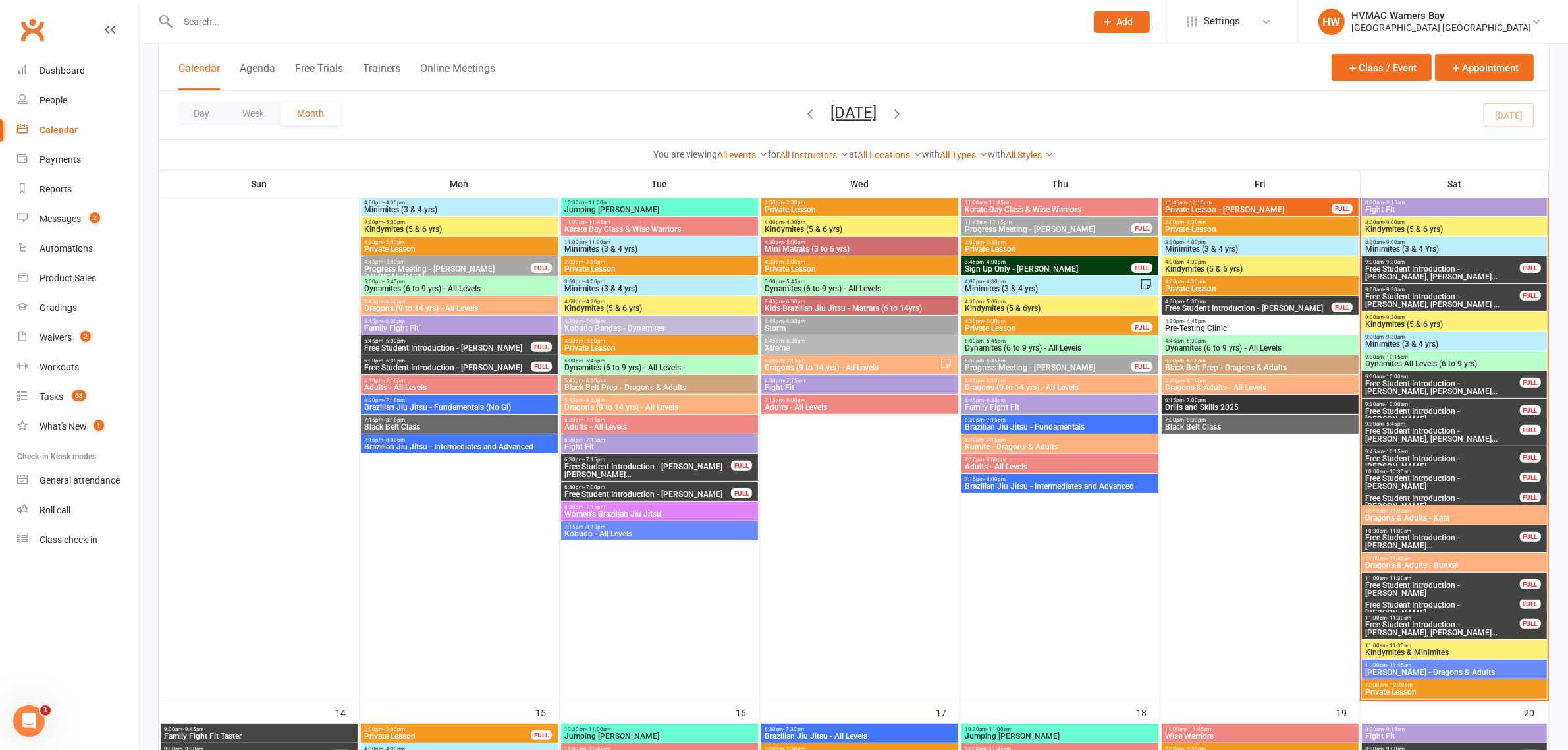
click at [1453, 585] on span "Free Student Introduction - [PERSON_NAME]" at bounding box center [1442, 588] width 156 height 15
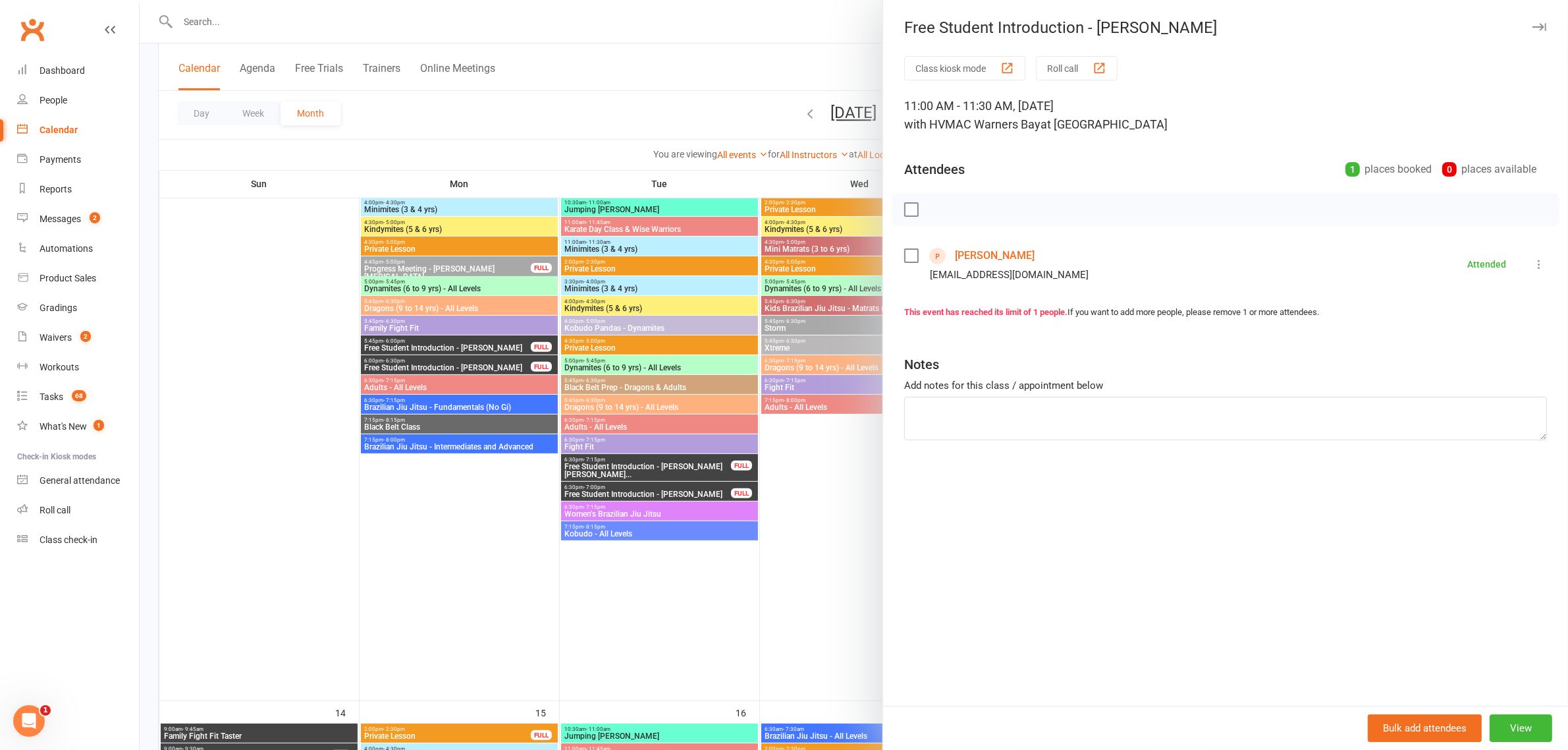
click at [354, 492] on div at bounding box center [853, 375] width 1428 height 750
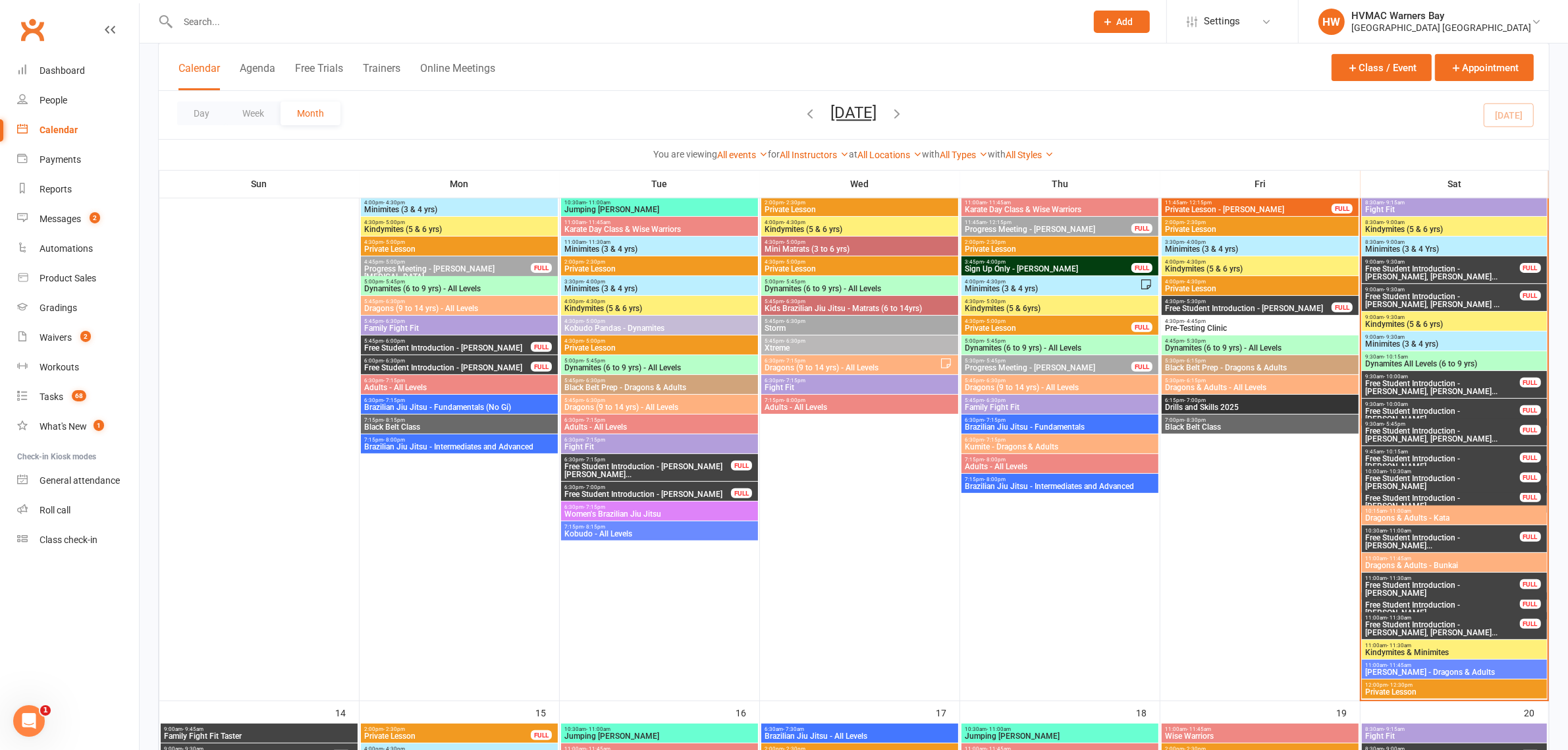
click at [1433, 605] on span "Free Student Introduction - [PERSON_NAME]" at bounding box center [1442, 608] width 156 height 15
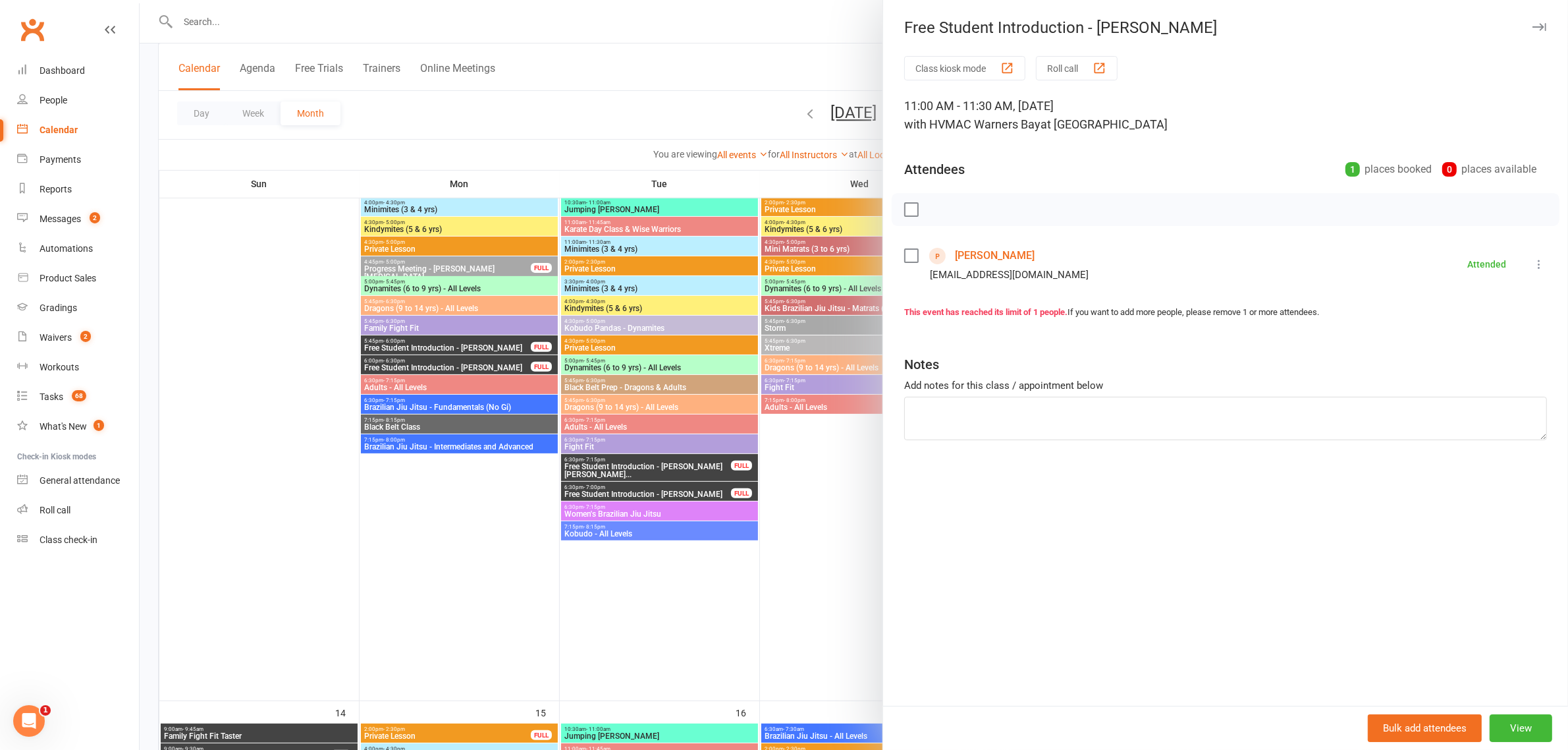
click at [733, 265] on div at bounding box center [853, 375] width 1428 height 750
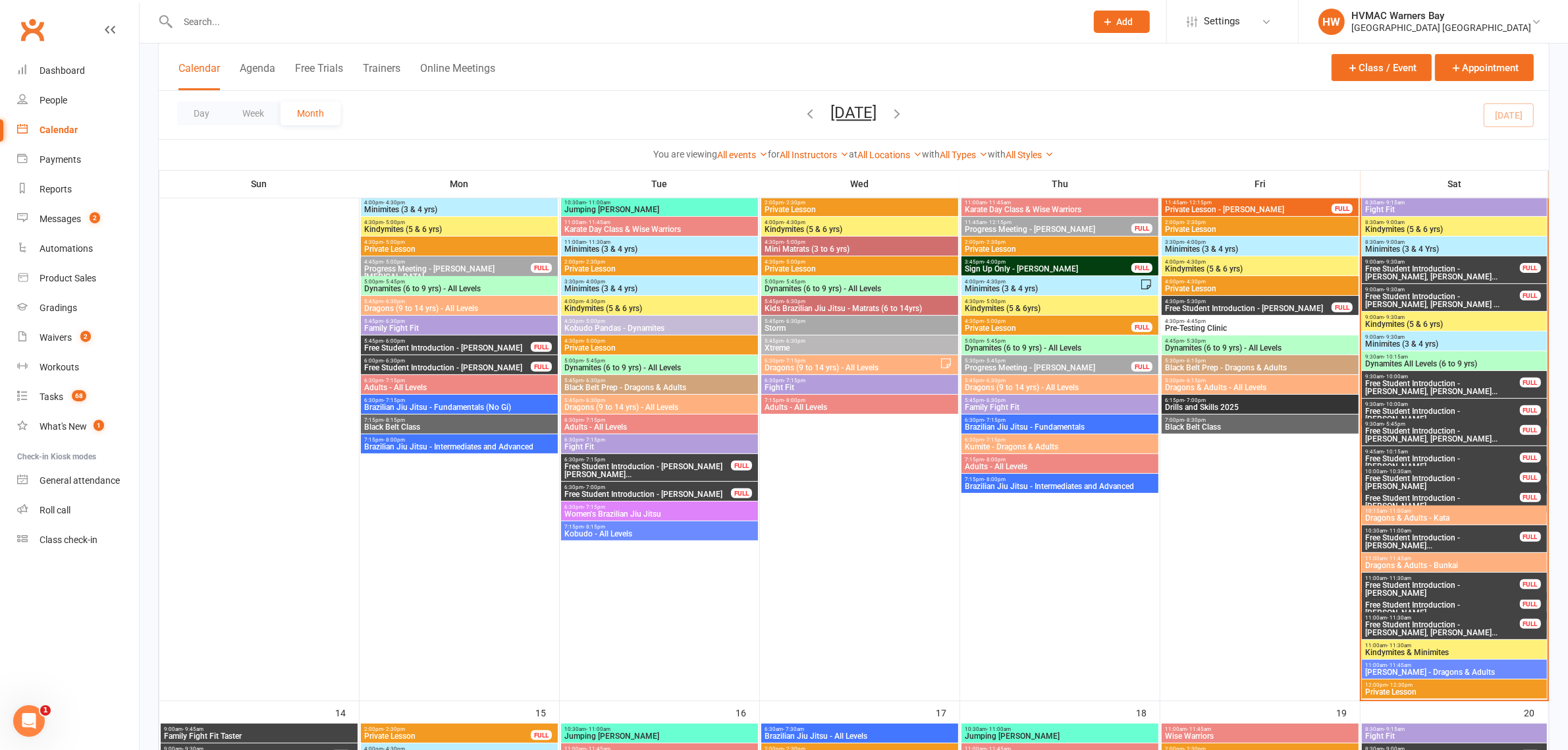
click at [1424, 614] on span "11:00am - 11:30am" at bounding box center [1442, 617] width 156 height 6
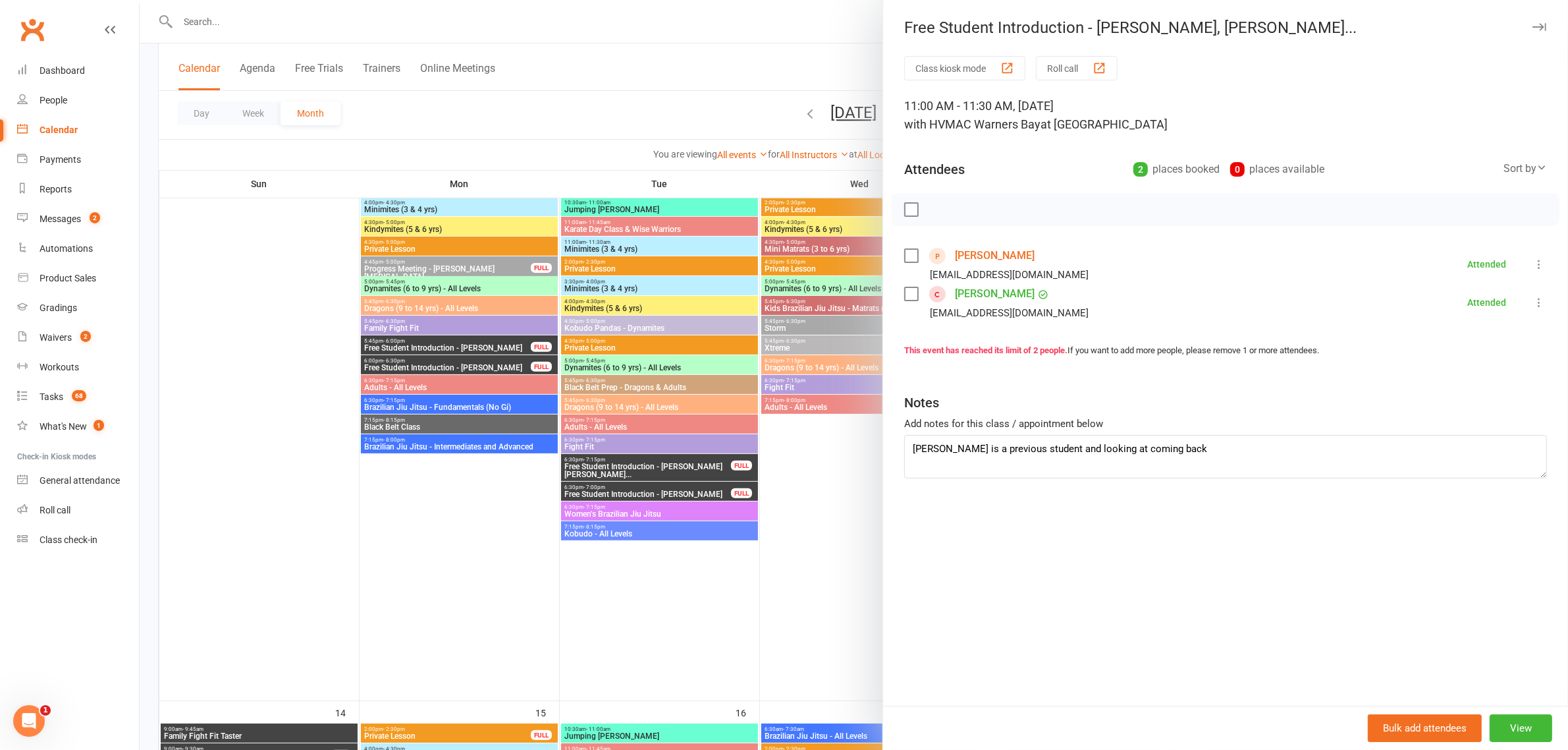
click at [790, 402] on div at bounding box center [853, 375] width 1428 height 750
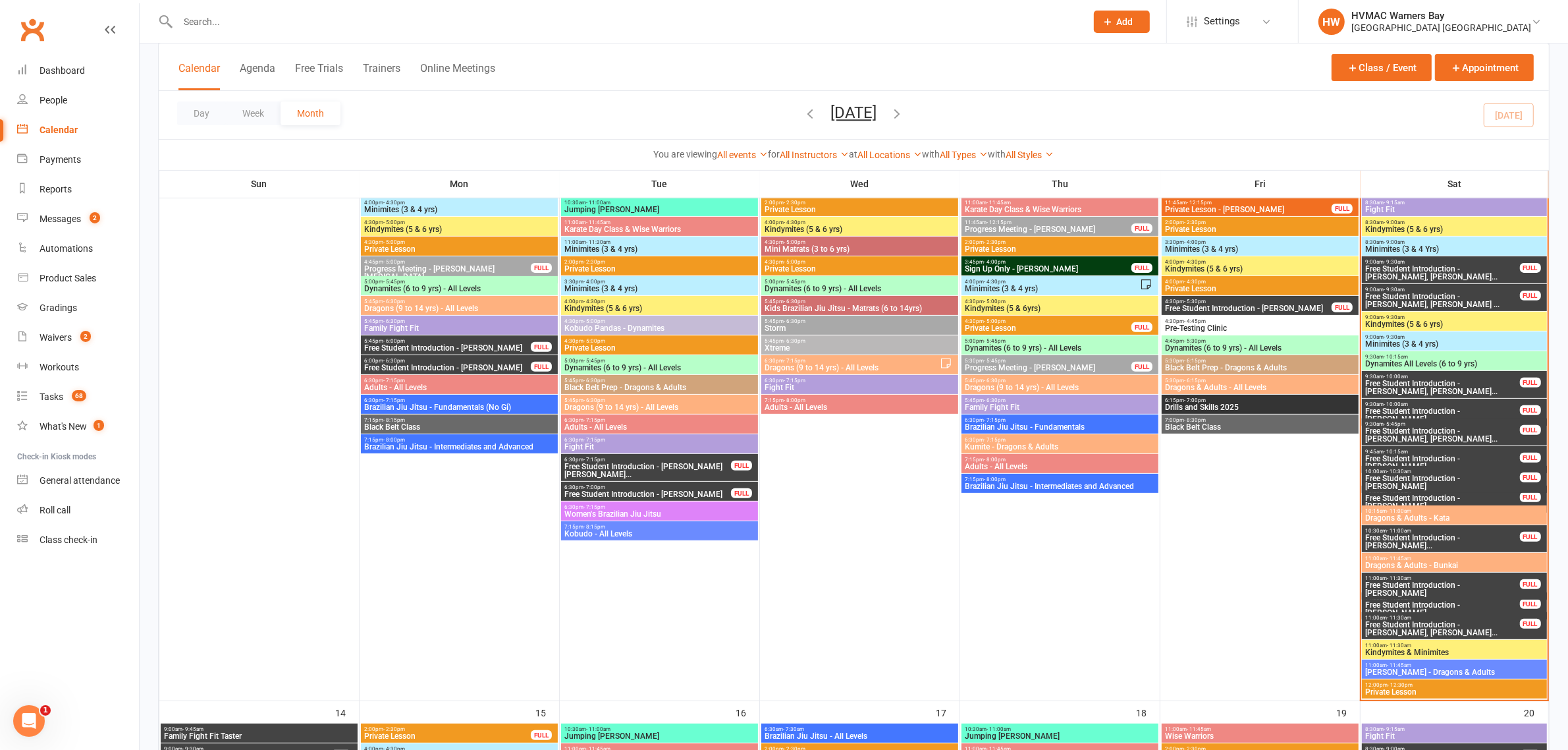
click at [1441, 688] on span "Private Lesson" at bounding box center [1454, 692] width 179 height 8
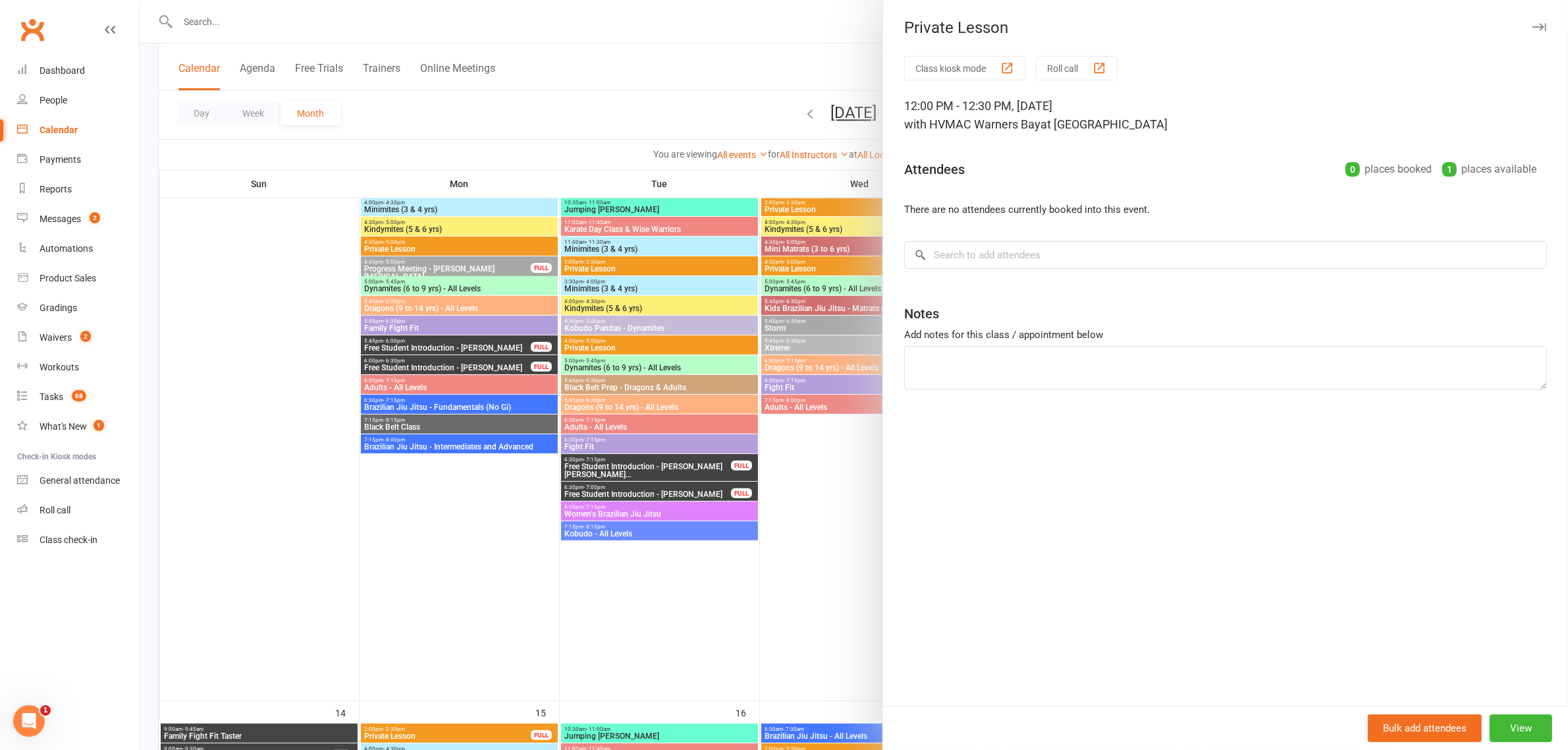
click at [754, 380] on div at bounding box center [853, 375] width 1428 height 750
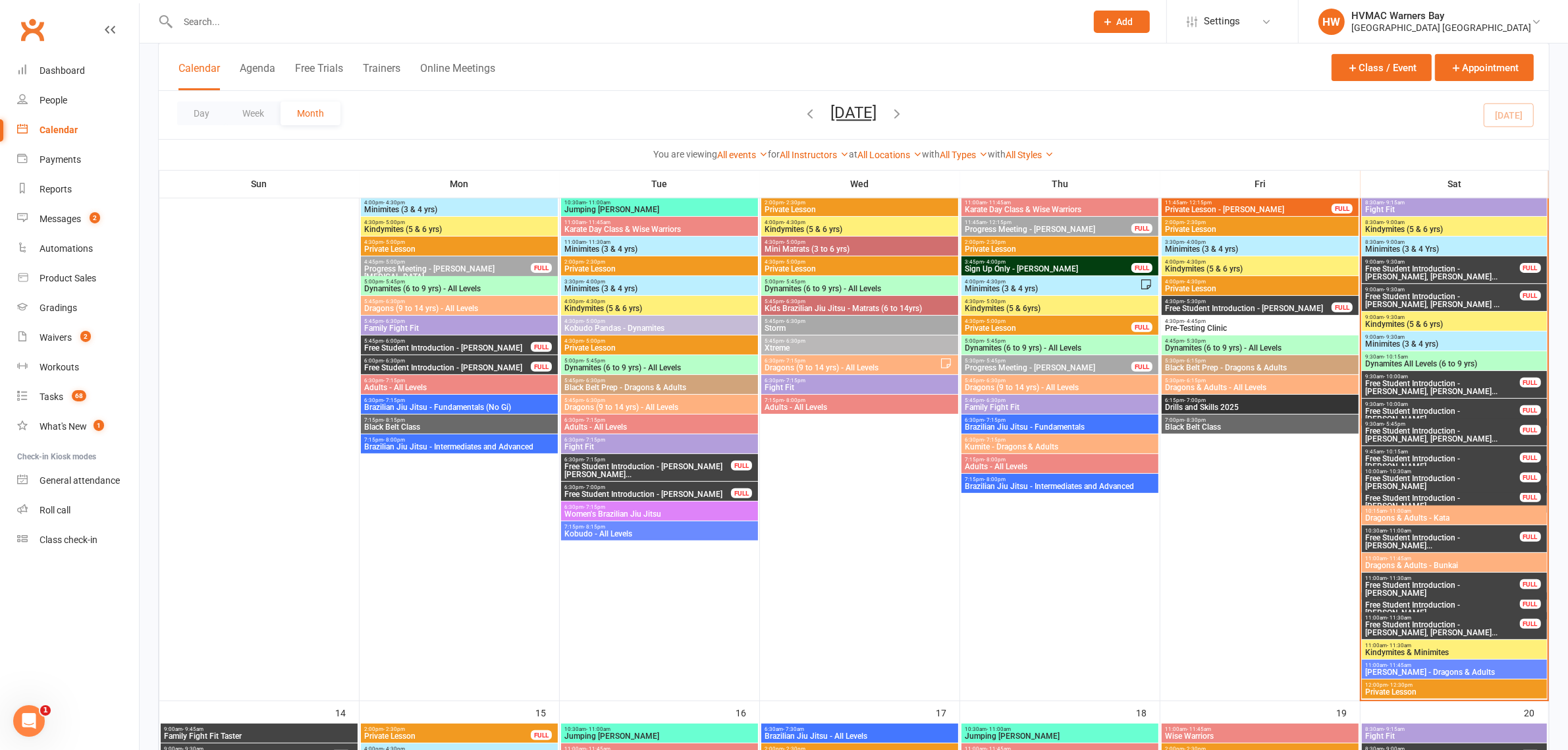
click at [1102, 324] on span "Private Lesson" at bounding box center [1047, 328] width 168 height 8
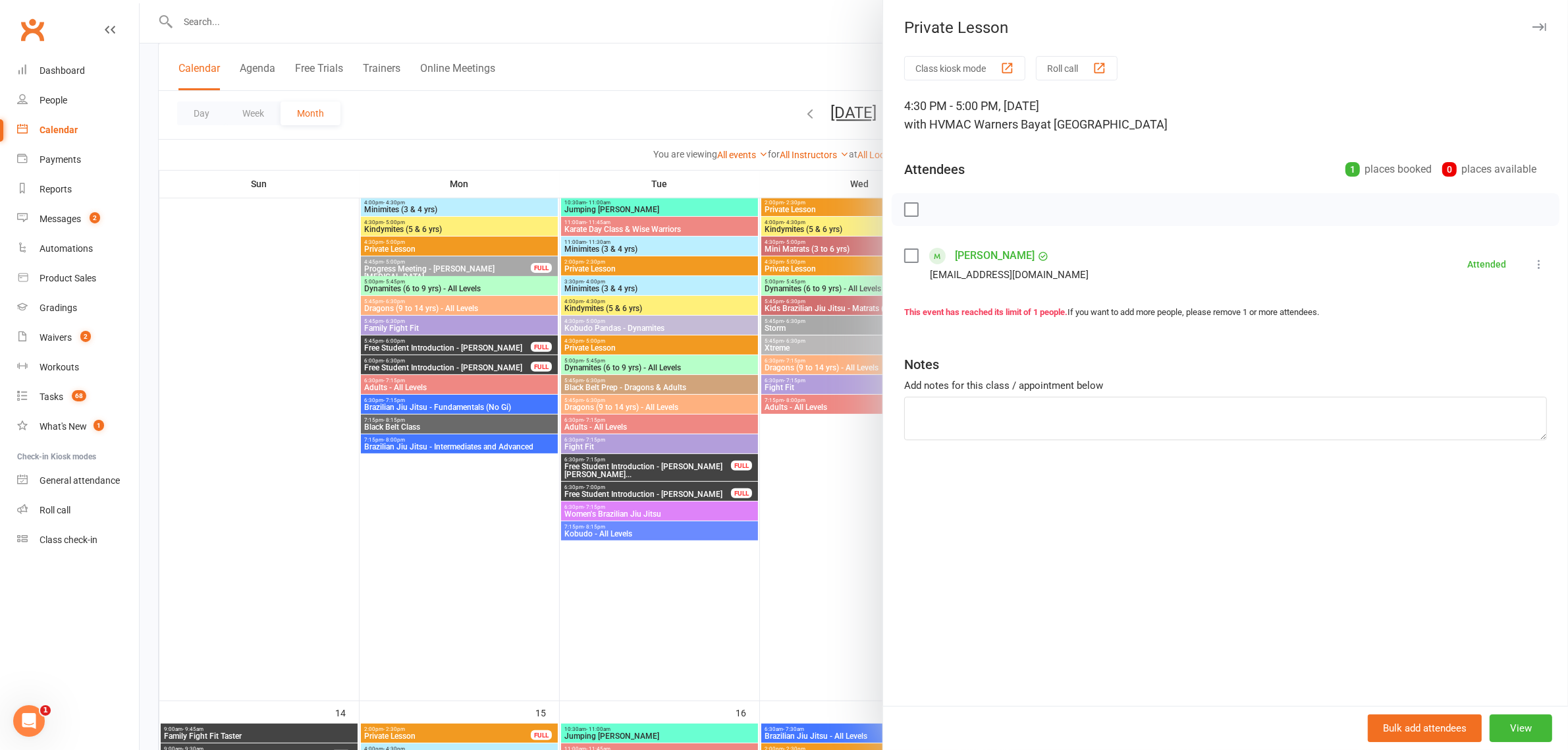
click at [756, 318] on div at bounding box center [853, 375] width 1428 height 750
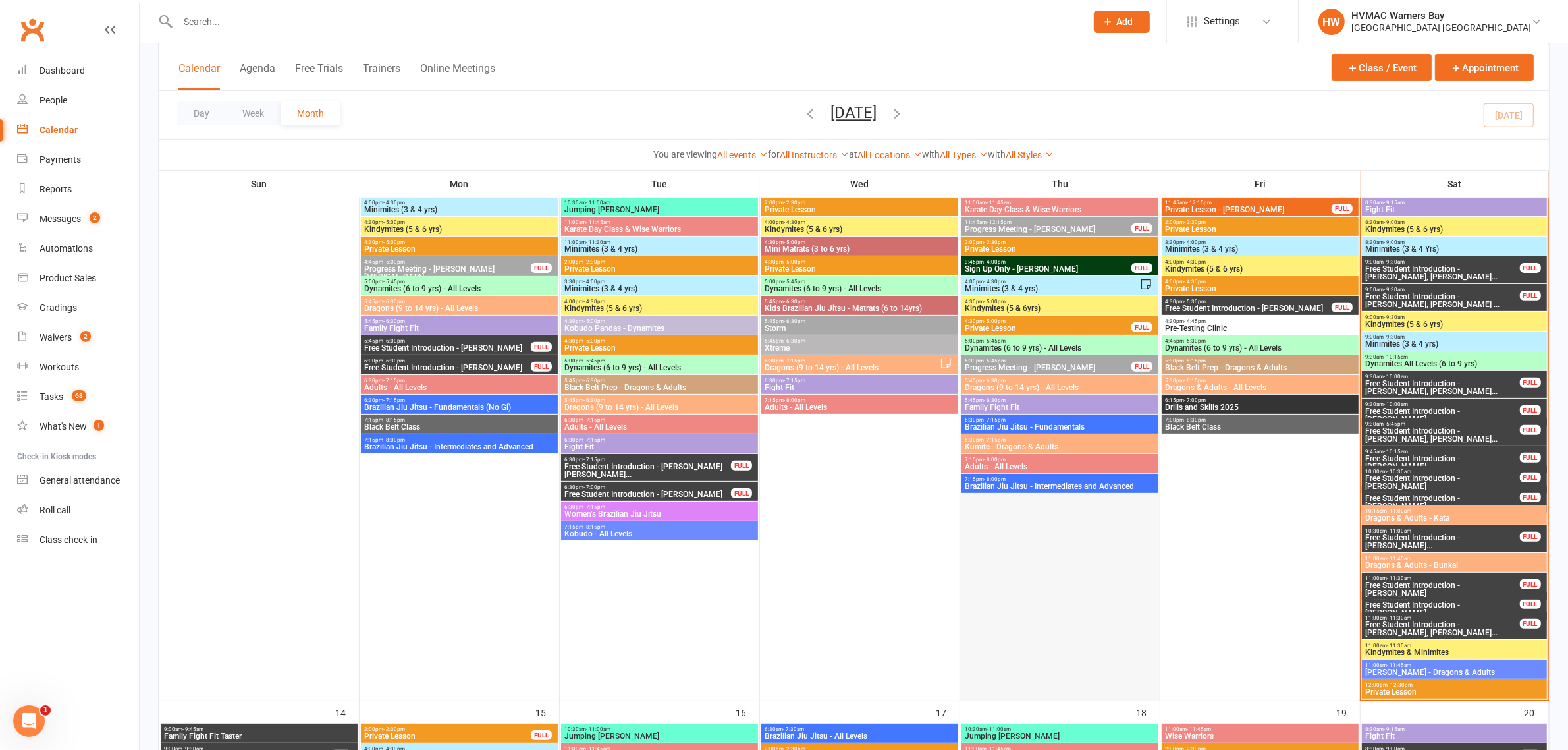
scroll to position [576, 0]
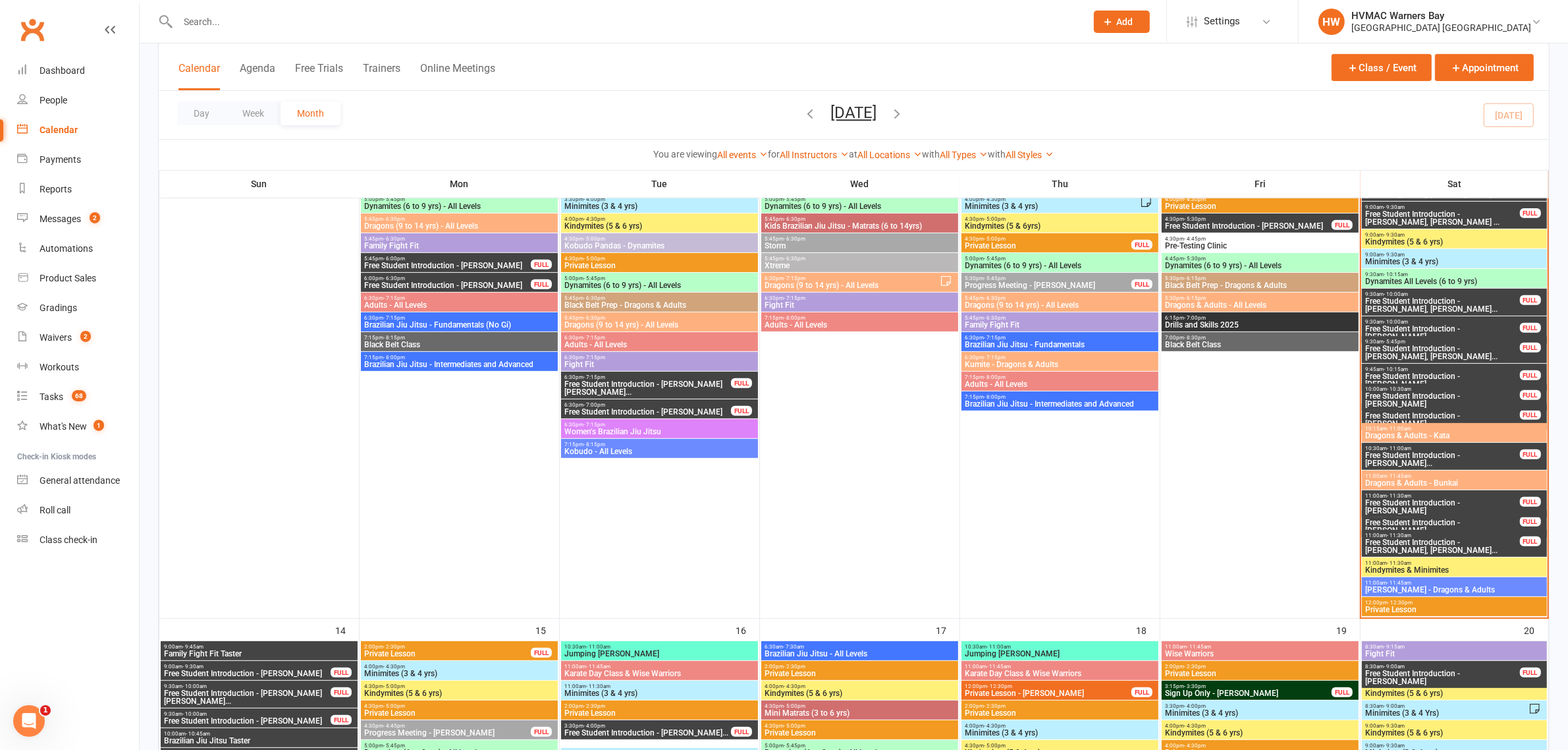
click at [1036, 713] on span "Private Lesson" at bounding box center [1059, 713] width 191 height 8
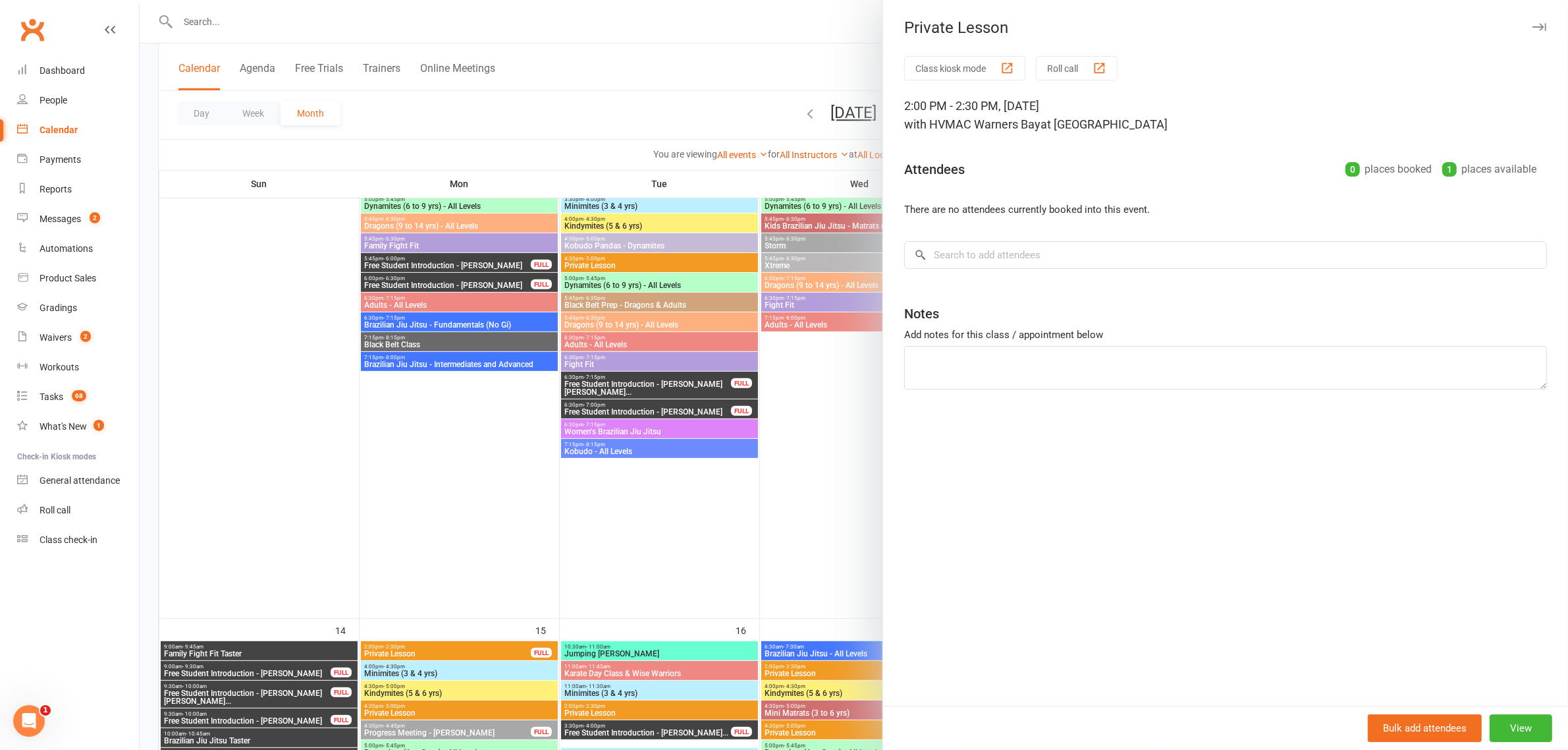
click at [805, 510] on div at bounding box center [853, 375] width 1428 height 750
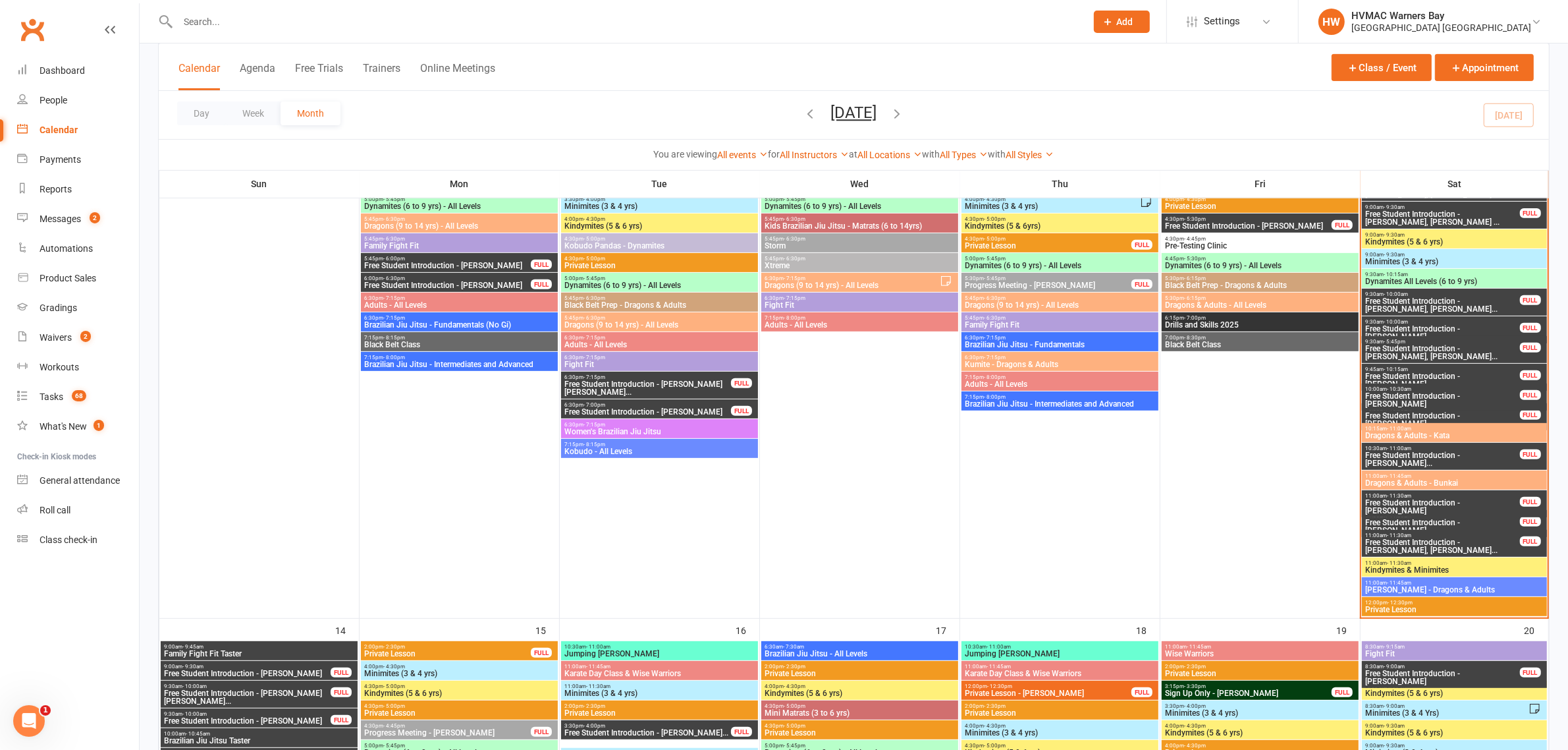
click at [1434, 604] on span "12:00pm - 12:30pm" at bounding box center [1454, 602] width 179 height 6
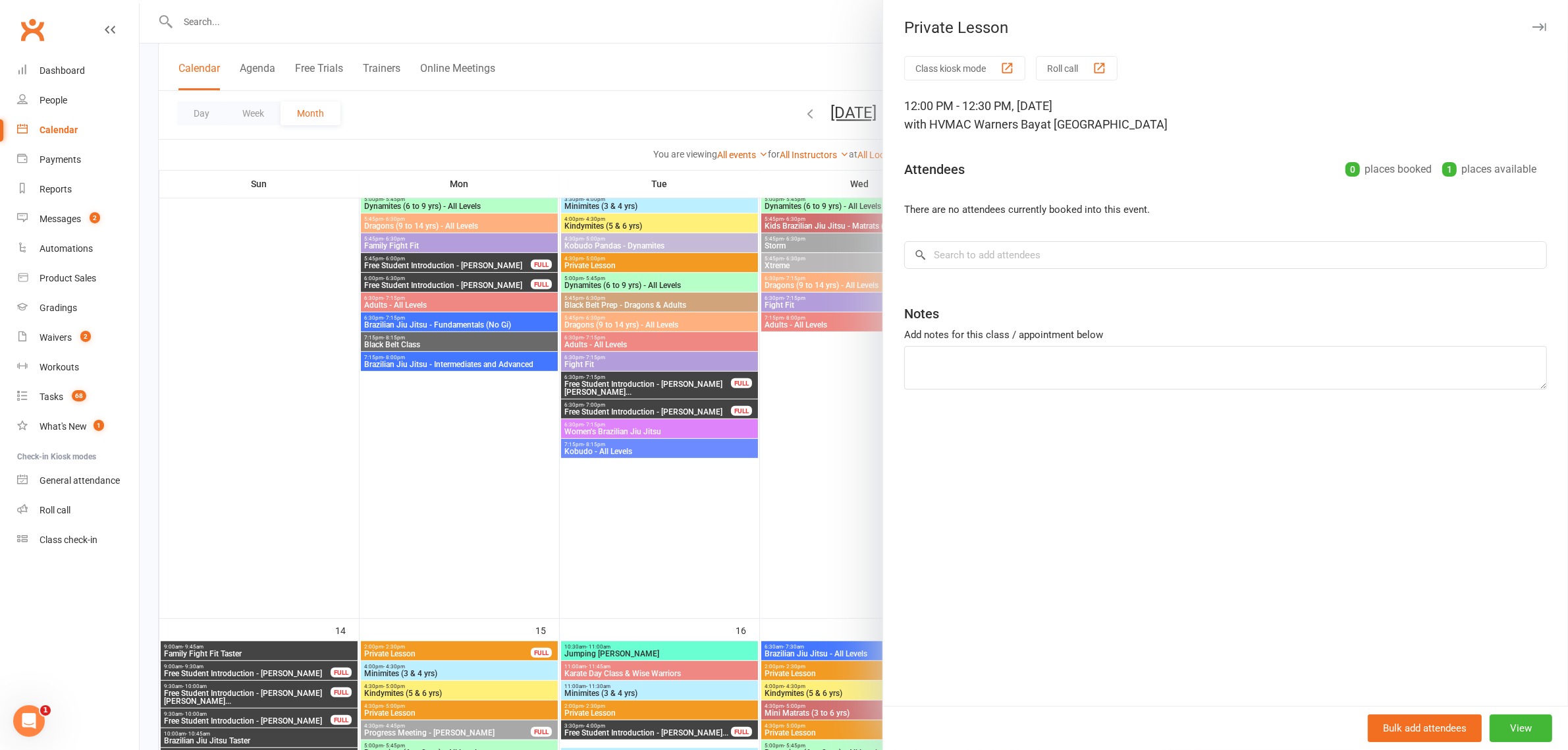
click at [817, 278] on div at bounding box center [853, 375] width 1428 height 750
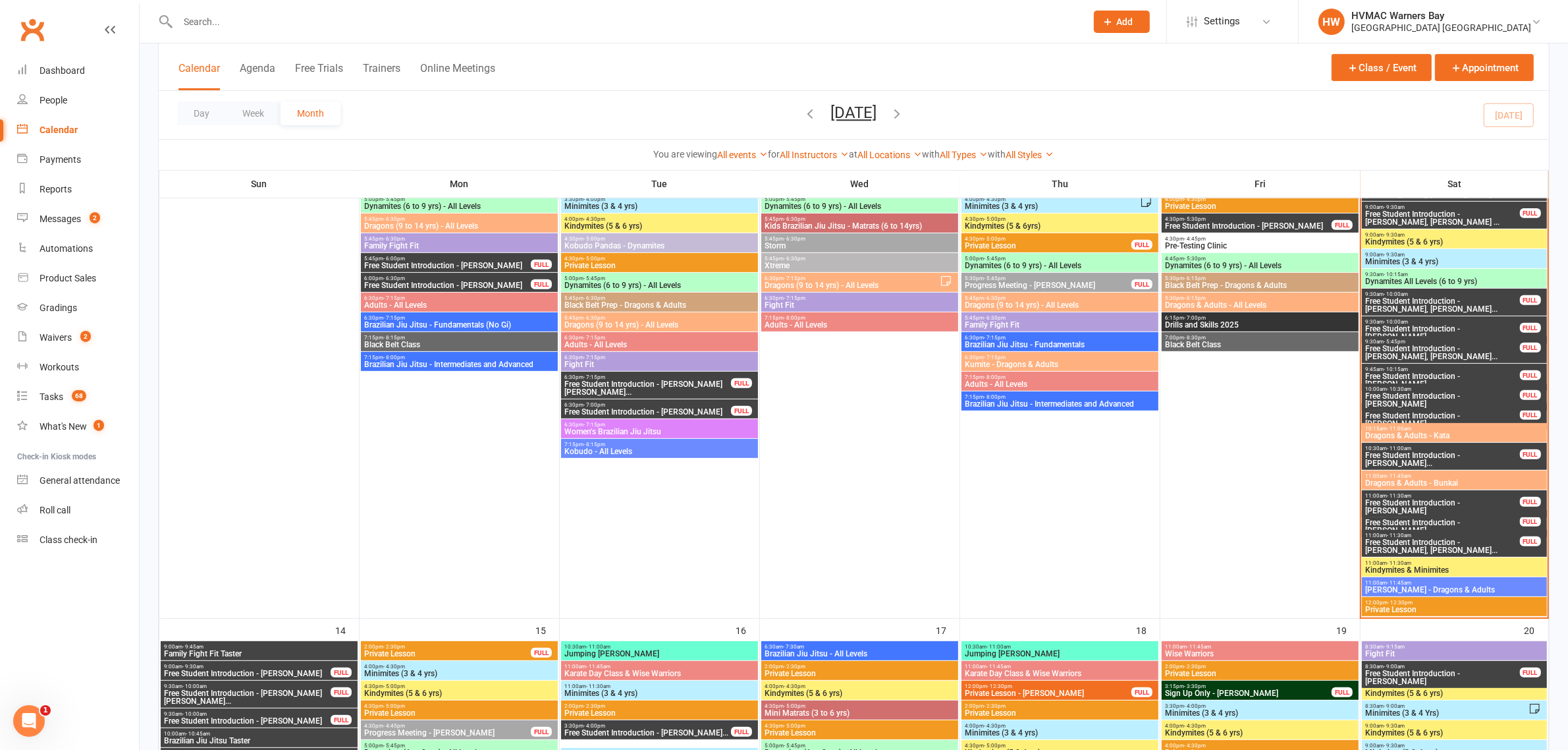
click at [1447, 580] on span "11:00am - 11:45am" at bounding box center [1454, 582] width 179 height 6
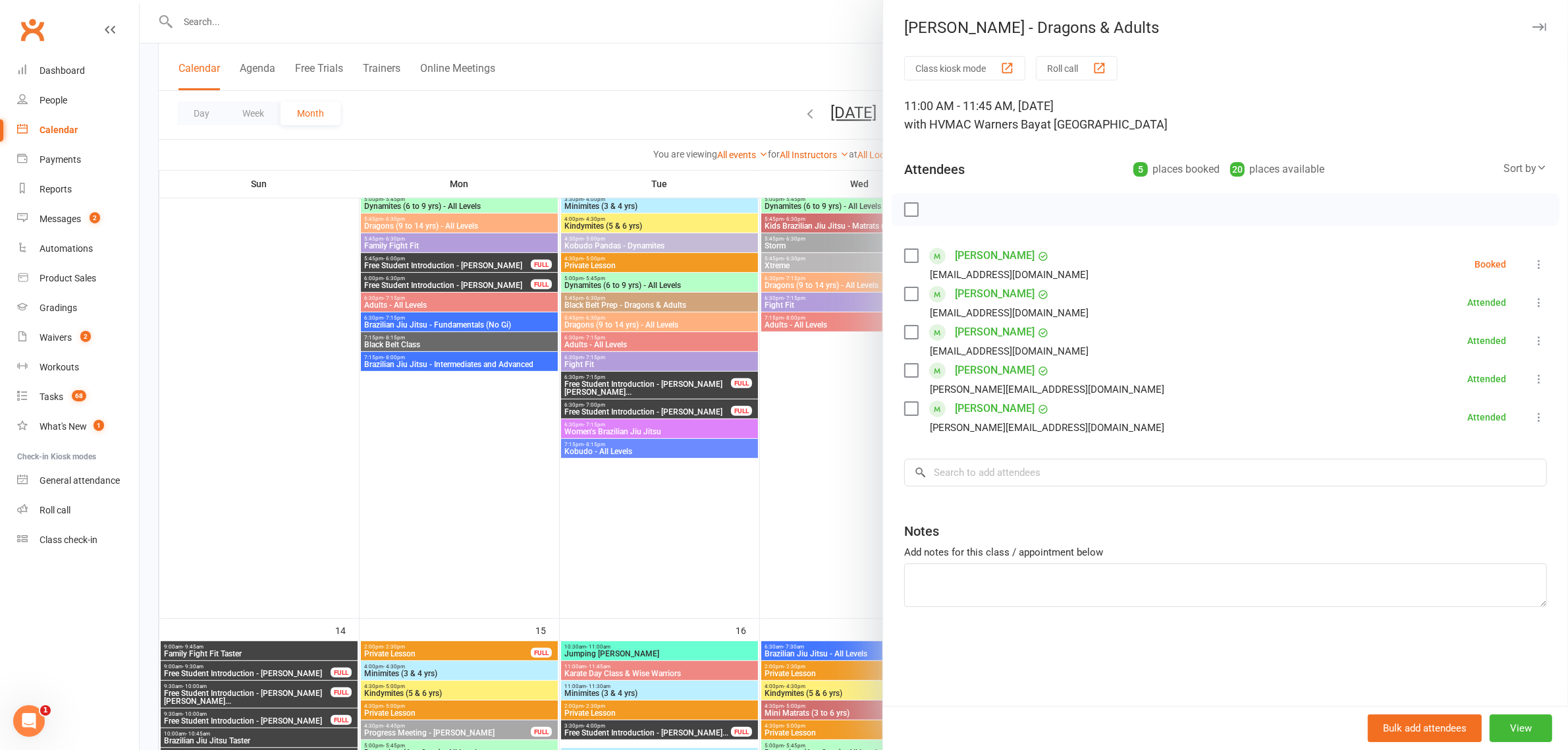
click at [814, 356] on div at bounding box center [853, 375] width 1428 height 750
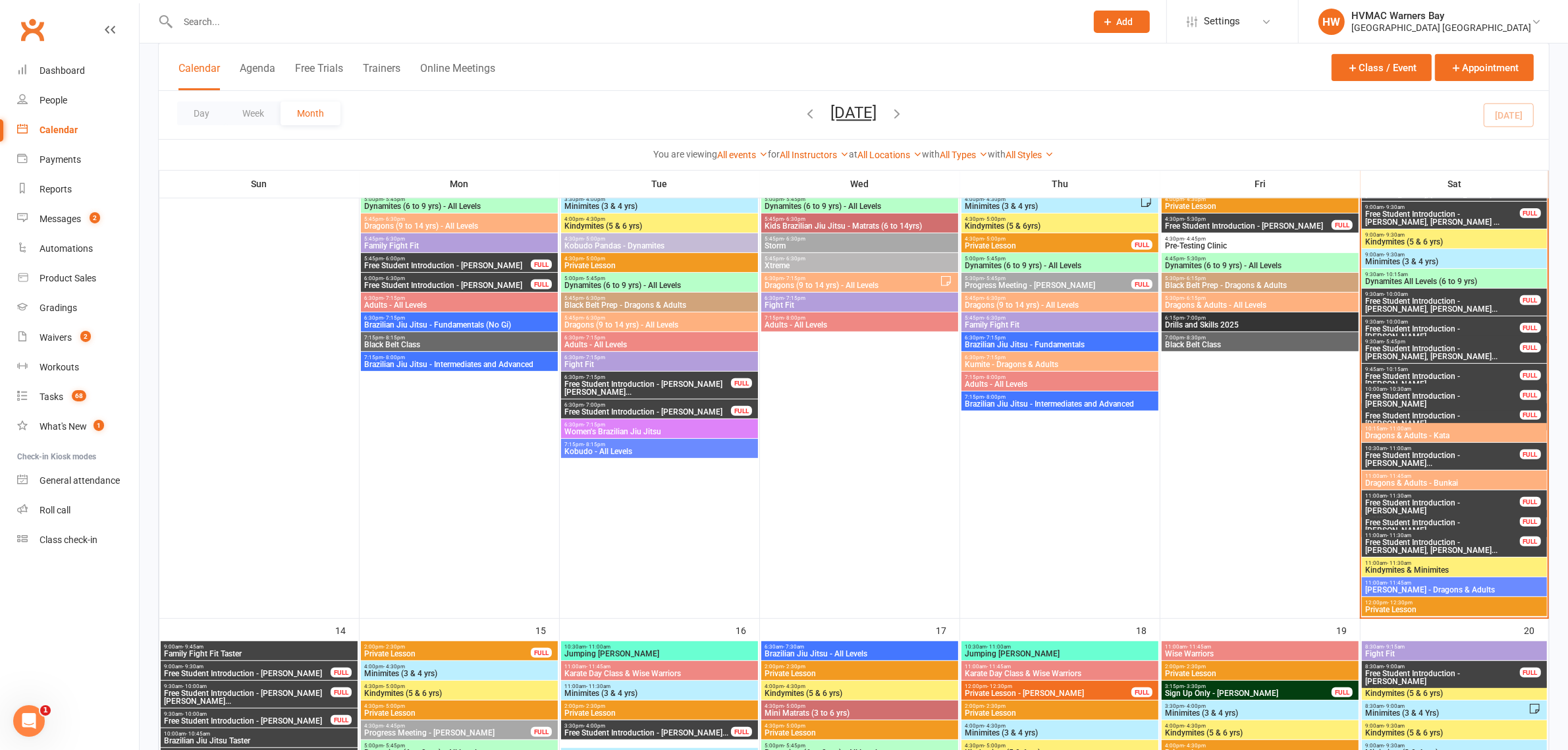
click at [1443, 575] on div "11:00am - 11:30am Kindymites & Minimites" at bounding box center [1454, 567] width 184 height 19
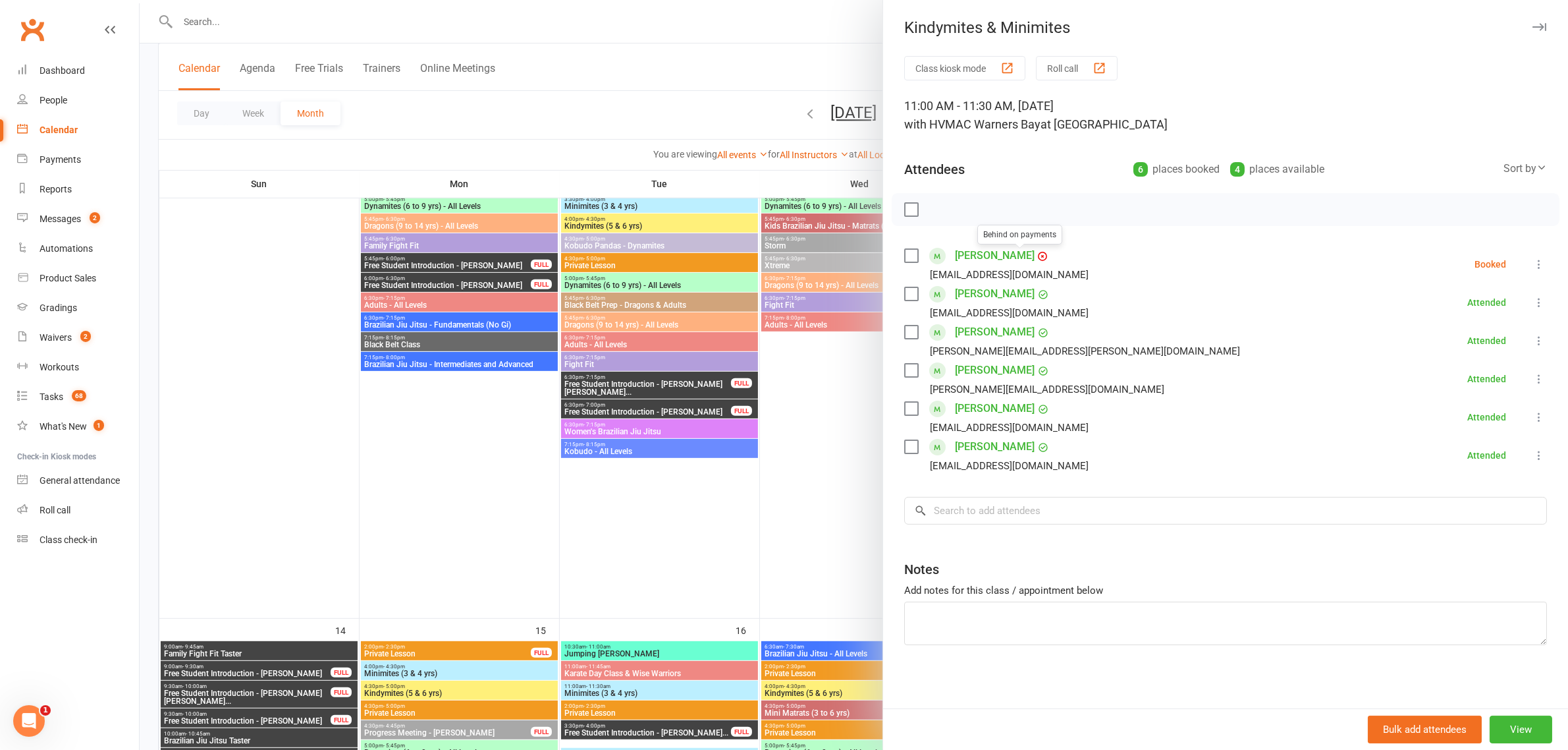
click at [798, 301] on div at bounding box center [853, 375] width 1428 height 750
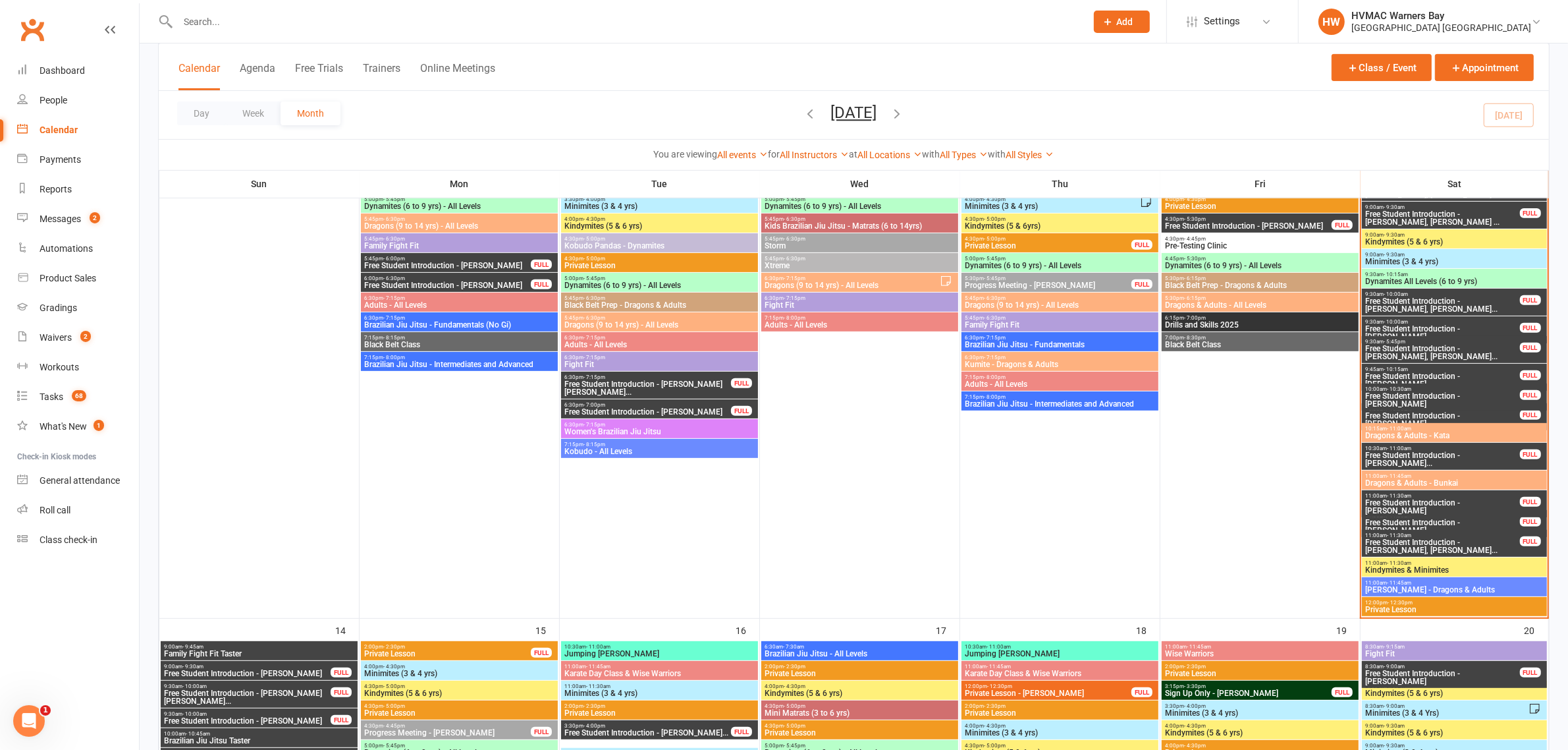
click at [1397, 588] on span "[PERSON_NAME] - Dragons & Adults" at bounding box center [1454, 590] width 179 height 8
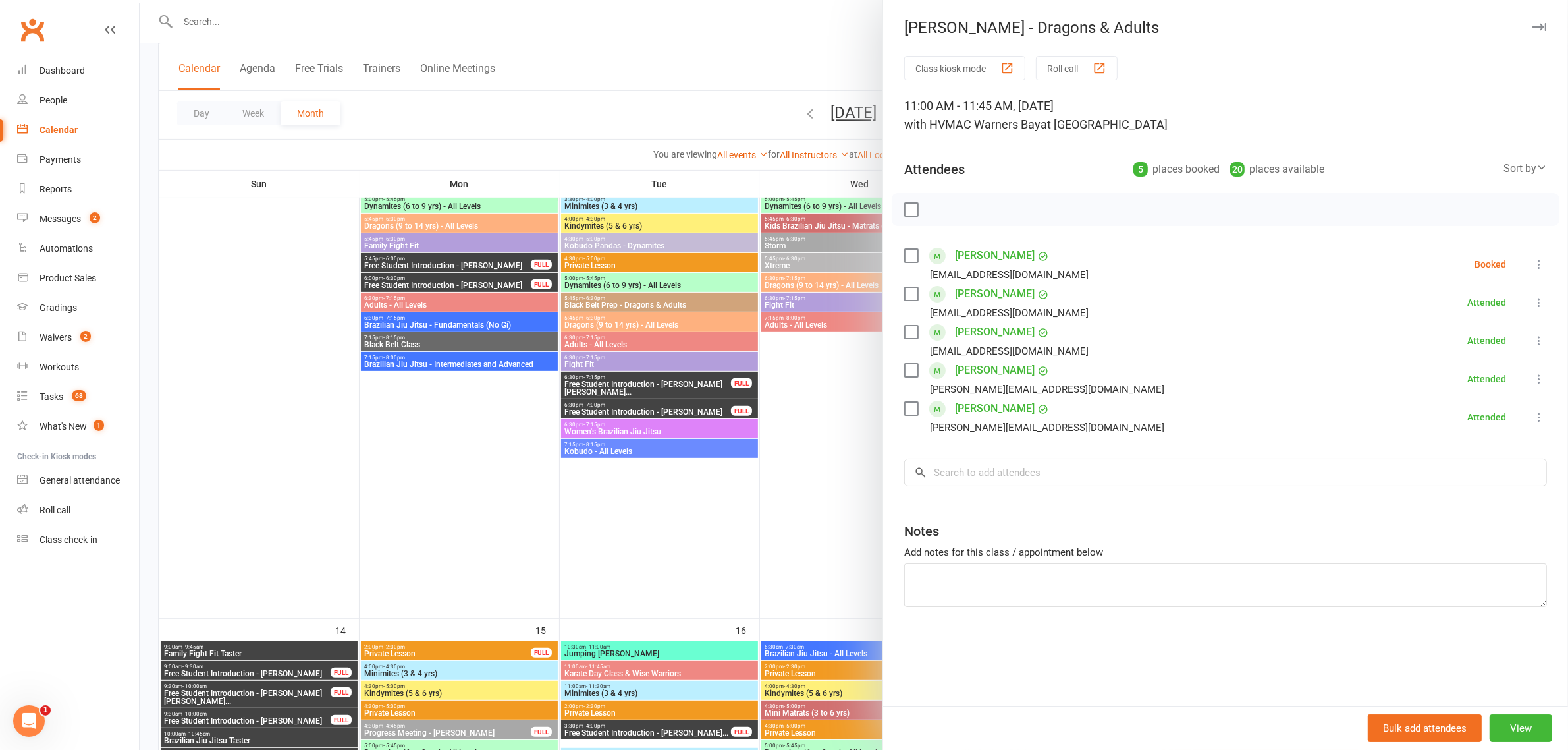
click at [788, 452] on div at bounding box center [853, 375] width 1428 height 750
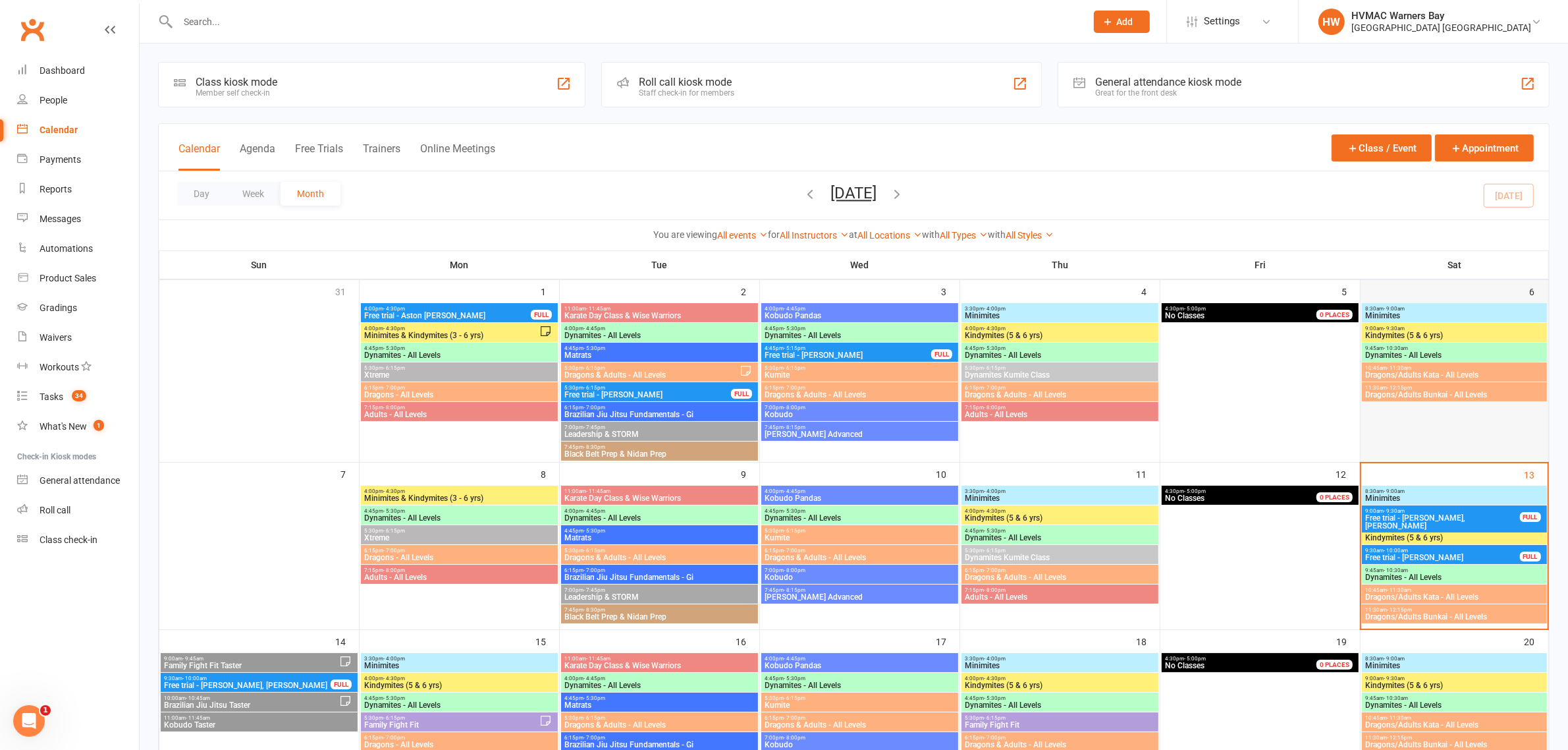
scroll to position [82, 0]
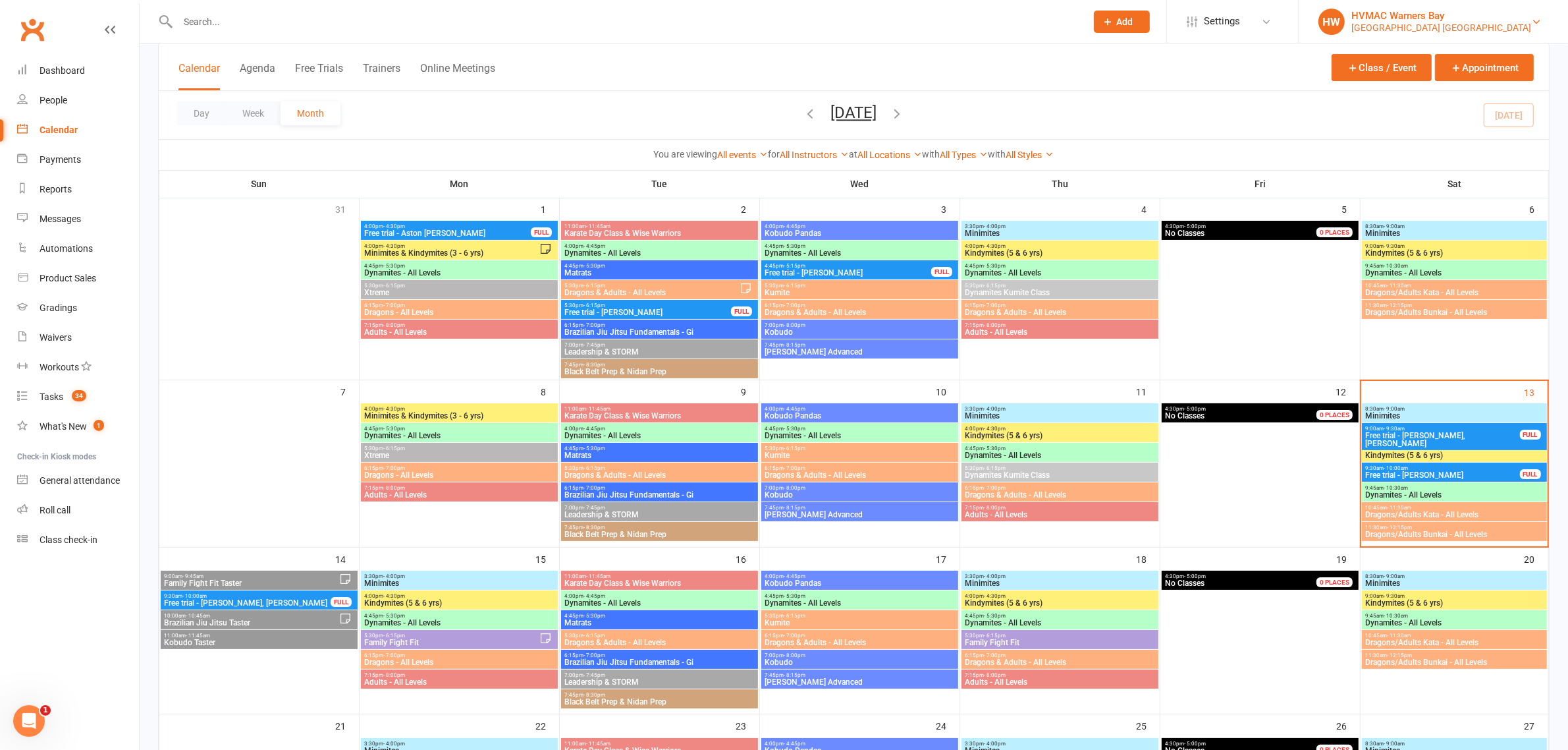
click at [1498, 11] on div "HVMAC Warners Bay" at bounding box center [1441, 15] width 180 height 12
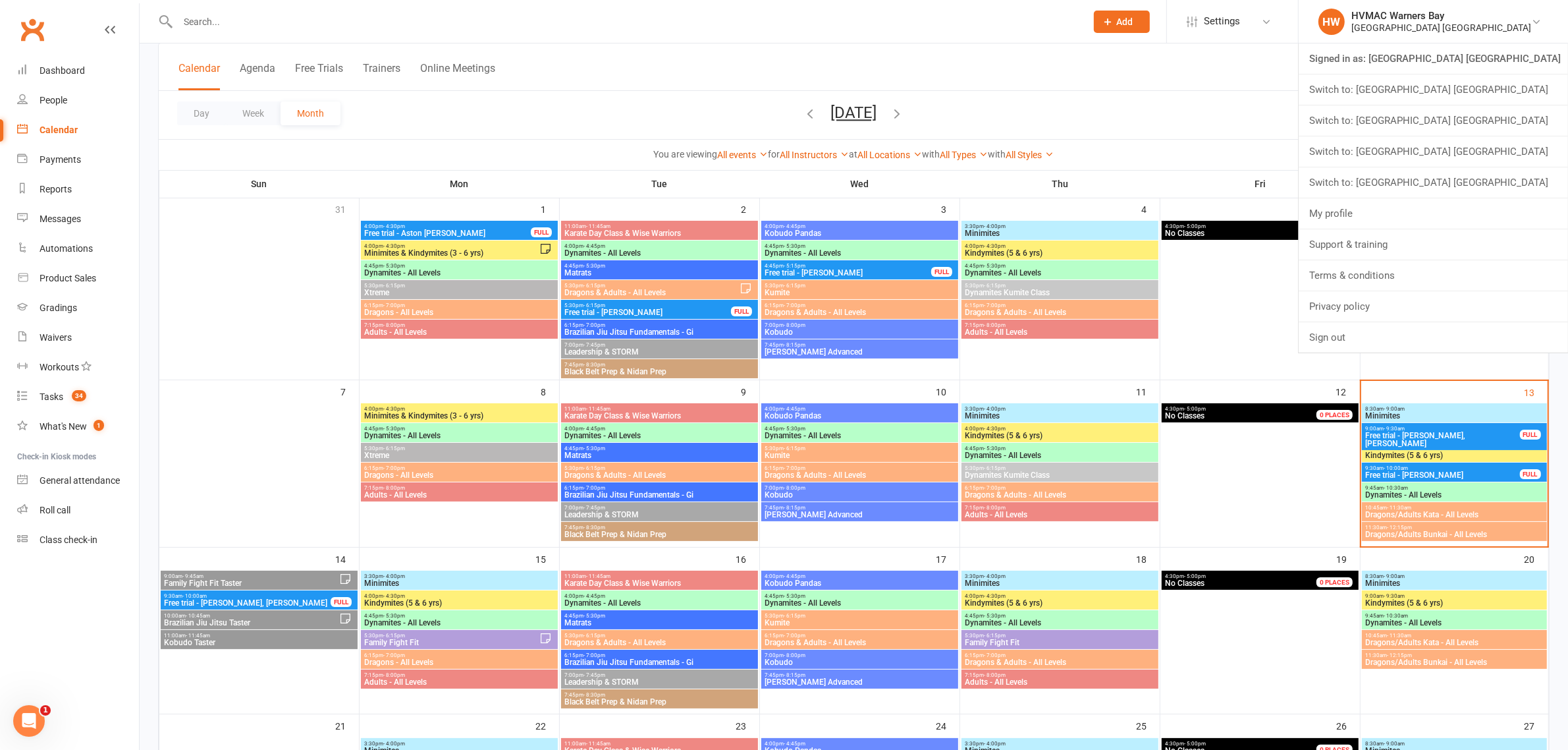
click at [1484, 170] on link "Switch to: [GEOGRAPHIC_DATA] [GEOGRAPHIC_DATA]" at bounding box center [1433, 182] width 269 height 30
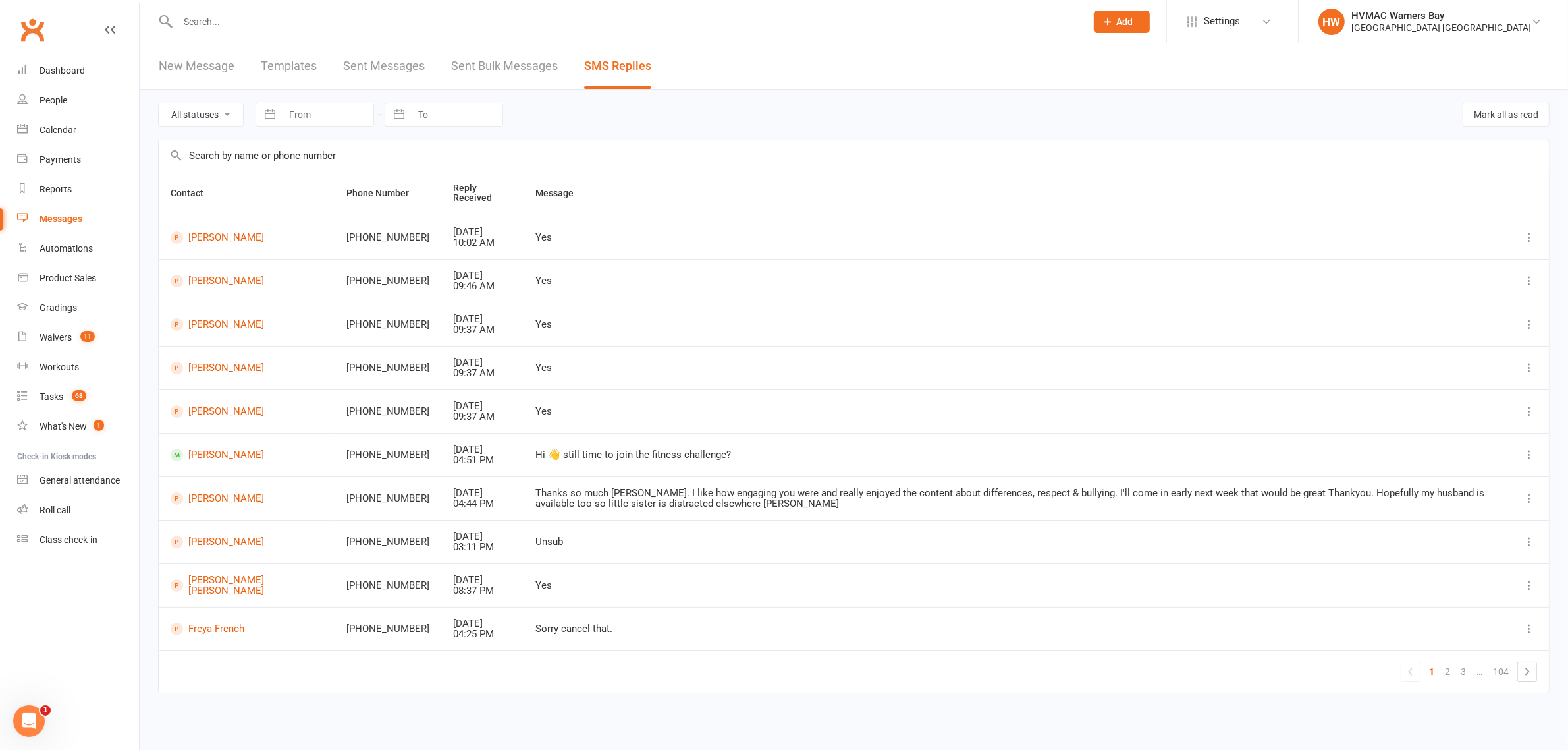
click at [57, 227] on link "Messages" at bounding box center [78, 219] width 122 height 30
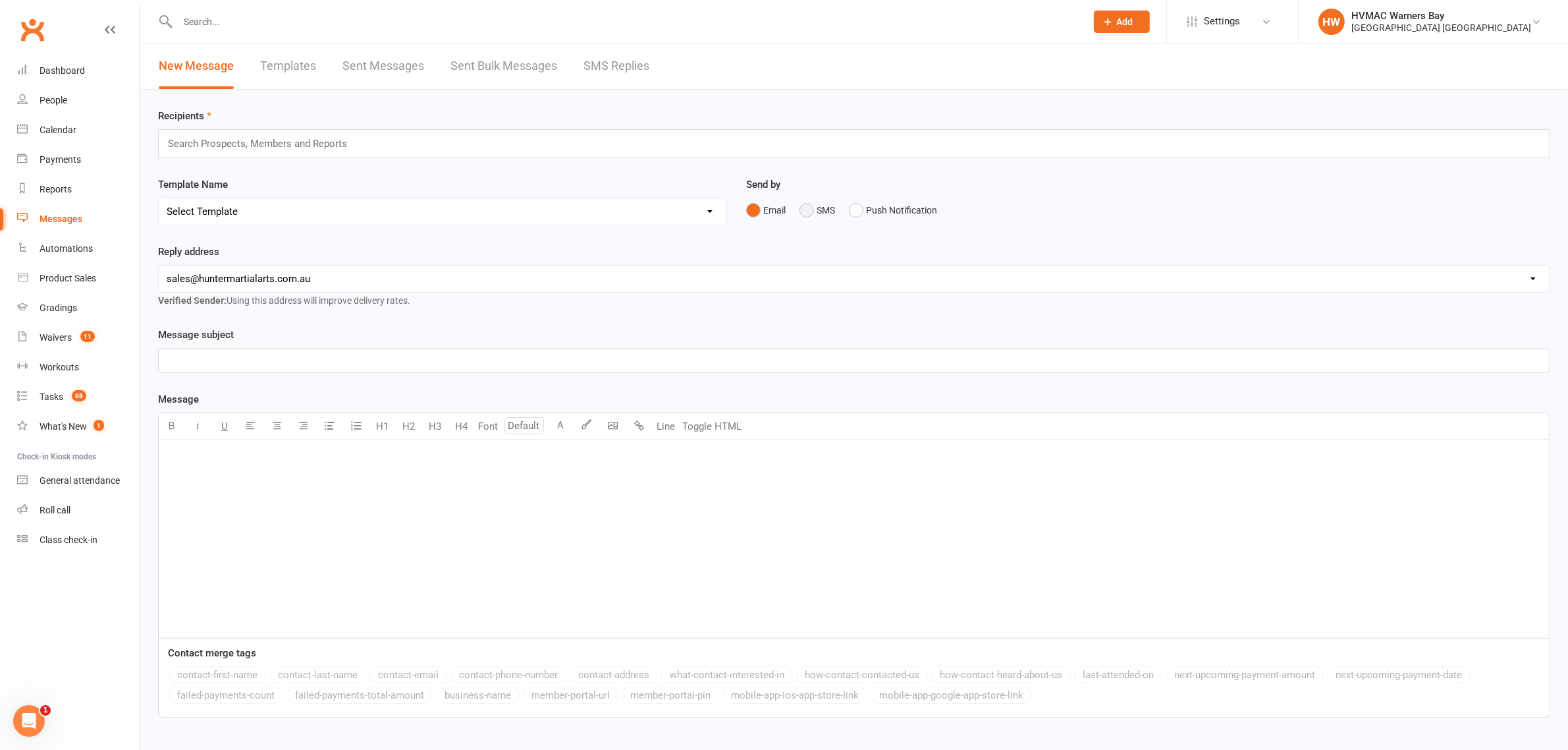
click at [810, 205] on button "SMS" at bounding box center [818, 210] width 36 height 25
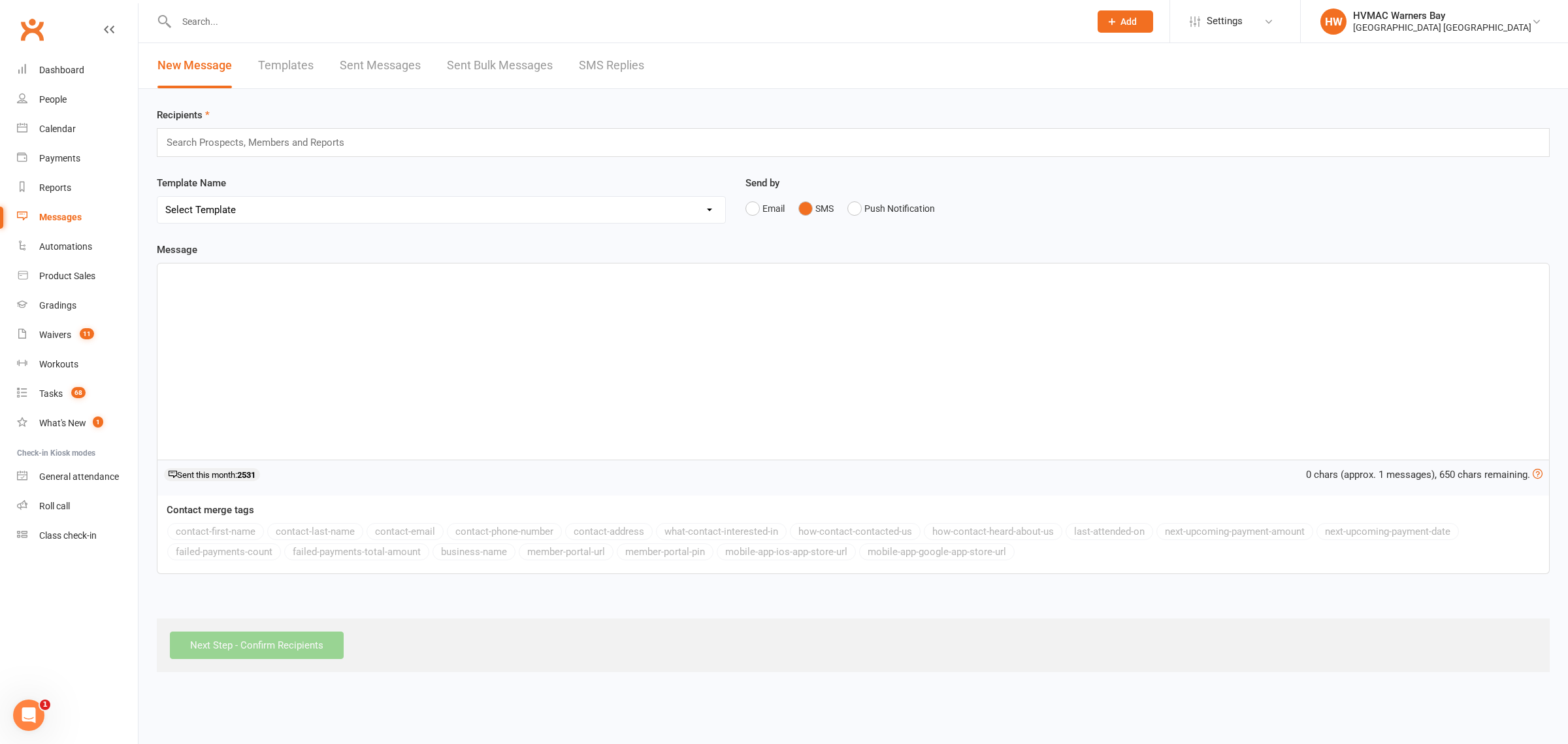
click at [663, 144] on div "Search Prospects, Members and Reports" at bounding box center [853, 143] width 1393 height 29
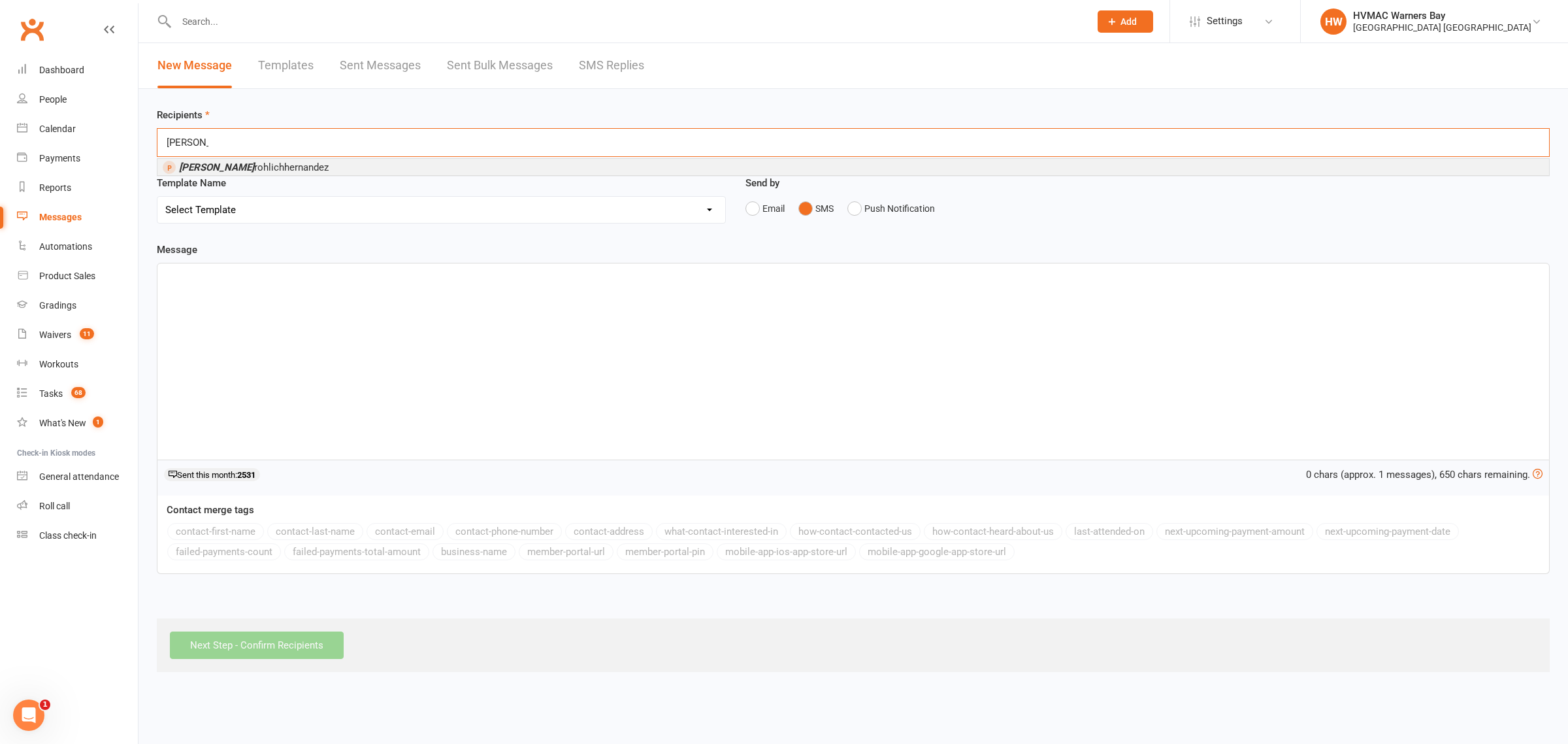
type input "[PERSON_NAME]"
click at [338, 162] on li "[PERSON_NAME]" at bounding box center [853, 167] width 1392 height 16
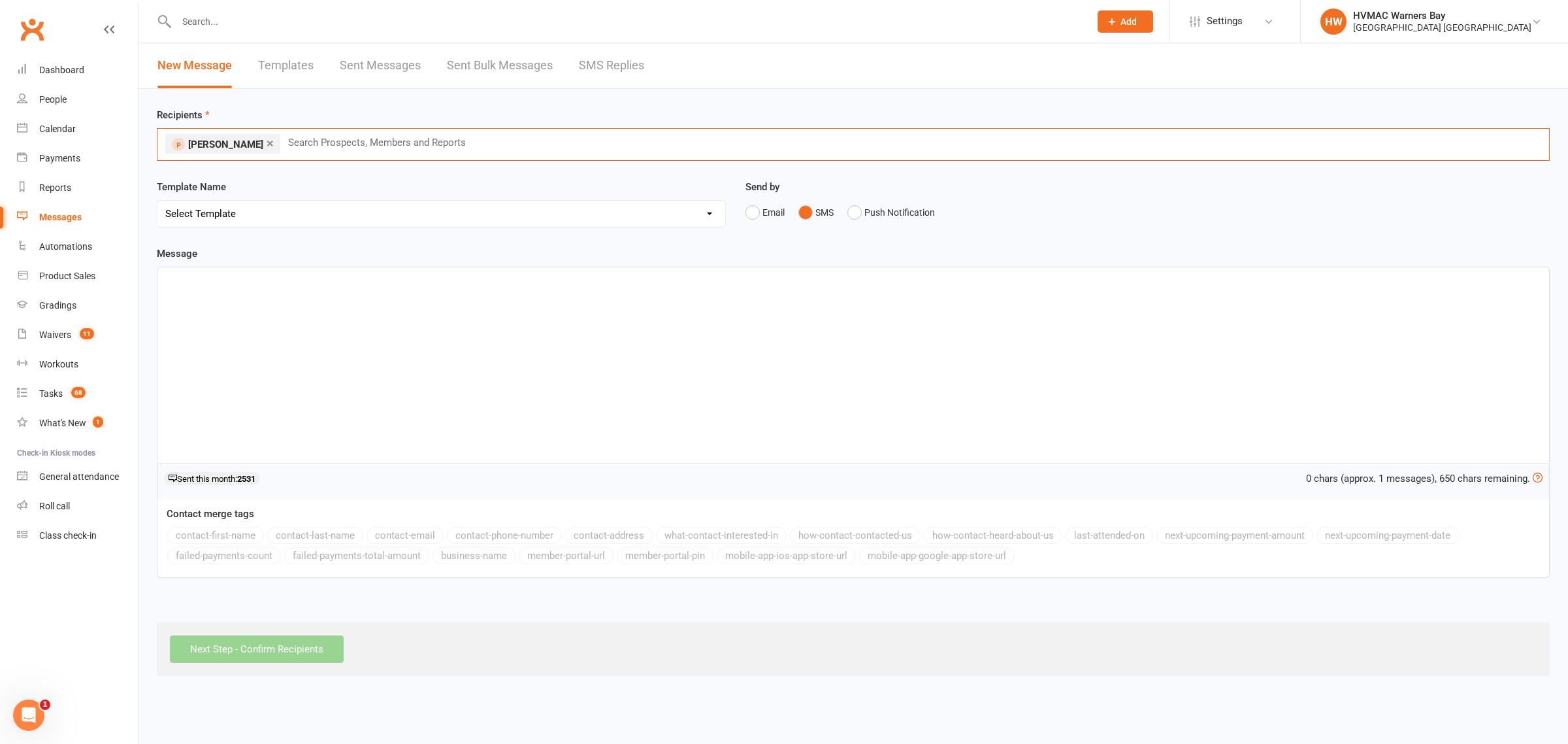
click at [679, 303] on div "﻿" at bounding box center [853, 366] width 1392 height 196
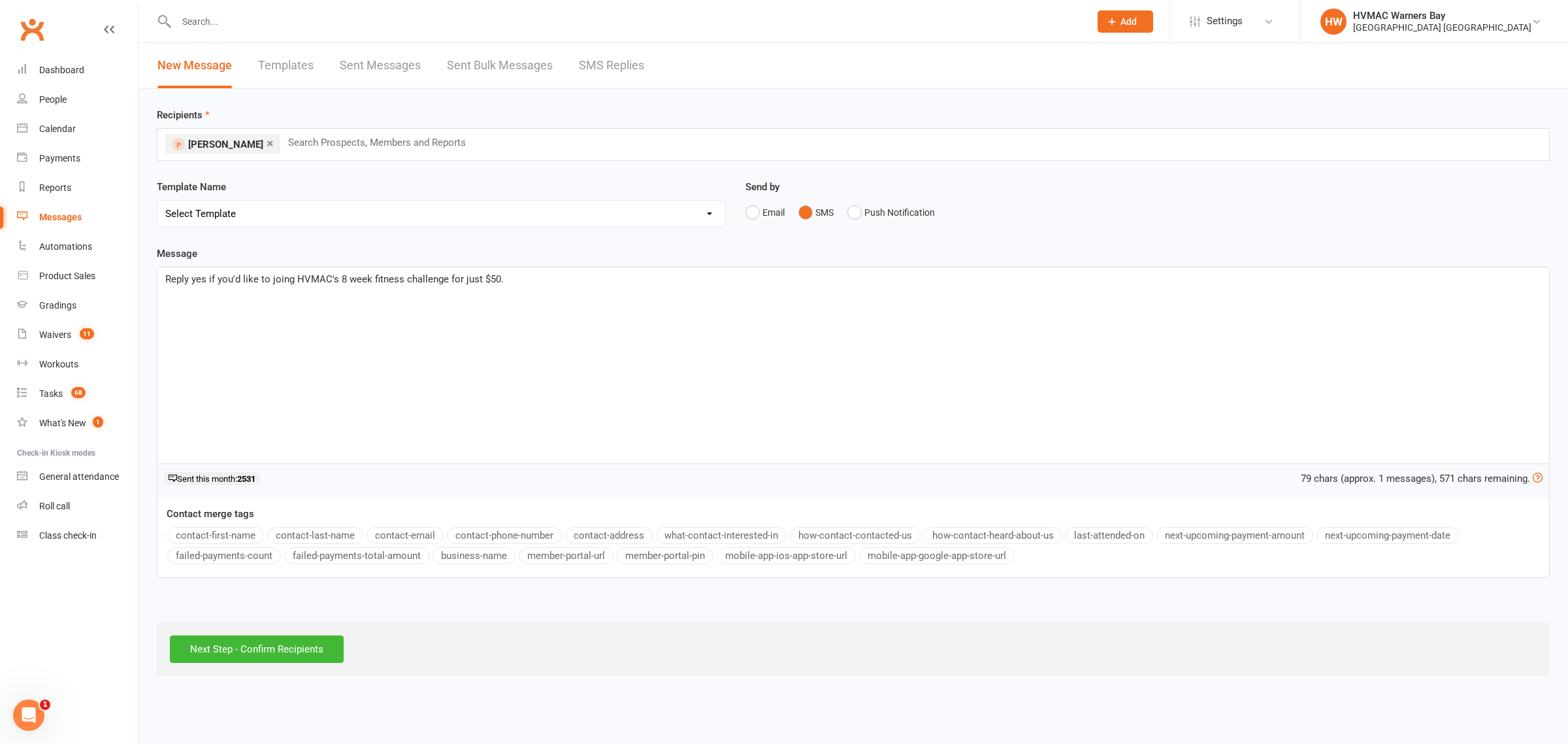
click at [291, 279] on span "Reply yes if you'd like to joing HVMAC's 8 week fitness challenge for just $50." at bounding box center [334, 279] width 339 height 12
click at [623, 292] on div "Reply yes if you'd like to join HVMAC's 8 week fitness challenge for just $50." at bounding box center [853, 366] width 1392 height 196
click at [316, 638] on input "Next Step - Confirm Recipients" at bounding box center [257, 649] width 174 height 27
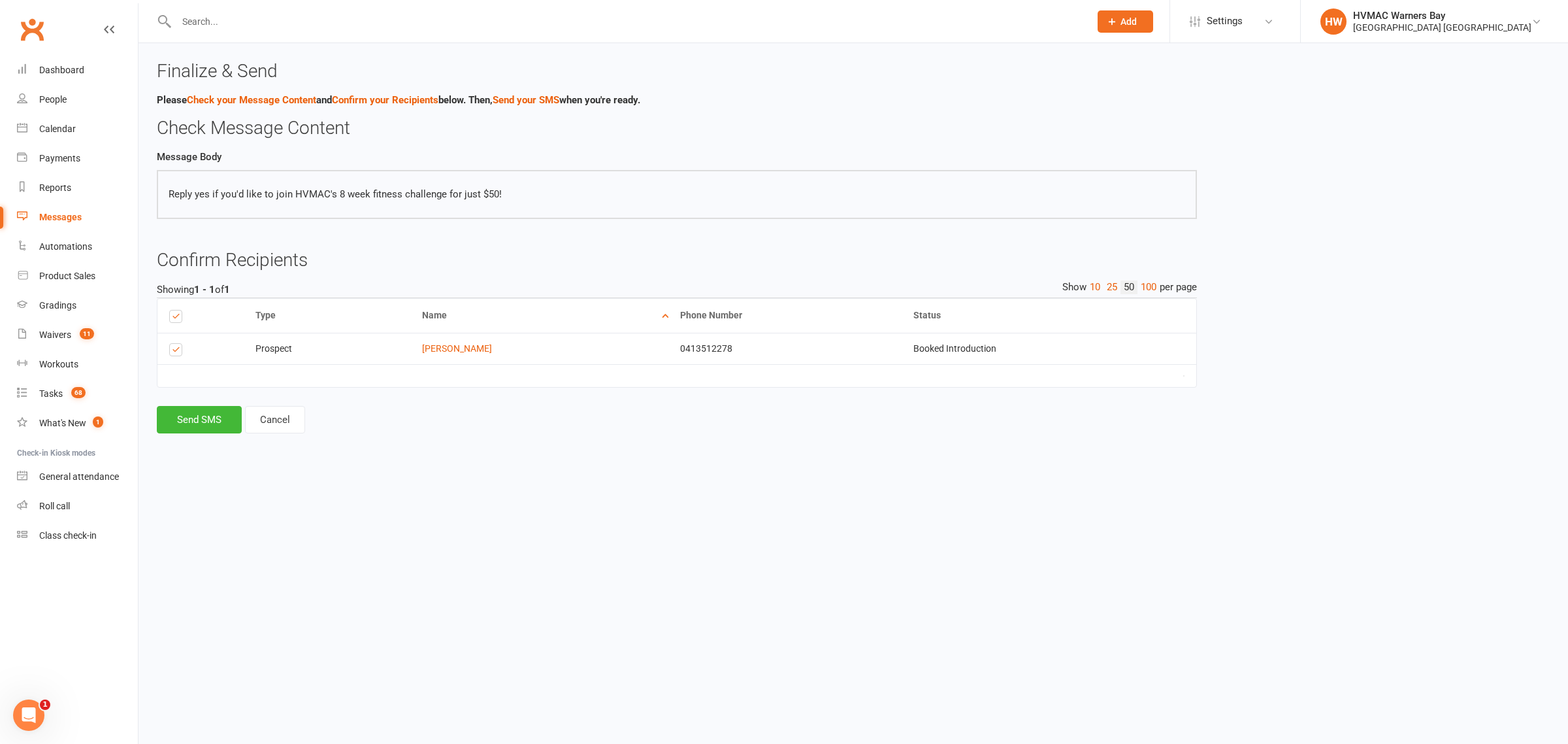
click at [60, 213] on div "Messages" at bounding box center [60, 217] width 43 height 10
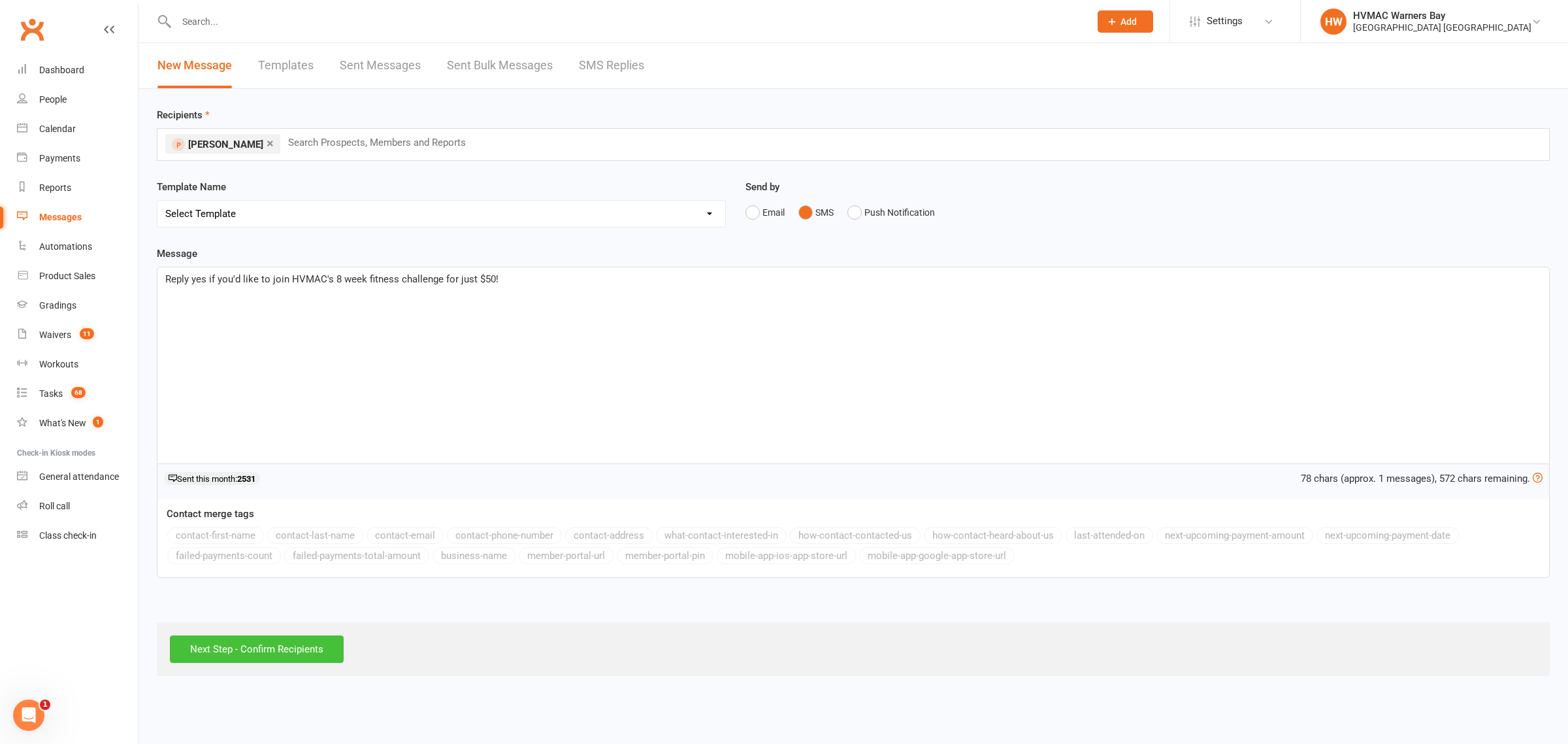
click at [283, 639] on input "Next Step - Confirm Recipients" at bounding box center [257, 649] width 174 height 27
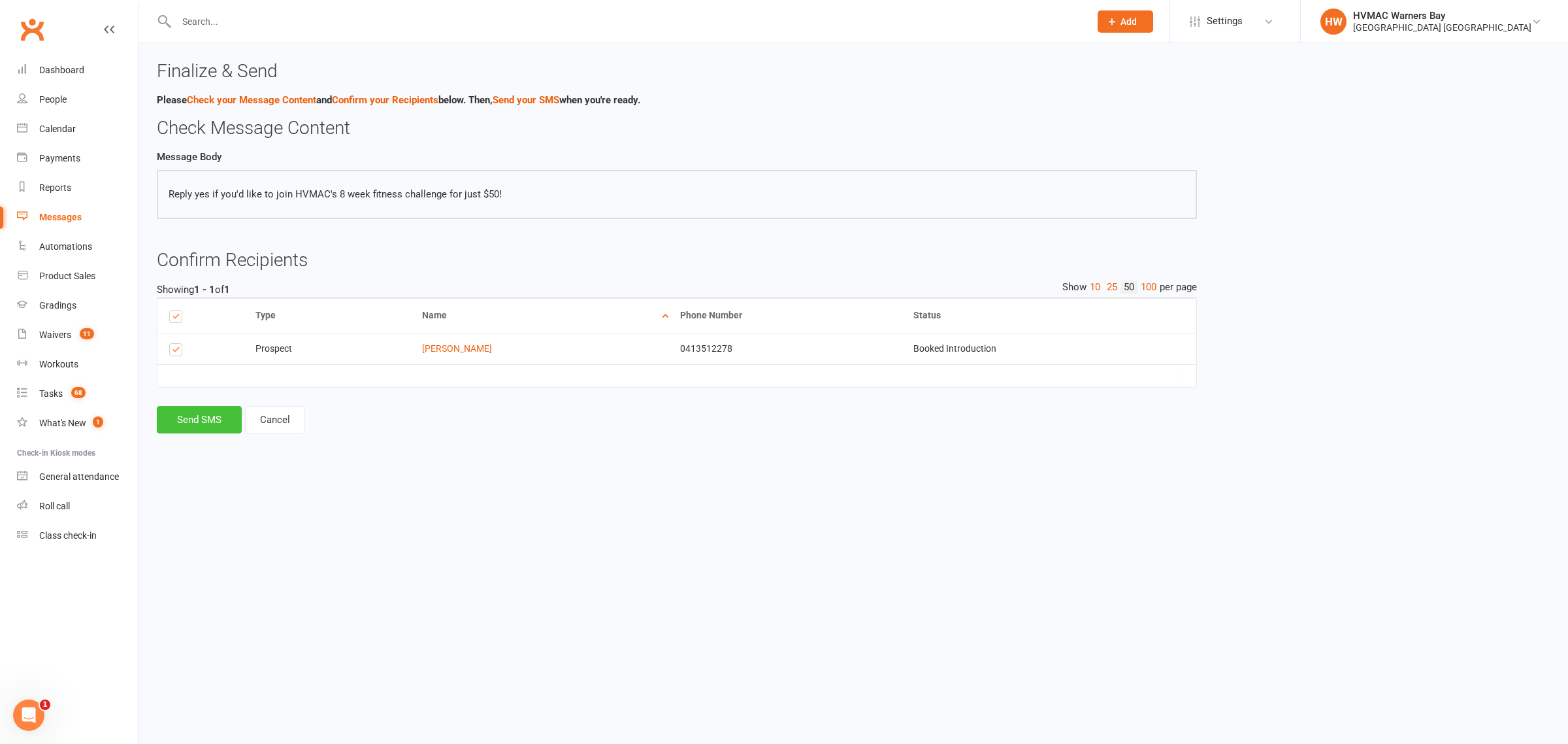
click at [213, 426] on button "Send SMS" at bounding box center [200, 420] width 85 height 27
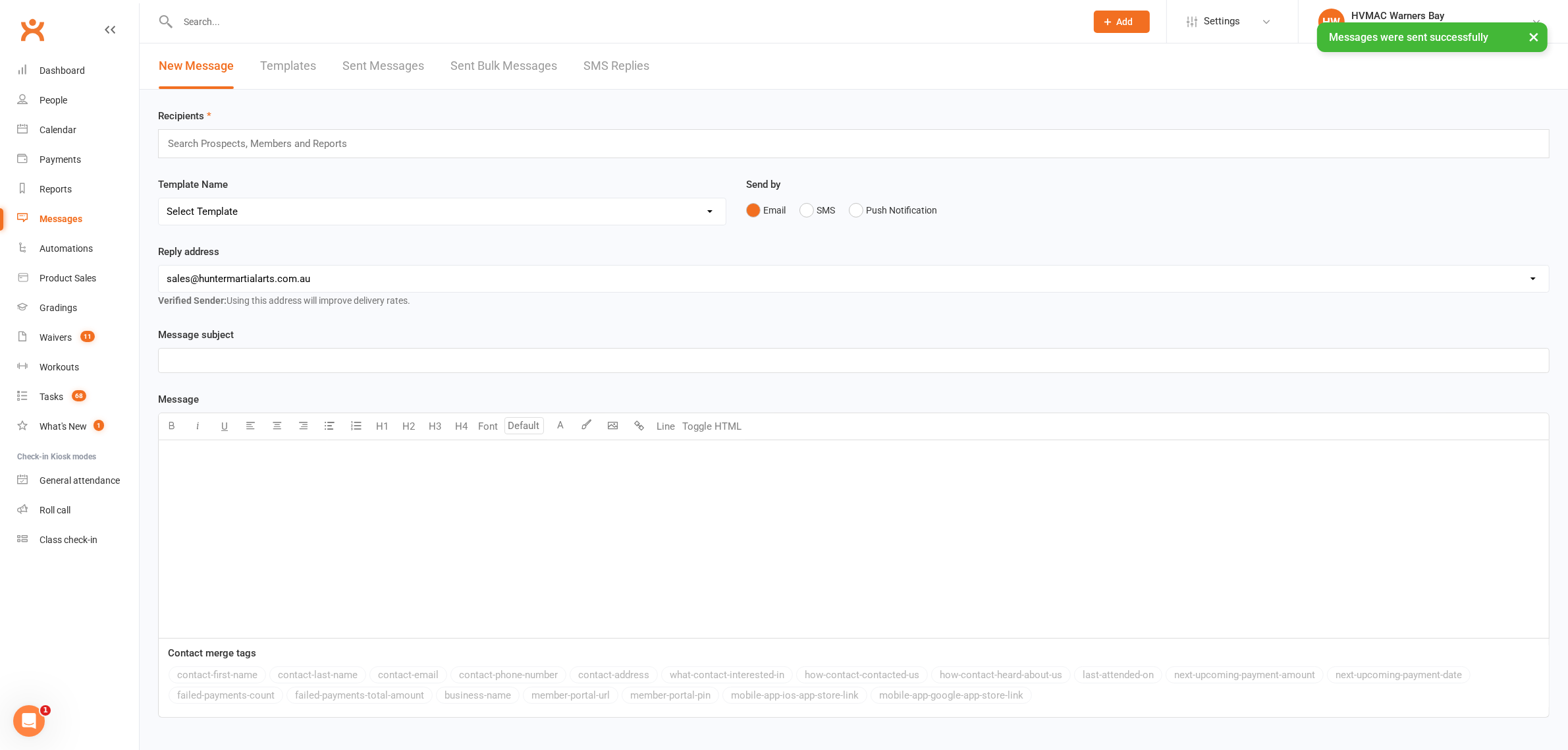
click at [61, 221] on div "Messages" at bounding box center [61, 218] width 43 height 11
click at [621, 69] on link "SMS Replies" at bounding box center [616, 67] width 66 height 45
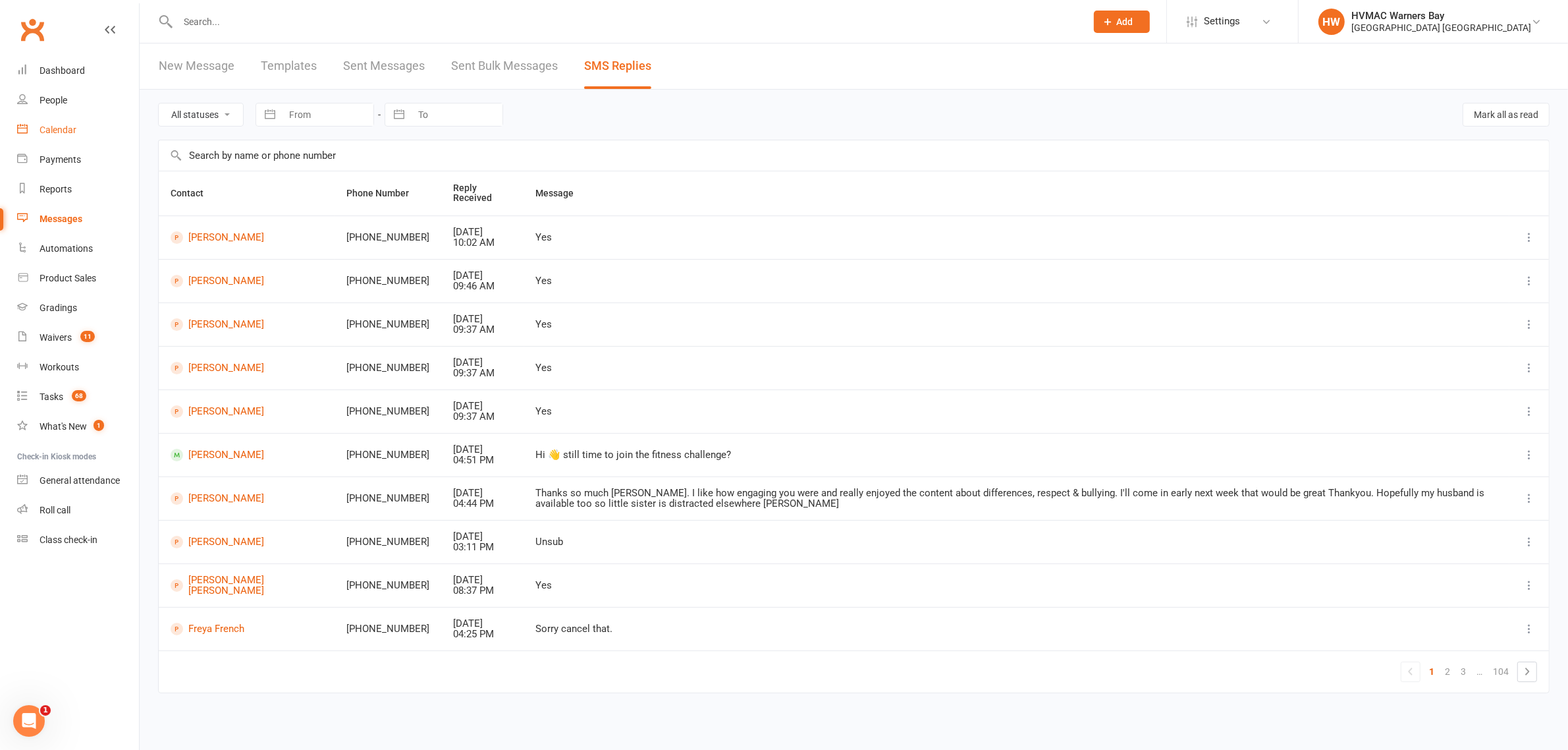
click at [54, 127] on div "Calendar" at bounding box center [58, 129] width 37 height 11
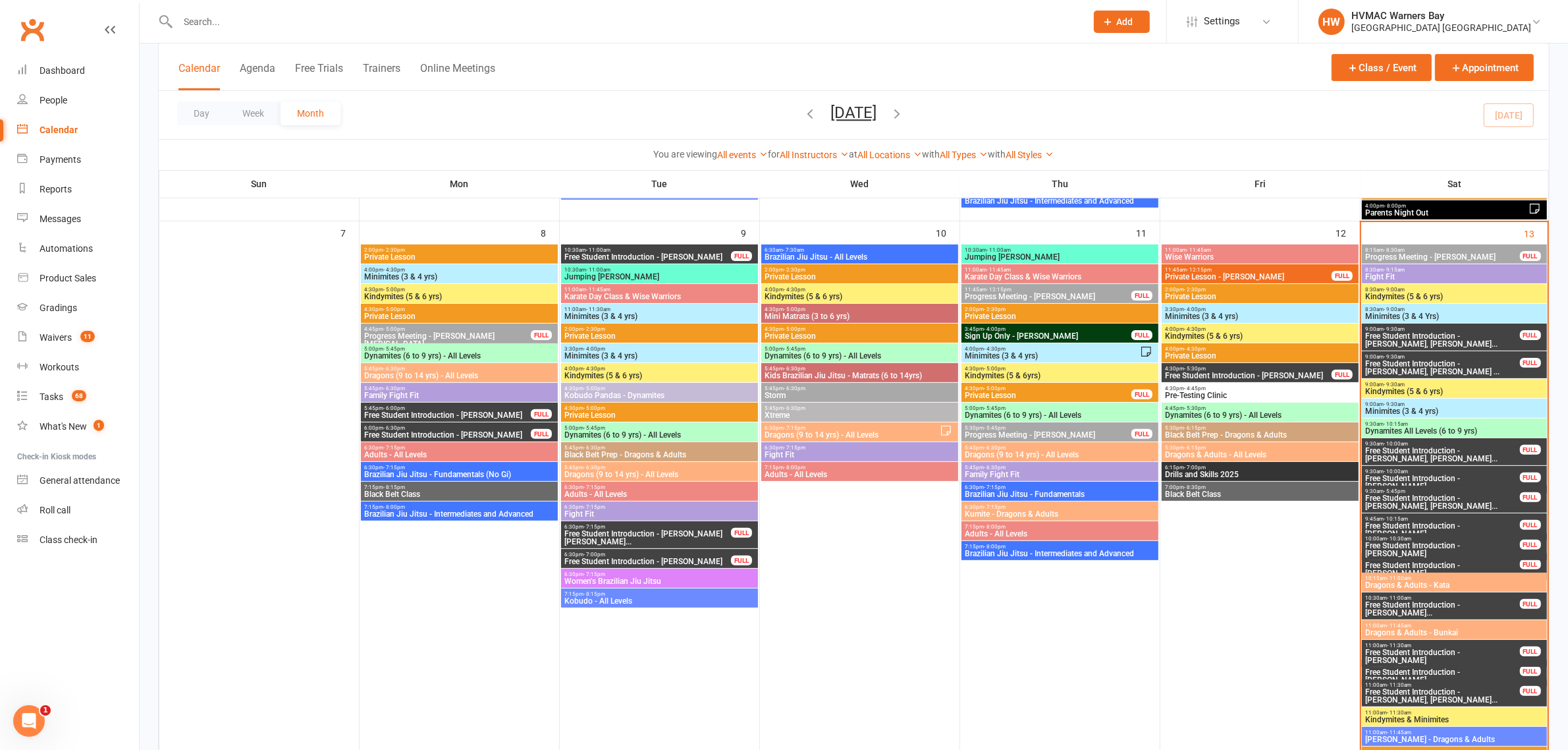
scroll to position [576, 0]
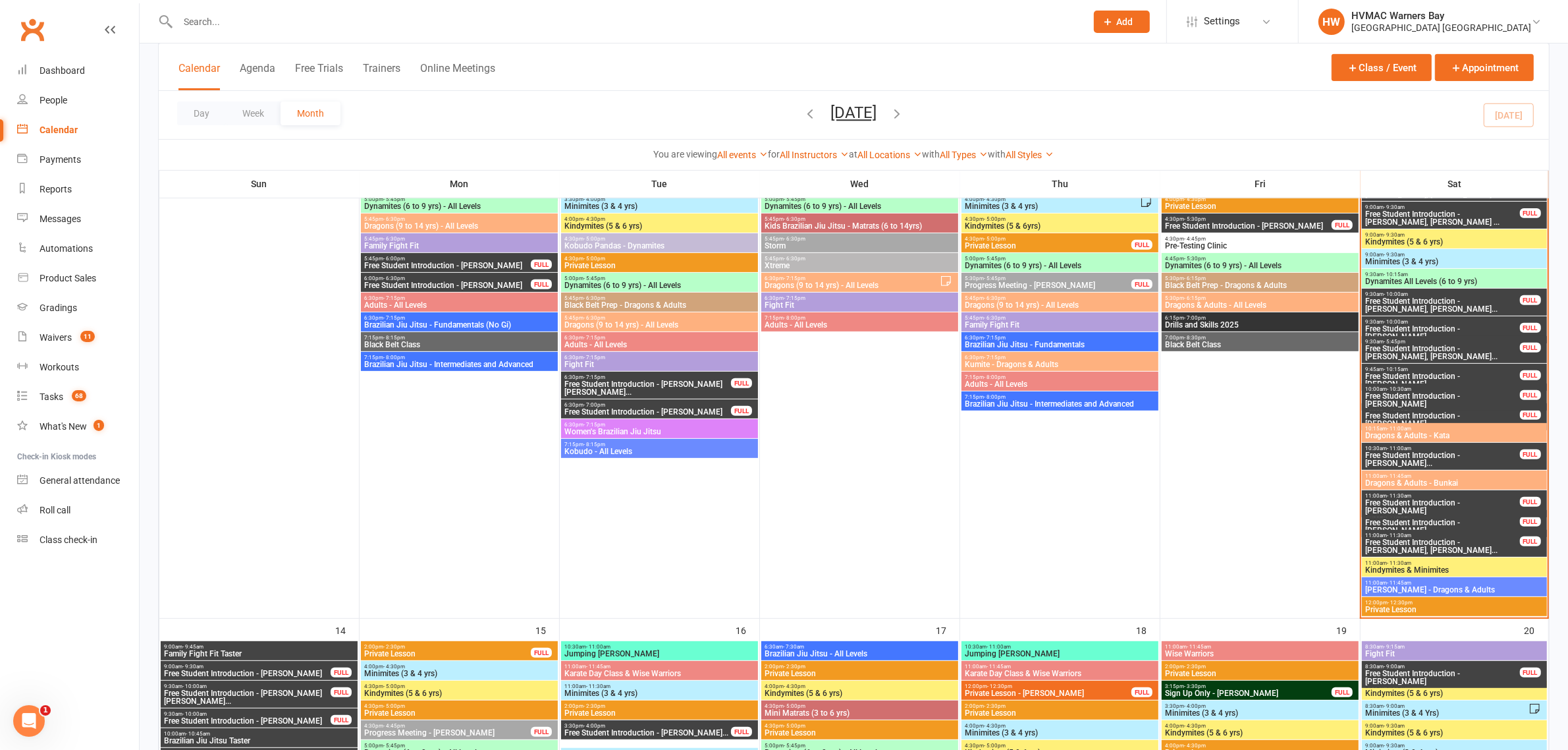
click at [1467, 498] on span "11:00am - 11:30am" at bounding box center [1442, 495] width 156 height 6
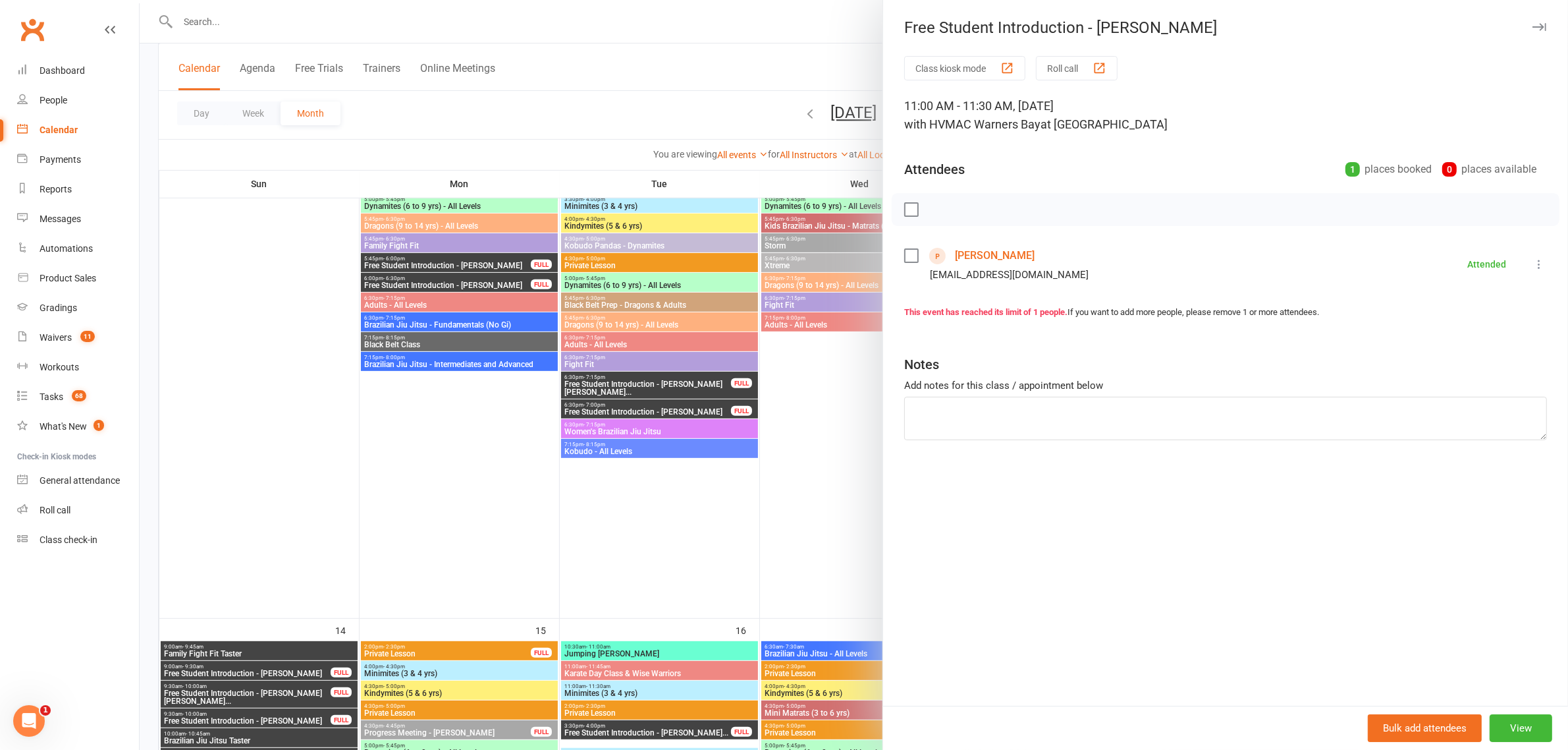
click at [738, 437] on div at bounding box center [853, 375] width 1428 height 750
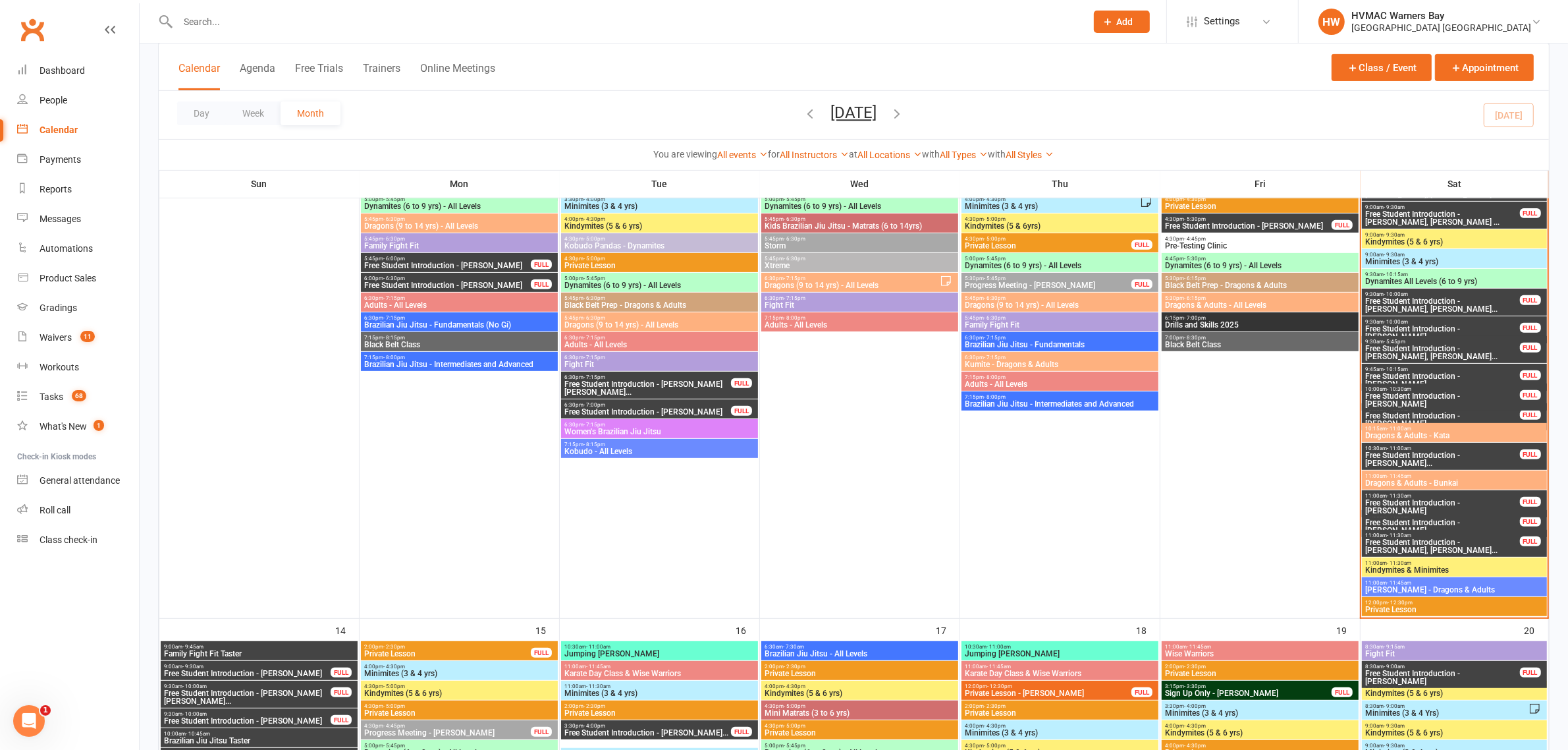
click at [1439, 523] on span "Free Student Introduction - [PERSON_NAME]" at bounding box center [1442, 526] width 156 height 15
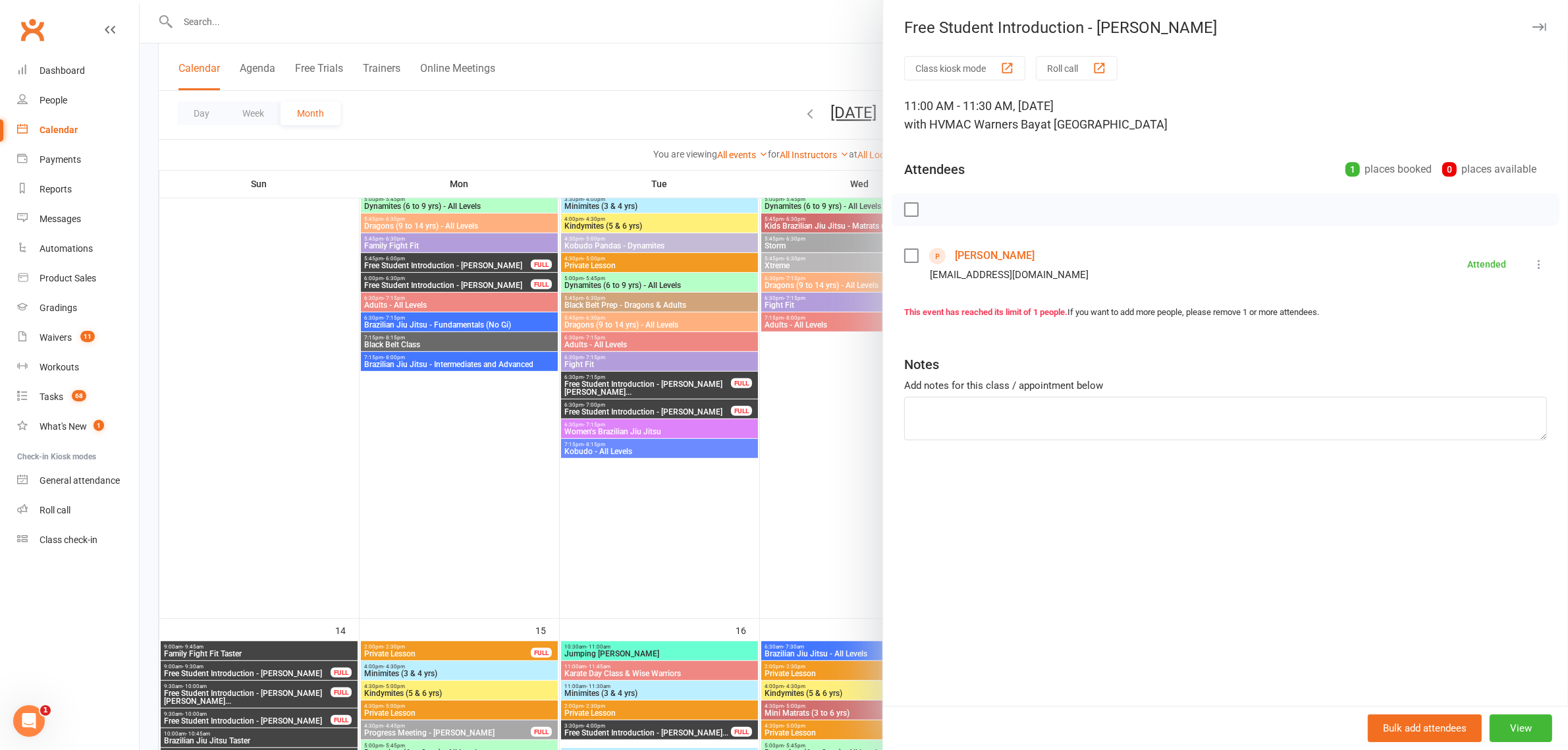
click at [841, 364] on div at bounding box center [853, 375] width 1428 height 750
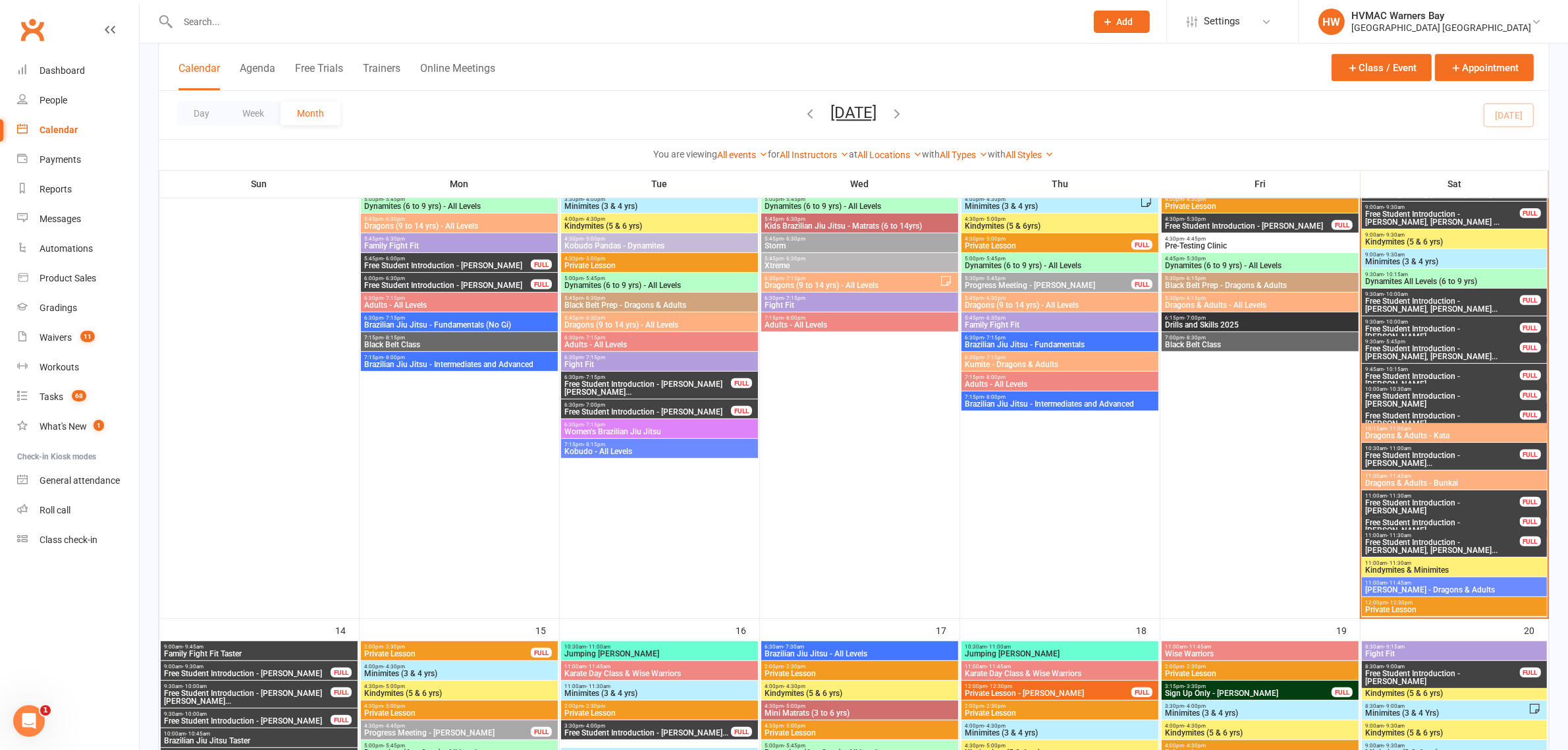
click at [1436, 551] on span "Free Student Introduction - [PERSON_NAME], [PERSON_NAME]..." at bounding box center [1442, 545] width 156 height 15
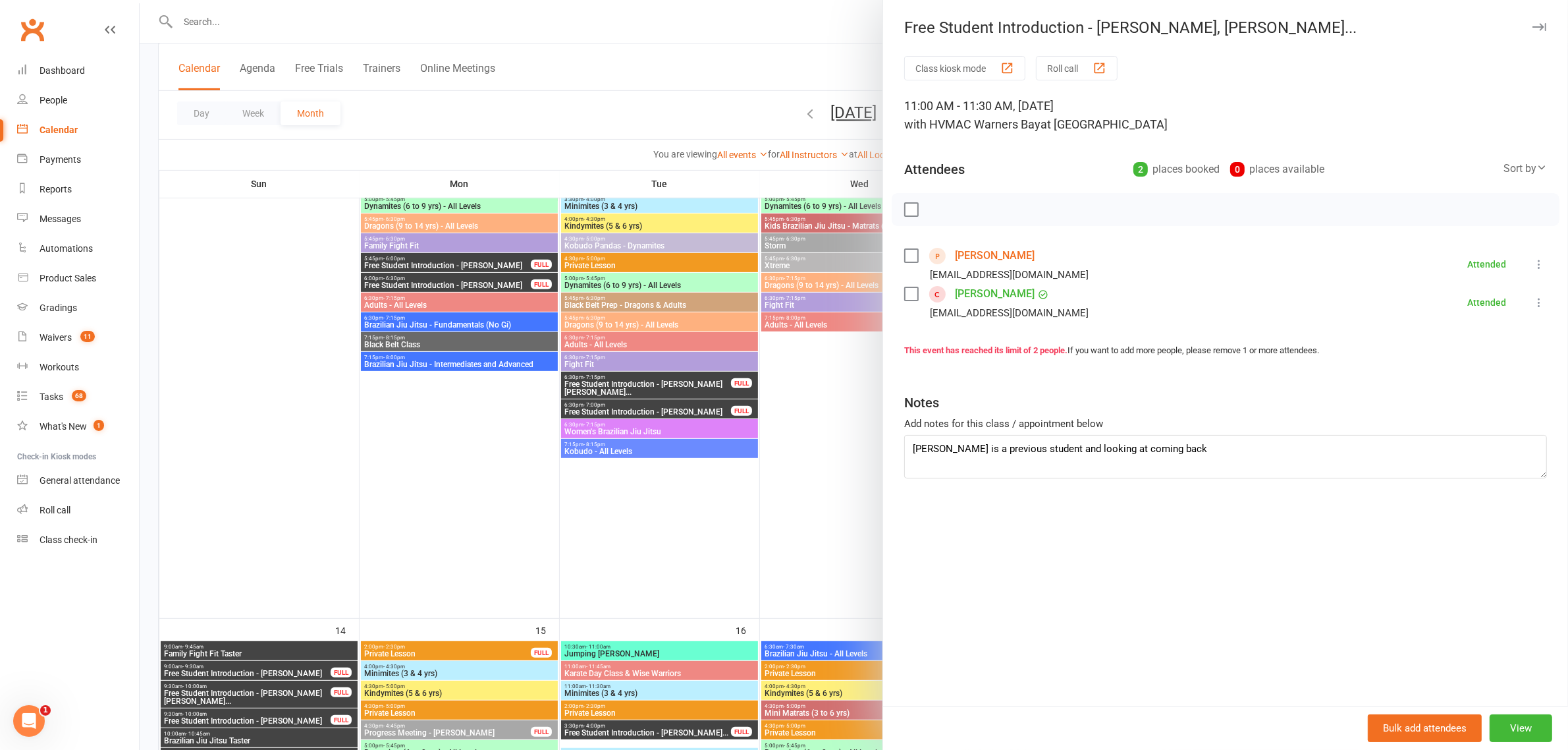
click at [509, 313] on div at bounding box center [853, 375] width 1428 height 750
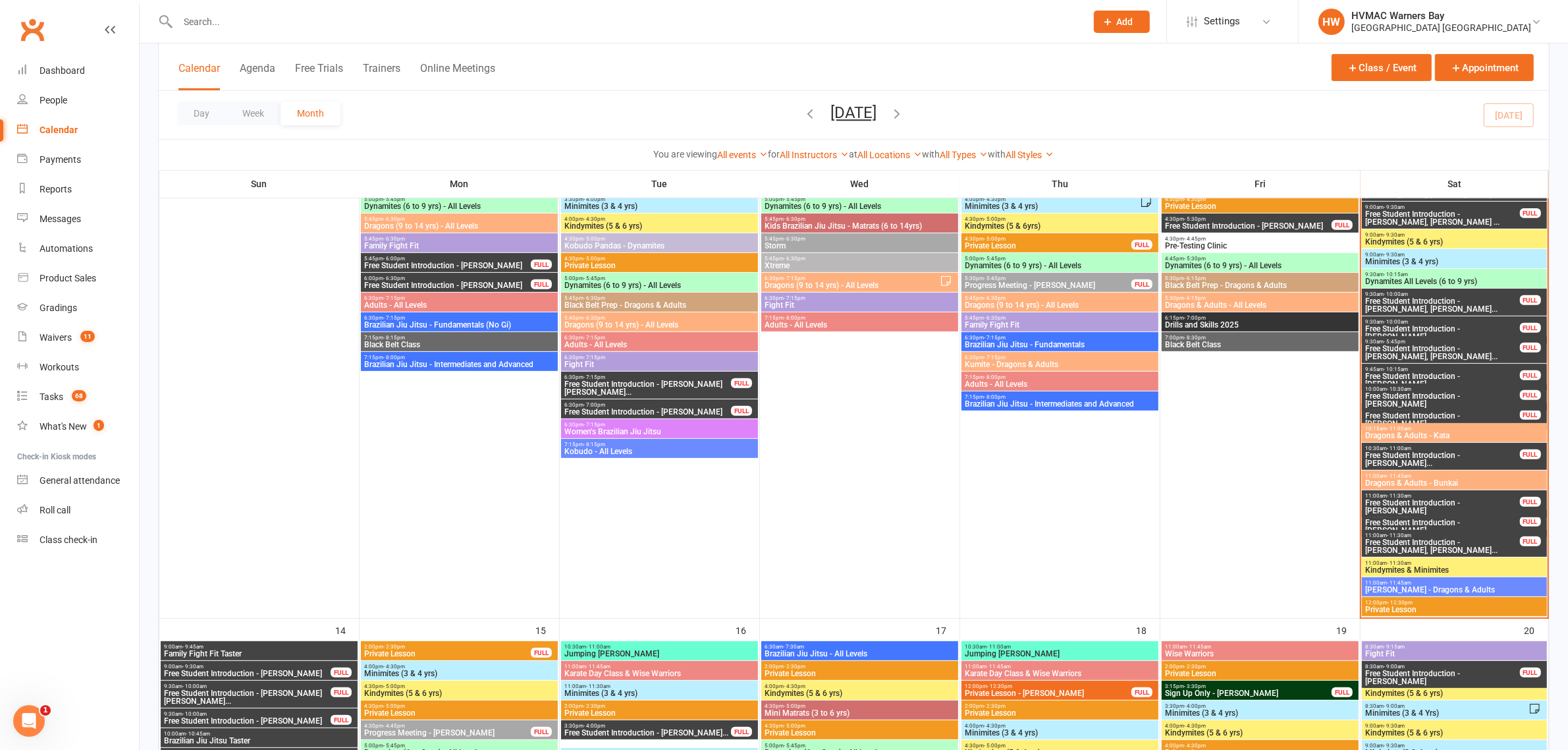
click at [443, 14] on input "text" at bounding box center [625, 21] width 903 height 19
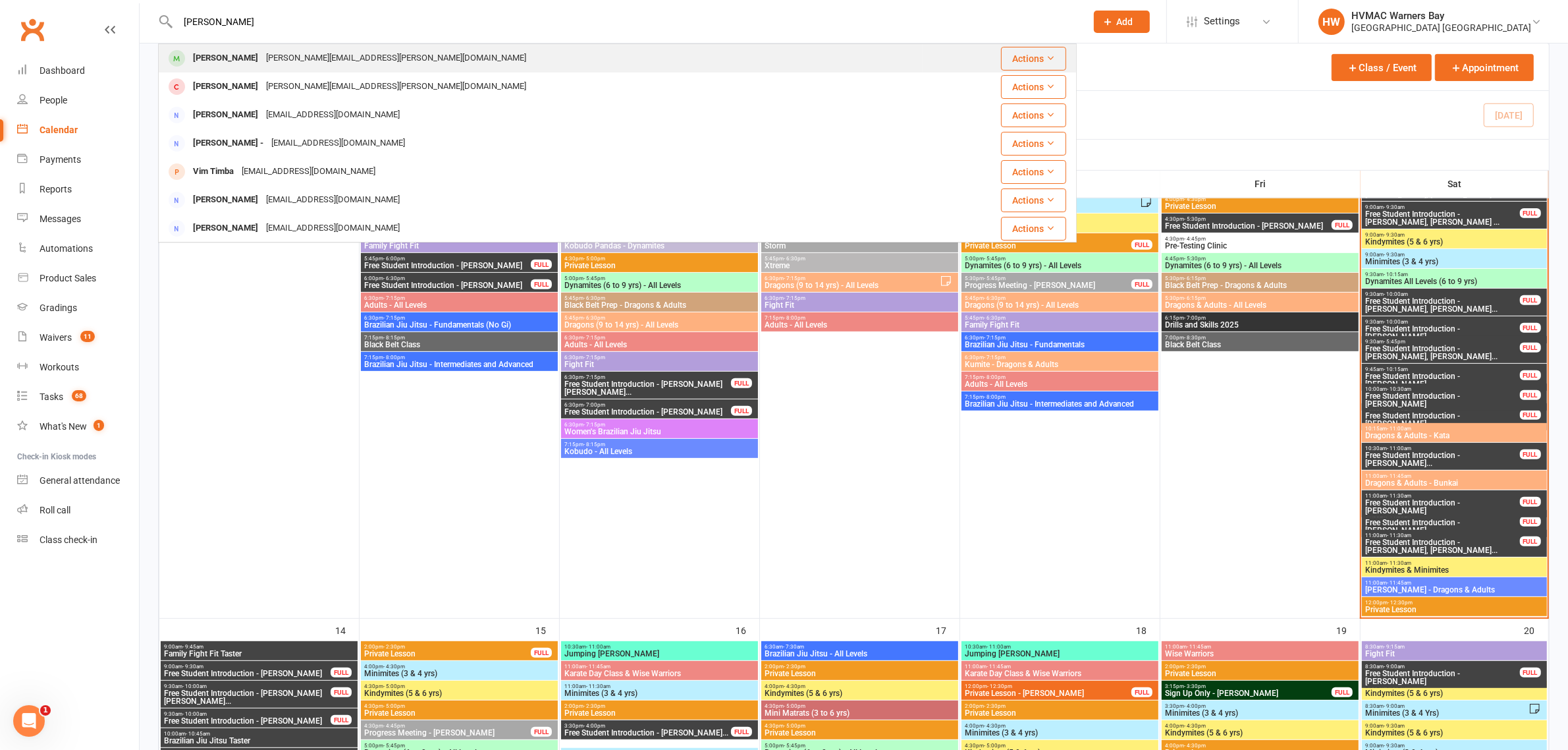
type input "[PERSON_NAME]"
click at [456, 68] on div "[PERSON_NAME] [PERSON_NAME][EMAIL_ADDRESS][PERSON_NAME][DOMAIN_NAME]" at bounding box center [540, 58] width 763 height 27
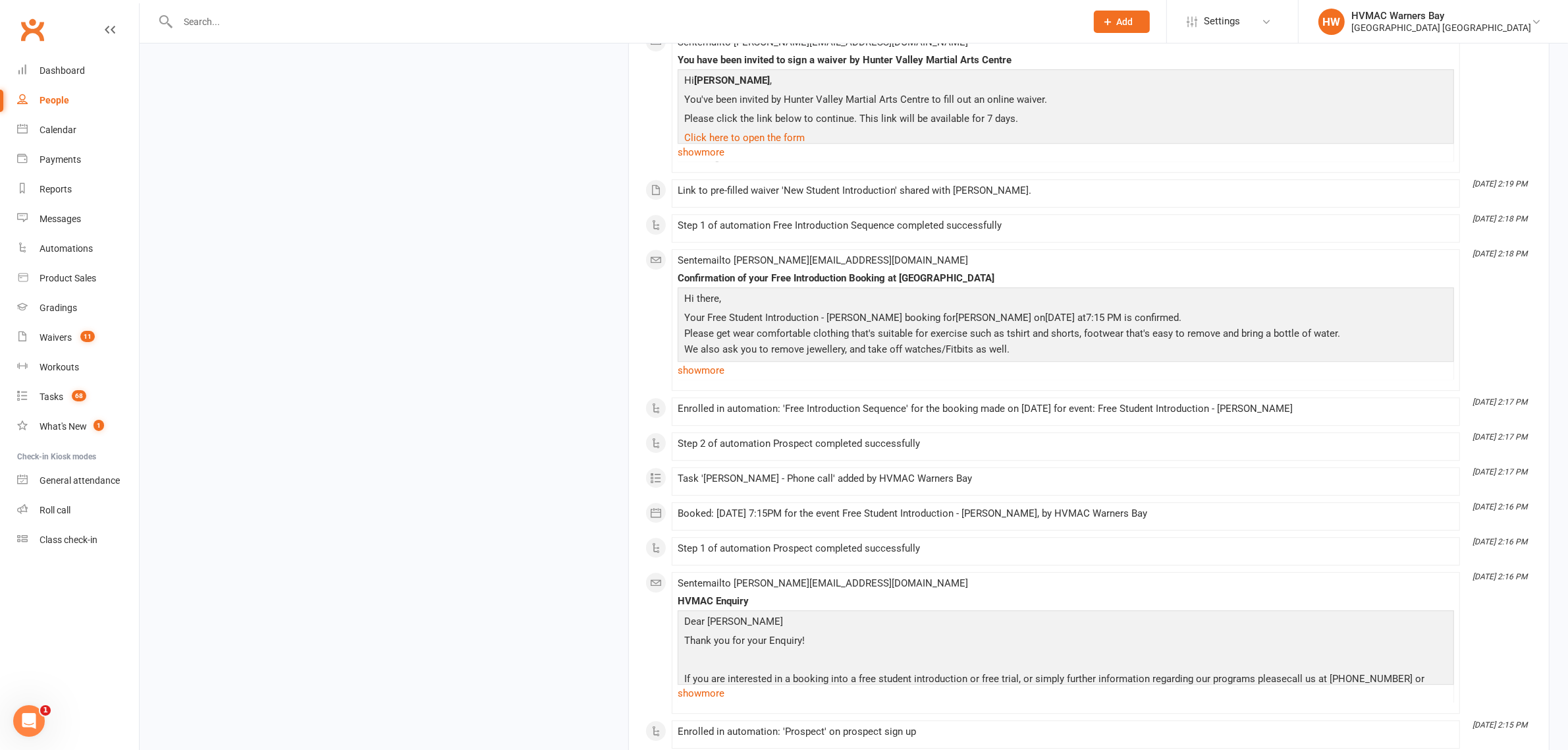
scroll to position [4909, 0]
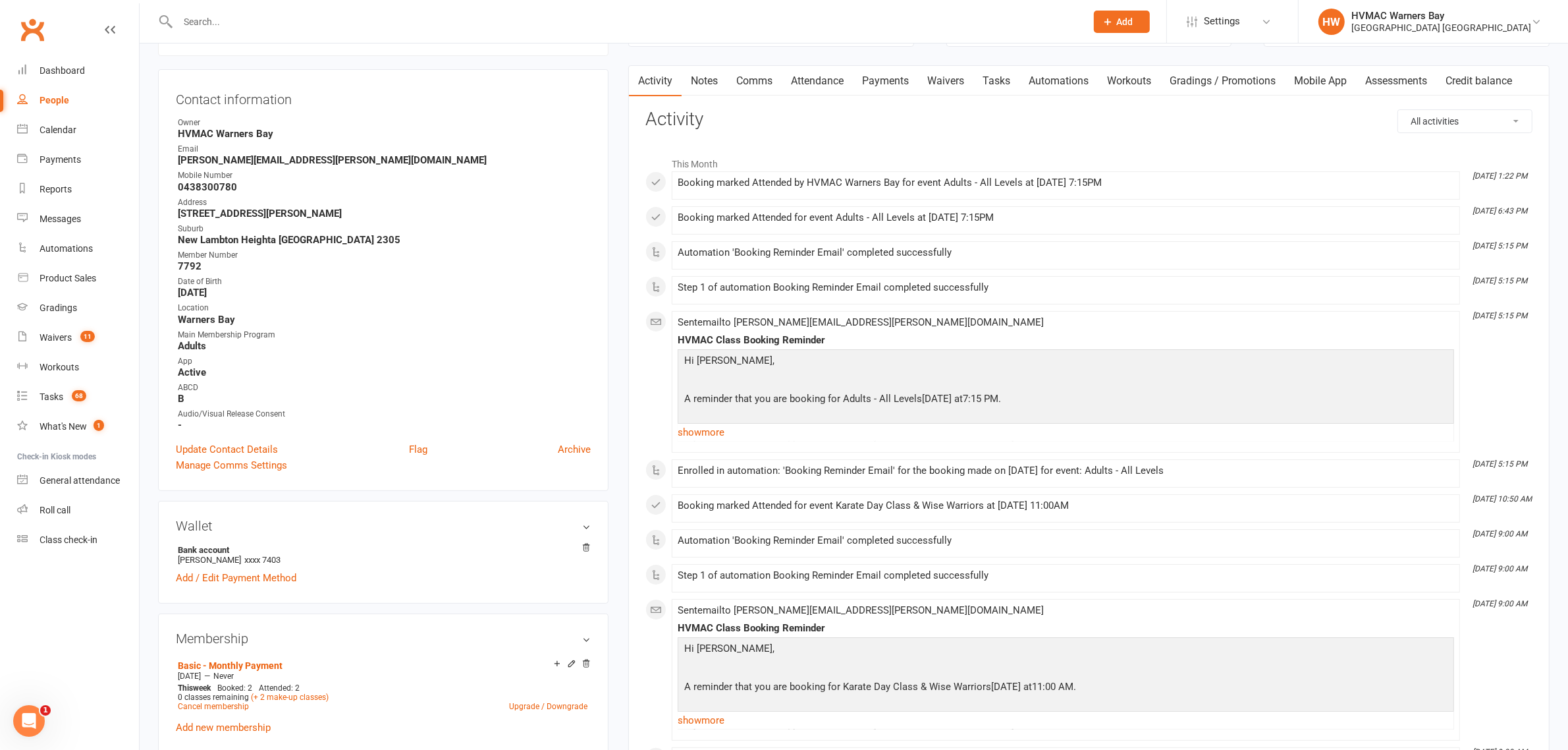
scroll to position [0, 0]
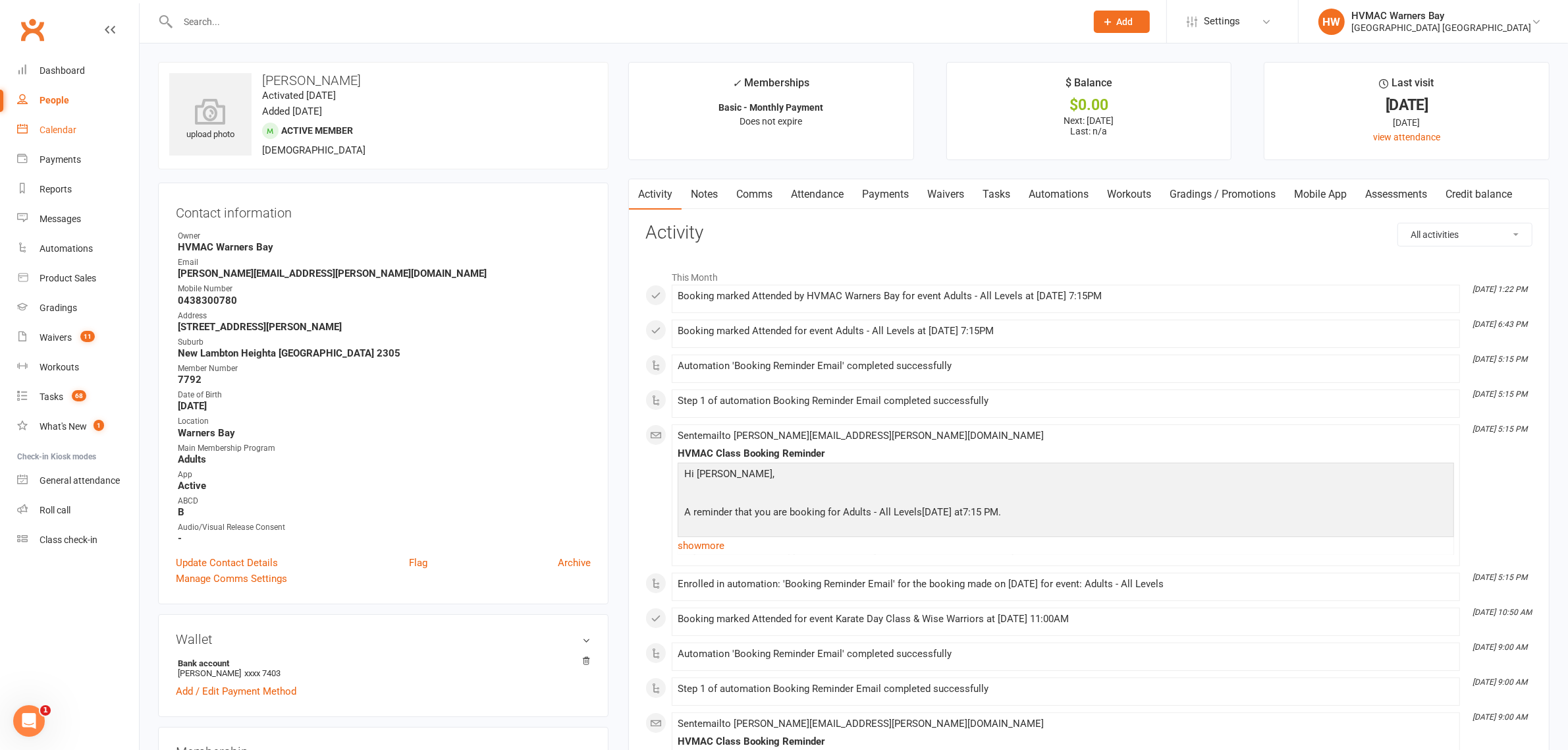
click at [57, 130] on div "Calendar" at bounding box center [58, 129] width 37 height 11
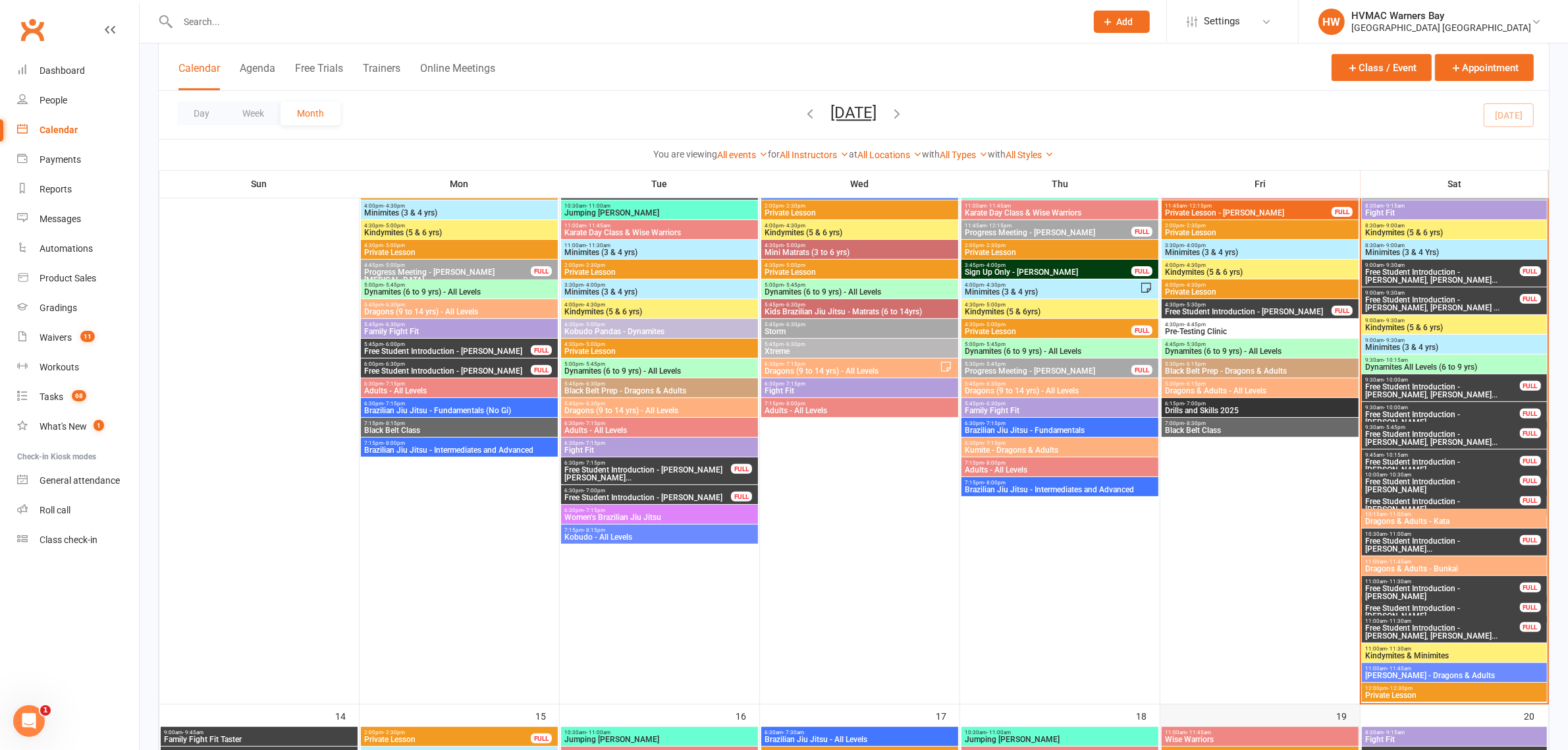
scroll to position [494, 0]
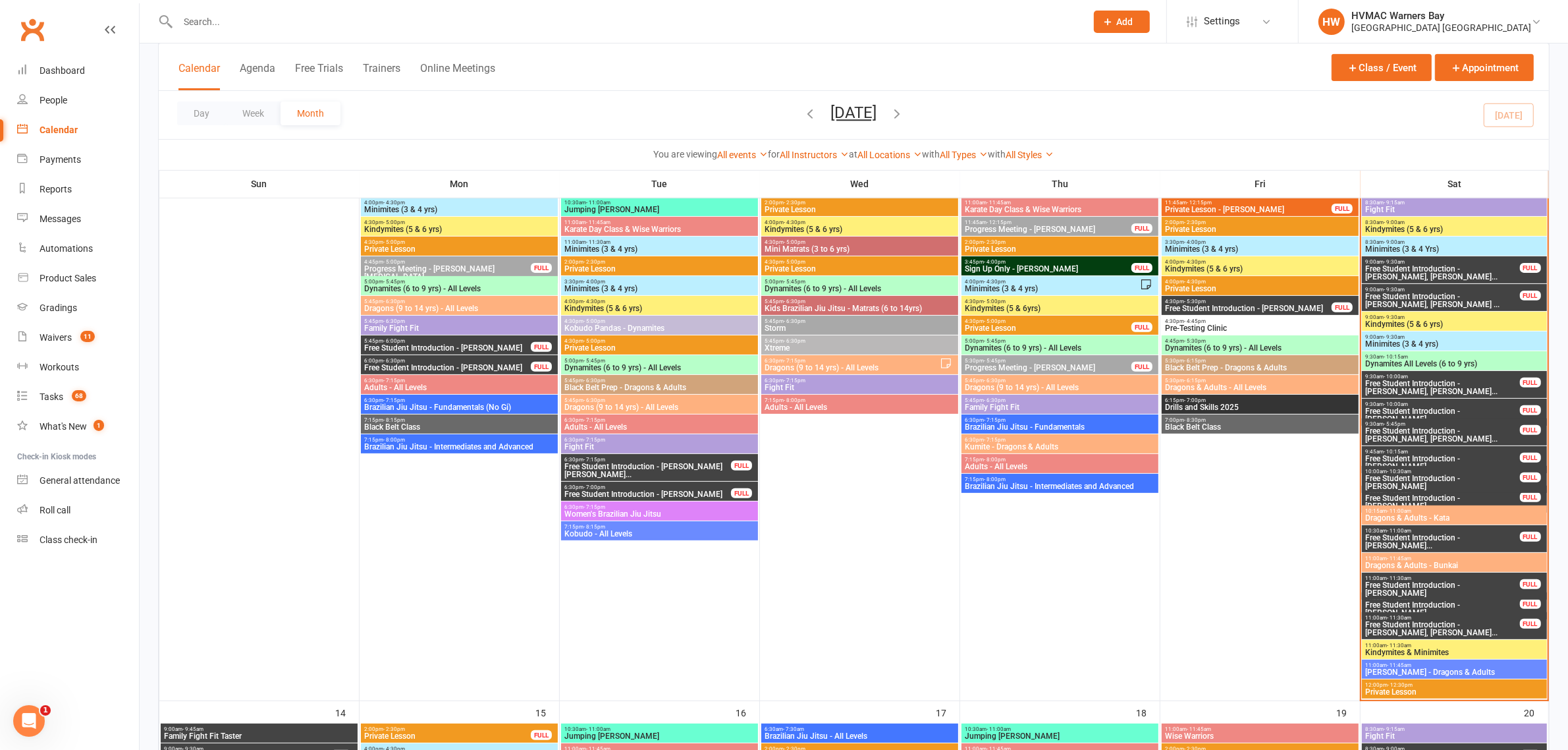
click at [1459, 583] on span "Free Student Introduction - [PERSON_NAME]" at bounding box center [1442, 588] width 156 height 15
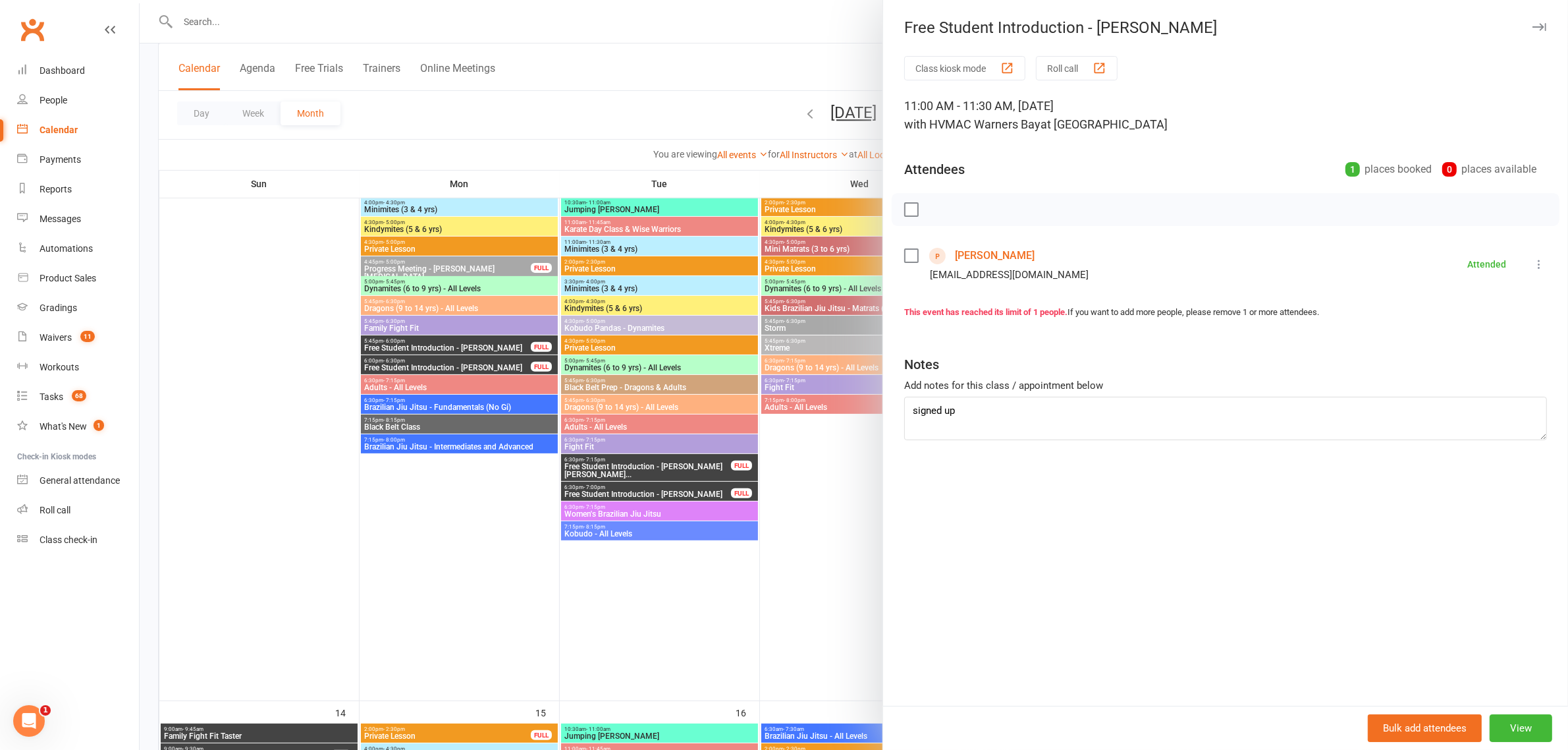
click at [989, 250] on link "[PERSON_NAME]" at bounding box center [994, 256] width 79 height 21
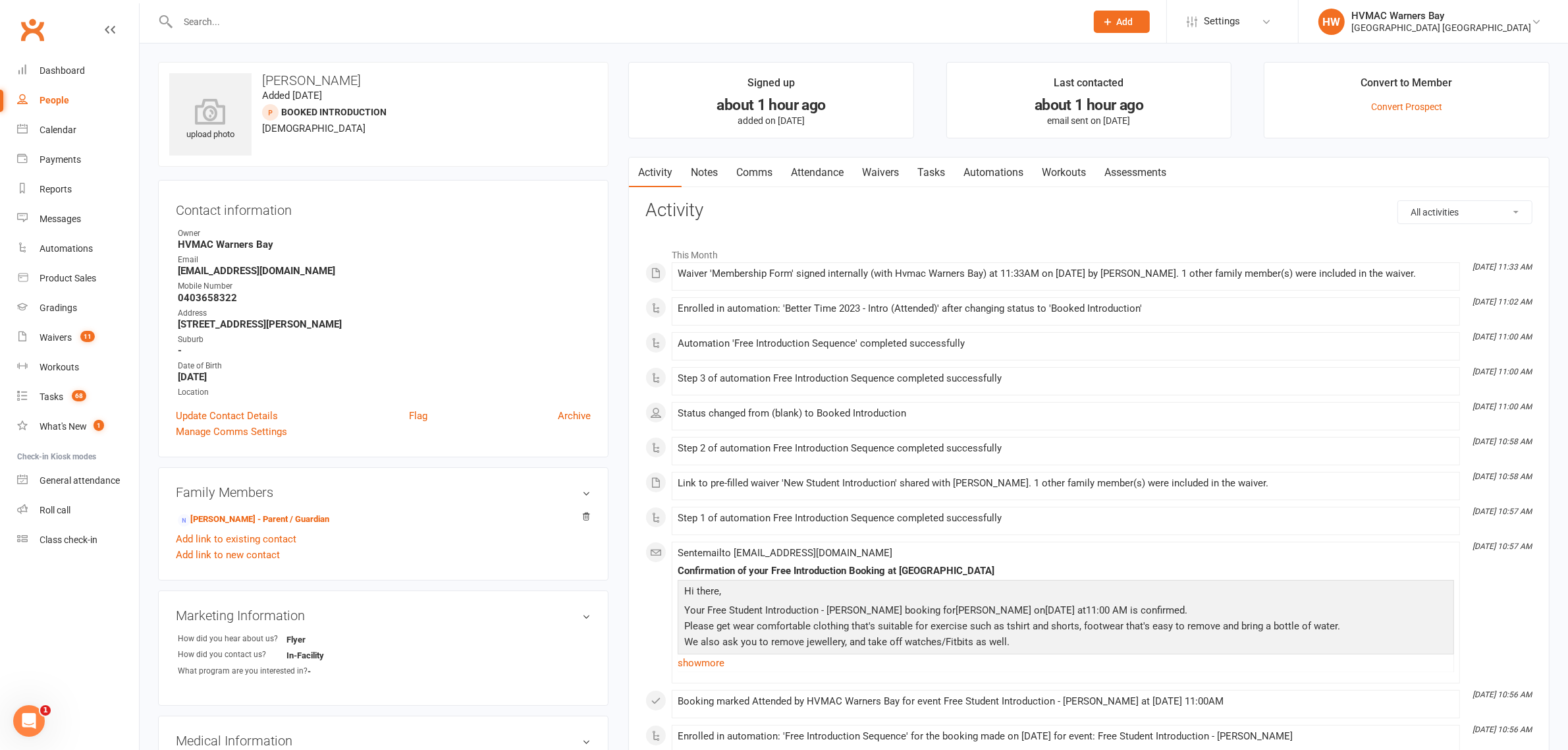
click at [930, 173] on link "Tasks" at bounding box center [930, 172] width 46 height 30
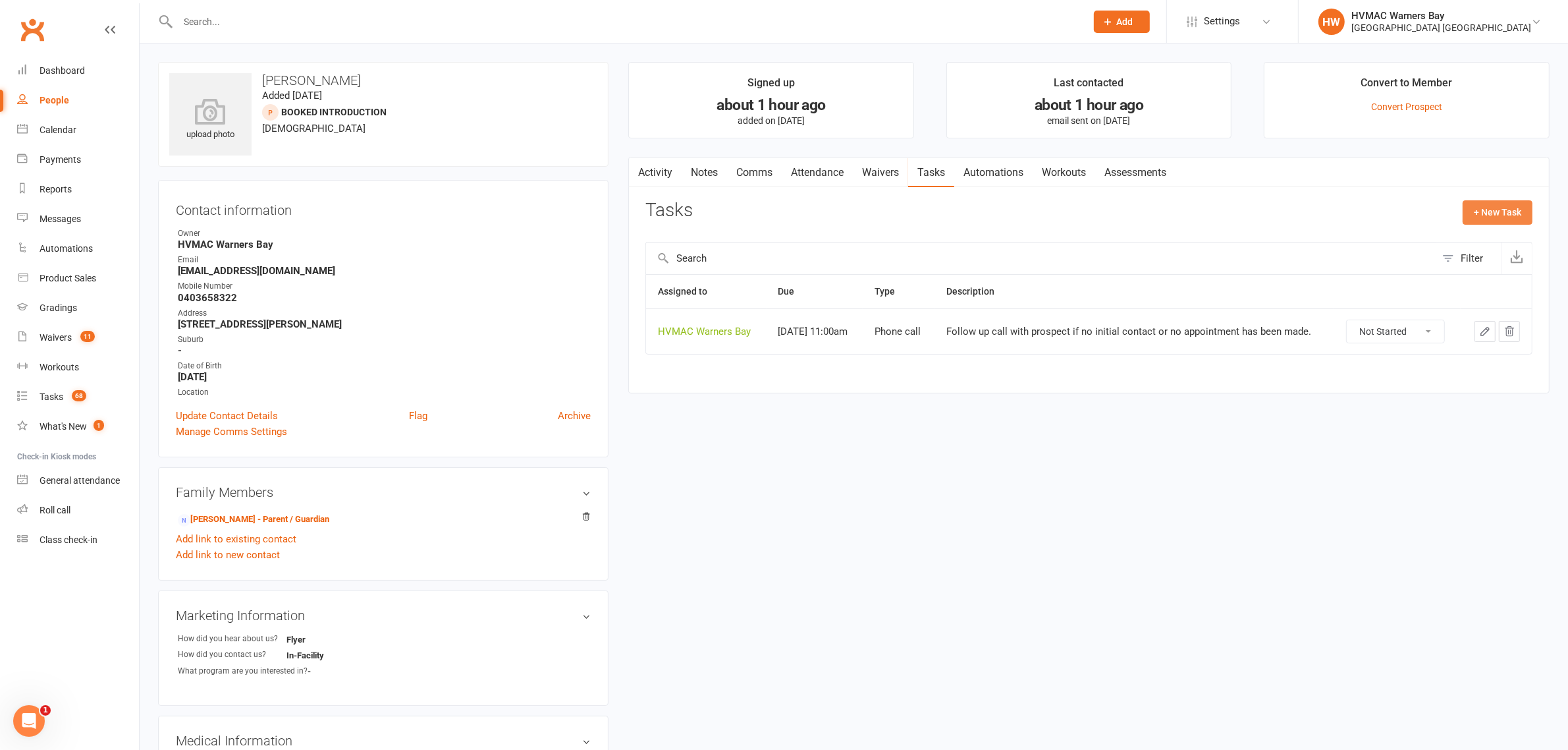
click at [1495, 213] on button "+ New Task" at bounding box center [1497, 212] width 70 height 24
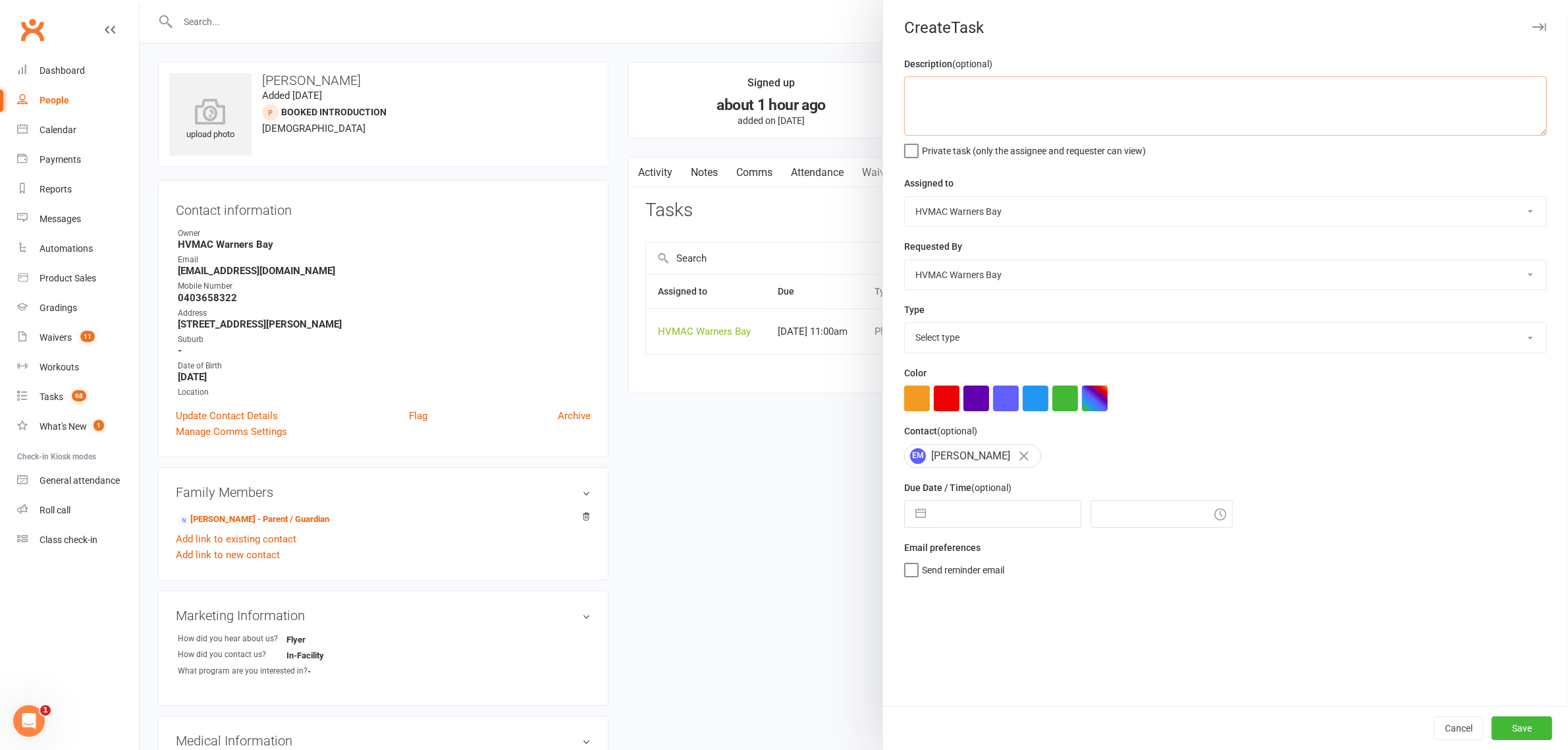
click at [979, 100] on textarea at bounding box center [1226, 106] width 642 height 59
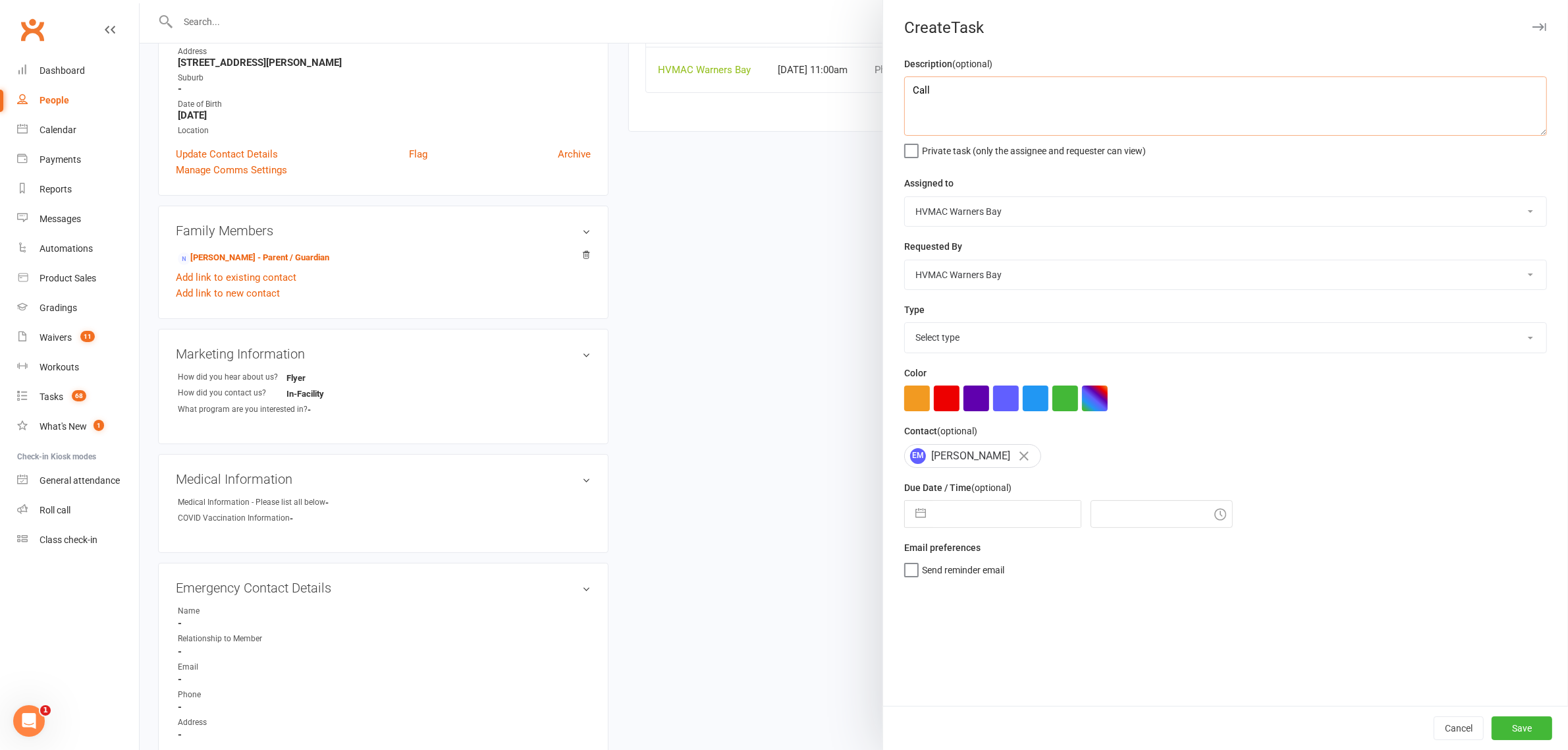
scroll to position [222, 0]
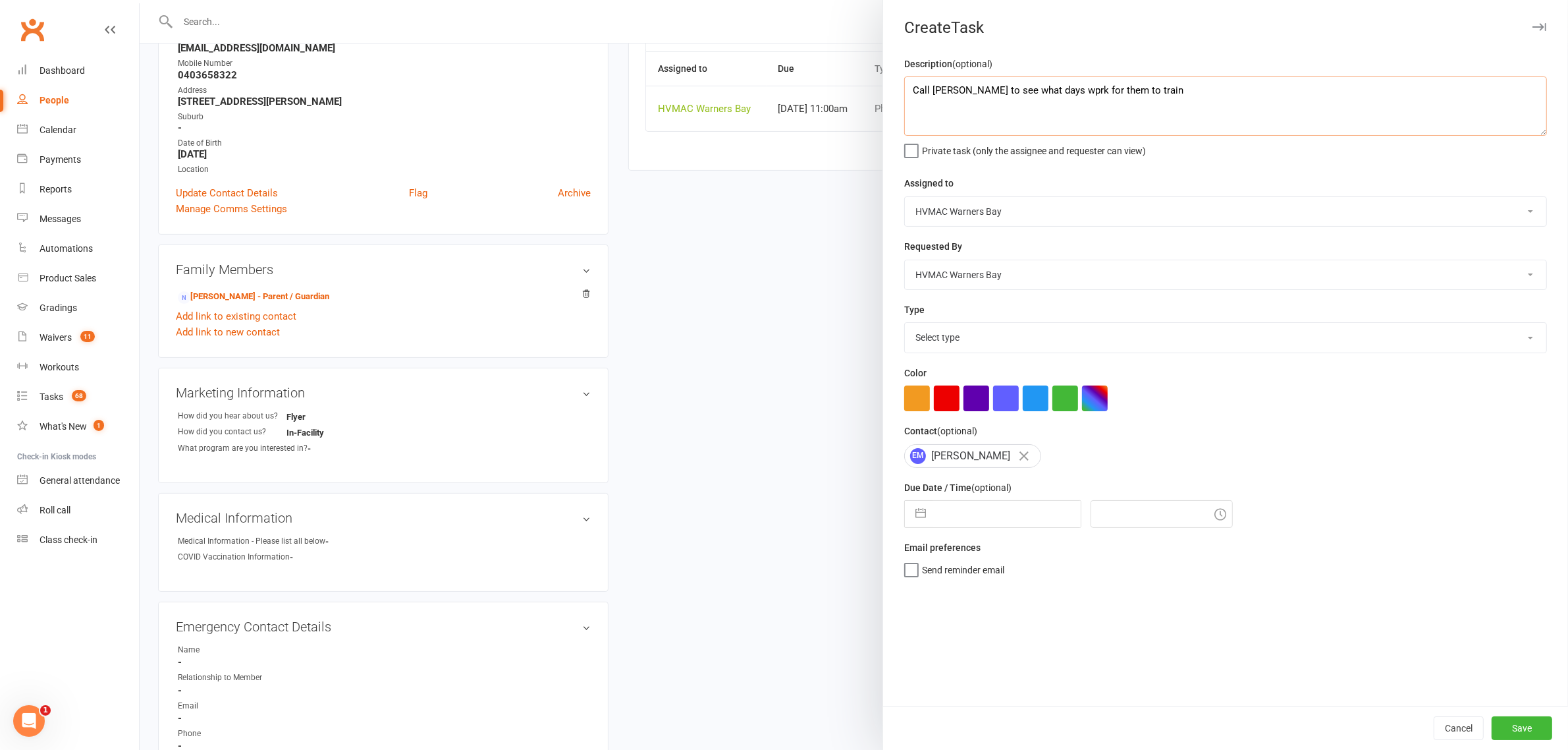
click at [1037, 99] on textarea "Call [PERSON_NAME] to see what days wprk for them to train" at bounding box center [1226, 106] width 642 height 59
type textarea "Call [PERSON_NAME] to see what days work for them to train"
click at [985, 209] on select "HVMAC Warners Bay [PERSON_NAME] [PERSON_NAME] [PERSON_NAME] [PERSON_NAME] Warne…" at bounding box center [1225, 212] width 642 height 29
select select "42884"
click at [904, 197] on select "HVMAC Warners Bay [PERSON_NAME] [PERSON_NAME] [PERSON_NAME] [PERSON_NAME] Warne…" at bounding box center [1225, 212] width 642 height 29
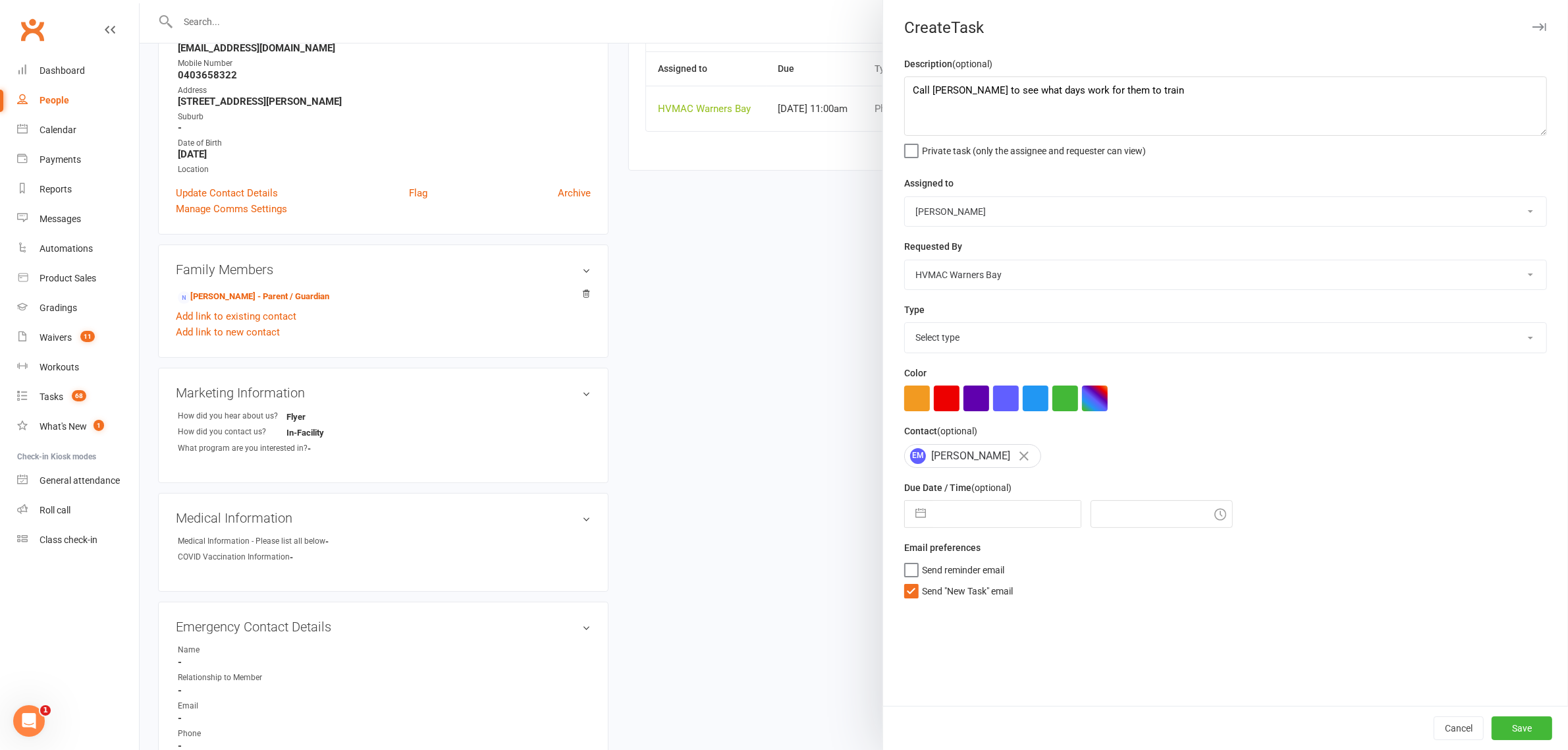
click at [973, 333] on select "Select type App Desk staff tasks E-mail Fyi Main membership Meeting Member numb…" at bounding box center [1225, 338] width 642 height 29
select select "15095"
click at [904, 324] on select "Select type App Desk staff tasks E-mail Fyi Main membership Meeting Member numb…" at bounding box center [1225, 338] width 642 height 29
click at [1005, 506] on input "text" at bounding box center [1006, 514] width 148 height 26
select select "7"
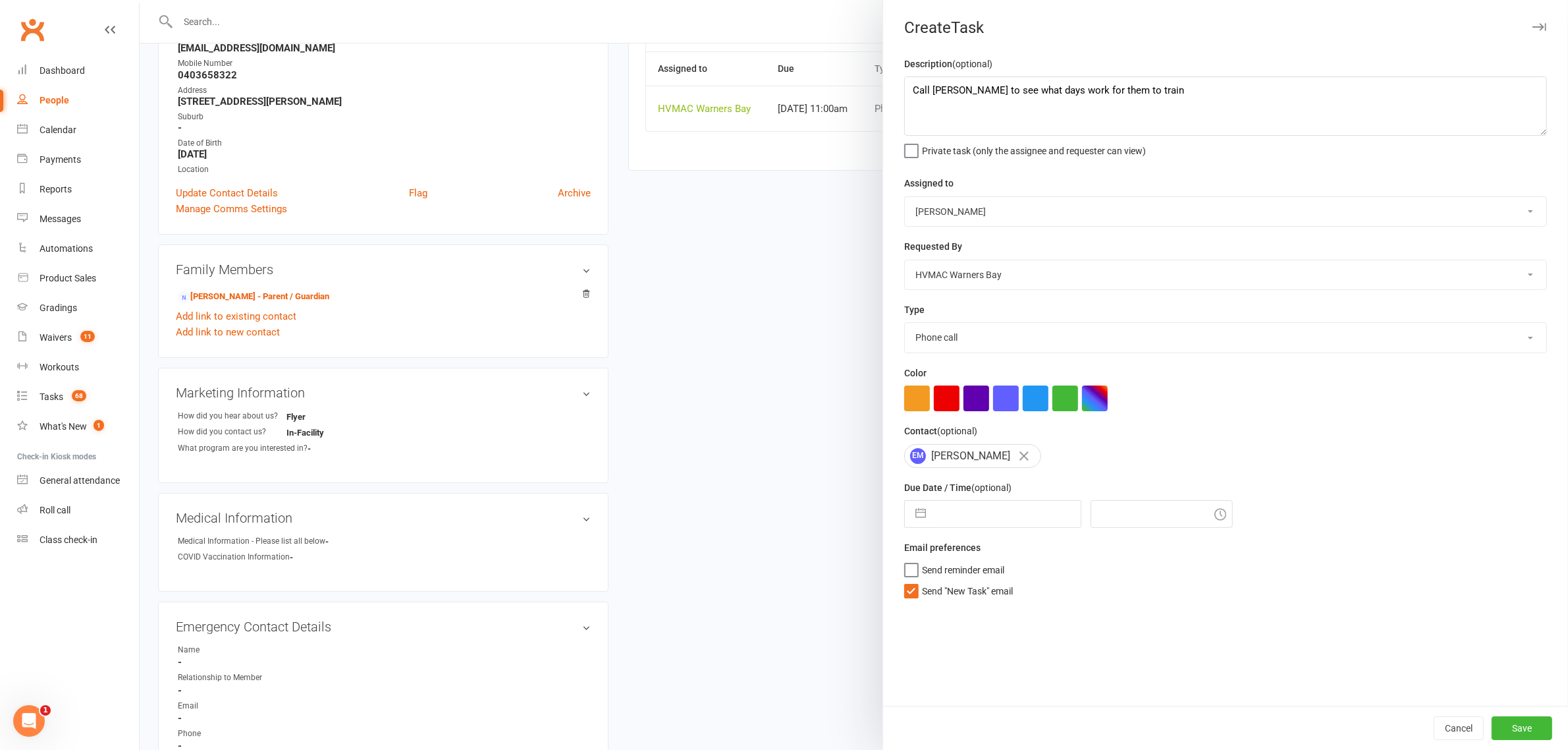
select select "2025"
select select "8"
select select "2025"
select select "9"
select select "2025"
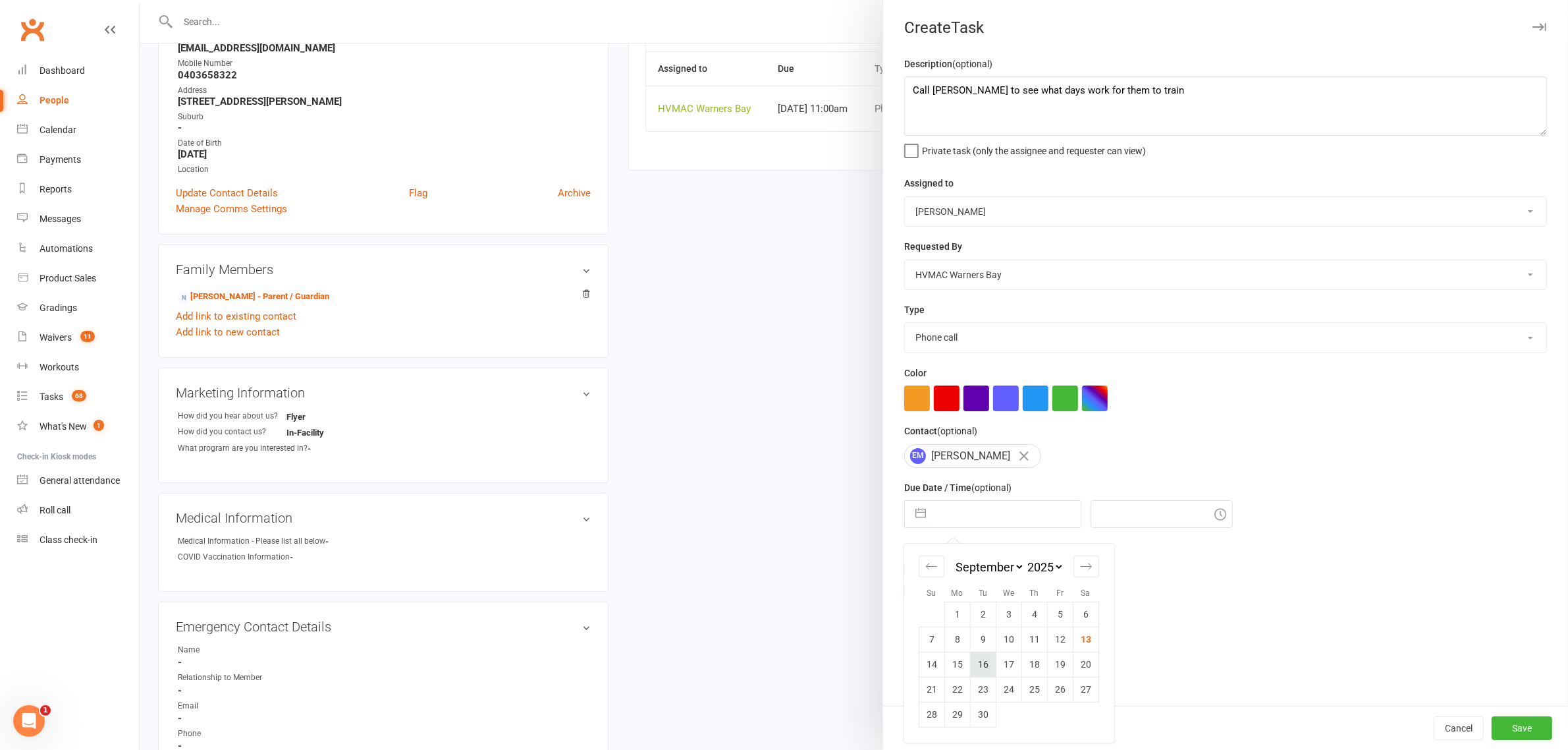
click at [973, 670] on td "16" at bounding box center [983, 664] width 26 height 25
type input "[DATE]"
type input "11:45am"
click at [1134, 515] on input "11:45am" at bounding box center [1161, 514] width 142 height 28
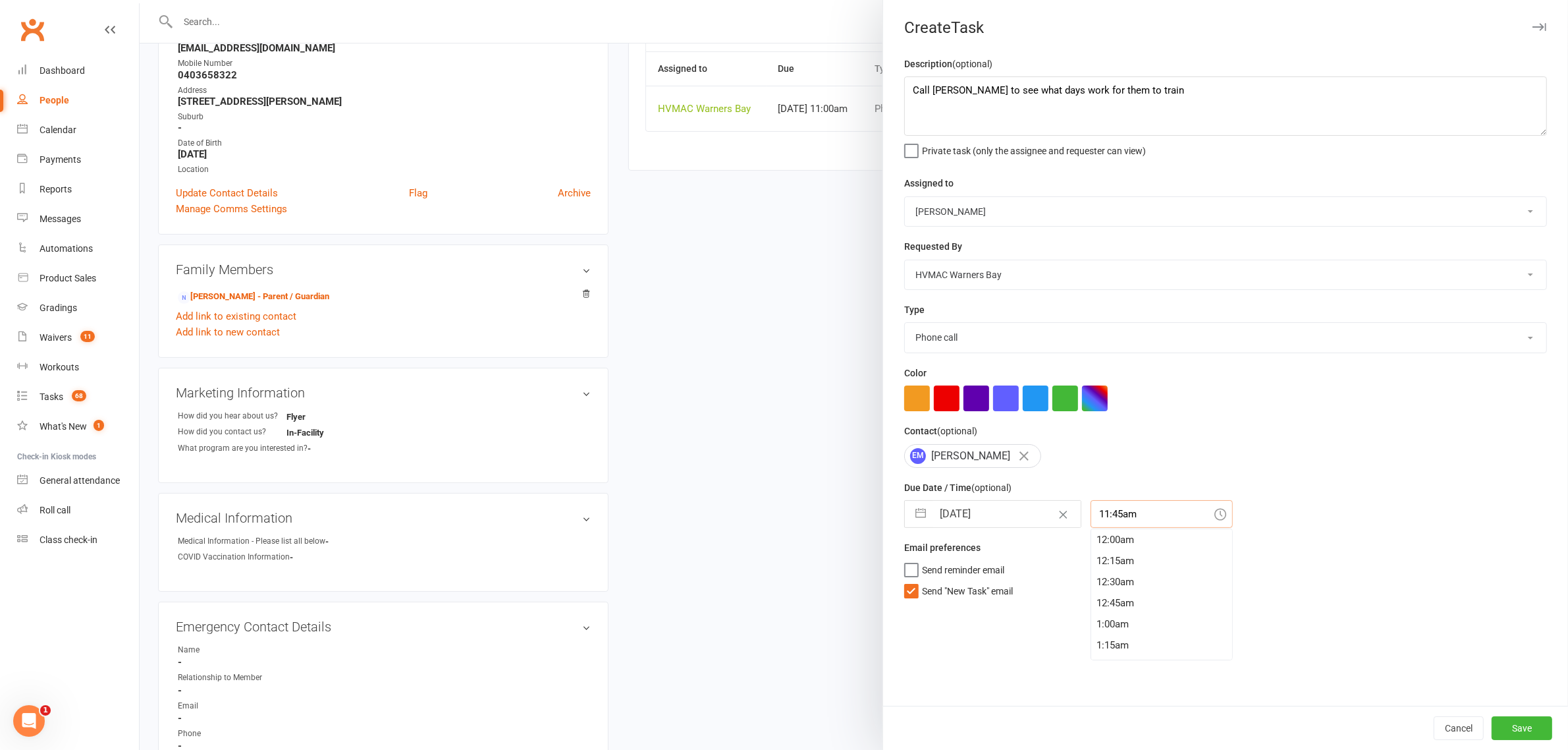
scroll to position [968, 0]
click at [1516, 716] on button "Save" at bounding box center [1522, 727] width 61 height 24
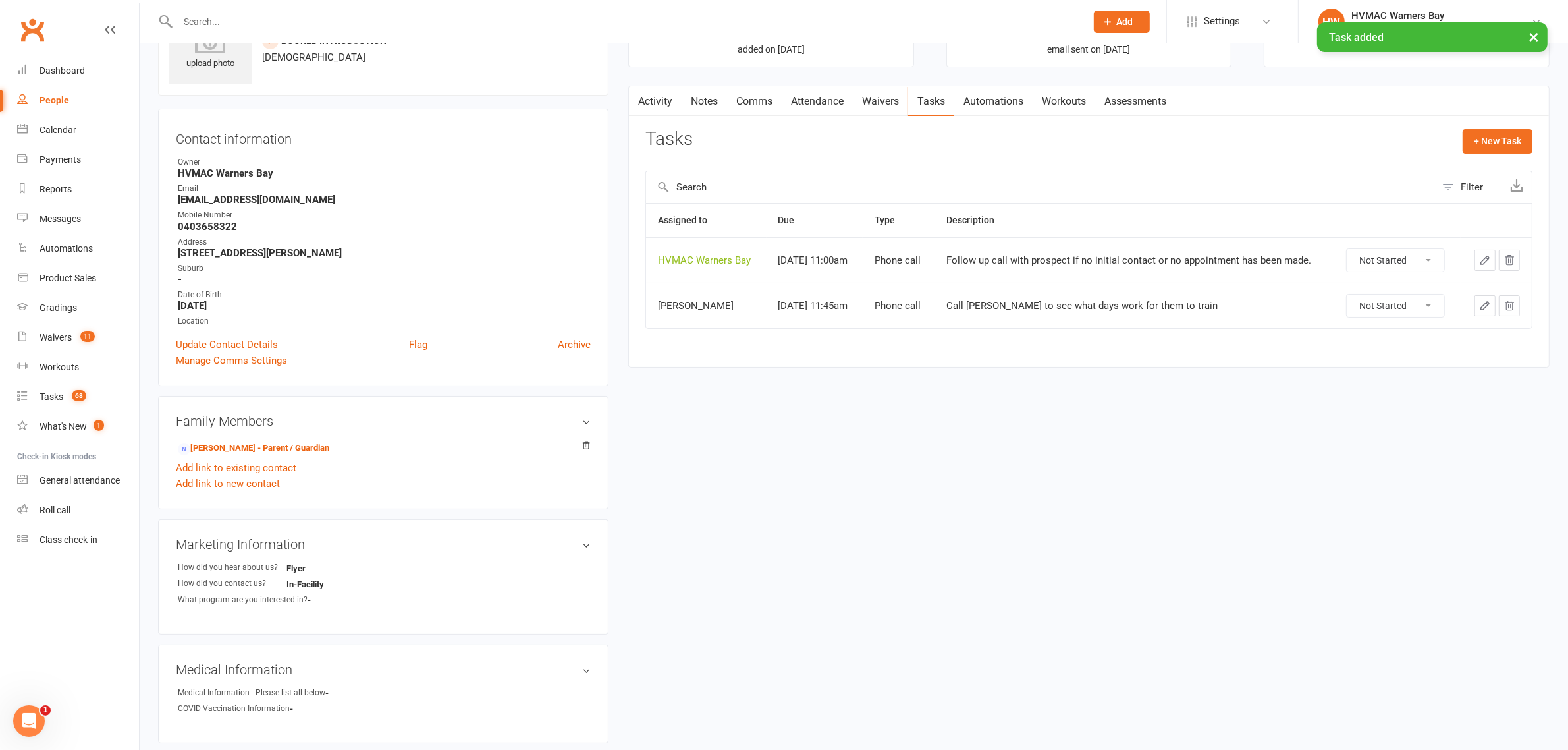
scroll to position [0, 0]
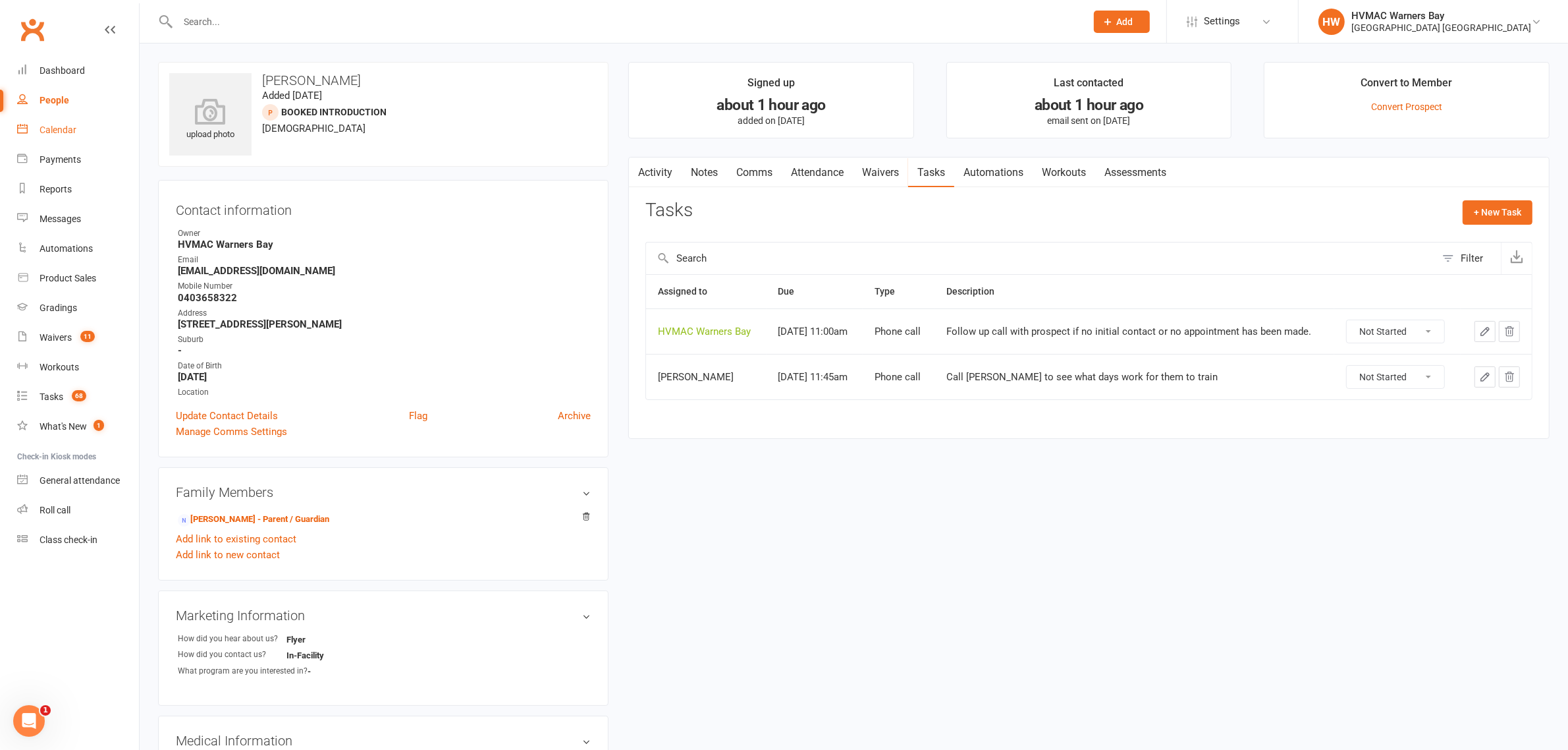
click at [70, 127] on div "Calendar" at bounding box center [58, 129] width 37 height 11
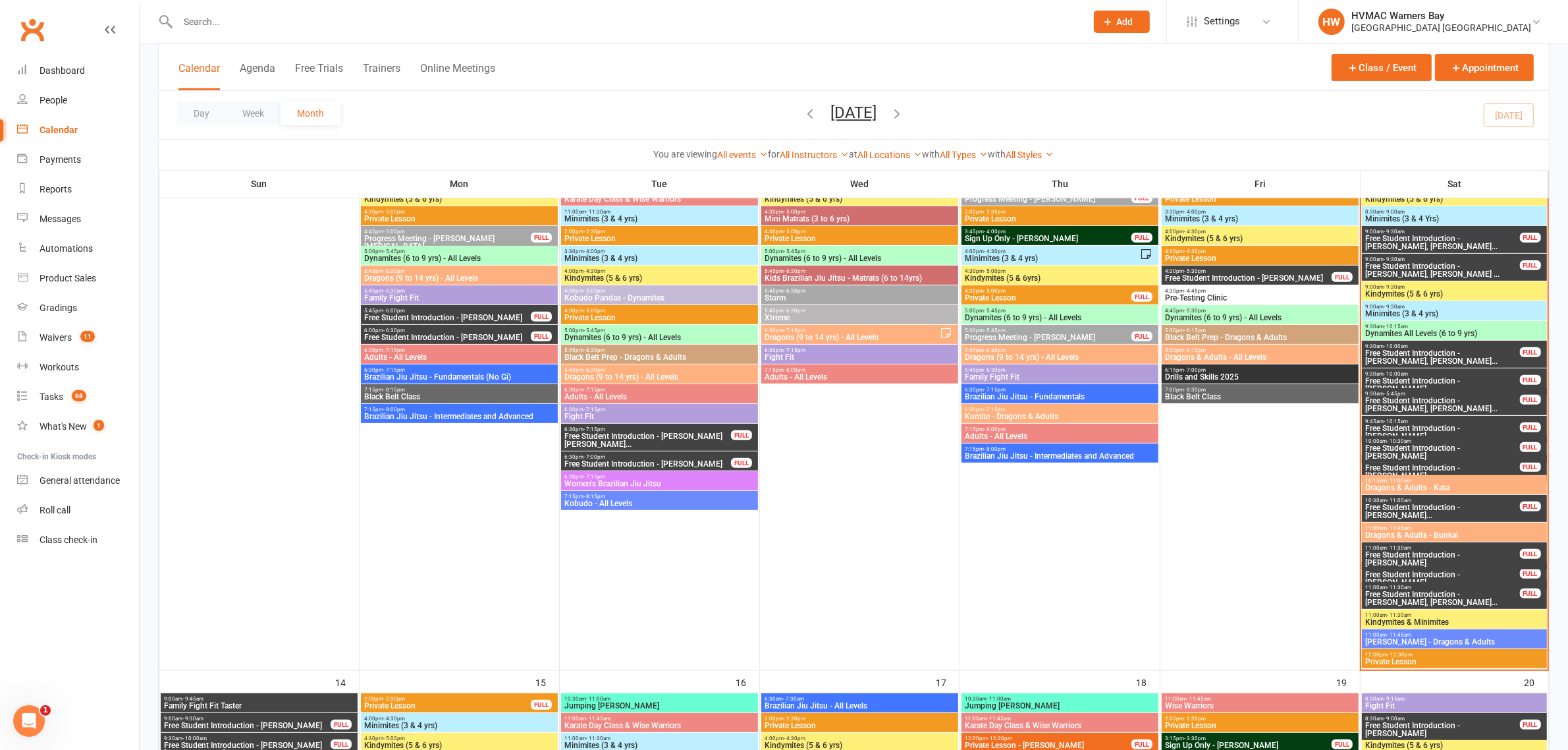
scroll to position [618, 0]
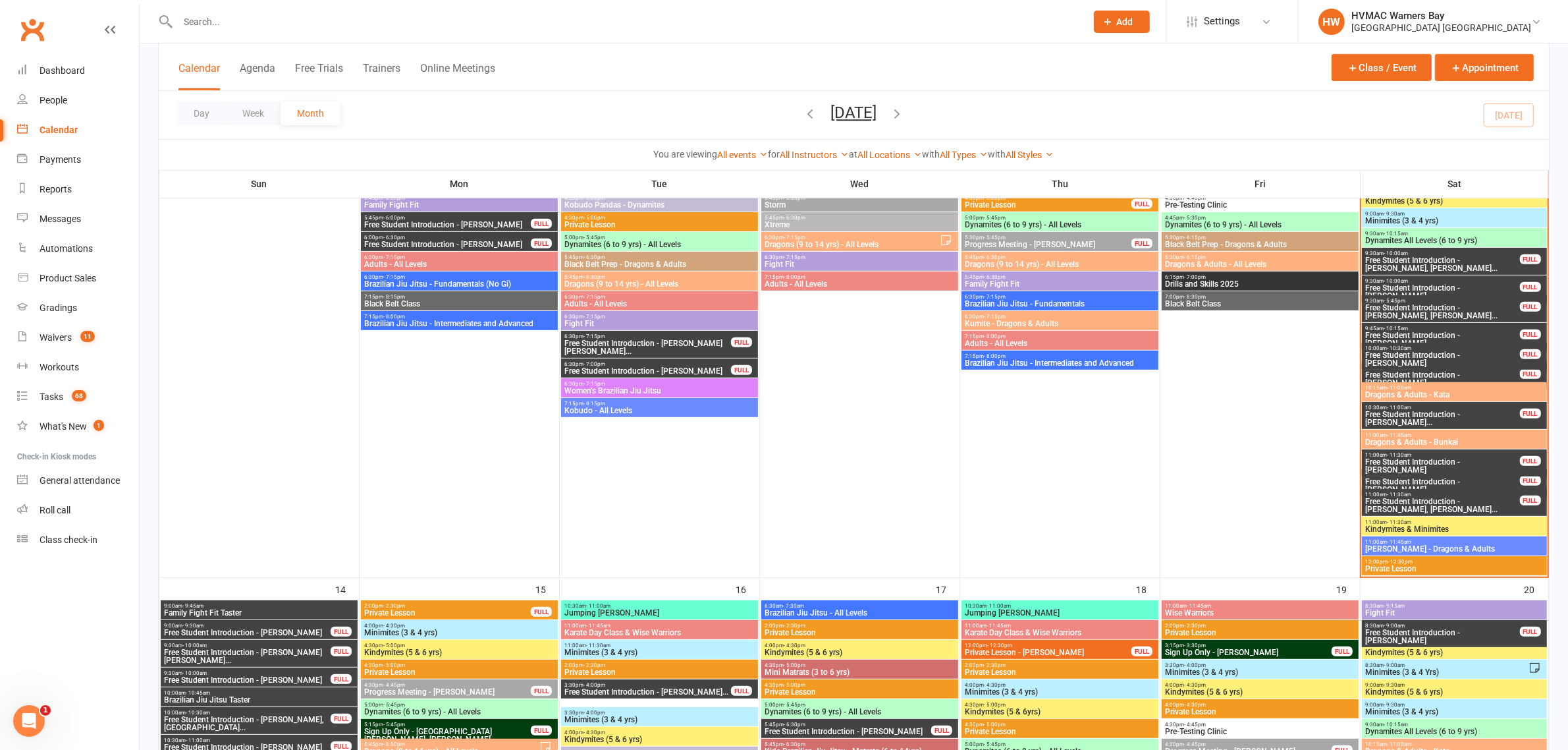
click at [1471, 495] on span "11:00am - 11:30am" at bounding box center [1442, 494] width 156 height 6
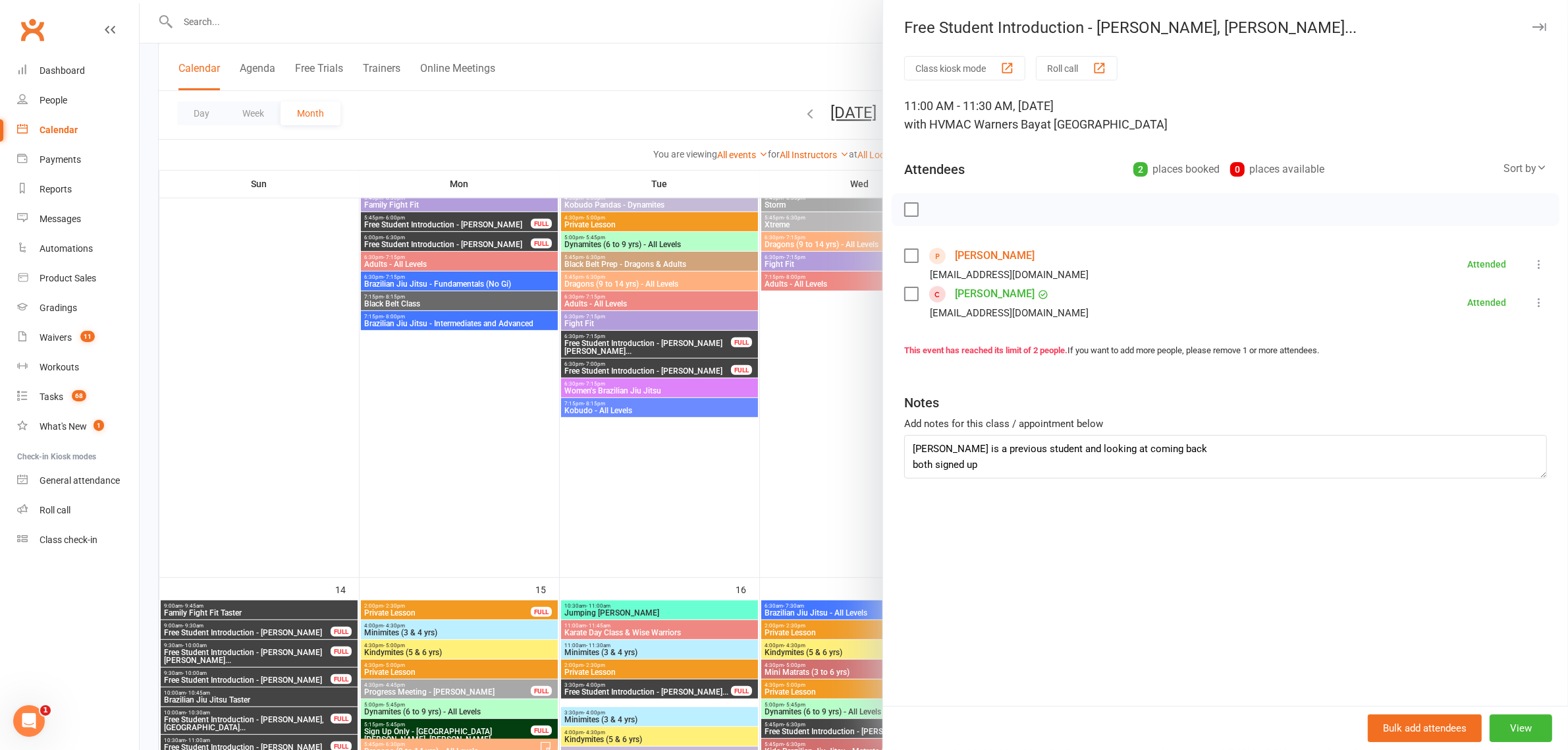
click at [522, 127] on div at bounding box center [853, 375] width 1428 height 750
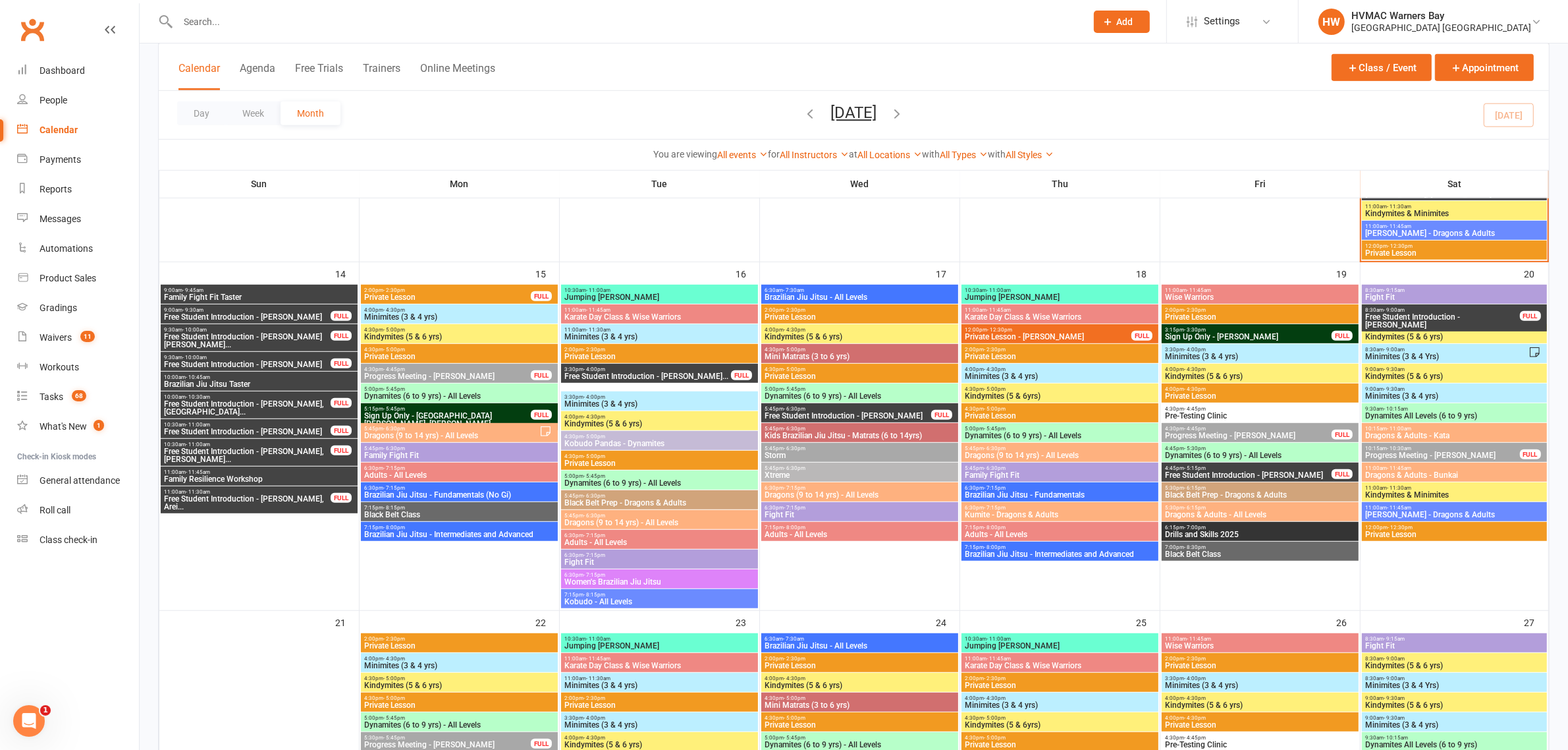
scroll to position [947, 0]
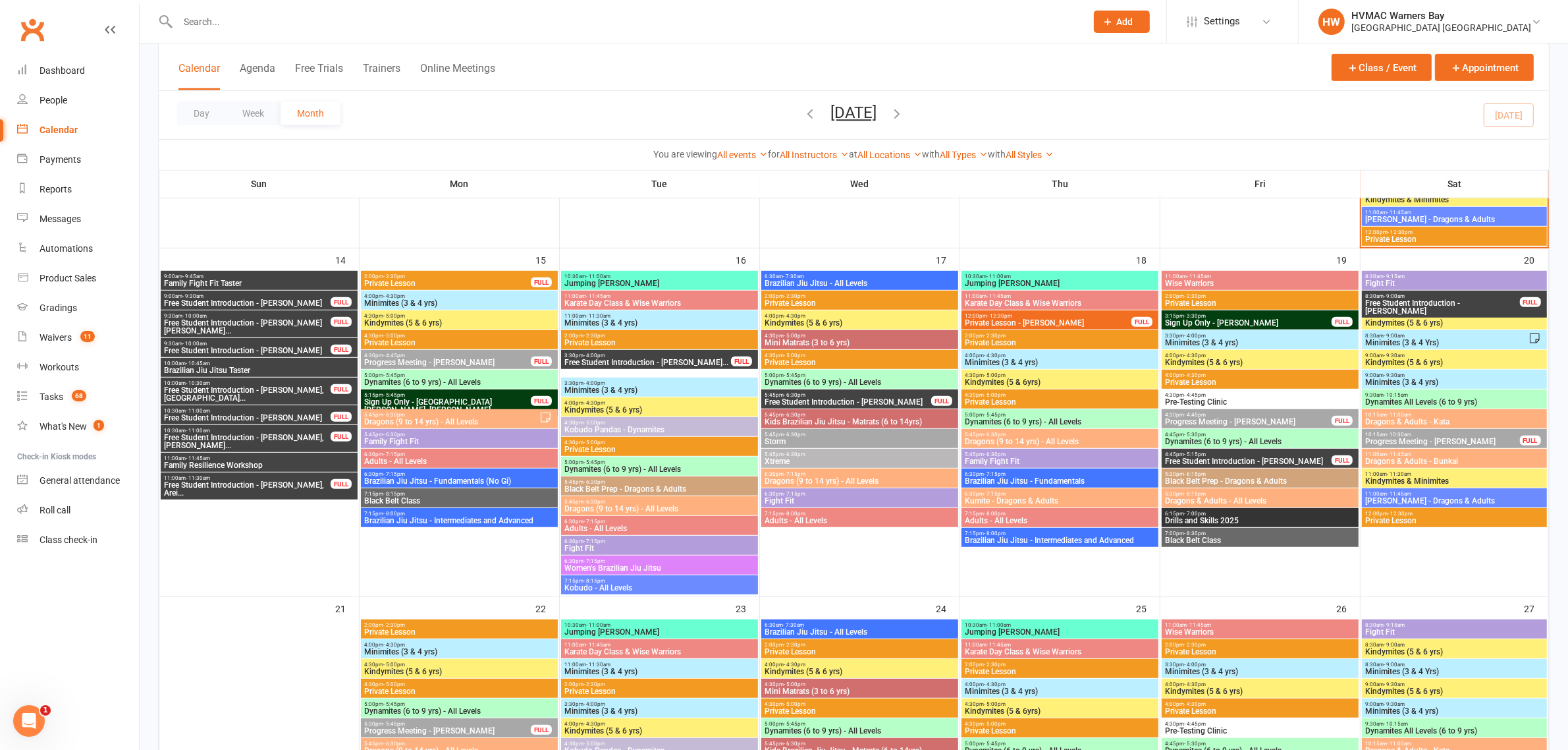
click at [247, 281] on span "Family Fight Fit Taster" at bounding box center [259, 283] width 191 height 8
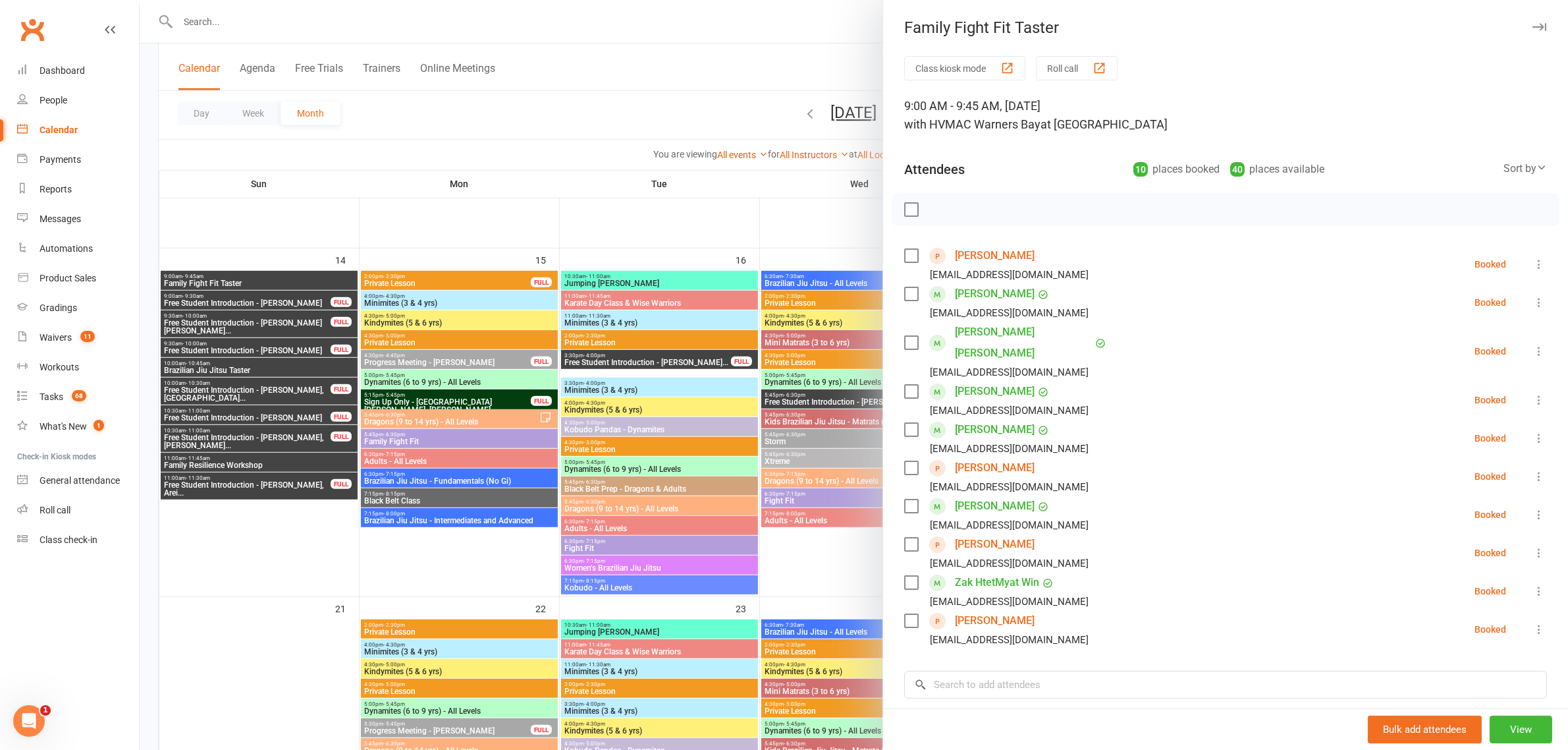
click at [247, 298] on div at bounding box center [853, 375] width 1428 height 750
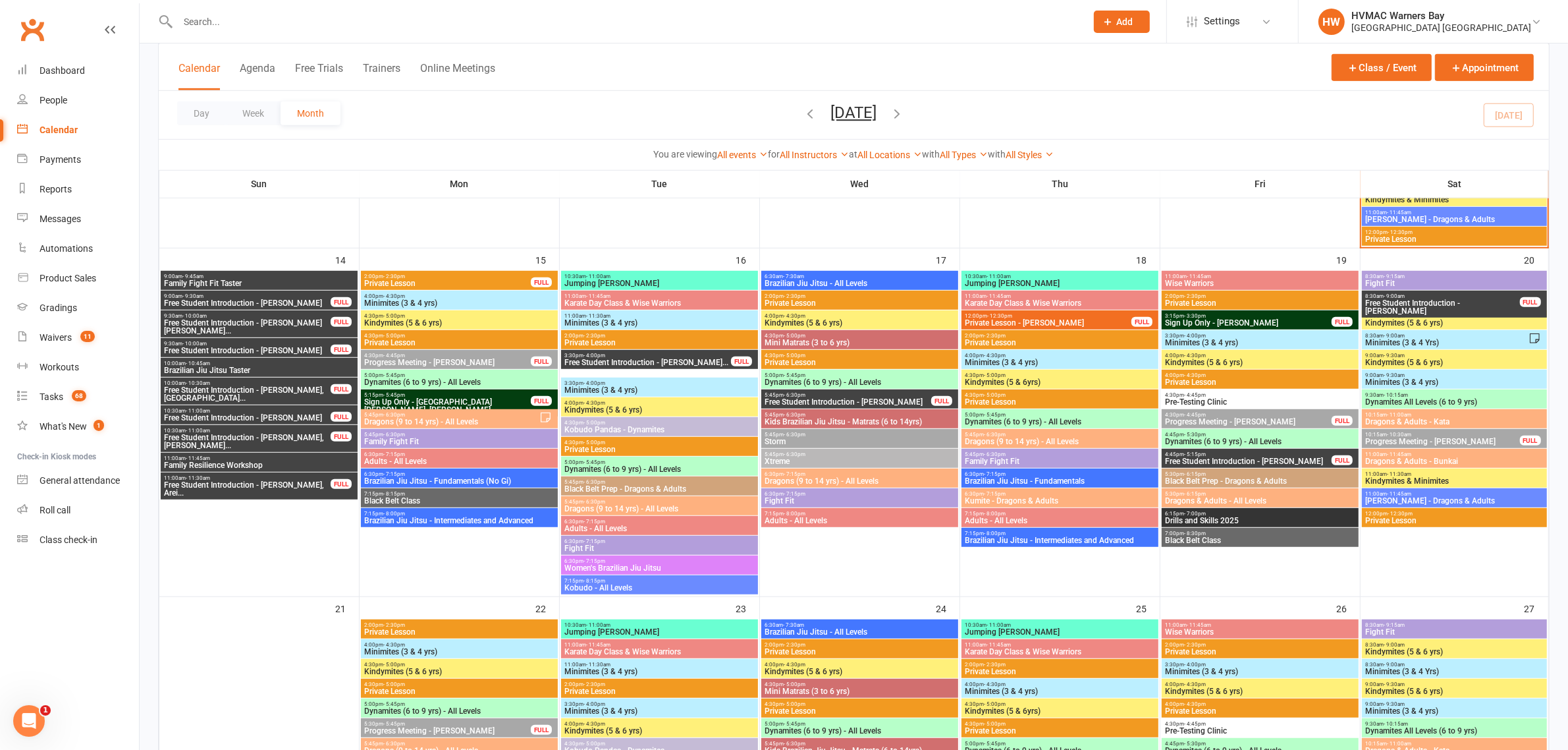
click at [247, 300] on span "Free Student Introduction - [PERSON_NAME]" at bounding box center [247, 304] width 168 height 8
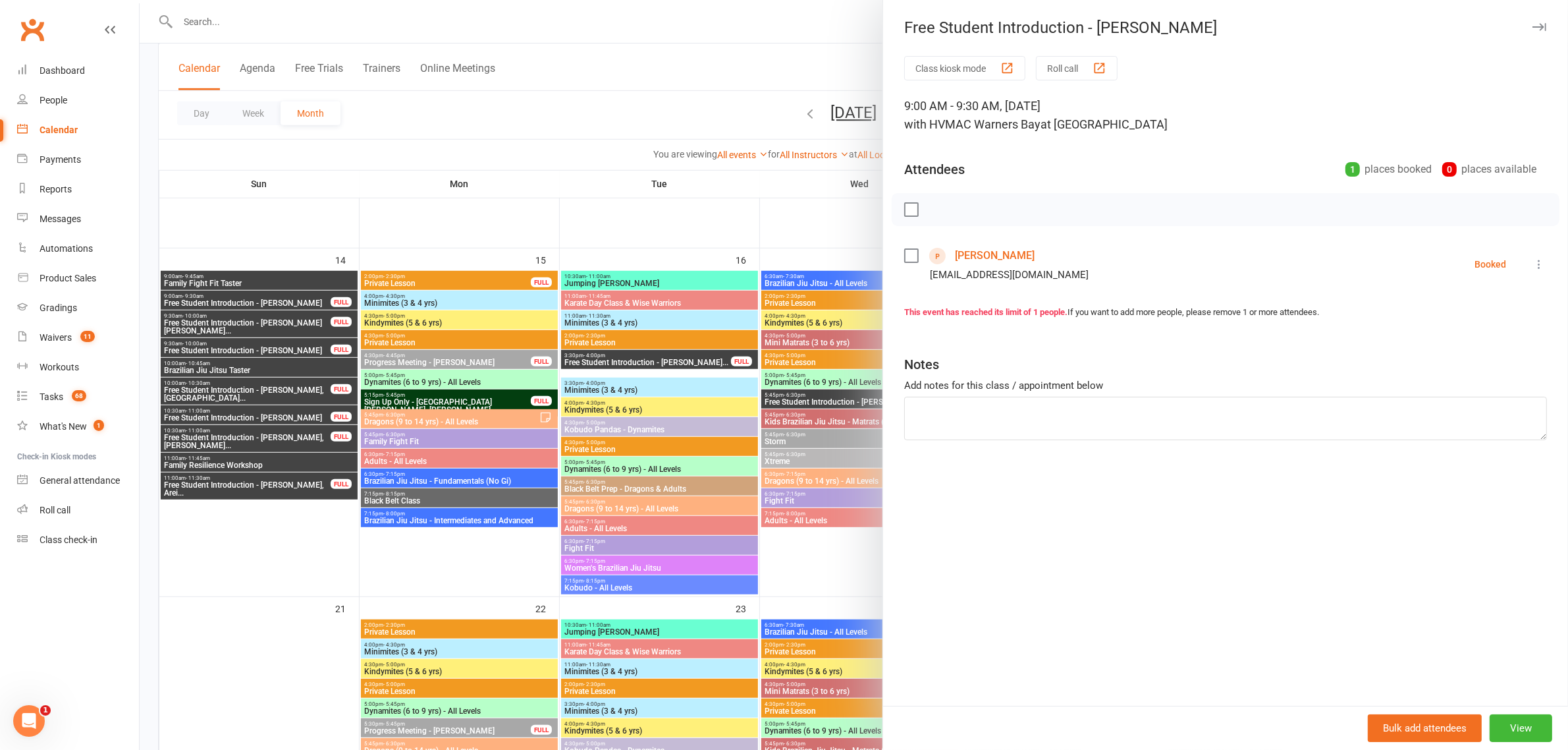
click at [277, 301] on div at bounding box center [853, 375] width 1428 height 750
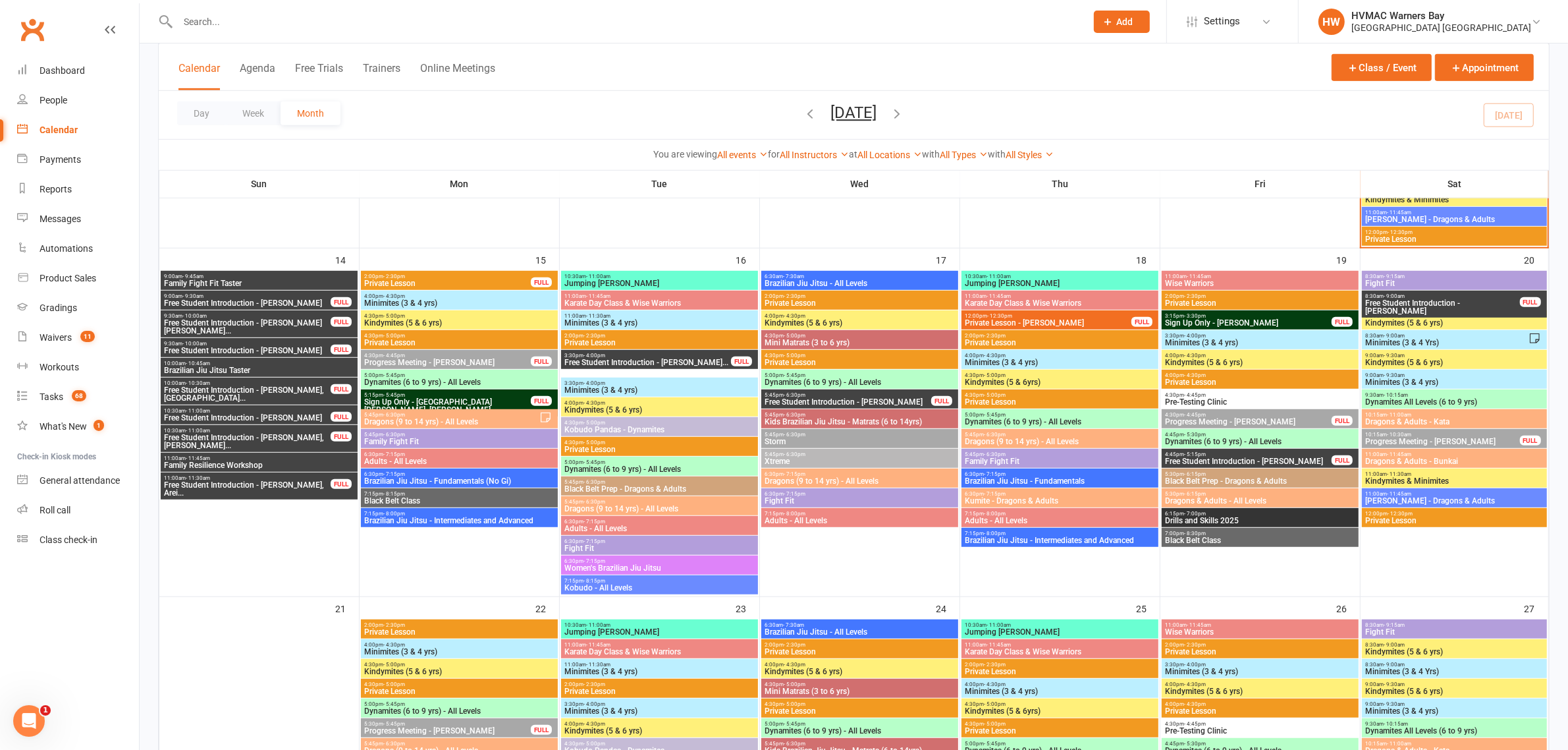
click at [218, 271] on div "9:00am - 9:45am Family Fight Fit Taster" at bounding box center [259, 281] width 197 height 19
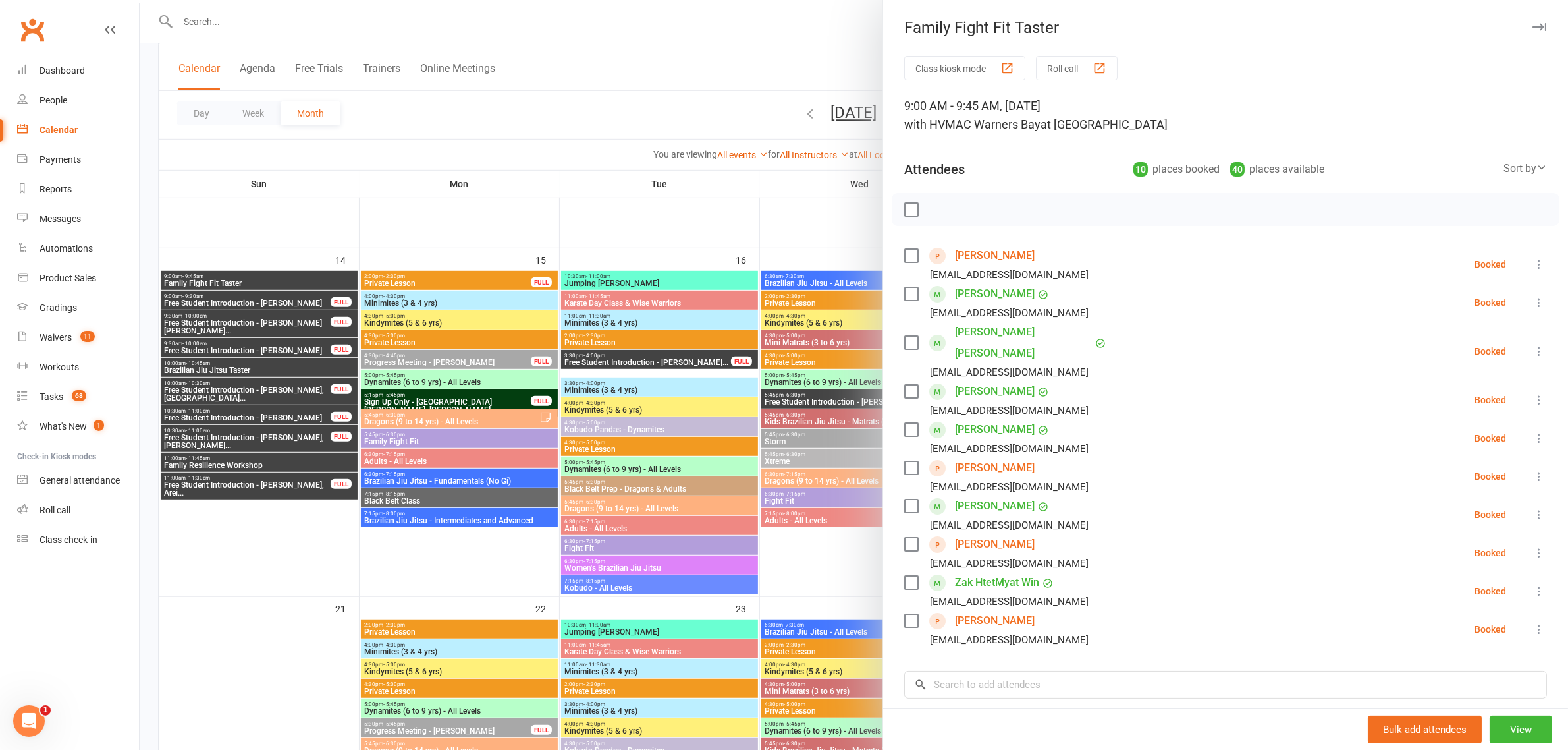
click at [216, 300] on div at bounding box center [853, 375] width 1428 height 750
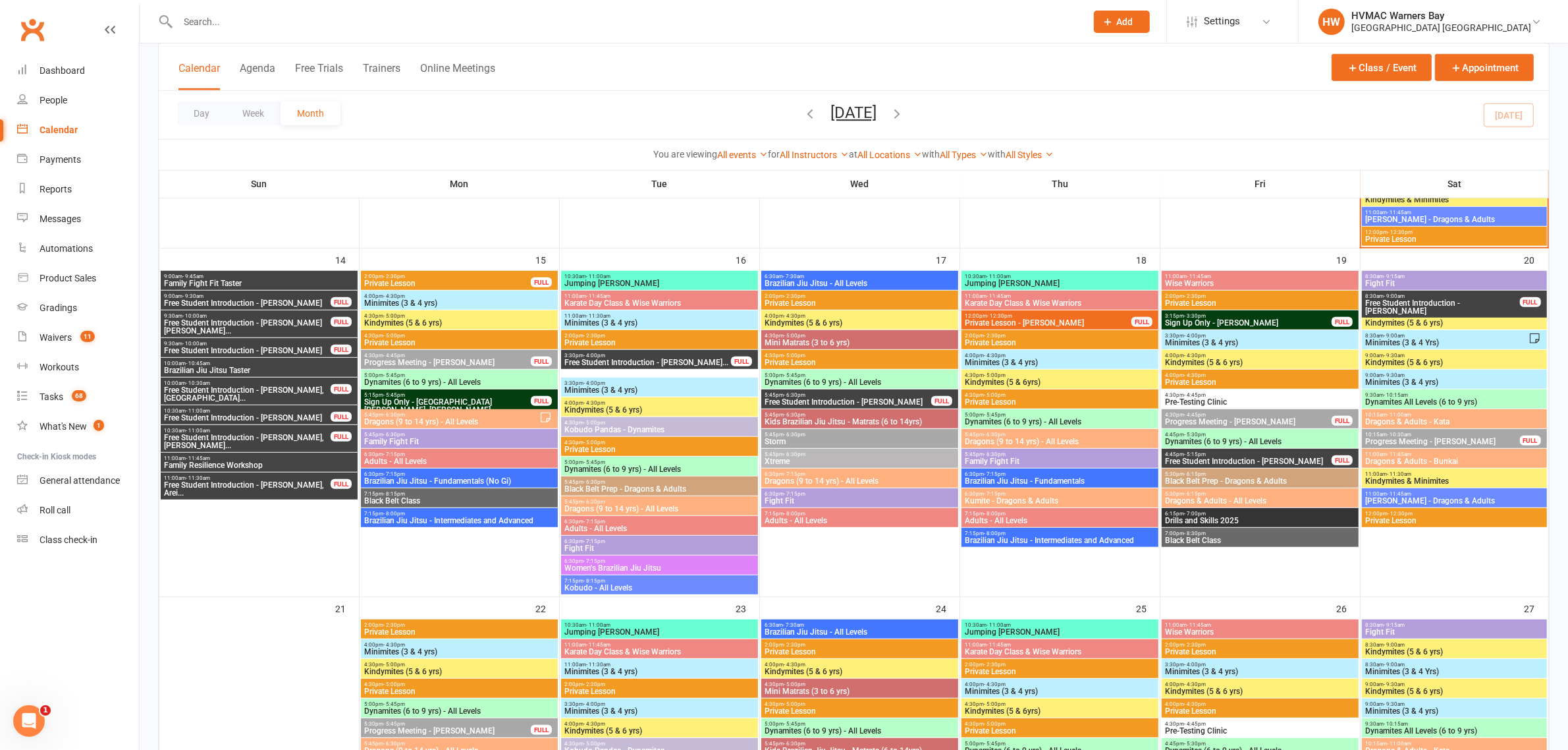
click at [216, 300] on span "Free Student Introduction - [PERSON_NAME]" at bounding box center [247, 304] width 168 height 8
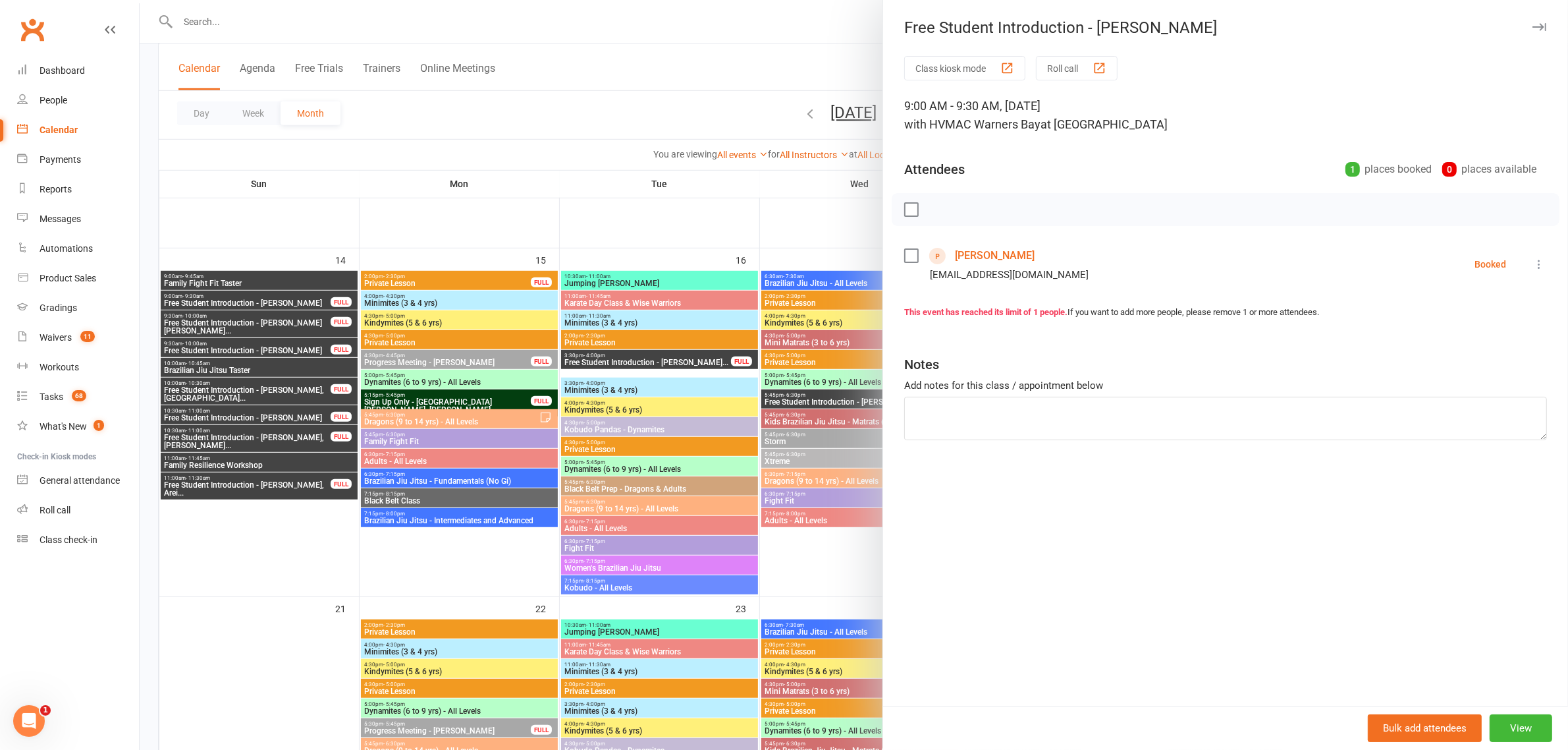
click at [228, 278] on div at bounding box center [853, 375] width 1428 height 750
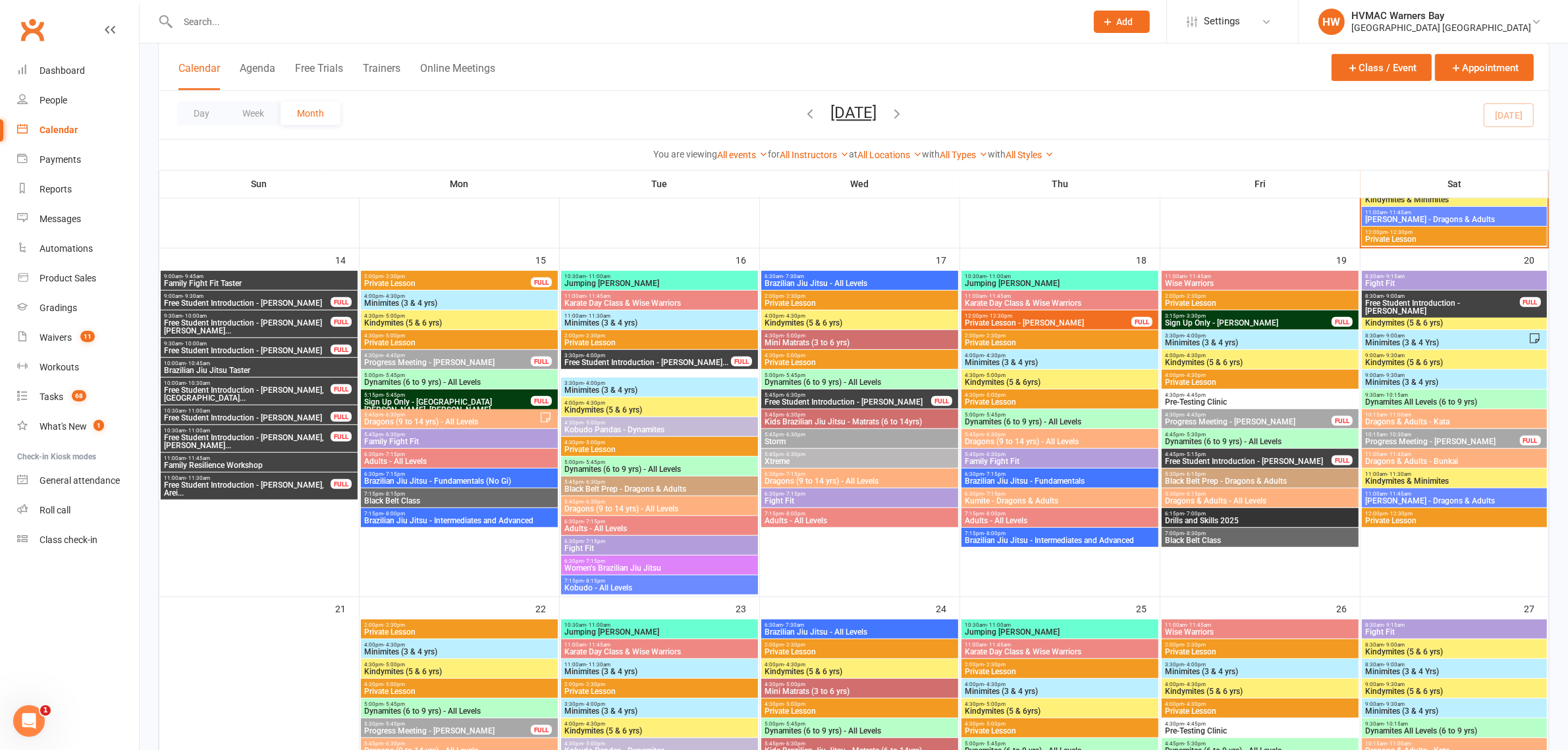
click at [271, 287] on div "9:00am - 9:45am Family Fight Fit Taster" at bounding box center [259, 281] width 197 height 19
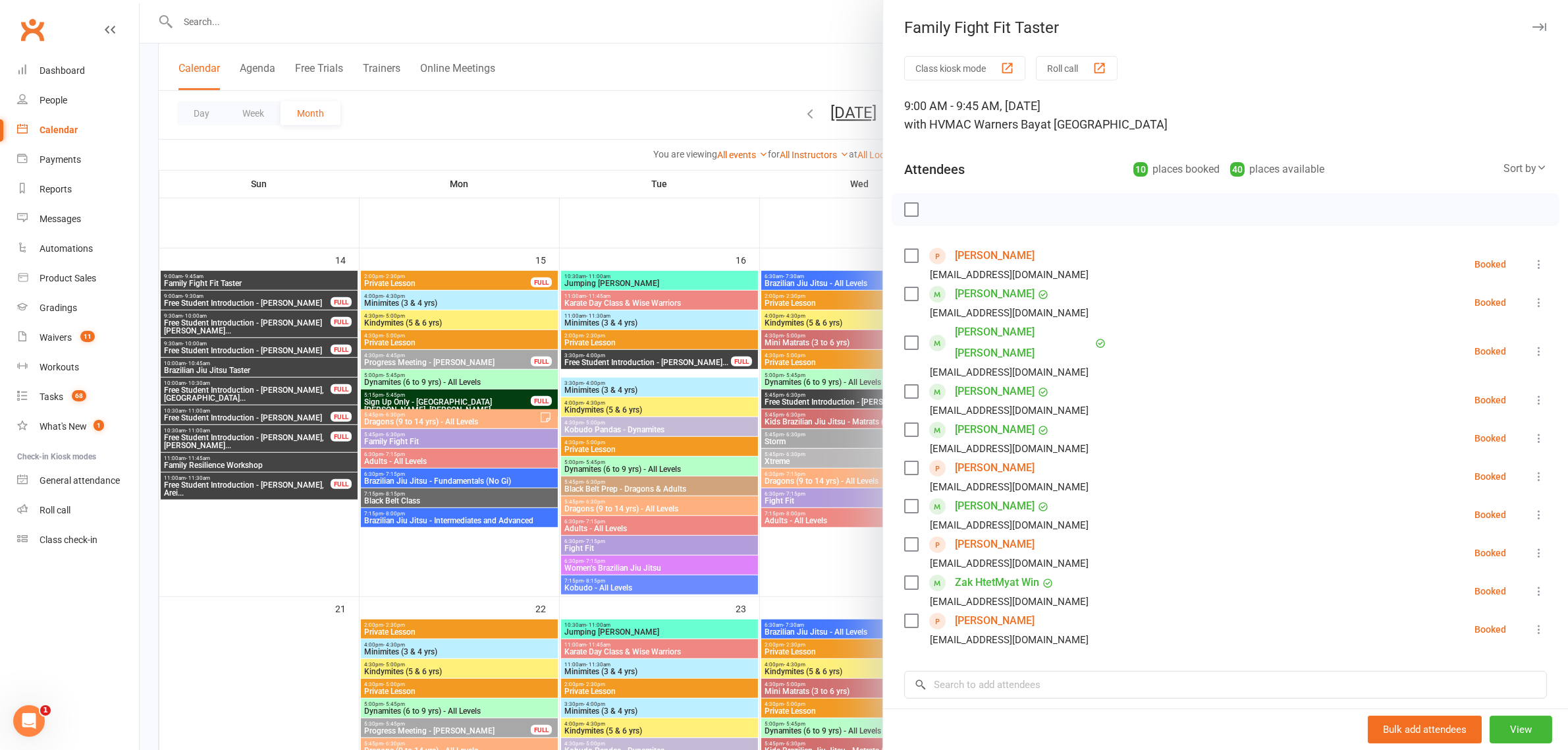
click at [208, 300] on div at bounding box center [853, 375] width 1428 height 750
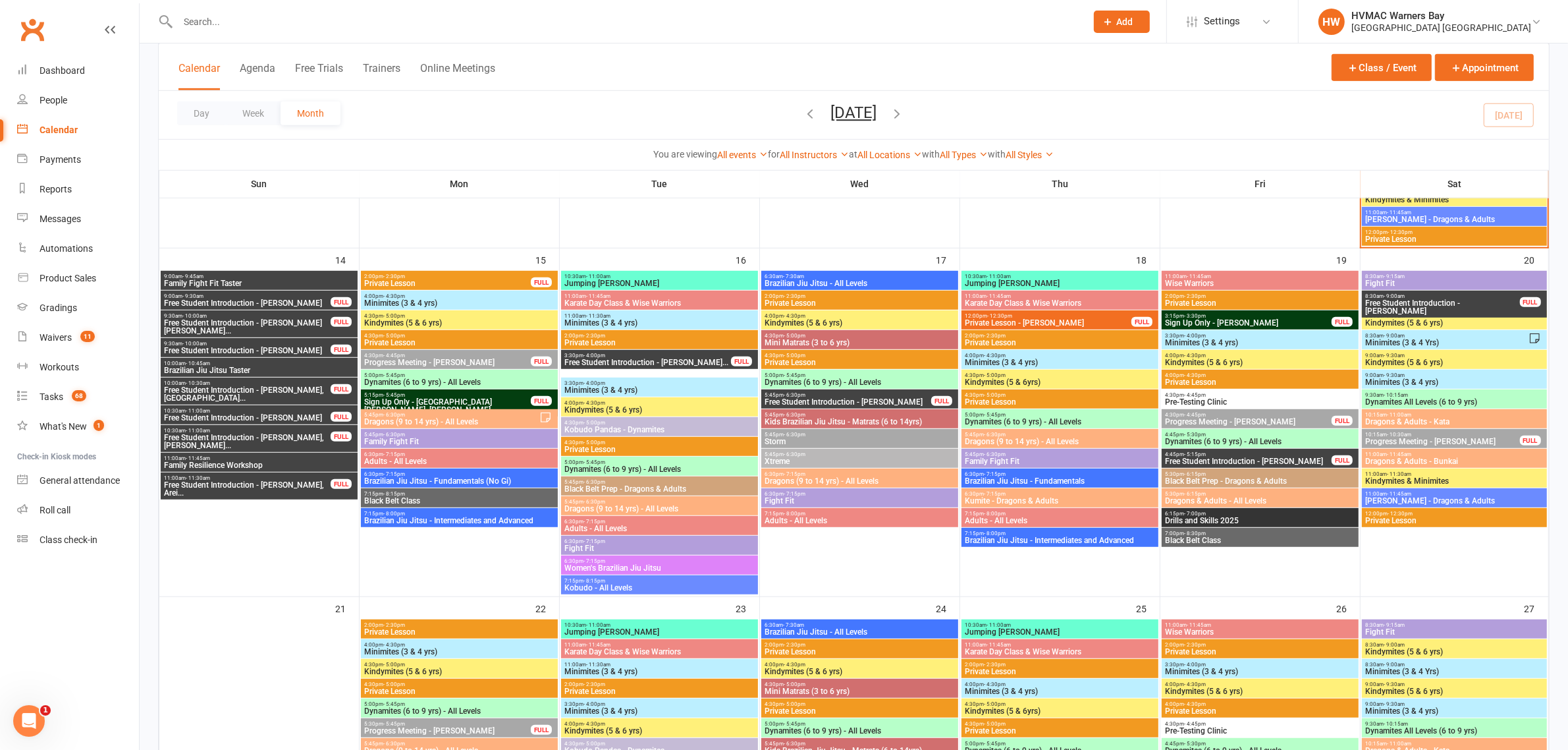
click at [208, 300] on span "Free Student Introduction - [PERSON_NAME]" at bounding box center [247, 304] width 168 height 8
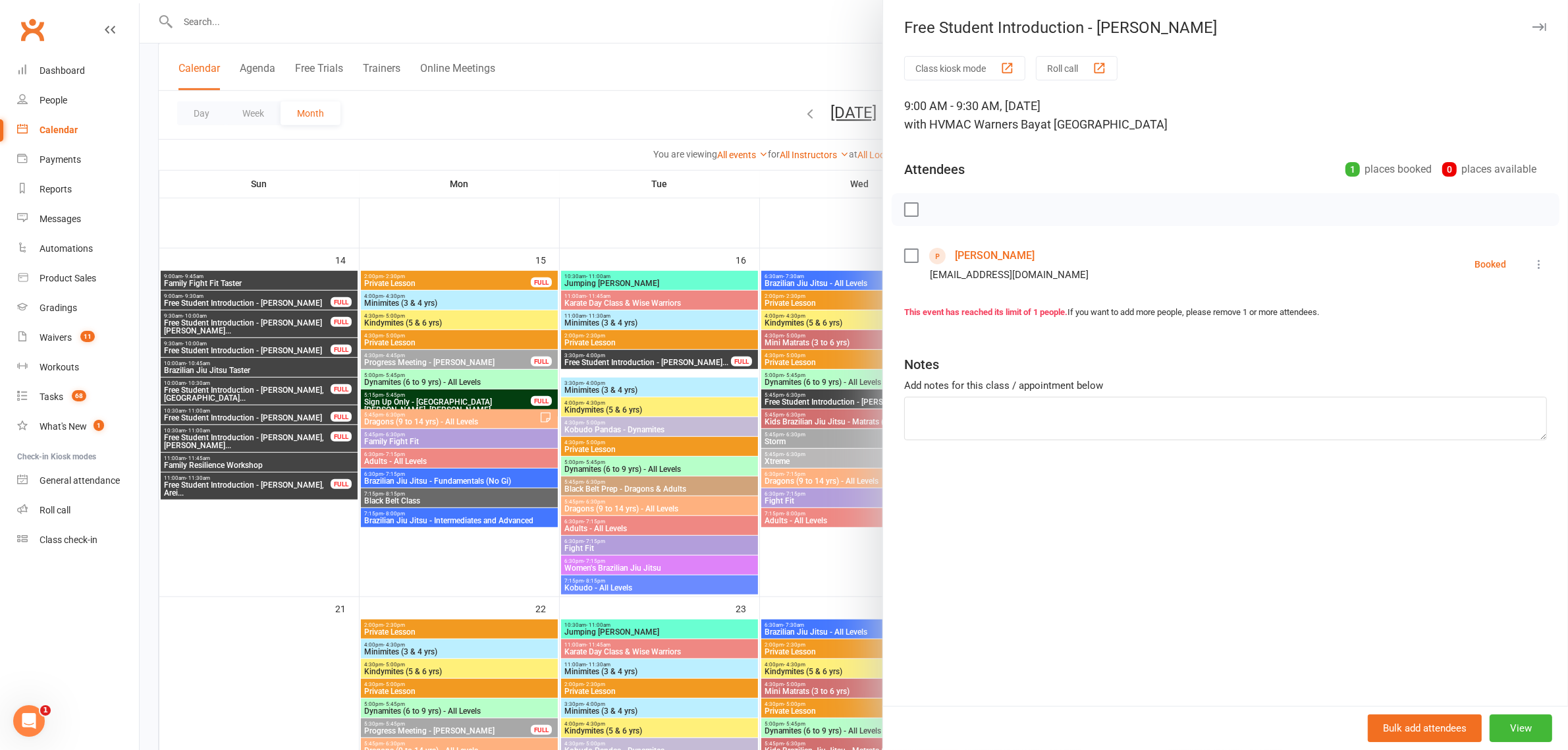
click at [275, 229] on div at bounding box center [853, 375] width 1428 height 750
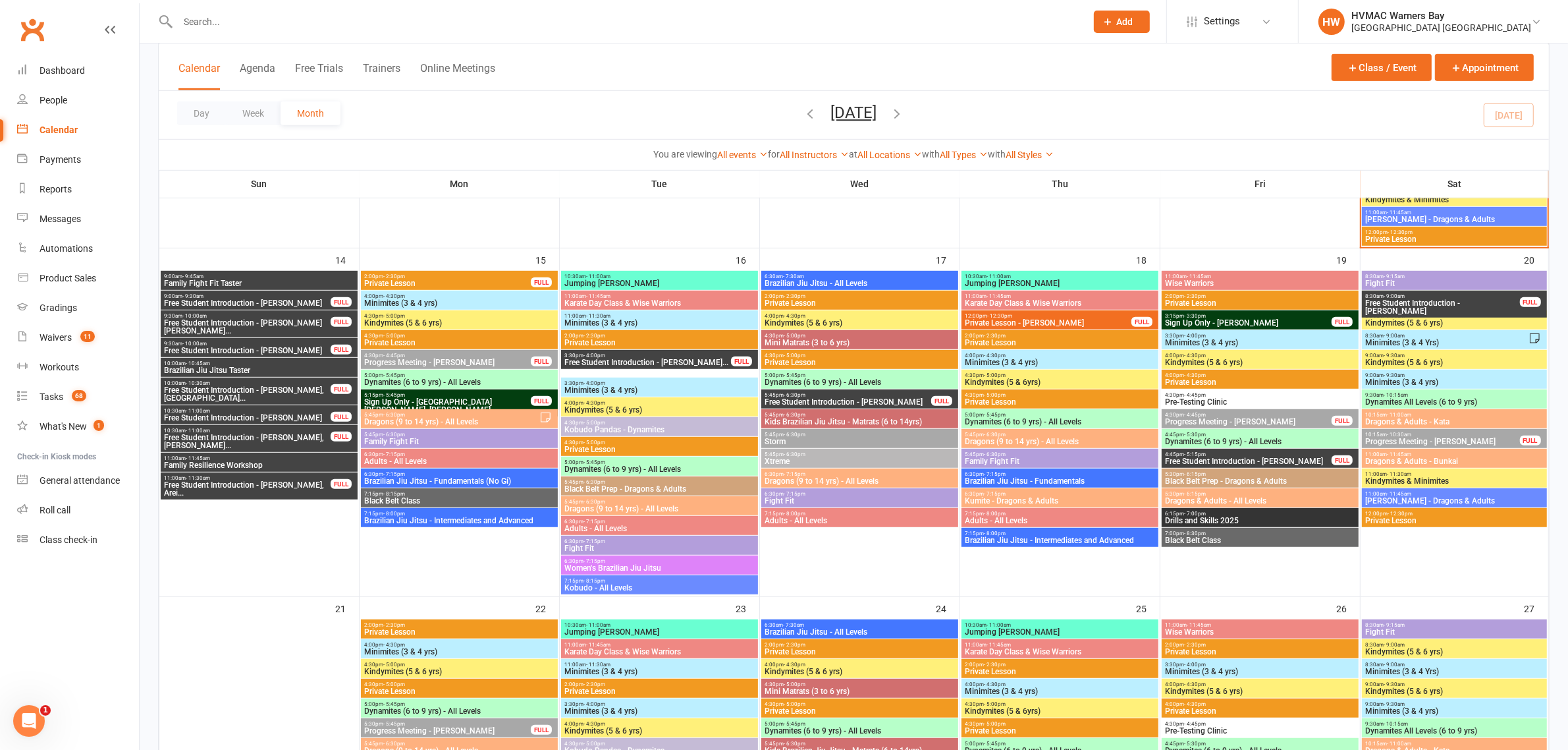
click at [254, 284] on span "Family Fight Fit Taster" at bounding box center [259, 283] width 191 height 8
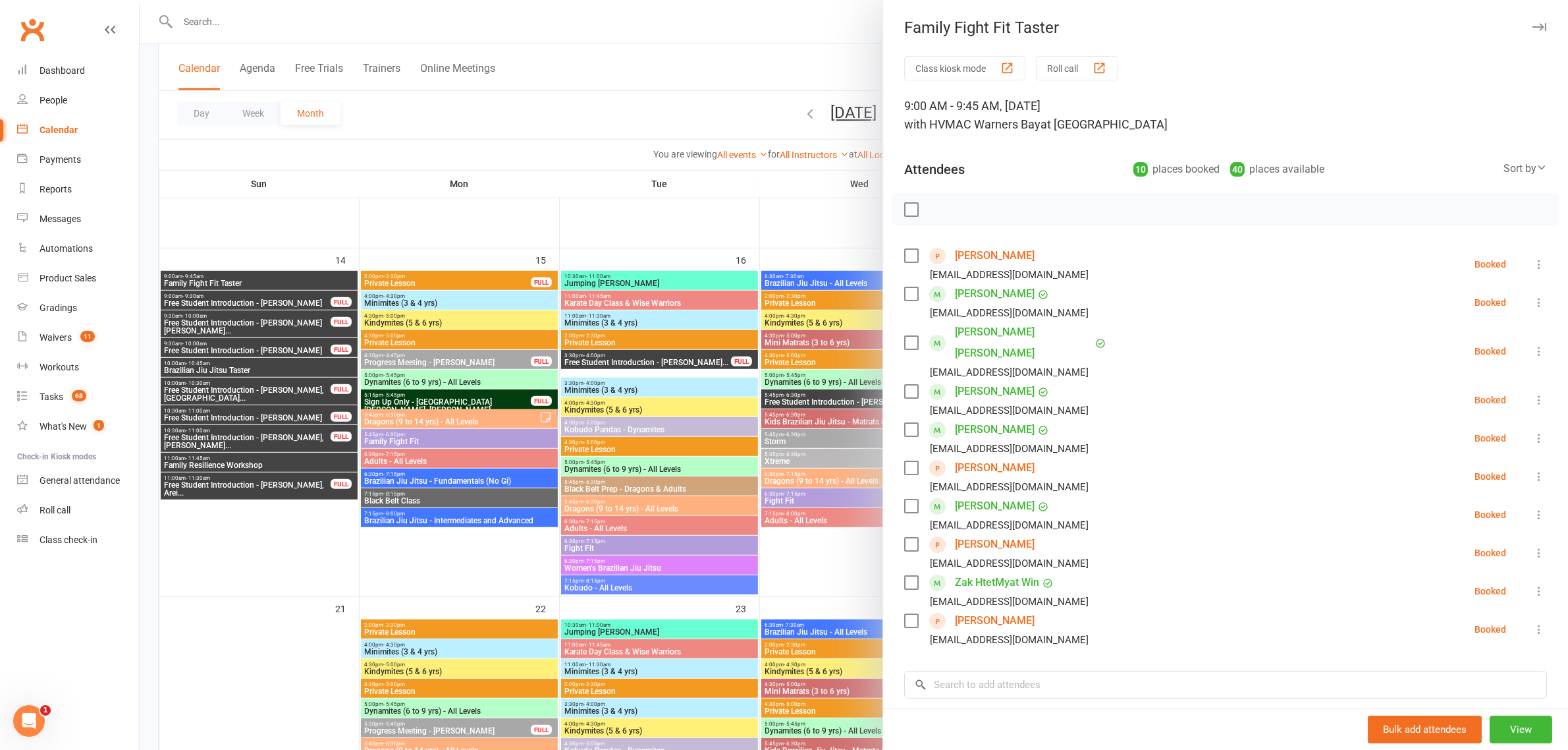
click at [258, 297] on div at bounding box center [853, 375] width 1428 height 750
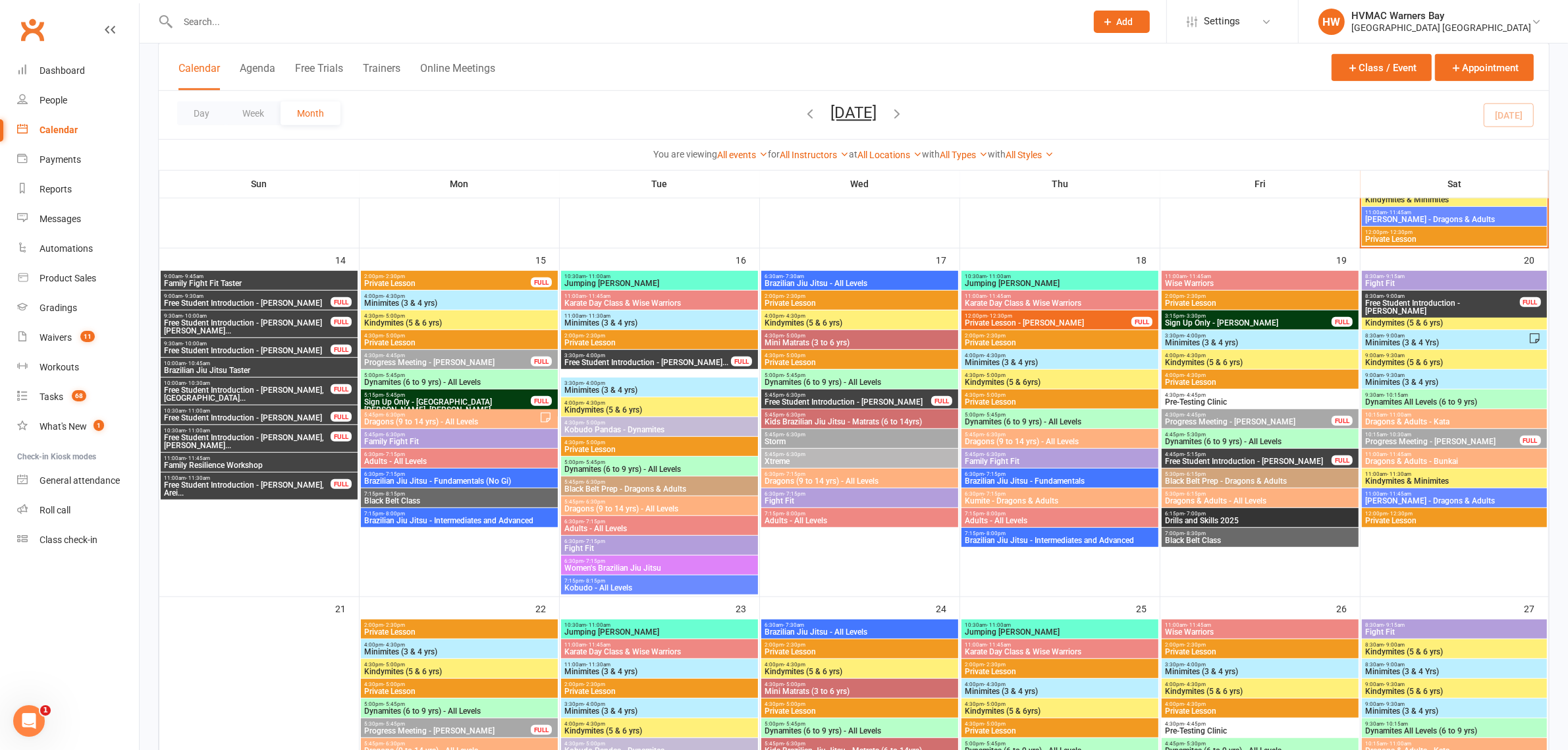
click at [208, 369] on span "Brazilian Jiu Jitsu Taster" at bounding box center [259, 370] width 191 height 8
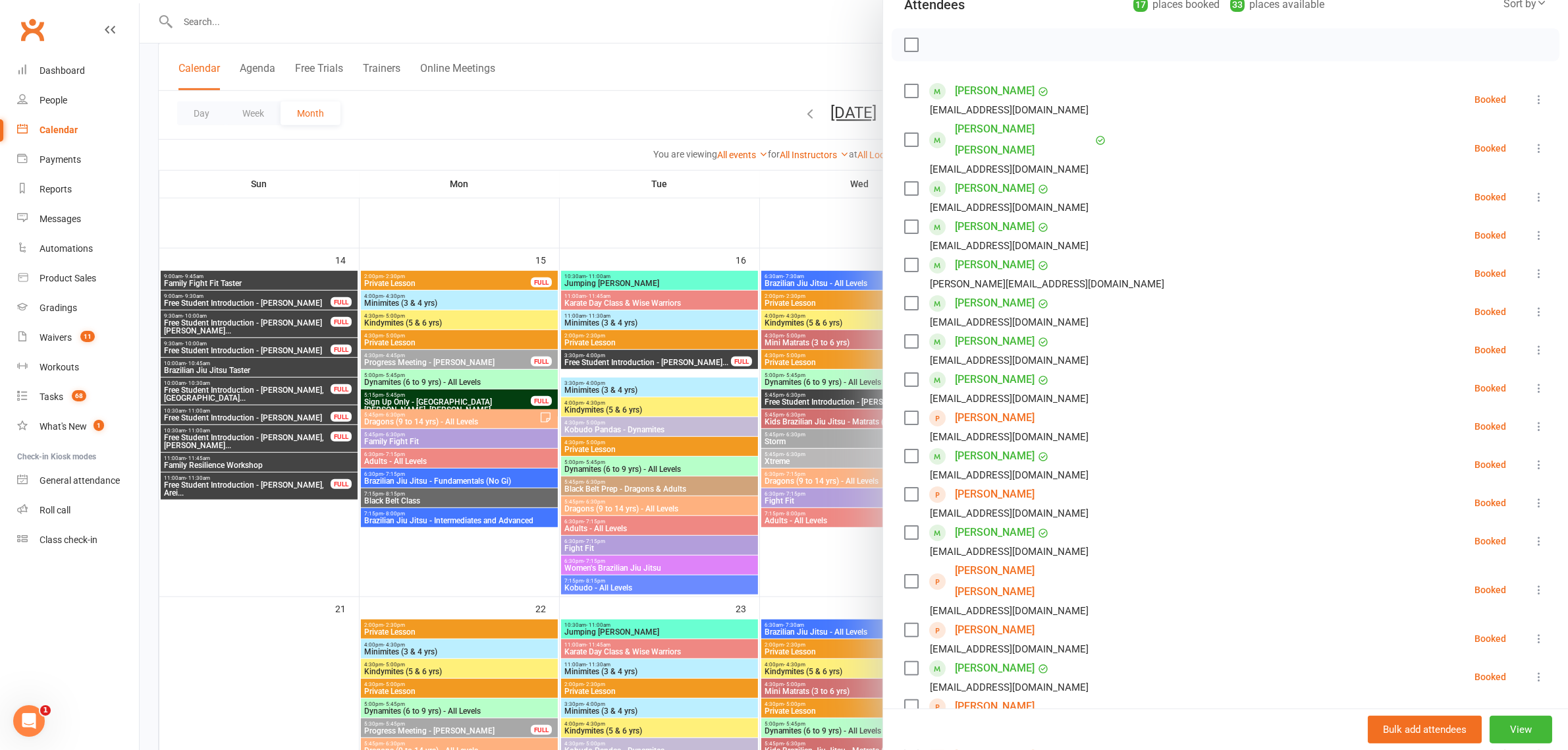
scroll to position [412, 0]
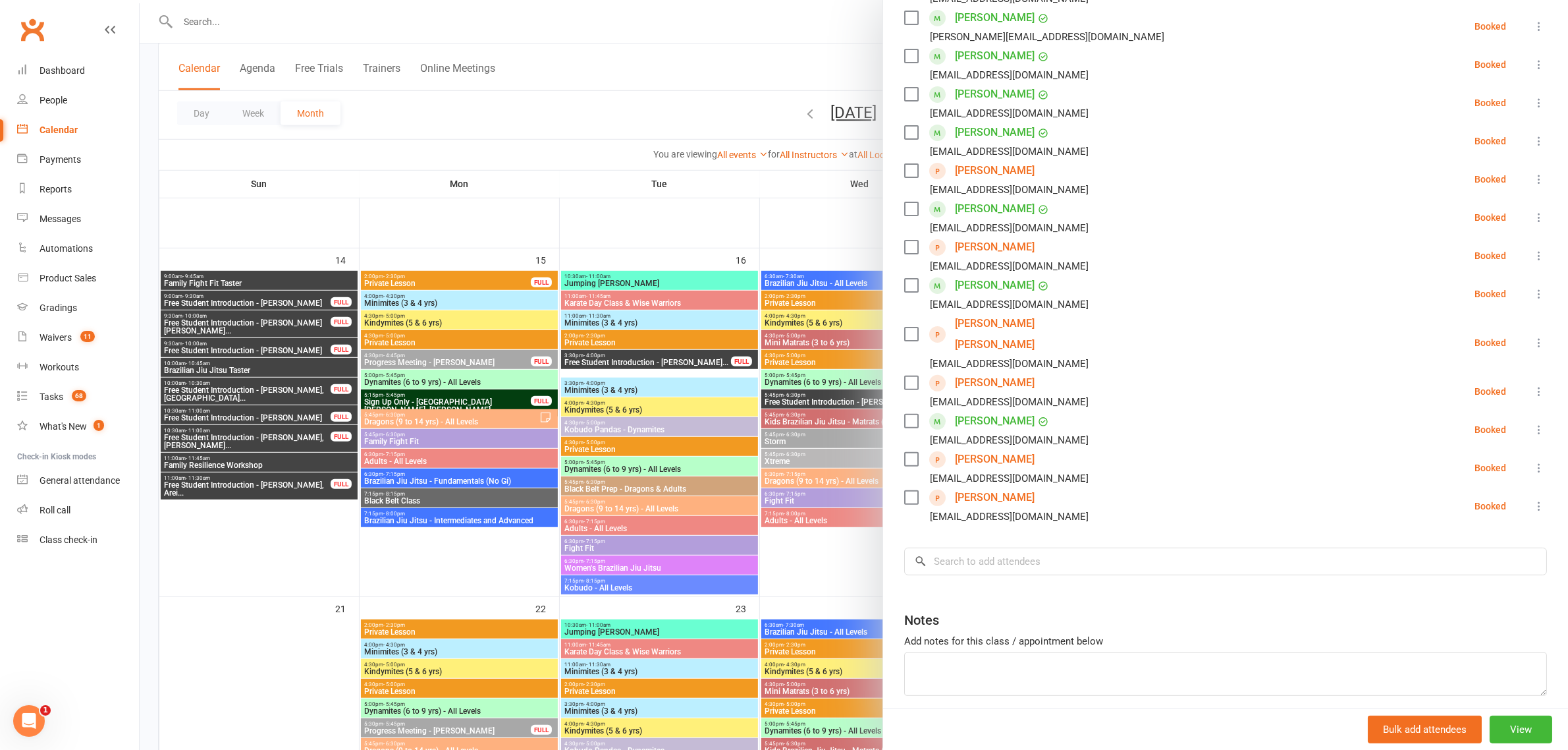
click at [222, 489] on div at bounding box center [853, 375] width 1428 height 750
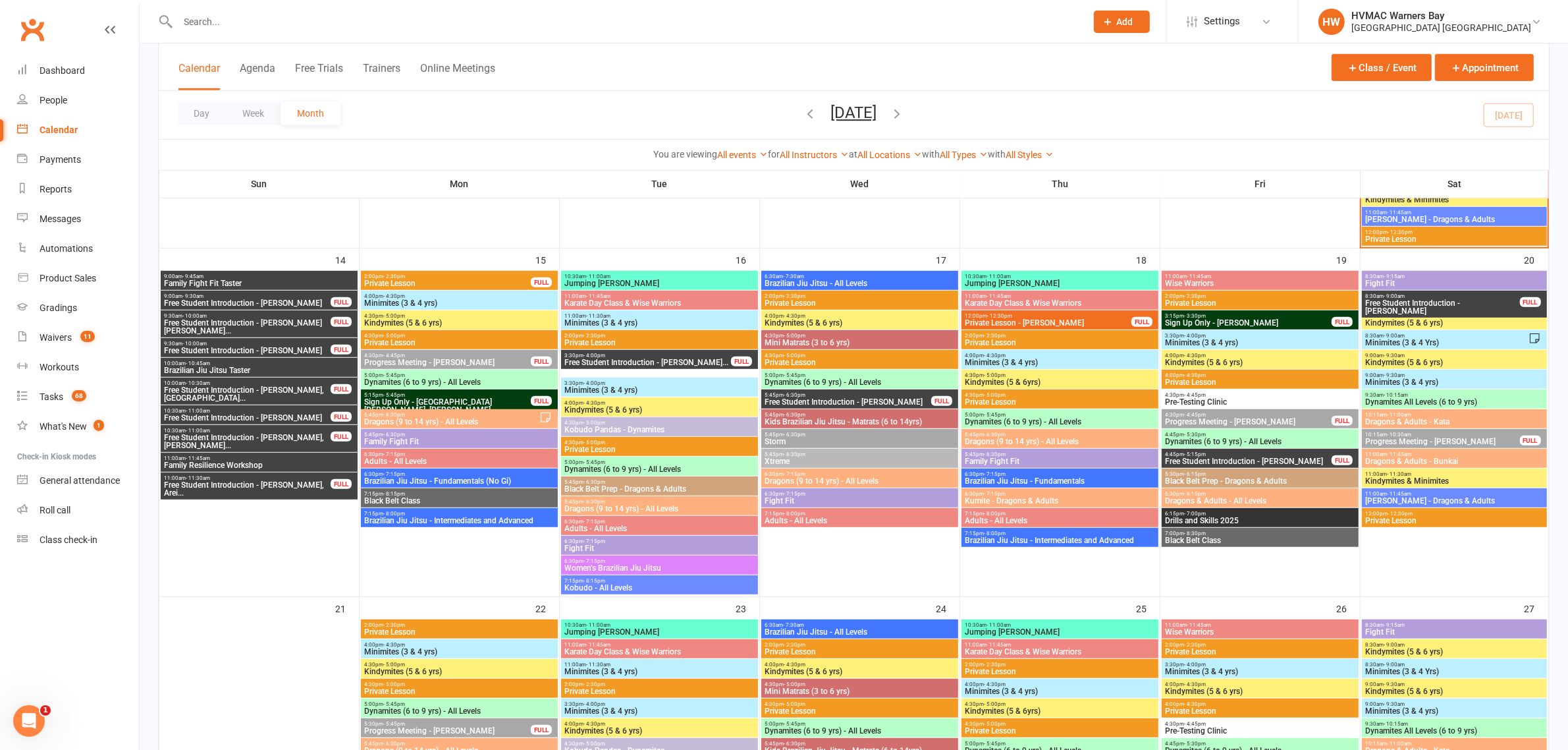
click at [236, 463] on span "Family Resilience Workshop" at bounding box center [259, 465] width 191 height 8
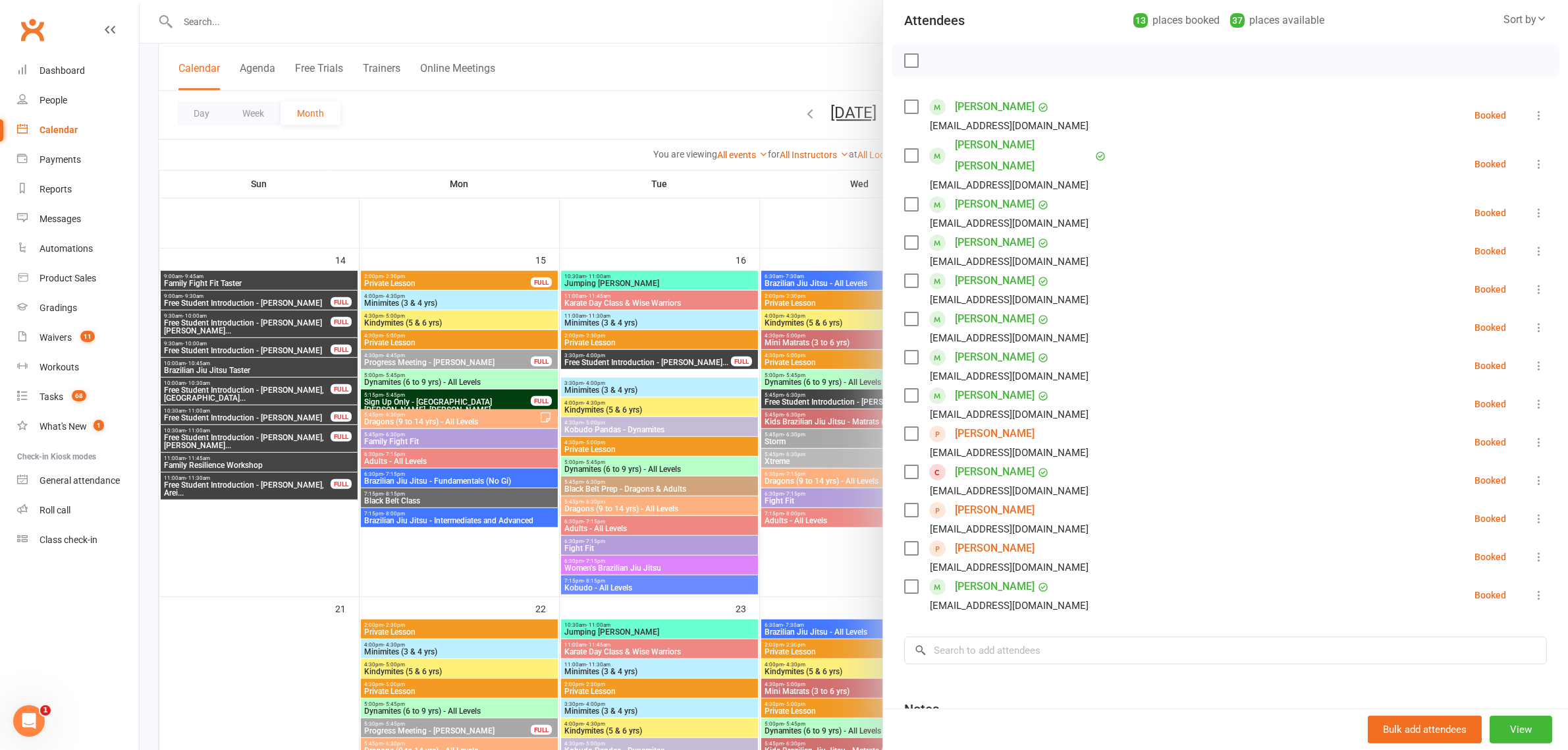
scroll to position [165, 0]
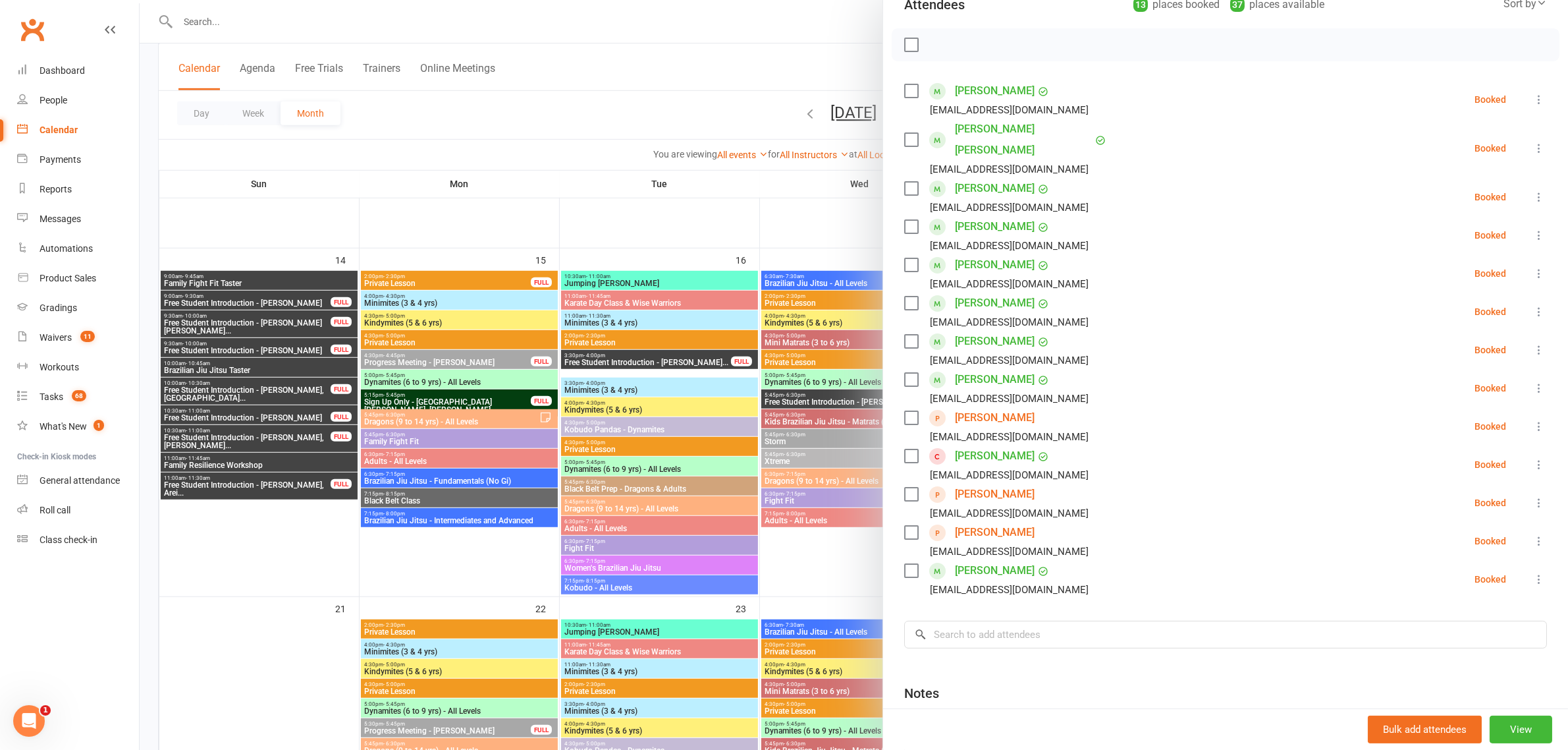
click at [393, 450] on div at bounding box center [853, 375] width 1428 height 750
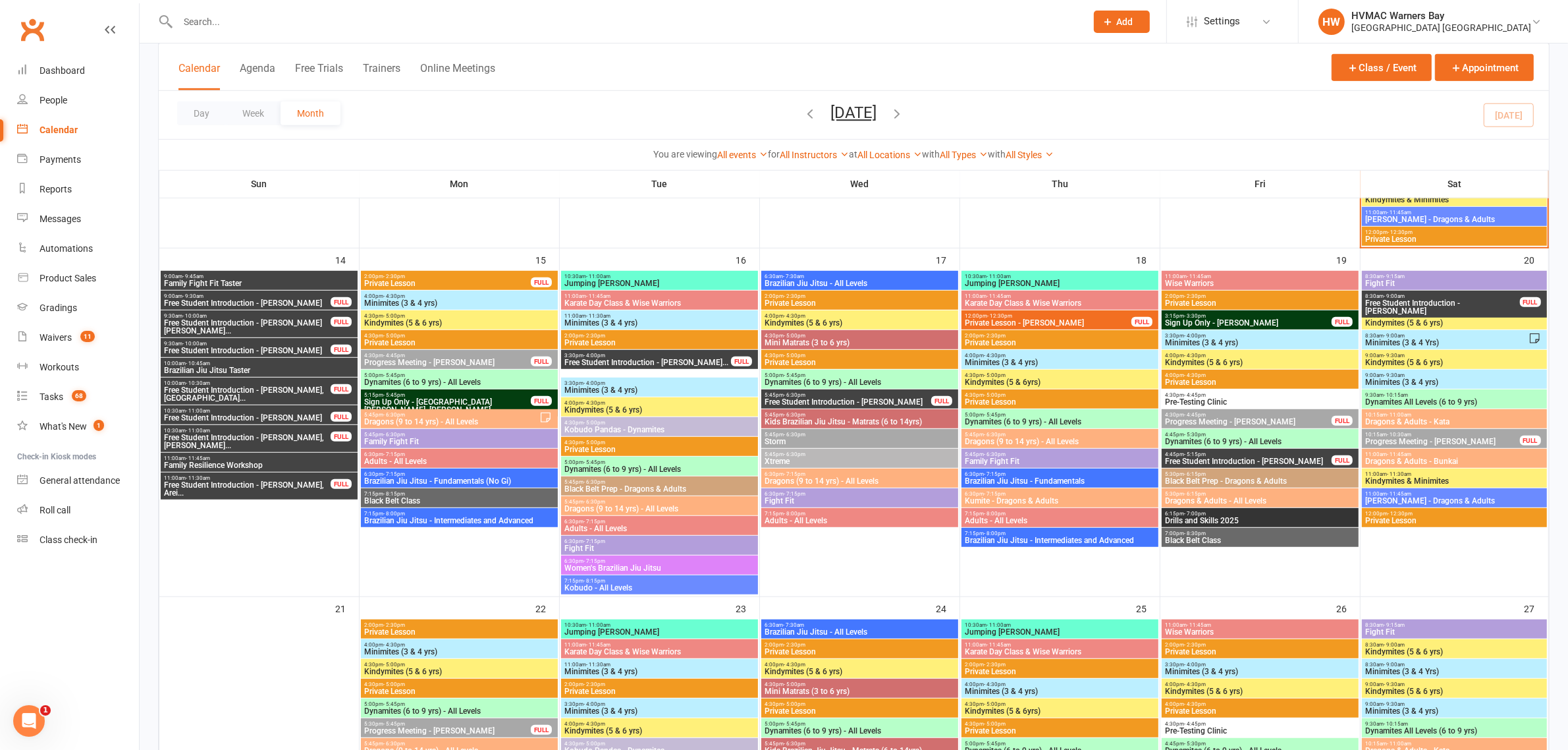
click at [206, 284] on span "Family Fight Fit Taster" at bounding box center [259, 283] width 191 height 8
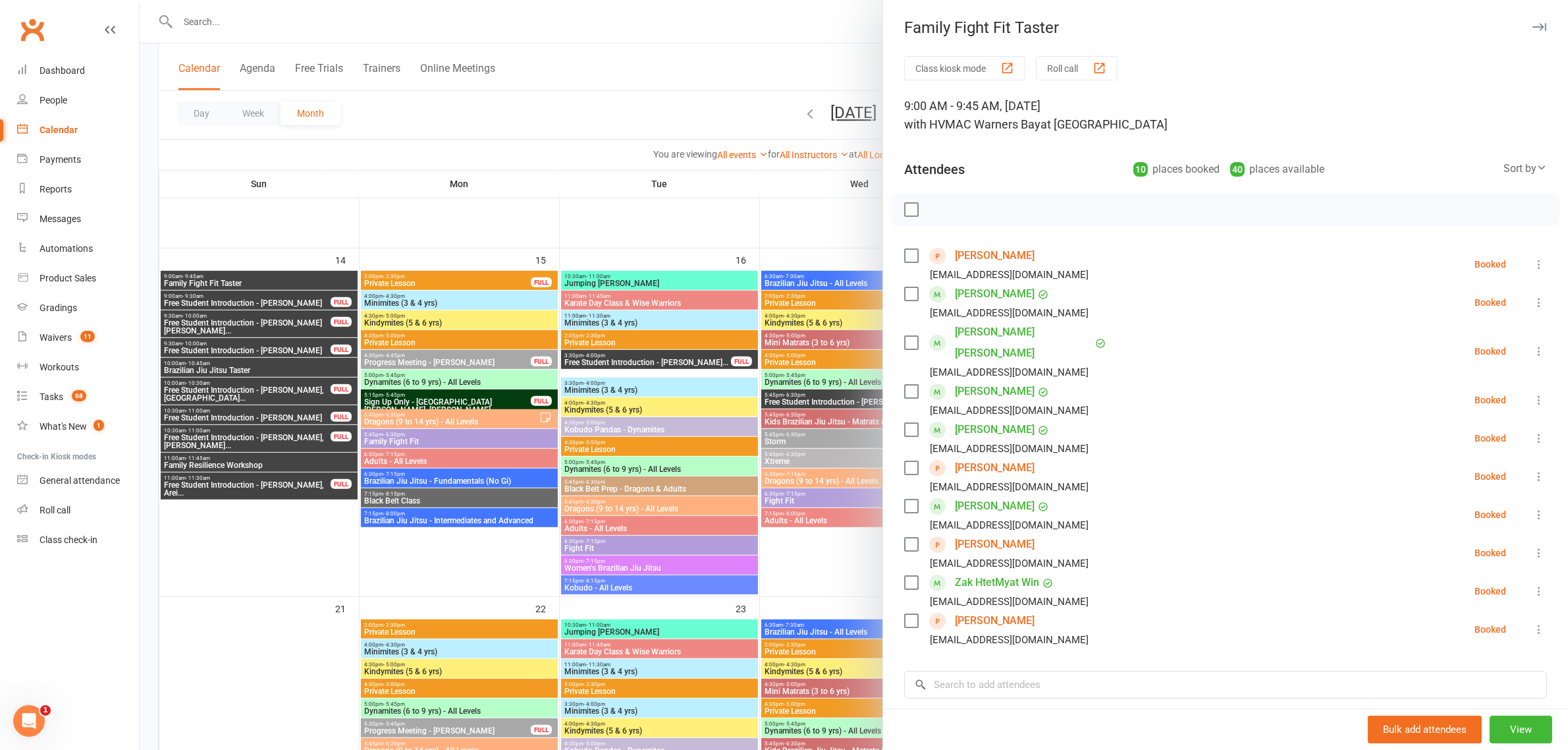
click at [268, 360] on div at bounding box center [853, 375] width 1428 height 750
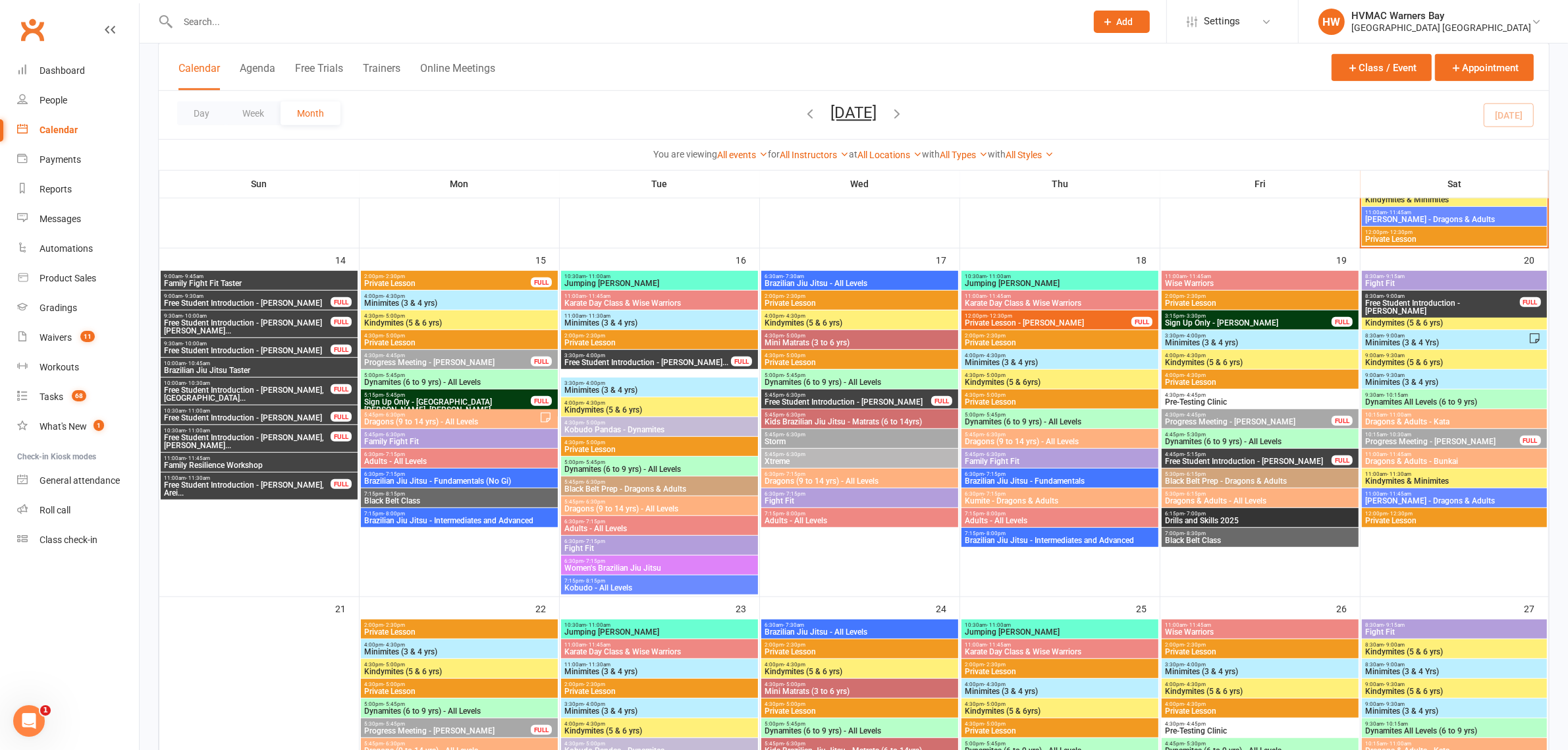
click at [271, 367] on span "Brazilian Jiu Jitsu Taster" at bounding box center [259, 370] width 191 height 8
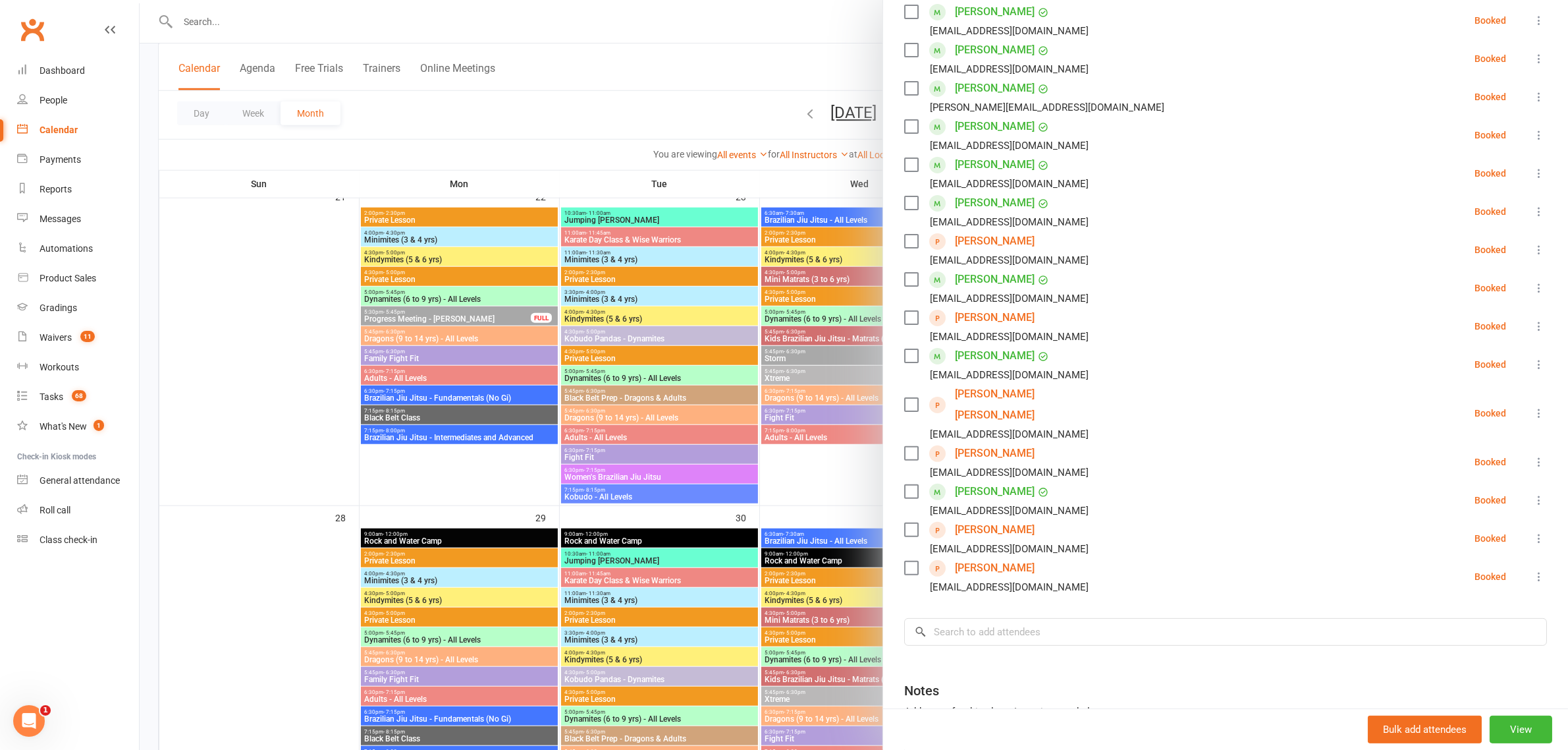
scroll to position [424, 0]
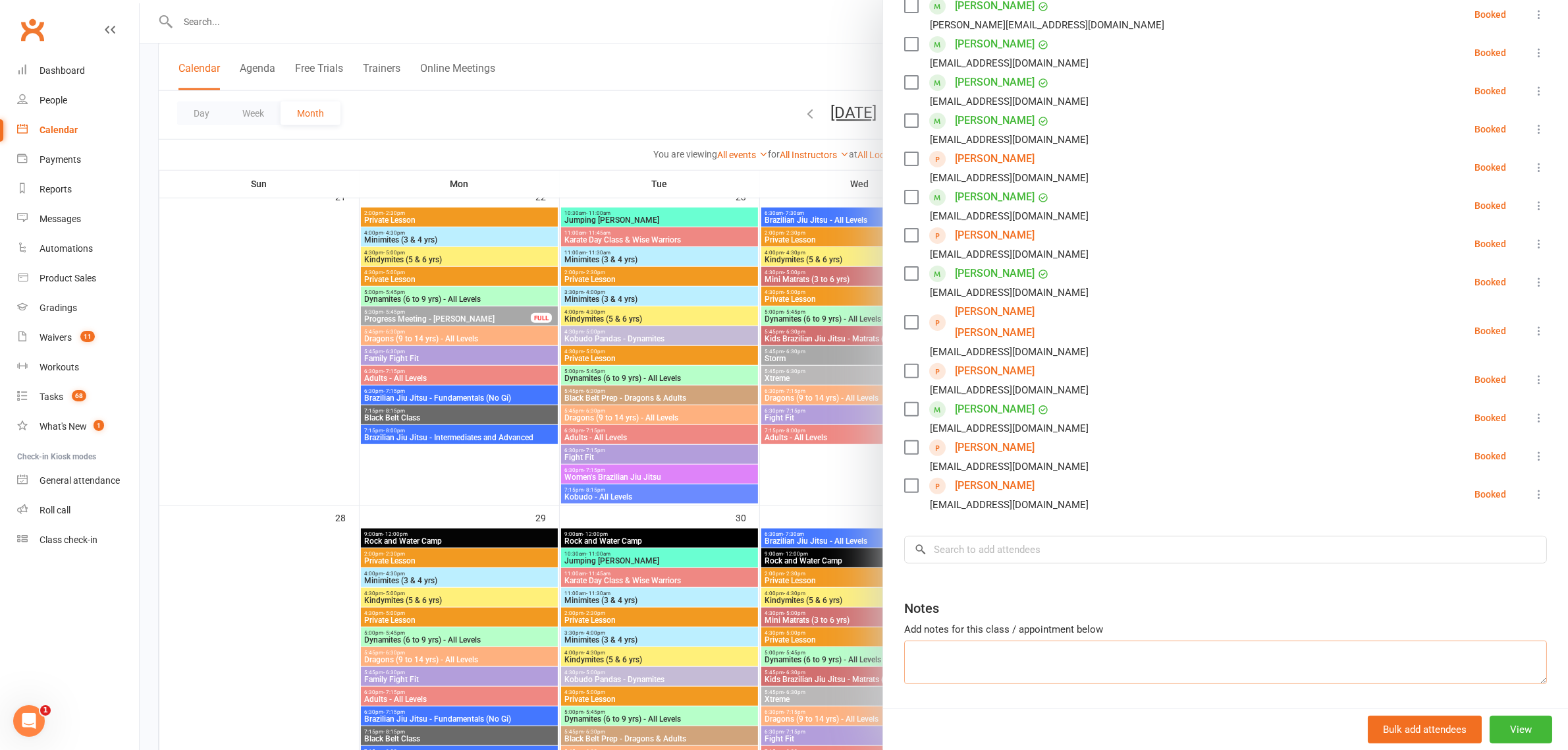
click at [1003, 640] on textarea at bounding box center [1226, 662] width 642 height 44
click at [942, 640] on textarea "Alistair young is siblings with Violet y" at bounding box center [1226, 662] width 642 height 44
click at [1073, 640] on textarea "Alistair Young is siblings with Violet y" at bounding box center [1226, 662] width 642 height 44
type textarea "Alistair Young is siblings with Violet Young from the fight fit trial"
click at [481, 252] on div at bounding box center [853, 375] width 1428 height 750
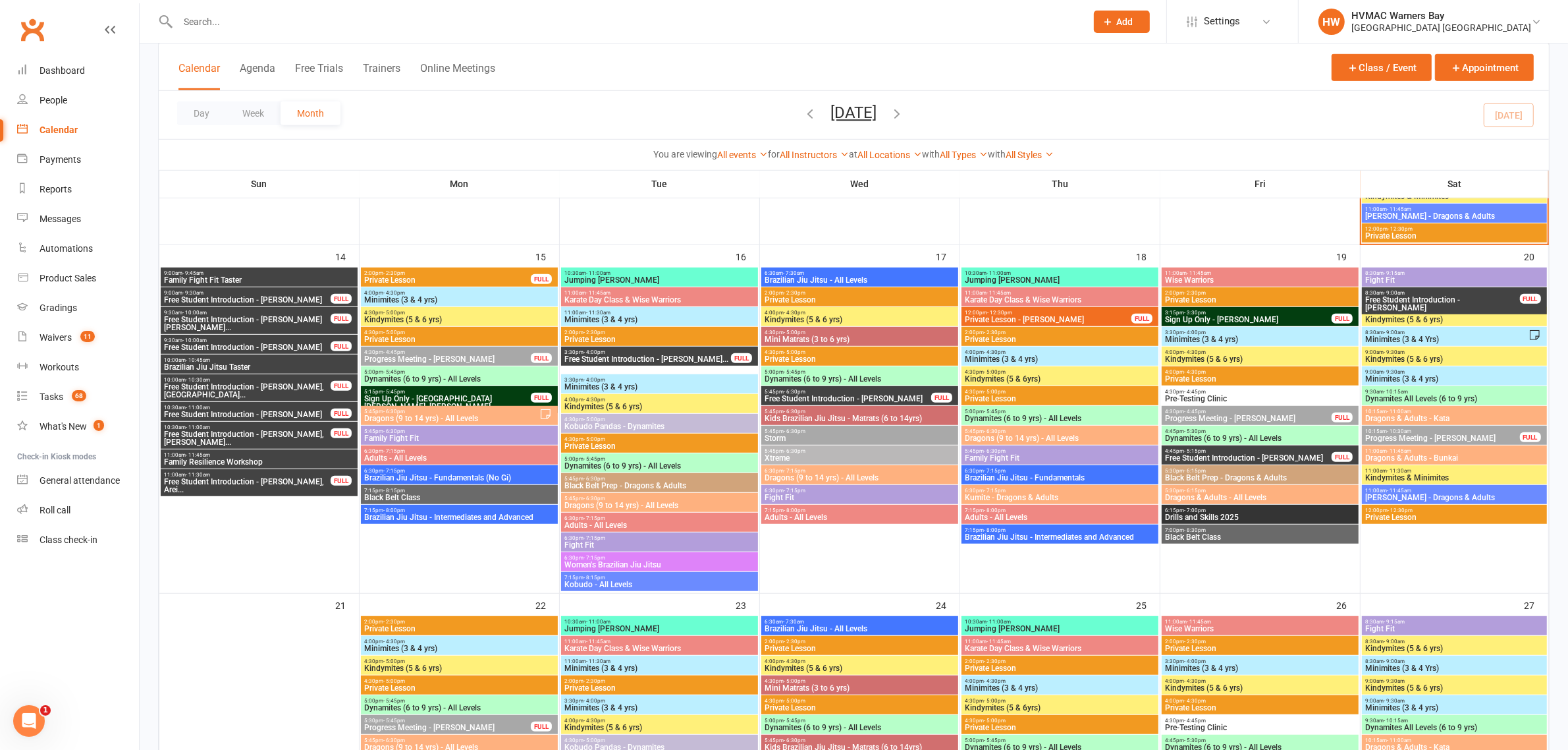
scroll to position [947, 0]
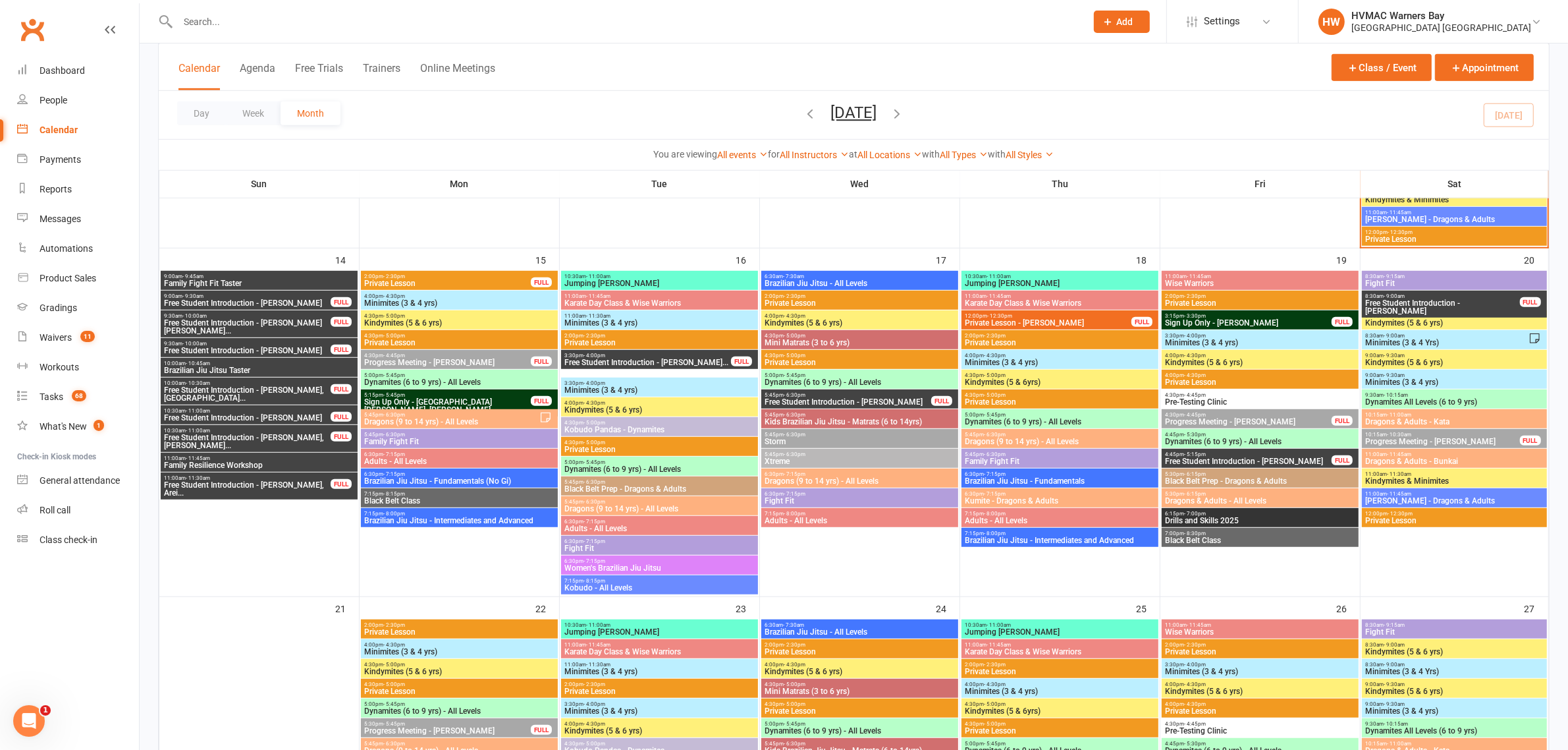
click at [251, 278] on span "9:00am - 9:45am" at bounding box center [259, 276] width 191 height 6
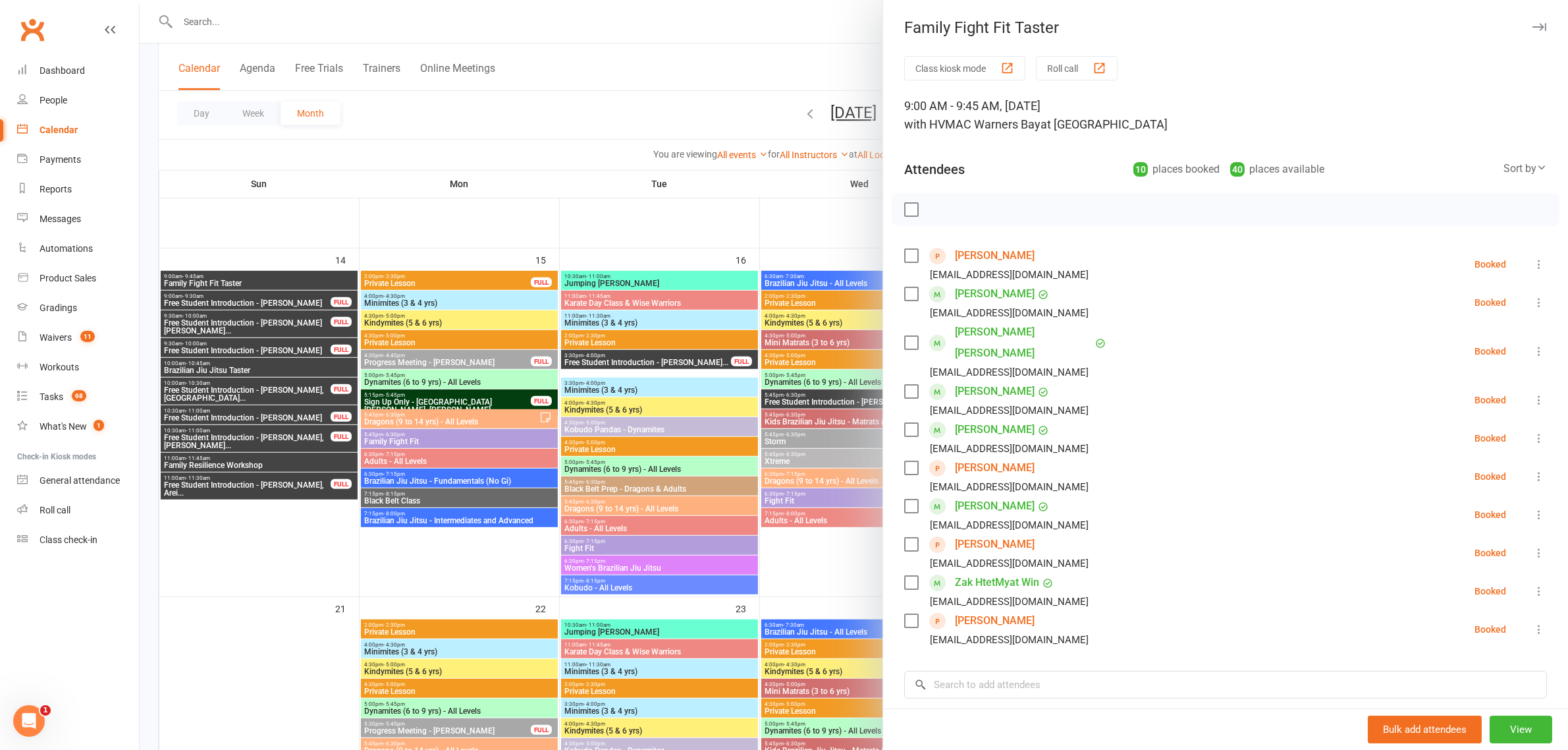
scroll to position [156, 0]
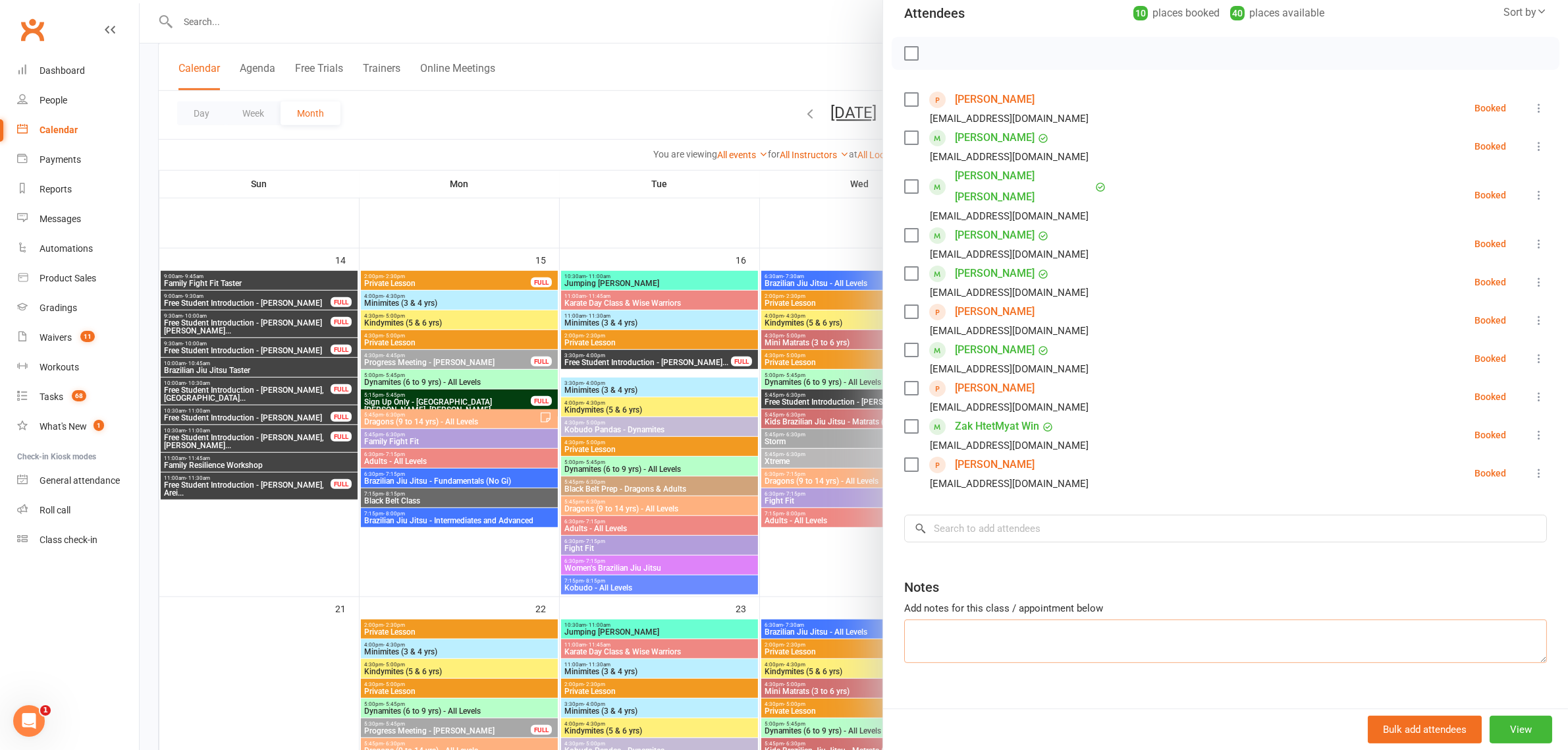
click at [1020, 619] on textarea at bounding box center [1226, 641] width 642 height 44
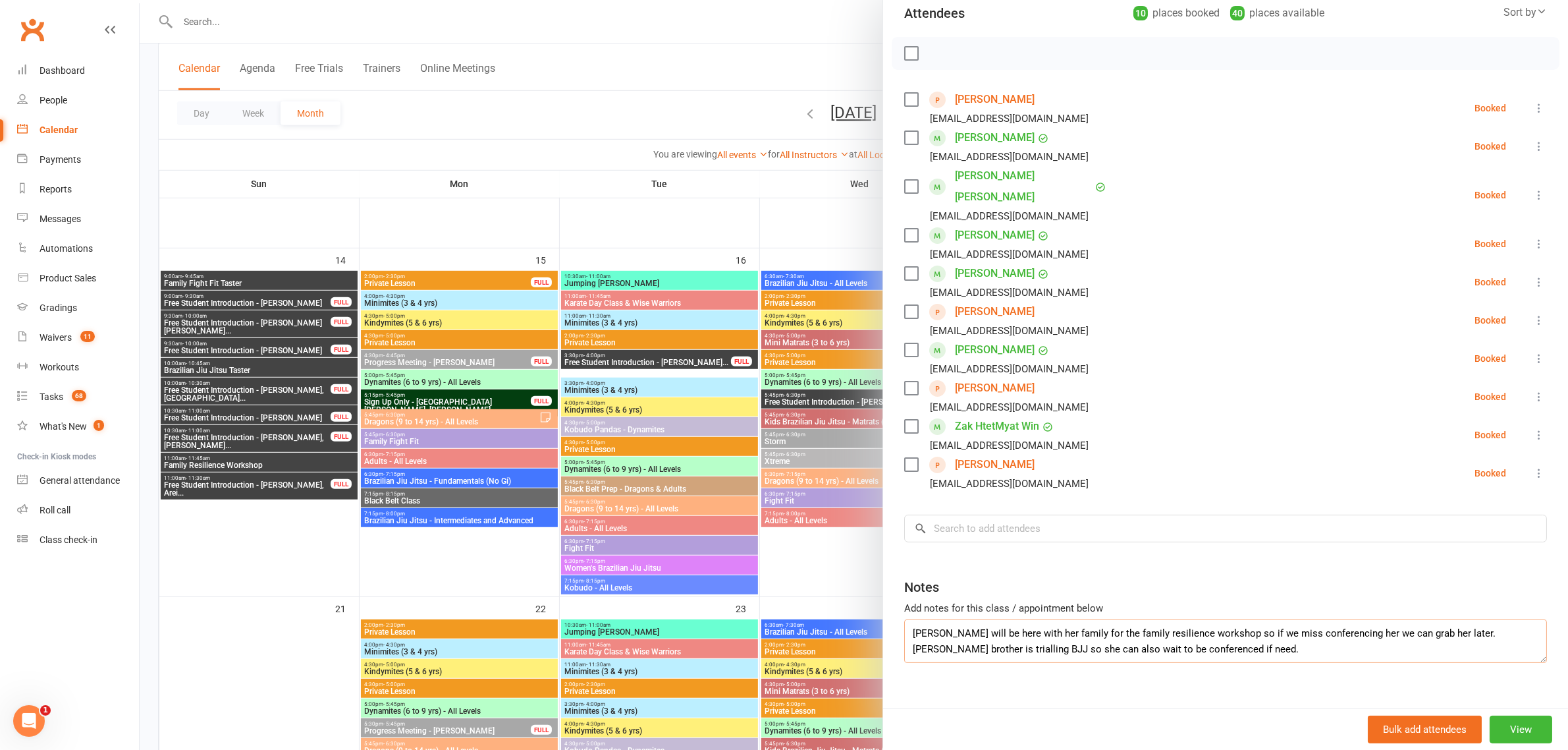
type textarea "Isla Sullivan will be here with her family for the family resilience workshop s…"
click at [597, 123] on div at bounding box center [853, 375] width 1428 height 750
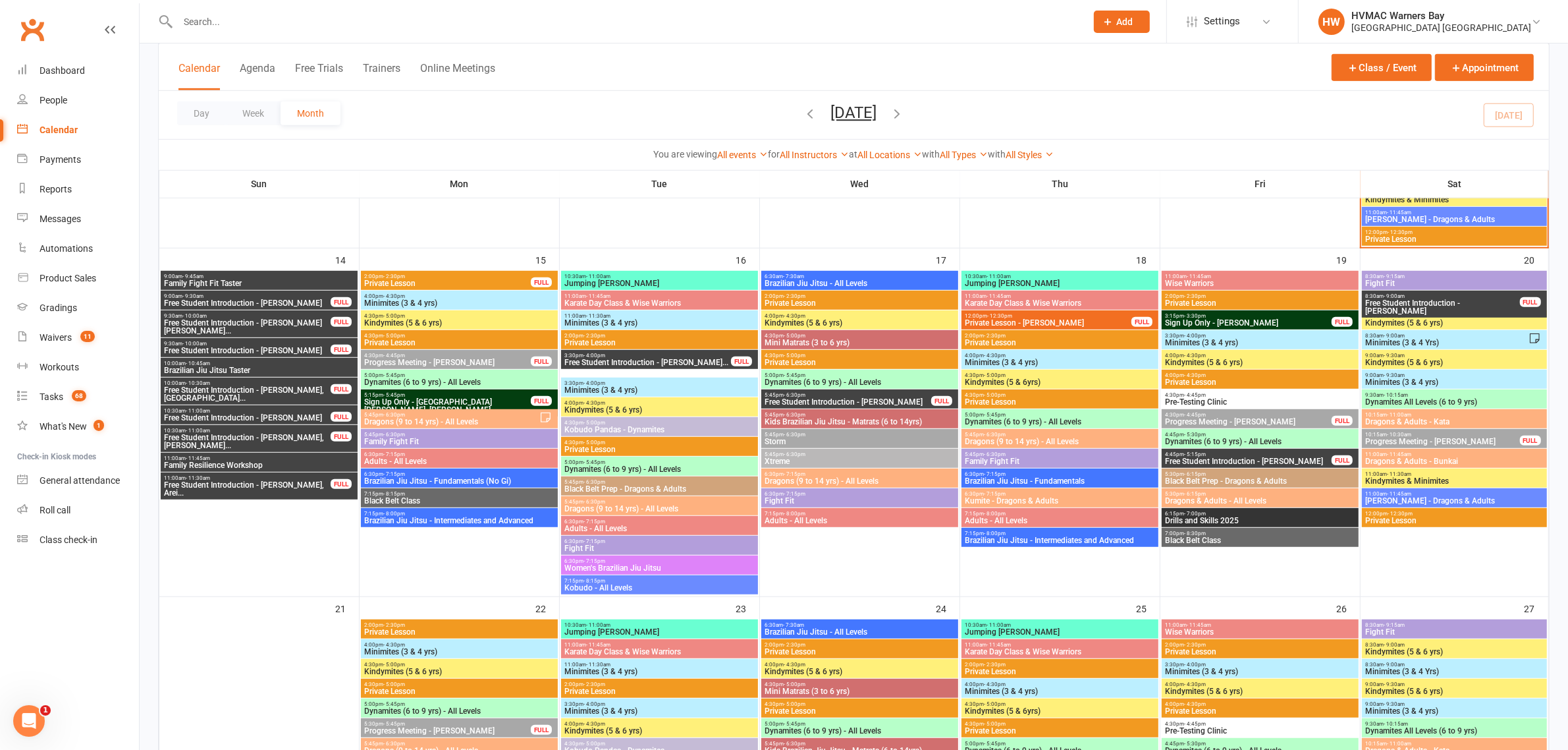
click at [236, 364] on span "10:00am - 10:45am" at bounding box center [259, 363] width 191 height 6
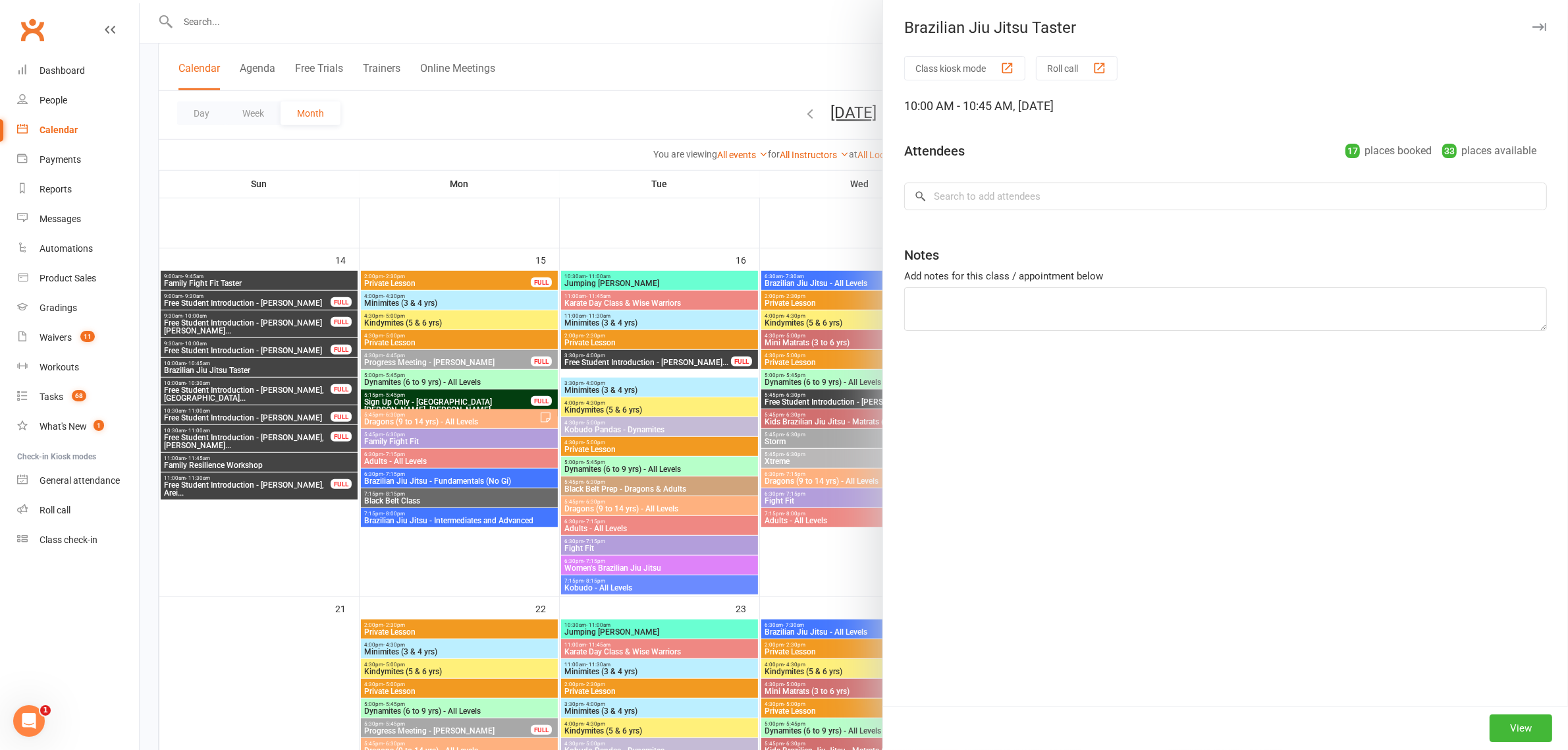
type textarea "Alistair Young is siblings with Violet Young from the fight fit trial"
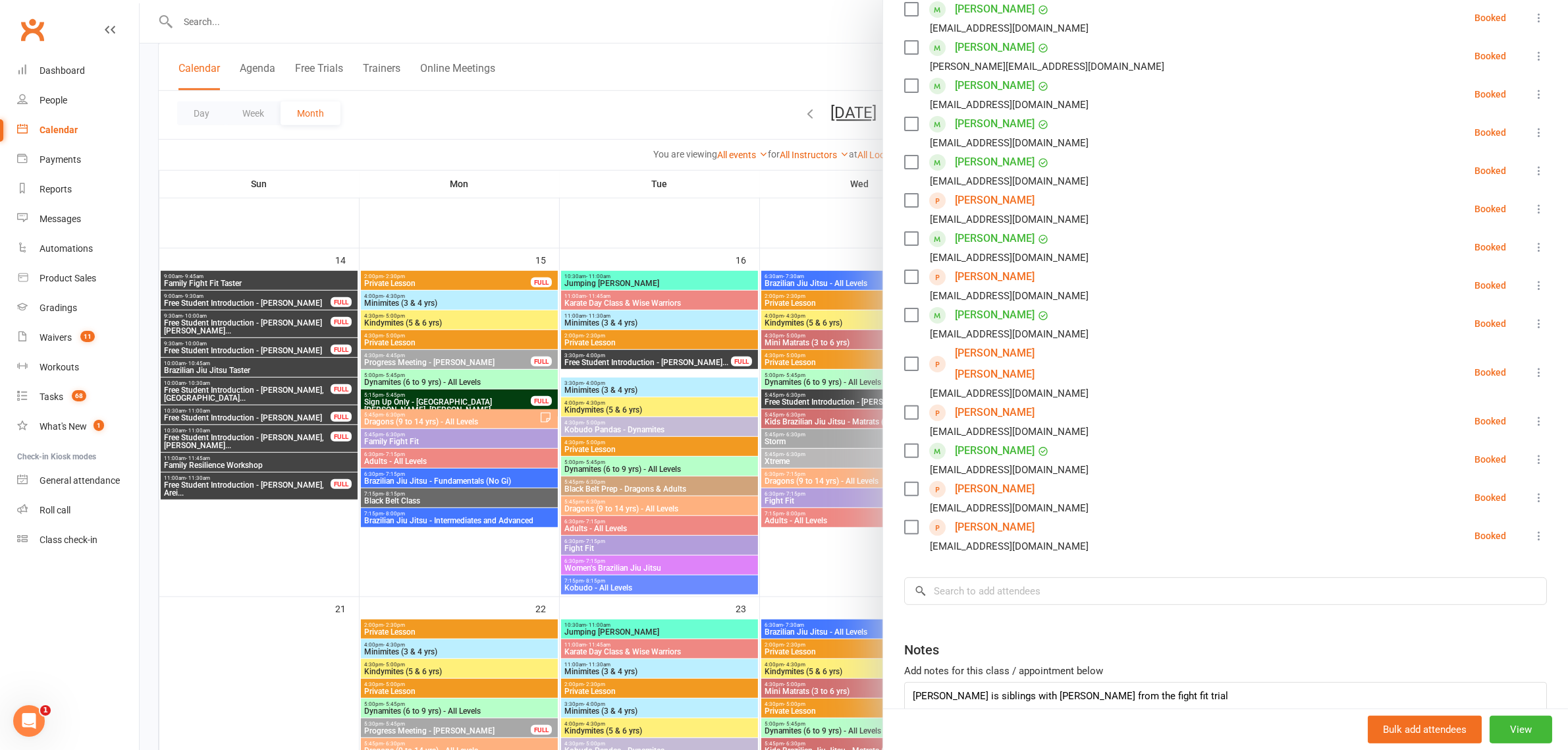
scroll to position [342, 0]
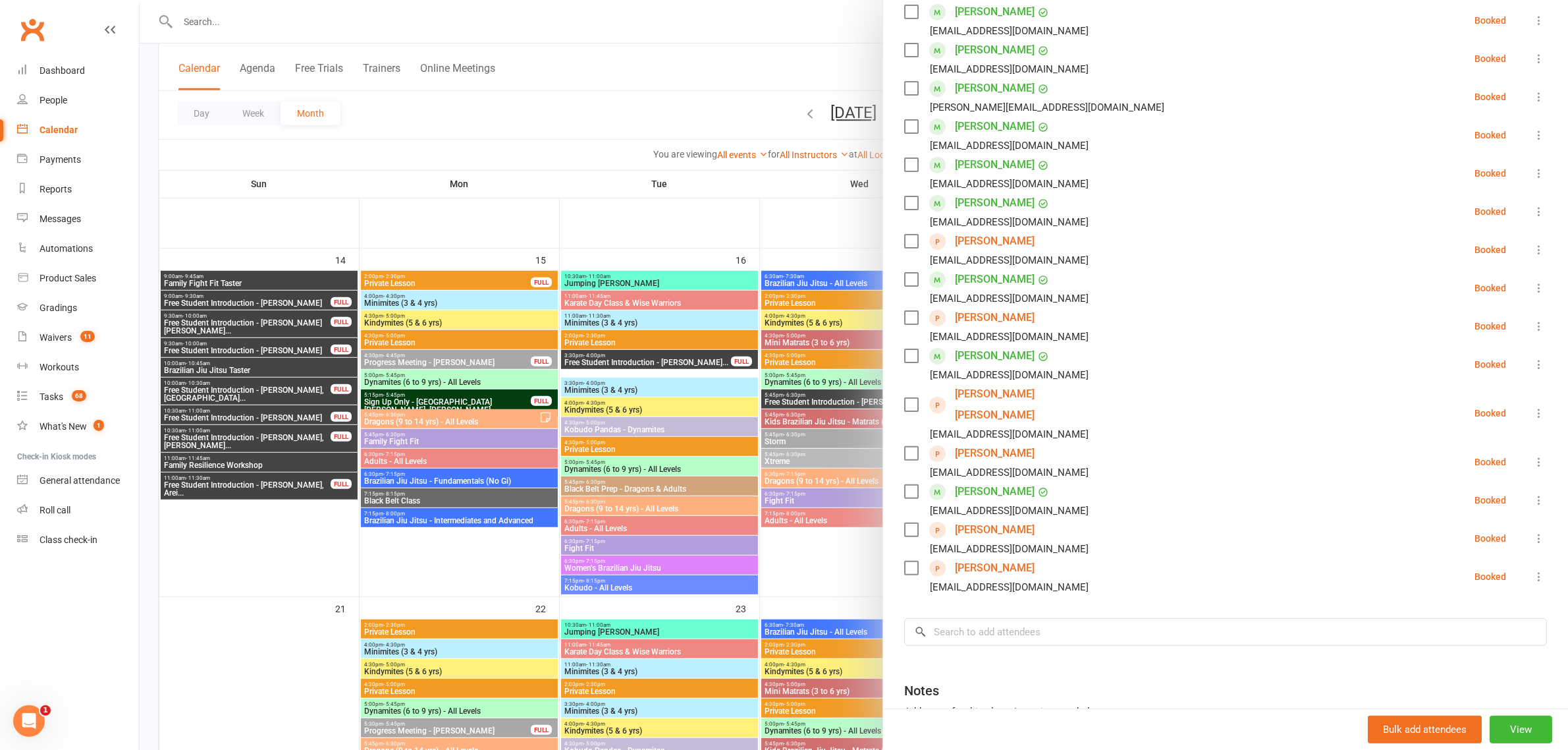
click at [238, 387] on div at bounding box center [853, 375] width 1428 height 750
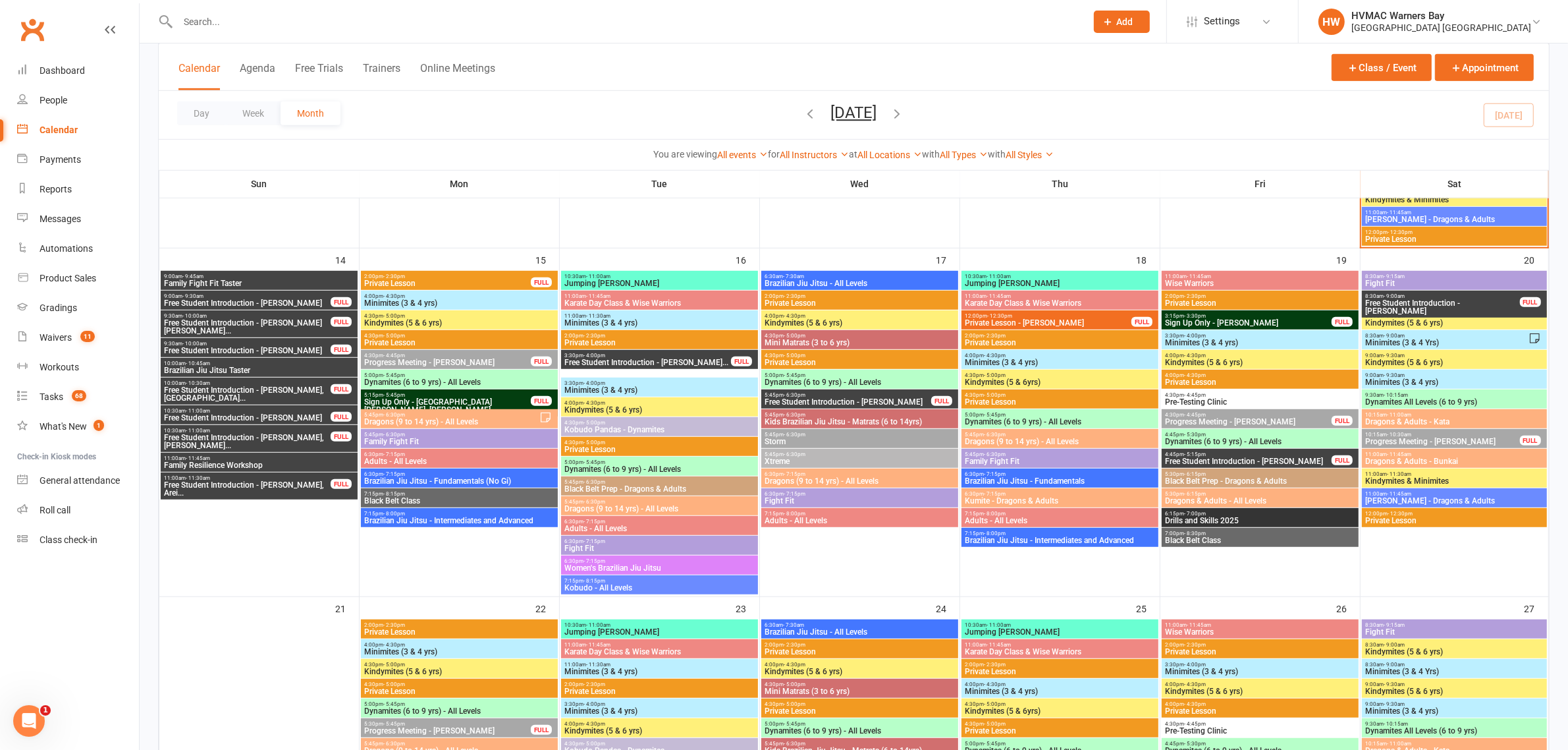
click at [242, 463] on span "Family Resilience Workshop" at bounding box center [259, 465] width 191 height 8
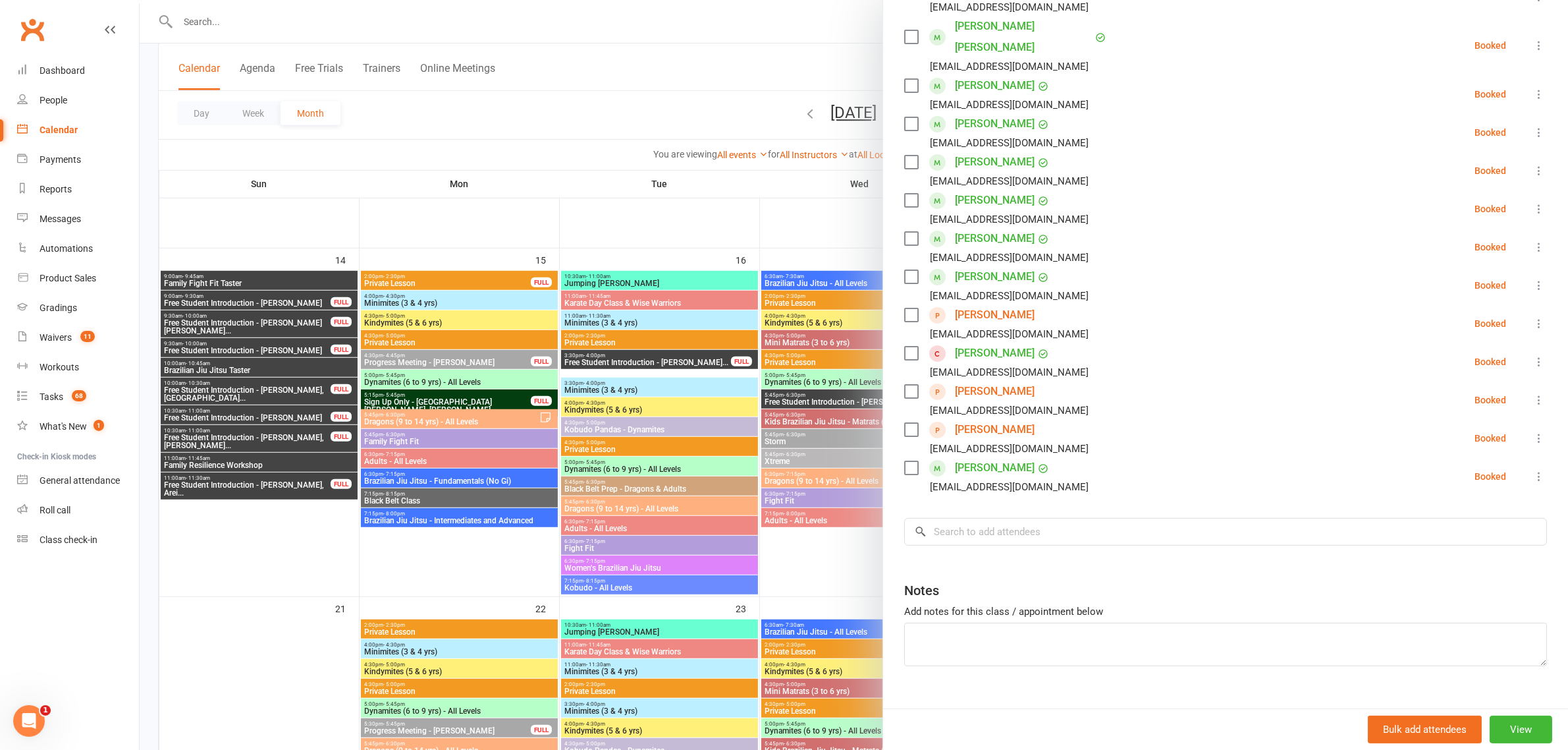
scroll to position [271, 0]
click at [513, 228] on div at bounding box center [853, 375] width 1428 height 750
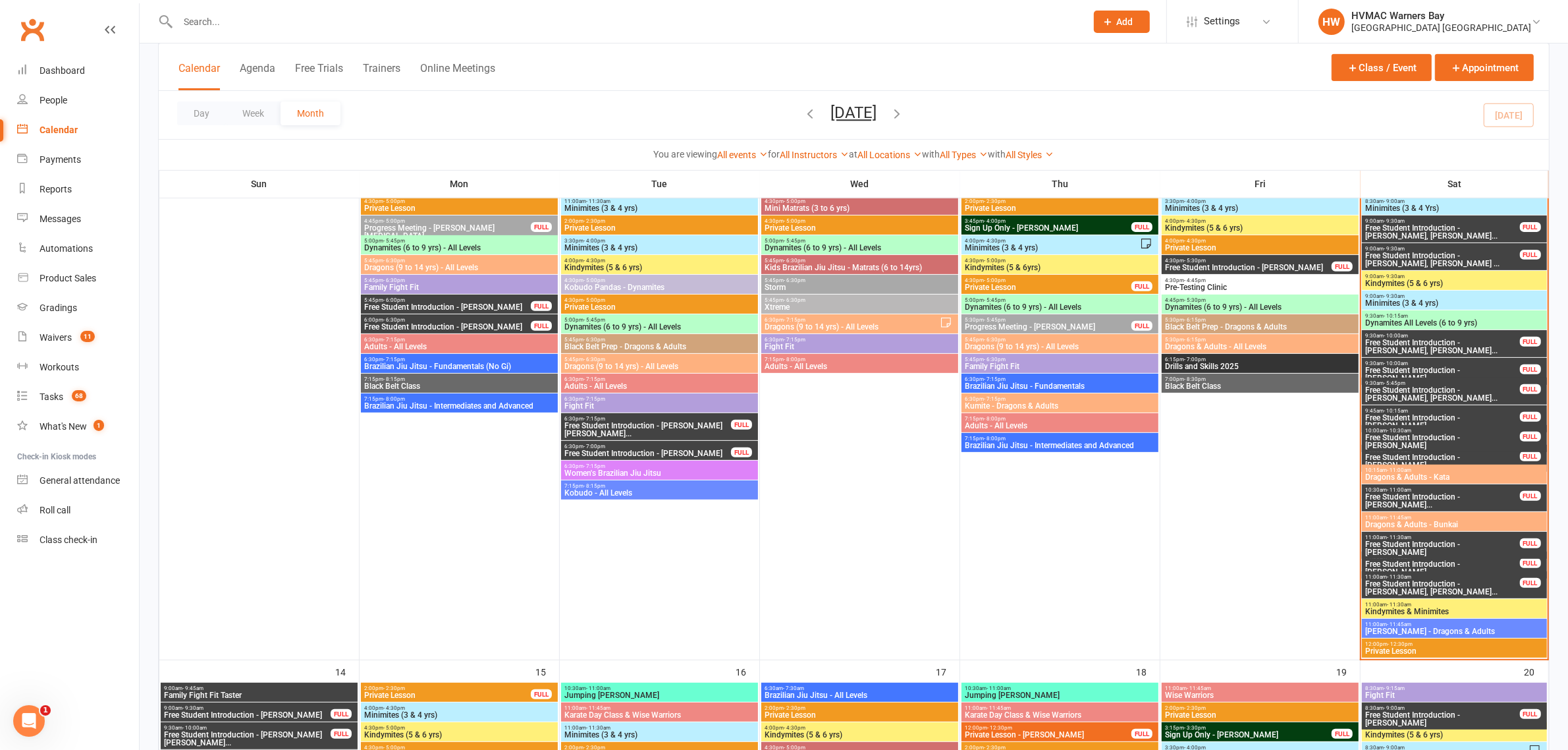
scroll to position [370, 0]
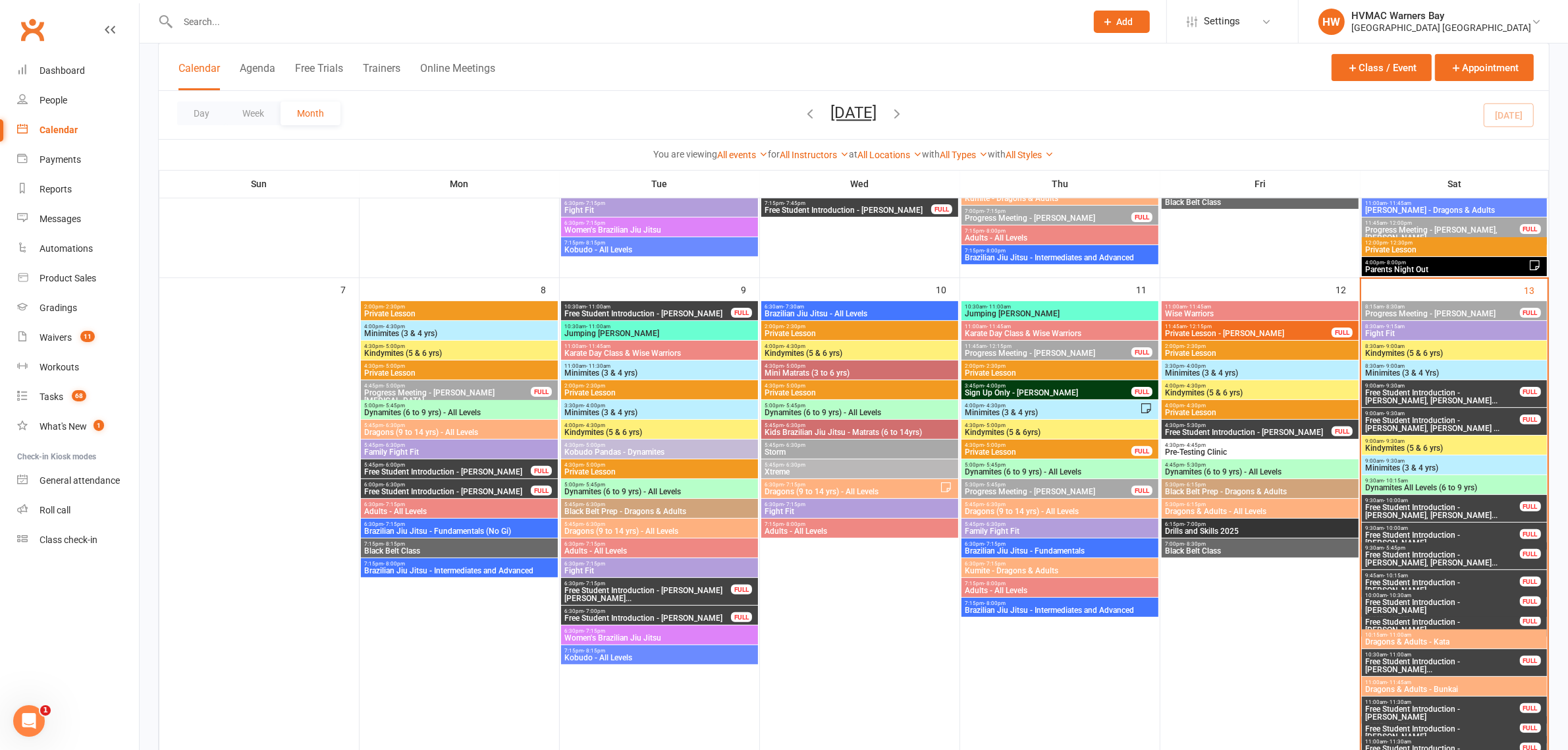
click at [1422, 390] on span "Free Student Introduction - [PERSON_NAME], [PERSON_NAME]..." at bounding box center [1442, 396] width 156 height 15
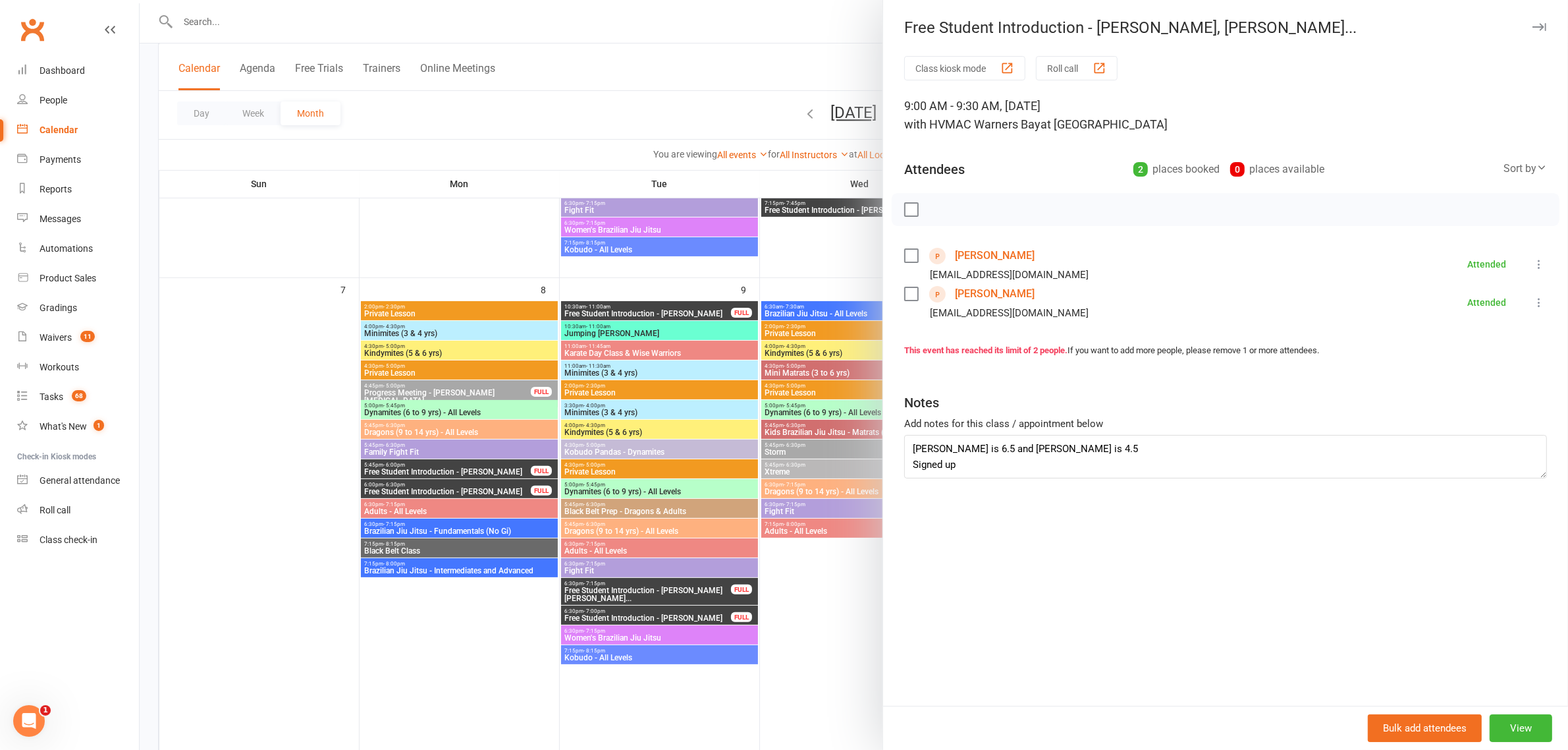
click at [775, 256] on div at bounding box center [853, 375] width 1428 height 750
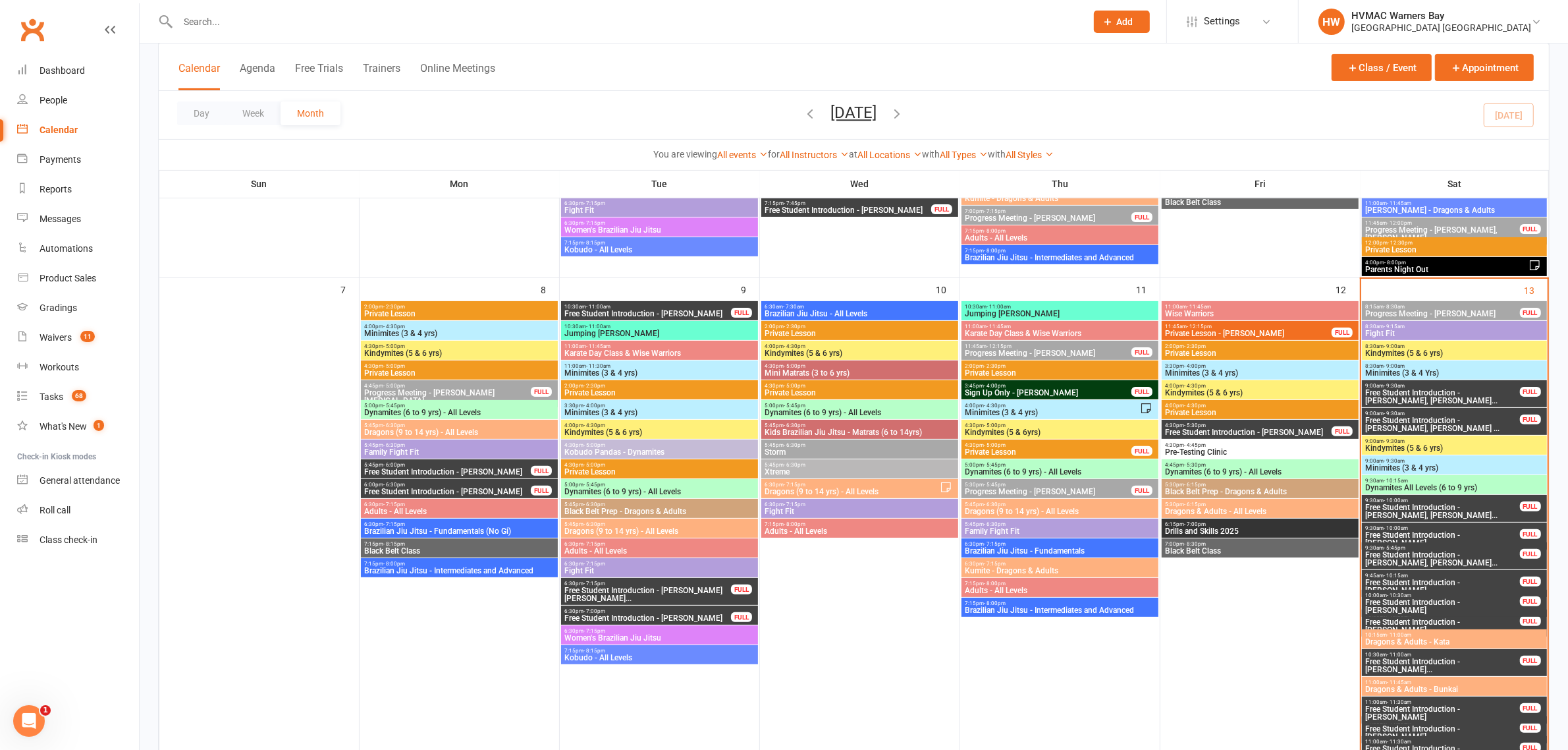
click at [1390, 416] on span "Free Student Introduction - [PERSON_NAME], [PERSON_NAME] ..." at bounding box center [1442, 424] width 156 height 15
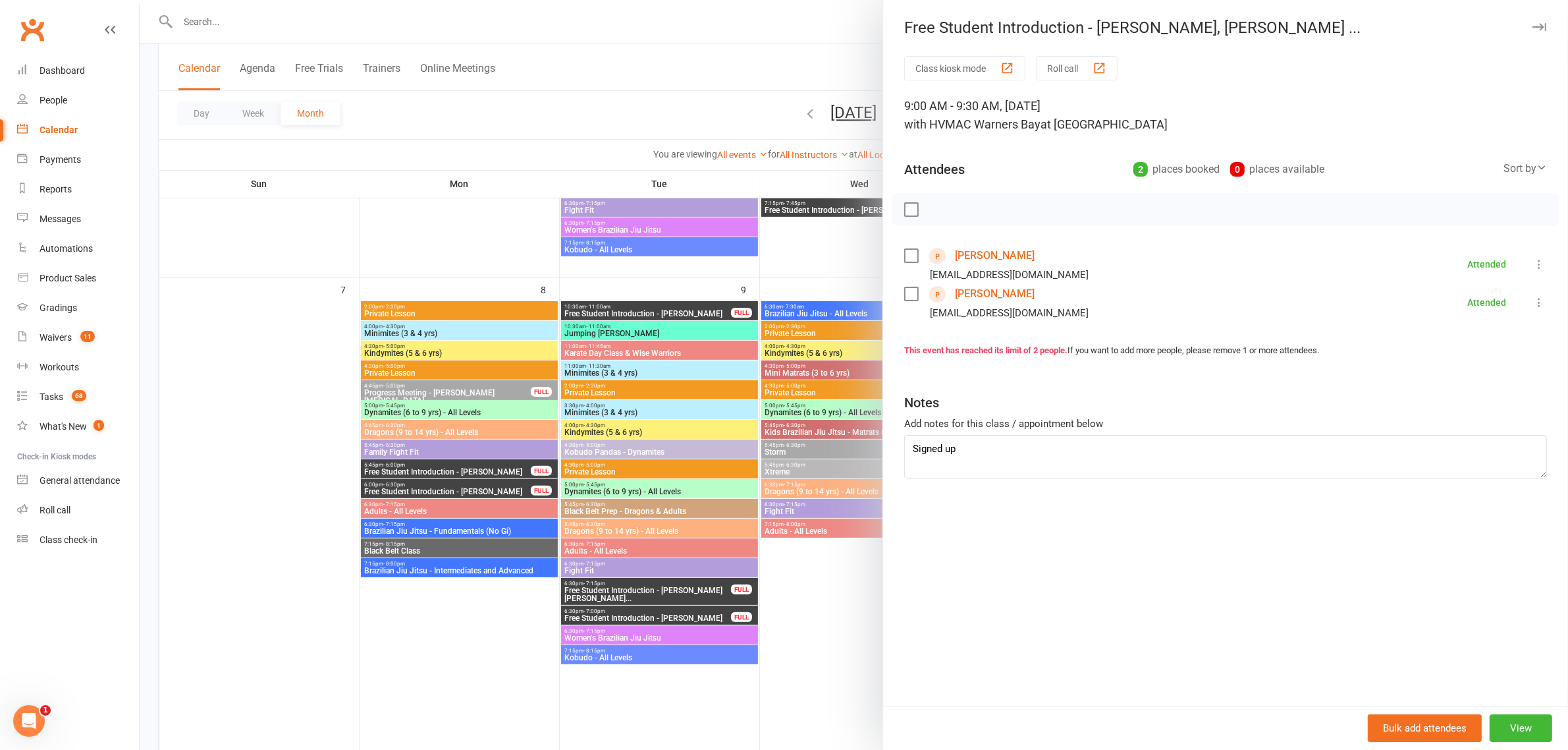
click at [812, 232] on div at bounding box center [853, 375] width 1428 height 750
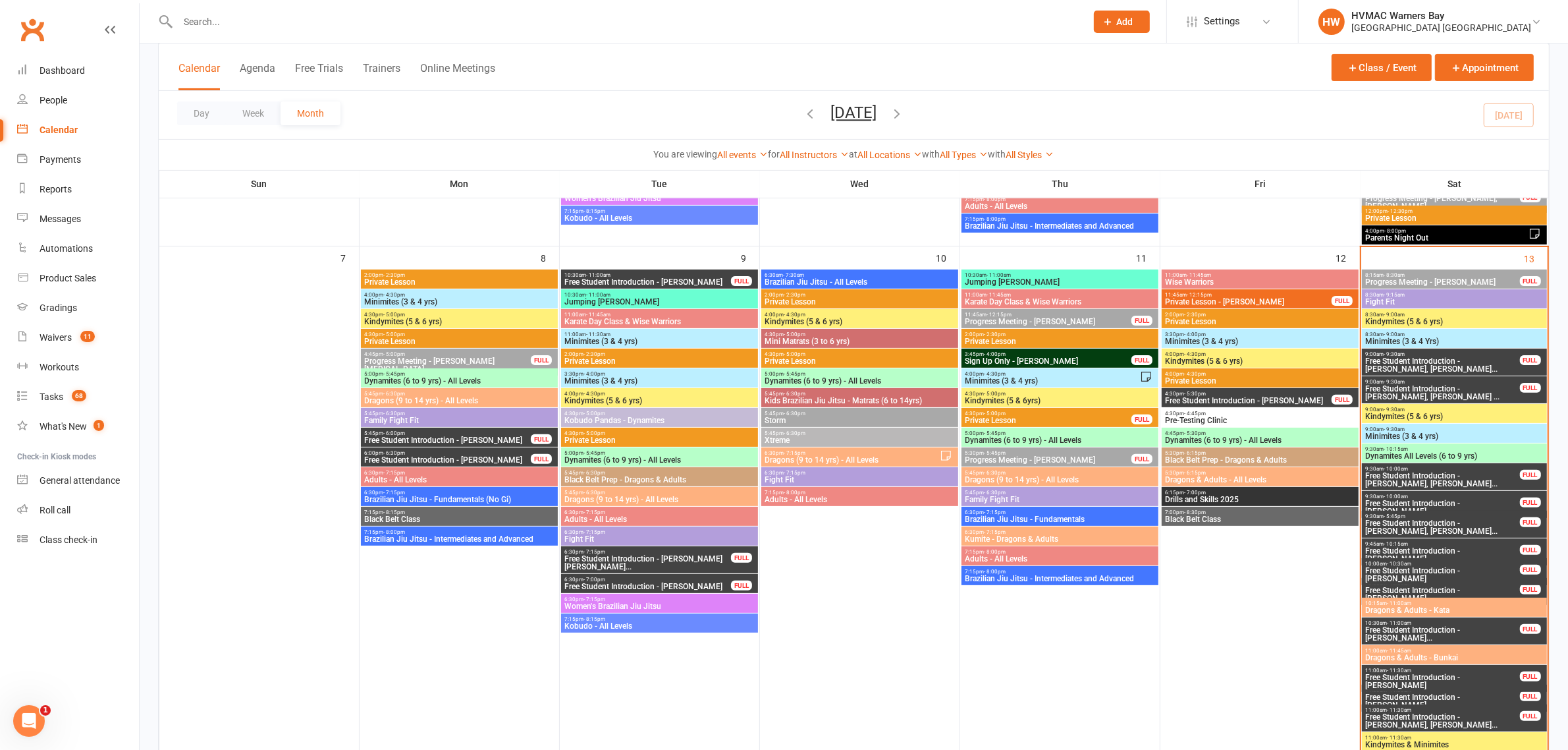
scroll to position [453, 0]
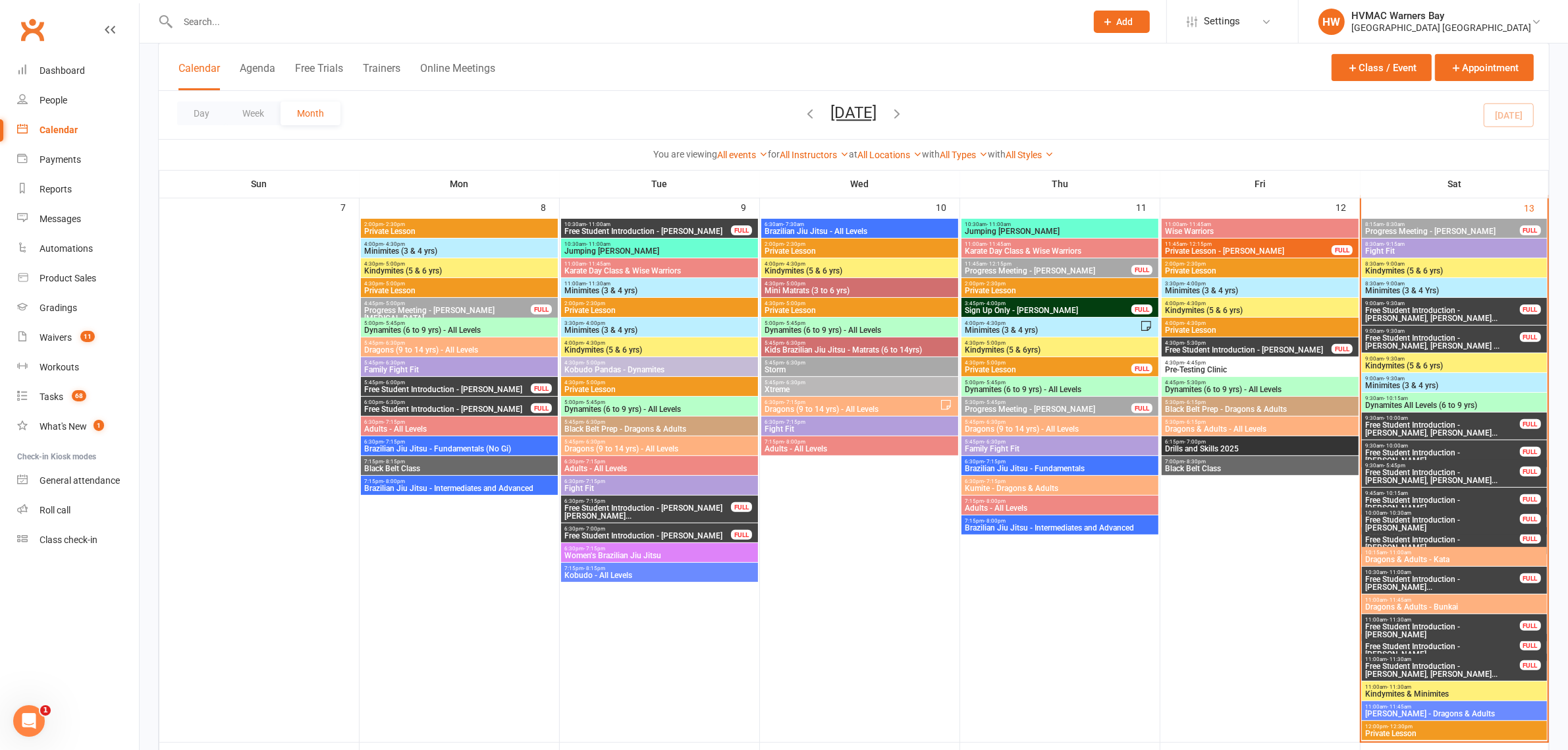
click at [1406, 433] on span "Free Student Introduction - [PERSON_NAME], [PERSON_NAME]..." at bounding box center [1442, 429] width 156 height 15
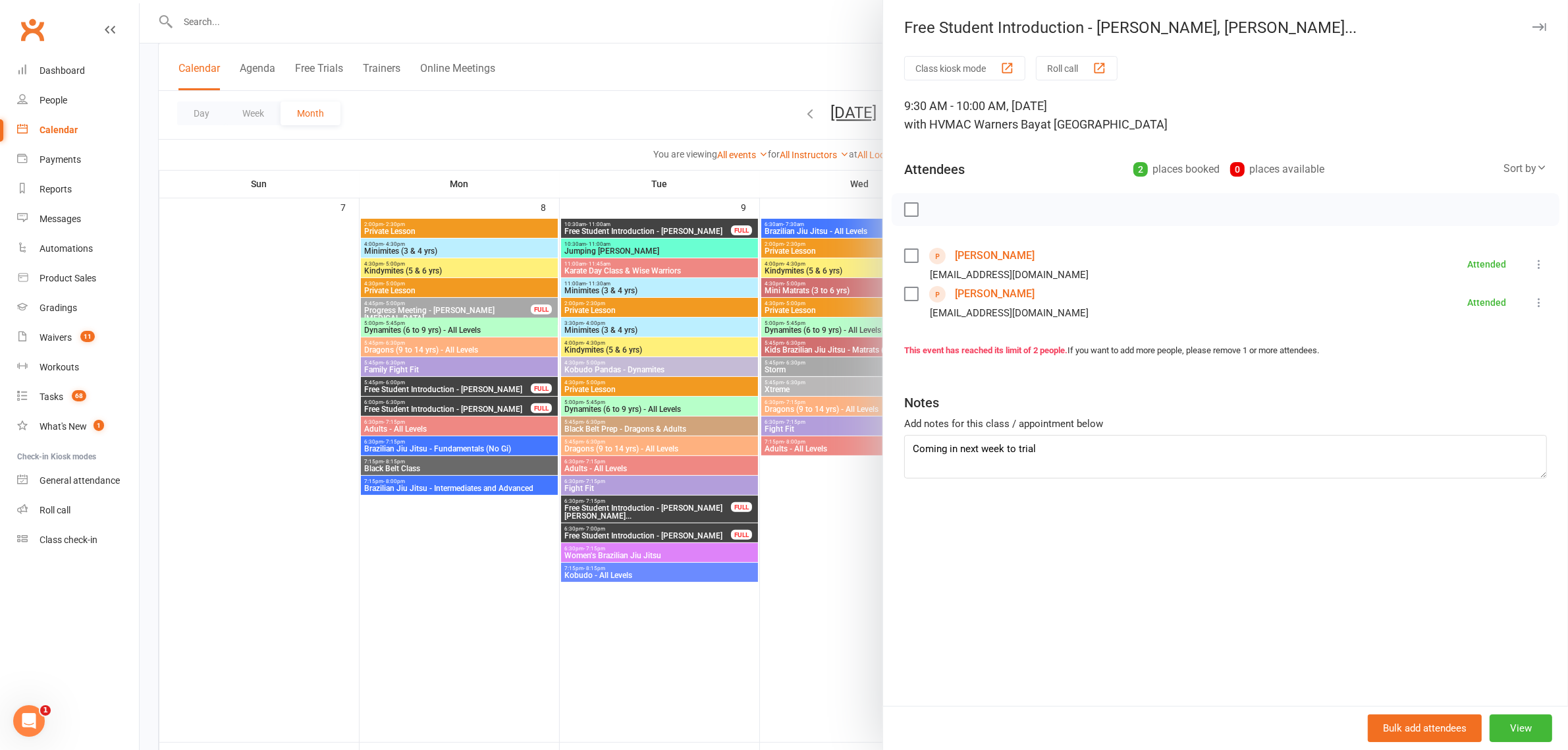
click at [803, 192] on div at bounding box center [853, 375] width 1428 height 750
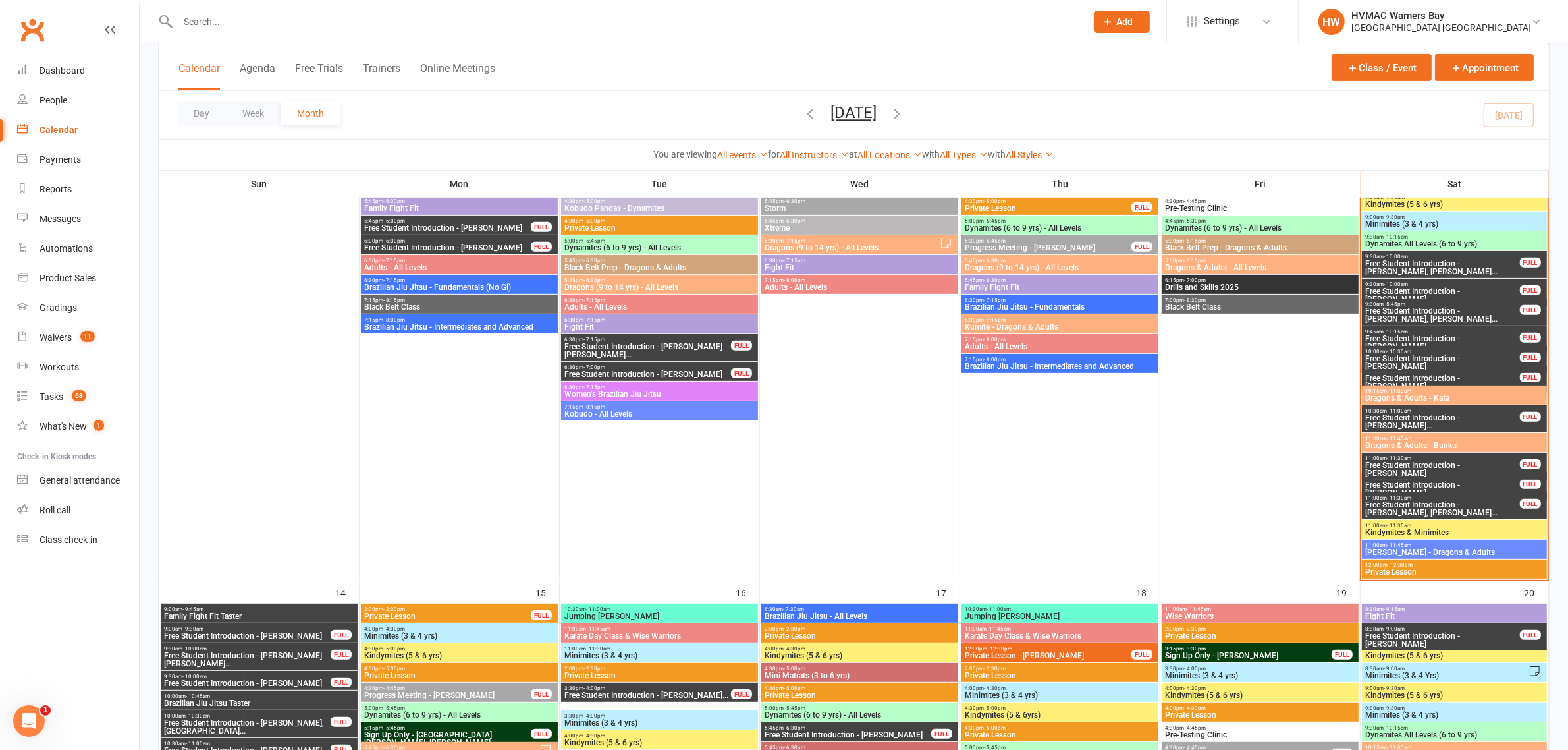
scroll to position [618, 0]
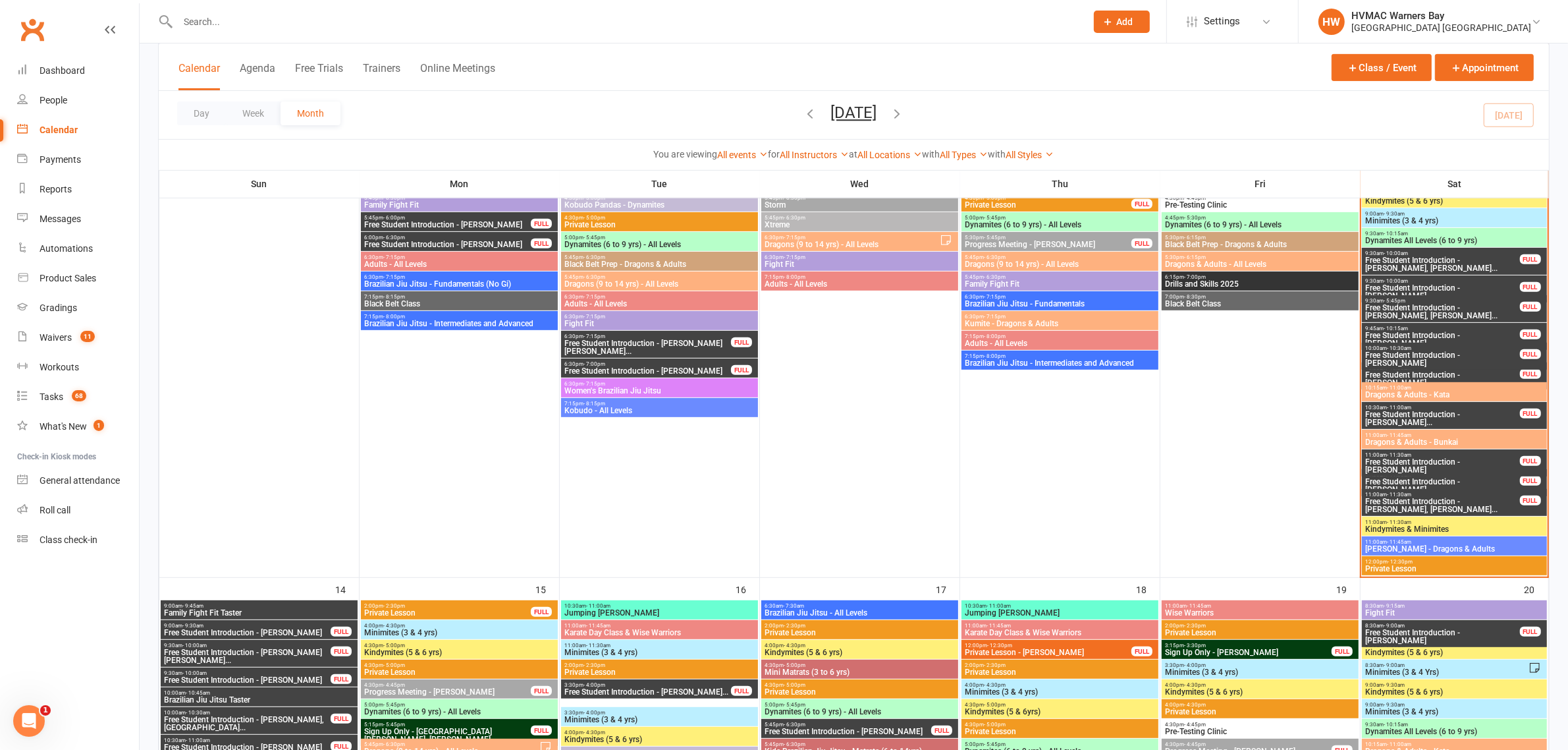
click at [1431, 277] on div "9:30am - 10:00am Free Student Introduction - Kruz Johnson FULL" at bounding box center [1454, 288] width 184 height 27
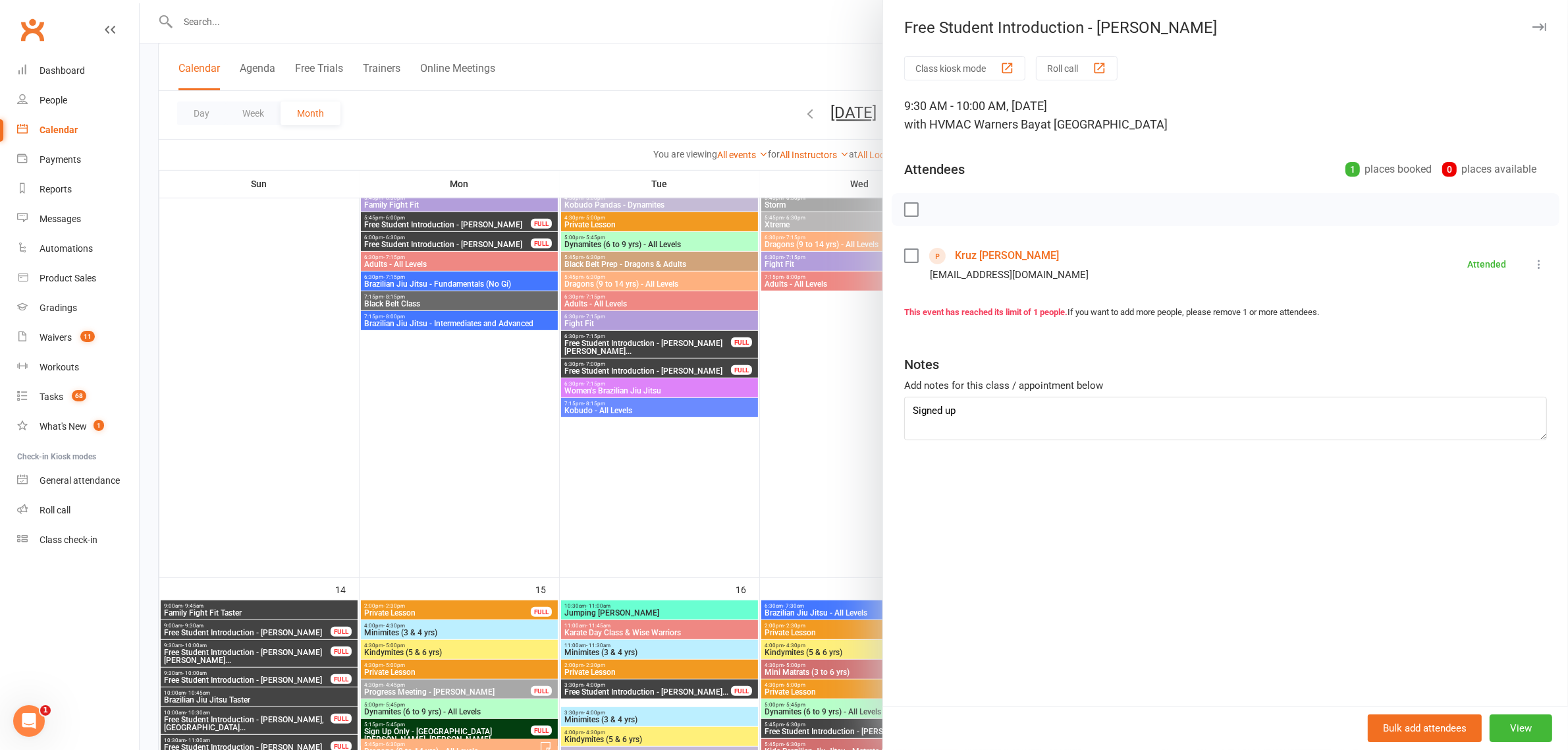
click at [811, 386] on div at bounding box center [853, 375] width 1428 height 750
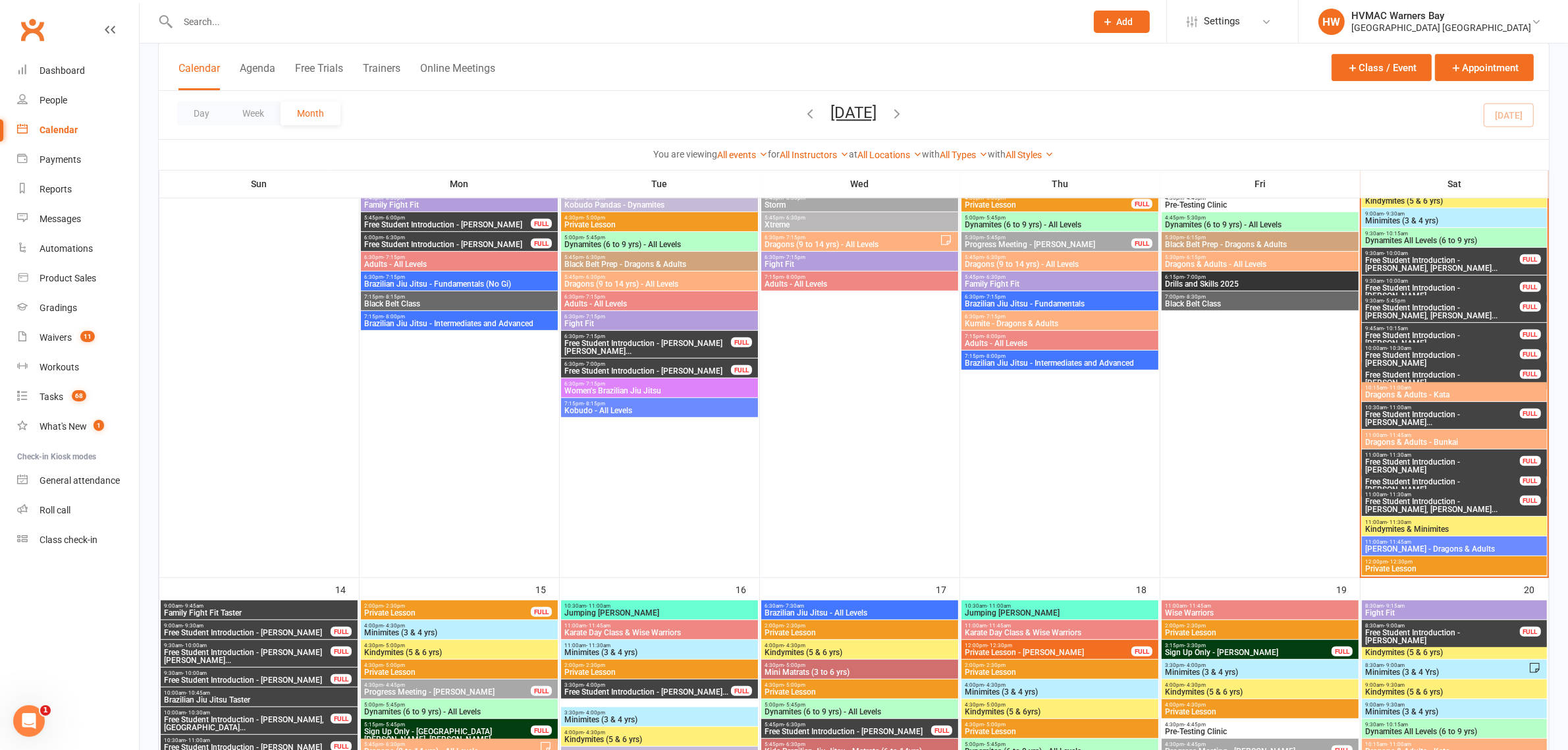
click at [1492, 334] on span "Free Student Introduction - [PERSON_NAME]" at bounding box center [1442, 338] width 156 height 15
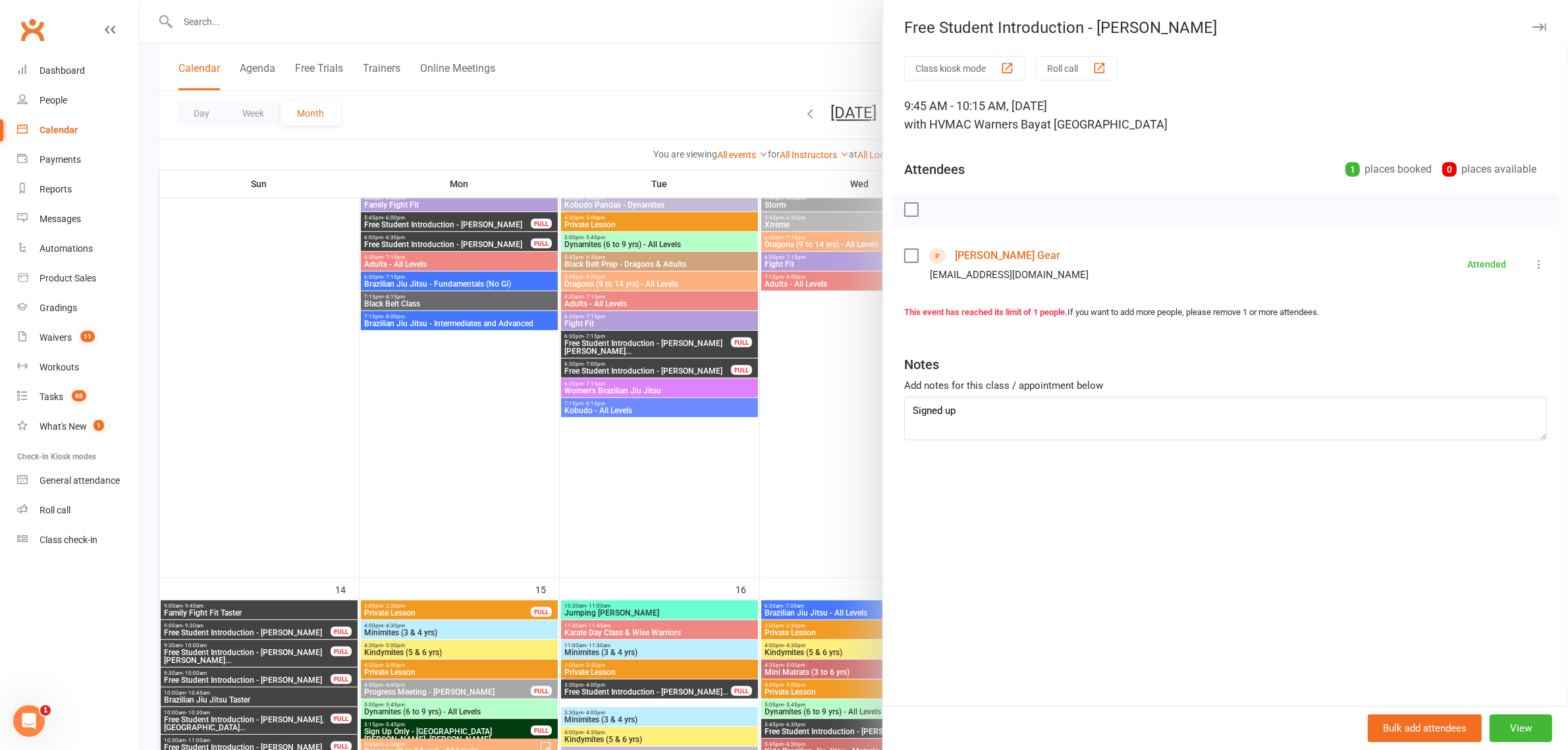
click at [866, 330] on div at bounding box center [853, 375] width 1428 height 750
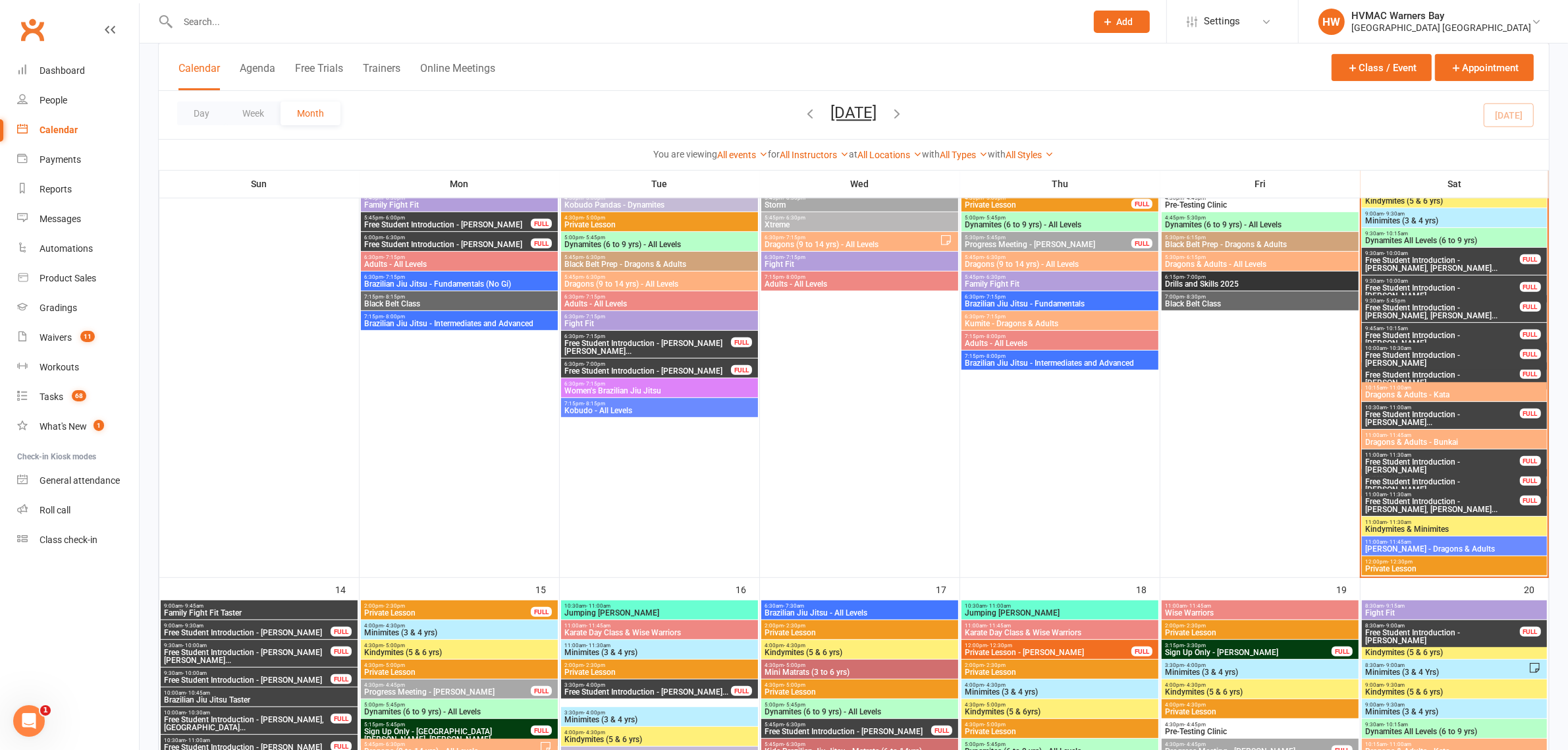
click at [1439, 356] on span "Free Student Introduction - [PERSON_NAME]" at bounding box center [1442, 359] width 156 height 15
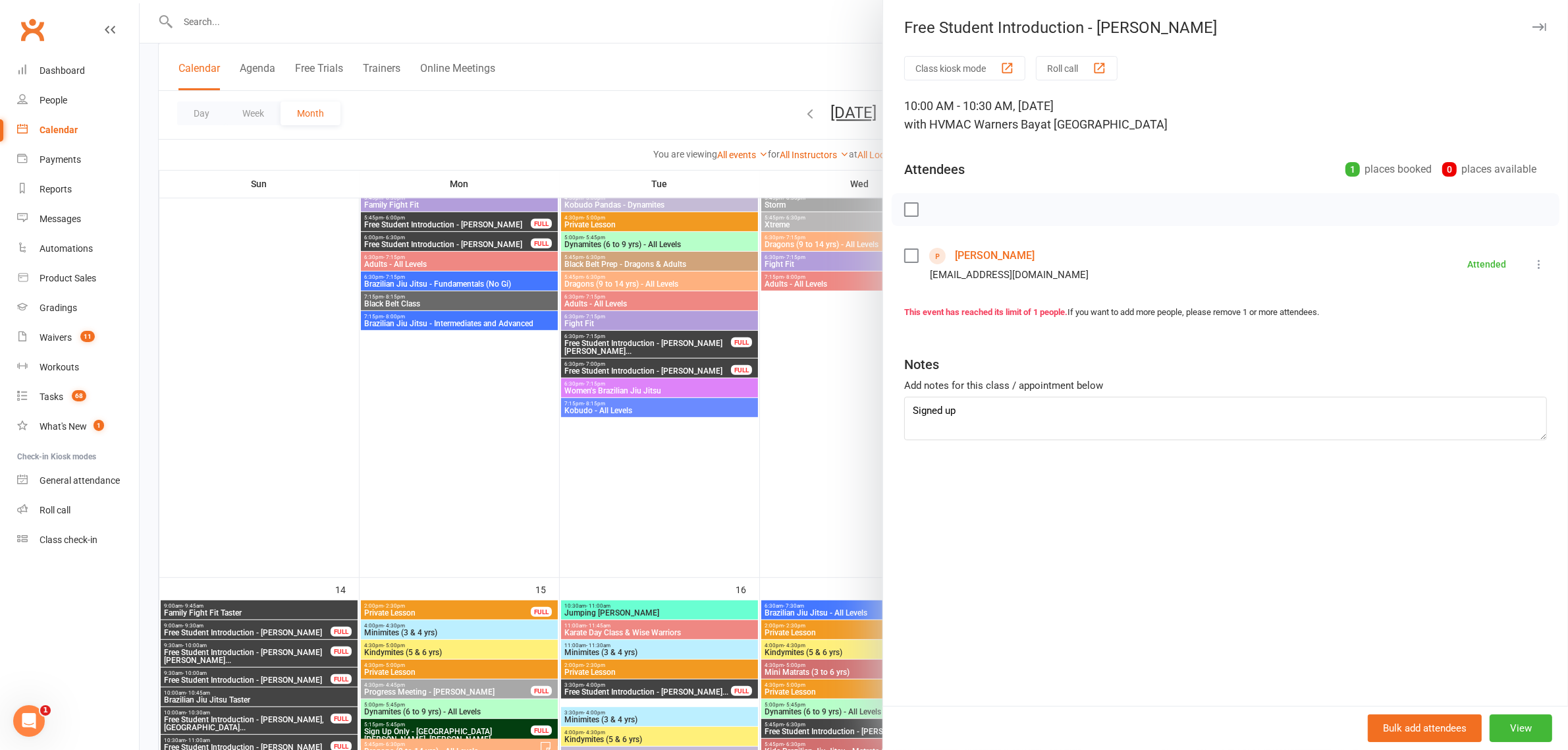
click at [780, 472] on div at bounding box center [853, 375] width 1428 height 750
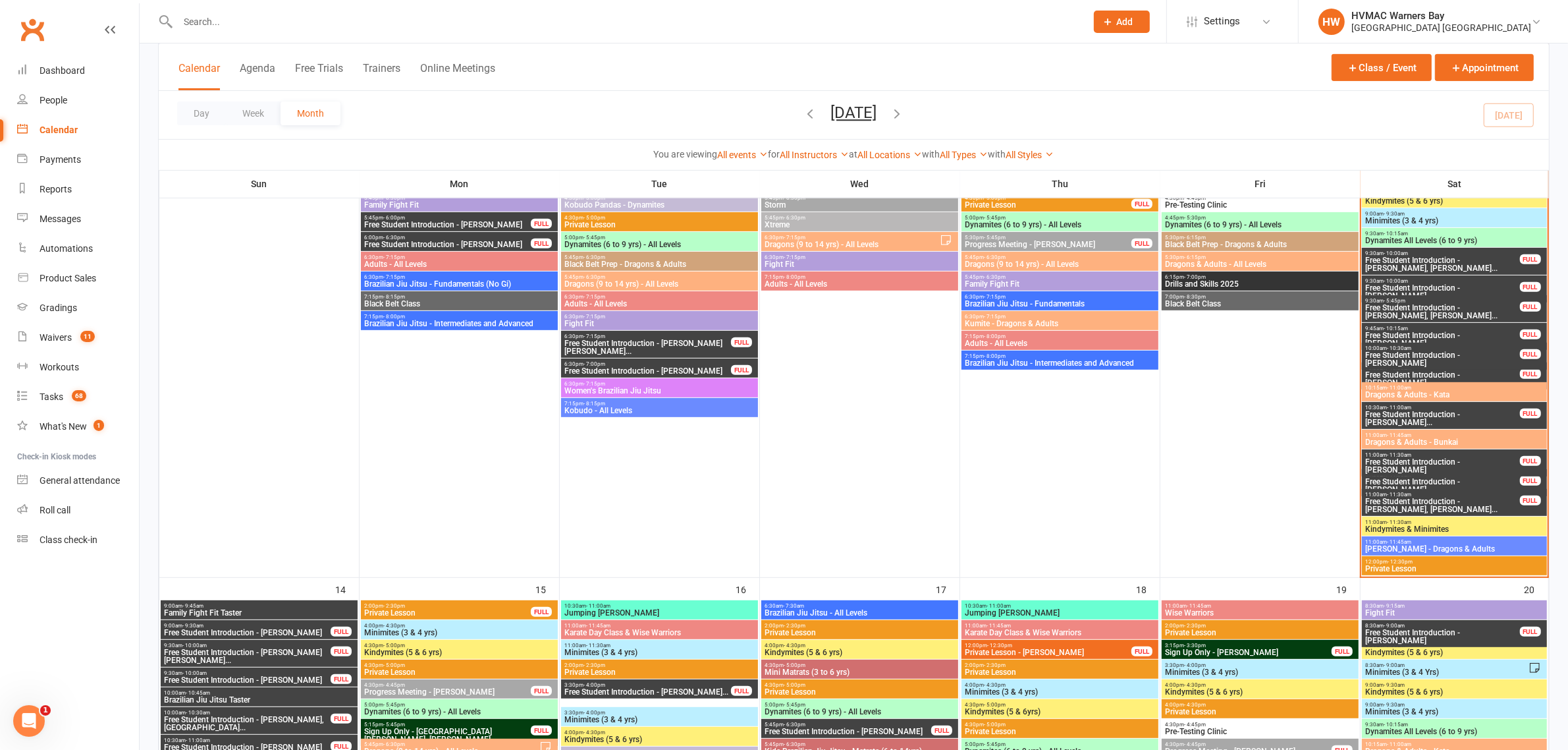
click at [1503, 481] on span "Free Student Introduction - [PERSON_NAME]" at bounding box center [1442, 485] width 156 height 15
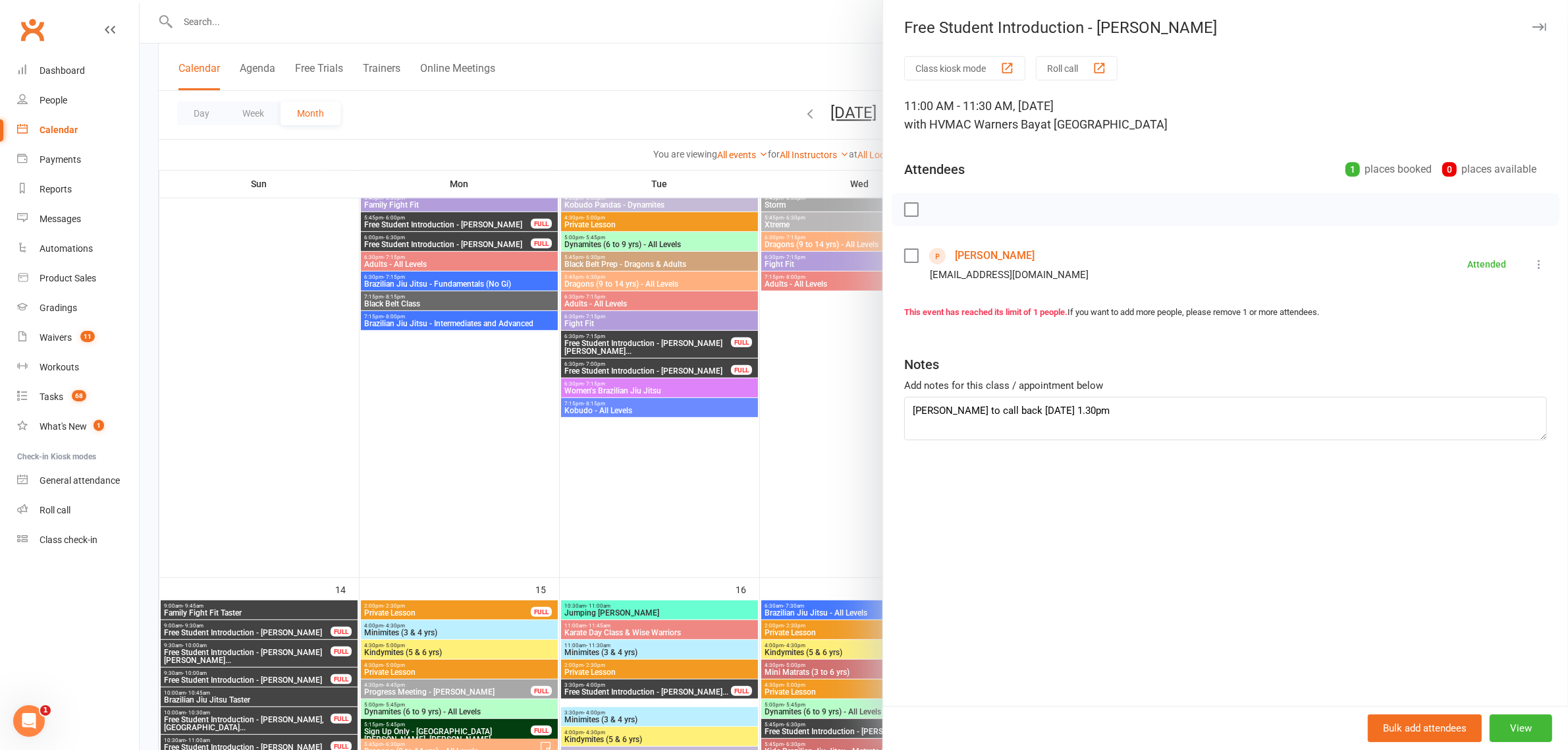
click at [831, 489] on div at bounding box center [853, 375] width 1428 height 750
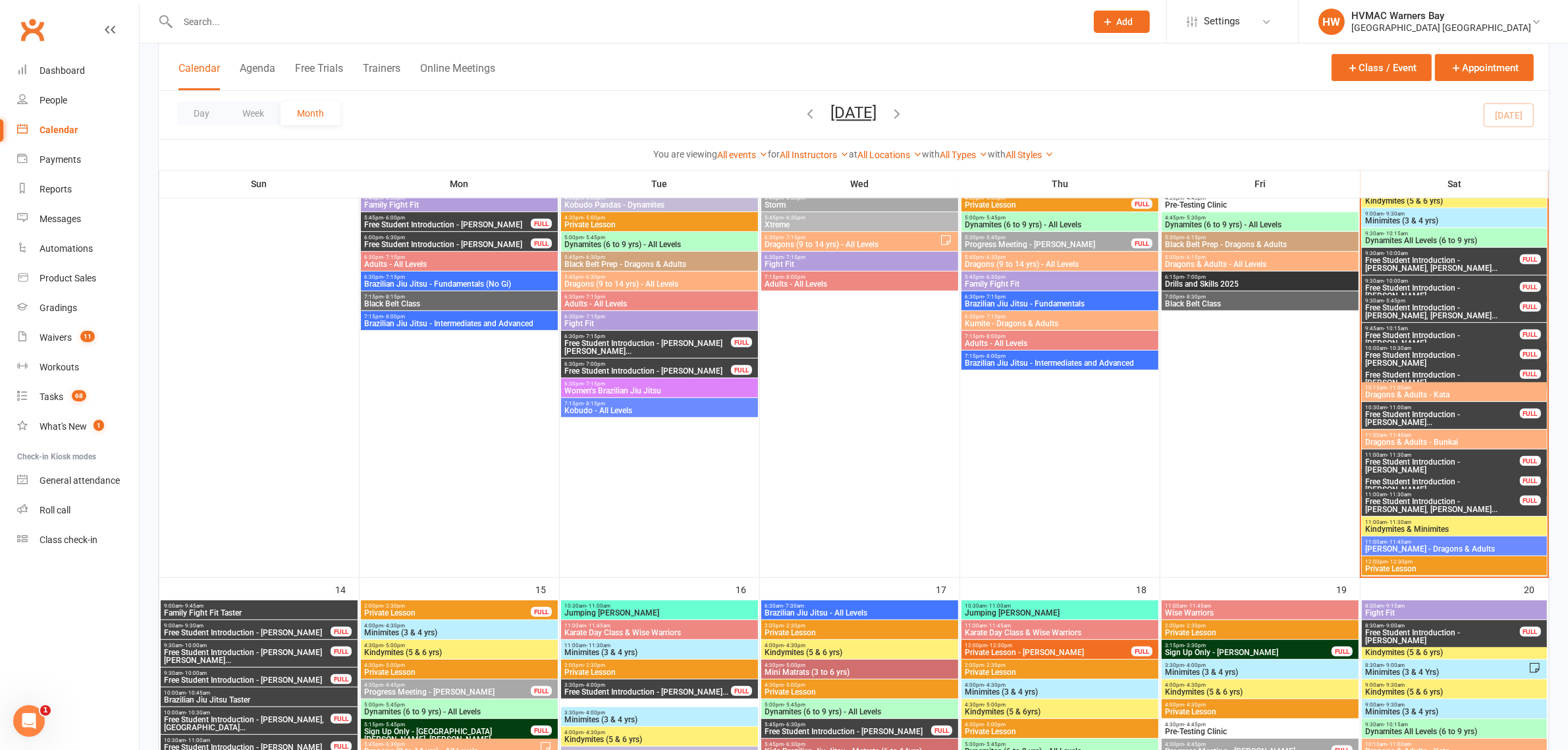
click at [1467, 502] on span "Free Student Introduction - [PERSON_NAME], [PERSON_NAME]..." at bounding box center [1442, 505] width 156 height 15
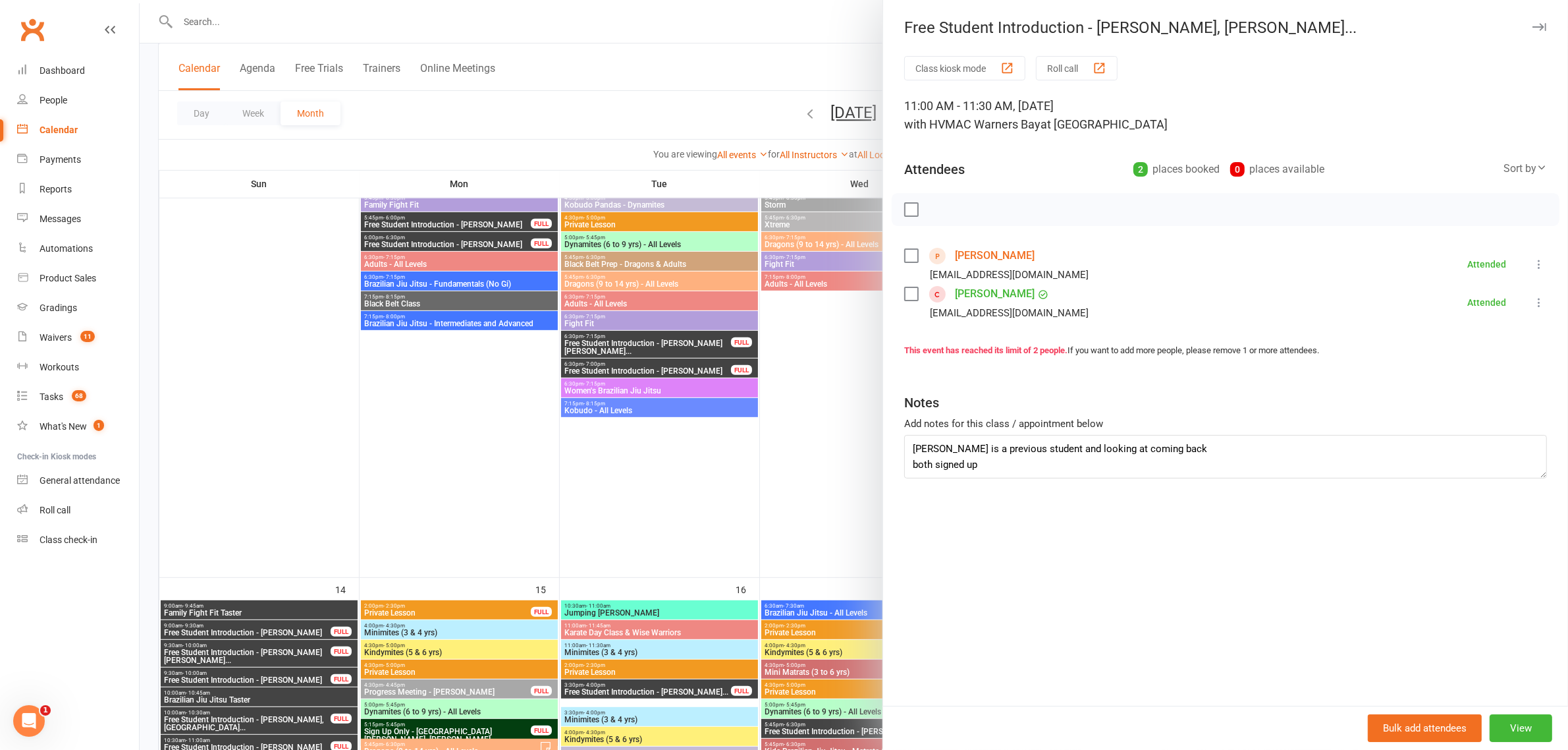
click at [668, 96] on div at bounding box center [853, 375] width 1428 height 750
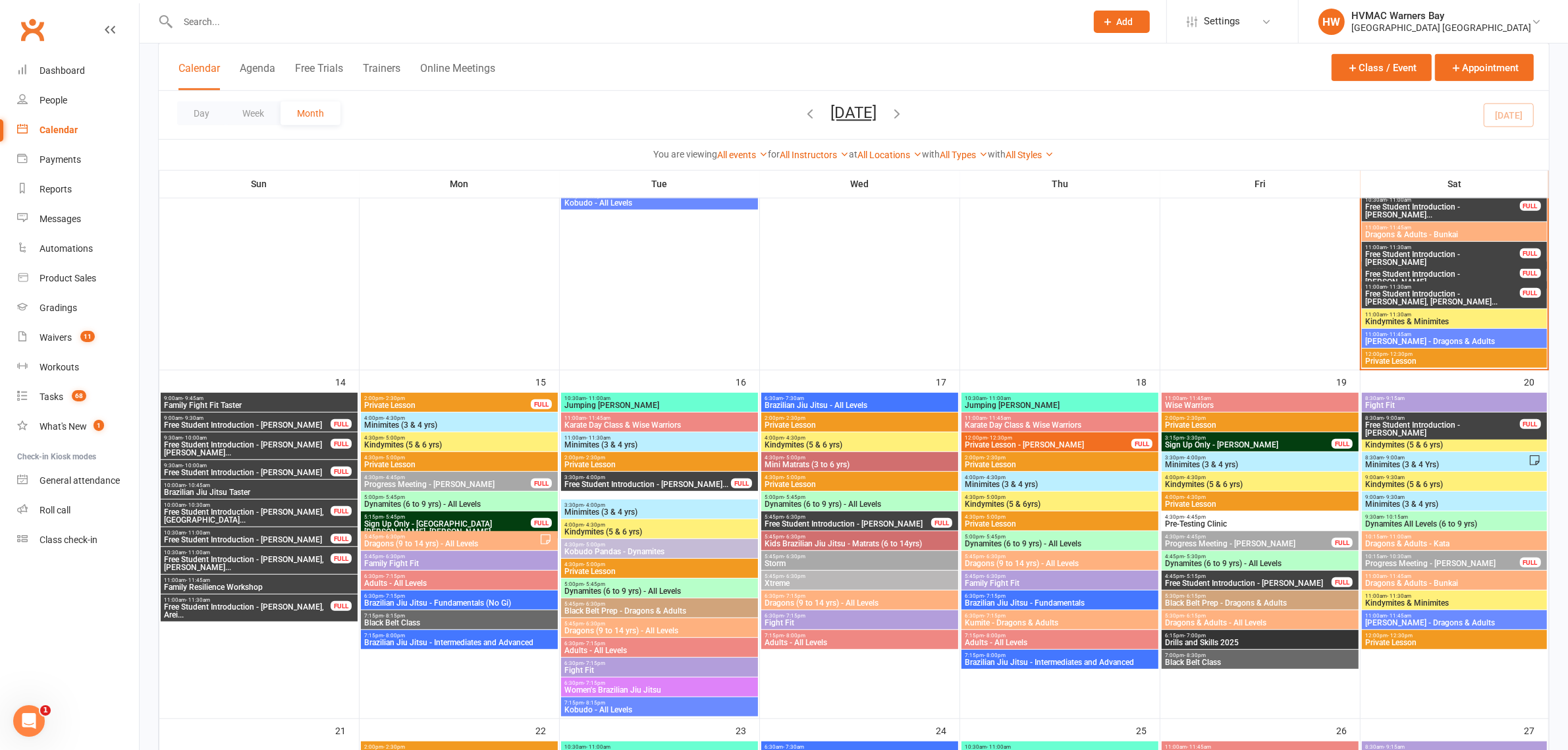
scroll to position [864, 0]
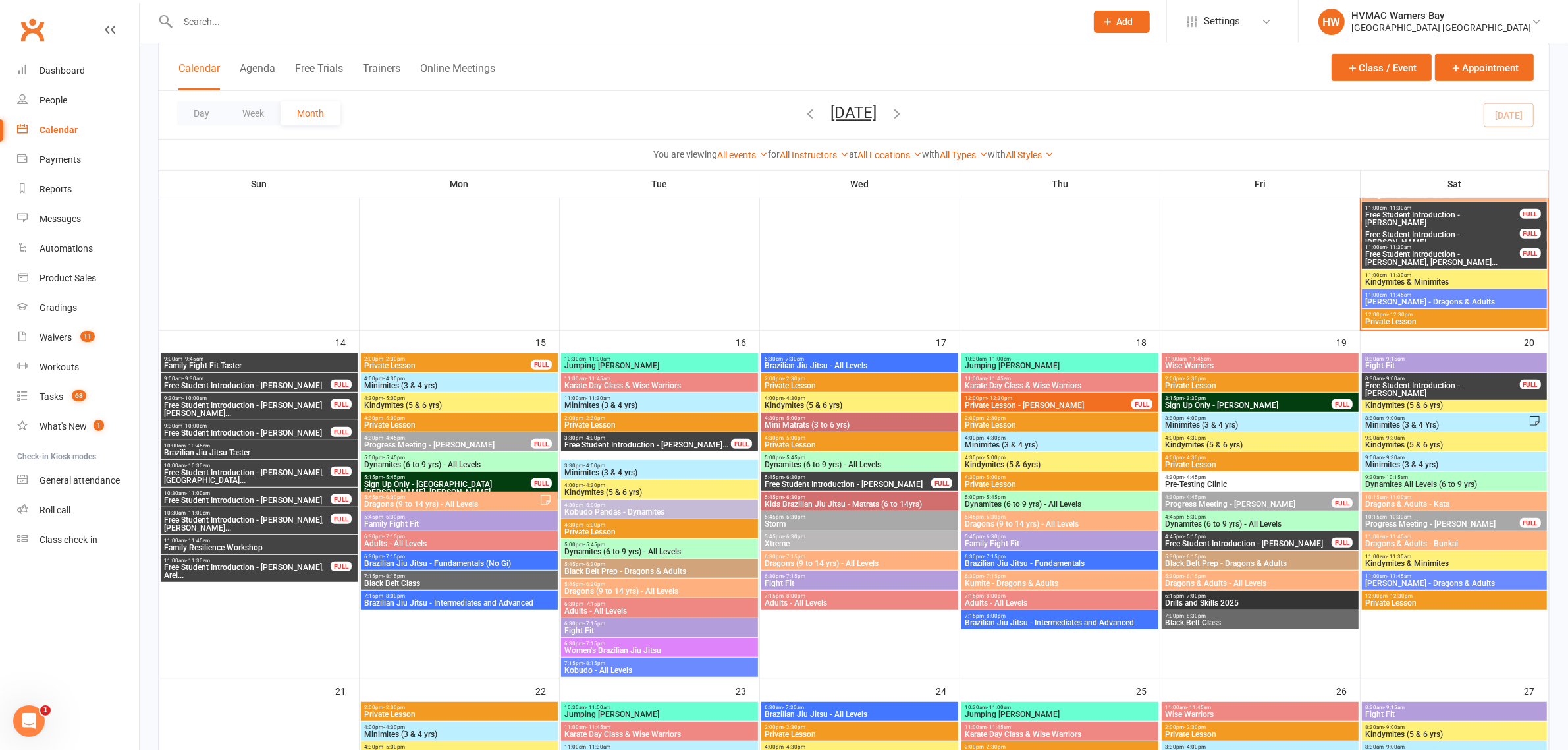
click at [213, 12] on input "text" at bounding box center [625, 21] width 903 height 19
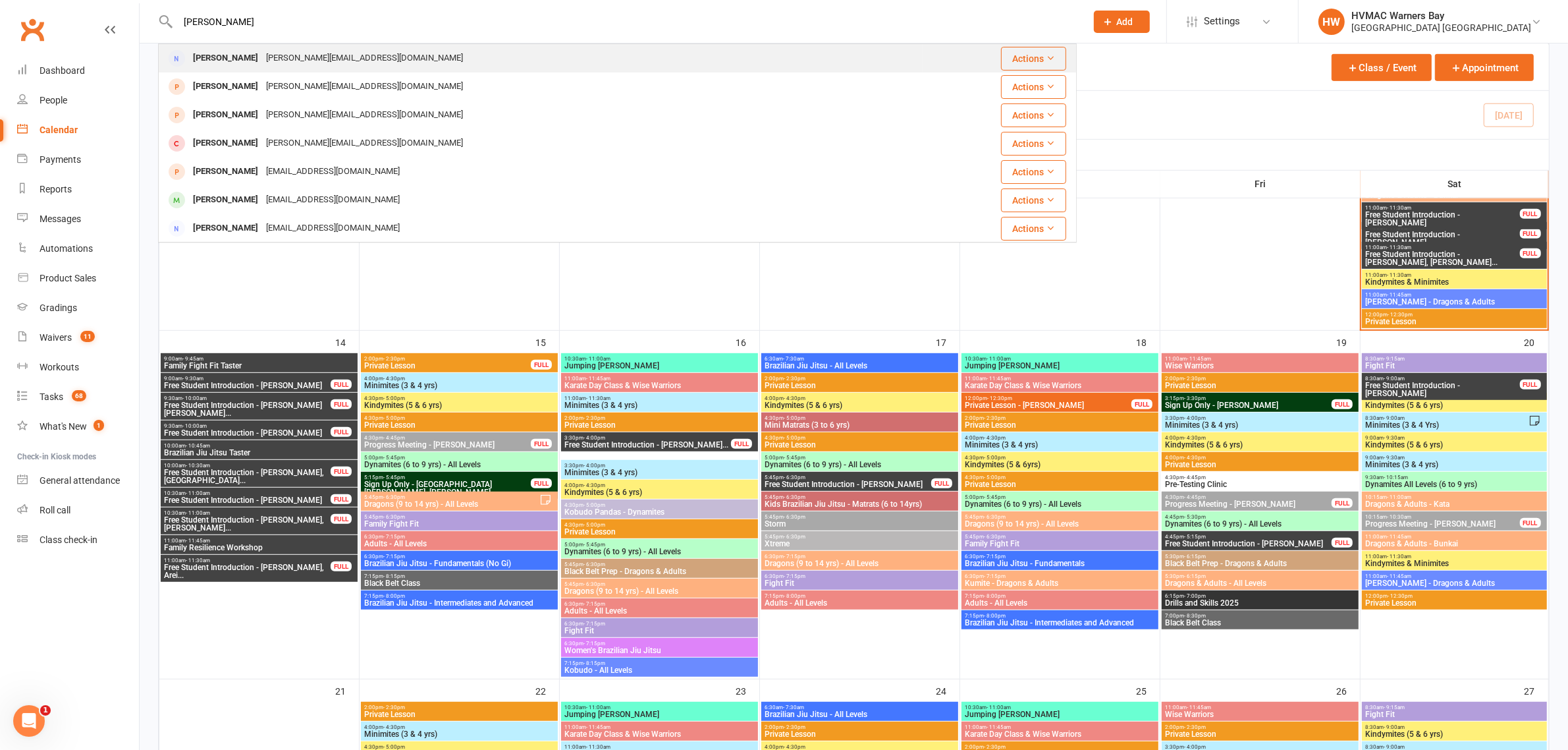
type input "john mciver"
click at [226, 59] on div "John Mciver" at bounding box center [226, 58] width 73 height 19
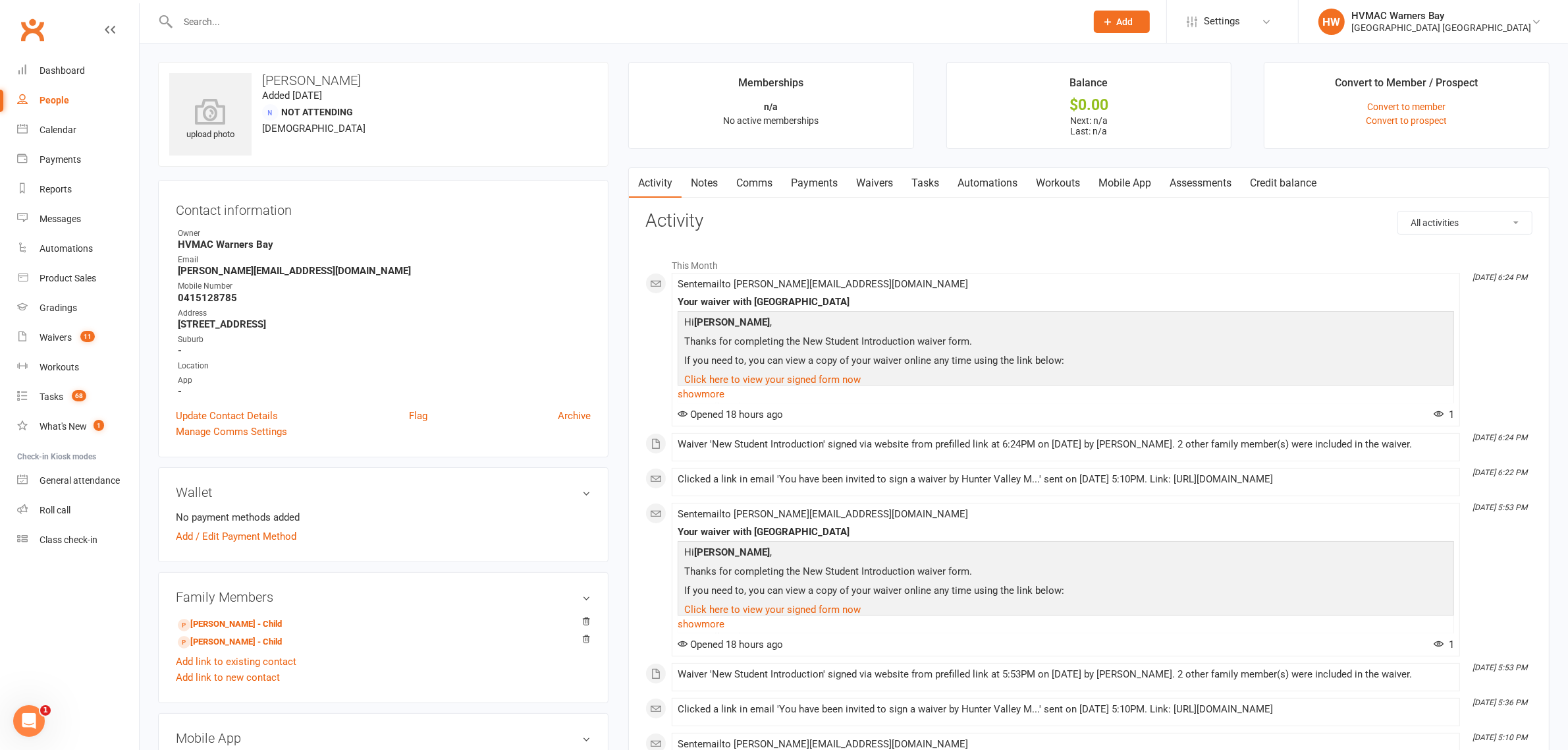
scroll to position [82, 0]
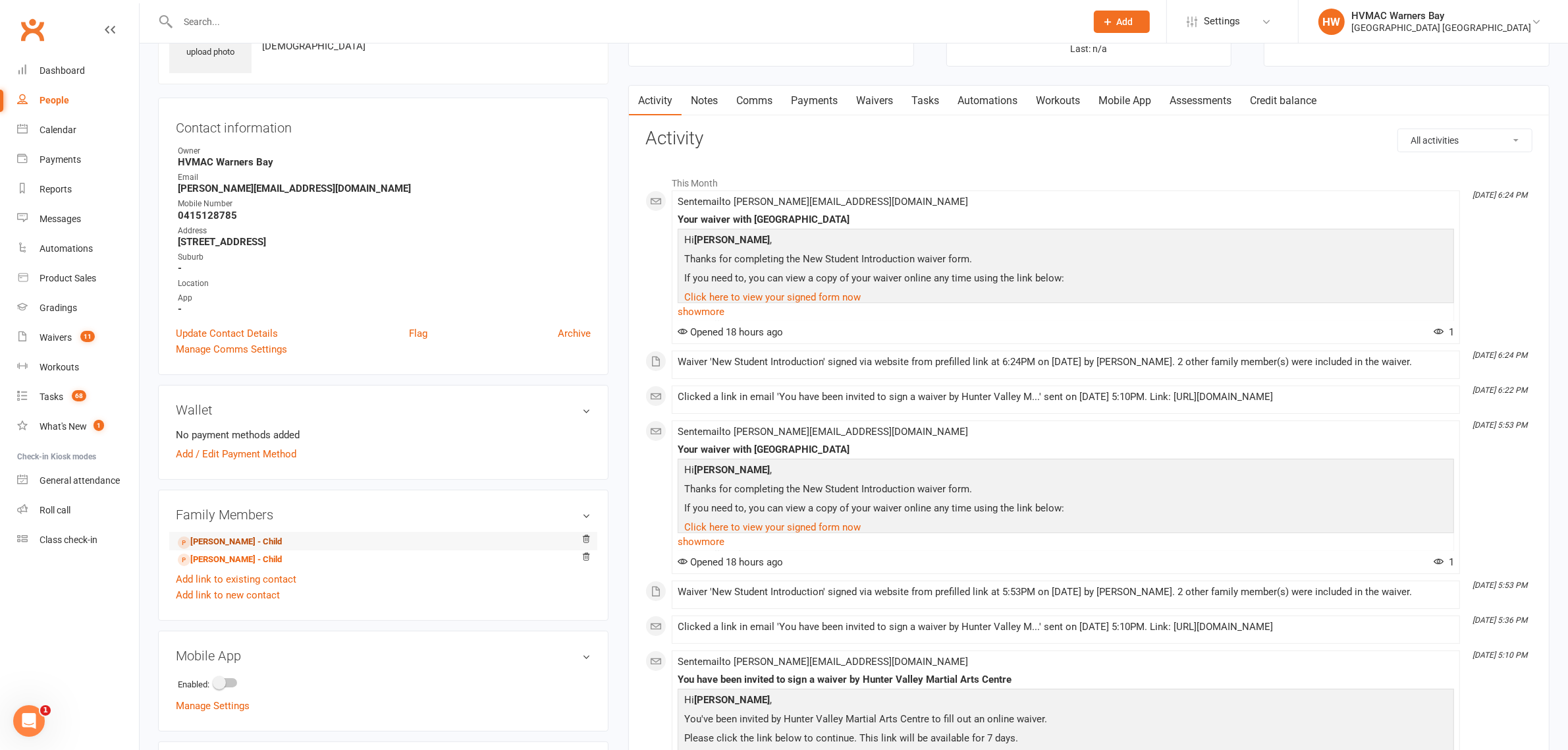
click at [227, 541] on link "Matilda Mciver - Child" at bounding box center [230, 541] width 104 height 14
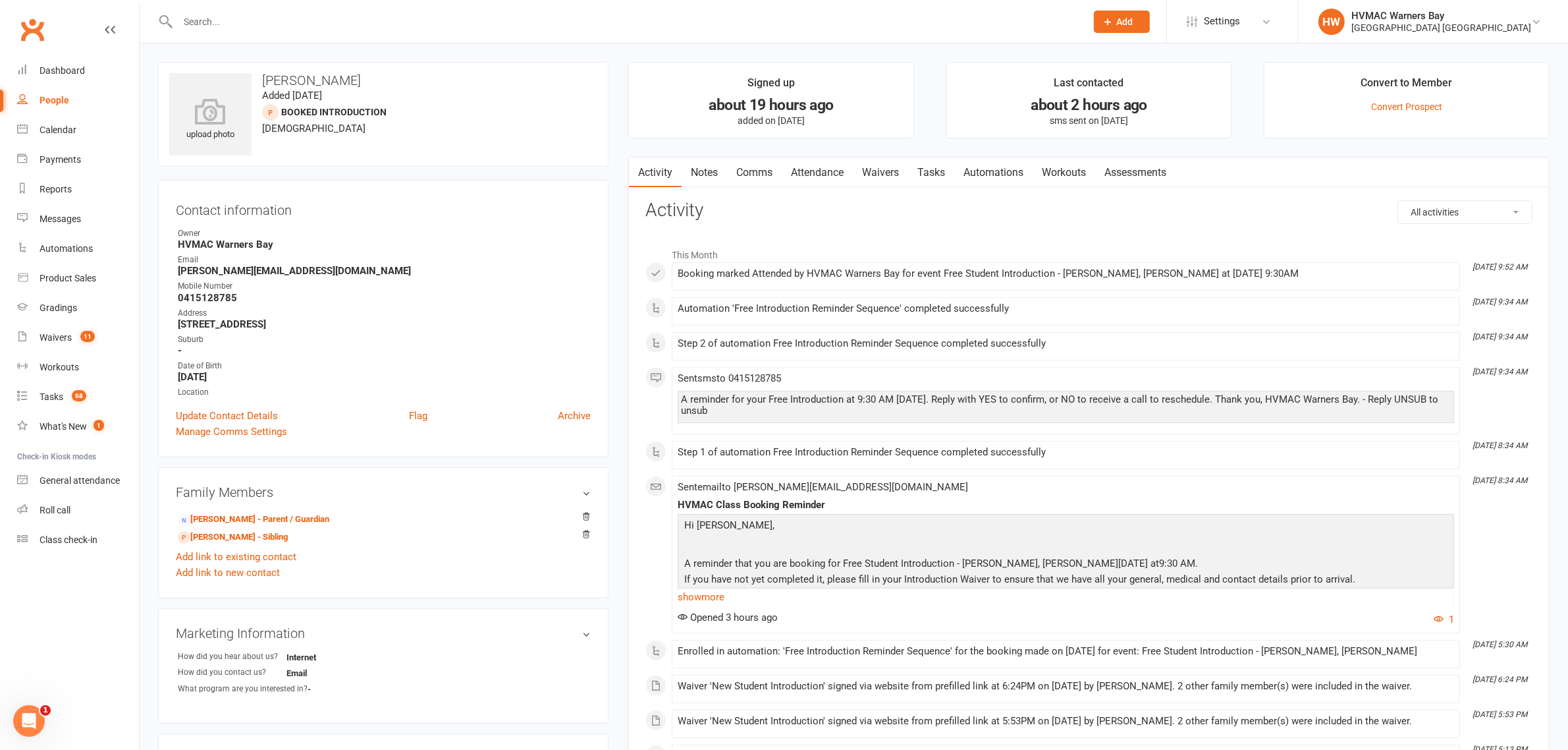
click at [800, 168] on link "Attendance" at bounding box center [818, 172] width 71 height 30
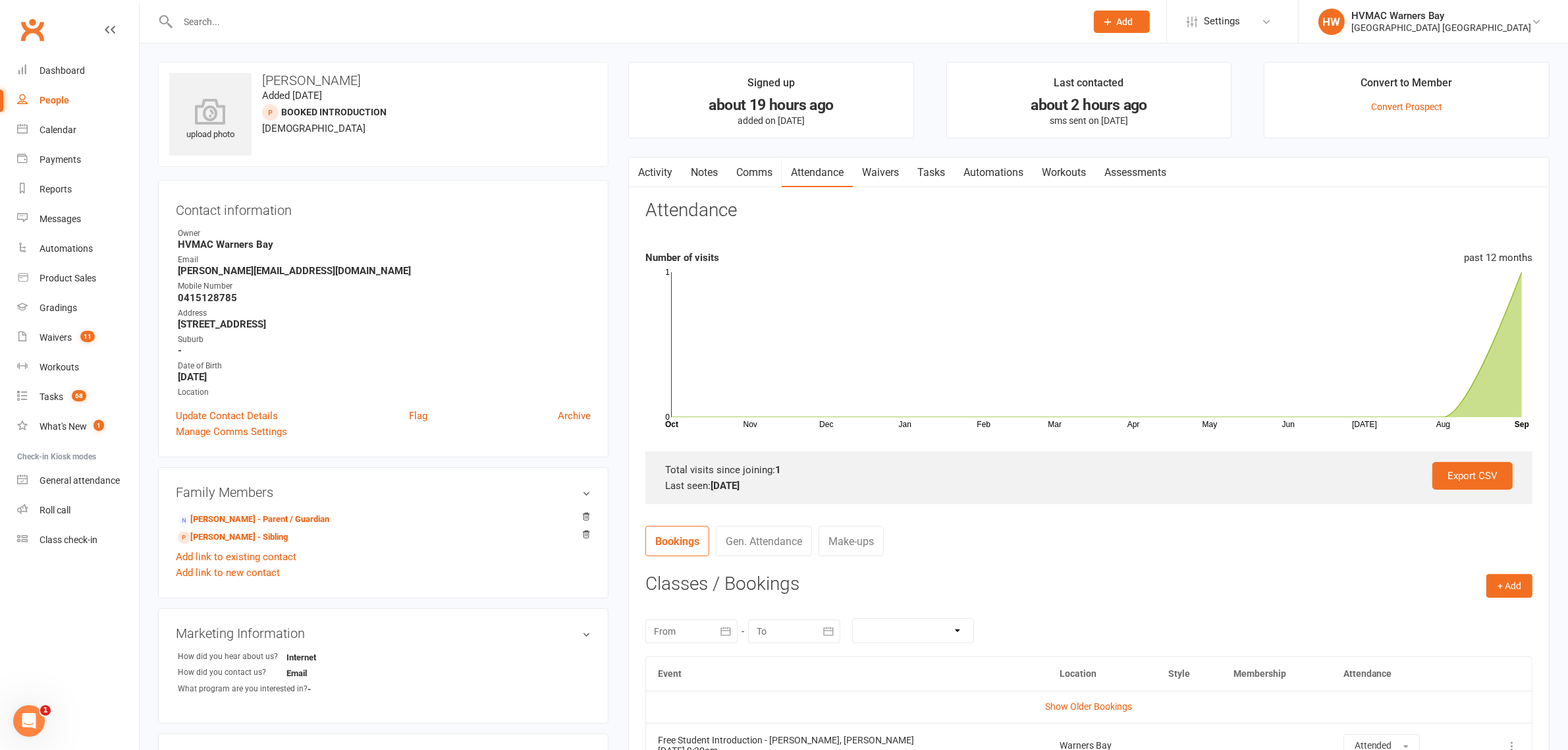
click at [353, 24] on input "text" at bounding box center [625, 21] width 903 height 19
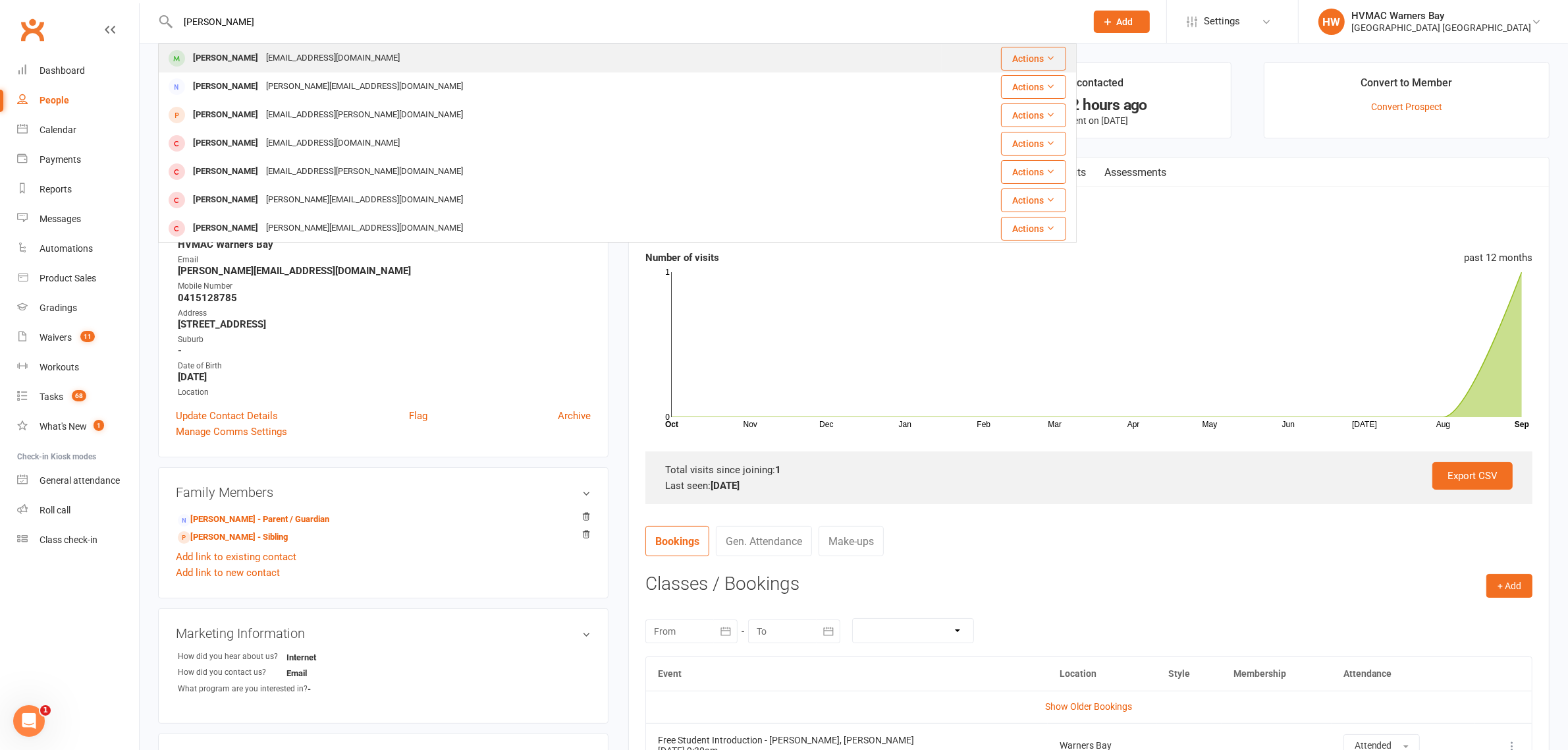
type input "lilly wright"
click at [326, 60] on div "bigrichard1973@bigpond.com" at bounding box center [333, 58] width 142 height 19
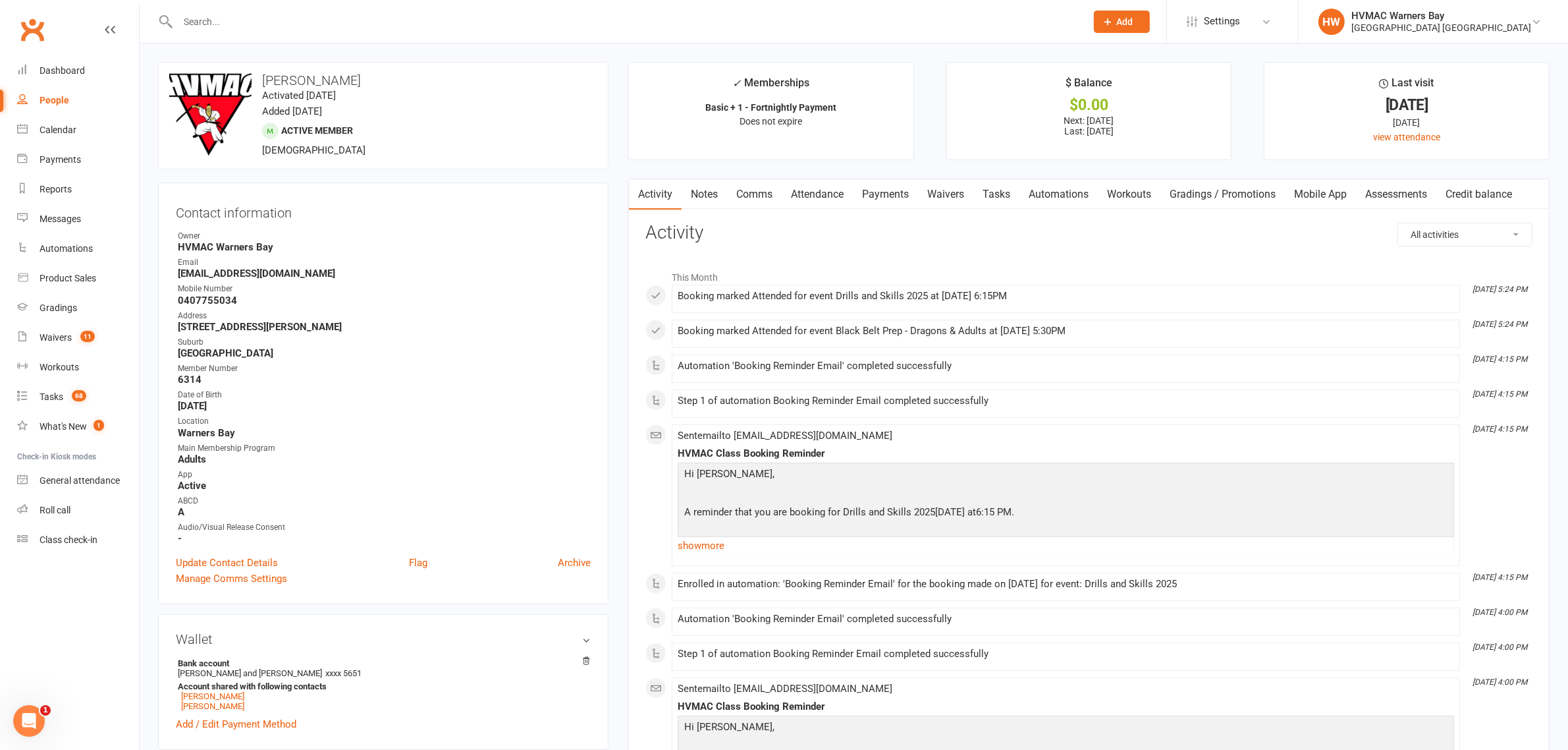
click at [361, 26] on input "text" at bounding box center [625, 21] width 903 height 19
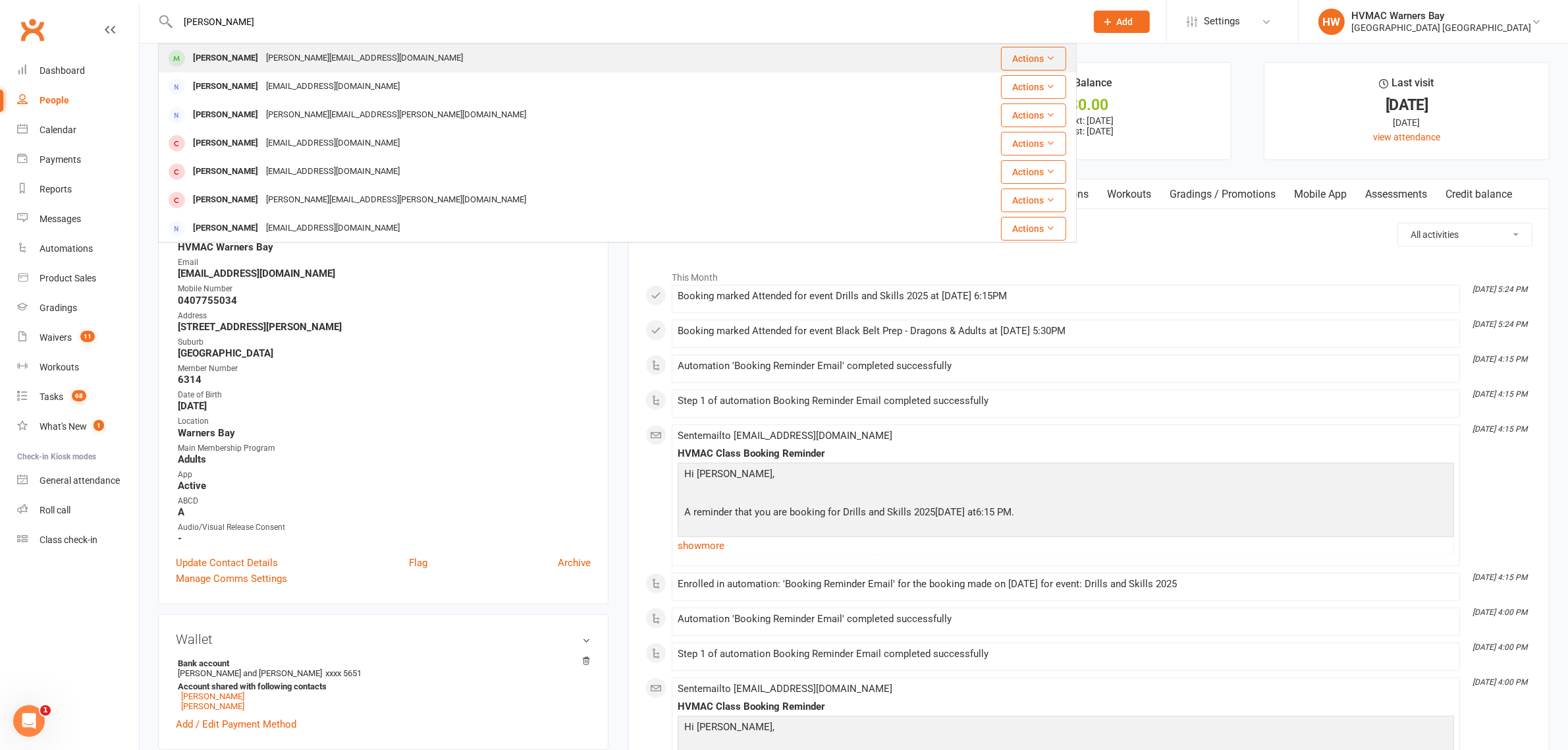
type input "jay blackie"
click at [303, 63] on div "Jay.blackie@live.com.au" at bounding box center [364, 58] width 204 height 19
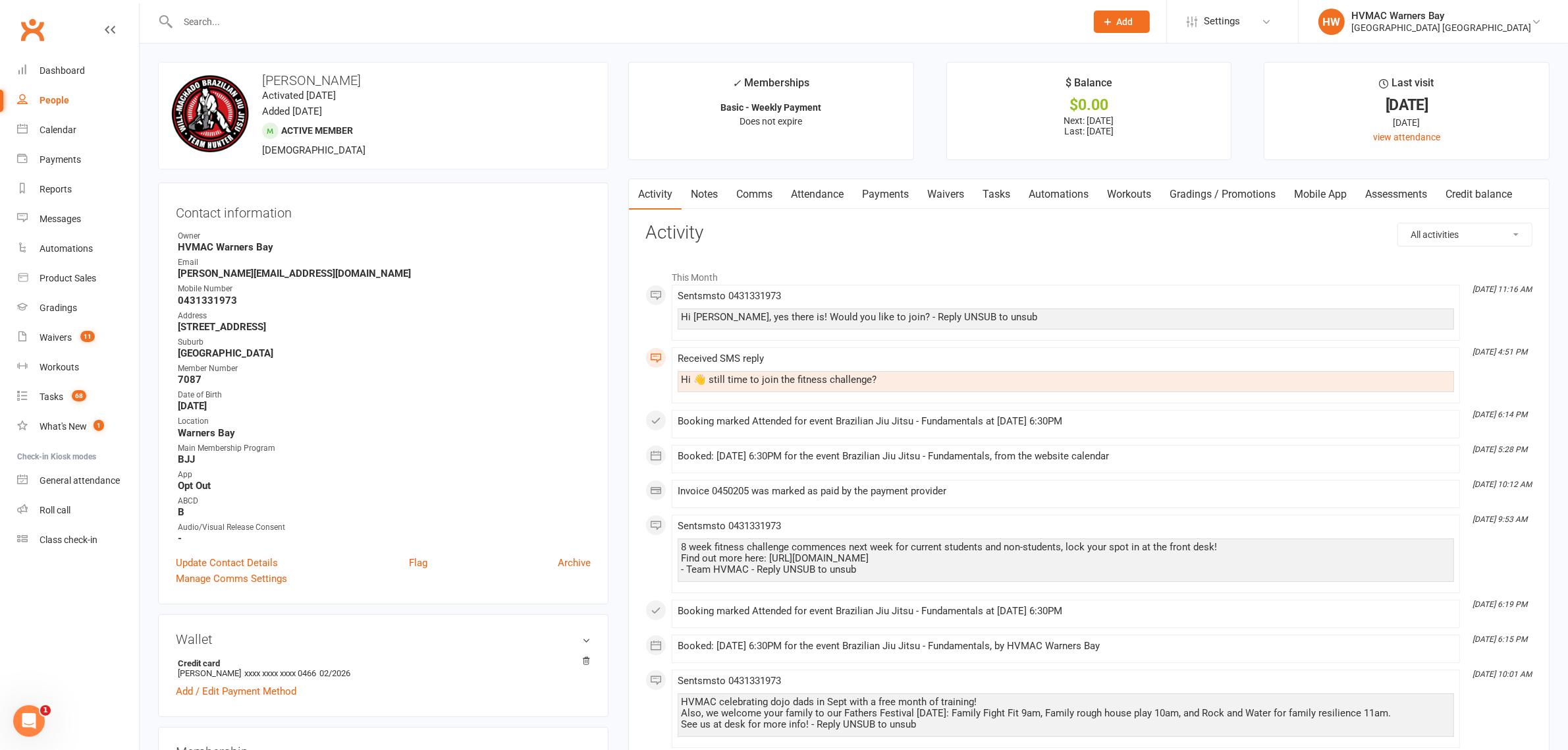
click at [306, 30] on input "text" at bounding box center [625, 21] width 903 height 19
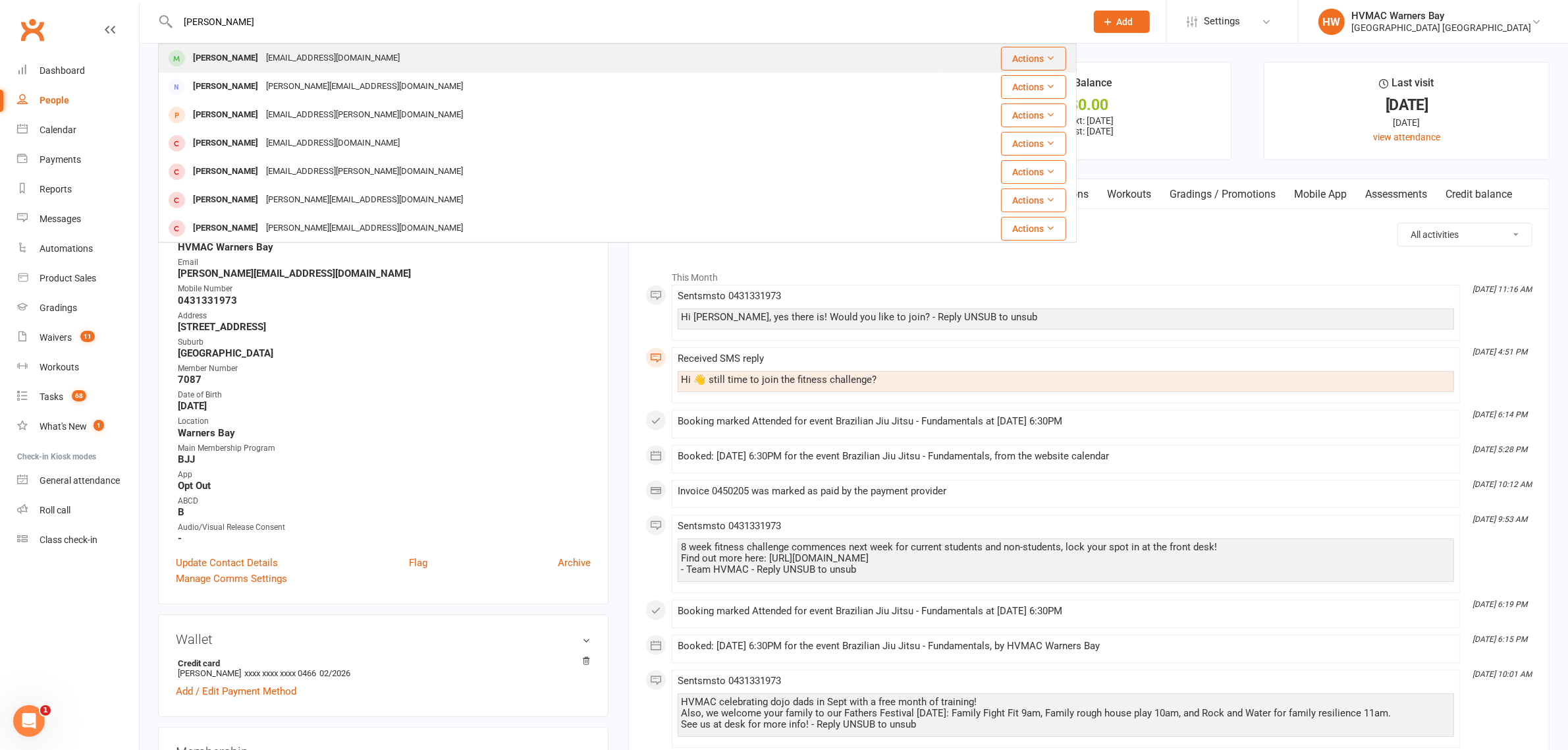
type input "lilly wright"
click at [281, 49] on div "bigrichard1973@bigpond.com" at bounding box center [333, 58] width 142 height 19
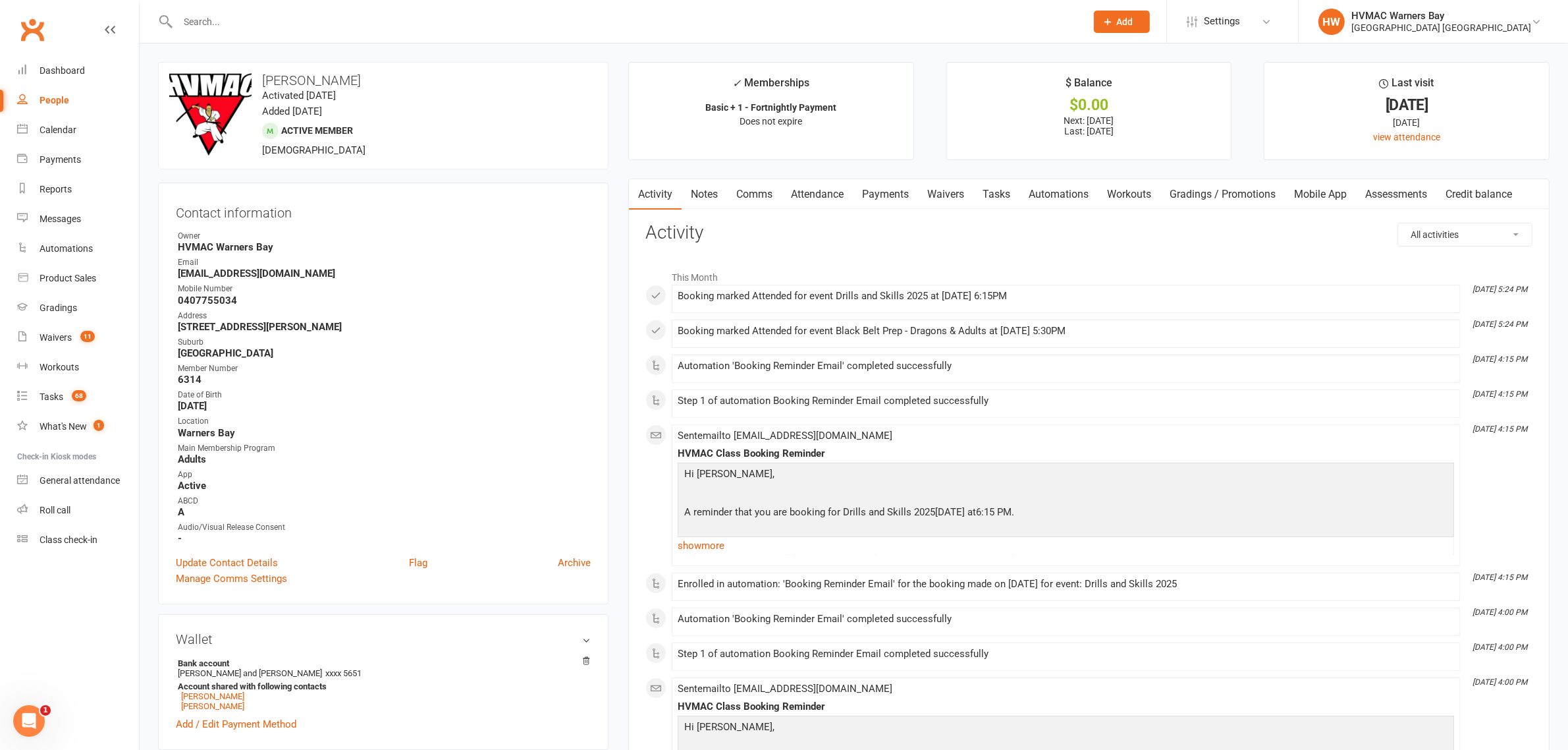
click at [957, 202] on link "Waivers" at bounding box center [946, 194] width 55 height 30
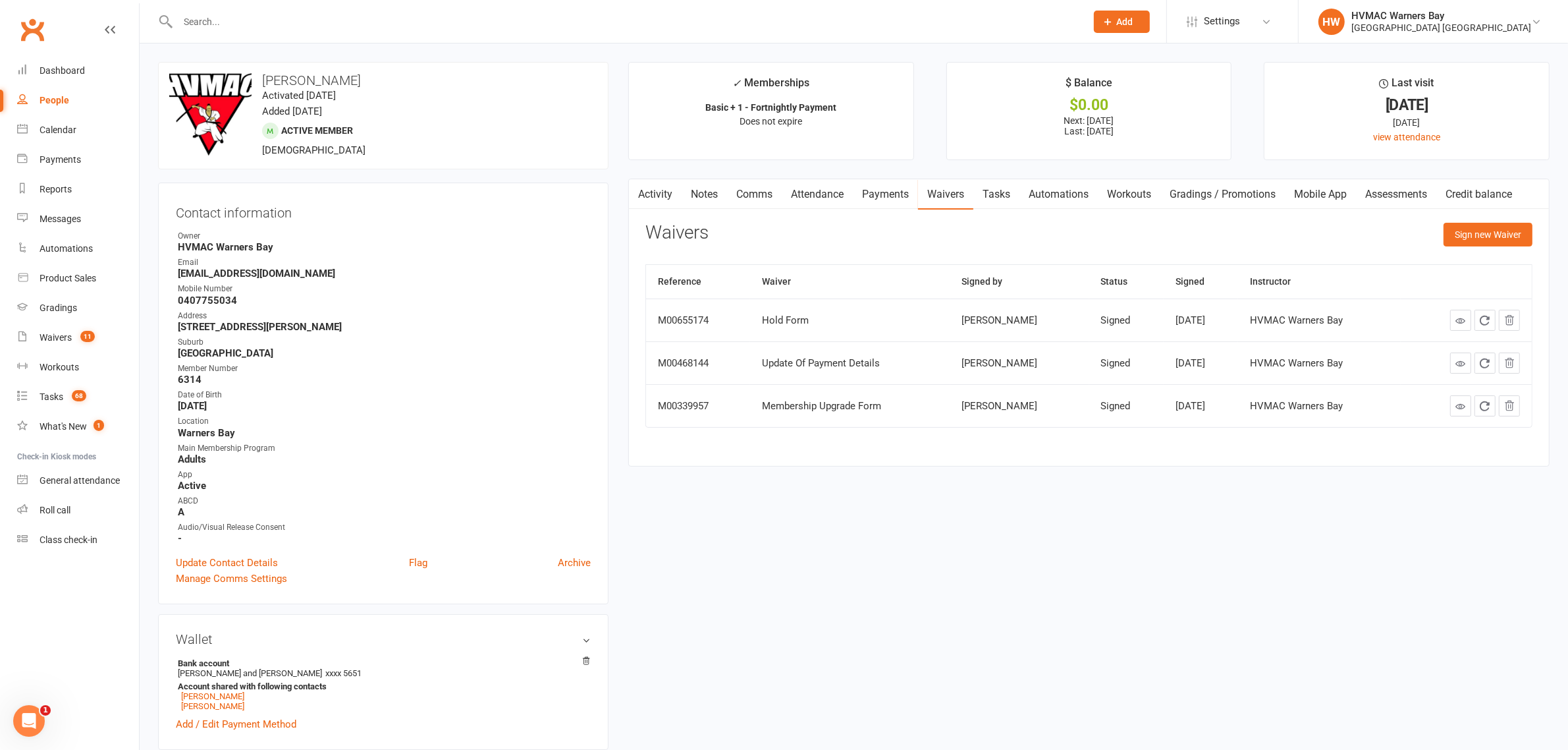
click at [660, 194] on link "Activity" at bounding box center [655, 194] width 53 height 30
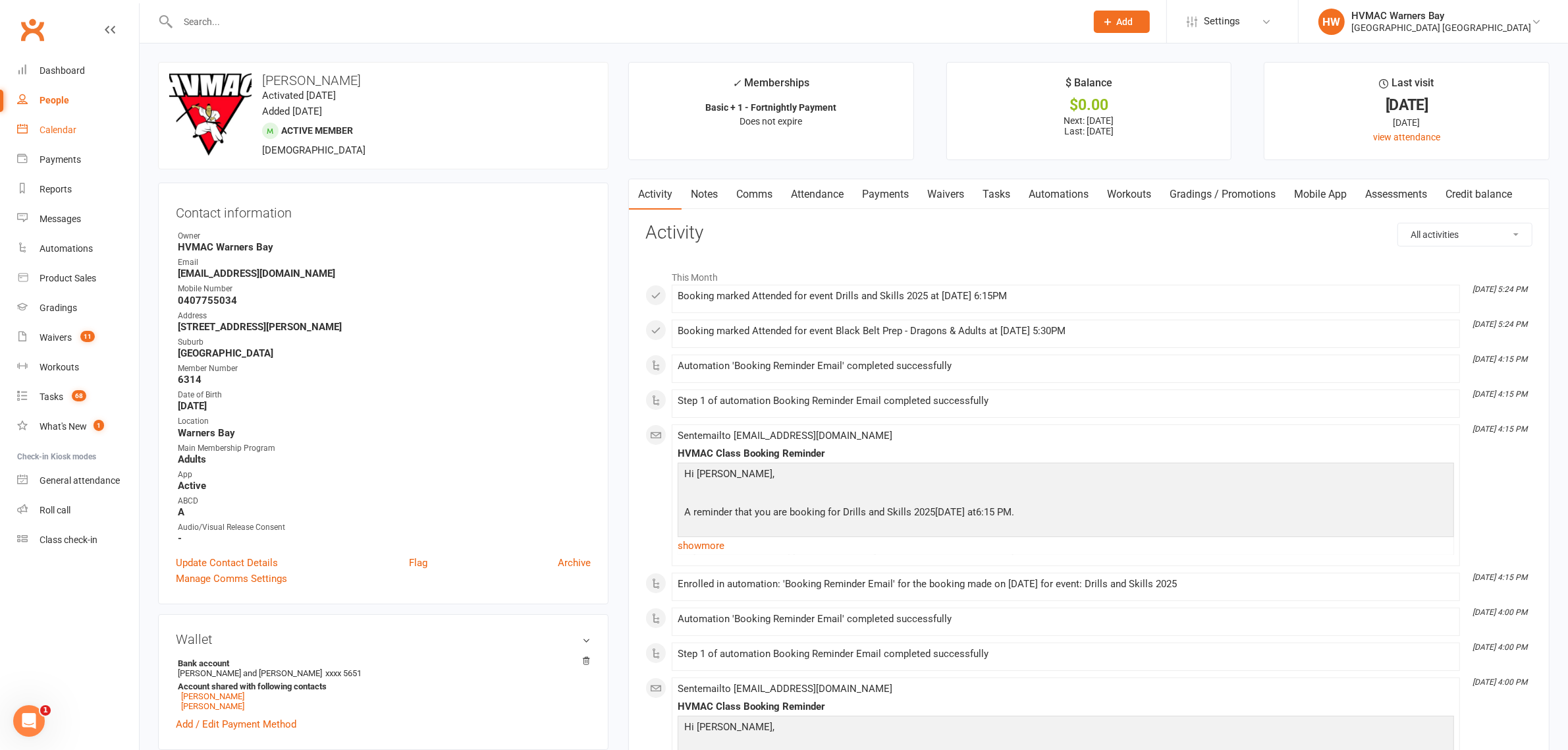
click at [92, 127] on link "Calendar" at bounding box center [78, 130] width 122 height 30
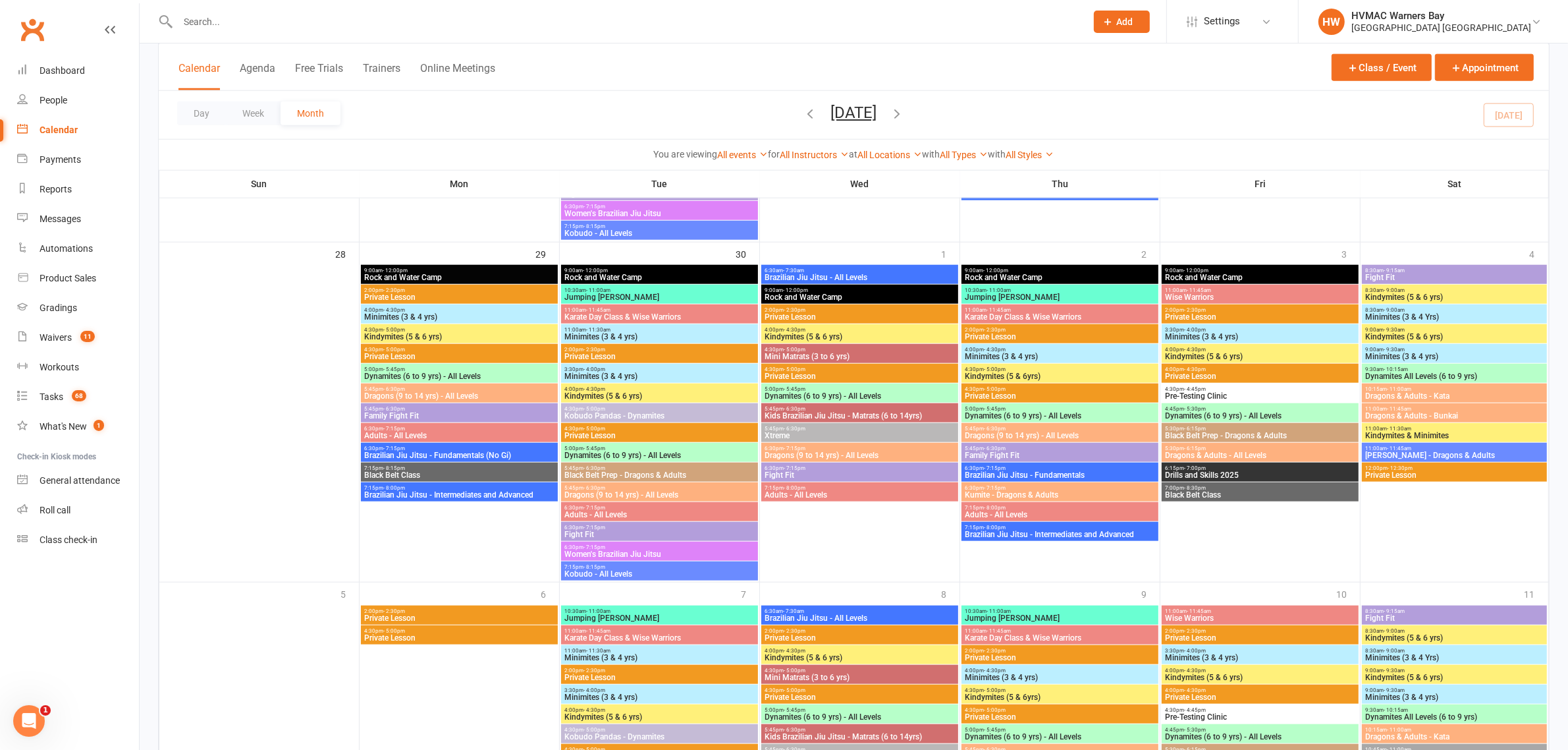
scroll to position [1483, 0]
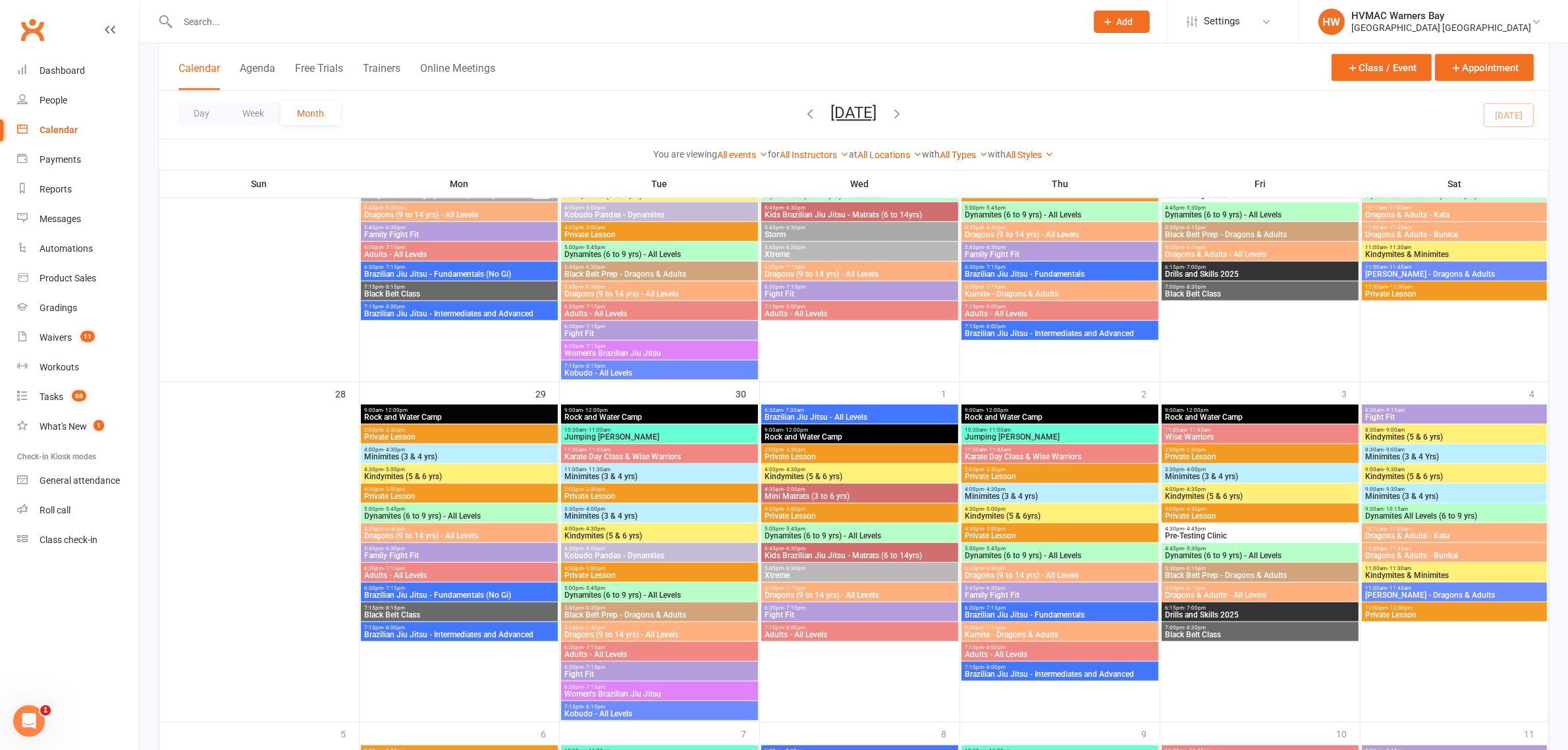
click at [395, 15] on input "text" at bounding box center [625, 21] width 903 height 19
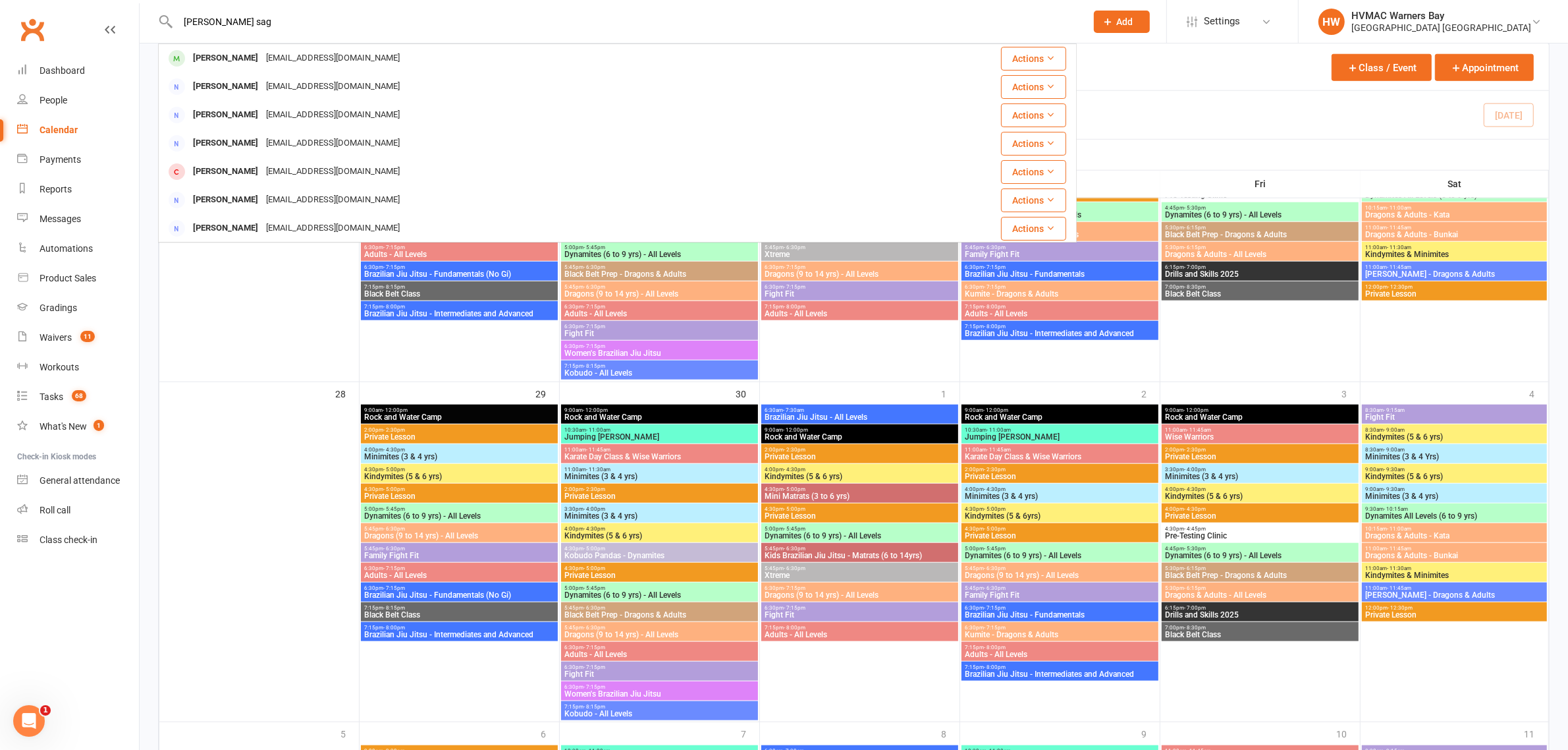
type input "edison thompson sagy"
drag, startPoint x: 315, startPoint y: 20, endPoint x: 62, endPoint y: 19, distance: 253.0
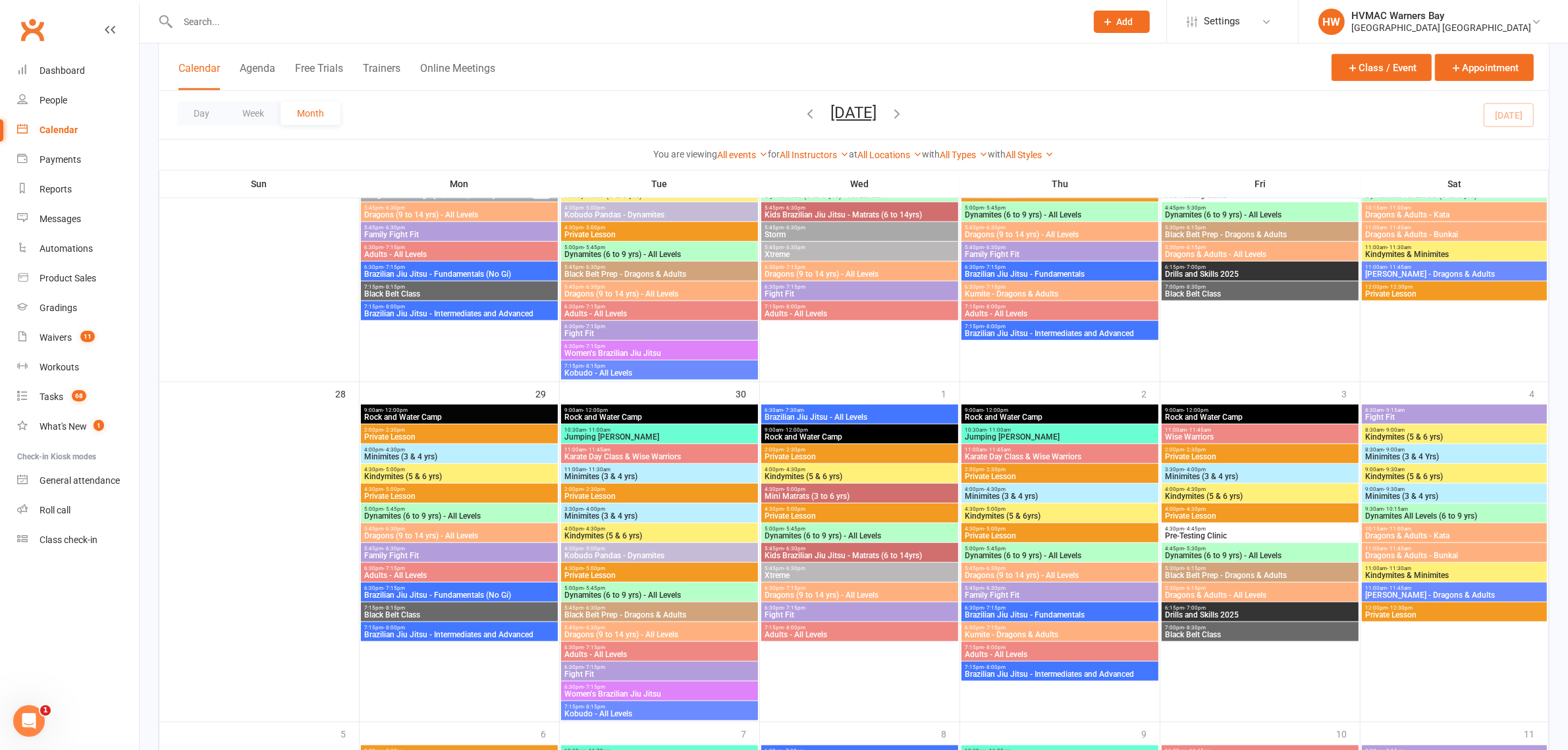
click at [1117, 19] on span "Add" at bounding box center [1125, 21] width 16 height 11
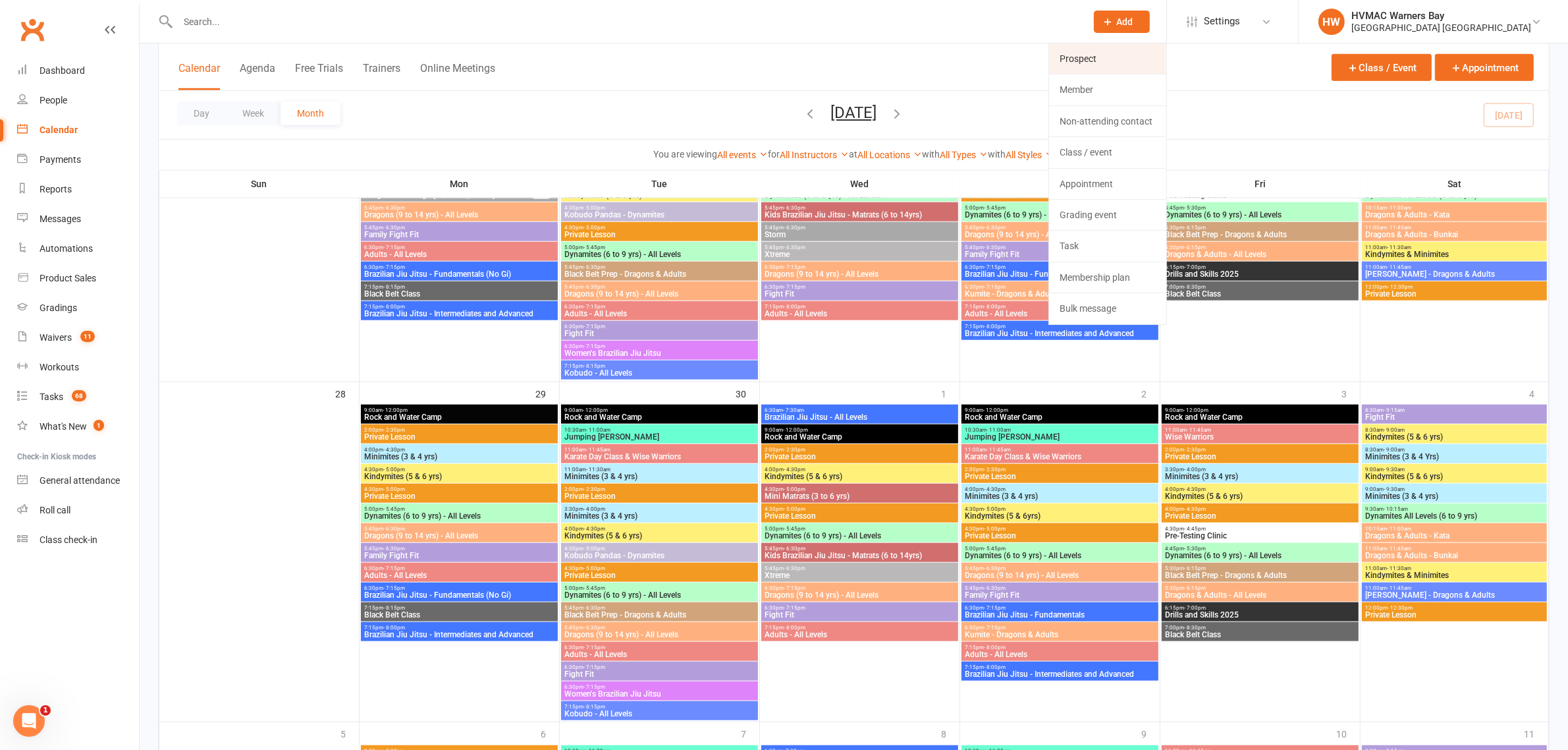
click at [1115, 51] on link "Prospect" at bounding box center [1107, 58] width 117 height 30
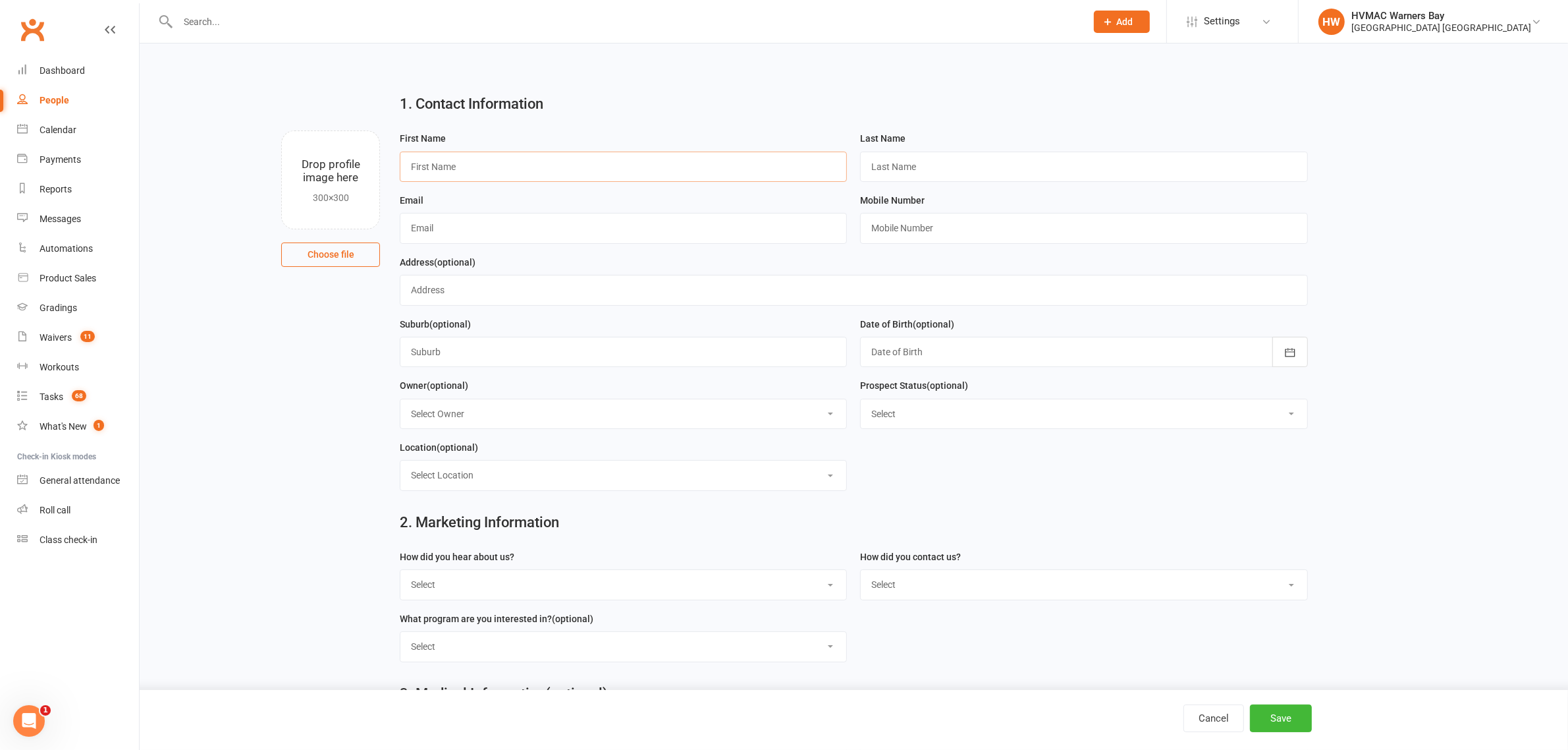
click at [504, 168] on input "text" at bounding box center [623, 166] width 447 height 30
type input "Edison"
paste input "Thompson-Nagy"
type input "Thompson-Nagy"
click at [540, 222] on input "text" at bounding box center [623, 227] width 447 height 30
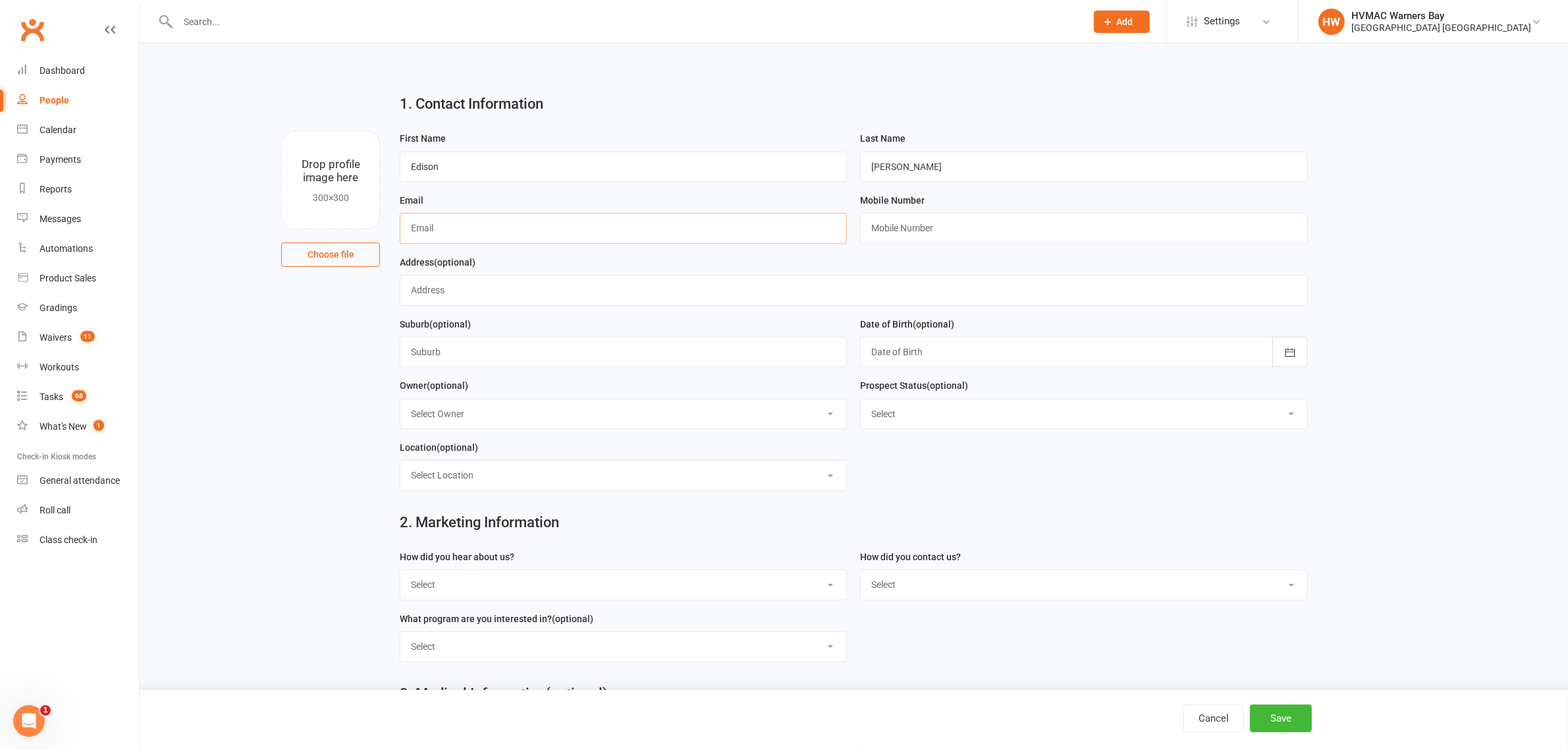
paste input "katie.thompson10@det.nsw.edu.au"
click at [425, 219] on input "katie.thompson10@det.nsw.edu.au" at bounding box center [623, 227] width 447 height 30
type input "katie.thompson10@det.nsw.edu.au"
click at [1004, 231] on input "text" at bounding box center [1083, 227] width 447 height 30
paste input "0414794690"
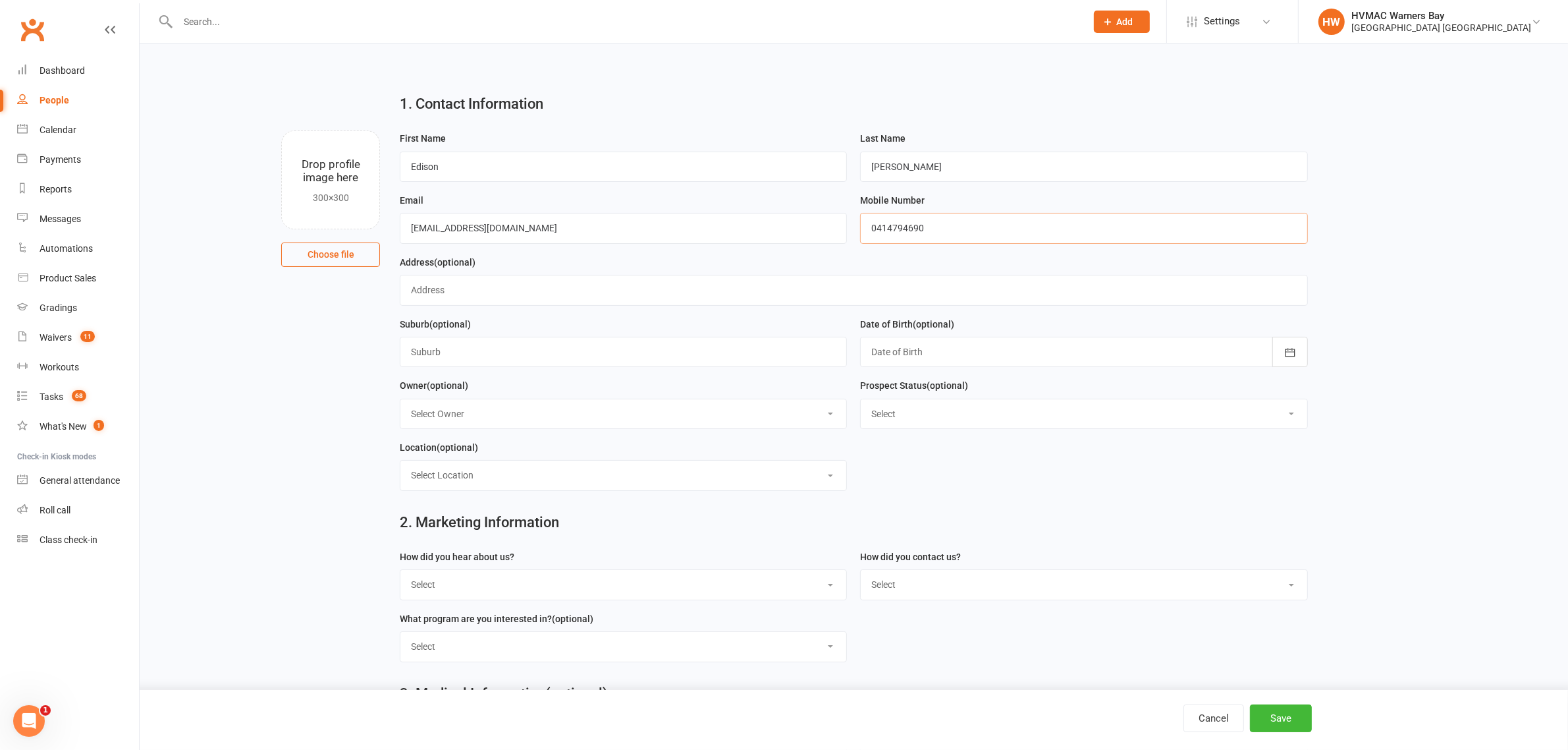
click at [887, 228] on input "0414794690" at bounding box center [1083, 227] width 447 height 30
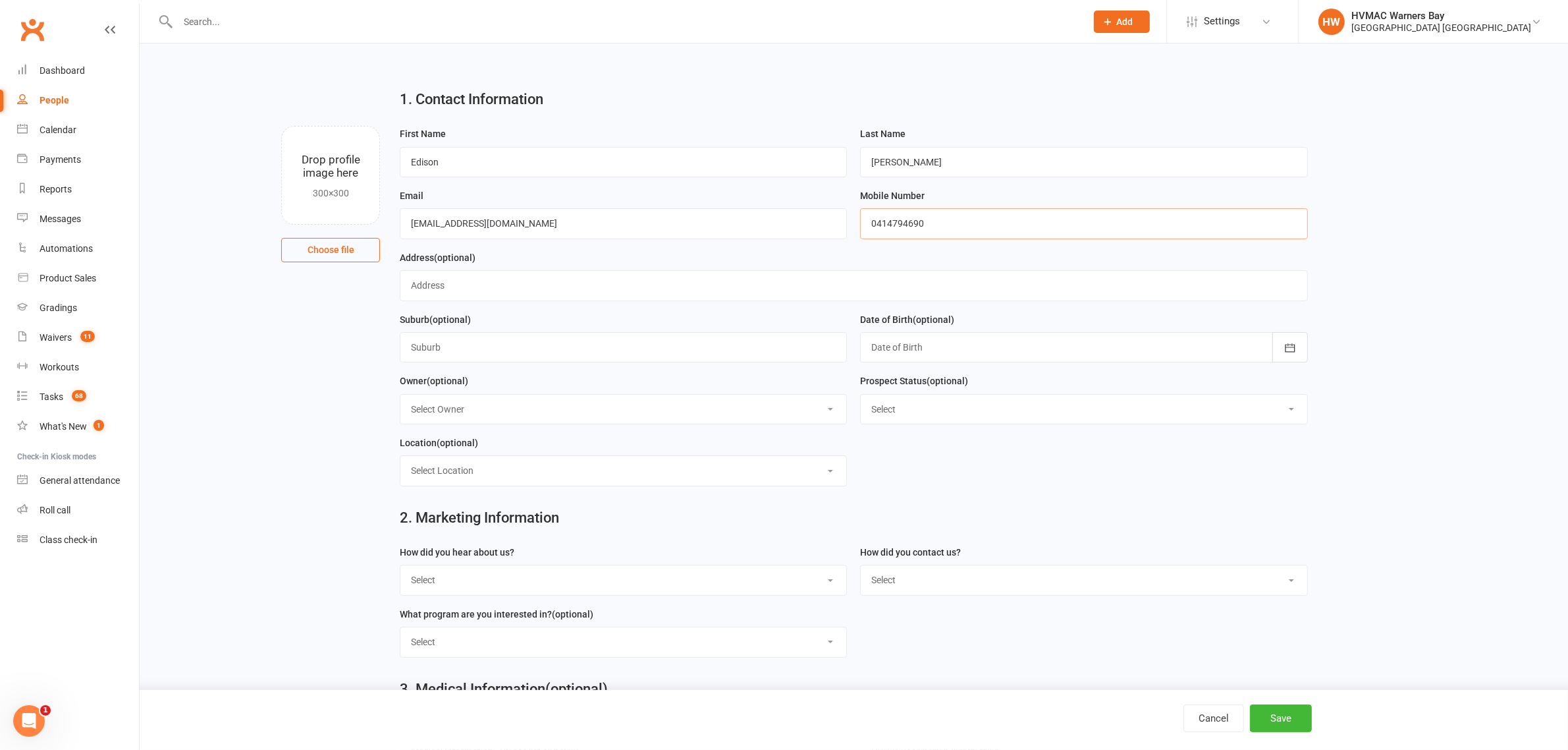
scroll to position [247, 0]
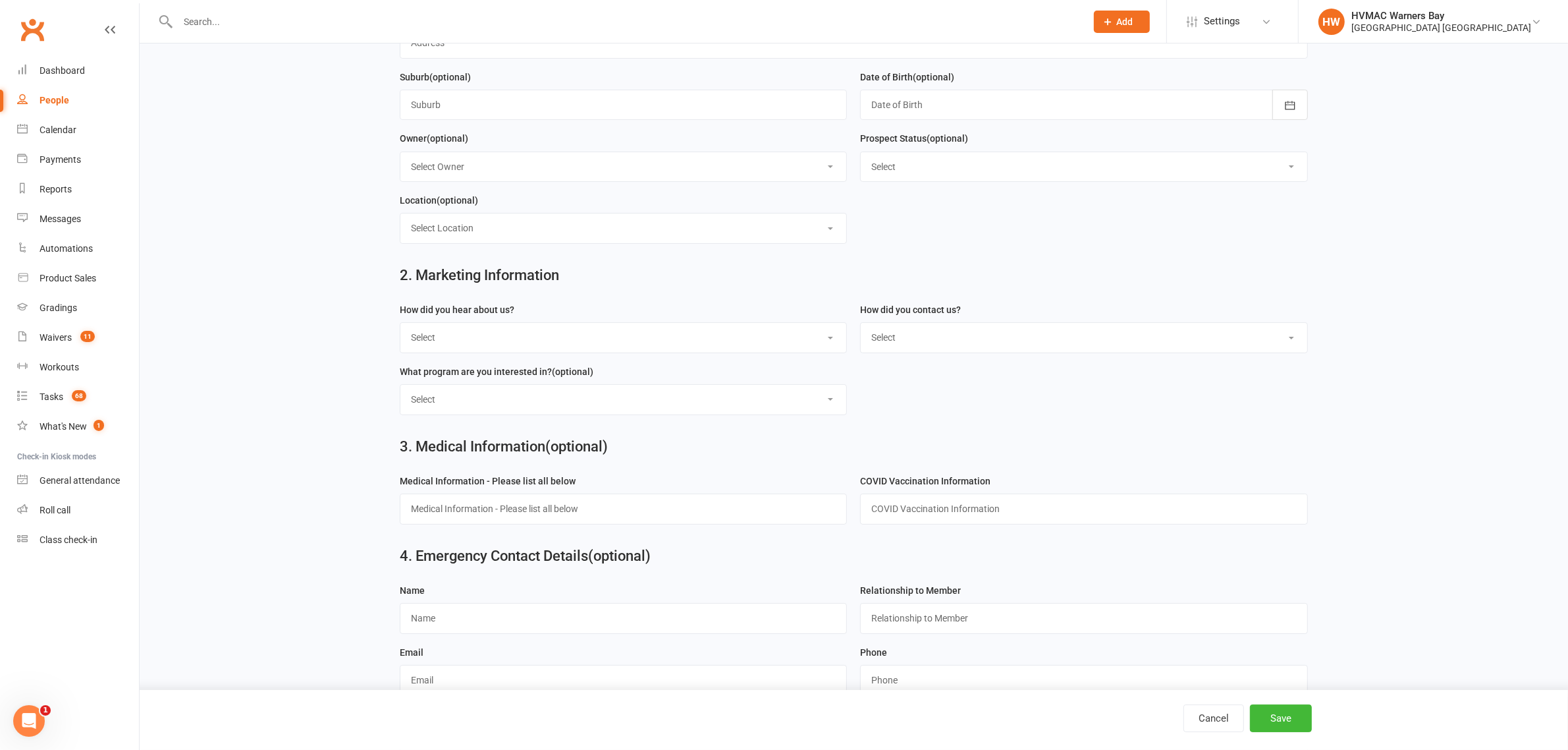
type input "0414794690"
click at [481, 342] on select "Select Internet Facebook Referral Flyer Sign Direct Mail Demo Other" at bounding box center [624, 338] width 446 height 29
click at [494, 345] on select "Select Internet Facebook Referral Flyer Sign Direct Mail Demo Other" at bounding box center [624, 338] width 446 height 29
select select "Internet"
click at [401, 326] on select "Select Internet Facebook Referral Flyer Sign Direct Mail Demo Other" at bounding box center [624, 338] width 446 height 29
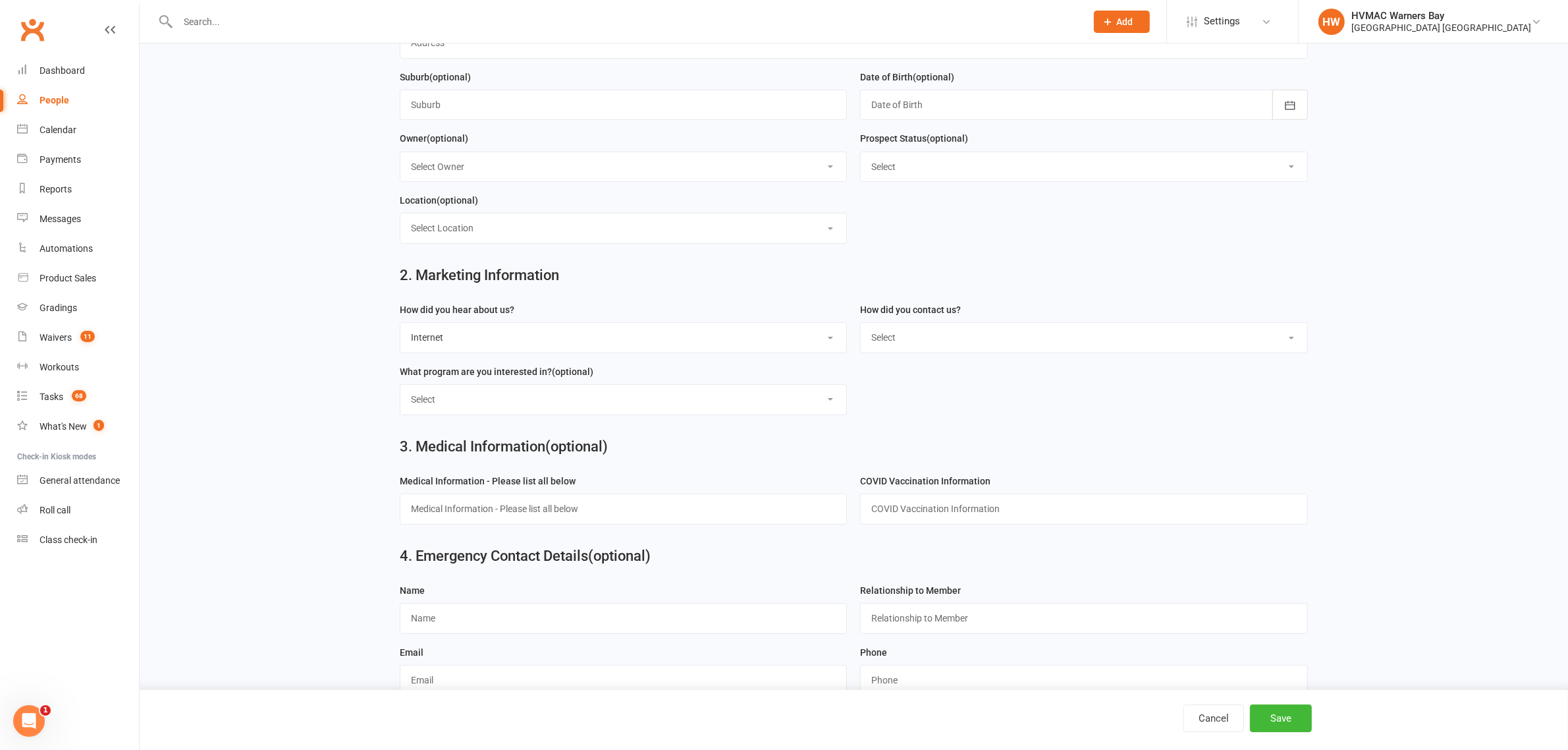
click at [950, 348] on select "Select Phone Email In-Facility" at bounding box center [1084, 338] width 446 height 29
select select "Email"
click at [861, 326] on select "Select Phone Email In-Facility" at bounding box center [1084, 338] width 446 height 29
click at [680, 394] on select "Select Kids Karate Adults Karate Kids Brazilian Jiu Jitsu Adults Brazilian Jiu …" at bounding box center [624, 399] width 446 height 29
drag, startPoint x: 453, startPoint y: 408, endPoint x: 591, endPoint y: 424, distance: 138.9
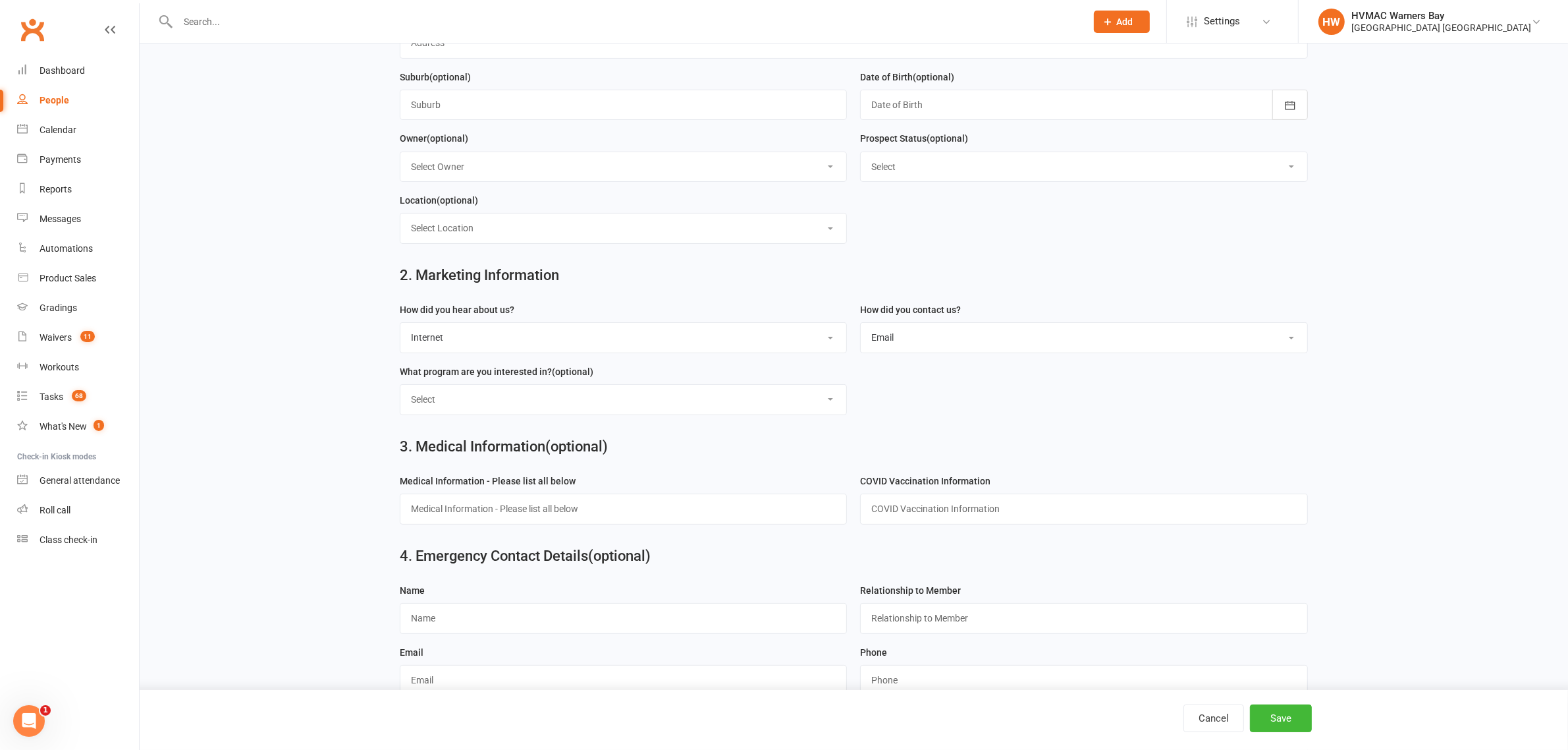
click at [453, 408] on select "Select Kids Karate Adults Karate Kids Brazilian Jiu Jitsu Adults Brazilian Jiu …" at bounding box center [624, 399] width 446 height 29
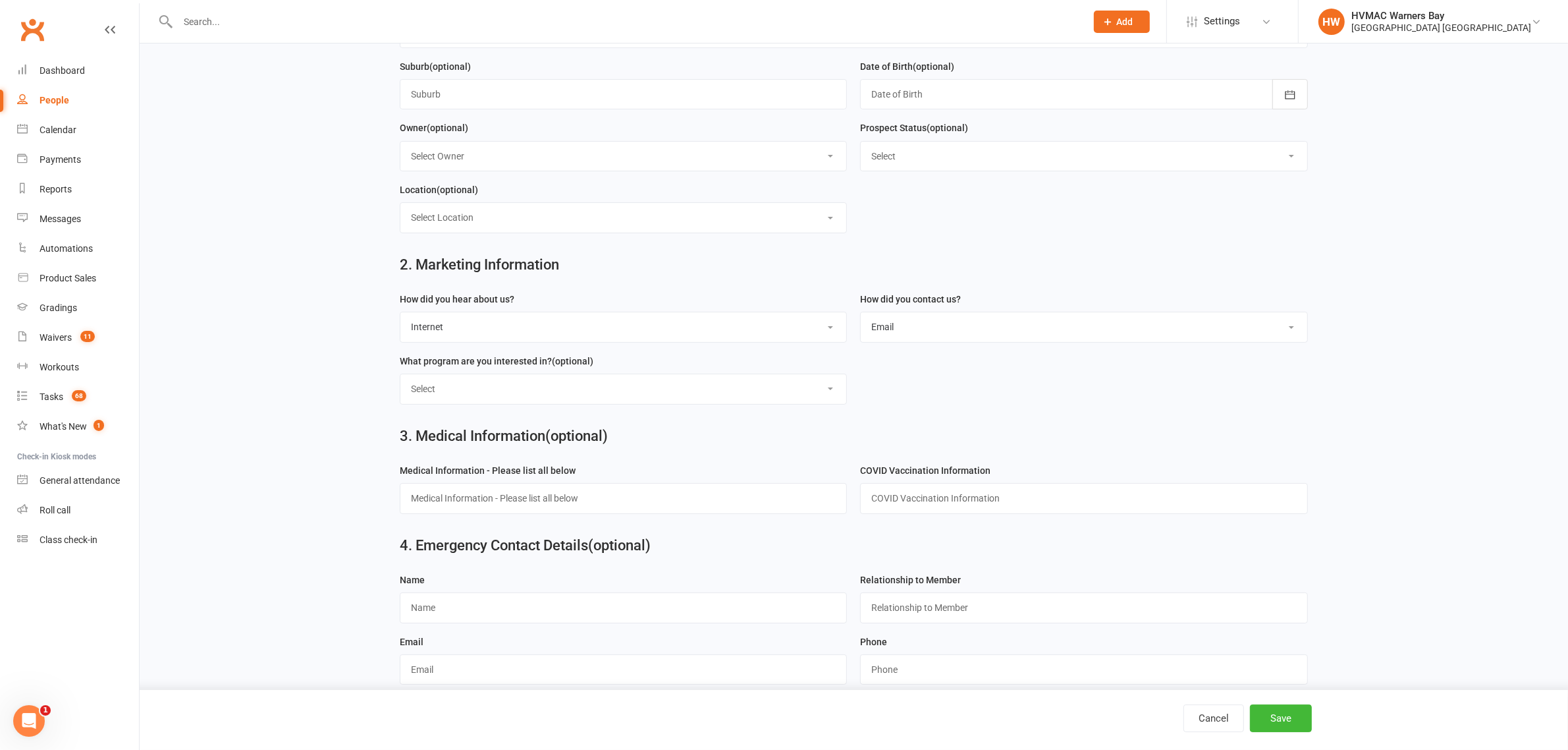
scroll to position [412, 0]
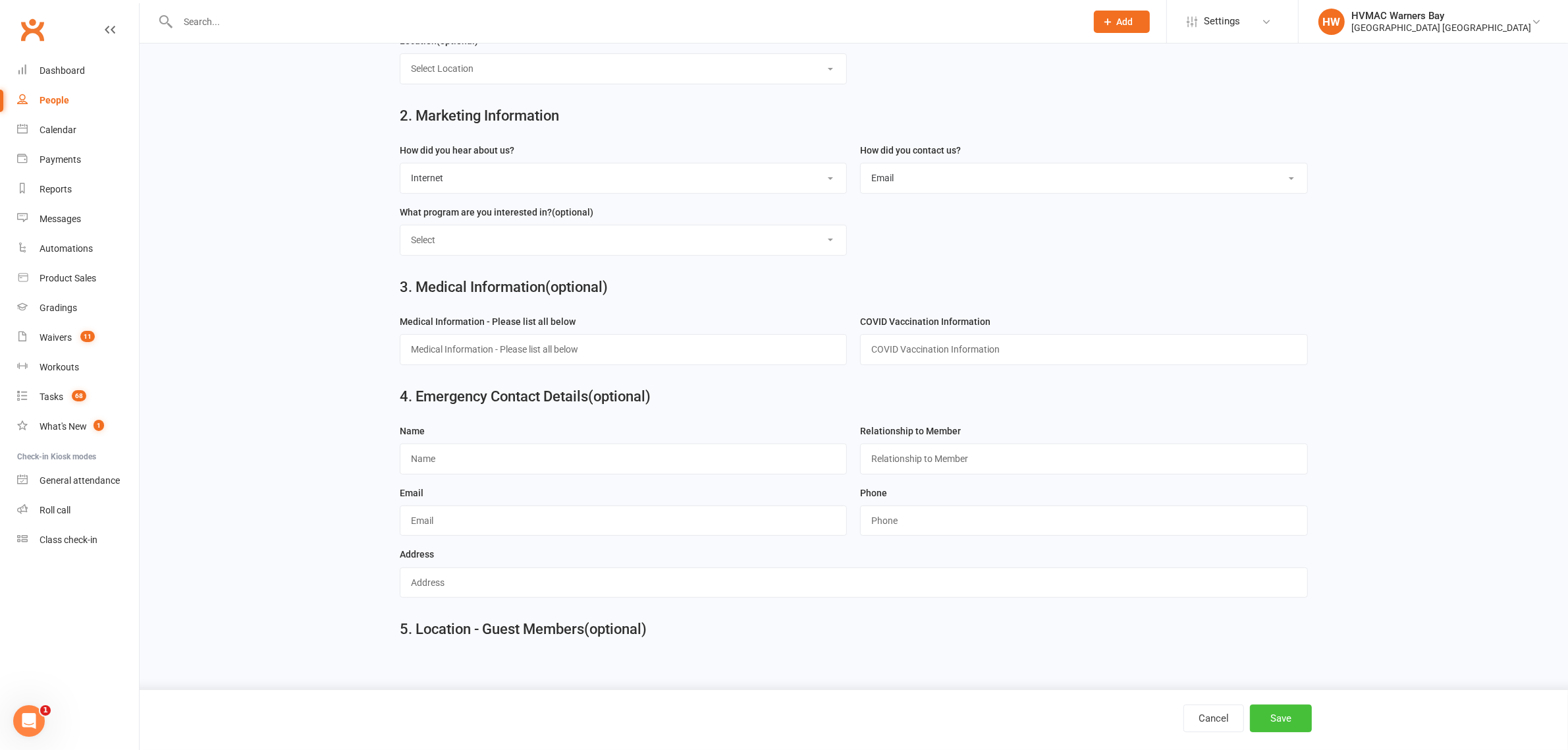
click at [1291, 728] on button "Save" at bounding box center [1281, 718] width 62 height 28
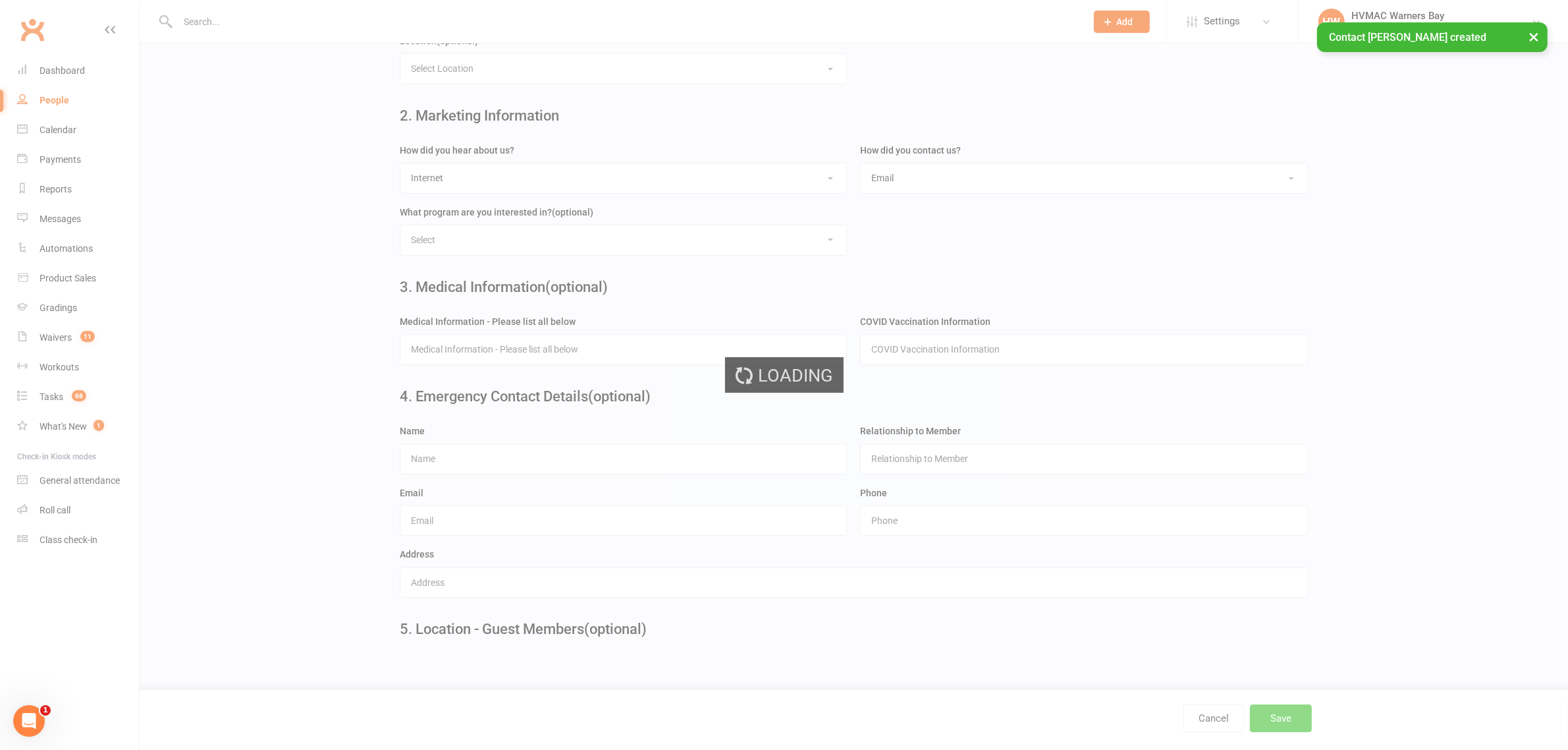
scroll to position [0, 0]
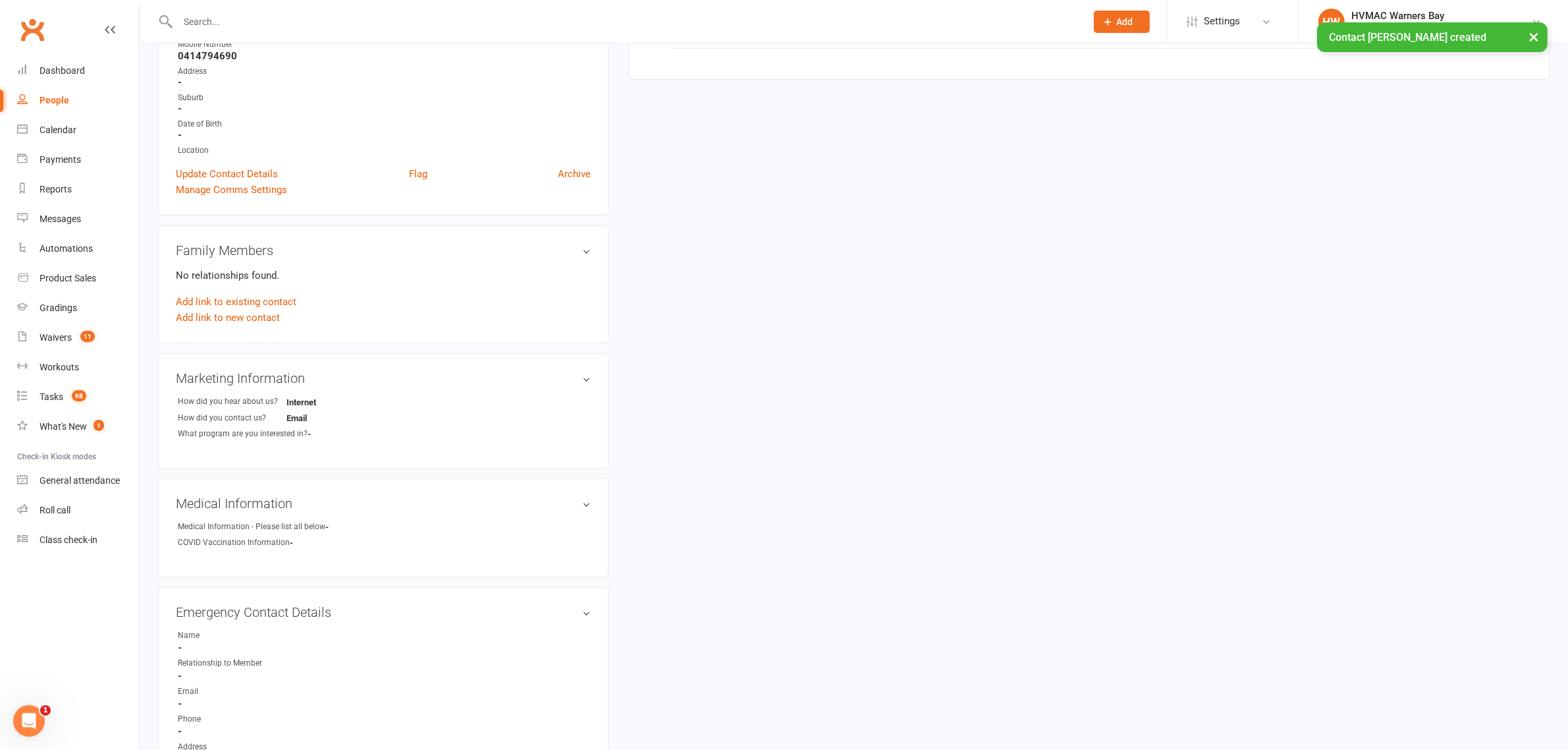
scroll to position [247, 0]
click at [250, 308] on link "Add link to new contact" at bounding box center [228, 312] width 104 height 15
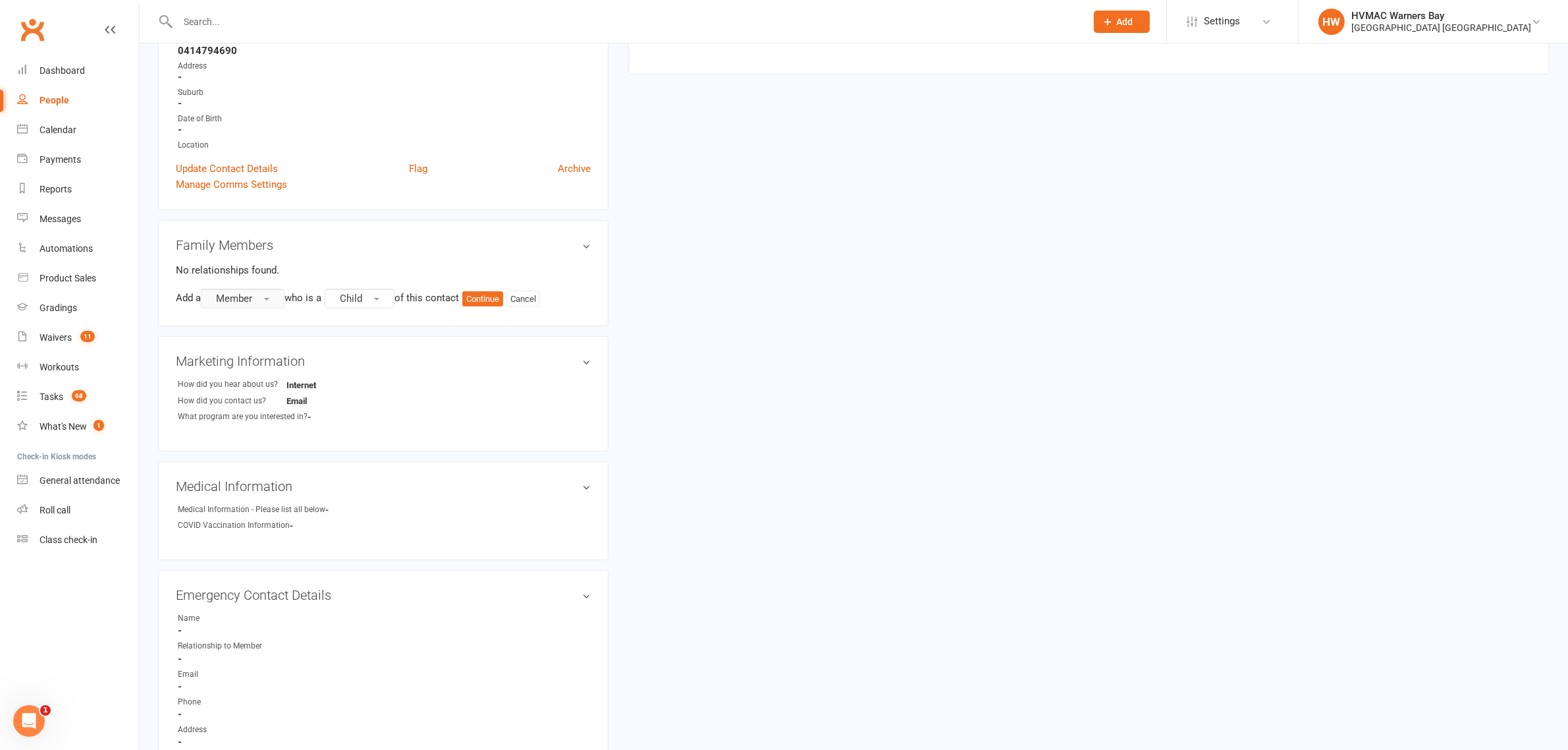
click at [257, 294] on button "Member" at bounding box center [243, 299] width 84 height 19
click at [251, 376] on span "Non-attending contact" at bounding box center [260, 378] width 98 height 12
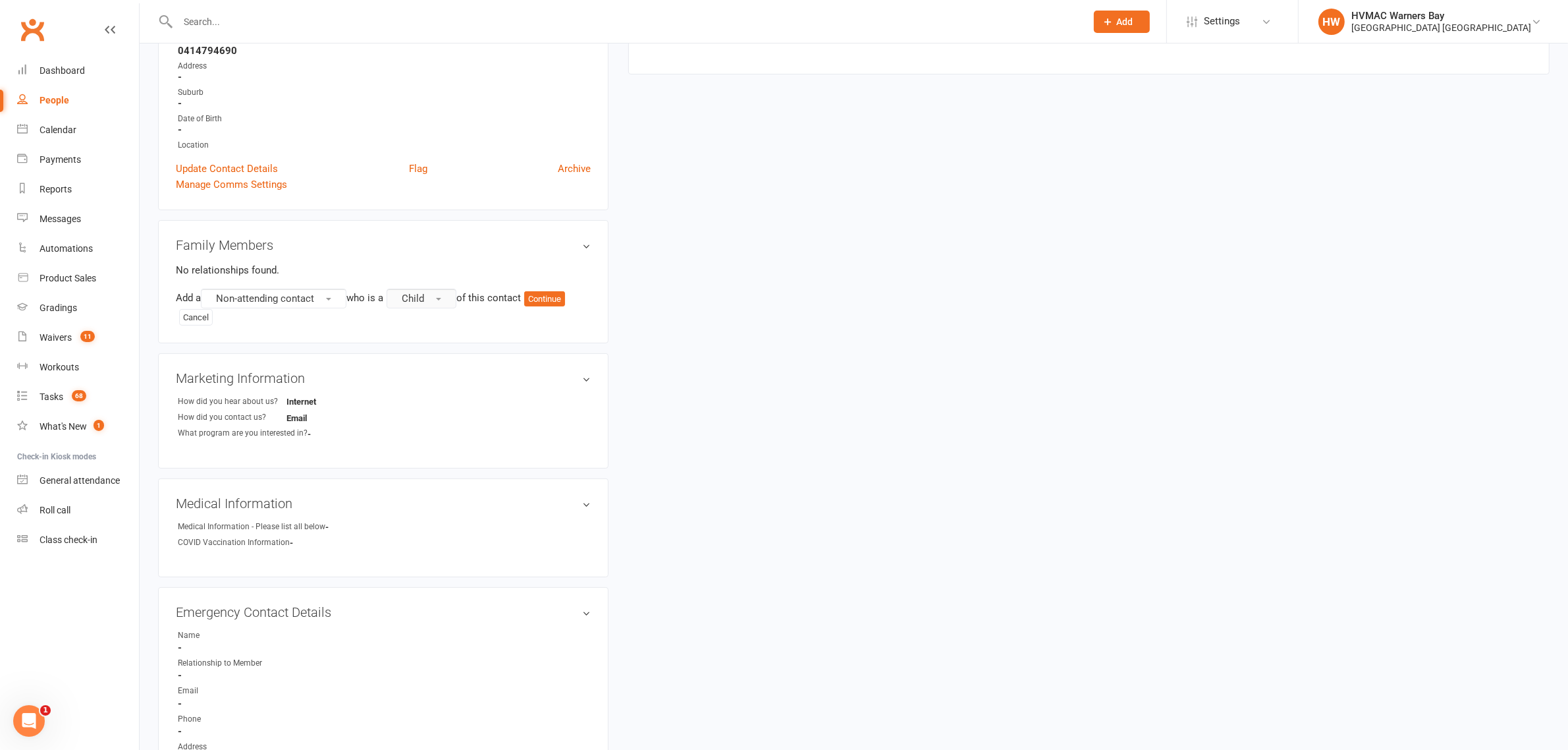
click at [405, 296] on button "Child" at bounding box center [422, 299] width 70 height 19
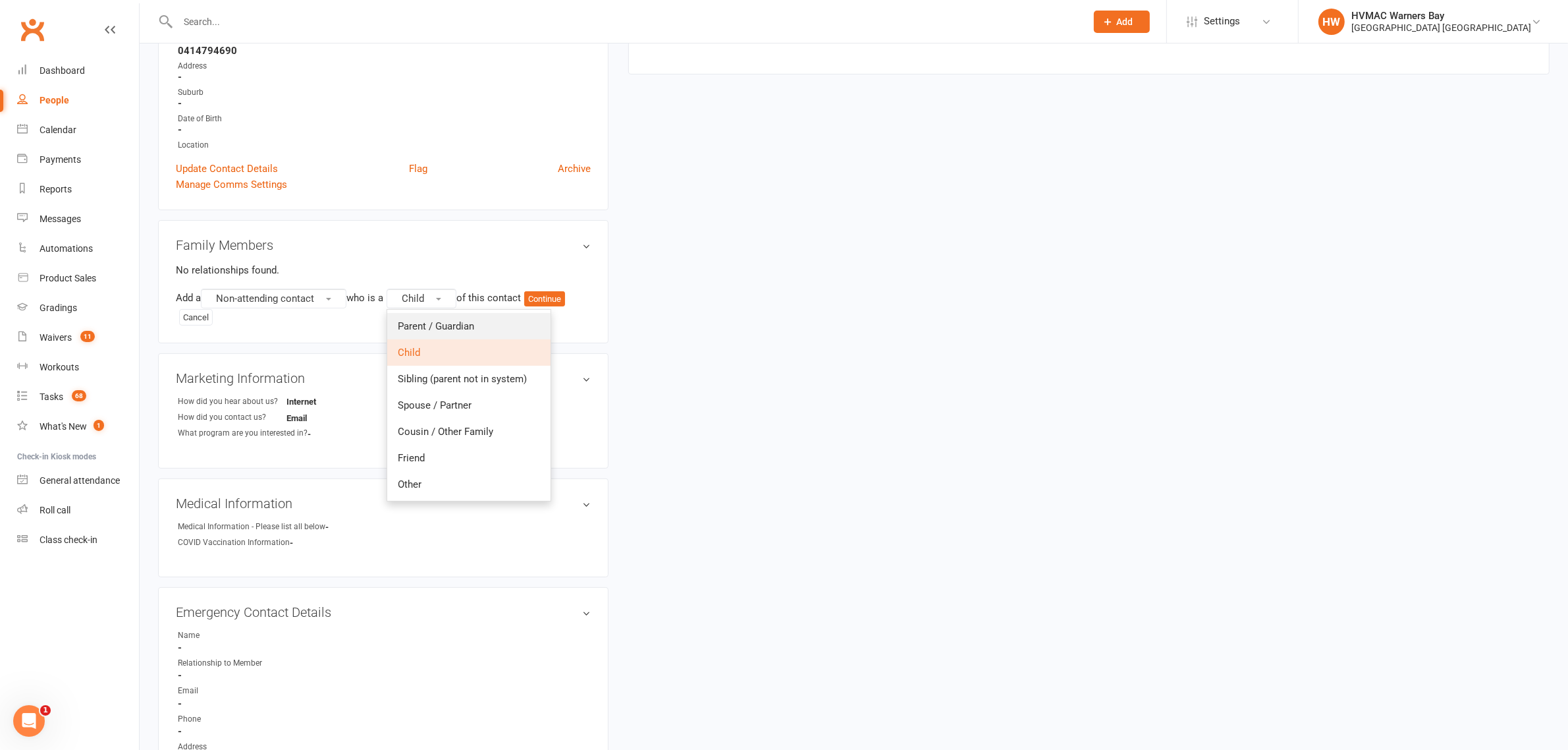
click at [436, 321] on span "Parent / Guardian" at bounding box center [436, 326] width 76 height 12
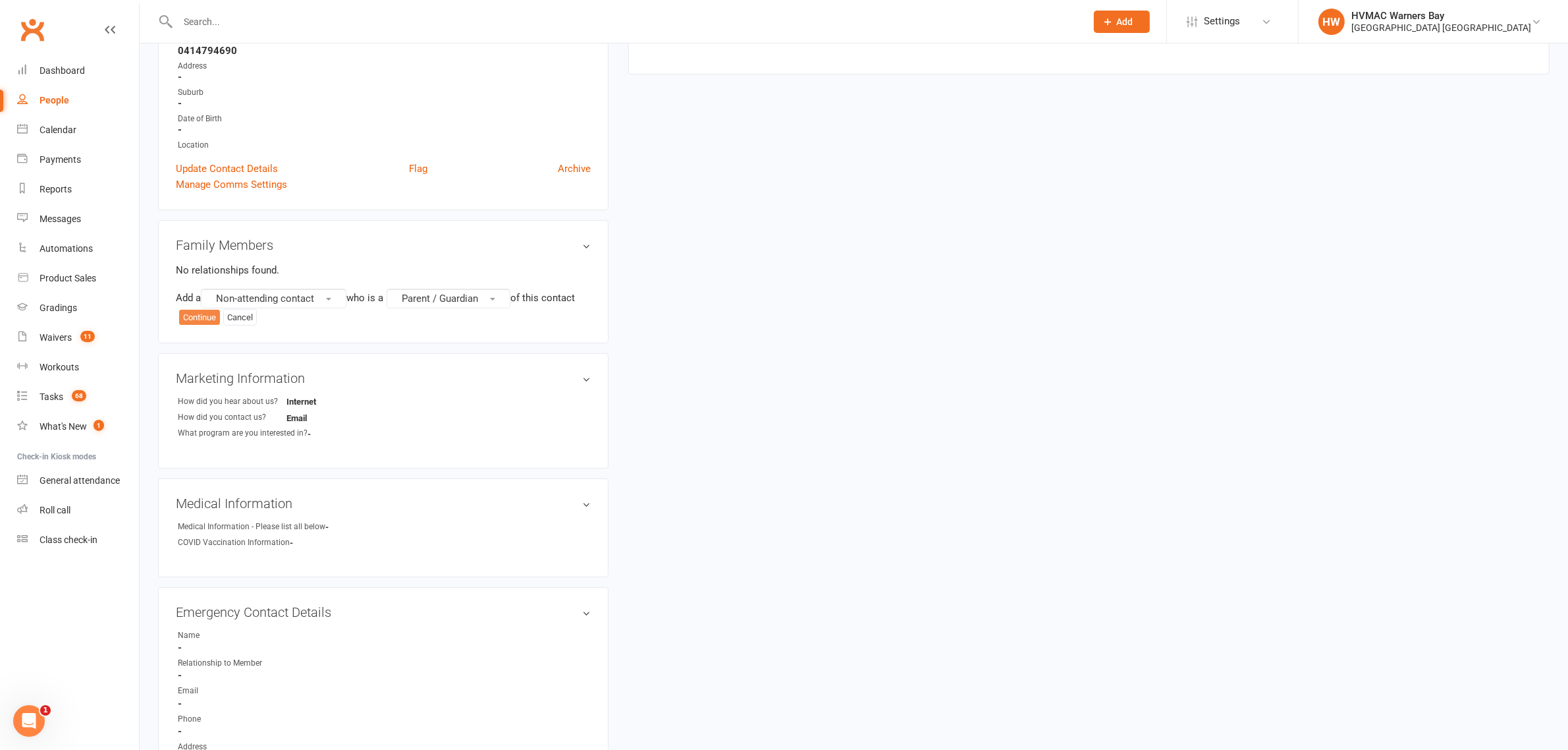
click at [183, 324] on button "Continue" at bounding box center [200, 317] width 41 height 15
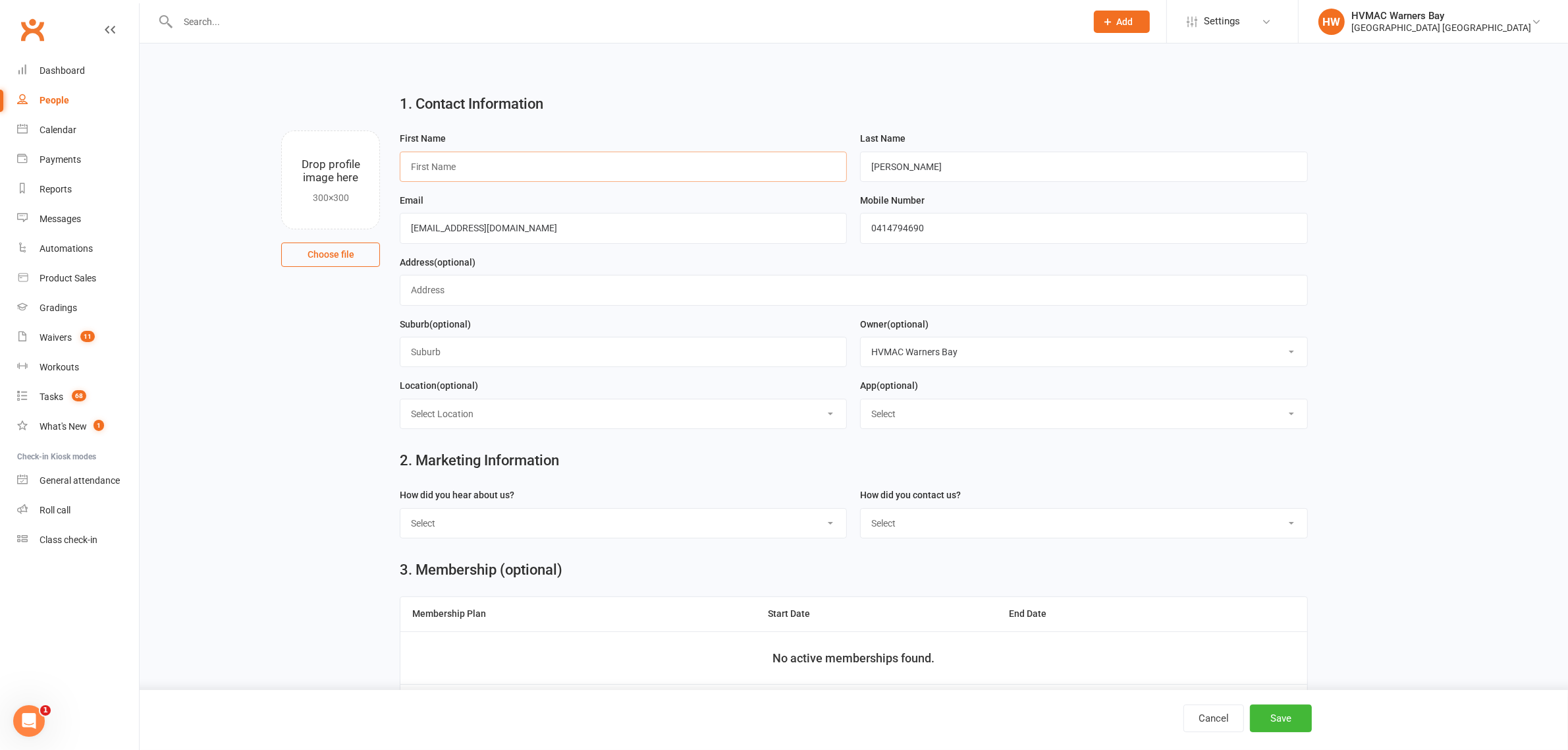
click at [492, 165] on input "text" at bounding box center [623, 166] width 447 height 30
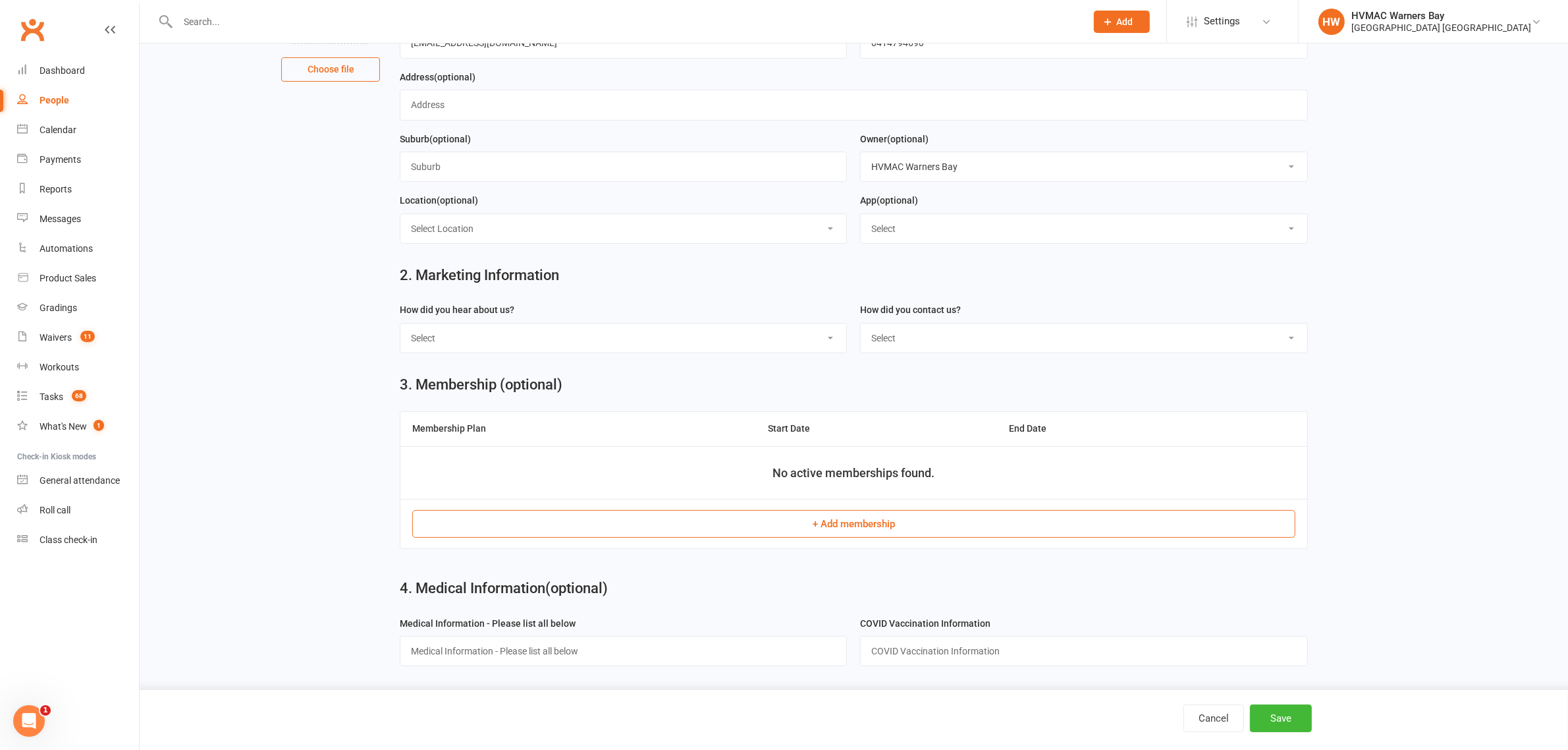
scroll to position [189, 0]
type input "Katie"
click at [441, 324] on select "Select Internet Facebook Referral Flyer Sign Direct Mail Demo Other" at bounding box center [624, 338] width 446 height 29
select select "Internet"
click at [401, 324] on select "Select Internet Facebook Referral Flyer Sign Direct Mail Demo Other" at bounding box center [624, 338] width 446 height 29
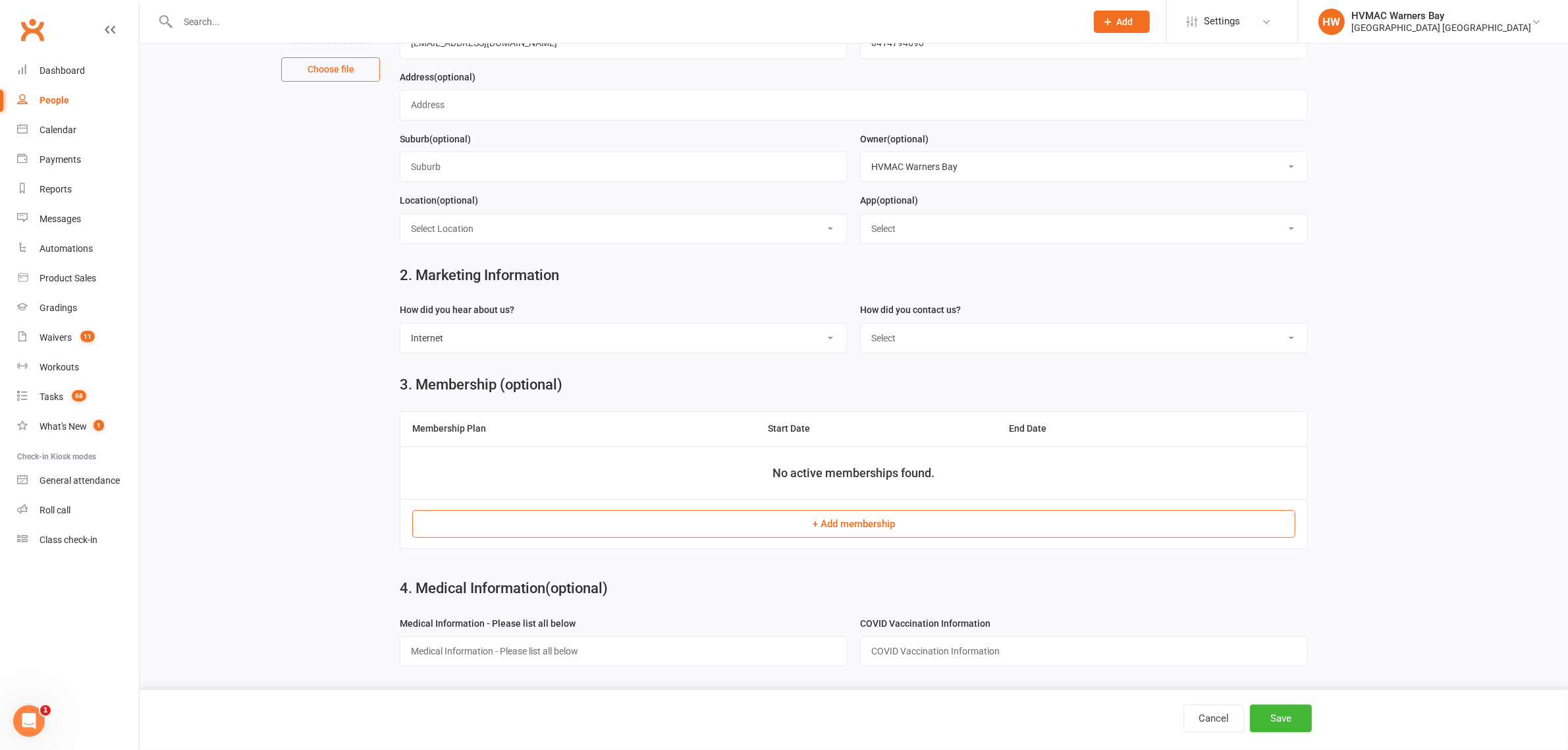
click at [1018, 338] on select "Select Phone Email In-Facility" at bounding box center [1084, 338] width 446 height 29
select select "Email"
click at [861, 324] on select "Select Phone Email In-Facility" at bounding box center [1084, 338] width 446 height 29
click at [1279, 722] on button "Save" at bounding box center [1281, 718] width 62 height 28
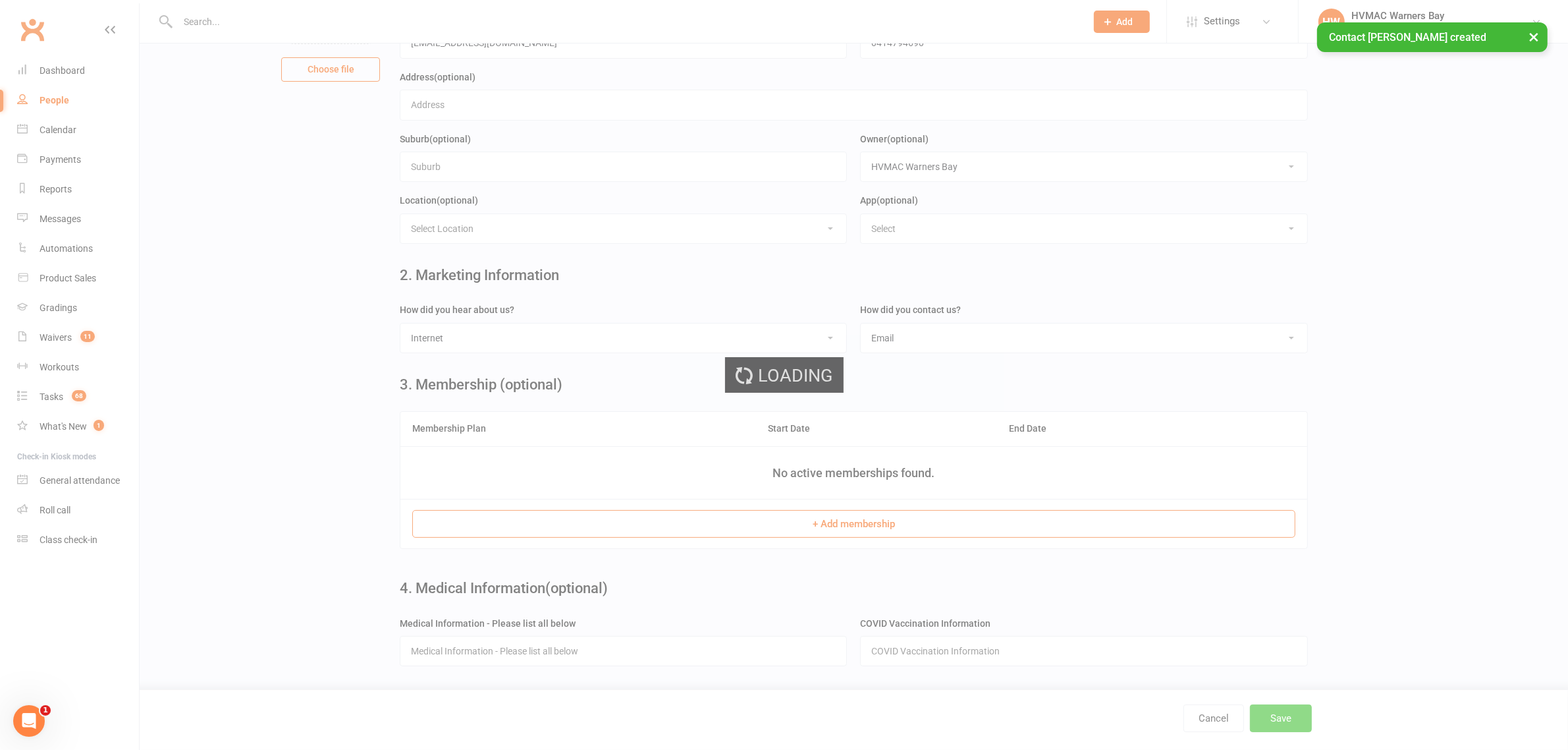
scroll to position [0, 0]
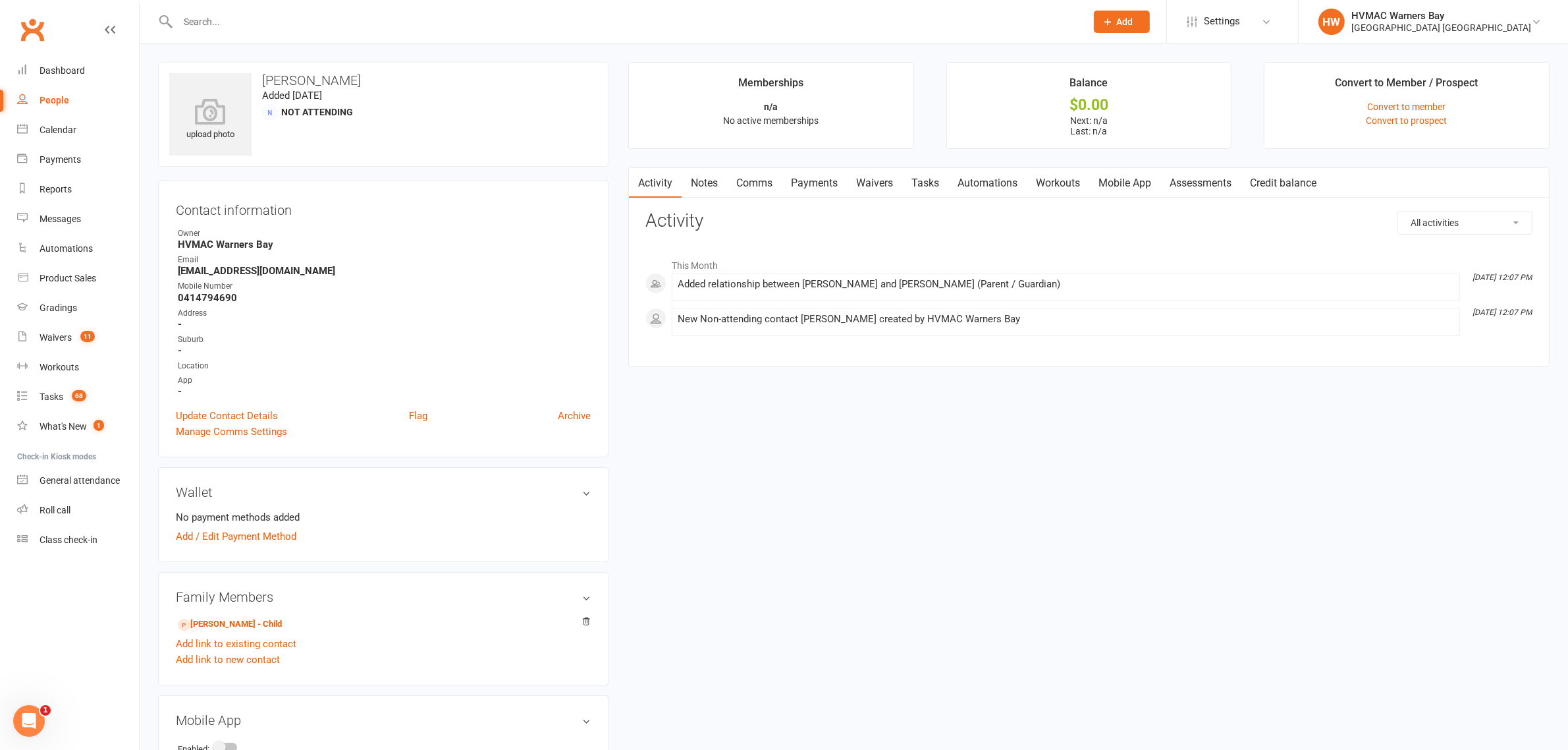
click at [703, 180] on link "Notes" at bounding box center [704, 183] width 45 height 30
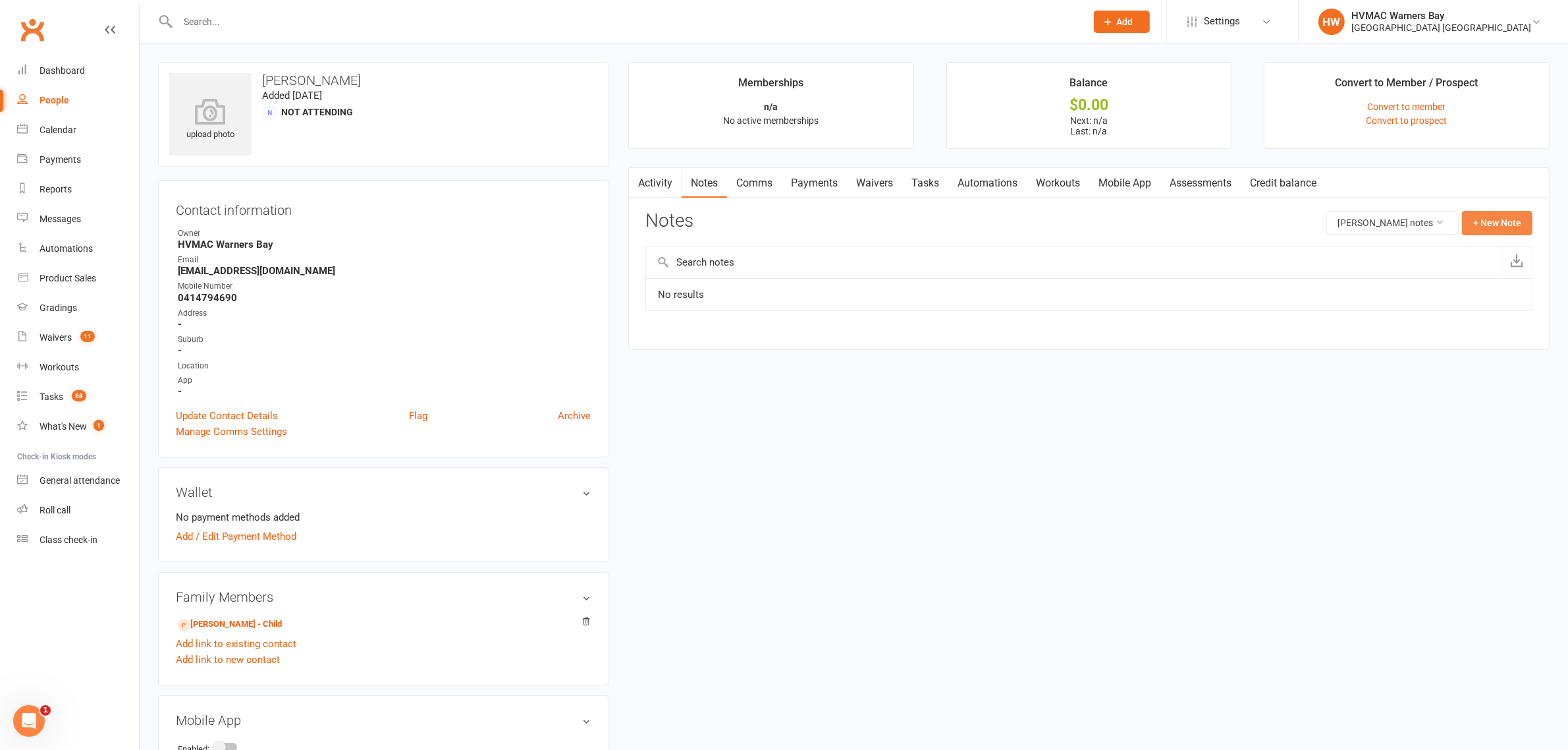
click at [1496, 222] on button "+ New Note" at bounding box center [1497, 222] width 71 height 24
click at [939, 282] on input "text" at bounding box center [1089, 277] width 887 height 28
type input "Age"
click at [837, 331] on textarea at bounding box center [1089, 352] width 887 height 44
type textarea "6"
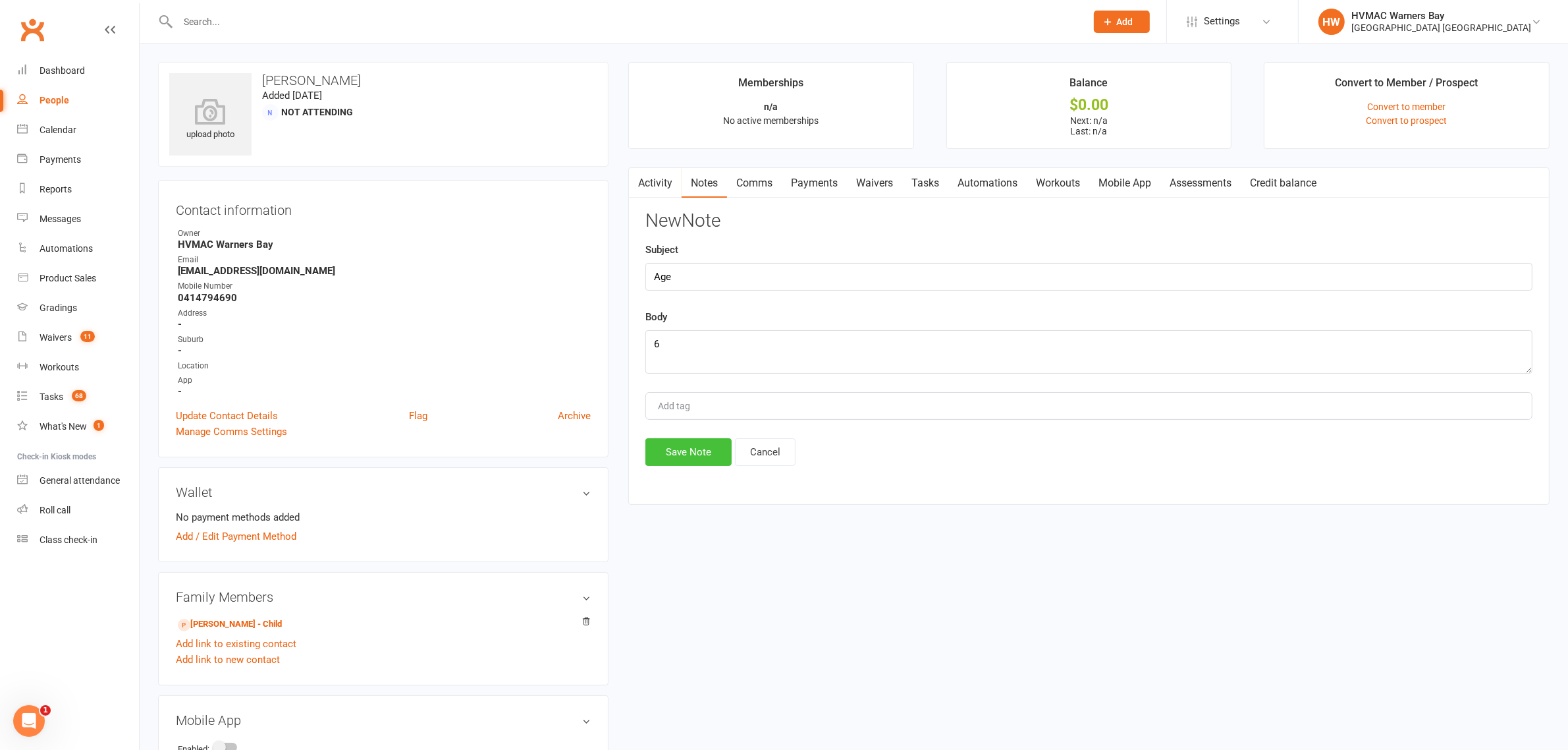
click at [656, 453] on button "Save Note" at bounding box center [689, 452] width 86 height 28
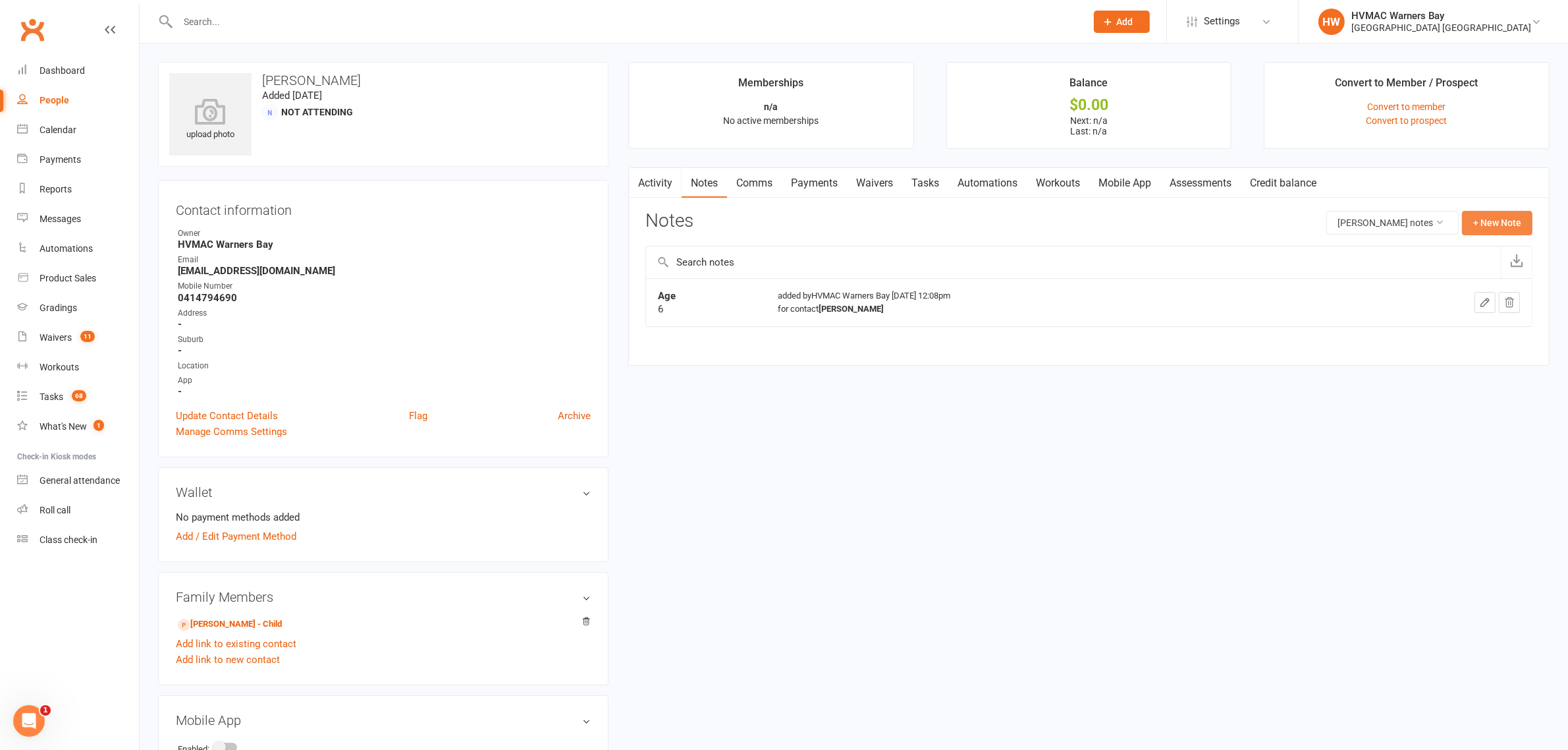
click at [1513, 227] on button "+ New Note" at bounding box center [1497, 222] width 71 height 24
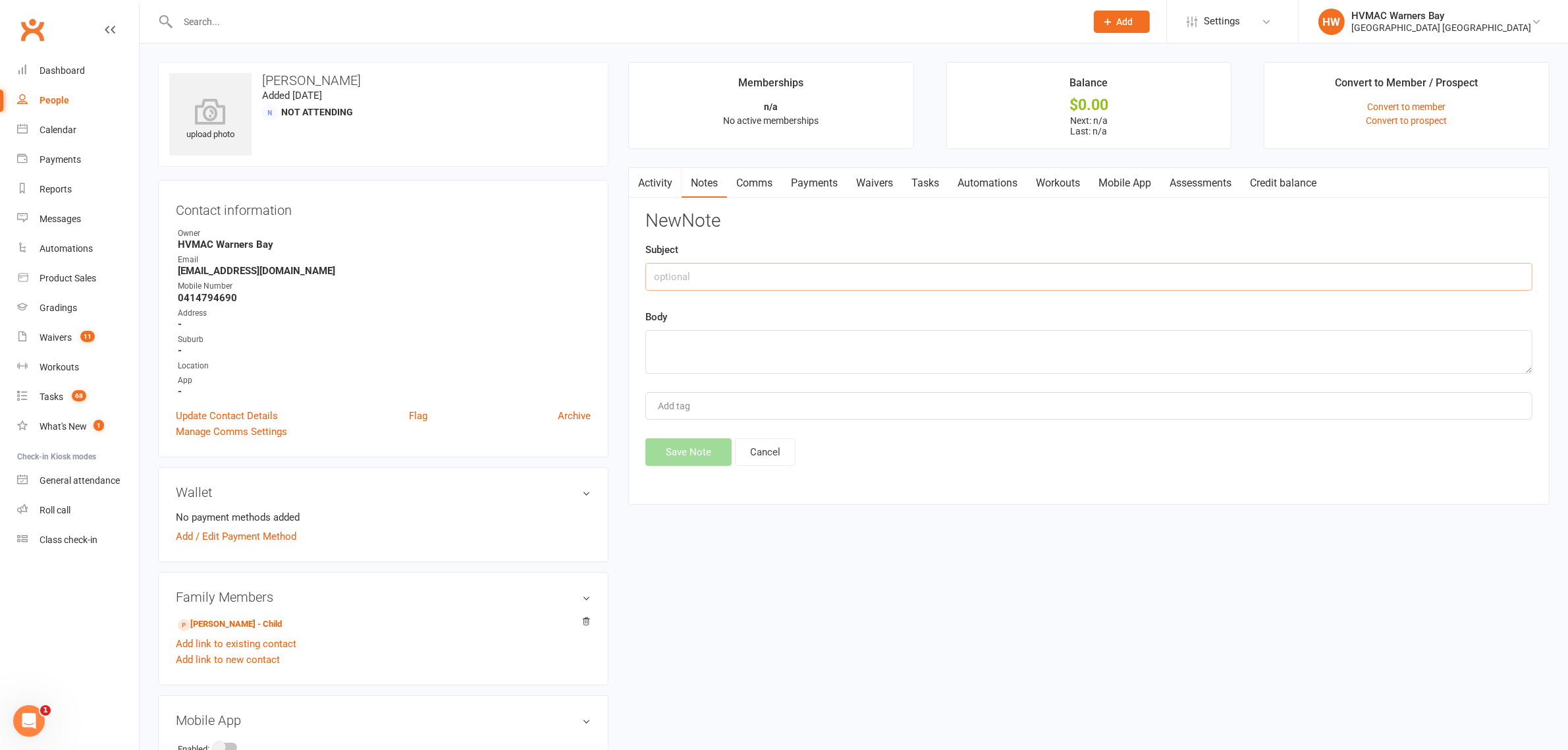
click at [708, 265] on input "text" at bounding box center [1089, 277] width 887 height 28
click at [219, 627] on link "Edison Thompson-Nagy - Child" at bounding box center [230, 624] width 104 height 14
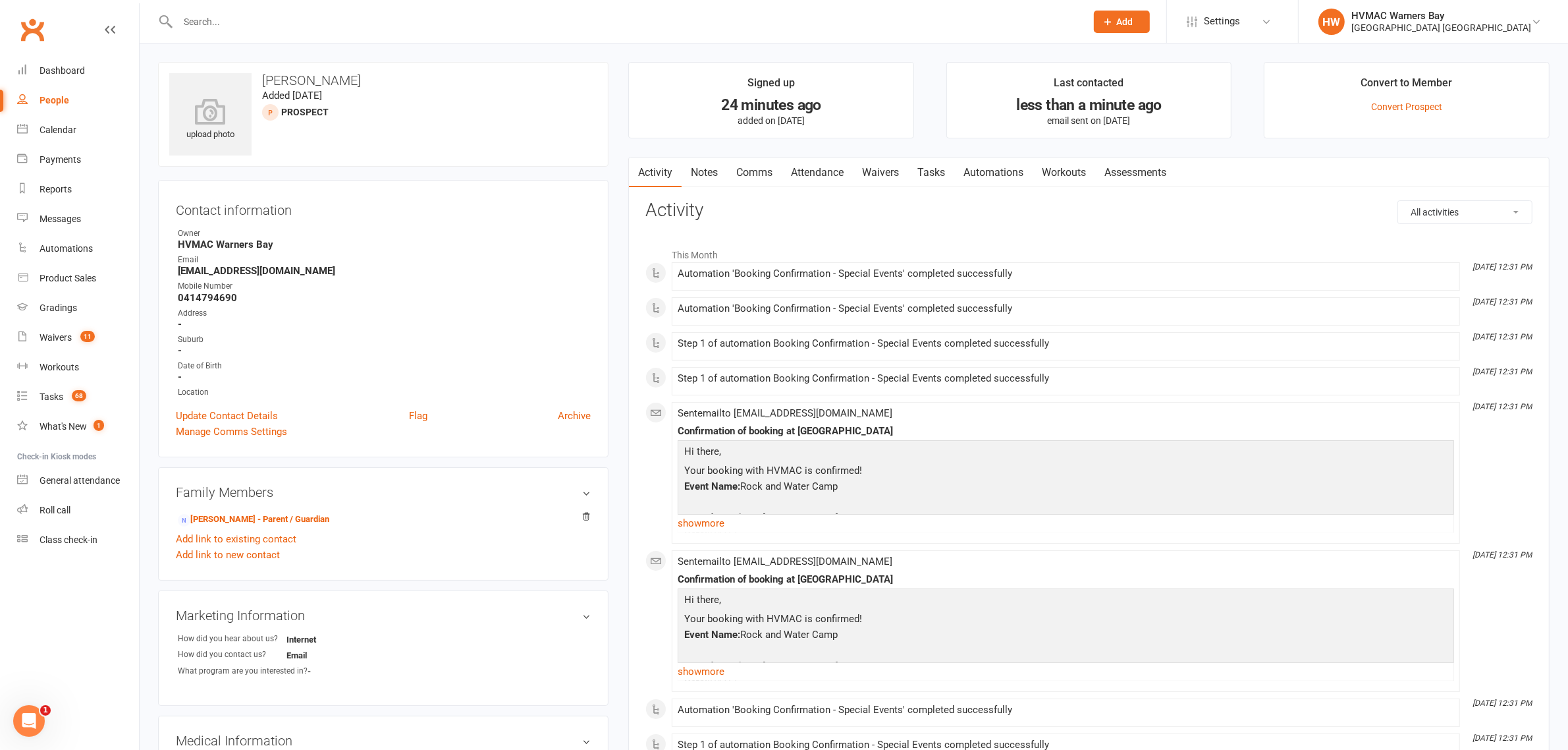
click at [710, 186] on link "Notes" at bounding box center [704, 172] width 45 height 30
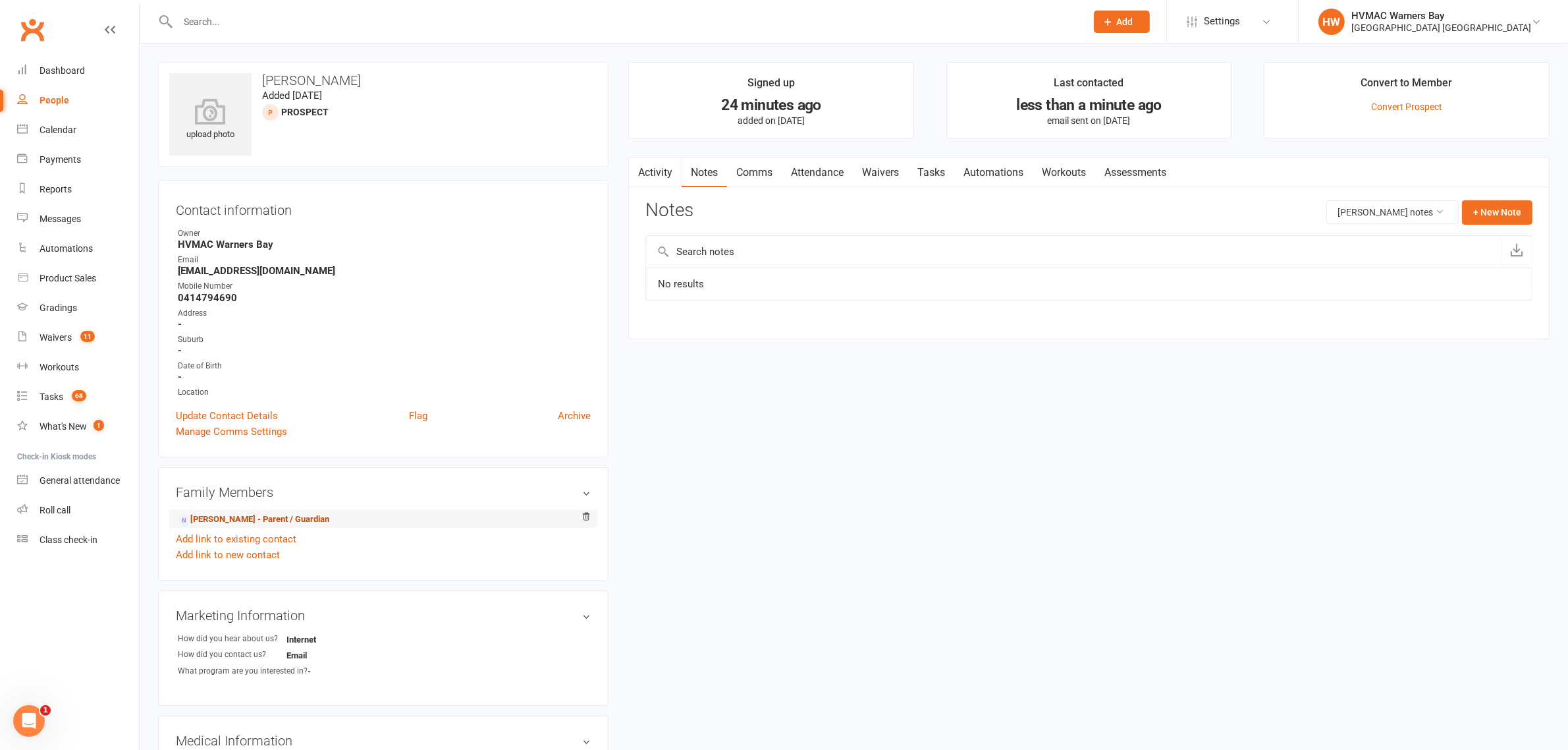
click at [244, 520] on link "Katie Thompson-Nagy - Parent / Guardian" at bounding box center [253, 519] width 152 height 14
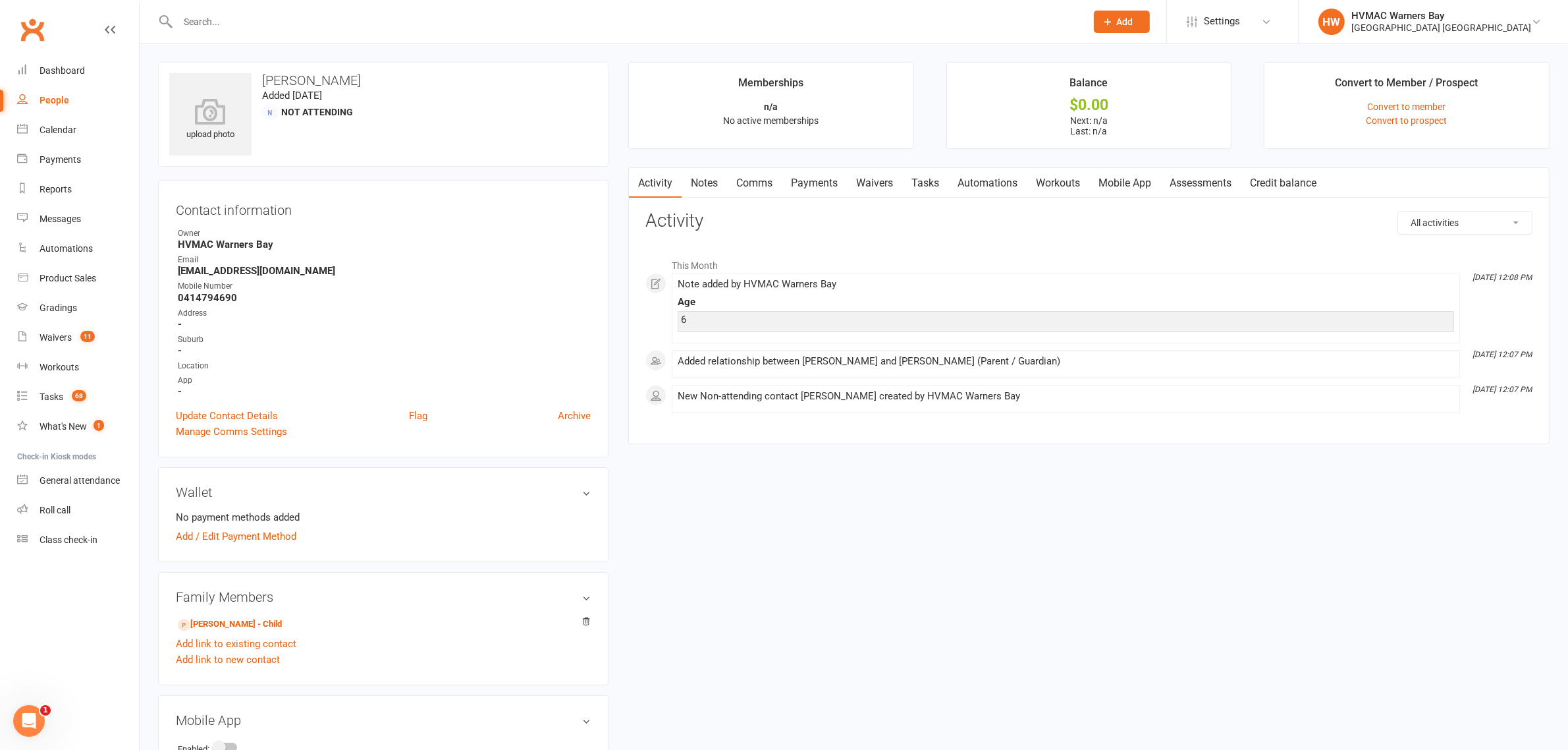
click at [703, 183] on link "Notes" at bounding box center [704, 183] width 45 height 30
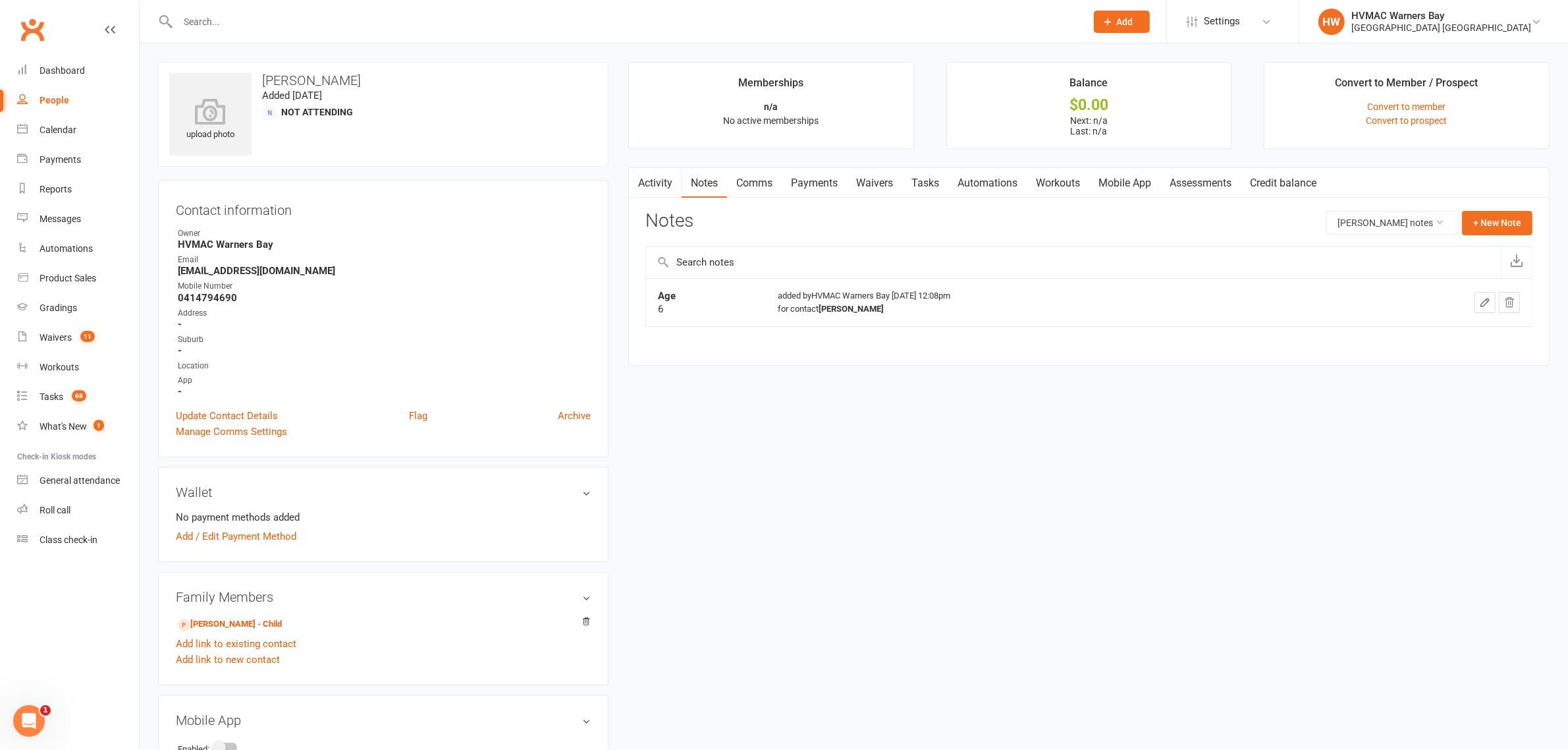
click at [1513, 311] on button "button" at bounding box center [1510, 303] width 21 height 21
click at [242, 619] on link "Edison Thompson-Nagy - Child" at bounding box center [230, 624] width 104 height 14
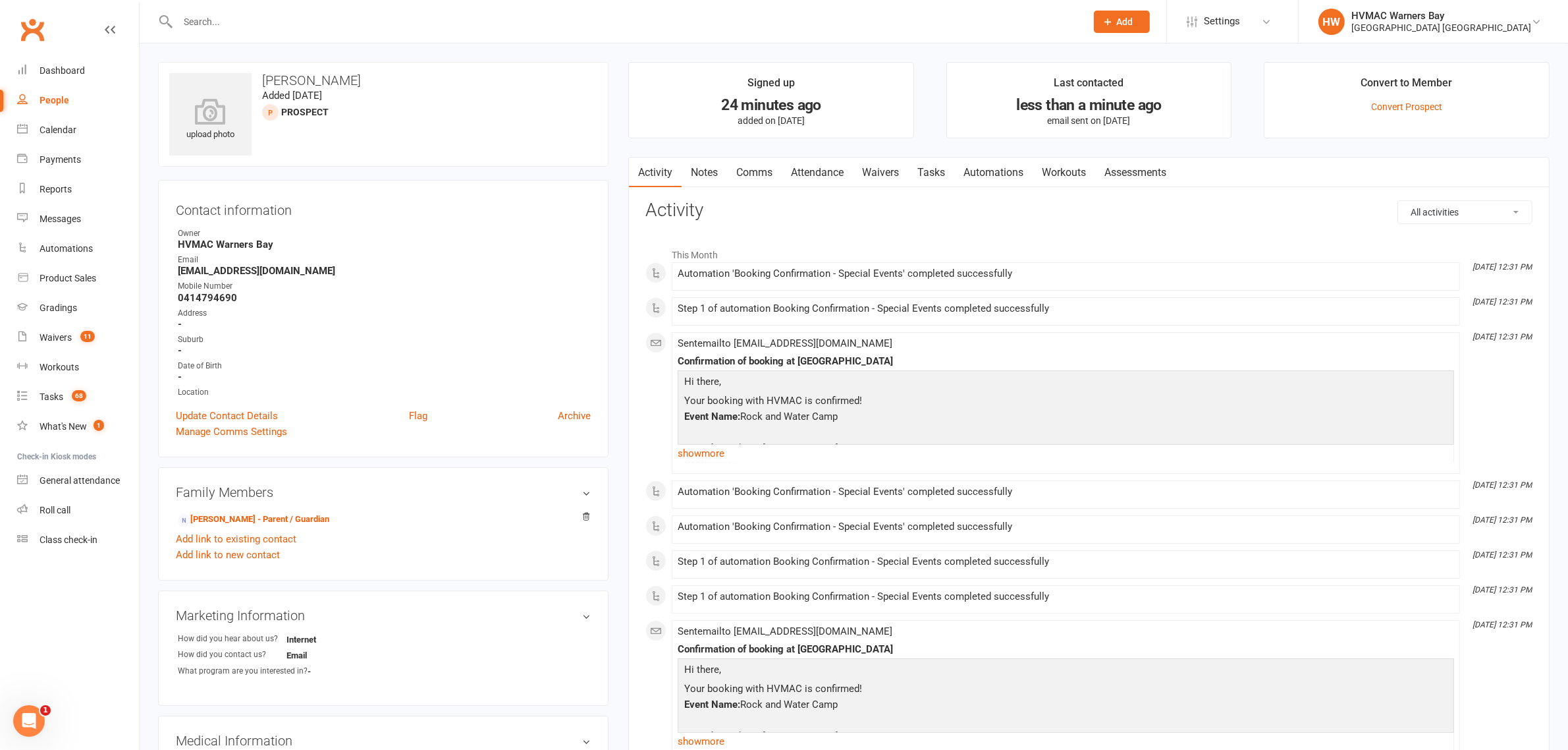
click at [706, 182] on link "Notes" at bounding box center [704, 172] width 45 height 30
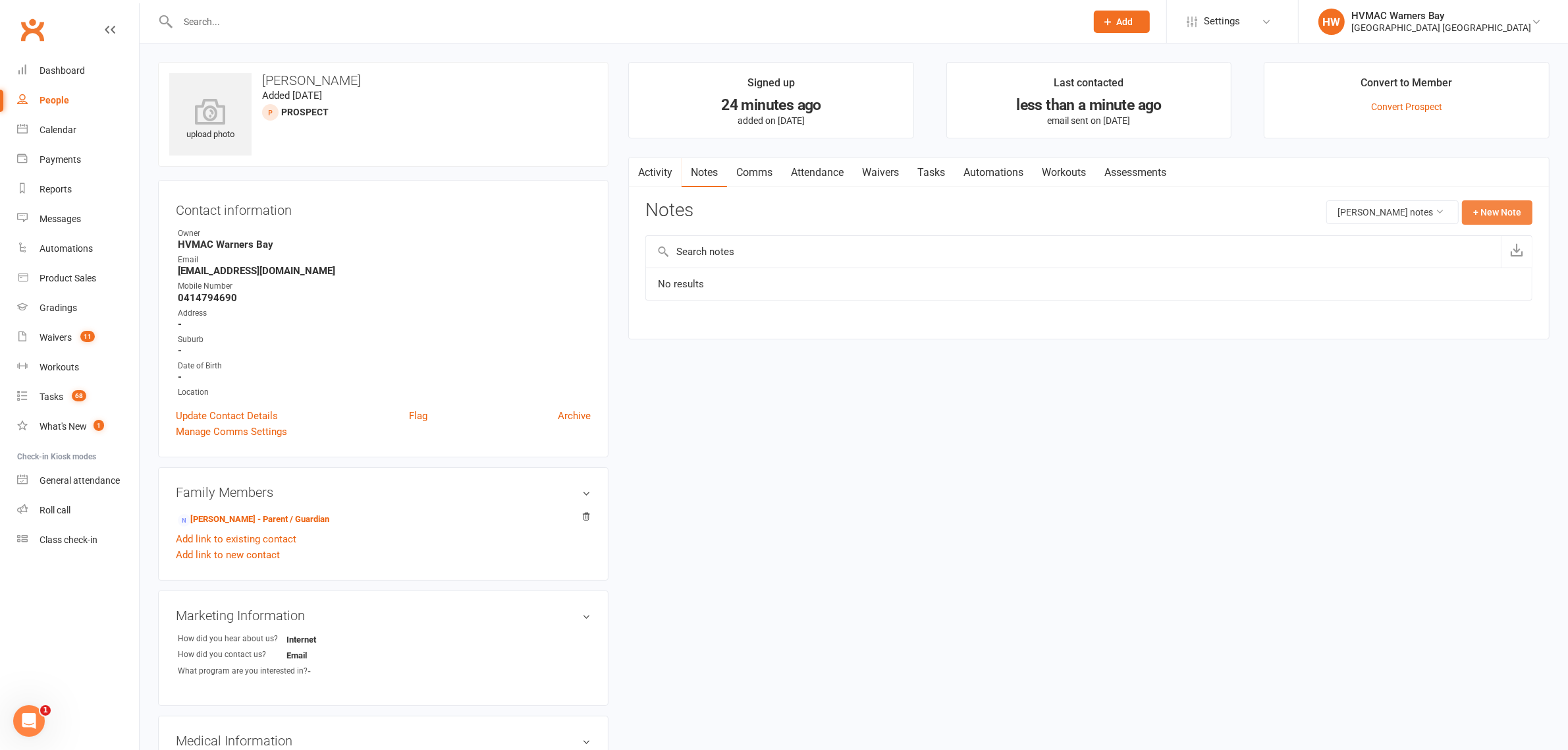
click at [1502, 203] on button "+ New Note" at bounding box center [1497, 212] width 71 height 24
click at [861, 257] on input "text" at bounding box center [1089, 266] width 887 height 28
type input "N"
type input "Age"
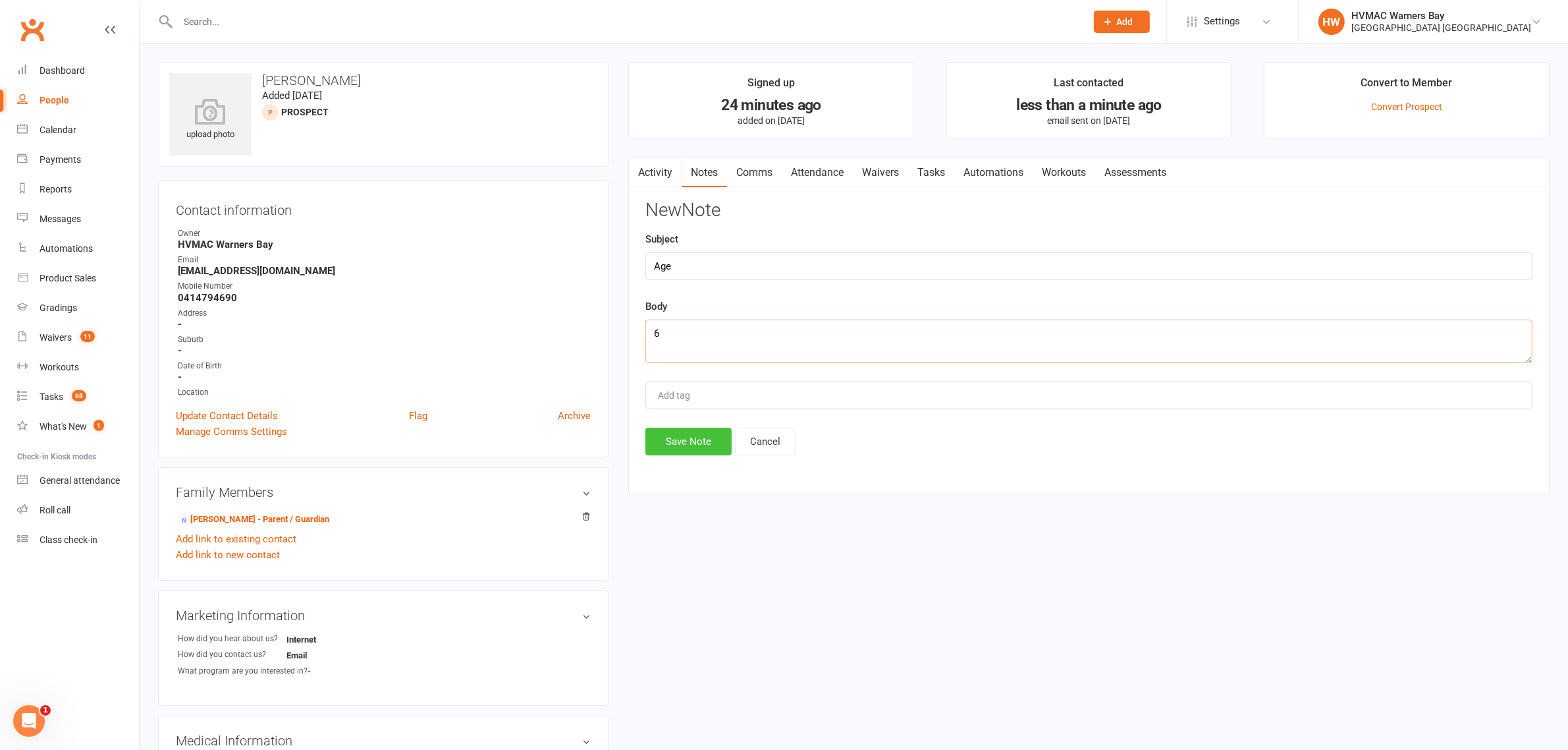
type textarea "6"
click at [693, 430] on button "Save Note" at bounding box center [689, 442] width 86 height 28
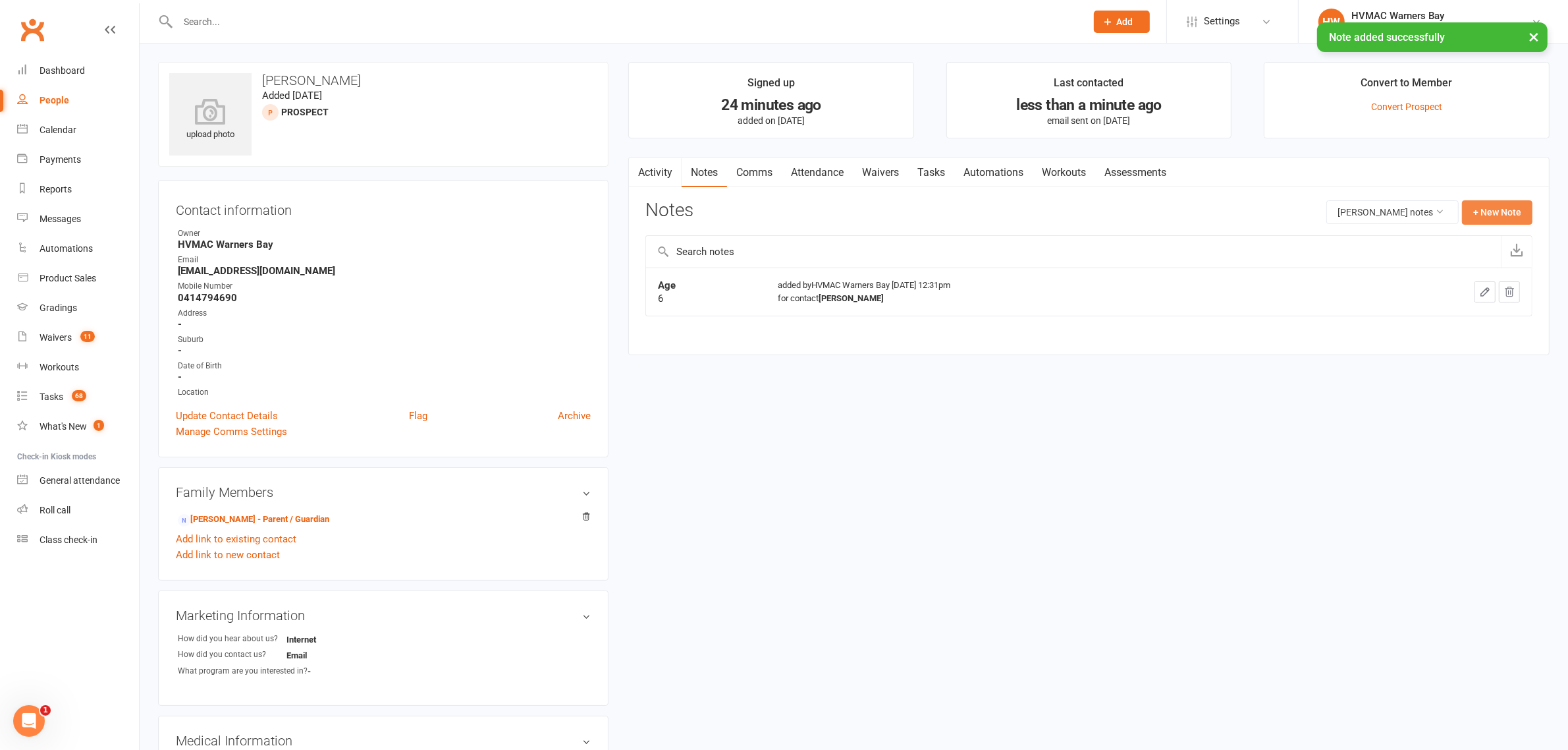
click at [1505, 208] on button "+ New Note" at bounding box center [1497, 212] width 71 height 24
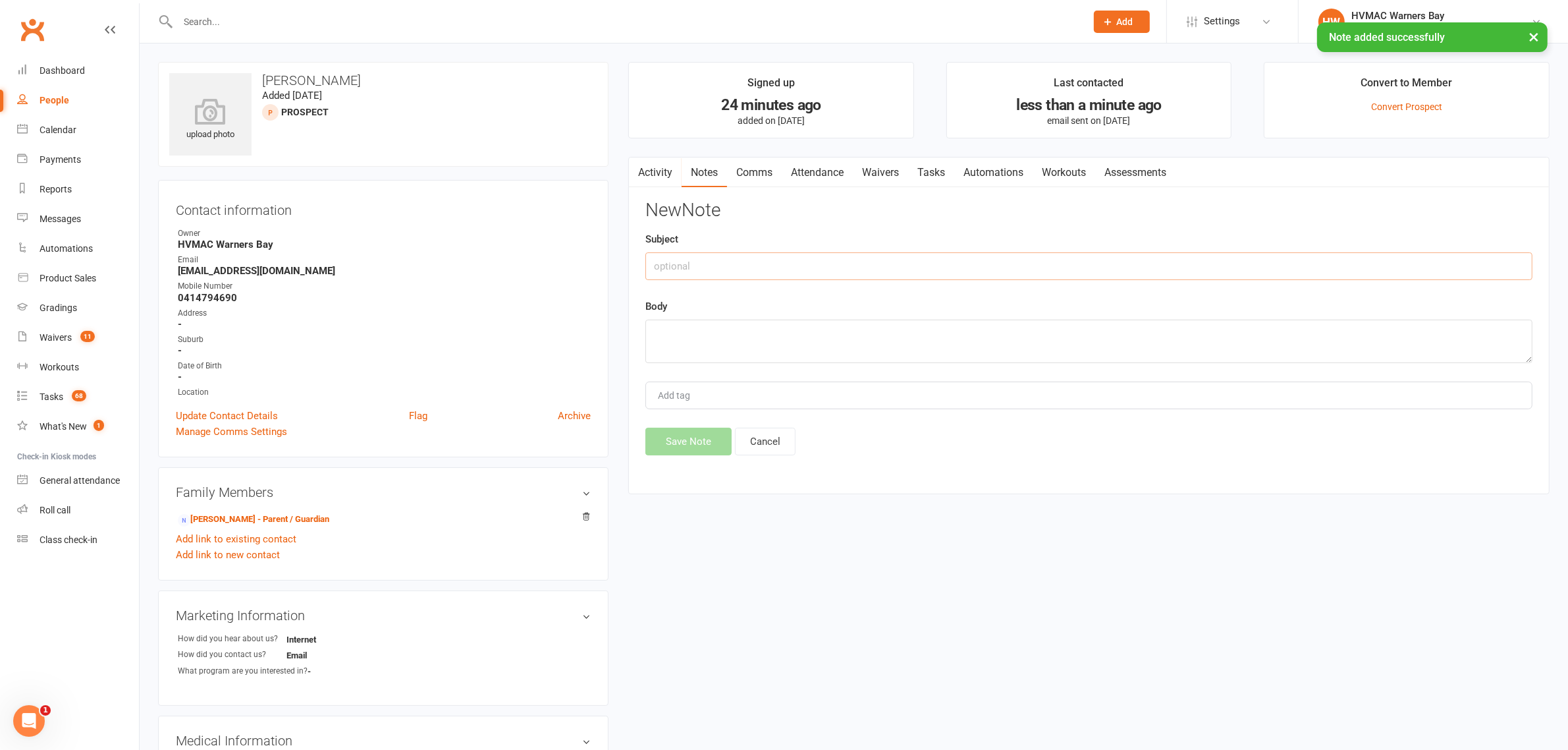
click at [1072, 258] on input "text" at bounding box center [1089, 266] width 887 height 28
type input "To know"
click at [1062, 331] on textarea at bounding box center [1089, 342] width 887 height 44
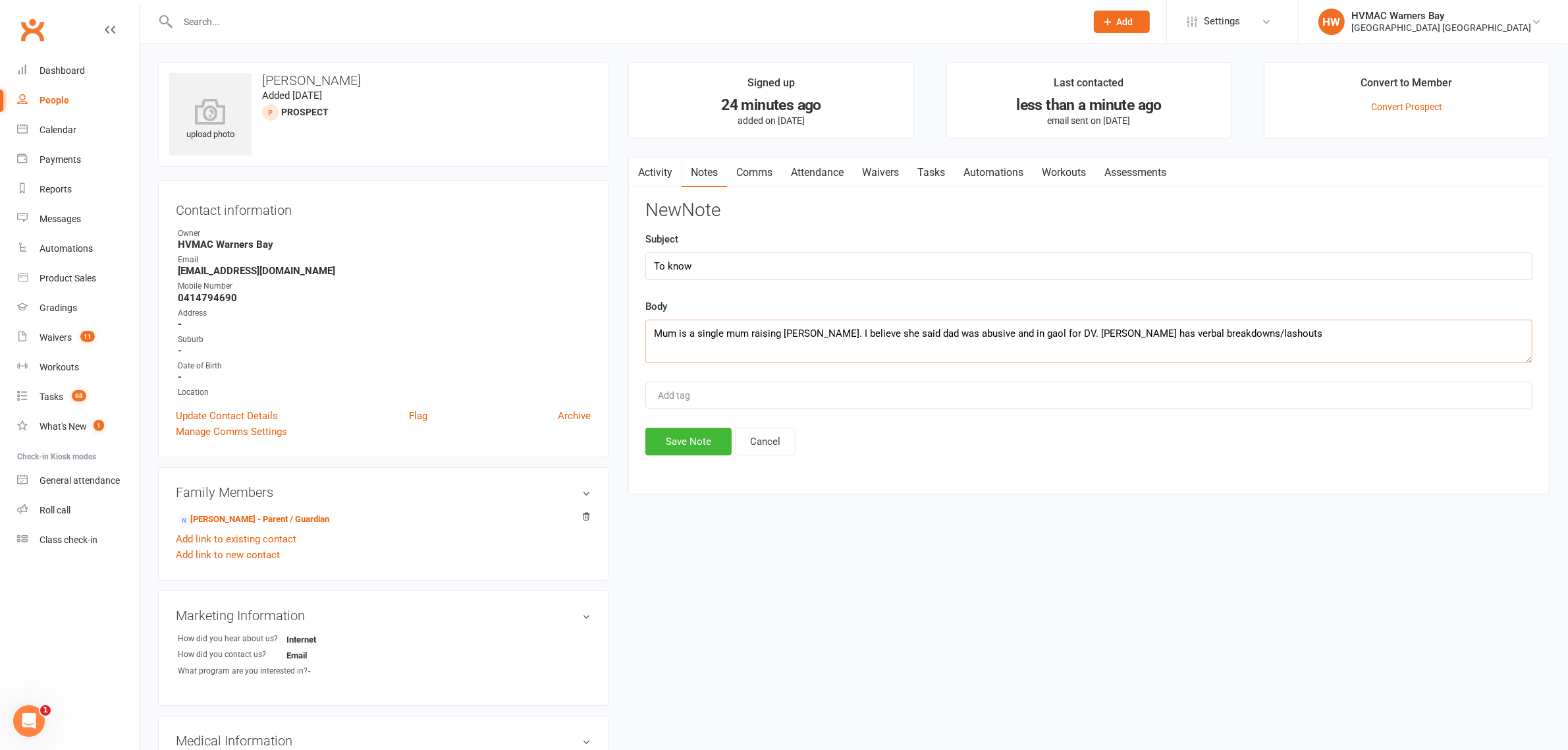
click at [1204, 334] on textarea "Mum is a single mum raising Edison. I believe she said dad was abusive and in g…" at bounding box center [1089, 342] width 887 height 44
click at [1207, 333] on textarea "Mum is a single mum raising Edison. I believe she said dad was abusive and in g…" at bounding box center [1089, 342] width 887 height 44
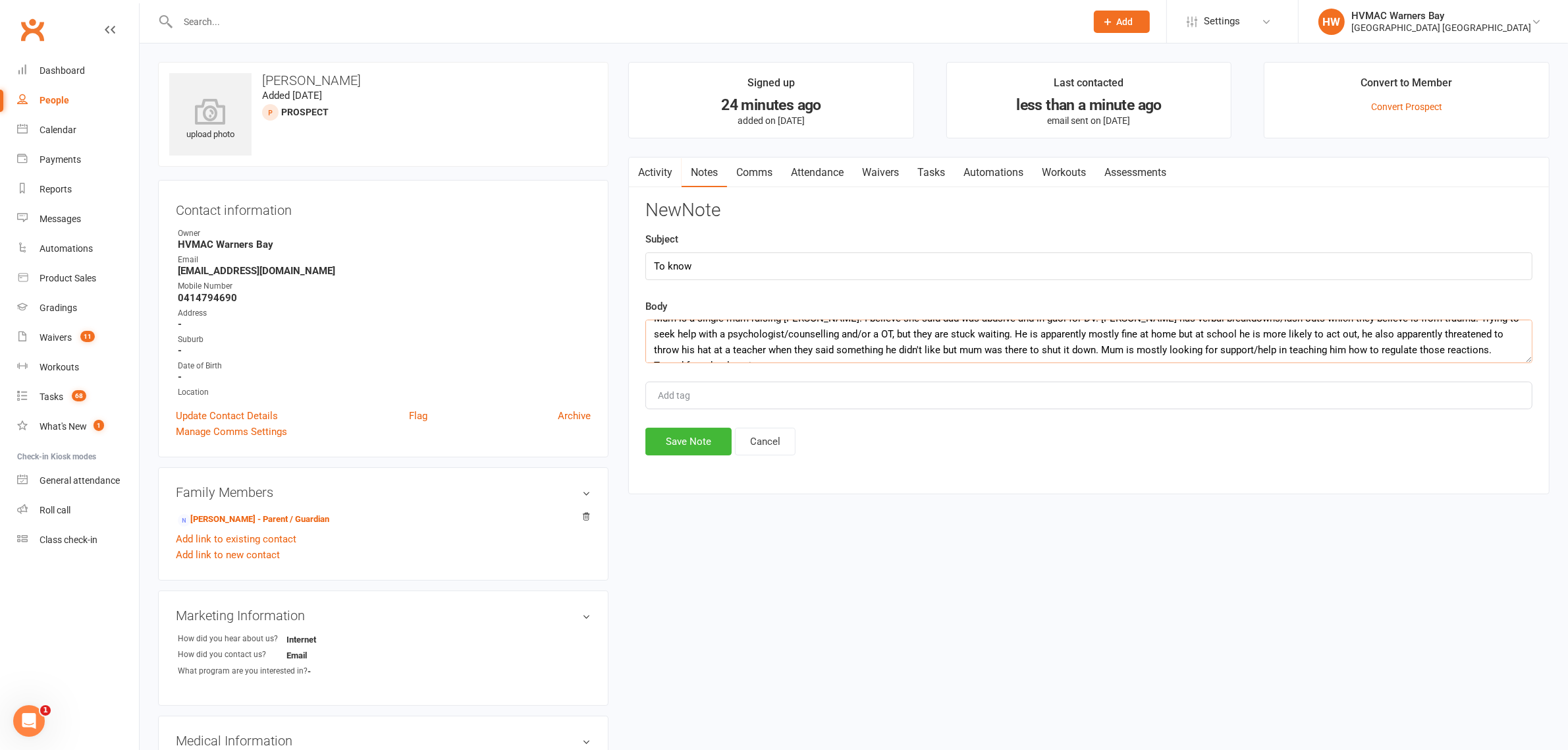
scroll to position [24, 0]
click at [1136, 361] on textarea "Mum is a single mum raising Edison. I believe she said dad was abusive and in g…" at bounding box center [1089, 342] width 887 height 44
type textarea "Mum is a single mum raising Edison. I believe she said dad was abusive and in g…"
click at [685, 443] on button "Save Note" at bounding box center [689, 442] width 86 height 28
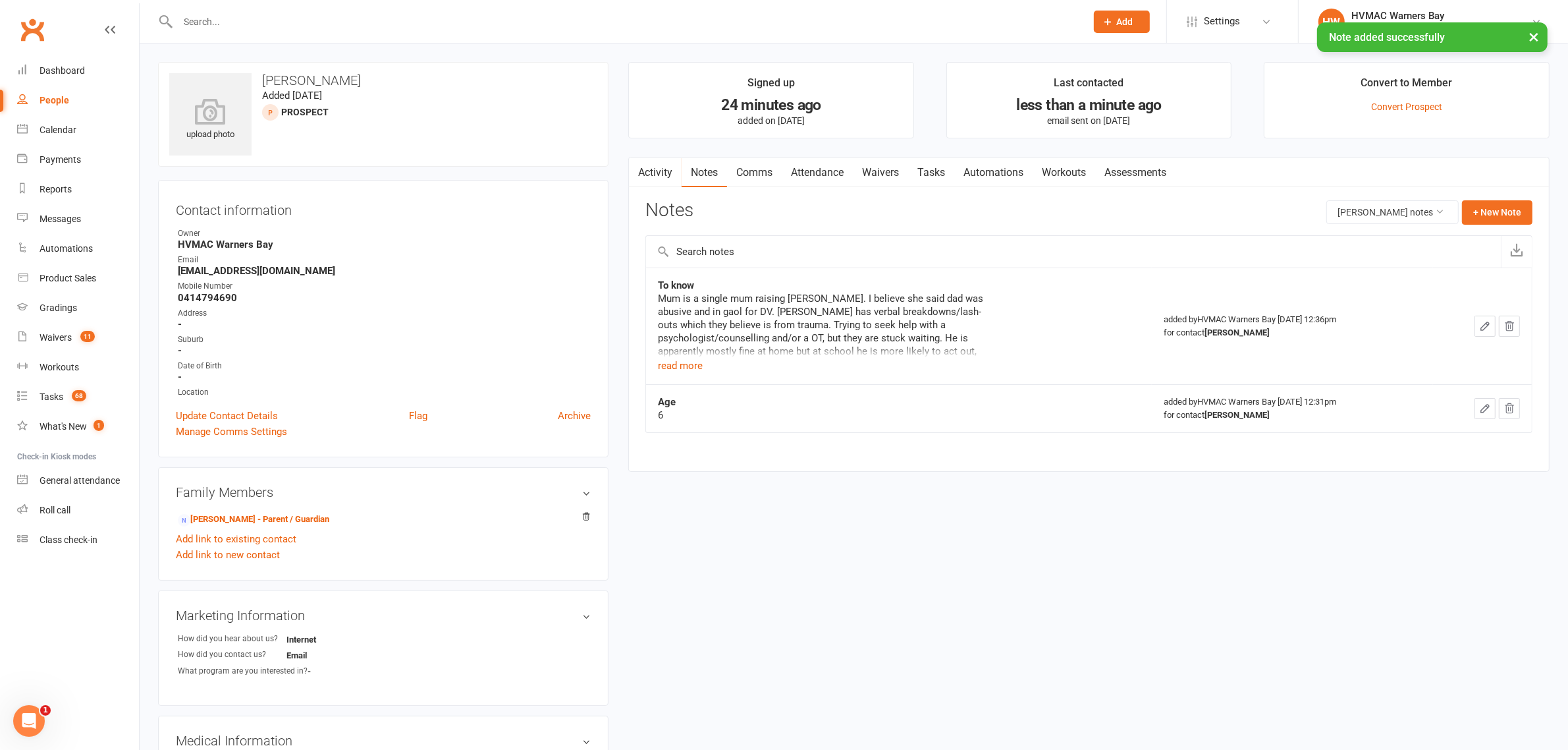
click at [897, 172] on link "Waivers" at bounding box center [880, 172] width 55 height 30
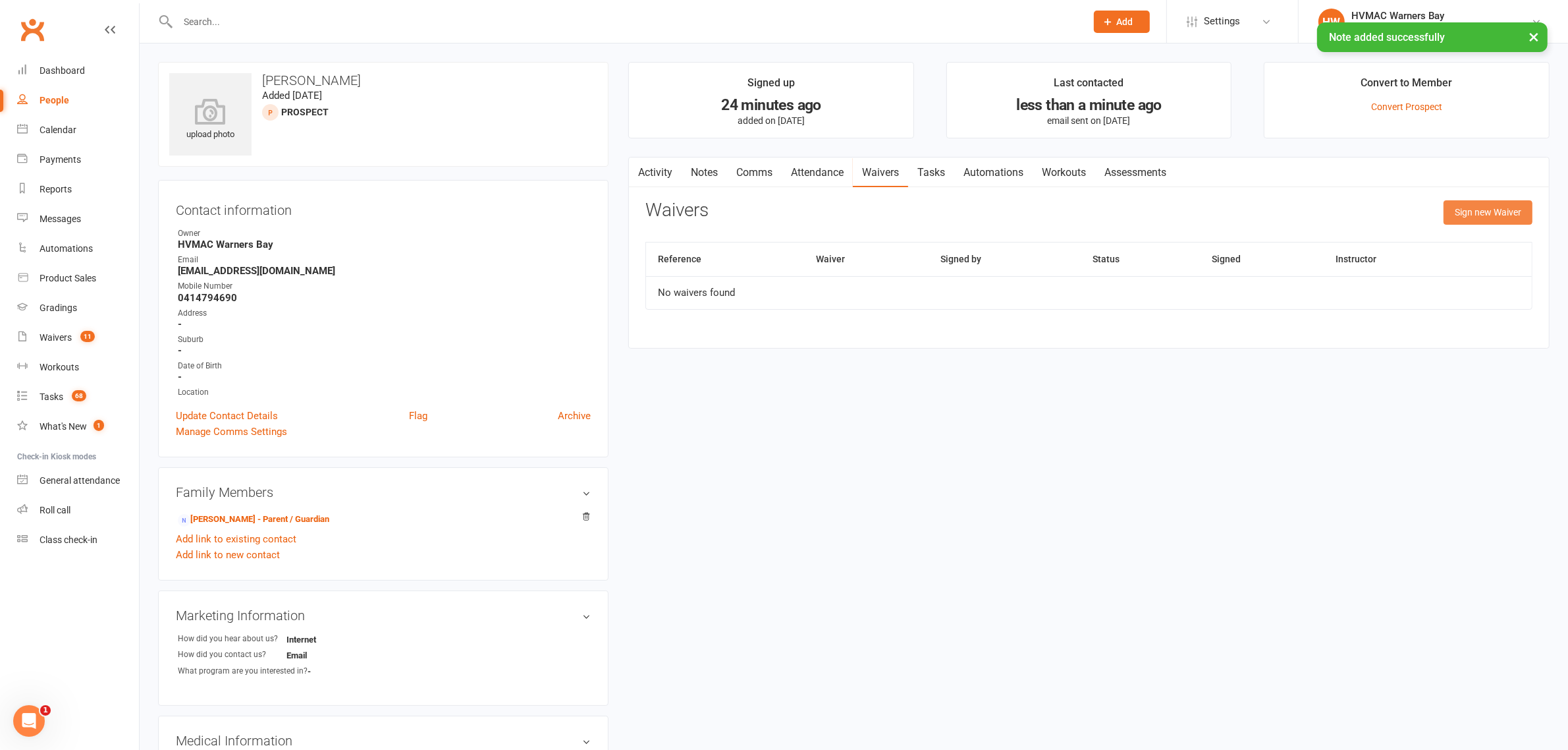
click at [1493, 206] on button "Sign new Waiver" at bounding box center [1488, 212] width 89 height 24
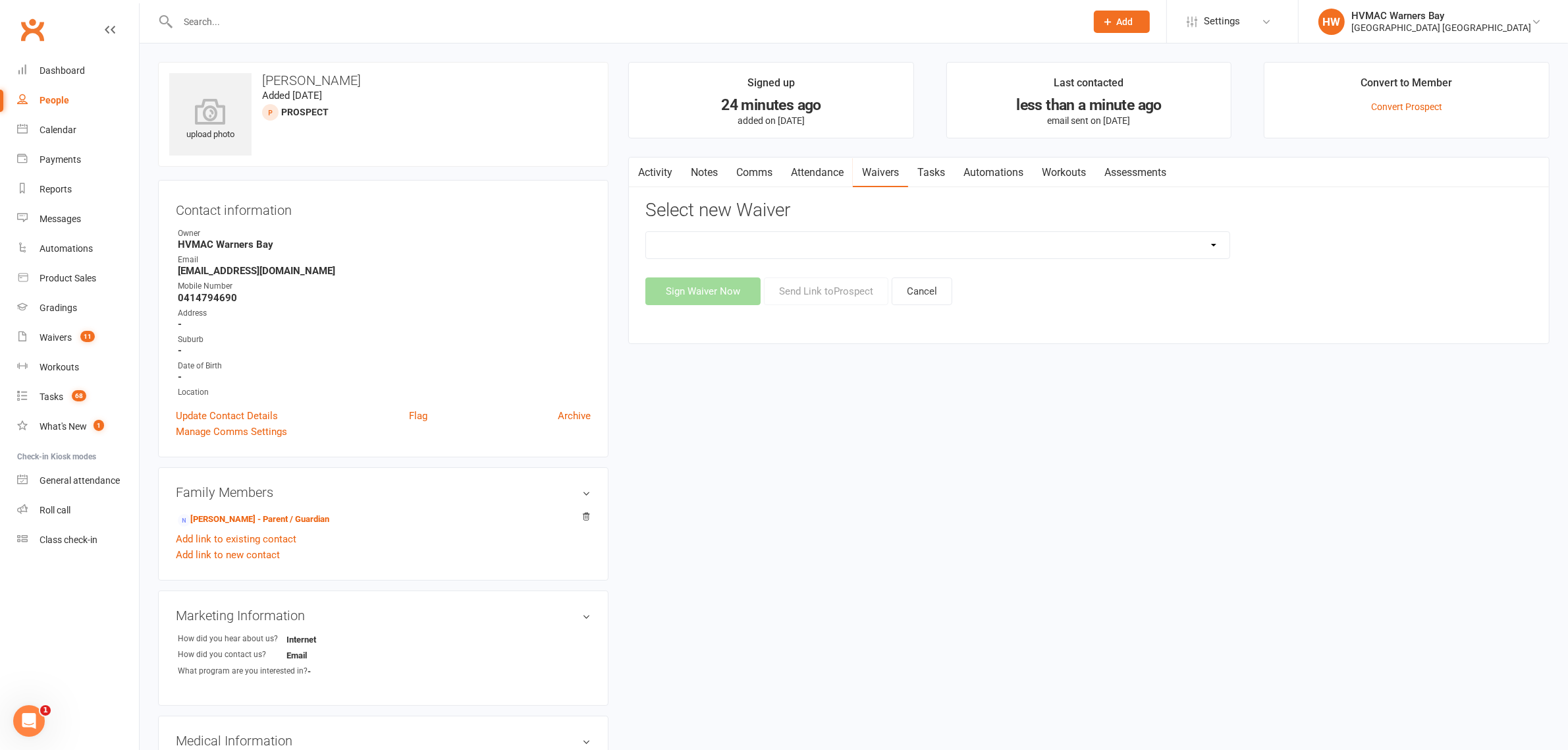
click at [793, 246] on select "Cancellation Form Cancellation Form - Kinder Kicks Fitness Challenge Goals Asse…" at bounding box center [937, 245] width 583 height 26
select select "5902"
click at [646, 232] on select "Cancellation Form Cancellation Form - Kinder Kicks Fitness Challenge Goals Asse…" at bounding box center [937, 245] width 583 height 26
click at [810, 285] on button "Send Link to Prospect" at bounding box center [826, 291] width 124 height 28
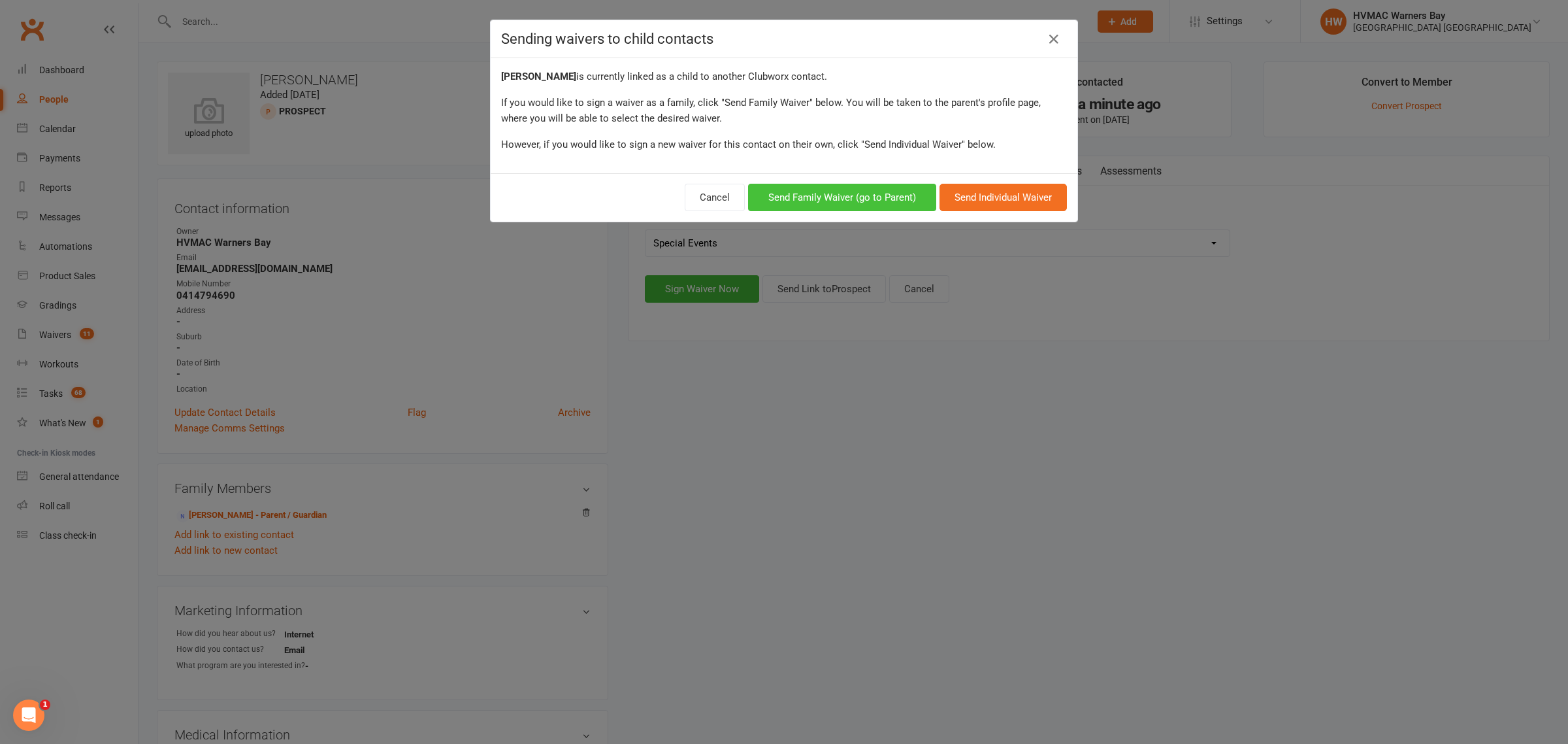
click at [814, 196] on button "Send Family Waiver (go to Parent)" at bounding box center [842, 197] width 188 height 27
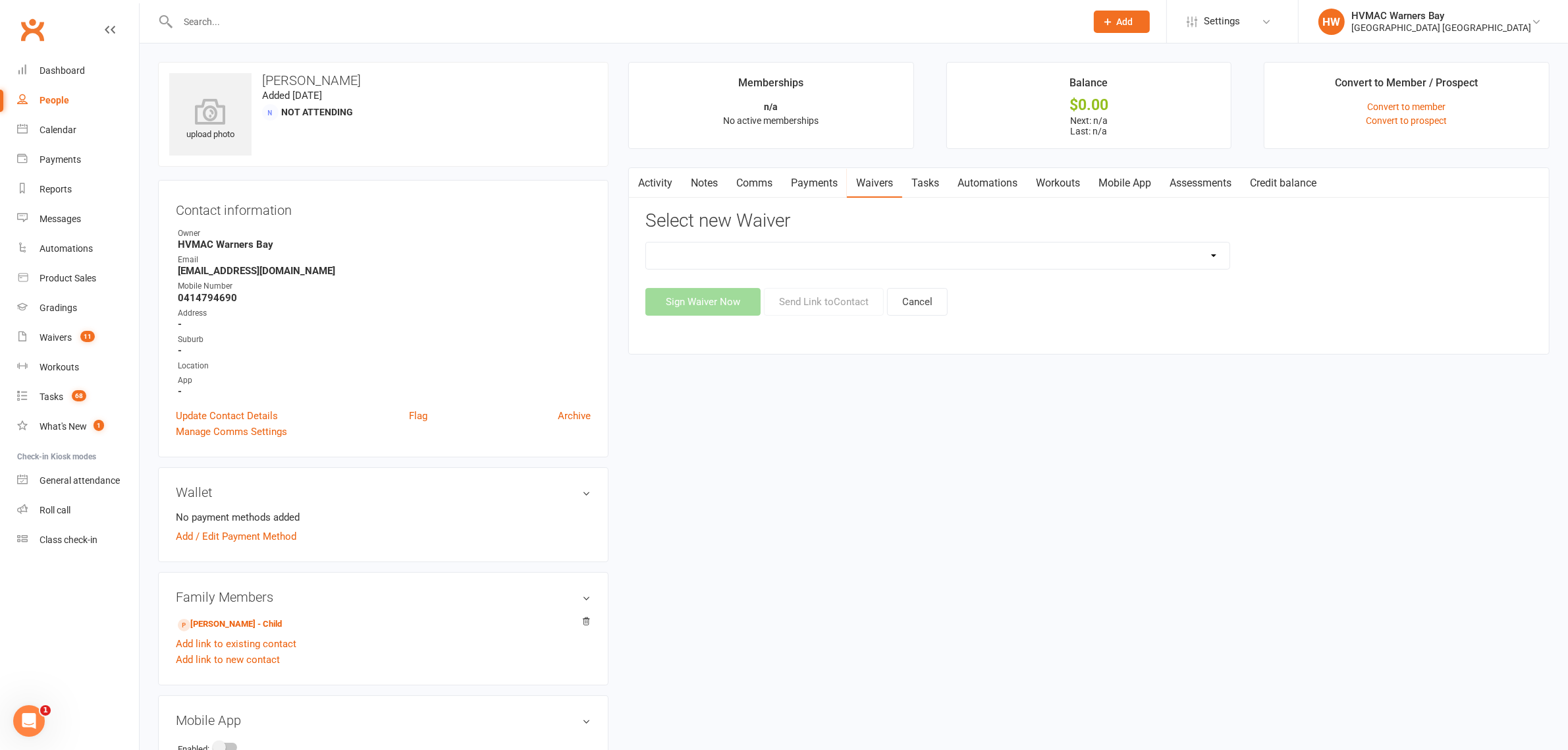
click at [758, 255] on select "Cancellation Form Cancellation Form - Kinder Kicks Fitness Challenge Goals Asse…" at bounding box center [937, 256] width 583 height 26
select select "5902"
click at [646, 243] on select "Cancellation Form Cancellation Form - Kinder Kicks Fitness Challenge Goals Asse…" at bounding box center [937, 256] width 583 height 26
click at [818, 295] on button "Send Link to Contact" at bounding box center [824, 302] width 120 height 28
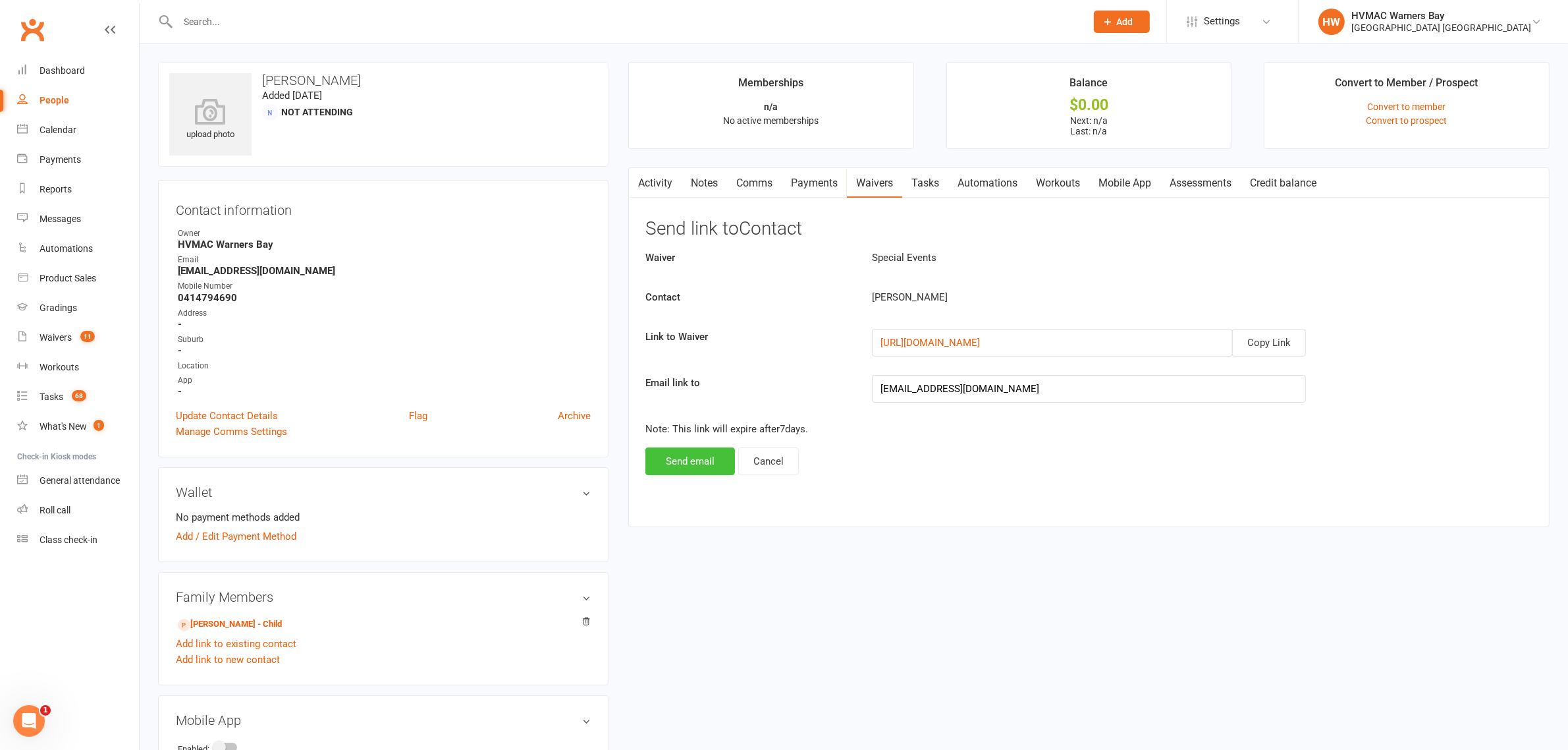
click at [708, 463] on button "Send email" at bounding box center [690, 461] width 89 height 28
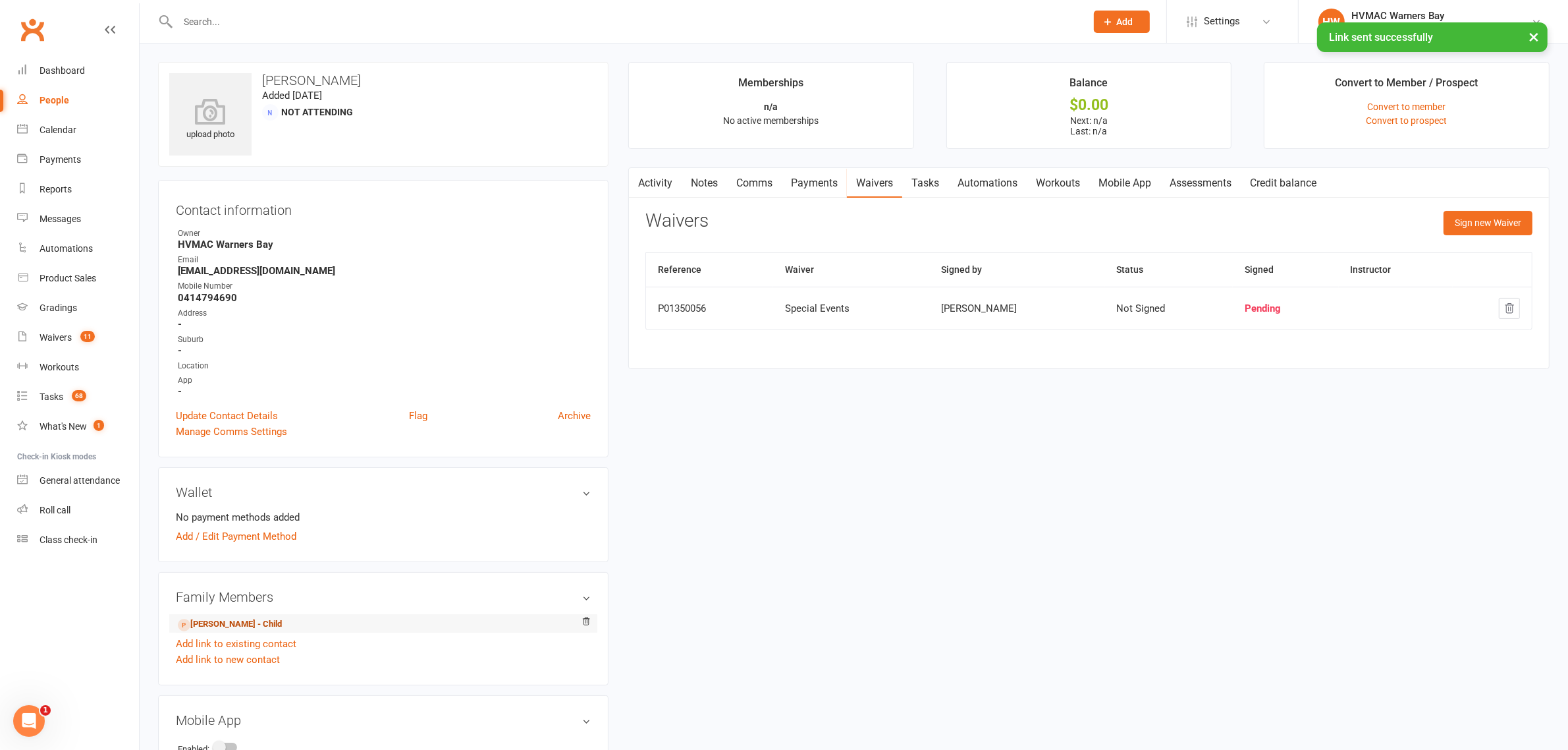
click at [265, 623] on link "Edison Thompson-Nagy - Child" at bounding box center [230, 624] width 104 height 14
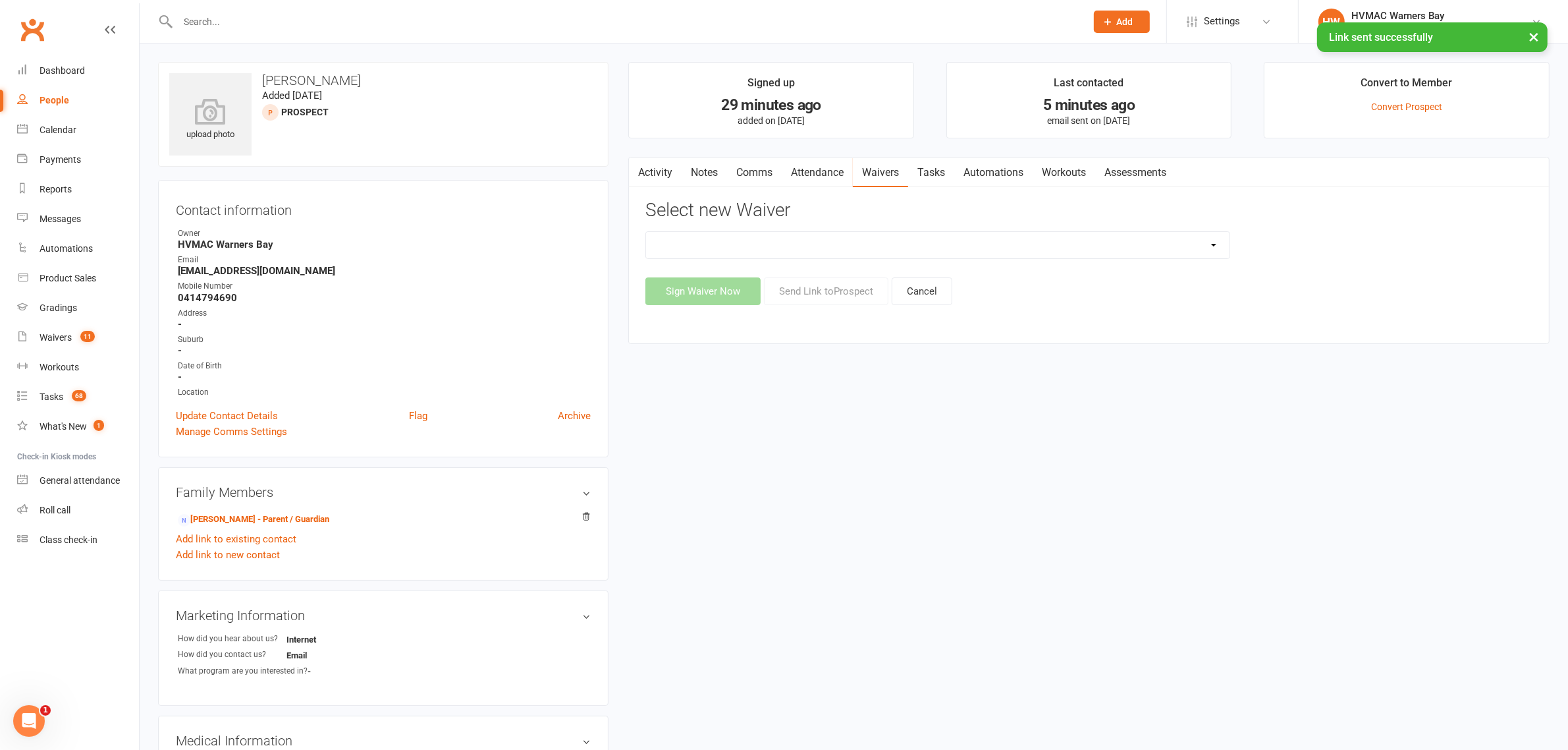
click at [719, 175] on link "Notes" at bounding box center [704, 172] width 45 height 30
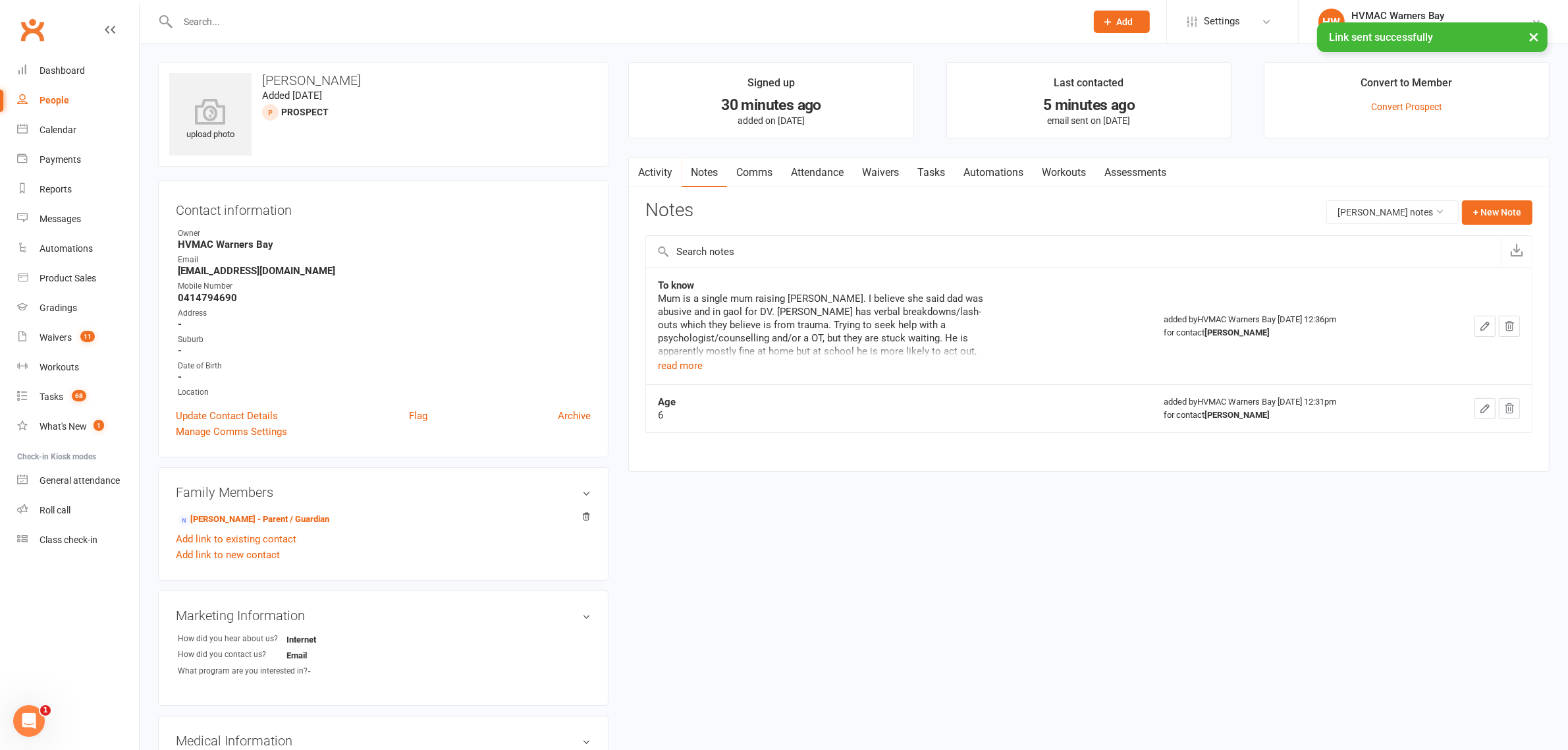
click at [1480, 323] on icon "button" at bounding box center [1484, 326] width 12 height 12
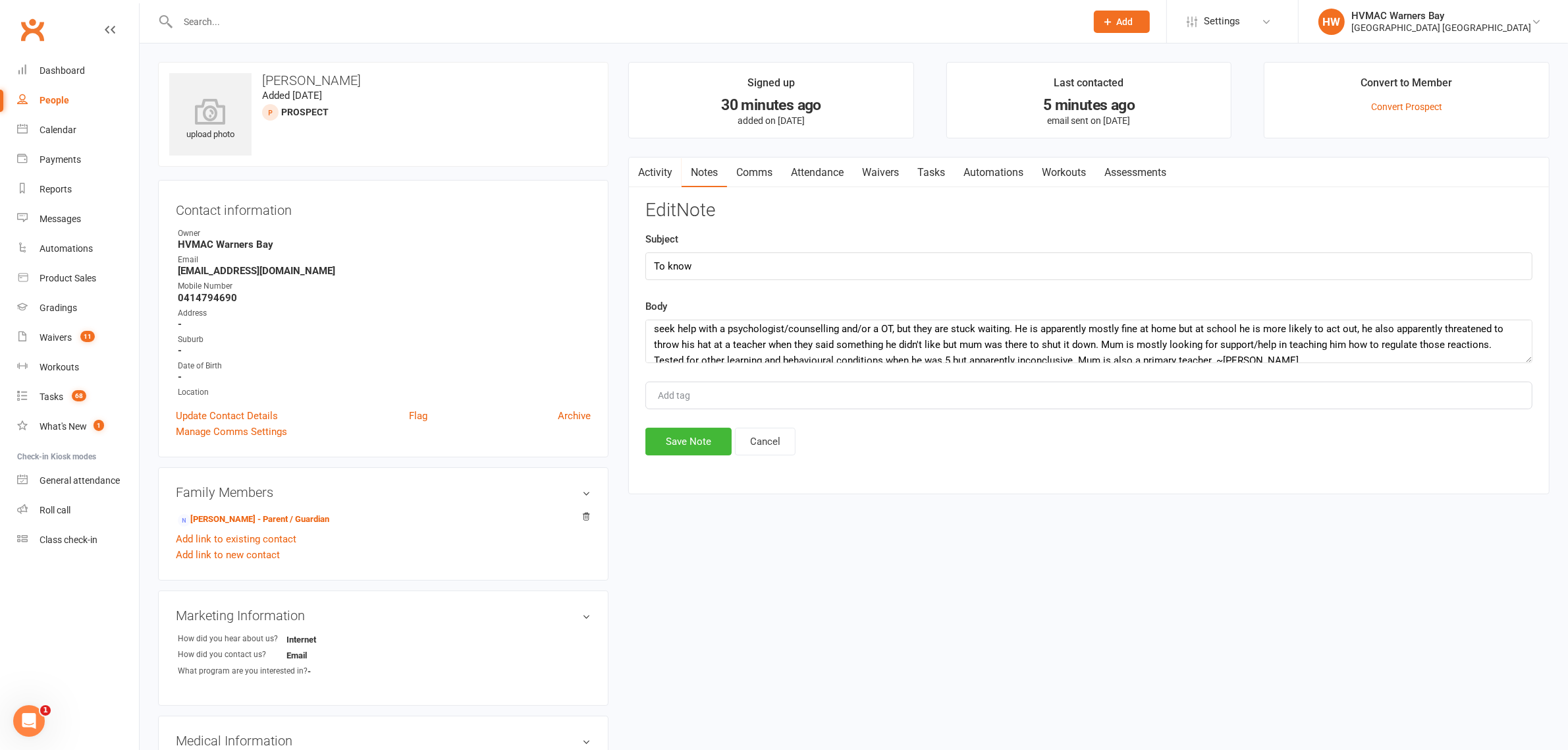
scroll to position [31, 0]
click at [1213, 349] on textarea "Mum is a single mum raising Edison. I believe she said dad was abusive and in g…" at bounding box center [1089, 342] width 887 height 44
click at [1136, 347] on textarea "Mum is a single mum raising Edison. I believe she said dad was abusive and in g…" at bounding box center [1089, 342] width 887 height 44
type textarea "Mum is a single mum raising Edison. I believe she said dad was abusive and in g…"
click at [686, 436] on button "Save Note" at bounding box center [689, 442] width 86 height 28
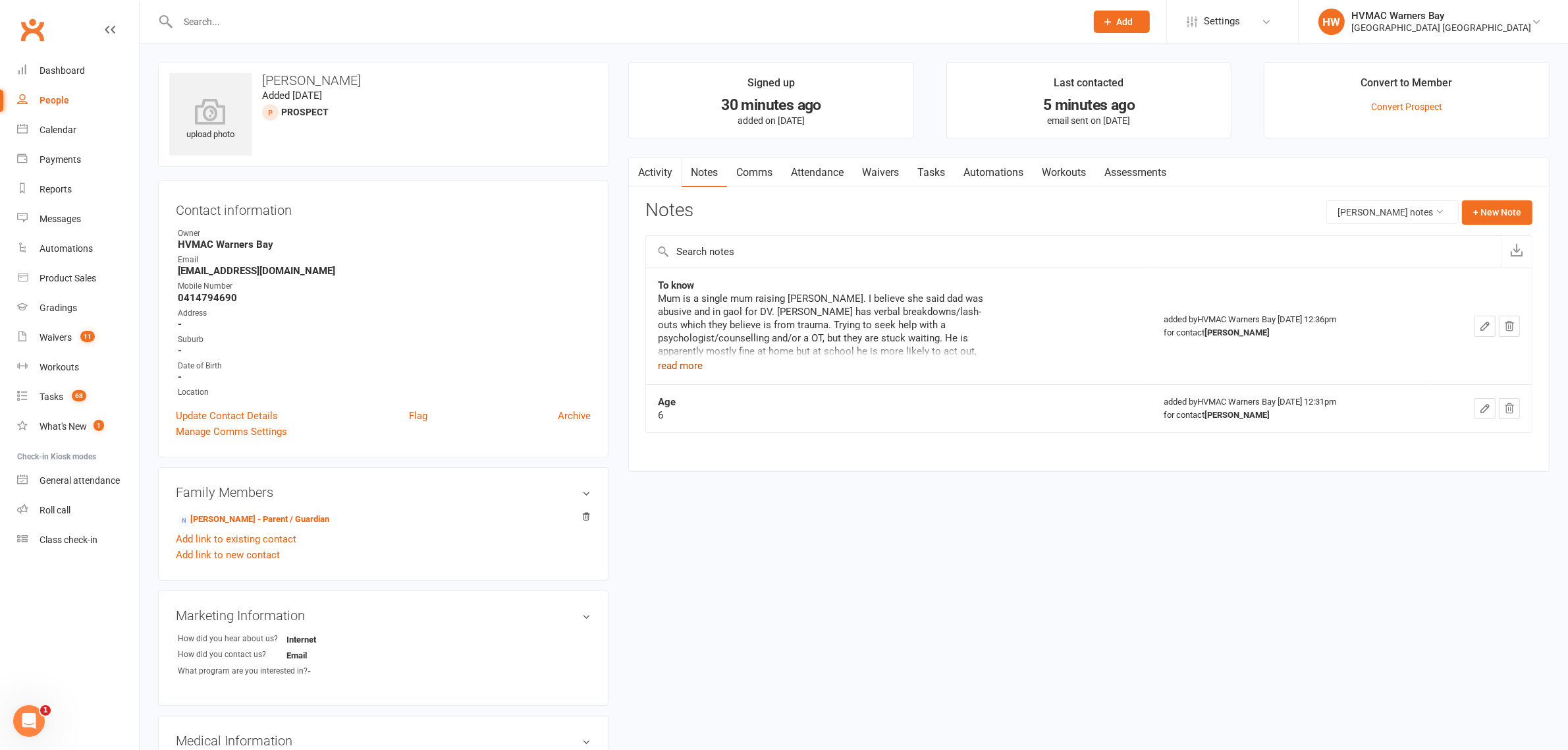
click at [702, 364] on button "read more" at bounding box center [680, 365] width 45 height 15
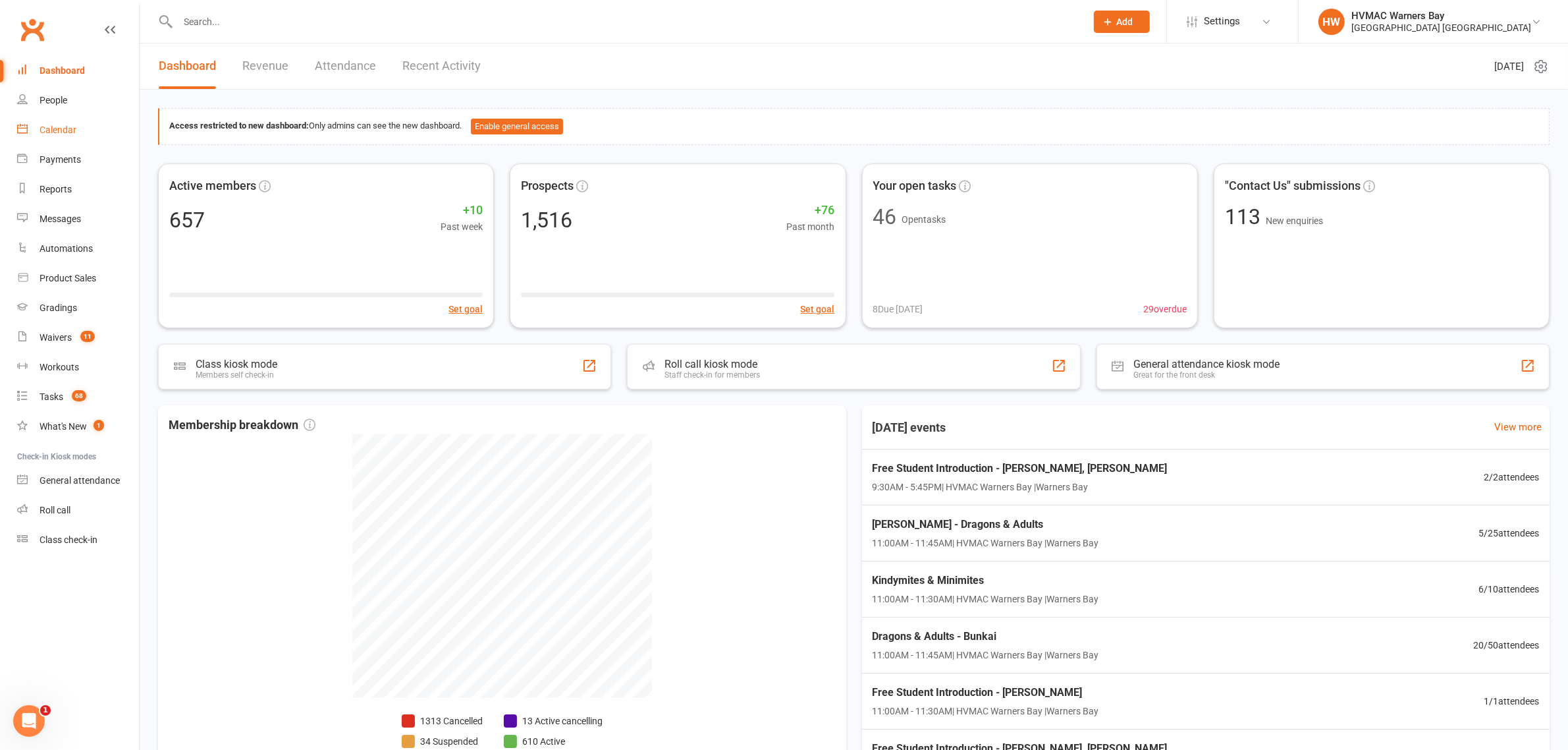
click at [89, 135] on link "Calendar" at bounding box center [78, 130] width 122 height 30
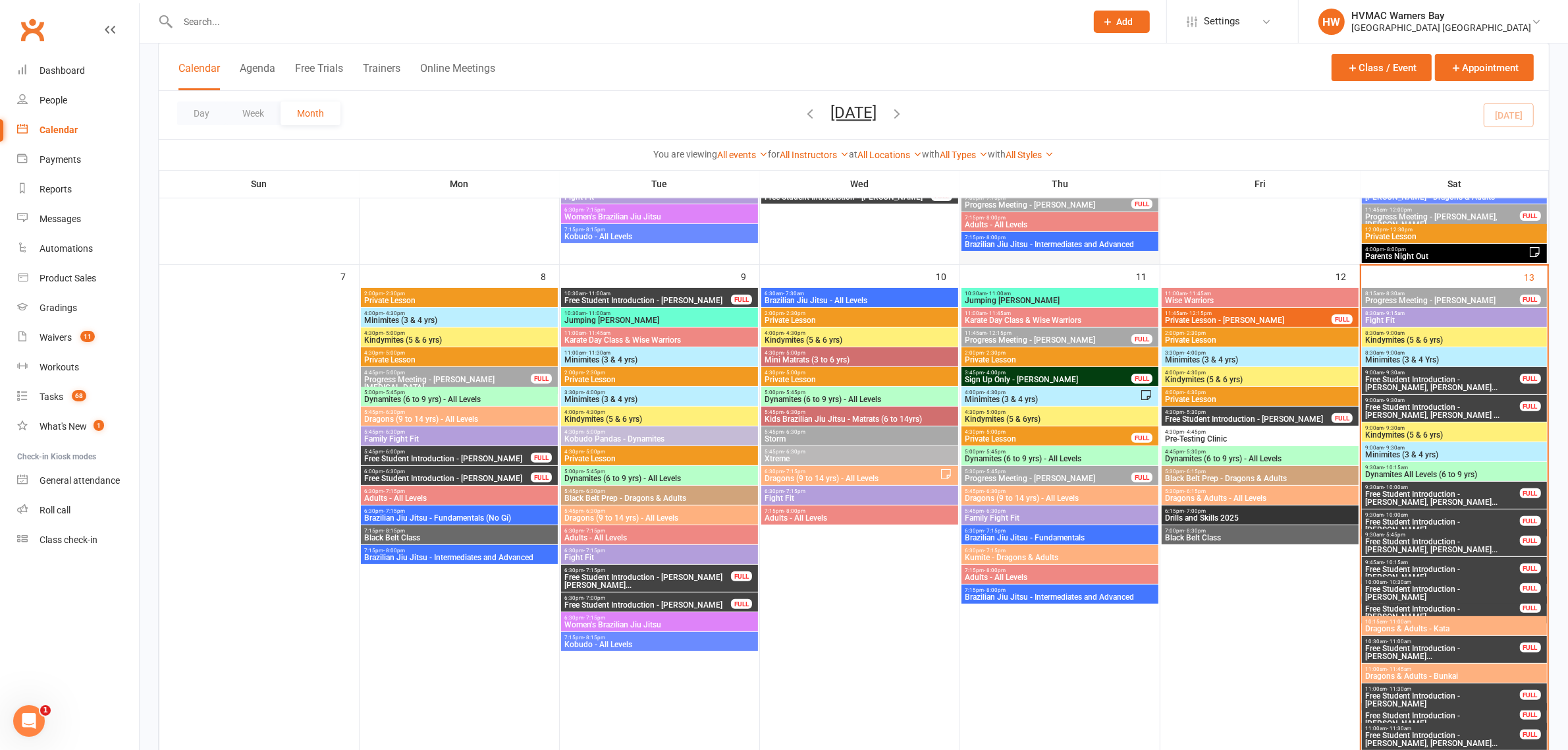
scroll to position [494, 0]
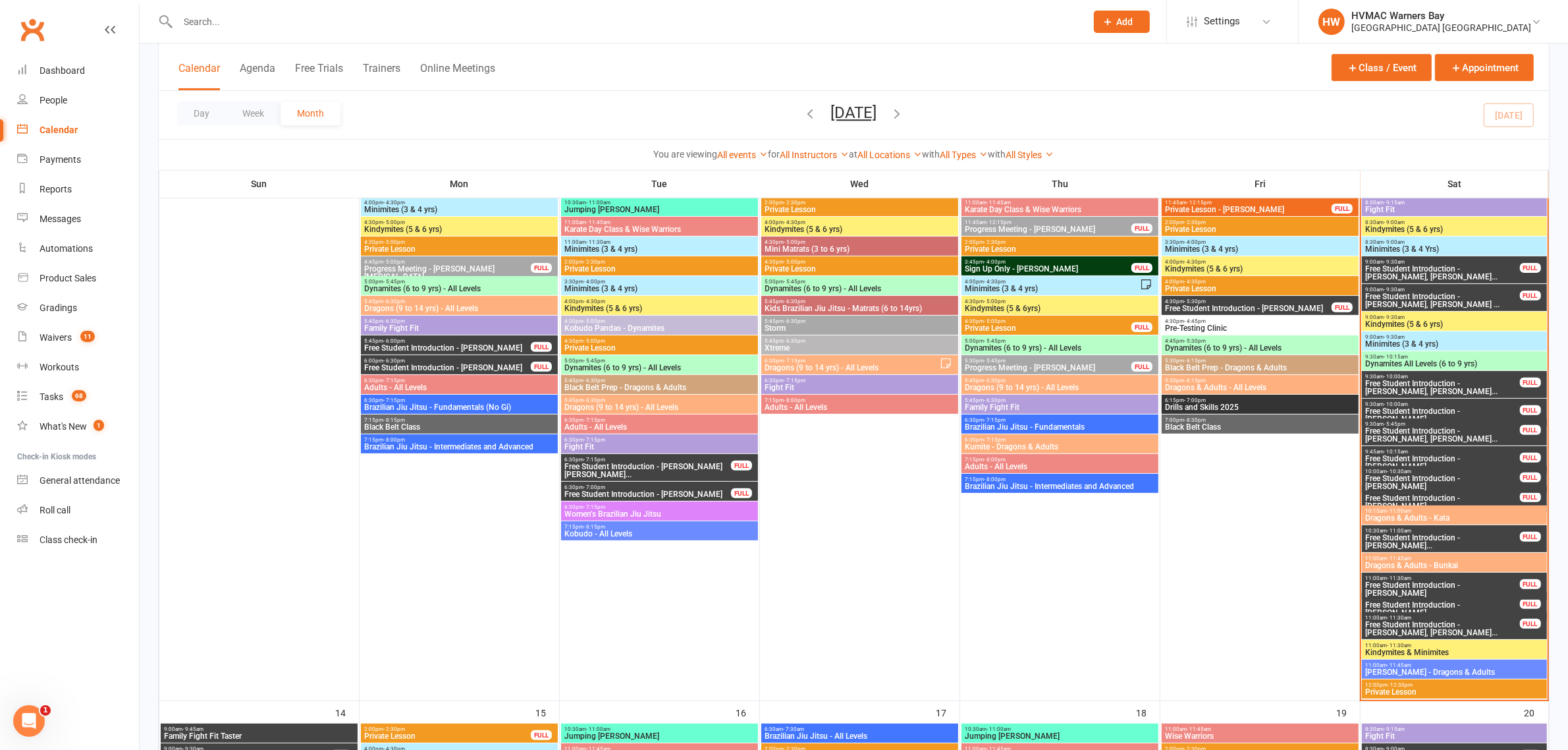
click at [17, 115] on link "Calendar" at bounding box center [78, 130] width 122 height 30
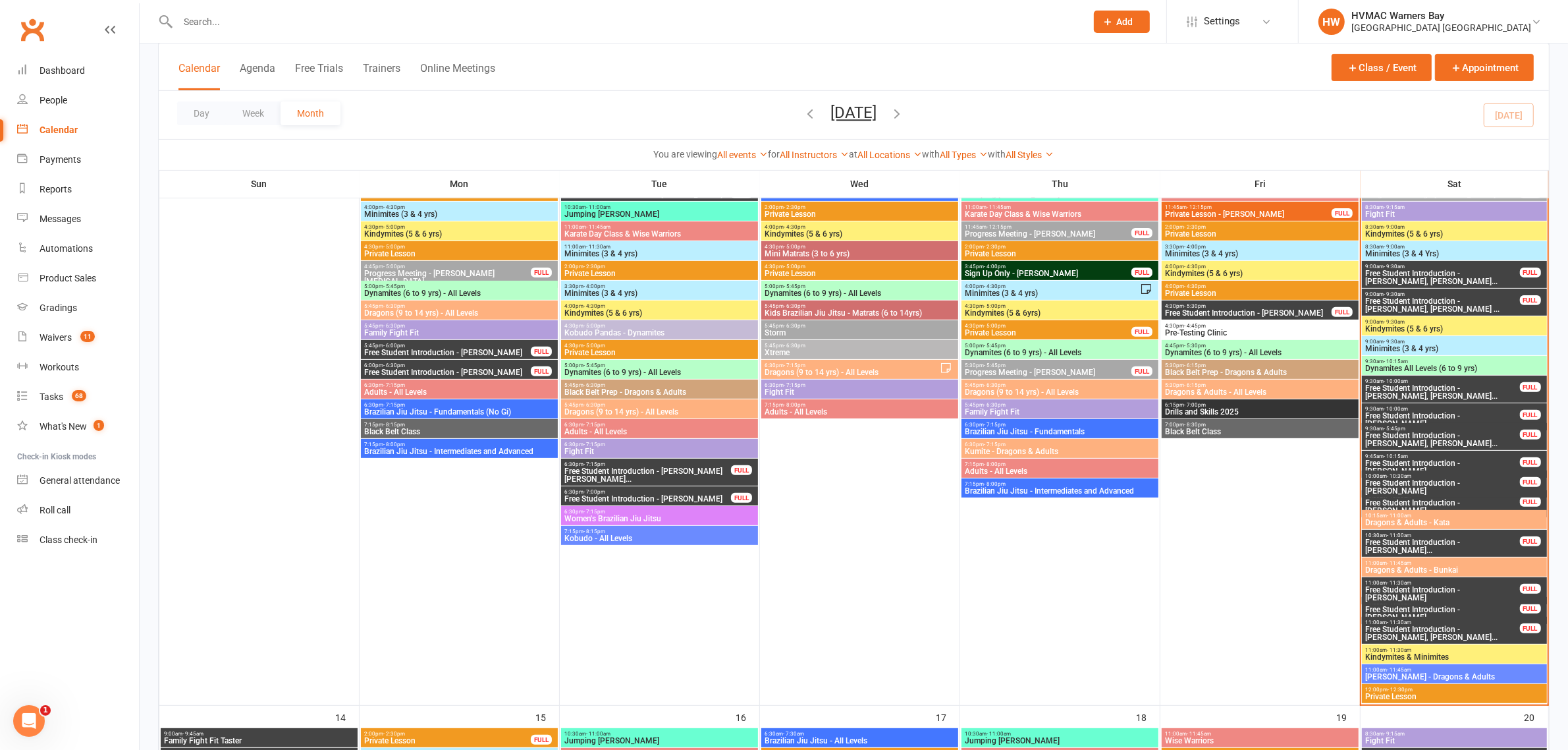
scroll to position [461, 0]
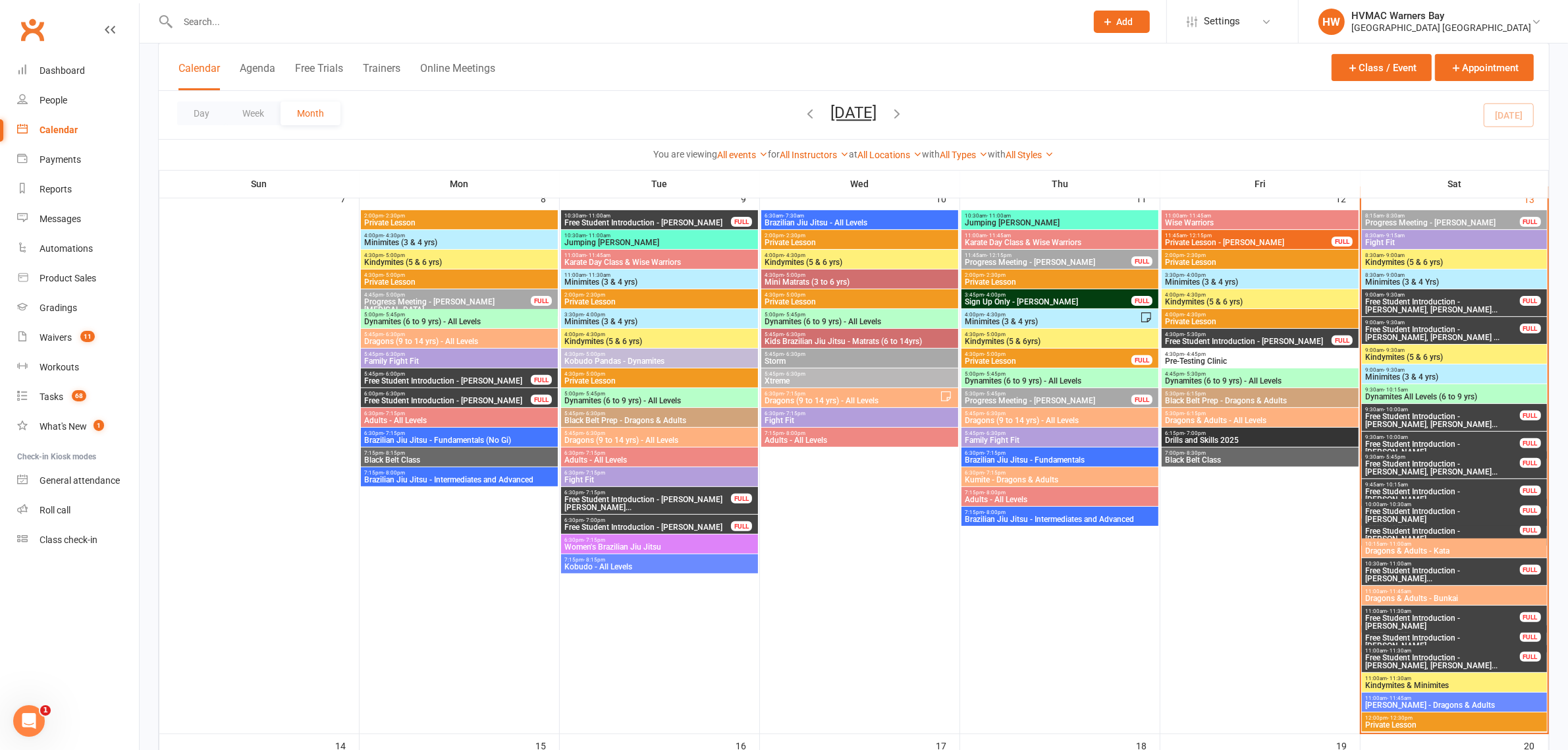
click at [1440, 373] on span "Minimites (3 & 4 yrs)" at bounding box center [1454, 377] width 179 height 8
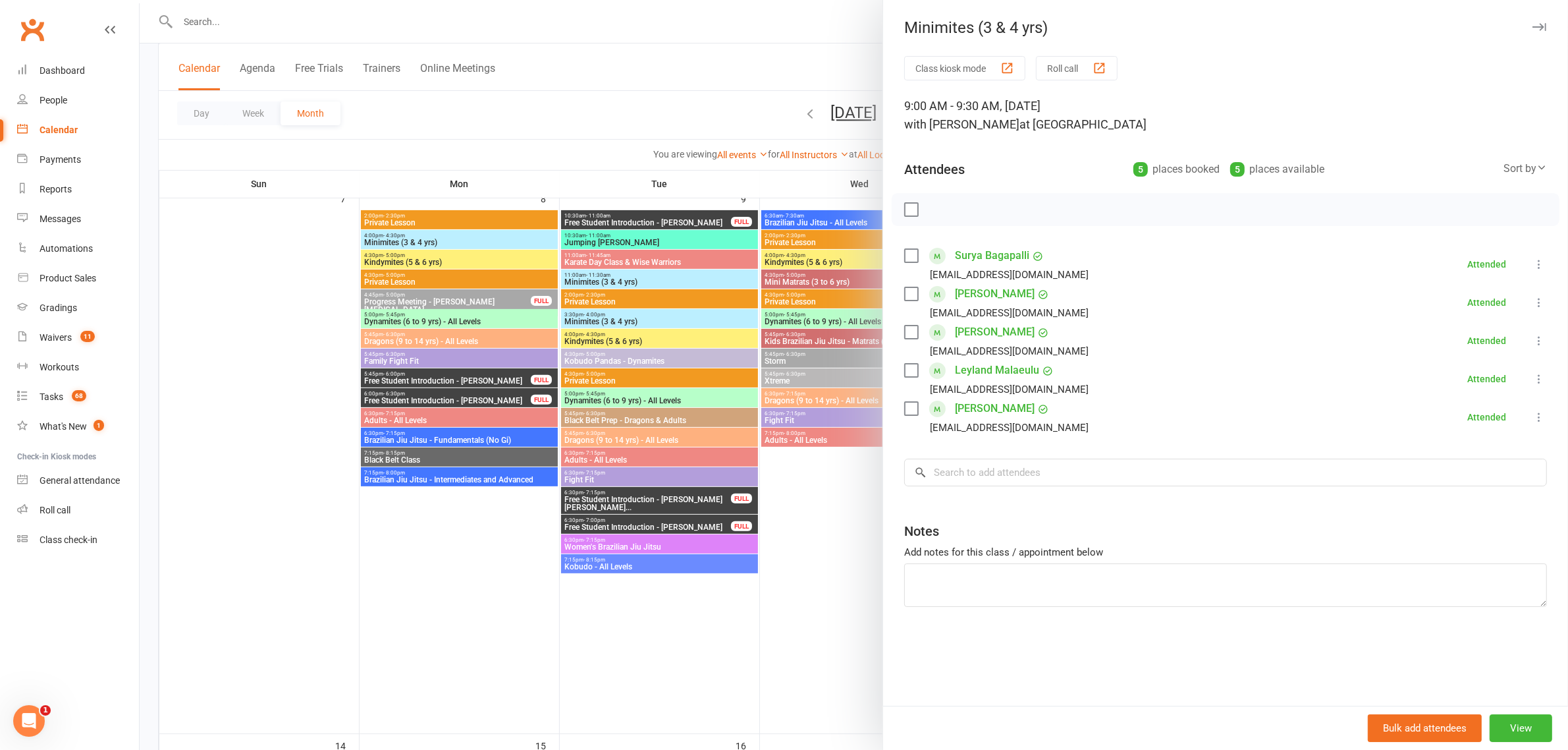
click at [710, 200] on div at bounding box center [853, 375] width 1428 height 750
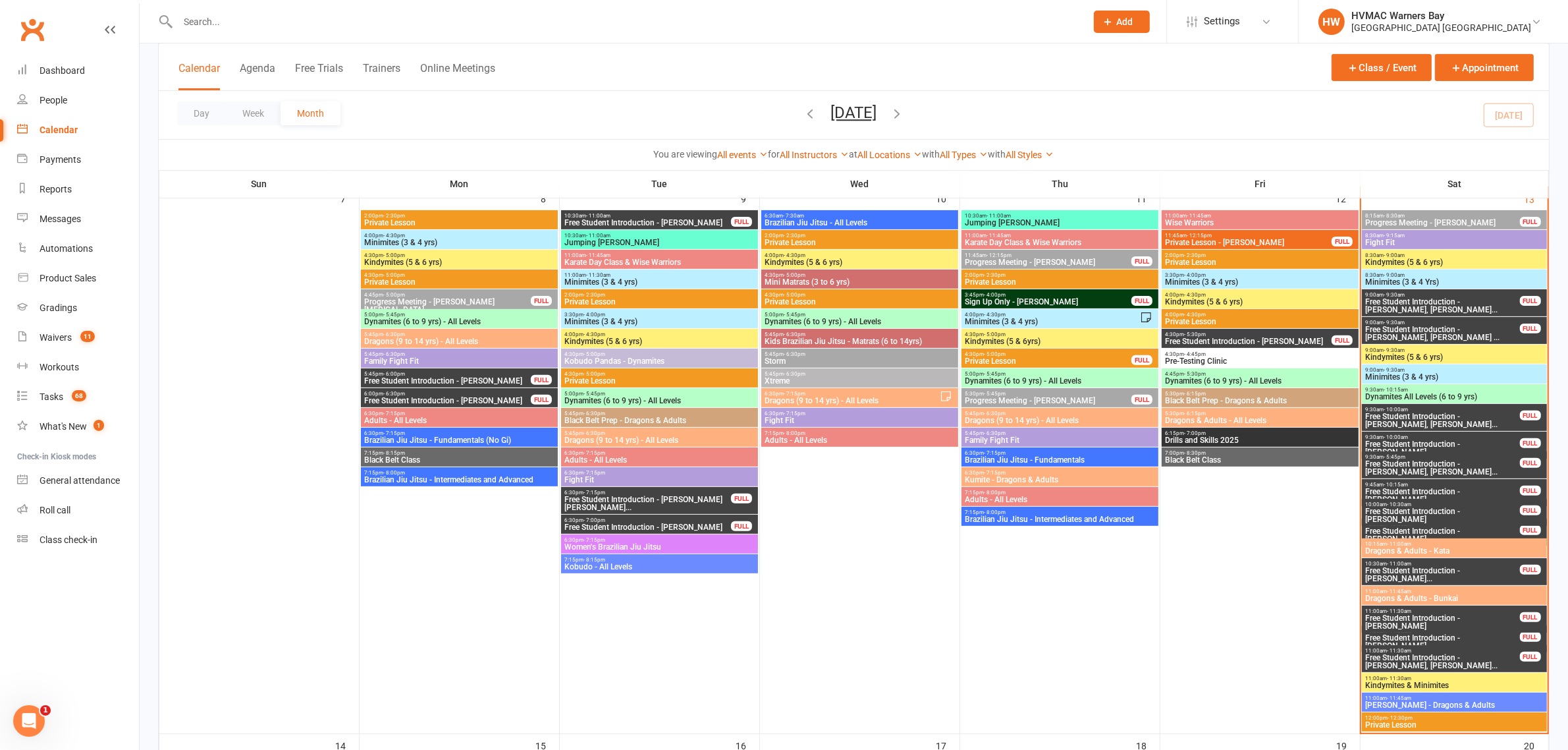
click at [1433, 390] on span "9:30am - 10:15am" at bounding box center [1454, 390] width 179 height 6
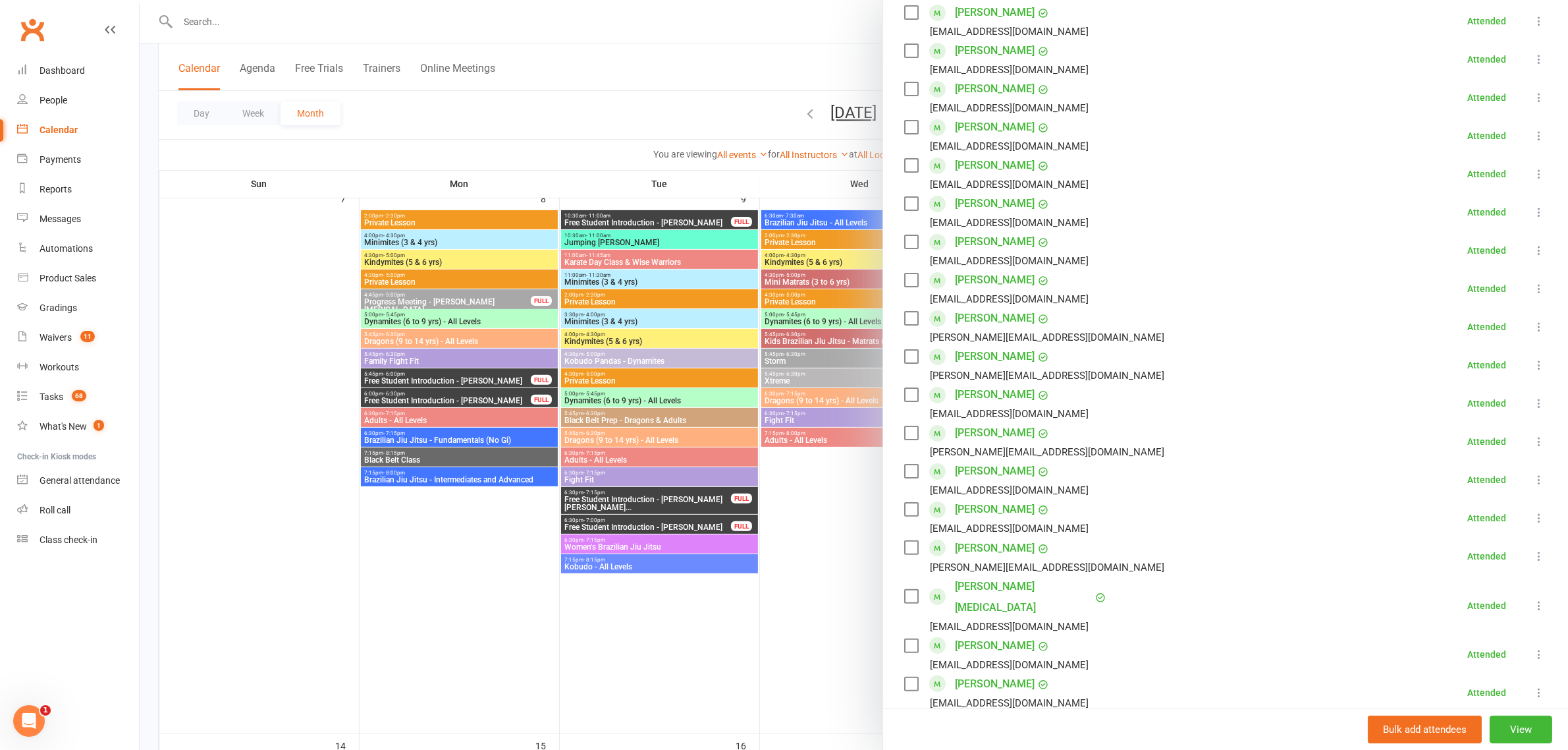
scroll to position [330, 0]
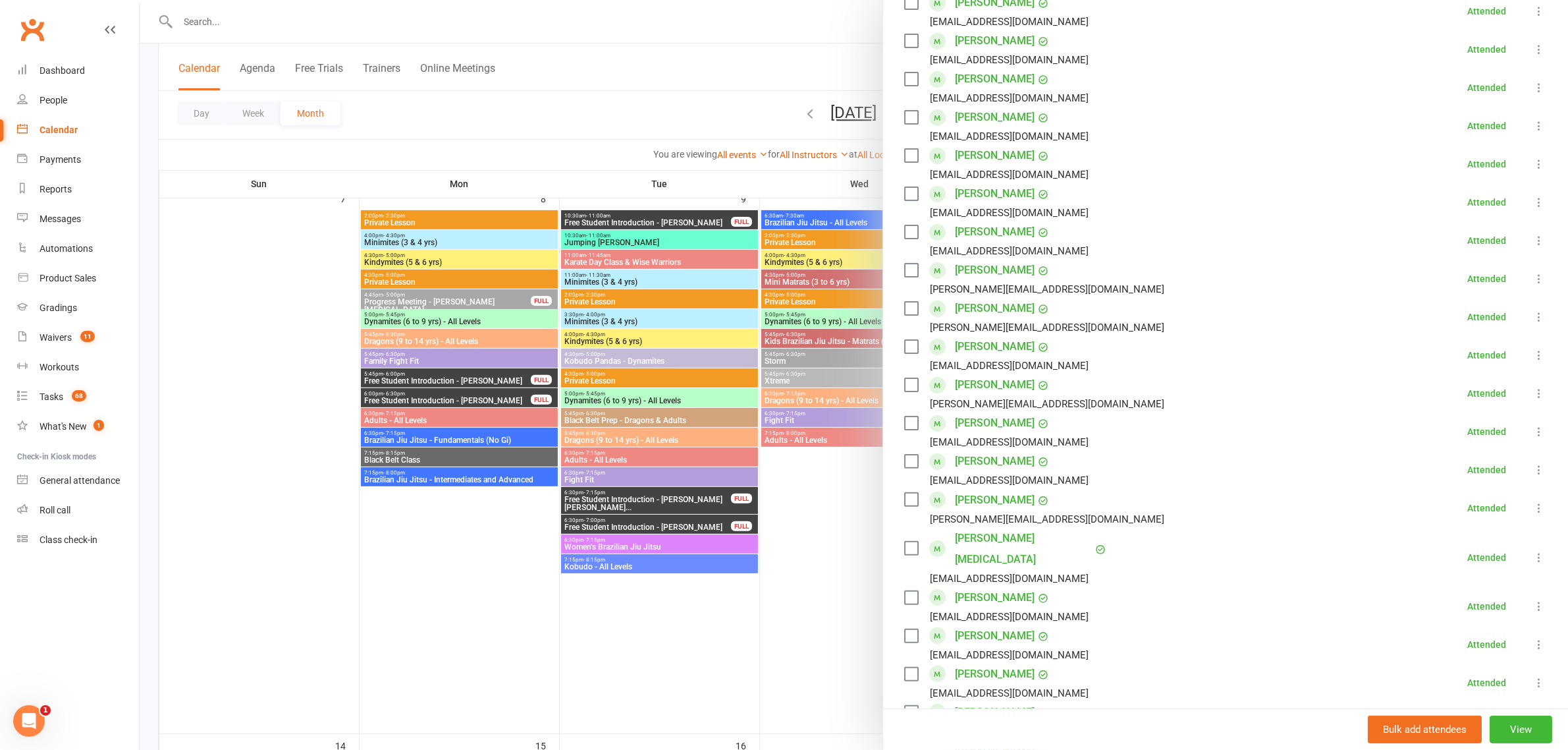
click at [696, 327] on div at bounding box center [853, 375] width 1428 height 750
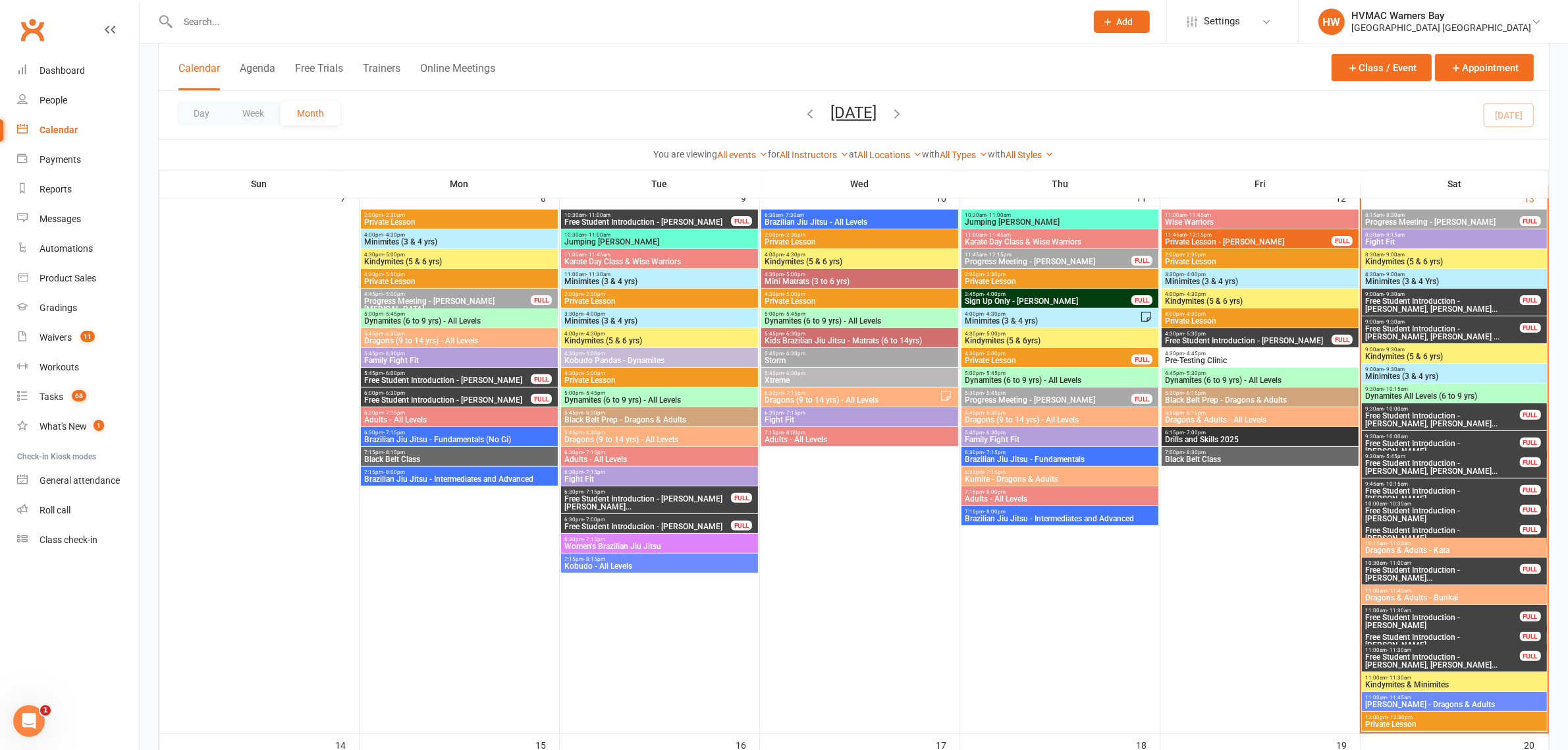
scroll to position [461, 0]
click at [1453, 397] on span "Dynamites All Levels (6 to 9 yrs)" at bounding box center [1454, 397] width 179 height 8
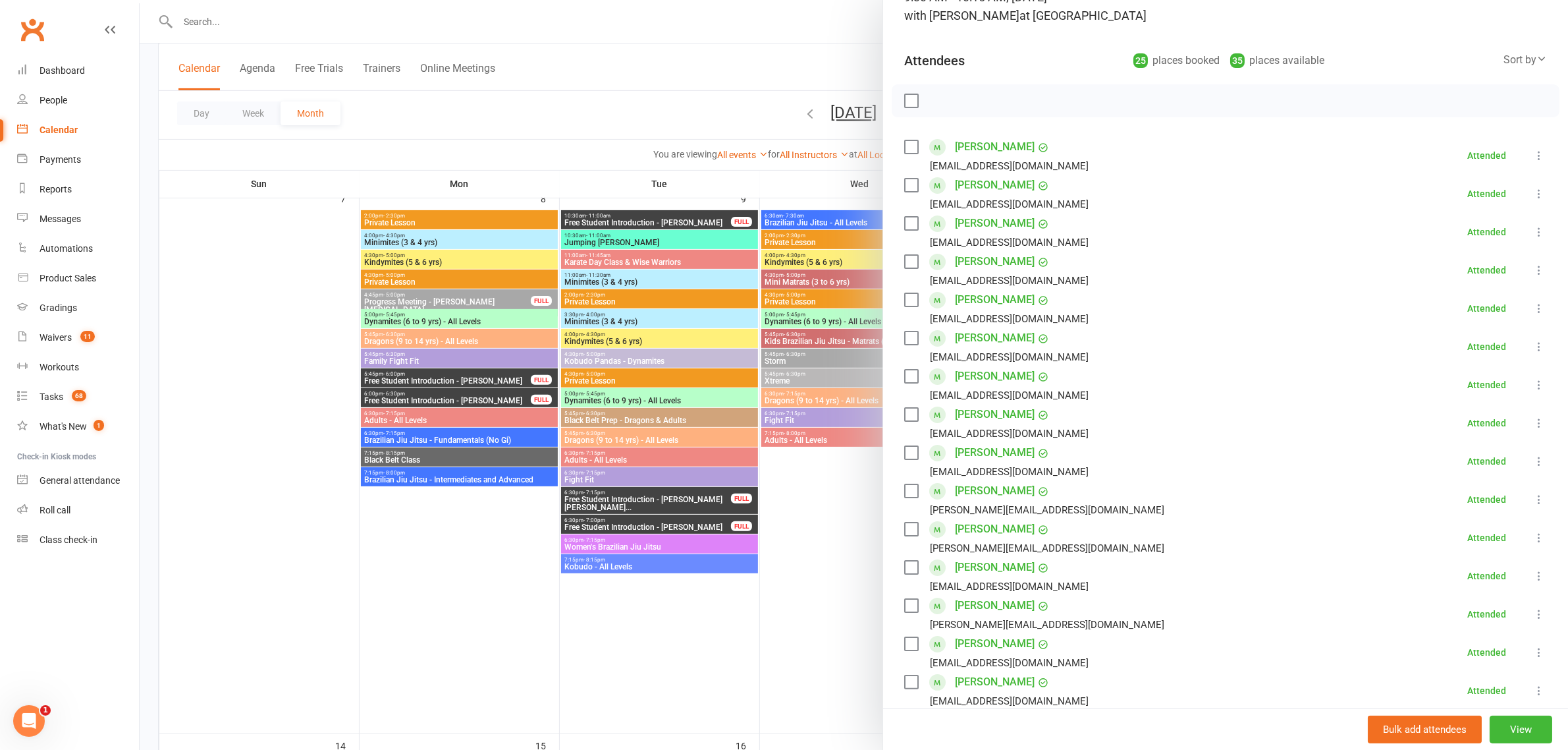
scroll to position [165, 0]
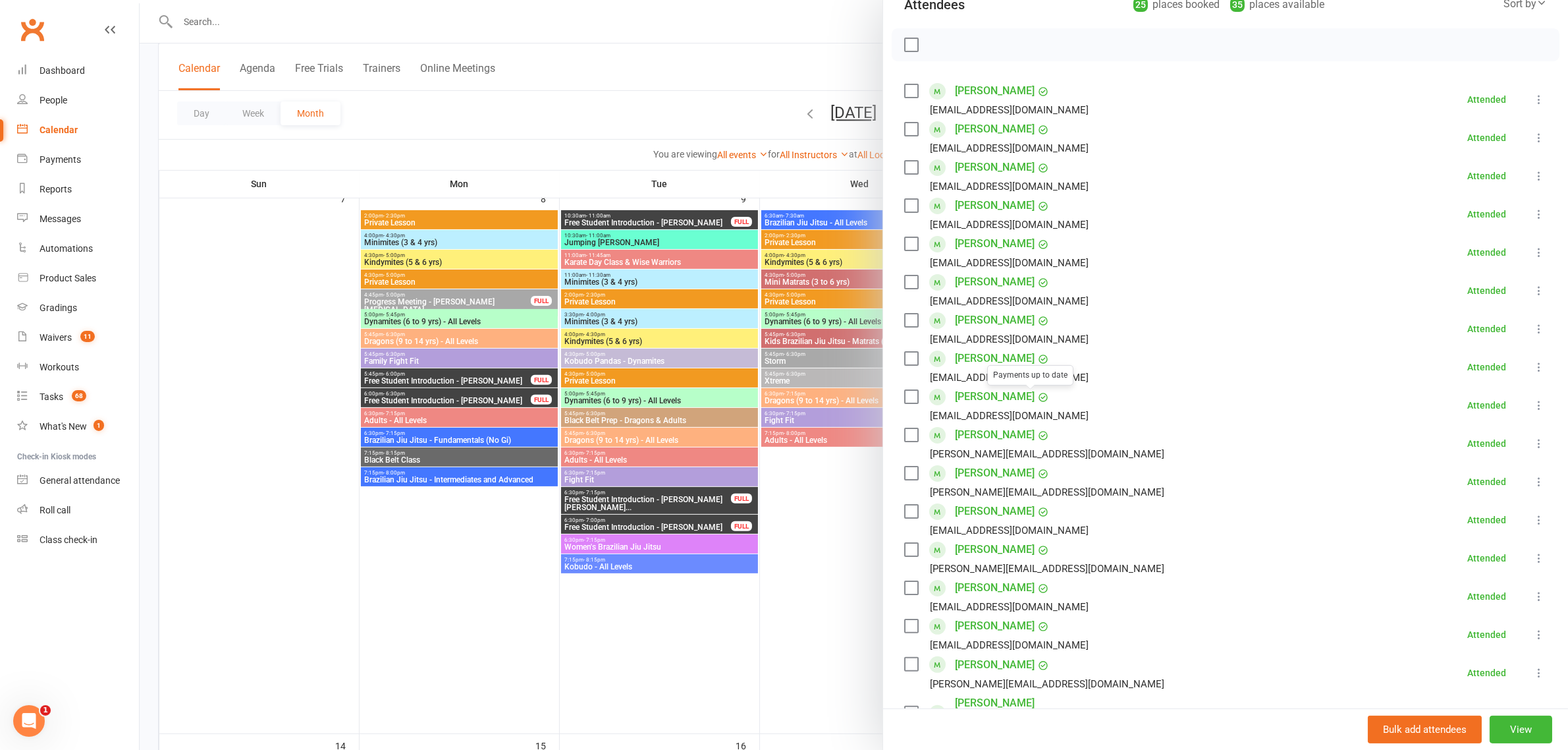
click at [520, 271] on div at bounding box center [853, 375] width 1428 height 750
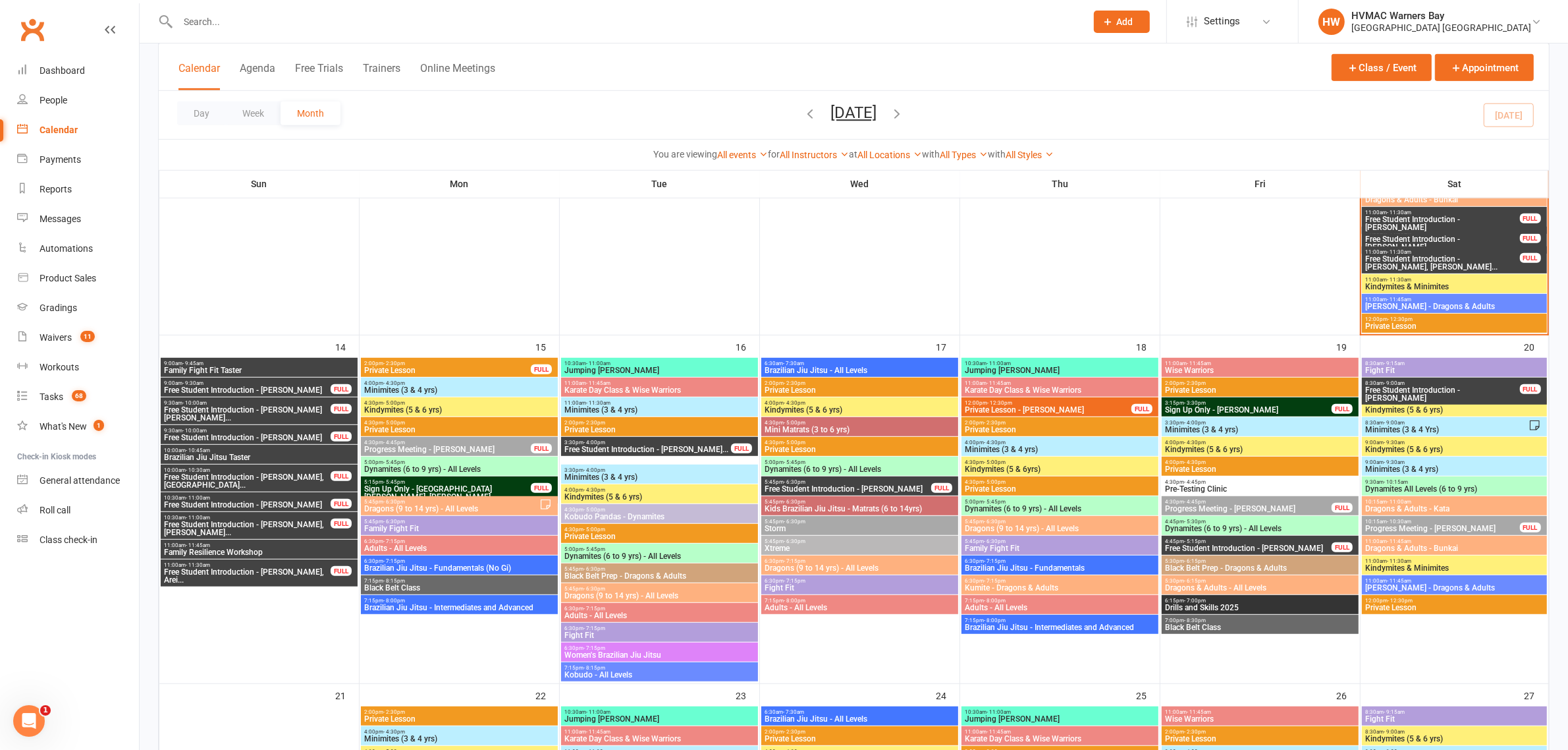
scroll to position [873, 0]
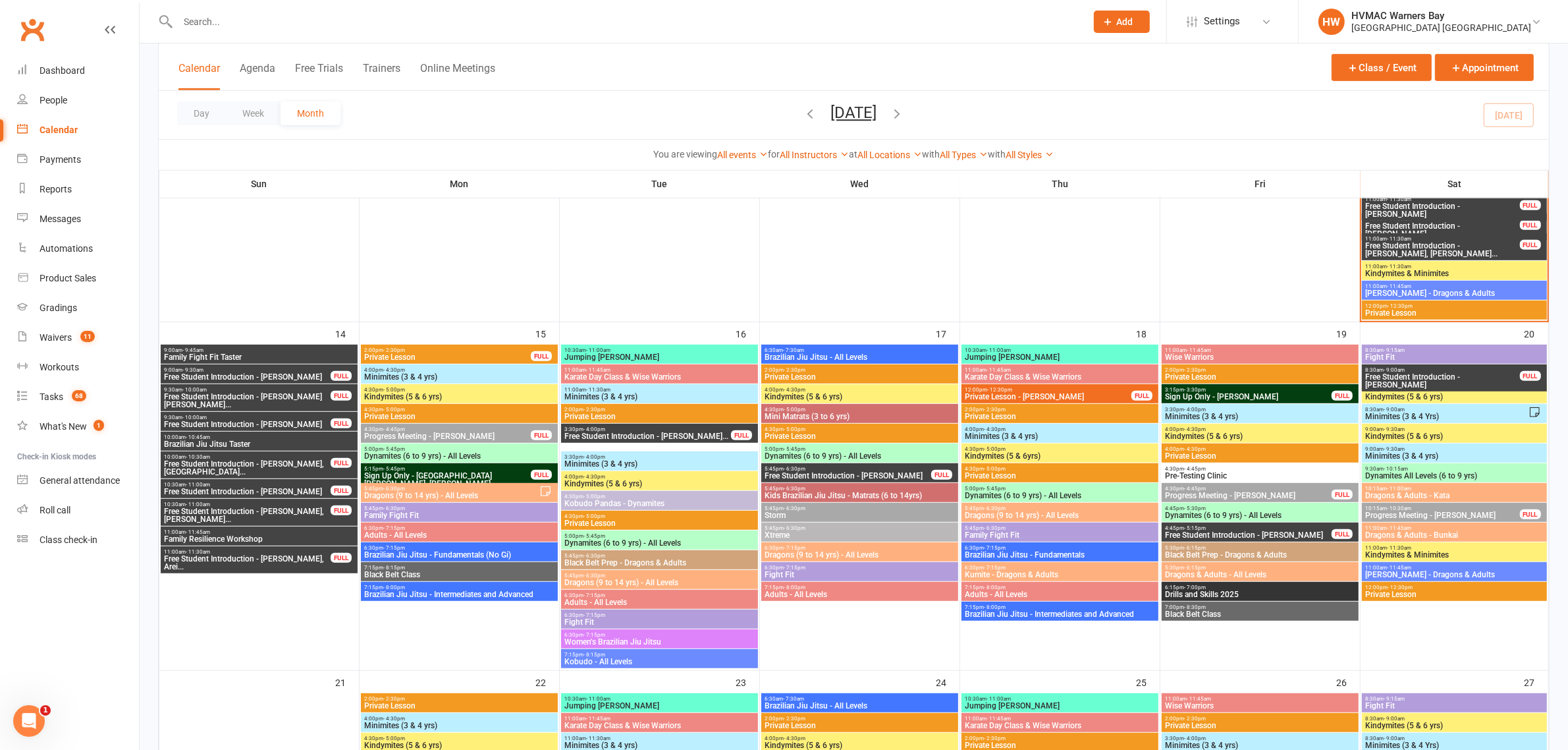
click at [226, 350] on span "9:00am - 9:45am" at bounding box center [259, 350] width 191 height 6
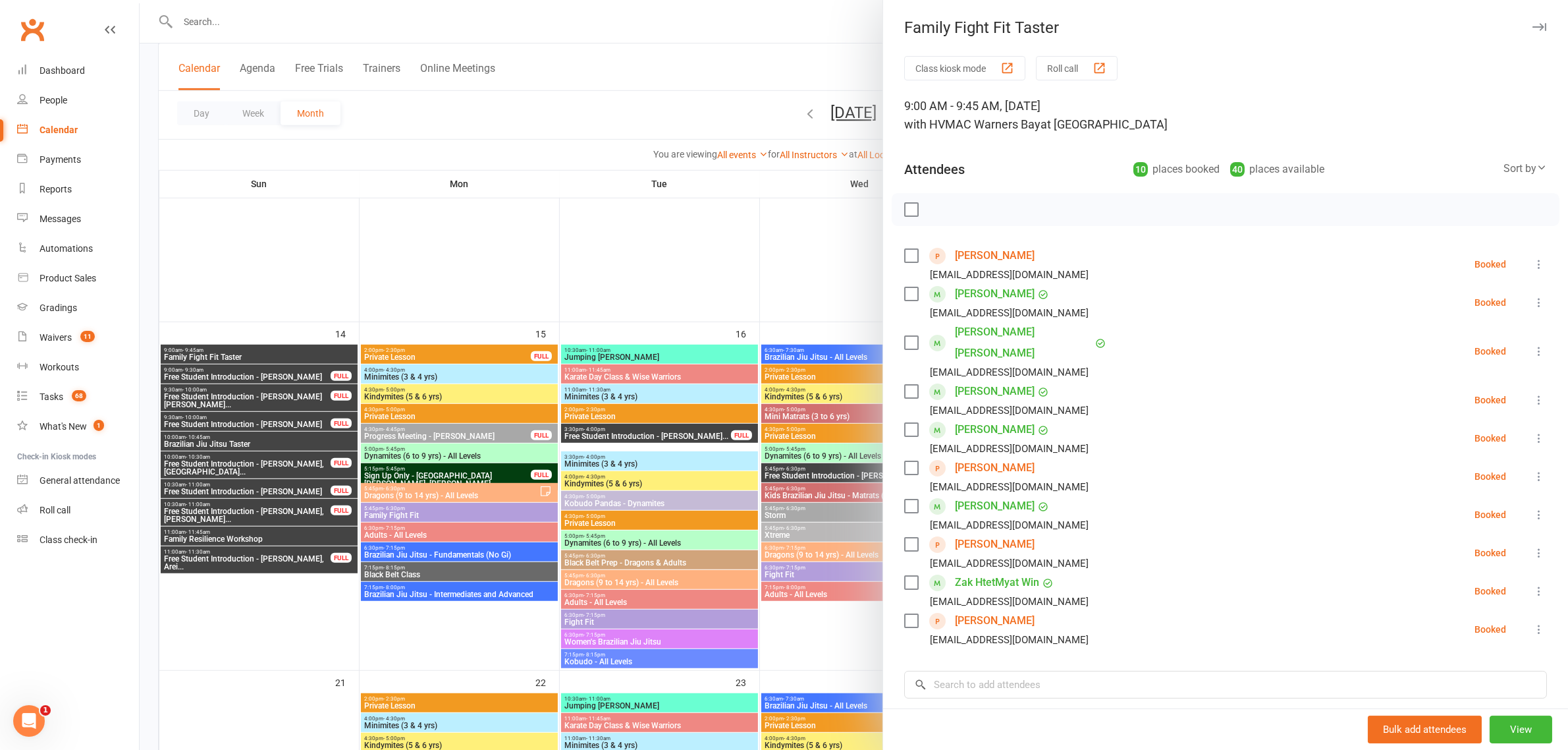
drag, startPoint x: 779, startPoint y: 429, endPoint x: 820, endPoint y: 417, distance: 42.7
click at [779, 429] on div at bounding box center [853, 375] width 1428 height 750
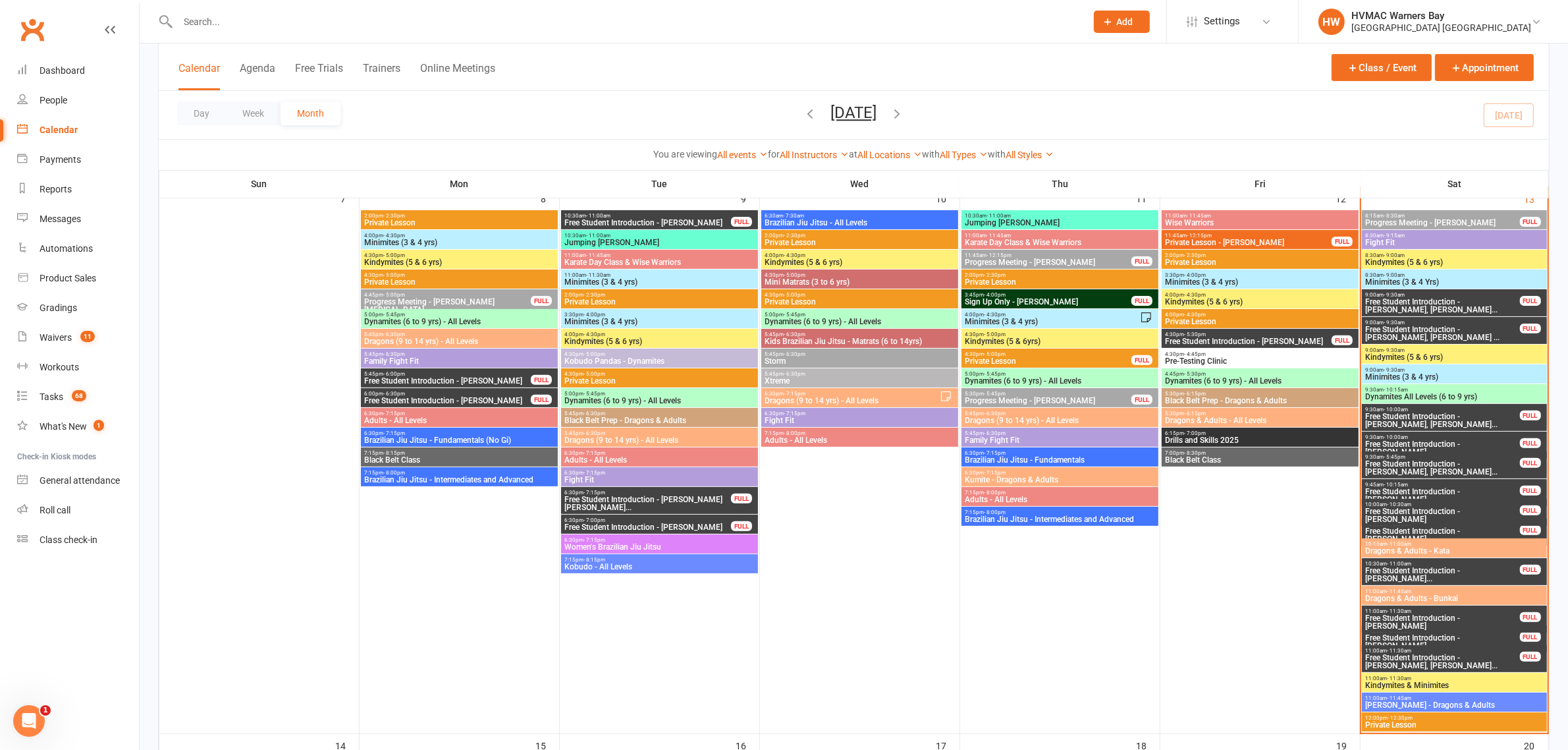
scroll to position [458, 0]
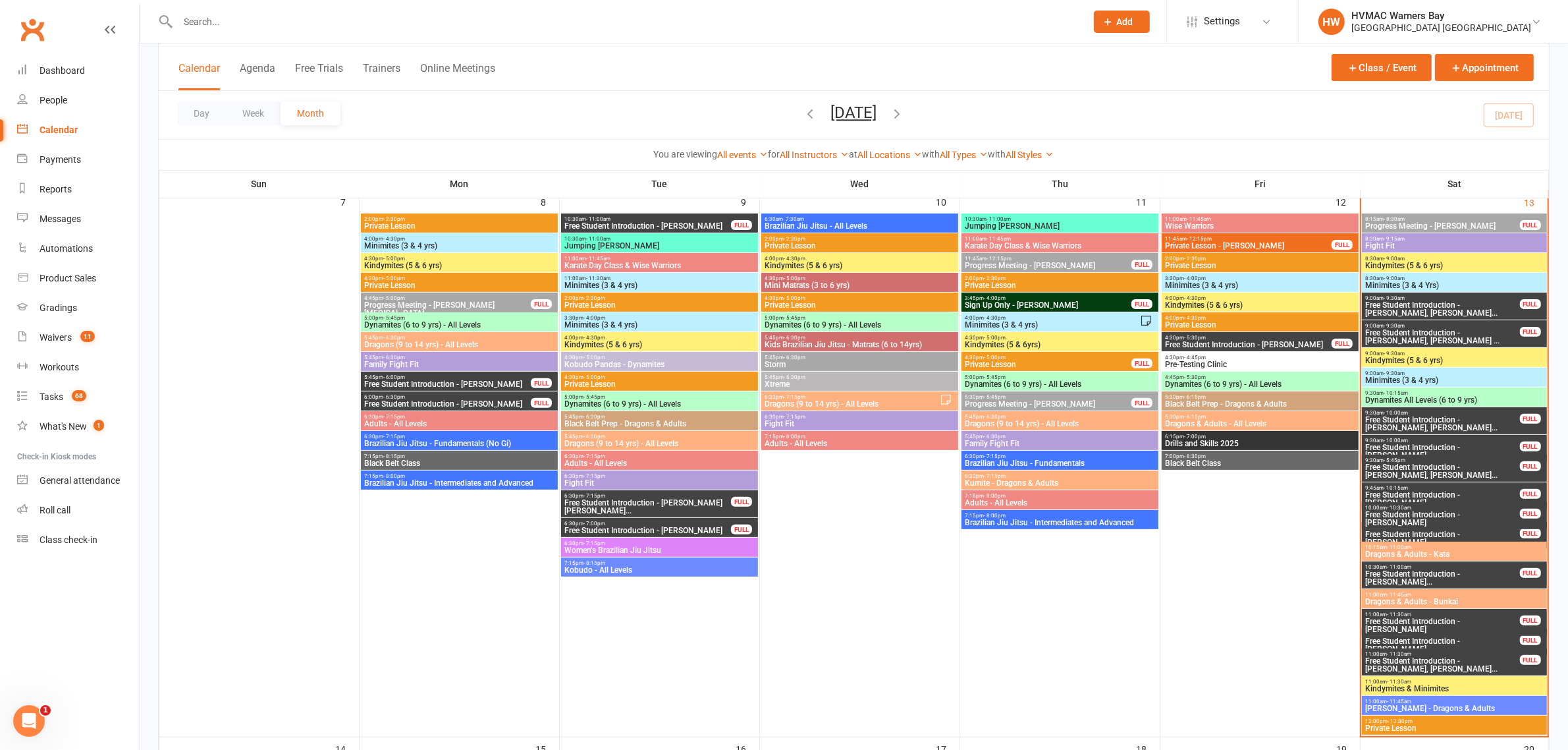
click at [1471, 657] on span "Free Student Introduction - Sophia Strong, Liam St..." at bounding box center [1442, 664] width 156 height 15
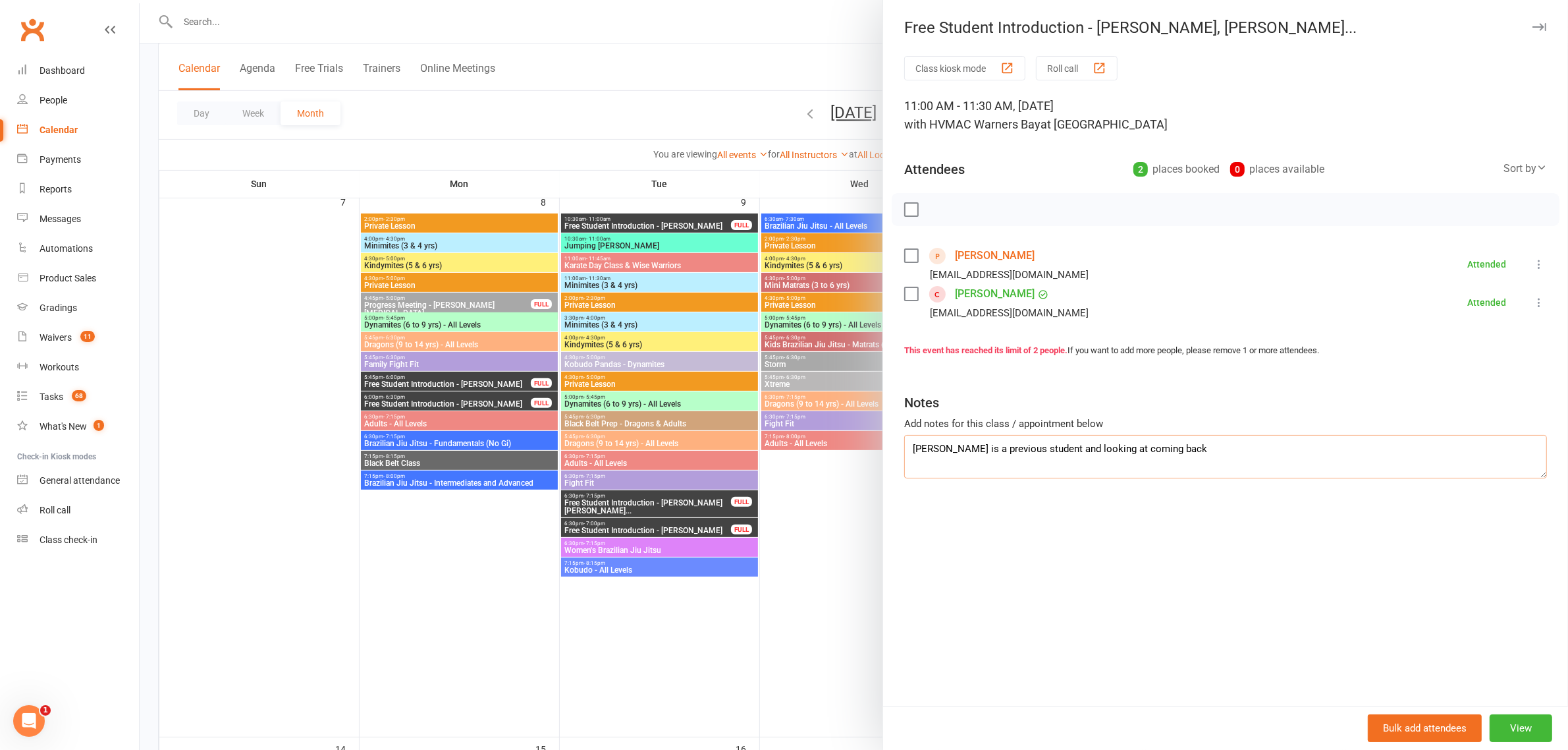
click at [1219, 455] on textarea "Sophie is a previous student and looking at coming back" at bounding box center [1226, 457] width 642 height 44
type textarea "Sophie is a previous student and looking at coming back both signed up"
drag, startPoint x: 838, startPoint y: 520, endPoint x: 988, endPoint y: 478, distance: 155.8
click at [838, 520] on div at bounding box center [853, 375] width 1428 height 750
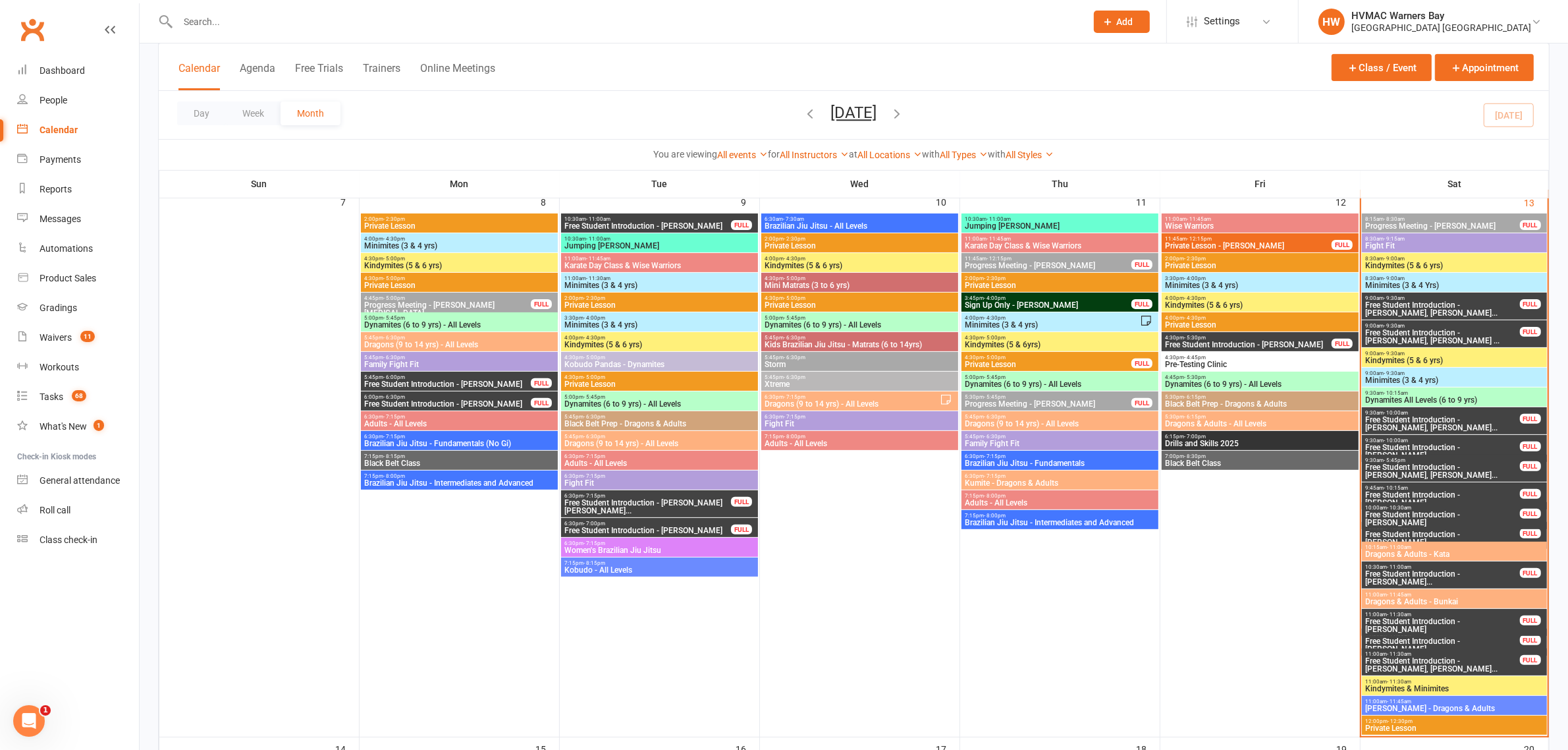
click at [1433, 688] on span "Kindymites & Minimites" at bounding box center [1454, 688] width 179 height 8
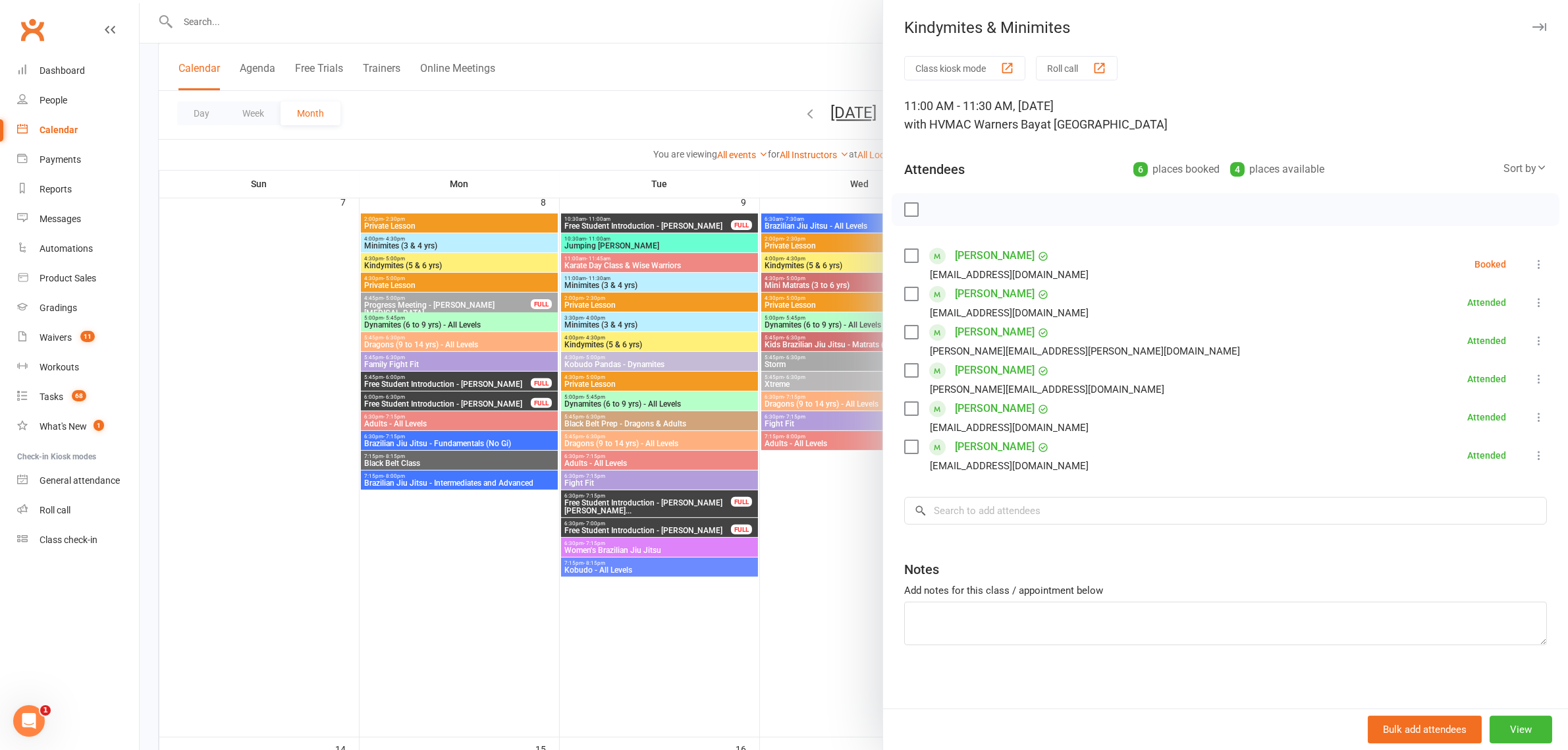
drag, startPoint x: 1520, startPoint y: 265, endPoint x: 1514, endPoint y: 281, distance: 17.1
click at [1532, 265] on icon at bounding box center [1539, 264] width 13 height 13
click at [1489, 354] on link "Check in" at bounding box center [1476, 343] width 142 height 26
click at [787, 371] on div at bounding box center [853, 375] width 1428 height 750
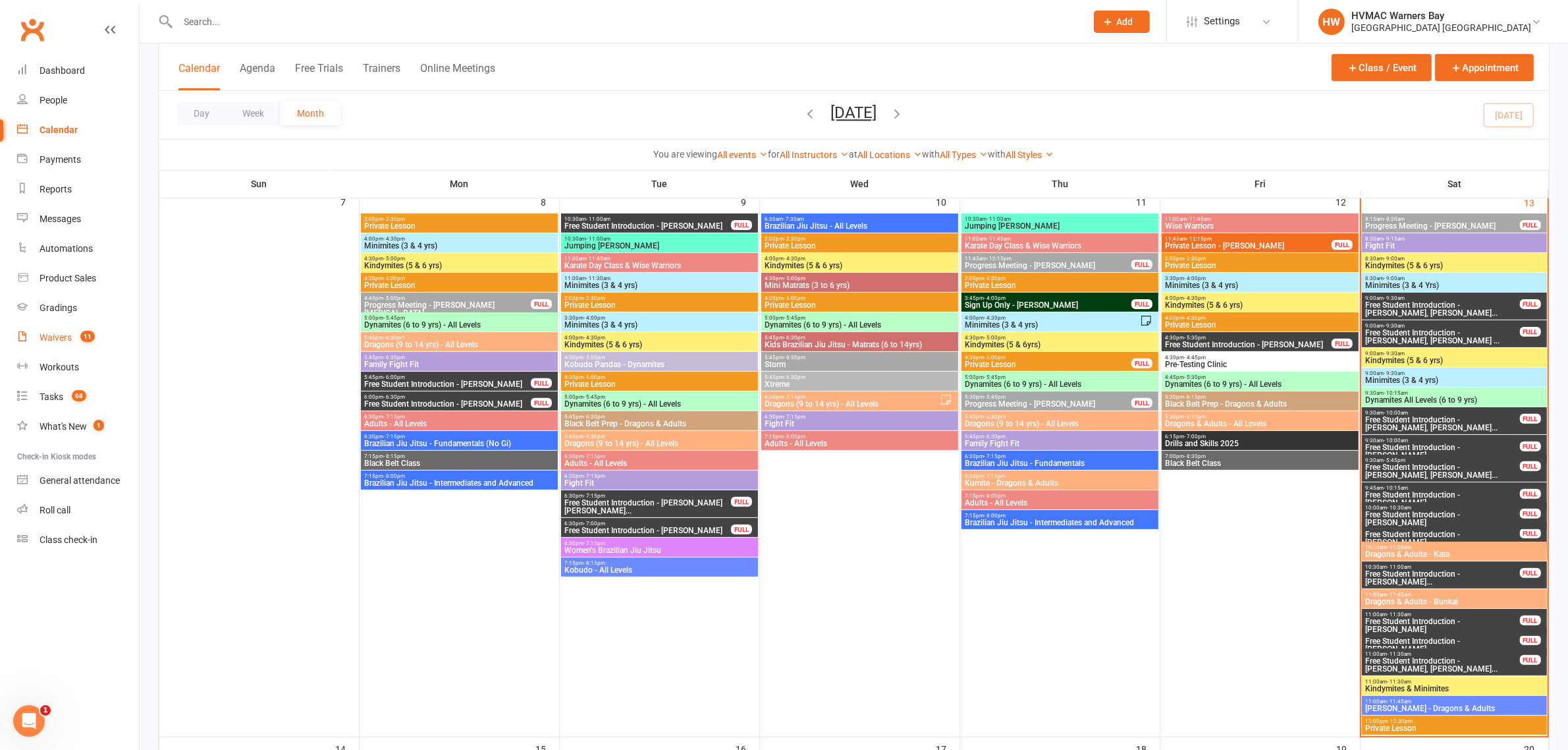
click at [90, 345] on link "Waivers 11" at bounding box center [78, 338] width 122 height 30
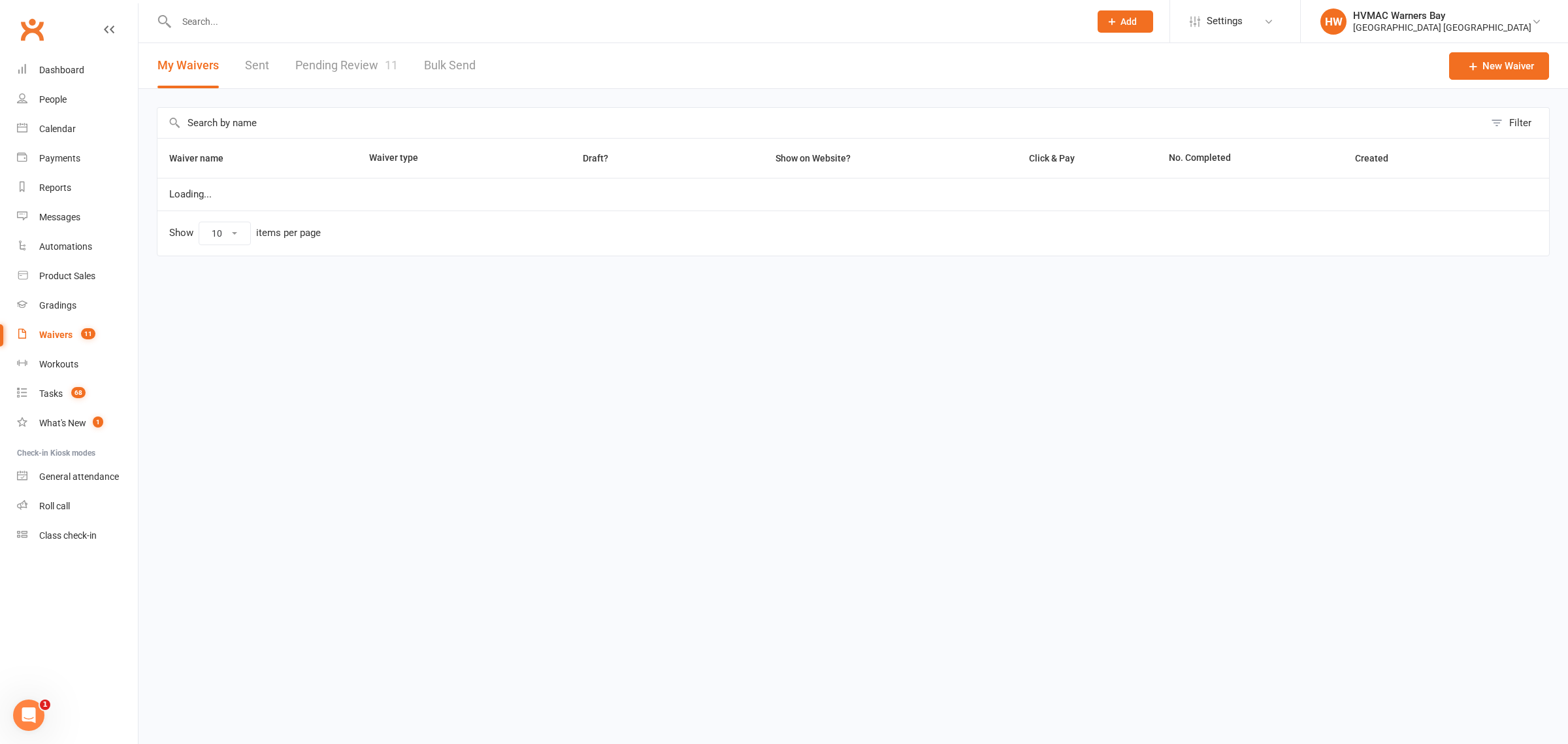
select select "100"
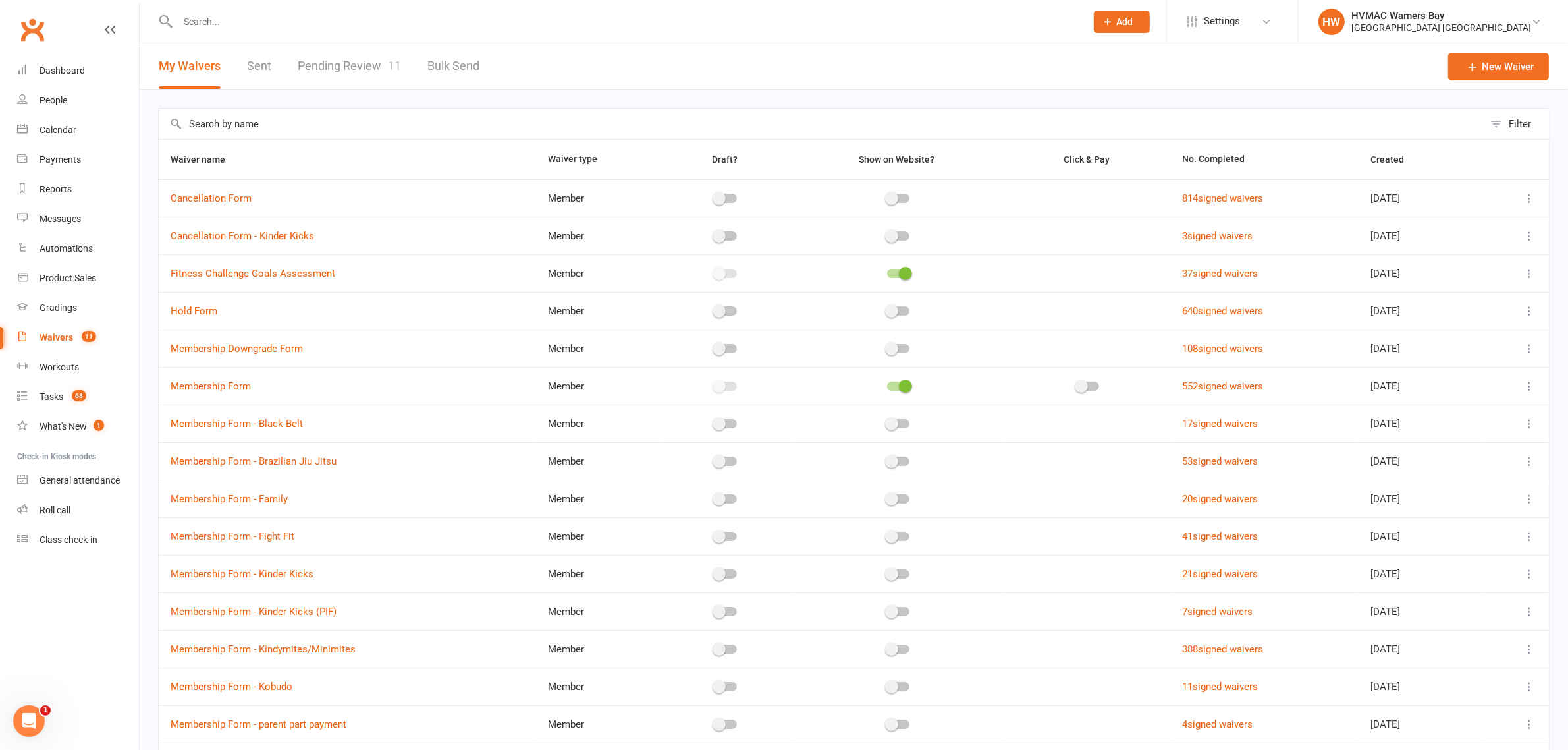
click at [331, 67] on link "Pending Review 11" at bounding box center [349, 67] width 103 height 45
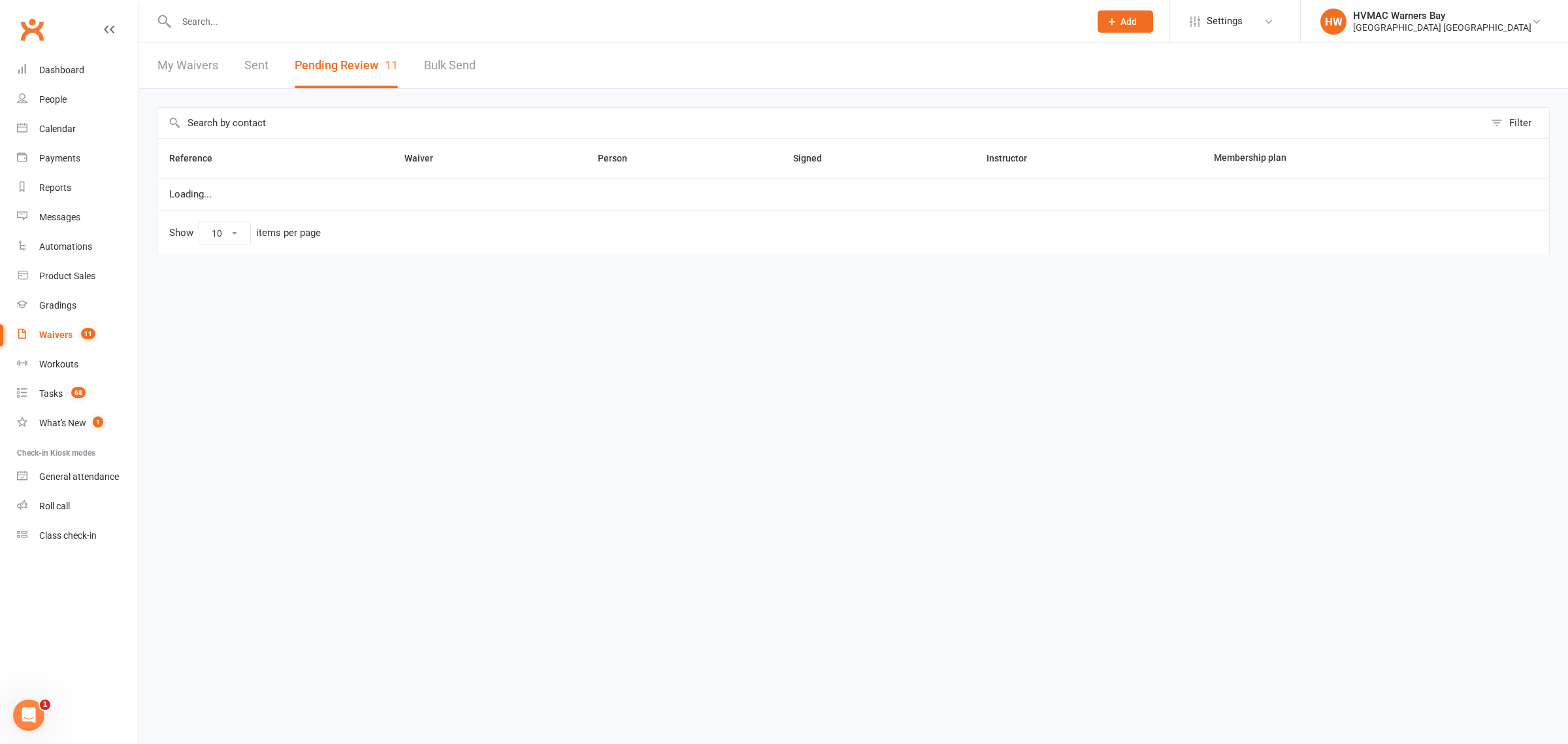
select select "100"
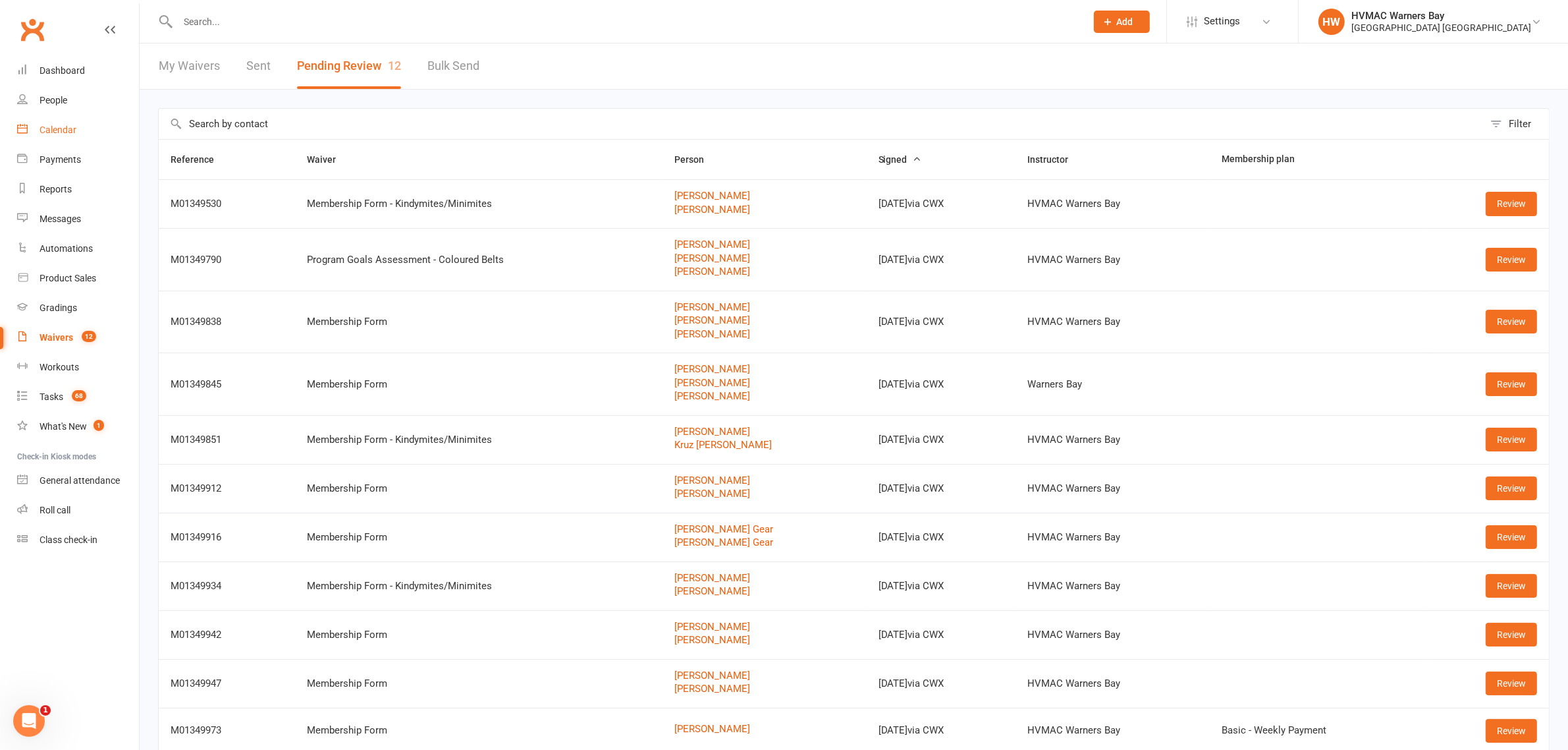
click at [133, 131] on link "Calendar" at bounding box center [78, 130] width 122 height 30
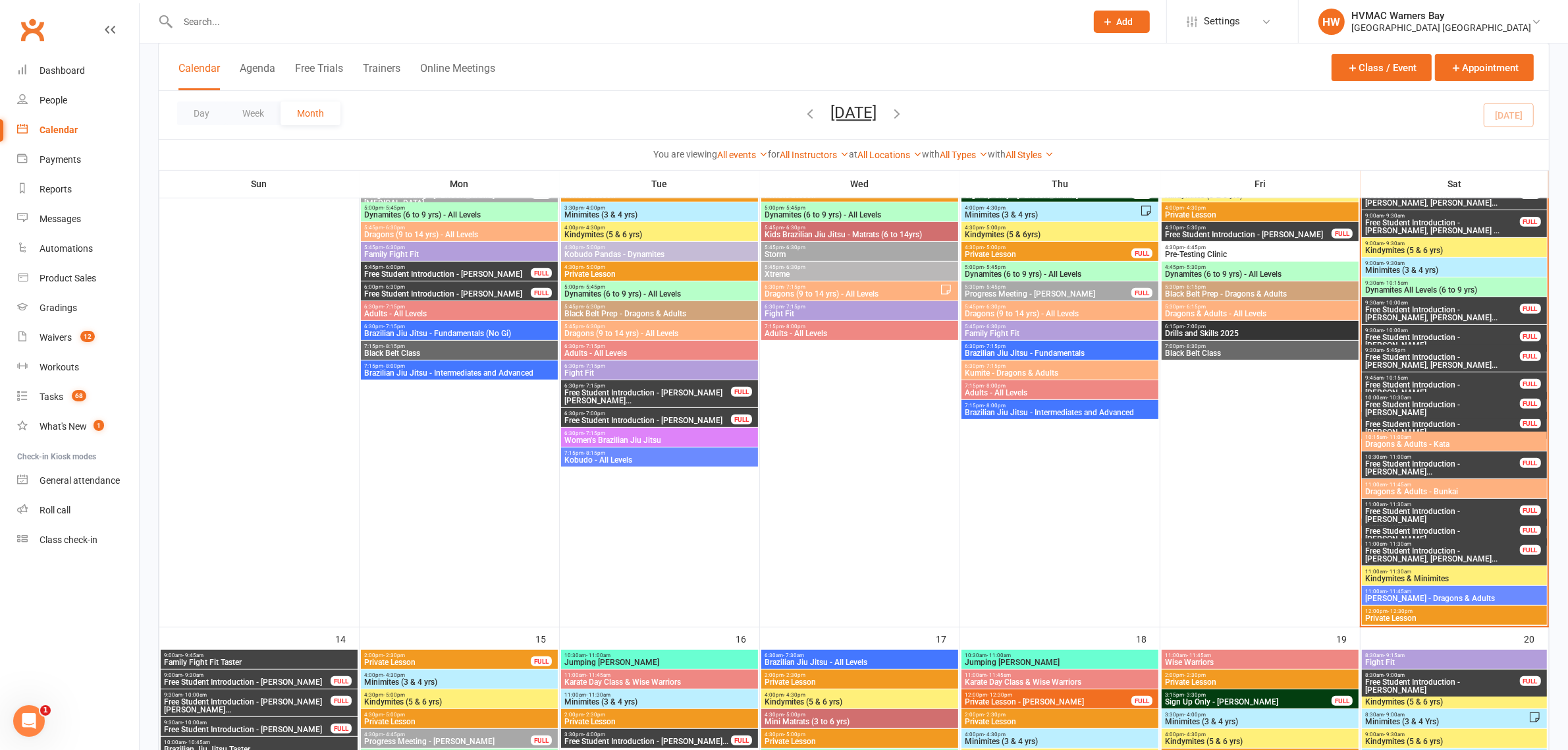
scroll to position [659, 0]
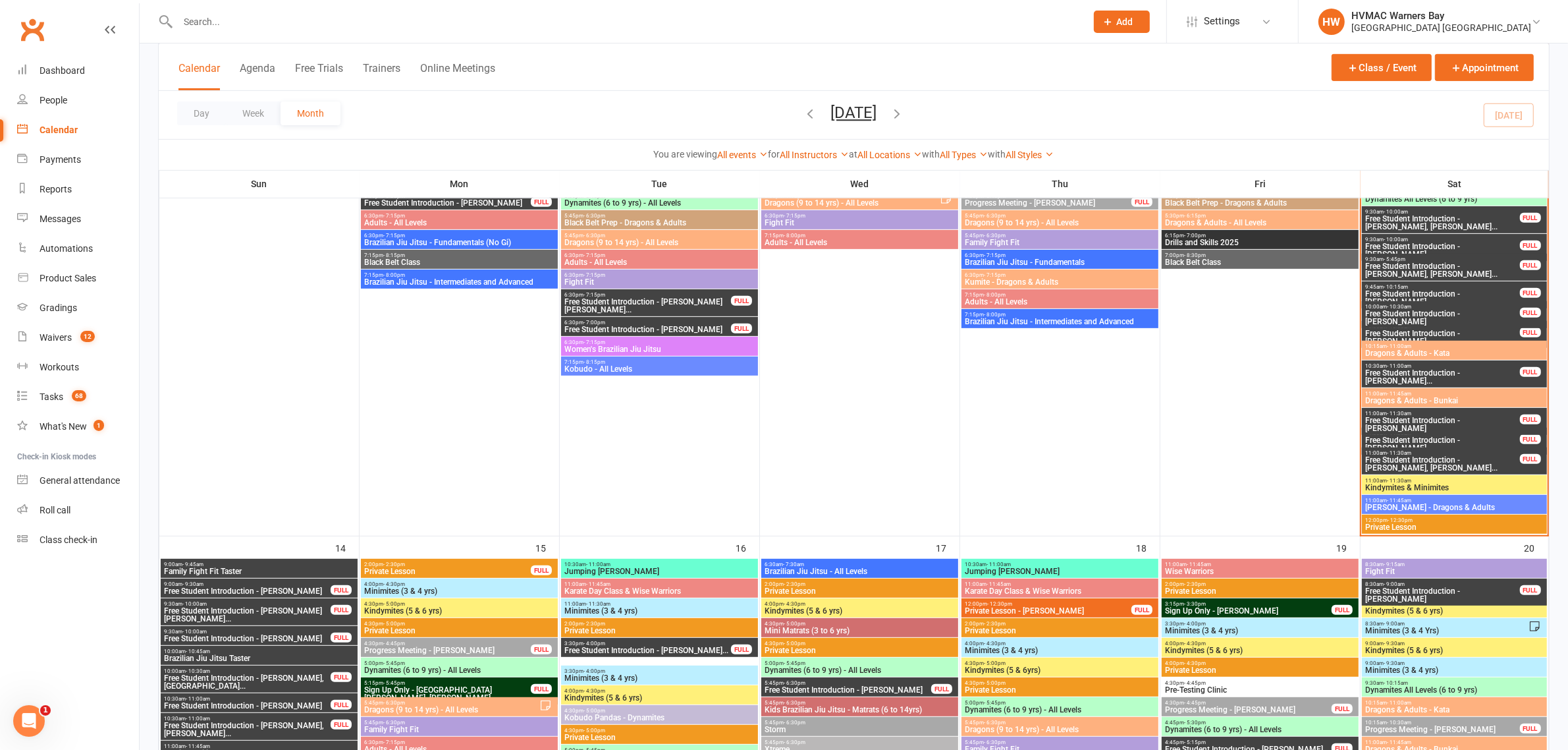
click at [1447, 422] on span "Free Student Introduction - Eric Mcclelland" at bounding box center [1442, 424] width 156 height 15
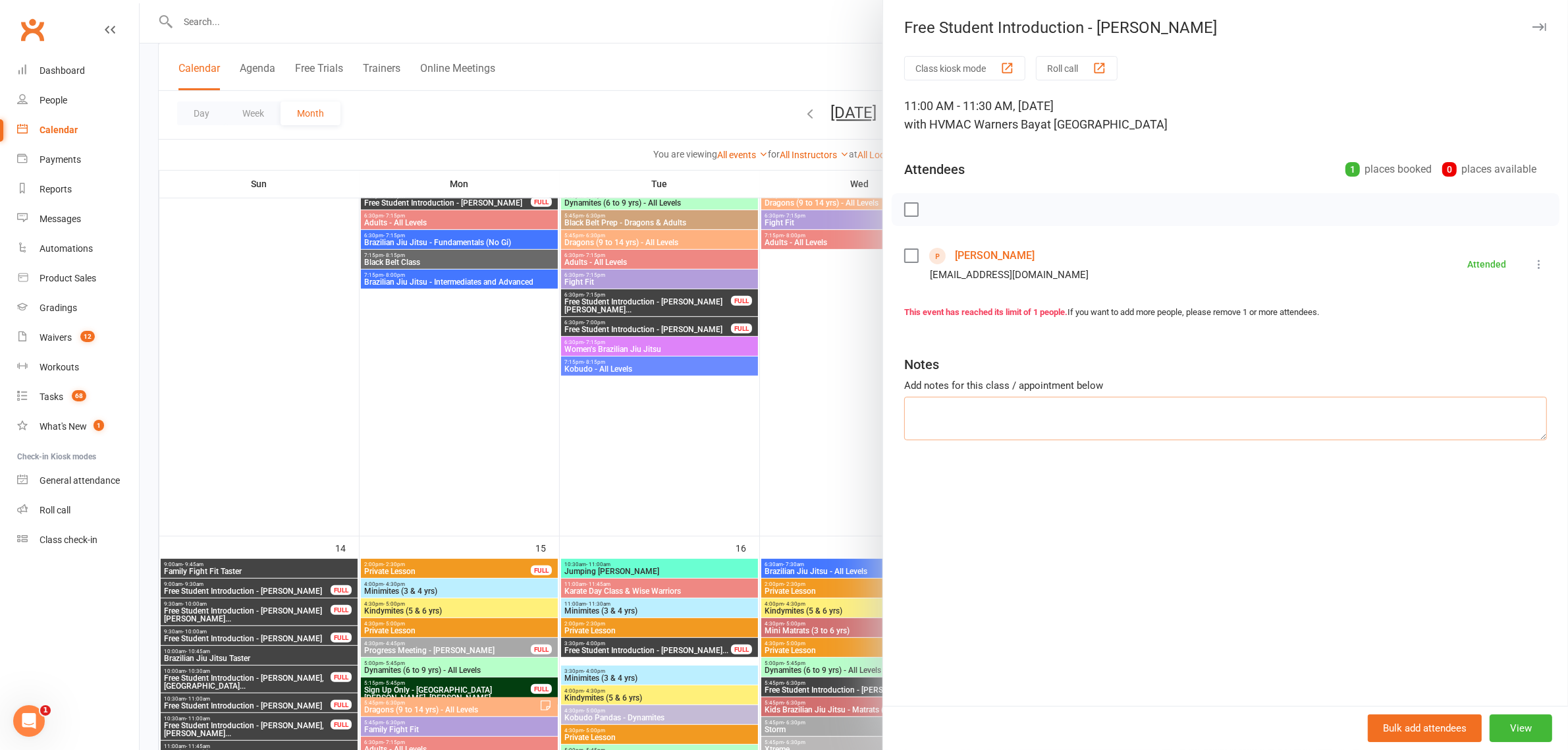
click at [1013, 425] on textarea at bounding box center [1226, 419] width 642 height 44
type textarea "signed up"
click at [758, 419] on div at bounding box center [853, 375] width 1428 height 750
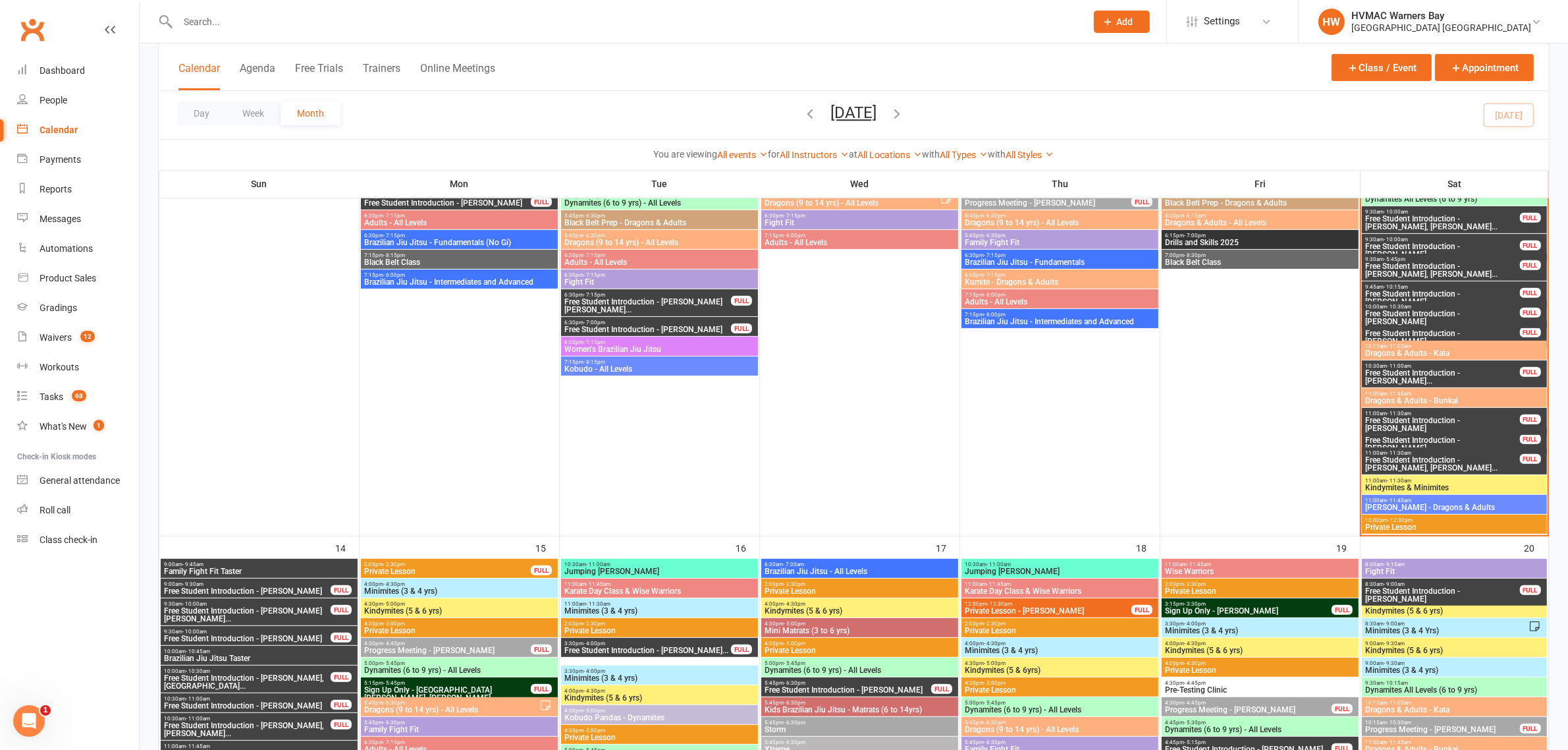
click at [1415, 440] on span "Free Student Introduction - Noah Berry" at bounding box center [1442, 443] width 156 height 15
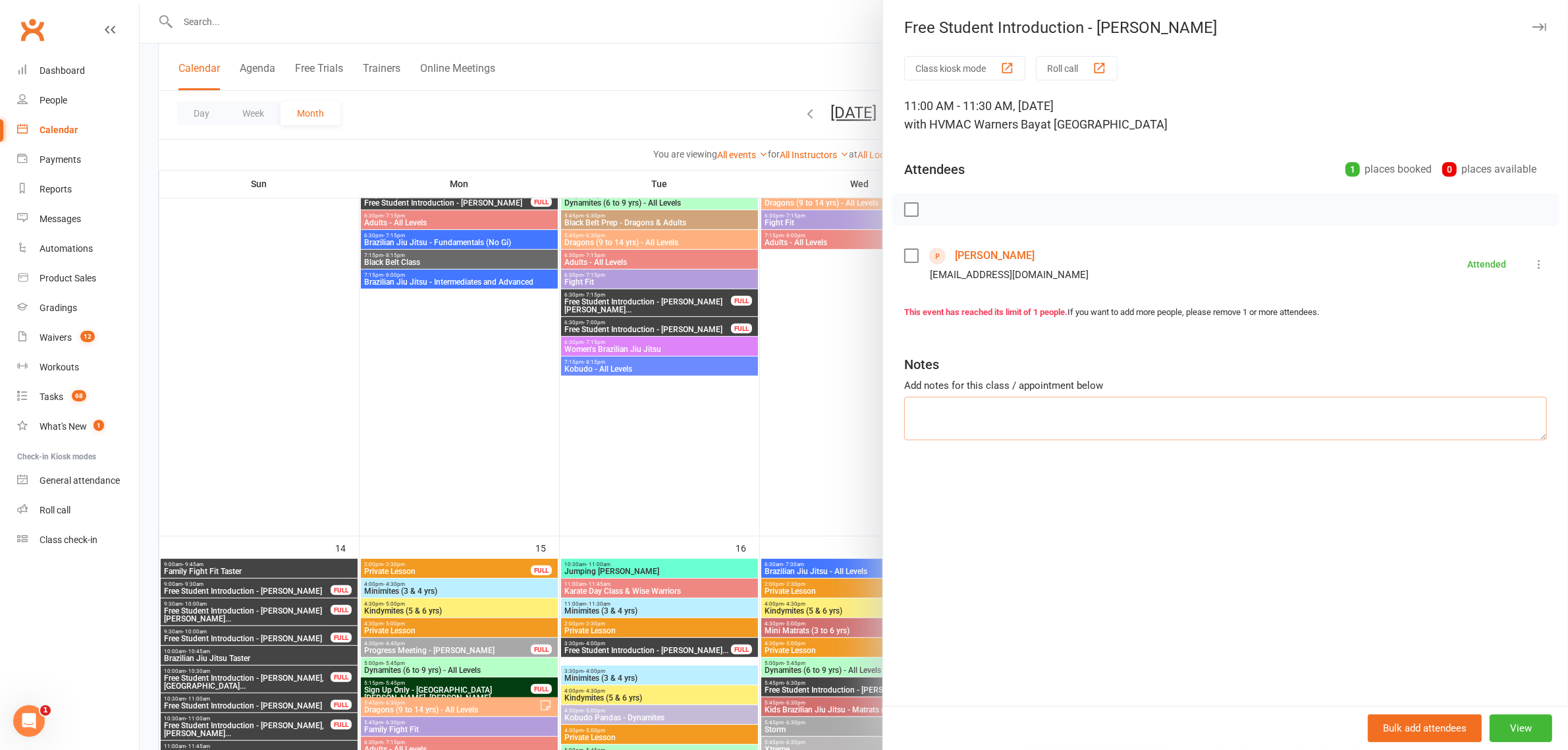
click at [926, 400] on textarea at bounding box center [1226, 419] width 642 height 44
click at [539, 200] on div at bounding box center [853, 375] width 1428 height 750
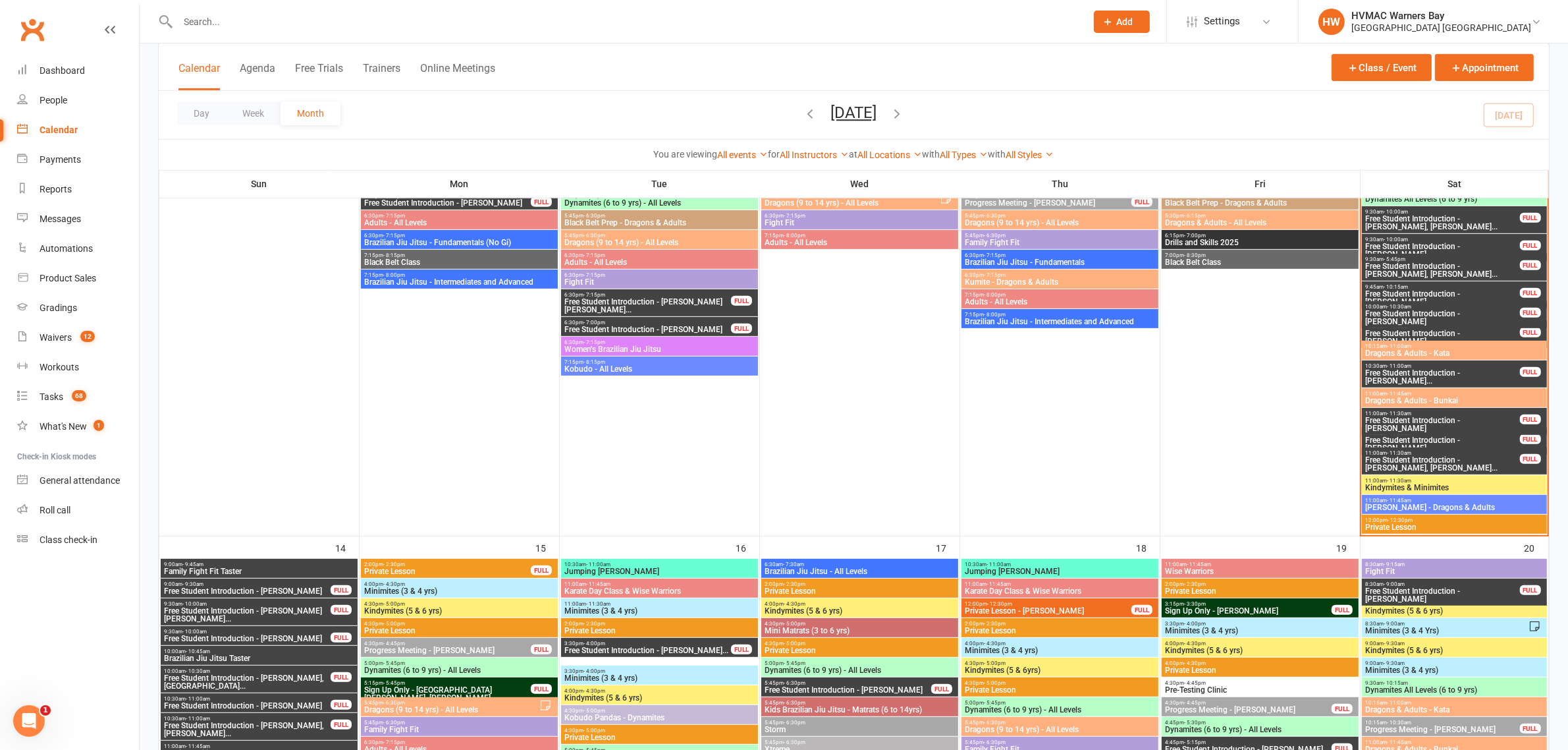
click at [1474, 415] on span "11:00am - 11:30am" at bounding box center [1442, 413] width 156 height 6
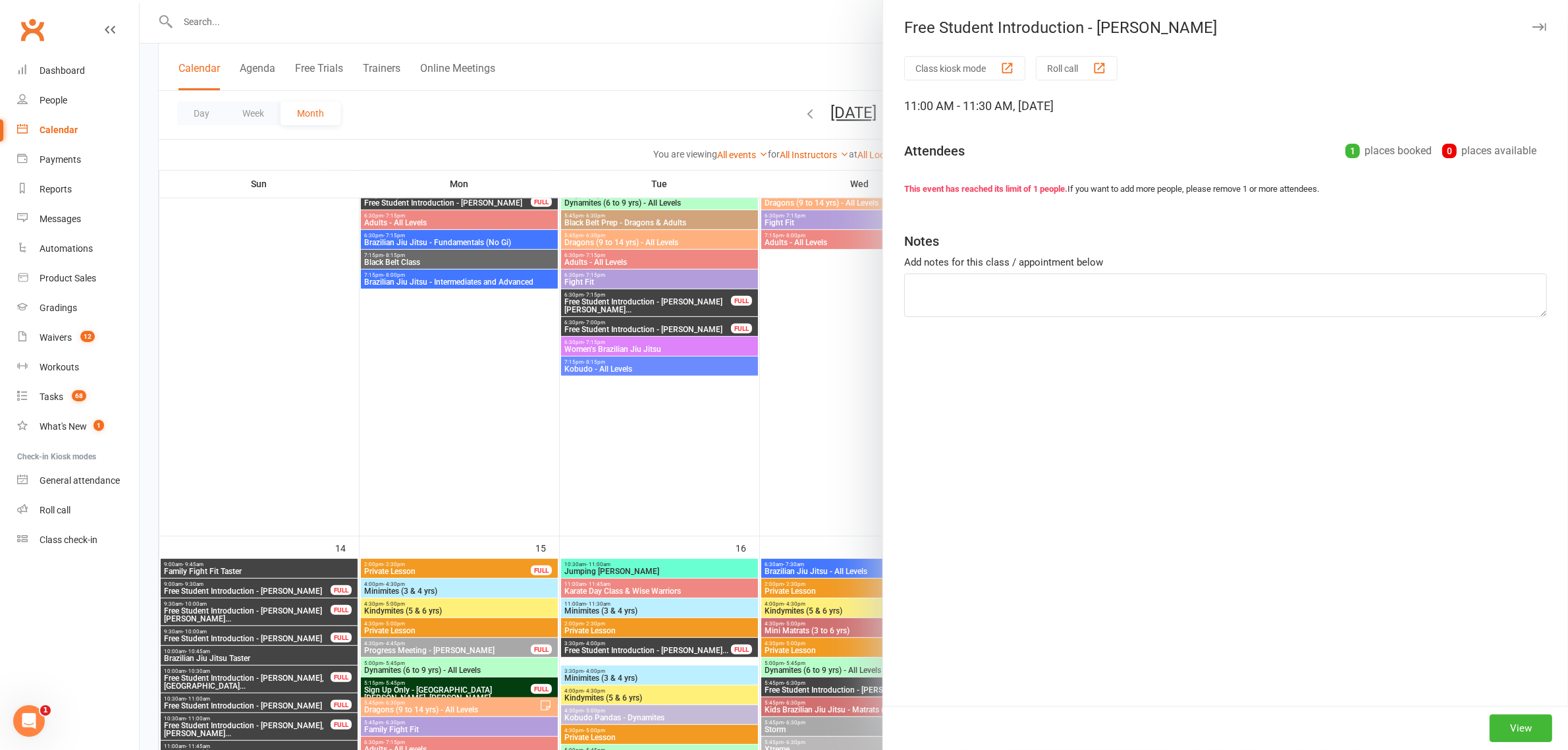
type textarea "signed up"
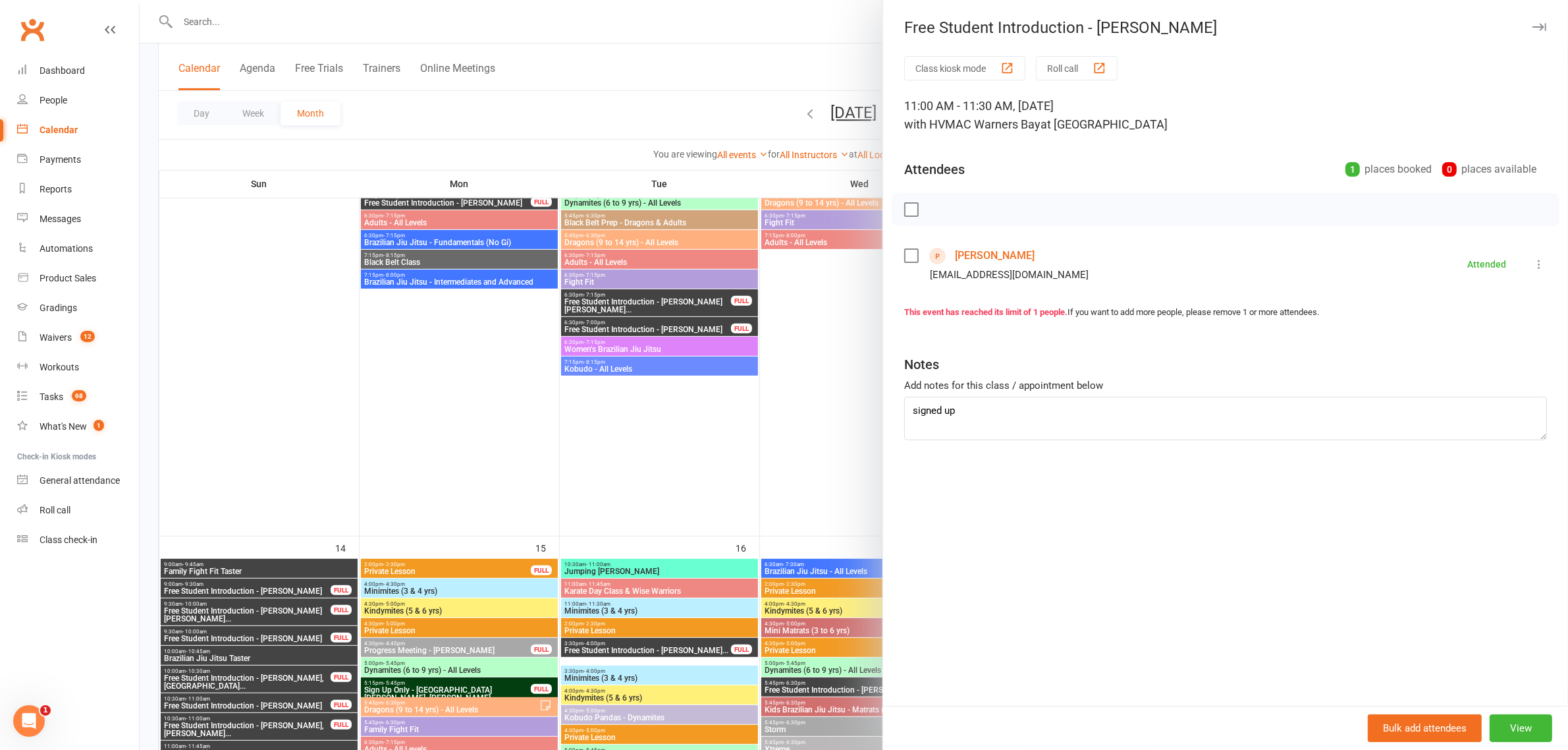
click at [821, 299] on div at bounding box center [853, 375] width 1428 height 750
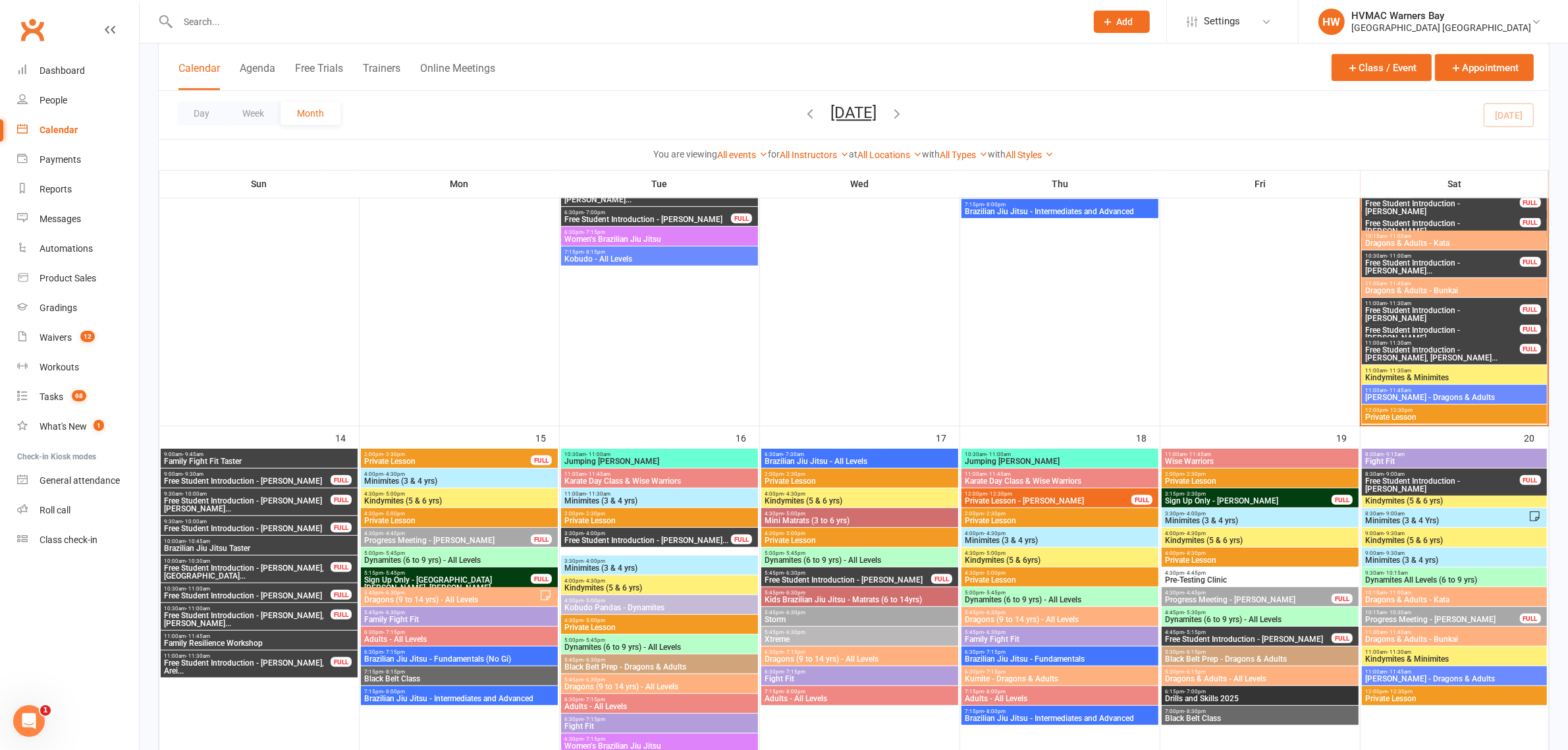
scroll to position [741, 0]
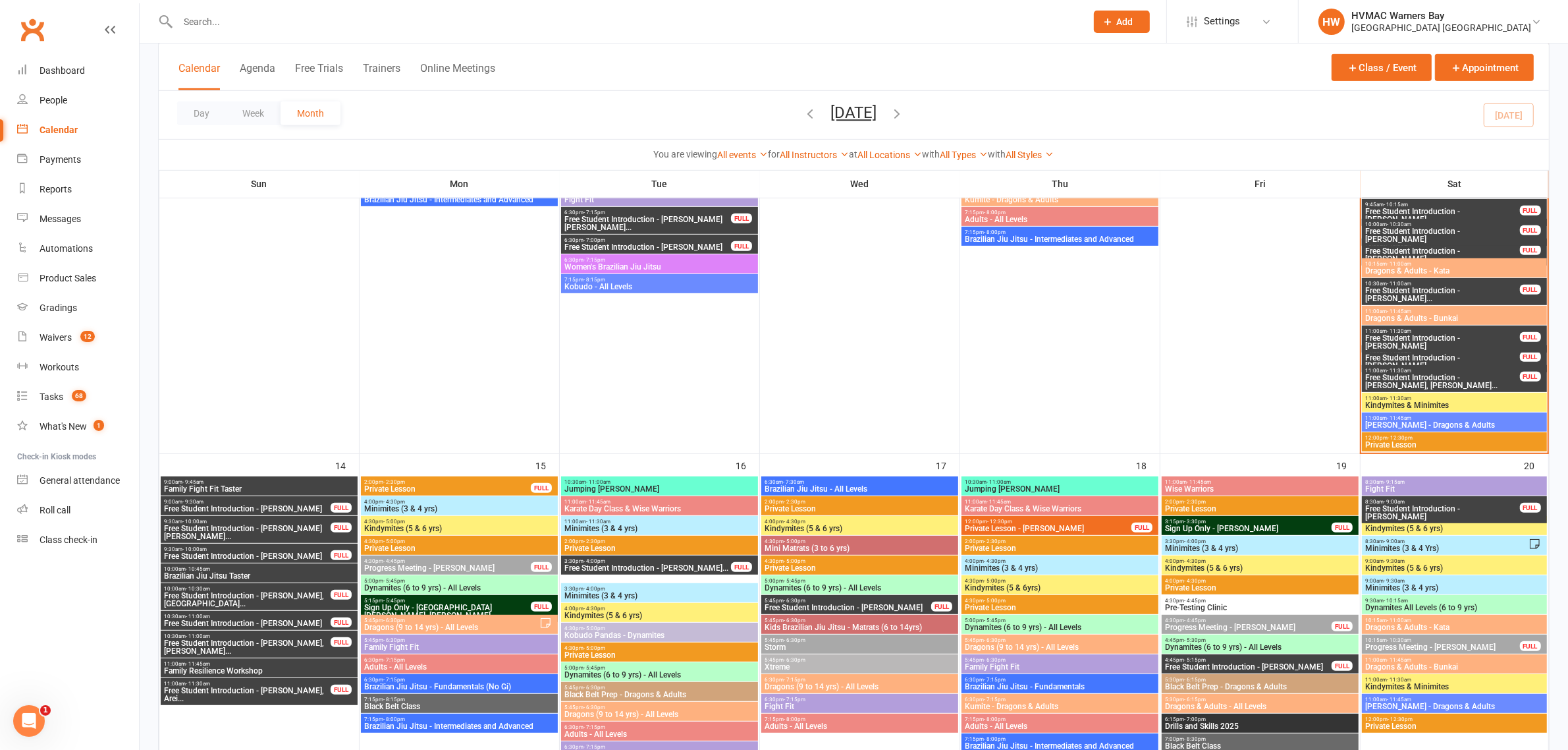
click at [1480, 352] on span "11:00am - 11:30am" at bounding box center [1442, 351] width 156 height 6
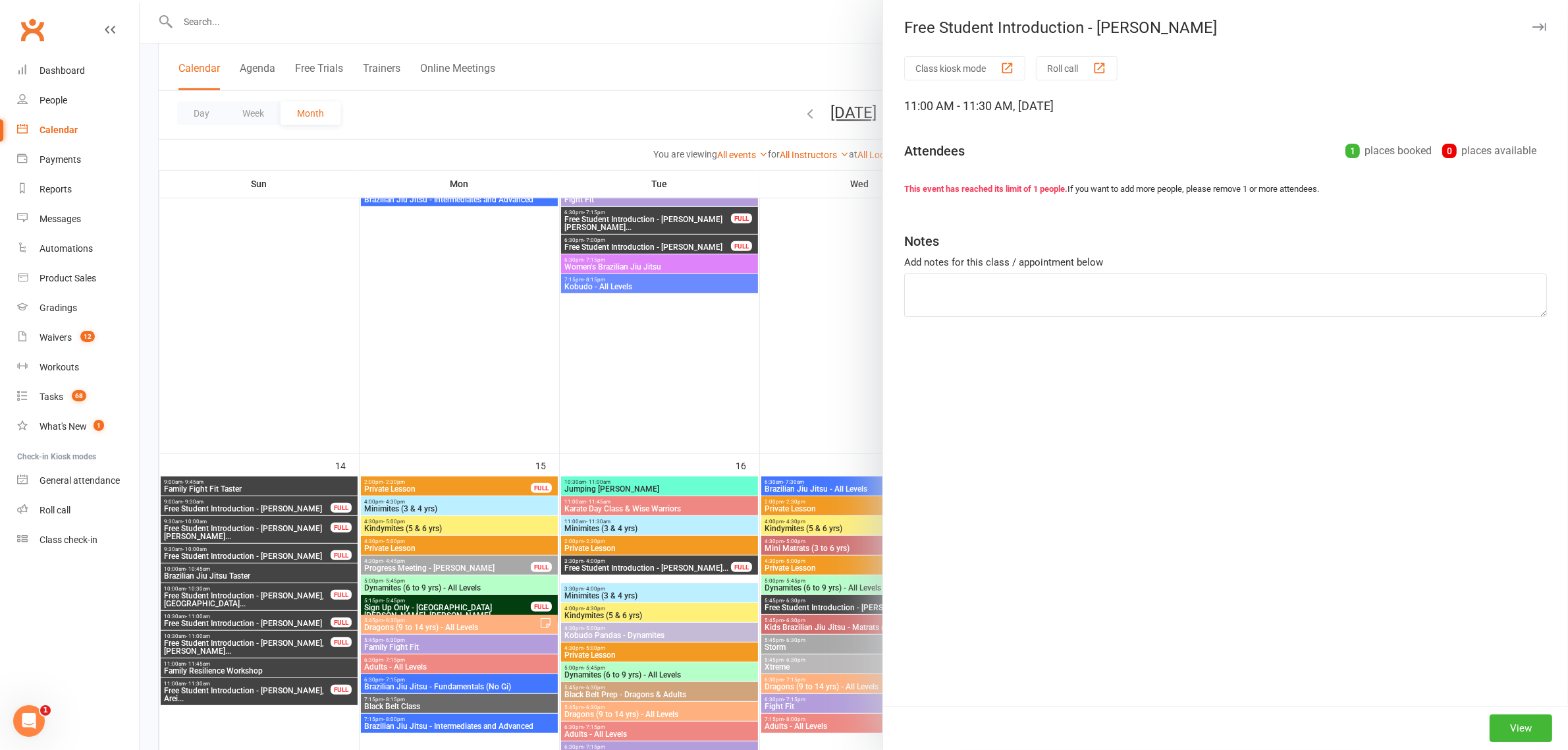
type textarea "Kelie to call back Monday 1.30pm"
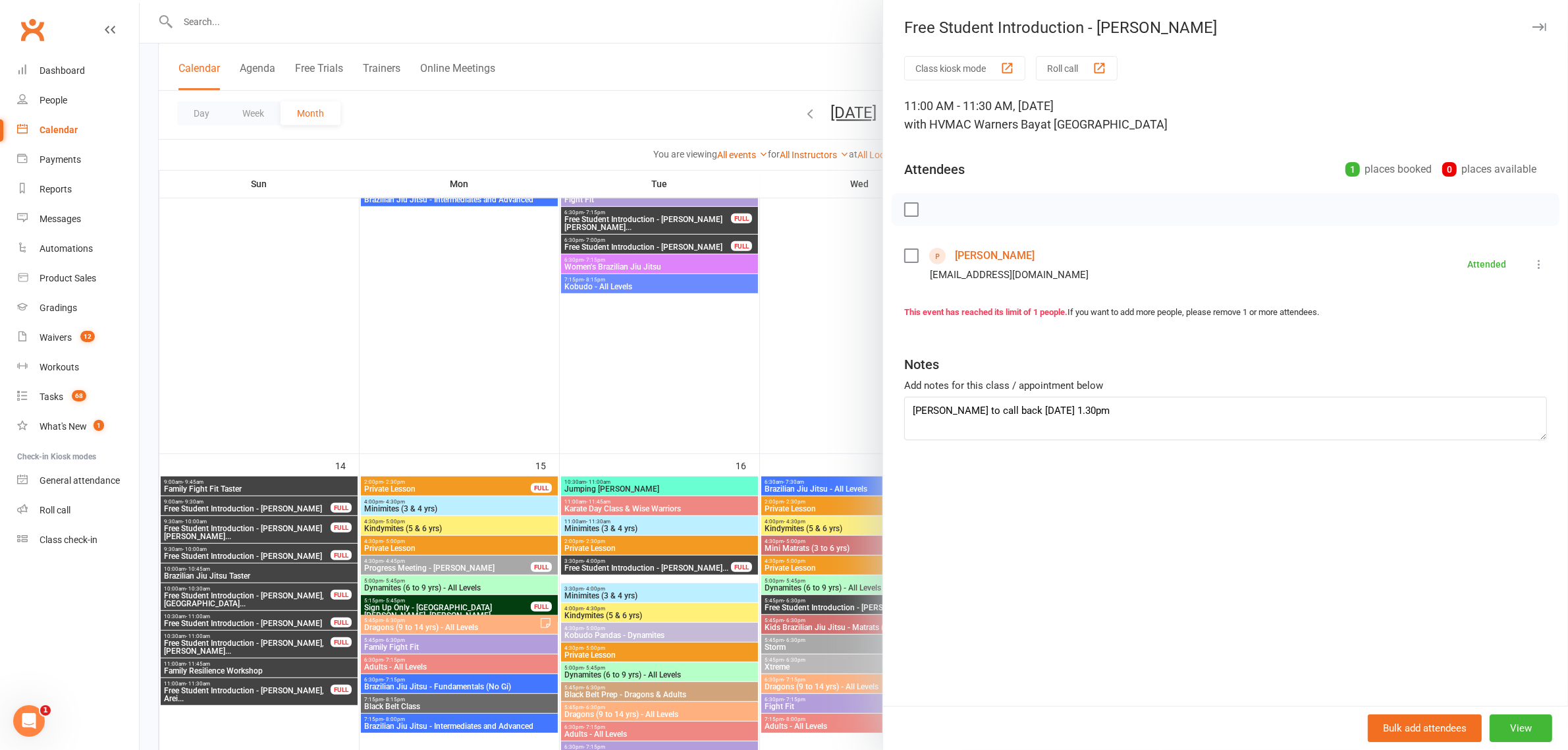
click at [840, 456] on div at bounding box center [853, 375] width 1428 height 750
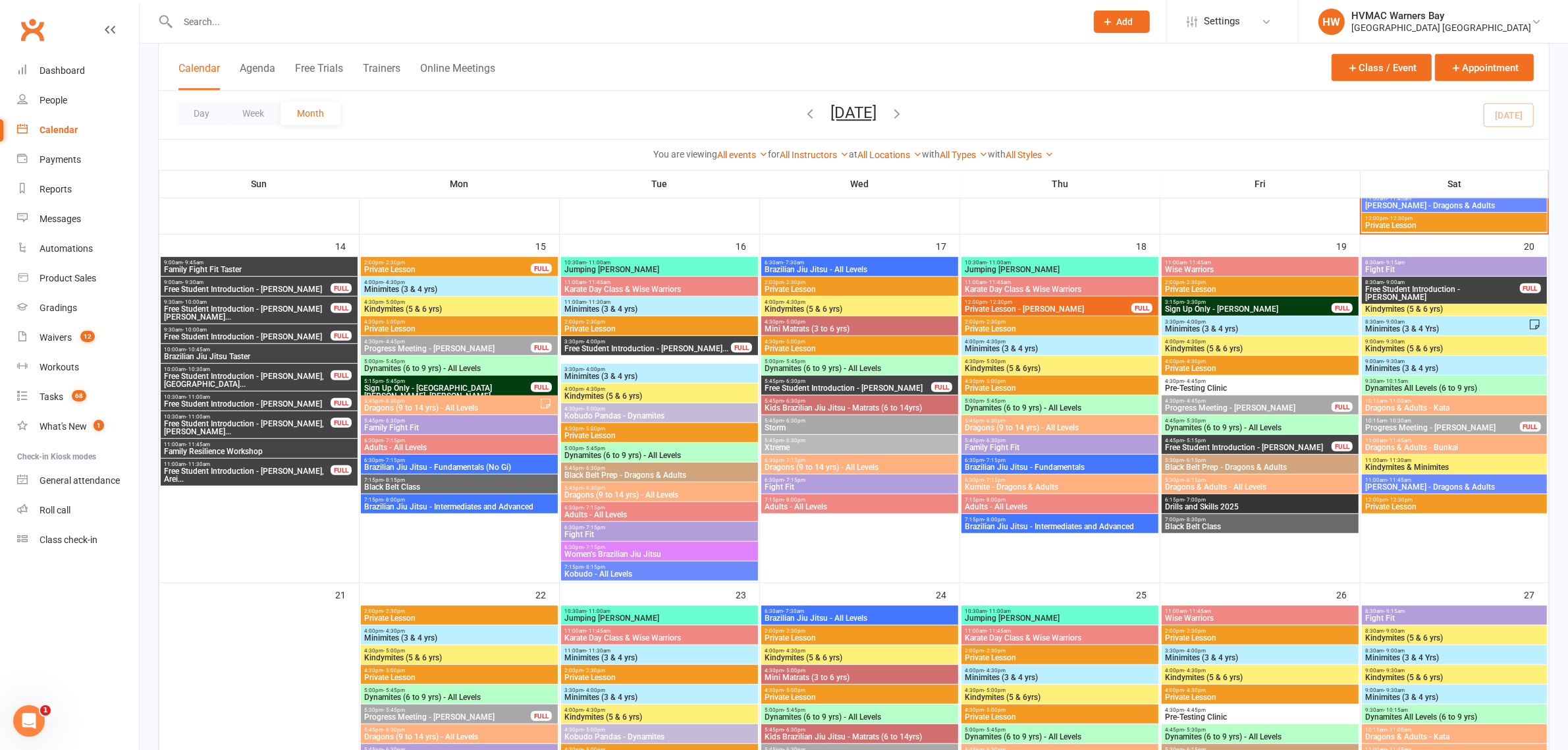
scroll to position [989, 0]
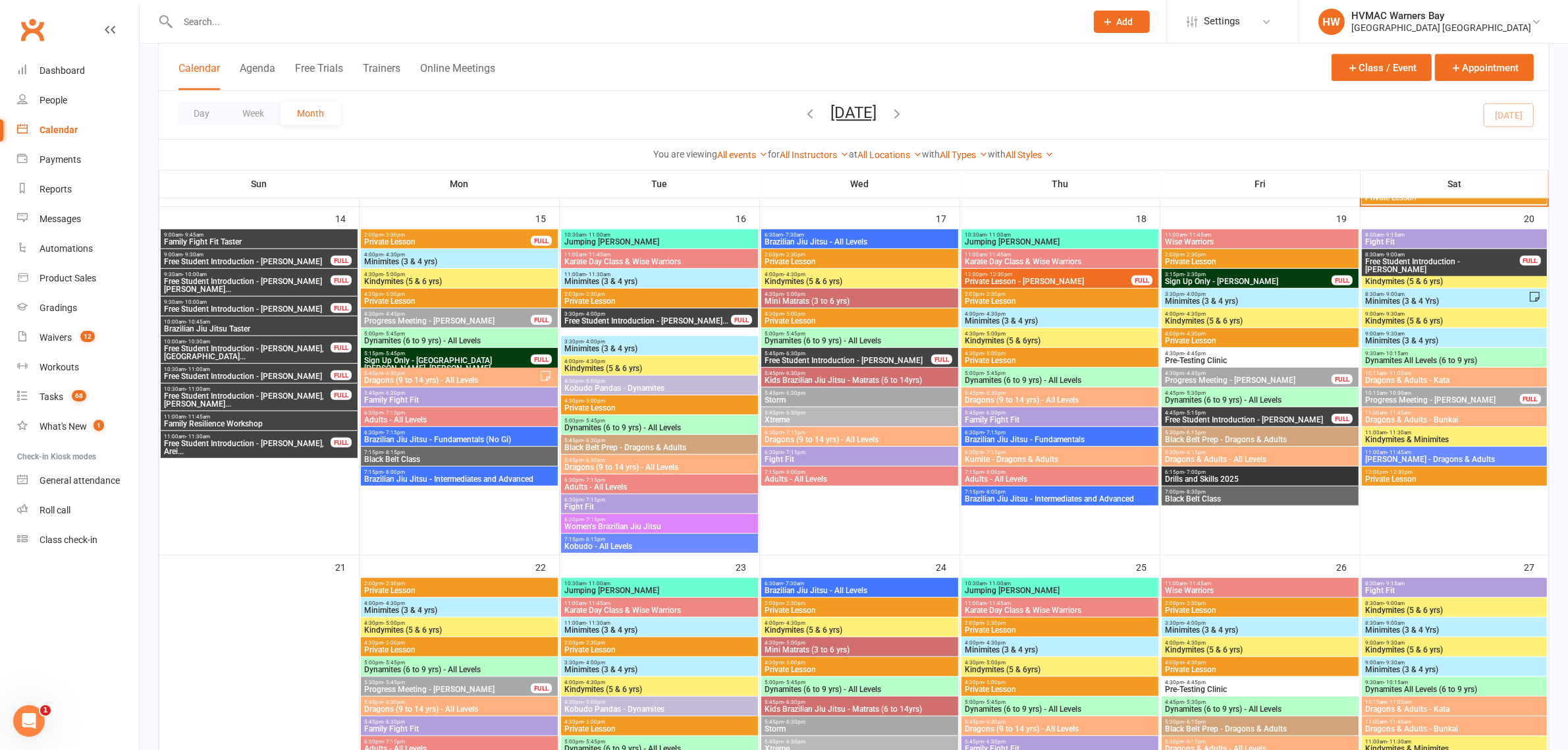
click at [1005, 402] on span "Dragons (9 to 14 yrs) - All Levels" at bounding box center [1059, 400] width 191 height 8
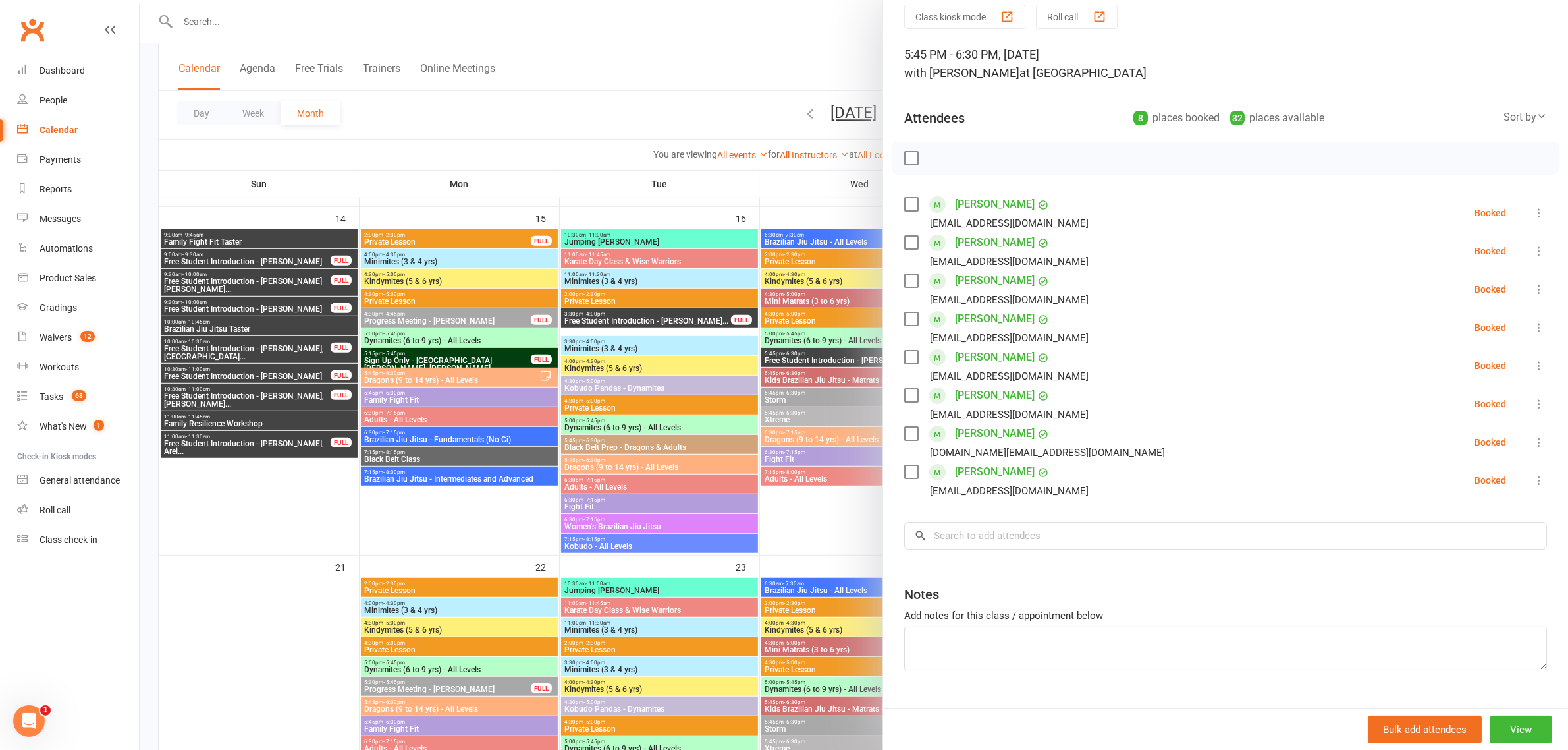
scroll to position [80, 0]
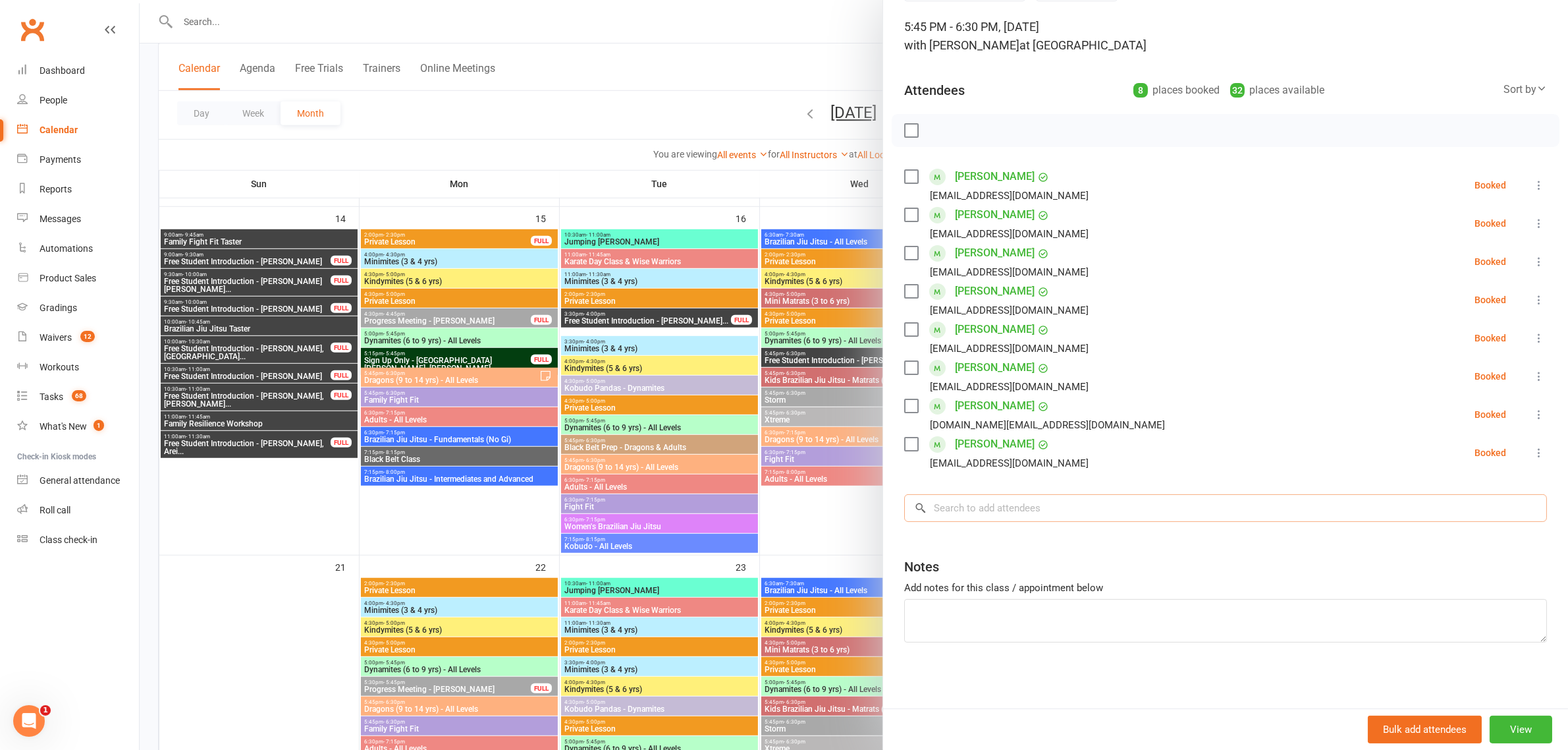
click at [999, 517] on input "search" at bounding box center [1226, 508] width 642 height 28
click at [624, 293] on div at bounding box center [853, 375] width 1428 height 750
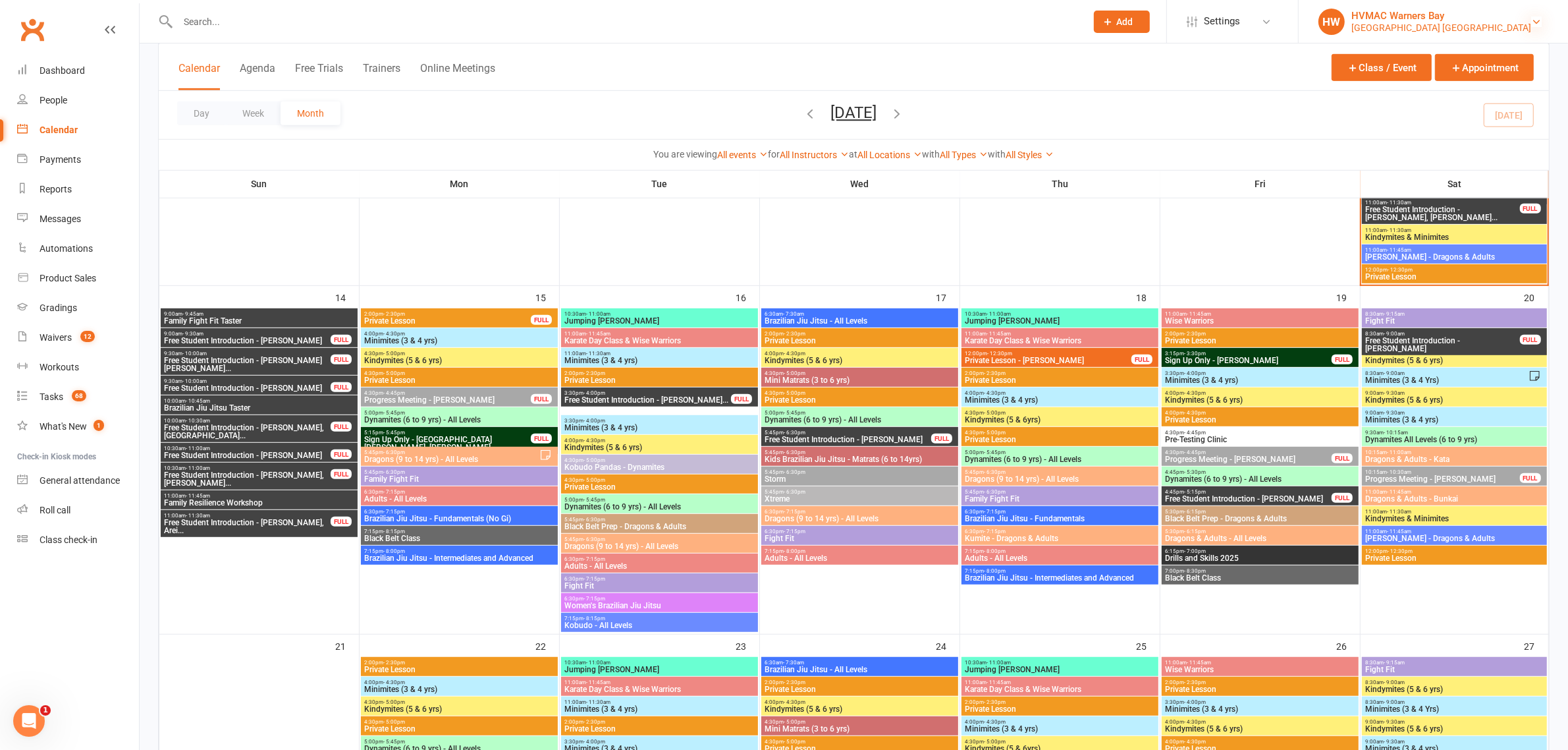
scroll to position [824, 0]
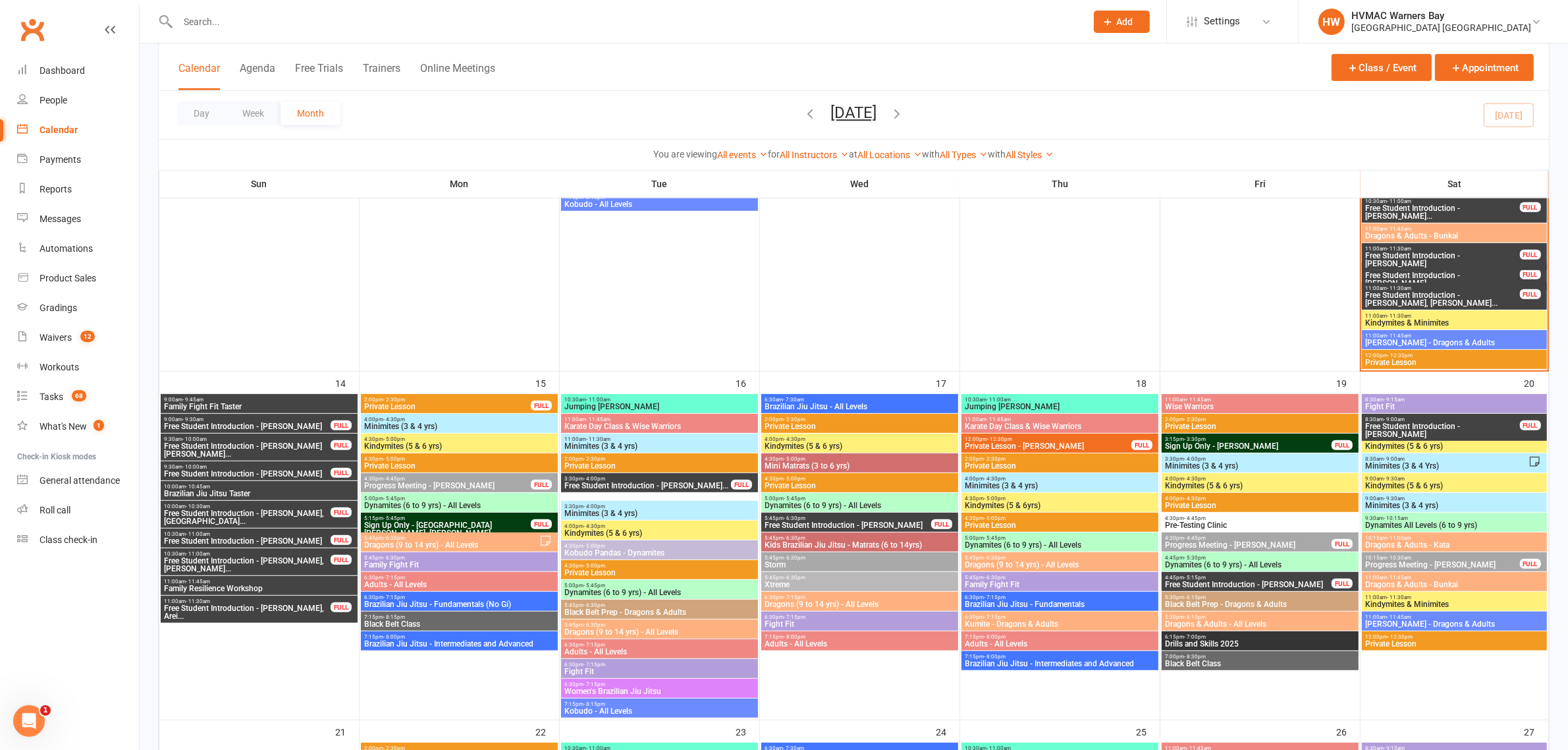
click at [1469, 291] on span "Free Student Introduction - Sophia Strong, Liam St..." at bounding box center [1442, 299] width 156 height 15
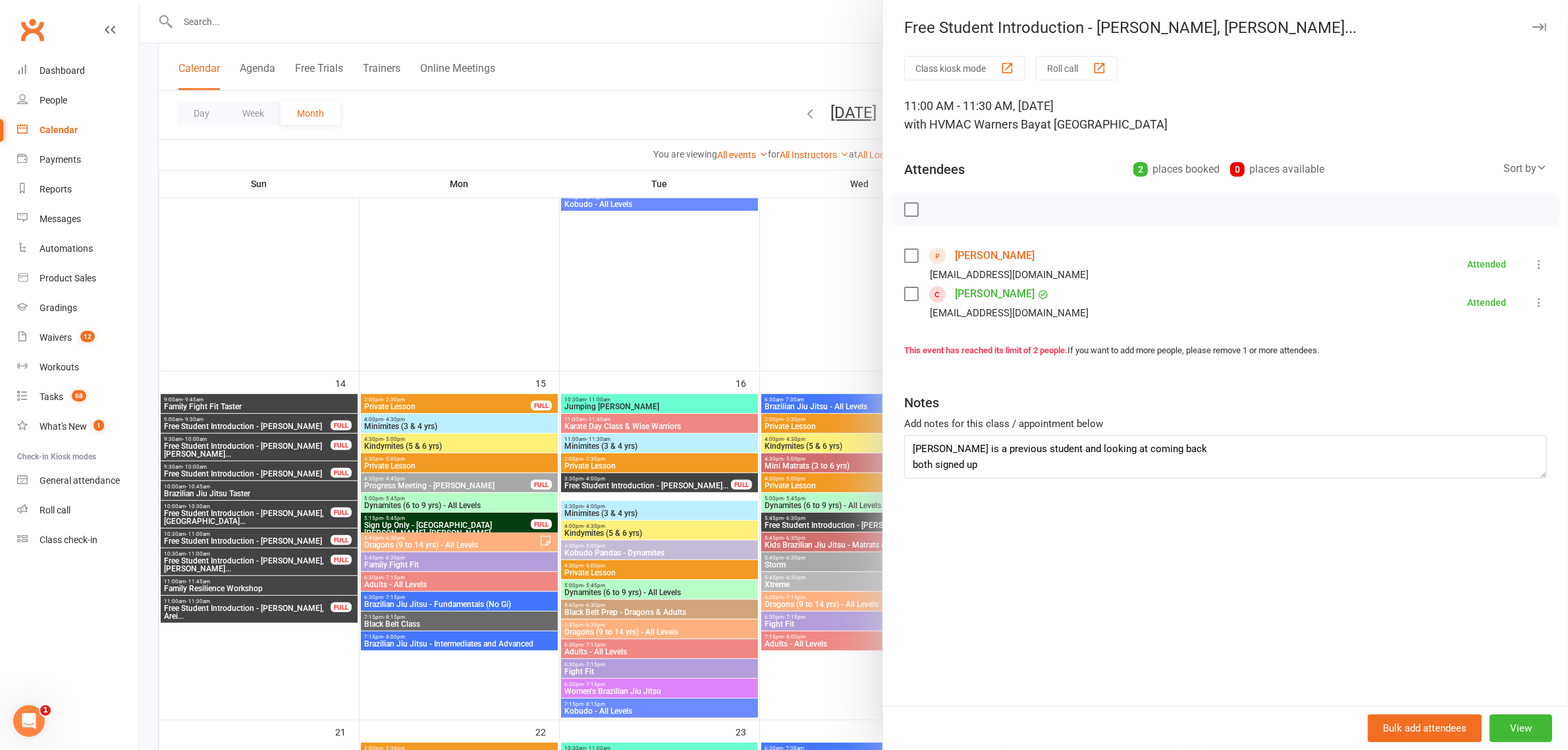
click at [983, 264] on link "Liam Strong" at bounding box center [994, 256] width 79 height 21
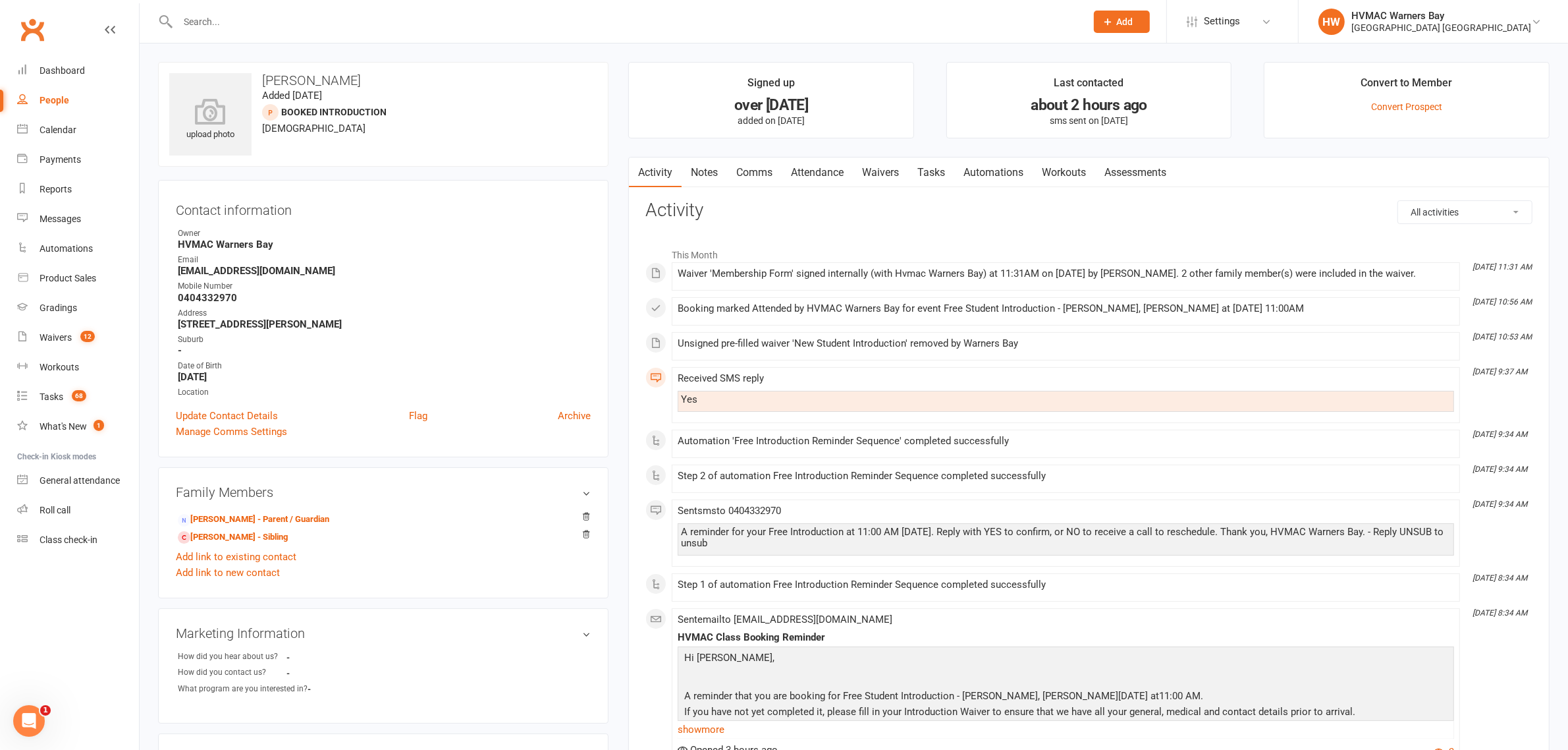
click at [818, 175] on link "Attendance" at bounding box center [818, 172] width 71 height 30
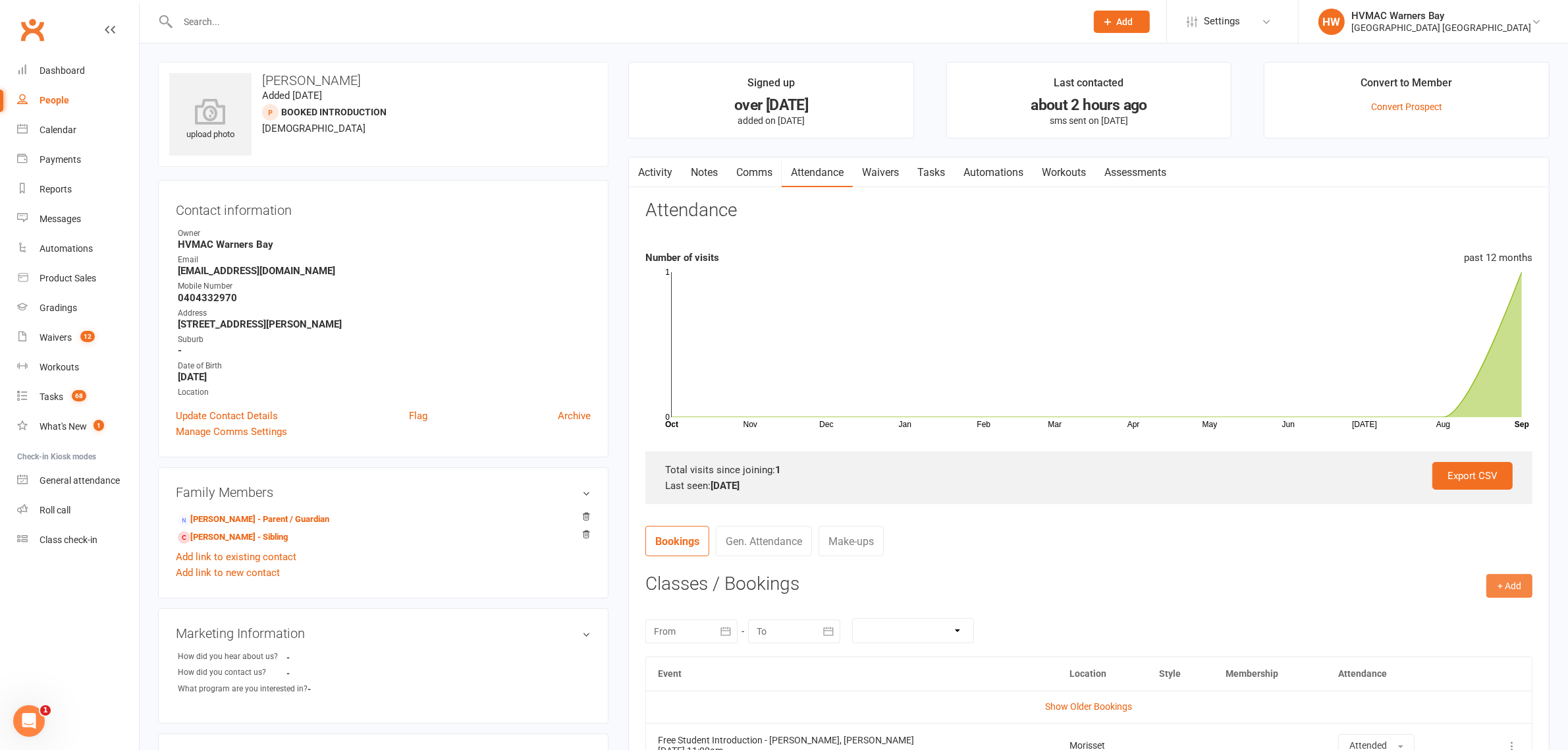
click at [1506, 597] on button "+ Add" at bounding box center [1509, 585] width 46 height 24
click at [1436, 618] on link "Book Event" at bounding box center [1466, 615] width 131 height 26
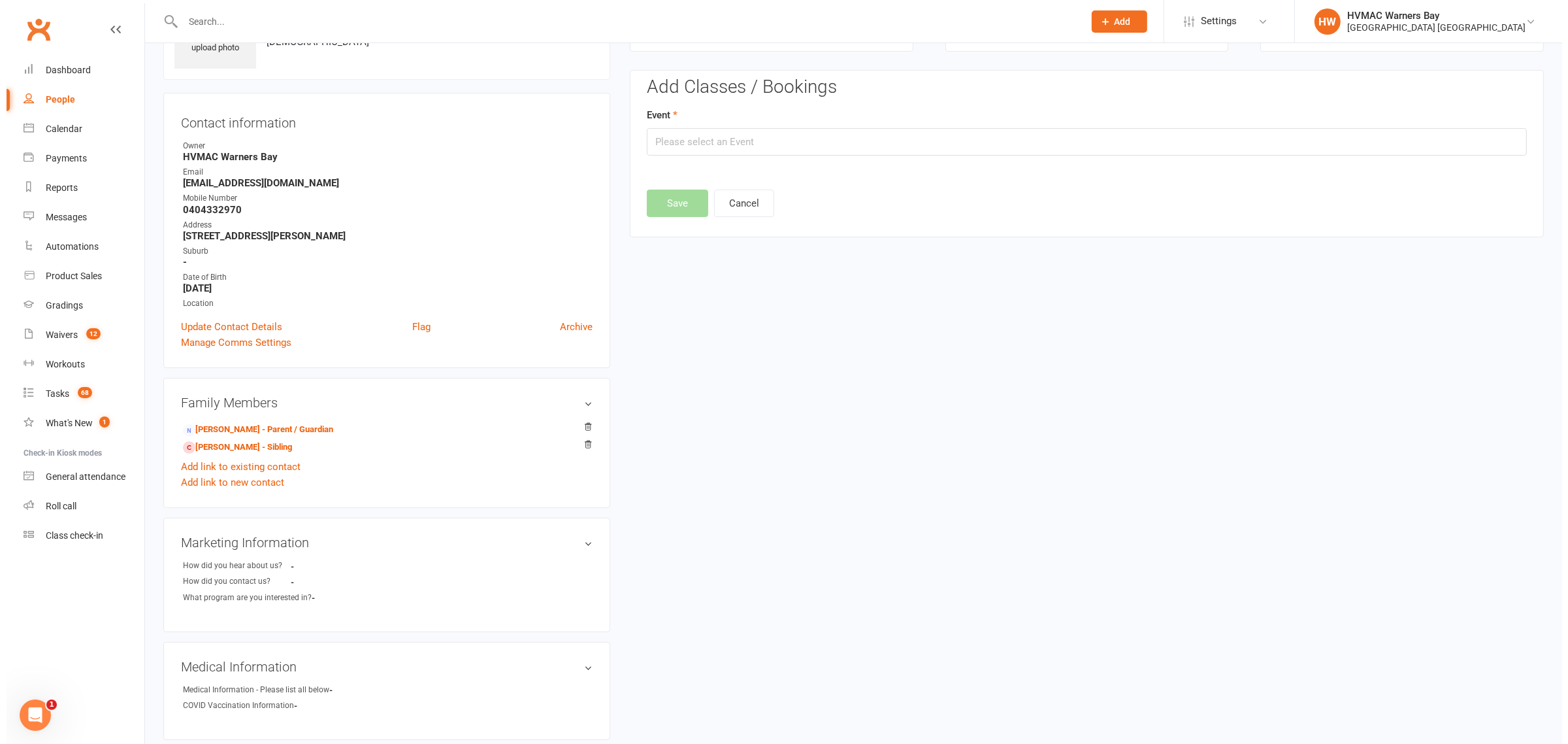
scroll to position [89, 0]
click at [696, 139] on input "text" at bounding box center [1080, 138] width 880 height 27
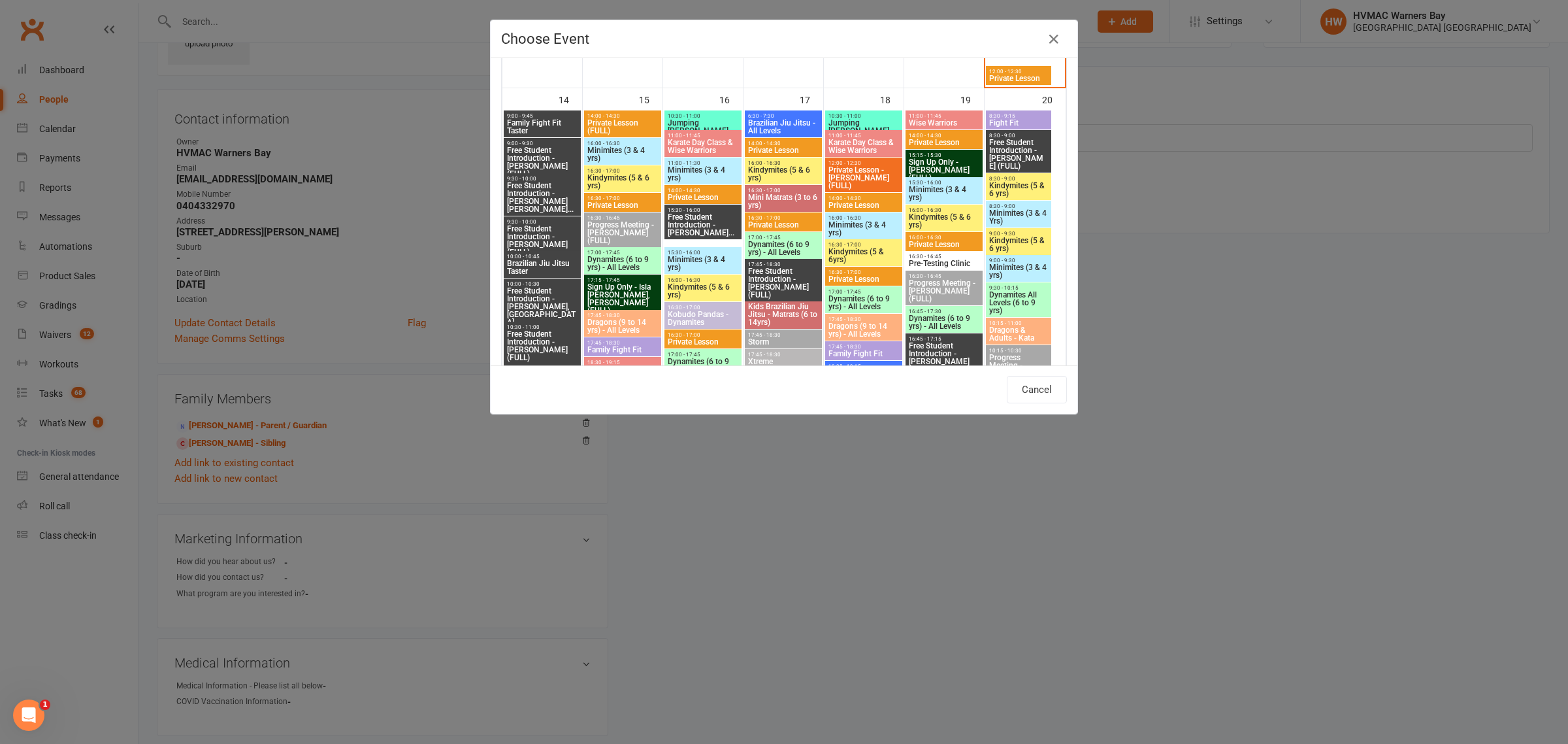
scroll to position [1552, 0]
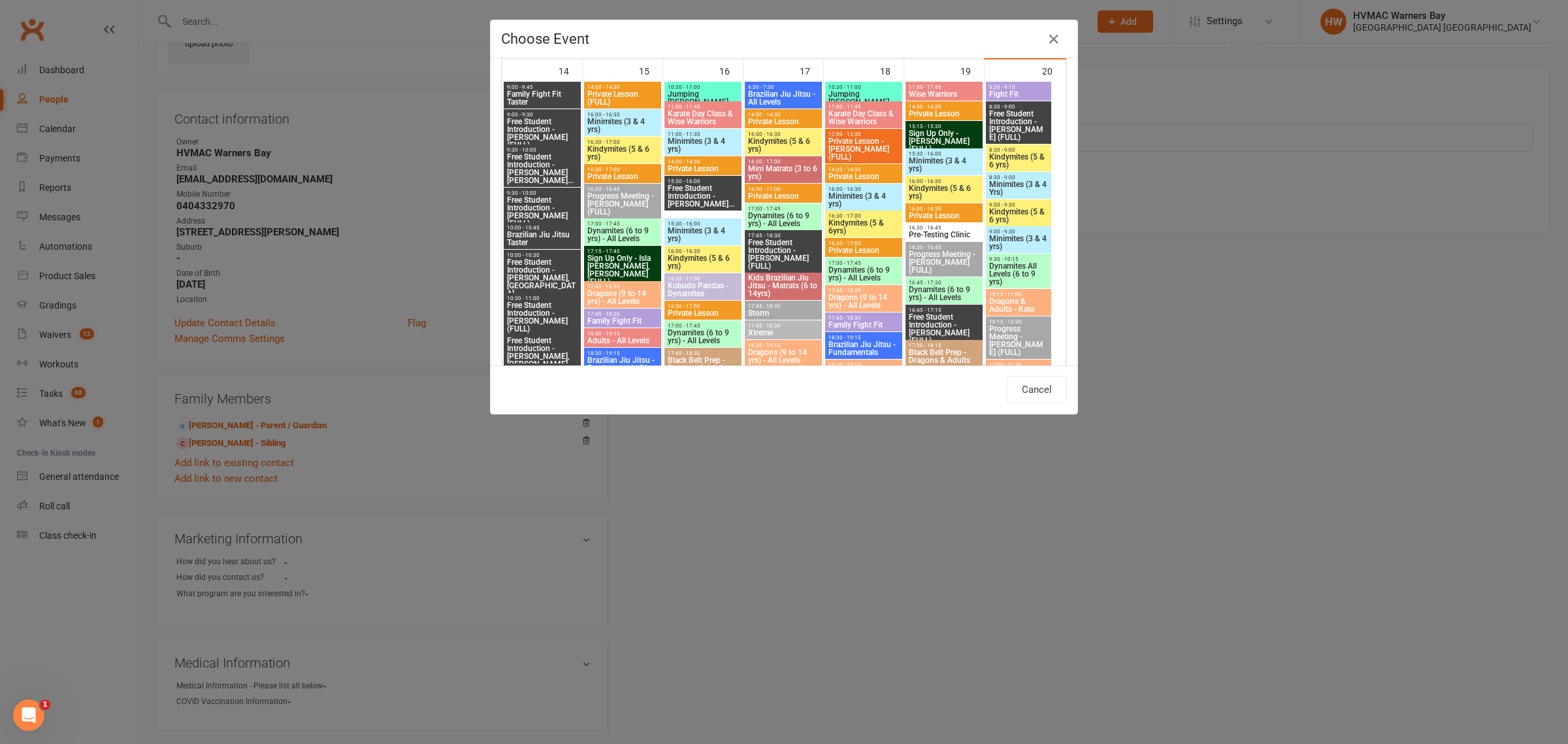
click at [842, 292] on span "17:45 - 18:30" at bounding box center [864, 290] width 72 height 6
type input "Dragons (9 to 14 yrs) - All Levels - Sep 18, 2025 5:45:00 PM"
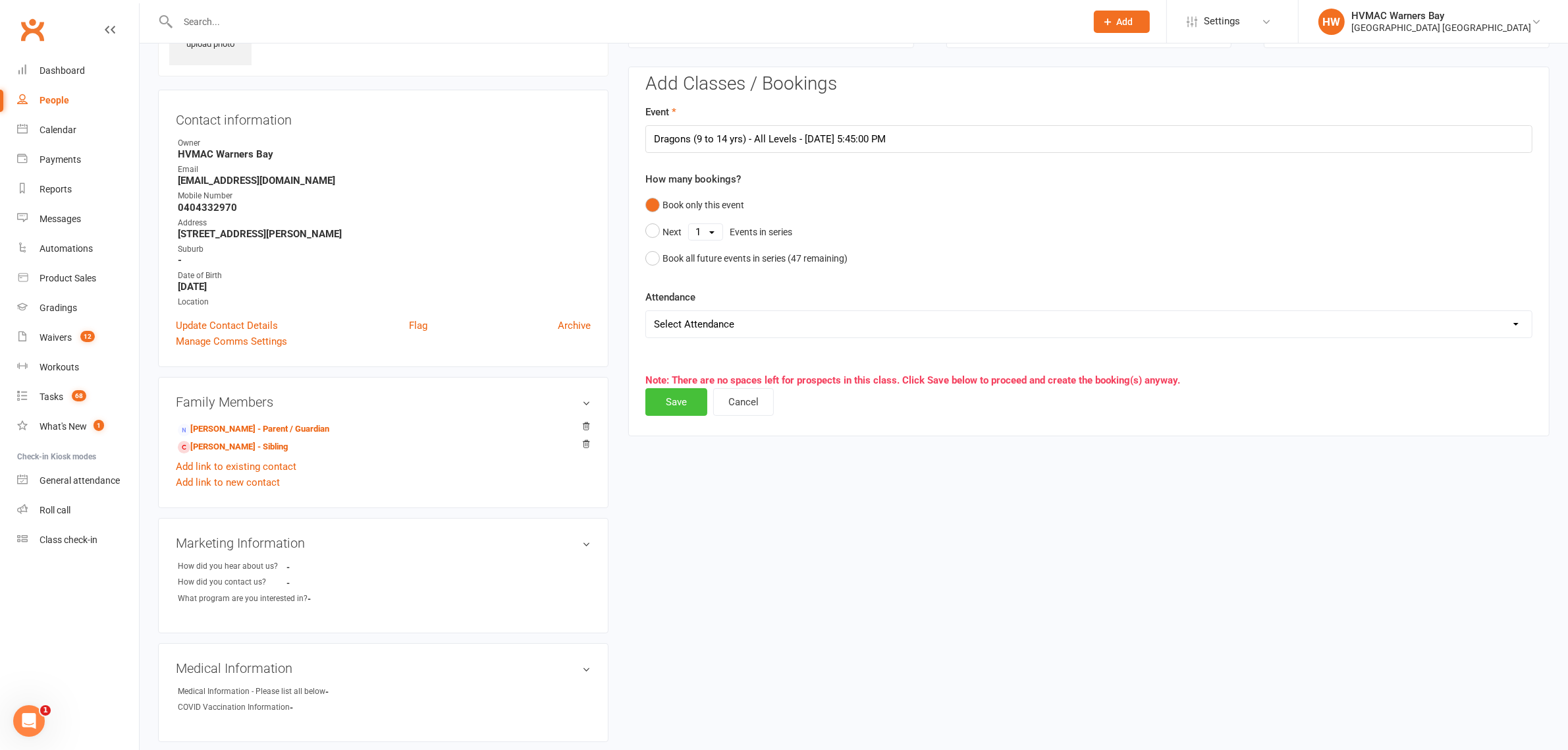
click at [683, 406] on button "Save" at bounding box center [677, 402] width 62 height 28
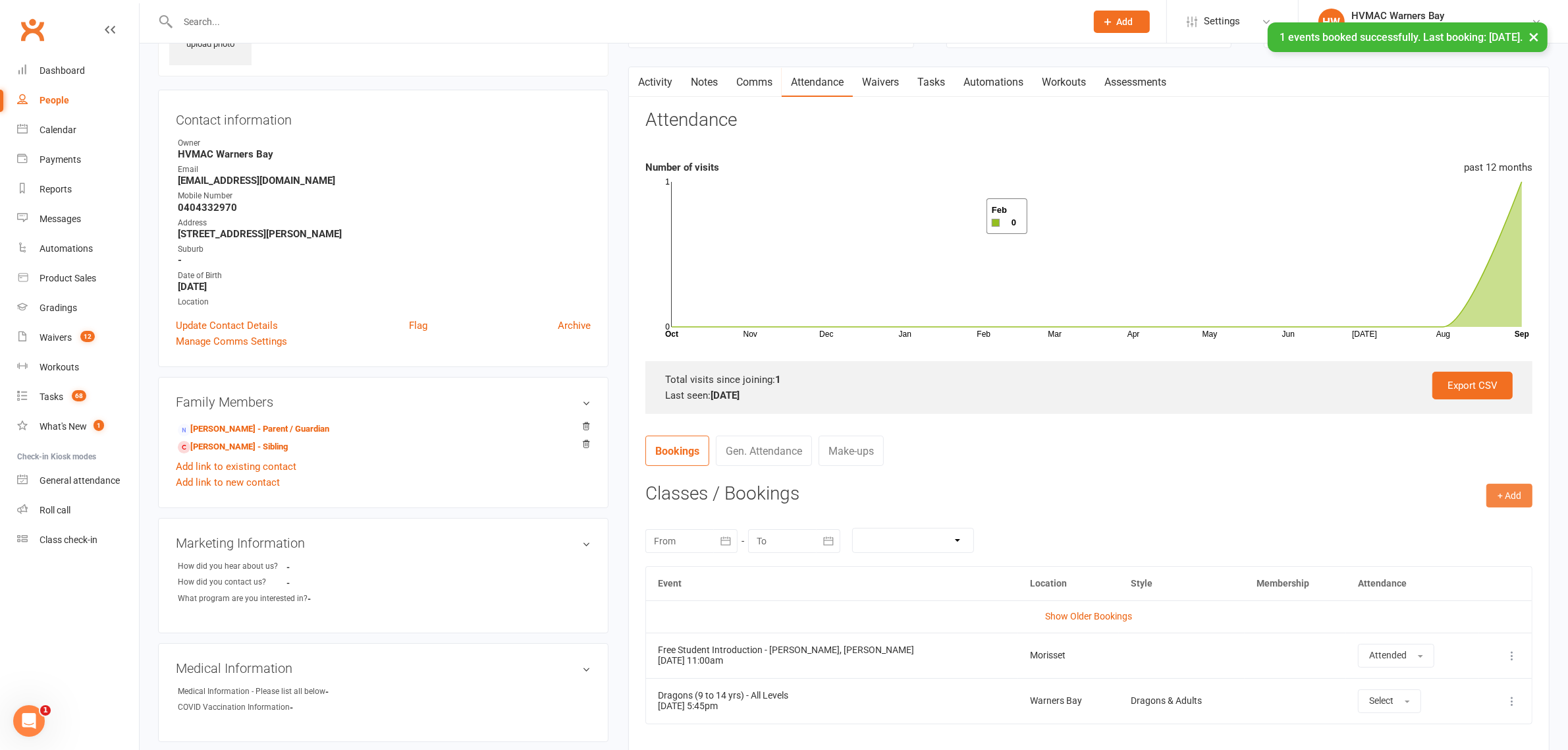
click at [1506, 488] on button "+ Add" at bounding box center [1509, 495] width 46 height 24
click at [1469, 527] on link "Book Event" at bounding box center [1466, 525] width 131 height 26
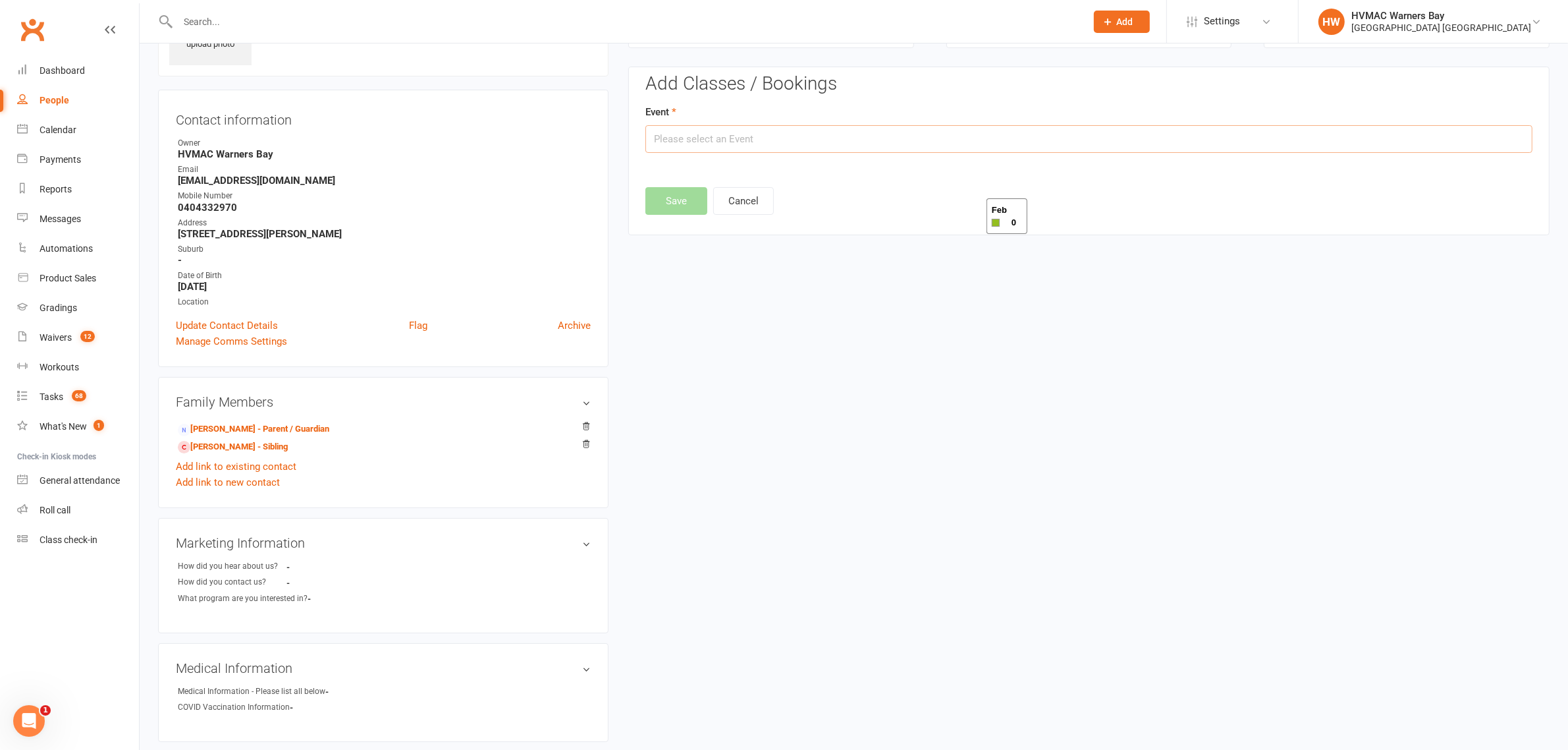
click at [886, 147] on input "text" at bounding box center [1089, 139] width 887 height 28
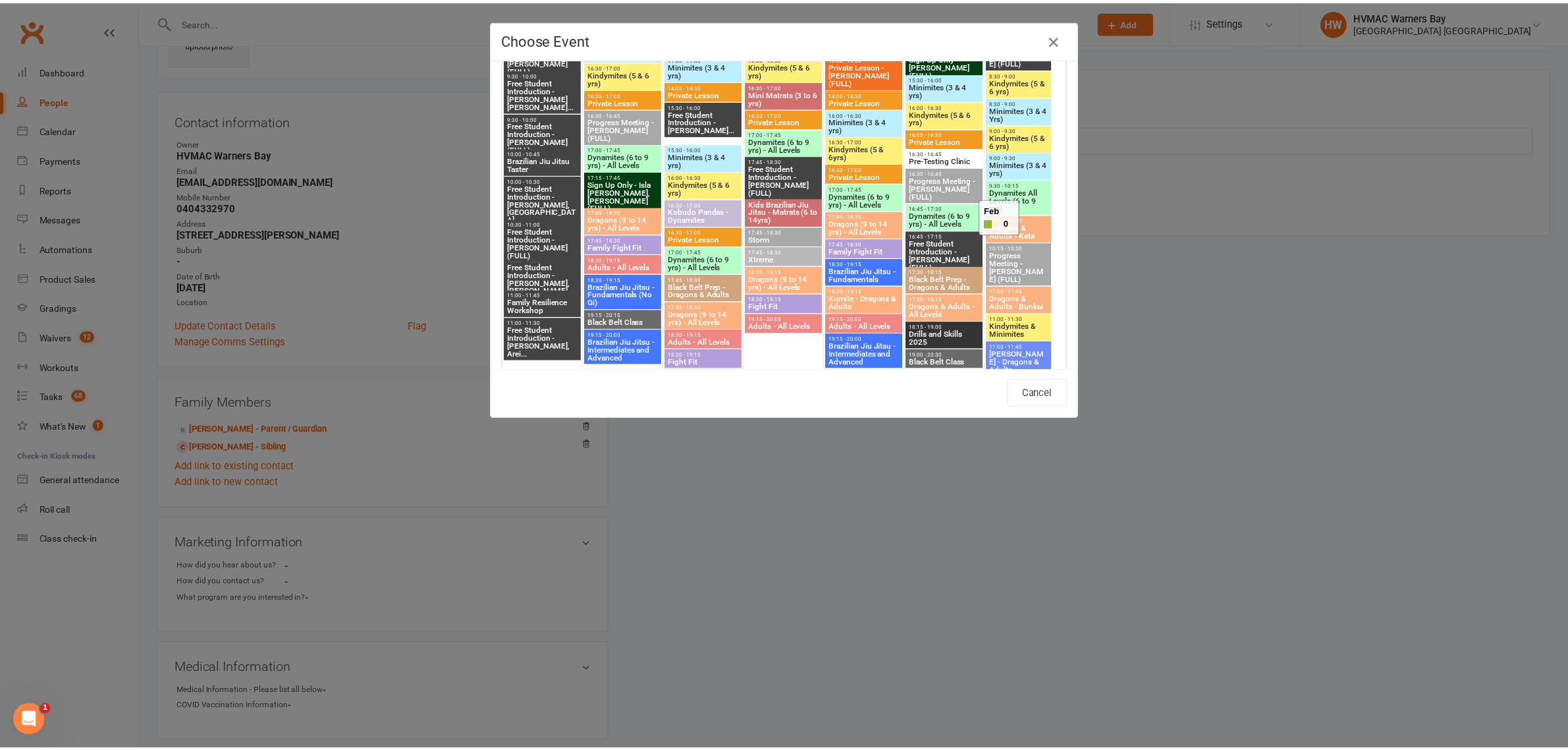
scroll to position [1647, 0]
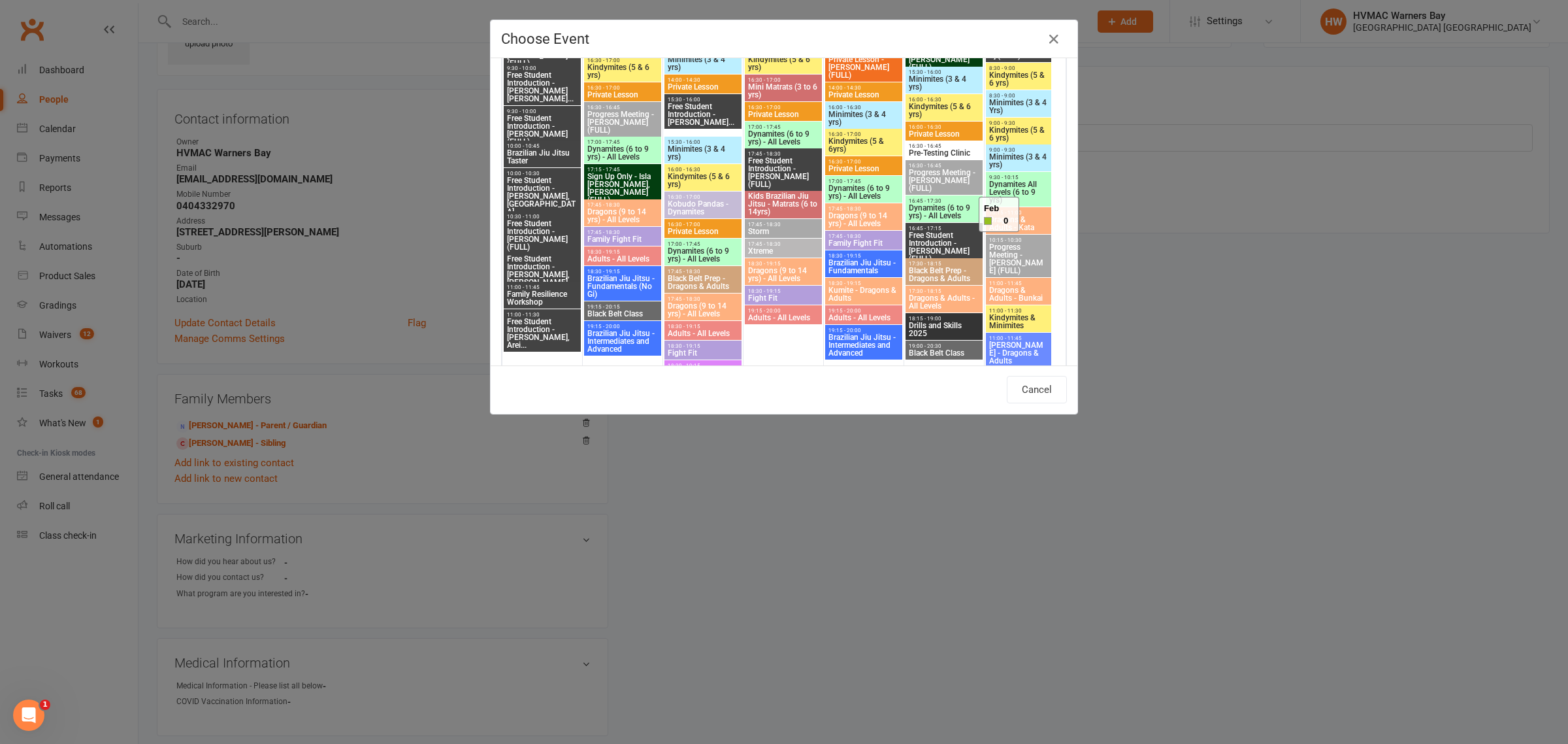
click at [1024, 220] on span "Dragons & Adults - Kata" at bounding box center [1018, 223] width 60 height 15
type input "Dragons & Adults - Kata - Sep 20, 2025 10:15:00 AM"
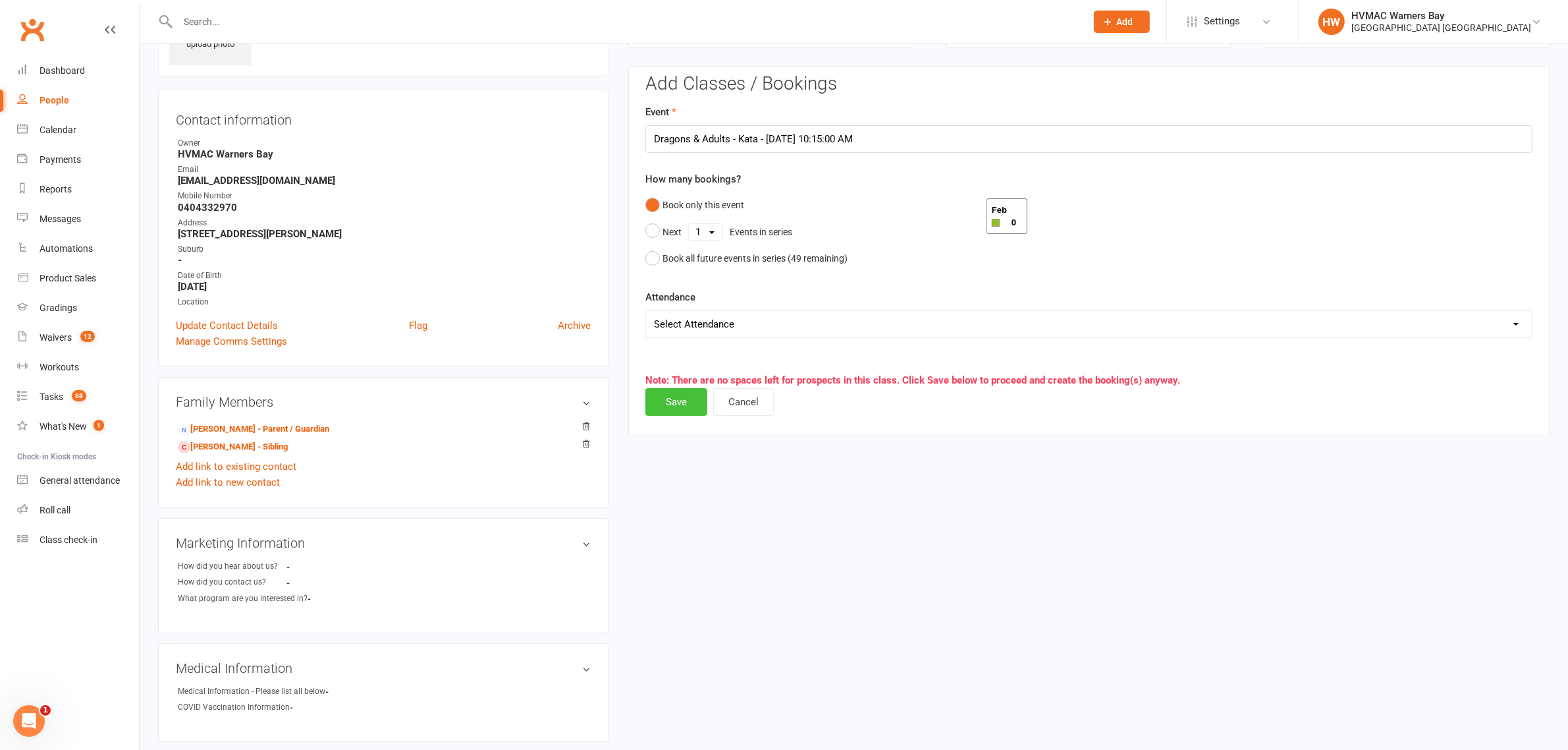
click at [689, 399] on button "Save" at bounding box center [677, 402] width 62 height 28
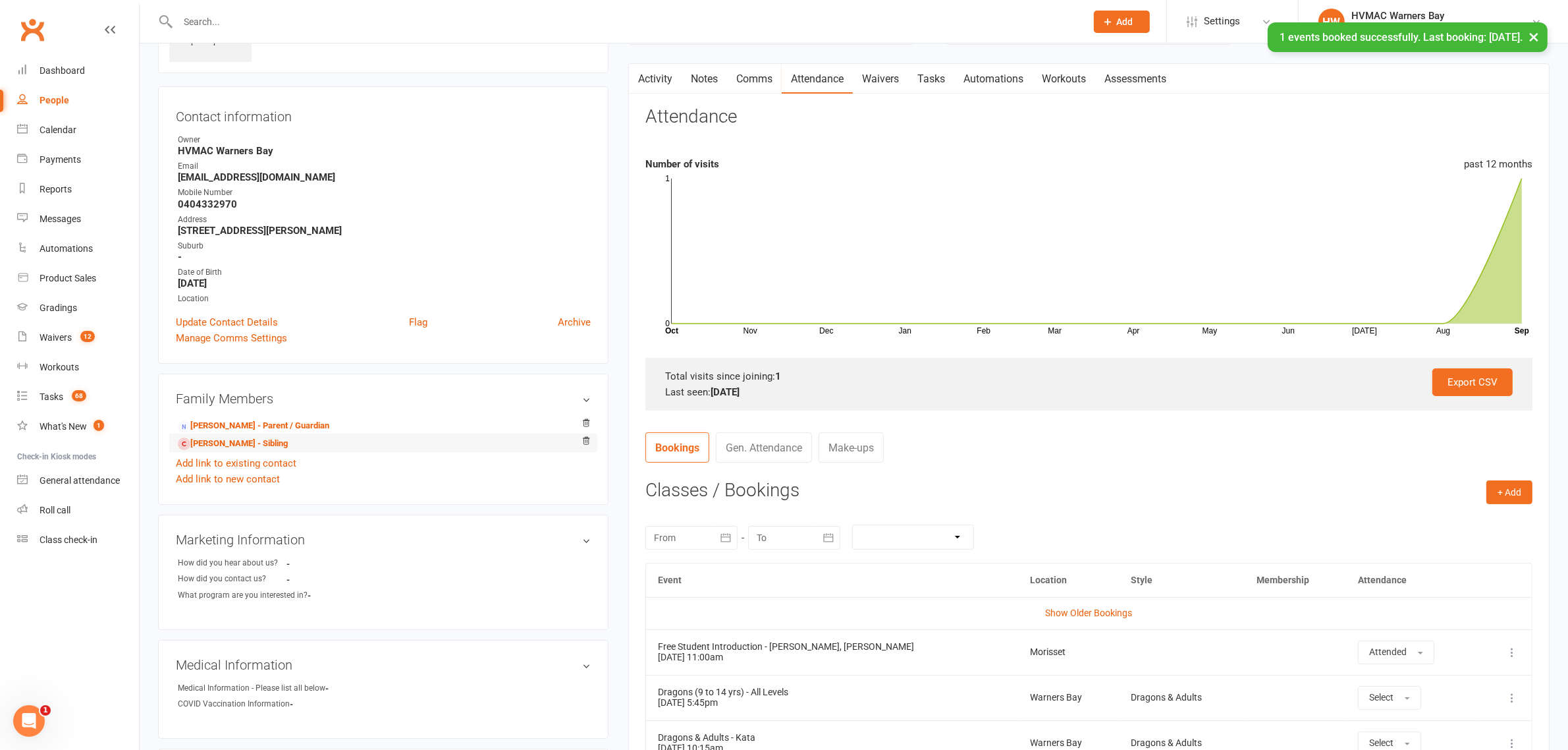
scroll to position [90, 0]
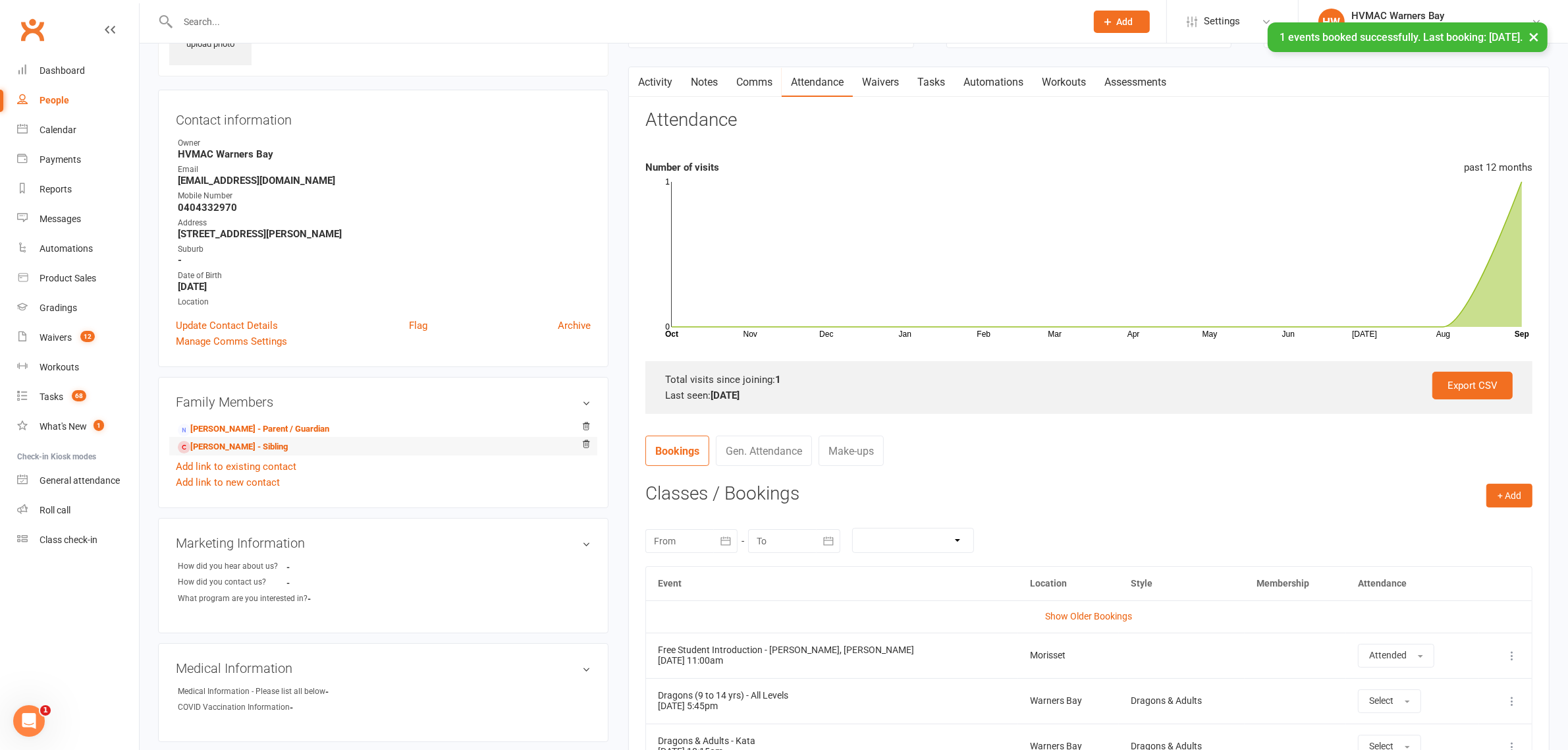
click at [324, 446] on li "Sophia Strong - Sibling" at bounding box center [383, 446] width 415 height 19
click at [264, 445] on link "Sophia Strong - Sibling" at bounding box center [233, 446] width 110 height 14
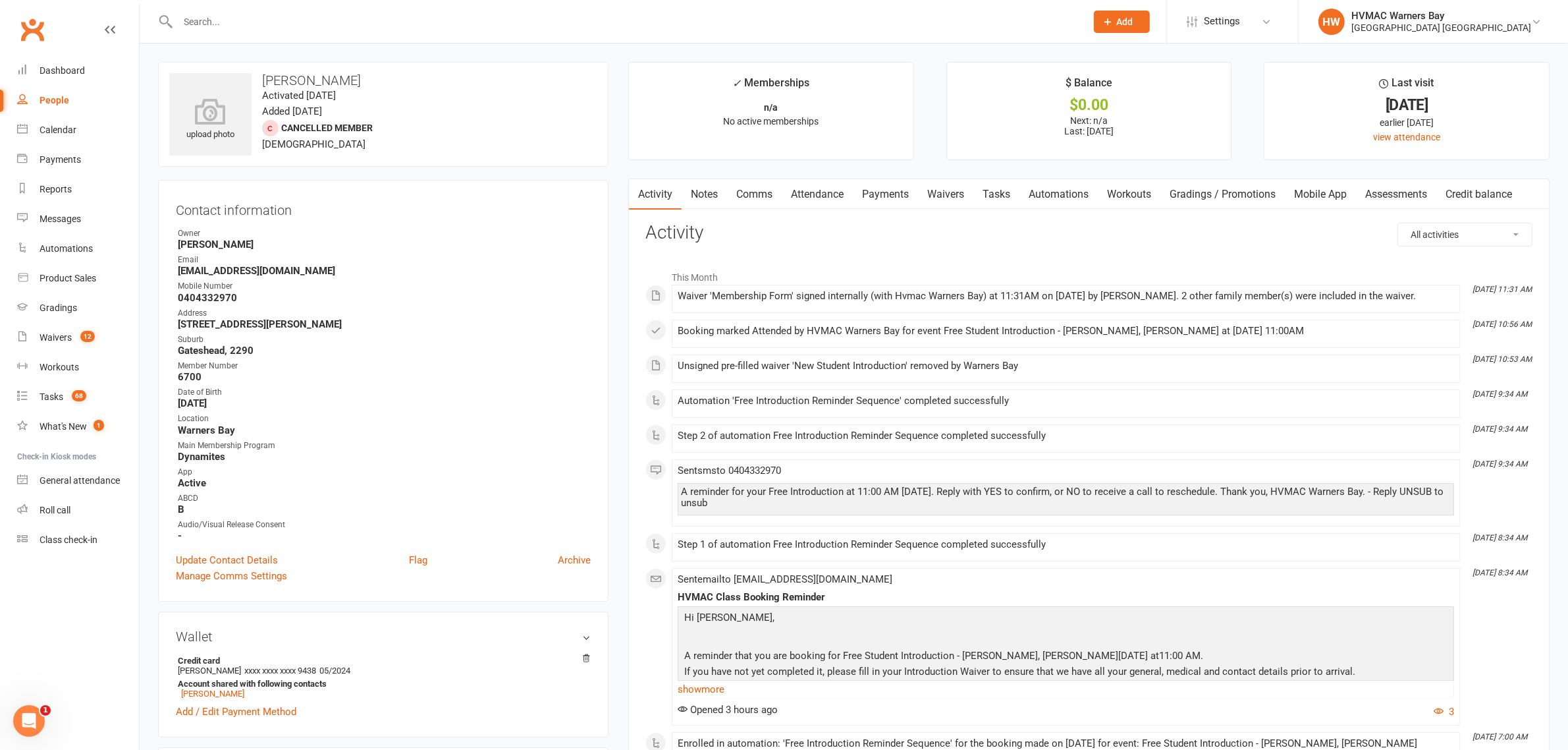
click at [820, 190] on link "Attendance" at bounding box center [818, 194] width 71 height 30
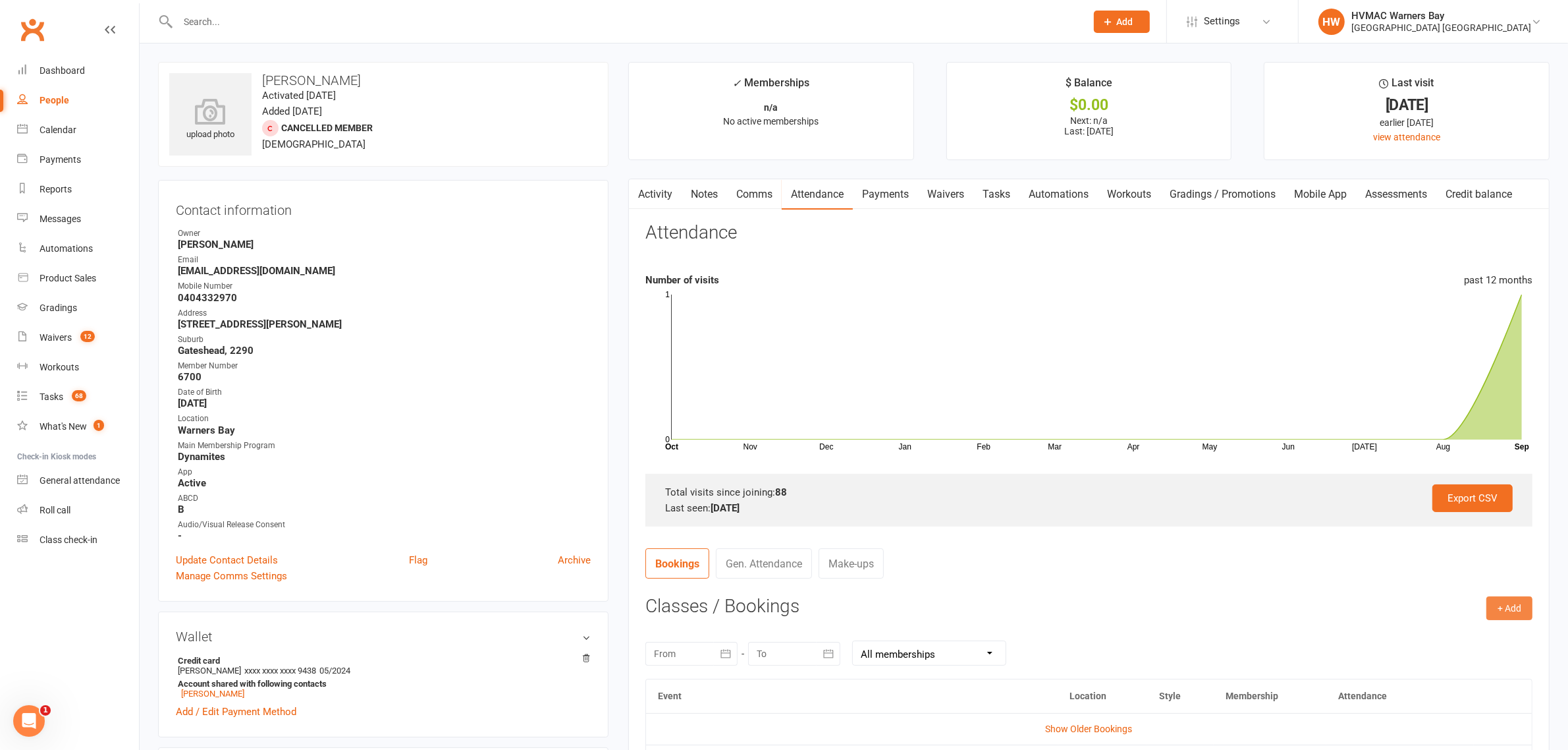
click at [1513, 611] on button "+ Add" at bounding box center [1509, 608] width 46 height 24
click at [1450, 636] on link "Book Event" at bounding box center [1466, 638] width 131 height 26
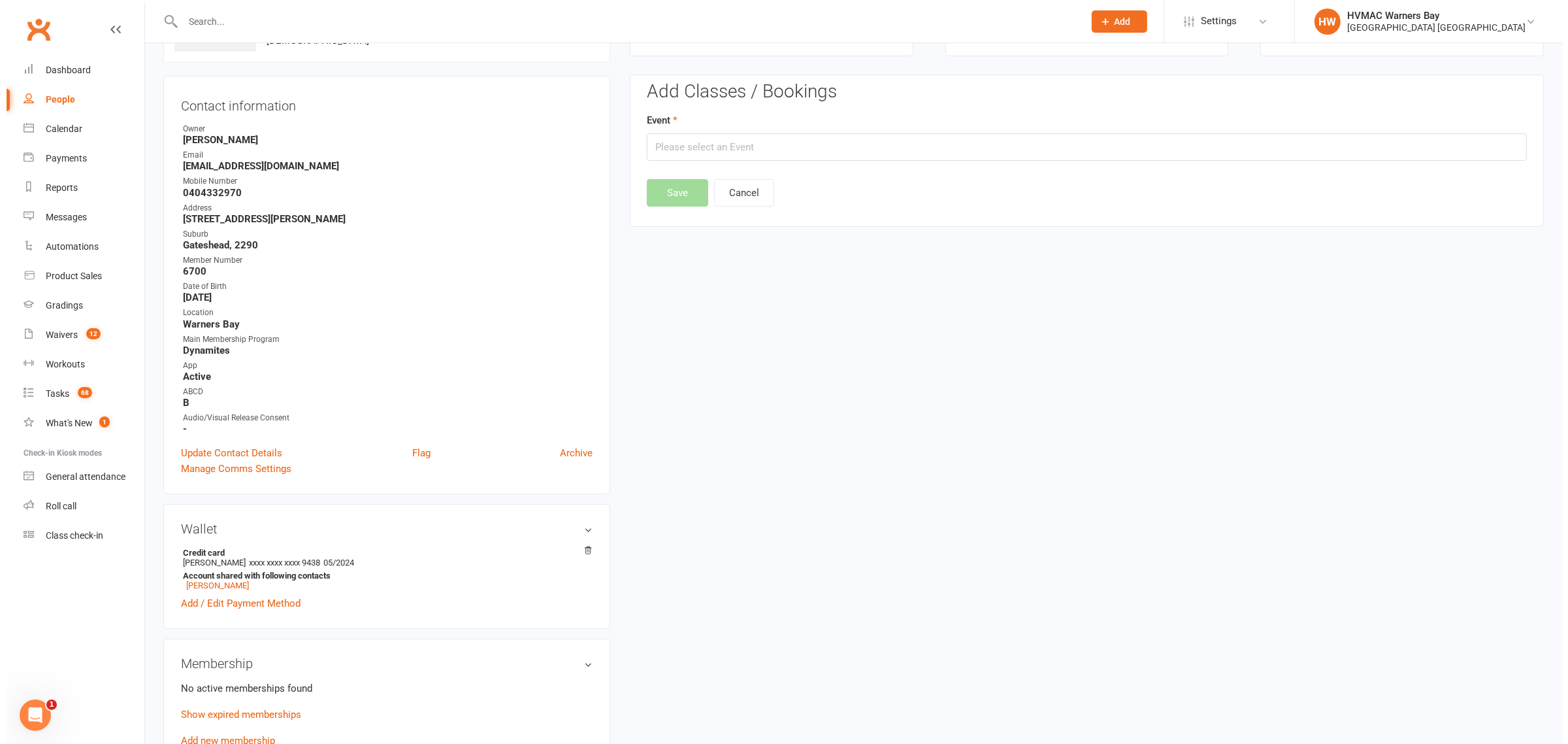
scroll to position [112, 0]
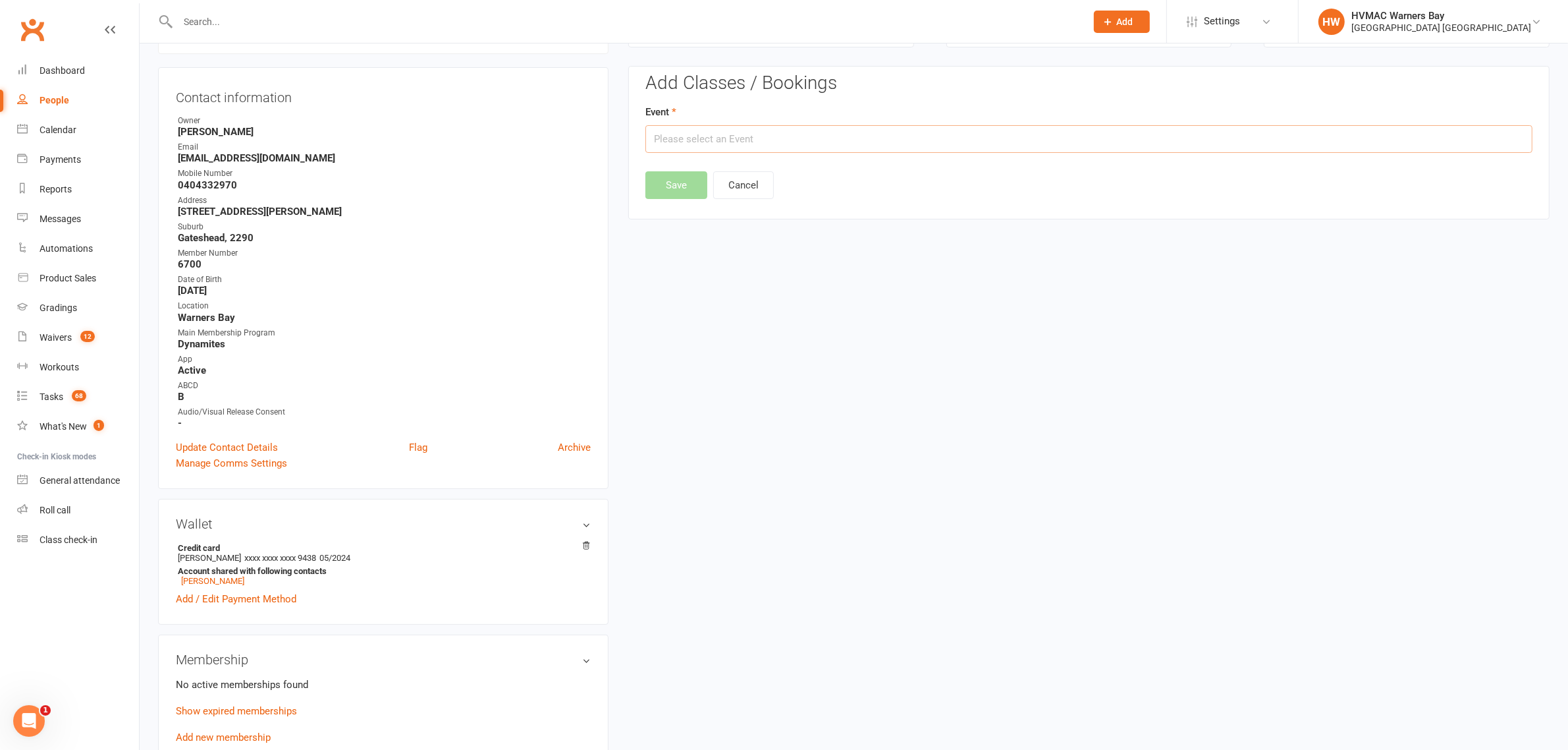
click at [715, 128] on input "text" at bounding box center [1089, 139] width 887 height 28
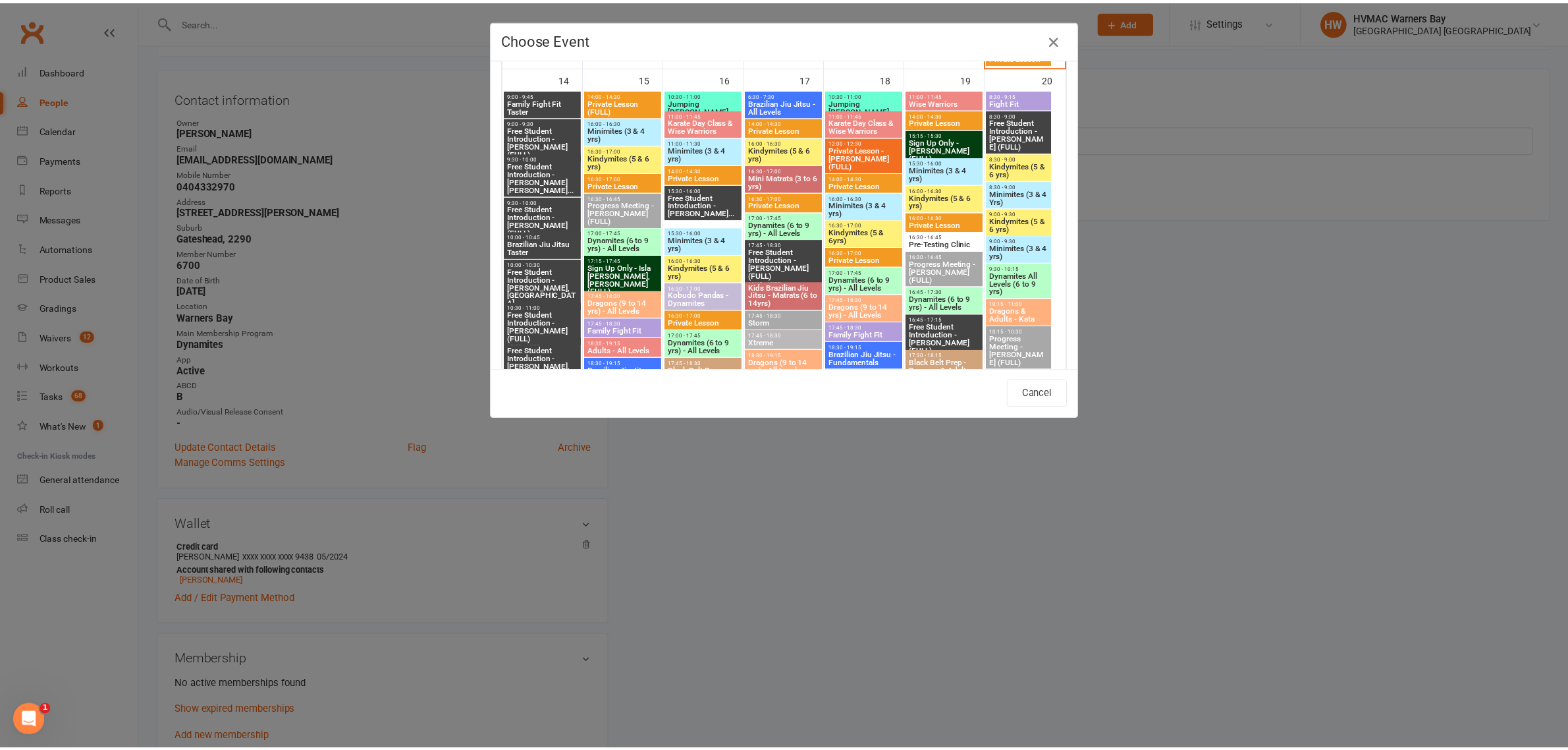
scroll to position [1565, 0]
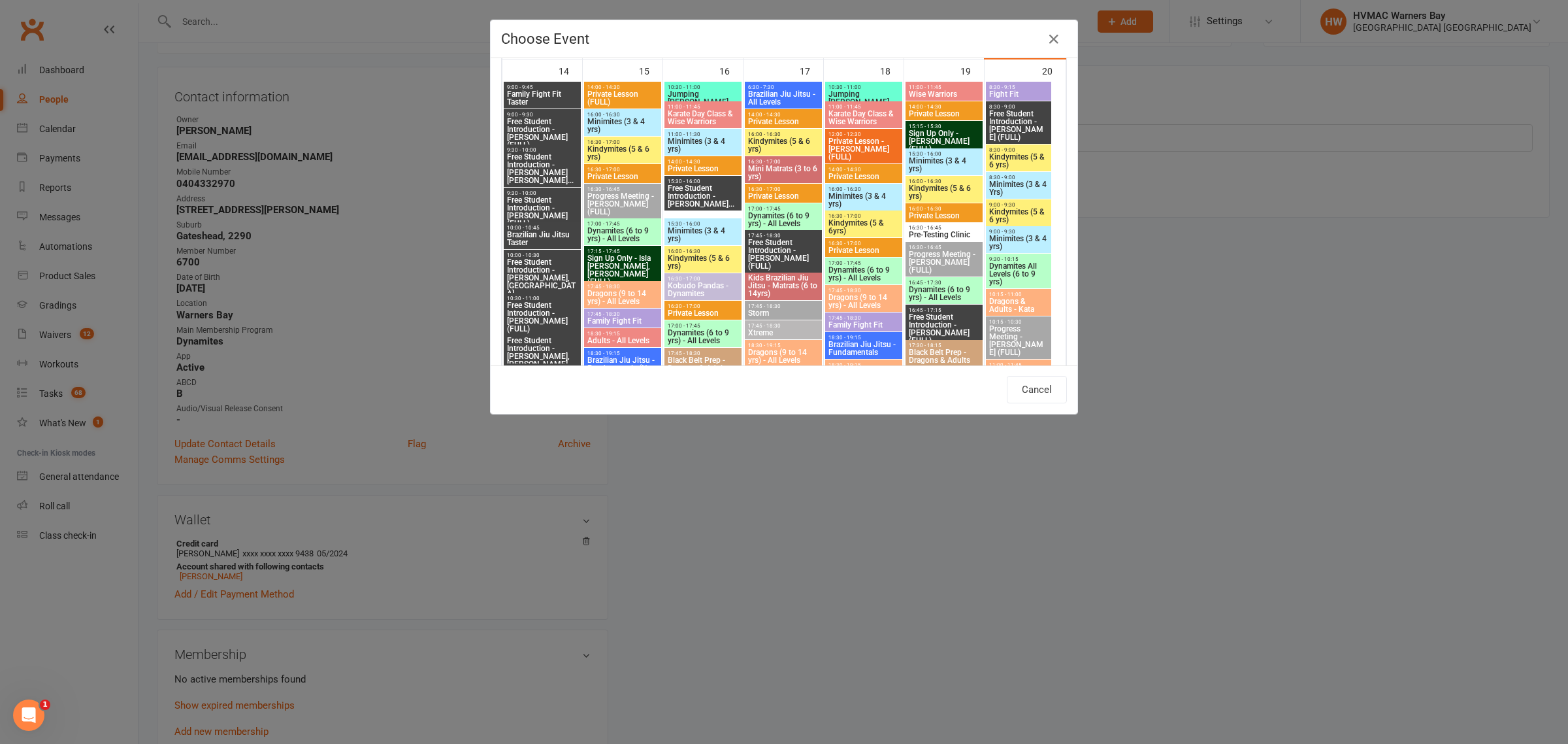
click at [864, 303] on span "Dragons (9 to 14 yrs) - All Levels" at bounding box center [864, 300] width 72 height 15
type input "Dragons (9 to 14 yrs) - All Levels - Sep 18, 2025 5:45:00 PM"
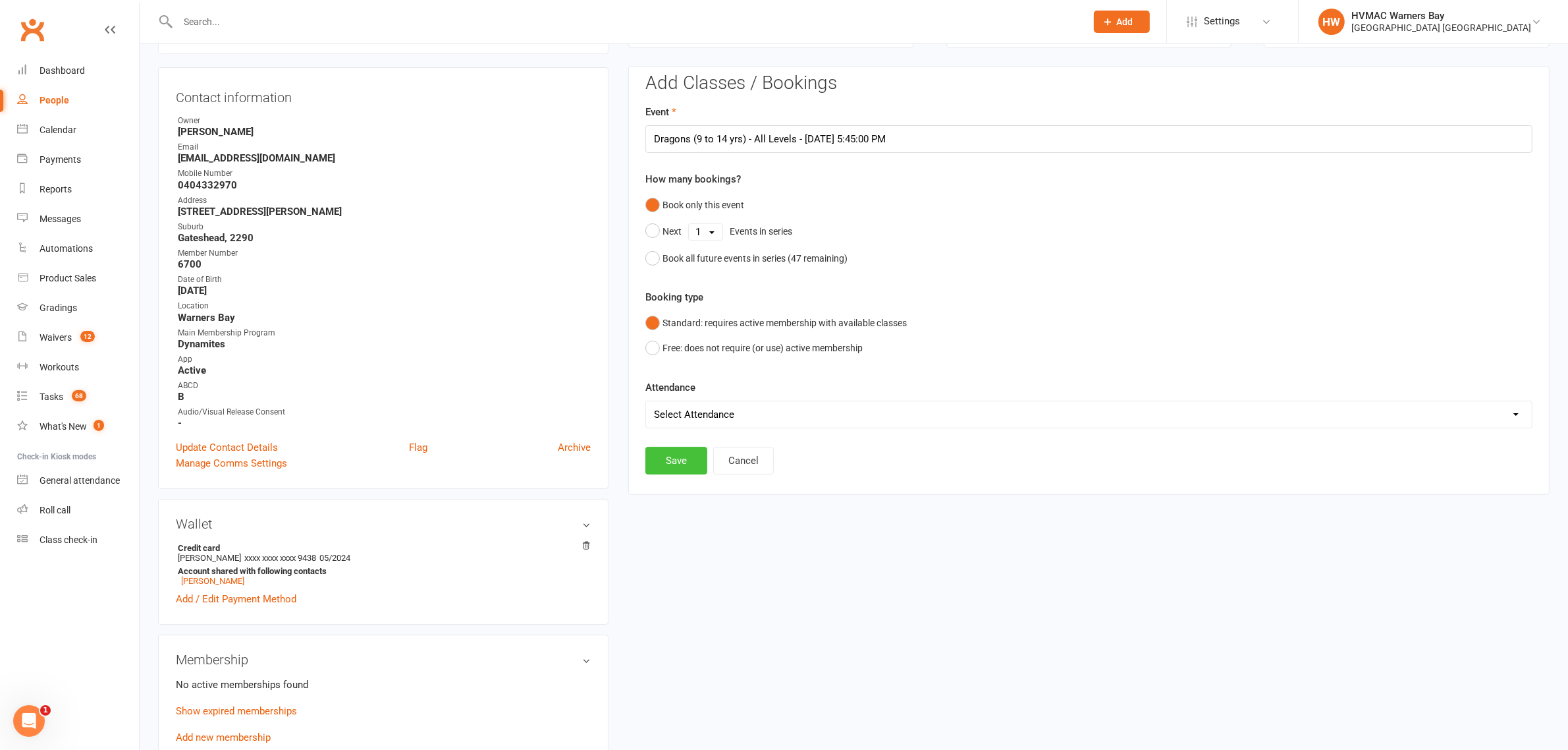
click at [668, 459] on button "Save" at bounding box center [677, 460] width 62 height 28
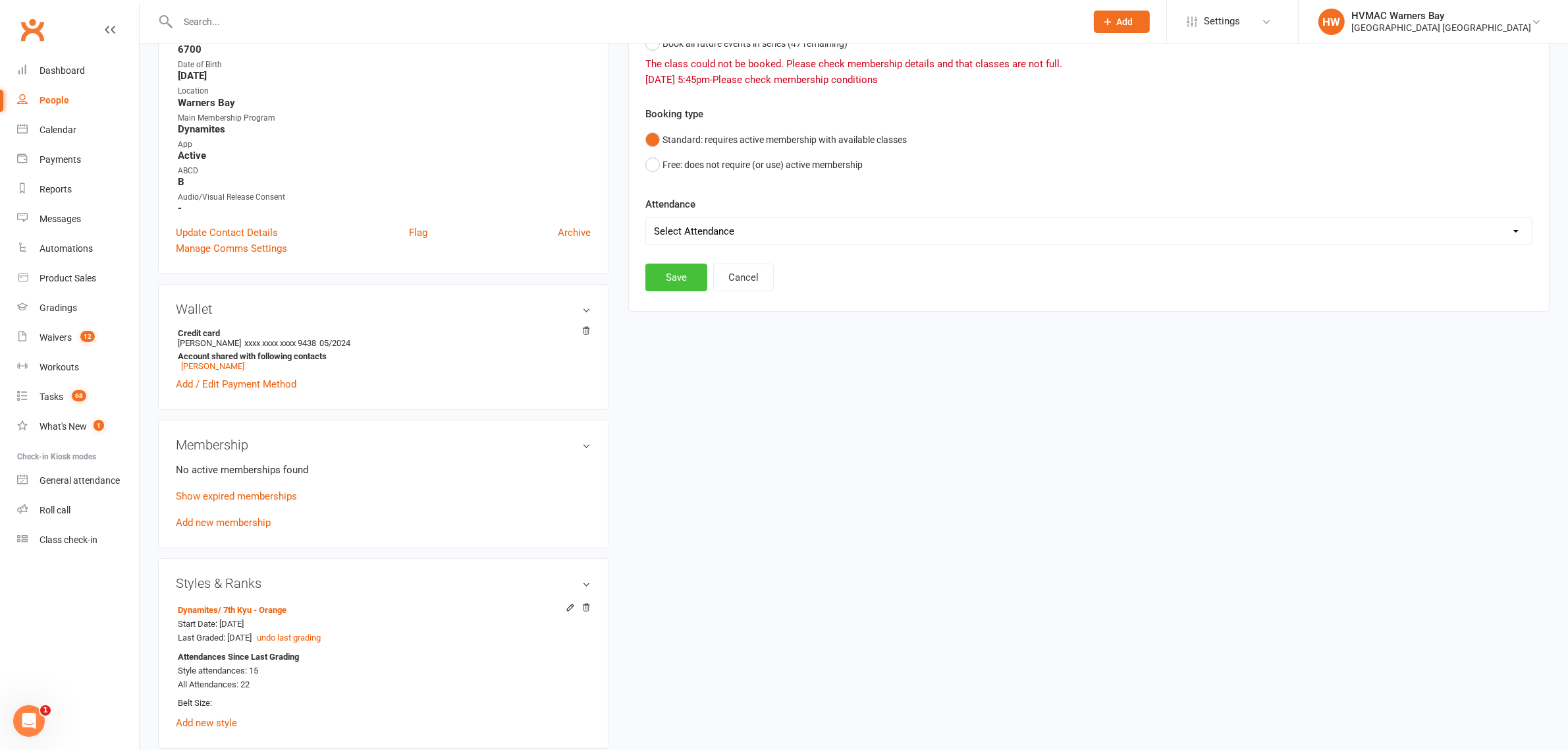
scroll to position [330, 0]
click at [662, 160] on button "Free: does not require (or use) active membership" at bounding box center [754, 162] width 217 height 25
click at [675, 278] on button "Save" at bounding box center [677, 275] width 62 height 28
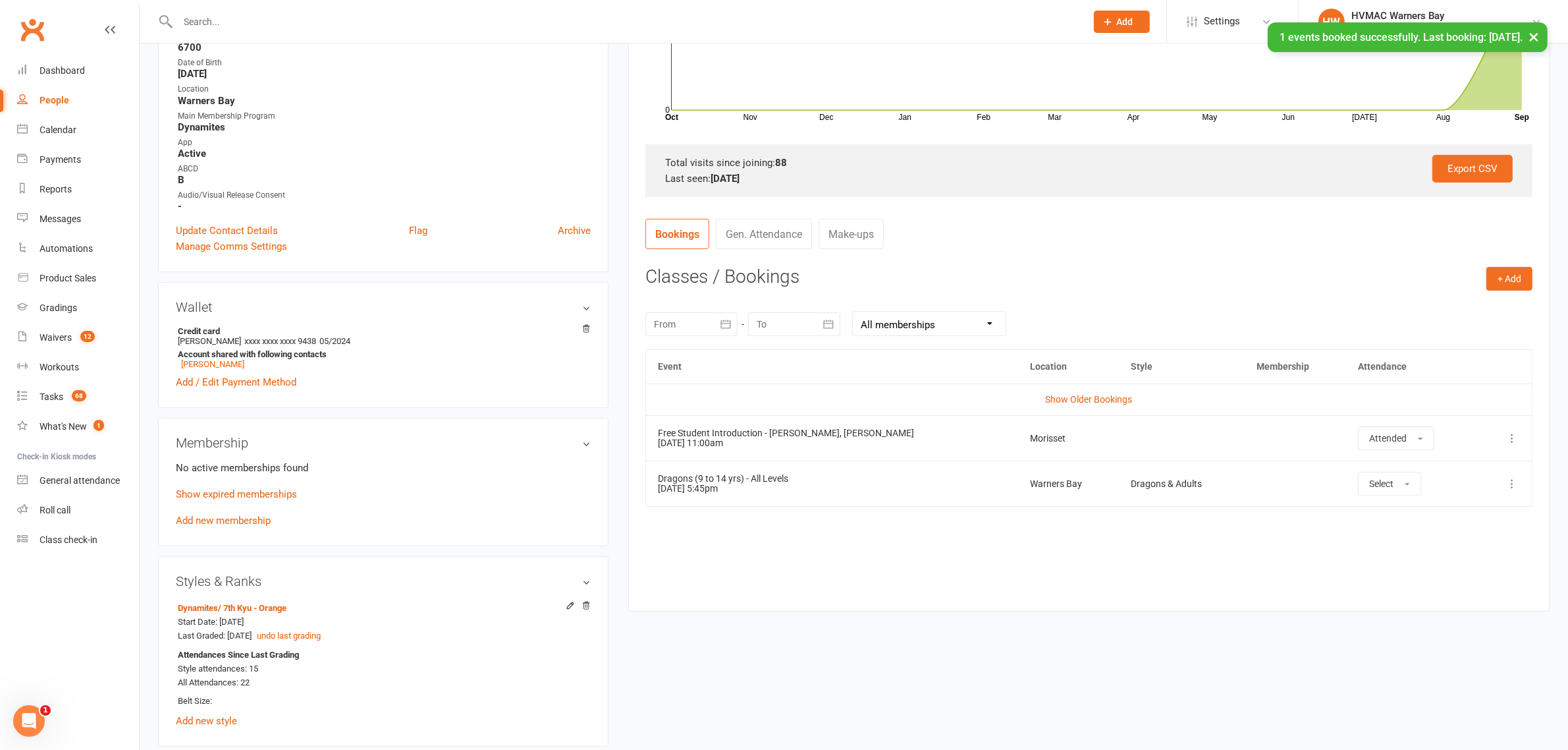
click at [1037, 433] on td "Morisset" at bounding box center [1068, 438] width 101 height 45
click at [1030, 443] on div "Morisset" at bounding box center [1068, 438] width 77 height 10
click at [1510, 287] on button "+ Add" at bounding box center [1509, 278] width 46 height 24
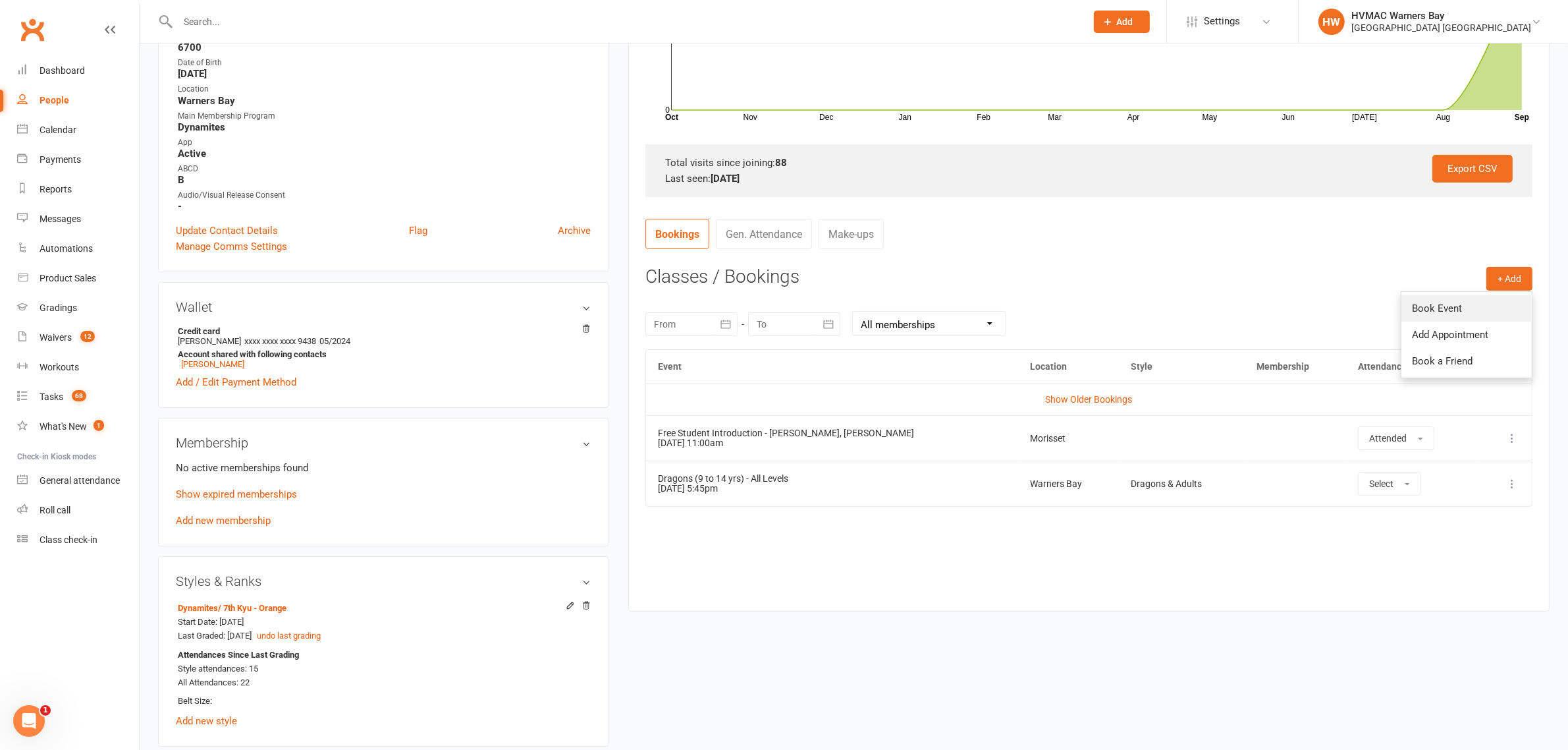
click at [1452, 317] on link "Book Event" at bounding box center [1466, 308] width 131 height 26
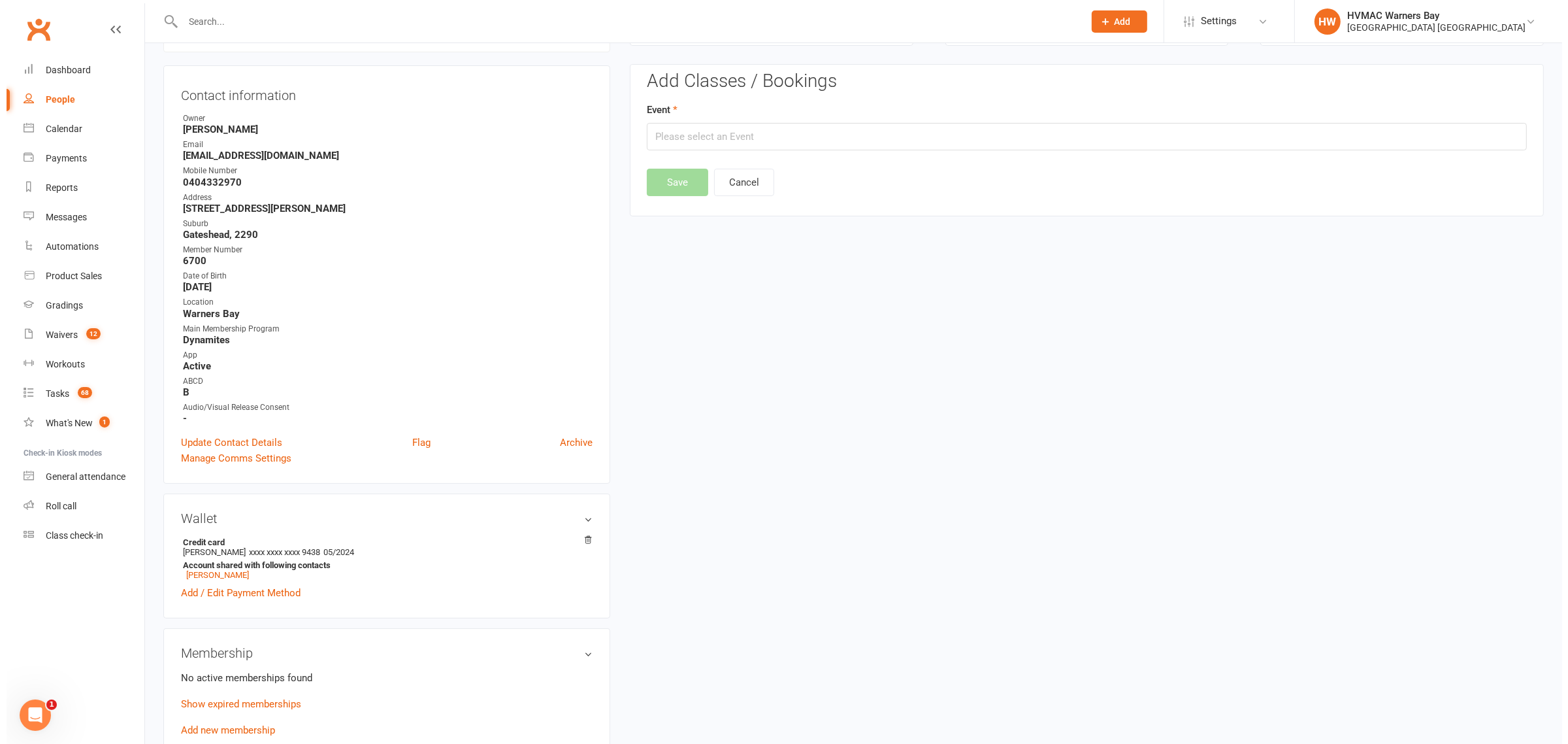
scroll to position [112, 0]
click at [720, 137] on input "text" at bounding box center [1080, 138] width 880 height 27
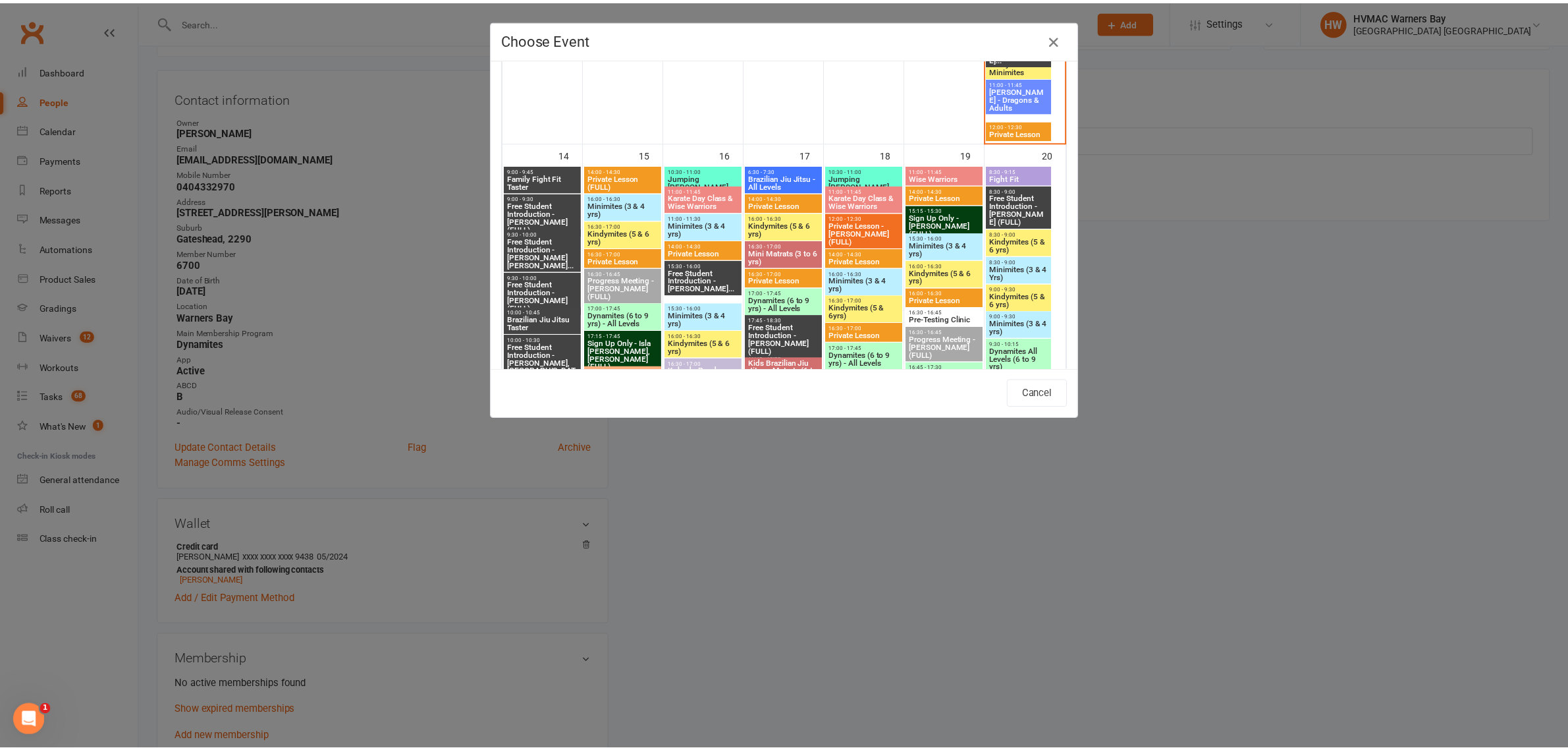
scroll to position [1565, 0]
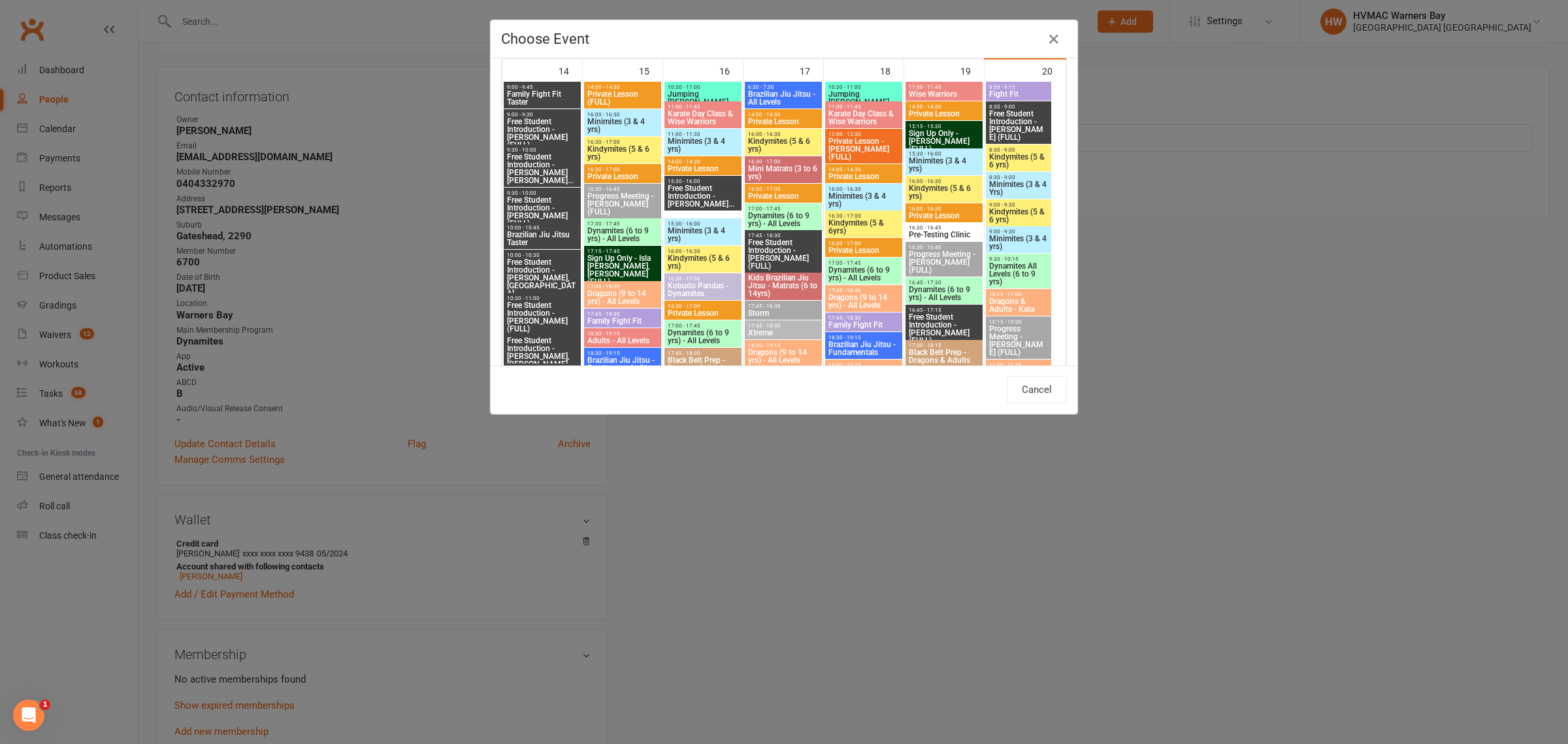
click at [1015, 308] on span "Dragons & Adults - Kata" at bounding box center [1018, 304] width 60 height 15
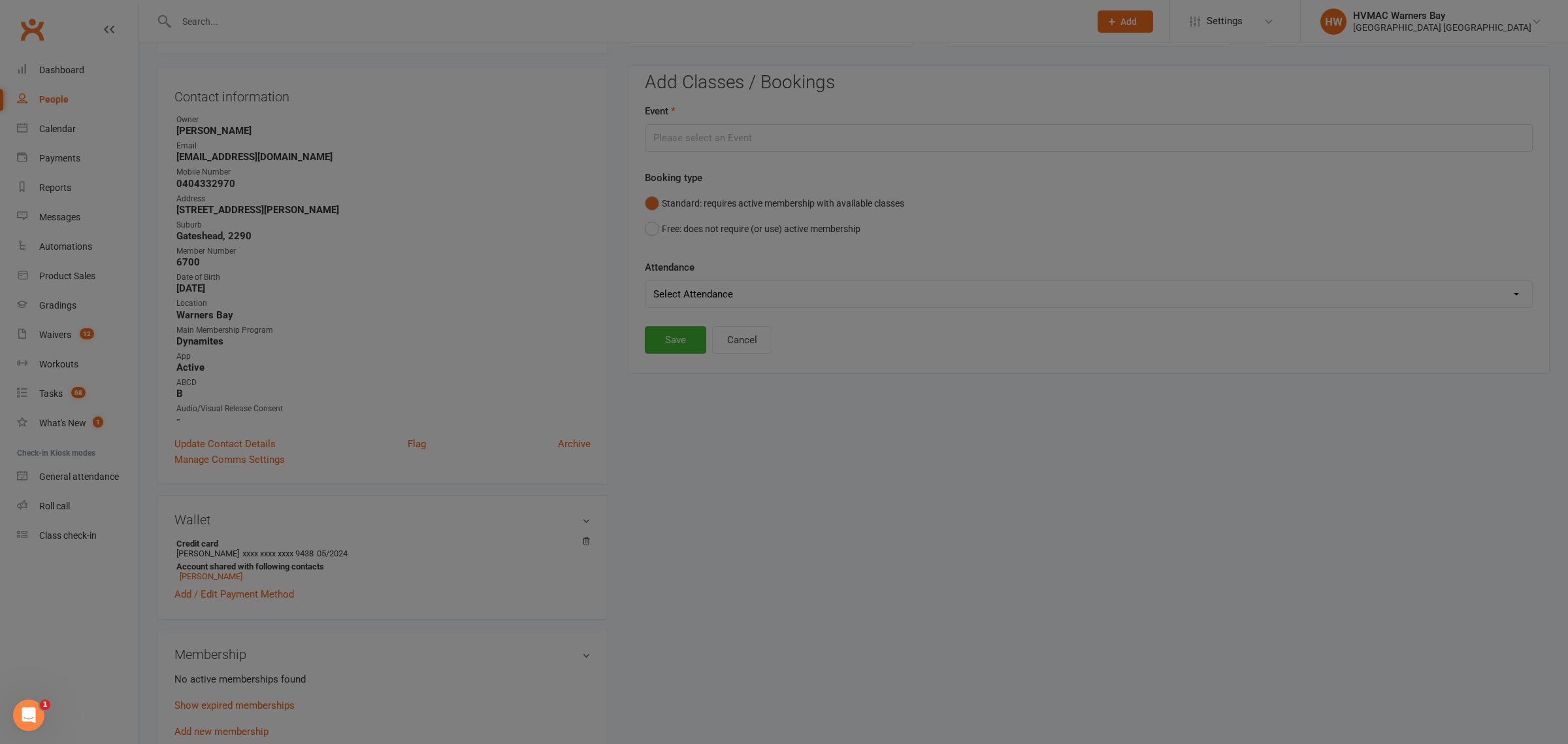
type input "Dragons & Adults - Kata - Sep 20, 2025 10:15:00 AM"
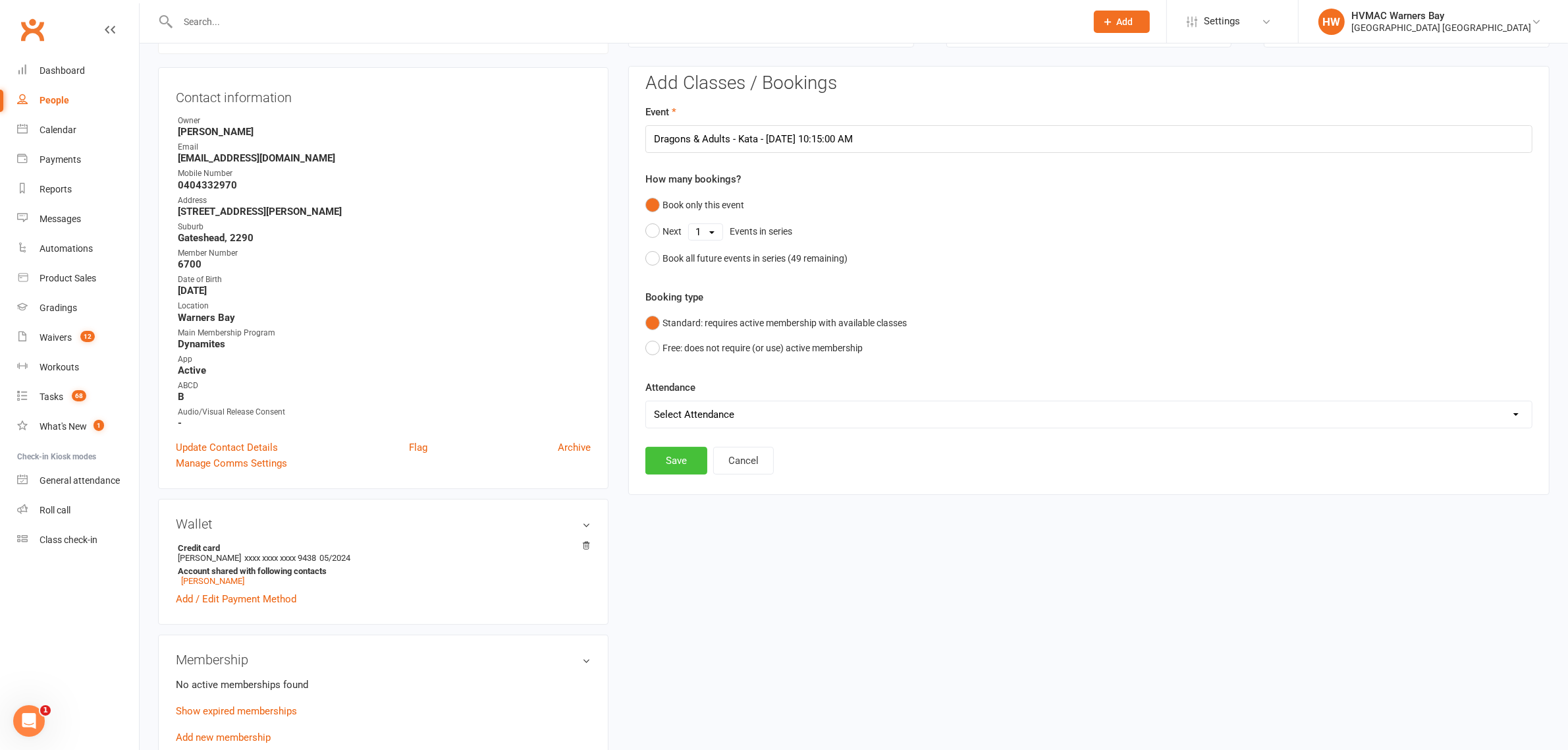
click at [672, 471] on button "Save" at bounding box center [677, 460] width 62 height 28
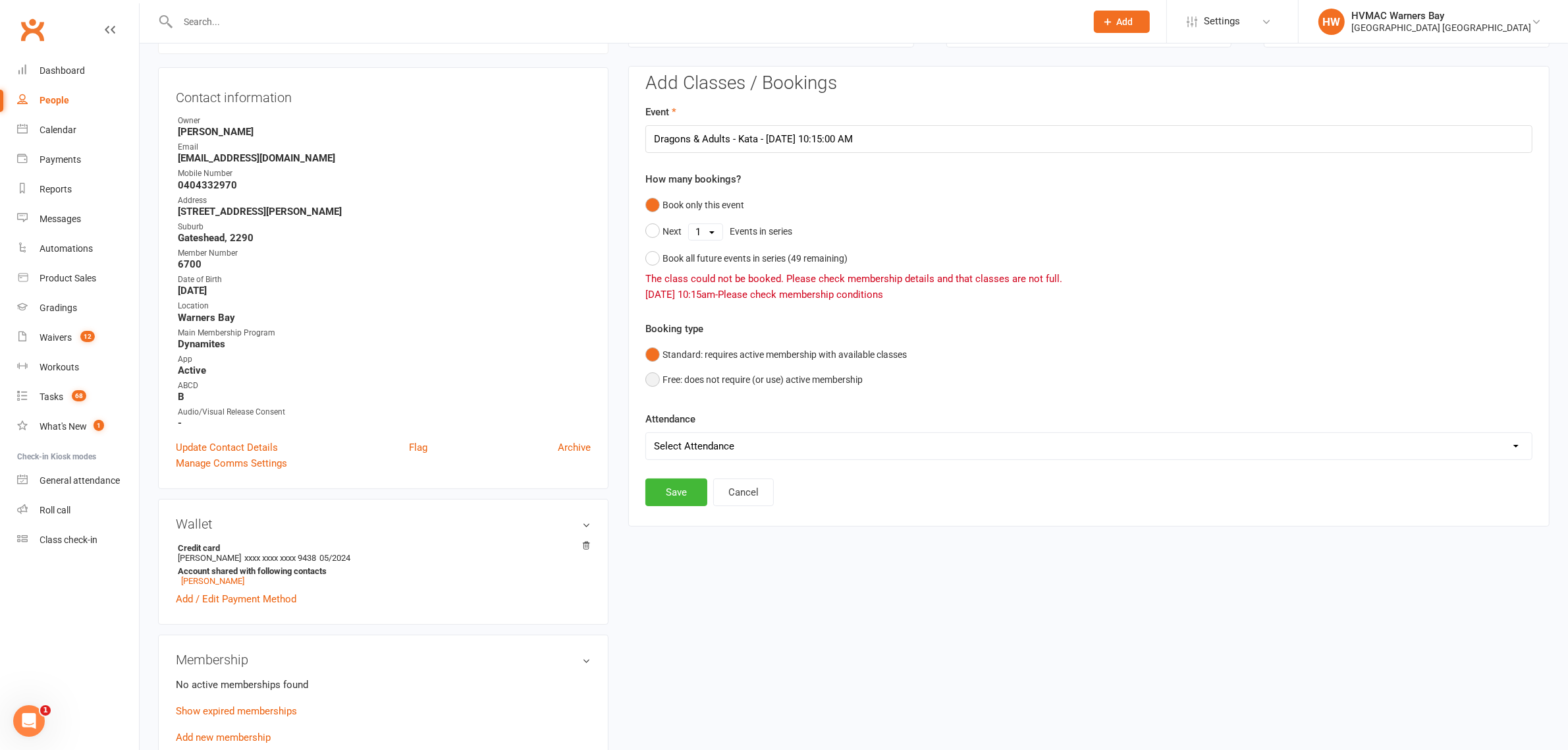
click at [679, 382] on button "Free: does not require (or use) active membership" at bounding box center [754, 379] width 217 height 25
click at [667, 502] on button "Save" at bounding box center [677, 492] width 62 height 28
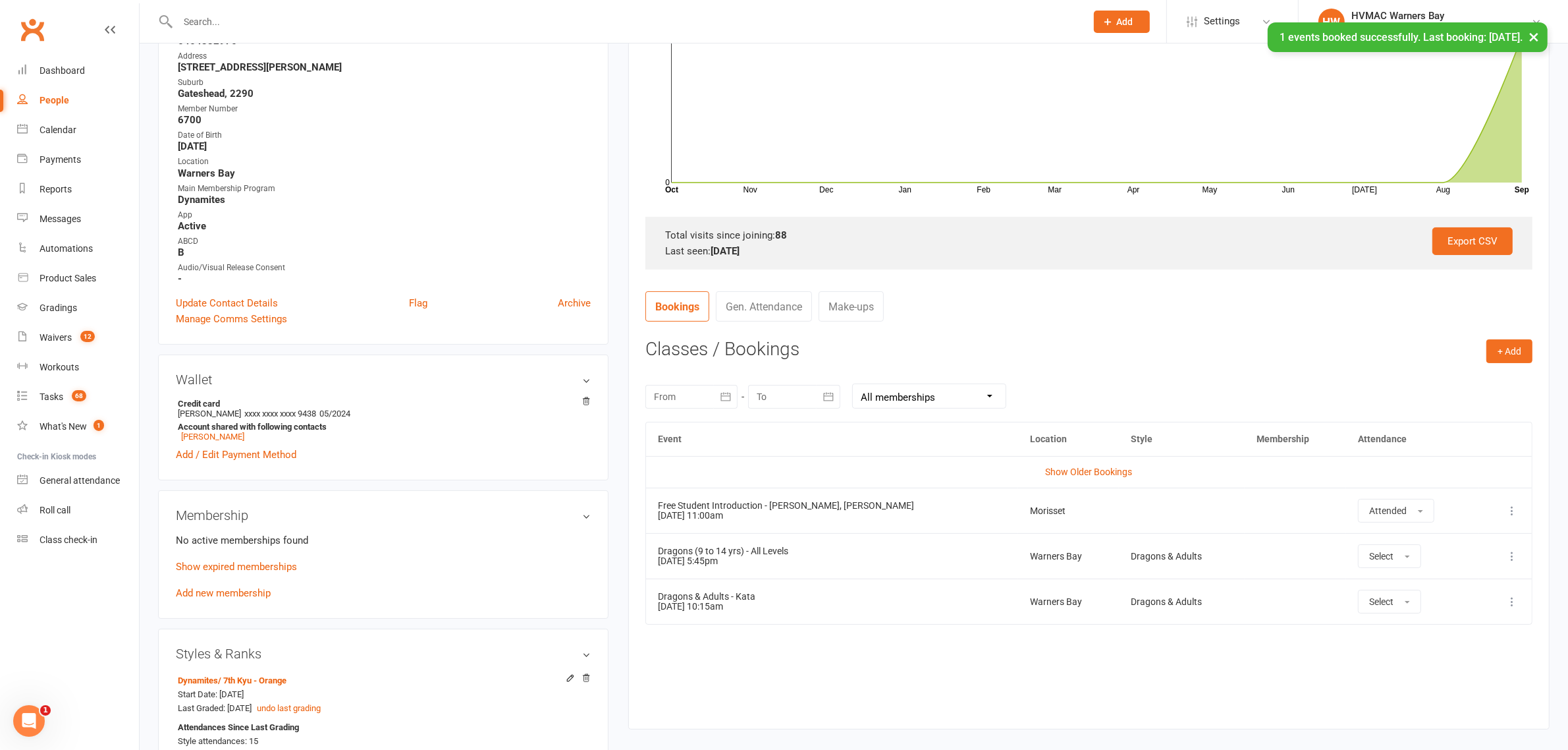
scroll to position [442, 0]
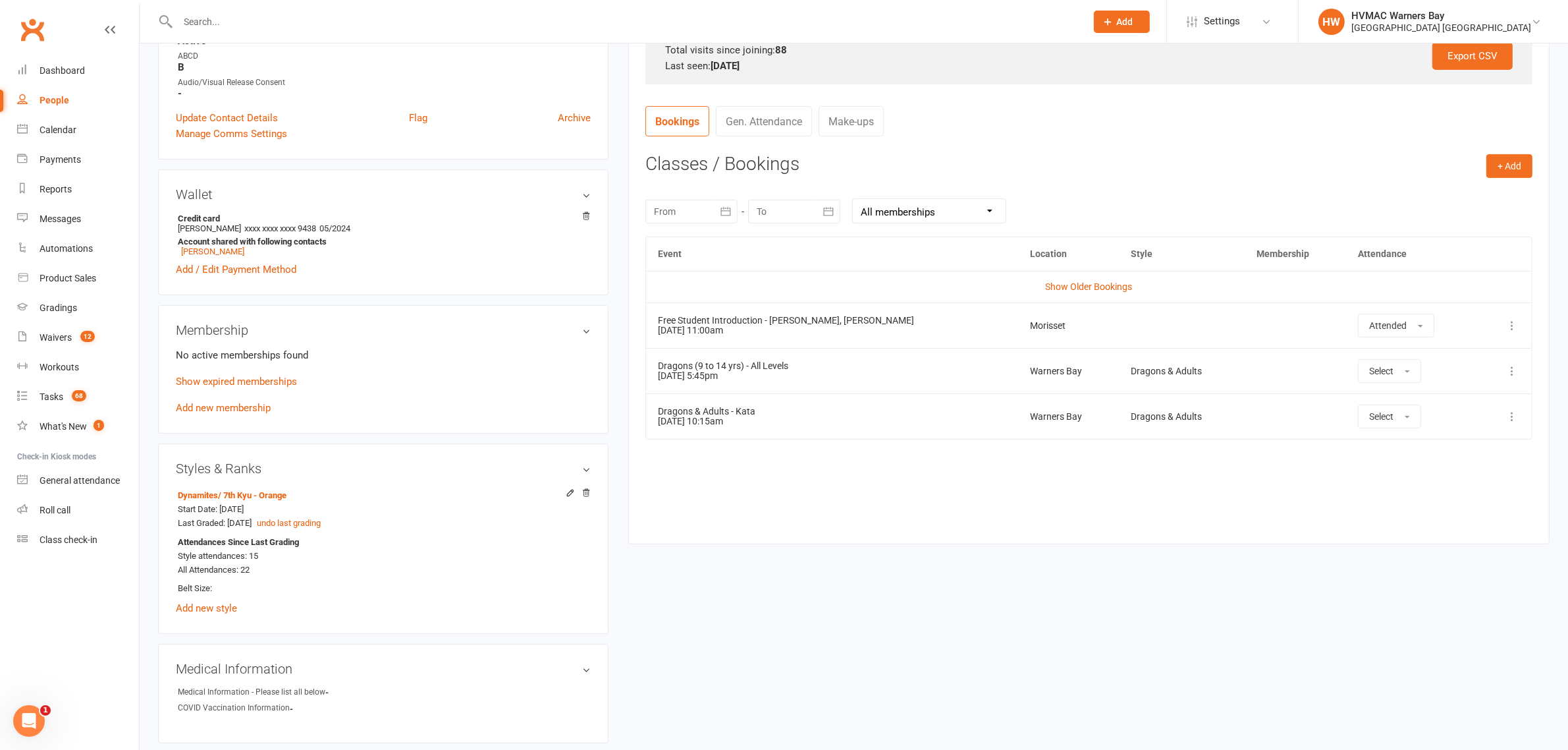
click at [1513, 320] on button at bounding box center [1511, 325] width 15 height 15
click at [1473, 373] on link "View event" at bounding box center [1454, 377] width 131 height 26
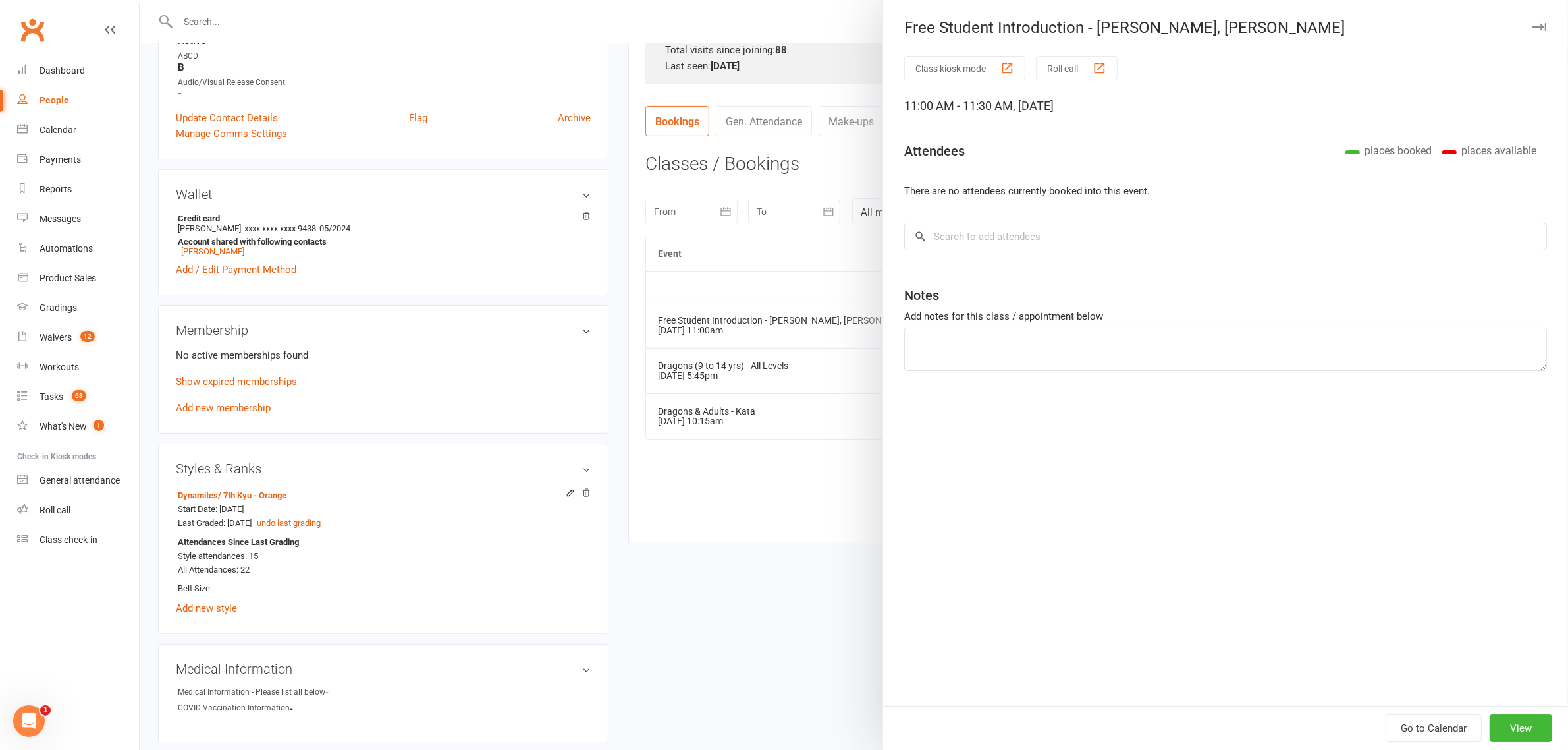
type textarea "Sophie is a previous student and looking at coming back both signed up"
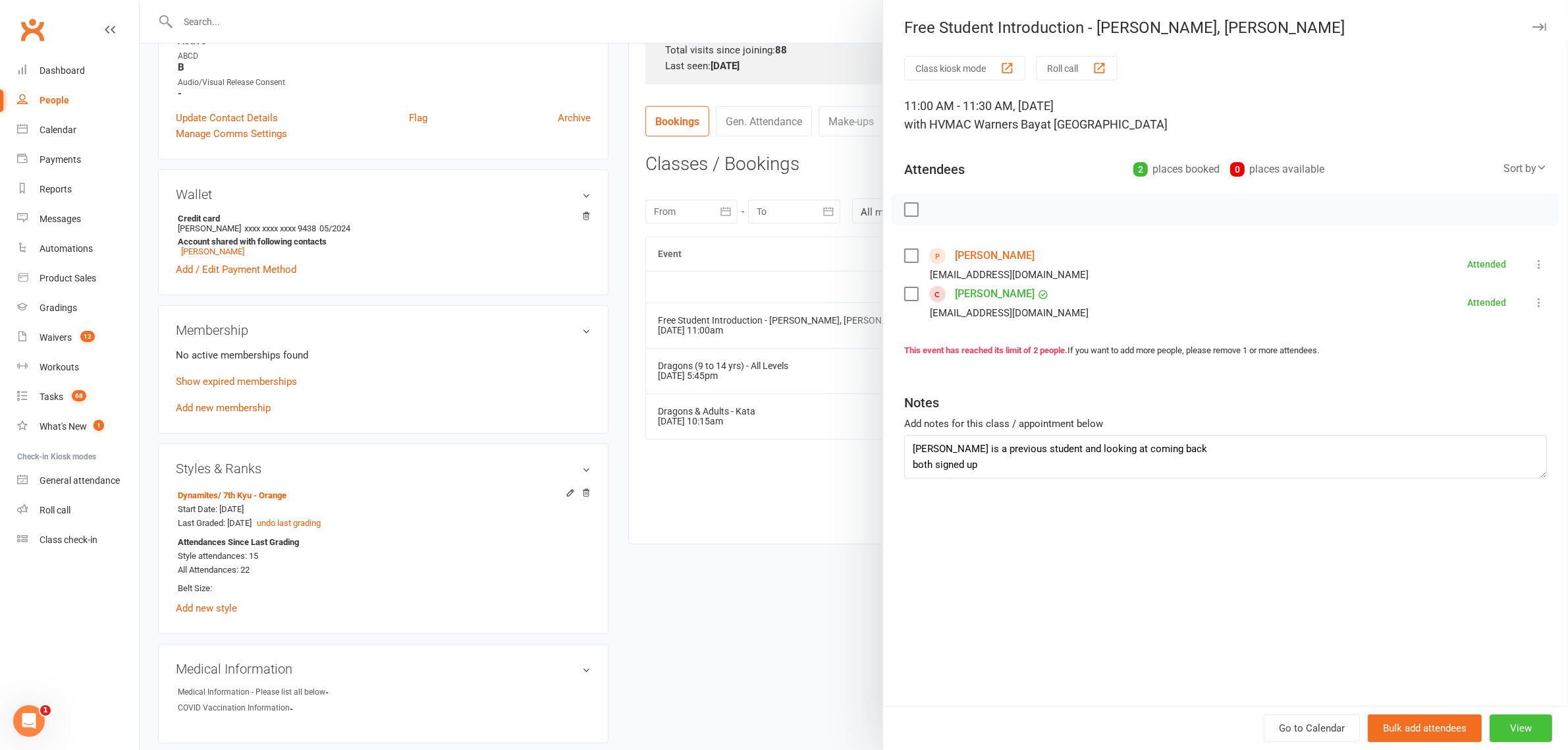
click at [1501, 735] on button "View" at bounding box center [1520, 728] width 62 height 28
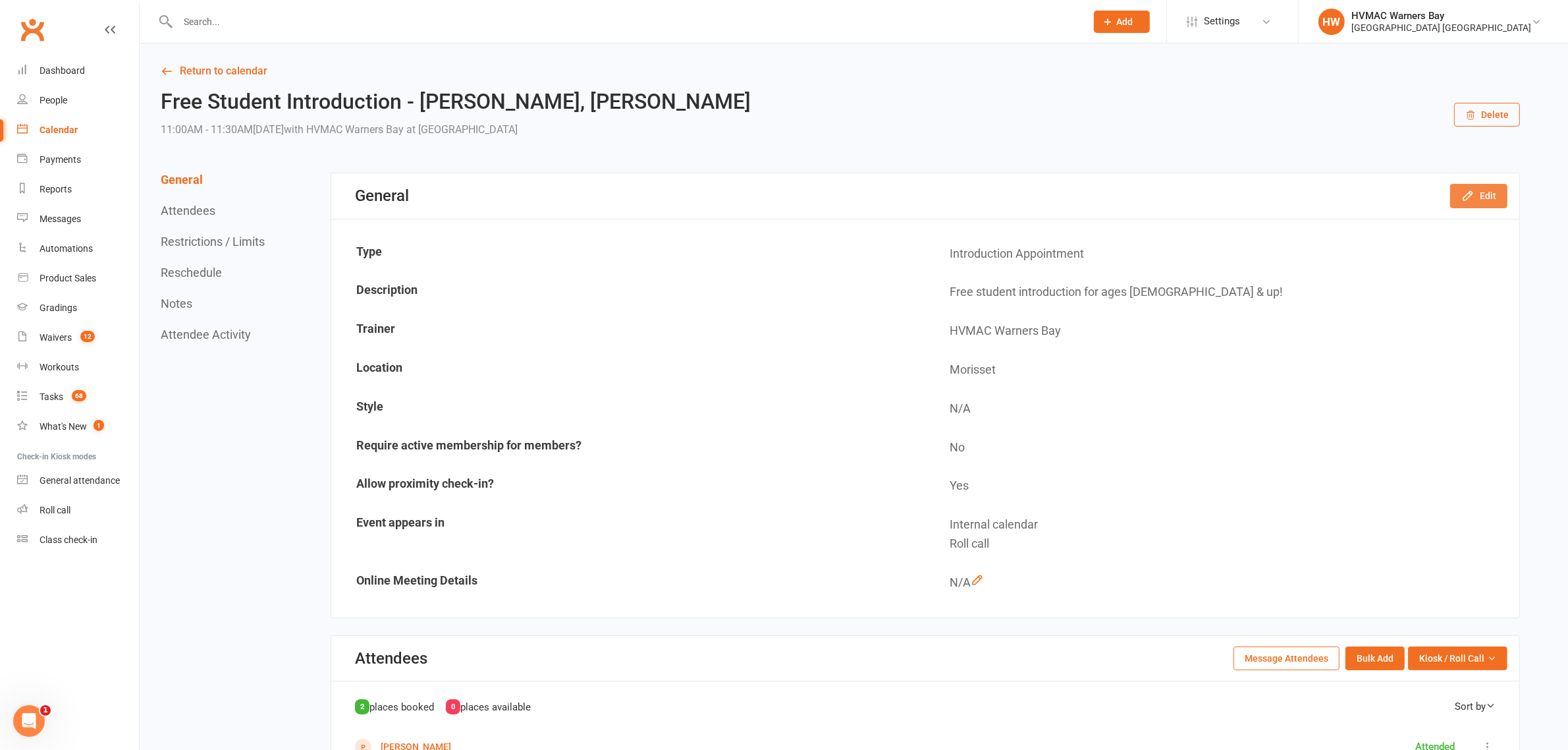
click at [1490, 187] on button "Edit" at bounding box center [1479, 195] width 58 height 24
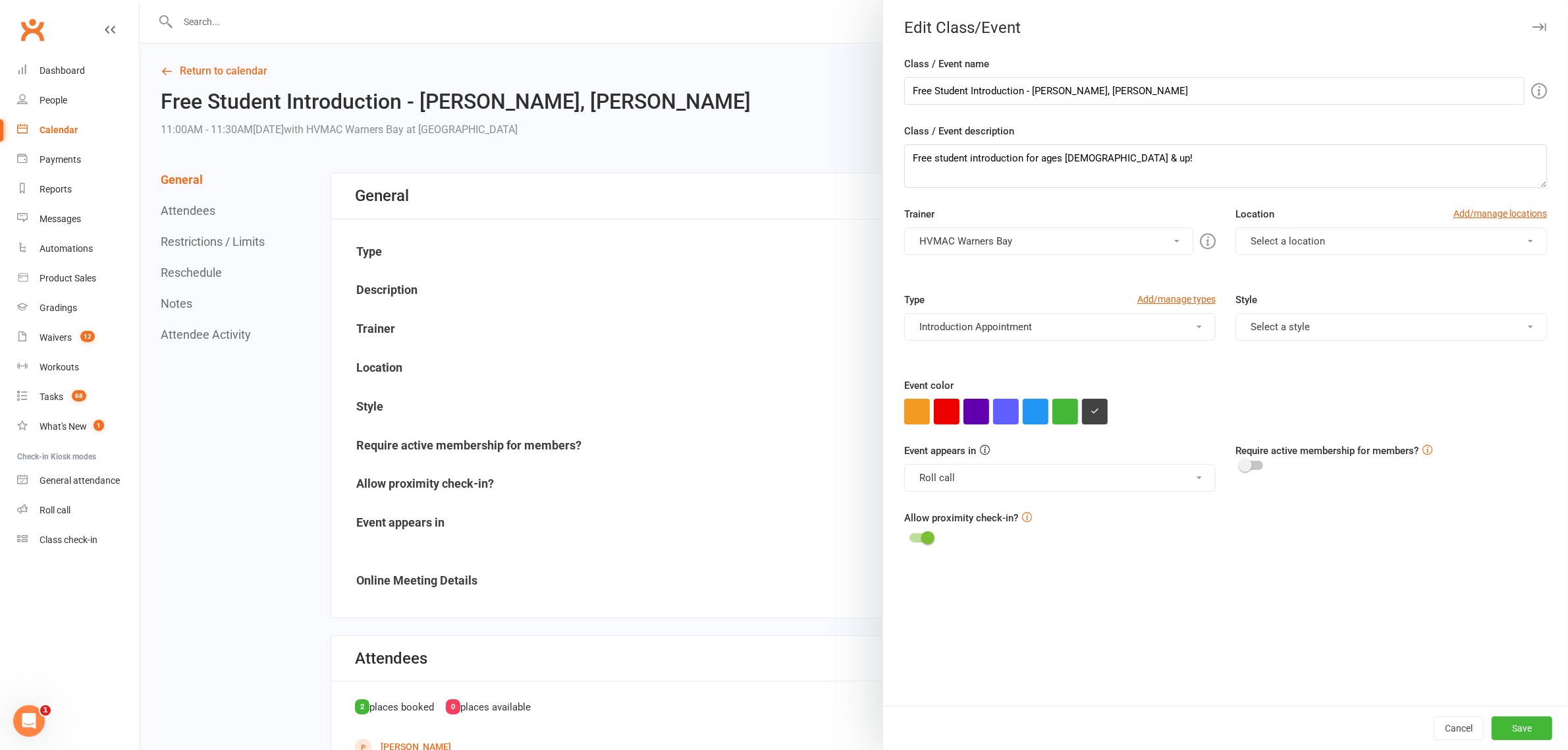
click at [1018, 327] on button "Introduction Appointment" at bounding box center [1060, 327] width 311 height 28
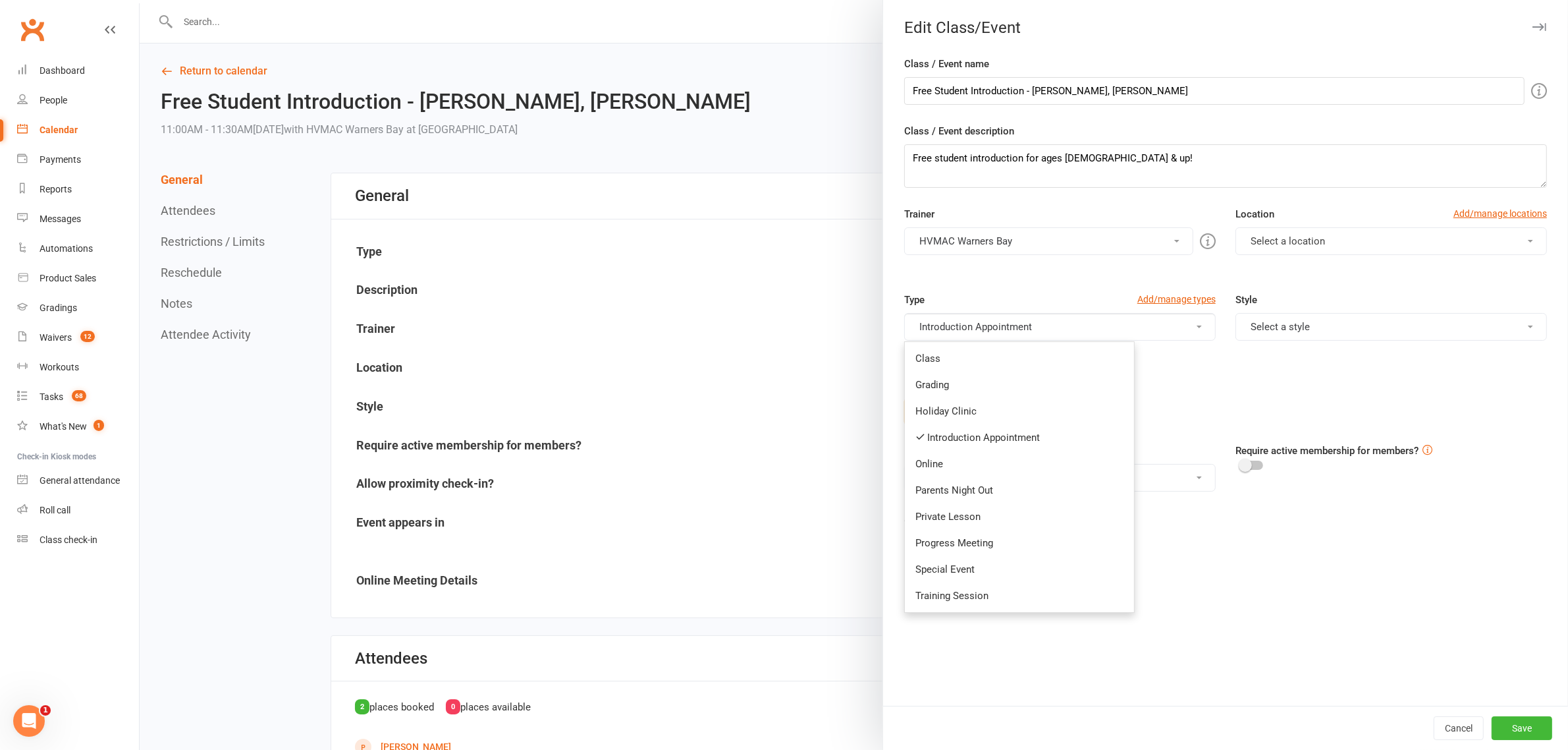
click at [1026, 242] on button "HVMAC Warners Bay" at bounding box center [1049, 241] width 289 height 28
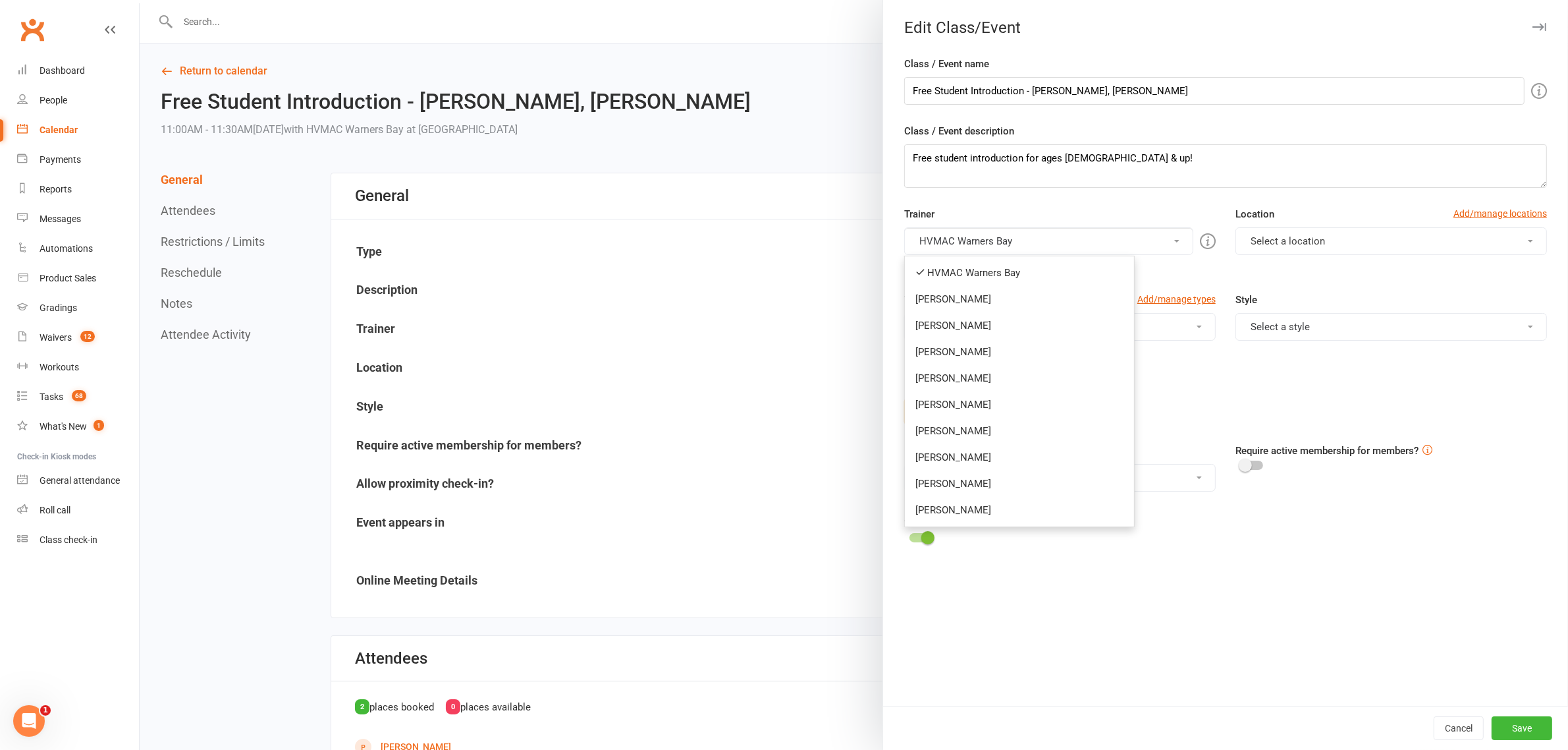
click at [746, 259] on div at bounding box center [853, 375] width 1428 height 750
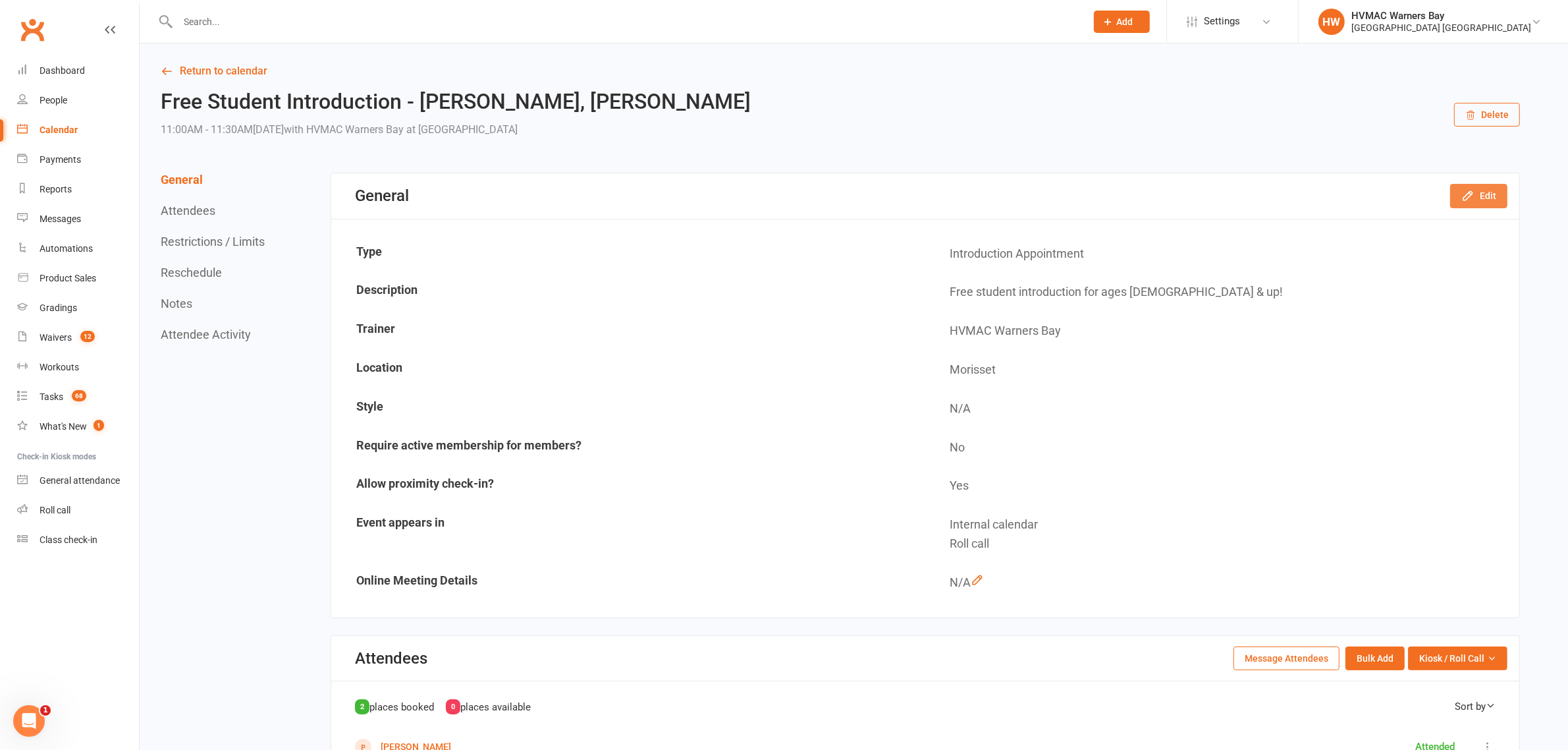
click at [1484, 187] on button "Edit" at bounding box center [1479, 195] width 58 height 24
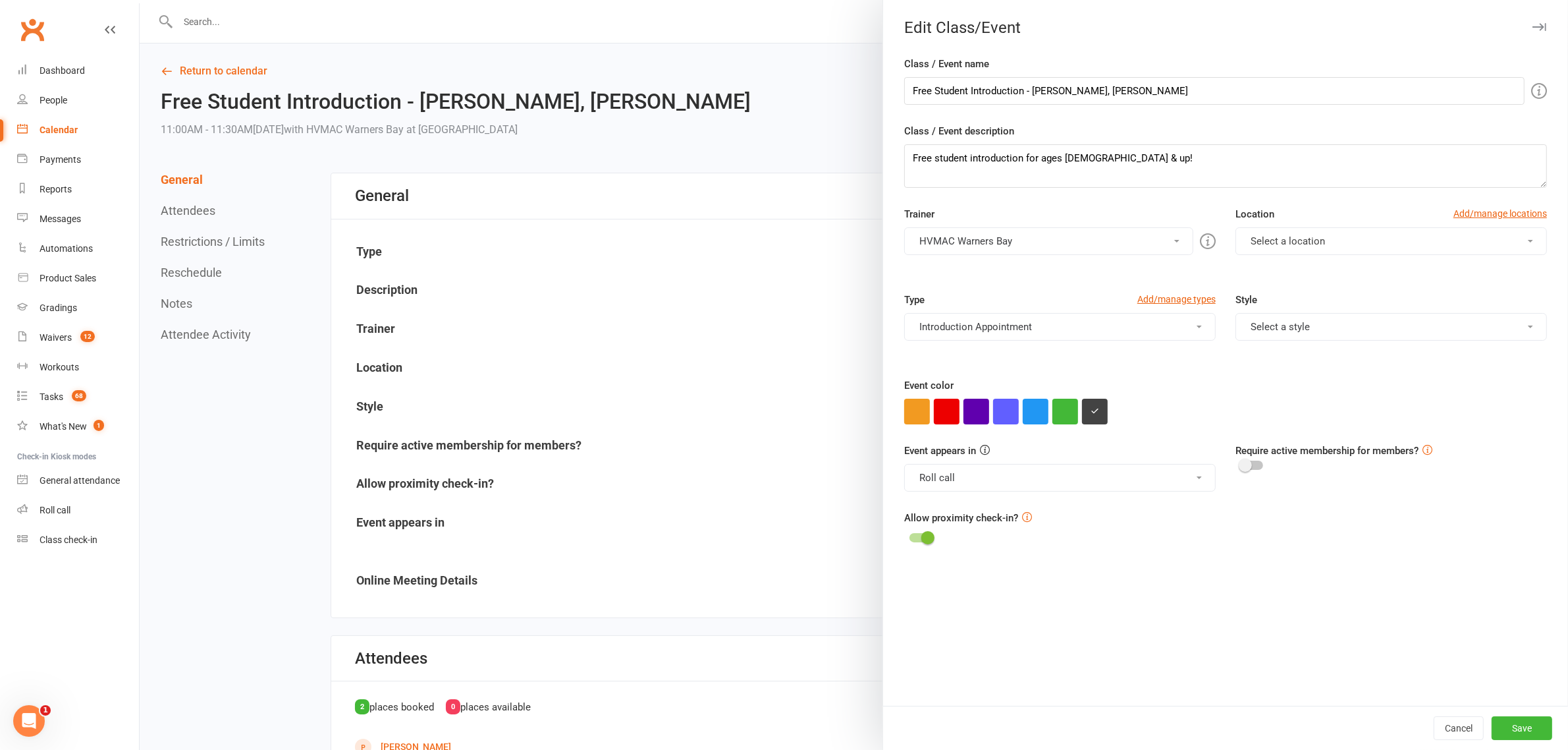
click at [1355, 248] on button "Select a location" at bounding box center [1391, 241] width 311 height 28
drag, startPoint x: 1308, startPoint y: 275, endPoint x: 1300, endPoint y: 282, distance: 10.6
click at [1308, 275] on link "Warners Bay" at bounding box center [1301, 273] width 131 height 26
click at [1506, 726] on button "Save" at bounding box center [1522, 727] width 61 height 24
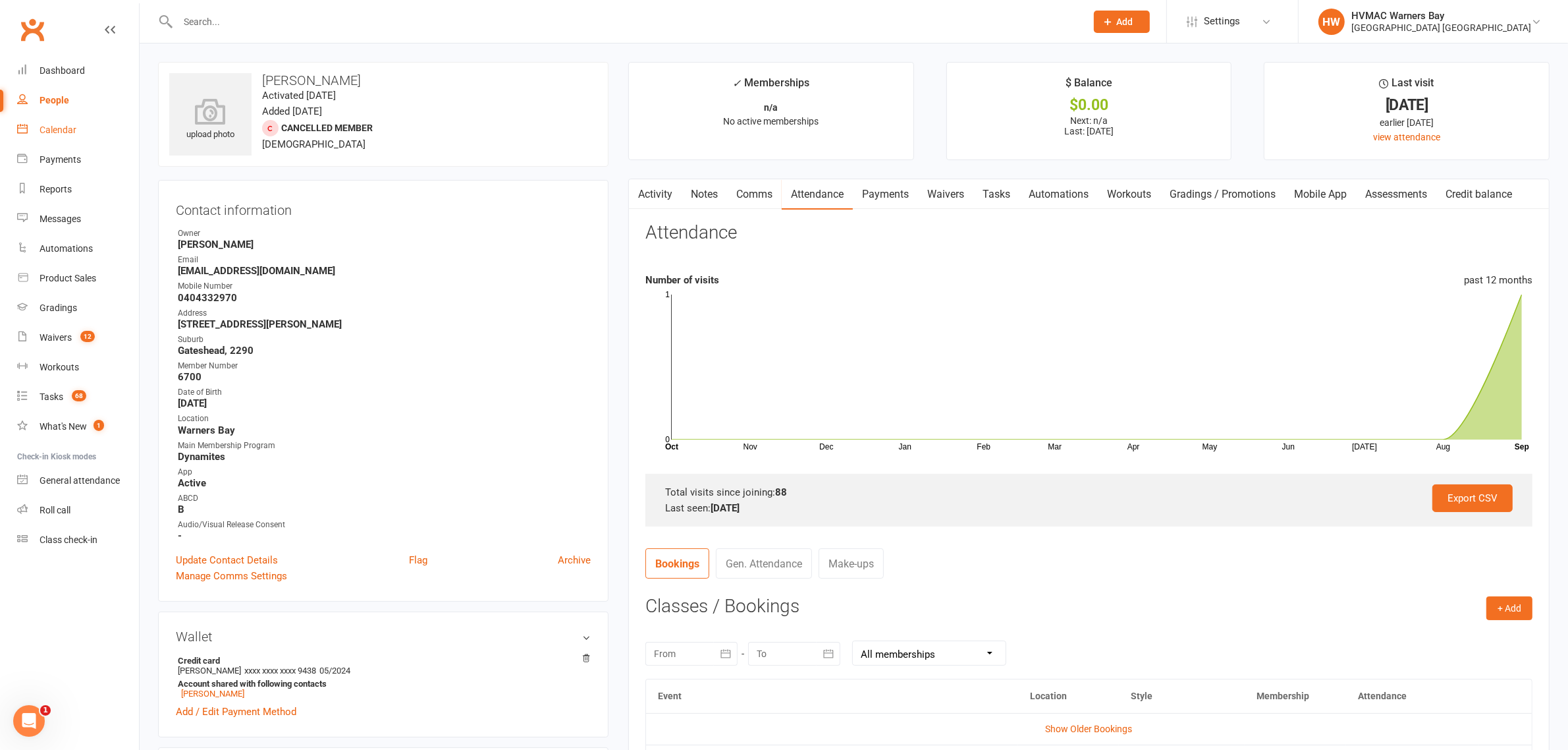
click at [59, 135] on div "Calendar" at bounding box center [58, 129] width 37 height 11
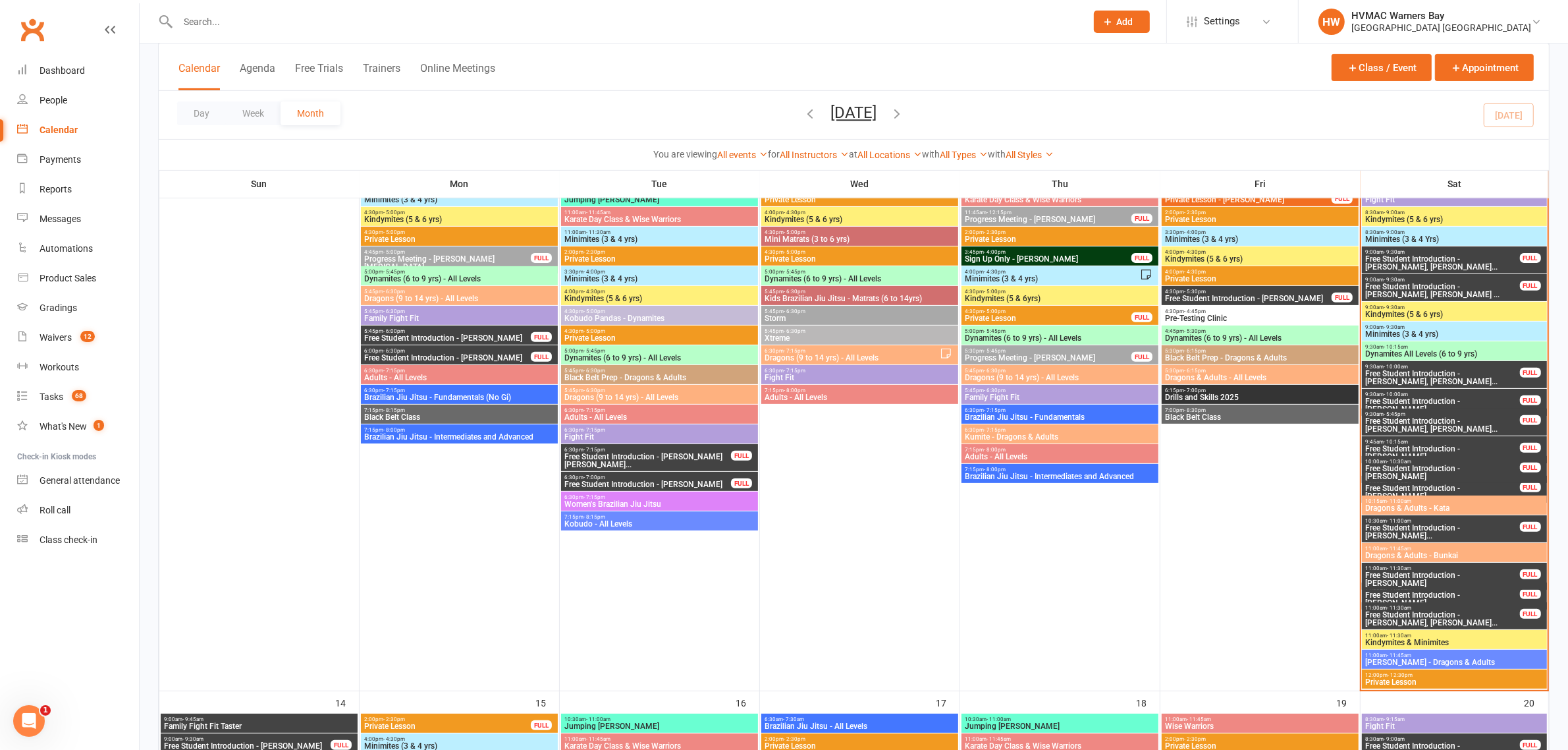
scroll to position [460, 0]
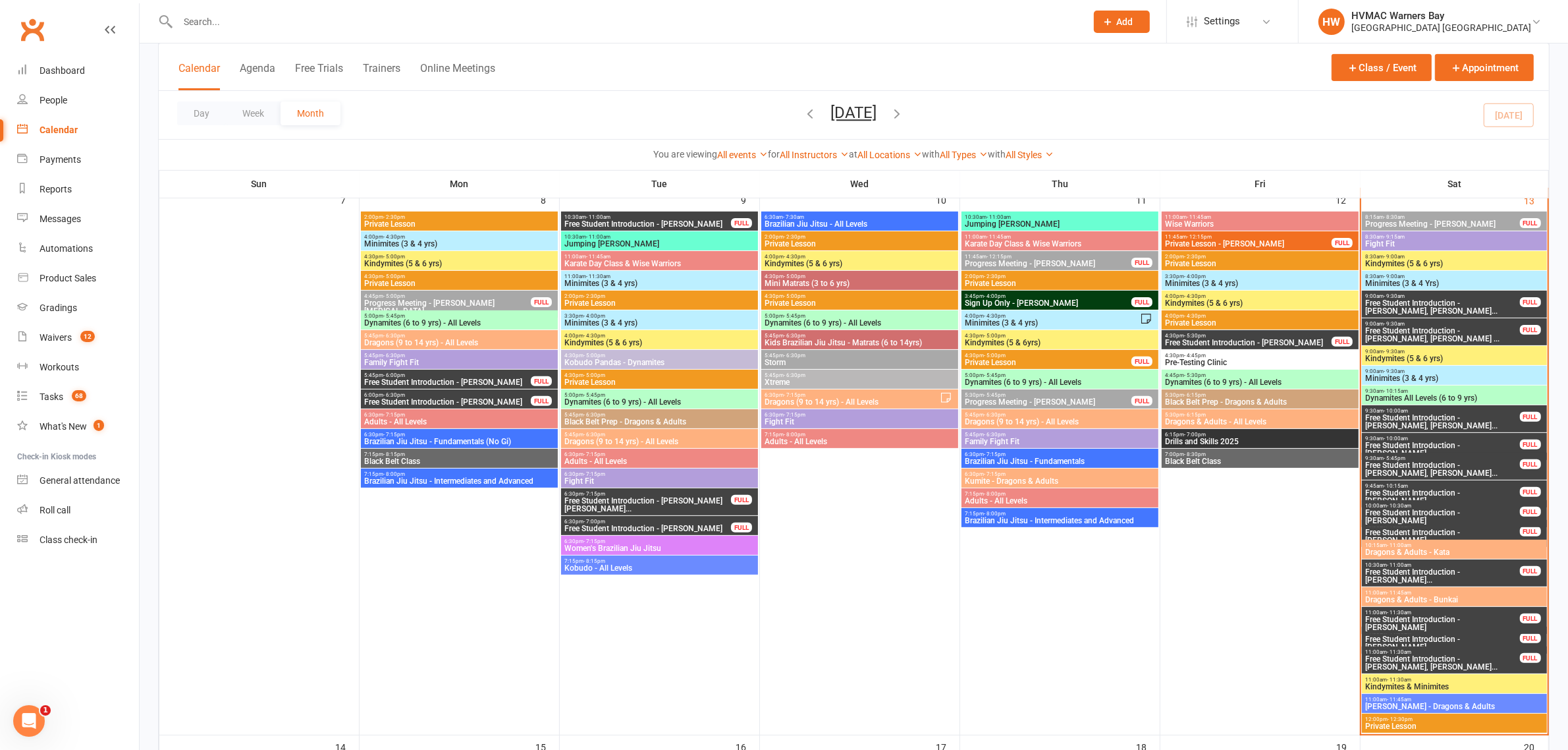
click at [357, 24] on input "text" at bounding box center [625, 21] width 903 height 19
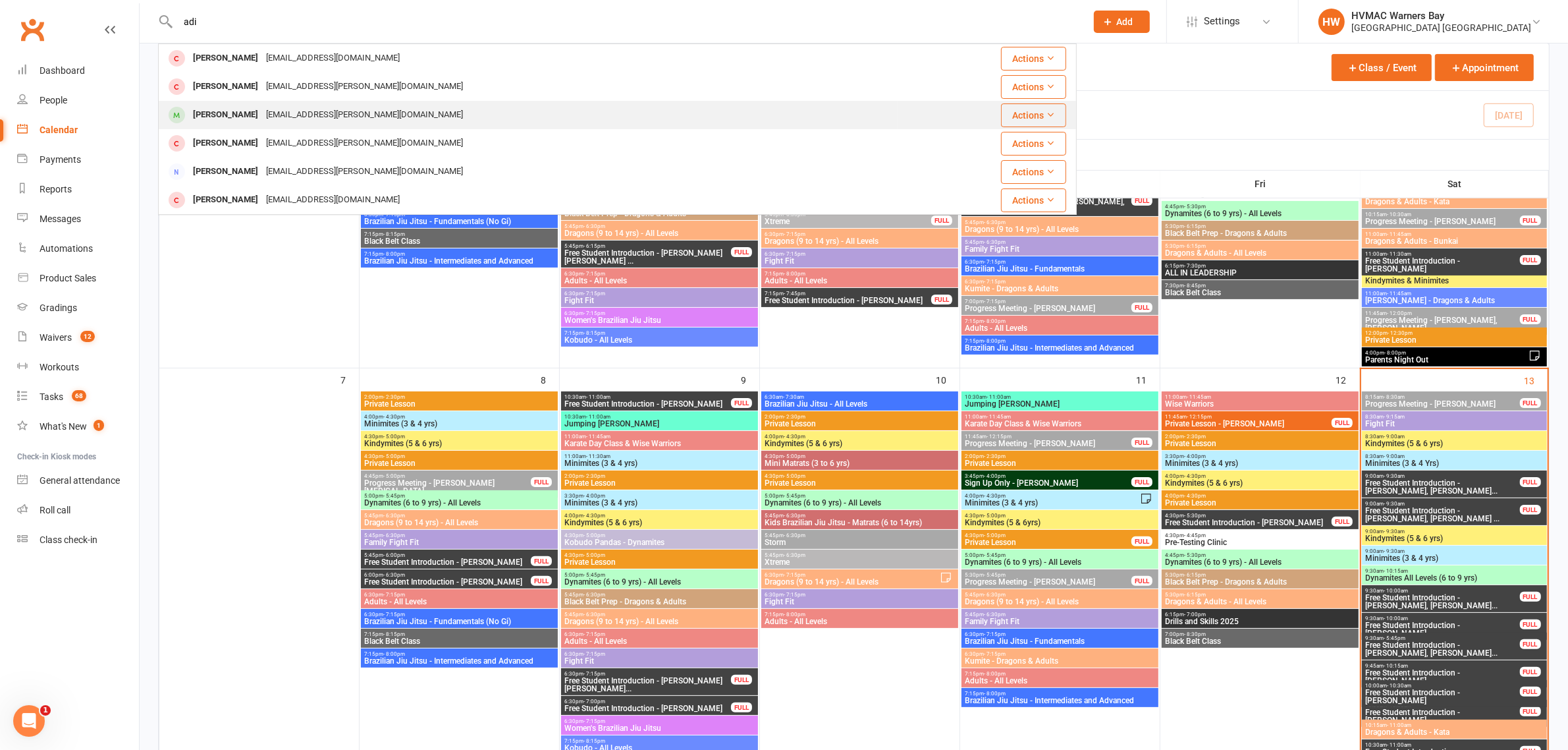
scroll to position [213, 0]
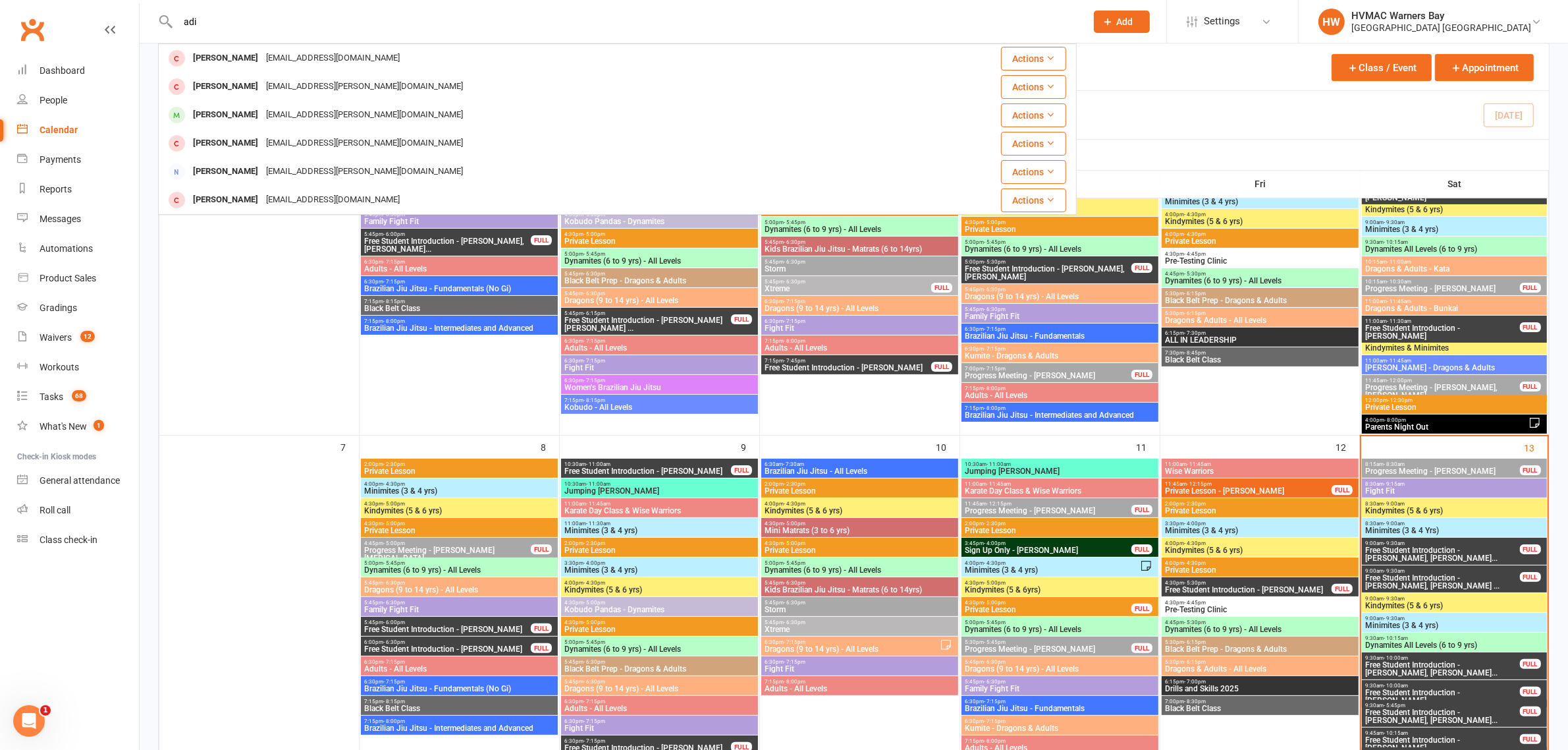
click at [278, 20] on input "adi" at bounding box center [625, 21] width 903 height 19
type input "a"
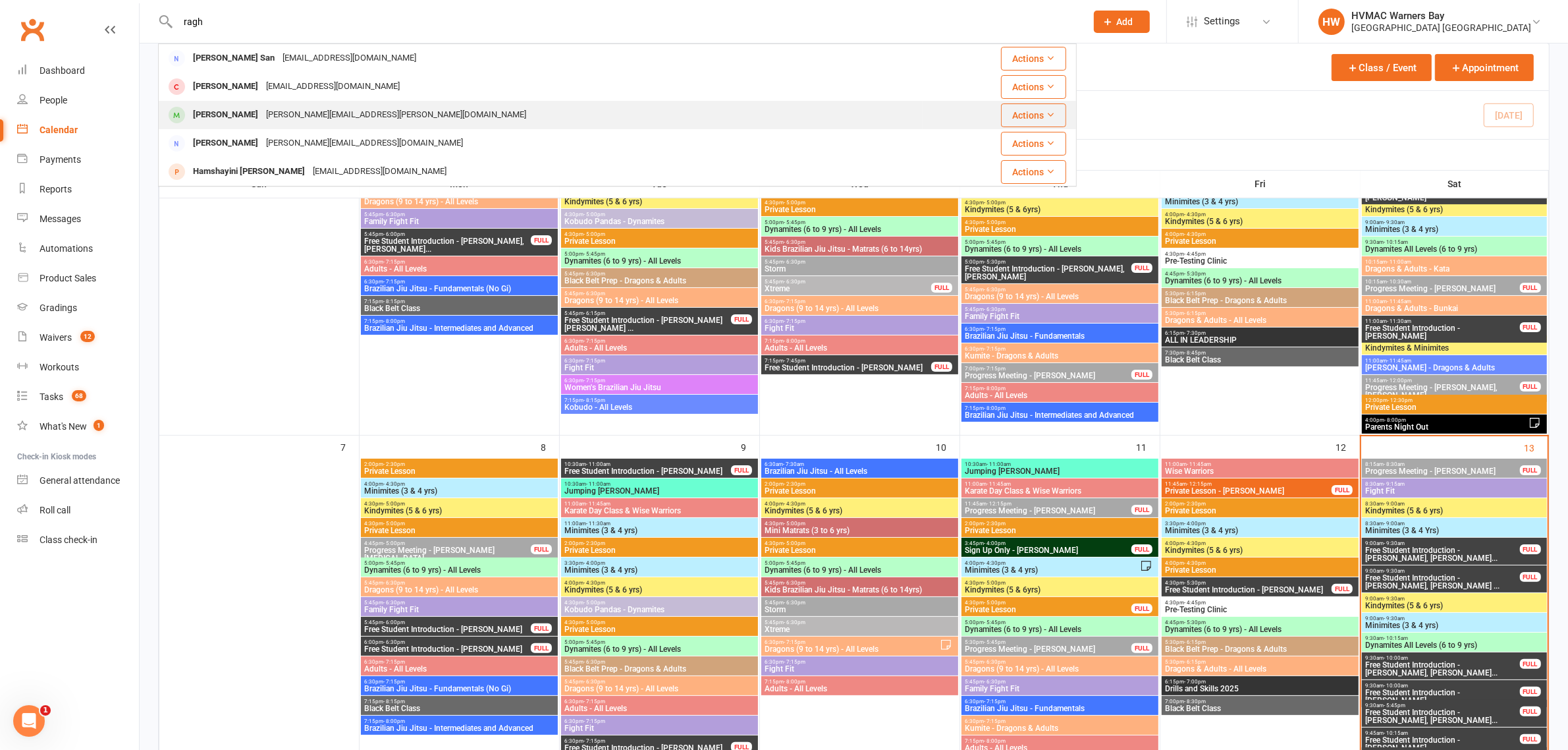
type input "ragh"
click at [262, 109] on div "Adithya Raghavendra" at bounding box center [226, 115] width 73 height 19
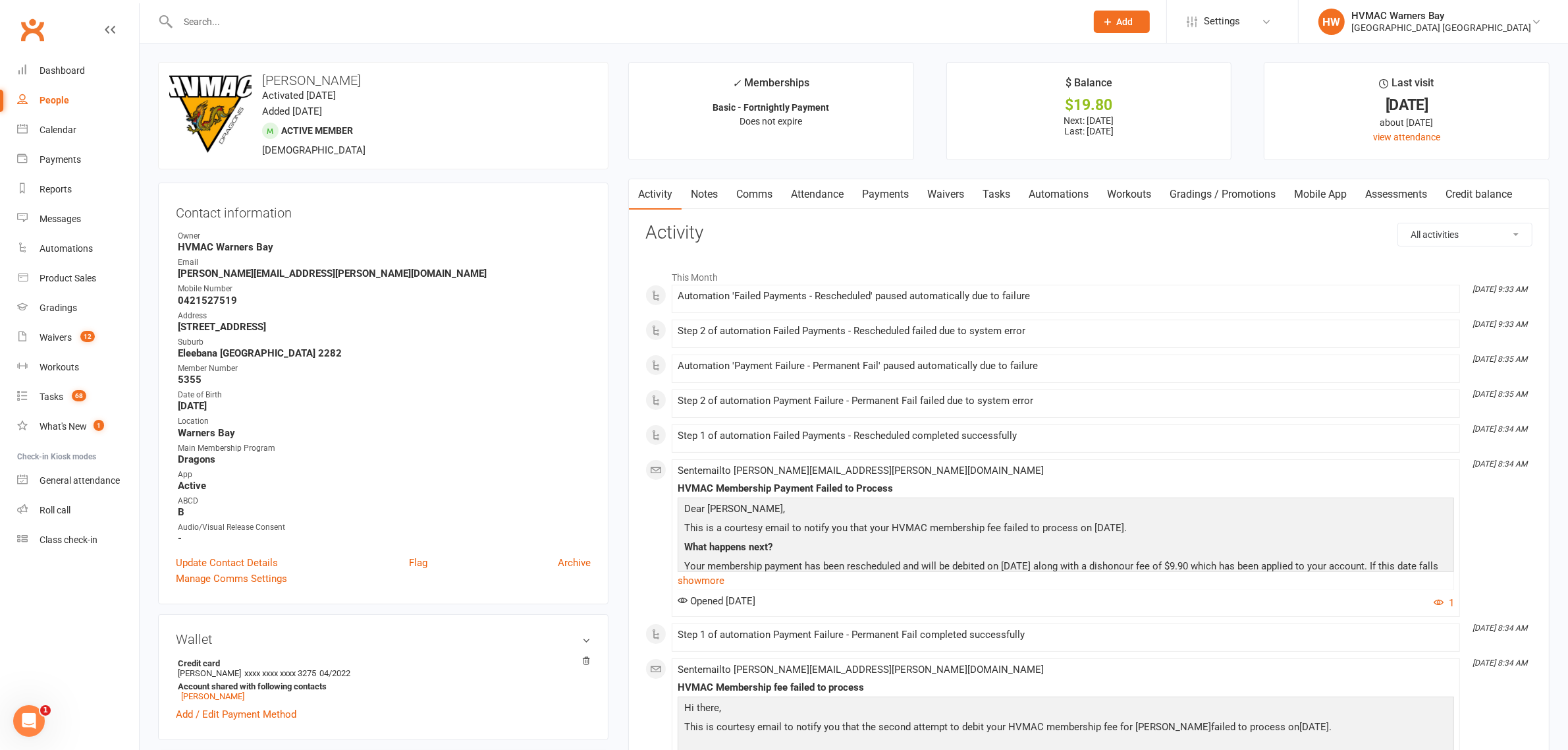
click at [952, 190] on link "Waivers" at bounding box center [946, 194] width 55 height 30
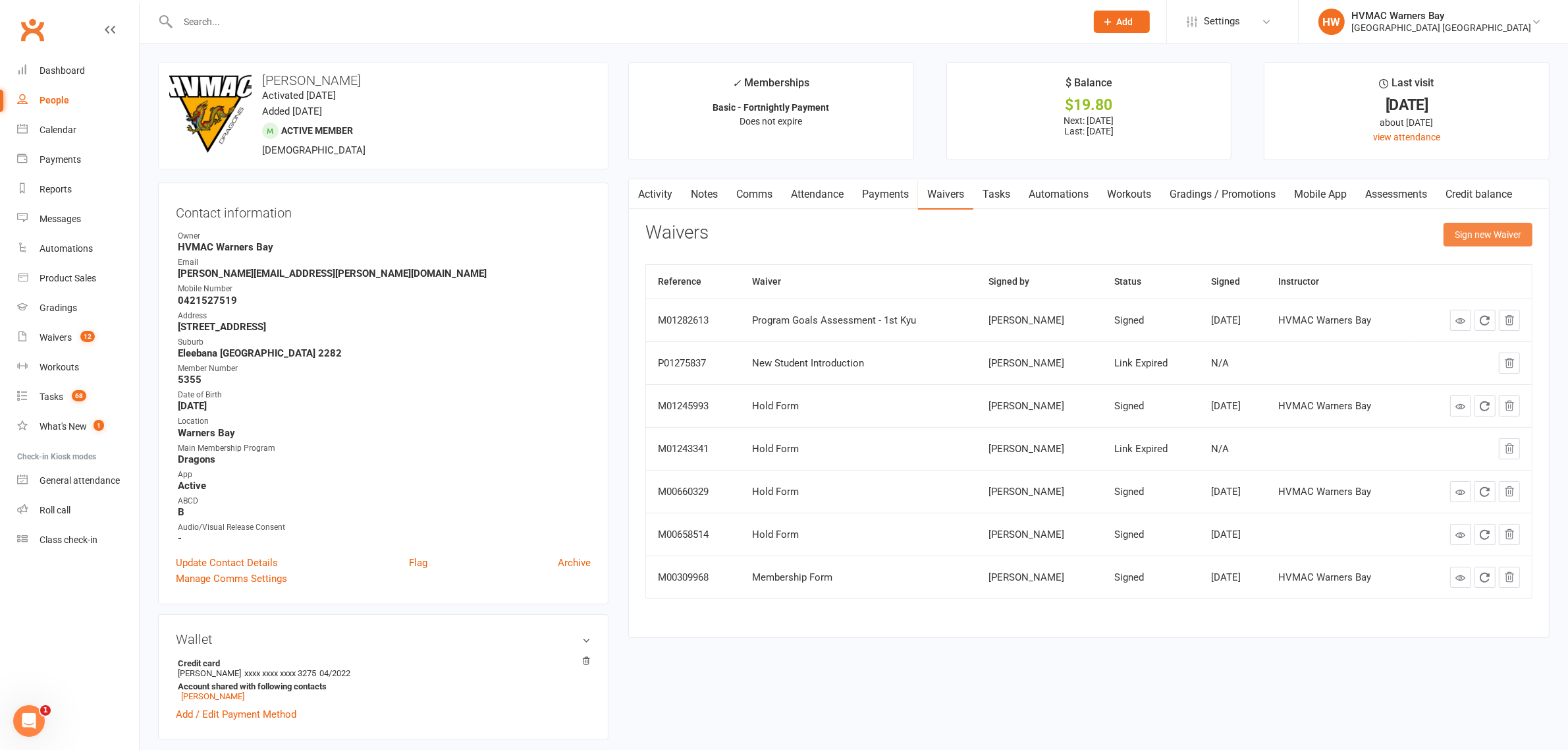
click at [1461, 242] on button "Sign new Waiver" at bounding box center [1488, 234] width 89 height 24
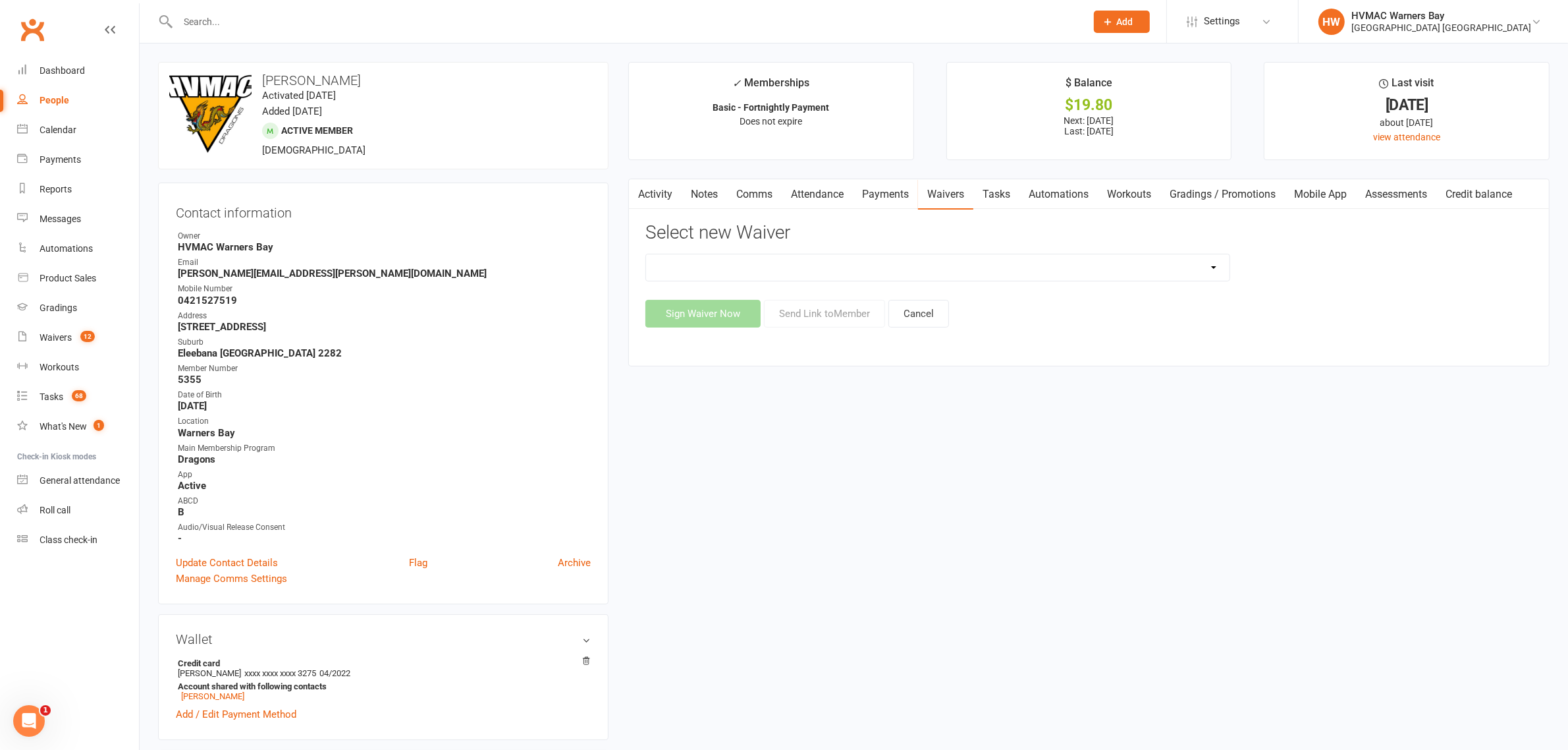
click at [891, 274] on select "Cancellation Form Cancellation Form - Kinder Kicks Fitness Challenge Goals Asse…" at bounding box center [937, 267] width 583 height 26
select select "5543"
click at [646, 254] on select "Cancellation Form Cancellation Form - Kinder Kicks Fitness Challenge Goals Asse…" at bounding box center [937, 267] width 583 height 26
click at [834, 312] on button "Send Link to Member" at bounding box center [824, 313] width 121 height 28
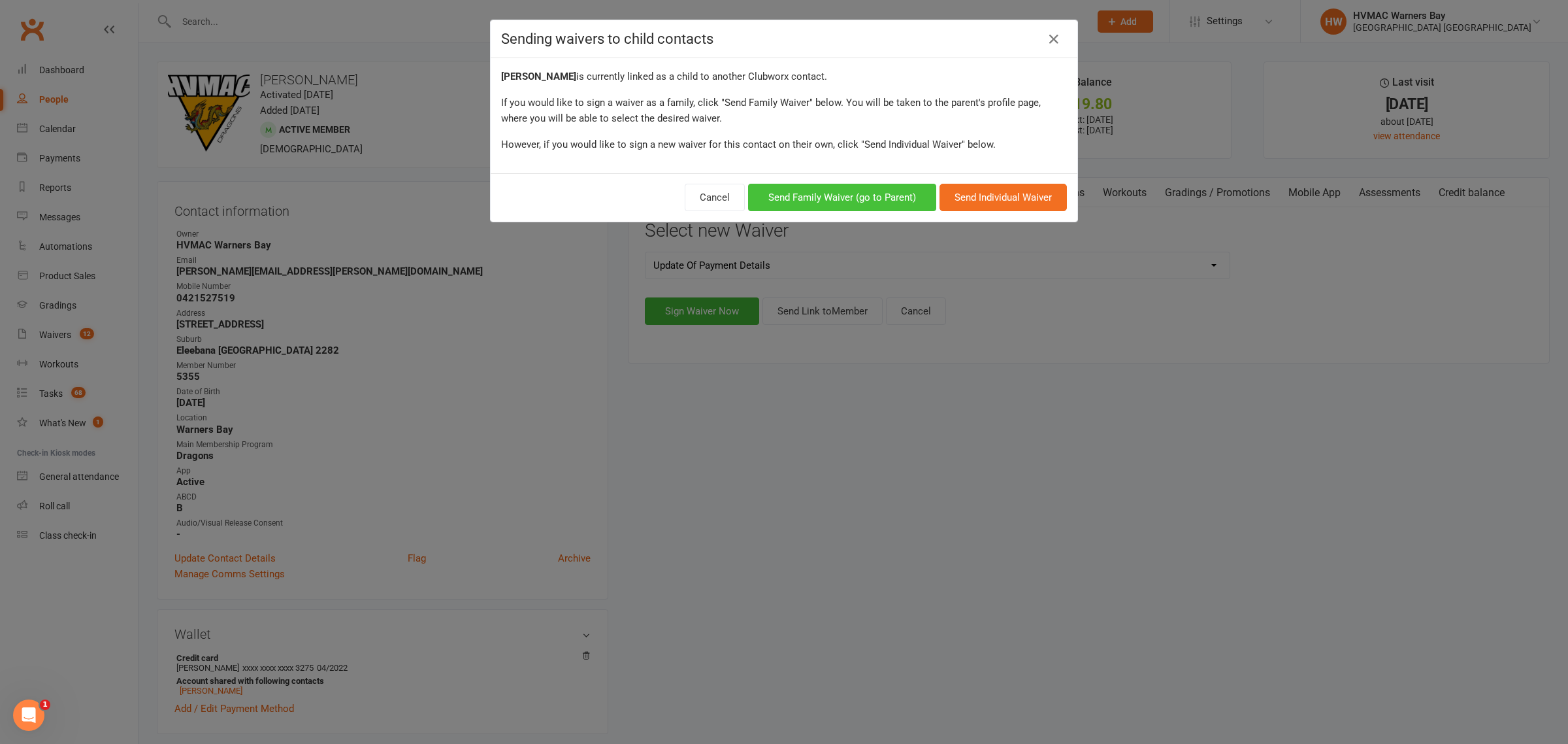
click at [860, 184] on button "Send Family Waiver (go to Parent)" at bounding box center [842, 197] width 188 height 27
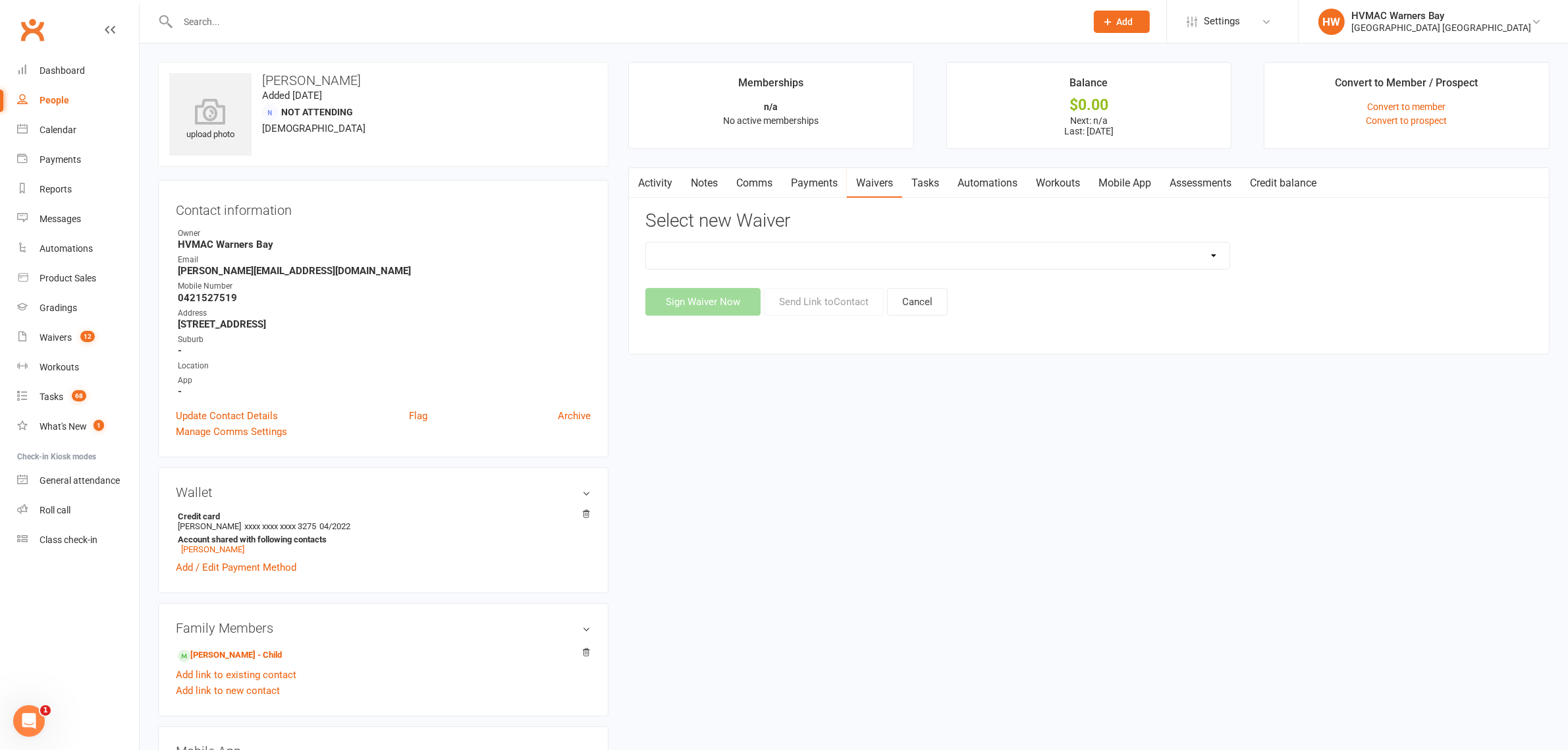
drag, startPoint x: 761, startPoint y: 252, endPoint x: 759, endPoint y: 268, distance: 16.1
click at [761, 252] on select "Cancellation Form Cancellation Form - Kinder Kicks Fitness Challenge Goals Asse…" at bounding box center [937, 256] width 583 height 26
select select "5543"
click at [646, 243] on select "Cancellation Form Cancellation Form - Kinder Kicks Fitness Challenge Goals Asse…" at bounding box center [937, 256] width 583 height 26
click at [838, 300] on button "Send Link to Contact" at bounding box center [824, 302] width 120 height 28
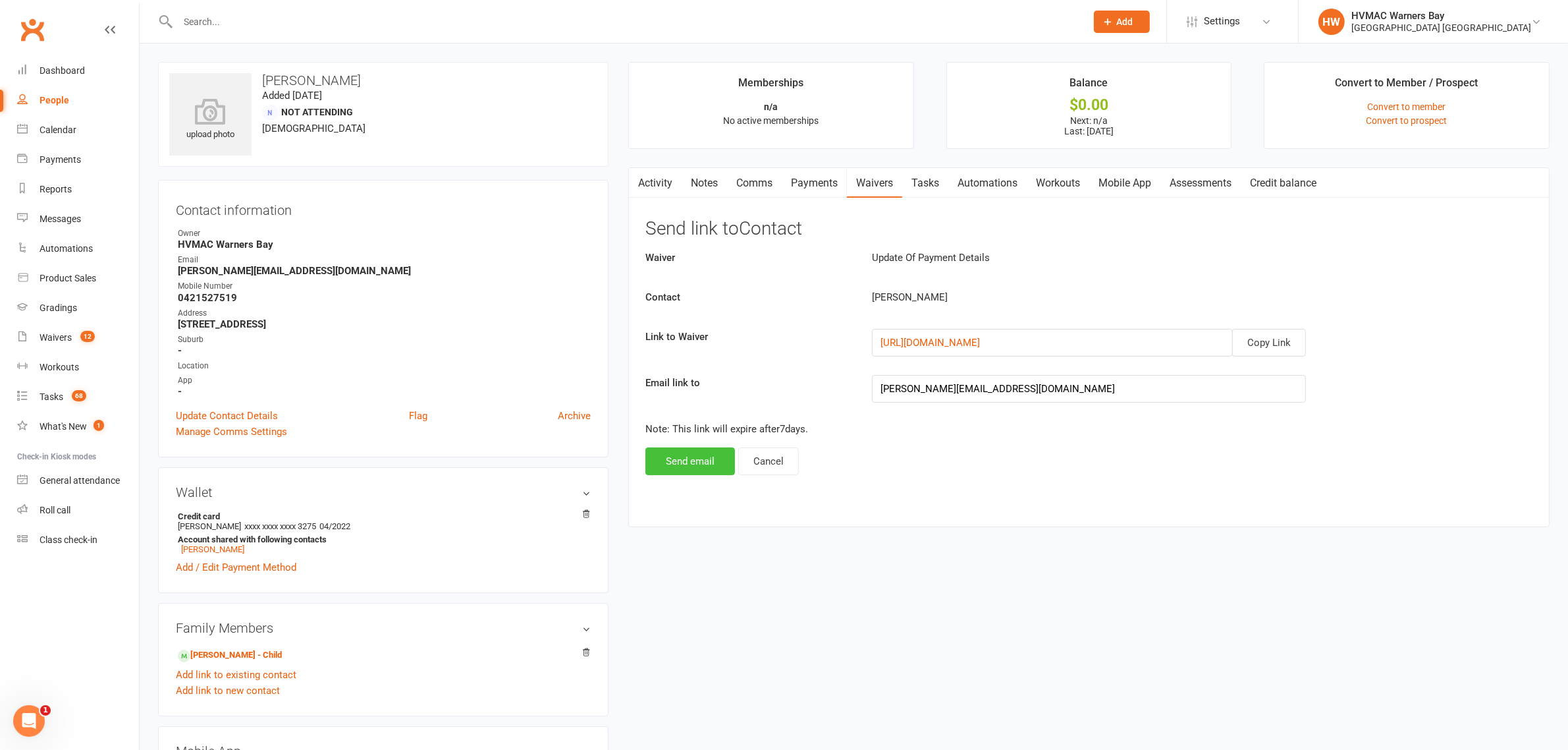
click at [698, 462] on button "Send email" at bounding box center [690, 461] width 89 height 28
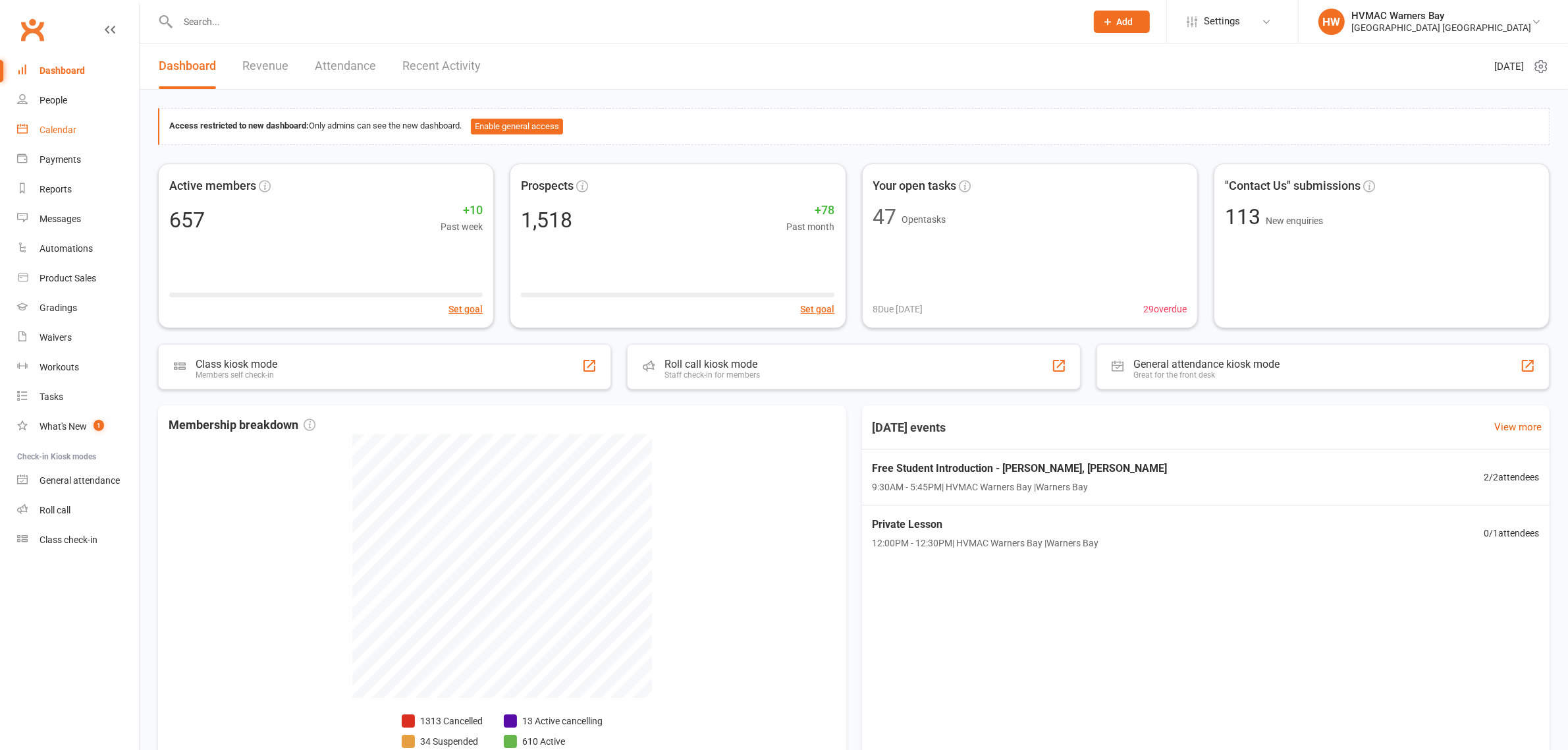
click at [82, 127] on link "Calendar" at bounding box center [78, 130] width 122 height 30
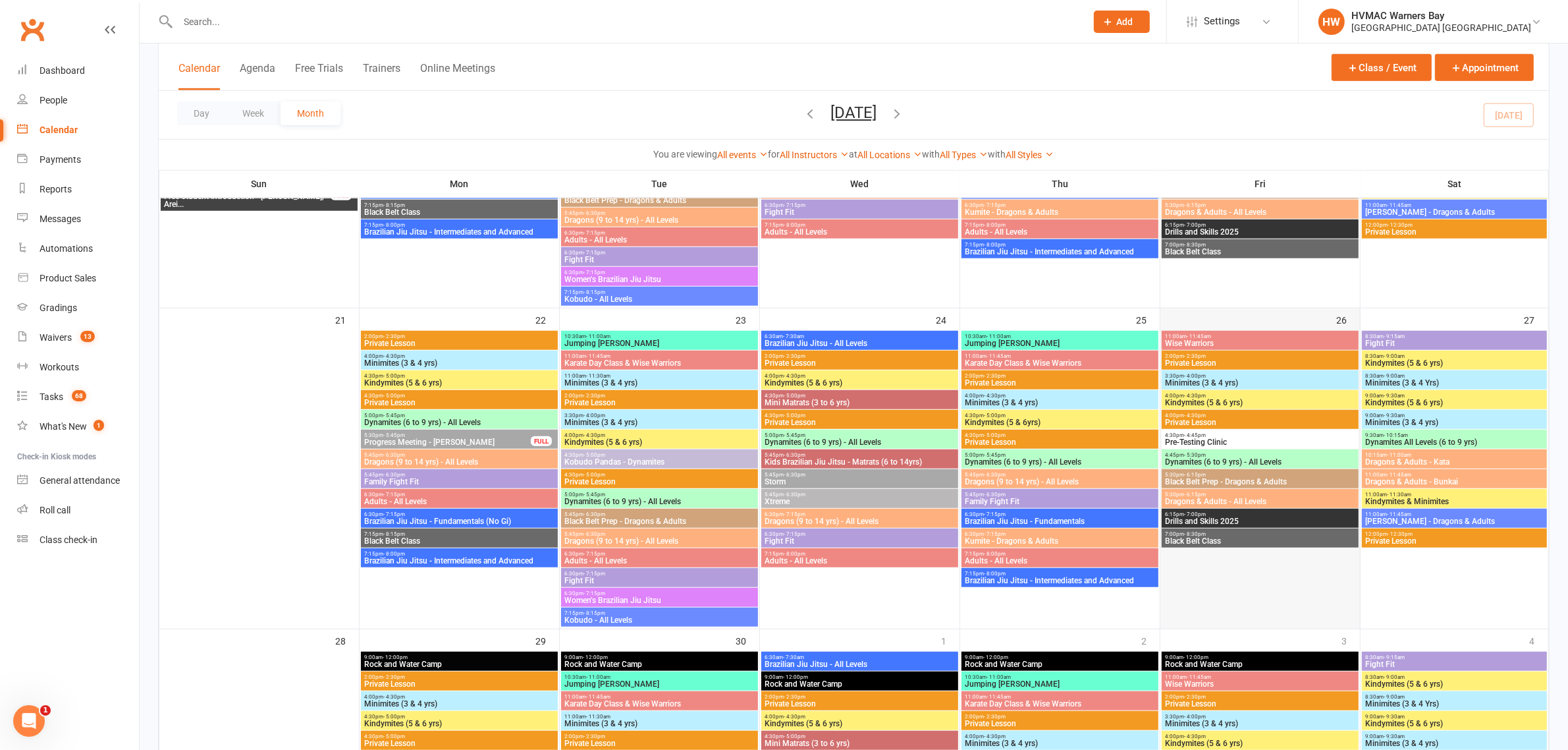
scroll to position [1153, 0]
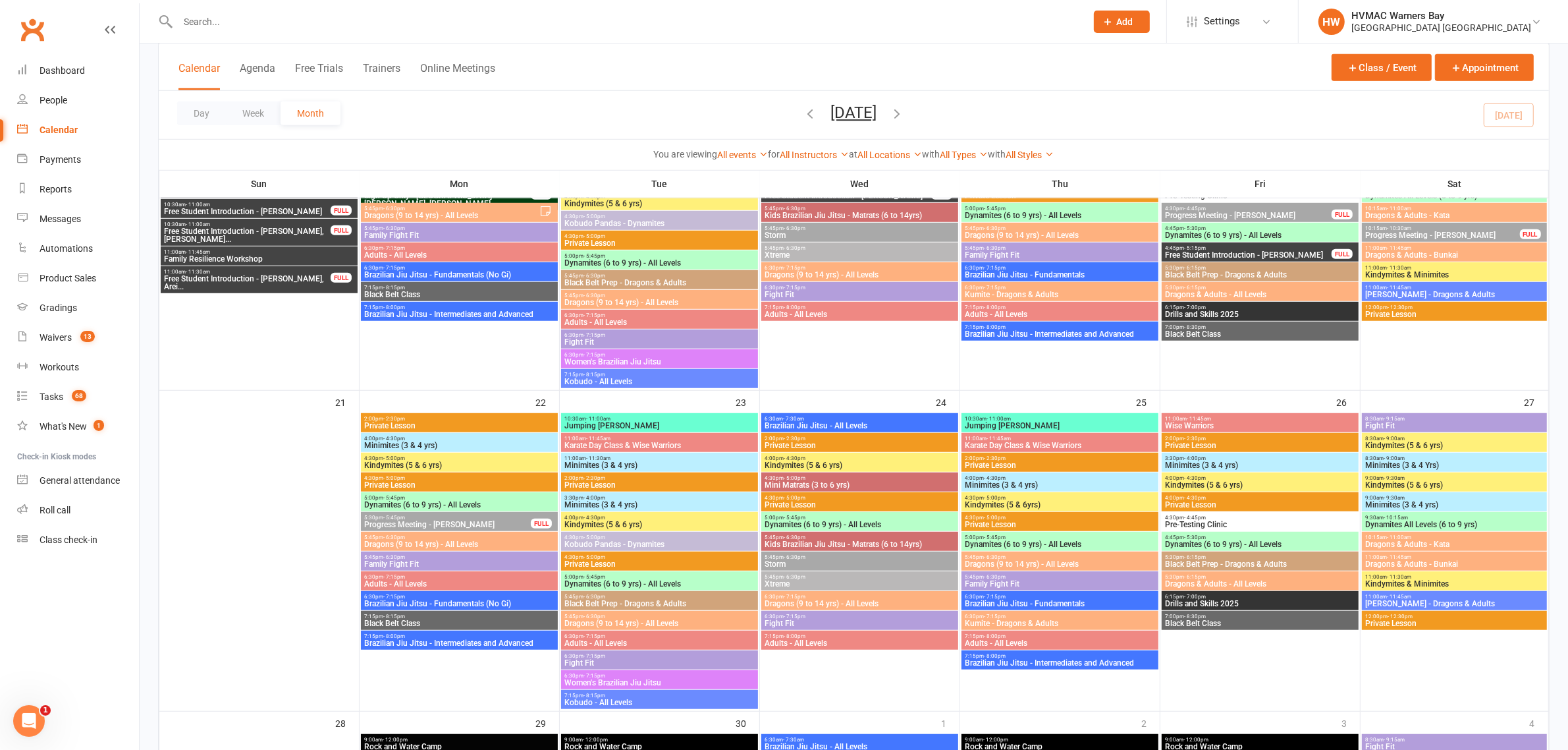
click at [17, 115] on link "Calendar" at bounding box center [78, 130] width 122 height 30
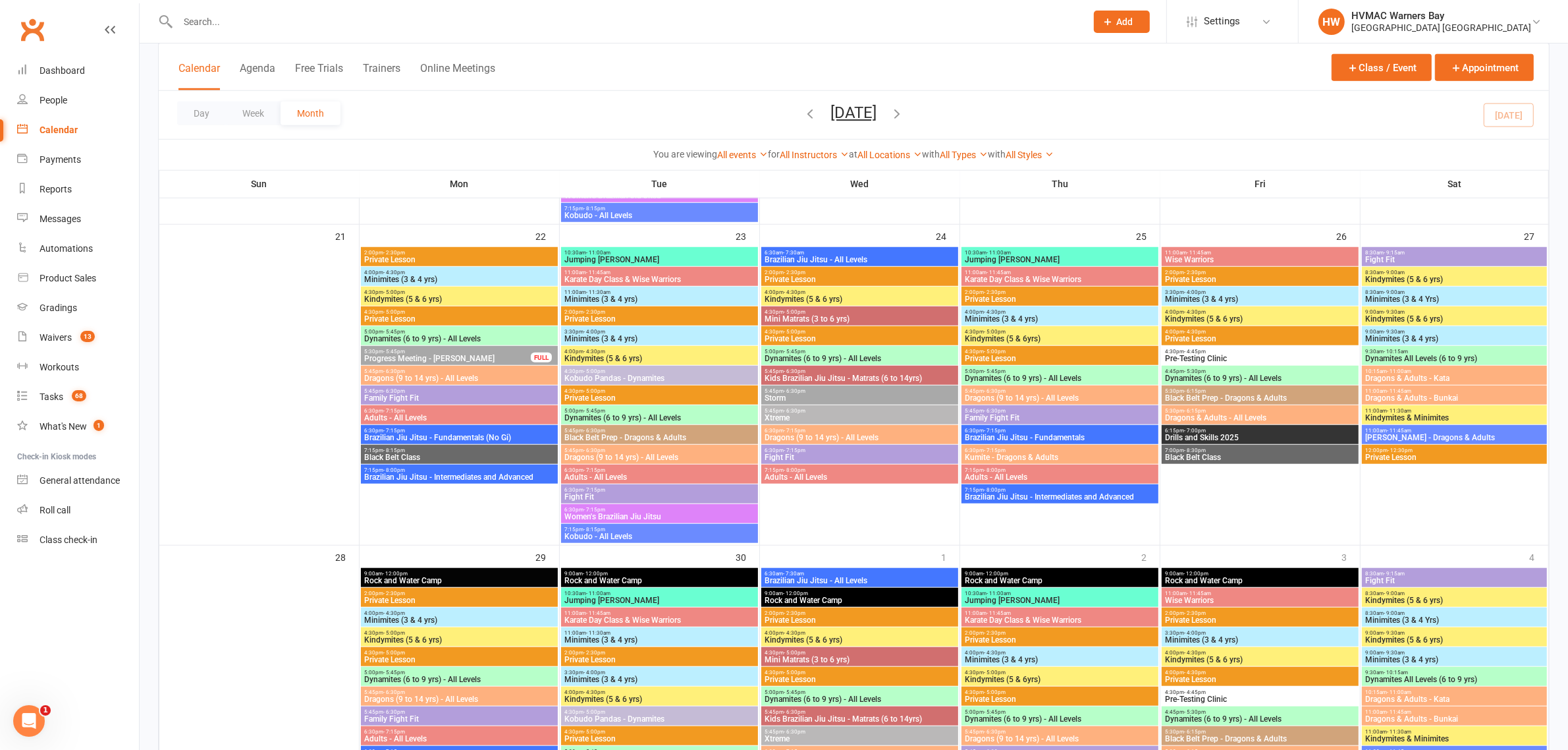
scroll to position [1483, 0]
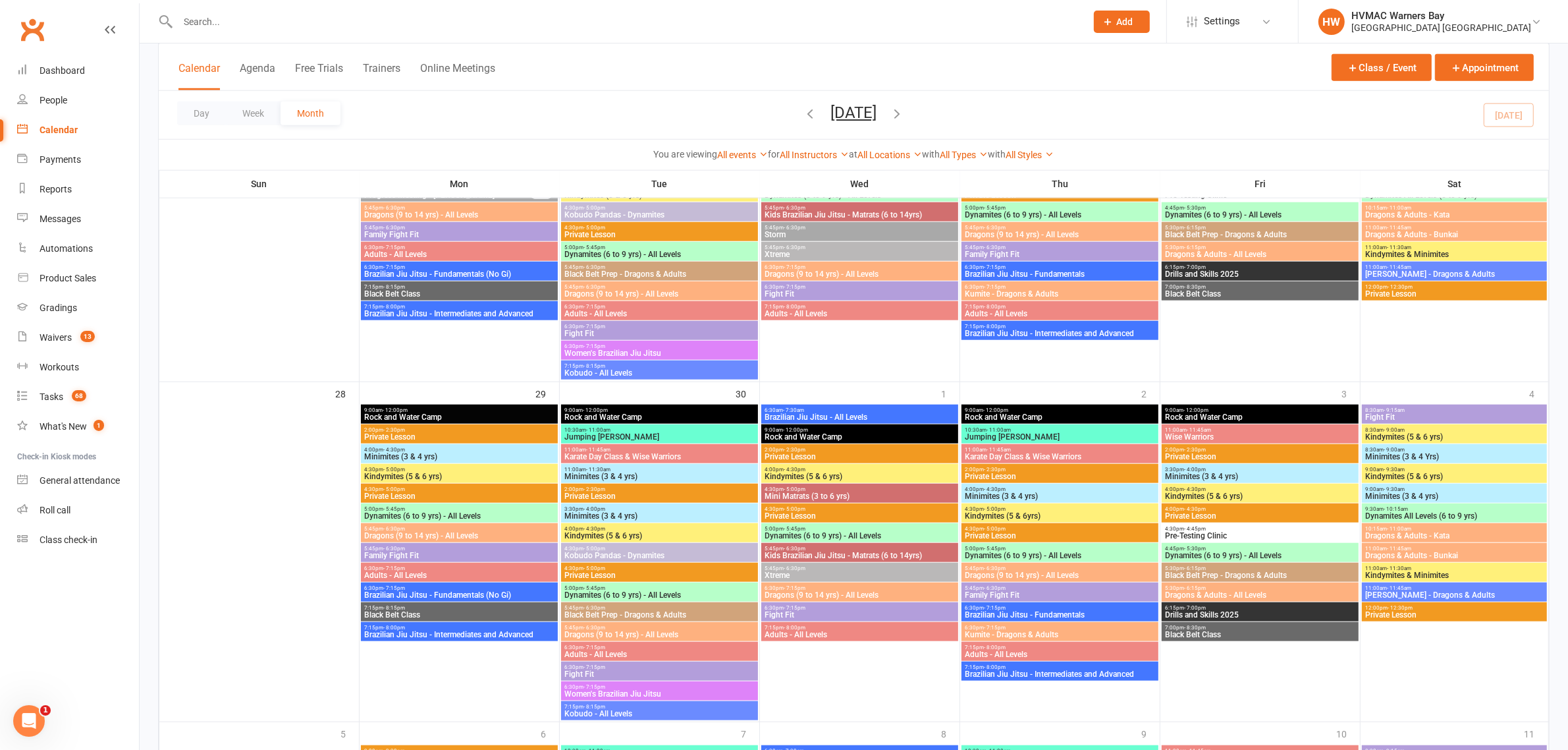
click at [446, 407] on span "9:00am - 12:00pm" at bounding box center [459, 410] width 191 height 6
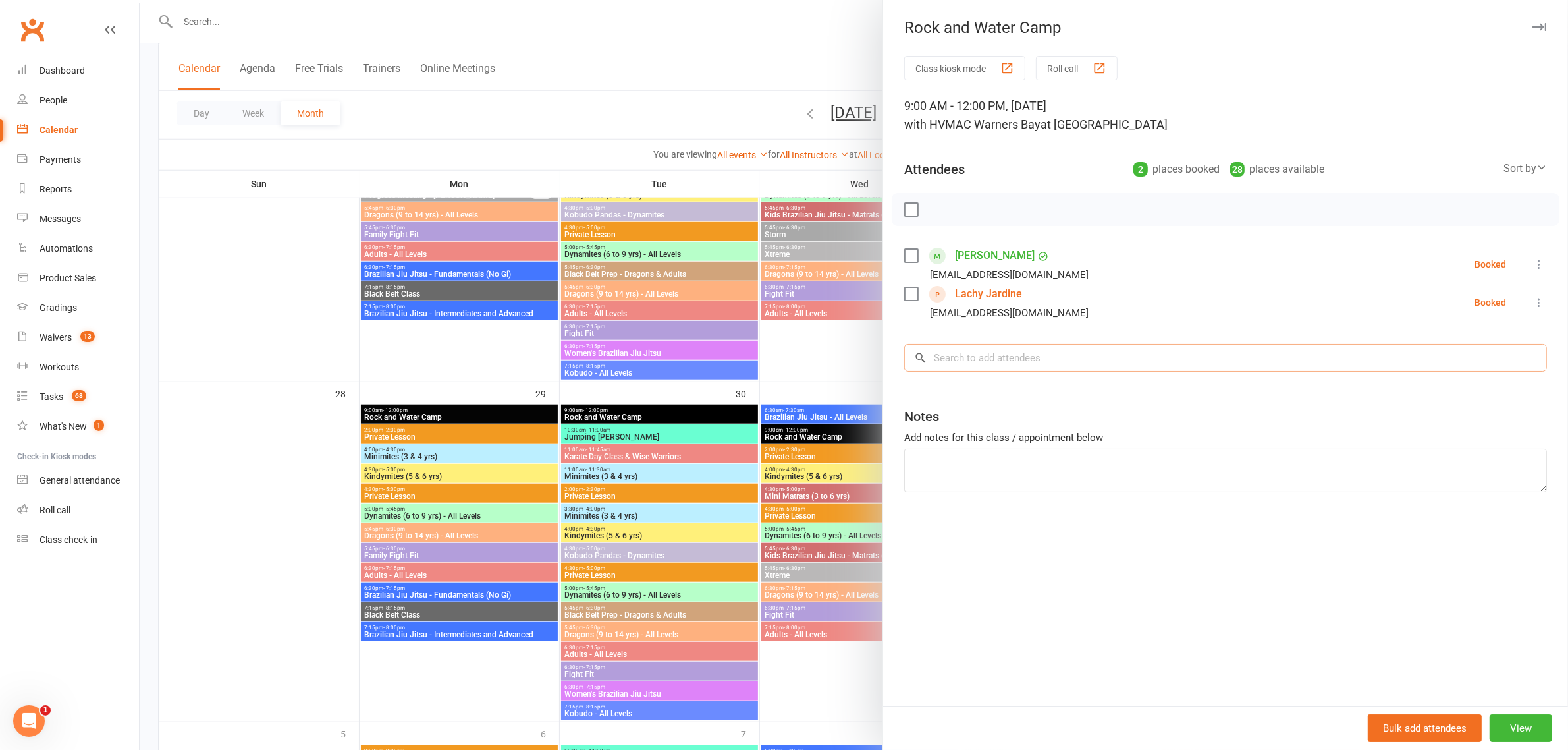
click at [1025, 364] on input "search" at bounding box center [1226, 358] width 642 height 28
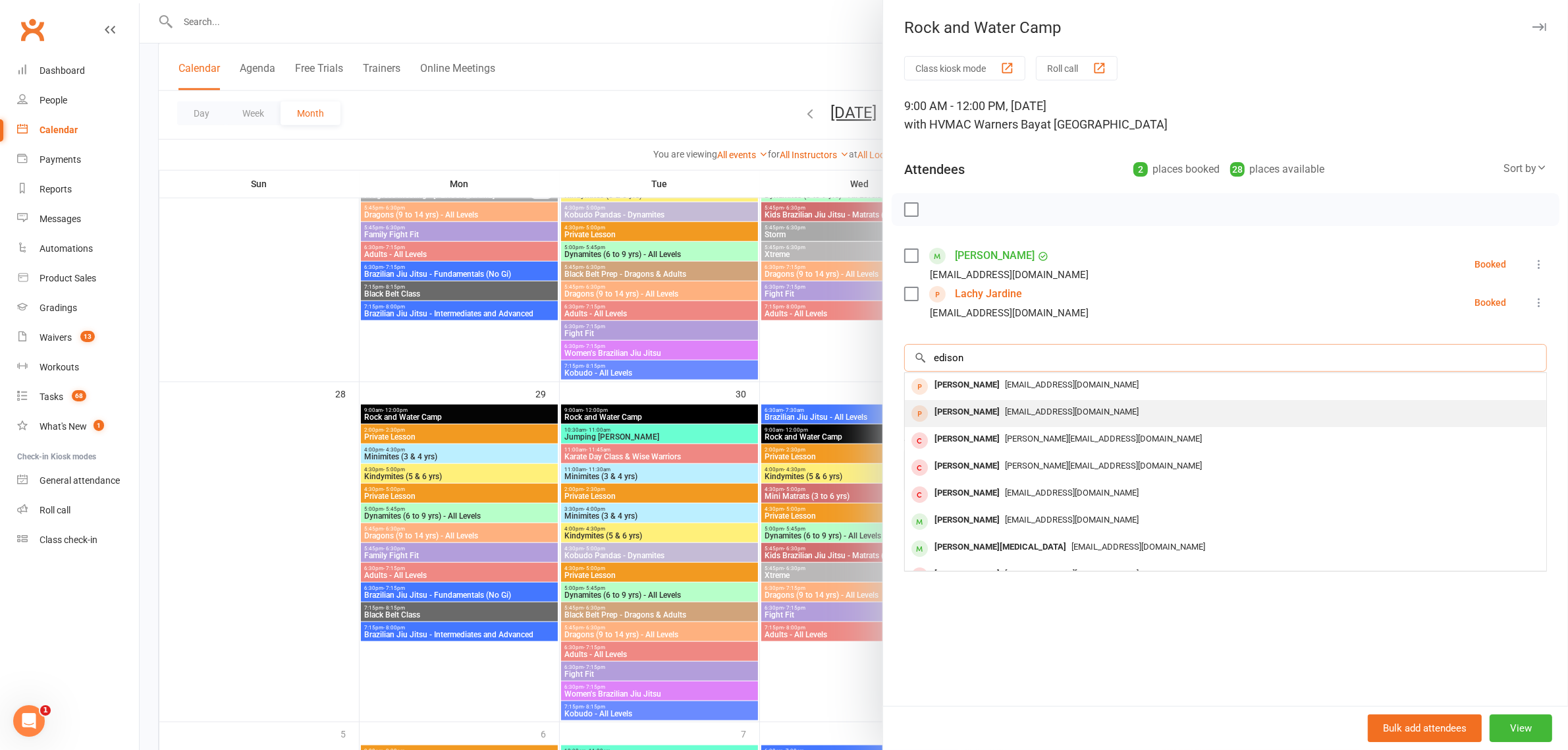
type input "edison"
click at [1028, 407] on span "[EMAIL_ADDRESS][DOMAIN_NAME]" at bounding box center [1072, 412] width 134 height 10
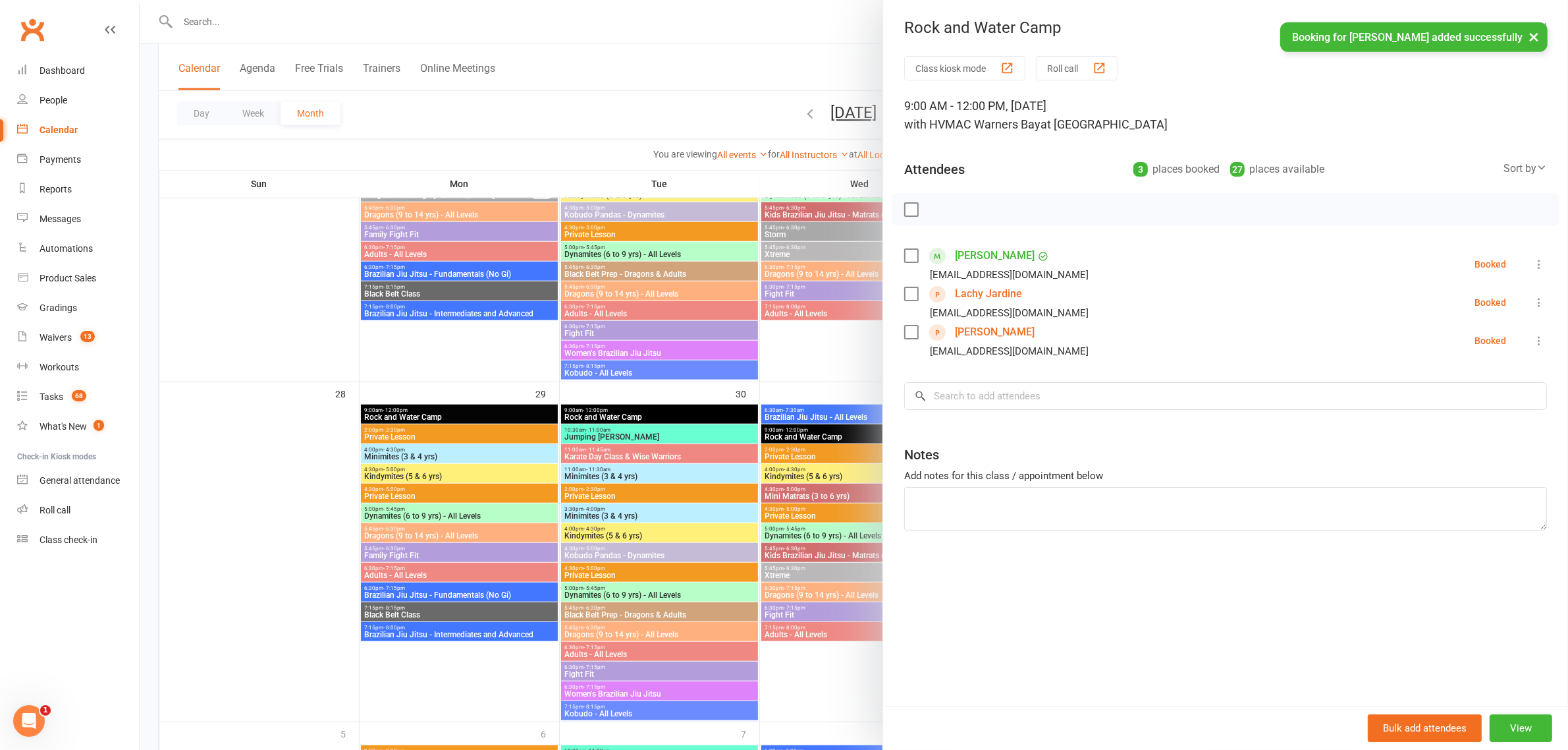
click at [617, 418] on div at bounding box center [853, 375] width 1428 height 750
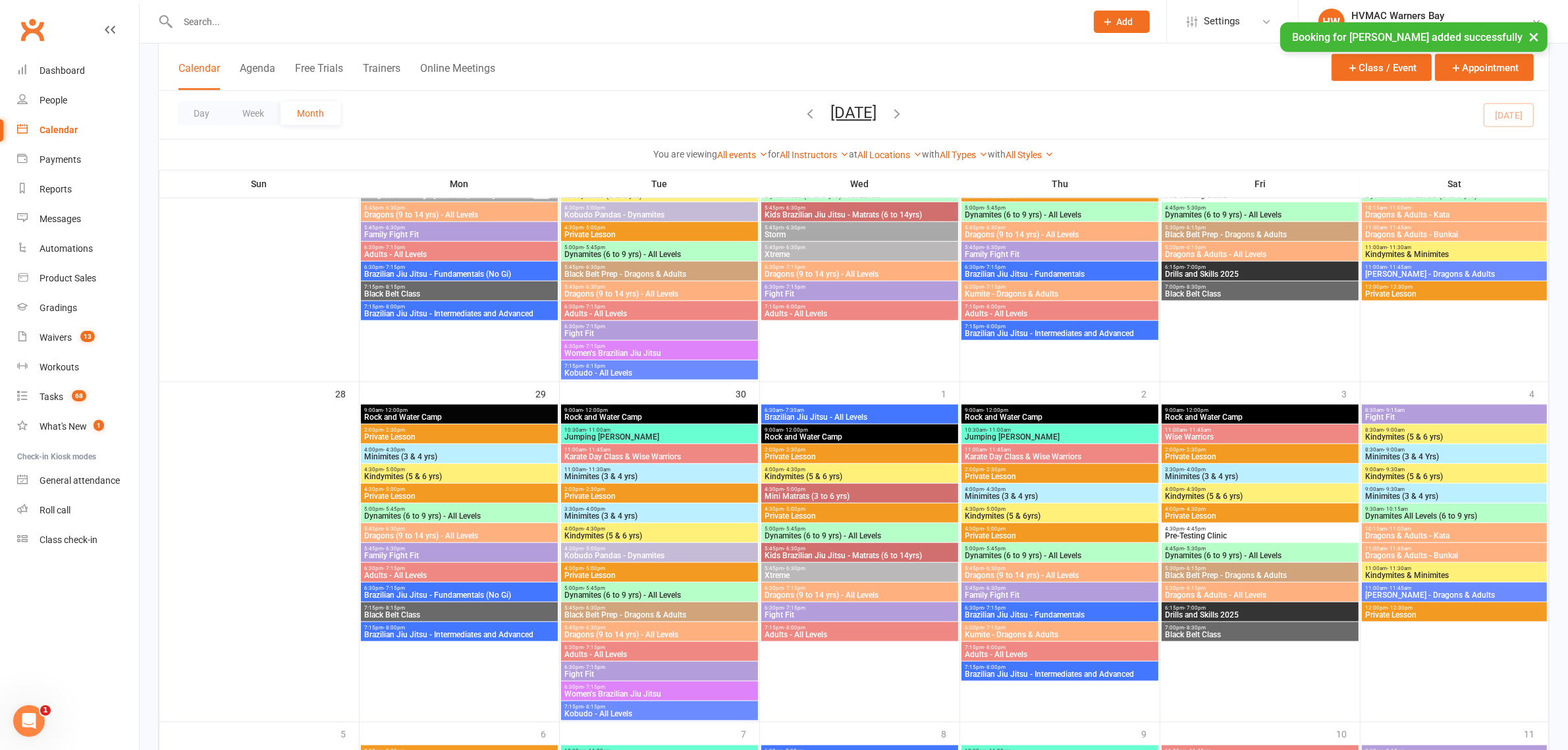
click at [621, 416] on span "Rock and Water Camp" at bounding box center [659, 417] width 191 height 8
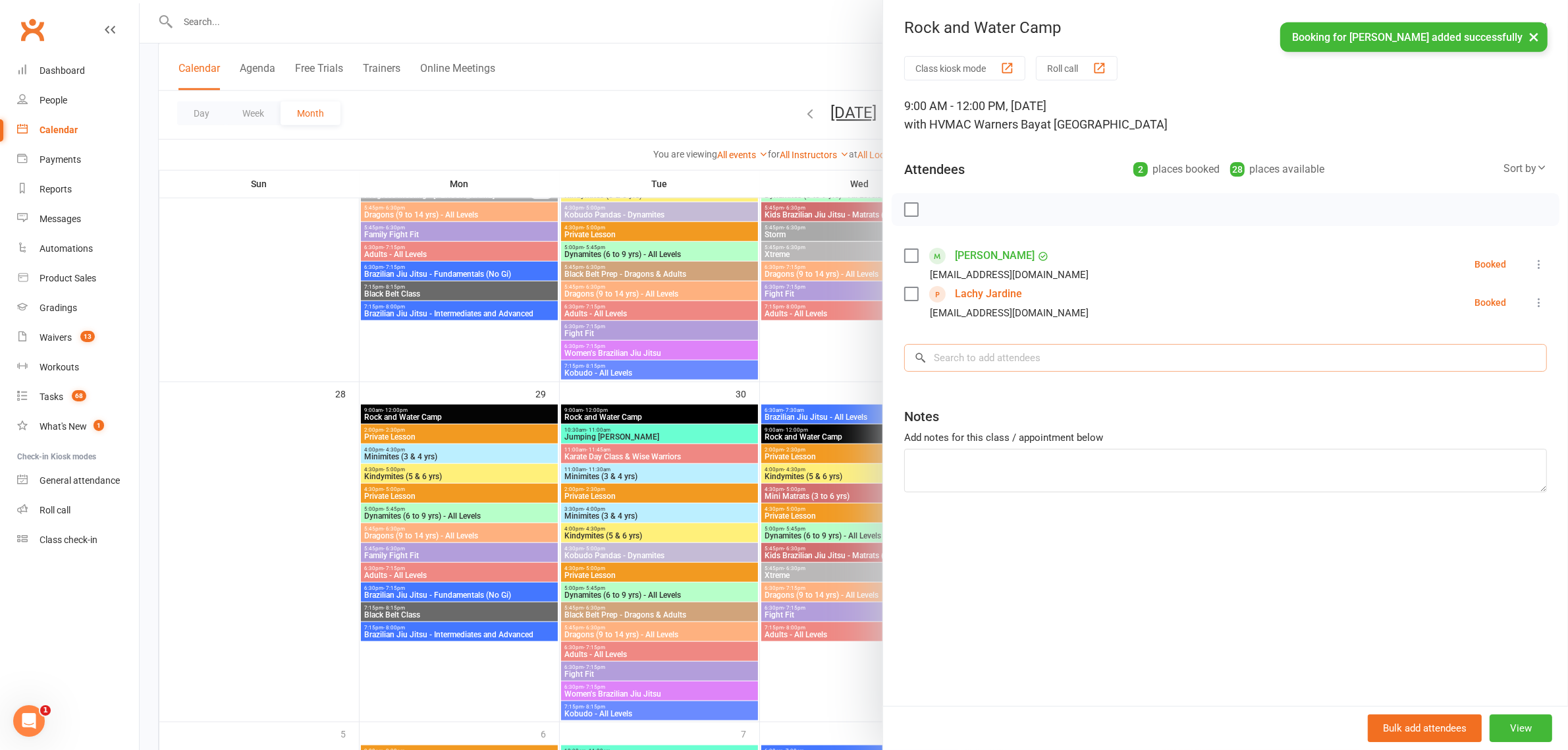
click at [1013, 364] on input "search" at bounding box center [1226, 358] width 642 height 28
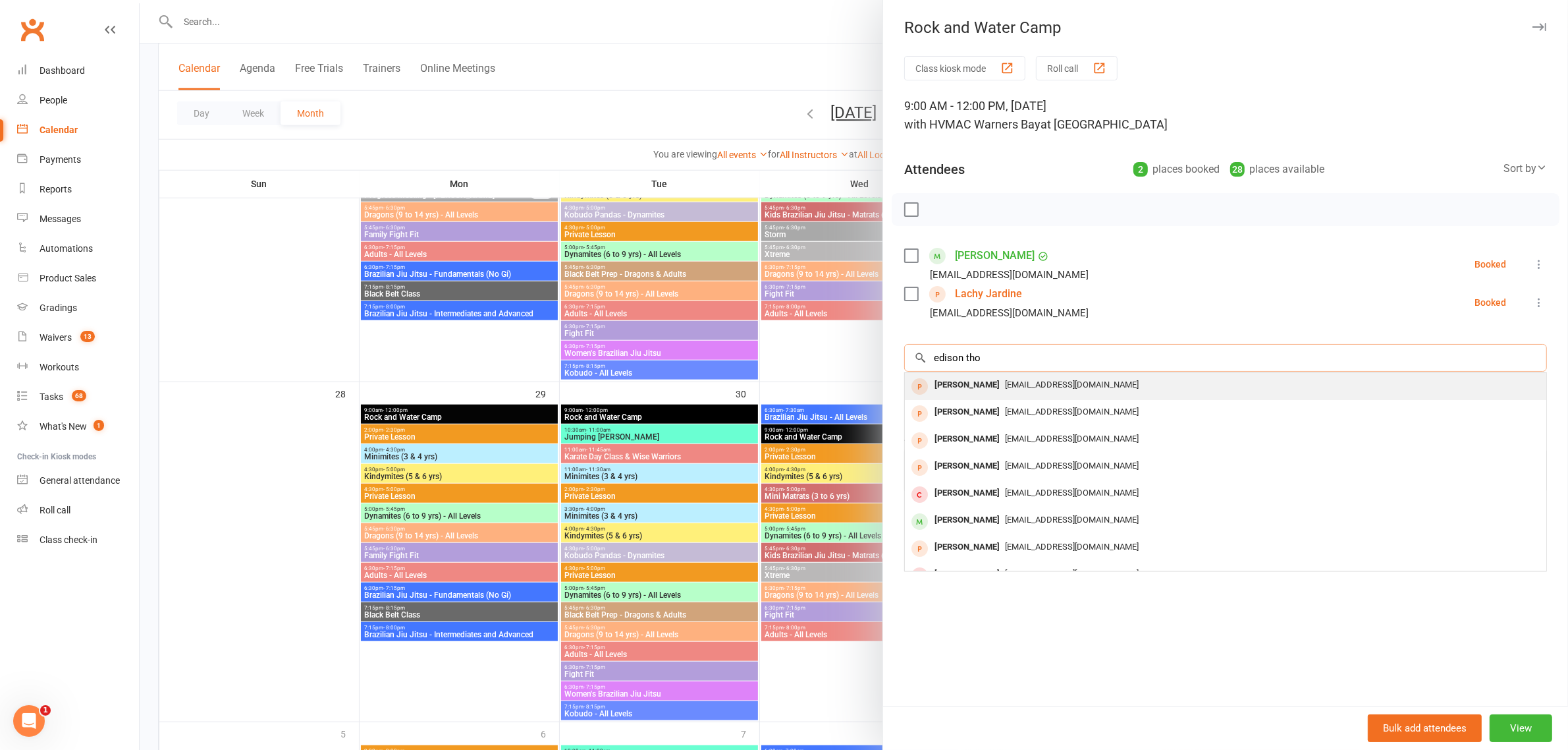
type input "edison tho"
click at [982, 377] on div "[PERSON_NAME]" at bounding box center [966, 386] width 75 height 19
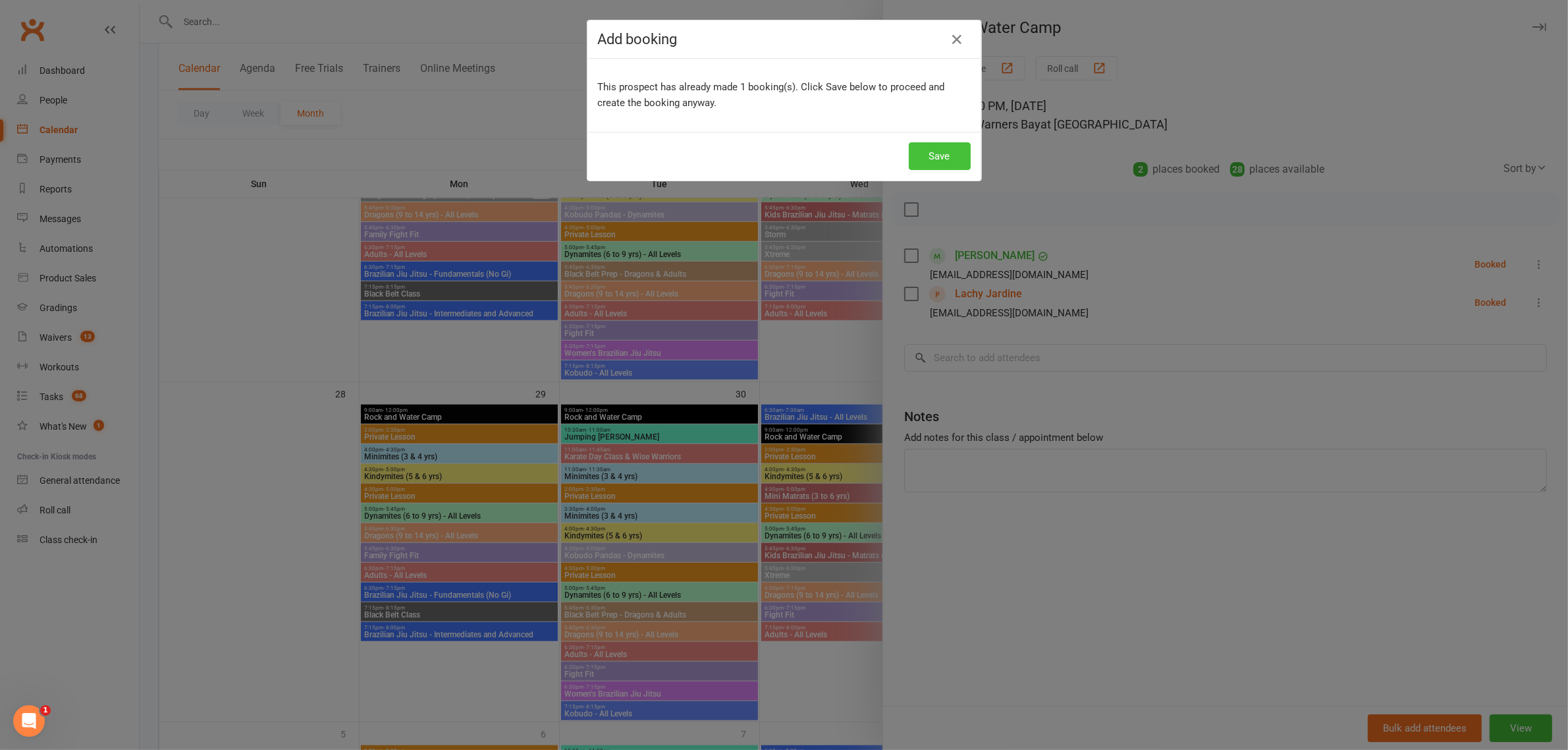
click at [943, 145] on button "Save" at bounding box center [939, 156] width 62 height 28
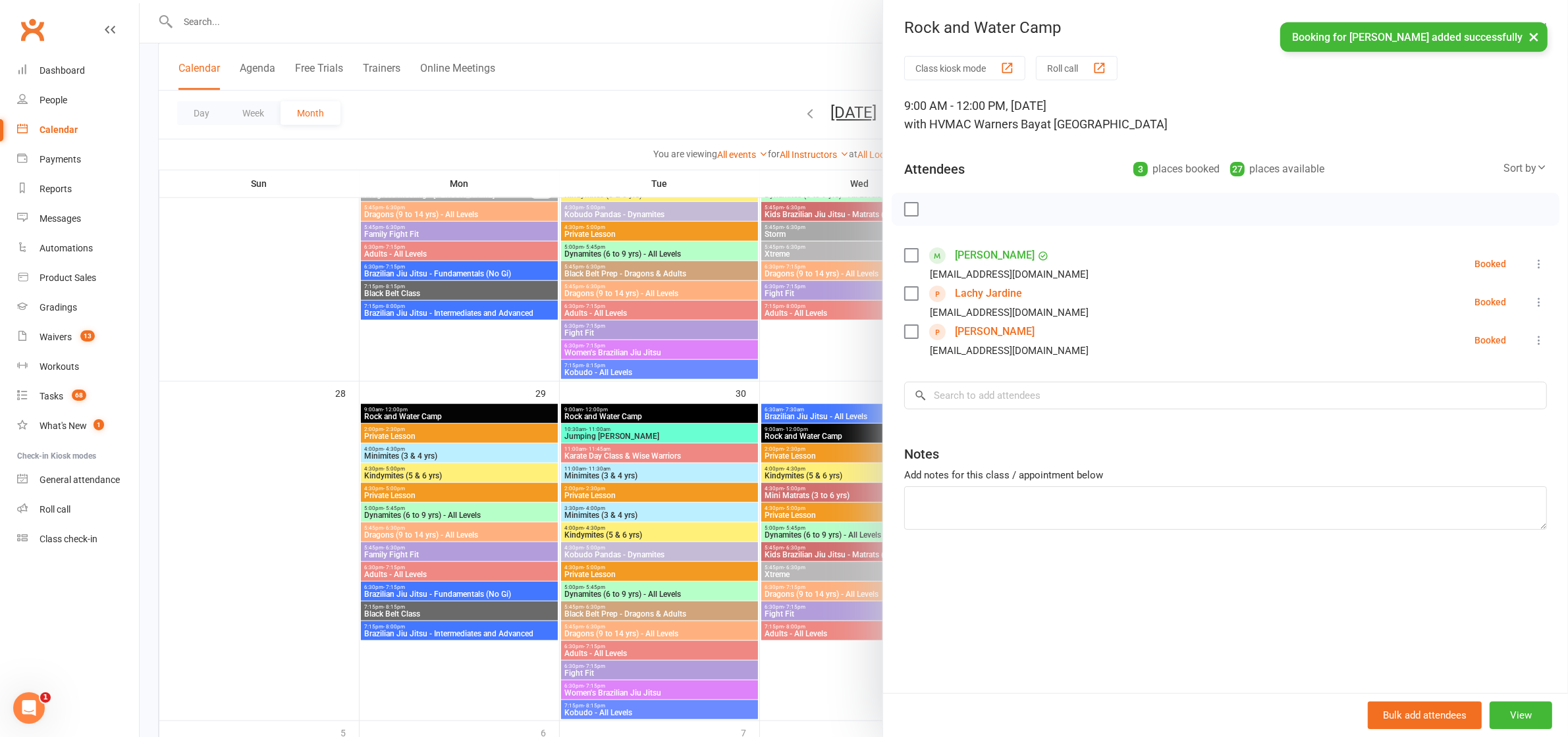
click at [838, 428] on div at bounding box center [853, 368] width 1428 height 737
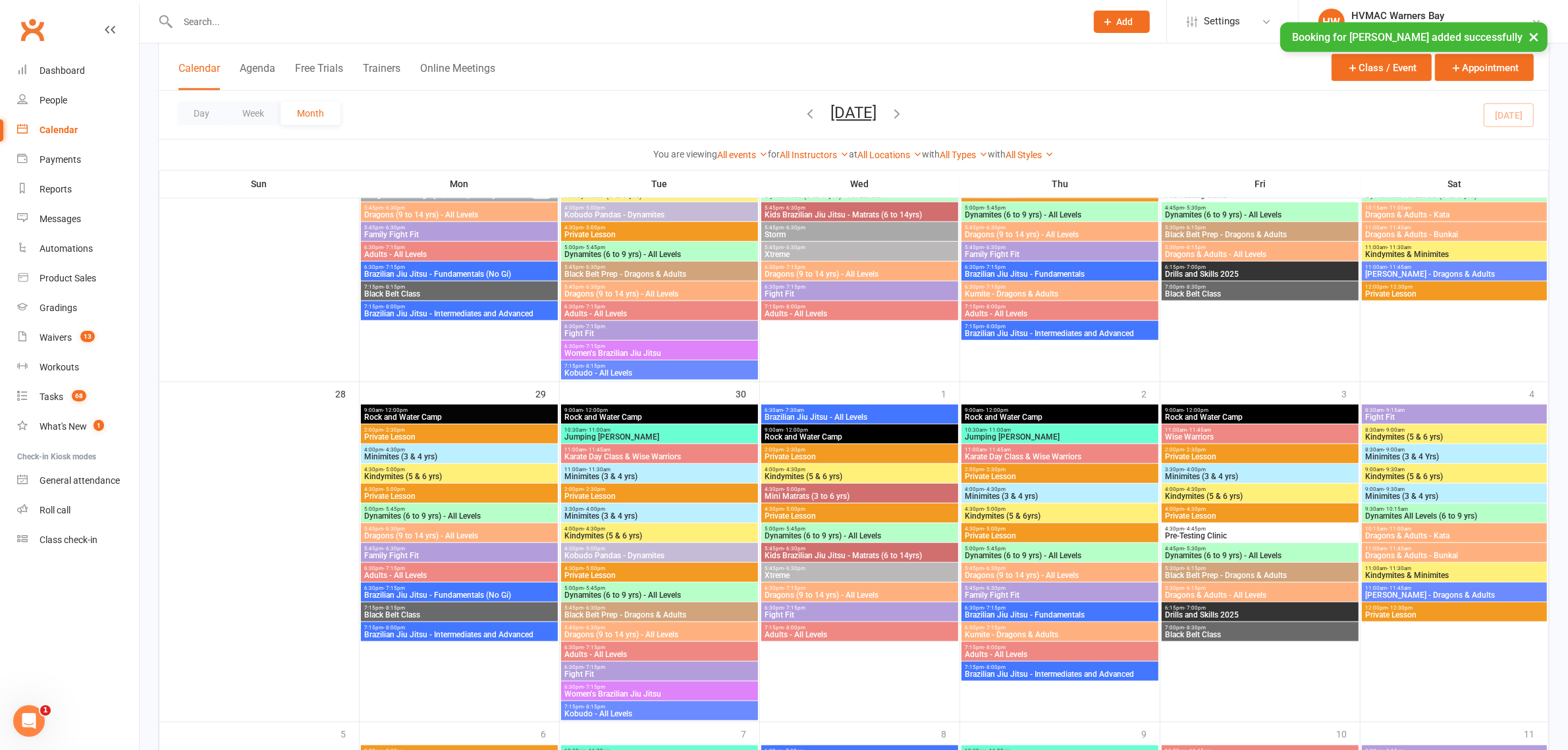
click at [827, 436] on span "Rock and Water Camp" at bounding box center [860, 437] width 191 height 8
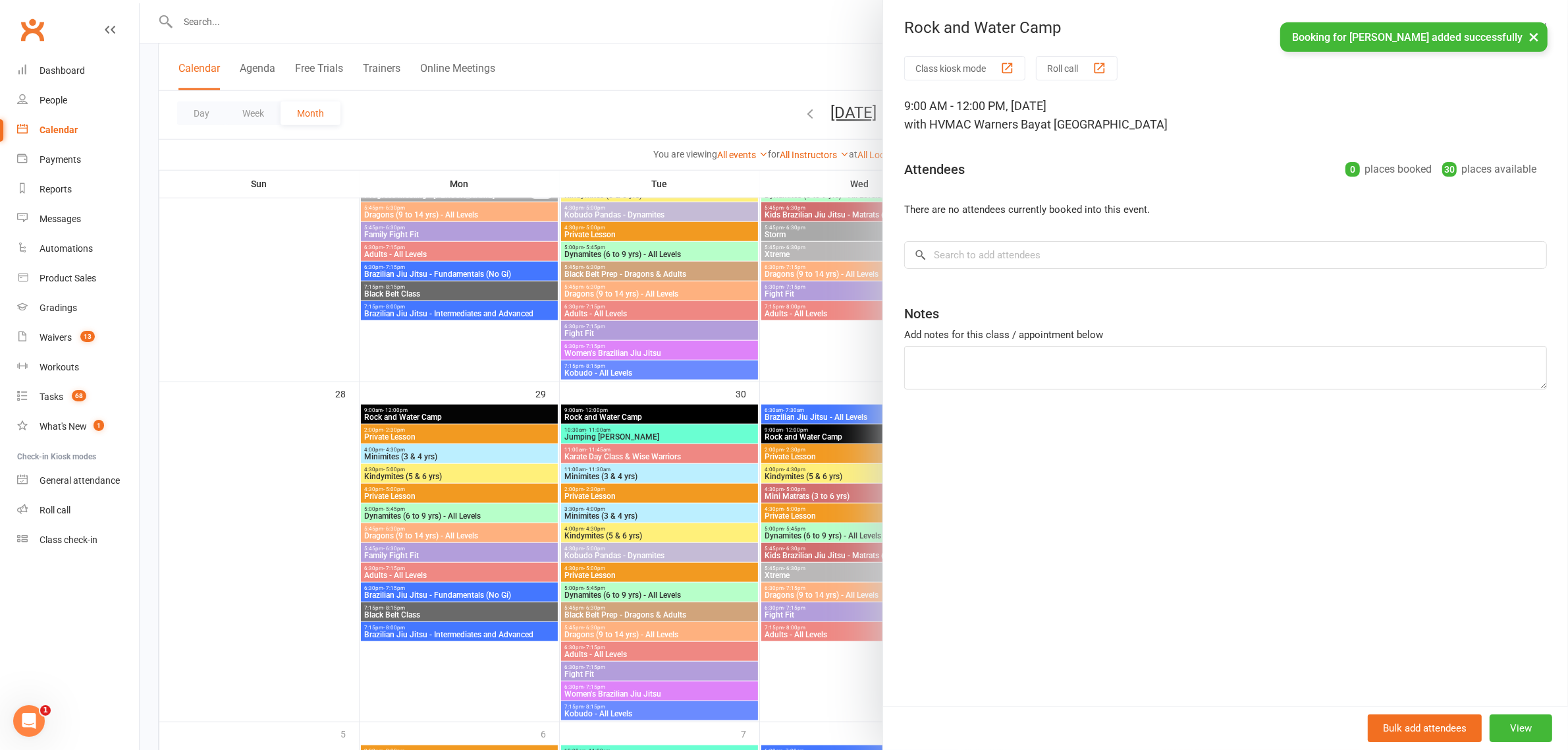
click at [962, 232] on div "Class kiosk mode Roll call 9:00 AM - 12:00 PM, [DATE] with [GEOGRAPHIC_DATA] at…" at bounding box center [1226, 381] width 685 height 649
click at [966, 250] on input "search" at bounding box center [1226, 255] width 642 height 28
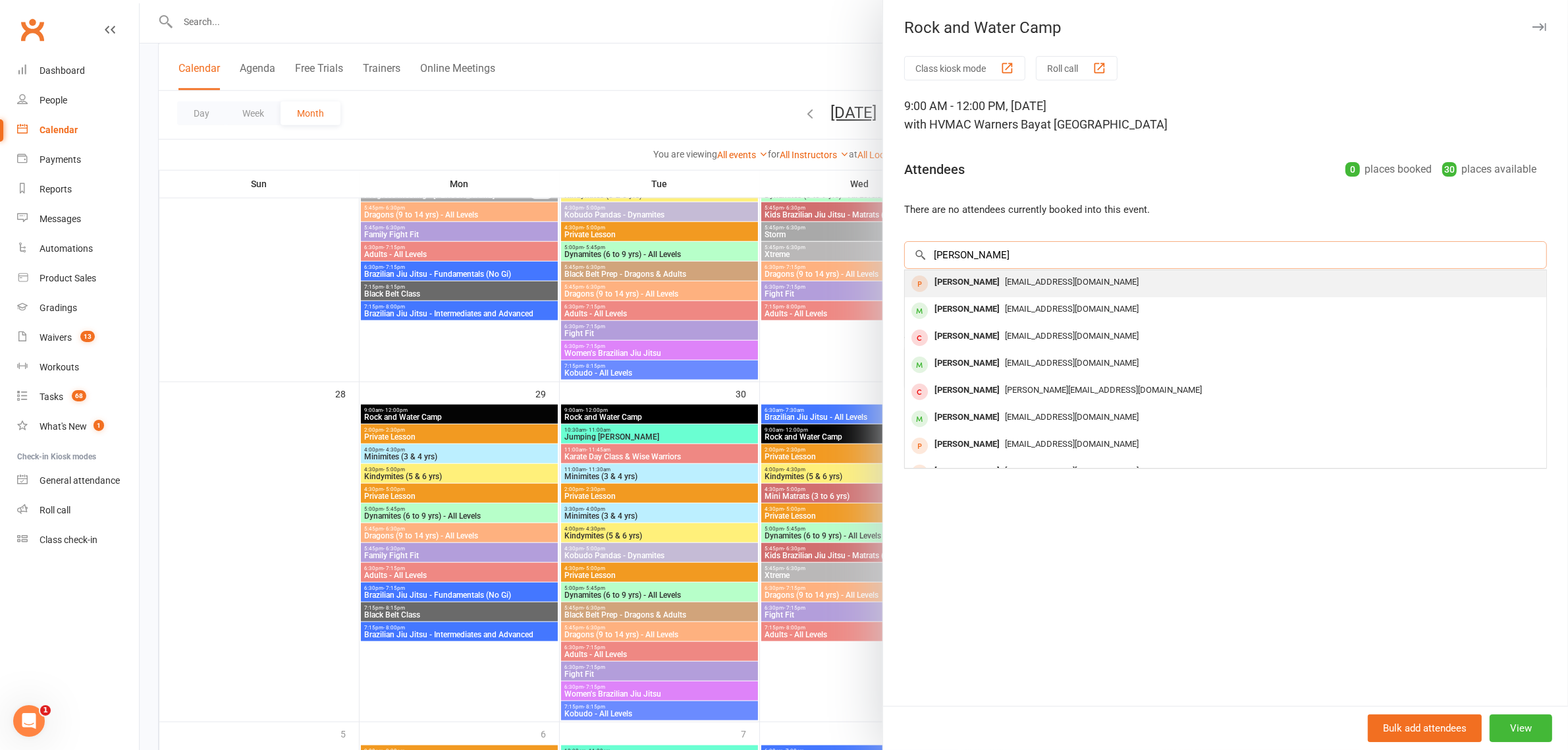
type input "[PERSON_NAME]"
click at [975, 278] on div "[PERSON_NAME]" at bounding box center [966, 282] width 75 height 19
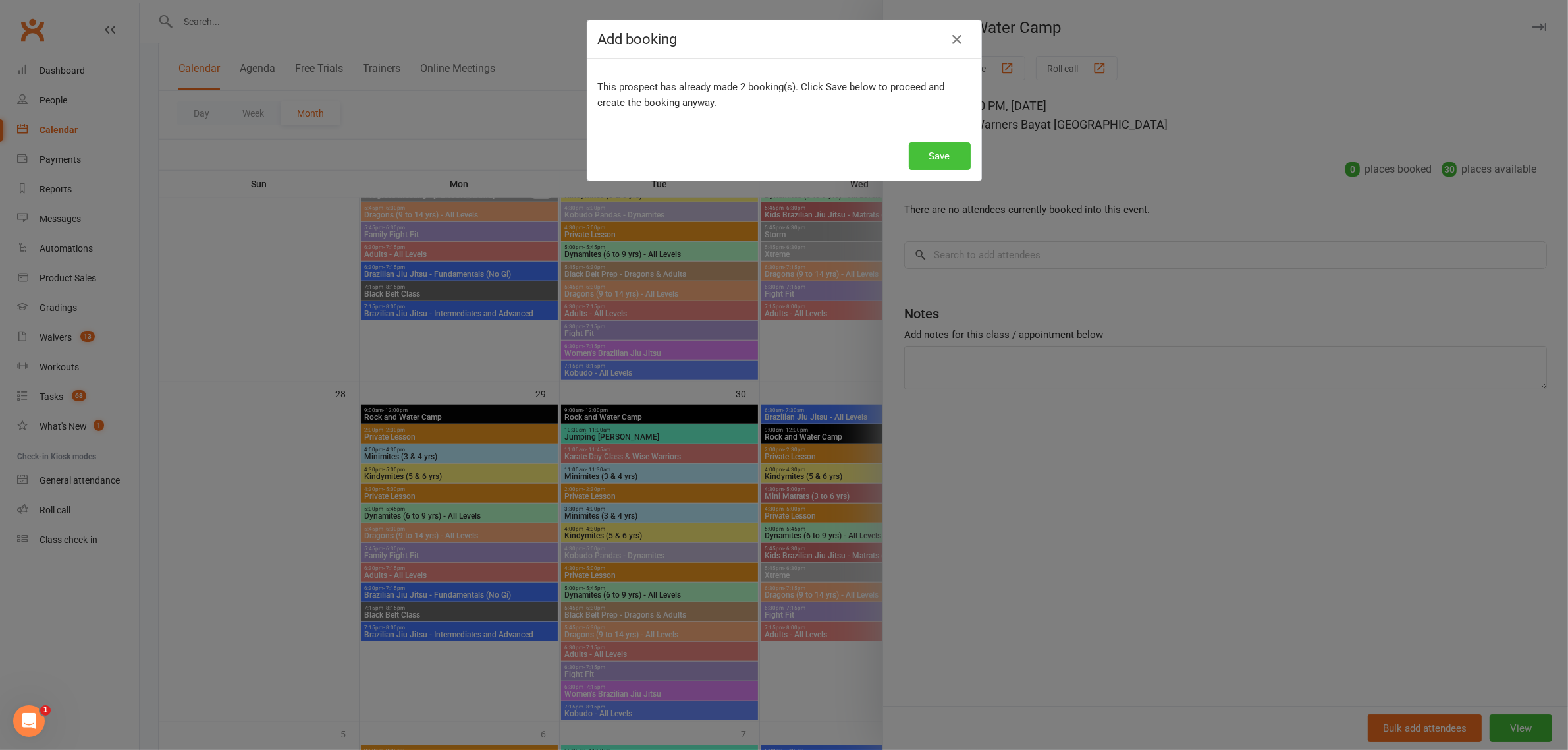
click at [943, 160] on button "Save" at bounding box center [939, 156] width 62 height 28
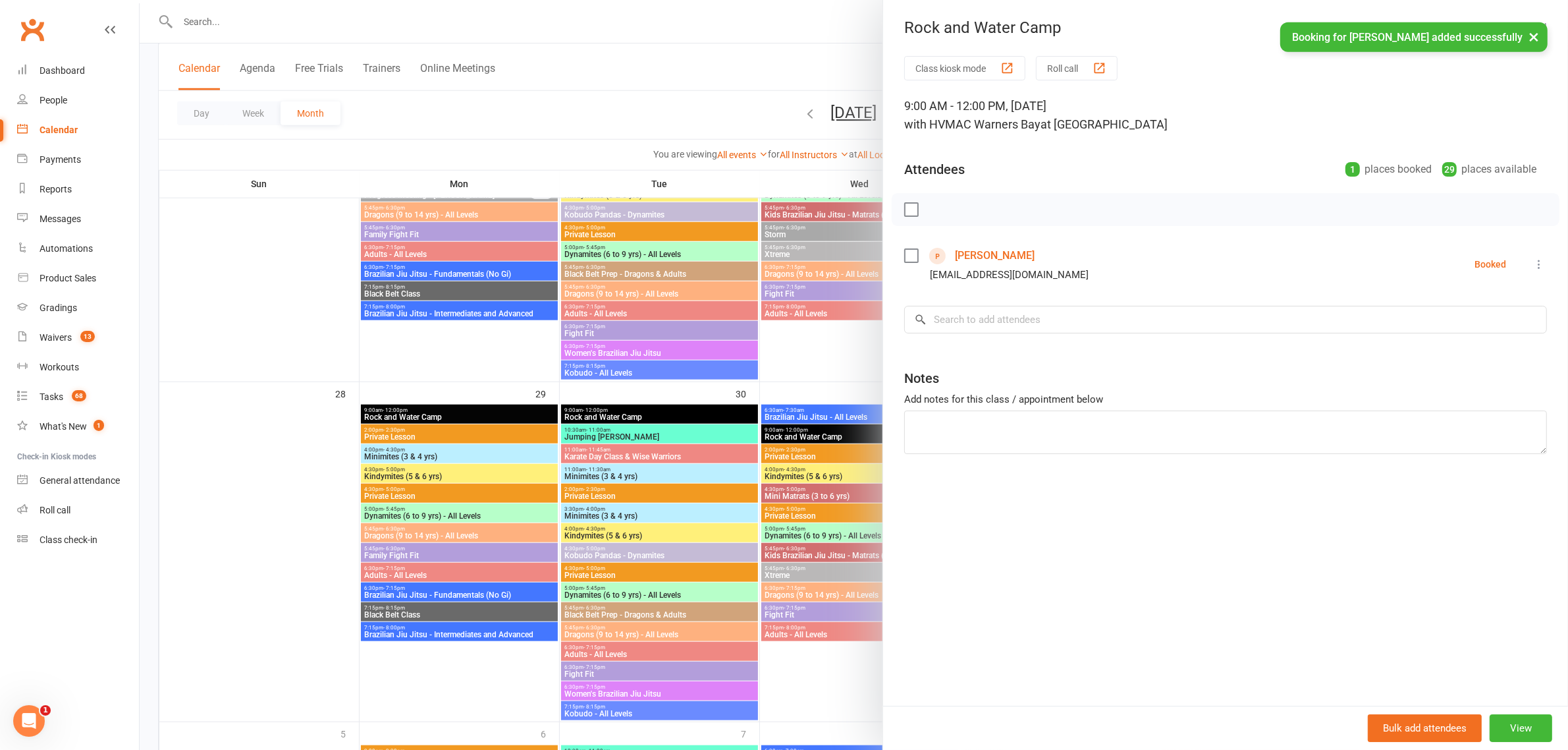
click at [805, 433] on div at bounding box center [853, 375] width 1428 height 750
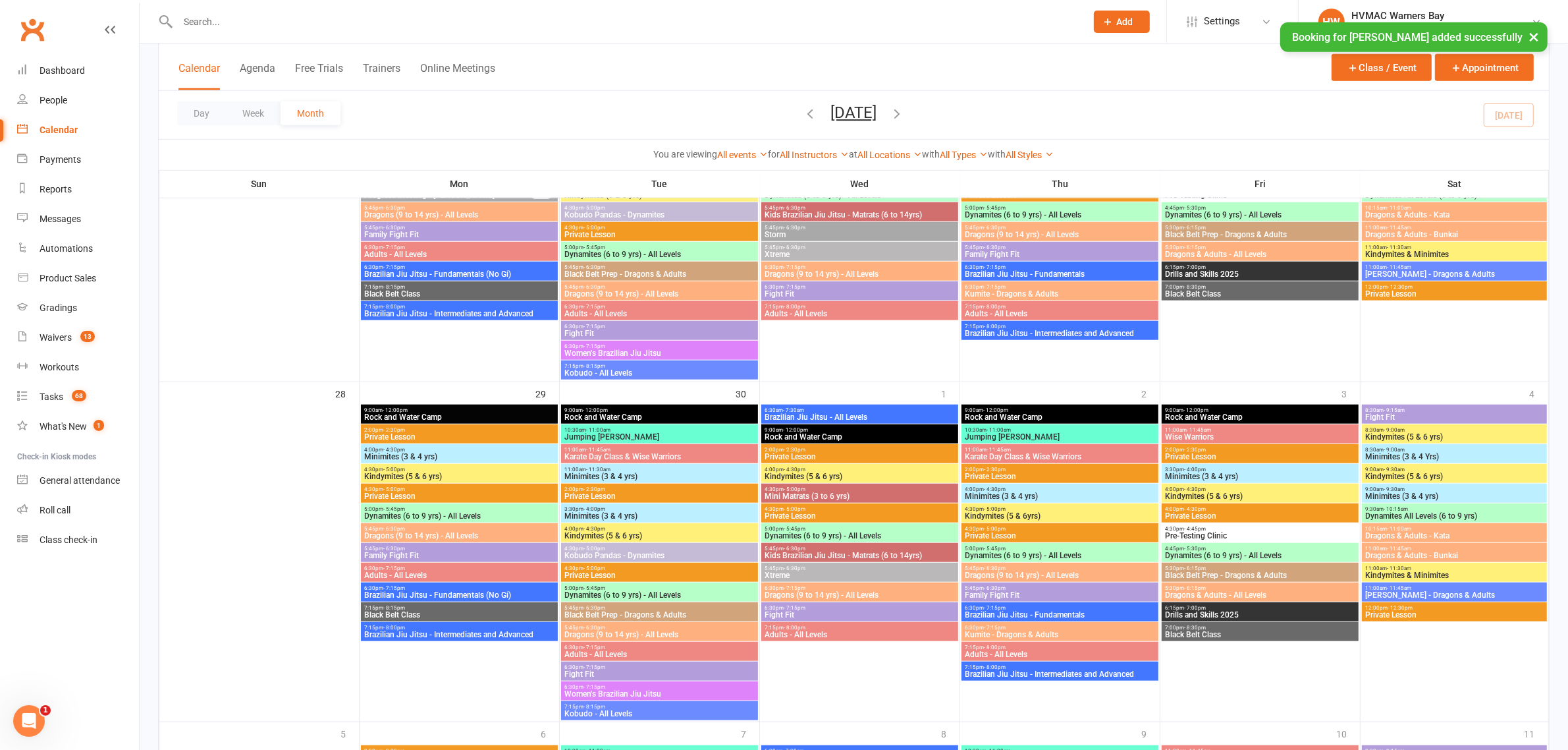
click at [1003, 422] on div "9:00am - 12:00pm Rock and [GEOGRAPHIC_DATA]" at bounding box center [1059, 414] width 197 height 19
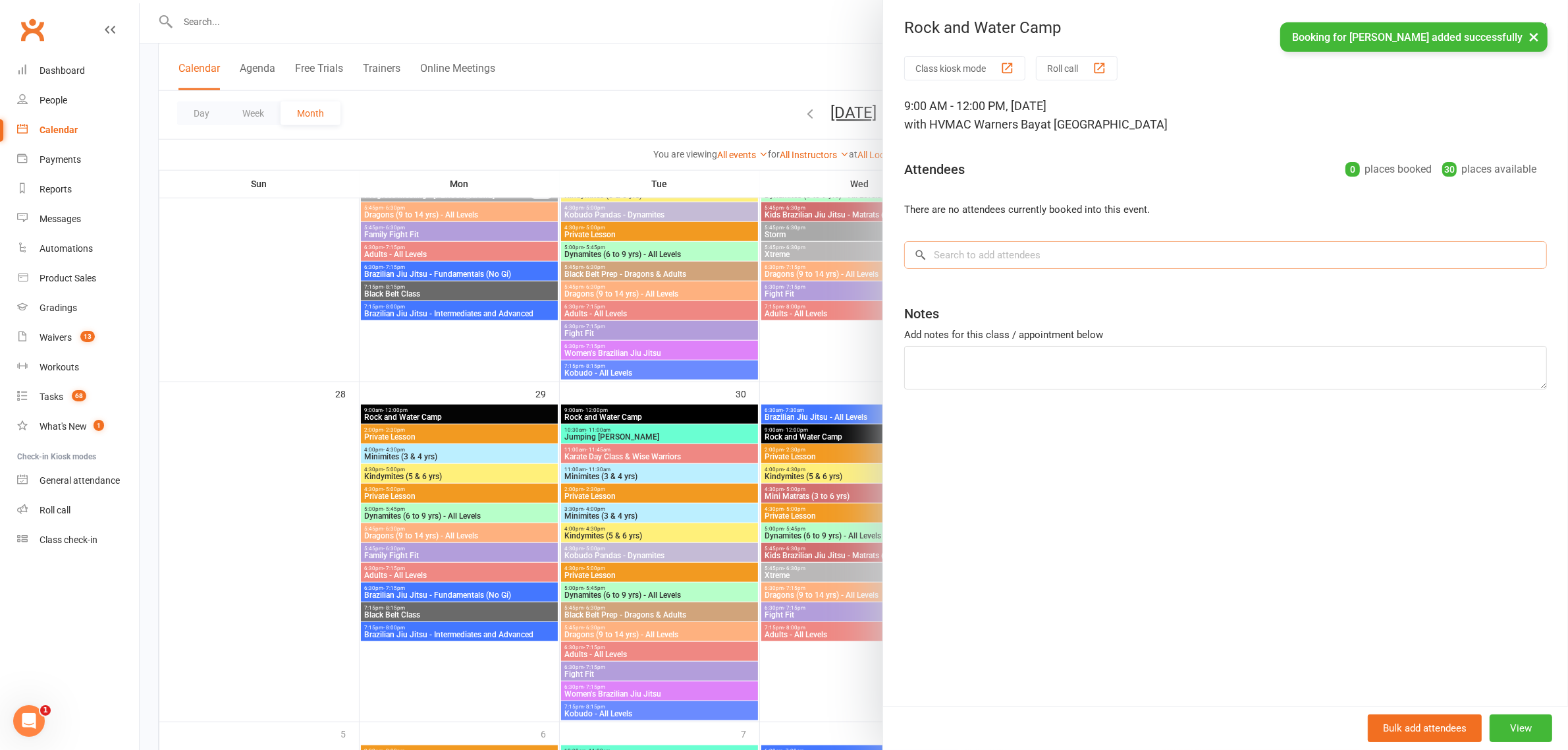
click at [1051, 257] on input "search" at bounding box center [1226, 255] width 642 height 28
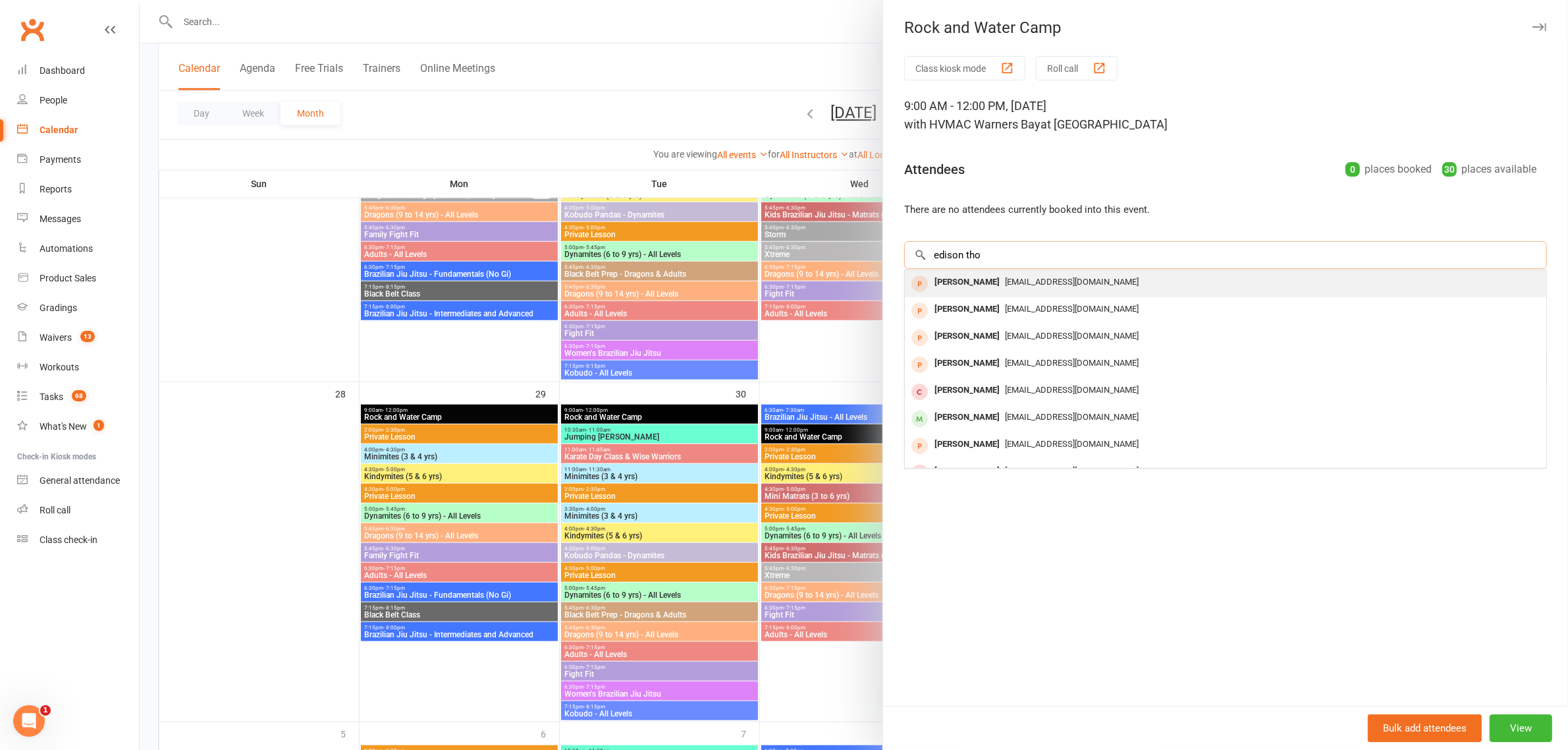
type input "edison tho"
click at [1036, 278] on span "[EMAIL_ADDRESS][DOMAIN_NAME]" at bounding box center [1072, 282] width 134 height 10
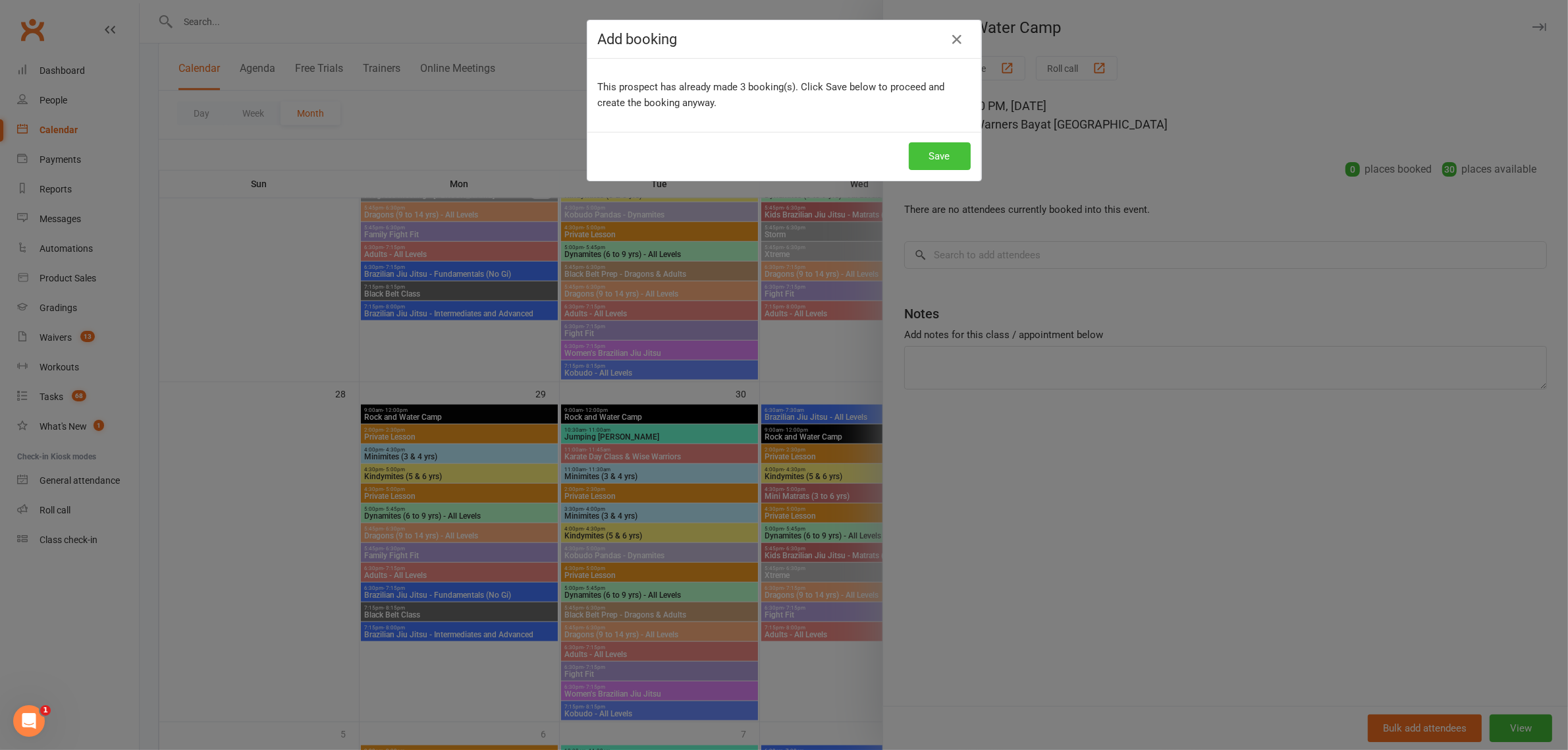
click at [939, 153] on button "Save" at bounding box center [939, 156] width 62 height 28
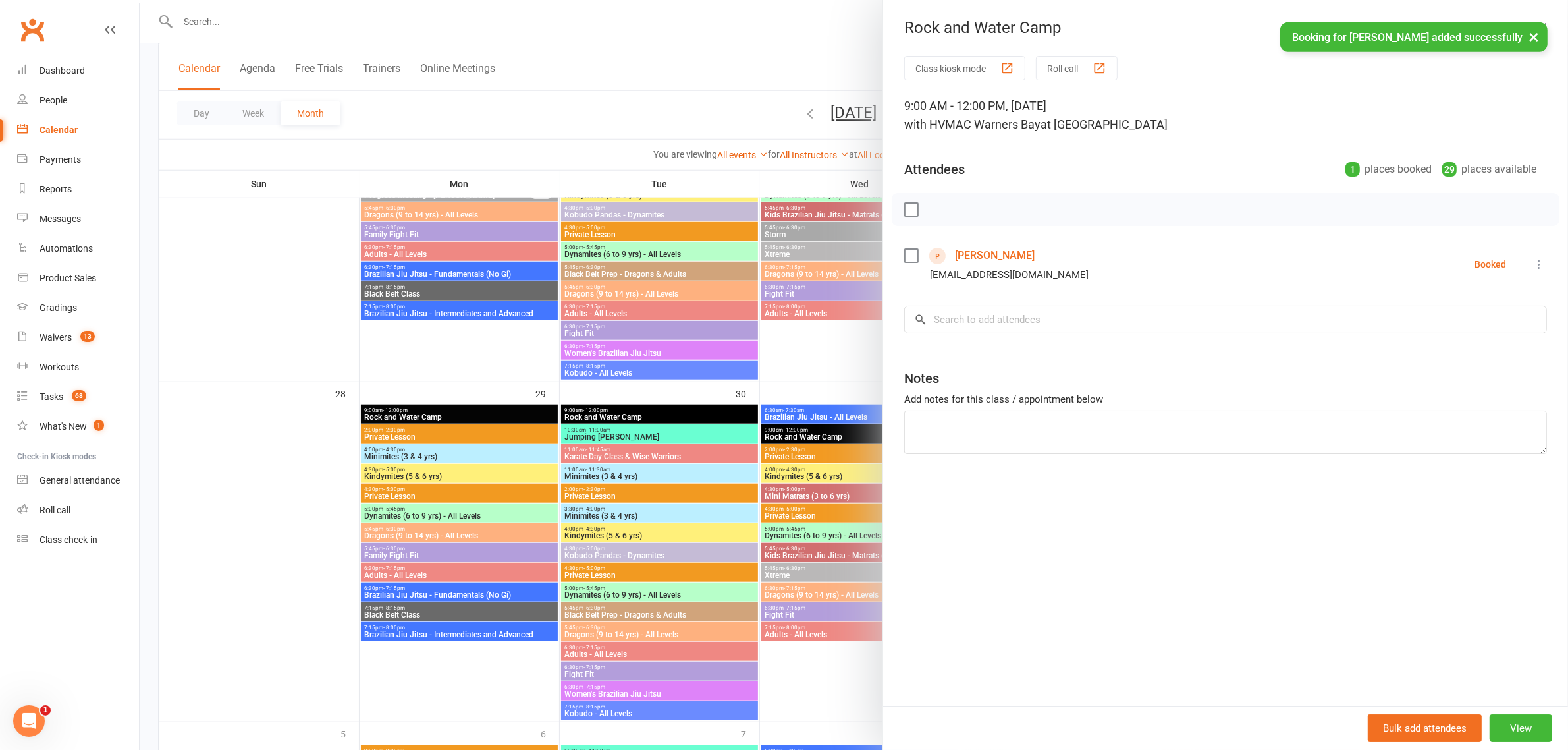
click at [789, 339] on div at bounding box center [853, 375] width 1428 height 750
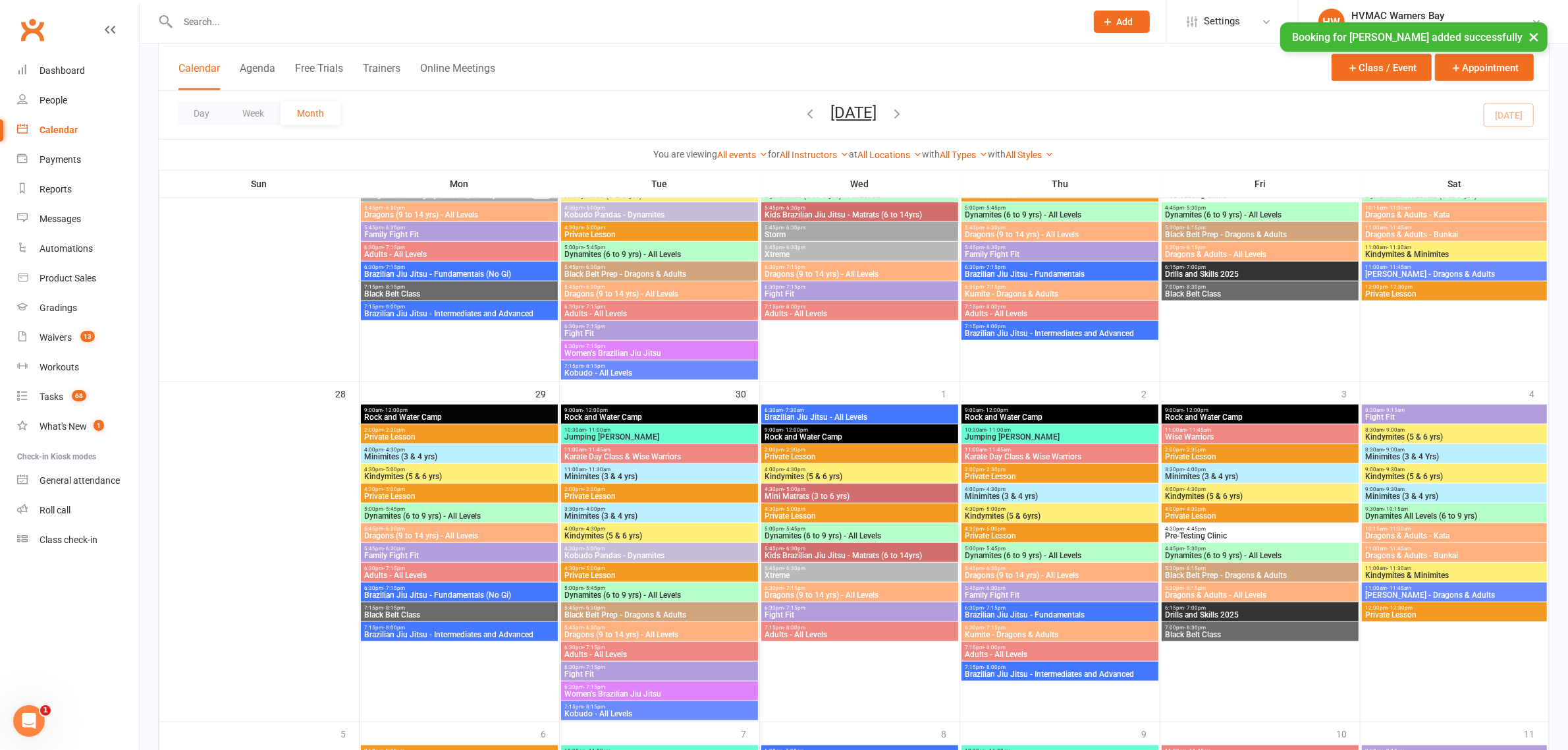
click at [1196, 410] on span "- 12:00pm" at bounding box center [1196, 410] width 25 height 6
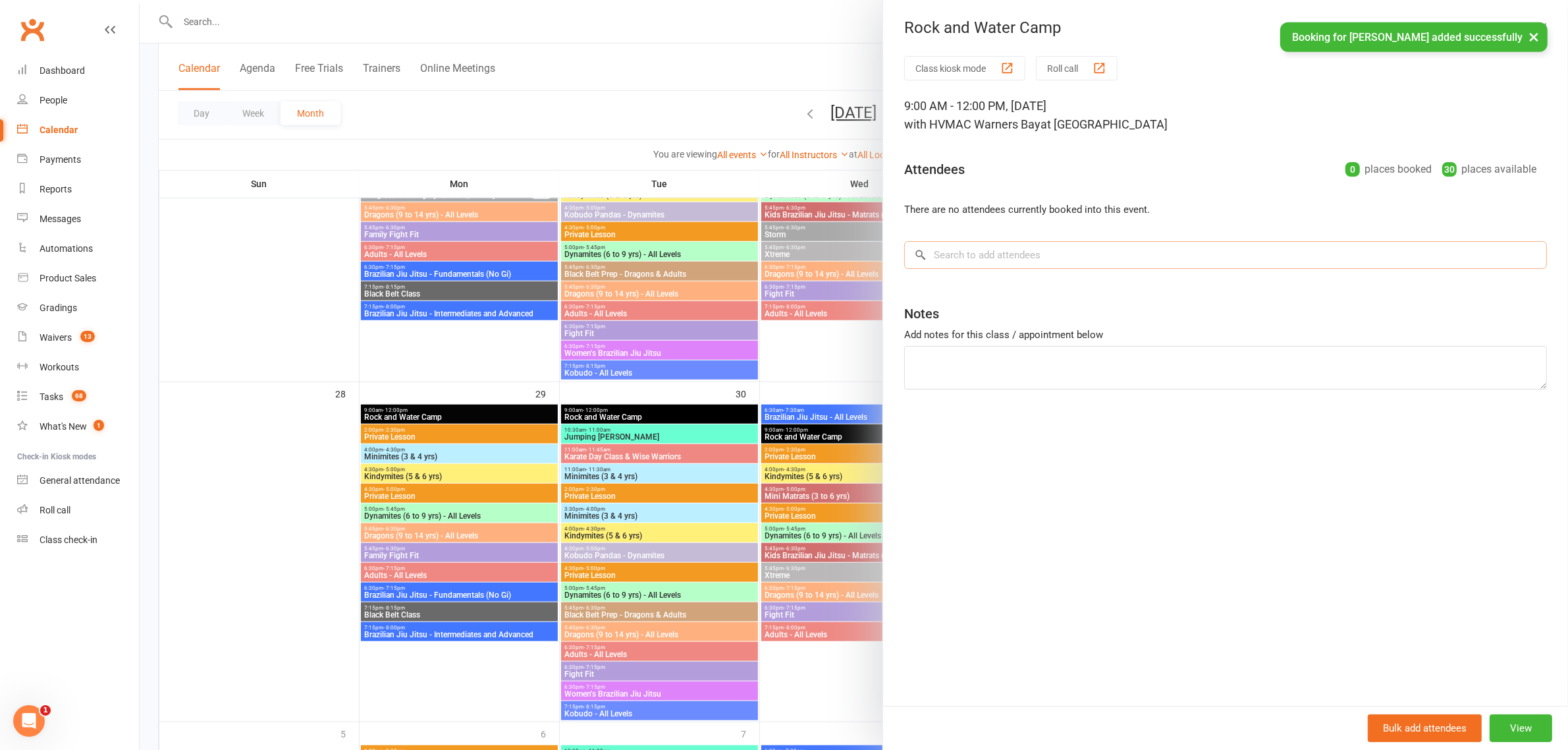
click at [953, 267] on input "search" at bounding box center [1226, 255] width 642 height 28
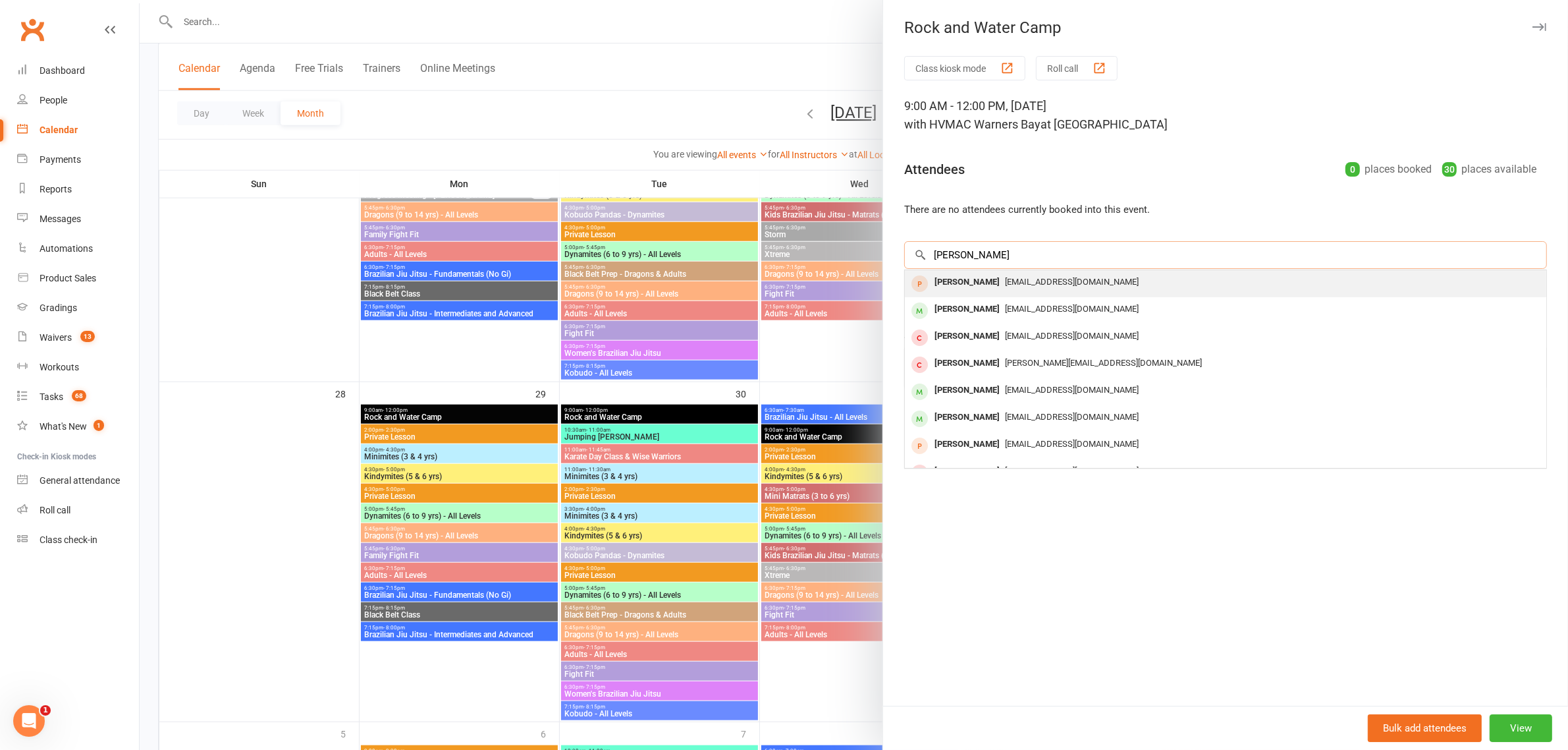
type input "[PERSON_NAME]"
click at [996, 285] on div "[PERSON_NAME]" at bounding box center [966, 282] width 75 height 19
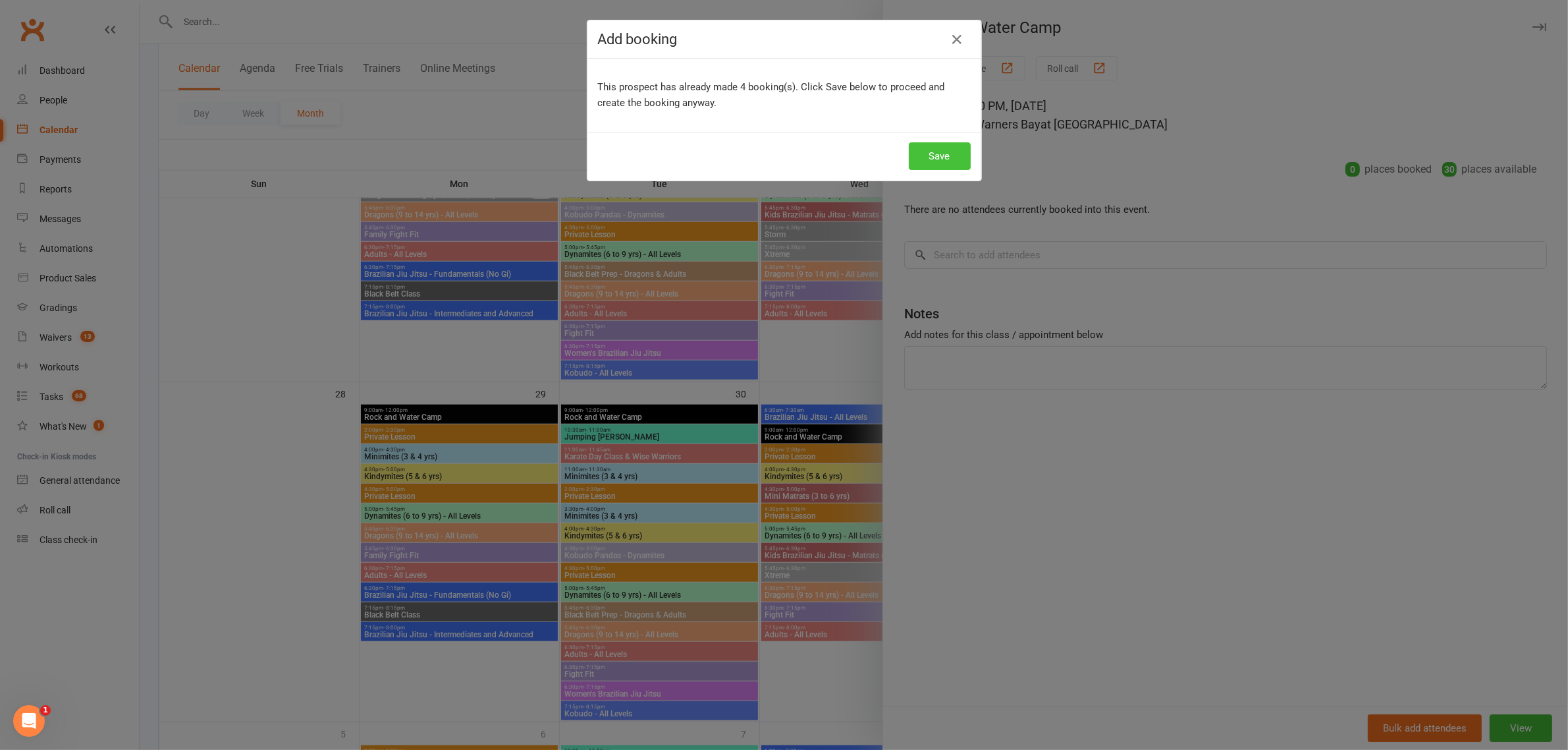
click at [932, 157] on button "Save" at bounding box center [939, 156] width 62 height 28
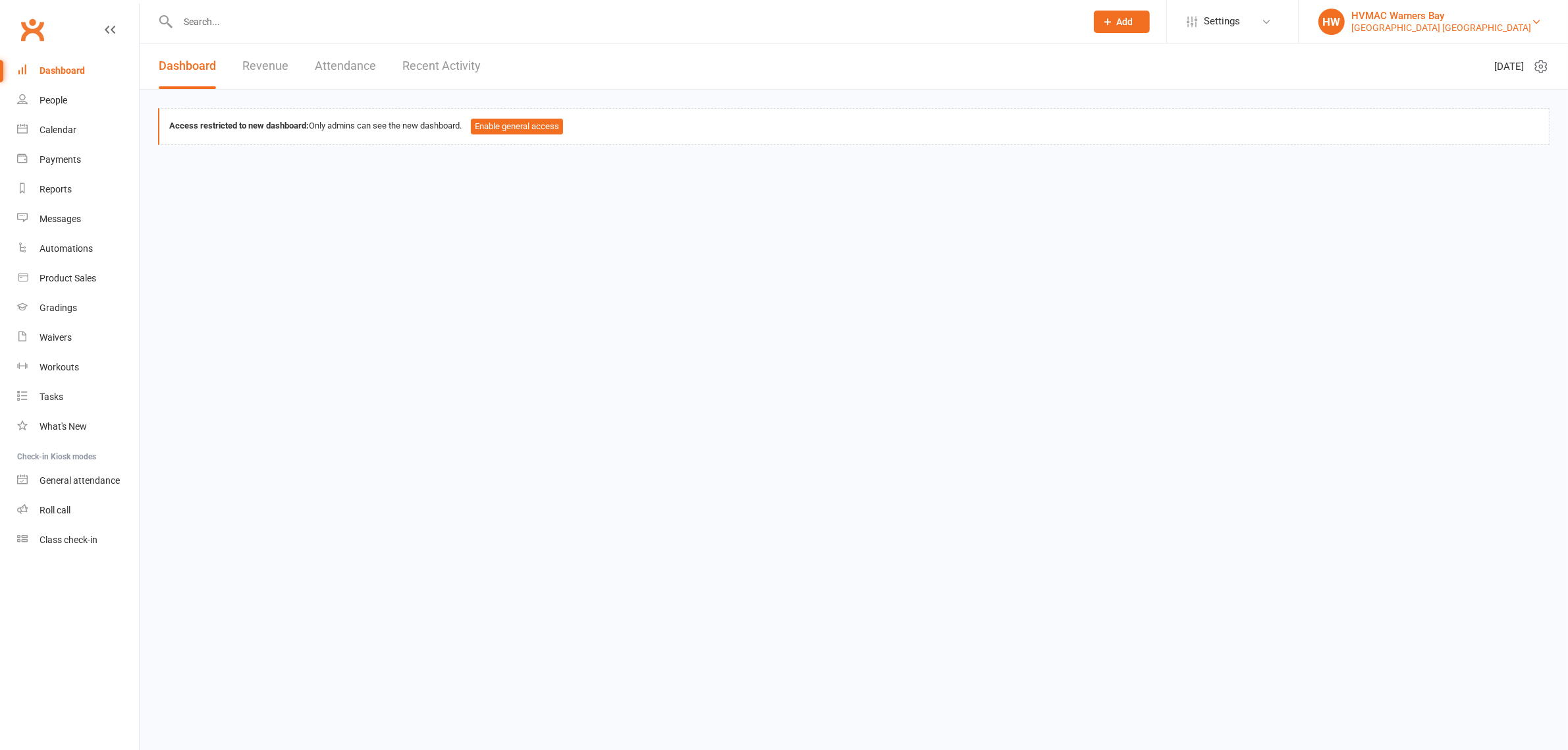
click at [1508, 14] on div "HVMAC Warners Bay" at bounding box center [1441, 15] width 180 height 12
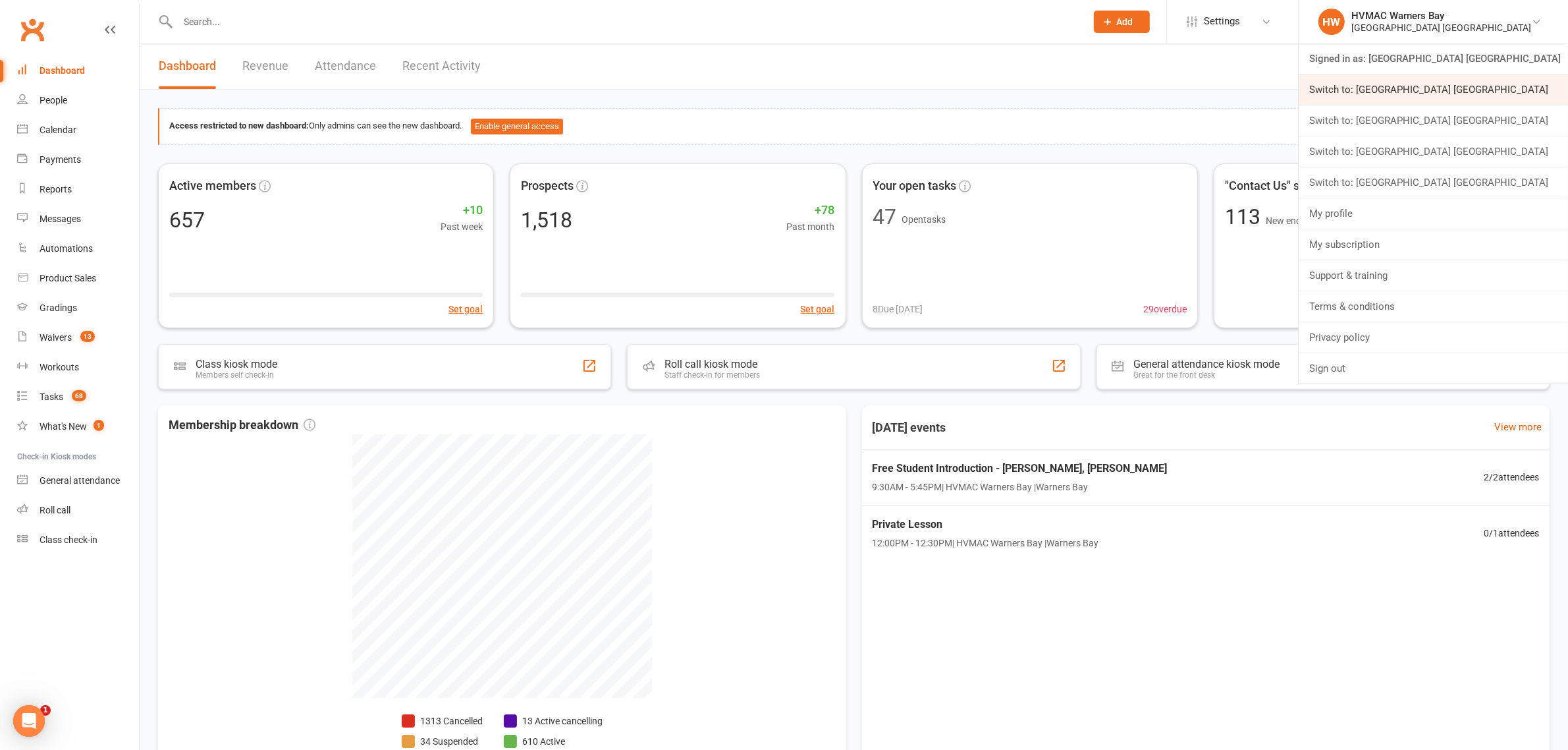
click at [1523, 83] on link "Switch to: [GEOGRAPHIC_DATA] [GEOGRAPHIC_DATA]" at bounding box center [1433, 89] width 269 height 30
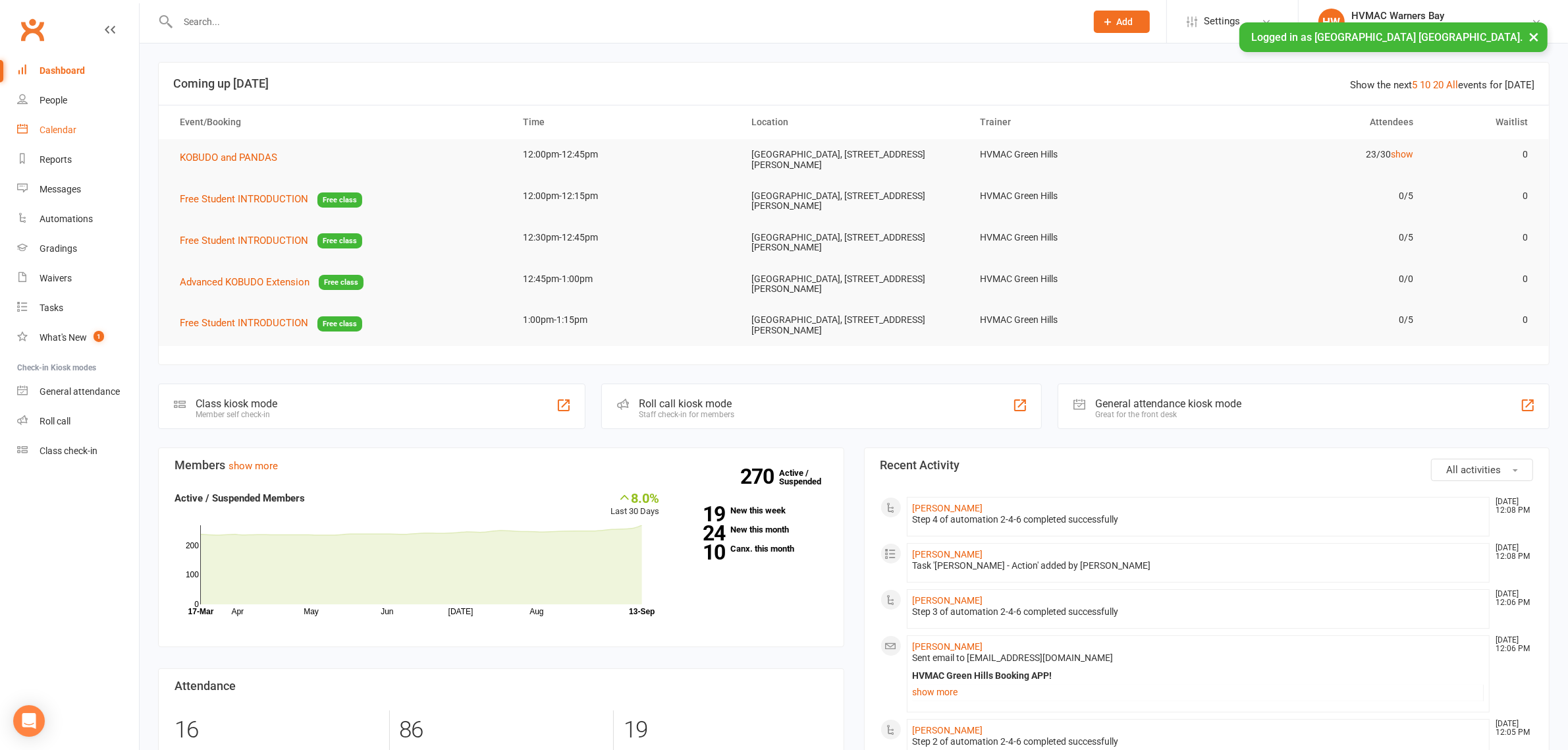
click at [75, 127] on link "Calendar" at bounding box center [78, 130] width 122 height 30
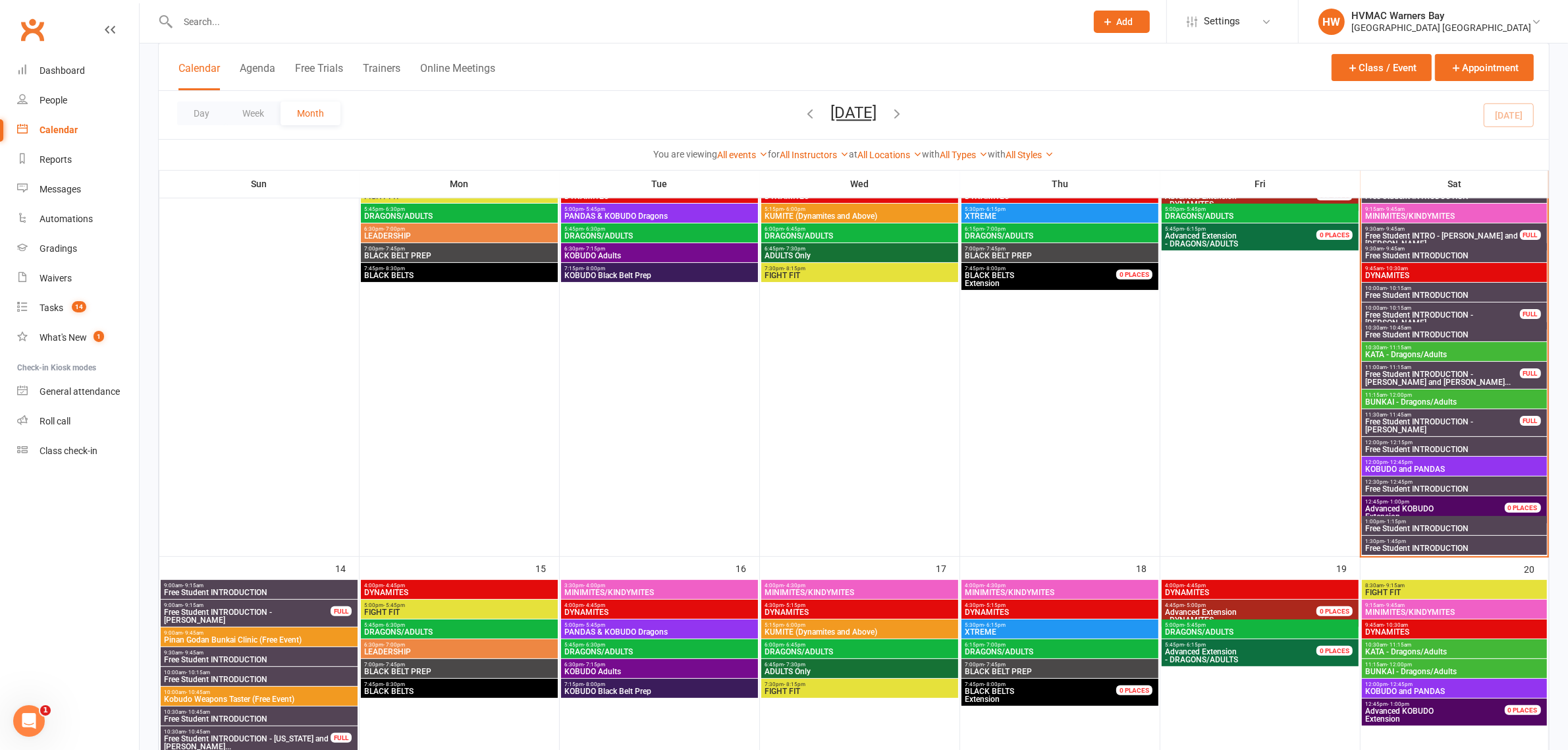
scroll to position [145, 0]
